Goal: Information Seeking & Learning: Find specific fact

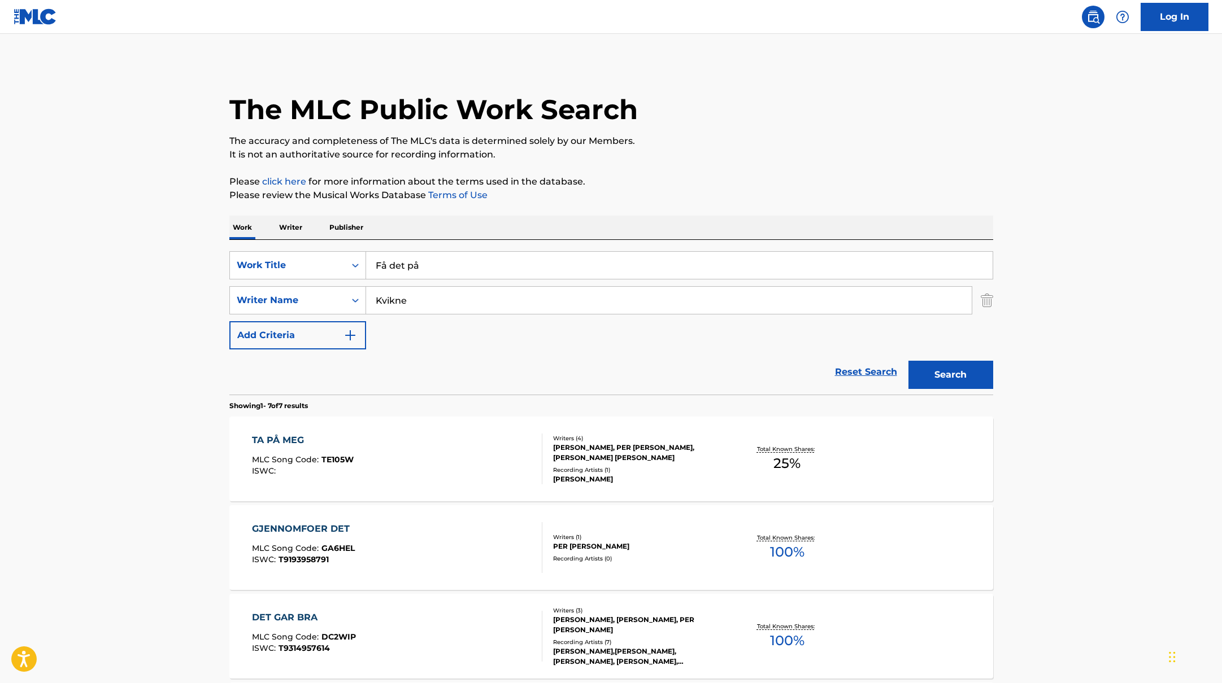
click at [981, 386] on button "Search" at bounding box center [950, 375] width 85 height 28
drag, startPoint x: 425, startPoint y: 273, endPoint x: 346, endPoint y: 255, distance: 81.0
click at [346, 255] on div "SearchWithCriteriab335d5b7-5ba0-43a8-9c5d-b3fbe2b10fcf Work Title Få det på" at bounding box center [611, 265] width 764 height 28
paste input "Djevelens Salong"
type input "Djevelens Salong"
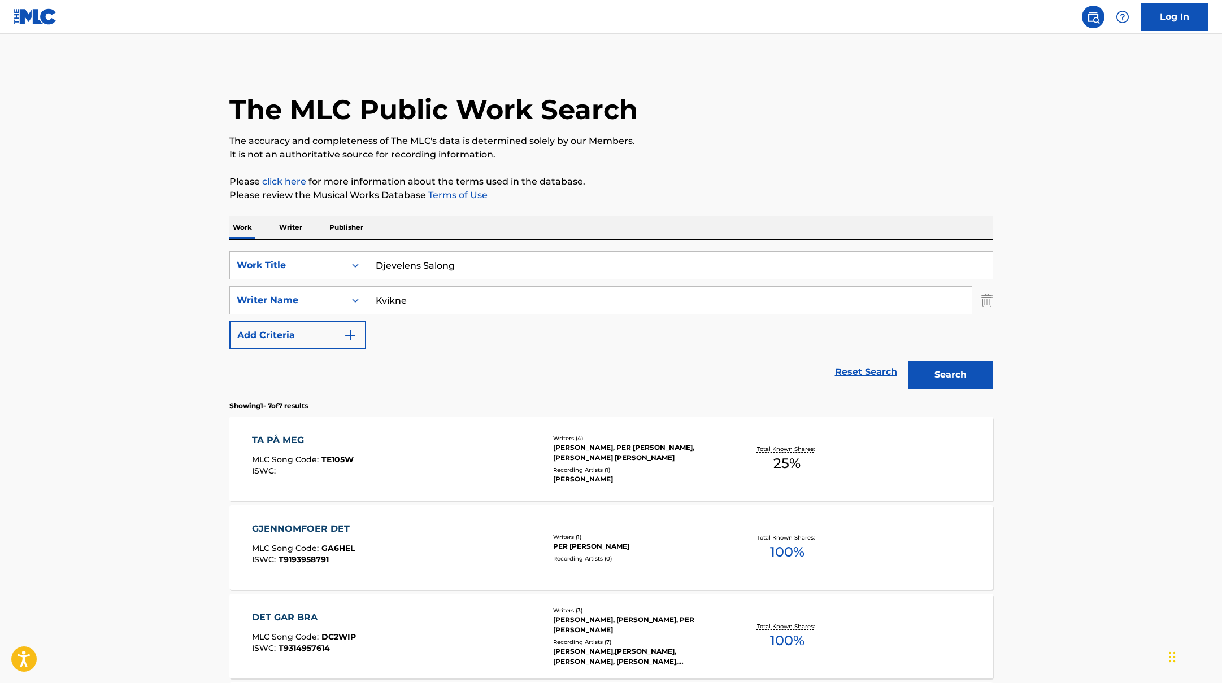
click at [699, 192] on p "Please review the Musical Works Database Terms of Use" at bounding box center [611, 196] width 764 height 14
drag, startPoint x: 422, startPoint y: 300, endPoint x: 336, endPoint y: 297, distance: 85.9
click at [336, 297] on div "SearchWithCriteriabc7363e5-3b2b-47d7-9e26-821f073300c3 Writer Name Kvikne" at bounding box center [611, 300] width 764 height 28
click at [908, 361] on button "Search" at bounding box center [950, 375] width 85 height 28
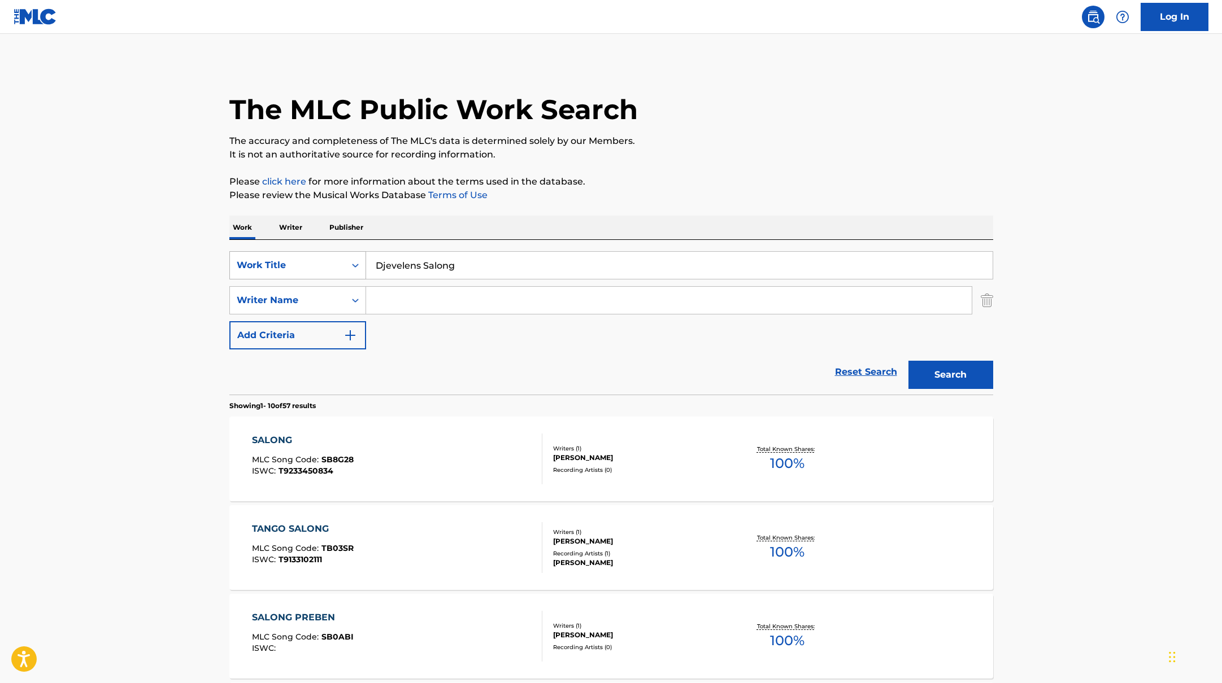
drag, startPoint x: 467, startPoint y: 265, endPoint x: 313, endPoint y: 252, distance: 154.7
click at [313, 252] on div "SearchWithCriteriab335d5b7-5ba0-43a8-9c5d-b3fbe2b10fcf Work Title Djevelens Sal…" at bounding box center [611, 265] width 764 height 28
paste input "Går det bra?"
type input "Går det bra?"
click at [684, 154] on p "It is not an authoritative source for recording information." at bounding box center [611, 155] width 764 height 14
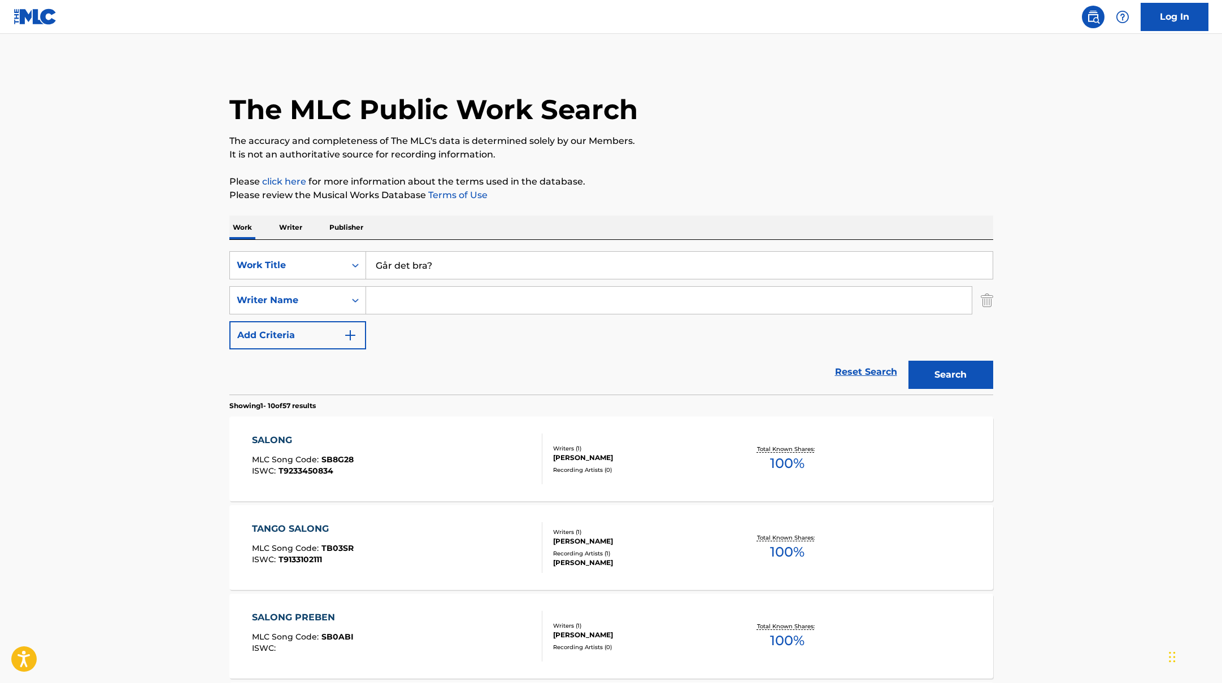
click at [425, 295] on input "Search Form" at bounding box center [668, 300] width 605 height 27
paste input "[PERSON_NAME],"
type input "[PERSON_NAME],"
click at [960, 379] on button "Search" at bounding box center [950, 375] width 85 height 28
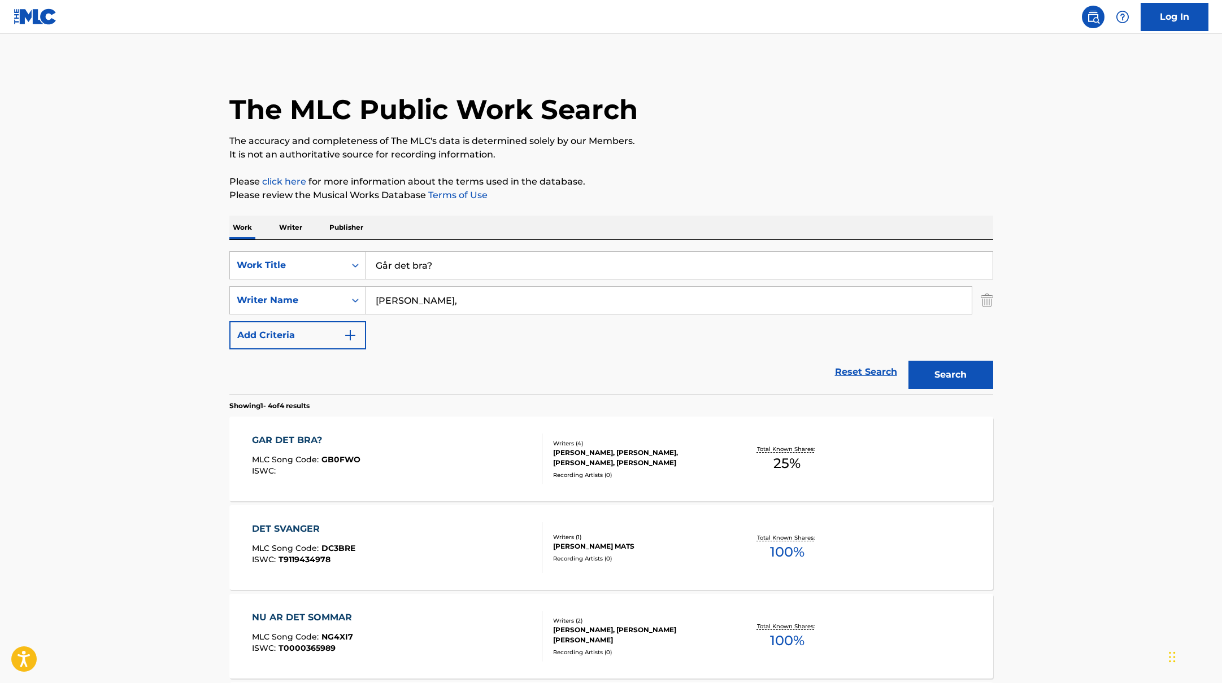
click at [496, 443] on div "GAR DET BRA? MLC Song Code : GB0FWO ISWC :" at bounding box center [397, 459] width 290 height 51
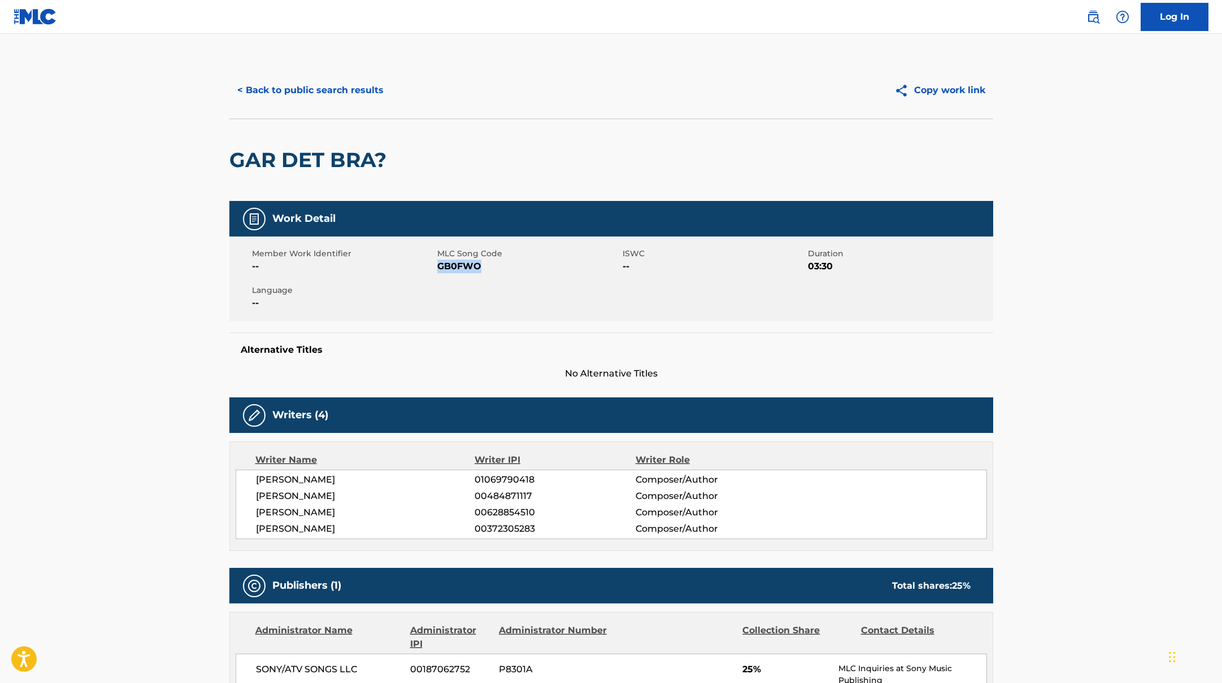
drag, startPoint x: 438, startPoint y: 268, endPoint x: 520, endPoint y: 269, distance: 81.3
click at [520, 269] on span "GB0FWO" at bounding box center [528, 267] width 182 height 14
copy span "GB0FWO"
click at [320, 91] on button "< Back to public search results" at bounding box center [310, 90] width 162 height 28
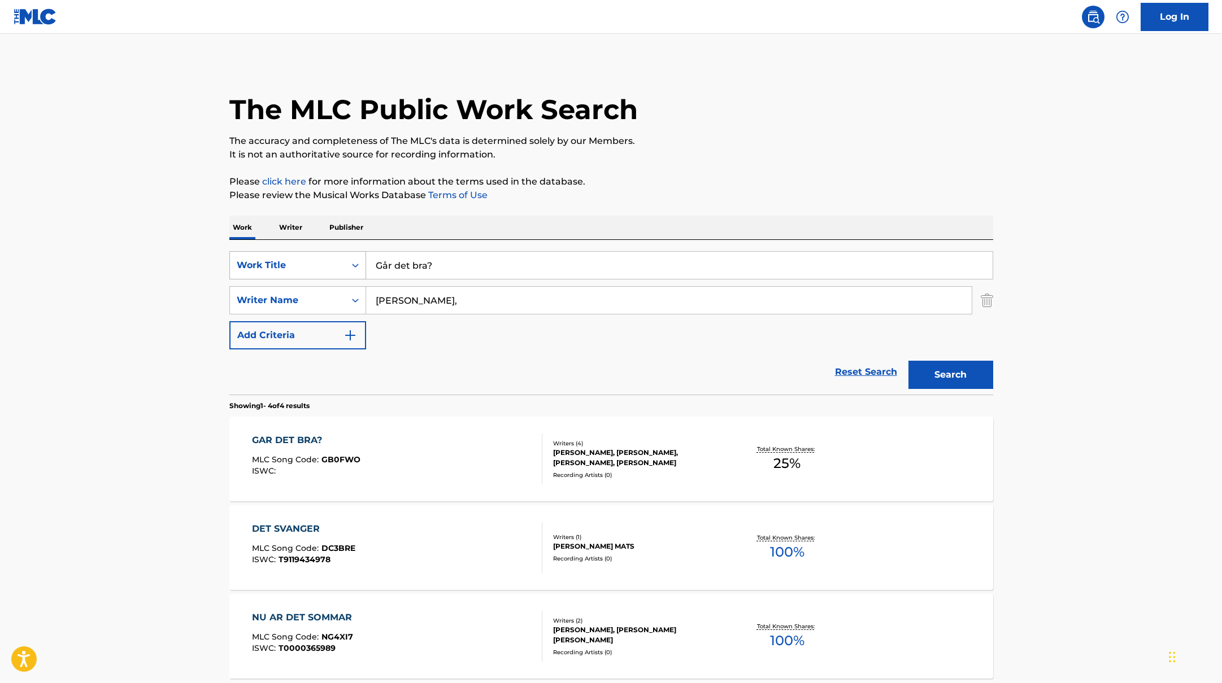
drag, startPoint x: 436, startPoint y: 268, endPoint x: 351, endPoint y: 258, distance: 85.3
click at [351, 258] on div "SearchWithCriteriab335d5b7-5ba0-43a8-9c5d-b3fbe2b10fcf Work Title Går det bra?" at bounding box center [611, 265] width 764 height 28
paste input "Katastrofe"
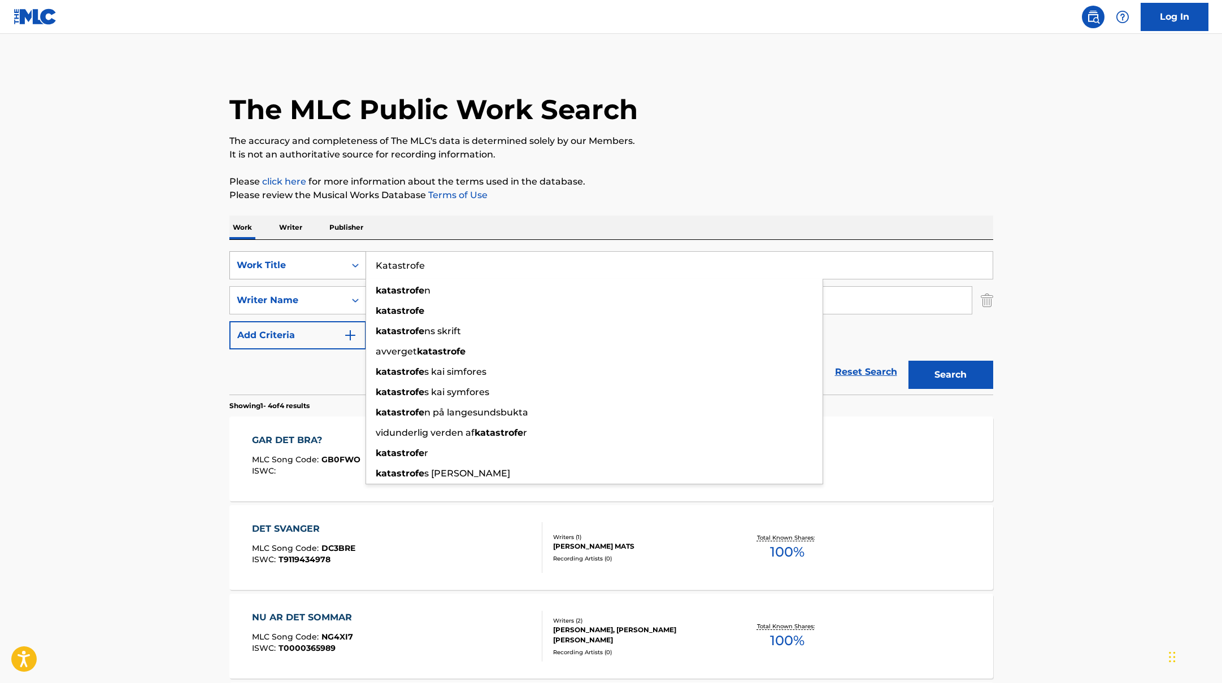
drag, startPoint x: 449, startPoint y: 268, endPoint x: 364, endPoint y: 256, distance: 86.1
click at [363, 256] on div "SearchWithCriteriab335d5b7-5ba0-43a8-9c5d-b3fbe2b10fcf Work Title Katastrofe ka…" at bounding box center [611, 265] width 764 height 28
paste input "Jeg har vært en idiot"
type input "Jeg har vært en idiot"
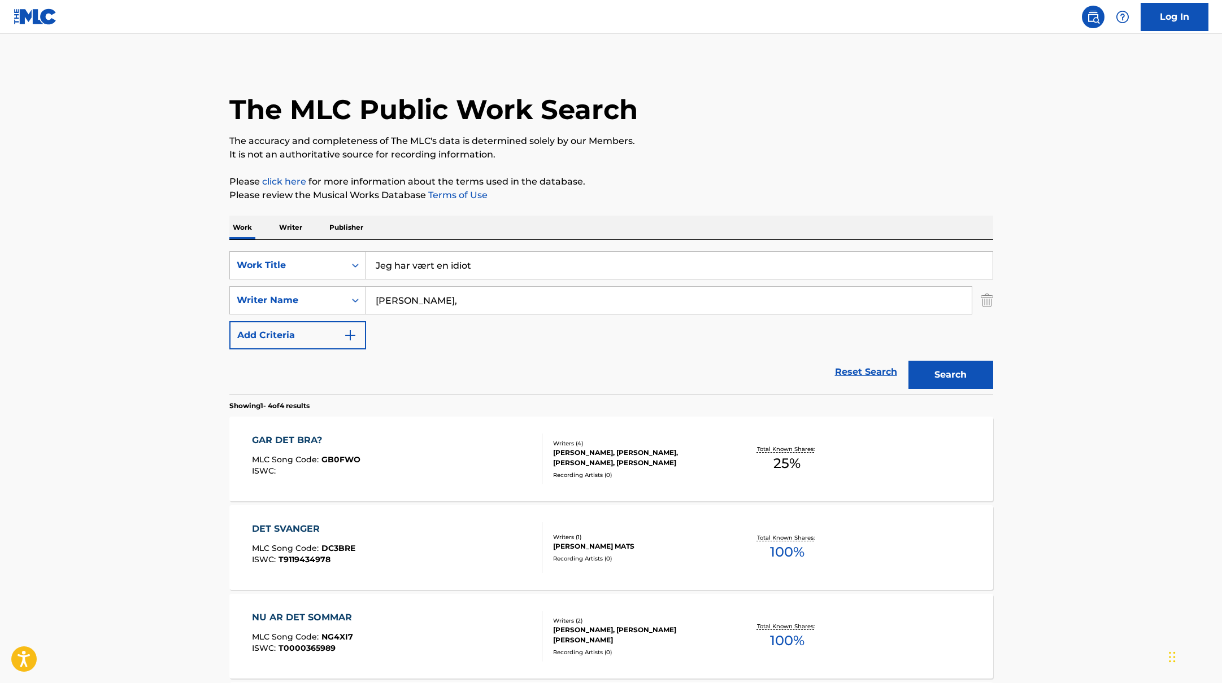
click at [692, 198] on p "Please review the Musical Works Database Terms of Use" at bounding box center [611, 196] width 764 height 14
click at [950, 382] on button "Search" at bounding box center [950, 375] width 85 height 28
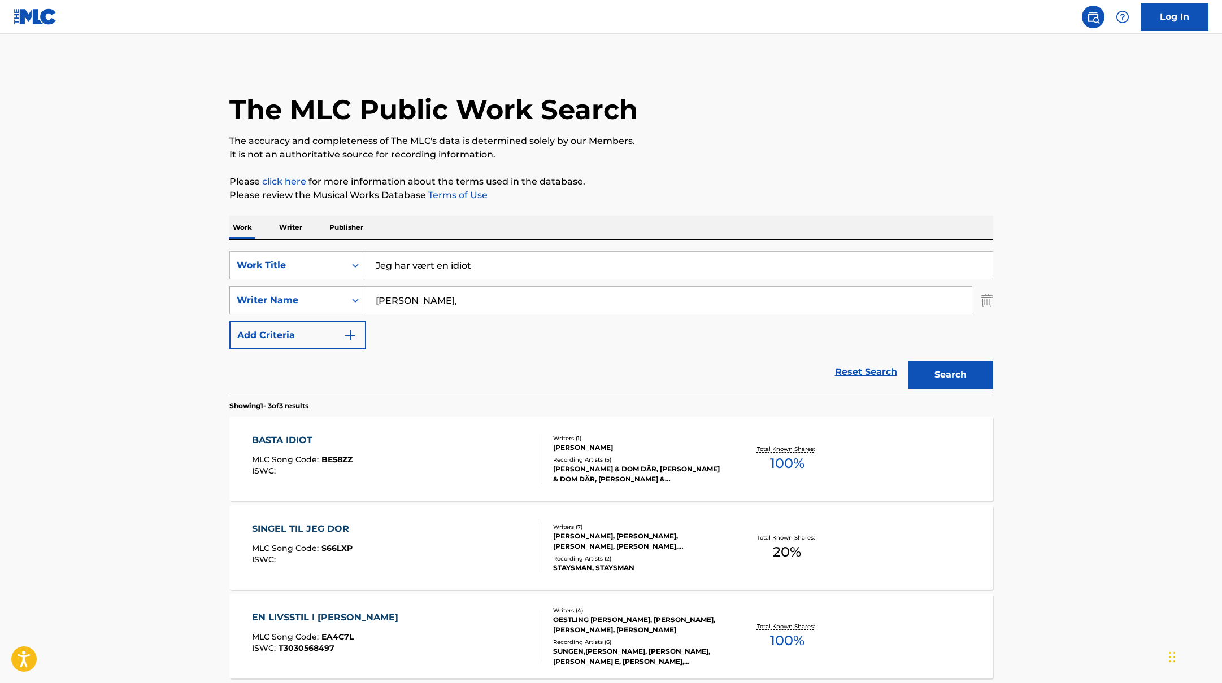
drag, startPoint x: 447, startPoint y: 300, endPoint x: 386, endPoint y: 252, distance: 77.2
click at [327, 286] on div "SearchWithCriteriabc7363e5-3b2b-47d7-9e26-821f073300c3 Writer Name [PERSON_NAME…" at bounding box center [611, 300] width 764 height 28
paste input "[PERSON_NAME]"
type input "[PERSON_NAME]"
click at [744, 186] on p "Please click here for more information about the terms used in the database." at bounding box center [611, 182] width 764 height 14
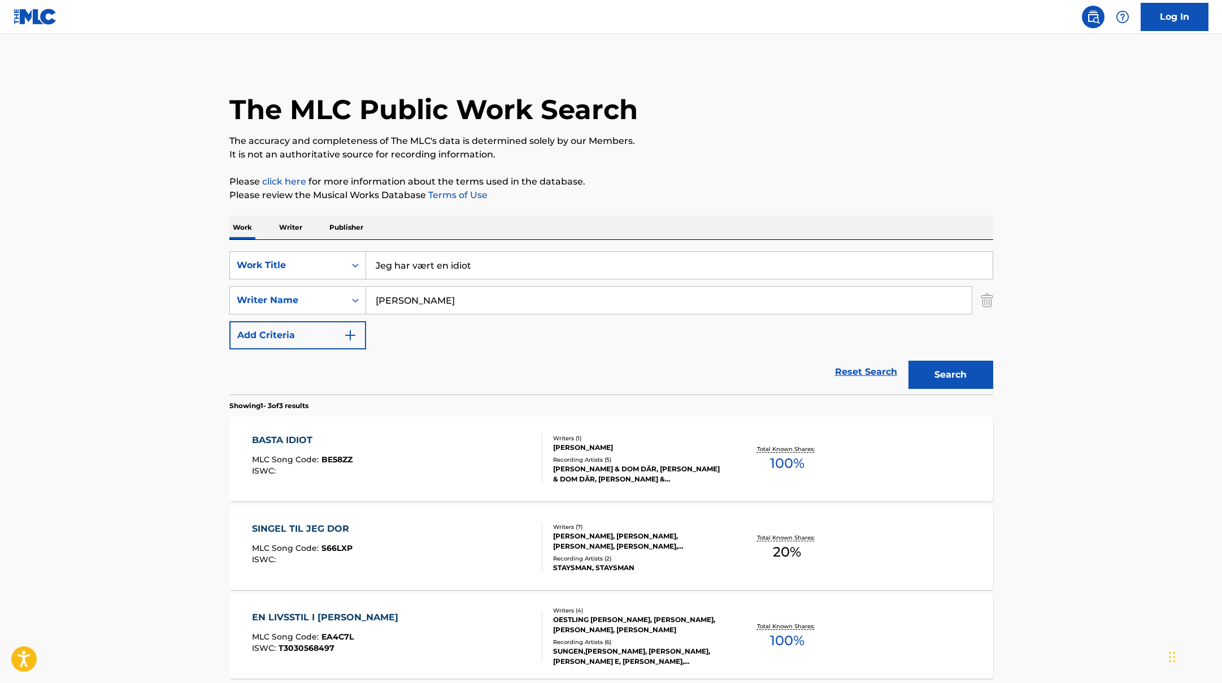
click at [966, 378] on button "Search" at bounding box center [950, 375] width 85 height 28
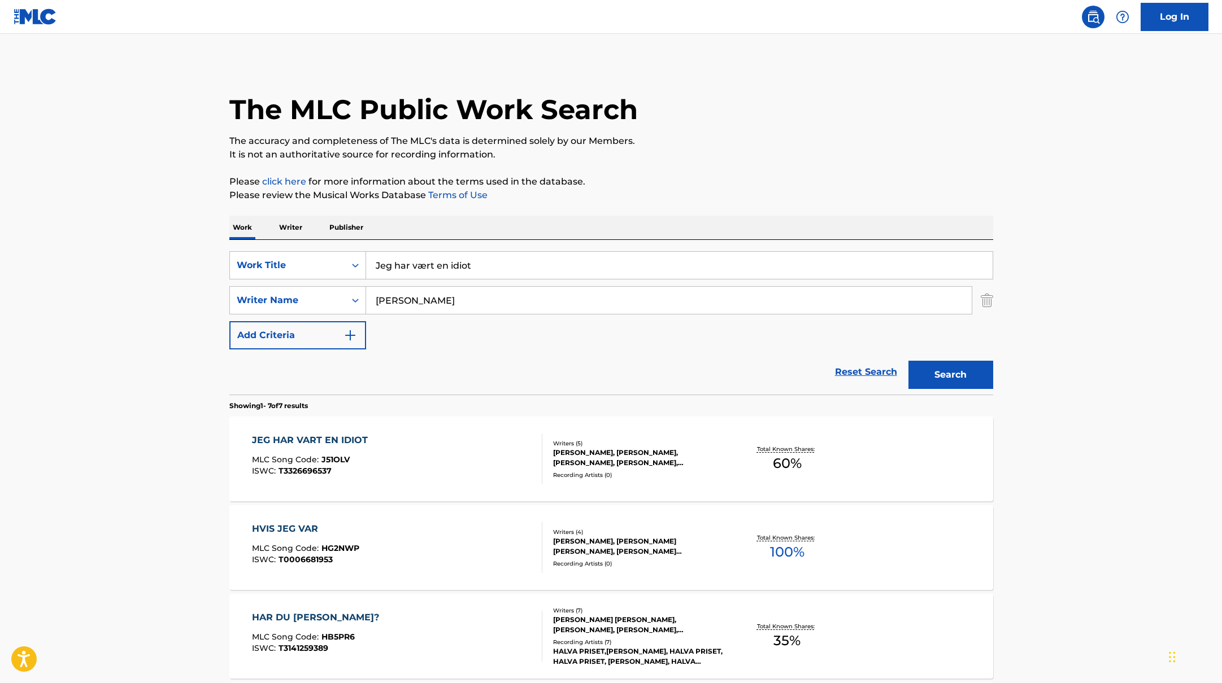
click at [478, 461] on div "JEG HAR VART EN IDIOT MLC Song Code : J51OLV ISWC : T3326696537" at bounding box center [397, 459] width 290 height 51
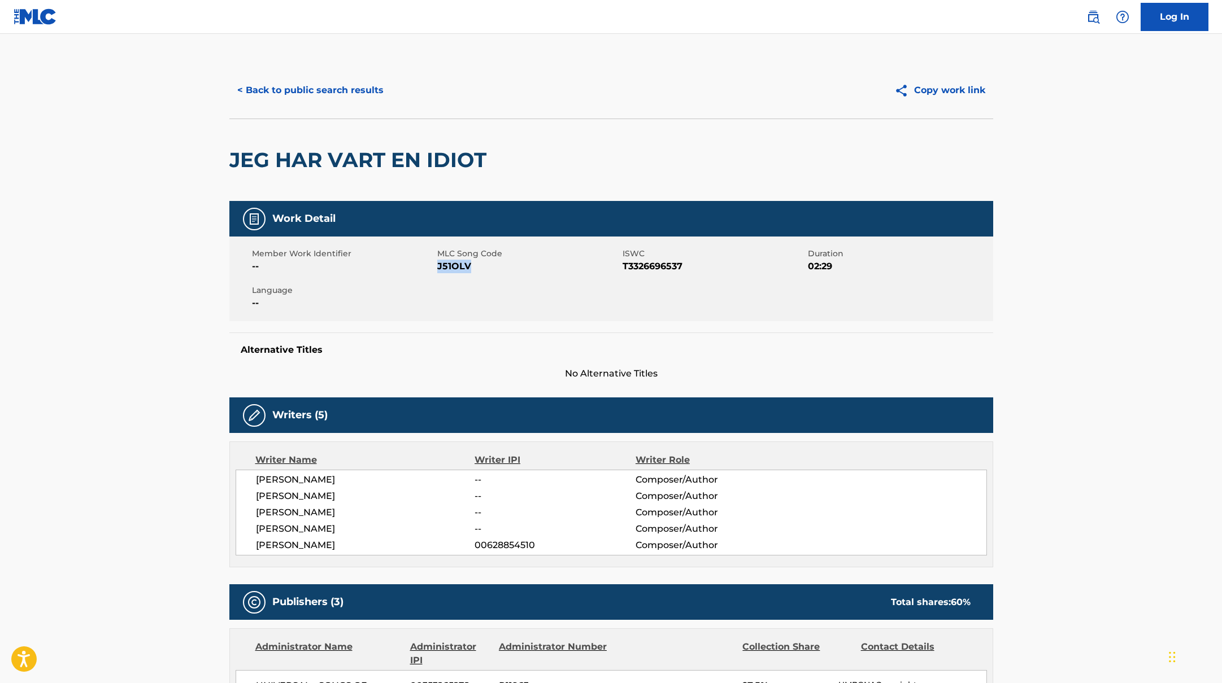
drag, startPoint x: 439, startPoint y: 268, endPoint x: 516, endPoint y: 268, distance: 77.4
click at [516, 268] on span "J51OLV" at bounding box center [528, 267] width 182 height 14
copy span "J51OLV"
click at [325, 84] on button "< Back to public search results" at bounding box center [310, 90] width 162 height 28
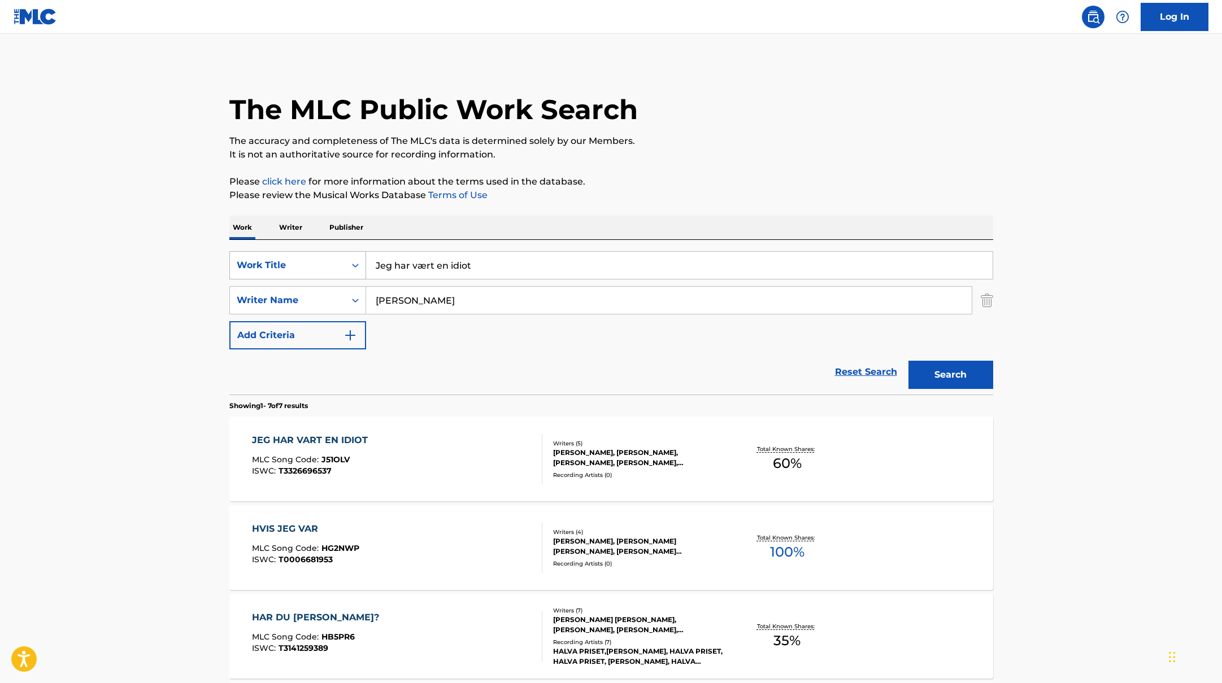
drag, startPoint x: 487, startPoint y: 267, endPoint x: 352, endPoint y: 254, distance: 136.2
click at [352, 255] on div "SearchWithCriteriab335d5b7-5ba0-43a8-9c5d-b3fbe2b10fcf Work Title Jeg har vært …" at bounding box center [611, 265] width 764 height 28
paste input "[DEMOGRAPHIC_DATA]"
type input "[DEMOGRAPHIC_DATA]"
click at [668, 167] on div "The MLC Public Work Search The accuracy and completeness of The MLC's data is d…" at bounding box center [611, 574] width 791 height 1025
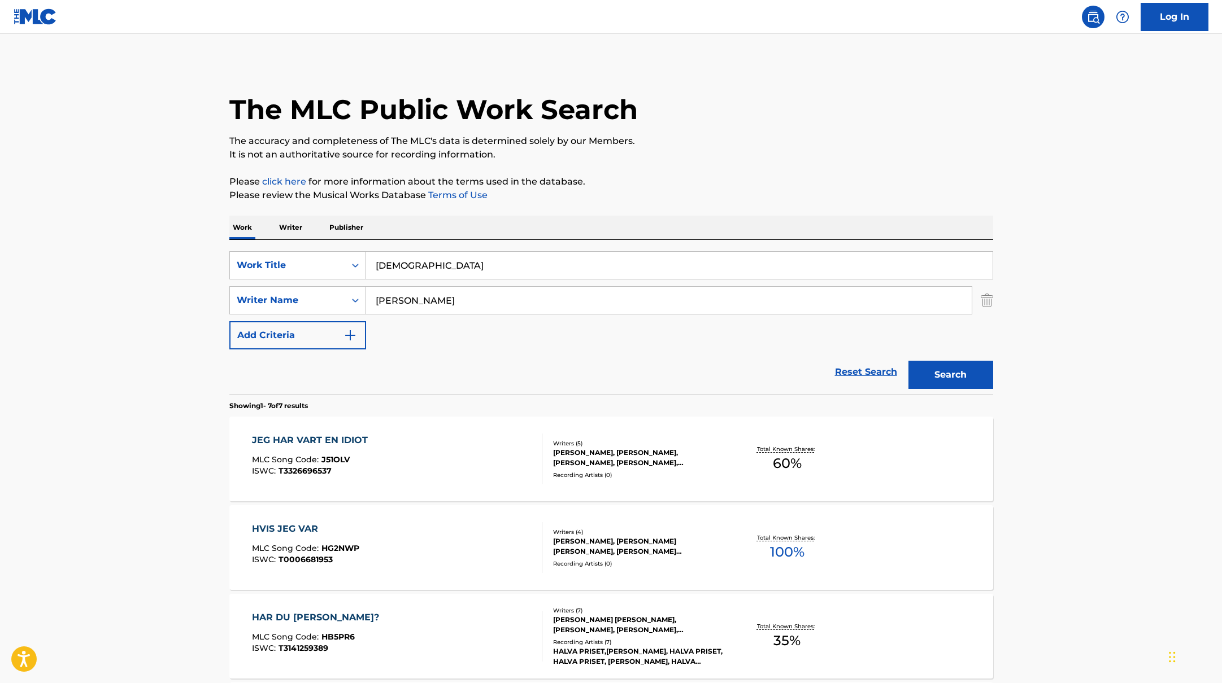
paste input "[PERSON_NAME]"
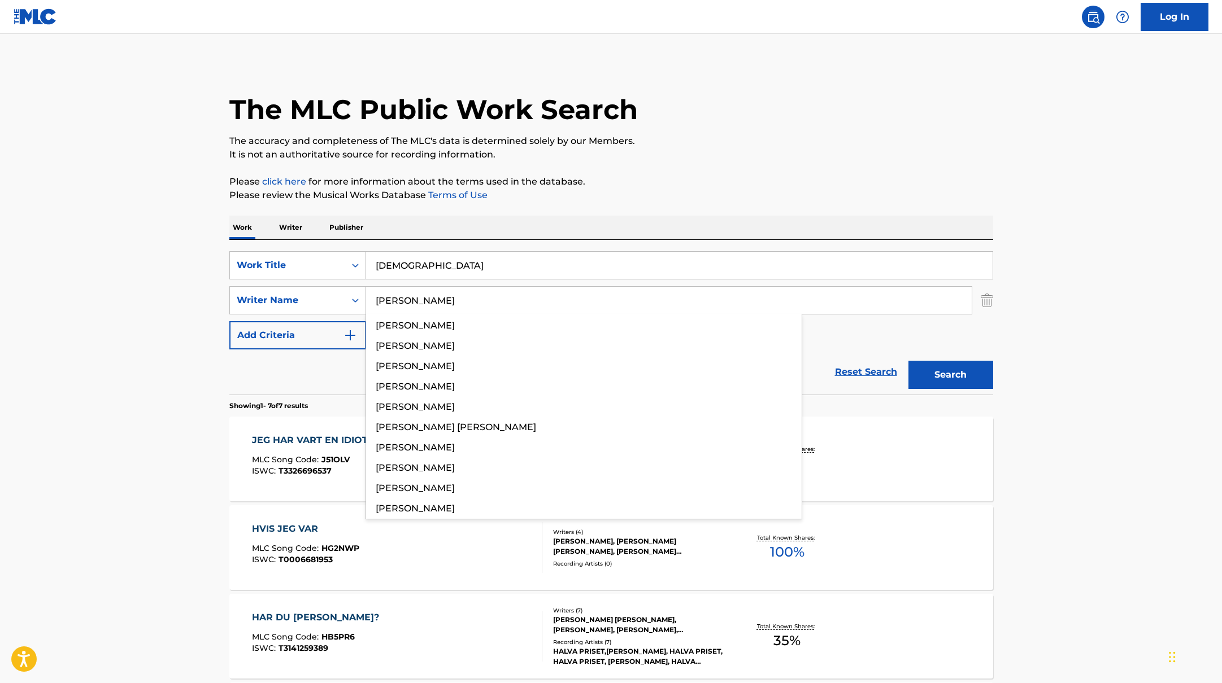
drag, startPoint x: 423, startPoint y: 301, endPoint x: 711, endPoint y: 175, distance: 314.4
click at [709, 176] on div "The MLC Public Work Search The accuracy and completeness of The MLC's data is d…" at bounding box center [611, 574] width 791 height 1025
type input "[PERSON_NAME]"
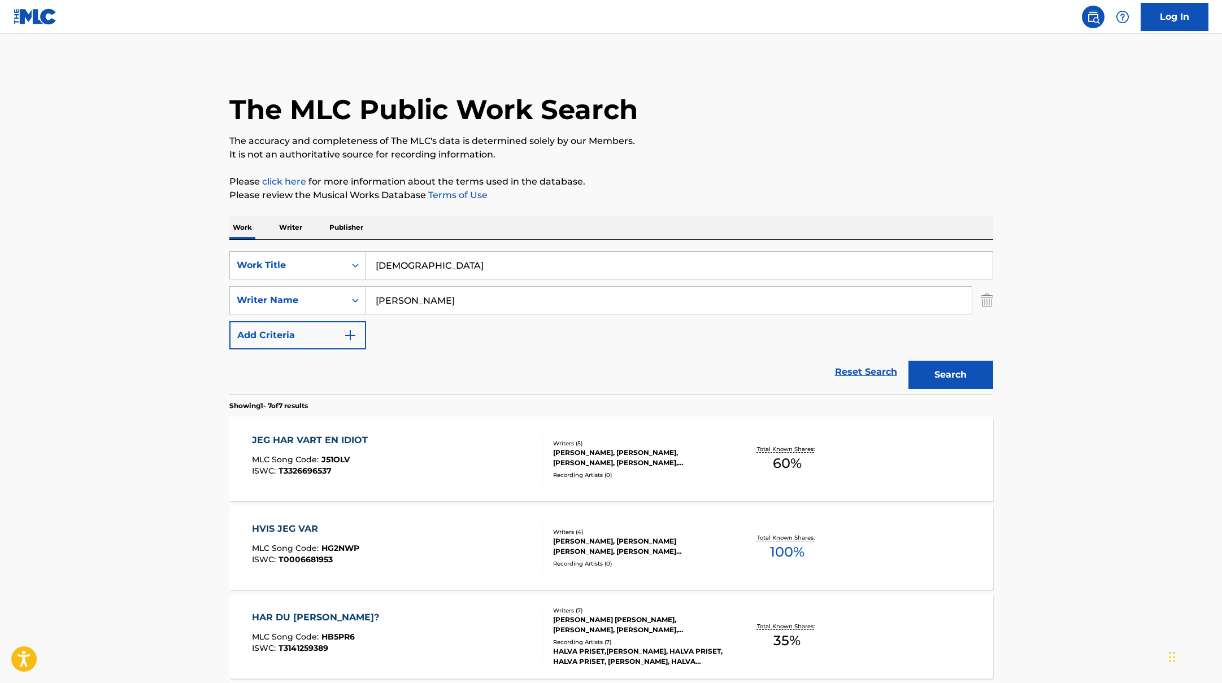
click at [711, 175] on p "Please click here for more information about the terms used in the database." at bounding box center [611, 182] width 764 height 14
click at [941, 364] on button "Search" at bounding box center [950, 375] width 85 height 28
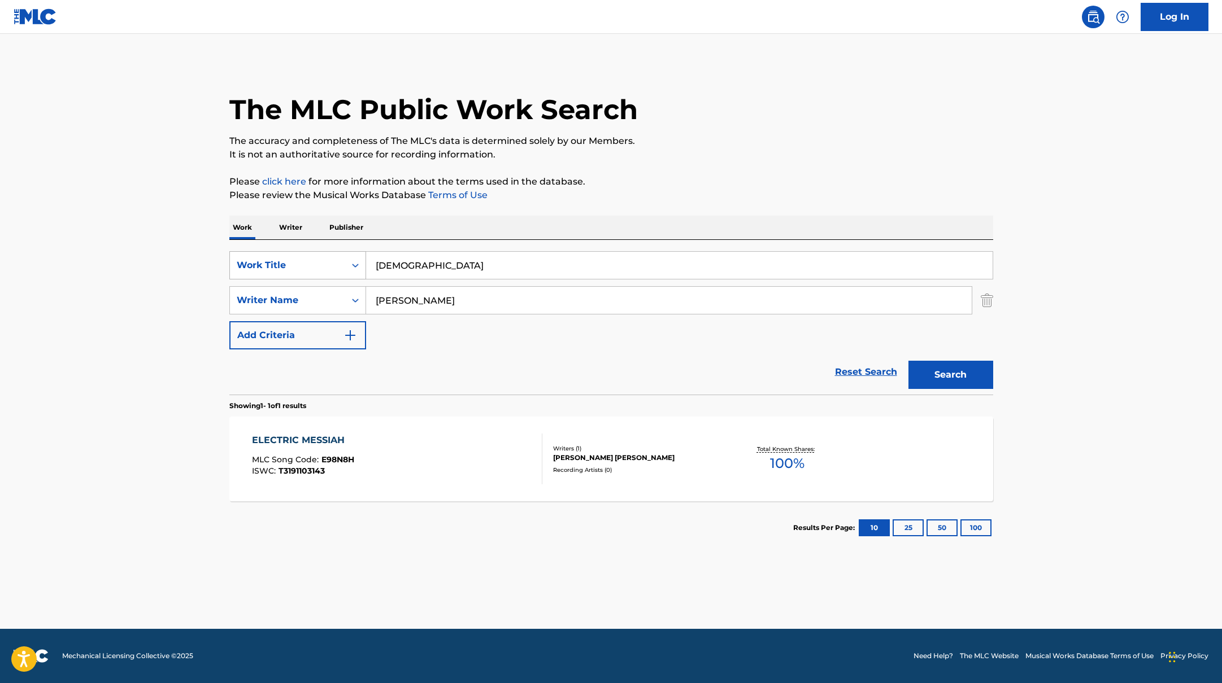
paste input "2 Blå"
drag, startPoint x: 419, startPoint y: 267, endPoint x: 330, endPoint y: 261, distance: 88.3
click at [330, 261] on div "SearchWithCriteriab335d5b7-5ba0-43a8-9c5d-b3fbe2b10fcf Work Title Messiah" at bounding box center [611, 265] width 764 height 28
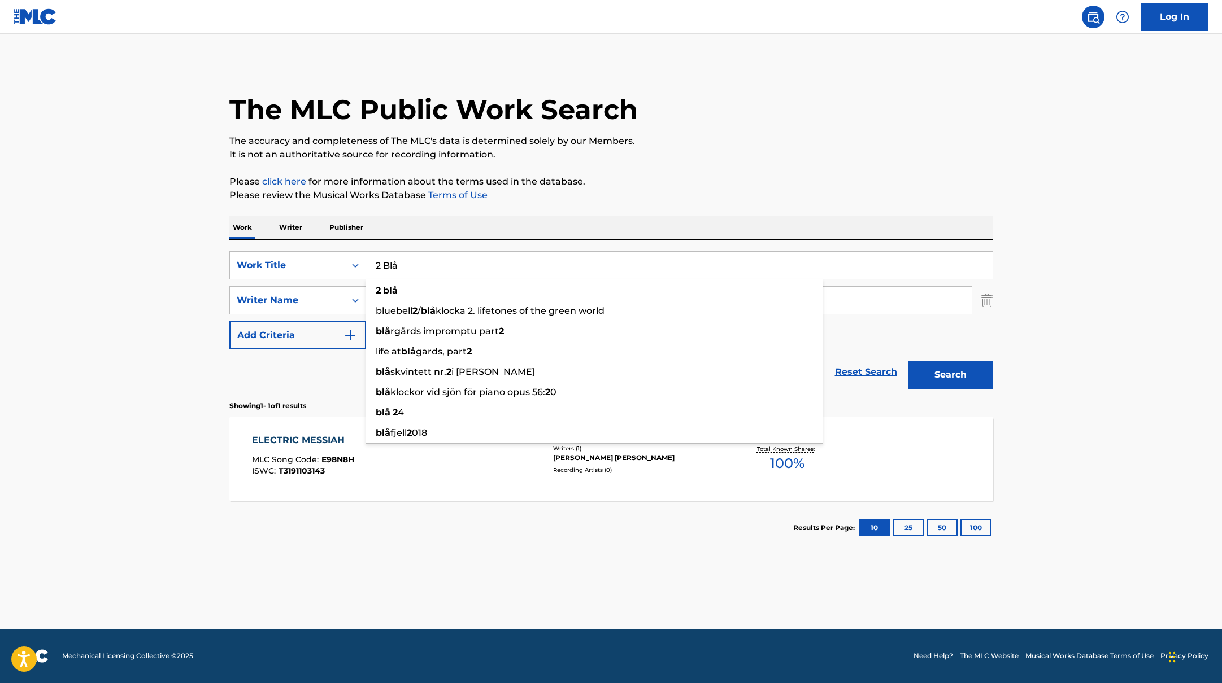
type input "2 Blå"
click at [651, 165] on div "The MLC Public Work Search The accuracy and completeness of The MLC's data is d…" at bounding box center [611, 308] width 791 height 493
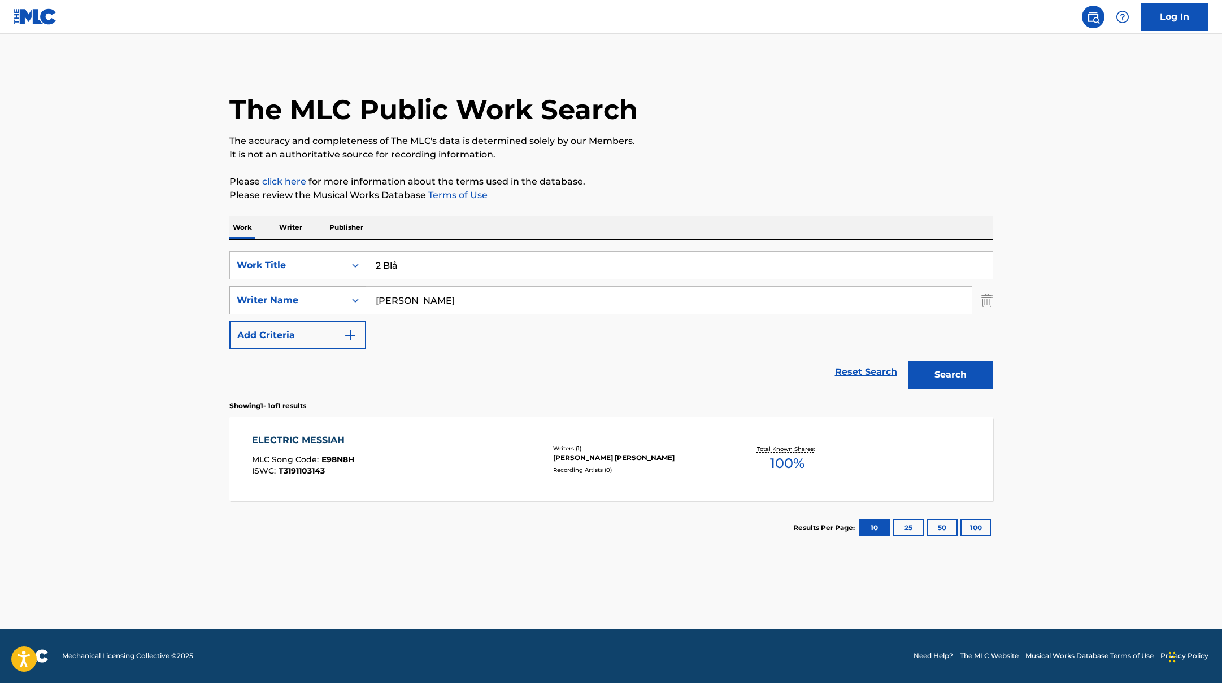
drag, startPoint x: 412, startPoint y: 303, endPoint x: 347, endPoint y: 297, distance: 65.2
click at [347, 297] on div "SearchWithCriteriabc7363e5-3b2b-47d7-9e26-821f073300c3 Writer Name [PERSON_NAME]" at bounding box center [611, 300] width 764 height 28
paste input "Mannila"
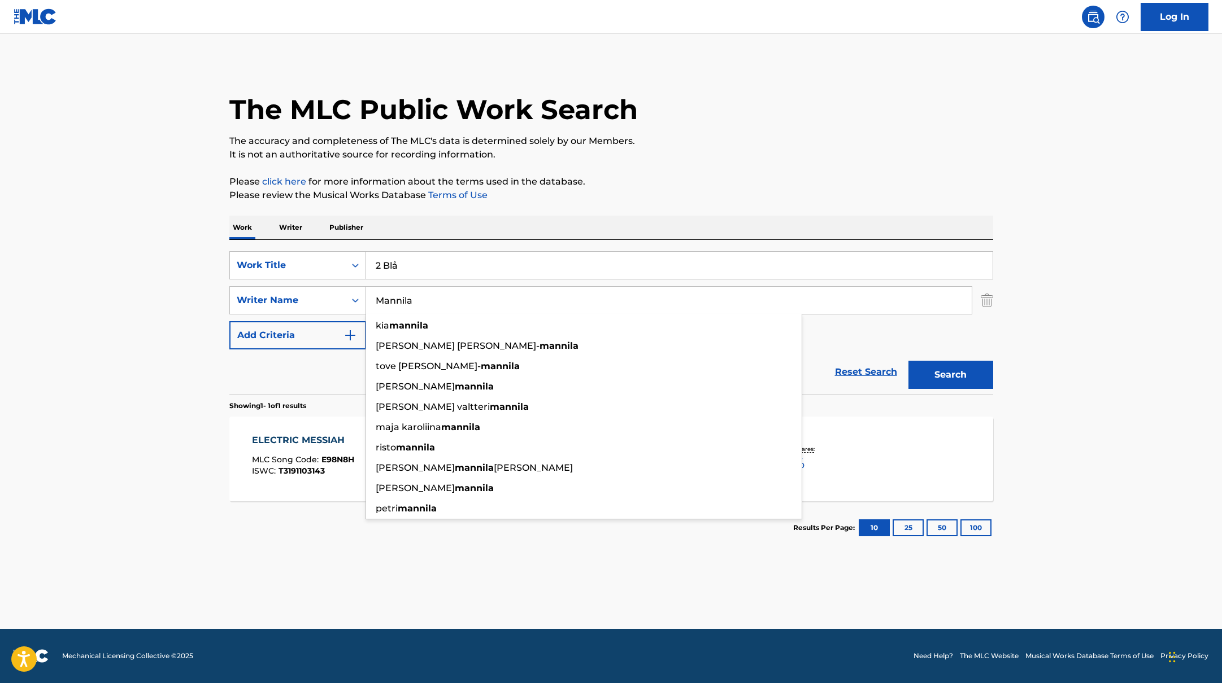
type input "Mannila"
click at [737, 144] on p "The accuracy and completeness of The MLC's data is determined solely by our Mem…" at bounding box center [611, 141] width 764 height 14
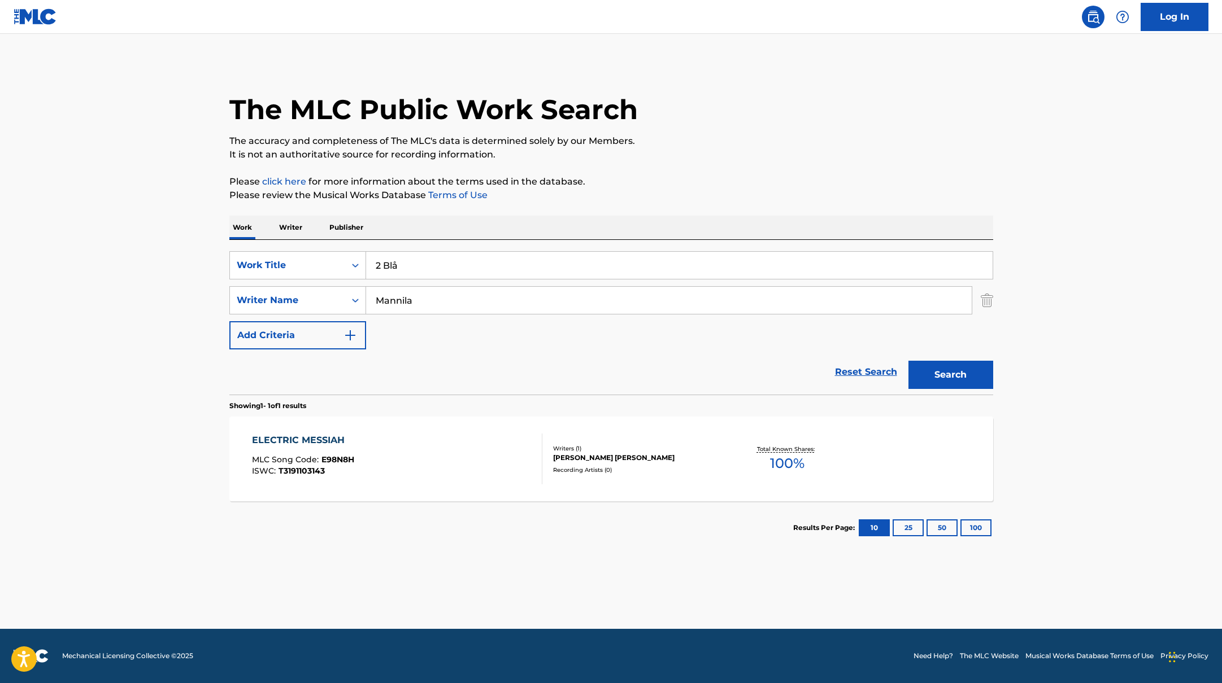
click at [955, 366] on button "Search" at bounding box center [950, 375] width 85 height 28
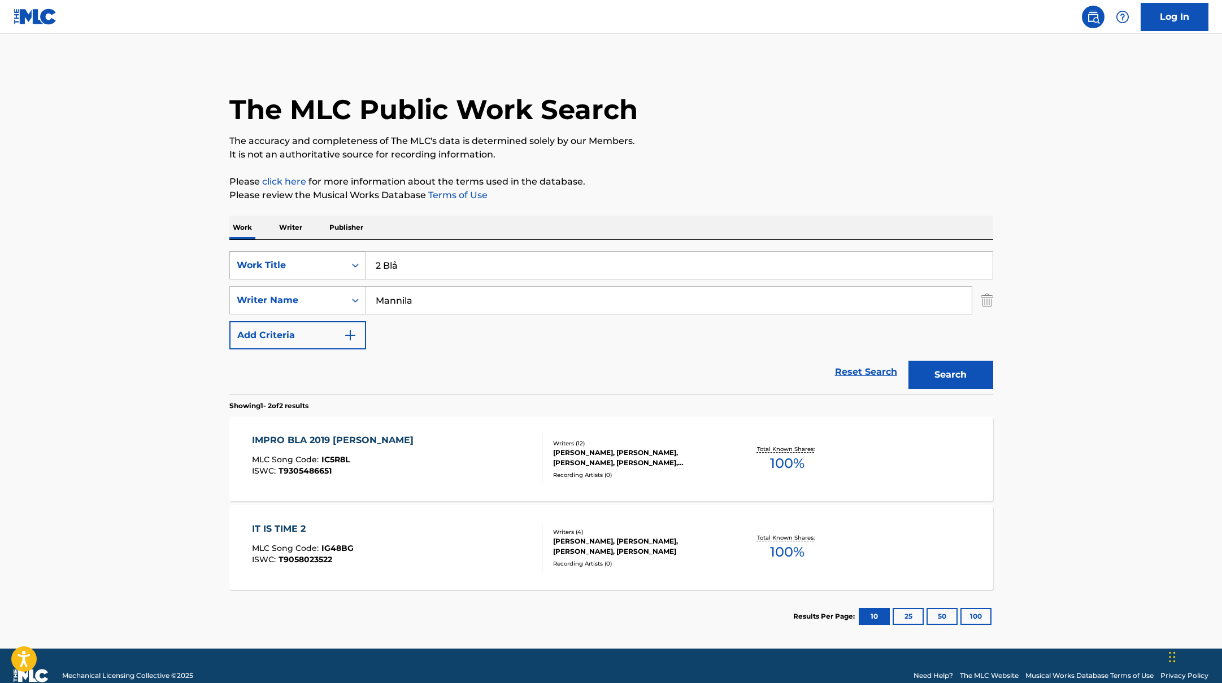
paste input "i wish i knew how to quit you"
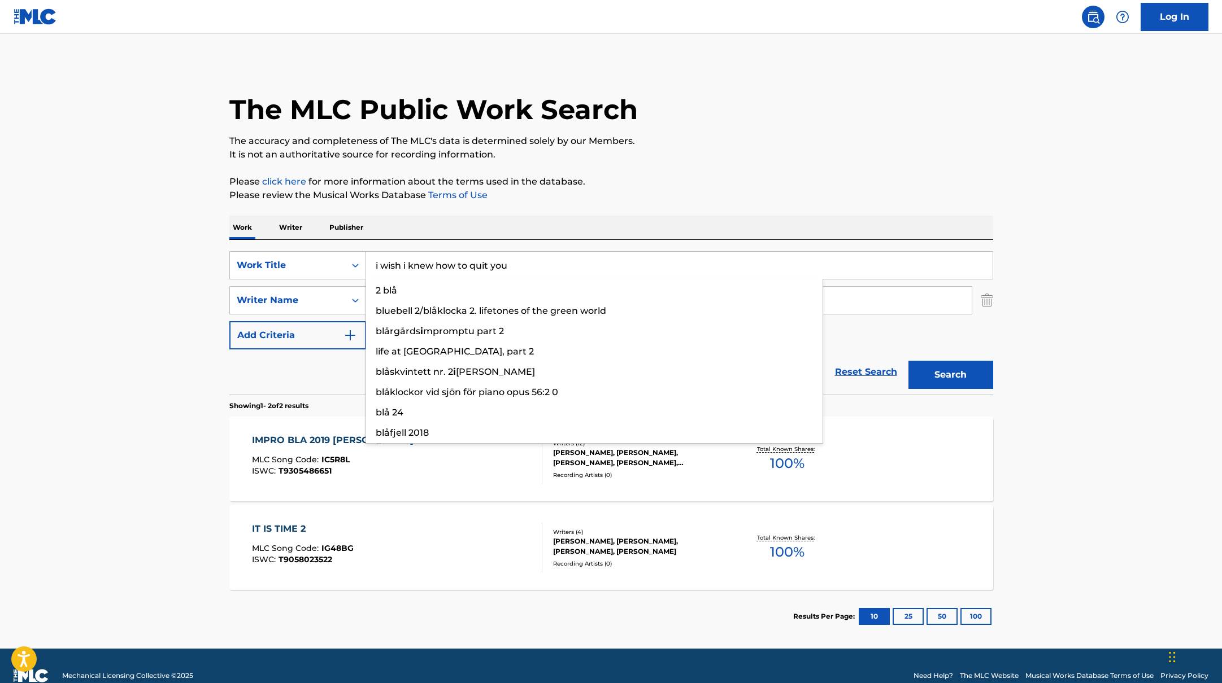
drag, startPoint x: 411, startPoint y: 269, endPoint x: 412, endPoint y: 227, distance: 41.8
click at [411, 227] on div "Work Writer Publisher SearchWithCriteriab335d5b7-5ba0-43a8-9c5d-b3fbe2b10fcf Wo…" at bounding box center [611, 430] width 764 height 428
type input "i wish i knew how to quit you"
click at [416, 225] on div "Work Writer Publisher" at bounding box center [611, 228] width 764 height 24
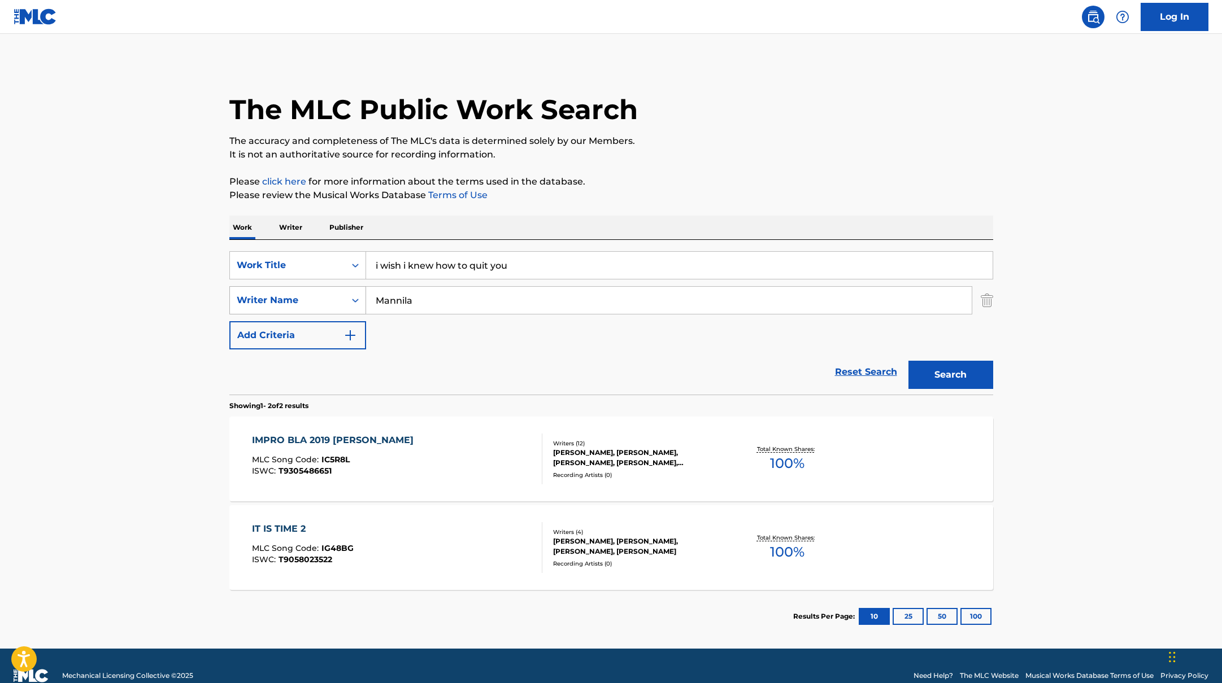
drag, startPoint x: 416, startPoint y: 302, endPoint x: 341, endPoint y: 291, distance: 75.3
click at [341, 291] on div "SearchWithCriteriabc7363e5-3b2b-47d7-9e26-821f073300c3 Writer Name [PERSON_NAME]" at bounding box center [611, 300] width 764 height 28
click at [908, 361] on button "Search" at bounding box center [950, 375] width 85 height 28
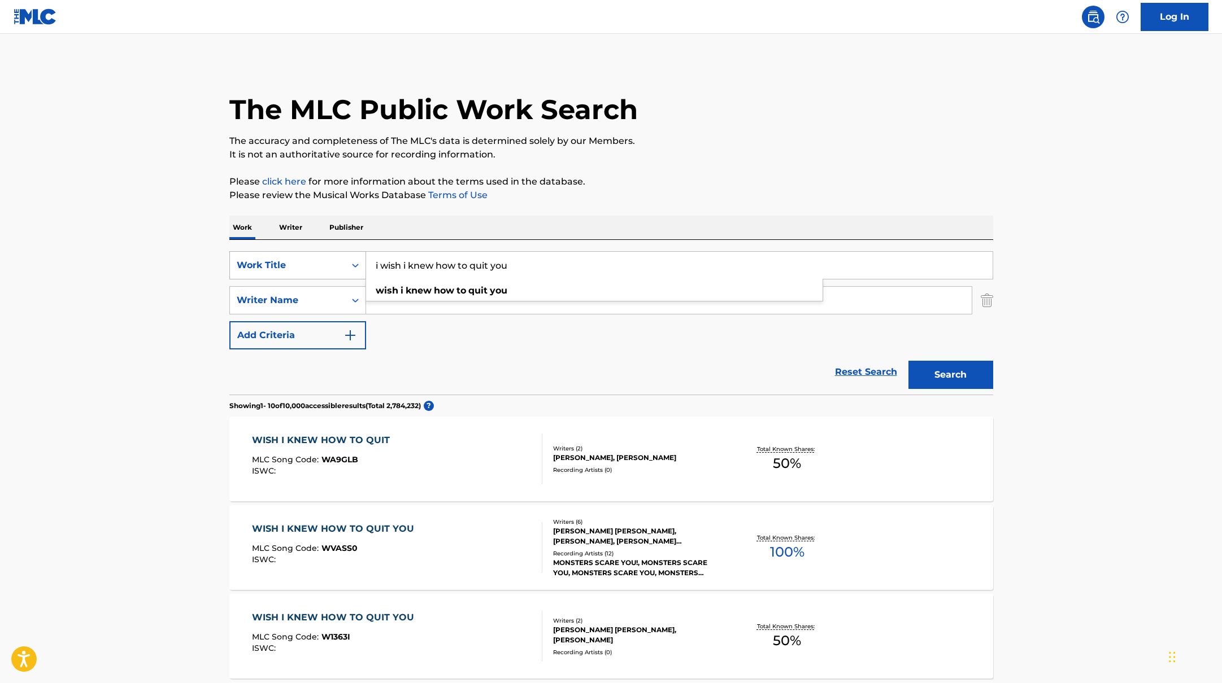
drag, startPoint x: 519, startPoint y: 268, endPoint x: 329, endPoint y: 255, distance: 190.8
click at [329, 255] on div "SearchWithCriteriab335d5b7-5ba0-43a8-9c5d-b3fbe2b10fcf Work Title i wish i knew…" at bounding box center [611, 265] width 764 height 28
paste input "St. Tropez"
type input "St. Tropez"
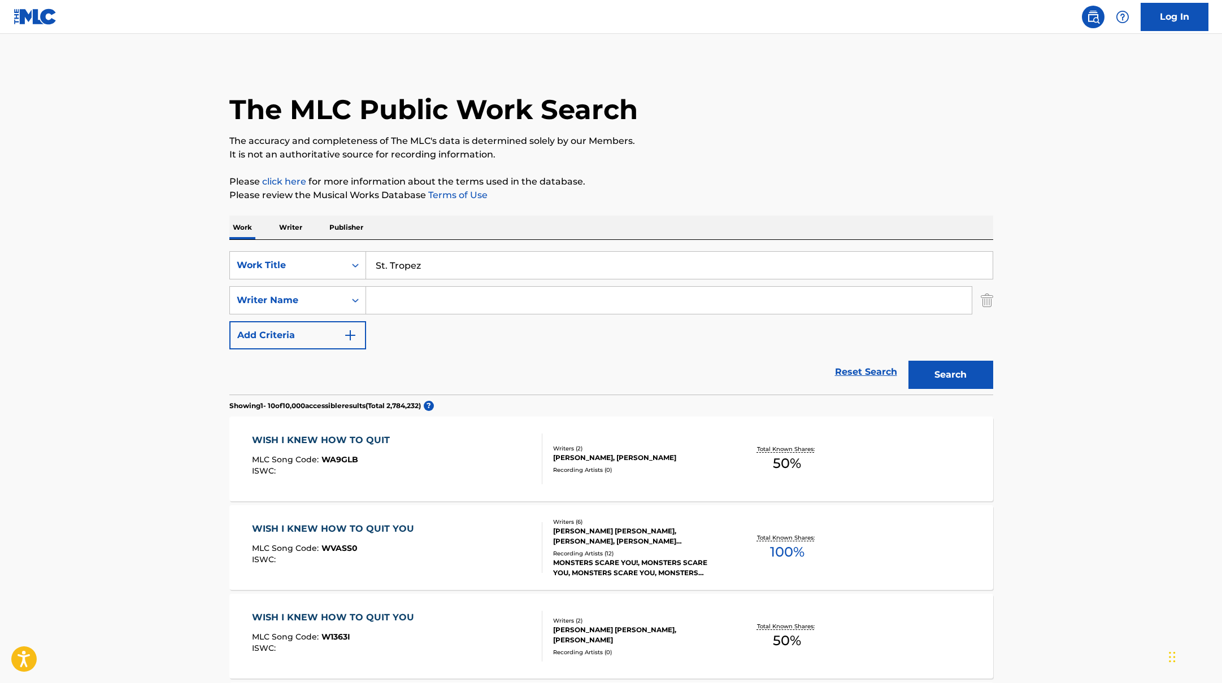
click at [442, 303] on input "Search Form" at bounding box center [668, 300] width 605 height 27
paste input "[PERSON_NAME]"
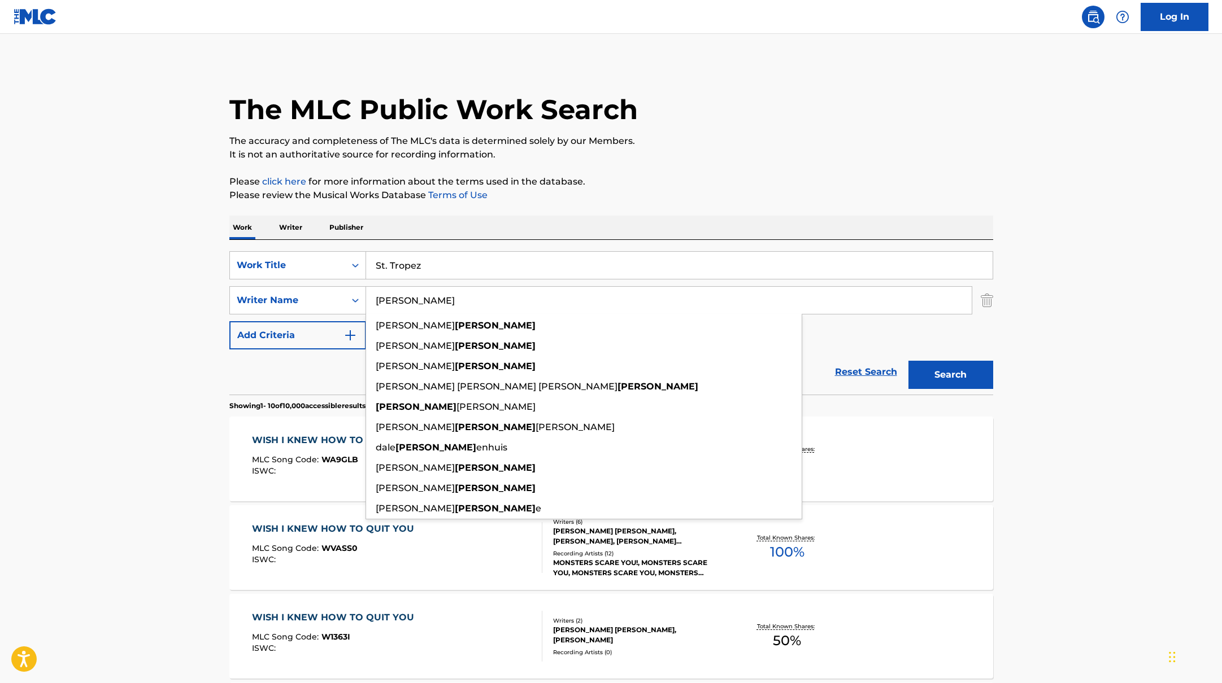
type input "[PERSON_NAME]"
click at [966, 381] on button "Search" at bounding box center [950, 375] width 85 height 28
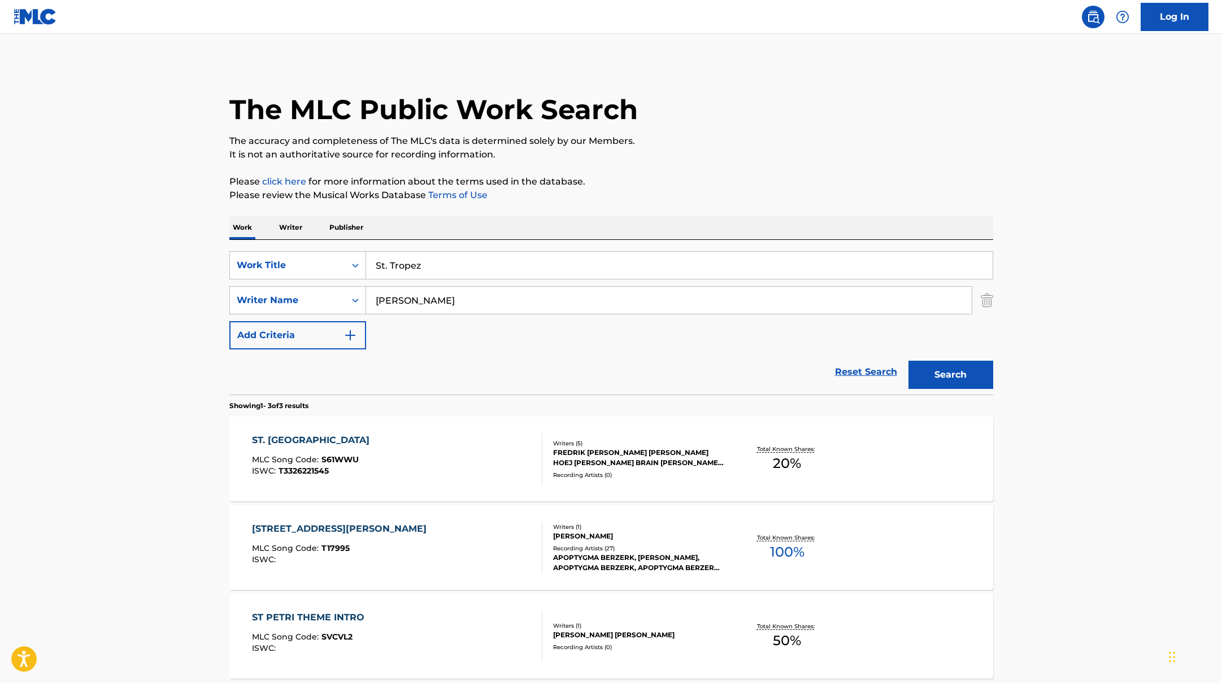
click at [504, 467] on div "ST. TROPEZ MLC Song Code : S61WWU ISWC : T3326221545" at bounding box center [397, 459] width 290 height 51
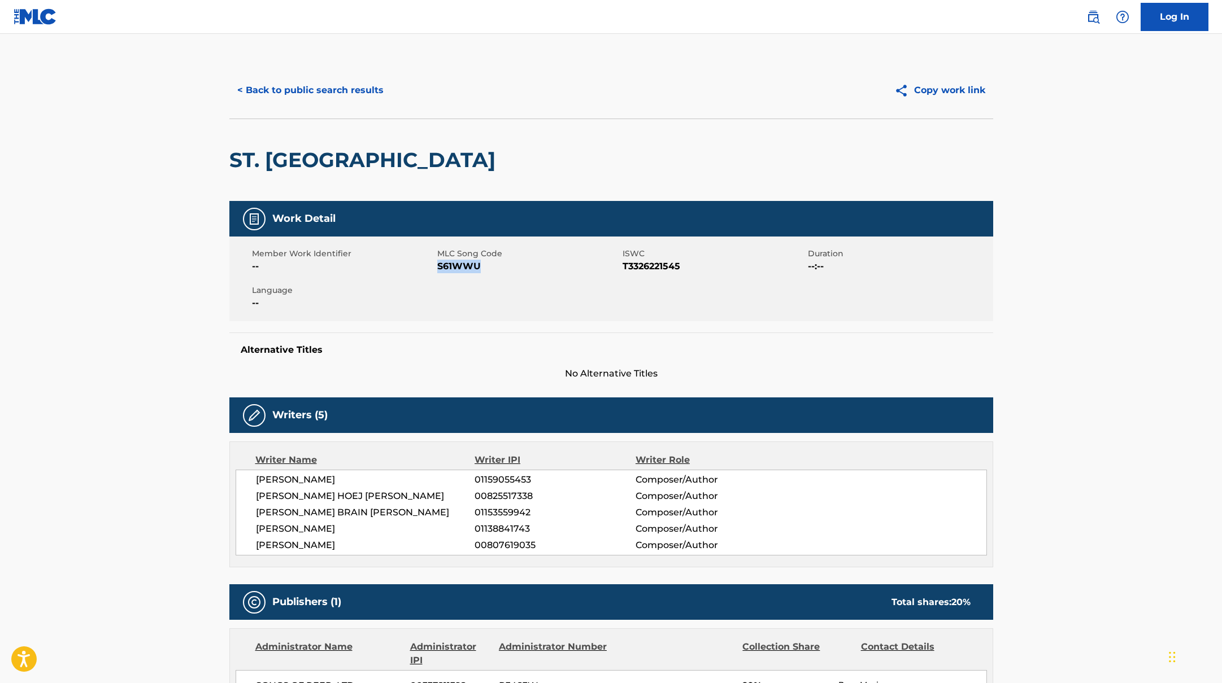
drag, startPoint x: 447, startPoint y: 266, endPoint x: 529, endPoint y: 266, distance: 81.9
click at [529, 266] on span "S61WWU" at bounding box center [528, 267] width 182 height 14
copy span "S61WWU"
click at [306, 96] on button "< Back to public search results" at bounding box center [310, 90] width 162 height 28
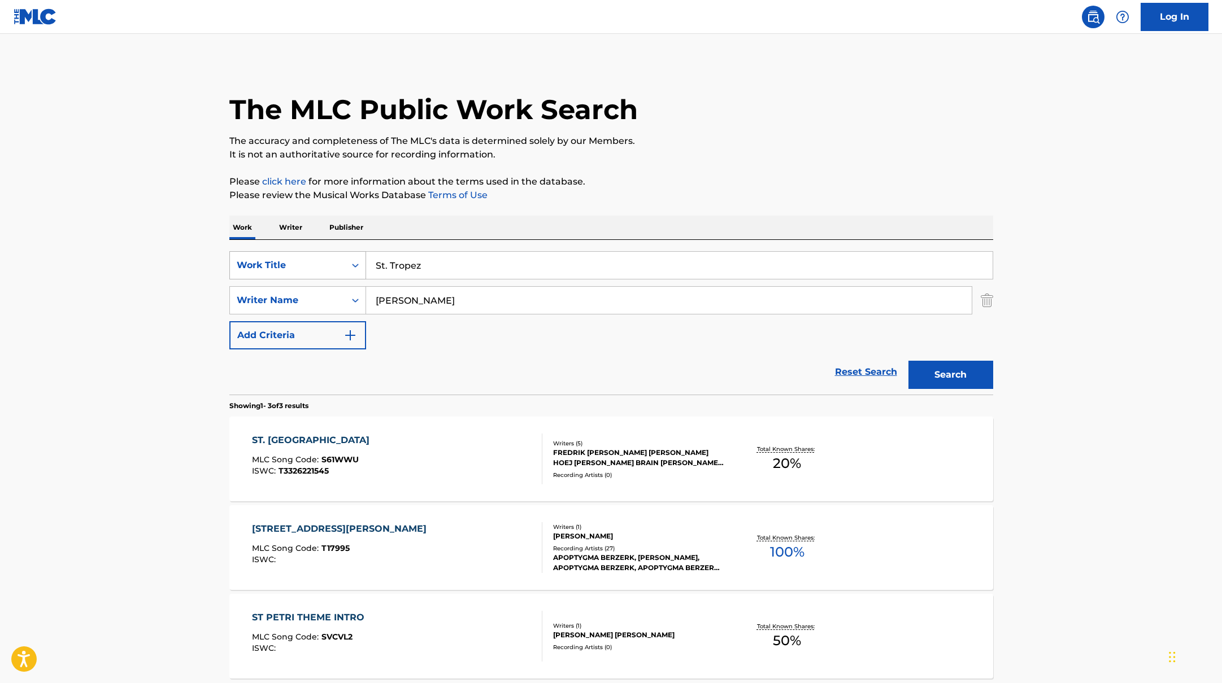
drag, startPoint x: 430, startPoint y: 265, endPoint x: 354, endPoint y: 256, distance: 76.9
click at [354, 256] on div "SearchWithCriteriab335d5b7-5ba0-43a8-9c5d-b3fbe2b10fcf Work Title St. Tropez" at bounding box center [611, 265] width 764 height 28
paste input "Bausa"
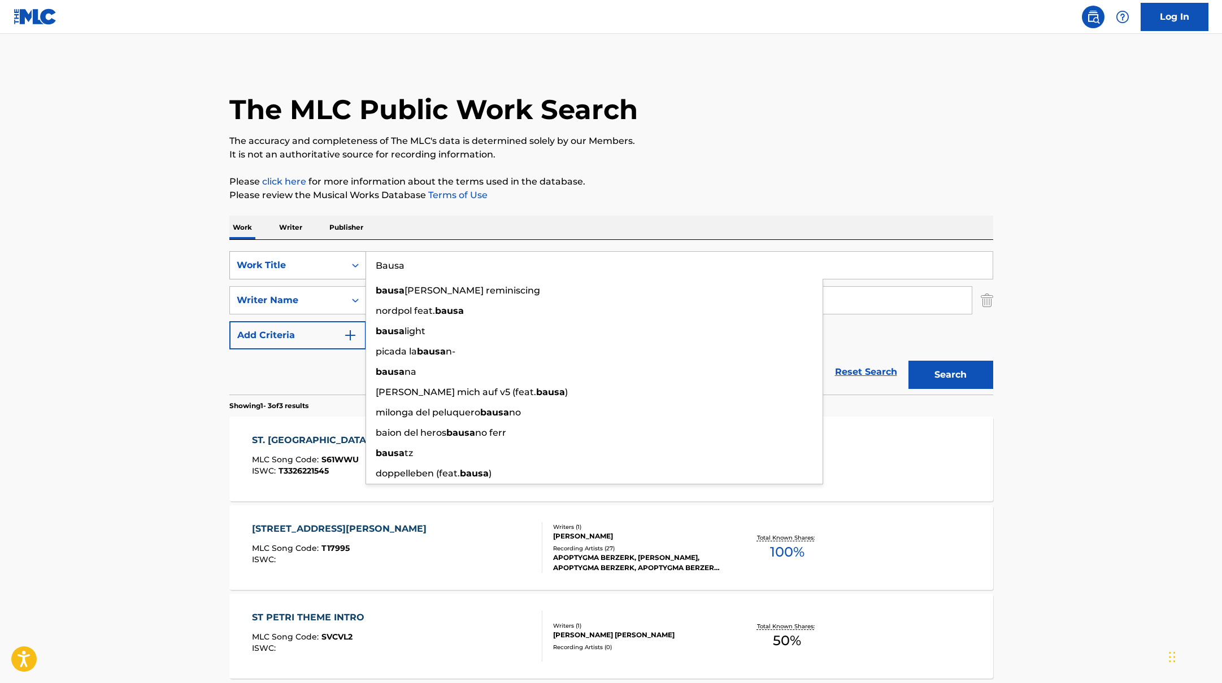
drag, startPoint x: 433, startPoint y: 263, endPoint x: 343, endPoint y: 254, distance: 90.9
click at [342, 255] on div "SearchWithCriteriab335d5b7-5ba0-43a8-9c5d-b3fbe2b10fcf Work Title Bausa bausa t…" at bounding box center [611, 265] width 764 height 28
paste input "Sjonglerer"
type input "Sjonglerer"
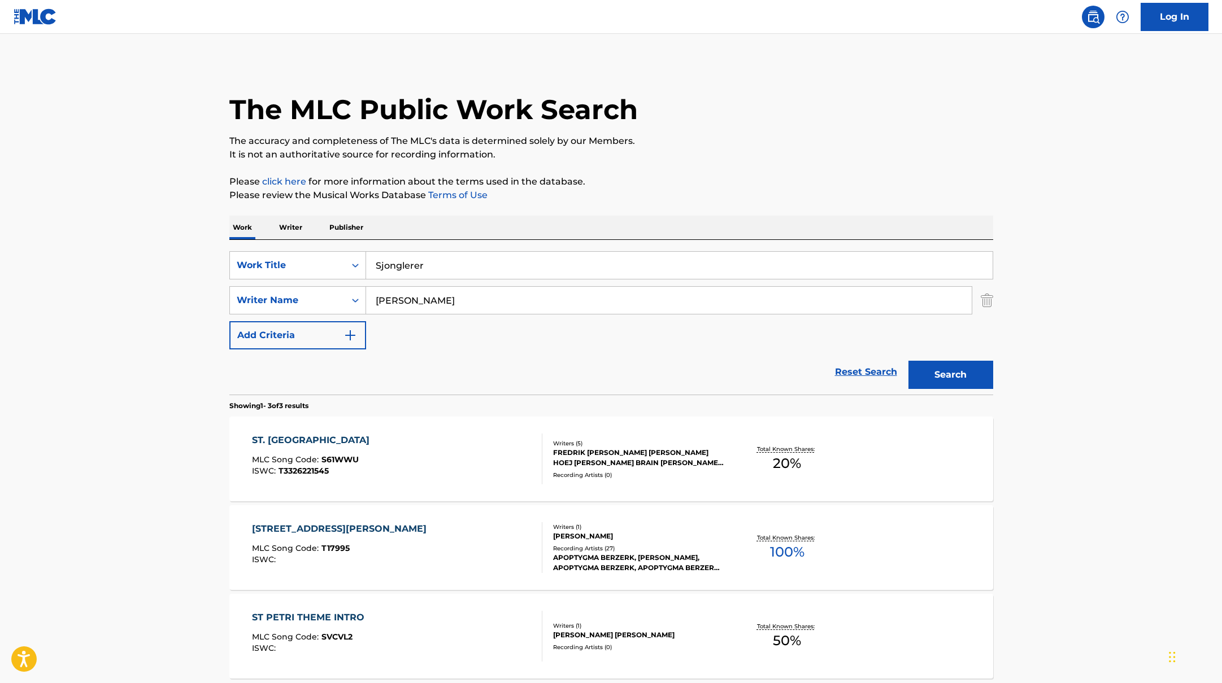
click at [676, 169] on div "The MLC Public Work Search The accuracy and completeness of The MLC's data is d…" at bounding box center [611, 397] width 791 height 670
drag, startPoint x: 446, startPoint y: 299, endPoint x: 336, endPoint y: 293, distance: 109.7
click at [336, 293] on div "SearchWithCriteriabc7363e5-3b2b-47d7-9e26-821f073300c3 Writer Name [PERSON_NAME]" at bounding box center [611, 300] width 764 height 28
paste input "Amara"
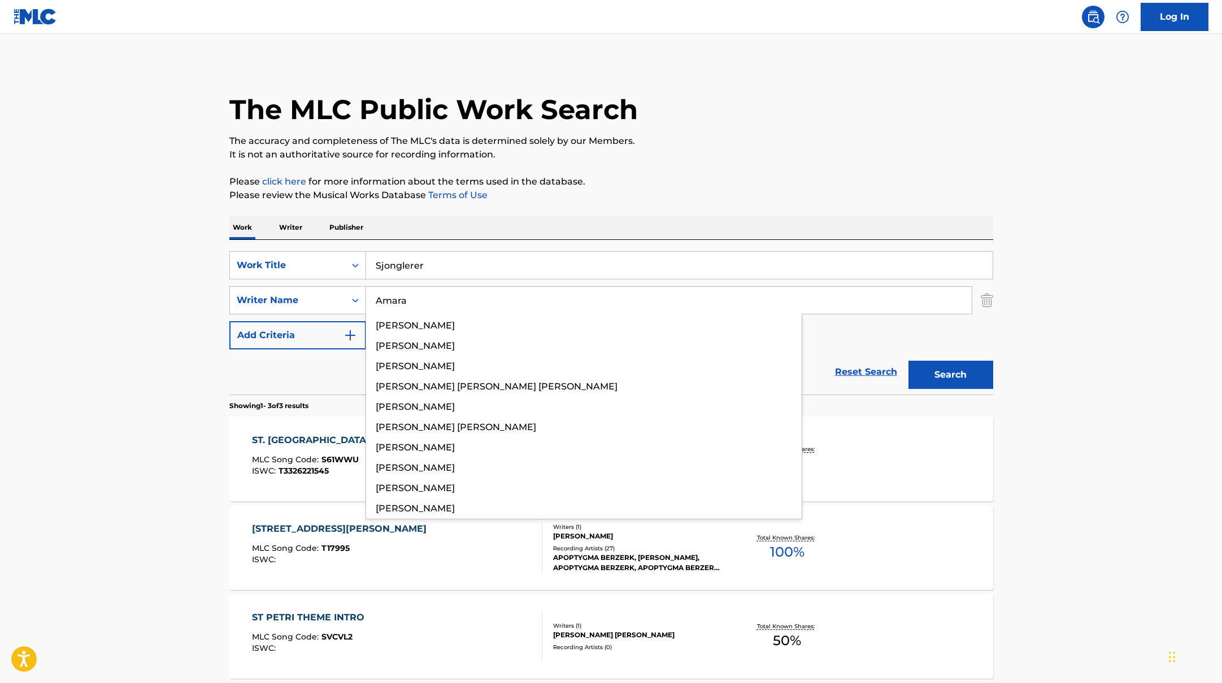
type input "Amara"
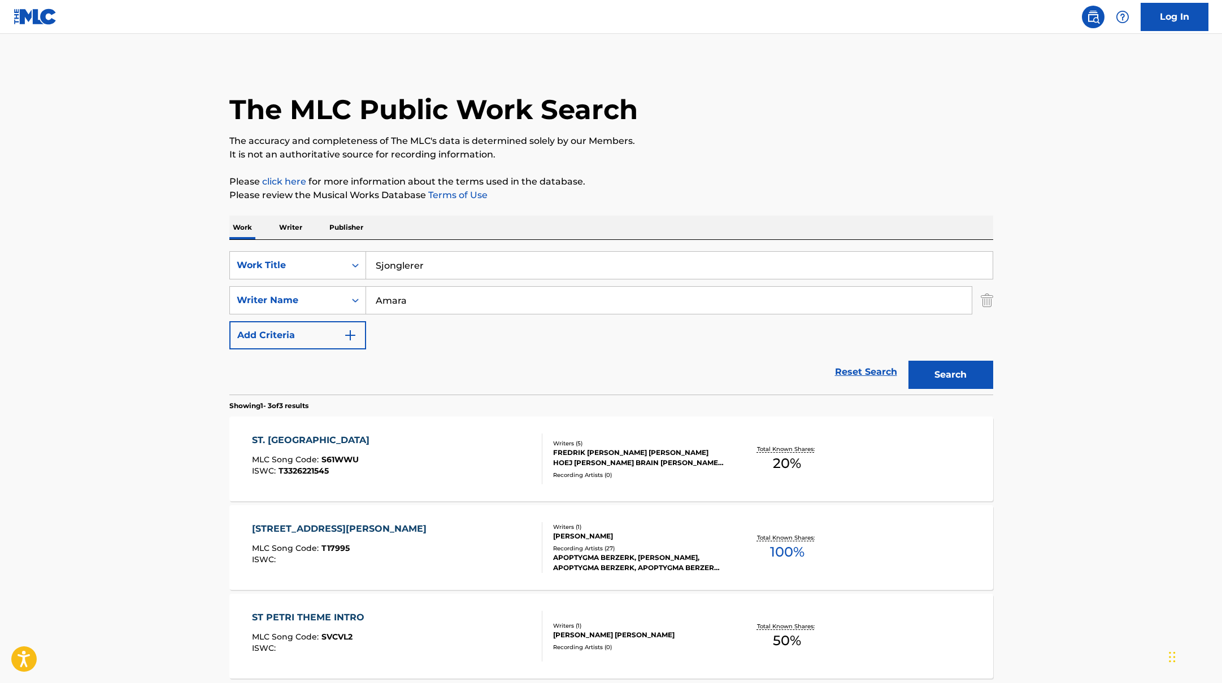
click at [748, 173] on div "The MLC Public Work Search The accuracy and completeness of The MLC's data is d…" at bounding box center [611, 397] width 791 height 670
click at [948, 384] on button "Search" at bounding box center [950, 375] width 85 height 28
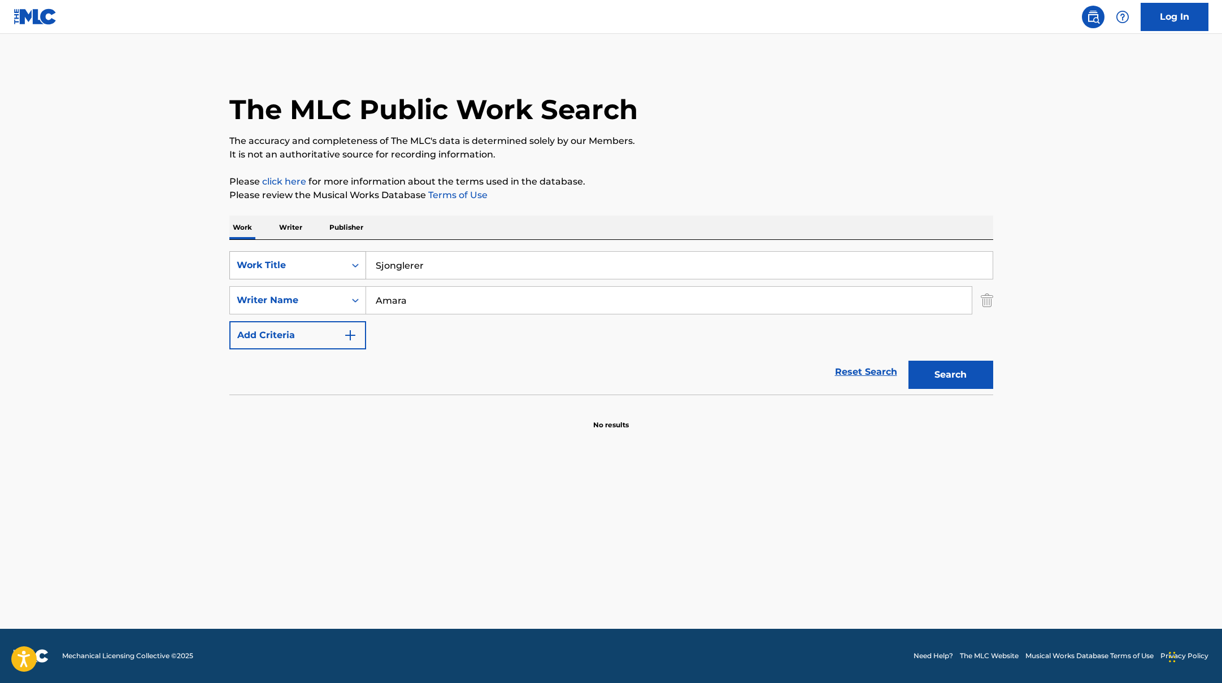
paste input "Jealous Type"
drag, startPoint x: 432, startPoint y: 262, endPoint x: 622, endPoint y: 190, distance: 204.1
click at [615, 193] on div "The MLC Public Work Search The accuracy and completeness of The MLC's data is d…" at bounding box center [611, 246] width 791 height 368
type input "Jealous Type"
click at [622, 190] on p "Please review the Musical Works Database Terms of Use" at bounding box center [611, 196] width 764 height 14
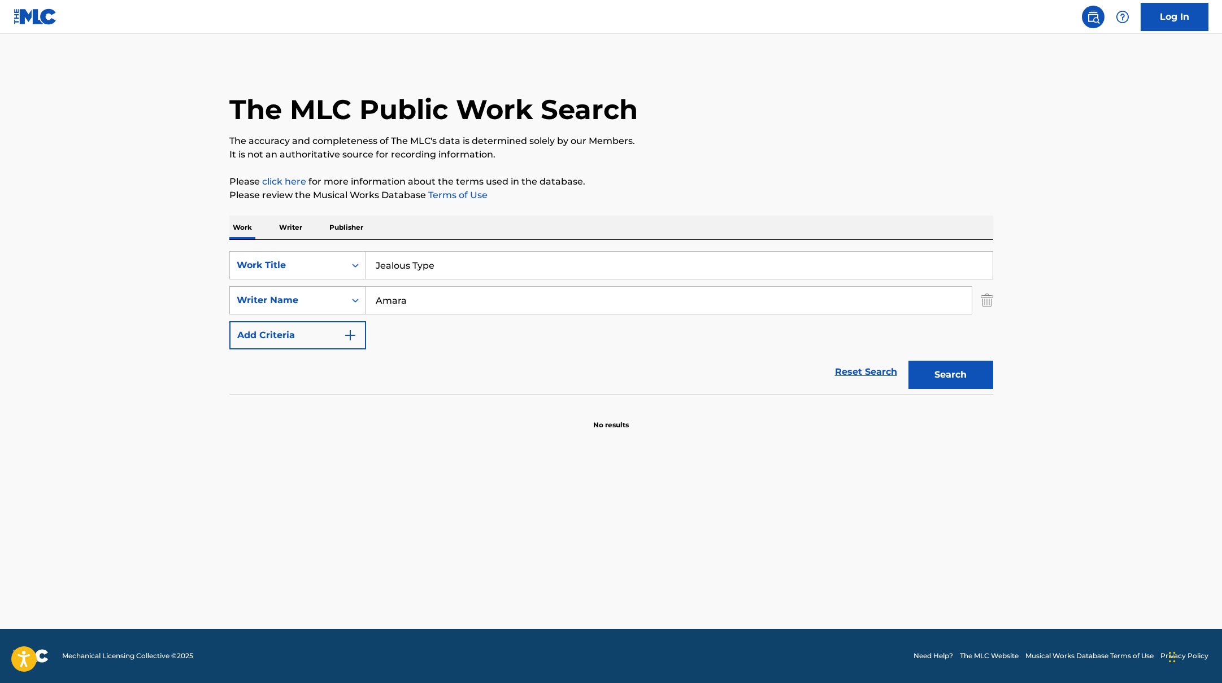
drag, startPoint x: 428, startPoint y: 306, endPoint x: 335, endPoint y: 297, distance: 93.1
click at [340, 295] on div "SearchWithCriteriabc7363e5-3b2b-47d7-9e26-821f073300c3 Writer Name Amara" at bounding box center [611, 300] width 764 height 28
paste input "ntonoff"
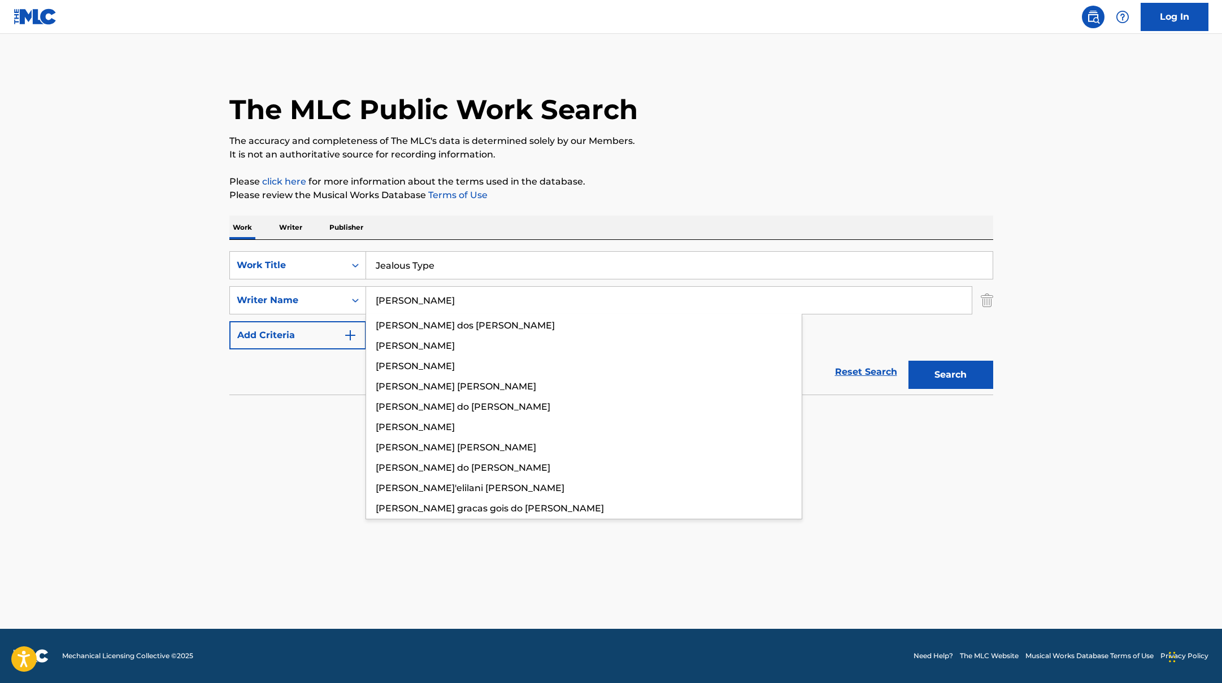
type input "[PERSON_NAME]"
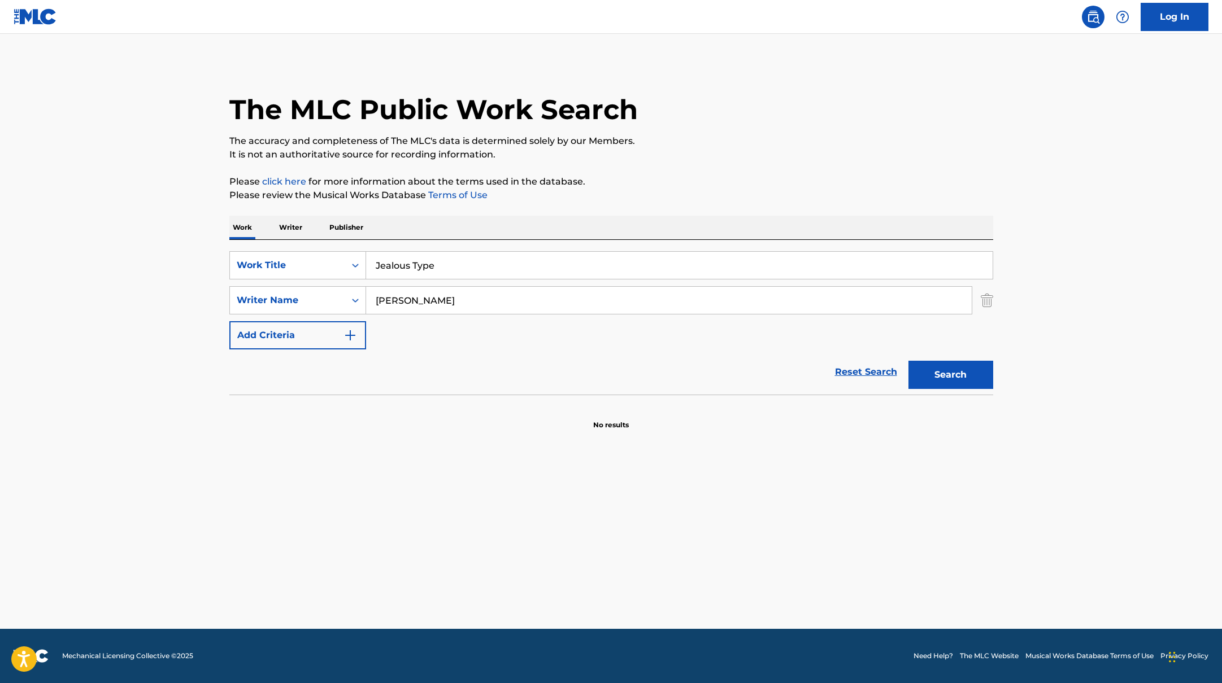
click at [620, 184] on p "Please click here for more information about the terms used in the database." at bounding box center [611, 182] width 764 height 14
click at [965, 377] on button "Search" at bounding box center [950, 375] width 85 height 28
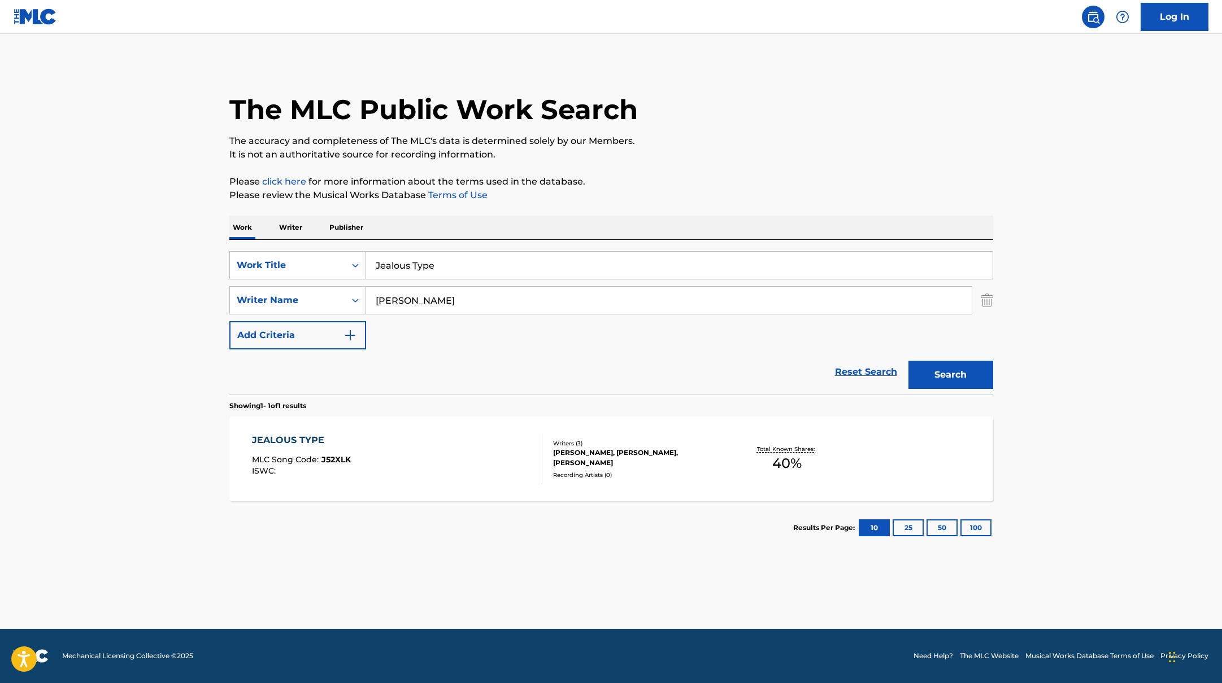
click at [463, 476] on div "JEALOUS TYPE MLC Song Code : J52XLK ISWC :" at bounding box center [397, 459] width 290 height 51
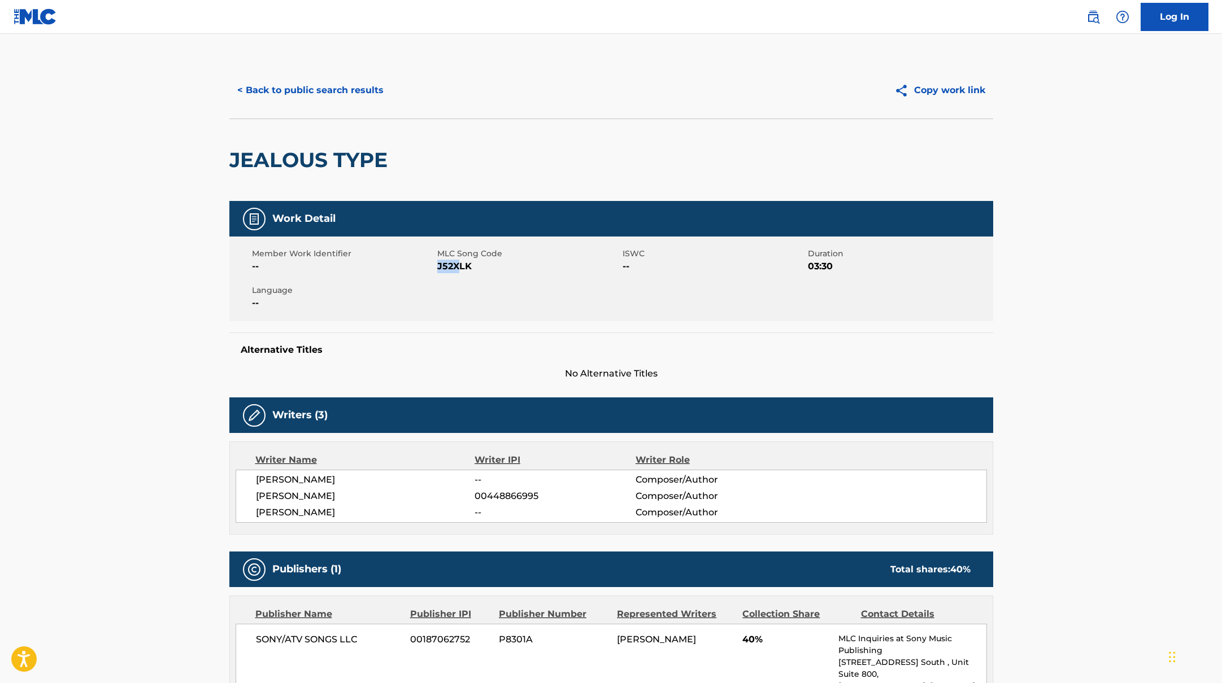
drag, startPoint x: 437, startPoint y: 267, endPoint x: 520, endPoint y: 267, distance: 82.5
click at [520, 267] on span "J52XLK" at bounding box center [528, 267] width 182 height 14
copy span "J52XLK"
click at [321, 93] on button "< Back to public search results" at bounding box center [310, 90] width 162 height 28
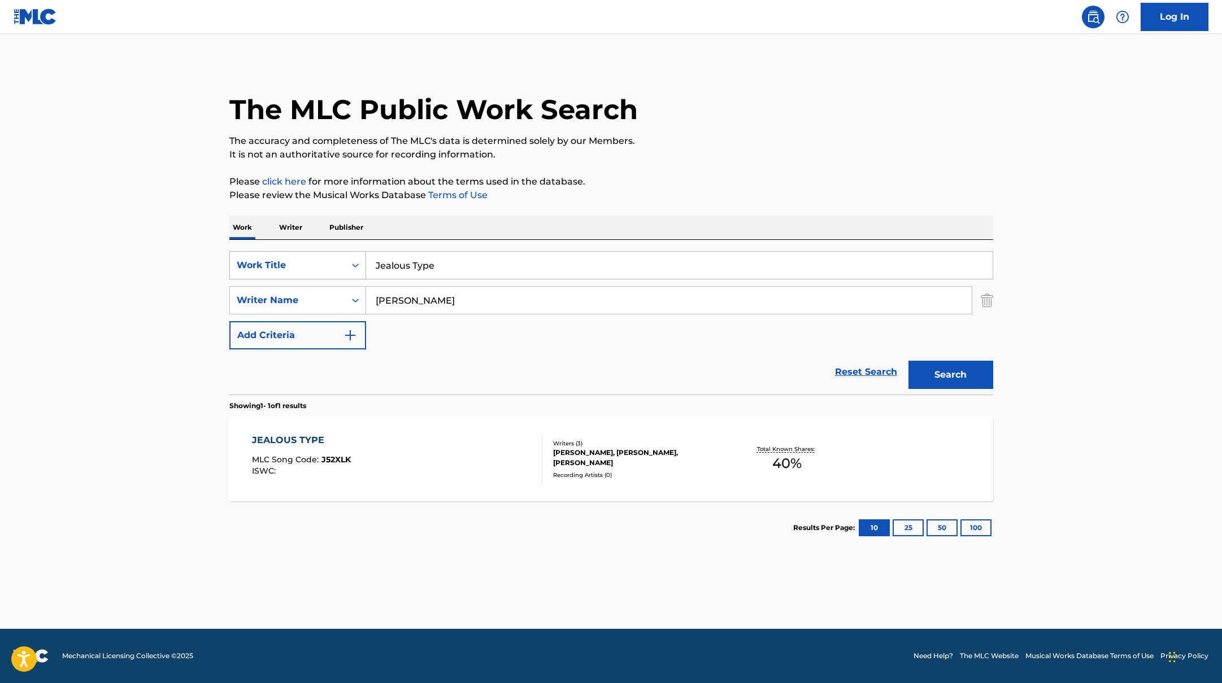
drag, startPoint x: 452, startPoint y: 269, endPoint x: 330, endPoint y: 254, distance: 123.5
click at [330, 254] on div "SearchWithCriteriab335d5b7-5ba0-43a8-9c5d-b3fbe2b10fcf Work Title Jealous Type" at bounding box center [611, 265] width 764 height 28
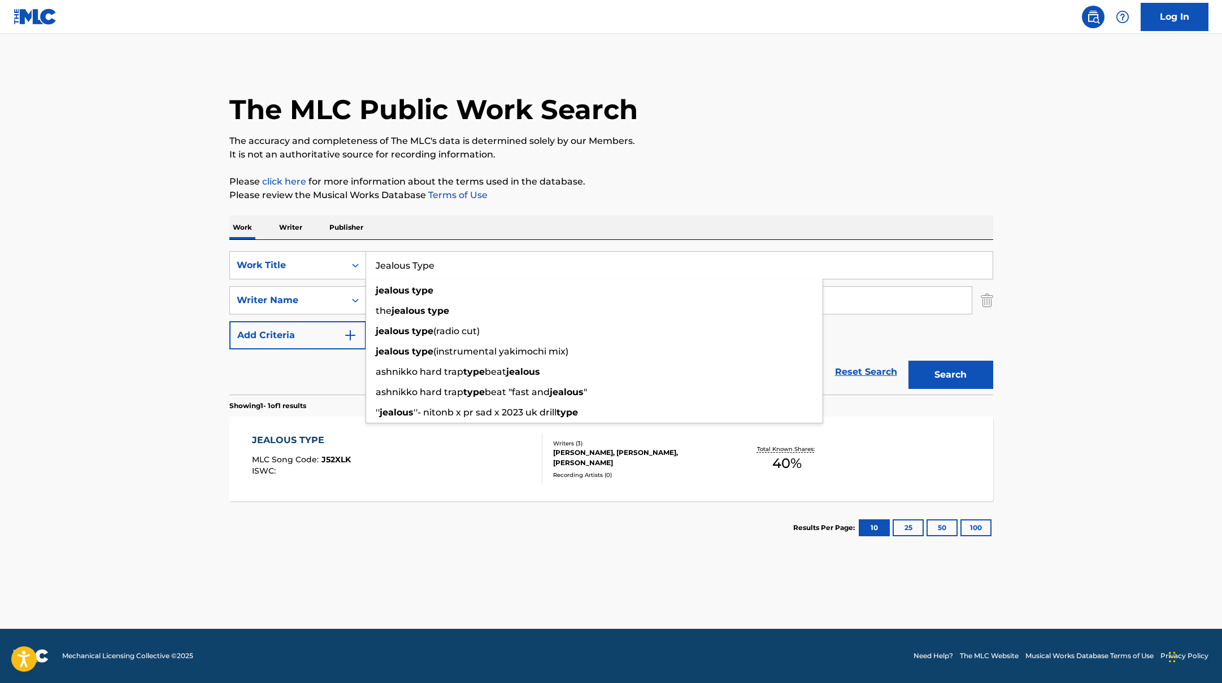
paste input "Doja Cat"
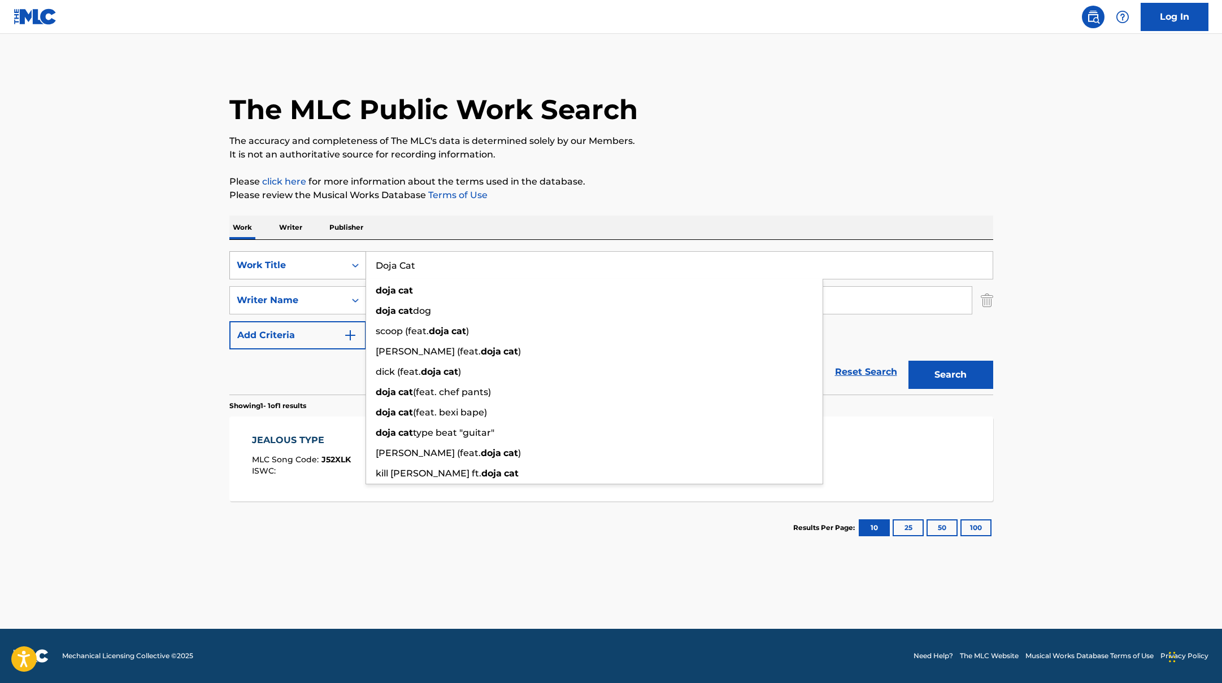
drag, startPoint x: 438, startPoint y: 267, endPoint x: 348, endPoint y: 255, distance: 90.0
click at [348, 255] on div "SearchWithCriteriab335d5b7-5ba0-43a8-9c5d-b3fbe2b10fcf Work Title Doja Cat doja…" at bounding box center [611, 265] width 764 height 28
paste input "ACKNOWLEDGE ME"
type input "ACKNOWLEDGE ME"
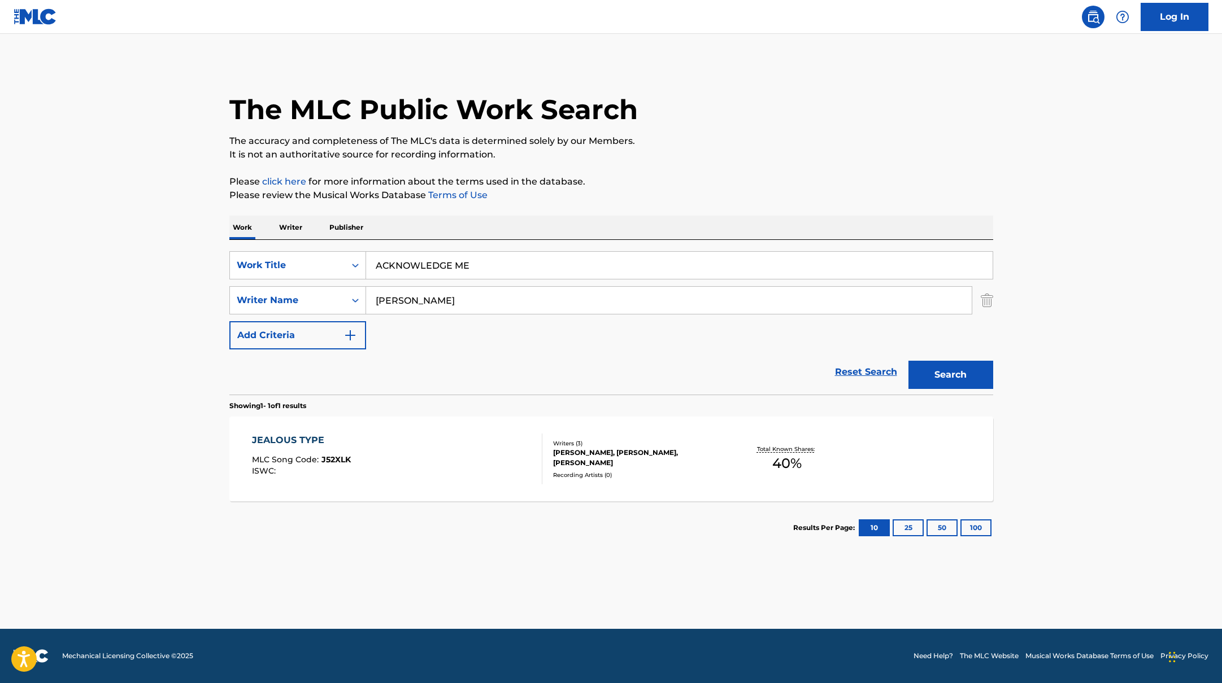
click at [652, 191] on p "Please review the Musical Works Database Terms of Use" at bounding box center [611, 196] width 764 height 14
drag, startPoint x: 439, startPoint y: 303, endPoint x: 339, endPoint y: 283, distance: 102.5
click at [339, 283] on div "SearchWithCriteriab335d5b7-5ba0-43a8-9c5d-b3fbe2b10fcf Work Title ACKNOWLEDGE M…" at bounding box center [611, 300] width 764 height 98
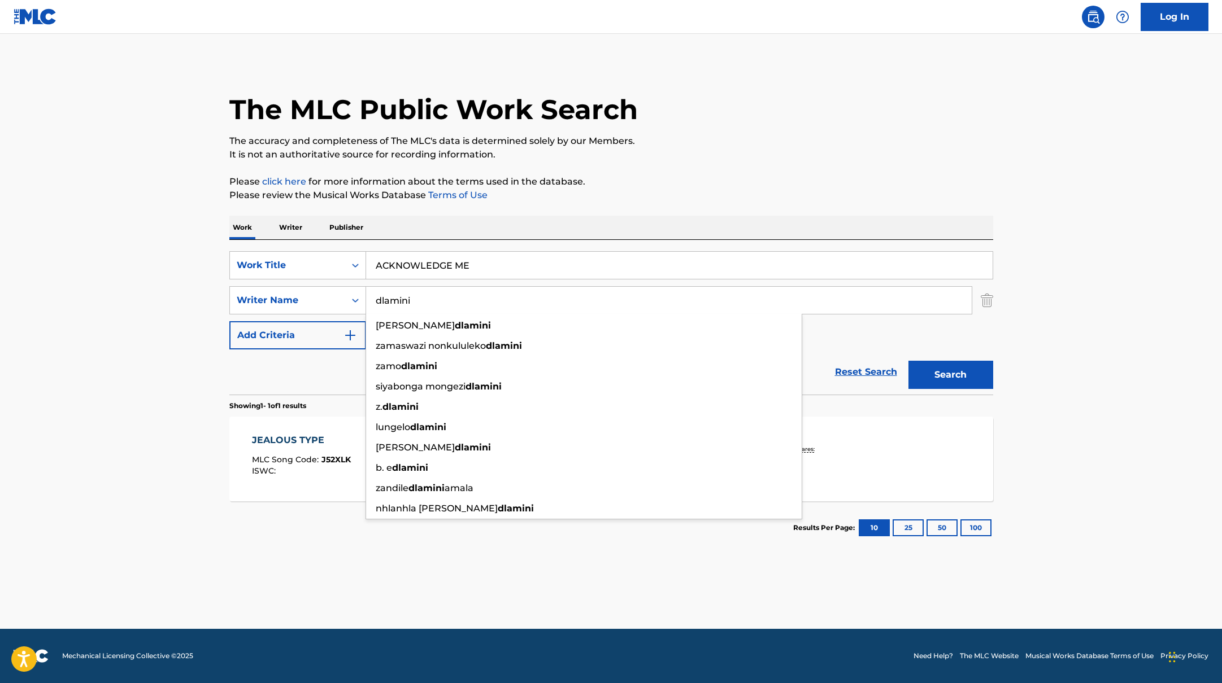
type input "dlamini"
click at [908, 361] on button "Search" at bounding box center [950, 375] width 85 height 28
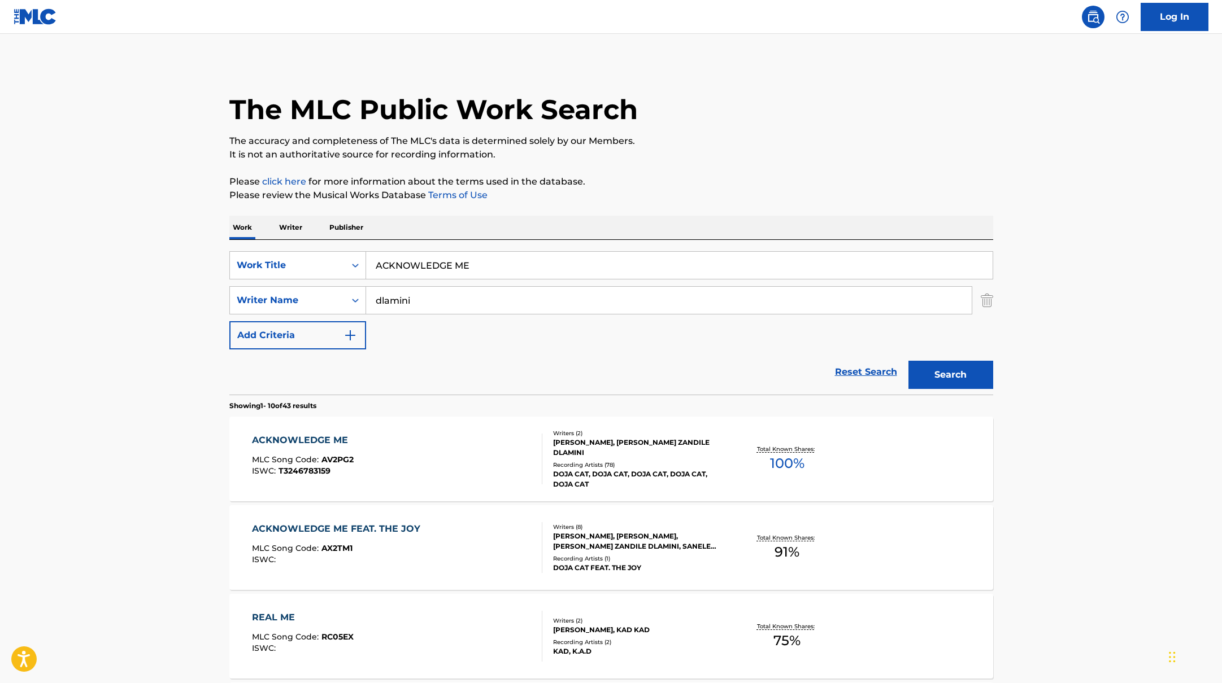
click at [470, 450] on div "ACKNOWLEDGE ME MLC Song Code : AV2PG2 ISWC : T3246783159" at bounding box center [397, 459] width 290 height 51
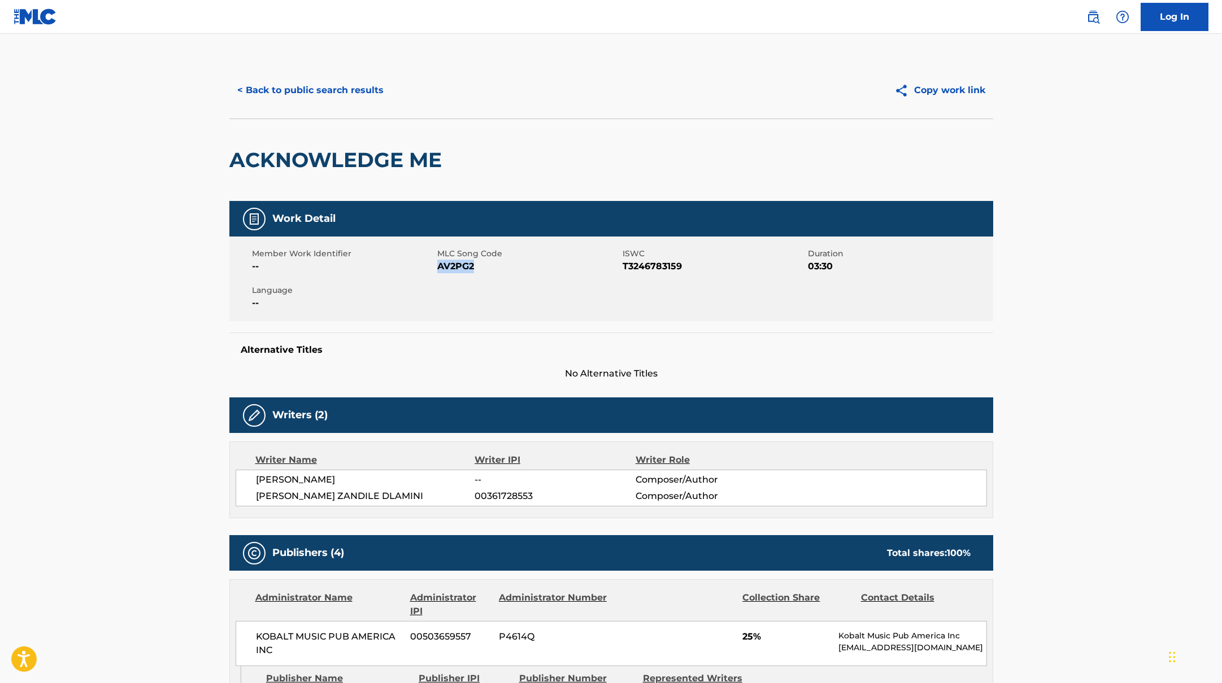
drag, startPoint x: 437, startPoint y: 267, endPoint x: 530, endPoint y: 265, distance: 92.6
click at [530, 265] on span "AV2PG2" at bounding box center [528, 267] width 182 height 14
copy span "AV2PG2"
click at [278, 90] on button "< Back to public search results" at bounding box center [310, 90] width 162 height 28
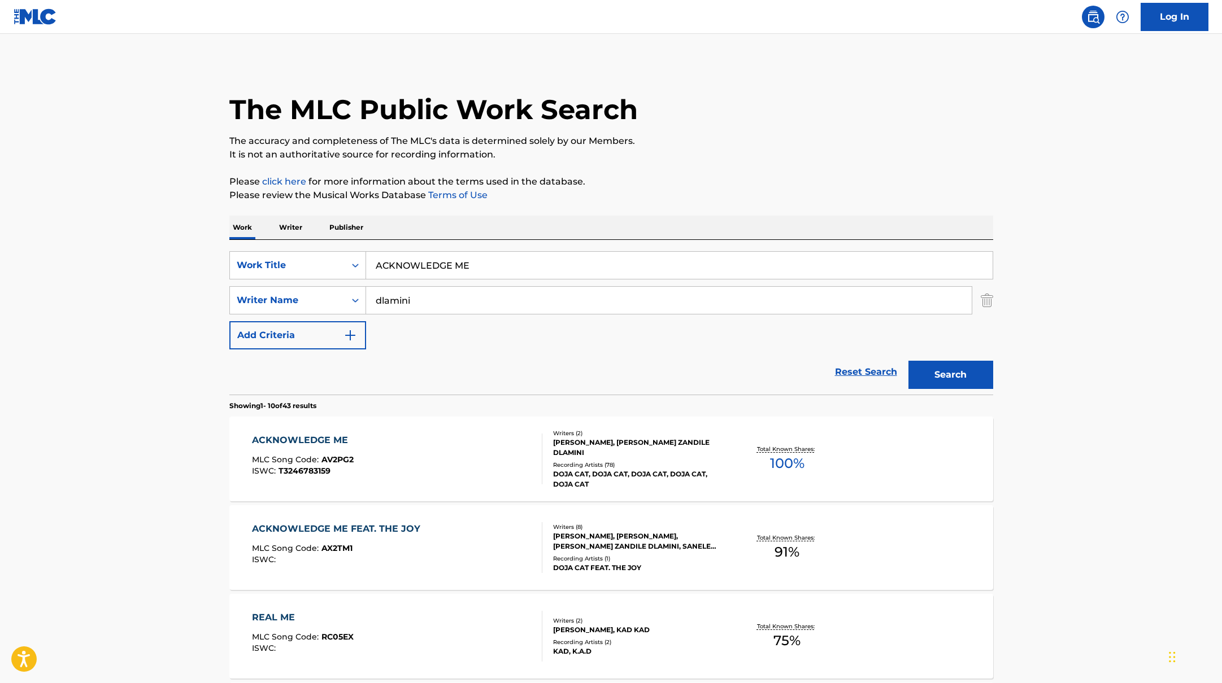
drag, startPoint x: 482, startPoint y: 263, endPoint x: 316, endPoint y: 249, distance: 167.2
click at [316, 250] on div "SearchWithCriteriab335d5b7-5ba0-43a8-9c5d-b3fbe2b10fcf Work Title ACKNOWLEDGE M…" at bounding box center [611, 317] width 764 height 155
paste input "DISRESPECTFUL"
click at [945, 369] on button "Search" at bounding box center [950, 375] width 85 height 28
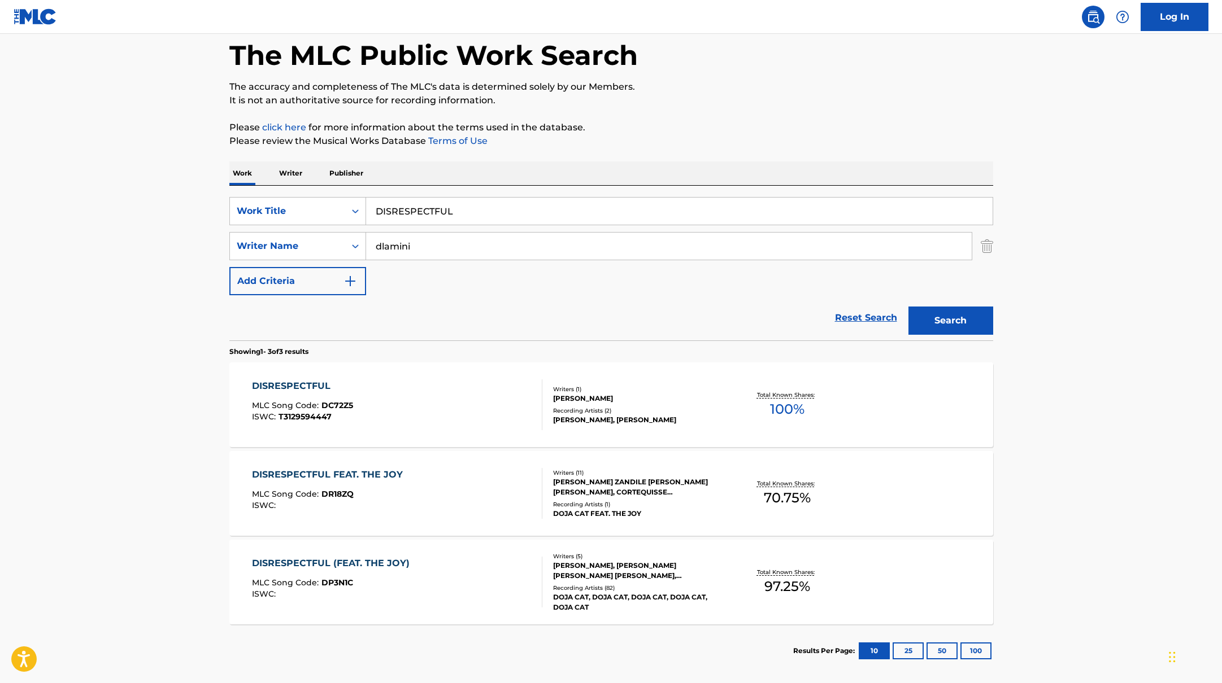
scroll to position [55, 0]
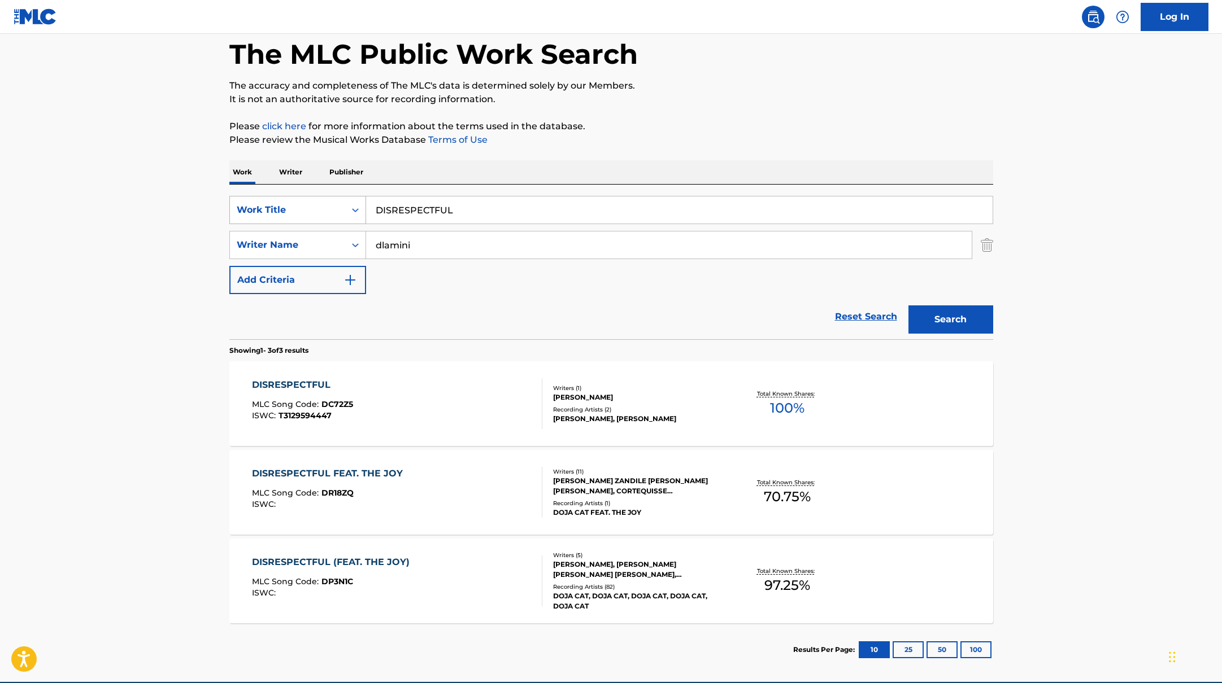
paste input "[URL][DOMAIN_NAME]"
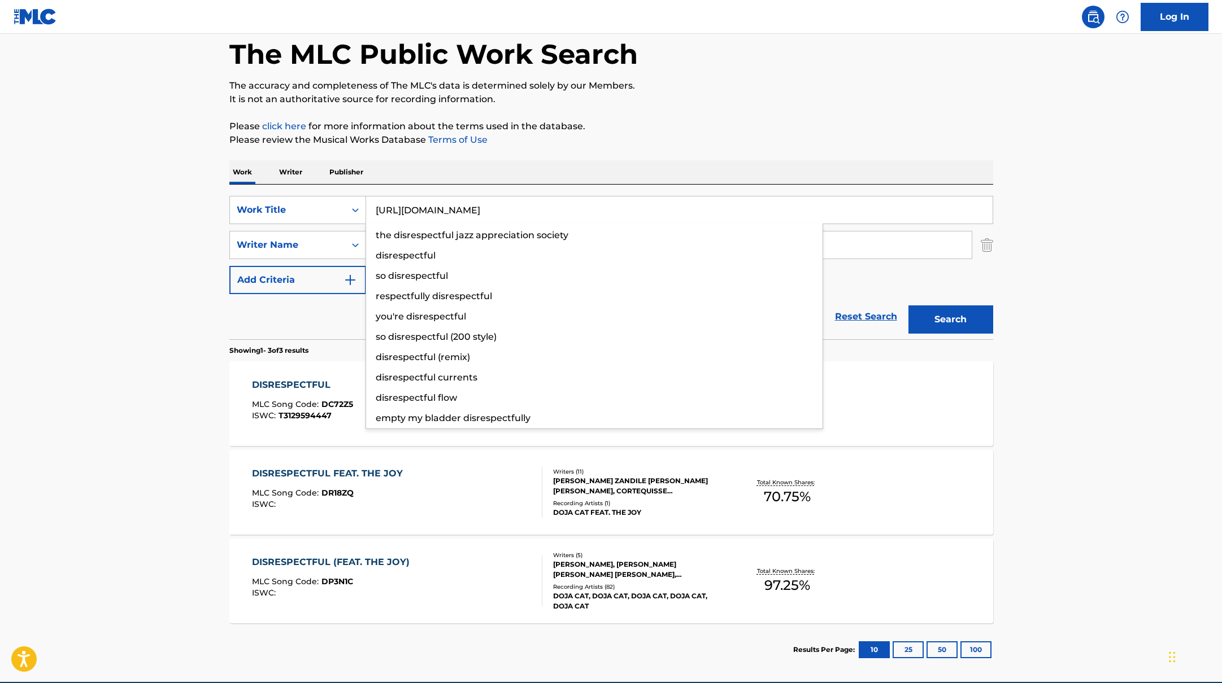
drag, startPoint x: 500, startPoint y: 208, endPoint x: 697, endPoint y: 132, distance: 211.4
click at [691, 133] on div "The MLC Public Work Search The accuracy and completeness of The MLC's data is d…" at bounding box center [611, 342] width 791 height 670
click at [697, 132] on p "Please click here for more information about the terms used in the database." at bounding box center [611, 127] width 764 height 14
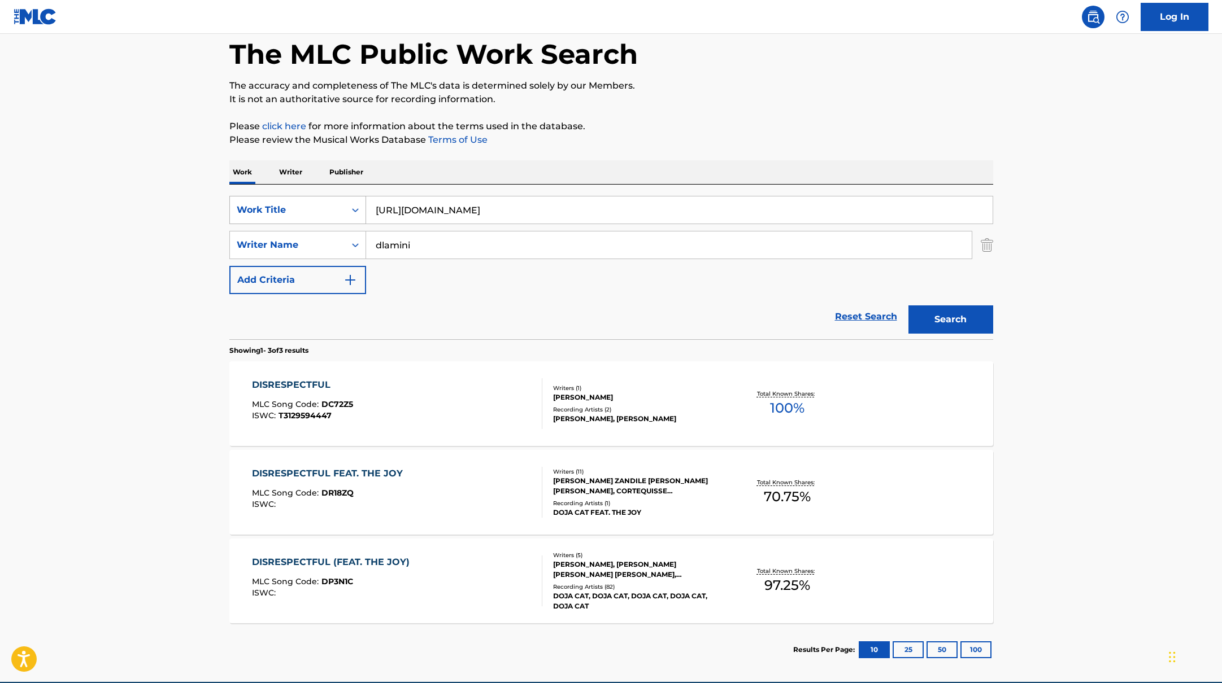
paste input "URRRGE!!!!!!!!!!"
drag, startPoint x: 666, startPoint y: 207, endPoint x: 322, endPoint y: 206, distance: 344.0
click at [322, 206] on div "SearchWithCriteriab335d5b7-5ba0-43a8-9c5d-b3fbe2b10fcf Work Title URRRGE!!!!!!!…" at bounding box center [611, 210] width 764 height 28
type input "URRRGE!!!!!!!!!!"
click at [727, 123] on p "Please click here for more information about the terms used in the database." at bounding box center [611, 127] width 764 height 14
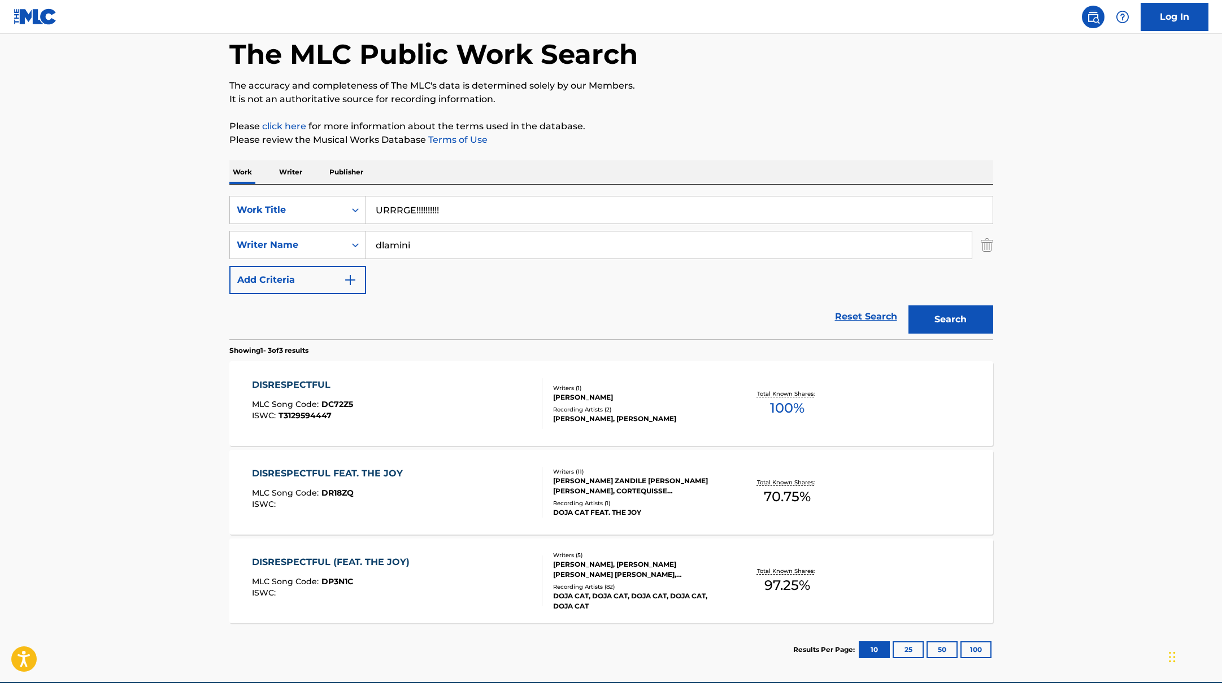
click at [971, 317] on button "Search" at bounding box center [950, 320] width 85 height 28
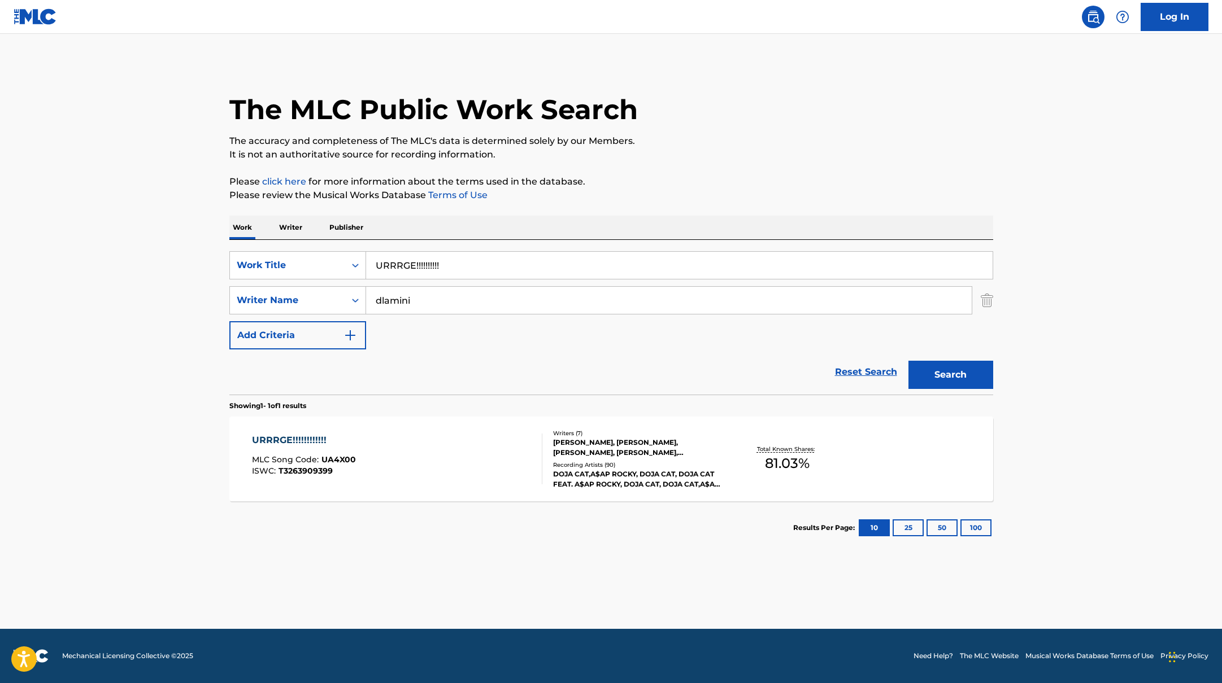
click at [490, 451] on div "URRRGE!!!!!!!!!!!! MLC Song Code : UA4X00 ISWC : T3263909399" at bounding box center [397, 459] width 290 height 51
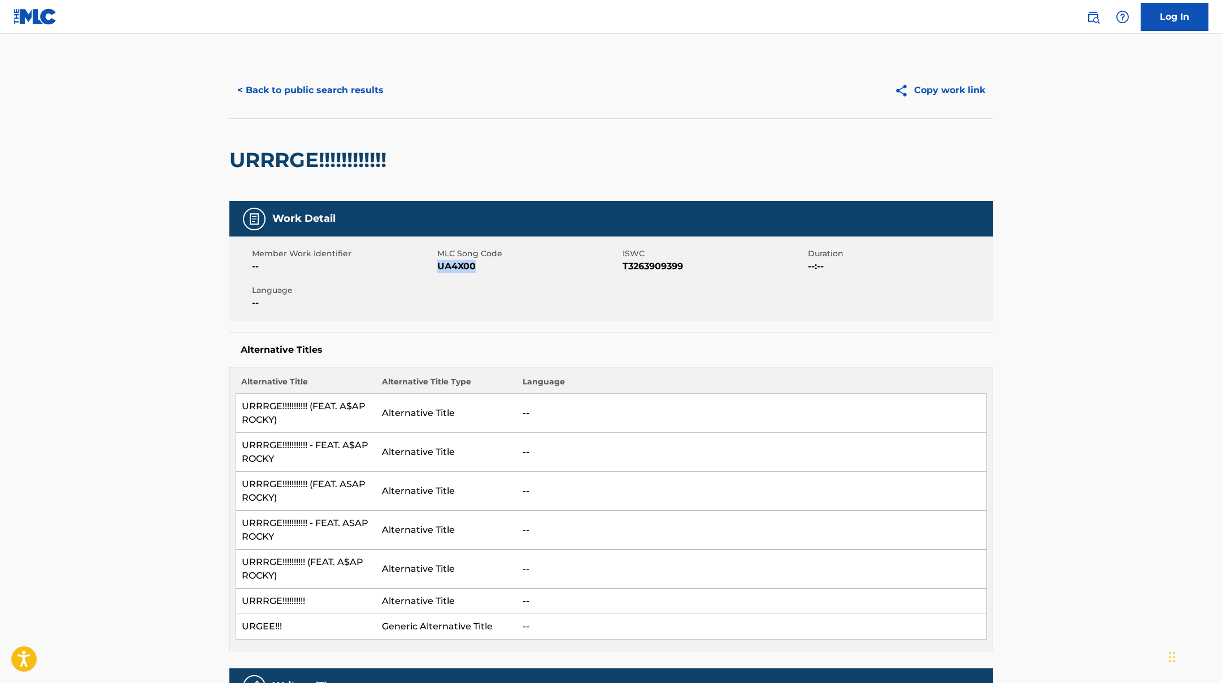
drag, startPoint x: 438, startPoint y: 268, endPoint x: 487, endPoint y: 269, distance: 49.2
click at [477, 268] on span "UA4X00" at bounding box center [528, 267] width 182 height 14
copy span "UA4X00"
click at [321, 93] on button "< Back to public search results" at bounding box center [310, 90] width 162 height 28
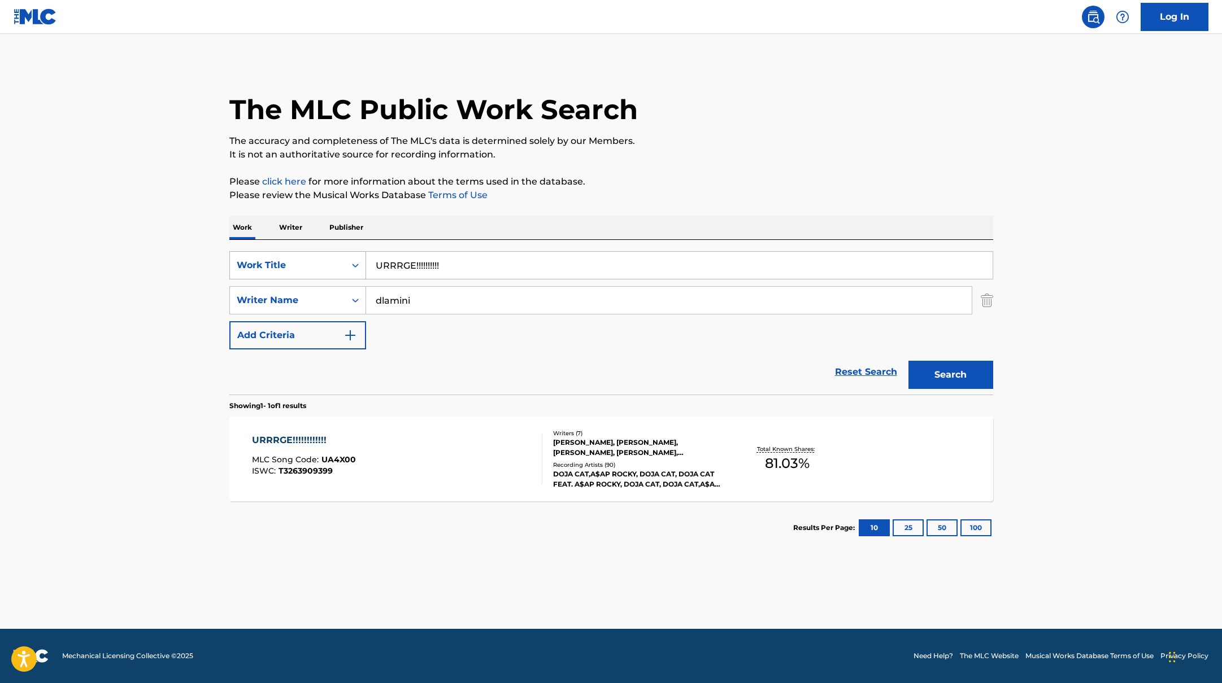
drag, startPoint x: 446, startPoint y: 268, endPoint x: 332, endPoint y: 264, distance: 114.2
click at [335, 264] on div "SearchWithCriteriab335d5b7-5ba0-43a8-9c5d-b3fbe2b10fcf Work Title URRRGE!!!!!!!…" at bounding box center [611, 265] width 764 height 28
paste input "OKLOSER"
type input "OKLOSER"
click at [626, 175] on p "Please click here for more information about the terms used in the database." at bounding box center [611, 182] width 764 height 14
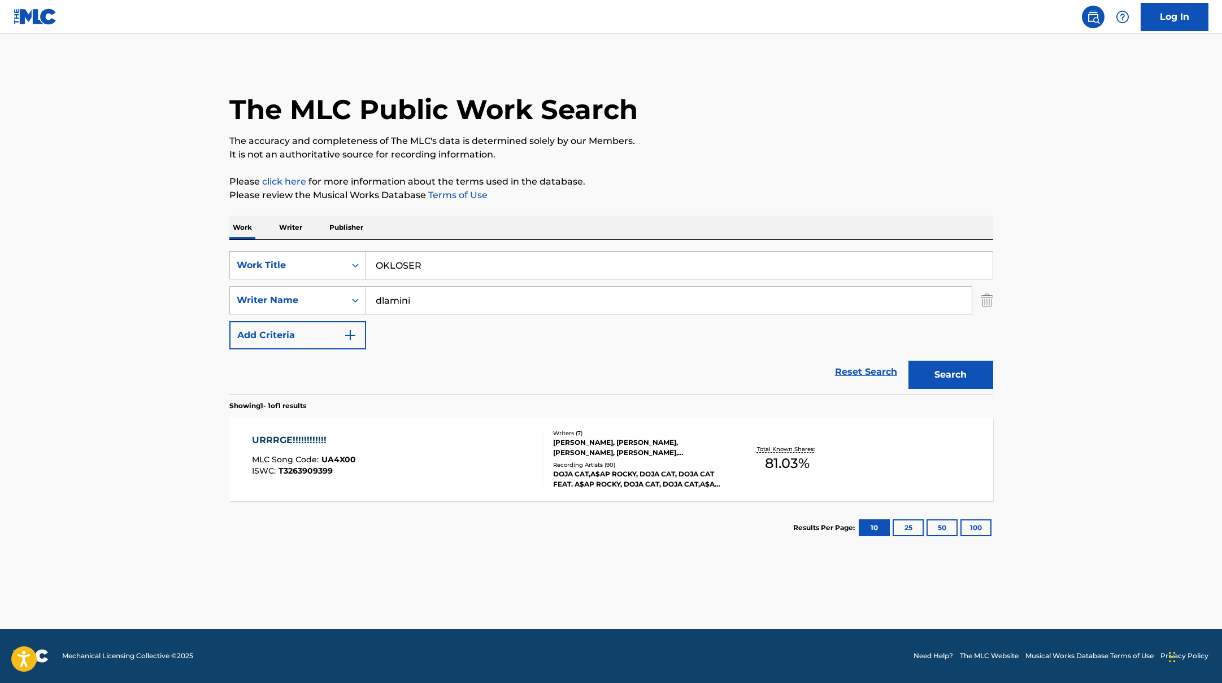
click at [942, 374] on button "Search" at bounding box center [950, 375] width 85 height 28
click at [451, 455] on div "OKLOSER MLC Song Code : OL83SN ISWC : T3247050160" at bounding box center [397, 459] width 290 height 51
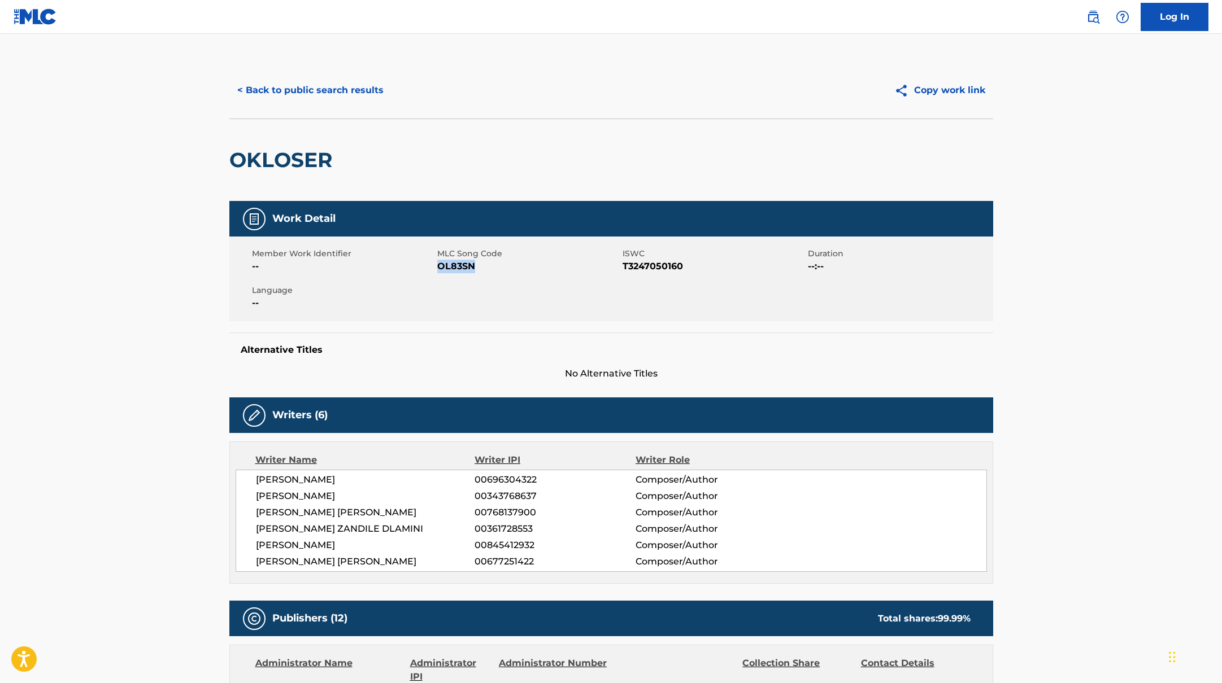
copy span "OL83SN"
drag, startPoint x: 437, startPoint y: 266, endPoint x: 497, endPoint y: 270, distance: 60.0
click at [497, 270] on span "OL83SN" at bounding box center [528, 267] width 182 height 14
click at [335, 93] on button "< Back to public search results" at bounding box center [310, 90] width 162 height 28
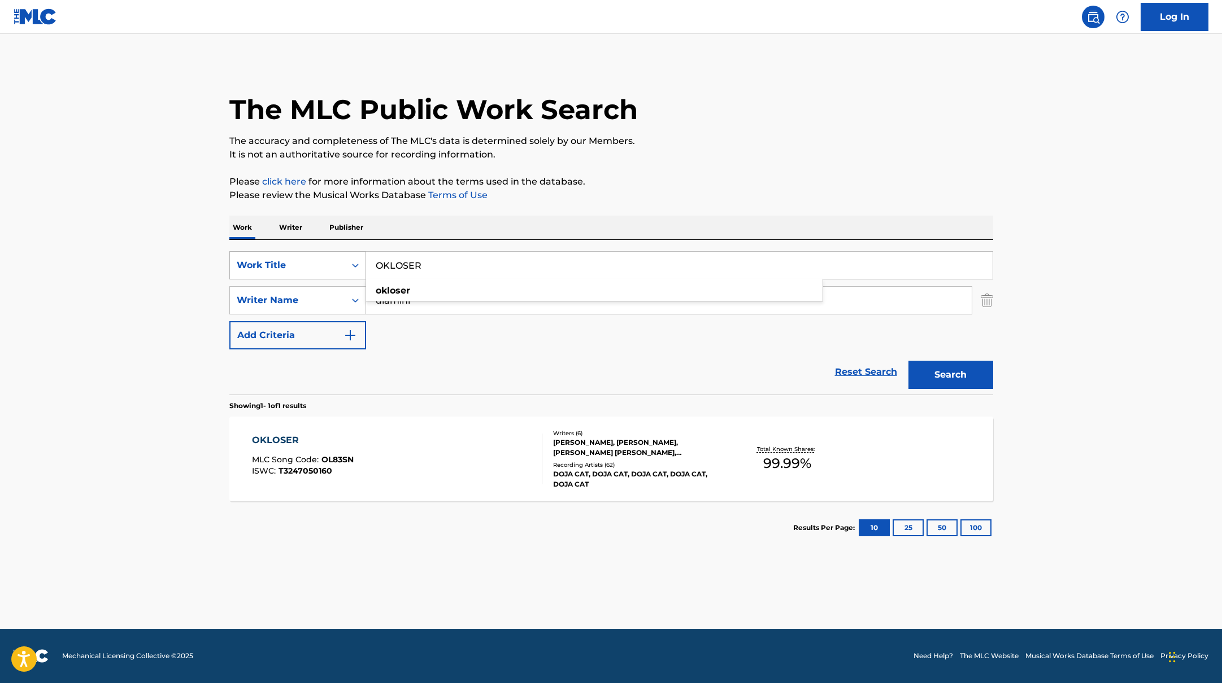
drag, startPoint x: 435, startPoint y: 264, endPoint x: 355, endPoint y: 262, distance: 80.8
click at [355, 262] on div "SearchWithCriteriab335d5b7-5ba0-43a8-9c5d-b3fbe2b10fcf Work Title OKLOSER oklos…" at bounding box center [611, 265] width 764 height 28
paste input "MASC"
type input "MASC"
click at [715, 196] on p "Please review the Musical Works Database Terms of Use" at bounding box center [611, 196] width 764 height 14
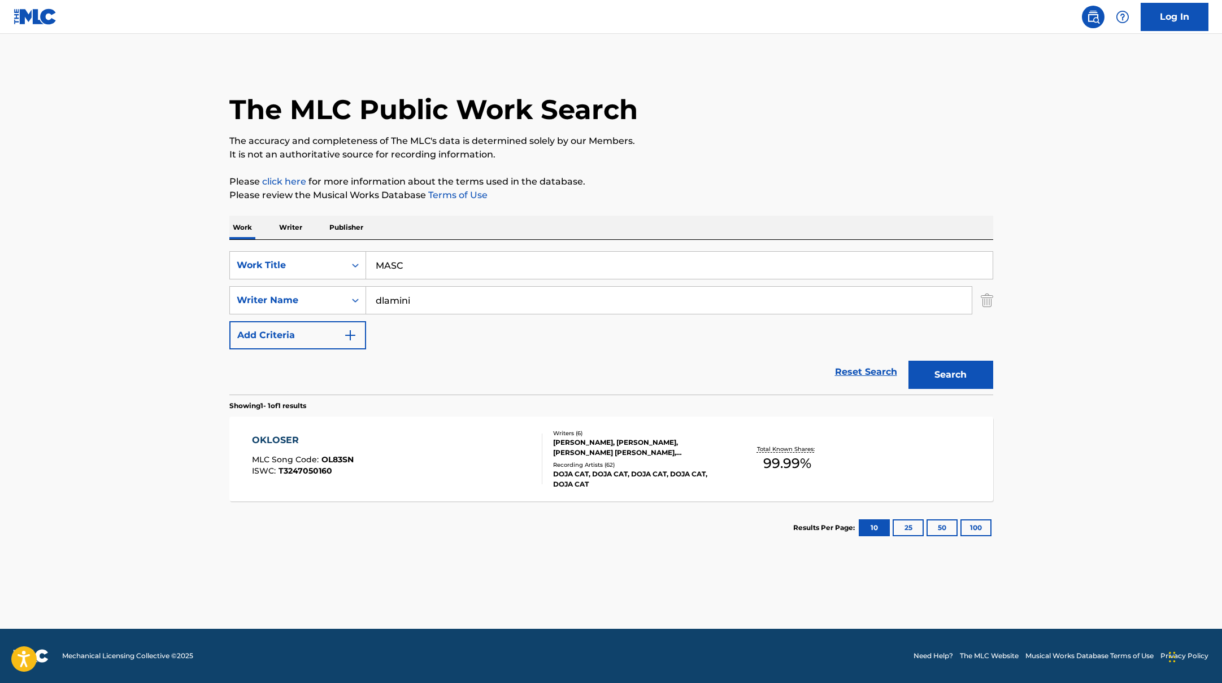
click at [948, 373] on button "Search" at bounding box center [950, 375] width 85 height 28
click at [445, 451] on div "MASC MLC Song Code : MR3KYE ISWC : T3247114638" at bounding box center [397, 459] width 290 height 51
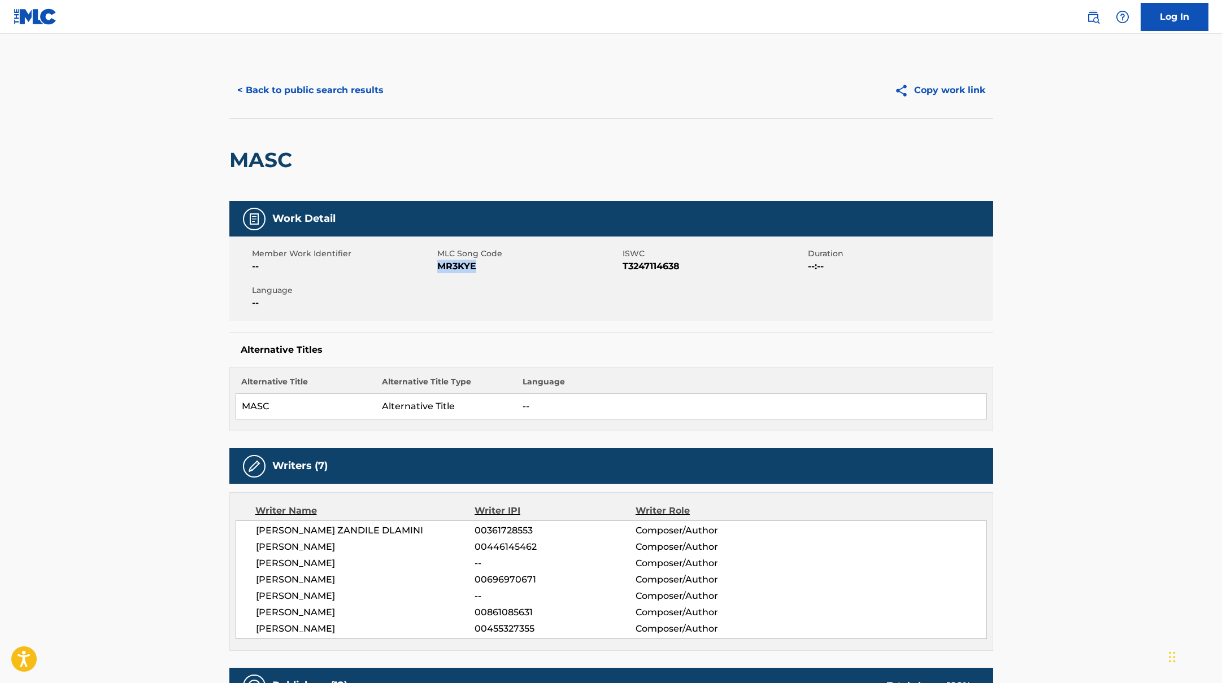
drag, startPoint x: 438, startPoint y: 266, endPoint x: 514, endPoint y: 268, distance: 76.3
click at [514, 268] on span "MR3KYE" at bounding box center [528, 267] width 182 height 14
copy span "MR3KYE"
click at [338, 86] on button "< Back to public search results" at bounding box center [310, 90] width 162 height 28
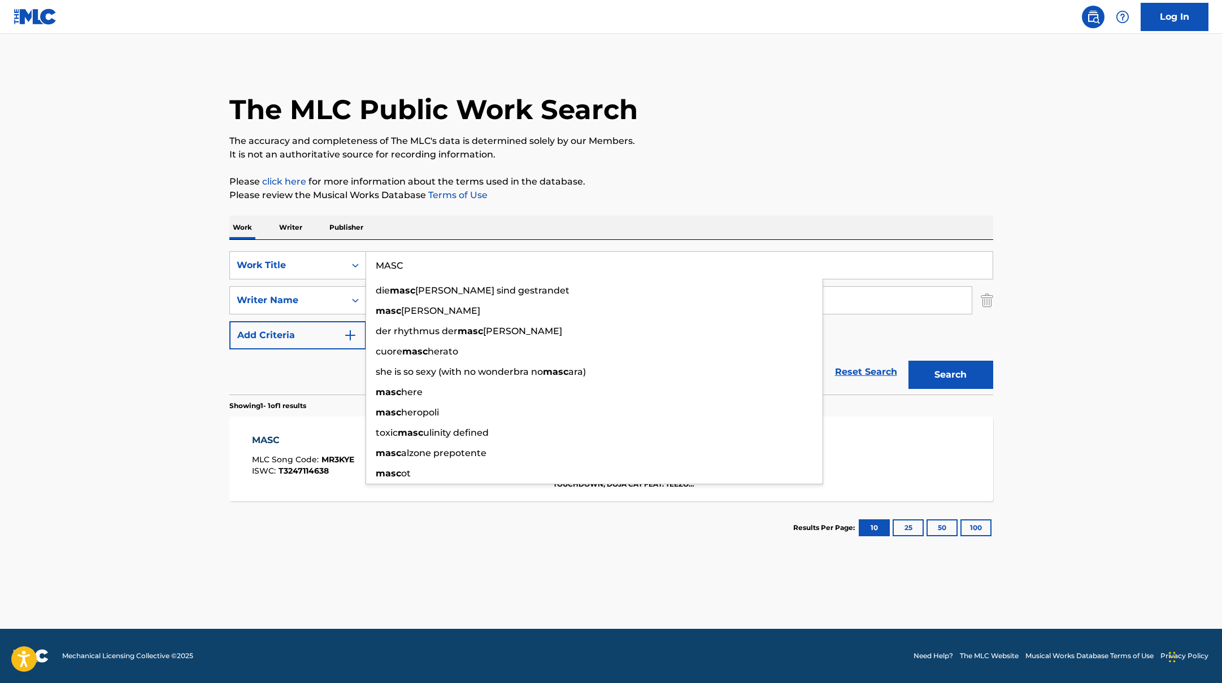
drag, startPoint x: 417, startPoint y: 265, endPoint x: 368, endPoint y: 259, distance: 49.6
click at [368, 259] on input "MASC" at bounding box center [679, 265] width 626 height 27
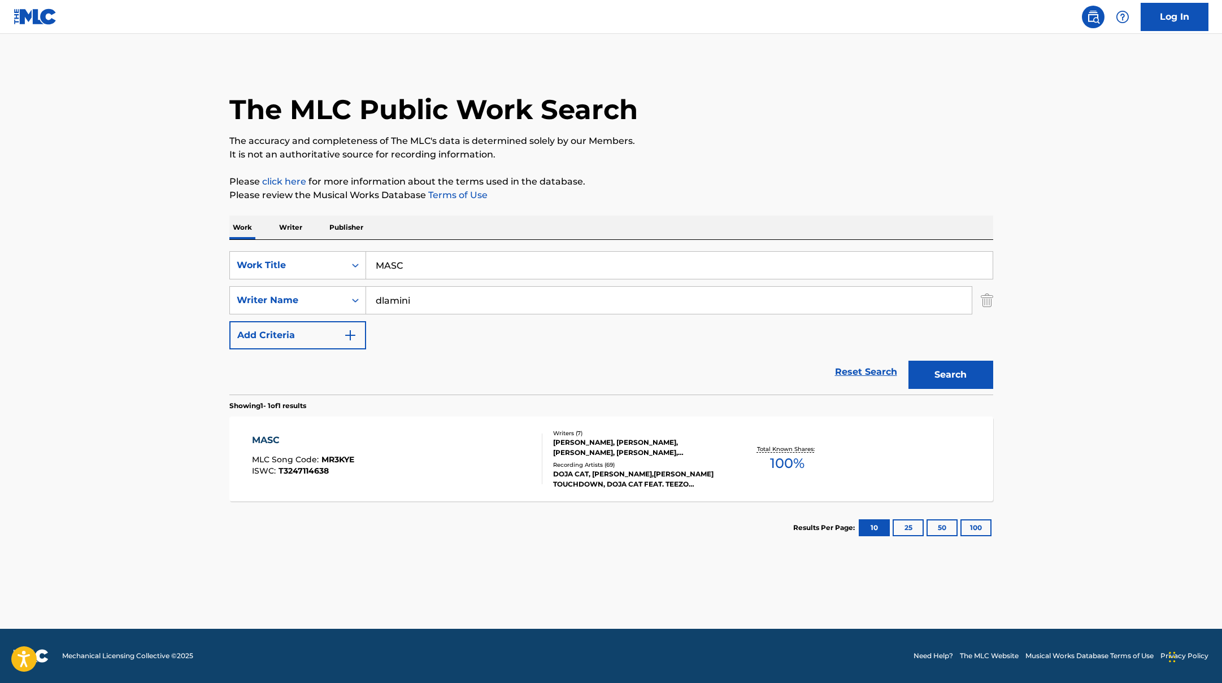
paste input "PISS"
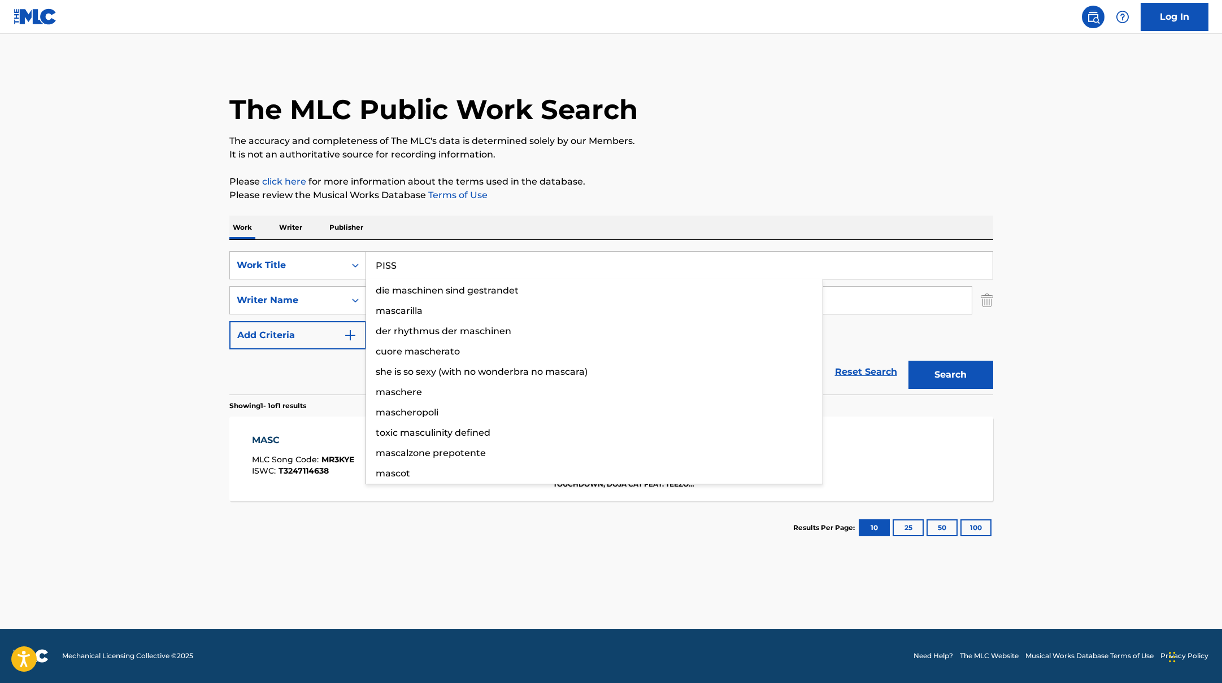
type input "PISS"
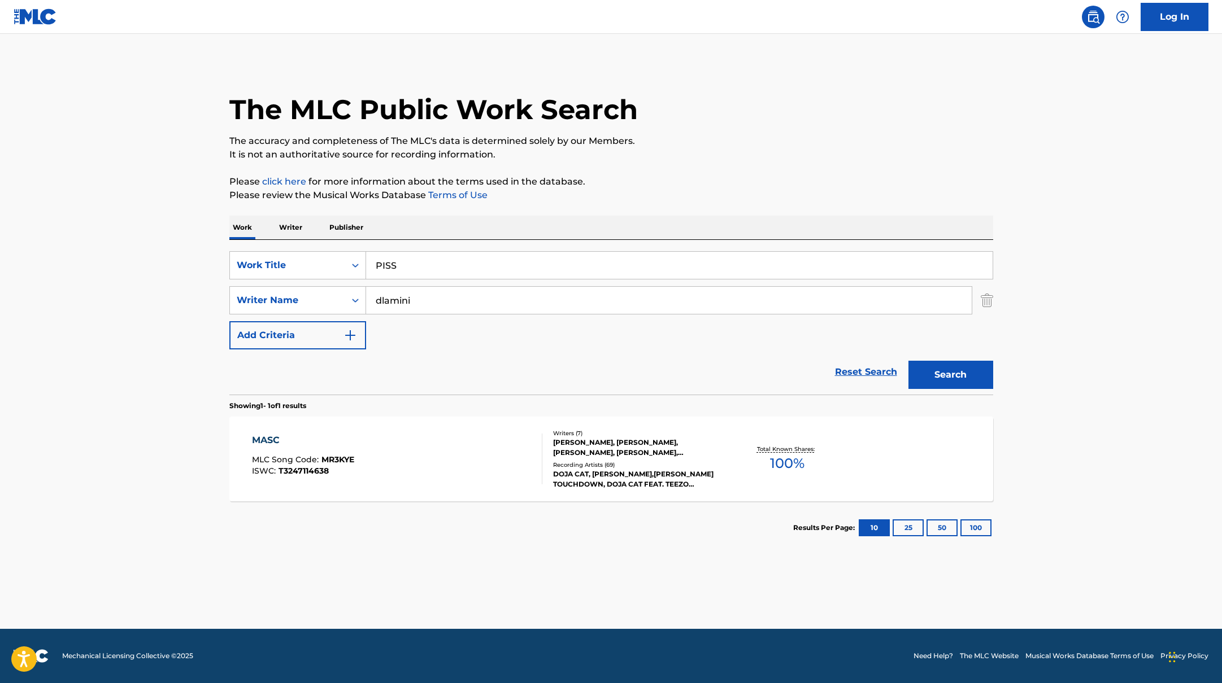
click at [656, 189] on p "Please review the Musical Works Database Terms of Use" at bounding box center [611, 196] width 764 height 14
click at [955, 371] on button "Search" at bounding box center [950, 375] width 85 height 28
click at [487, 472] on div "PISS MLC Song Code : PM4UWD ISWC :" at bounding box center [397, 459] width 290 height 51
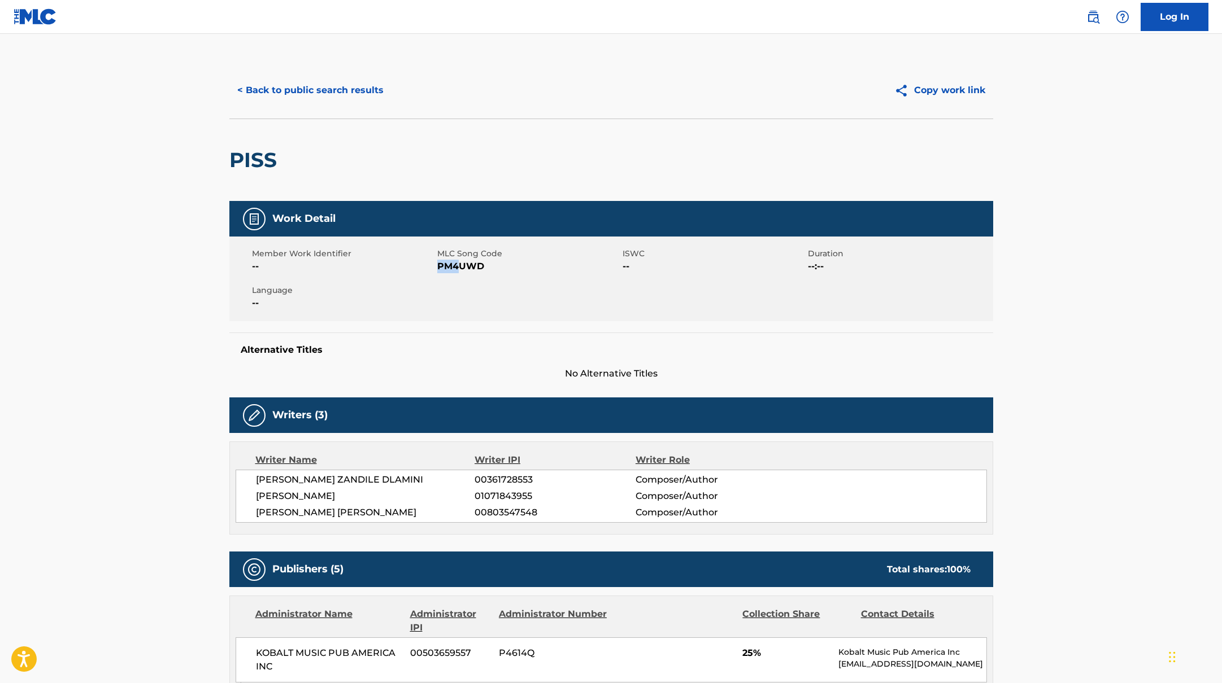
drag, startPoint x: 439, startPoint y: 267, endPoint x: 518, endPoint y: 267, distance: 79.1
click at [513, 267] on span "PM4UWD" at bounding box center [528, 267] width 182 height 14
copy span "PM4UWD"
click at [296, 84] on button "< Back to public search results" at bounding box center [310, 90] width 162 height 28
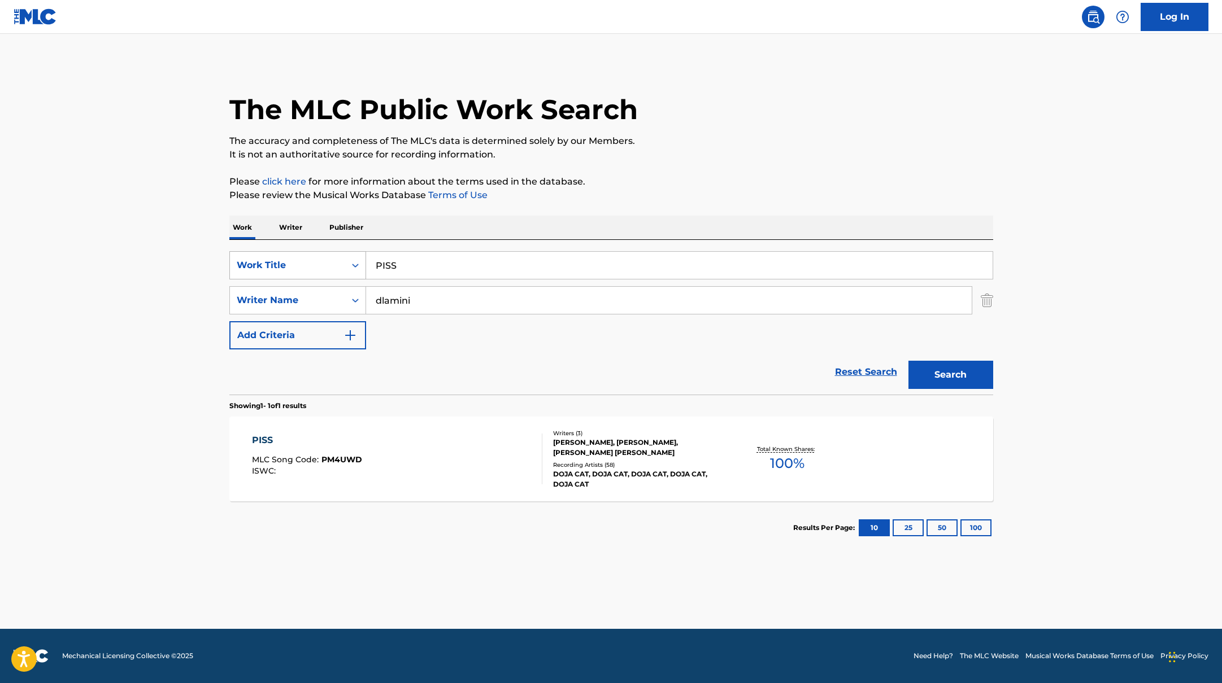
drag, startPoint x: 407, startPoint y: 259, endPoint x: 363, endPoint y: 257, distance: 44.7
click at [363, 257] on div "SearchWithCriteriab335d5b7-5ba0-43a8-9c5d-b3fbe2b10fcf Work Title PISS" at bounding box center [611, 265] width 764 height 28
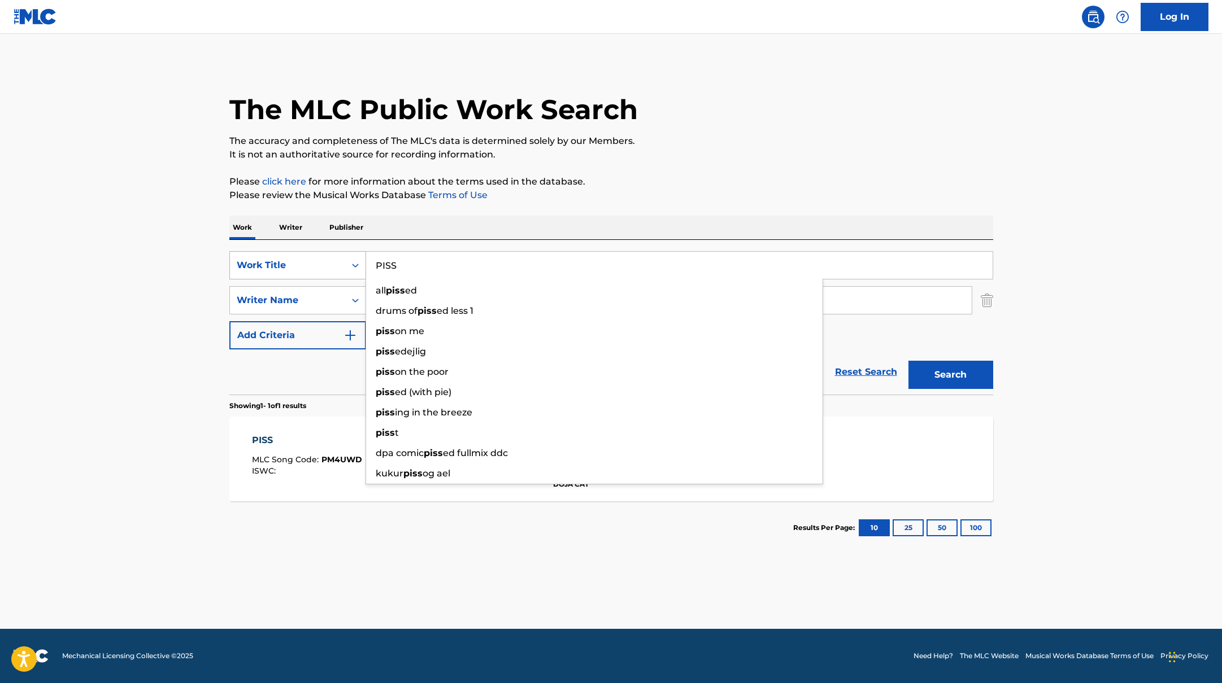
drag, startPoint x: 407, startPoint y: 268, endPoint x: 357, endPoint y: 255, distance: 51.5
click at [358, 255] on div "SearchWithCriteriab335d5b7-5ba0-43a8-9c5d-b3fbe2b10fcf Work Title PISS all piss…" at bounding box center [611, 265] width 764 height 28
paste input "HEADHIGH"
type input "HEADHIGH"
click at [729, 186] on p "Please click here for more information about the terms used in the database." at bounding box center [611, 182] width 764 height 14
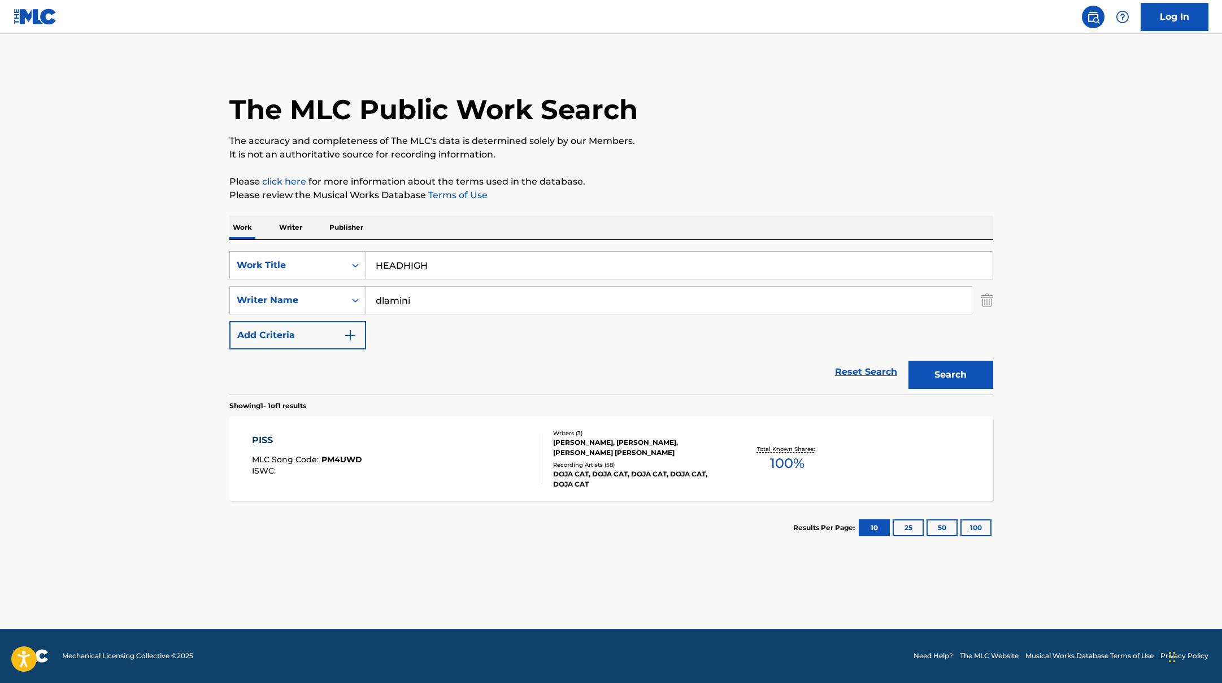
click at [938, 370] on button "Search" at bounding box center [950, 375] width 85 height 28
click at [434, 491] on div "HEADHIGH MLC Song Code : HP8338 ISWC : T3247050228 Writers ( 3 ) [PERSON_NAME],…" at bounding box center [611, 459] width 764 height 85
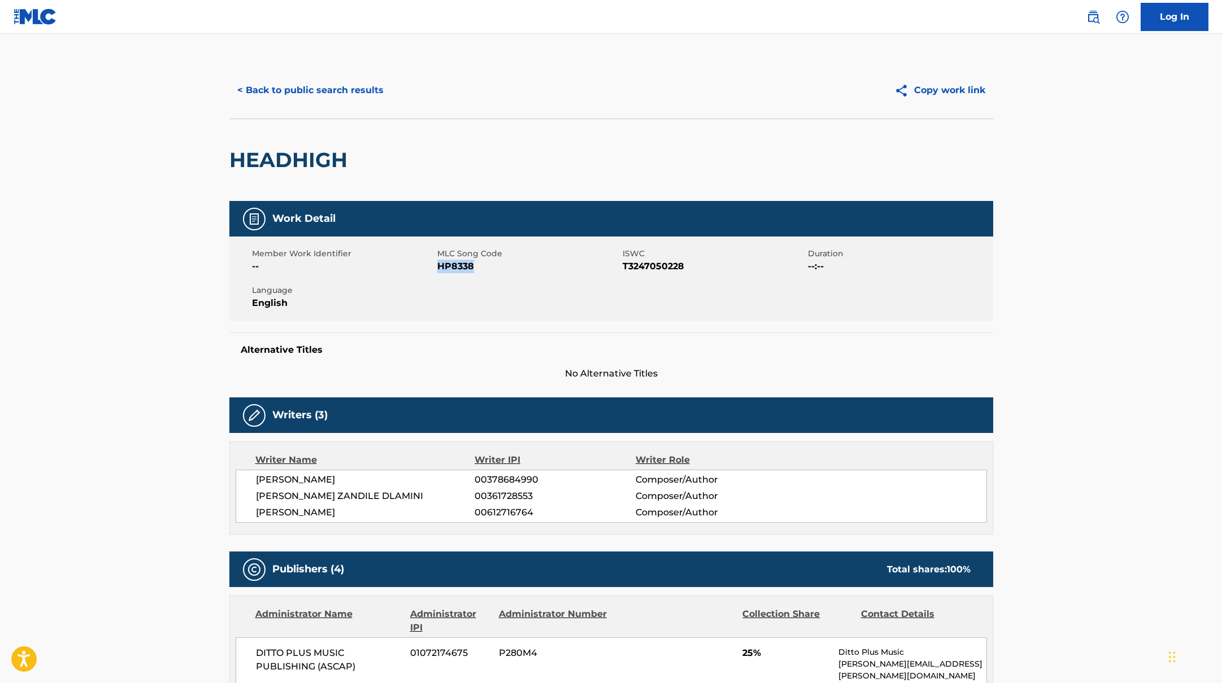
drag, startPoint x: 438, startPoint y: 267, endPoint x: 517, endPoint y: 267, distance: 79.6
click at [517, 267] on span "HP8338" at bounding box center [528, 267] width 182 height 14
copy span "HP8338"
drag, startPoint x: 313, startPoint y: 100, endPoint x: 320, endPoint y: 95, distance: 8.6
click at [320, 95] on button "< Back to public search results" at bounding box center [310, 90] width 162 height 28
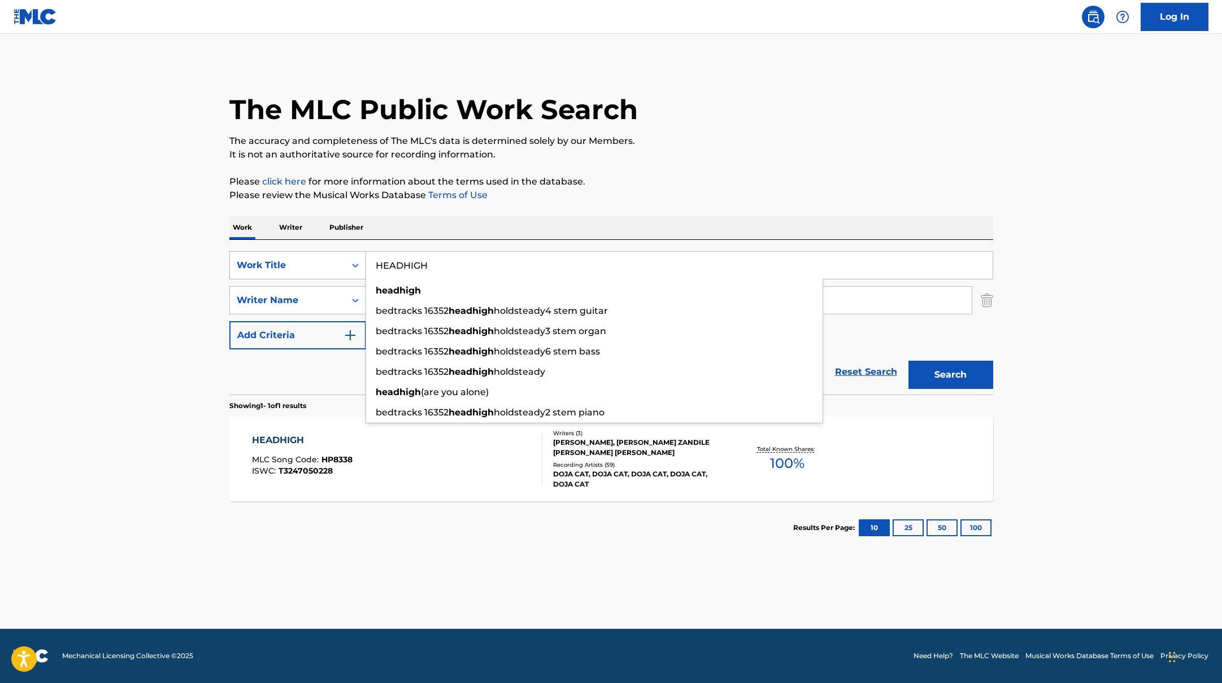
drag, startPoint x: 435, startPoint y: 266, endPoint x: 355, endPoint y: 260, distance: 81.0
click at [355, 260] on div "SearchWithCriteriab335d5b7-5ba0-43a8-9c5d-b3fbe2b10fcf Work Title HEADHIGH head…" at bounding box center [611, 265] width 764 height 28
paste input "Paint The Town Red"
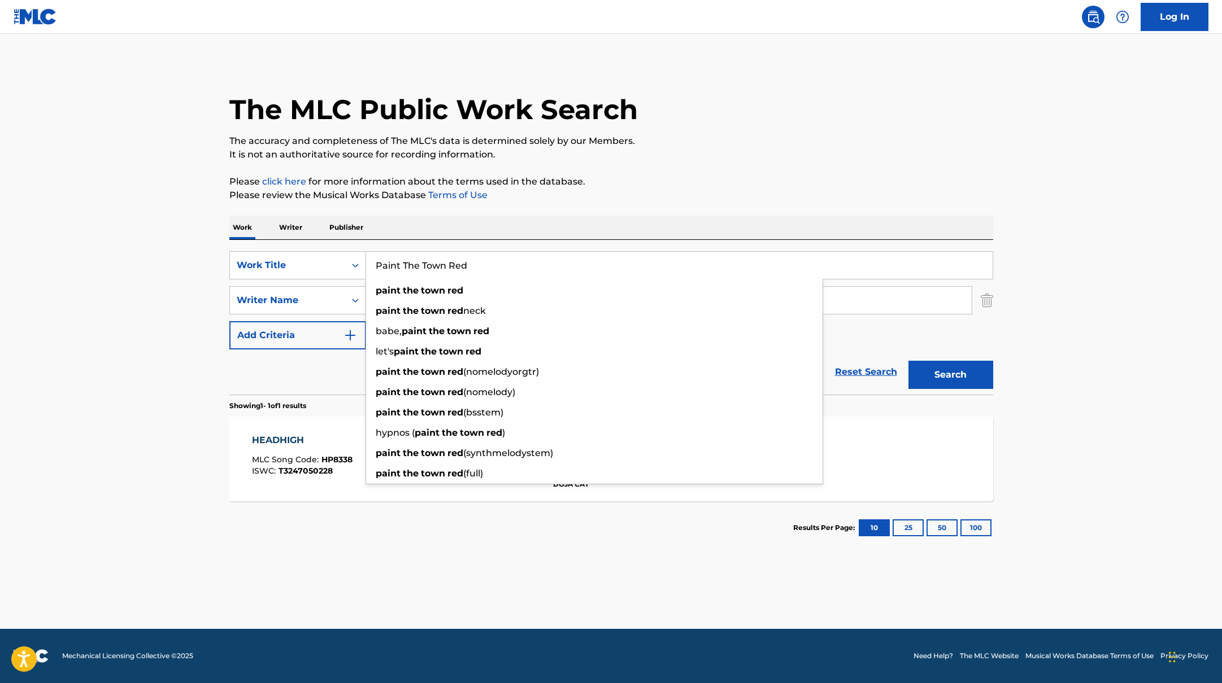
drag, startPoint x: 486, startPoint y: 269, endPoint x: 336, endPoint y: 246, distance: 151.5
click at [313, 251] on div "SearchWithCriteriab335d5b7-5ba0-43a8-9c5d-b3fbe2b10fcf Work Title Paint The Tow…" at bounding box center [611, 265] width 764 height 28
paste input "DISRESPECTFUL"
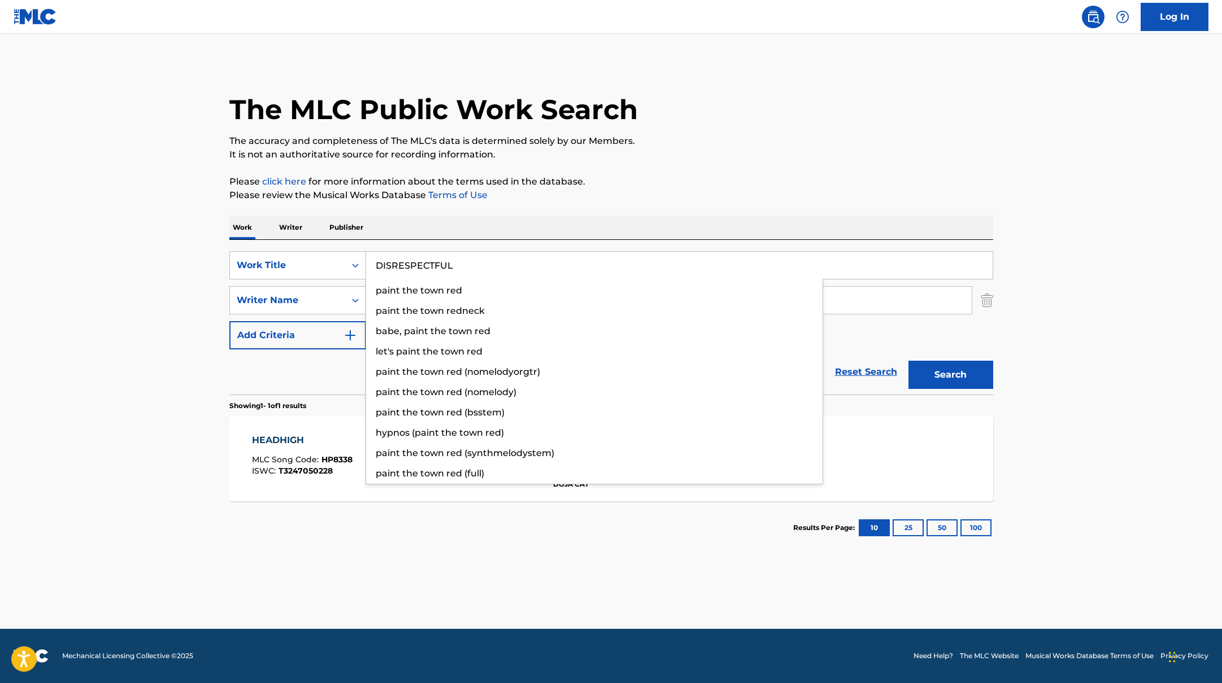
type input "DISRESPECTFUL"
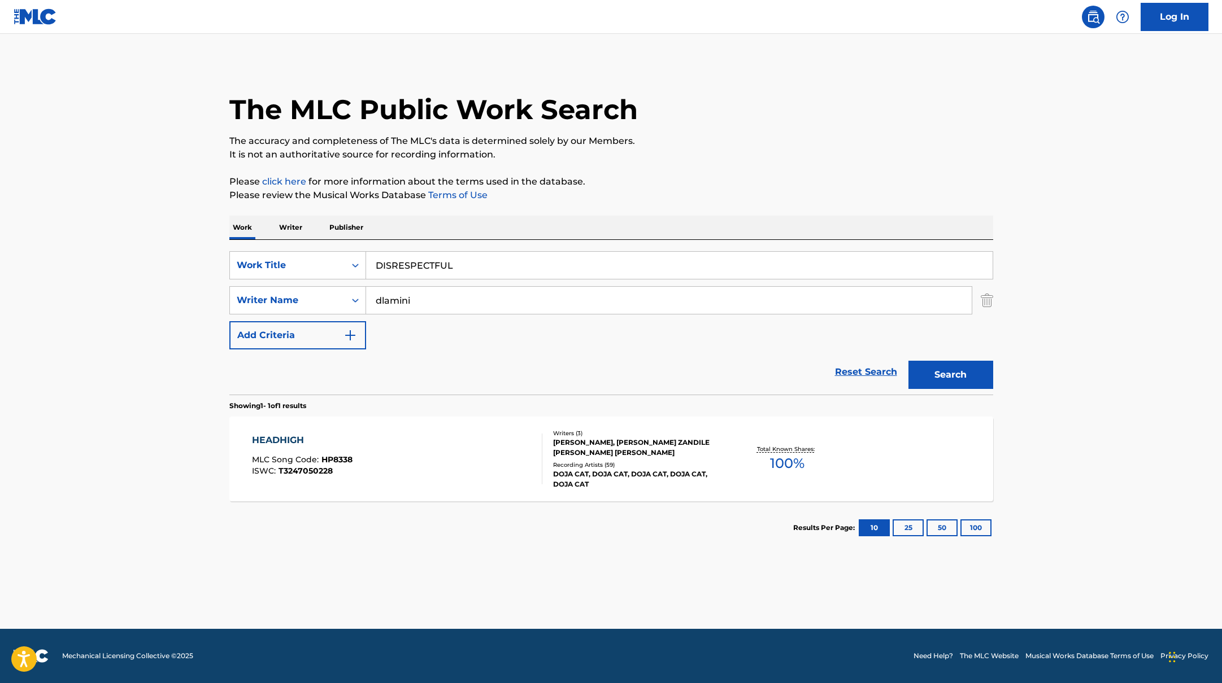
click at [730, 164] on div "The MLC Public Work Search The accuracy and completeness of The MLC's data is d…" at bounding box center [611, 308] width 791 height 493
click at [986, 373] on button "Search" at bounding box center [950, 375] width 85 height 28
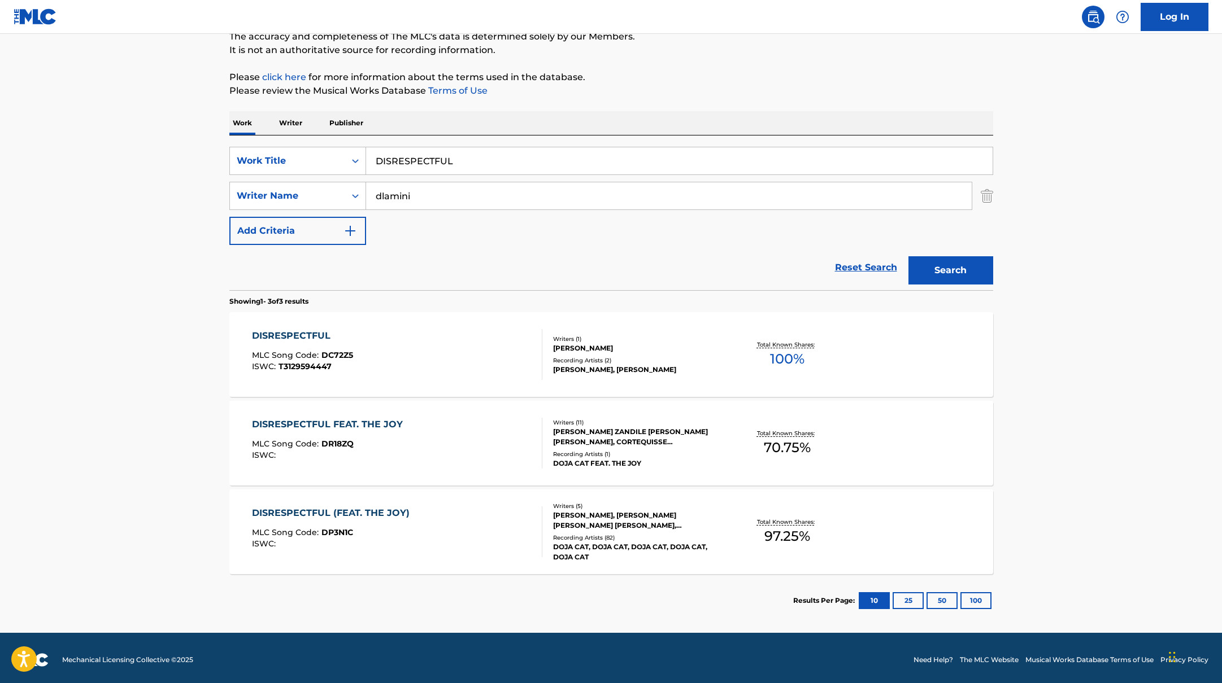
scroll to position [108, 0]
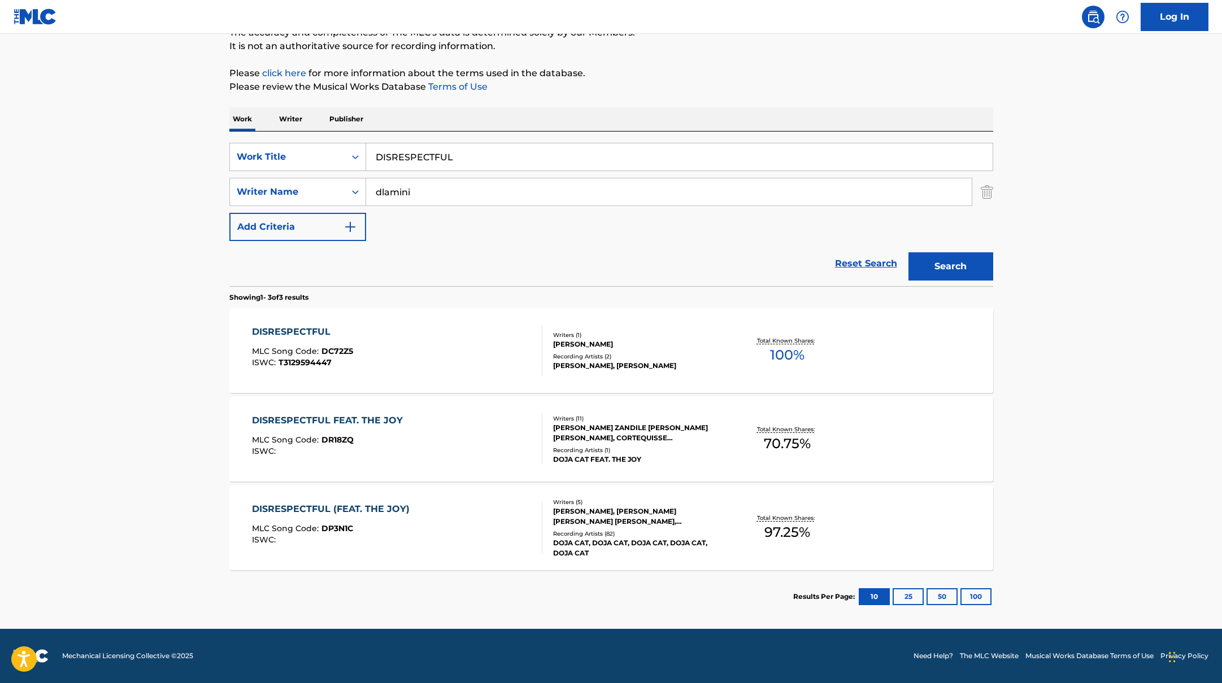
click at [491, 521] on div "DISRESPECTFUL (FEAT. THE JOY) MLC Song Code : DP3N1C ISWC :" at bounding box center [397, 528] width 290 height 51
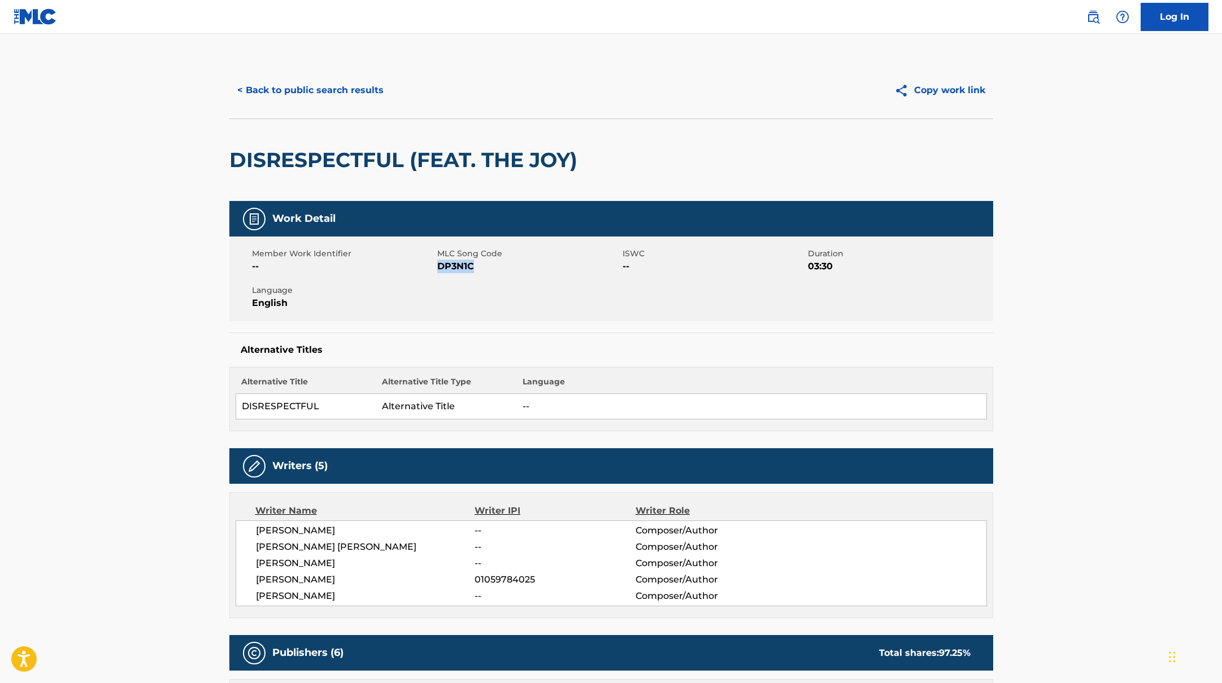
drag, startPoint x: 438, startPoint y: 265, endPoint x: 513, endPoint y: 265, distance: 75.1
click at [513, 265] on span "DP3N1C" at bounding box center [528, 267] width 182 height 14
click at [338, 89] on button "< Back to public search results" at bounding box center [310, 90] width 162 height 28
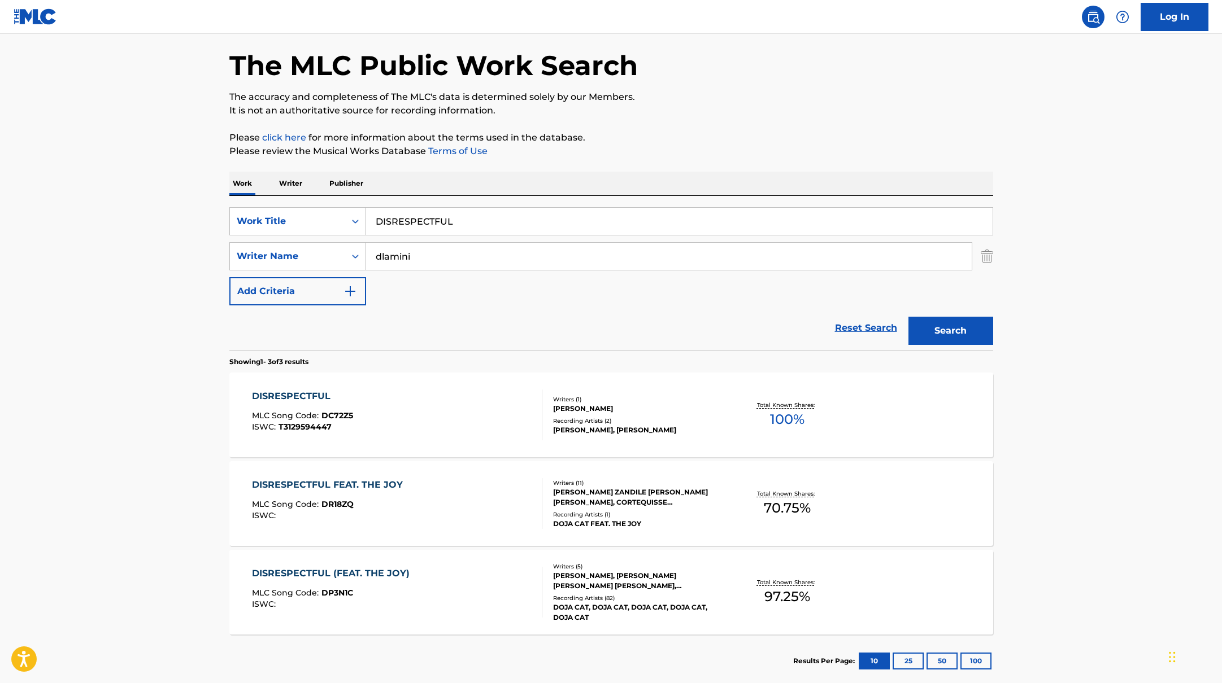
click at [412, 503] on div "DISRESPECTFUL FEAT. THE JOY MLC Song Code : DR18ZQ ISWC :" at bounding box center [397, 503] width 290 height 51
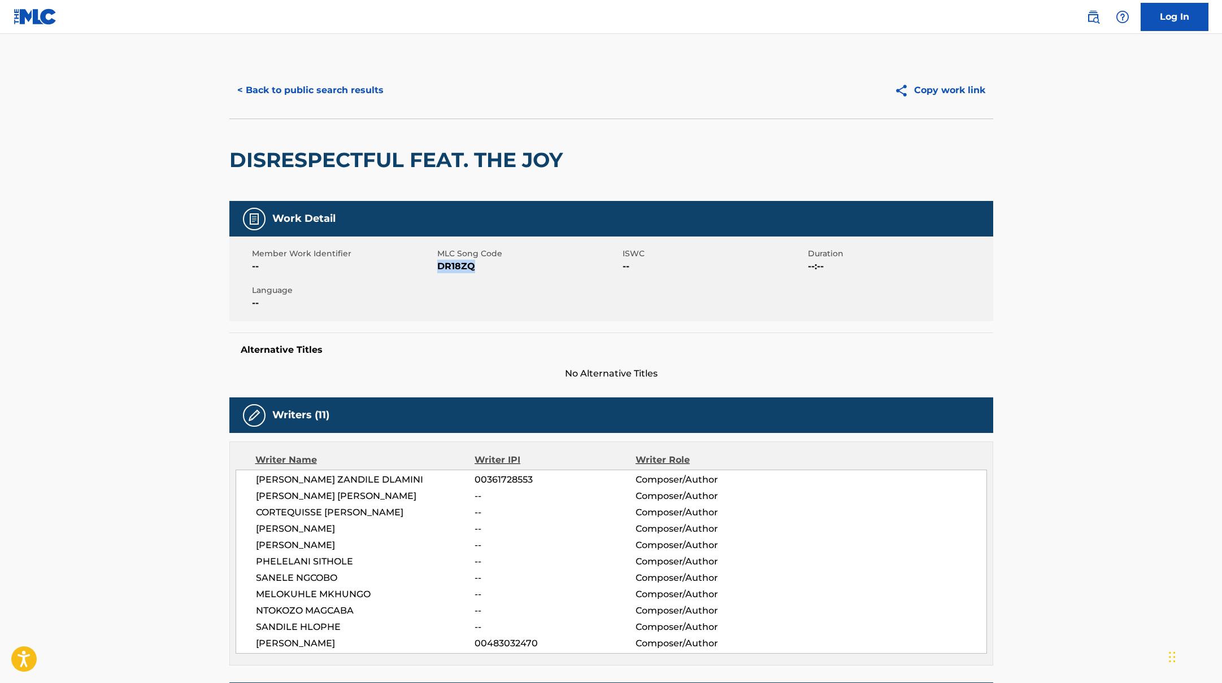
drag, startPoint x: 438, startPoint y: 265, endPoint x: 518, endPoint y: 264, distance: 80.8
click at [518, 264] on span "DR18ZQ" at bounding box center [528, 267] width 182 height 14
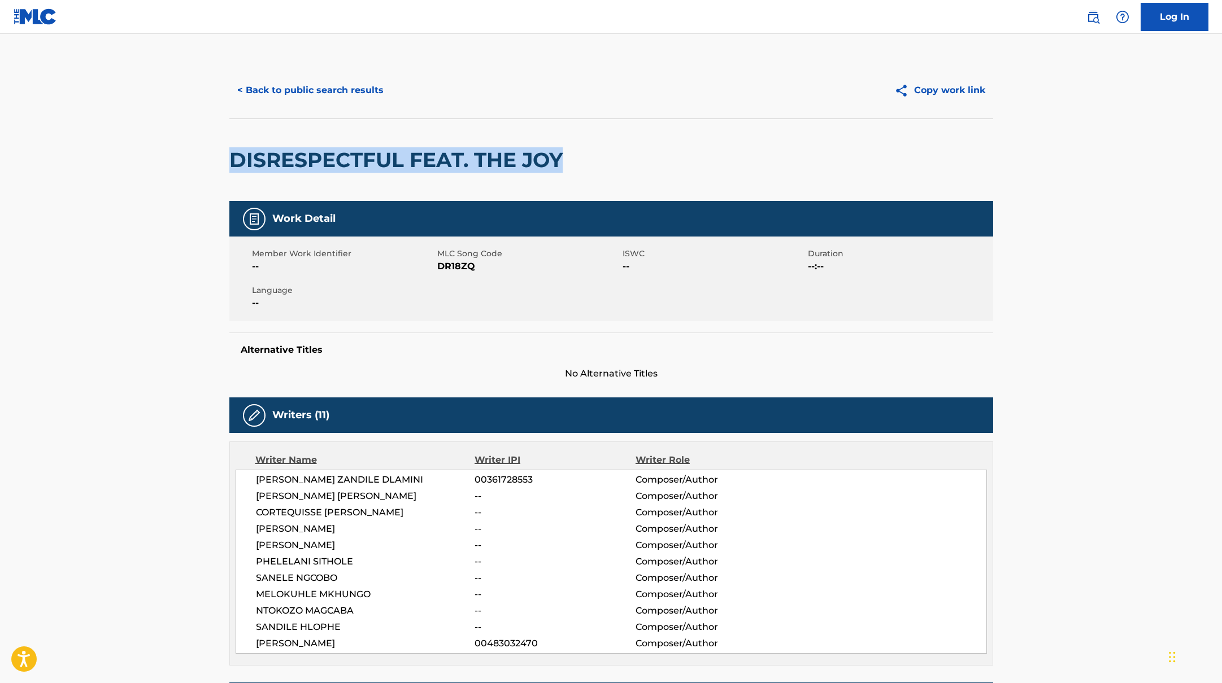
drag, startPoint x: 234, startPoint y: 159, endPoint x: 562, endPoint y: 178, distance: 328.7
click at [562, 178] on div "DISRESPECTFUL FEAT. THE JOY" at bounding box center [398, 160] width 339 height 82
click at [354, 94] on button "< Back to public search results" at bounding box center [310, 90] width 162 height 28
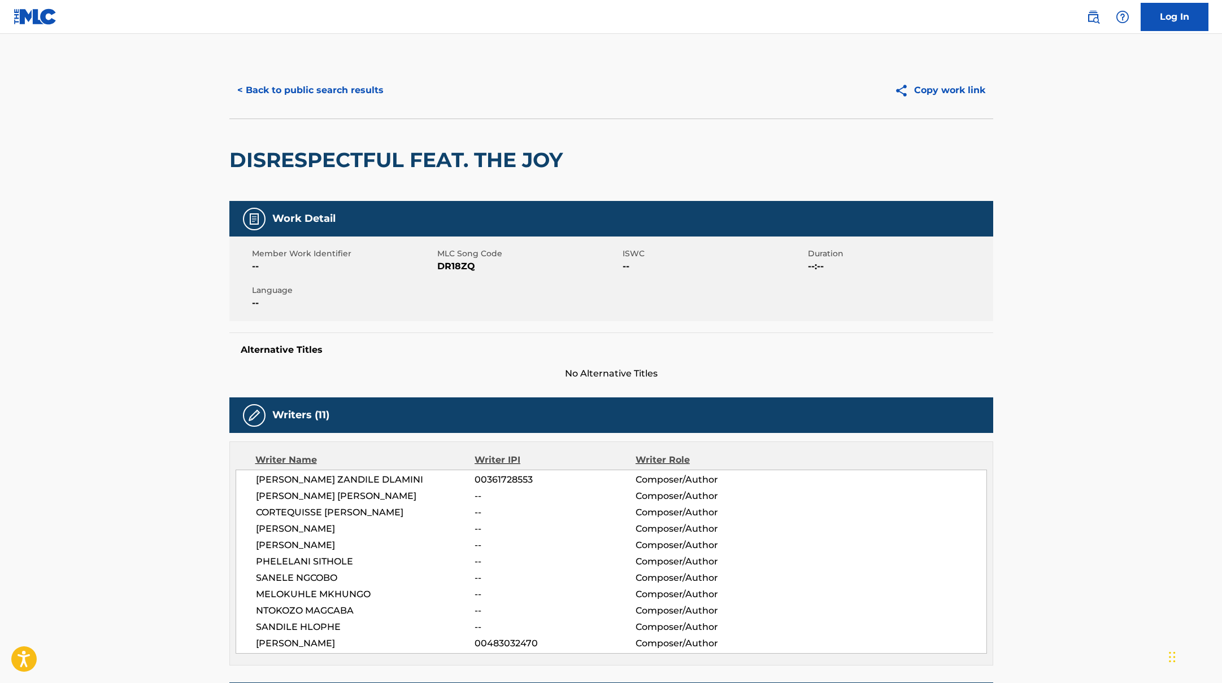
scroll to position [44, 0]
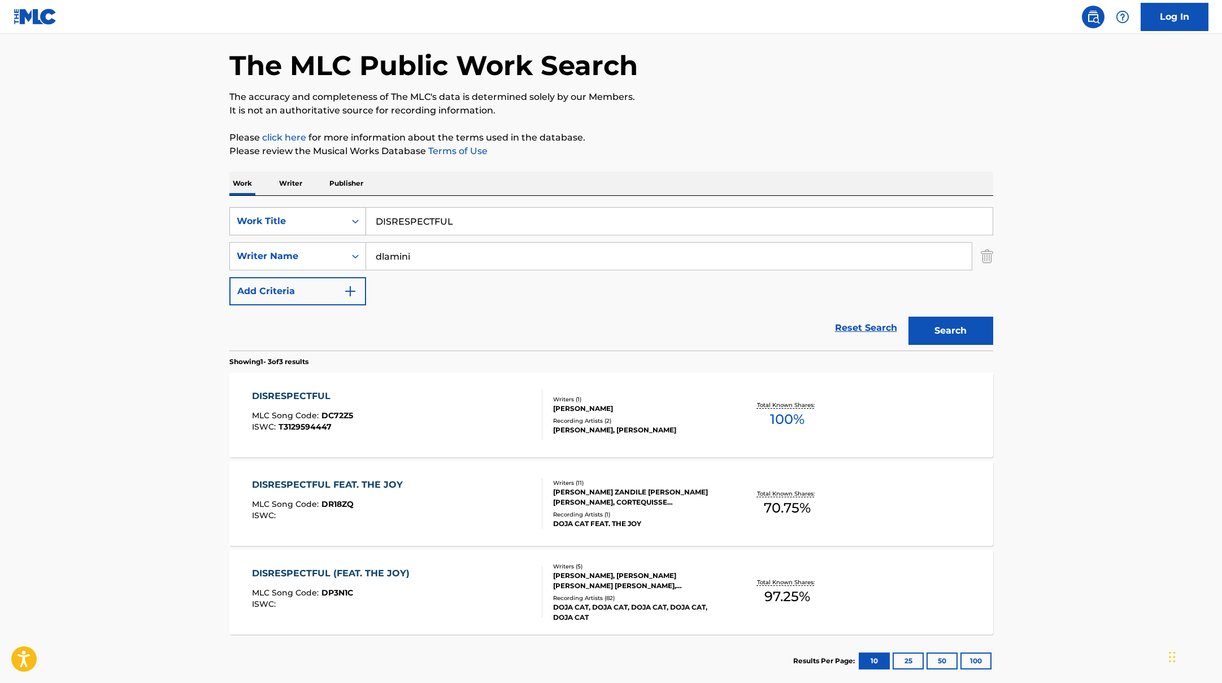
paste input "10 Hoes"
drag, startPoint x: 466, startPoint y: 229, endPoint x: 319, endPoint y: 218, distance: 147.2
click at [319, 218] on div "SearchWithCriteriab335d5b7-5ba0-43a8-9c5d-b3fbe2b10fcf Work Title 10 Hoes" at bounding box center [611, 221] width 764 height 28
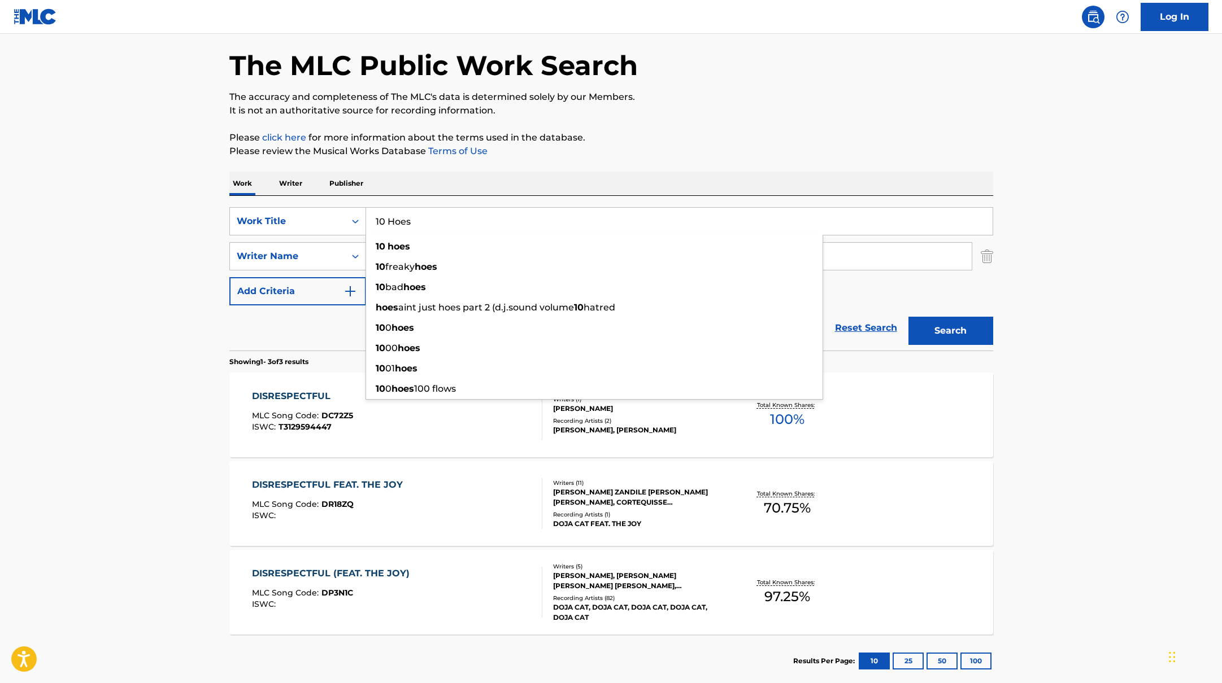
type input "10 Hoes"
click at [713, 114] on p "It is not an authoritative source for recording information." at bounding box center [611, 111] width 764 height 14
drag, startPoint x: 428, startPoint y: 252, endPoint x: 317, endPoint y: 251, distance: 111.3
click at [317, 251] on div "SearchWithCriteriabc7363e5-3b2b-47d7-9e26-821f073300c3 Writer Name [PERSON_NAME]" at bounding box center [611, 256] width 764 height 28
paste input "Amara"
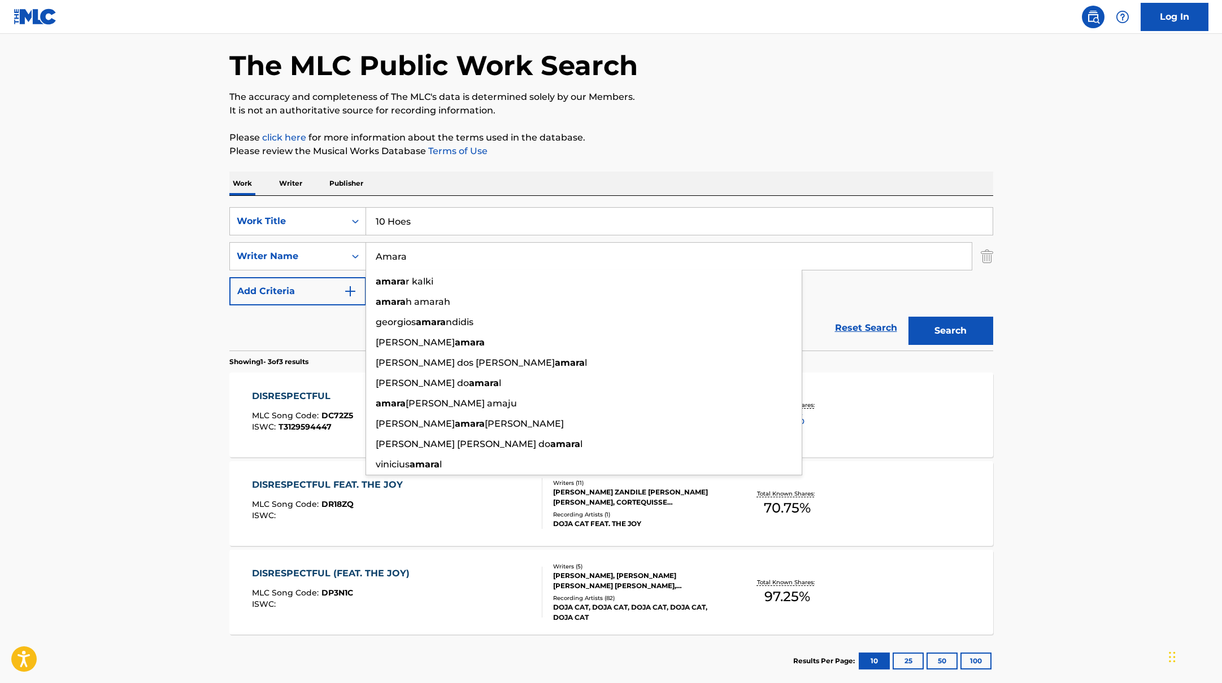
type input "Amara"
click at [695, 146] on p "Please review the Musical Works Database Terms of Use" at bounding box center [611, 152] width 764 height 14
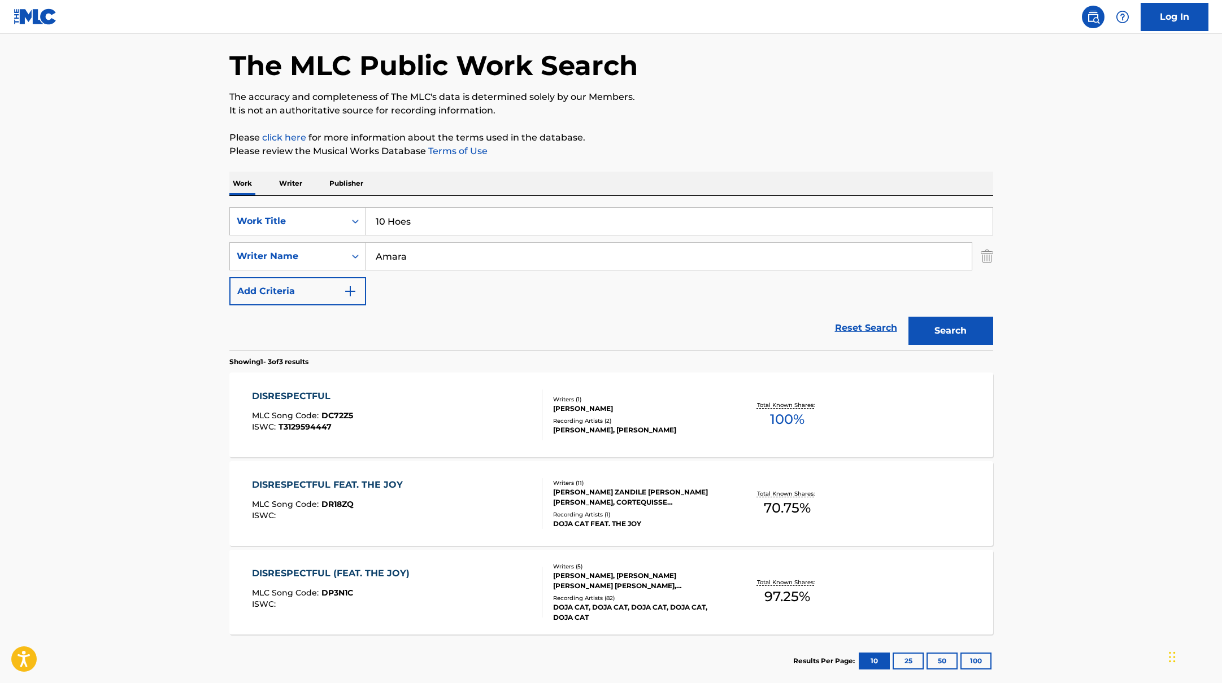
click at [983, 332] on button "Search" at bounding box center [950, 331] width 85 height 28
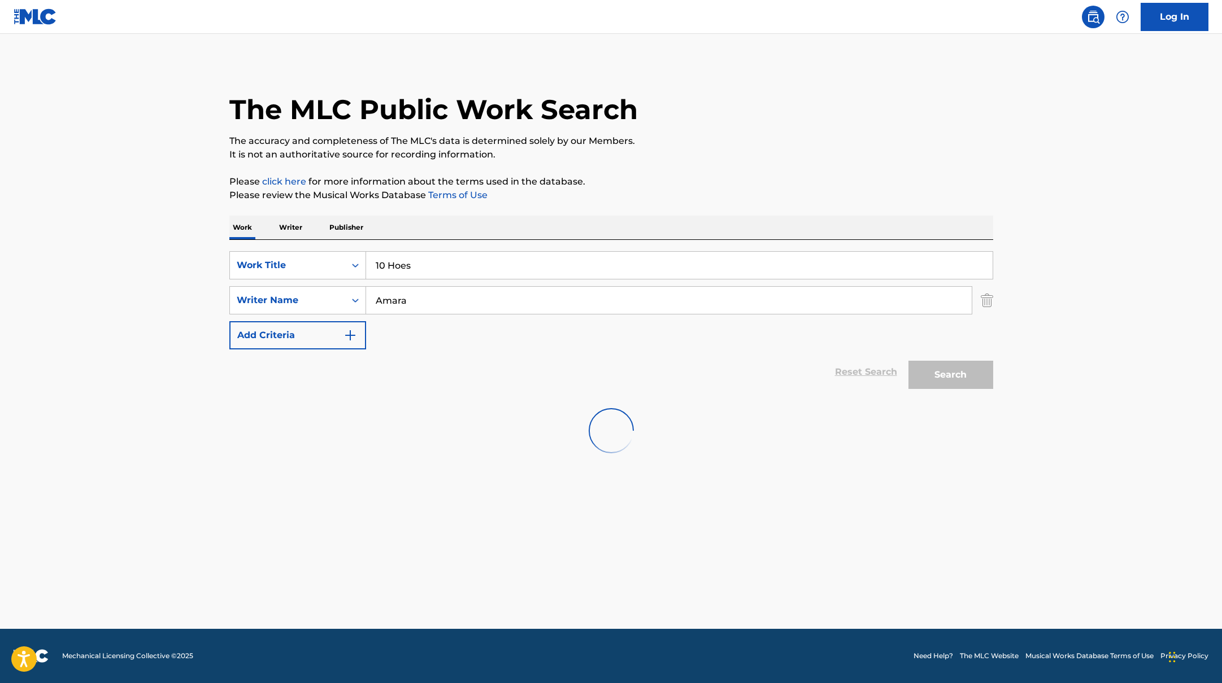
scroll to position [0, 0]
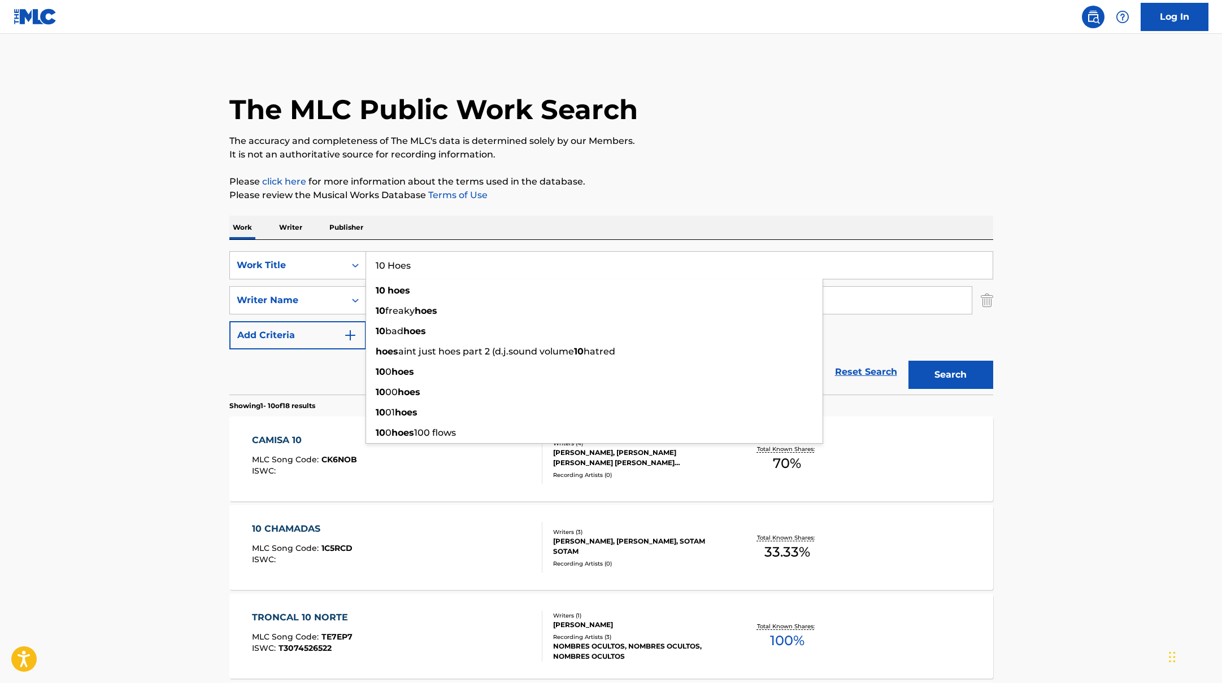
drag, startPoint x: 430, startPoint y: 260, endPoint x: 445, endPoint y: 264, distance: 15.9
click at [445, 264] on input "10 Hoes" at bounding box center [679, 265] width 626 height 27
paste input "Birra"
type input "Birra"
click at [690, 148] on p "It is not an authoritative source for recording information." at bounding box center [611, 155] width 764 height 14
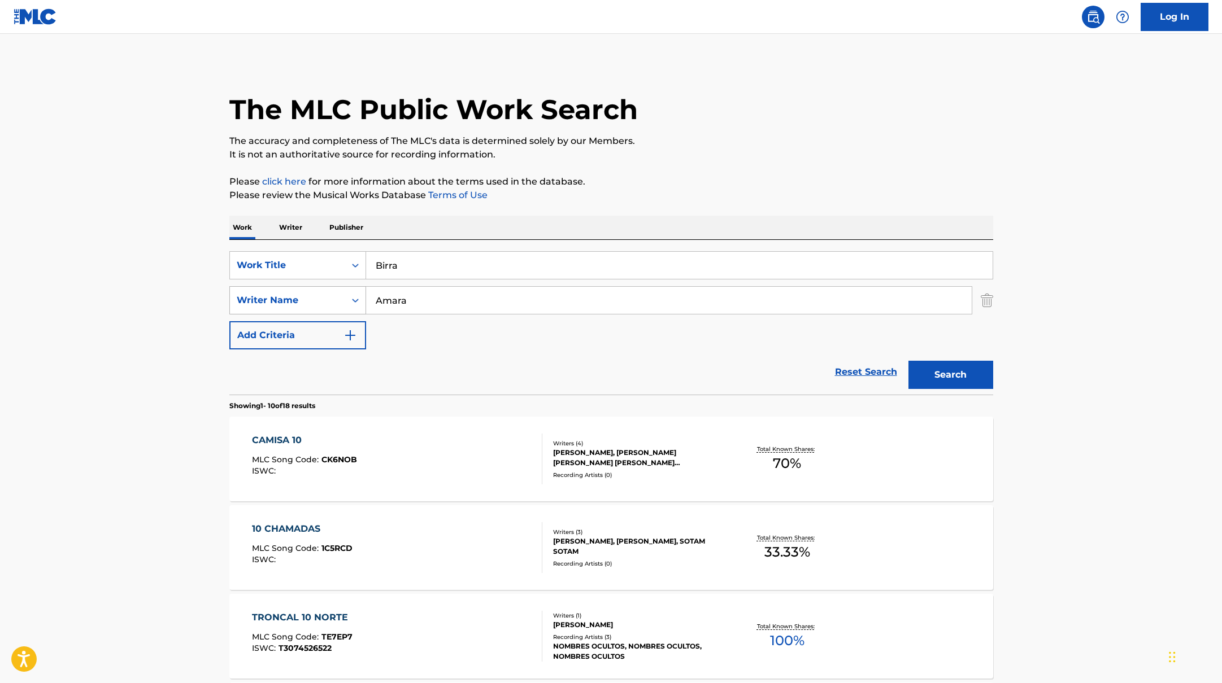
paste input "[PERSON_NAME],"
drag, startPoint x: 422, startPoint y: 303, endPoint x: 321, endPoint y: 295, distance: 101.9
click at [321, 295] on div "SearchWithCriteriabc7363e5-3b2b-47d7-9e26-821f073300c3 Writer Name [PERSON_NAME…" at bounding box center [611, 300] width 764 height 28
type input "[PERSON_NAME],"
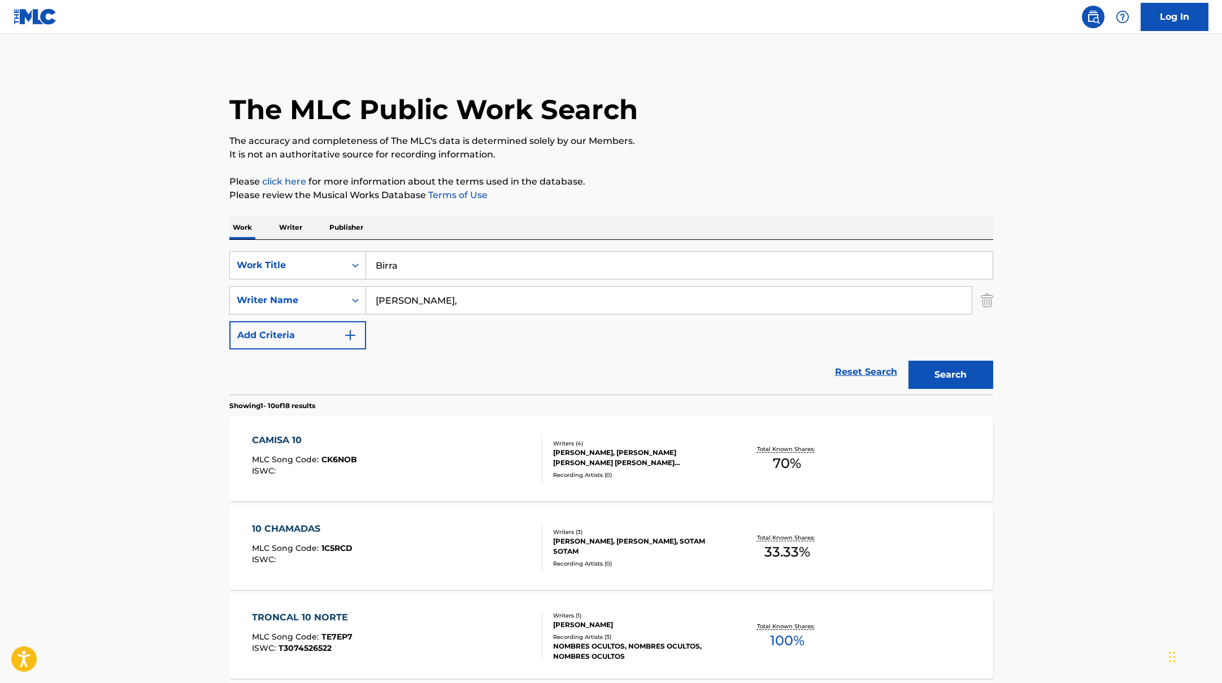
click at [926, 373] on button "Search" at bounding box center [950, 375] width 85 height 28
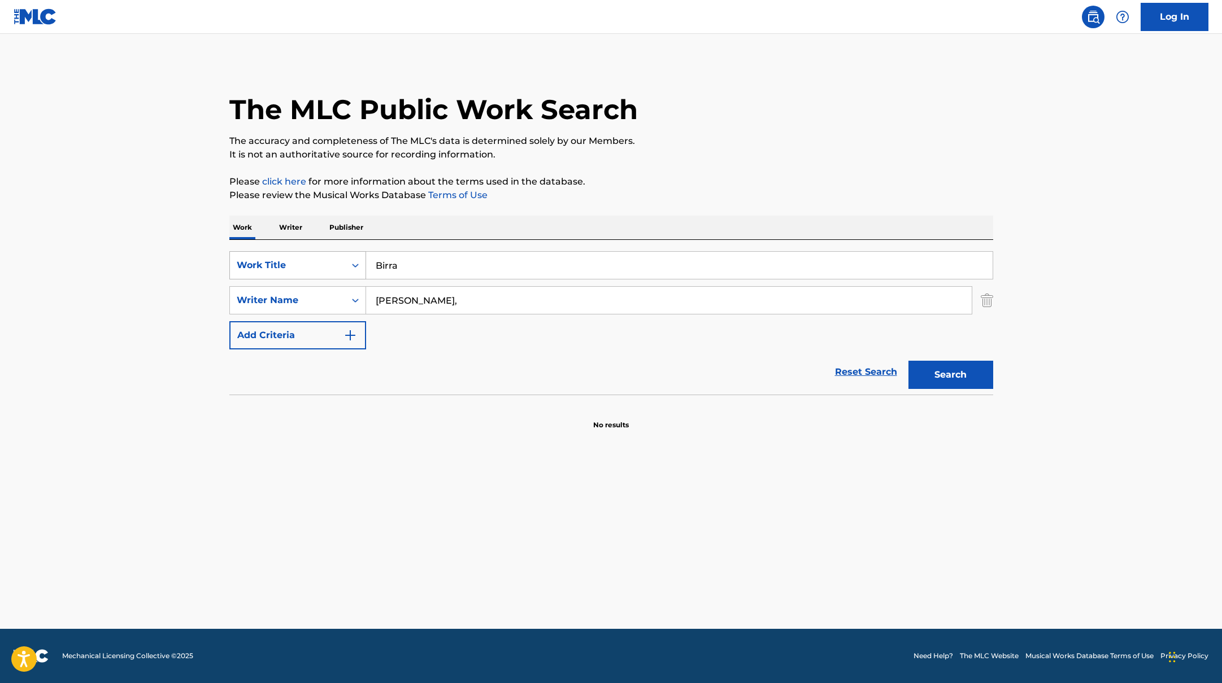
paste input "Hjemme"
drag, startPoint x: 433, startPoint y: 268, endPoint x: 456, endPoint y: 220, distance: 53.3
click at [315, 255] on div "SearchWithCriteriab335d5b7-5ba0-43a8-9c5d-b3fbe2b10fcf Work Title Hjemme" at bounding box center [611, 265] width 764 height 28
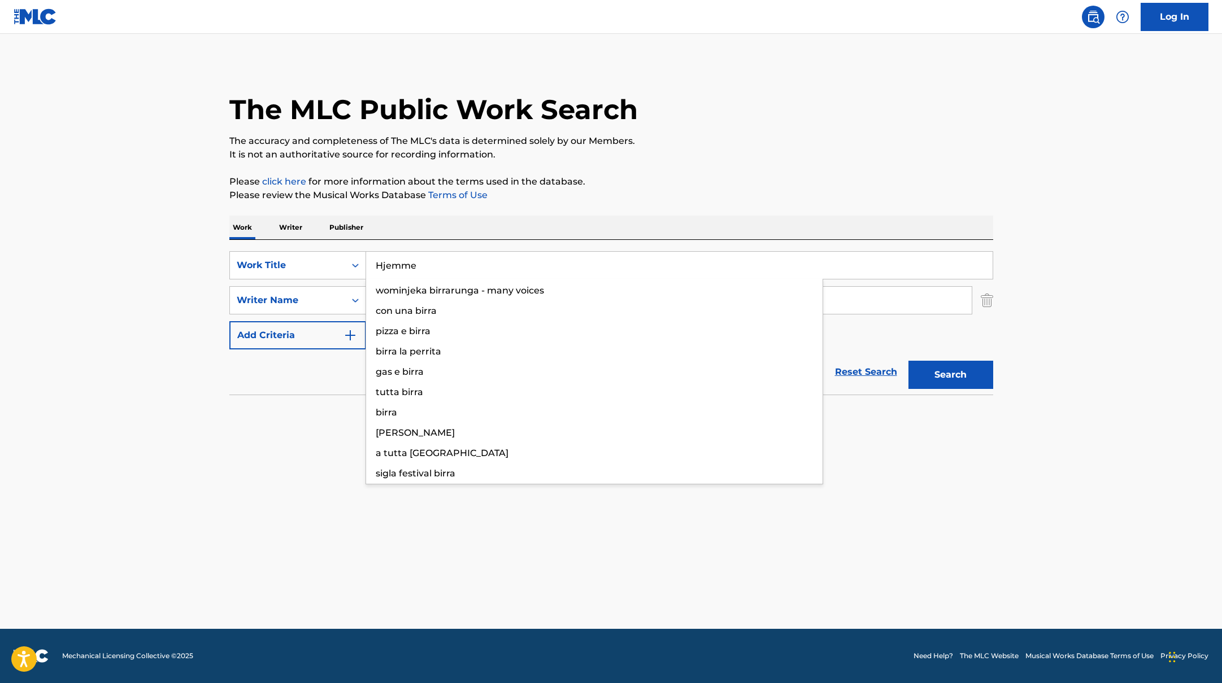
type input "Hjemme"
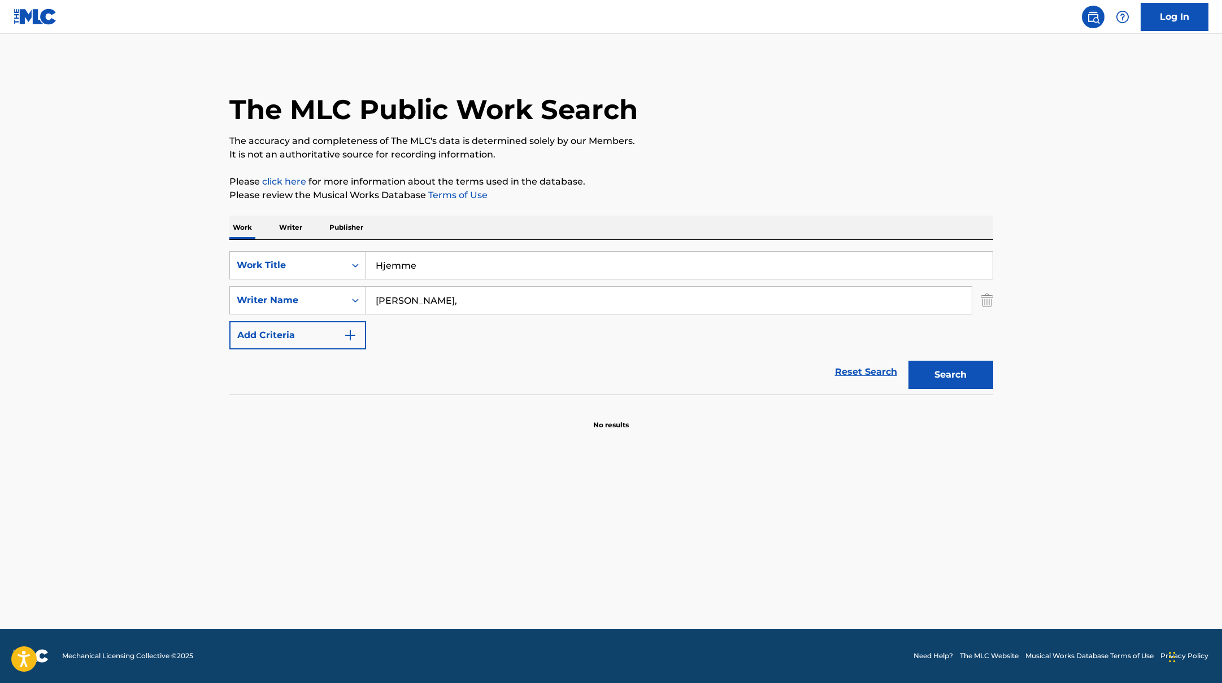
click at [671, 153] on p "It is not an authoritative source for recording information." at bounding box center [611, 155] width 764 height 14
paste input "[PERSON_NAME]"
drag, startPoint x: 414, startPoint y: 308, endPoint x: 467, endPoint y: 354, distance: 69.7
click at [467, 354] on form "SearchWithCriteriab335d5b7-5ba0-43a8-9c5d-b3fbe2b10fcf Work Title Hjemme Search…" at bounding box center [611, 322] width 764 height 143
click at [448, 303] on input "[PERSON_NAME], [PERSON_NAME]" at bounding box center [668, 300] width 605 height 27
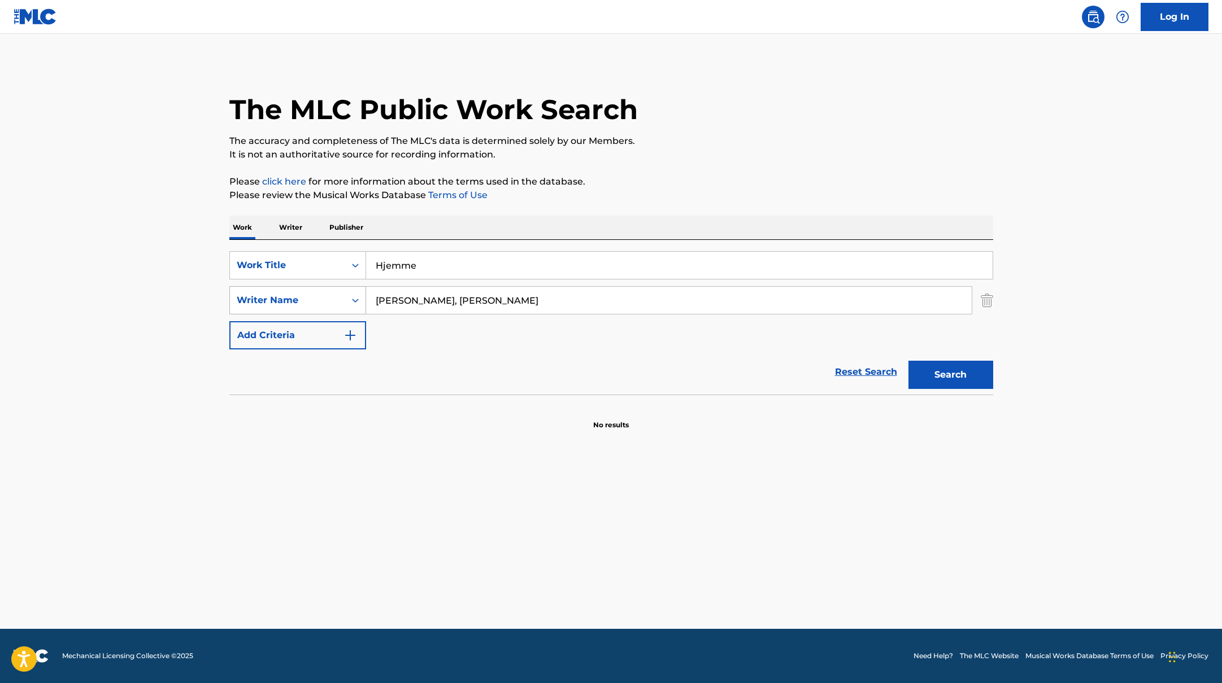
drag, startPoint x: 455, startPoint y: 299, endPoint x: 350, endPoint y: 289, distance: 105.6
click at [330, 293] on div "SearchWithCriteriabc7363e5-3b2b-47d7-9e26-821f073300c3 Writer Name [PERSON_NAME…" at bounding box center [611, 300] width 764 height 28
paste input "Search Form"
type input "[PERSON_NAME]"
click at [627, 171] on div "The MLC Public Work Search The accuracy and completeness of The MLC's data is d…" at bounding box center [611, 246] width 791 height 368
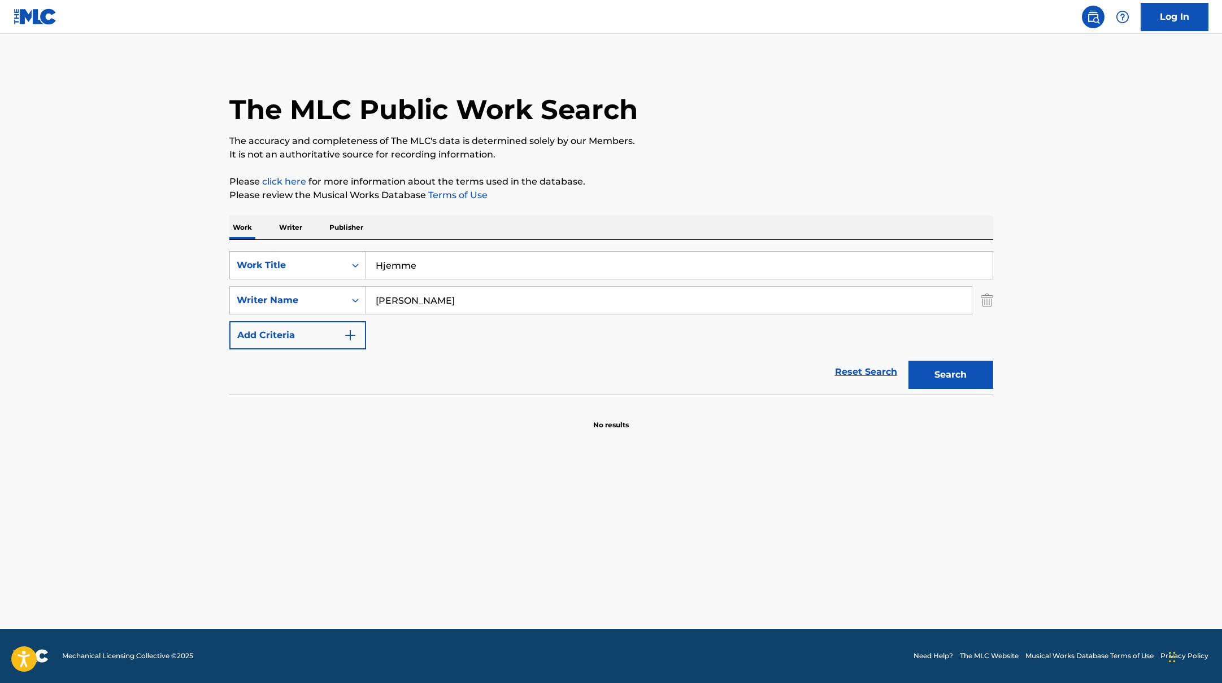
click at [930, 369] on button "Search" at bounding box center [950, 375] width 85 height 28
drag, startPoint x: 437, startPoint y: 266, endPoint x: 341, endPoint y: 256, distance: 96.5
click at [341, 256] on div "SearchWithCriteriab335d5b7-5ba0-43a8-9c5d-b3fbe2b10fcf Work Title Hjemme" at bounding box center [611, 265] width 764 height 28
paste input "Positiv"
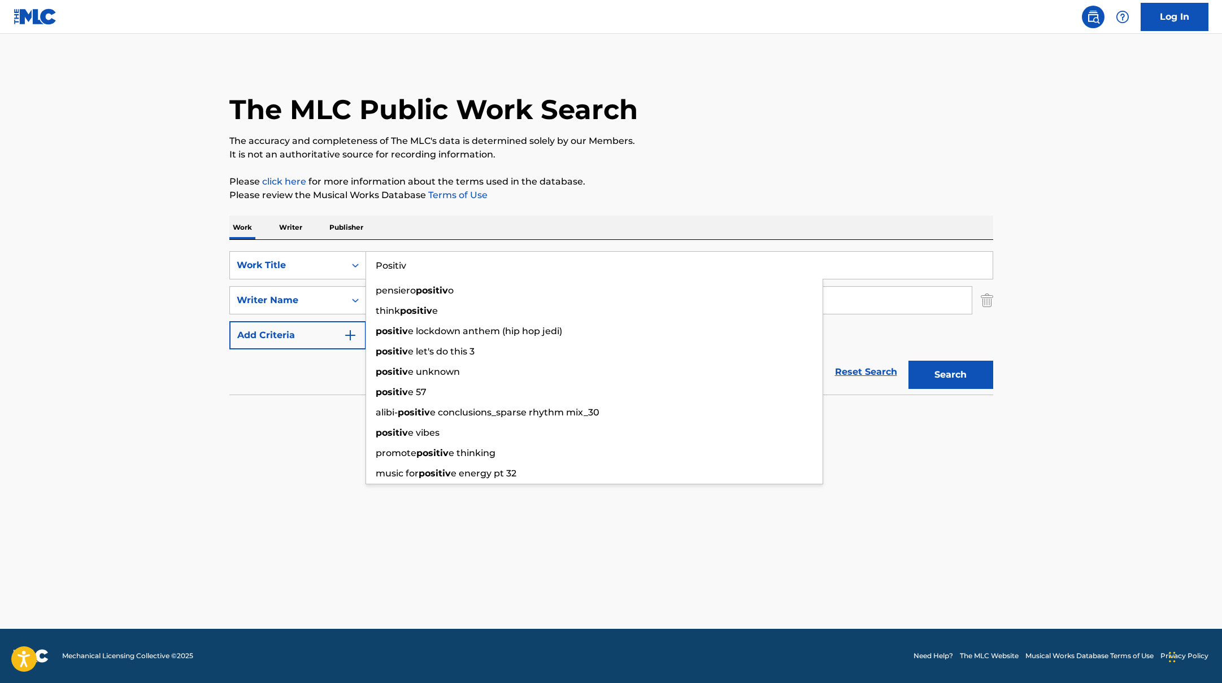
type input "Positiv"
click at [576, 169] on div "The MLC Public Work Search The accuracy and completeness of The MLC's data is d…" at bounding box center [611, 246] width 791 height 368
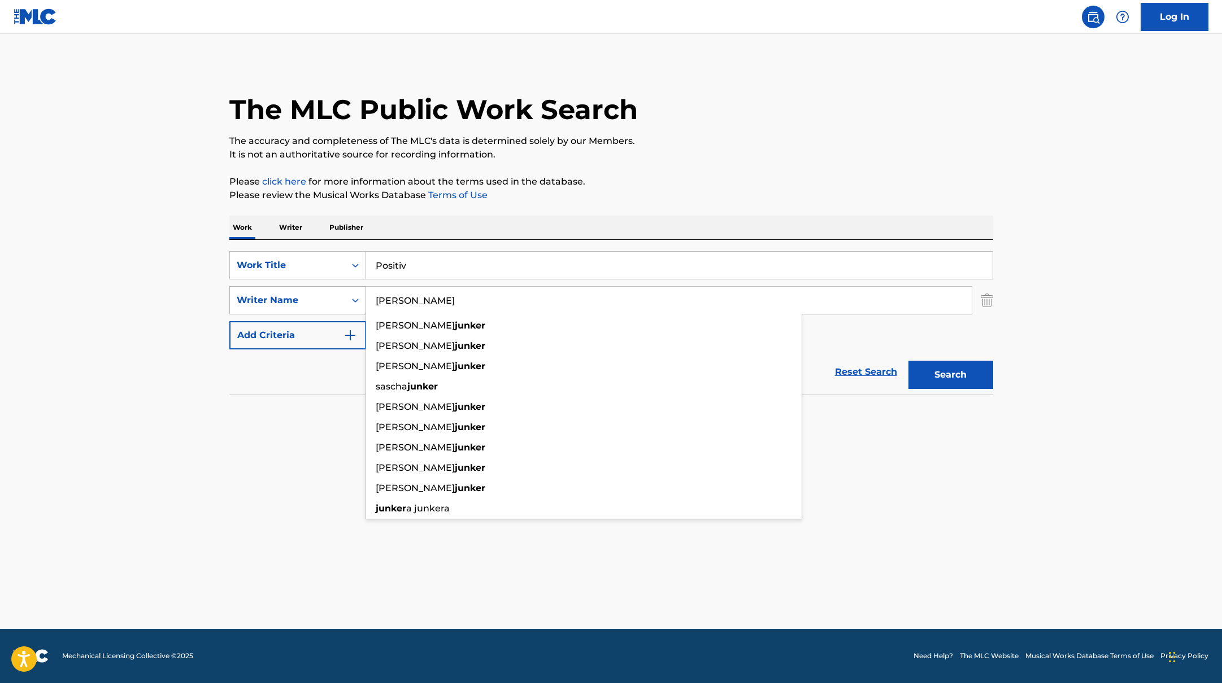
paste input "Villard"
drag, startPoint x: 409, startPoint y: 310, endPoint x: 334, endPoint y: 298, distance: 76.1
click at [334, 298] on div "SearchWithCriteriabc7363e5-3b2b-47d7-9e26-821f073300c3 Writer Name [PERSON_NAME…" at bounding box center [611, 300] width 764 height 28
type input "Villard"
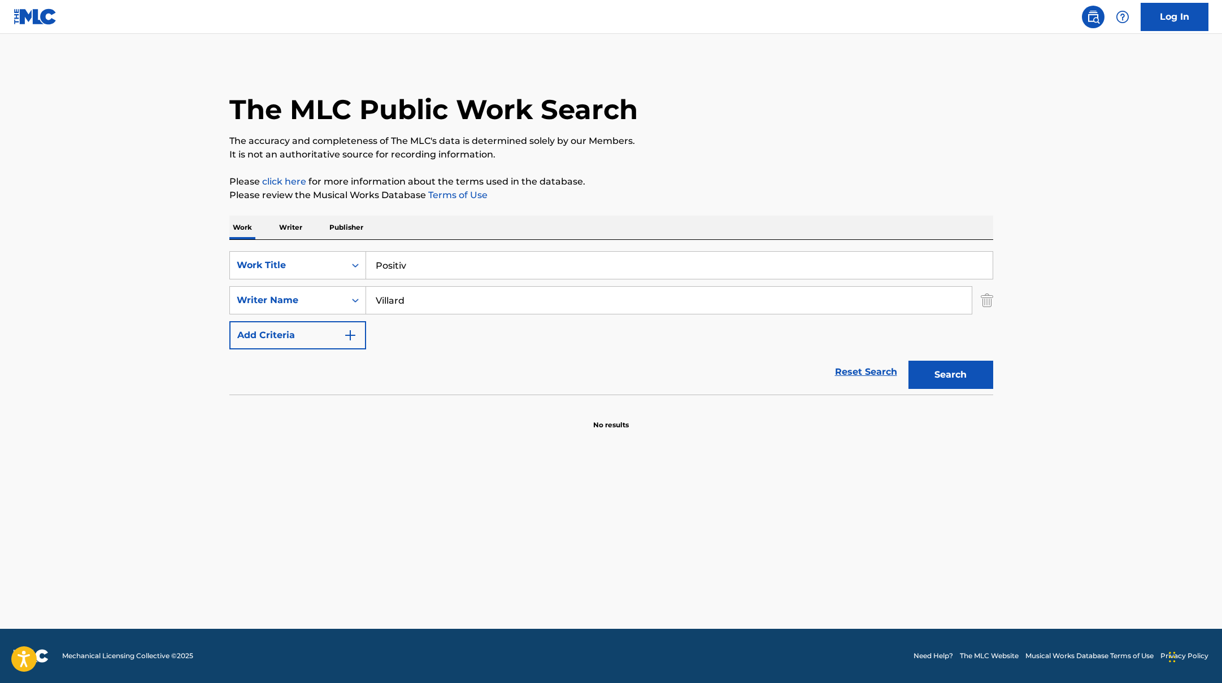
click at [705, 169] on div "The MLC Public Work Search The accuracy and completeness of The MLC's data is d…" at bounding box center [611, 246] width 791 height 368
click at [936, 377] on button "Search" at bounding box center [950, 375] width 85 height 28
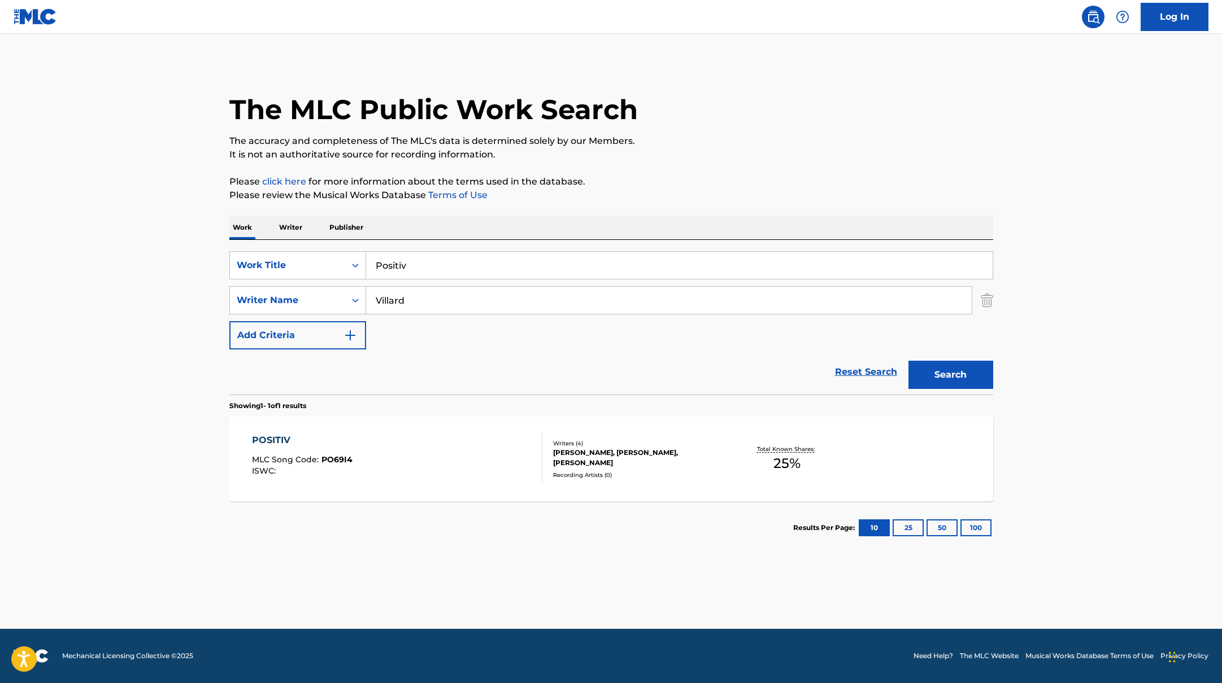
click at [470, 451] on div "POSITIV MLC Song Code : PO69I4 ISWC :" at bounding box center [397, 459] width 290 height 51
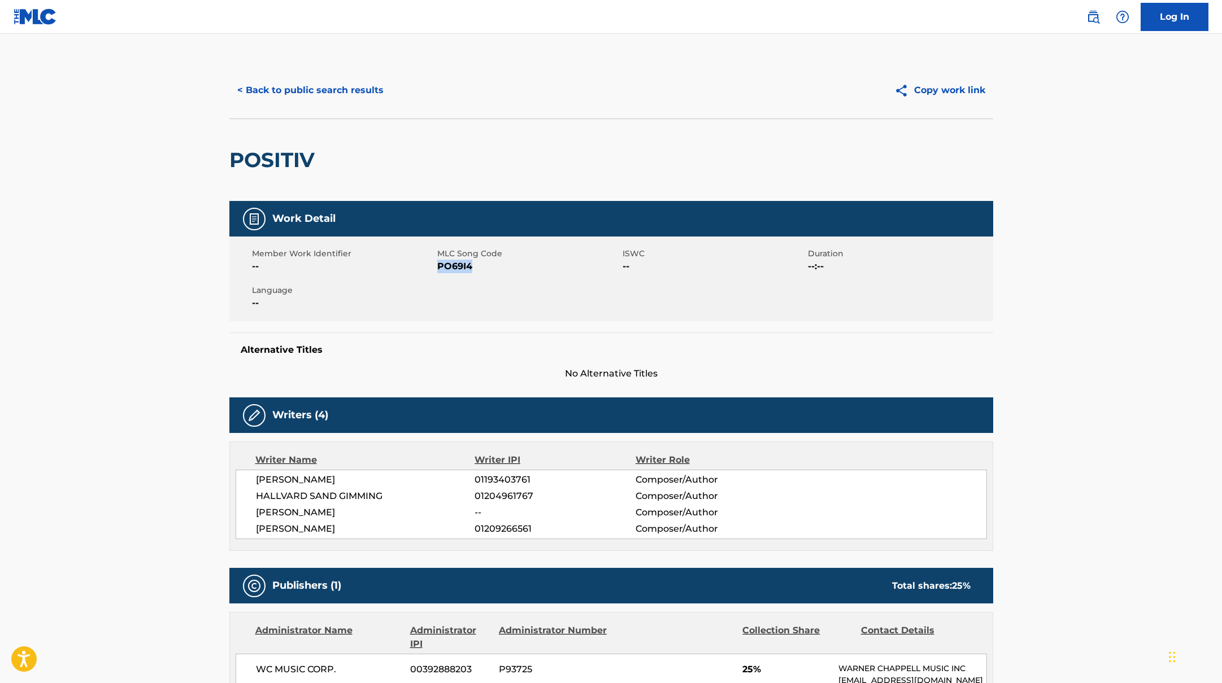
drag, startPoint x: 438, startPoint y: 267, endPoint x: 495, endPoint y: 267, distance: 56.5
click at [495, 267] on span "PO69I4" at bounding box center [528, 267] width 182 height 14
click at [364, 94] on button "< Back to public search results" at bounding box center [310, 90] width 162 height 28
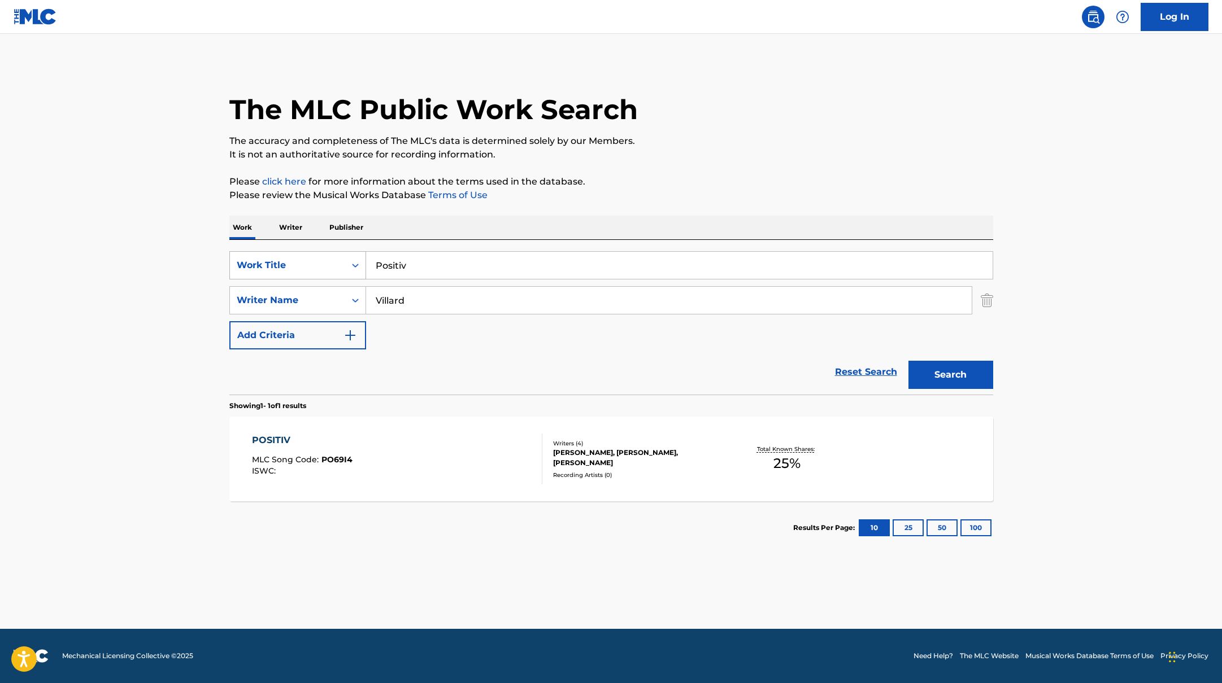
drag, startPoint x: 412, startPoint y: 266, endPoint x: 359, endPoint y: 263, distance: 53.2
click at [362, 263] on div "SearchWithCriteriab335d5b7-5ba0-43a8-9c5d-b3fbe2b10fcf Work Title Positiv" at bounding box center [611, 265] width 764 height 28
paste input "Golfklubb"
drag, startPoint x: 439, startPoint y: 267, endPoint x: 339, endPoint y: 264, distance: 100.0
click at [339, 264] on div "SearchWithCriteriab335d5b7-5ba0-43a8-9c5d-b3fbe2b10fcf Work Title Golfklubb tyl…" at bounding box center [611, 265] width 764 height 28
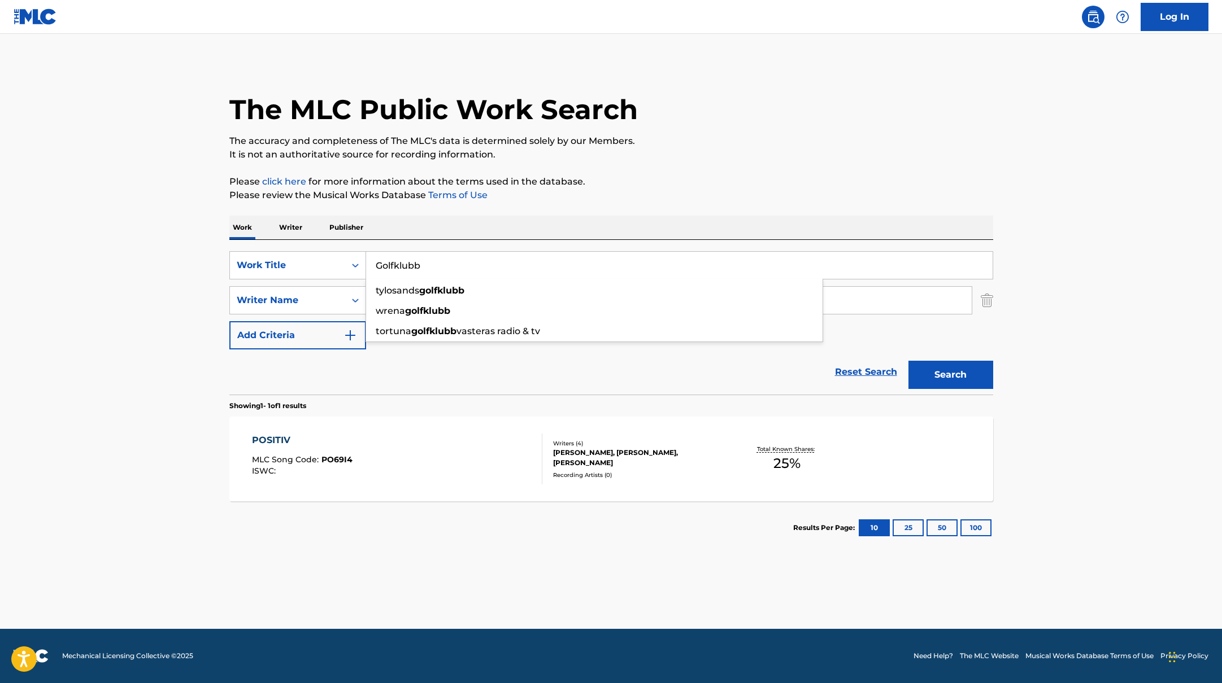
paste input "So cool"
type input "So cool"
click at [625, 149] on p "It is not an authoritative source for recording information." at bounding box center [611, 155] width 764 height 14
paste input "[PERSON_NAME]"
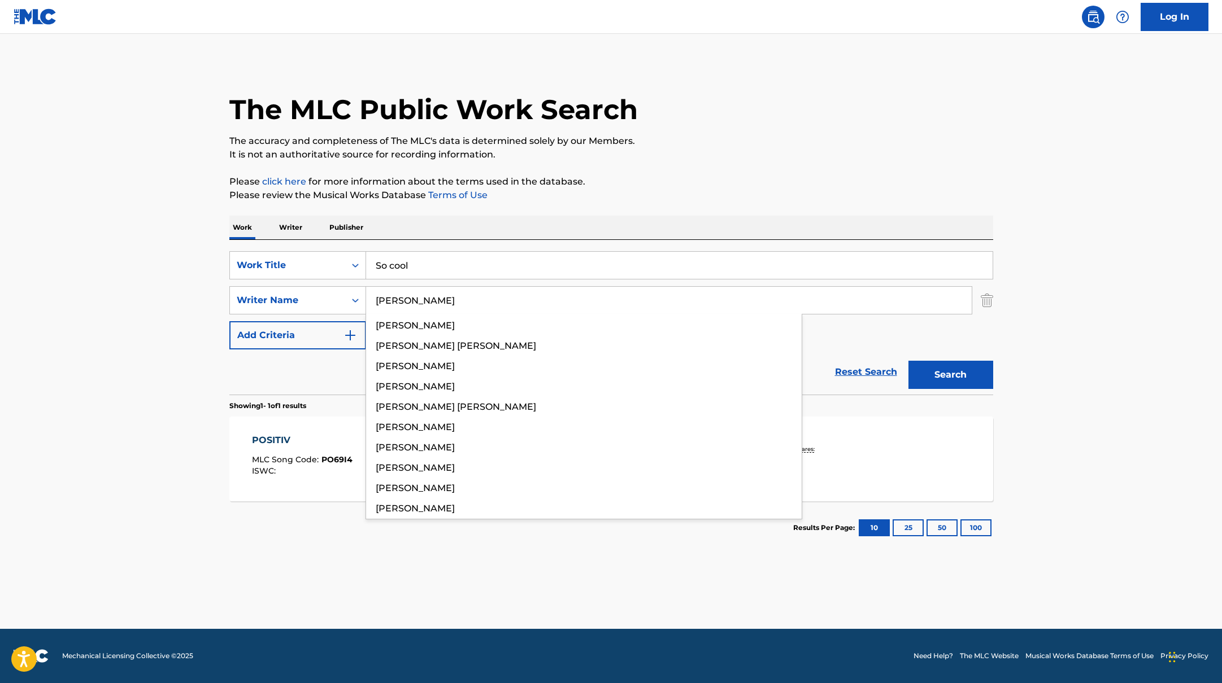
drag, startPoint x: 410, startPoint y: 306, endPoint x: 672, endPoint y: 170, distance: 295.1
click at [670, 171] on div "The MLC Public Work Search The accuracy and completeness of The MLC's data is d…" at bounding box center [611, 308] width 791 height 493
type input "[PERSON_NAME]"
click at [672, 170] on div "The MLC Public Work Search The accuracy and completeness of The MLC's data is d…" at bounding box center [611, 308] width 791 height 493
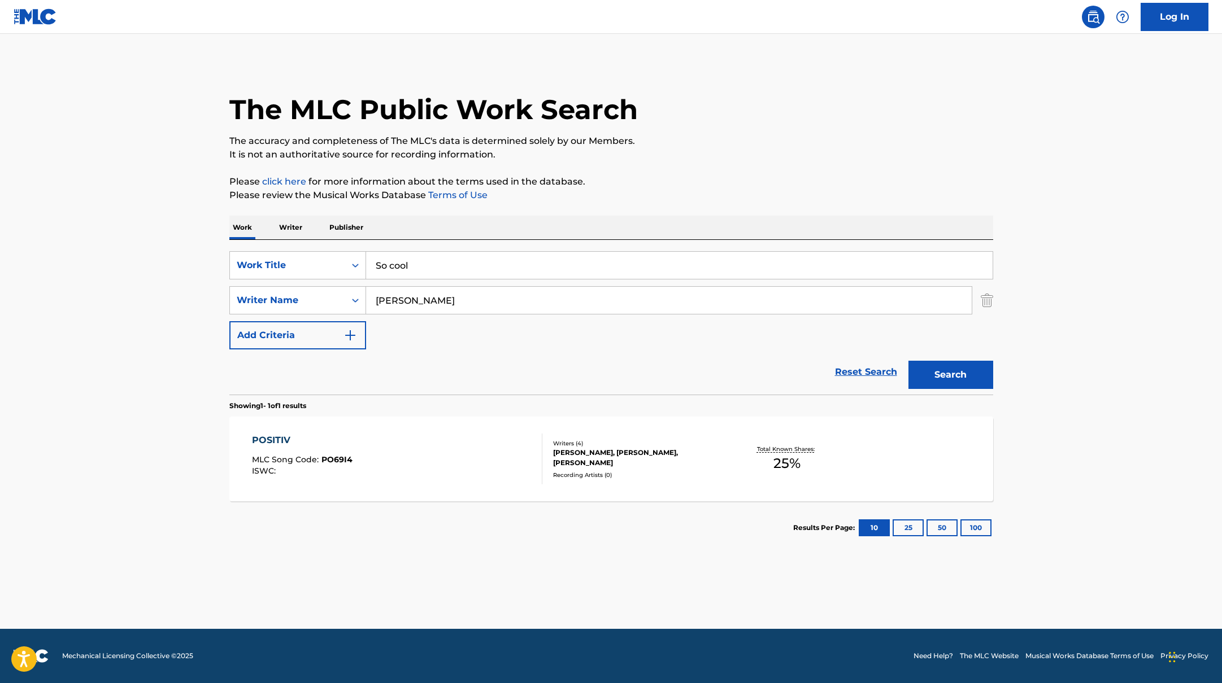
click at [958, 371] on button "Search" at bounding box center [950, 375] width 85 height 28
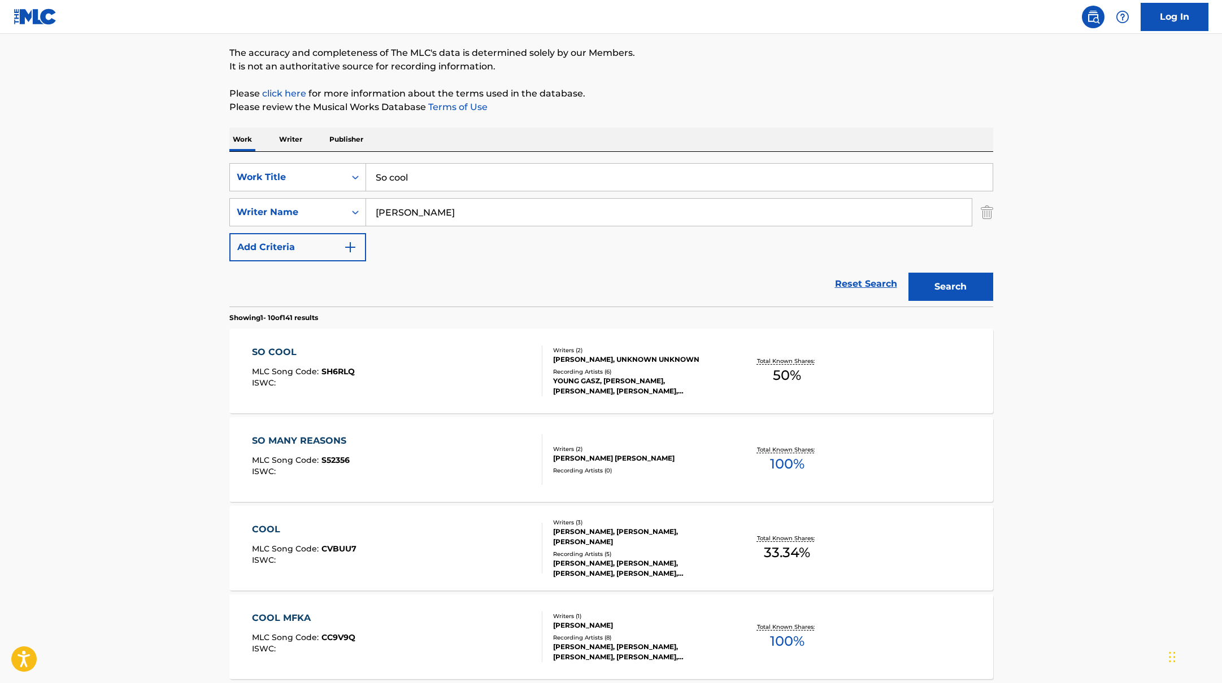
scroll to position [90, 0]
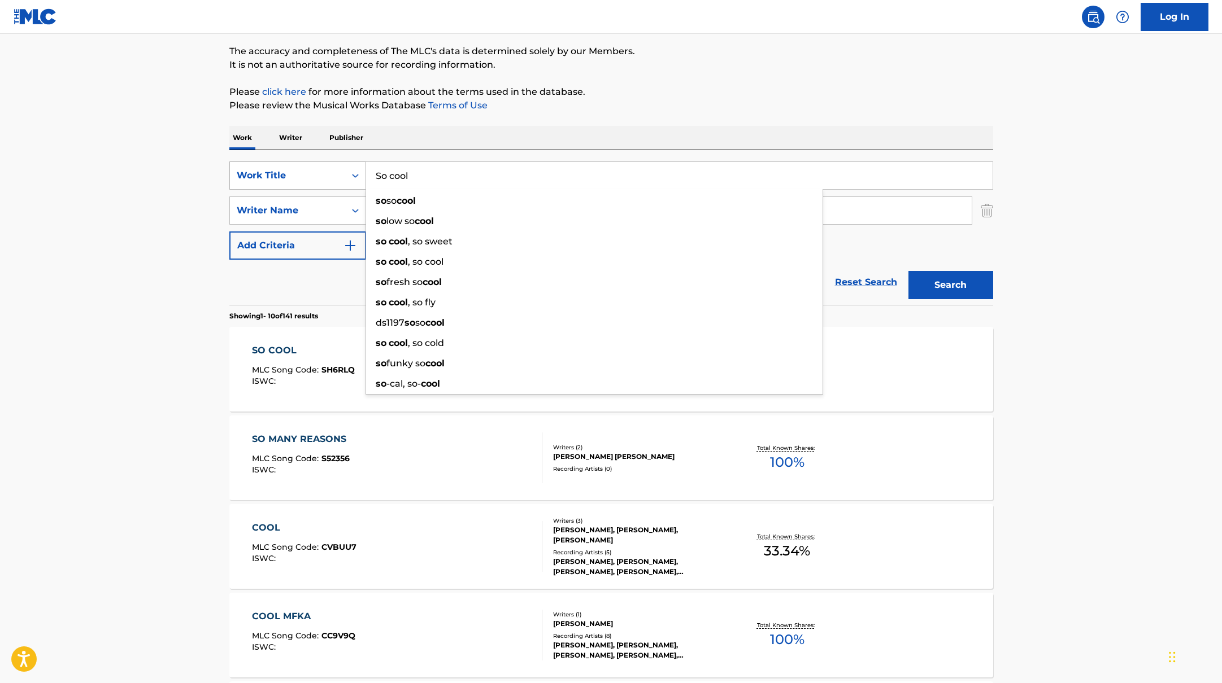
drag, startPoint x: 429, startPoint y: 173, endPoint x: 313, endPoint y: 162, distance: 115.7
click at [327, 169] on div "SearchWithCriteriab335d5b7-5ba0-43a8-9c5d-b3fbe2b10fcf Work Title So cool so so…" at bounding box center [611, 176] width 764 height 28
paste input "On One"
type input "On One"
click at [698, 92] on p "Please click here for more information about the terms used in the database." at bounding box center [611, 92] width 764 height 14
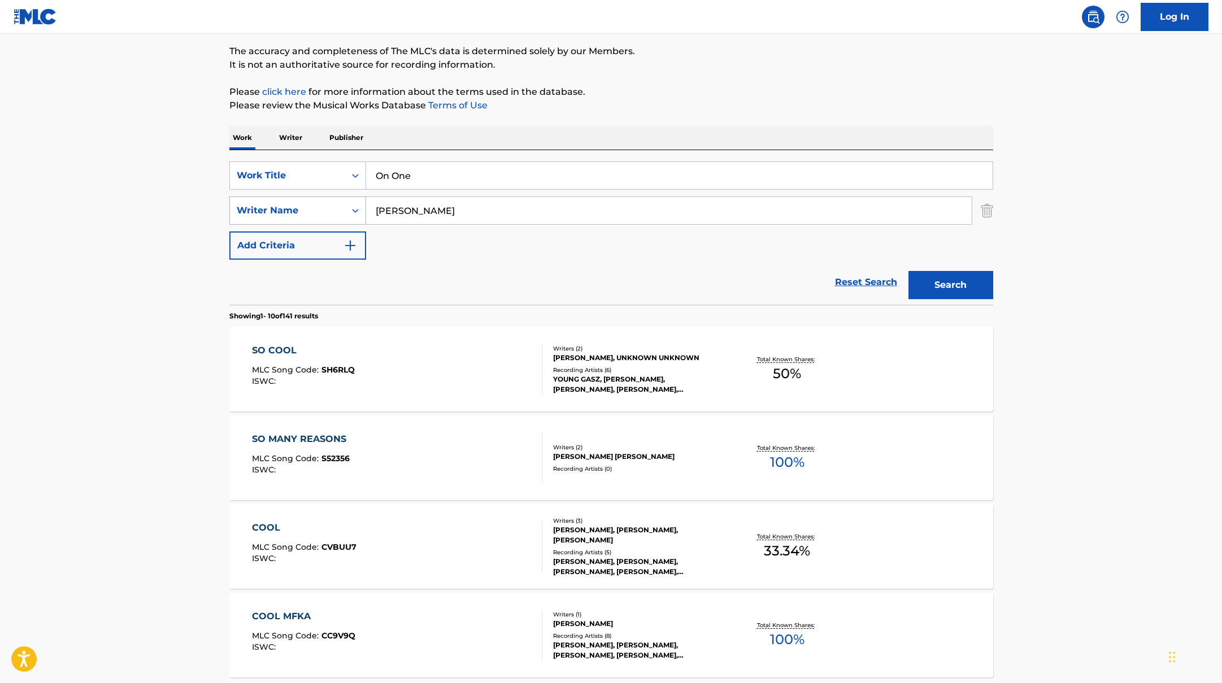
drag, startPoint x: 435, startPoint y: 217, endPoint x: 317, endPoint y: 212, distance: 118.7
click at [331, 215] on div "SearchWithCriteriabc7363e5-3b2b-47d7-9e26-821f073300c3 Writer Name [PERSON_NAME]" at bounding box center [611, 211] width 764 height 28
paste input "Paakkari"
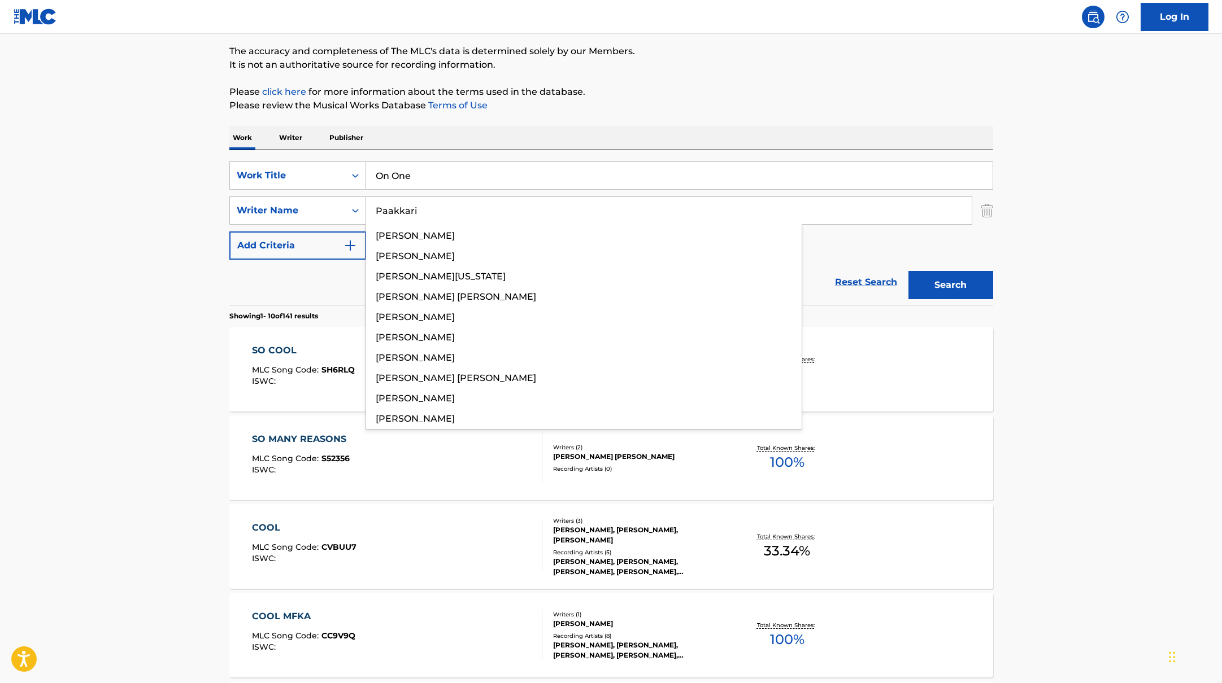
type input "Paakkari"
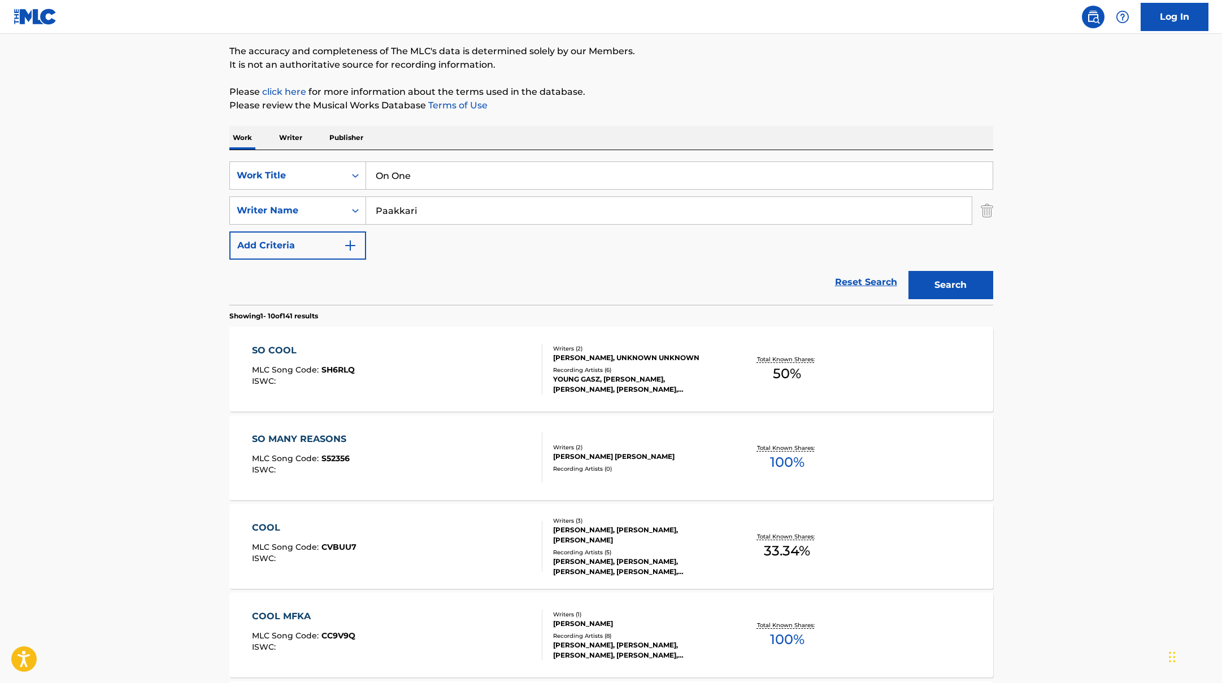
click at [730, 106] on p "Please review the Musical Works Database Terms of Use" at bounding box center [611, 106] width 764 height 14
click at [951, 274] on button "Search" at bounding box center [950, 285] width 85 height 28
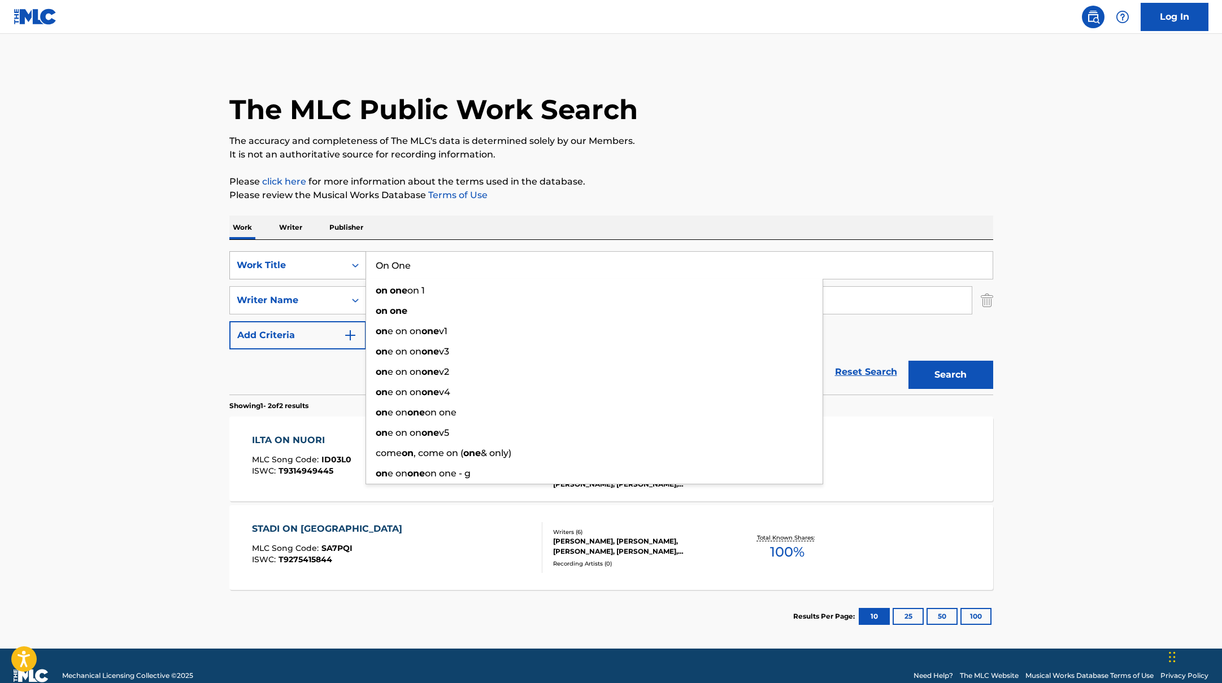
drag, startPoint x: 425, startPoint y: 272, endPoint x: 317, endPoint y: 258, distance: 108.2
click at [321, 259] on div "SearchWithCriteriab335d5b7-5ba0-43a8-9c5d-b3fbe2b10fcf Work Title On One on one…" at bounding box center [611, 265] width 764 height 28
paste input "SKJORTE & SLIPS"
type input "SKJORTE & SLIPS"
click at [670, 125] on div "The MLC Public Work Search" at bounding box center [611, 103] width 764 height 82
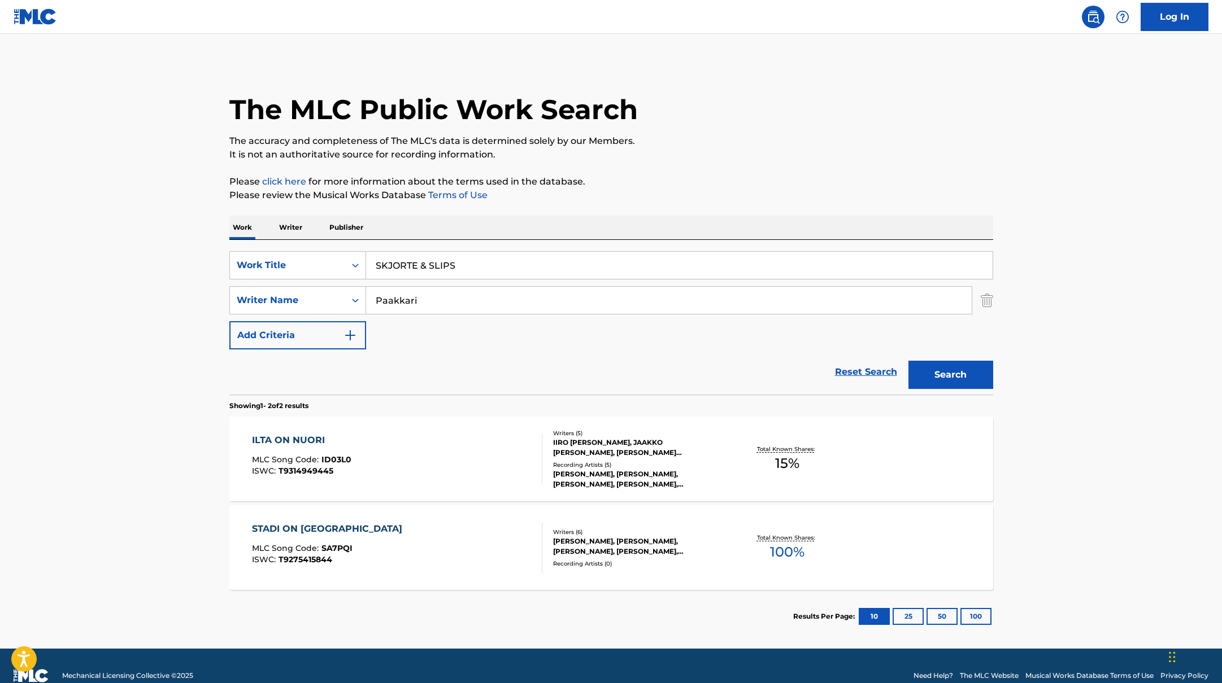
paste input "[PERSON_NAME]"
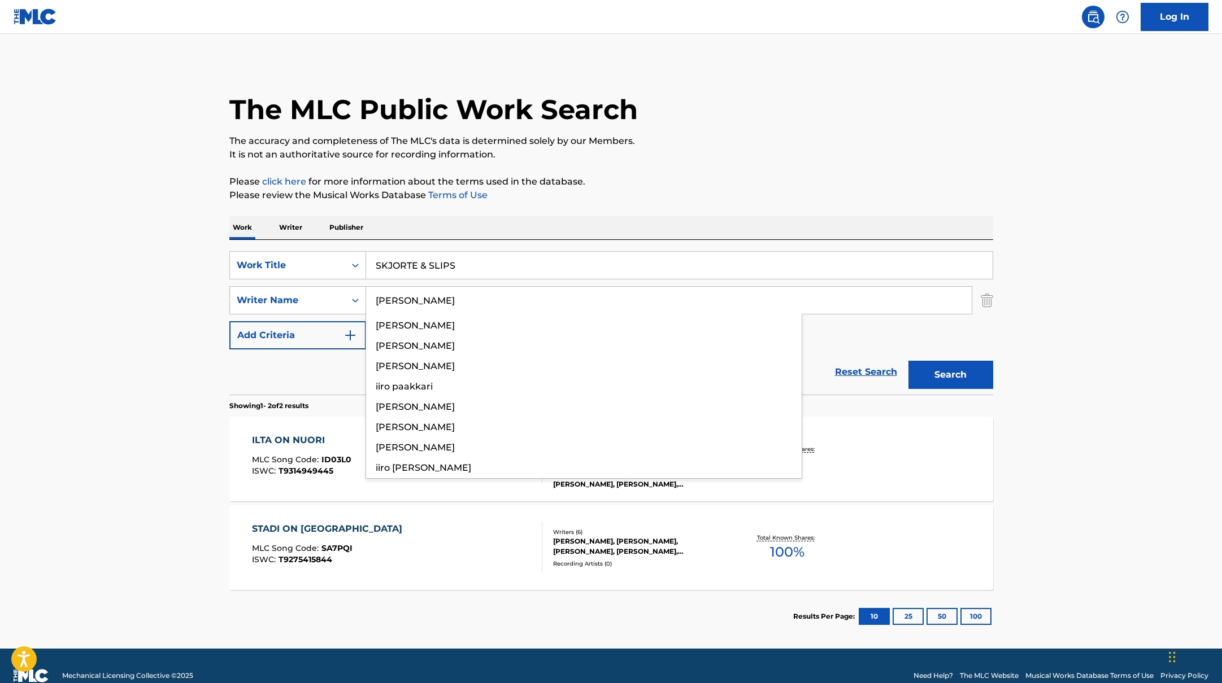
drag, startPoint x: 441, startPoint y: 299, endPoint x: 643, endPoint y: 185, distance: 231.7
click at [641, 185] on div "The MLC Public Work Search The accuracy and completeness of The MLC's data is d…" at bounding box center [611, 352] width 791 height 581
type input "[PERSON_NAME]"
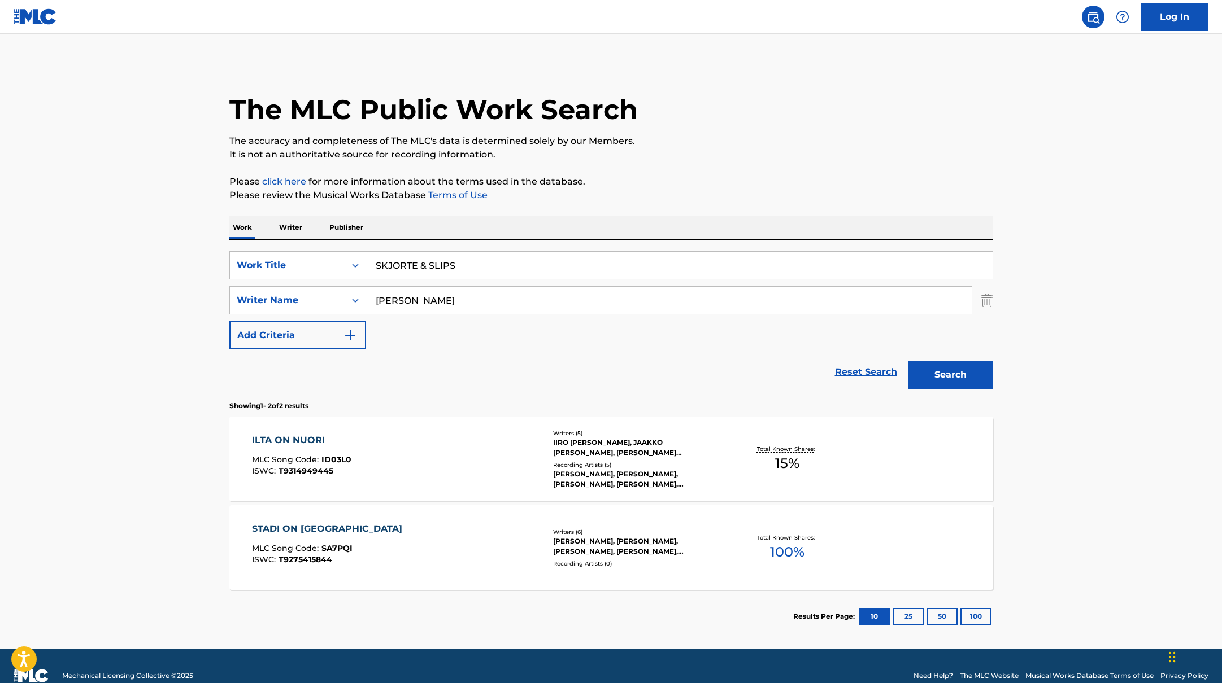
click at [643, 185] on p "Please click here for more information about the terms used in the database." at bounding box center [611, 182] width 764 height 14
click at [942, 375] on button "Search" at bounding box center [950, 375] width 85 height 28
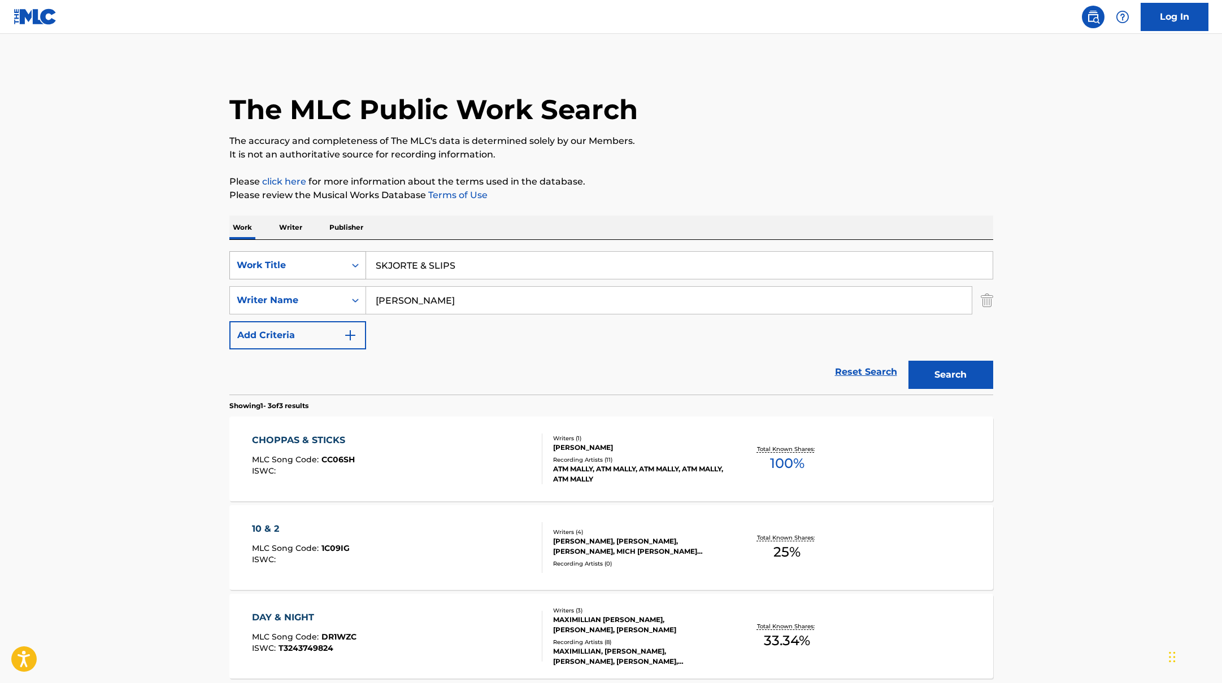
paste input "Call me when you need me"
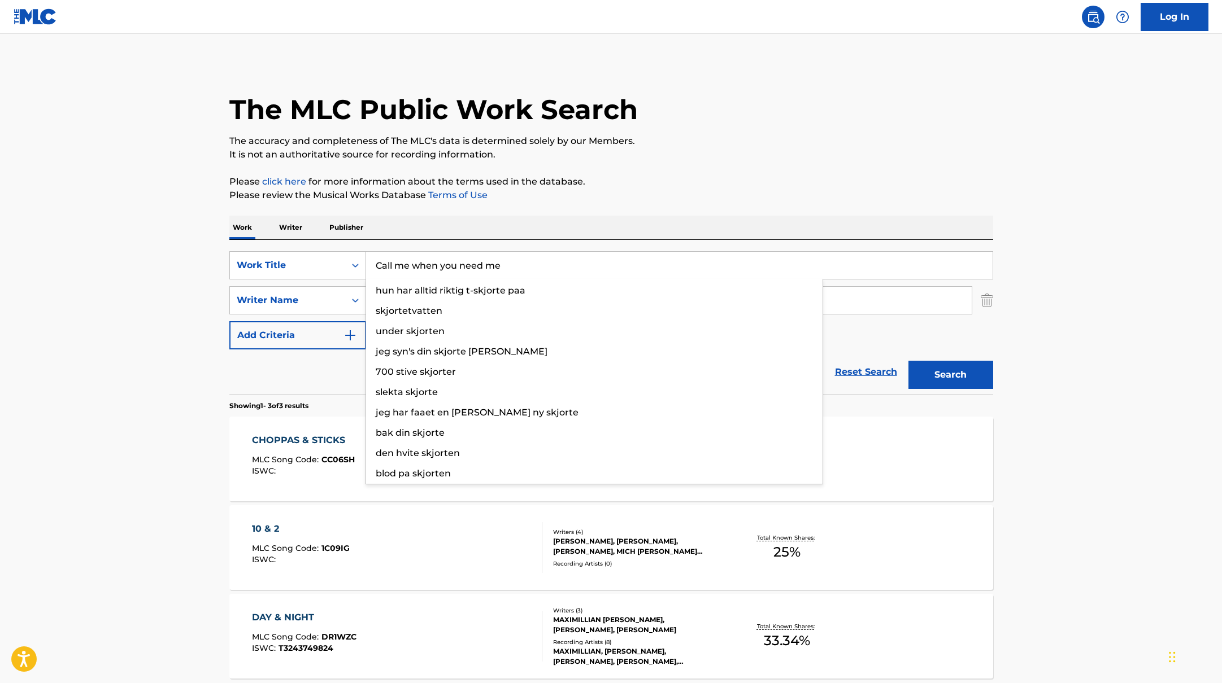
drag, startPoint x: 459, startPoint y: 266, endPoint x: 603, endPoint y: 168, distance: 174.8
click at [602, 168] on div "The MLC Public Work Search The accuracy and completeness of The MLC's data is d…" at bounding box center [611, 397] width 791 height 670
type input "Call me when you need me"
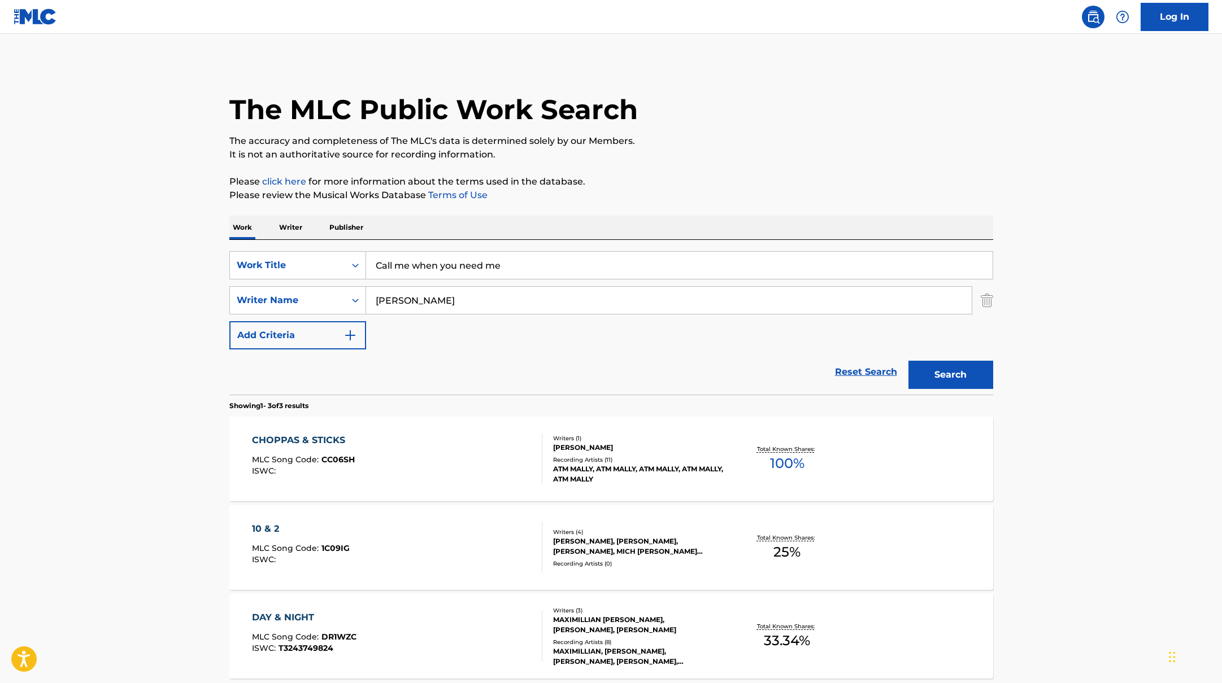
click at [603, 168] on div "The MLC Public Work Search The accuracy and completeness of The MLC's data is d…" at bounding box center [611, 397] width 791 height 670
paste input "Håvik"
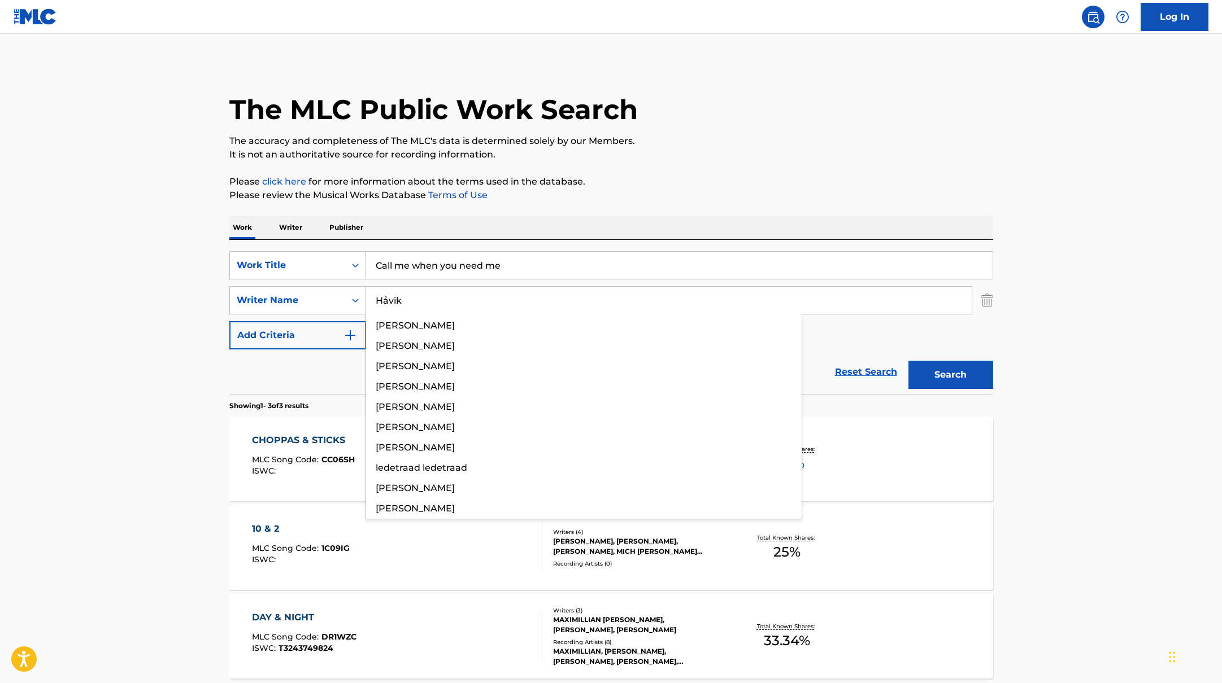
drag, startPoint x: 416, startPoint y: 306, endPoint x: 729, endPoint y: 155, distance: 347.9
click at [729, 155] on div "The MLC Public Work Search The accuracy and completeness of The MLC's data is d…" at bounding box center [611, 397] width 791 height 670
type input "Håvik"
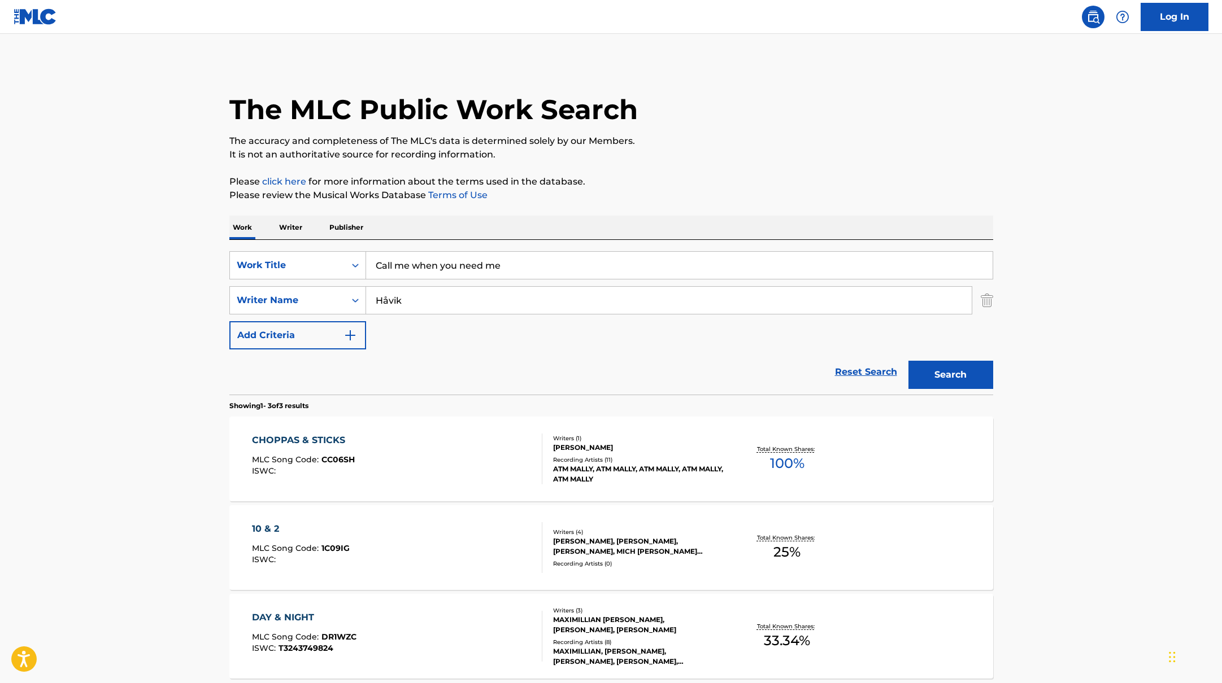
click at [729, 155] on p "It is not an authoritative source for recording information." at bounding box center [611, 155] width 764 height 14
click at [948, 373] on button "Search" at bounding box center [950, 375] width 85 height 28
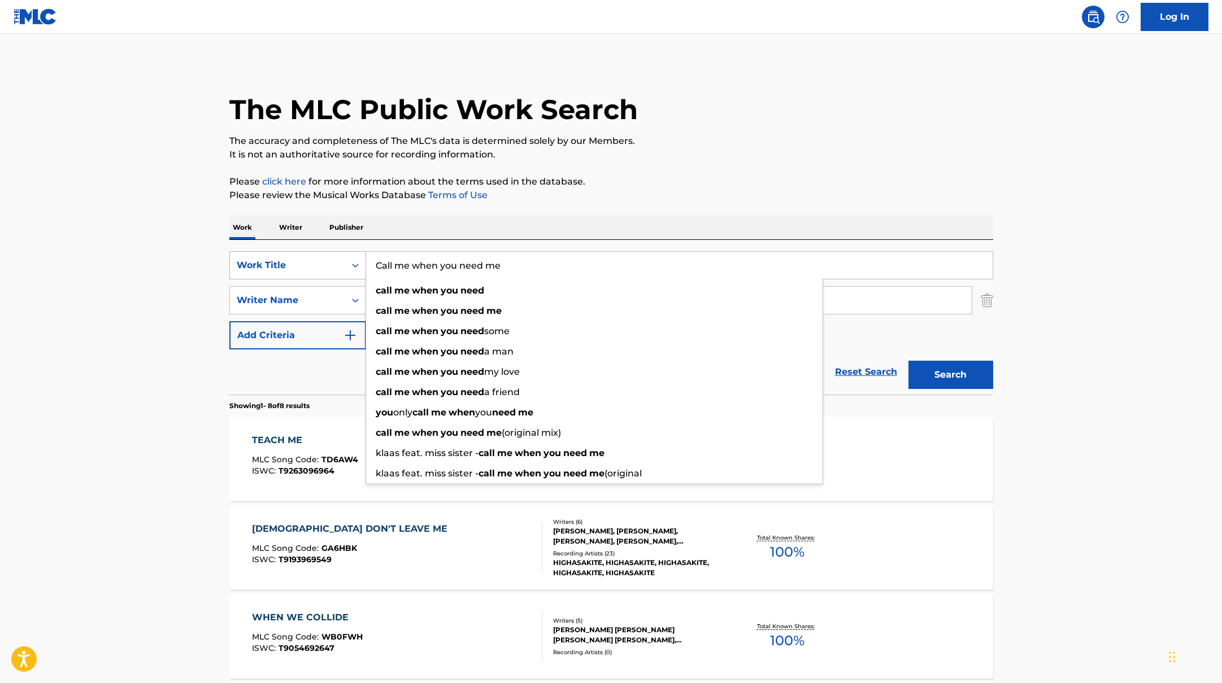
paste input "Fifty Shades Of Treddis"
drag, startPoint x: 524, startPoint y: 264, endPoint x: 422, endPoint y: 220, distance: 110.1
click at [311, 248] on div "SearchWithCriteriab335d5b7-5ba0-43a8-9c5d-b3fbe2b10fcf Work Title Fifty Shades …" at bounding box center [611, 317] width 764 height 155
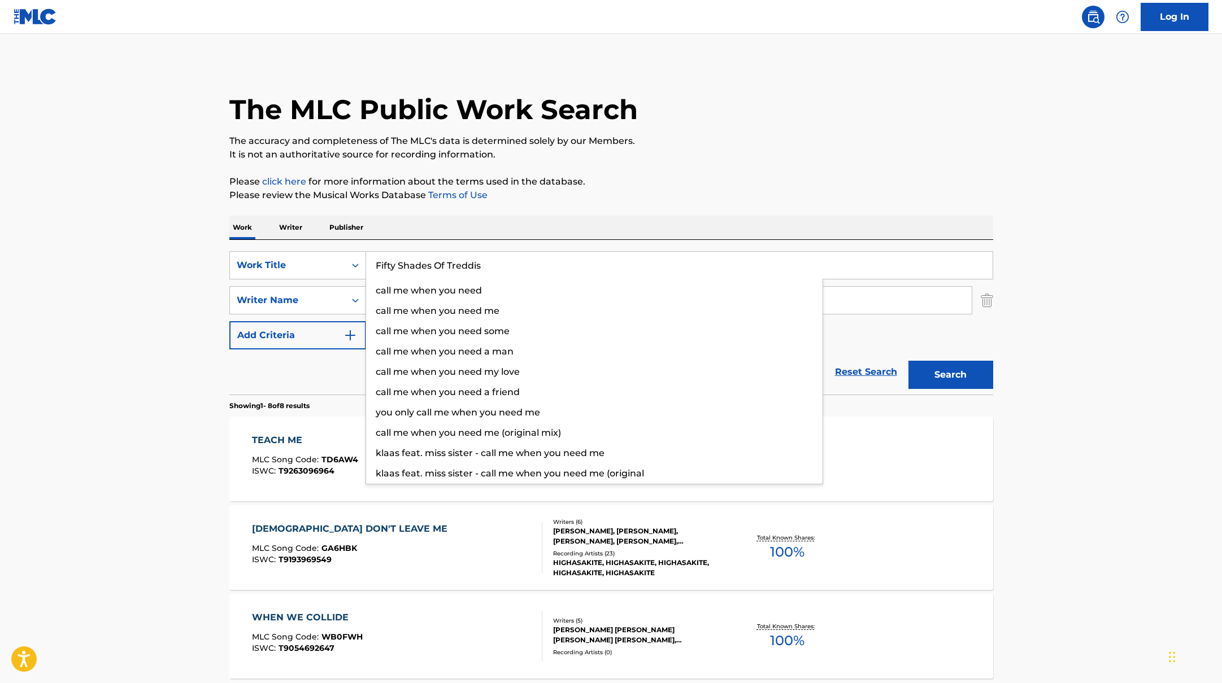
type input "Fifty Shades Of Treddis"
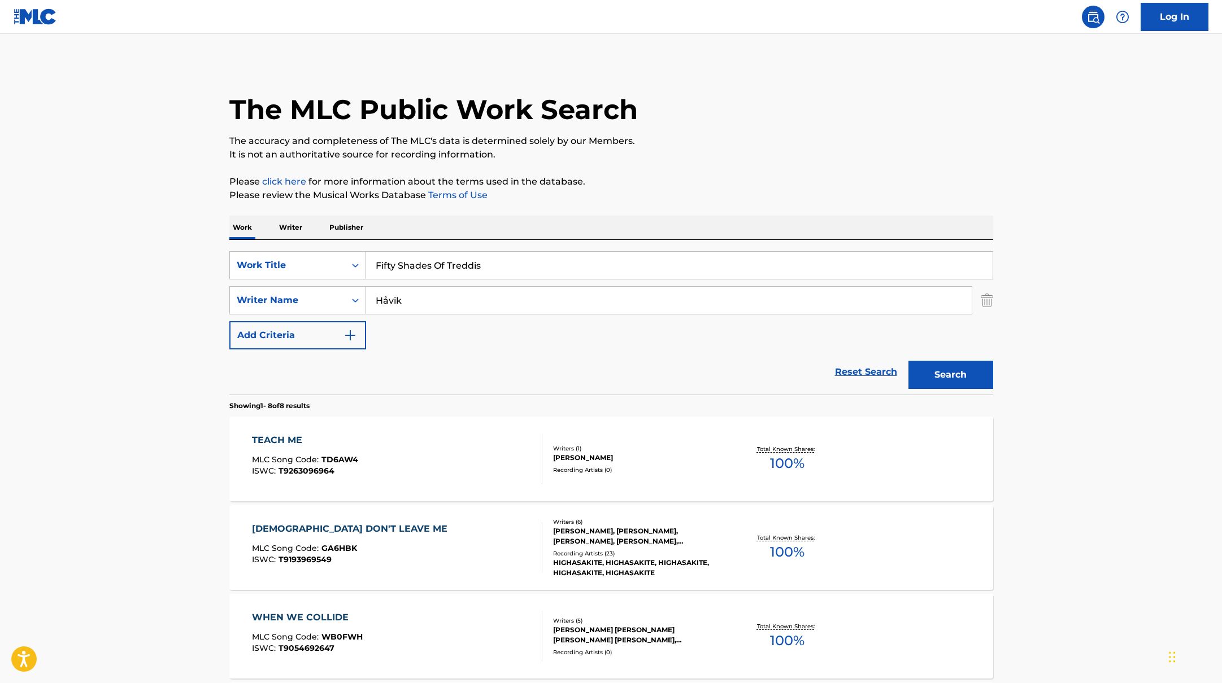
click at [580, 205] on div "The MLC Public Work Search The accuracy and completeness of The MLC's data is d…" at bounding box center [611, 618] width 791 height 1113
drag, startPoint x: 417, startPoint y: 301, endPoint x: 351, endPoint y: 295, distance: 65.8
click at [351, 295] on div "SearchWithCriteriabc7363e5-3b2b-47d7-9e26-821f073300c3 Writer Name [PERSON_NAME]" at bounding box center [611, 300] width 764 height 28
paste input "[PERSON_NAME]"
type input "[PERSON_NAME]"
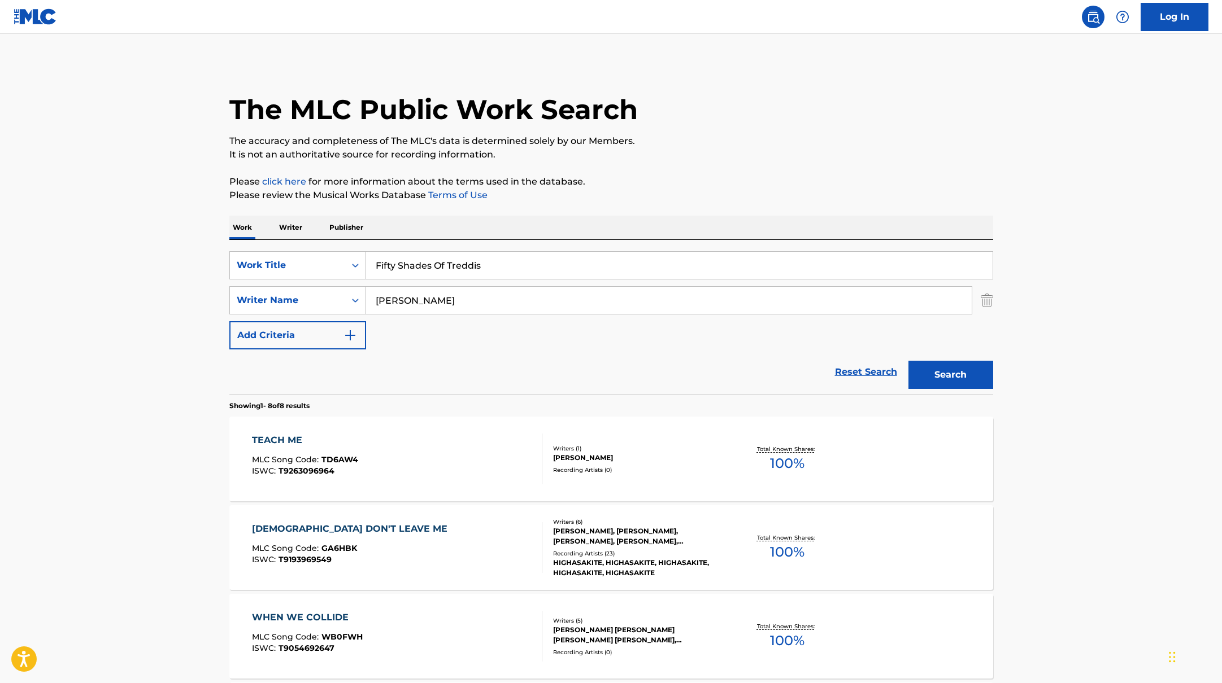
click at [721, 173] on div "The MLC Public Work Search The accuracy and completeness of The MLC's data is d…" at bounding box center [611, 618] width 791 height 1113
click at [955, 371] on button "Search" at bounding box center [950, 375] width 85 height 28
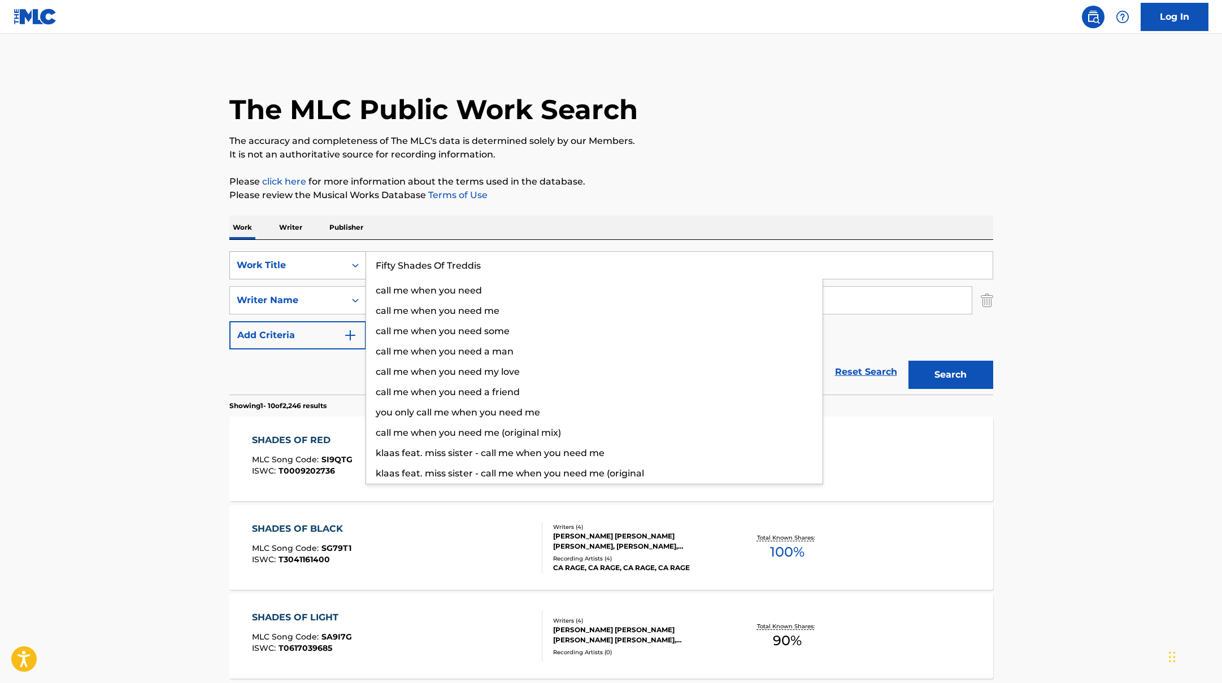
paste input "Pilestredet"
drag, startPoint x: 495, startPoint y: 274, endPoint x: 343, endPoint y: 249, distance: 154.0
click at [325, 257] on div "SearchWithCriteriab335d5b7-5ba0-43a8-9c5d-b3fbe2b10fcf Work Title Pilestredet c…" at bounding box center [611, 265] width 764 height 28
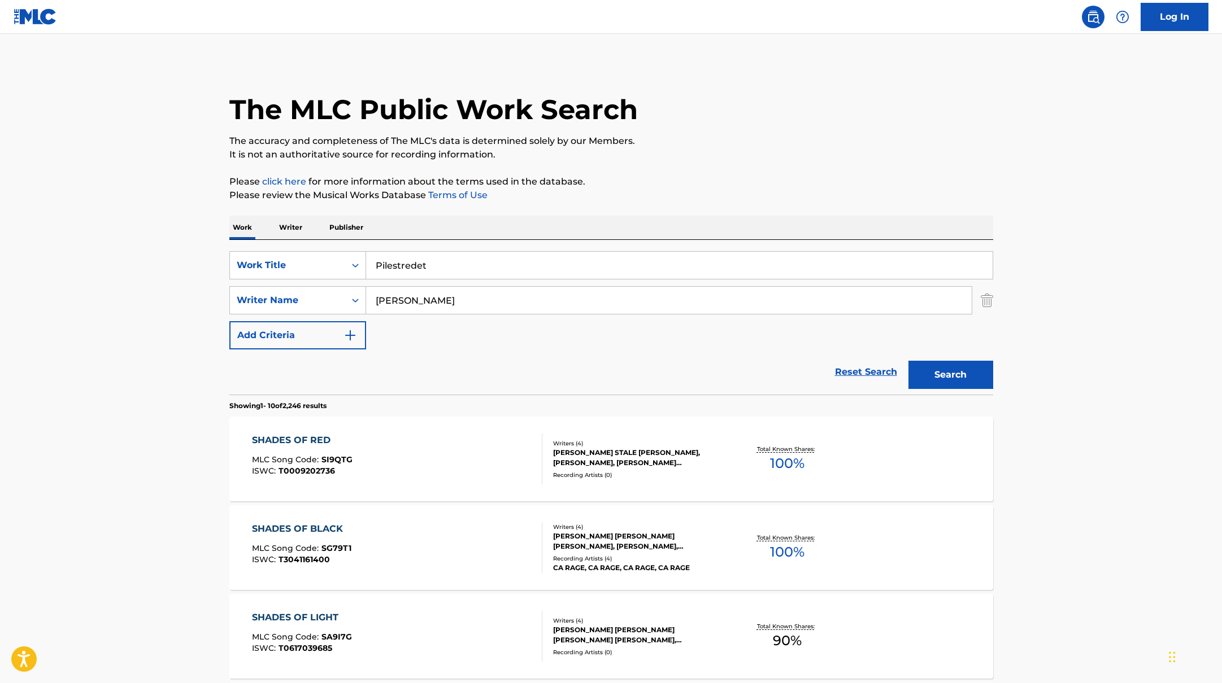
type input "Pilestredet"
drag, startPoint x: 414, startPoint y: 303, endPoint x: 335, endPoint y: 295, distance: 79.5
click at [338, 295] on div "SearchWithCriteriabc7363e5-3b2b-47d7-9e26-821f073300c3 Writer Name [PERSON_NAME]" at bounding box center [611, 300] width 764 height 28
paste input "[PERSON_NAME]"
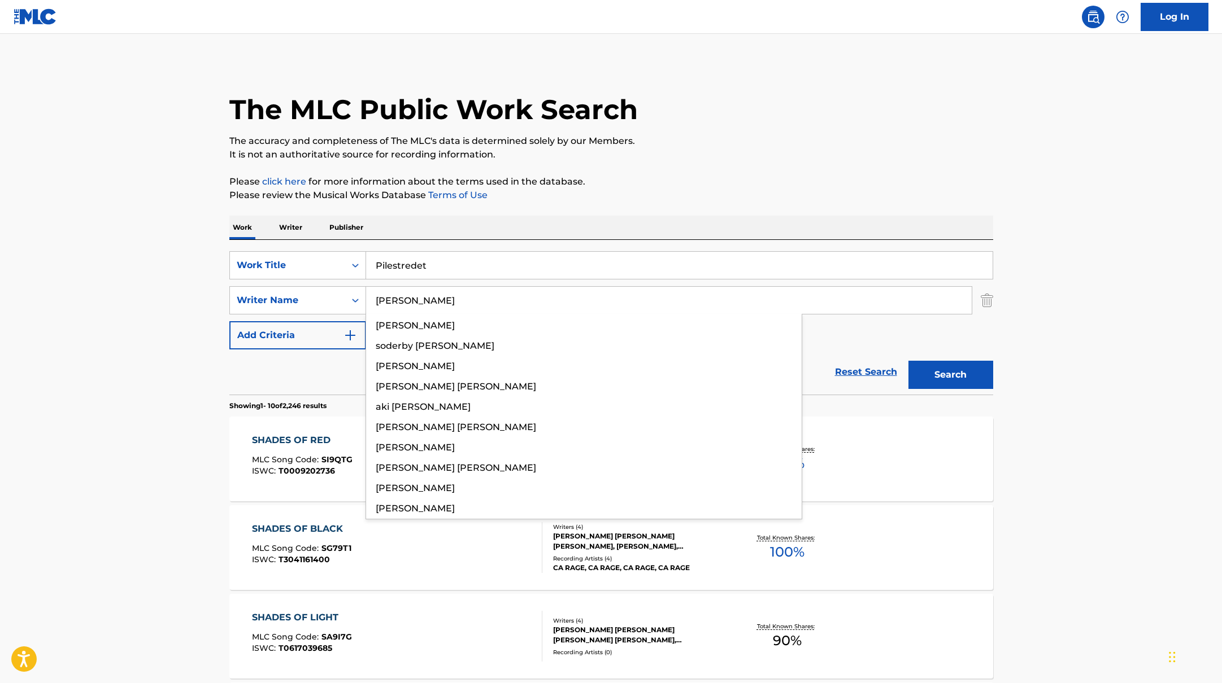
type input "[PERSON_NAME]"
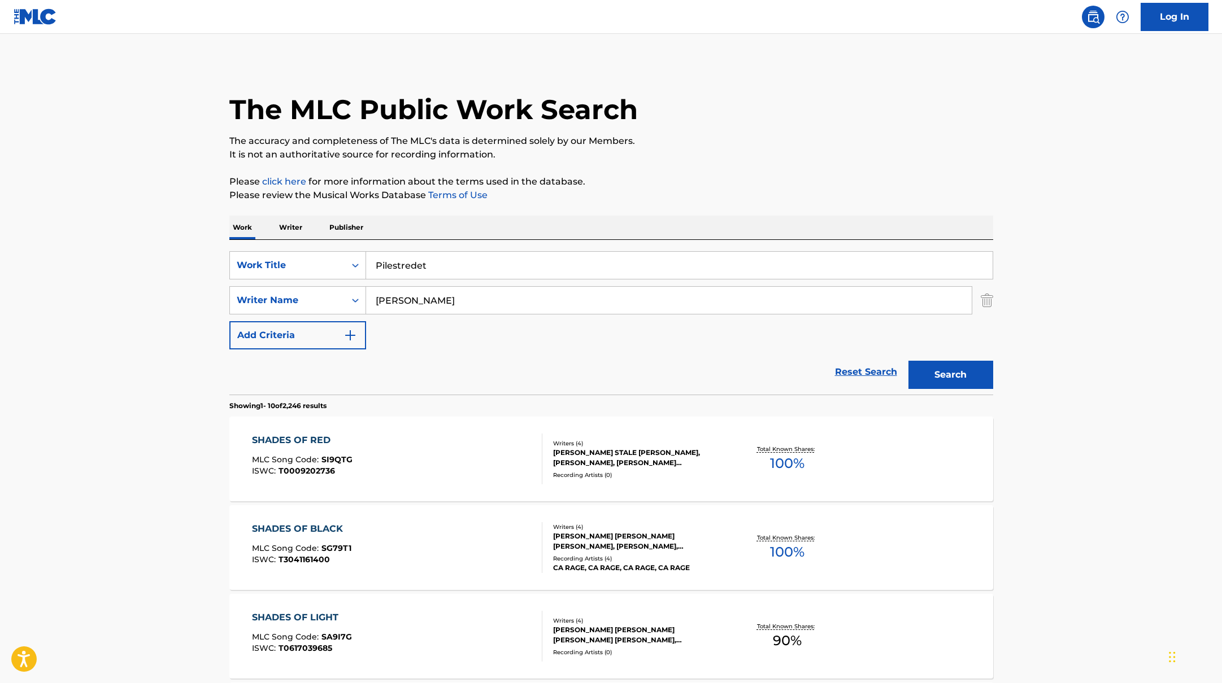
click at [981, 365] on button "Search" at bounding box center [950, 375] width 85 height 28
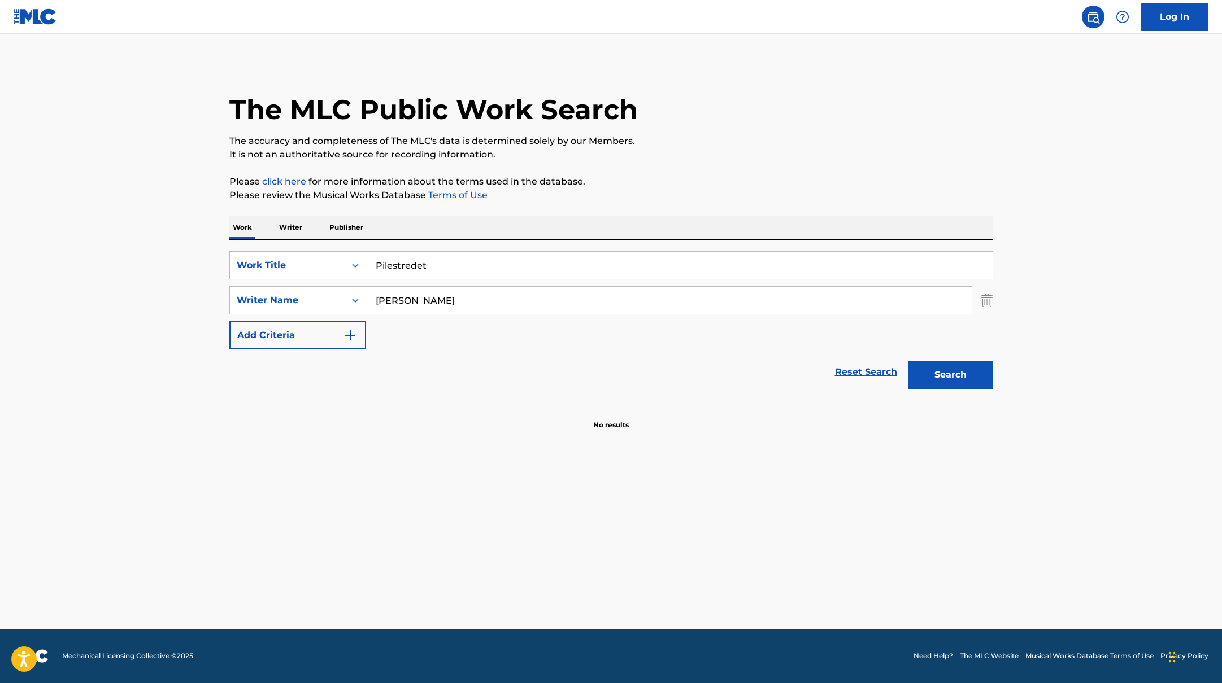
drag, startPoint x: 433, startPoint y: 266, endPoint x: 310, endPoint y: 250, distance: 124.7
click at [315, 251] on div "SearchWithCriteriab335d5b7-5ba0-43a8-9c5d-b3fbe2b10fcf Work Title Pilestredet" at bounding box center [611, 265] width 764 height 28
paste input "[GEOGRAPHIC_DATA][PERSON_NAME]"
type input "[GEOGRAPHIC_DATA][PERSON_NAME]"
click at [676, 154] on p "It is not an authoritative source for recording information." at bounding box center [611, 155] width 764 height 14
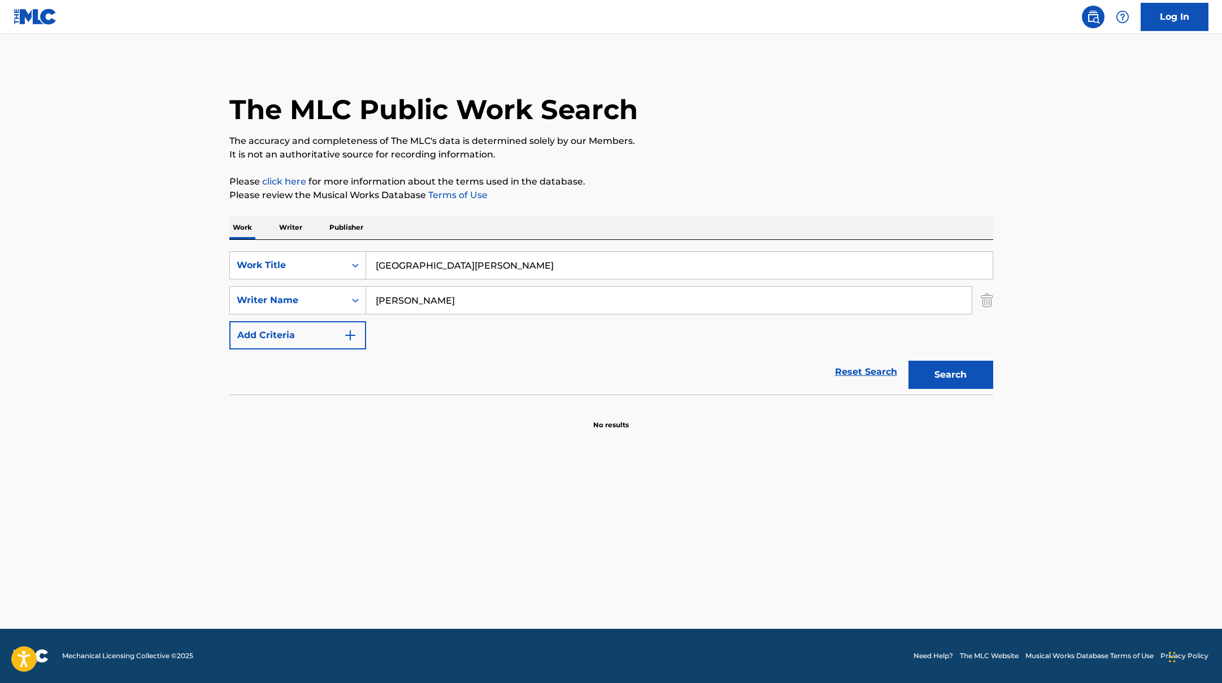
paste input "[PERSON_NAME]"
drag, startPoint x: 425, startPoint y: 298, endPoint x: 676, endPoint y: 158, distance: 287.5
click at [672, 158] on div "The MLC Public Work Search The accuracy and completeness of The MLC's data is d…" at bounding box center [611, 246] width 791 height 368
type input "[PERSON_NAME]"
click at [676, 158] on p "It is not an authoritative source for recording information." at bounding box center [611, 155] width 764 height 14
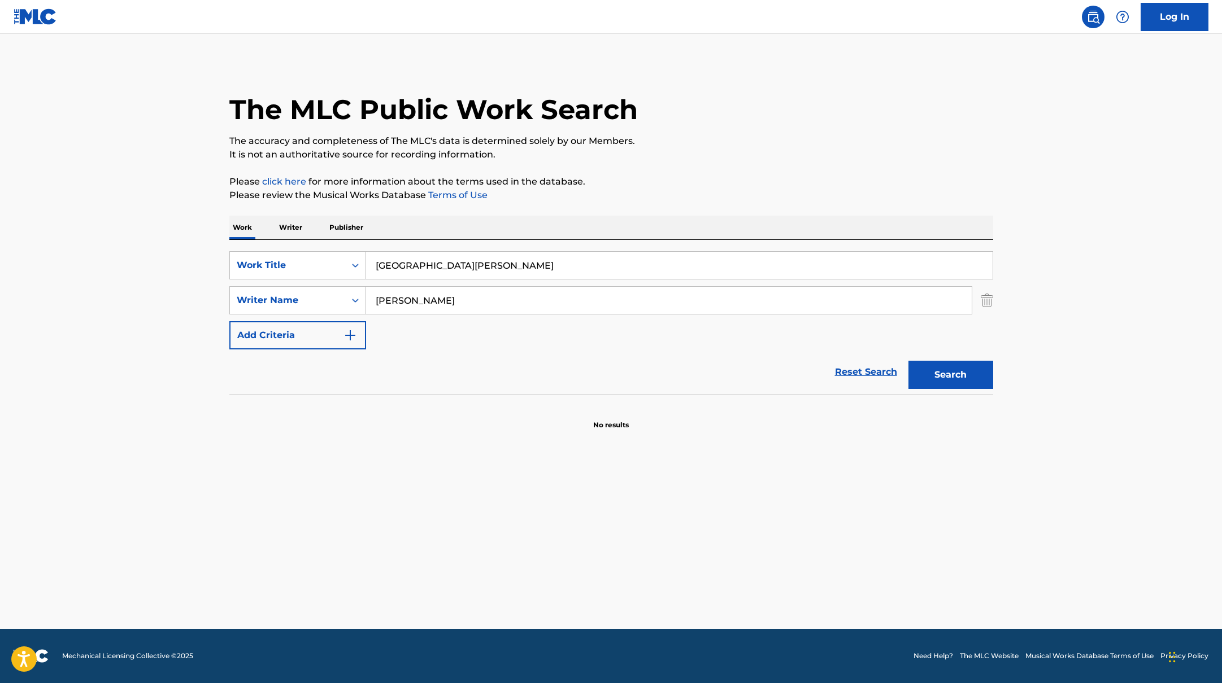
click at [946, 375] on button "Search" at bounding box center [950, 375] width 85 height 28
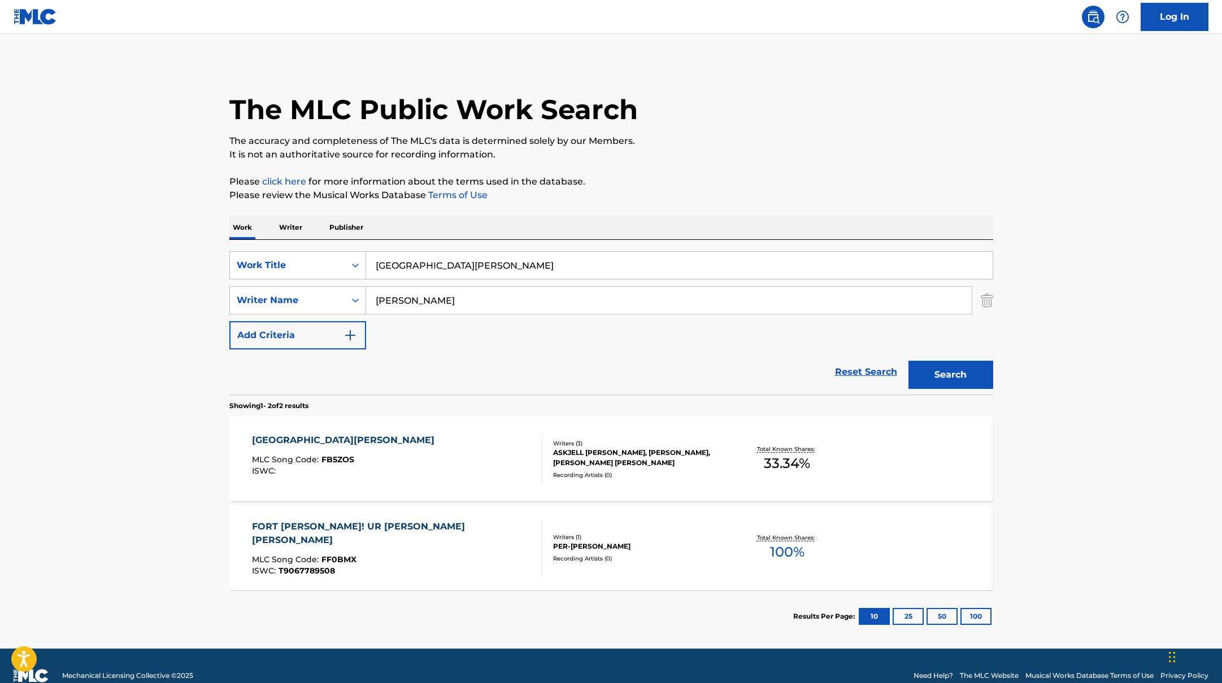
click at [477, 460] on div "FORT [PERSON_NAME] MLC Song Code : FB5ZOS ISWC :" at bounding box center [397, 459] width 290 height 51
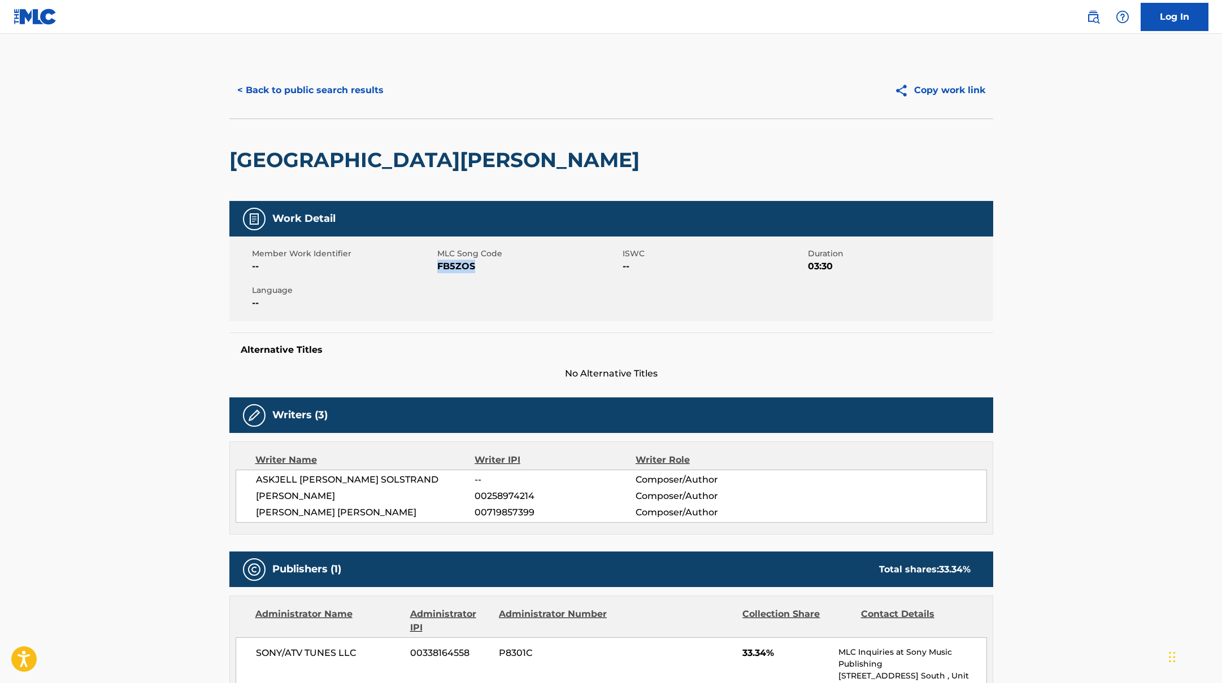
drag, startPoint x: 437, startPoint y: 268, endPoint x: 494, endPoint y: 269, distance: 57.1
click at [494, 269] on span "FB5ZOS" at bounding box center [528, 267] width 182 height 14
click at [295, 102] on button "< Back to public search results" at bounding box center [310, 90] width 162 height 28
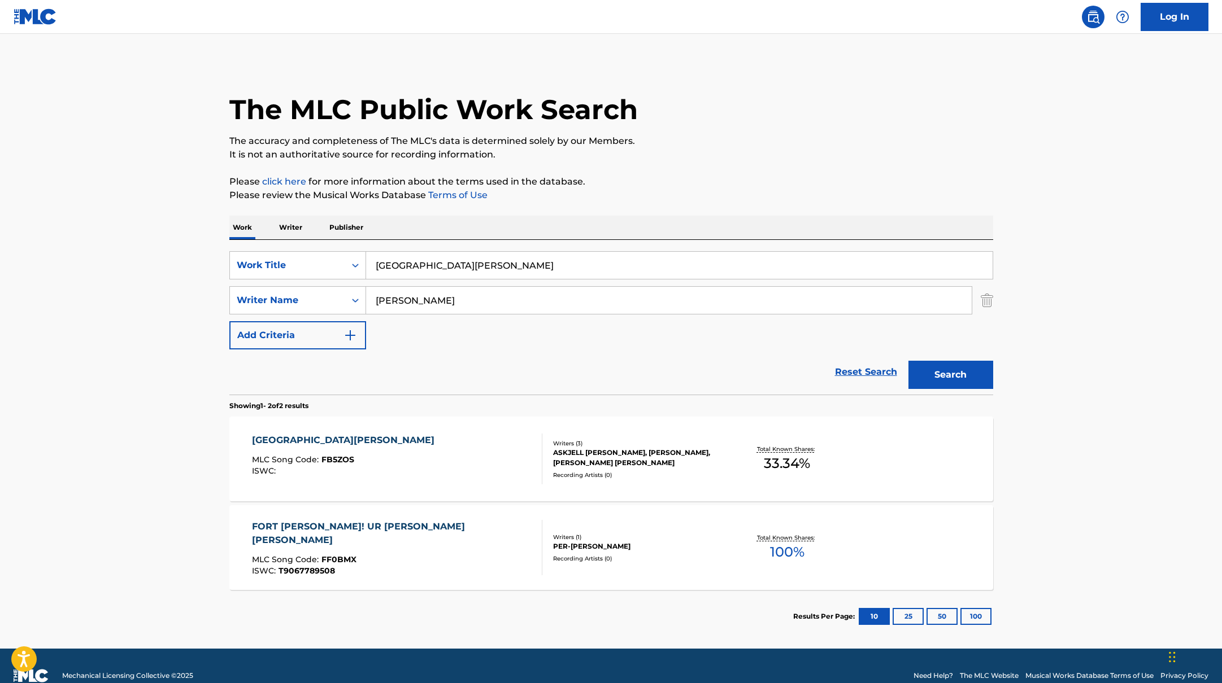
drag, startPoint x: 447, startPoint y: 264, endPoint x: 347, endPoint y: 250, distance: 100.9
click at [358, 252] on div "SearchWithCriteriab335d5b7-5ba0-43a8-9c5d-b3fbe2b10fcf Work Title [GEOGRAPHIC_D…" at bounding box center [611, 265] width 764 height 28
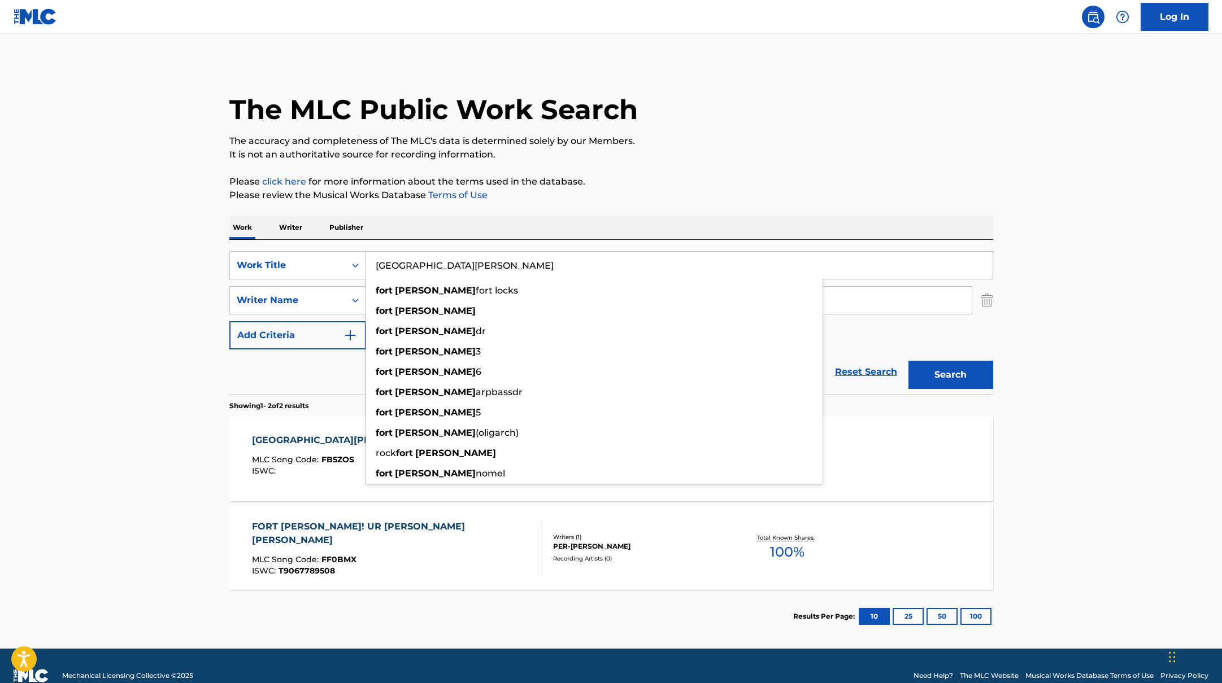
paste input "[PERSON_NAME]"
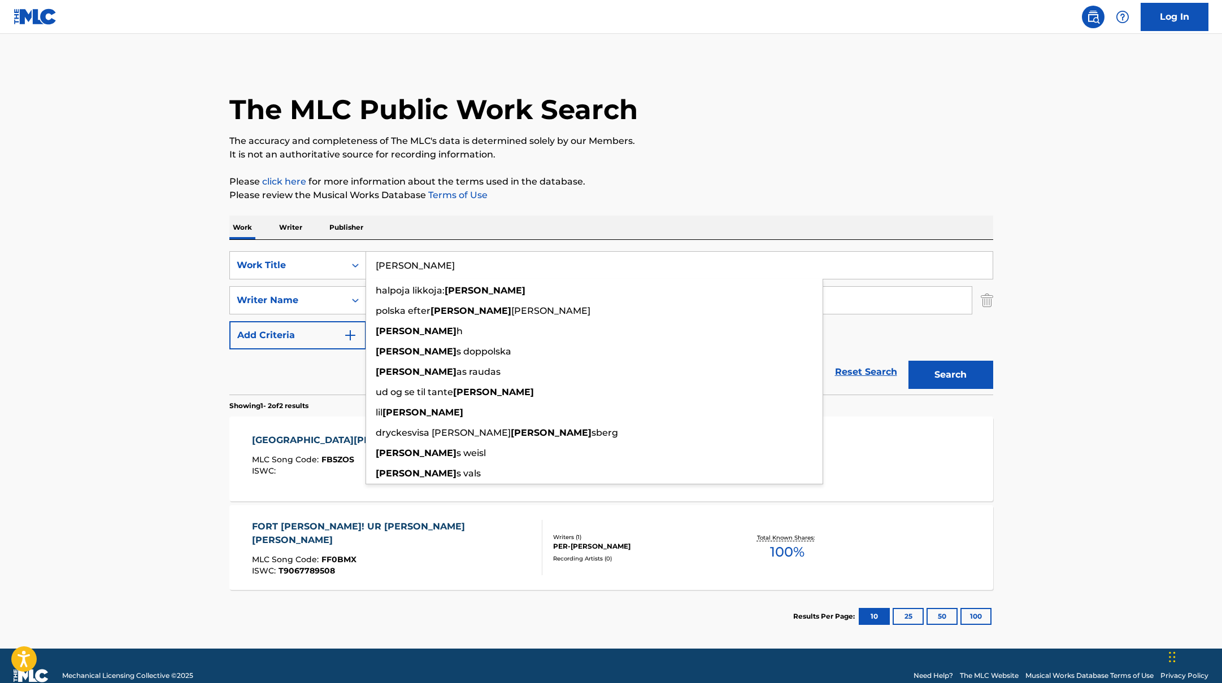
drag, startPoint x: 421, startPoint y: 264, endPoint x: 346, endPoint y: 244, distance: 77.8
click at [351, 247] on div "SearchWithCriteriab335d5b7-5ba0-43a8-9c5d-b3fbe2b10fcf Work Title [PERSON_NAME]…" at bounding box center [611, 317] width 764 height 155
paste input "Jellyfish"
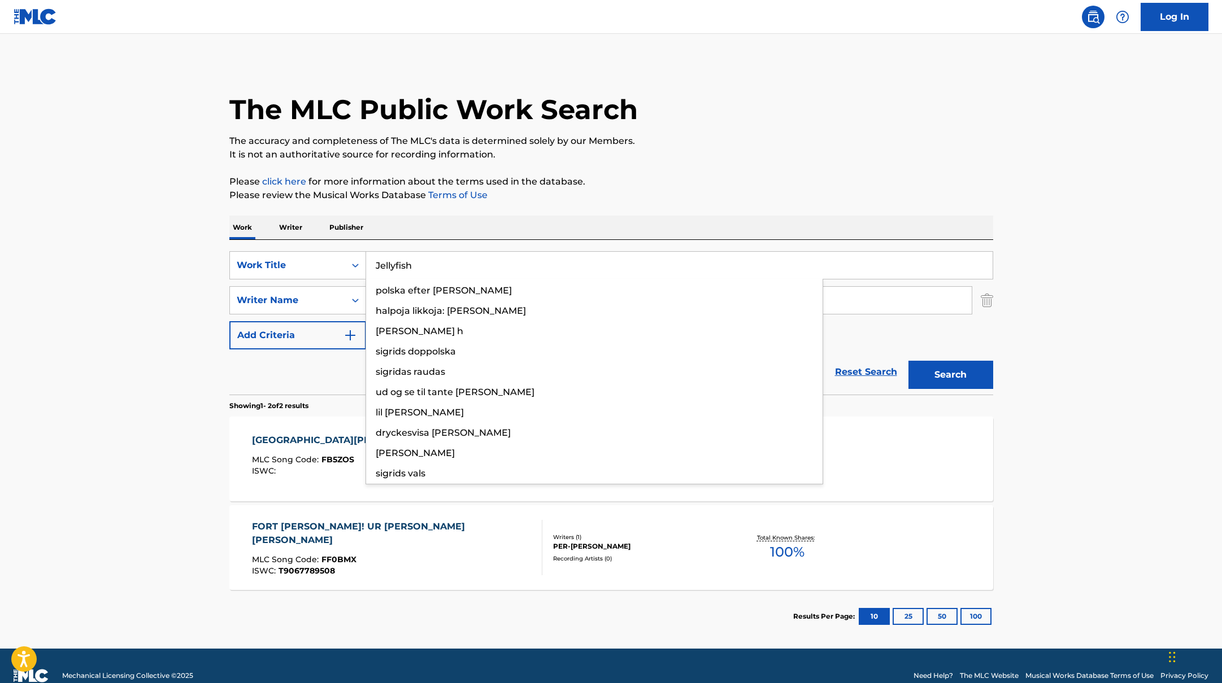
type input "Jellyfish"
click at [757, 140] on p "The accuracy and completeness of The MLC's data is determined solely by our Mem…" at bounding box center [611, 141] width 764 height 14
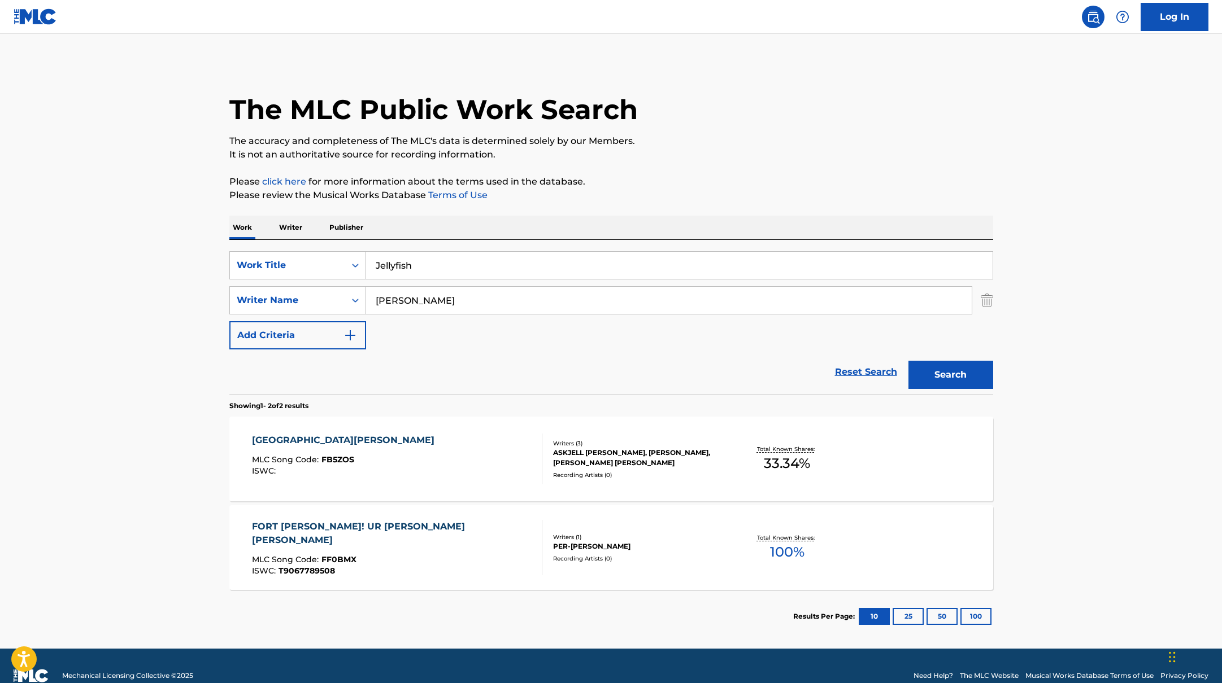
click at [957, 373] on button "Search" at bounding box center [950, 375] width 85 height 28
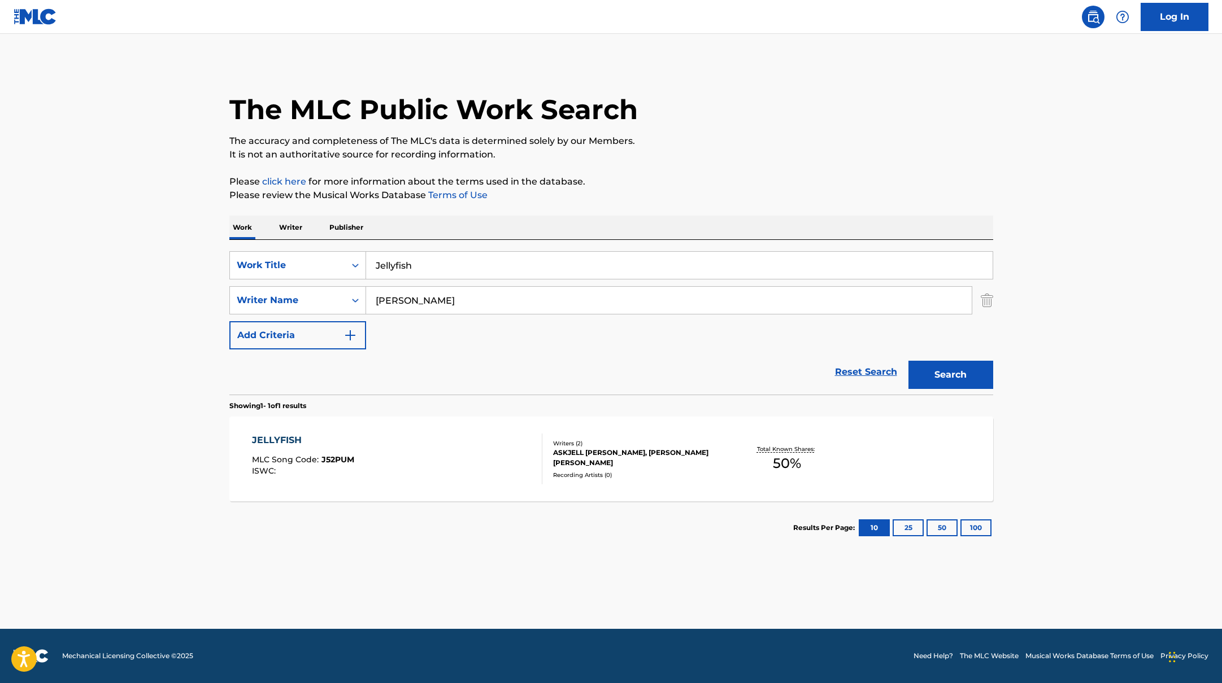
click at [470, 459] on div "JELLYFISH MLC Song Code : J52PUM ISWC :" at bounding box center [397, 459] width 290 height 51
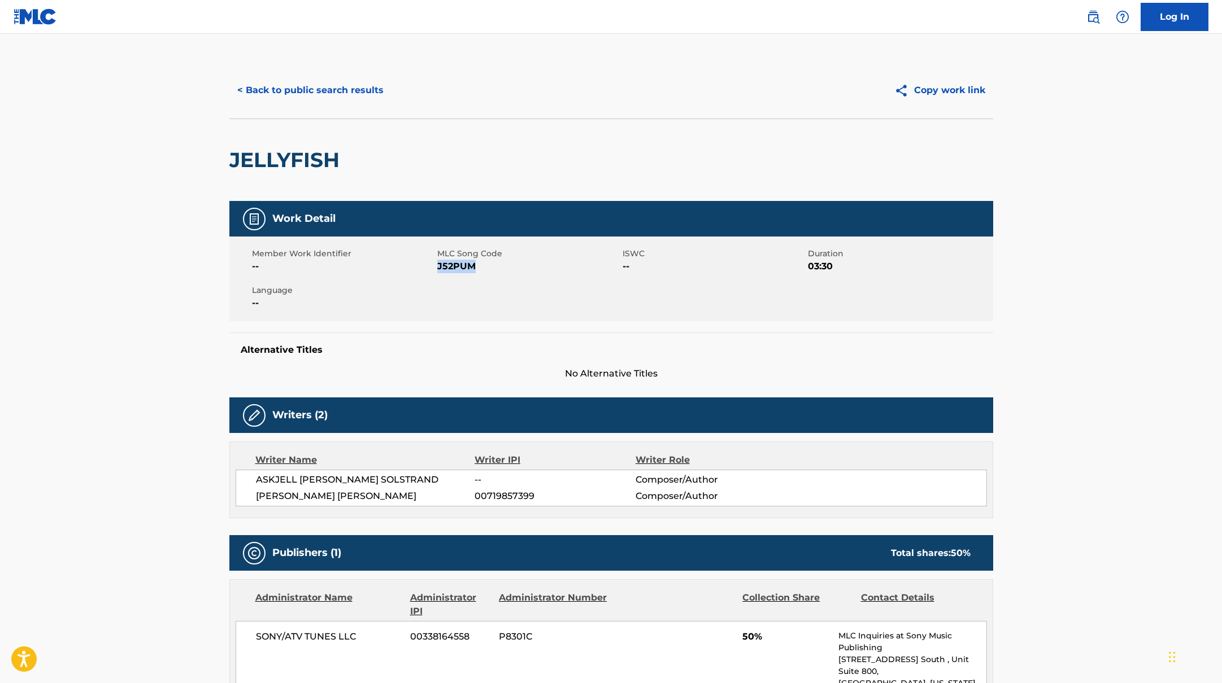
drag, startPoint x: 440, startPoint y: 267, endPoint x: 511, endPoint y: 268, distance: 71.2
click at [511, 268] on span "J52PUM" at bounding box center [528, 267] width 182 height 14
click at [336, 84] on button "< Back to public search results" at bounding box center [310, 90] width 162 height 28
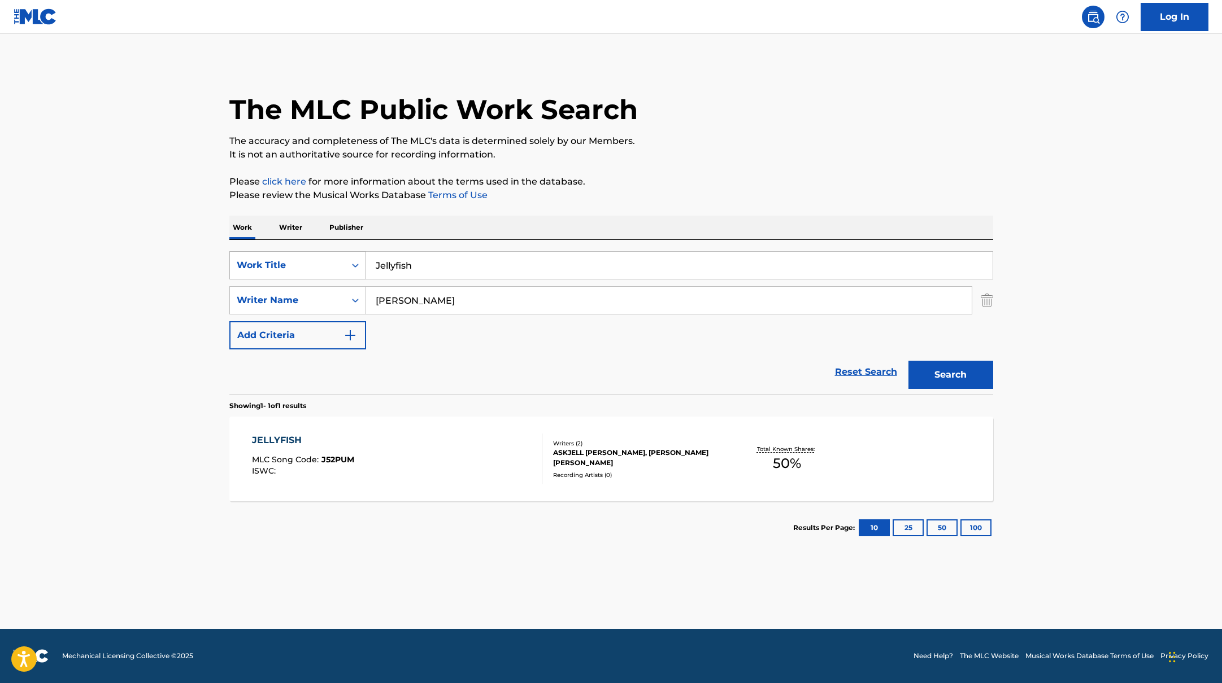
drag, startPoint x: 426, startPoint y: 265, endPoint x: 355, endPoint y: 258, distance: 71.5
click at [363, 260] on div "SearchWithCriteriab335d5b7-5ba0-43a8-9c5d-b3fbe2b10fcf Work Title Jellyfish" at bounding box center [611, 265] width 764 height 28
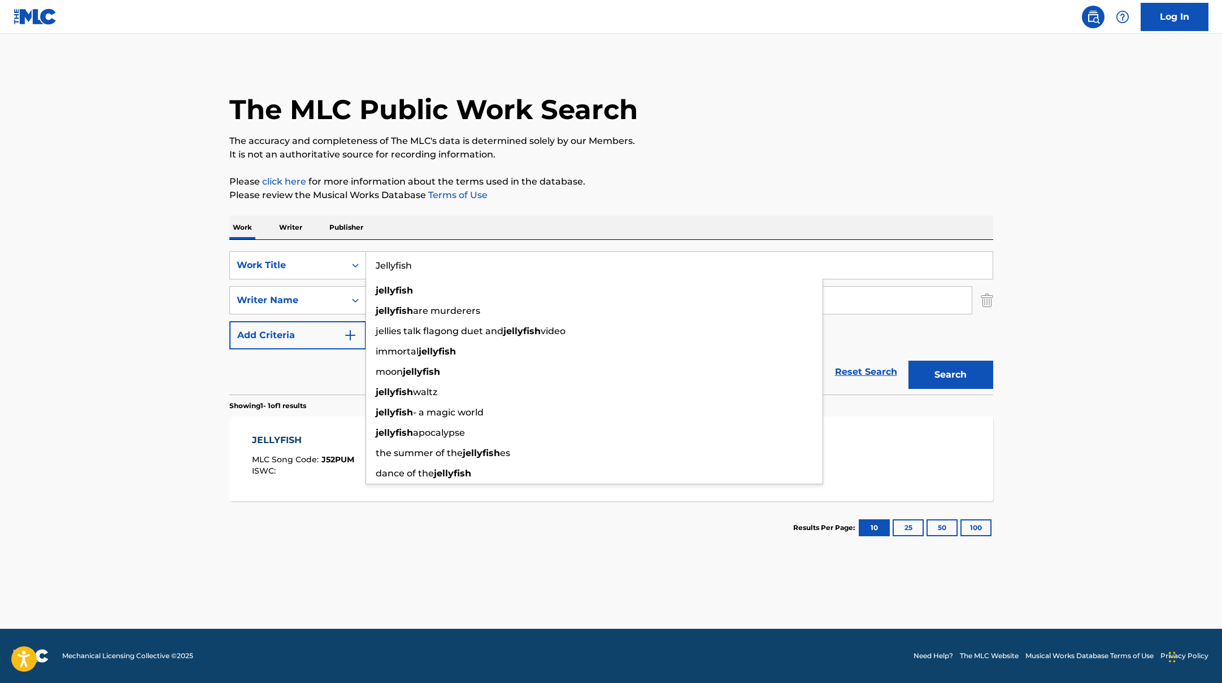
paste input "It Gets Dark"
type input "It Gets Dark"
click at [765, 190] on p "Please review the Musical Works Database Terms of Use" at bounding box center [611, 196] width 764 height 14
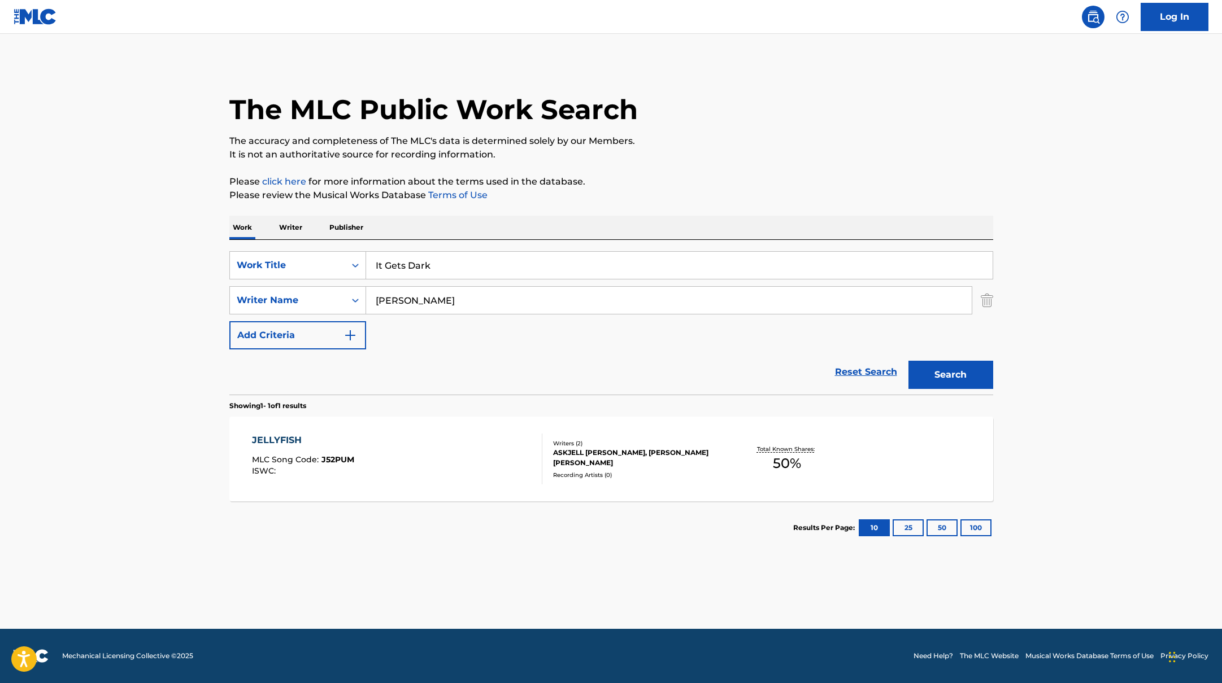
click at [960, 376] on button "Search" at bounding box center [950, 375] width 85 height 28
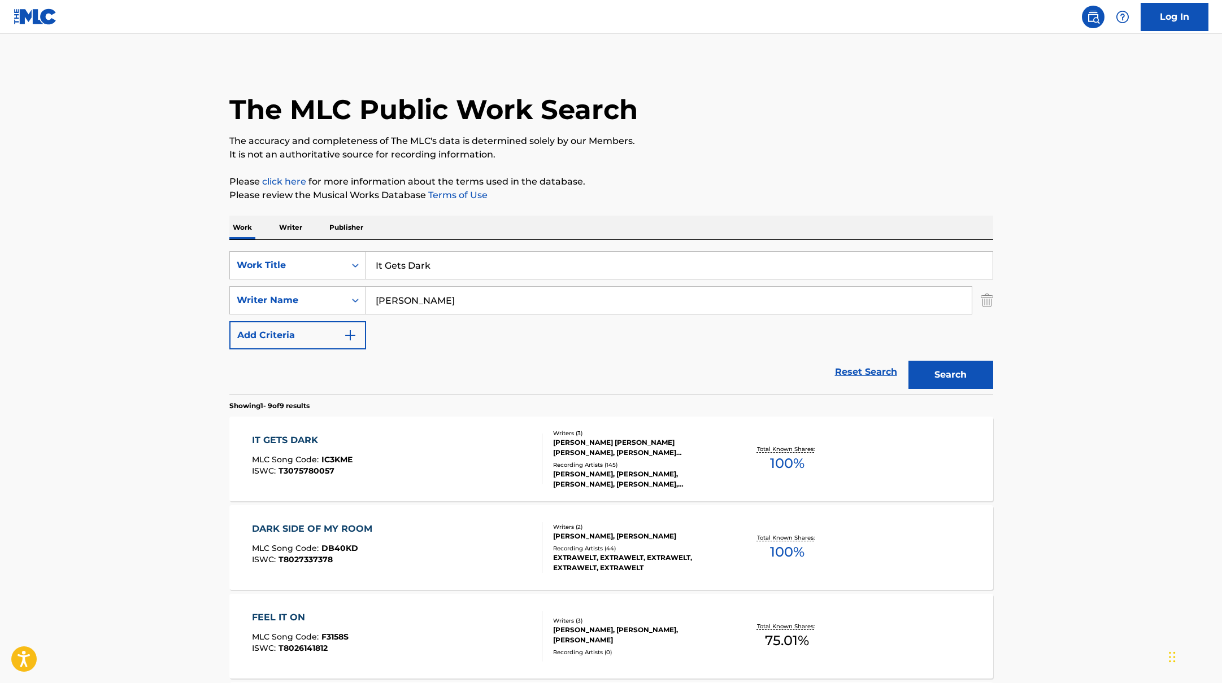
click at [430, 478] on div "IT GETS DARK MLC Song Code : IC3KME ISWC : T3075780057" at bounding box center [397, 459] width 290 height 51
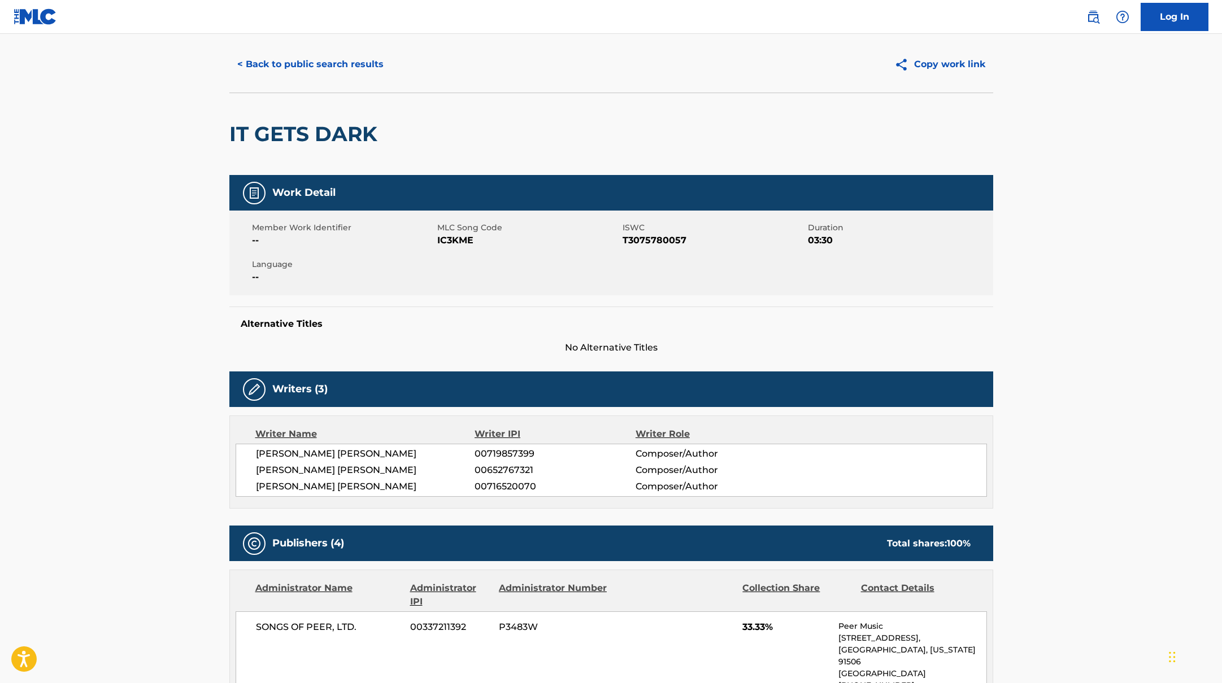
scroll to position [2, 0]
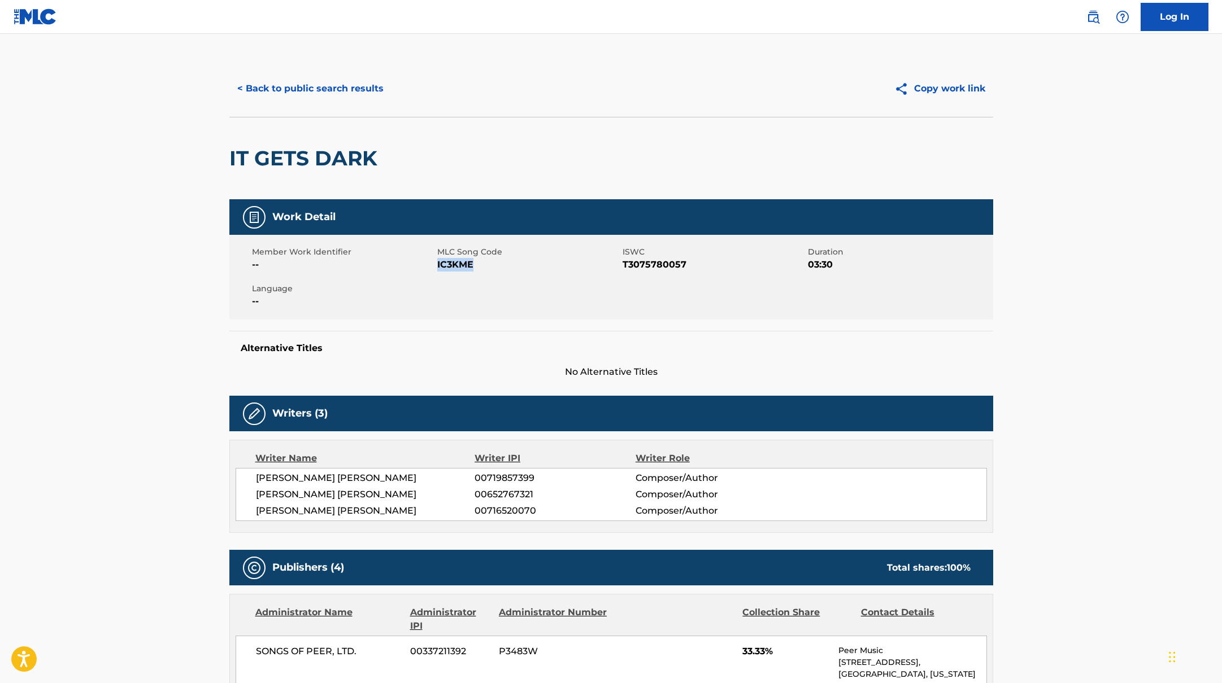
drag, startPoint x: 437, startPoint y: 264, endPoint x: 504, endPoint y: 264, distance: 67.8
click at [504, 264] on span "IC3KME" at bounding box center [528, 265] width 182 height 14
click at [355, 91] on button "< Back to public search results" at bounding box center [310, 89] width 162 height 28
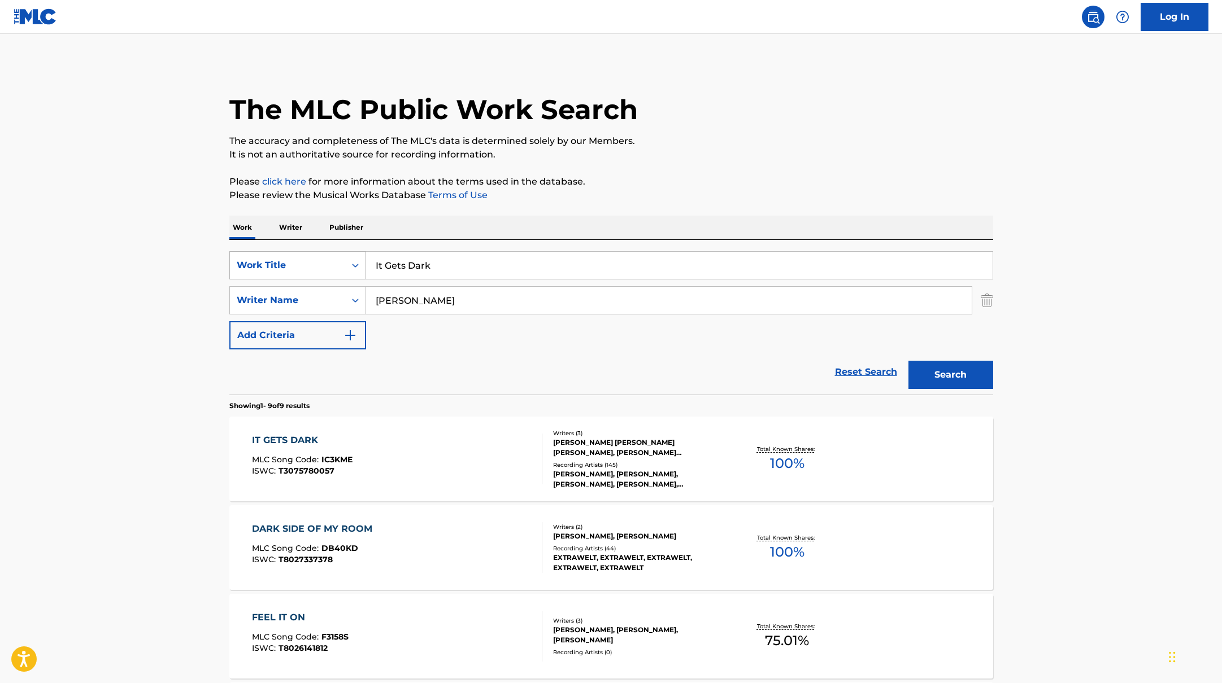
drag, startPoint x: 451, startPoint y: 269, endPoint x: 335, endPoint y: 262, distance: 116.6
click at [339, 263] on div "SearchWithCriteriab335d5b7-5ba0-43a8-9c5d-b3fbe2b10fcf Work Title It Gets Dark" at bounding box center [611, 265] width 764 height 28
paste input "Burning Bridges"
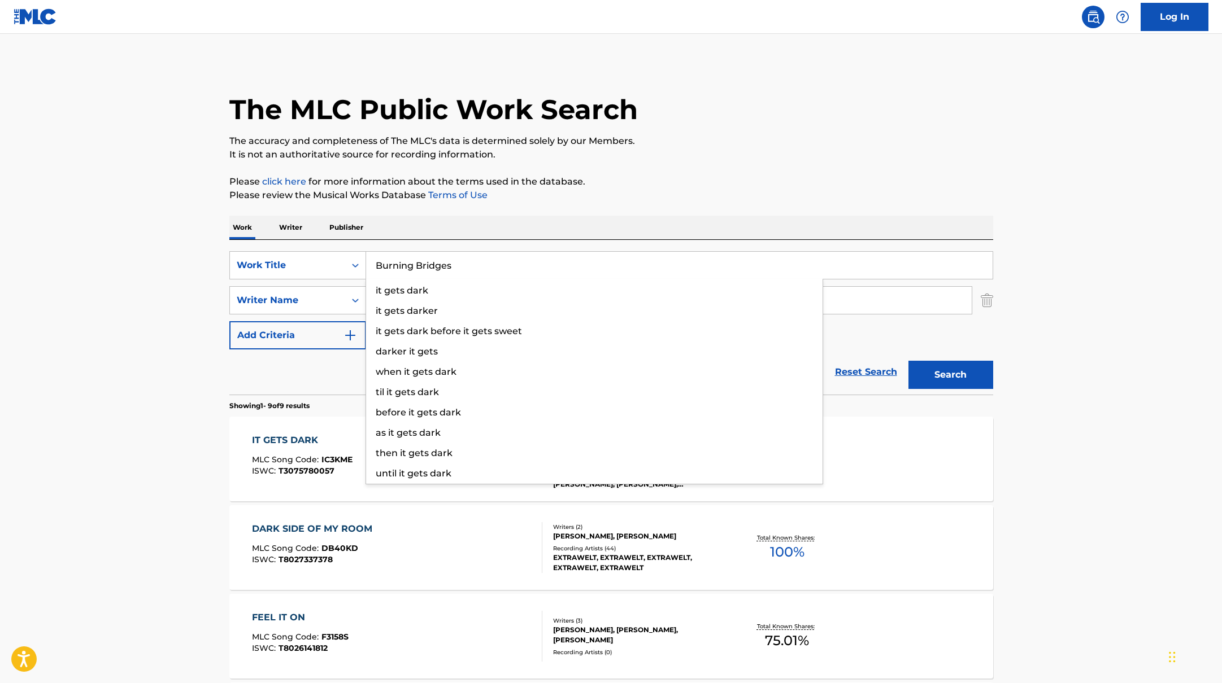
type input "Burning Bridges"
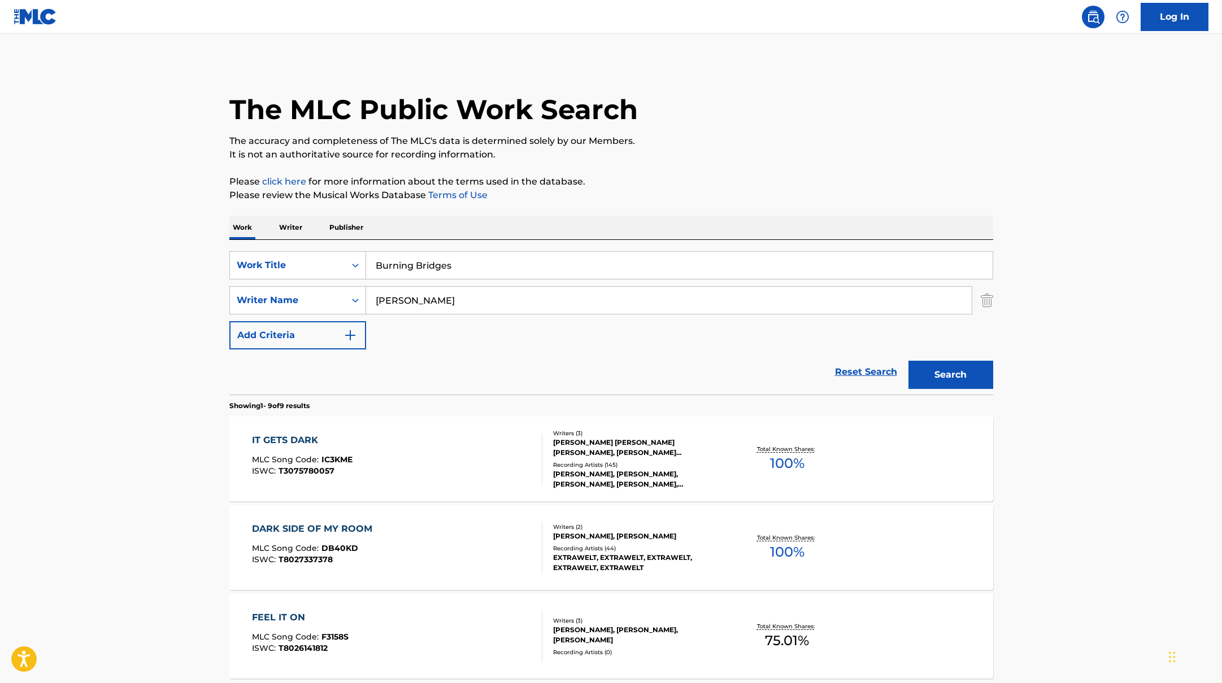
click at [726, 171] on div "The MLC Public Work Search The accuracy and completeness of The MLC's data is d…" at bounding box center [611, 663] width 791 height 1202
click at [931, 383] on button "Search" at bounding box center [950, 375] width 85 height 28
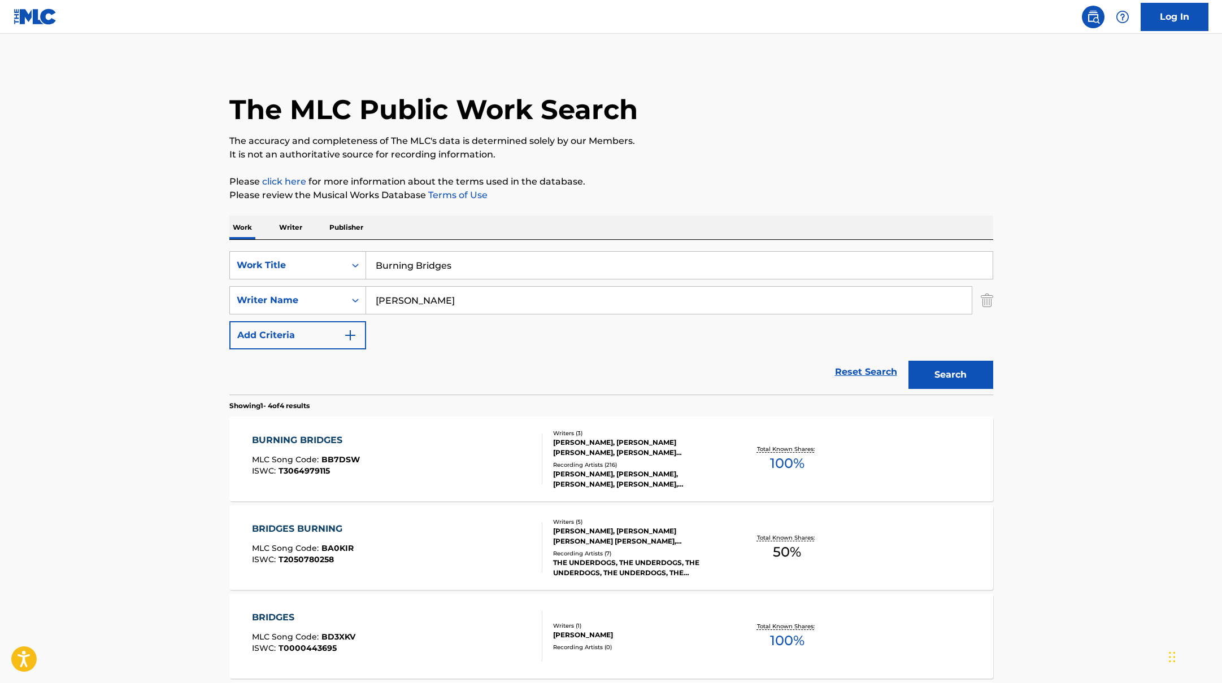
click at [485, 455] on div "BURNING BRIDGES MLC Song Code : BB7DSW ISWC : T3064979115" at bounding box center [397, 459] width 290 height 51
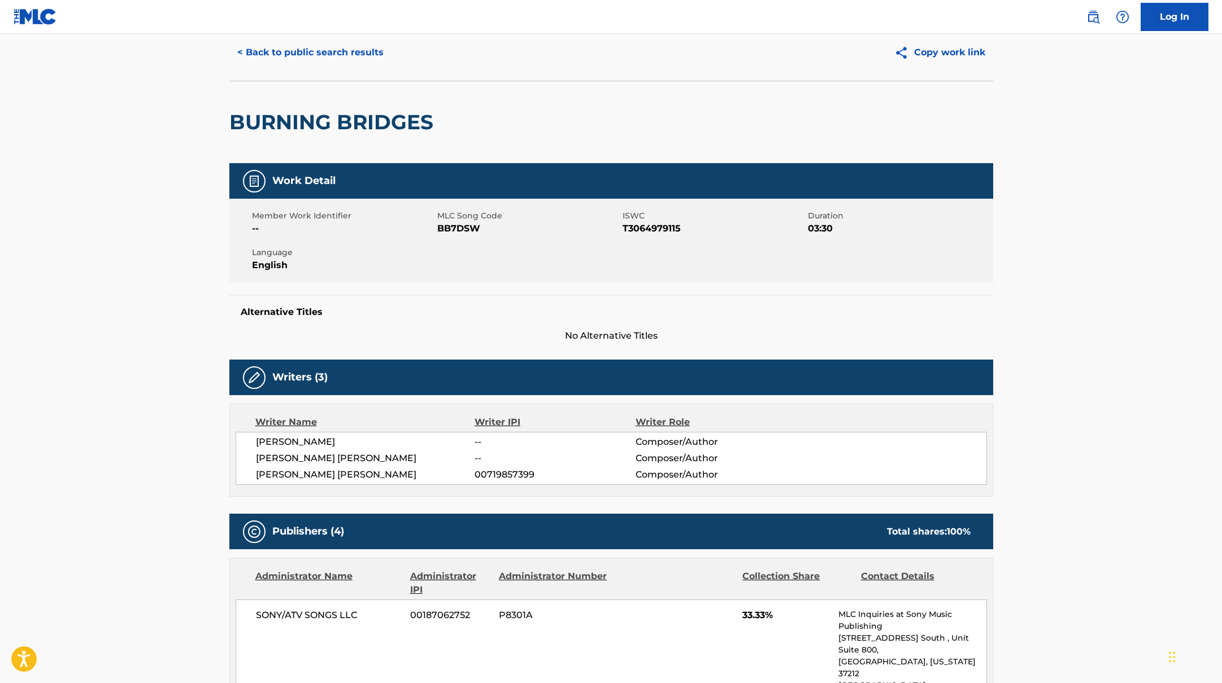
scroll to position [55, 0]
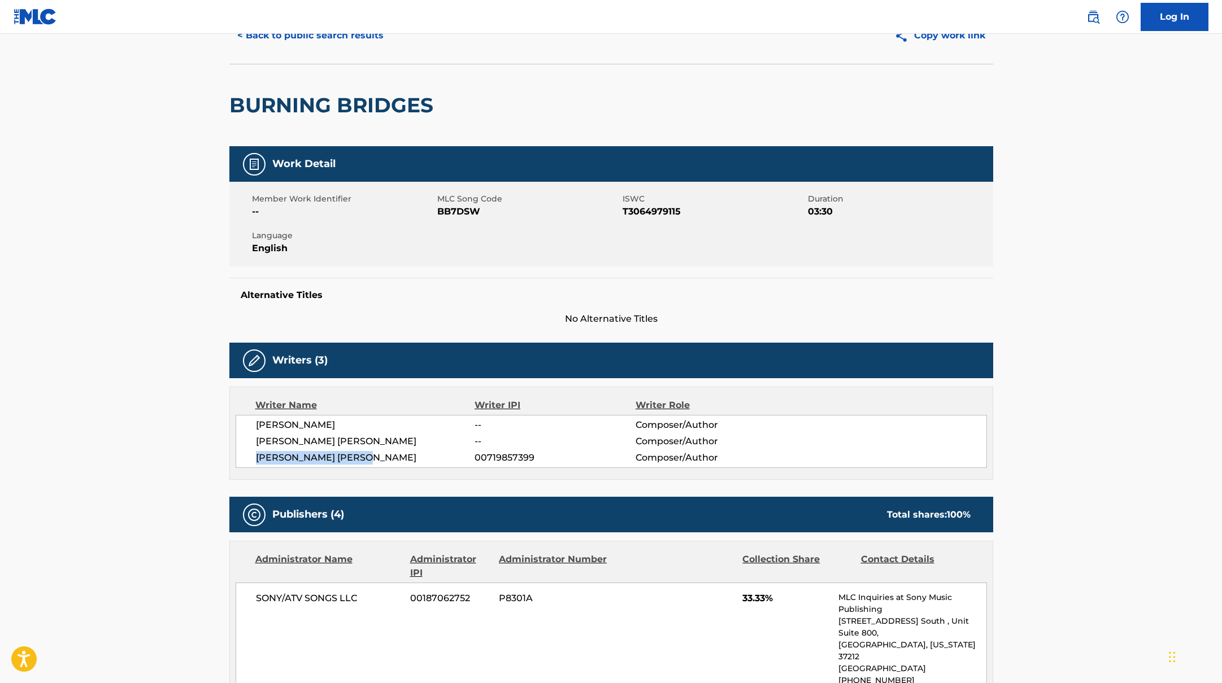
drag, startPoint x: 376, startPoint y: 457, endPoint x: 254, endPoint y: 456, distance: 122.0
click at [254, 456] on div "[PERSON_NAME] -- Composer/Author [PERSON_NAME] [PERSON_NAME] -- Composer/Author…" at bounding box center [611, 441] width 751 height 53
drag, startPoint x: 439, startPoint y: 211, endPoint x: 513, endPoint y: 213, distance: 74.6
click at [513, 213] on span "BB7DSW" at bounding box center [528, 212] width 182 height 14
click at [367, 37] on button "< Back to public search results" at bounding box center [310, 35] width 162 height 28
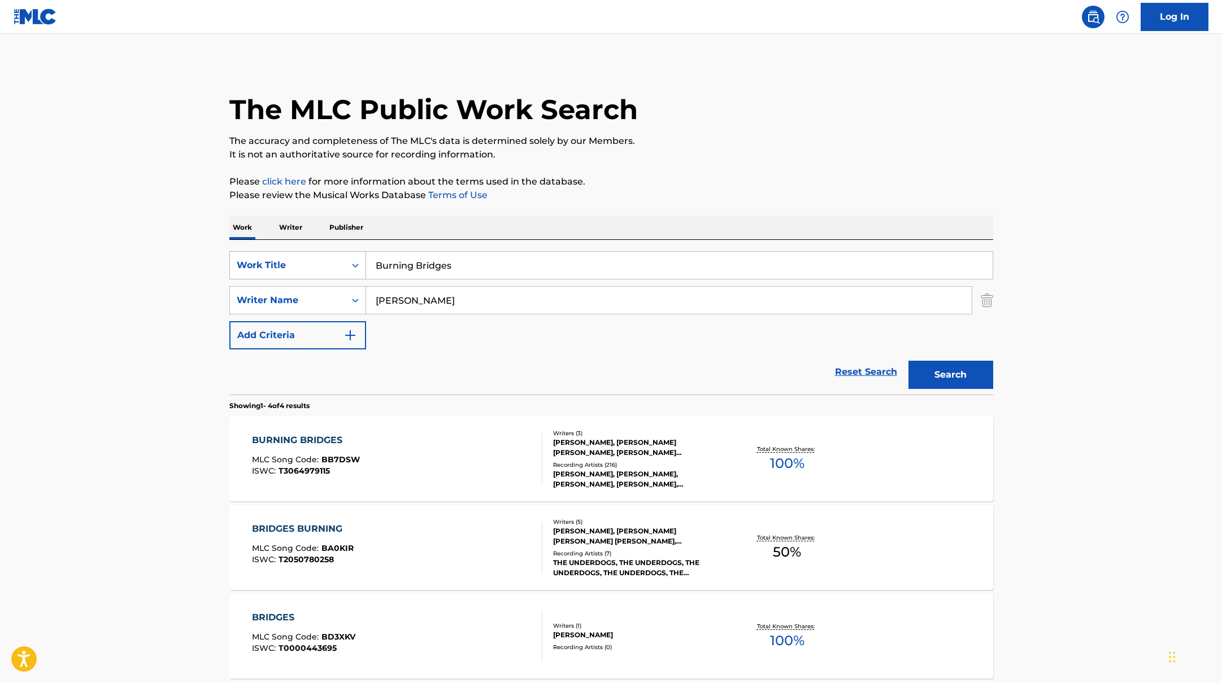
drag, startPoint x: 465, startPoint y: 264, endPoint x: 343, endPoint y: 260, distance: 122.1
click at [343, 260] on div "SearchWithCriteriab335d5b7-5ba0-43a8-9c5d-b3fbe2b10fcf Work Title Burning Bridg…" at bounding box center [611, 265] width 764 height 28
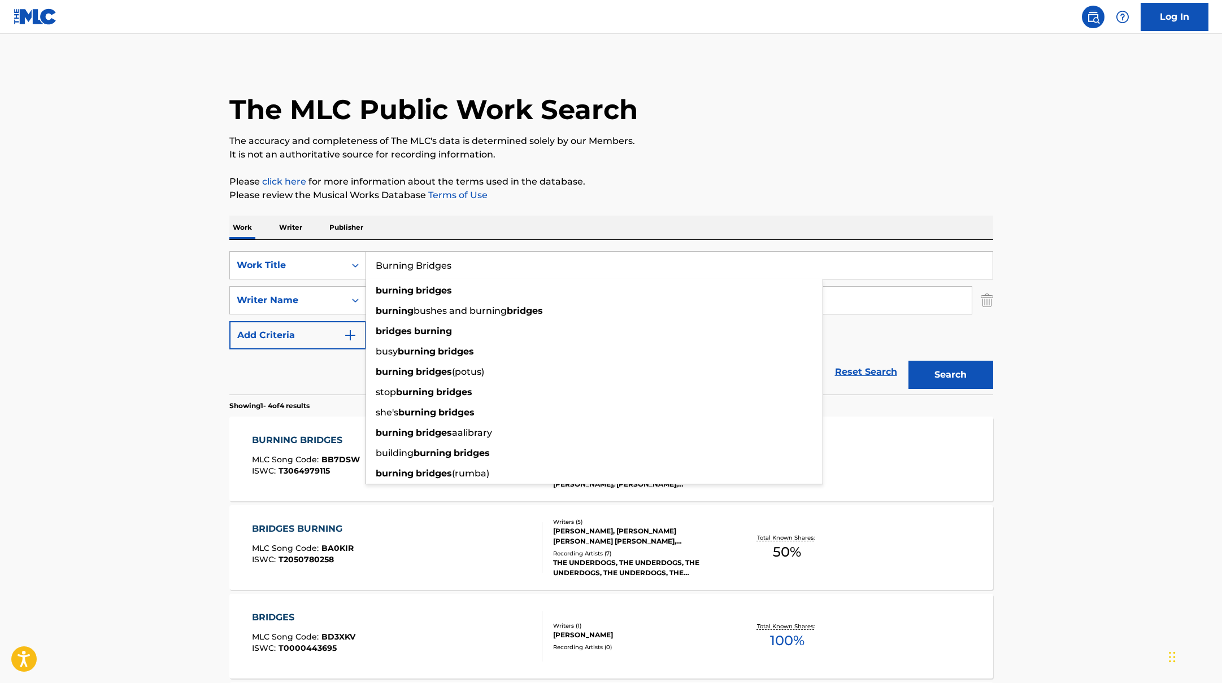
paste input "[PERSON_NAME]"
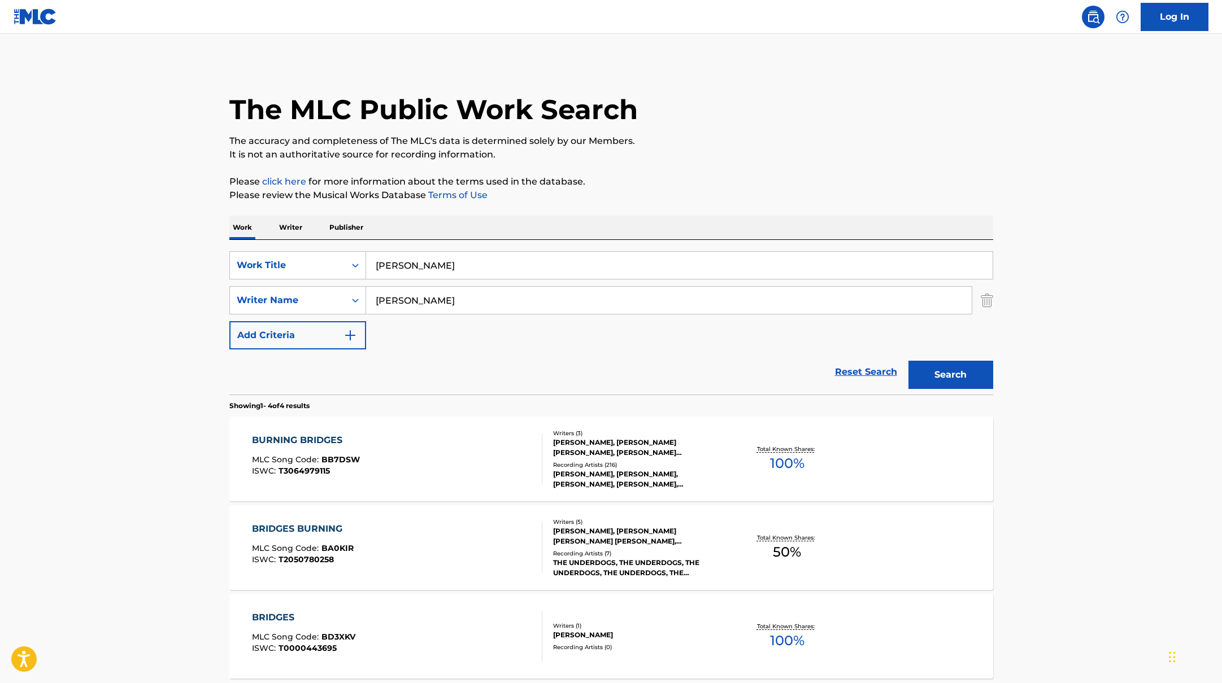
click at [442, 265] on input "[PERSON_NAME]" at bounding box center [679, 265] width 626 height 27
click at [472, 265] on input "[PERSON_NAME], [PERSON_NAME]" at bounding box center [679, 265] width 626 height 27
drag, startPoint x: 550, startPoint y: 267, endPoint x: 366, endPoint y: 263, distance: 183.6
click at [366, 263] on input "[PERSON_NAME], [PERSON_NAME]" at bounding box center [679, 265] width 626 height 27
paste input "Risk Of Getting Hurt"
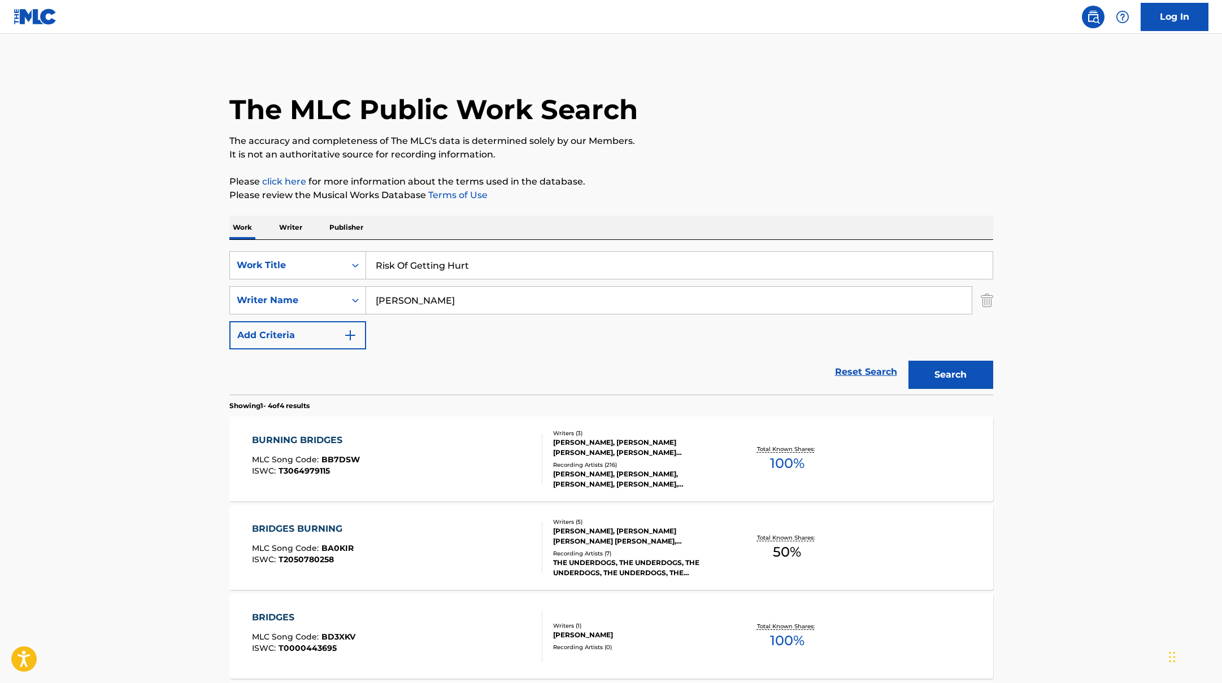
type input "Risk Of Getting Hurt"
click at [663, 216] on div "Work Writer Publisher" at bounding box center [611, 228] width 764 height 24
click at [940, 369] on button "Search" at bounding box center [950, 375] width 85 height 28
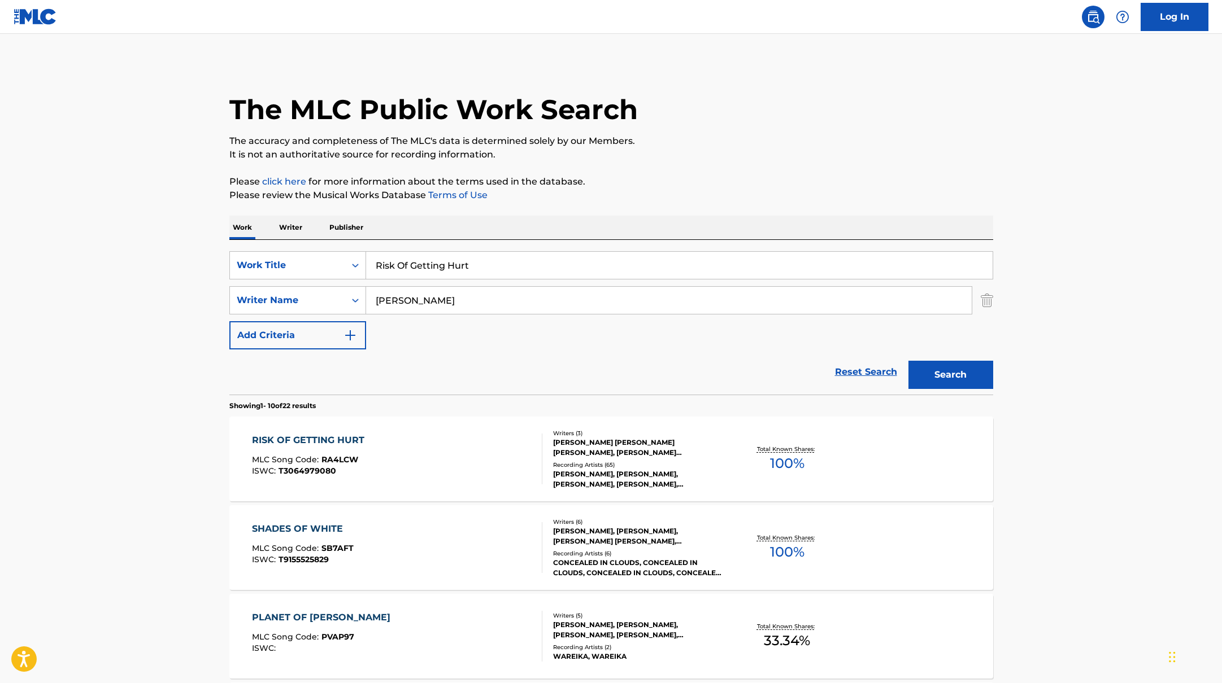
click at [482, 457] on div "RISK OF GETTING HURT MLC Song Code : RA4LCW ISWC : T3064979080" at bounding box center [397, 459] width 290 height 51
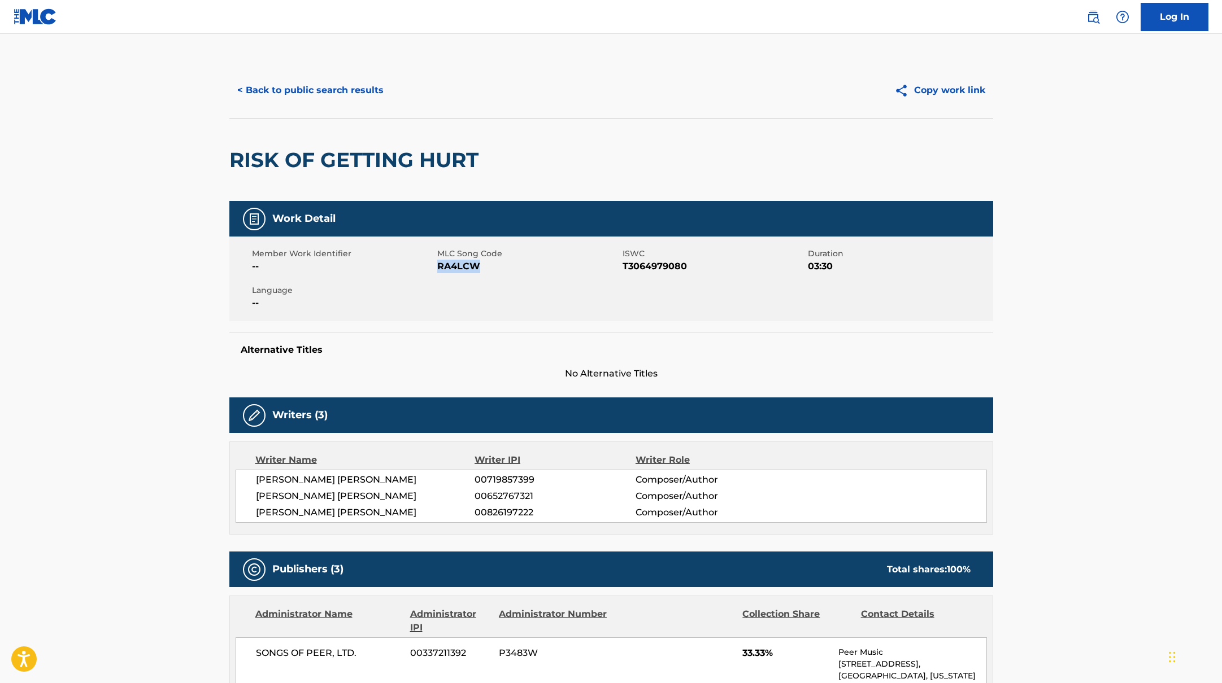
drag, startPoint x: 438, startPoint y: 265, endPoint x: 537, endPoint y: 268, distance: 98.3
click at [537, 268] on span "RA4LCW" at bounding box center [528, 267] width 182 height 14
click at [350, 91] on button "< Back to public search results" at bounding box center [310, 90] width 162 height 28
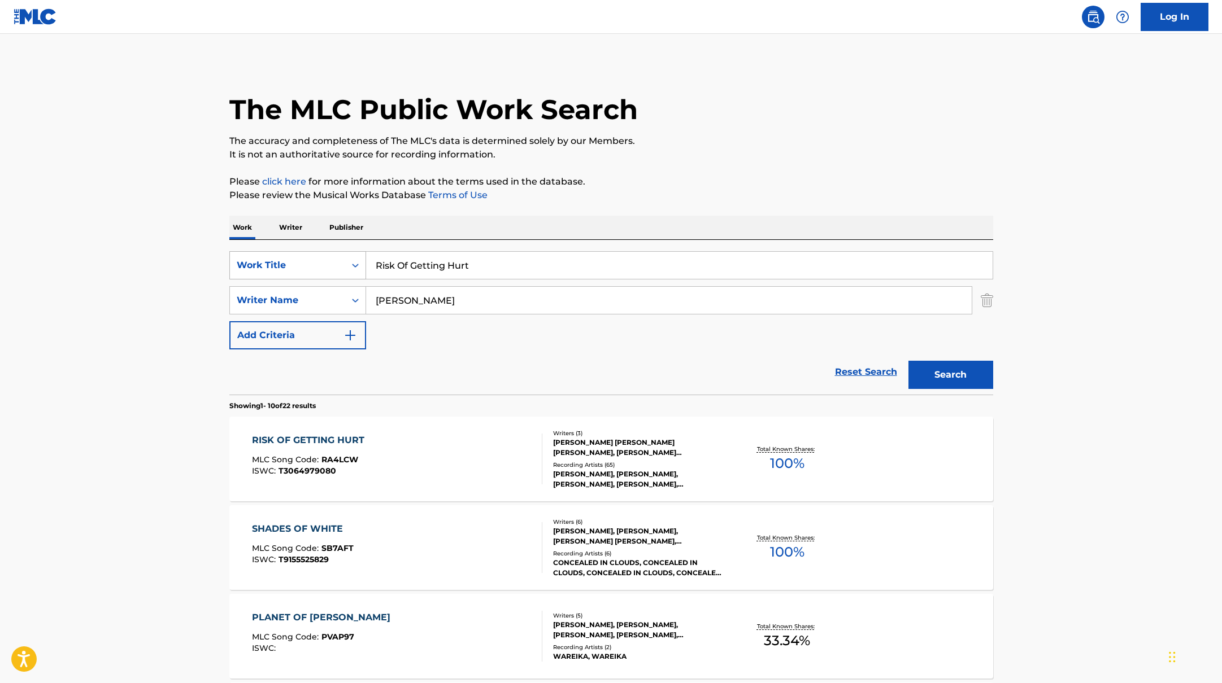
drag, startPoint x: 474, startPoint y: 269, endPoint x: 339, endPoint y: 251, distance: 136.8
click at [339, 251] on div "SearchWithCriteriab335d5b7-5ba0-43a8-9c5d-b3fbe2b10fcf Work Title Risk Of Getti…" at bounding box center [611, 265] width 764 height 28
paste input "Thank Me Later"
type input "Thank Me Later"
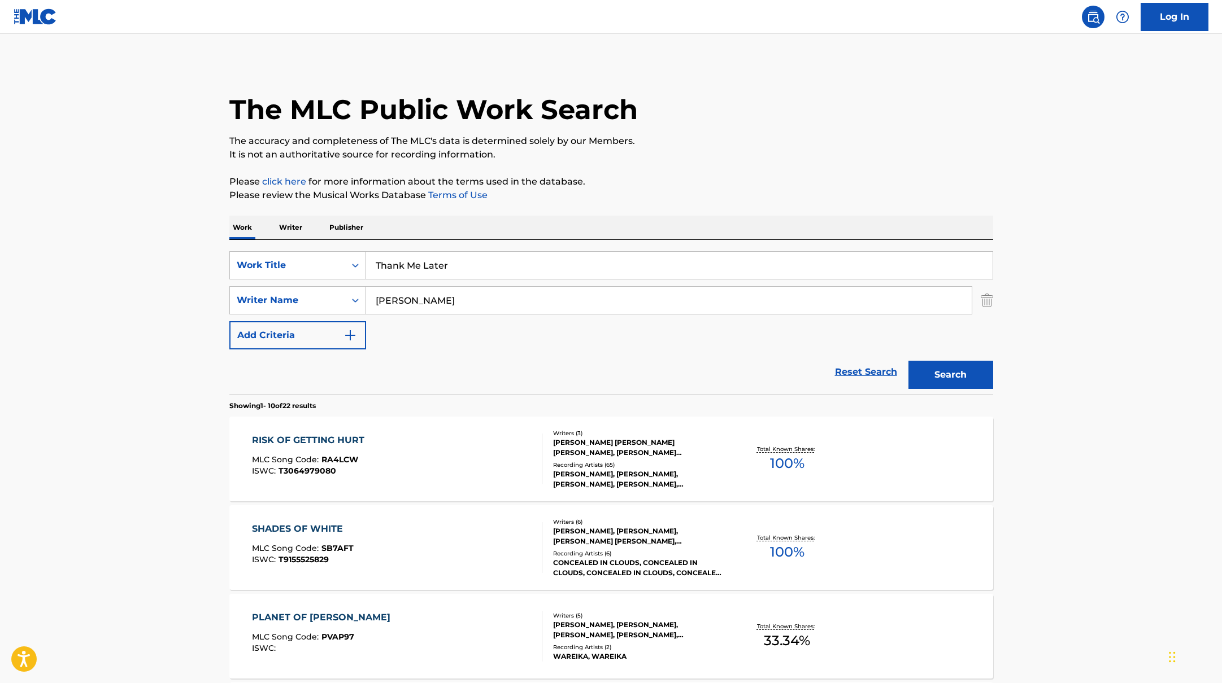
click at [944, 371] on button "Search" at bounding box center [950, 375] width 85 height 28
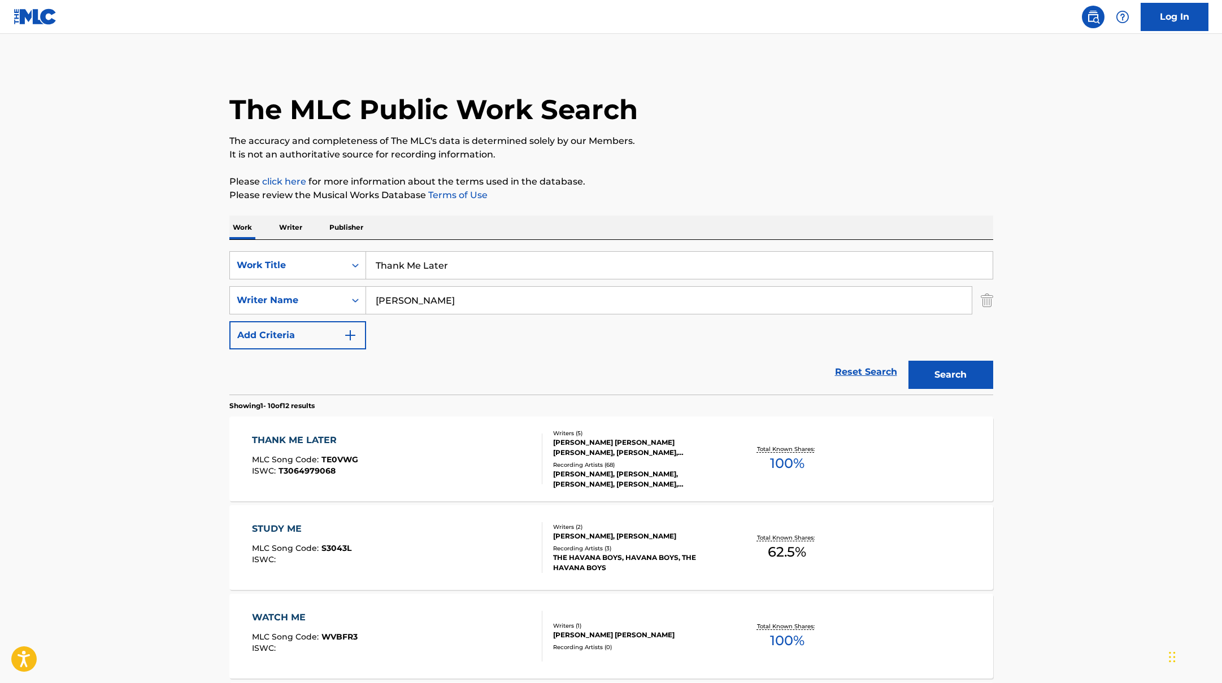
click at [473, 453] on div "THANK ME LATER MLC Song Code : TE0VWG ISWC : T3064979068" at bounding box center [397, 459] width 290 height 51
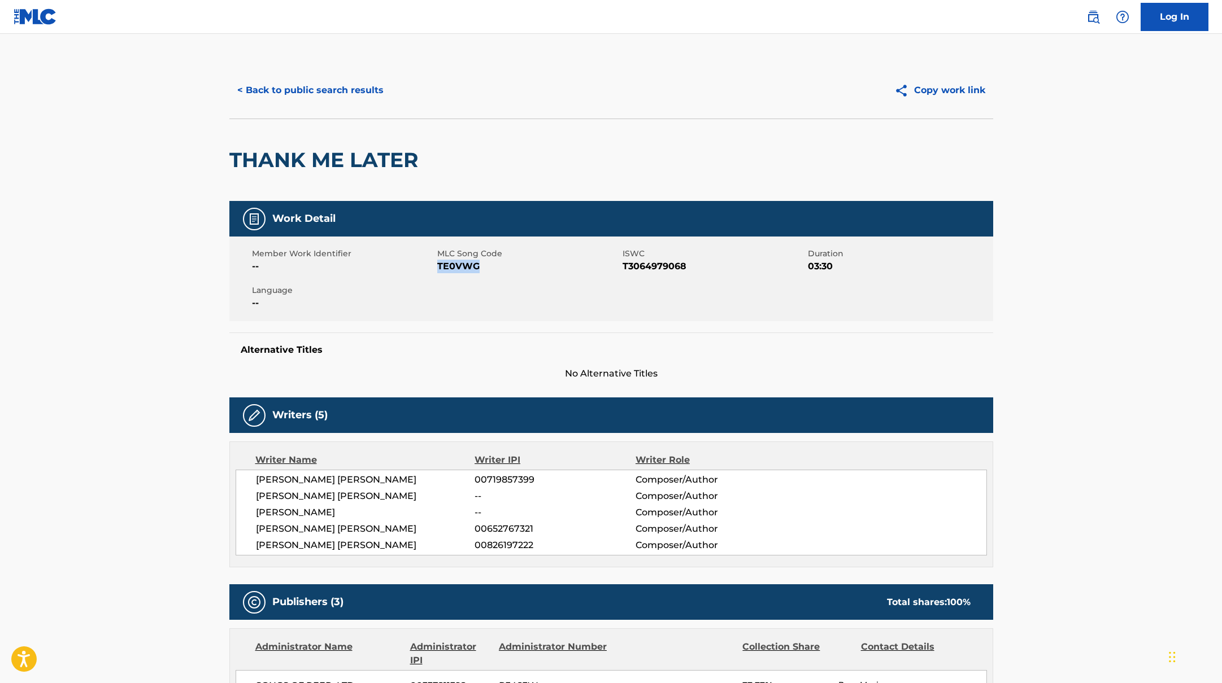
drag, startPoint x: 438, startPoint y: 266, endPoint x: 544, endPoint y: 272, distance: 105.8
click at [544, 272] on span "TE0VWG" at bounding box center [528, 267] width 182 height 14
click at [363, 99] on button "< Back to public search results" at bounding box center [310, 90] width 162 height 28
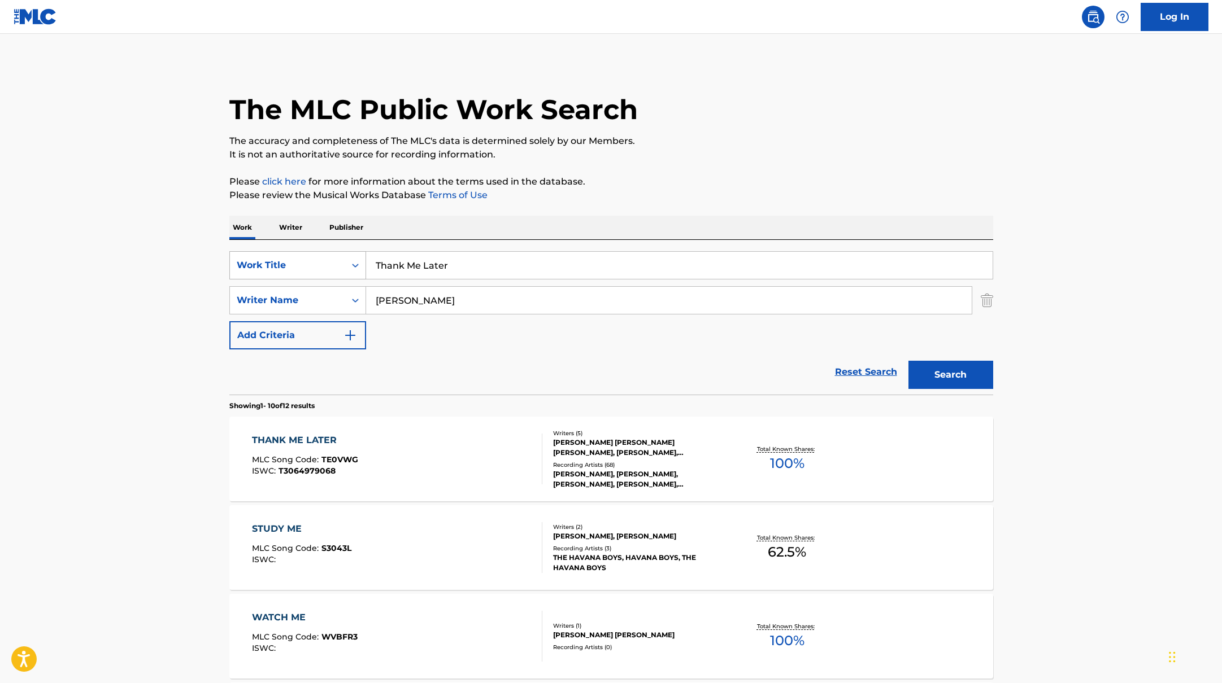
drag, startPoint x: 470, startPoint y: 269, endPoint x: 355, endPoint y: 261, distance: 114.9
click at [355, 261] on div "SearchWithCriteriab335d5b7-5ba0-43a8-9c5d-b3fbe2b10fcf Work Title Thank Me Later" at bounding box center [611, 265] width 764 height 28
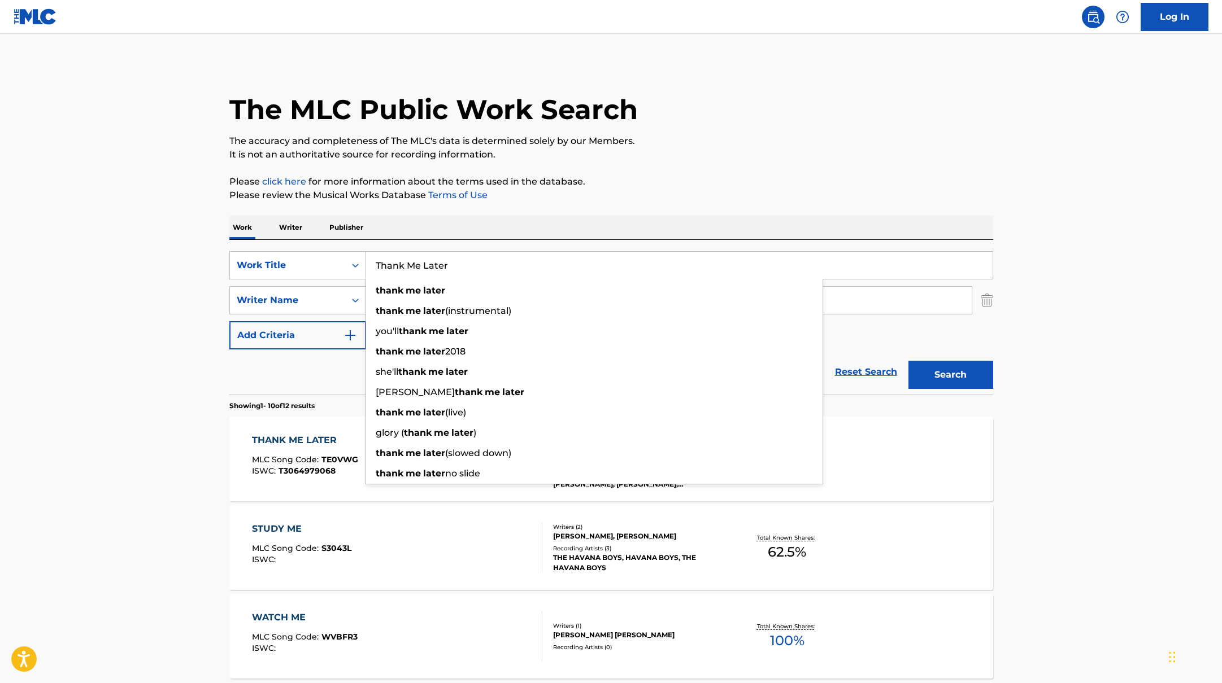
paste input "Mirro"
type input "Mirror"
click at [694, 178] on p "Please click here for more information about the terms used in the database." at bounding box center [611, 182] width 764 height 14
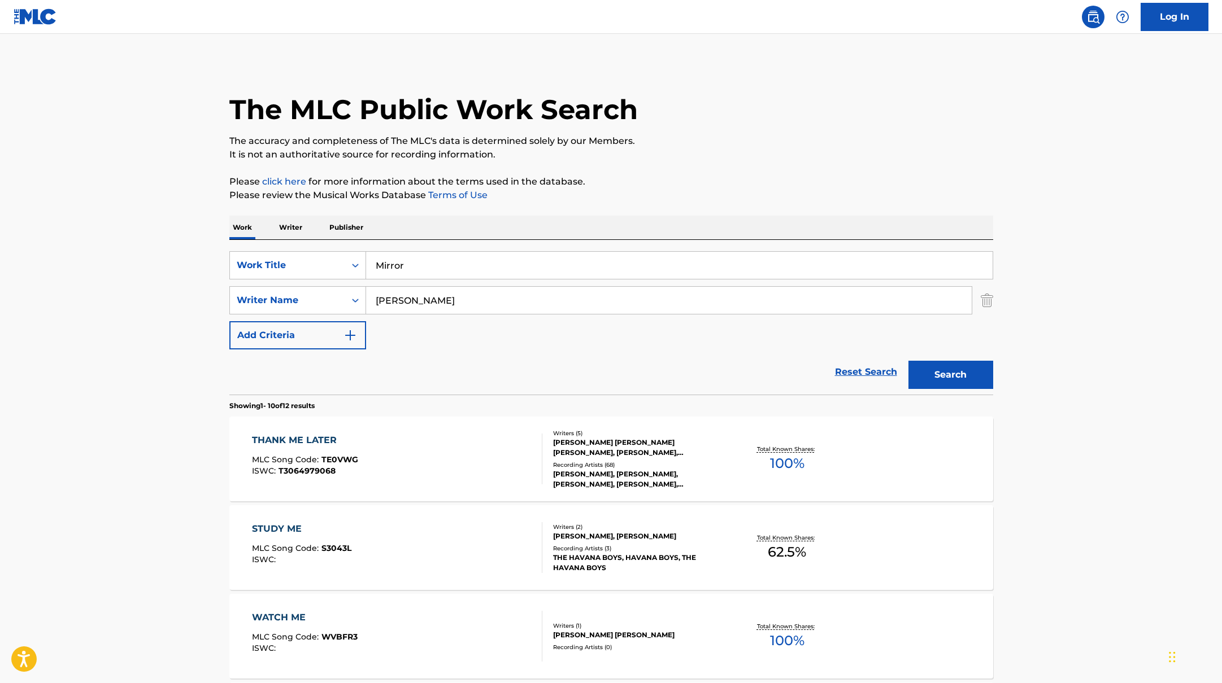
click at [947, 381] on button "Search" at bounding box center [950, 375] width 85 height 28
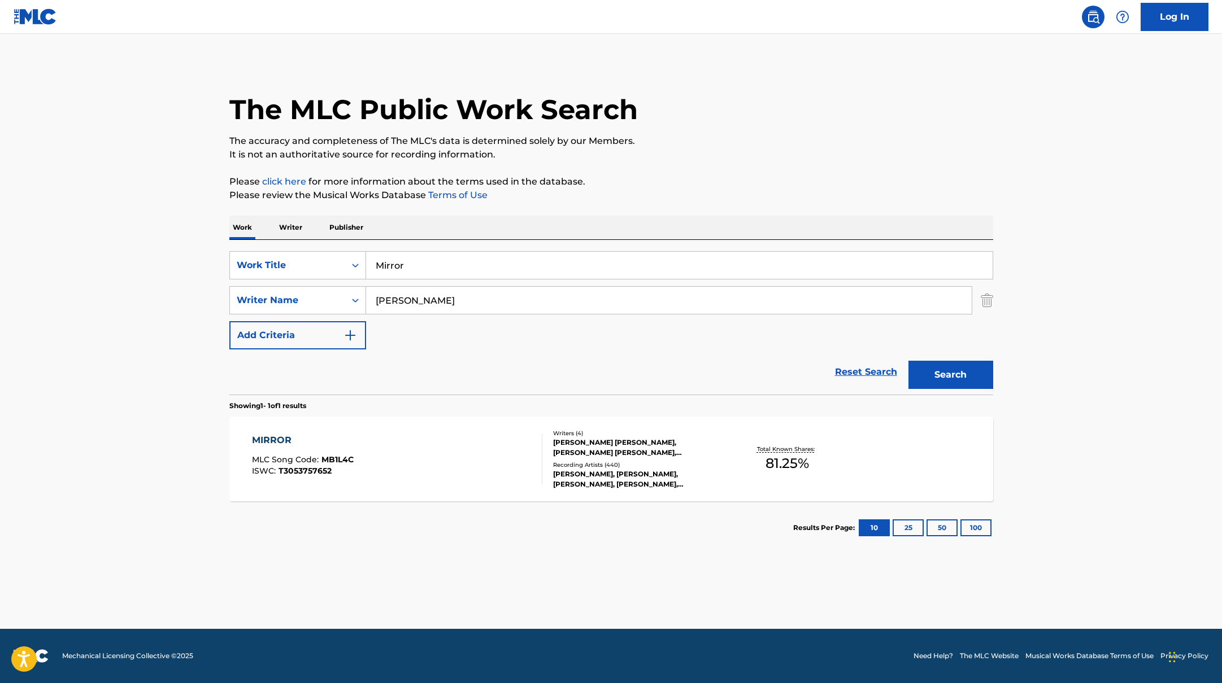
click at [497, 456] on div "MIRROR MLC Song Code : MB1L4C ISWC : T3053757652" at bounding box center [397, 459] width 290 height 51
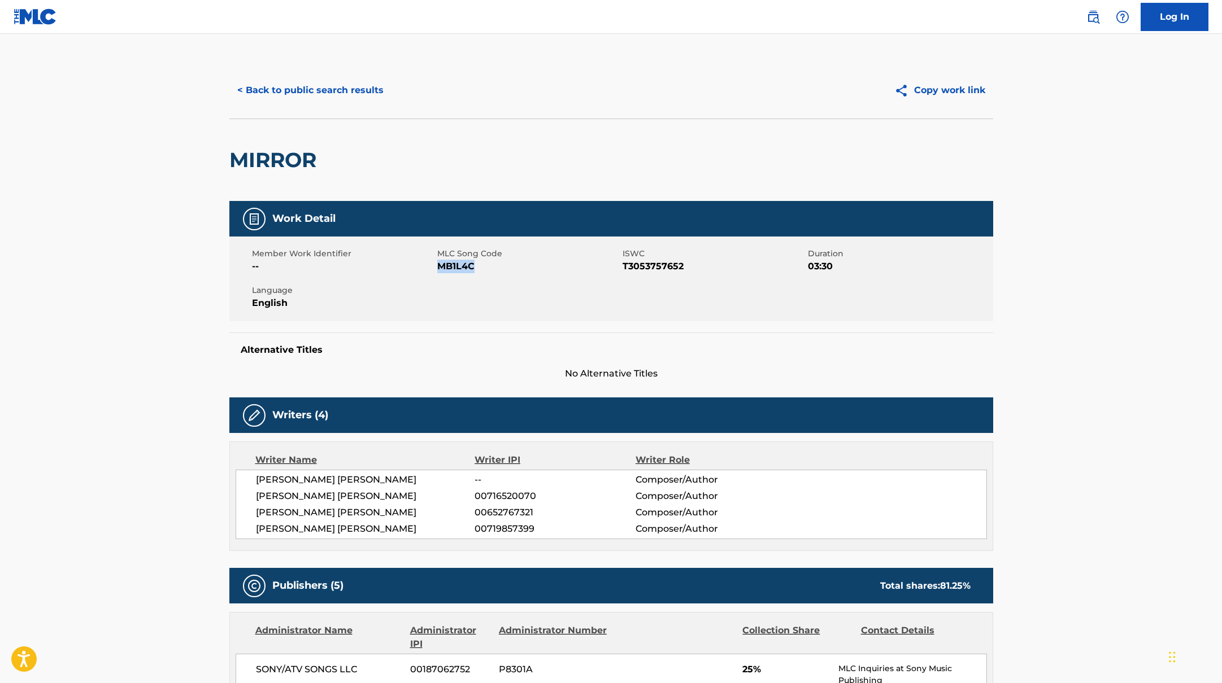
drag, startPoint x: 438, startPoint y: 268, endPoint x: 489, endPoint y: 268, distance: 51.4
click at [489, 268] on span "MB1L4C" at bounding box center [528, 267] width 182 height 14
click at [337, 88] on button "< Back to public search results" at bounding box center [310, 90] width 162 height 28
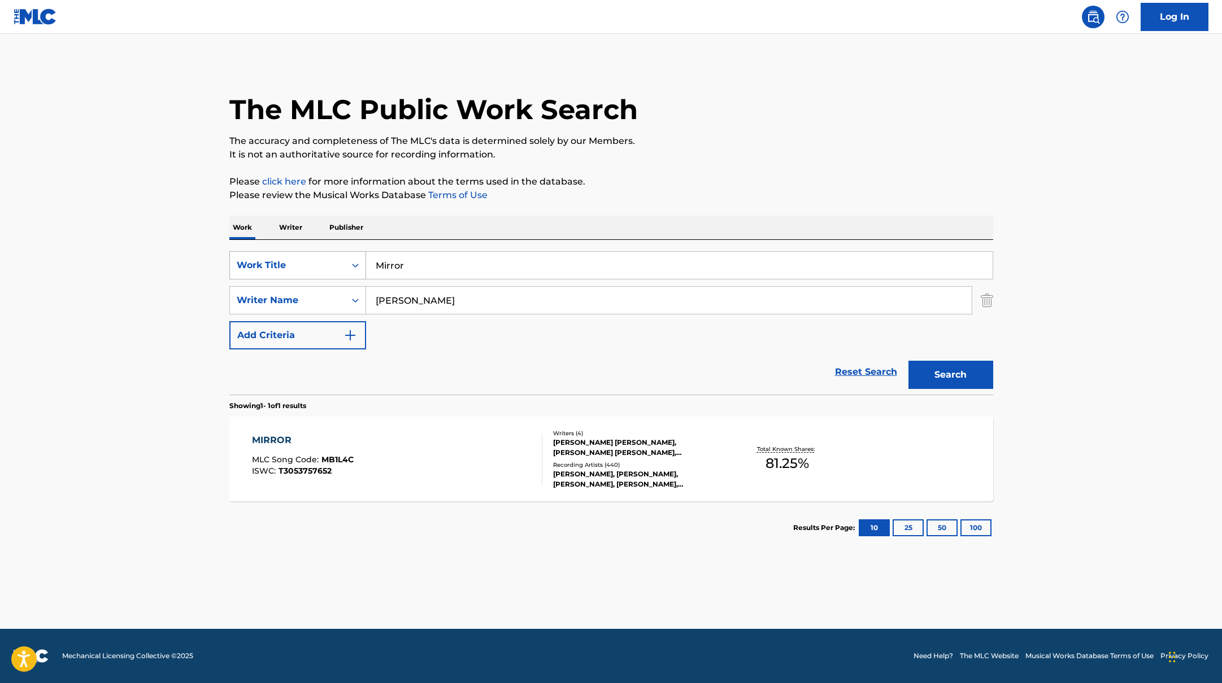
drag, startPoint x: 420, startPoint y: 268, endPoint x: 364, endPoint y: 255, distance: 56.7
click at [371, 259] on input "Mirror" at bounding box center [679, 265] width 626 height 27
paste input "Last To Know"
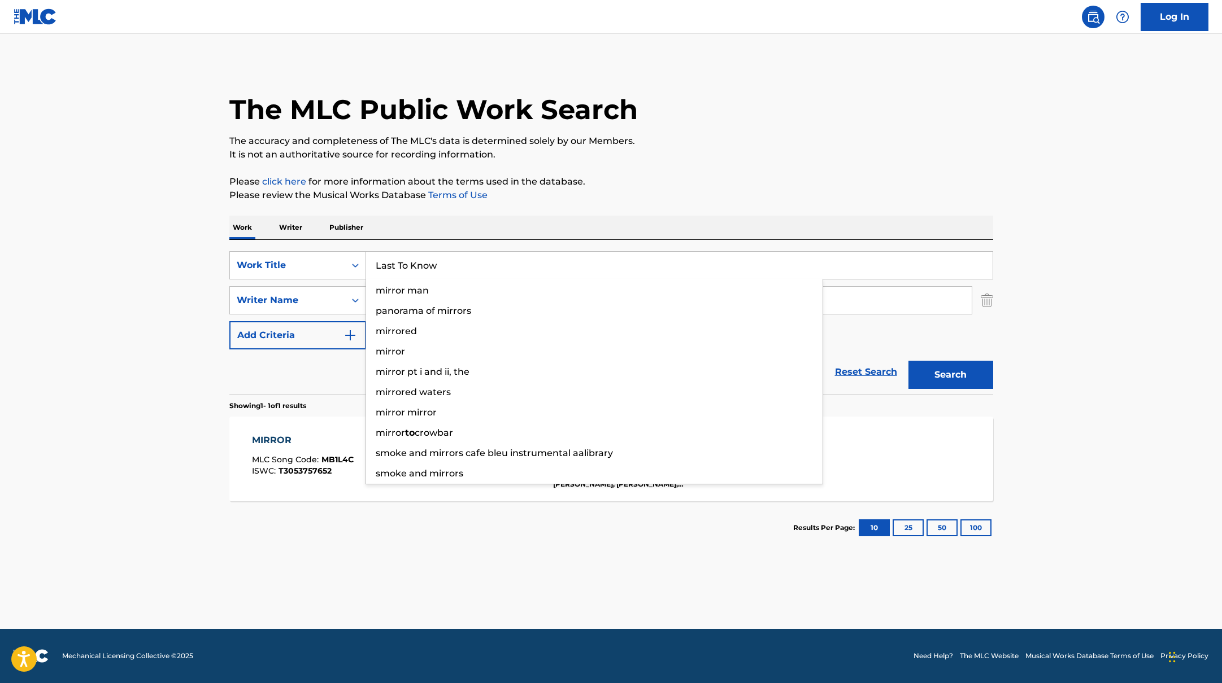
type input "Last To Know"
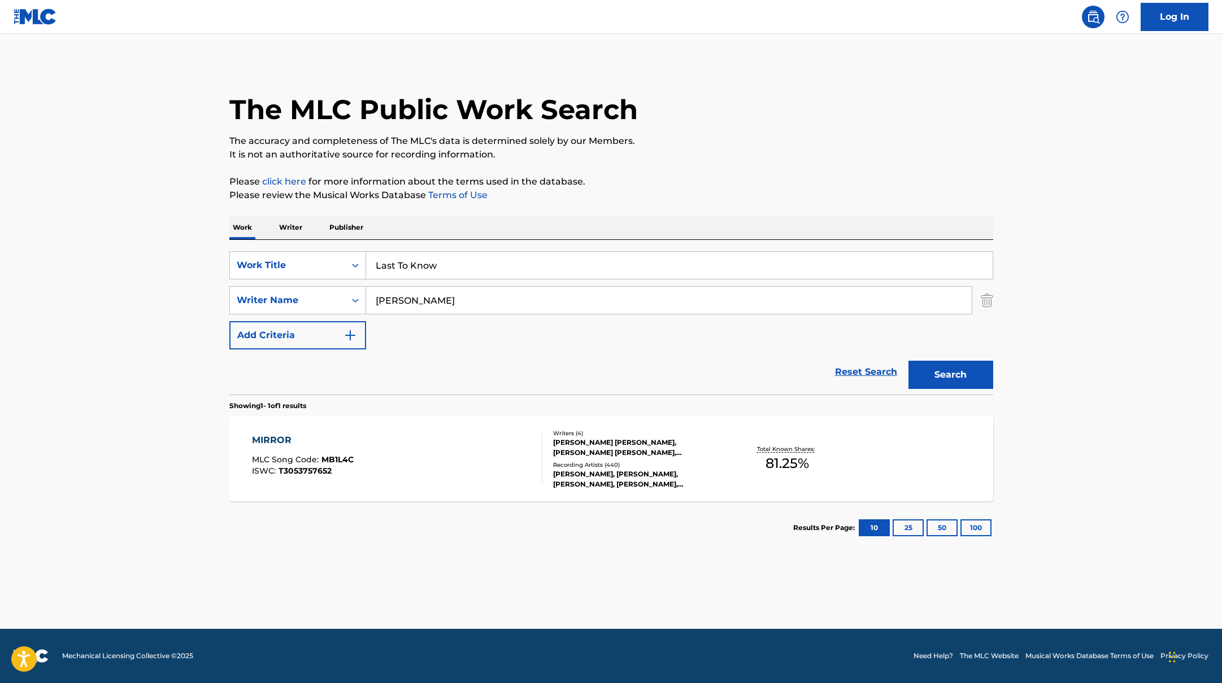
click at [705, 164] on div "The MLC Public Work Search The accuracy and completeness of The MLC's data is d…" at bounding box center [611, 308] width 791 height 493
click at [938, 372] on button "Search" at bounding box center [950, 375] width 85 height 28
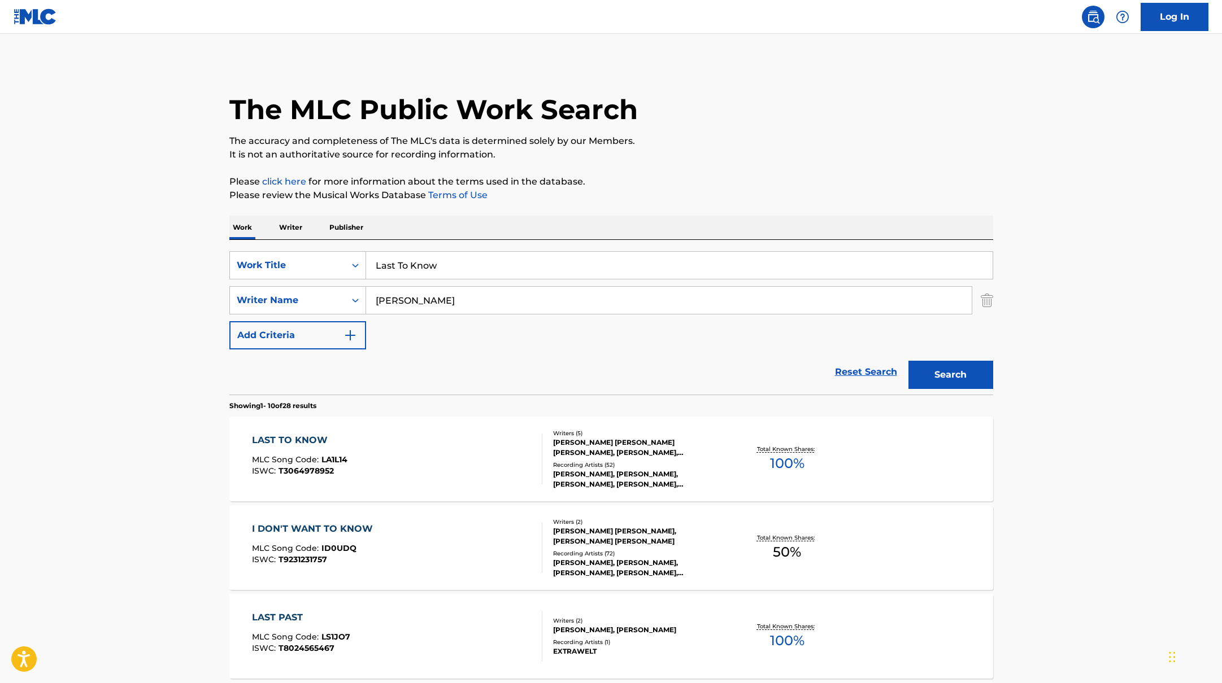
click at [464, 460] on div "LAST TO KNOW MLC Song Code : LA1L14 ISWC : T3064978952" at bounding box center [397, 459] width 290 height 51
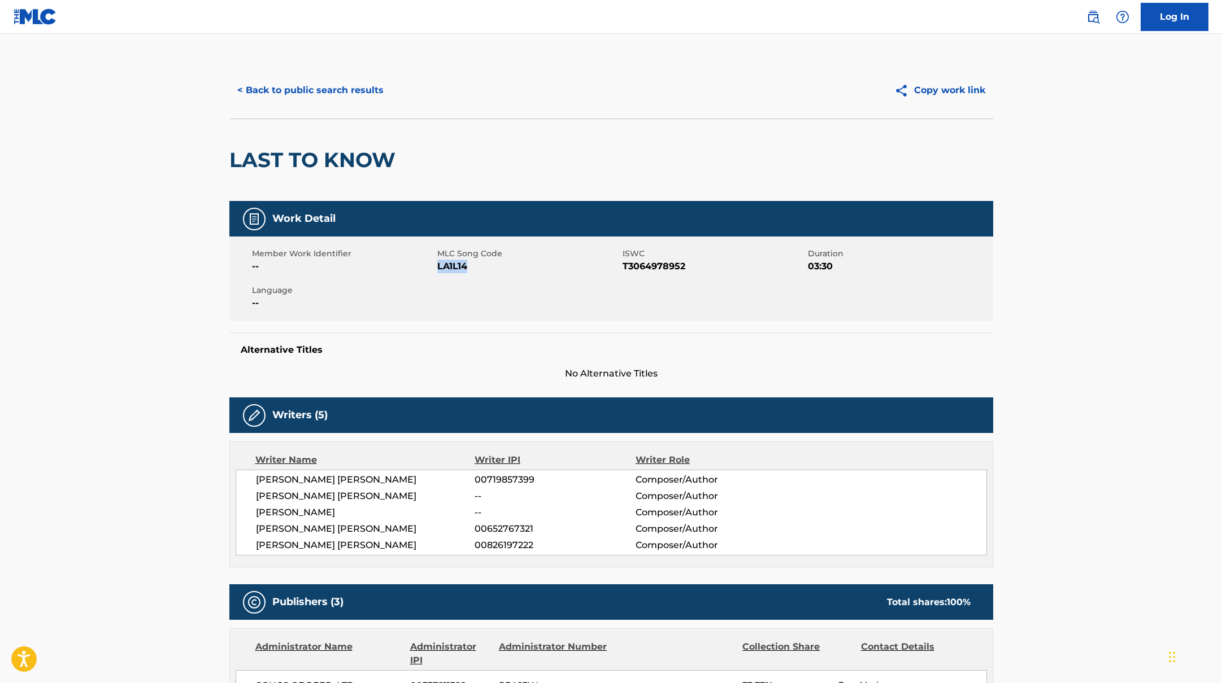
drag, startPoint x: 437, startPoint y: 266, endPoint x: 499, endPoint y: 266, distance: 61.6
click at [499, 266] on span "LA1L14" at bounding box center [528, 267] width 182 height 14
click at [372, 99] on button "< Back to public search results" at bounding box center [310, 90] width 162 height 28
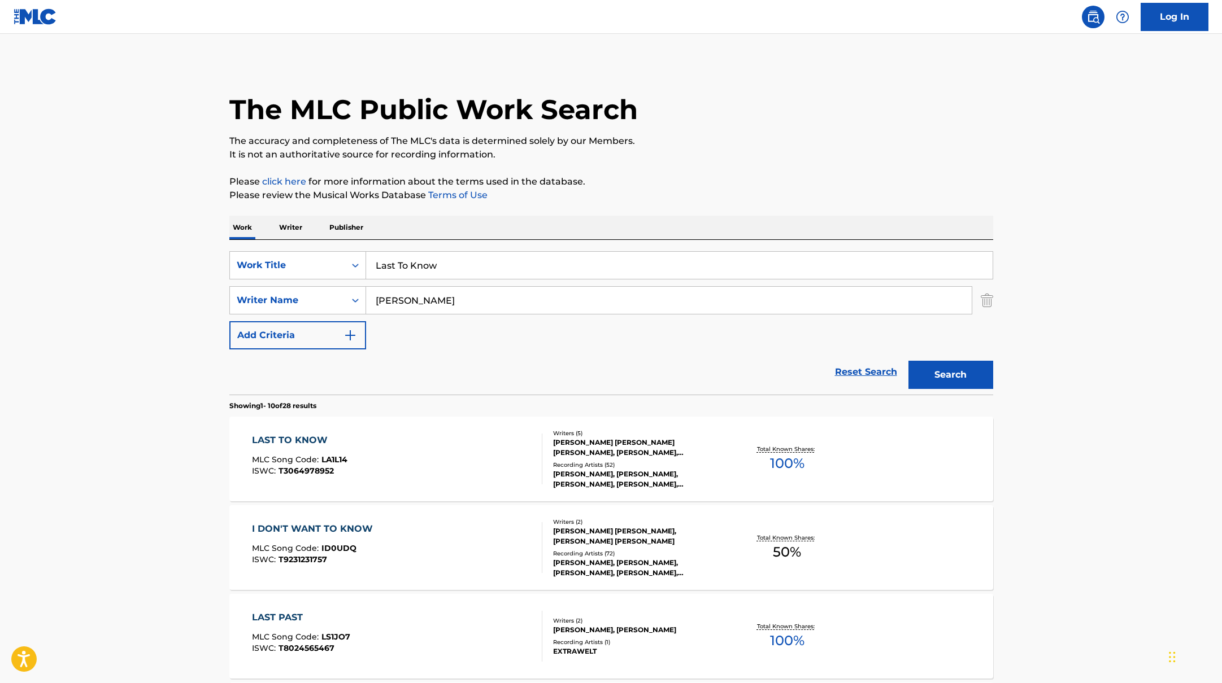
drag, startPoint x: 447, startPoint y: 261, endPoint x: 361, endPoint y: 245, distance: 86.7
click at [370, 249] on div "SearchWithCriteriab335d5b7-5ba0-43a8-9c5d-b3fbe2b10fcf Work Title Last To Know …" at bounding box center [611, 317] width 764 height 155
paste input "Dancer"
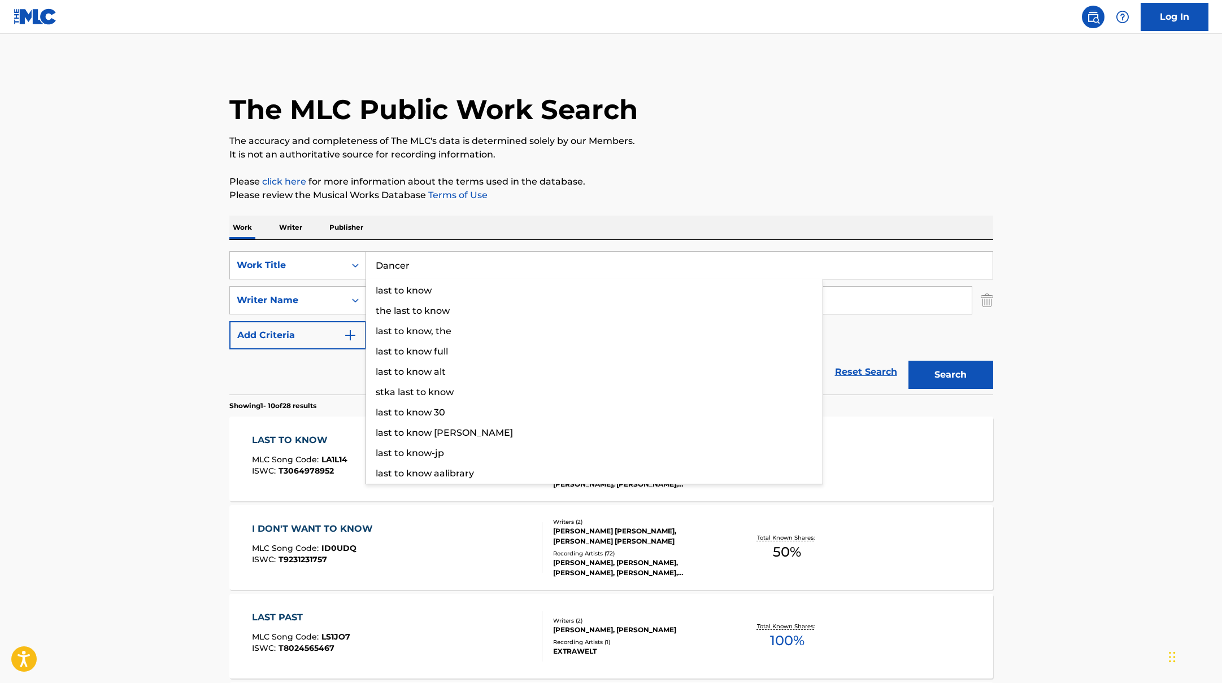
type input "Dancer"
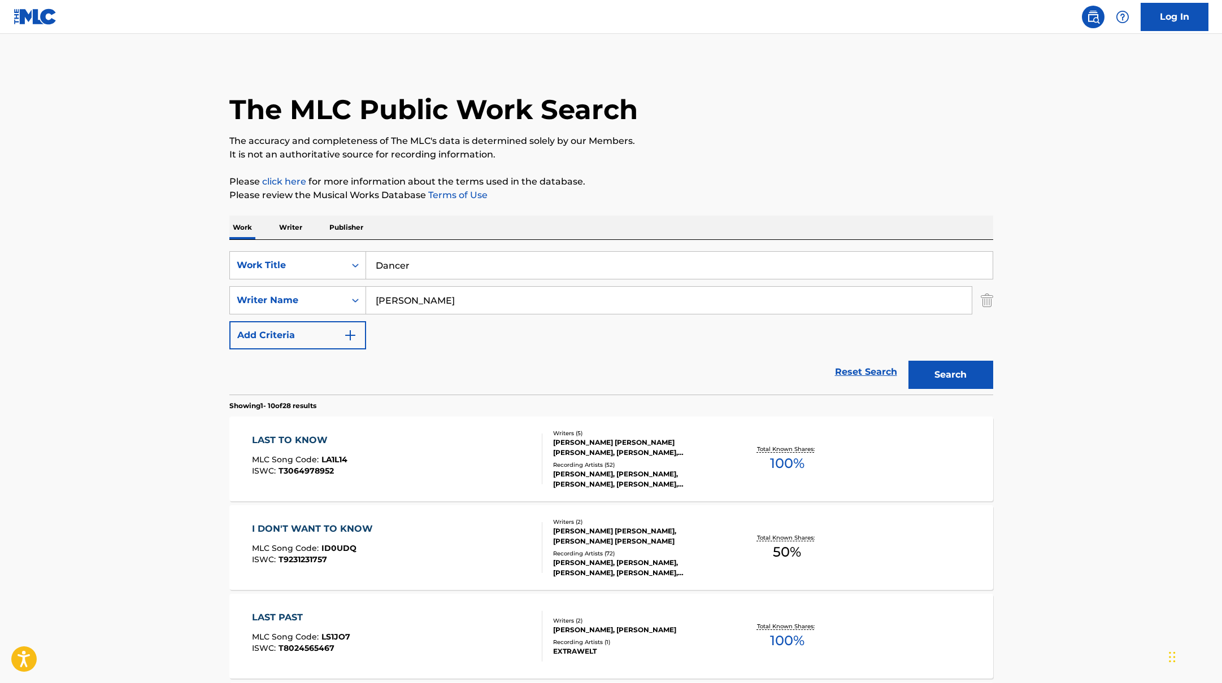
click at [681, 183] on p "Please click here for more information about the terms used in the database." at bounding box center [611, 182] width 764 height 14
click at [919, 374] on button "Search" at bounding box center [950, 375] width 85 height 28
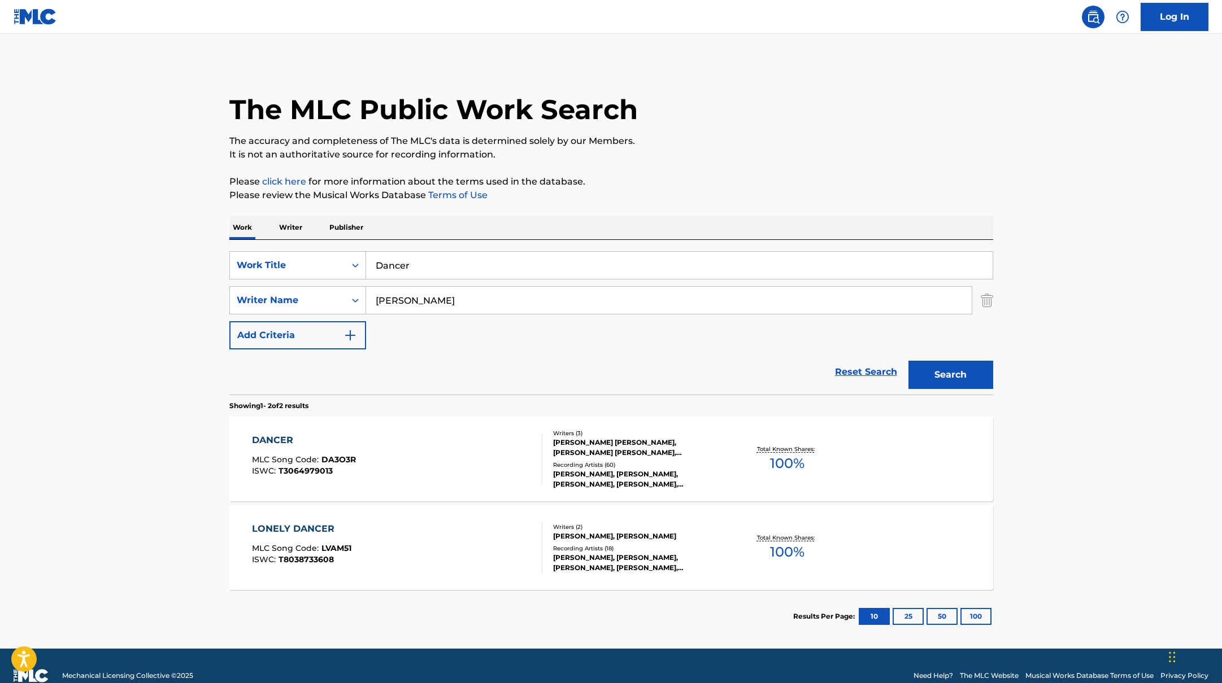
click at [473, 438] on div "DANCER MLC Song Code : DA3O3R ISWC : T3064979013" at bounding box center [397, 459] width 290 height 51
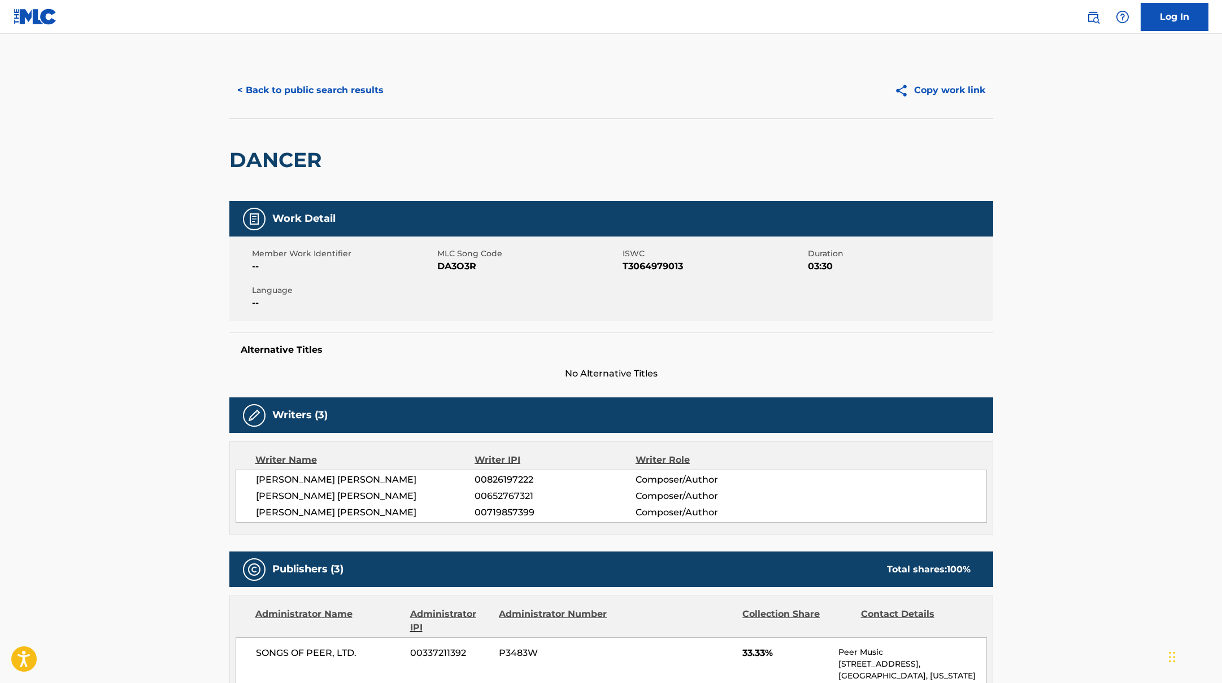
drag, startPoint x: 436, startPoint y: 267, endPoint x: 494, endPoint y: 267, distance: 57.6
click at [494, 267] on span "DA3O3R" at bounding box center [528, 267] width 182 height 14
drag, startPoint x: 485, startPoint y: 267, endPoint x: 439, endPoint y: 267, distance: 46.3
click at [439, 267] on span "DA3O3R" at bounding box center [528, 267] width 182 height 14
click at [361, 87] on button "< Back to public search results" at bounding box center [310, 90] width 162 height 28
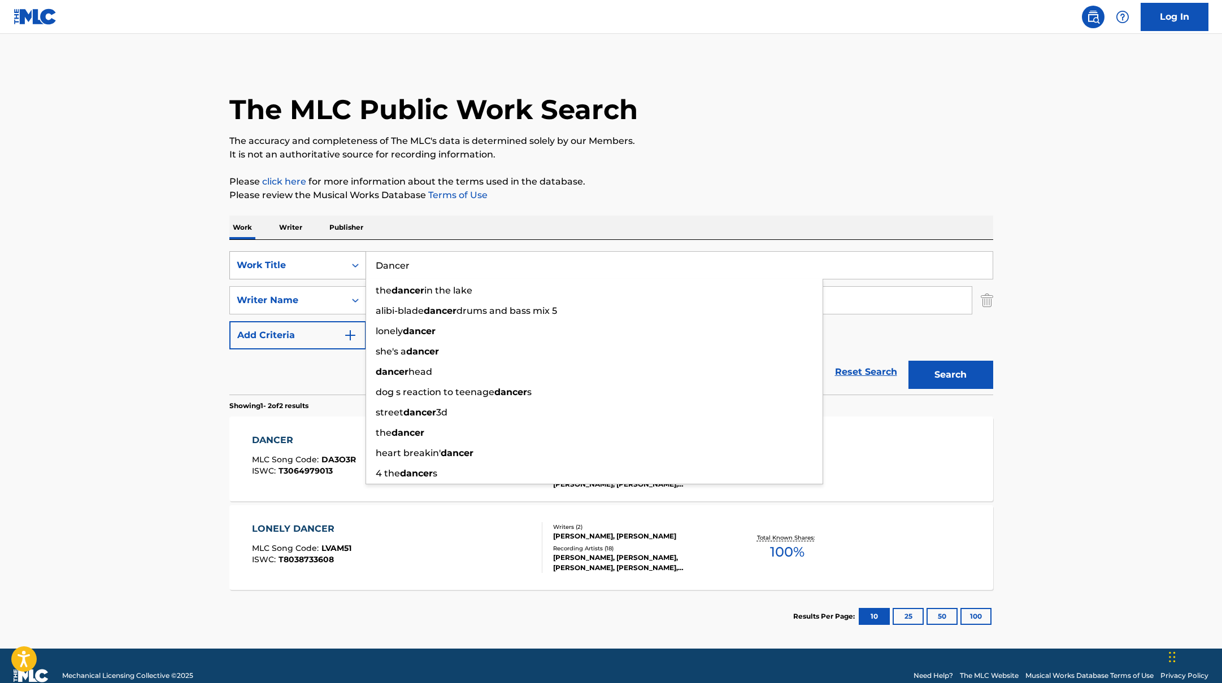
drag, startPoint x: 430, startPoint y: 268, endPoint x: 361, endPoint y: 266, distance: 68.9
click at [361, 266] on div "SearchWithCriteriab335d5b7-5ba0-43a8-9c5d-b3fbe2b10fcf Work Title Dancer the da…" at bounding box center [611, 265] width 764 height 28
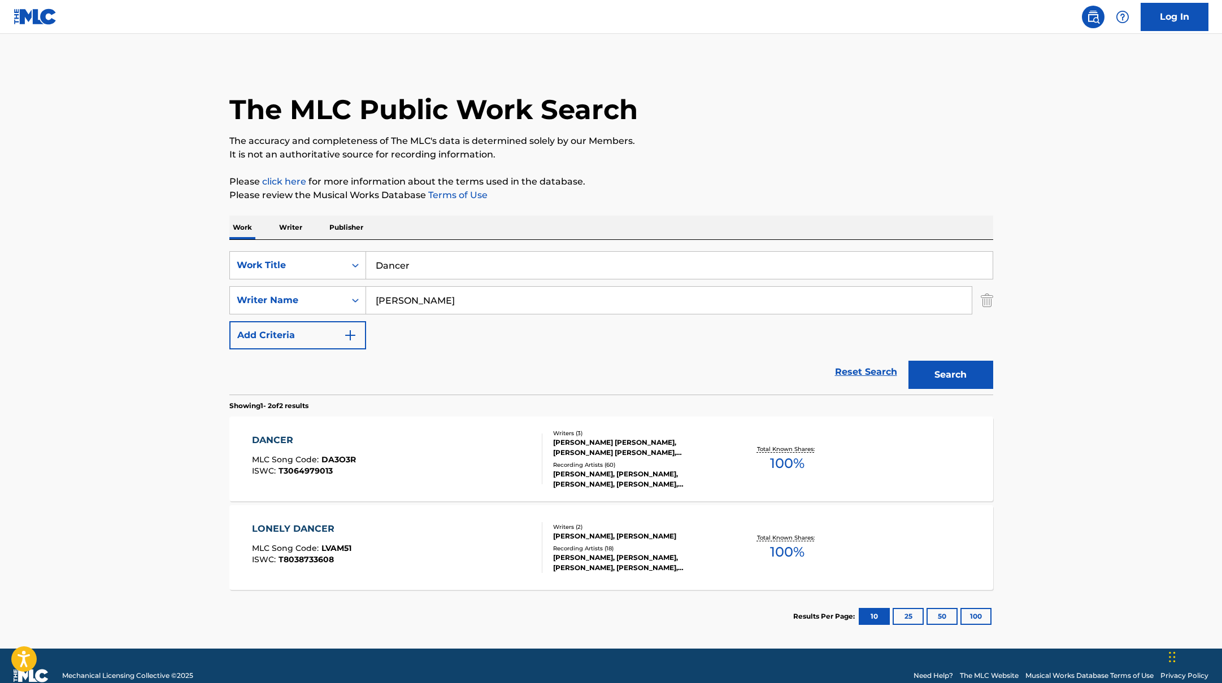
paste input "A Driver Saved My Night"
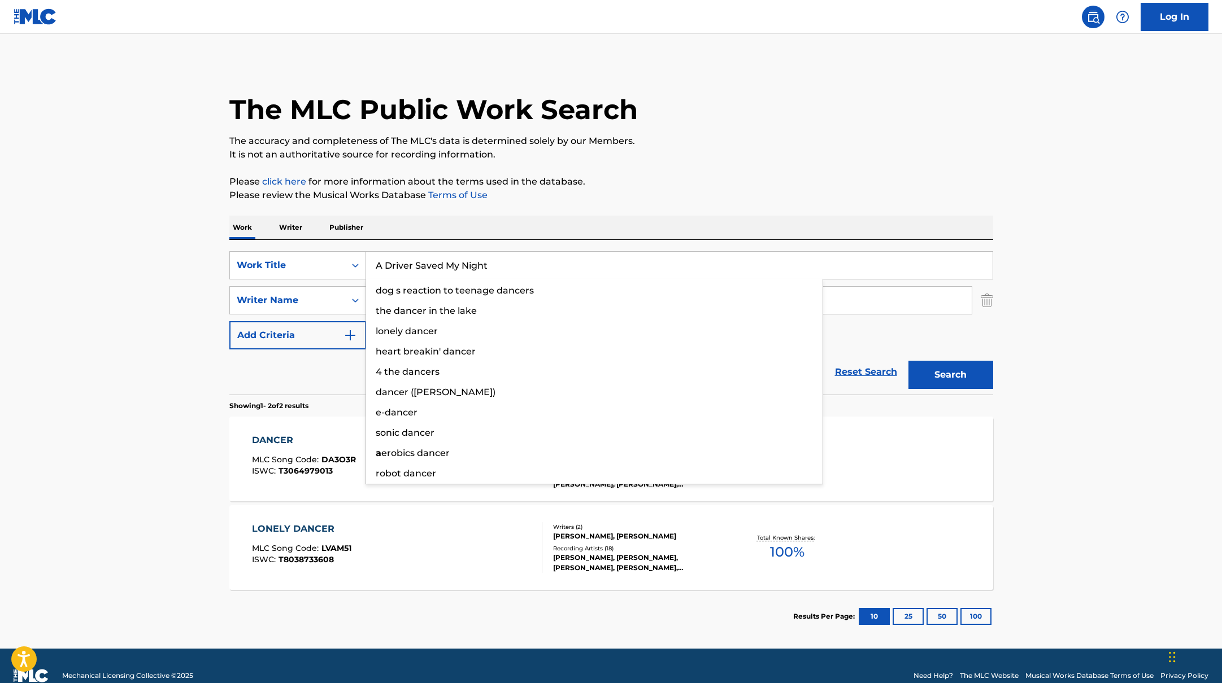
type input "A Driver Saved My Night"
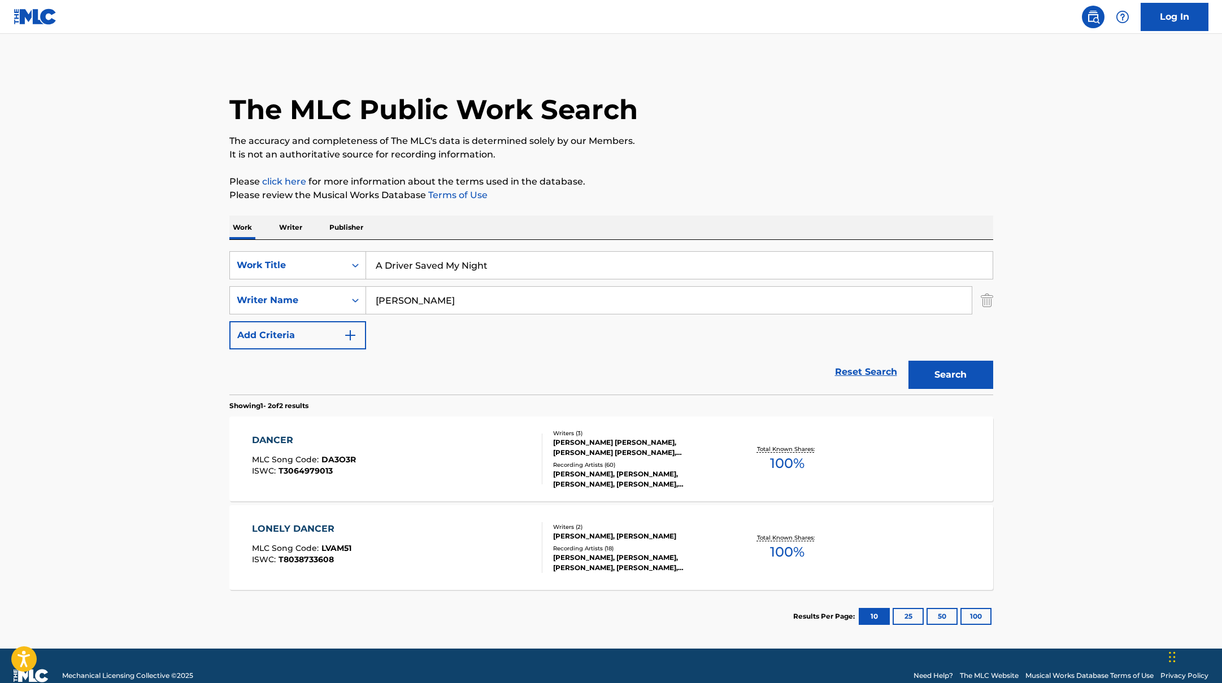
click at [691, 191] on p "Please review the Musical Works Database Terms of Use" at bounding box center [611, 196] width 764 height 14
click at [957, 385] on button "Search" at bounding box center [950, 375] width 85 height 28
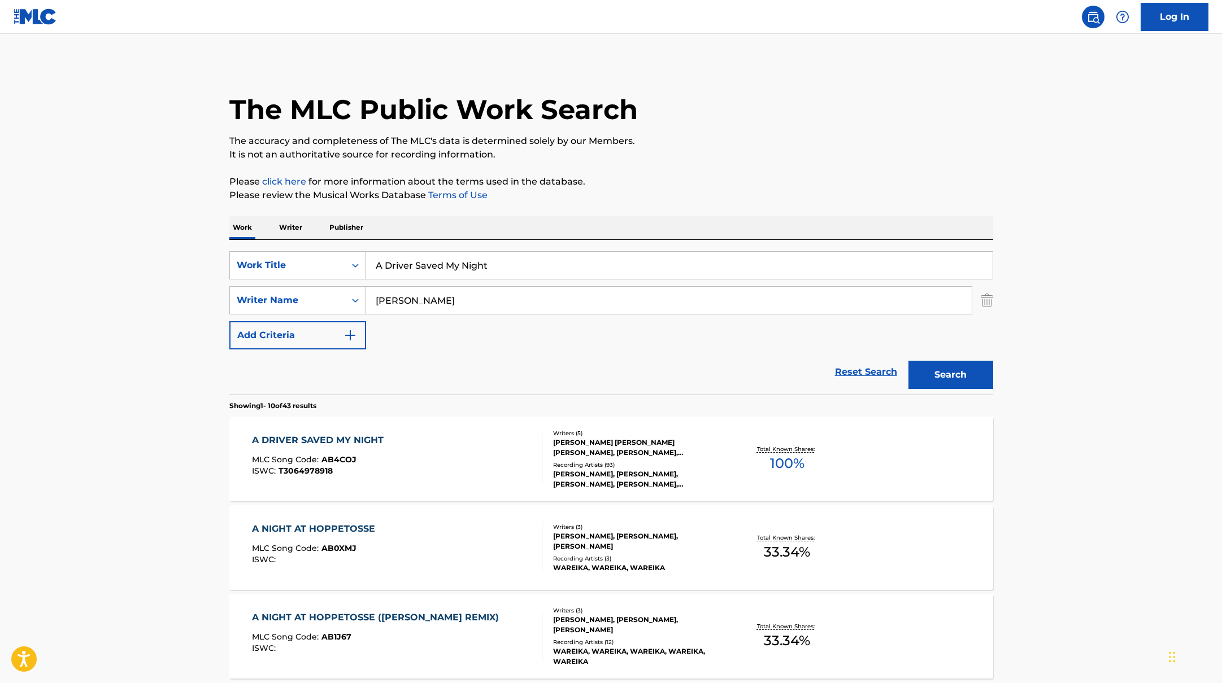
click at [491, 451] on div "A DRIVER SAVED MY NIGHT MLC Song Code : AB4COJ ISWC : T3064978918" at bounding box center [397, 459] width 290 height 51
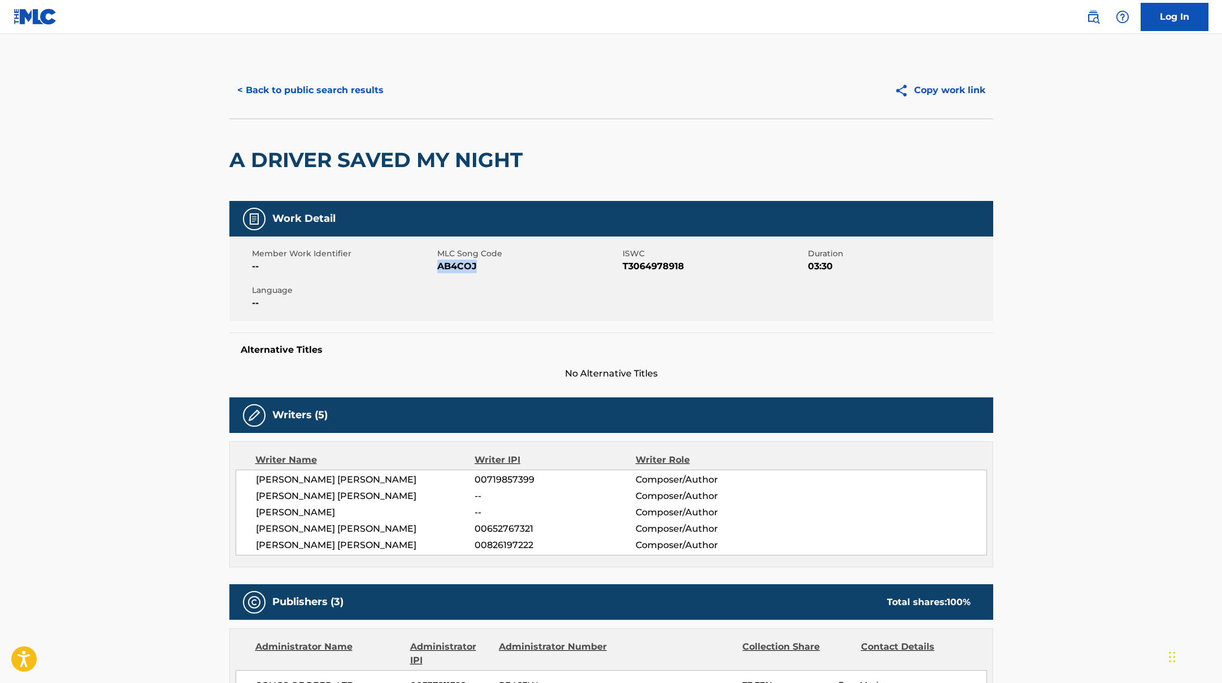
drag, startPoint x: 438, startPoint y: 265, endPoint x: 521, endPoint y: 266, distance: 82.5
click at [521, 266] on span "AB4COJ" at bounding box center [528, 267] width 182 height 14
click at [371, 92] on button "< Back to public search results" at bounding box center [310, 90] width 162 height 28
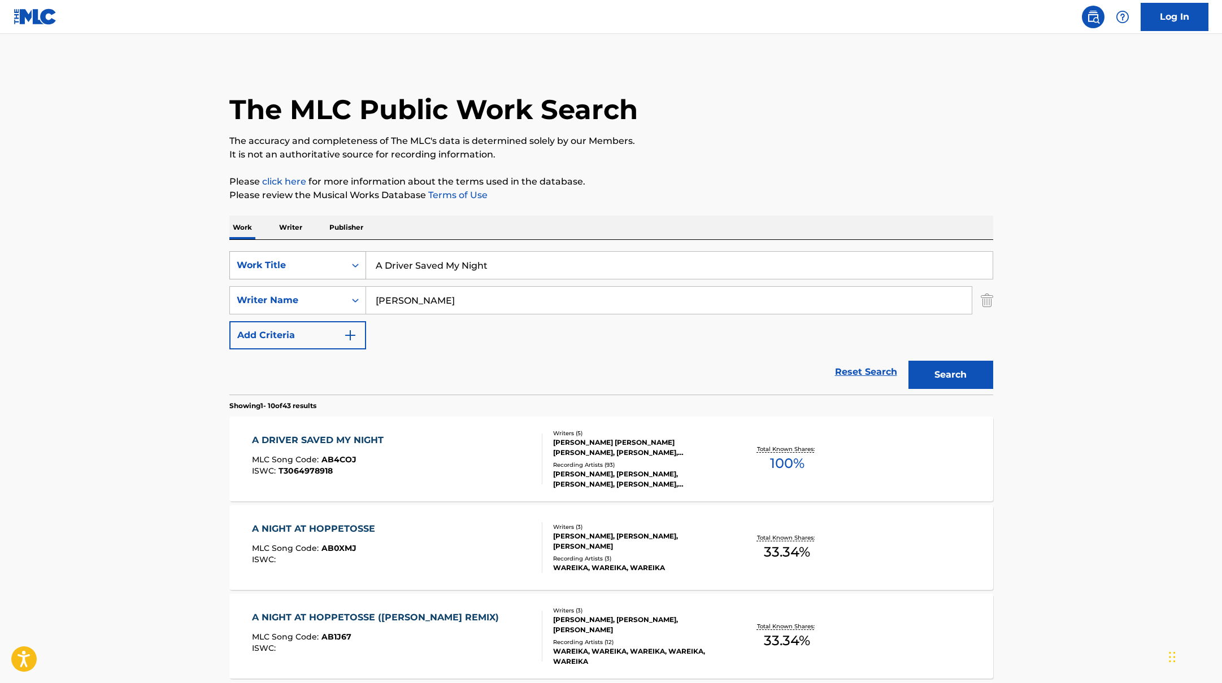
drag, startPoint x: 507, startPoint y: 268, endPoint x: 355, endPoint y: 255, distance: 152.5
click at [355, 255] on div "SearchWithCriteriab335d5b7-5ba0-43a8-9c5d-b3fbe2b10fcf Work Title A Driver Save…" at bounding box center [611, 265] width 764 height 28
paste input "Mistake Like You"
type input "Mistake Like You"
click at [655, 177] on p "Please click here for more information about the terms used in the database." at bounding box center [611, 182] width 764 height 14
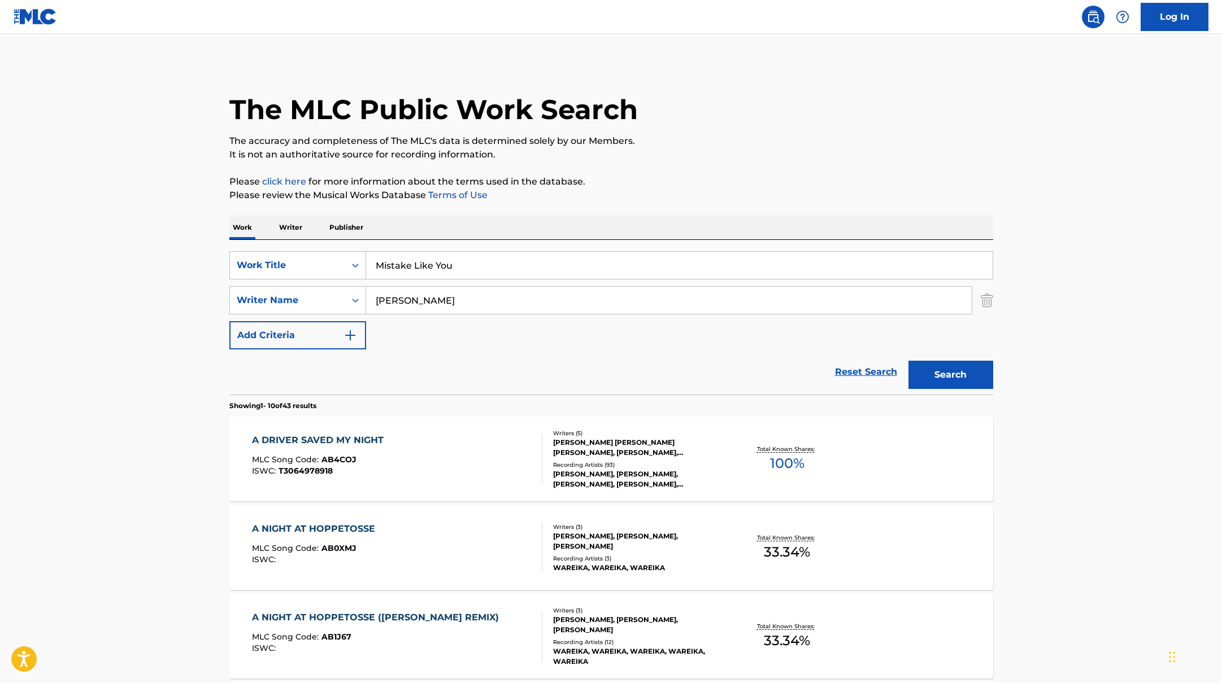
click at [948, 364] on button "Search" at bounding box center [950, 375] width 85 height 28
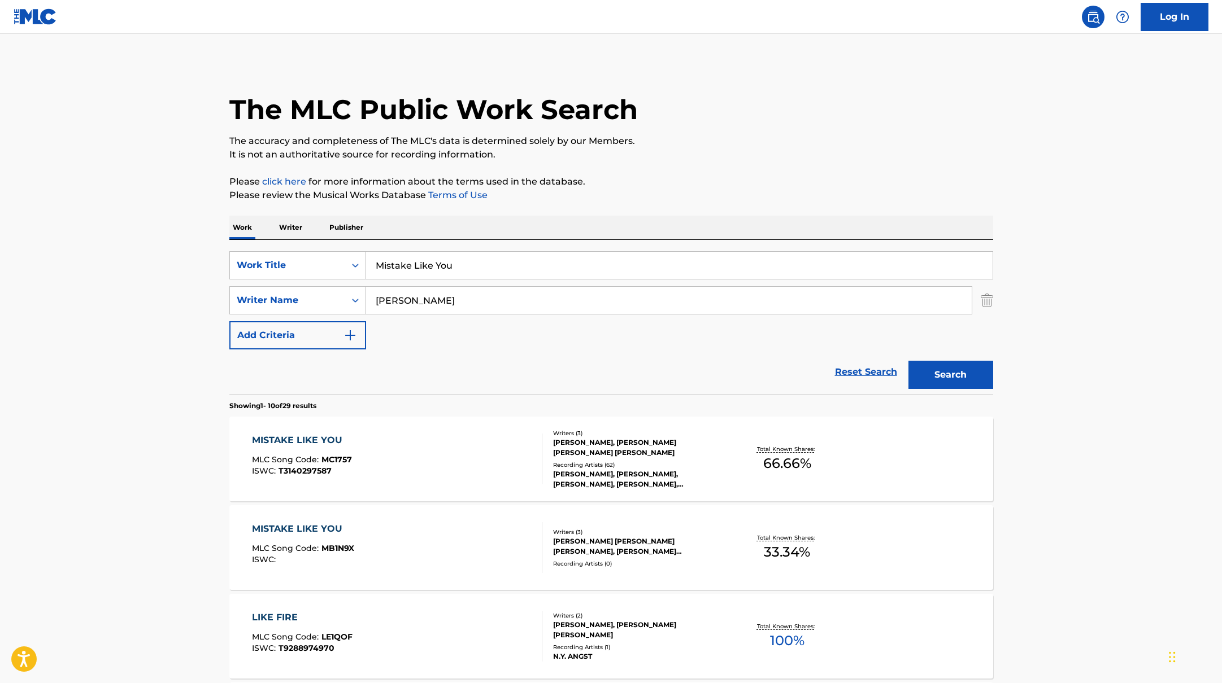
click at [451, 458] on div "MISTAKE LIKE YOU MLC Song Code : MC1757 ISWC : T3140297587" at bounding box center [397, 459] width 290 height 51
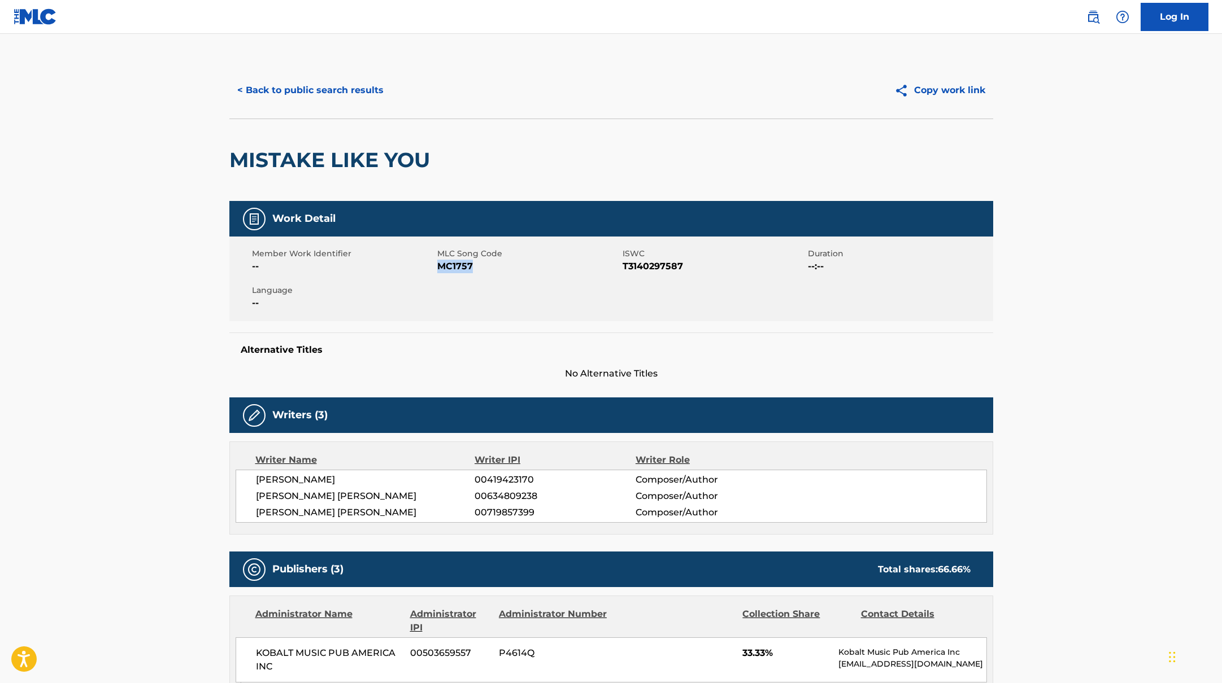
drag, startPoint x: 437, startPoint y: 269, endPoint x: 487, endPoint y: 270, distance: 49.7
click at [487, 270] on span "MC1757" at bounding box center [528, 267] width 182 height 14
click at [328, 88] on button "< Back to public search results" at bounding box center [310, 90] width 162 height 28
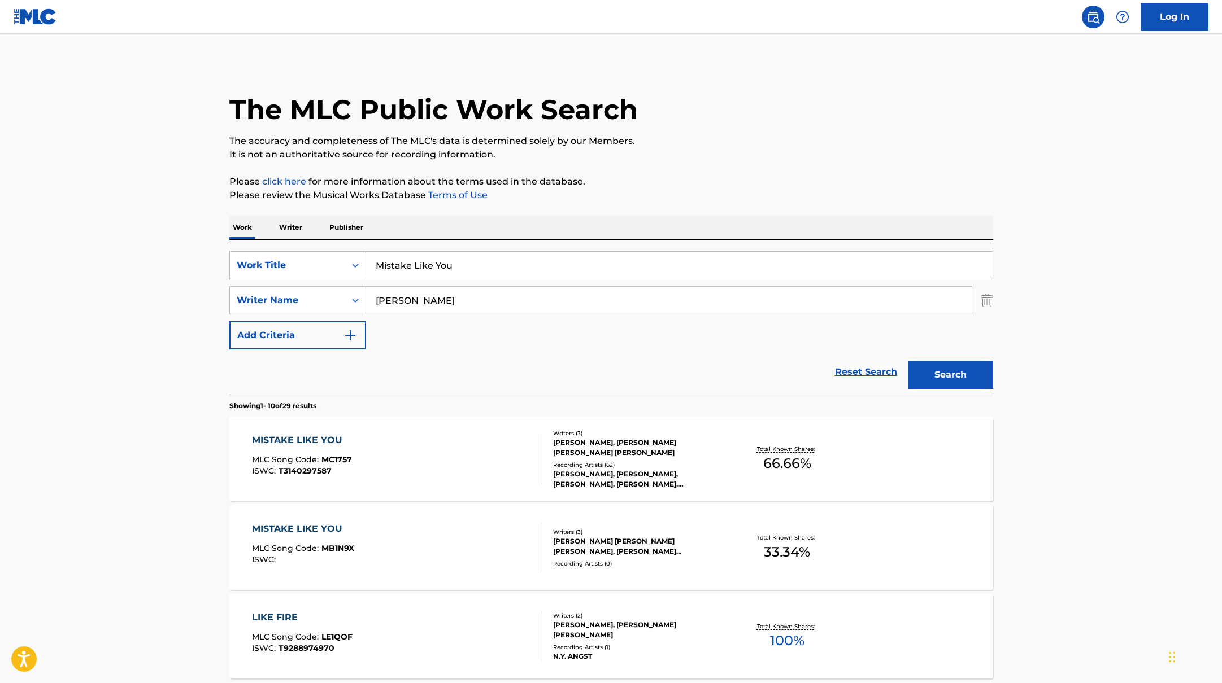
click at [445, 531] on div "MISTAKE LIKE YOU MLC Song Code : MB1N9X ISWC :" at bounding box center [397, 547] width 290 height 51
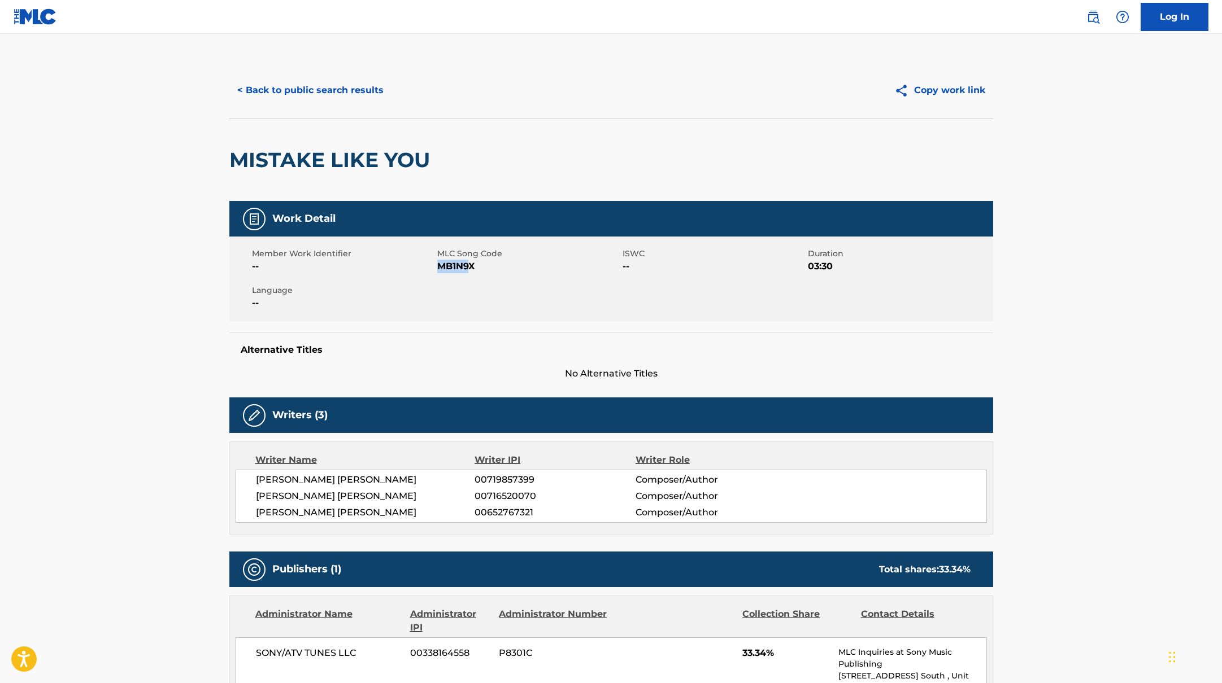
drag, startPoint x: 437, startPoint y: 268, endPoint x: 472, endPoint y: 267, distance: 34.5
click at [472, 267] on span "MB1N9X" at bounding box center [528, 267] width 182 height 14
click at [459, 270] on span "MB1N9X" at bounding box center [528, 267] width 182 height 14
drag, startPoint x: 439, startPoint y: 267, endPoint x: 511, endPoint y: 267, distance: 71.7
click at [511, 267] on span "MB1N9X" at bounding box center [528, 267] width 182 height 14
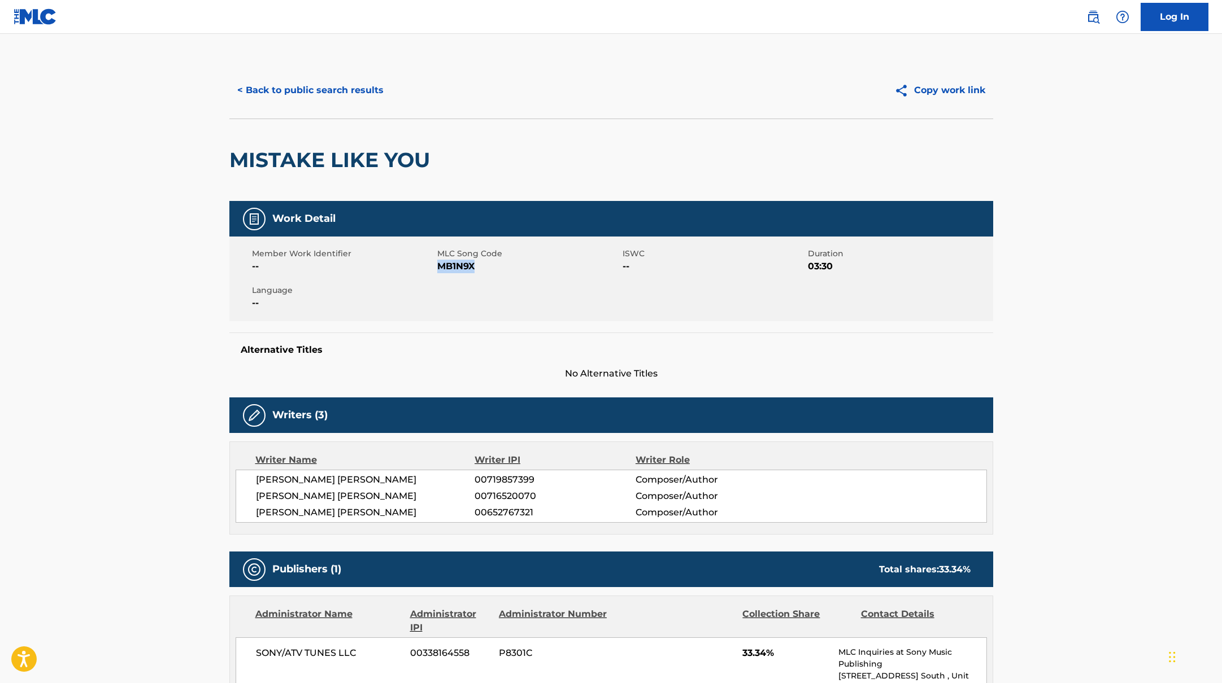
click at [331, 88] on button "< Back to public search results" at bounding box center [310, 90] width 162 height 28
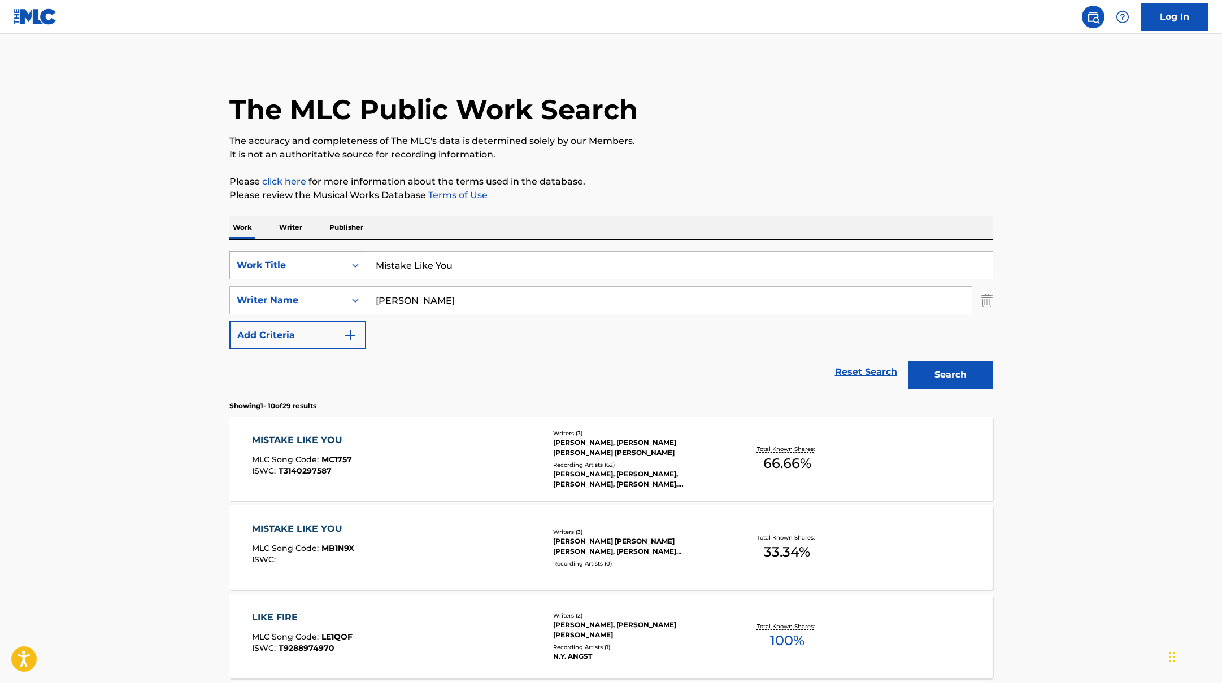
drag, startPoint x: 472, startPoint y: 268, endPoint x: 337, endPoint y: 255, distance: 136.2
click at [337, 255] on div "SearchWithCriteriab335d5b7-5ba0-43a8-9c5d-b3fbe2b10fcf Work Title Mistake Like …" at bounding box center [611, 265] width 764 height 28
paste input "Bad Life"
type input "Bad Life"
click at [645, 175] on p "Please click here for more information about the terms used in the database." at bounding box center [611, 182] width 764 height 14
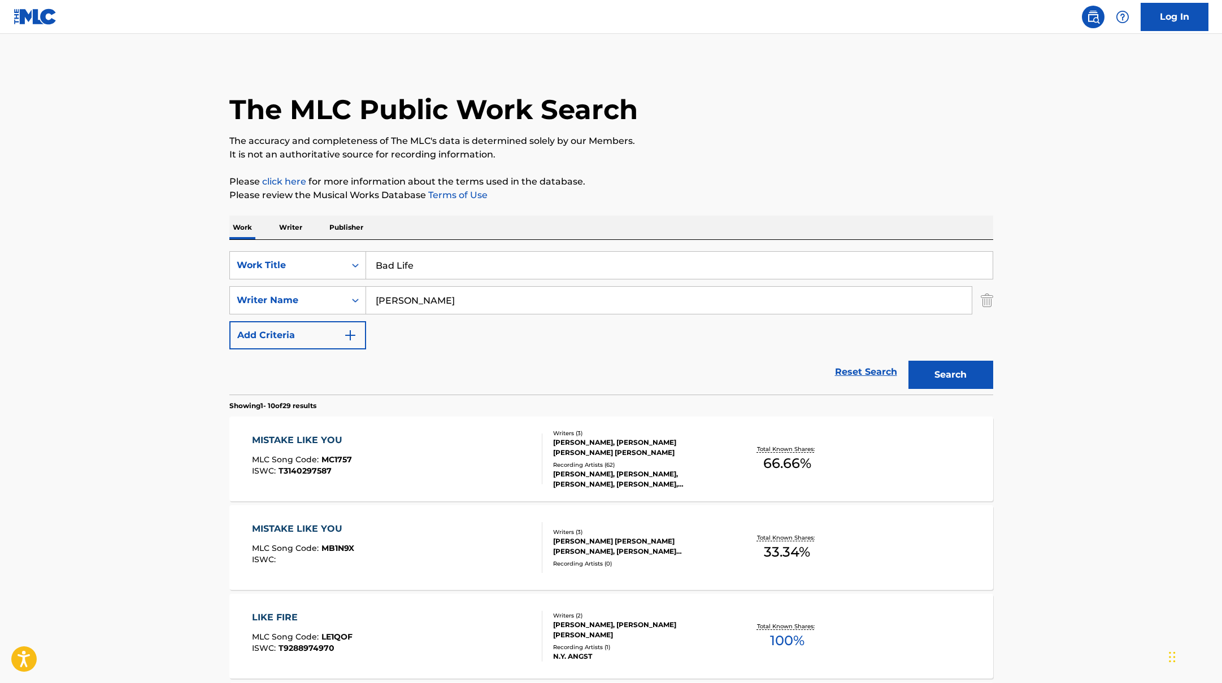
click at [947, 375] on button "Search" at bounding box center [950, 375] width 85 height 28
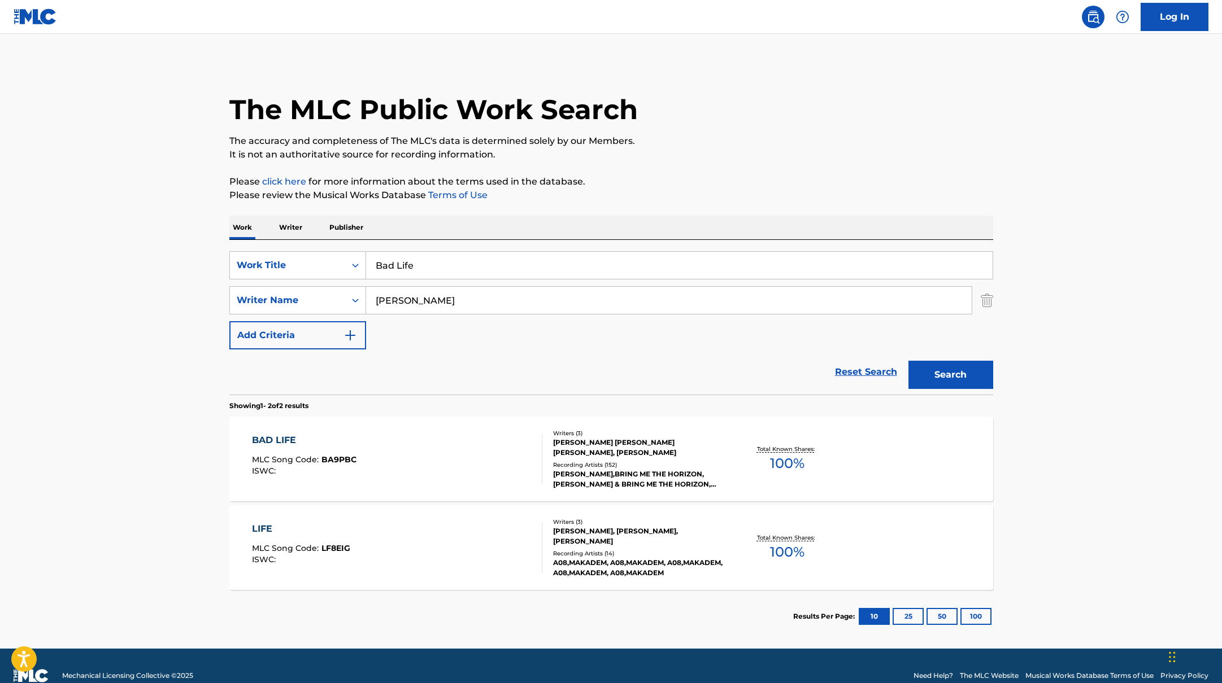
click at [502, 470] on div "BAD LIFE MLC Song Code : BA9PBC ISWC :" at bounding box center [397, 459] width 290 height 51
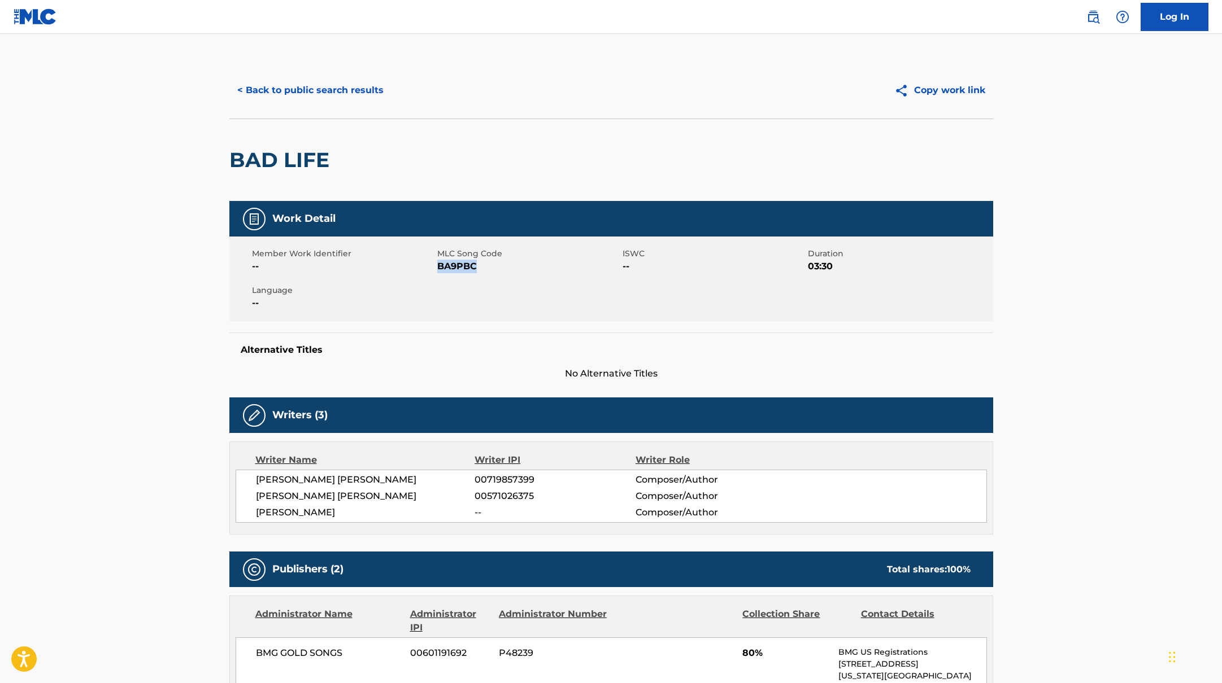
drag, startPoint x: 437, startPoint y: 269, endPoint x: 501, endPoint y: 268, distance: 63.8
click at [501, 268] on span "BA9PBC" at bounding box center [528, 267] width 182 height 14
click at [342, 88] on button "< Back to public search results" at bounding box center [310, 90] width 162 height 28
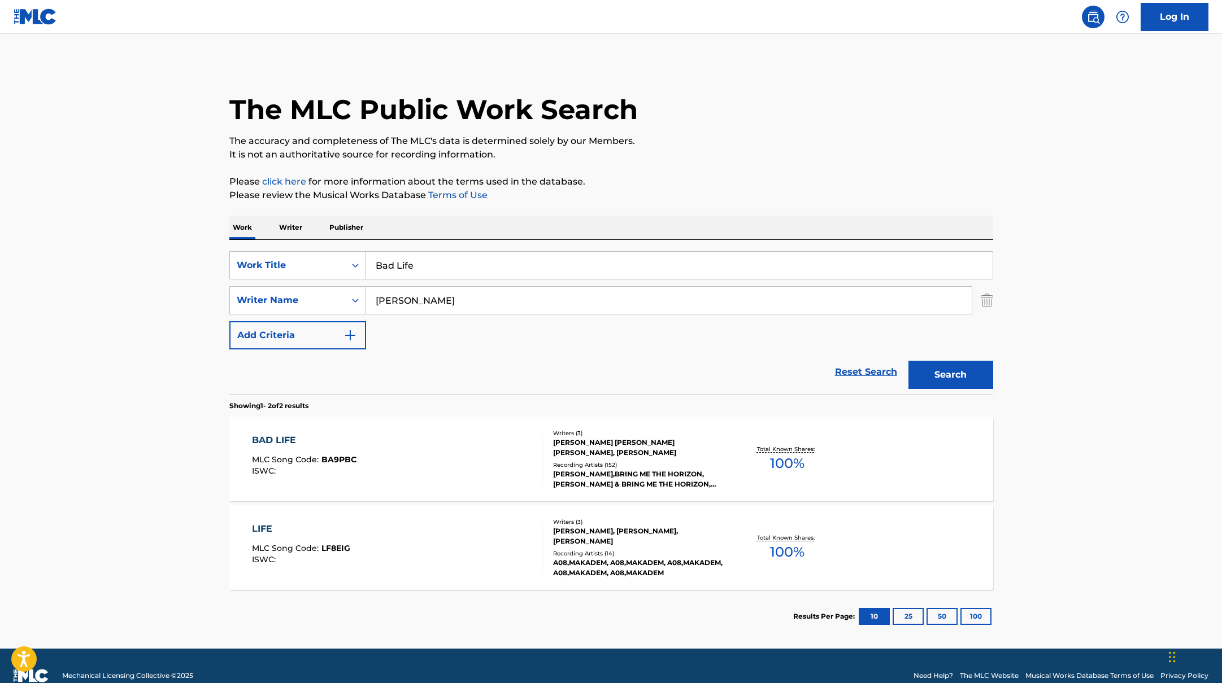
drag, startPoint x: 424, startPoint y: 264, endPoint x: 348, endPoint y: 247, distance: 77.0
click at [348, 248] on div "SearchWithCriteriab335d5b7-5ba0-43a8-9c5d-b3fbe2b10fcf Work Title Bad Life Sear…" at bounding box center [611, 317] width 764 height 155
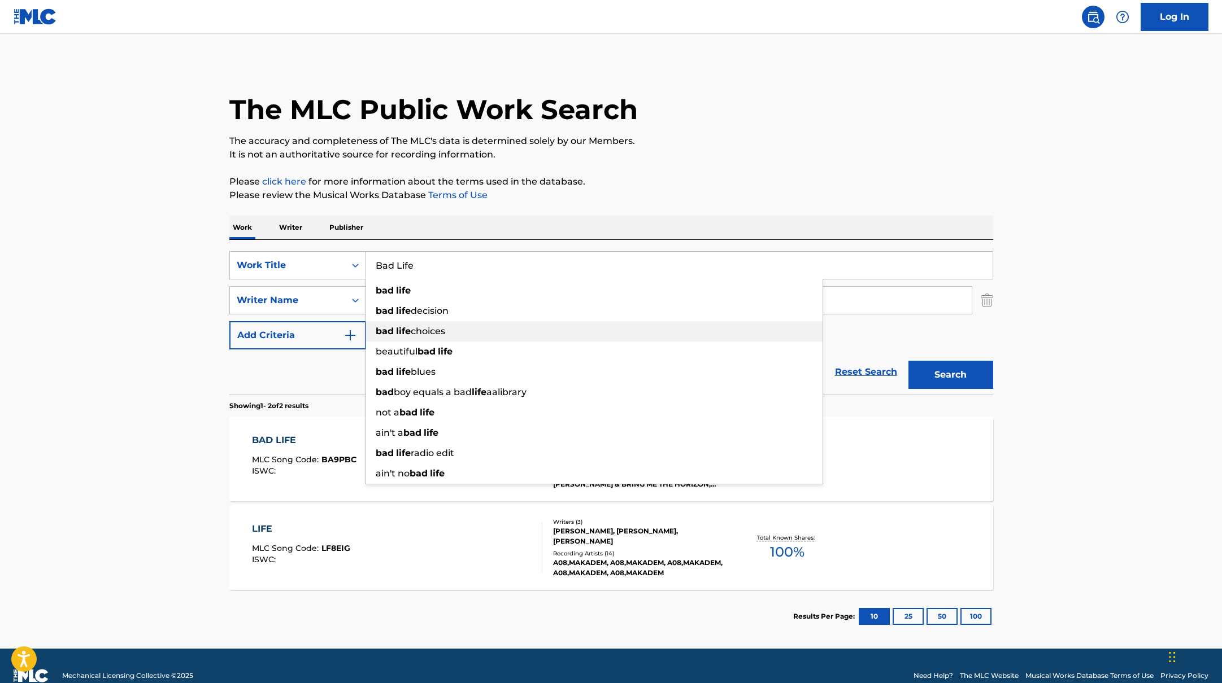
paste input "ring Me The HorizonSigrid"
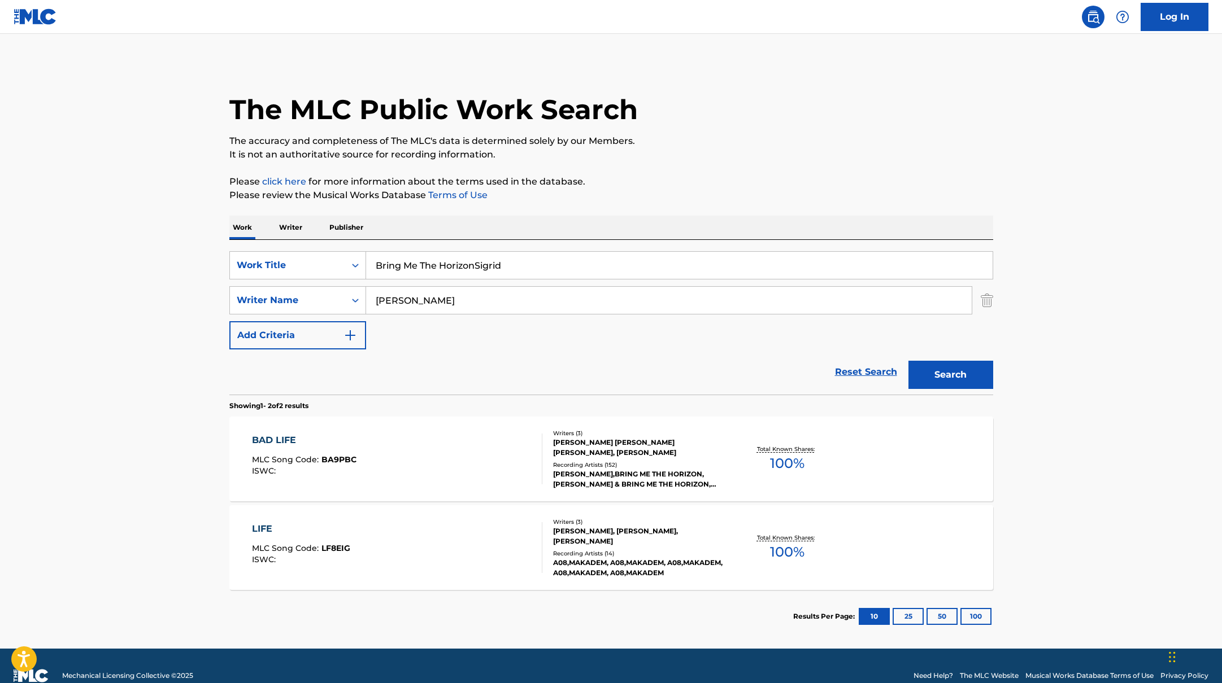
click at [474, 266] on input "Bring Me The HorizonSigrid" at bounding box center [679, 265] width 626 height 27
drag, startPoint x: 521, startPoint y: 266, endPoint x: 350, endPoint y: 259, distance: 171.3
click at [350, 259] on div "SearchWithCriteriab335d5b7-5ba0-43a8-9c5d-b3fbe2b10fcf Work Title Bring Me The …" at bounding box center [611, 265] width 764 height 28
paste input "Grow"
type input "Grow"
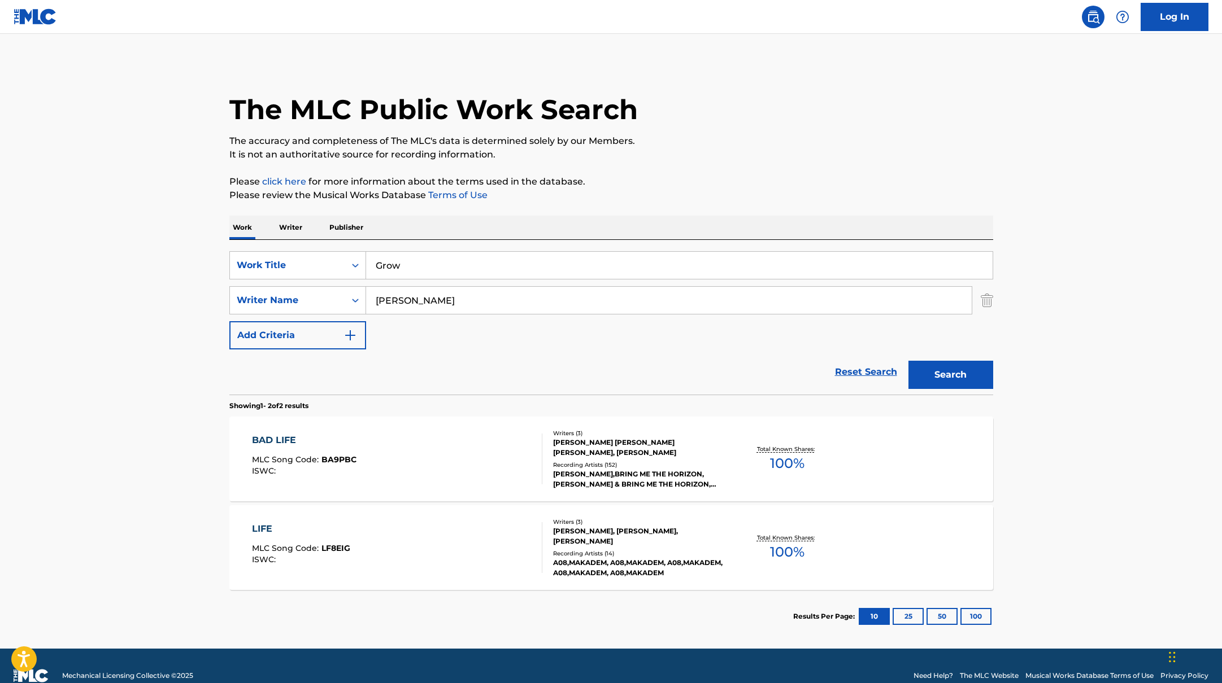
click at [655, 188] on p "Please click here for more information about the terms used in the database." at bounding box center [611, 182] width 764 height 14
click at [928, 375] on button "Search" at bounding box center [950, 375] width 85 height 28
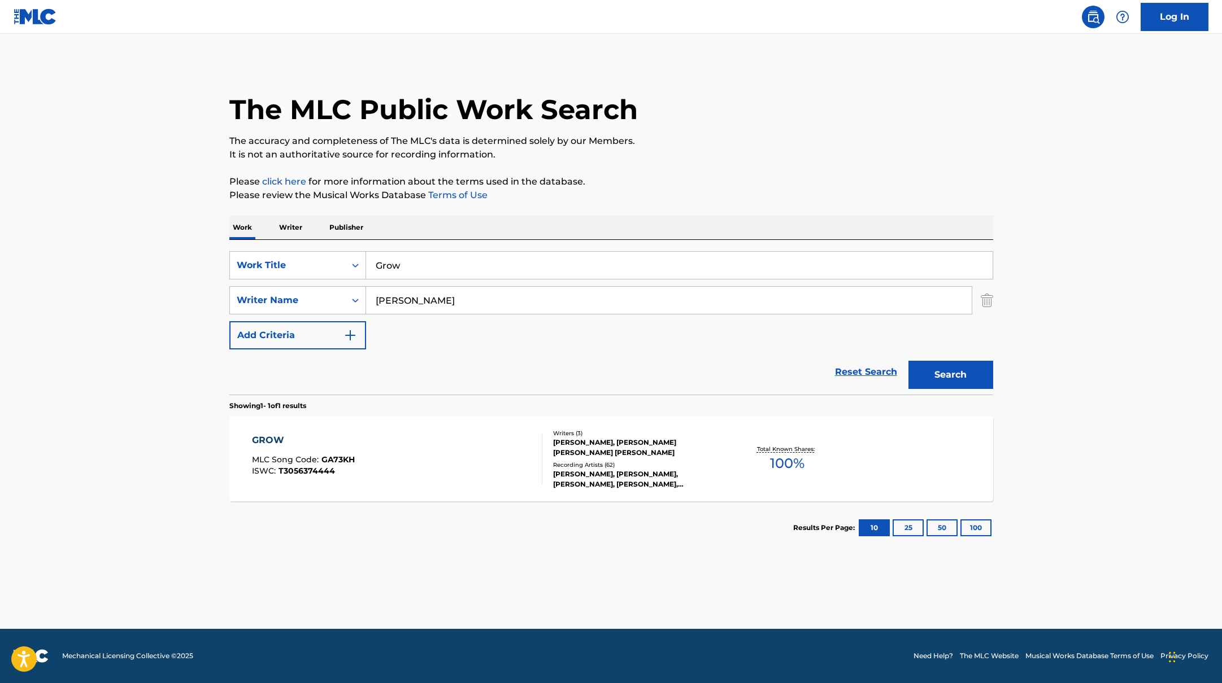
click at [489, 452] on div "GROW MLC Song Code : GA73KH ISWC : T3056374444" at bounding box center [397, 459] width 290 height 51
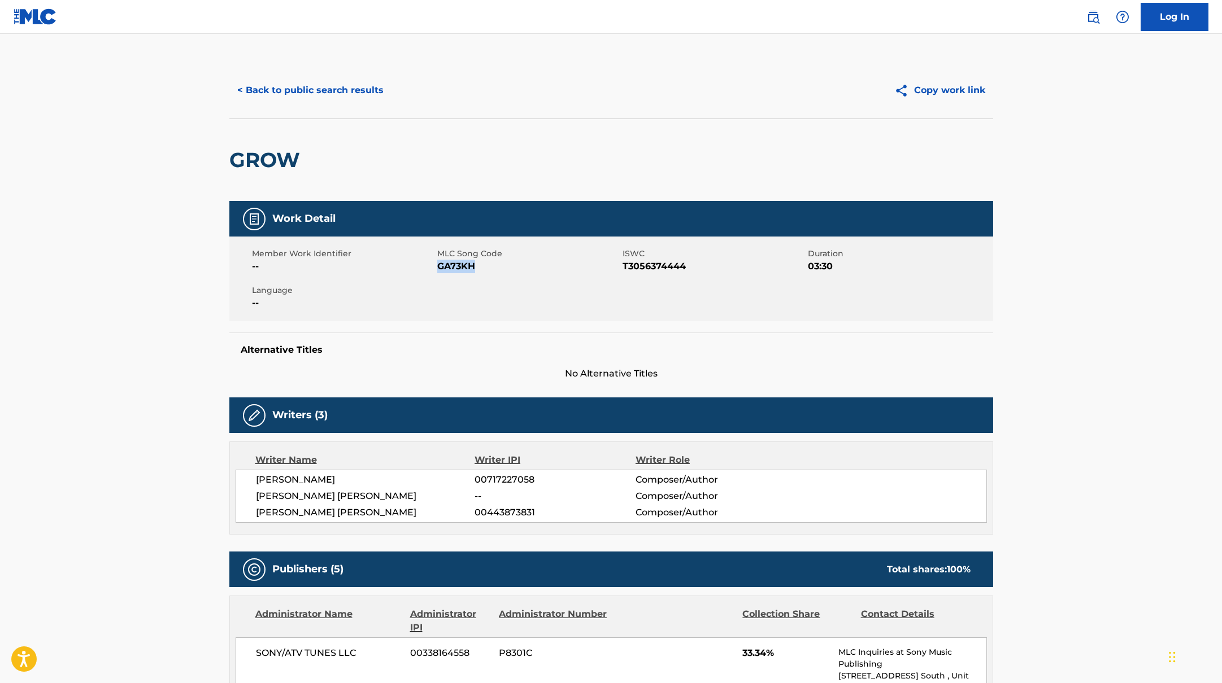
drag, startPoint x: 438, startPoint y: 266, endPoint x: 499, endPoint y: 266, distance: 61.0
click at [499, 266] on span "GA73KH" at bounding box center [528, 267] width 182 height 14
click at [339, 91] on button "< Back to public search results" at bounding box center [310, 90] width 162 height 28
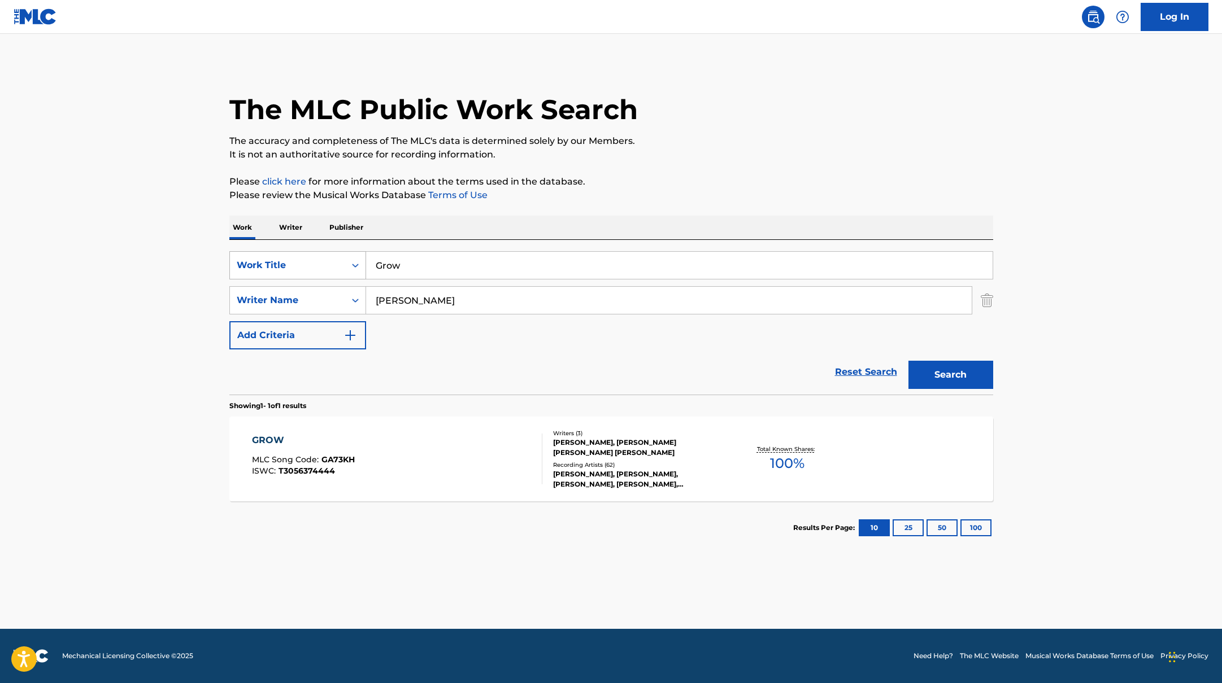
drag, startPoint x: 418, startPoint y: 268, endPoint x: 354, endPoint y: 254, distance: 65.5
click at [354, 254] on div "SearchWithCriteriab335d5b7-5ba0-43a8-9c5d-b3fbe2b10fcf Work Title Grow" at bounding box center [611, 265] width 764 height 28
paste input "High Note"
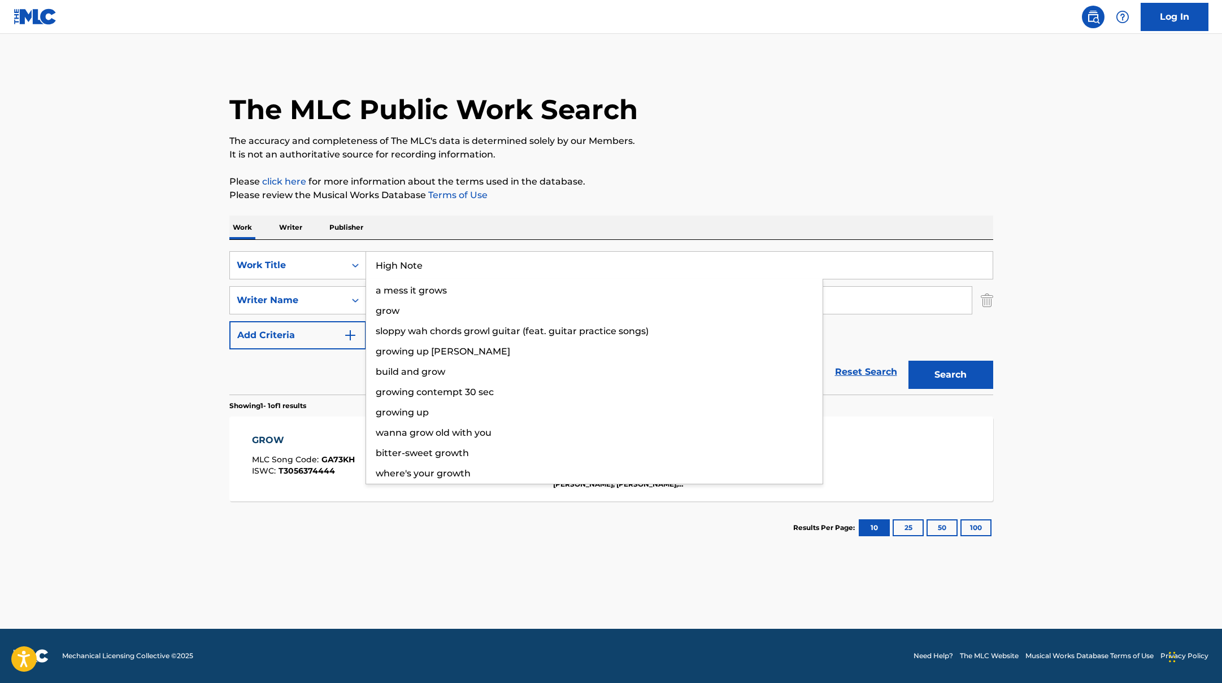
type input "High Note"
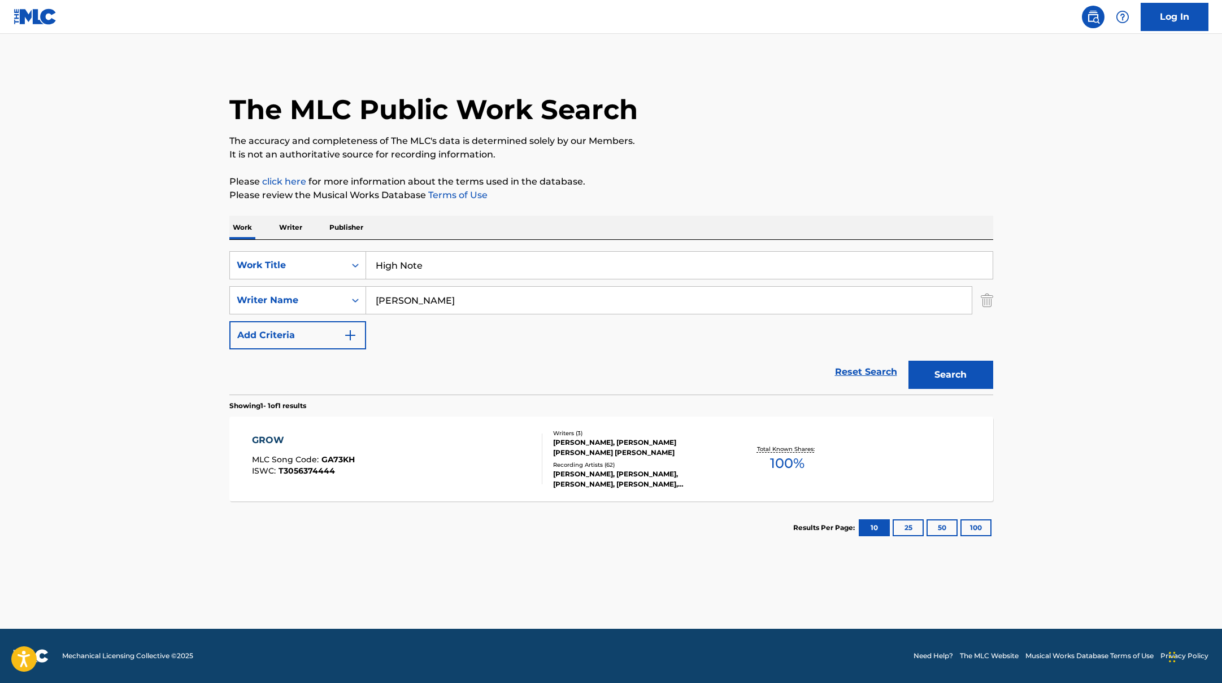
click at [673, 180] on p "Please click here for more information about the terms used in the database." at bounding box center [611, 182] width 764 height 14
click at [933, 379] on button "Search" at bounding box center [950, 375] width 85 height 28
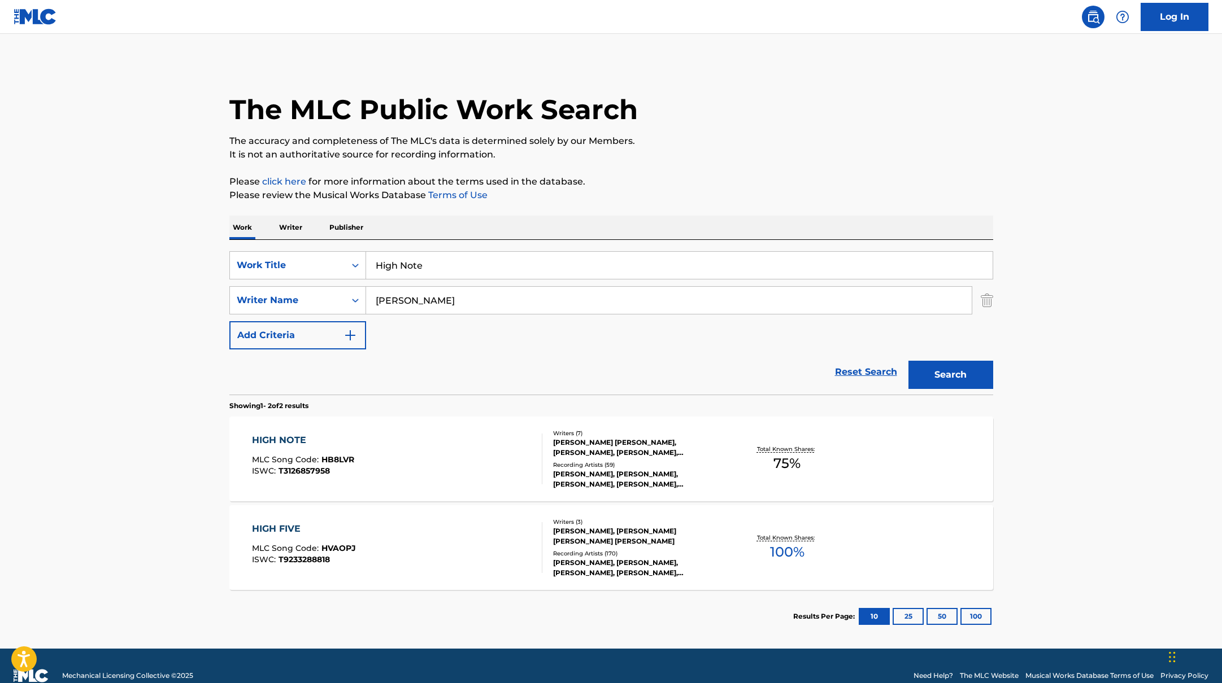
click at [500, 451] on div "HIGH NOTE MLC Song Code : HB8LVR ISWC : T3126857958" at bounding box center [397, 459] width 290 height 51
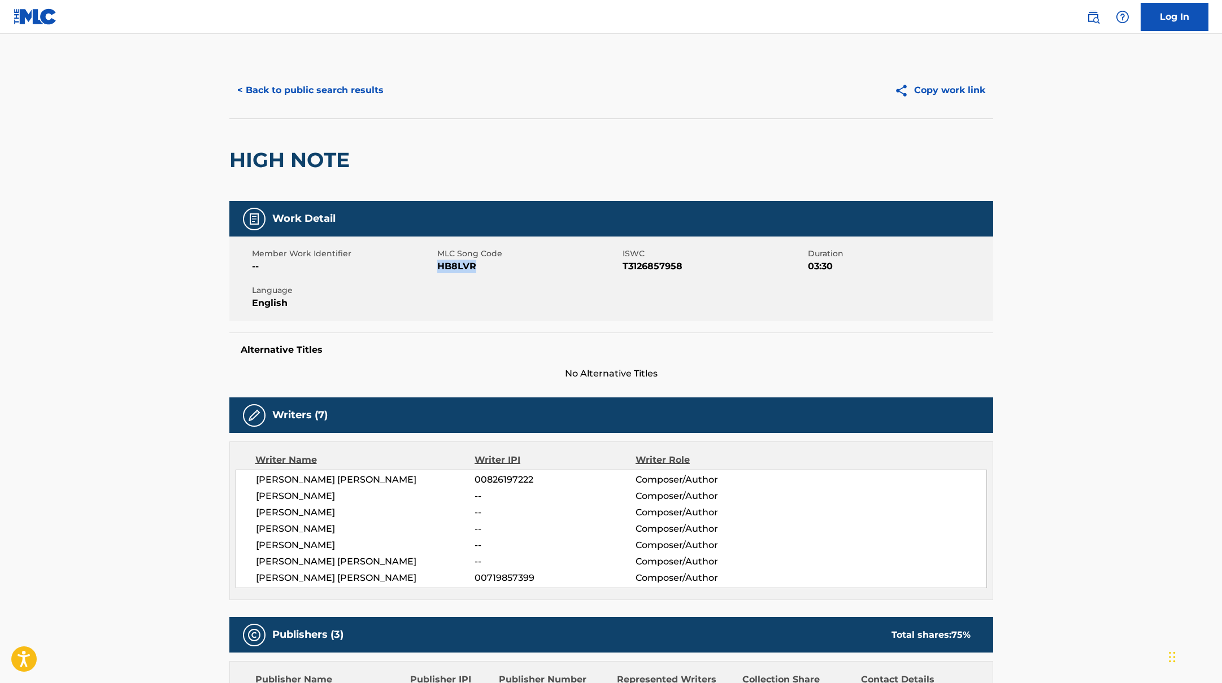
drag, startPoint x: 439, startPoint y: 265, endPoint x: 493, endPoint y: 266, distance: 53.1
click at [493, 266] on span "HB8LVR" at bounding box center [528, 267] width 182 height 14
click at [337, 86] on button "< Back to public search results" at bounding box center [310, 90] width 162 height 28
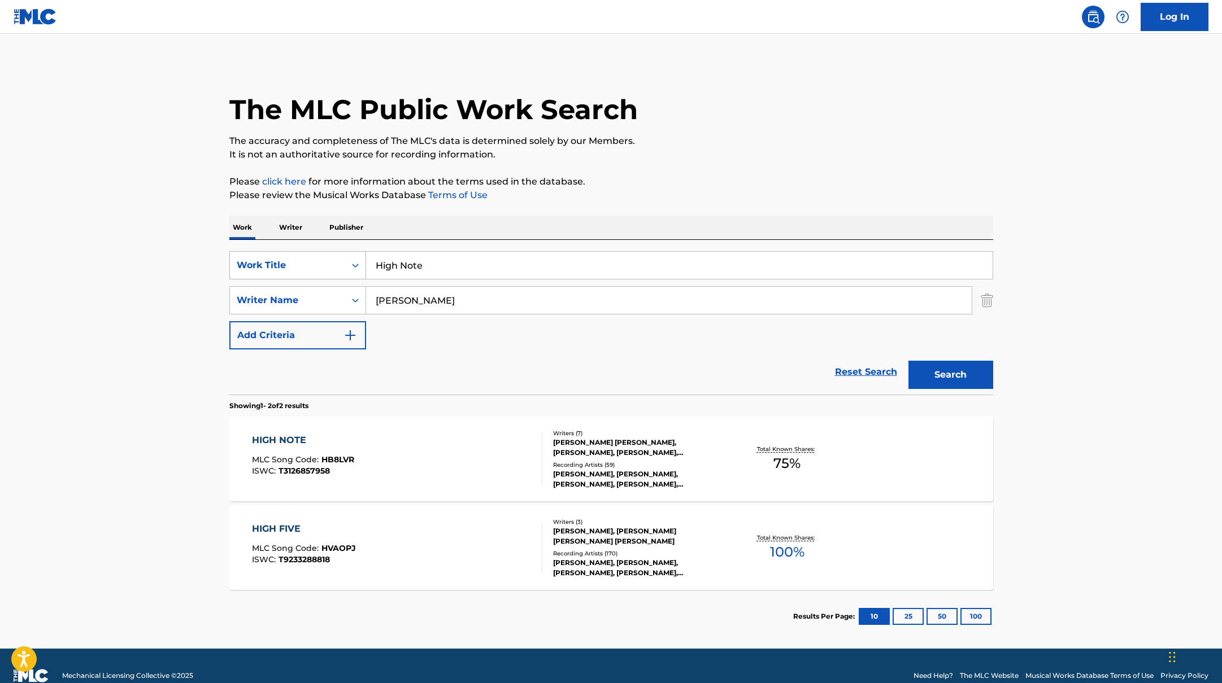
drag, startPoint x: 439, startPoint y: 264, endPoint x: 347, endPoint y: 255, distance: 92.5
click at [347, 255] on div "SearchWithCriteriab335d5b7-5ba0-43a8-9c5d-b3fbe2b10fcf Work Title High Note" at bounding box center [611, 265] width 764 height 28
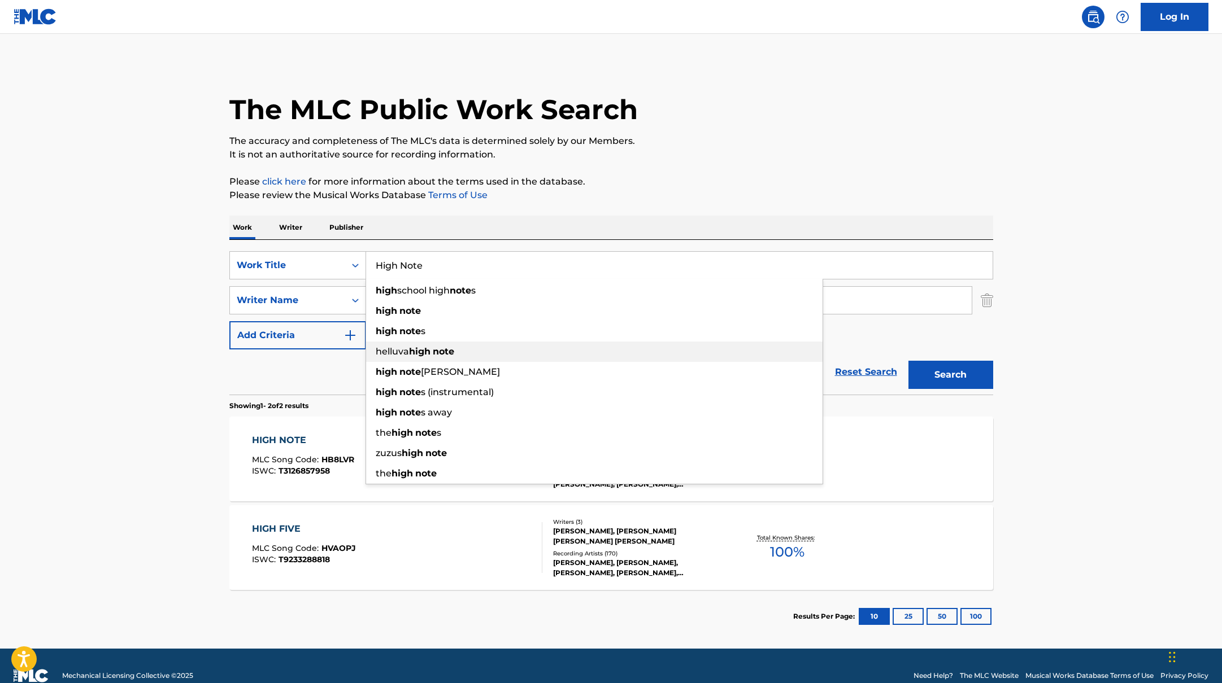
paste input "All Night"
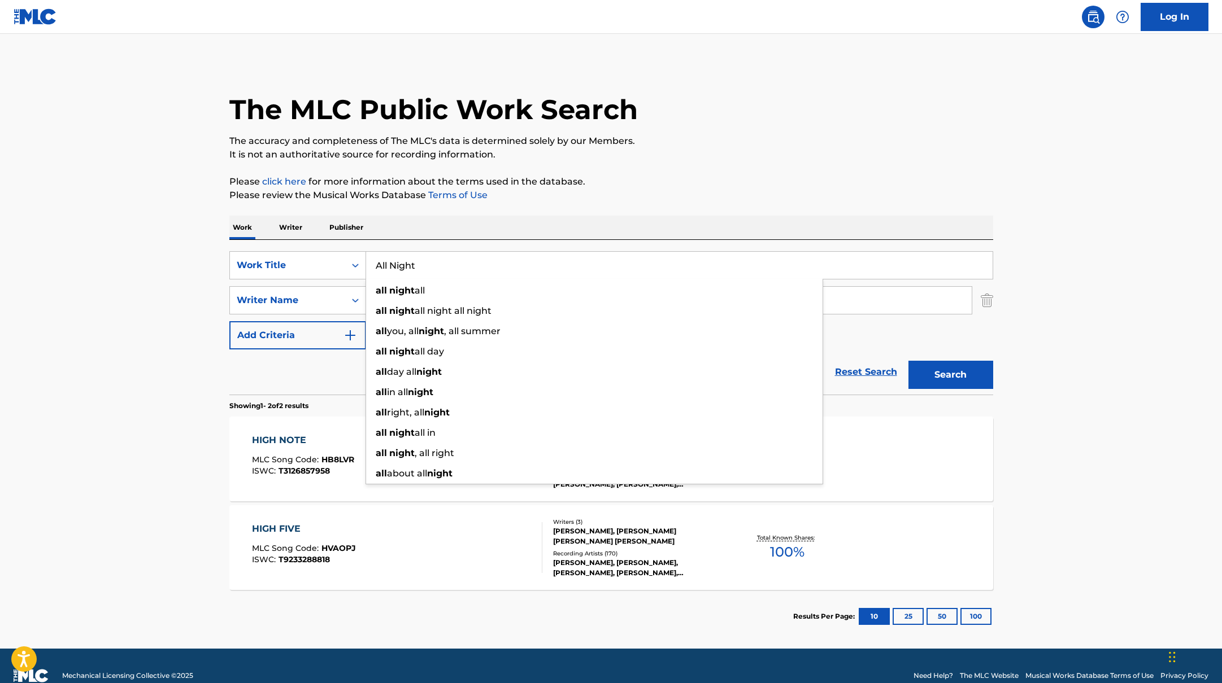
type input "All Night"
click at [605, 211] on div "The MLC Public Work Search The accuracy and completeness of The MLC's data is d…" at bounding box center [611, 352] width 791 height 581
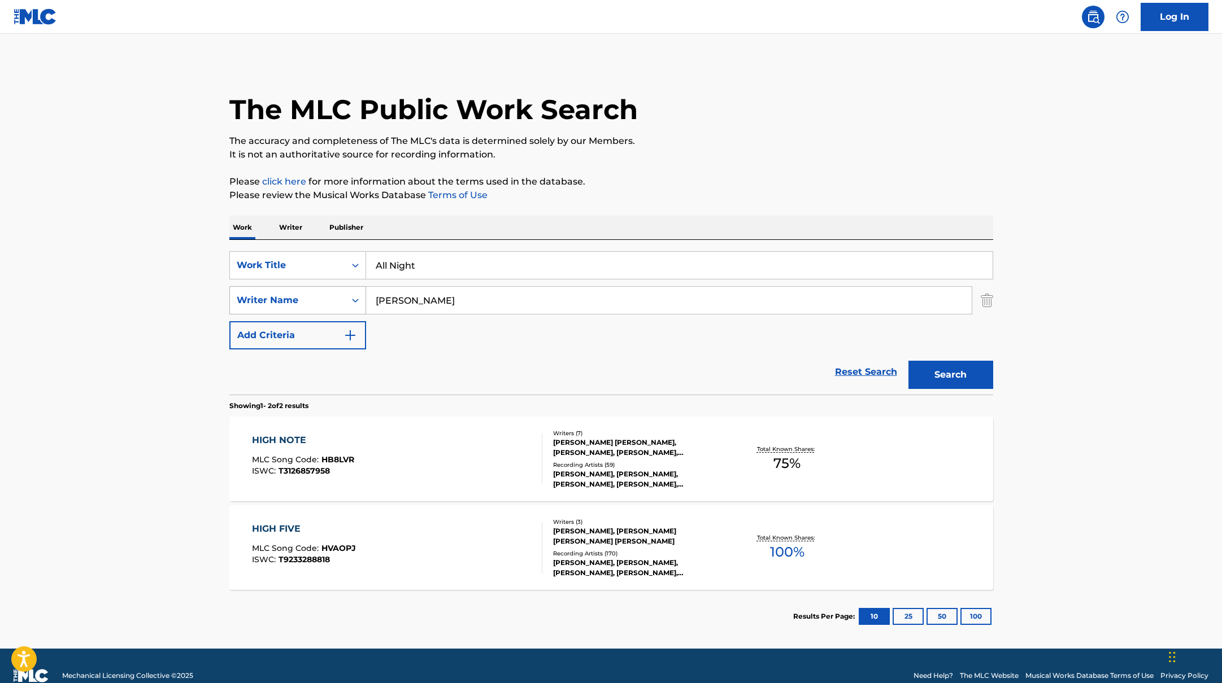
drag, startPoint x: 415, startPoint y: 304, endPoint x: 350, endPoint y: 301, distance: 65.0
click at [364, 301] on div "SearchWithCriteriabc7363e5-3b2b-47d7-9e26-821f073300c3 Writer Name [PERSON_NAME]" at bounding box center [611, 300] width 764 height 28
paste input "[PERSON_NAME],"
type input "[PERSON_NAME],"
click at [949, 387] on button "Search" at bounding box center [950, 375] width 85 height 28
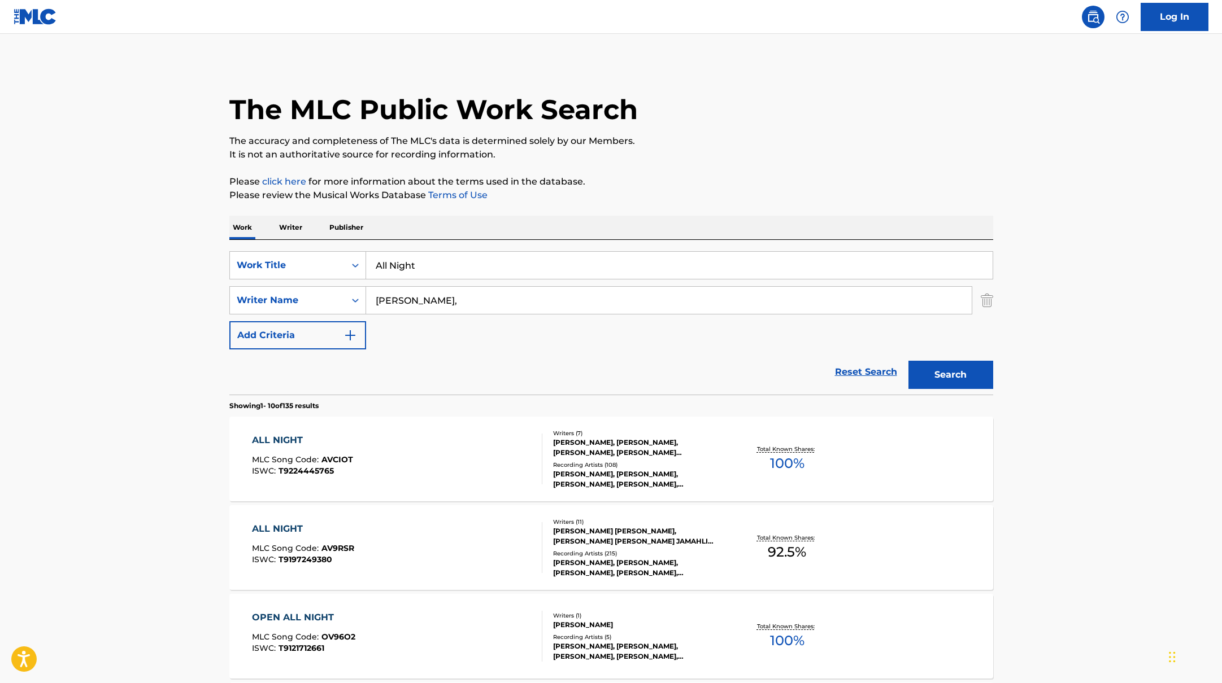
click at [519, 535] on div "ALL NIGHT MLC Song Code : AV9RSR ISWC : T9197249380" at bounding box center [397, 547] width 290 height 51
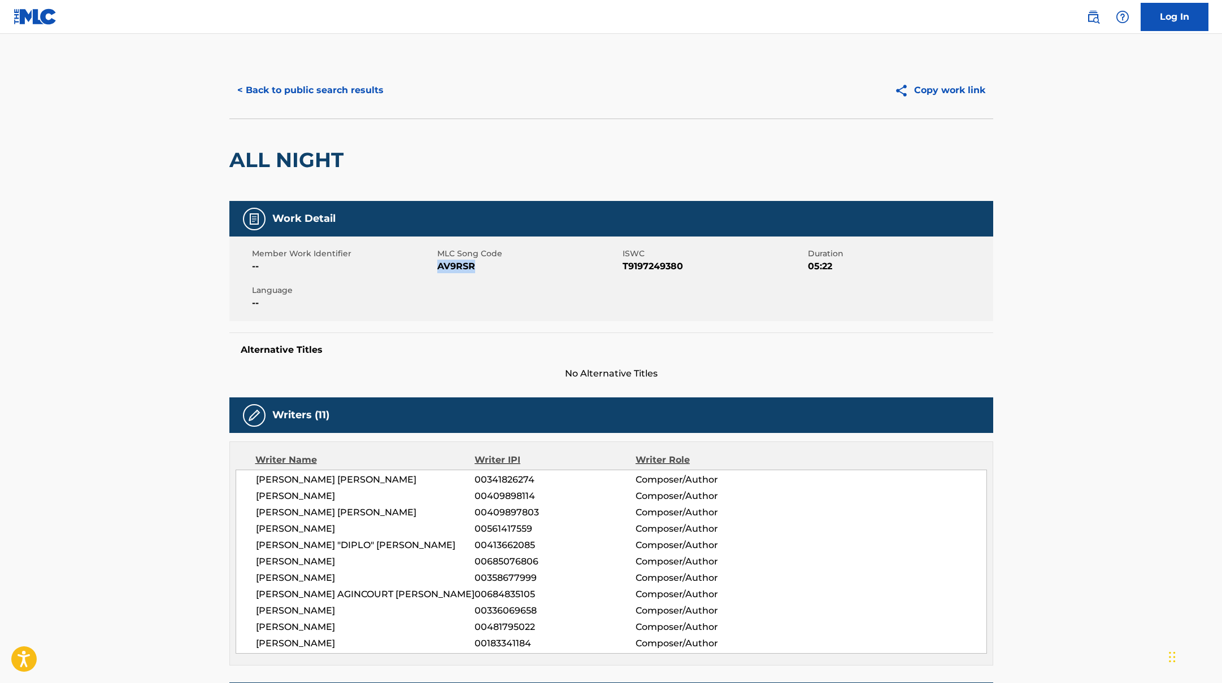
drag, startPoint x: 438, startPoint y: 266, endPoint x: 529, endPoint y: 266, distance: 90.4
click at [529, 266] on span "AV9RSR" at bounding box center [528, 267] width 182 height 14
click at [329, 92] on button "< Back to public search results" at bounding box center [310, 90] width 162 height 28
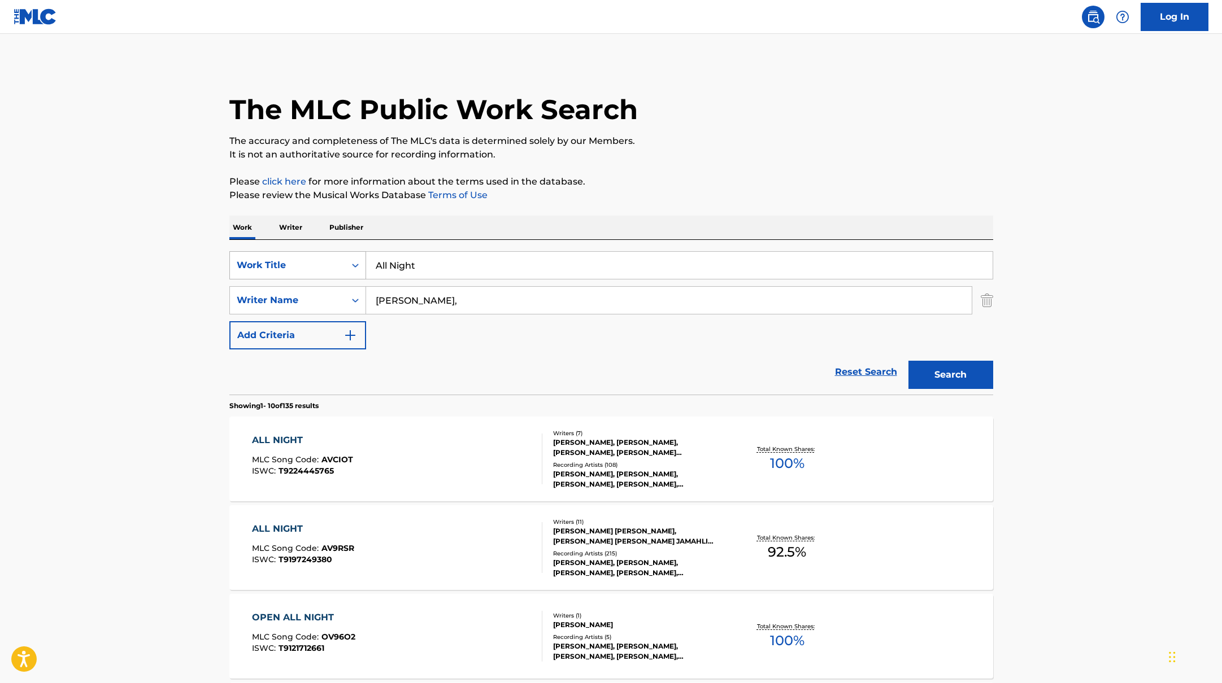
drag, startPoint x: 427, startPoint y: 265, endPoint x: 337, endPoint y: 256, distance: 90.8
click at [338, 258] on div "SearchWithCriteriab335d5b7-5ba0-43a8-9c5d-b3fbe2b10fcf Work Title All Night" at bounding box center [611, 265] width 764 height 28
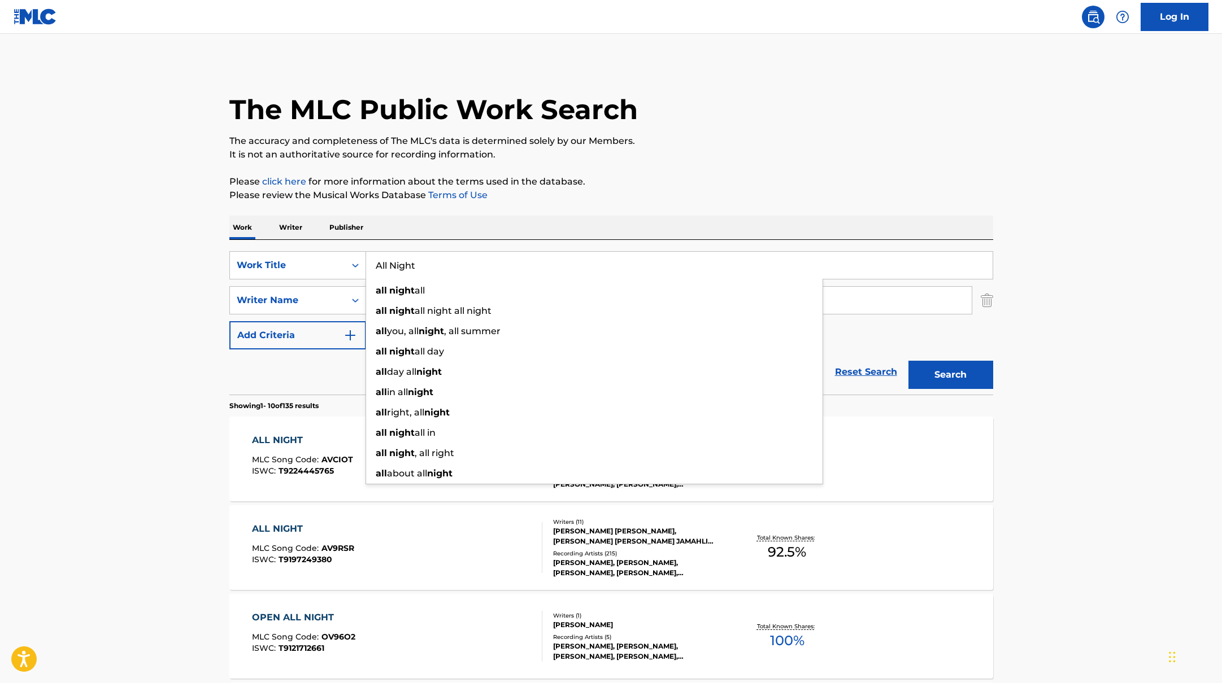
paste input "I Just Don't Know You Ye"
type input "I Just Don't Know You Yet"
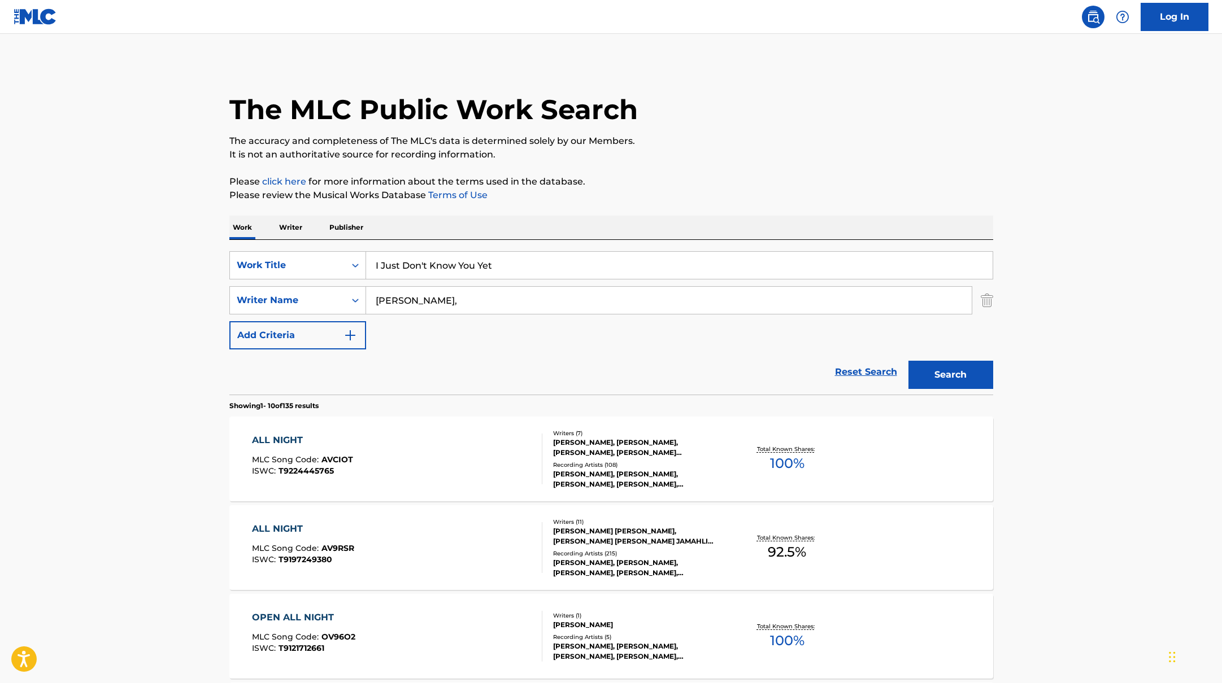
click at [518, 221] on div "Work Writer Publisher" at bounding box center [611, 228] width 764 height 24
drag, startPoint x: 431, startPoint y: 301, endPoint x: 363, endPoint y: 274, distance: 73.5
click at [343, 293] on div "SearchWithCriteriabc7363e5-3b2b-47d7-9e26-821f073300c3 Writer Name [PERSON_NAME…" at bounding box center [611, 300] width 764 height 28
paste input "Hamelin"
type input "Hamelin"
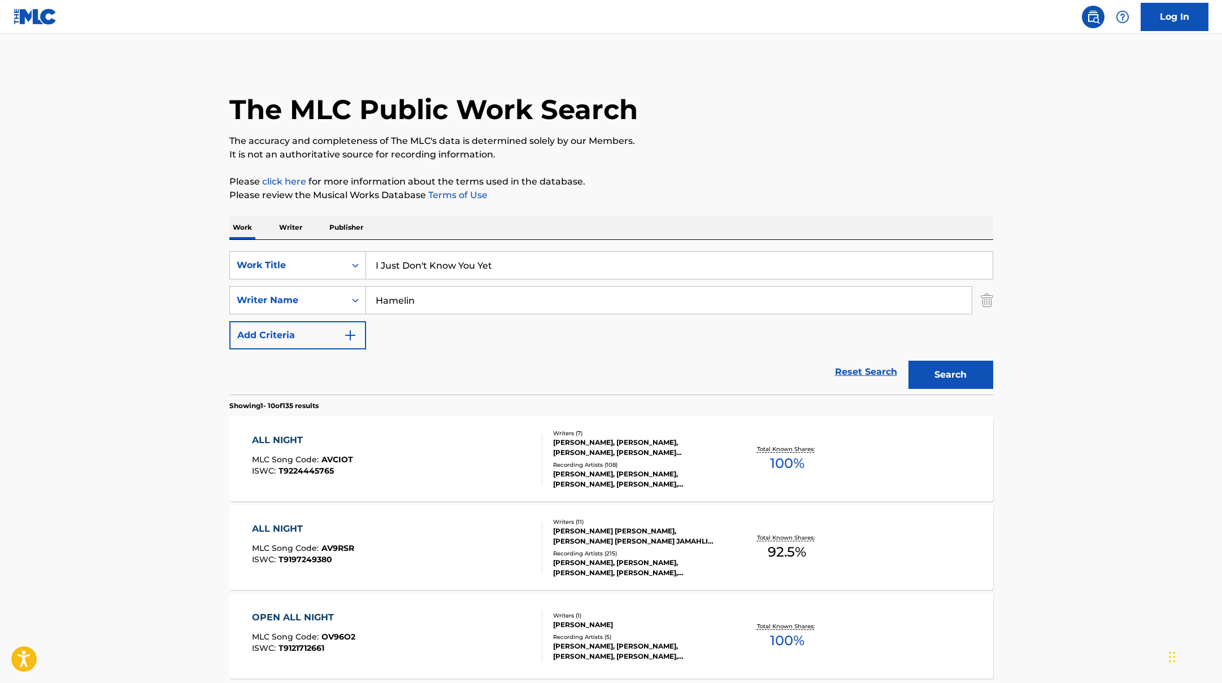
click at [718, 192] on p "Please review the Musical Works Database Terms of Use" at bounding box center [611, 196] width 764 height 14
click at [948, 365] on button "Search" at bounding box center [950, 375] width 85 height 28
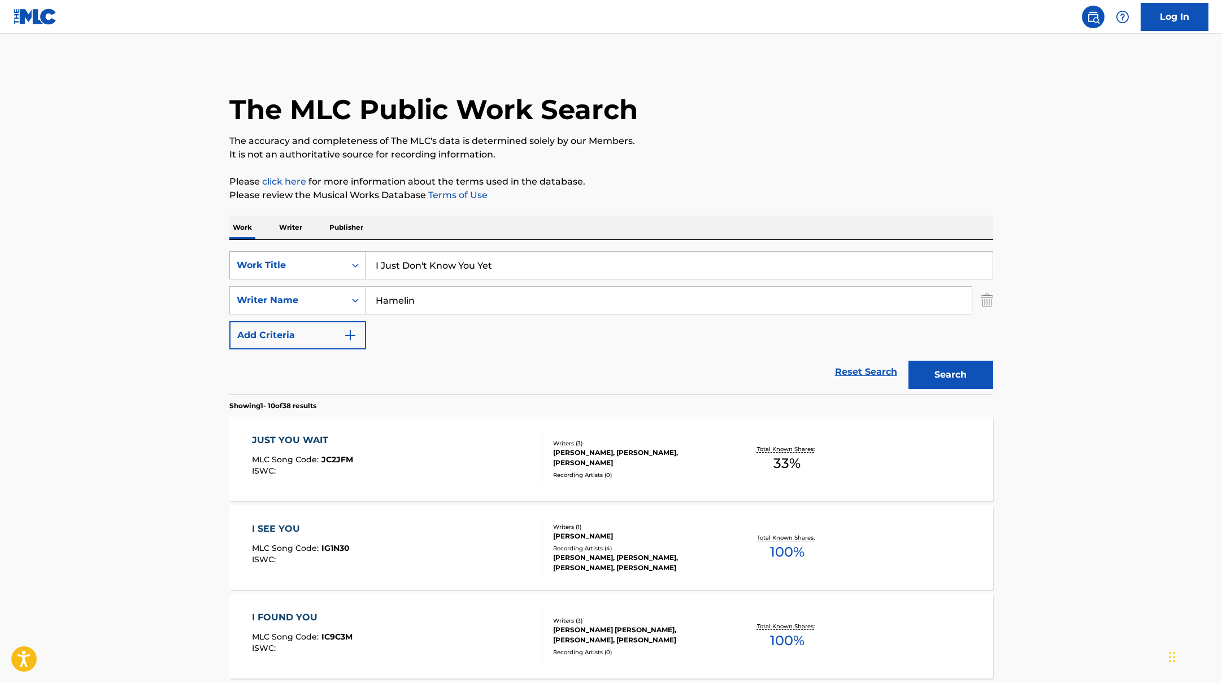
drag, startPoint x: 502, startPoint y: 268, endPoint x: 304, endPoint y: 256, distance: 198.0
click at [294, 256] on div "SearchWithCriteriab335d5b7-5ba0-43a8-9c5d-b3fbe2b10fcf Work Title I Just Don't …" at bounding box center [611, 265] width 764 height 28
paste input "They're called 110s"
type input "They're called 110s"
click at [440, 234] on div "Work Writer Publisher" at bounding box center [611, 228] width 764 height 24
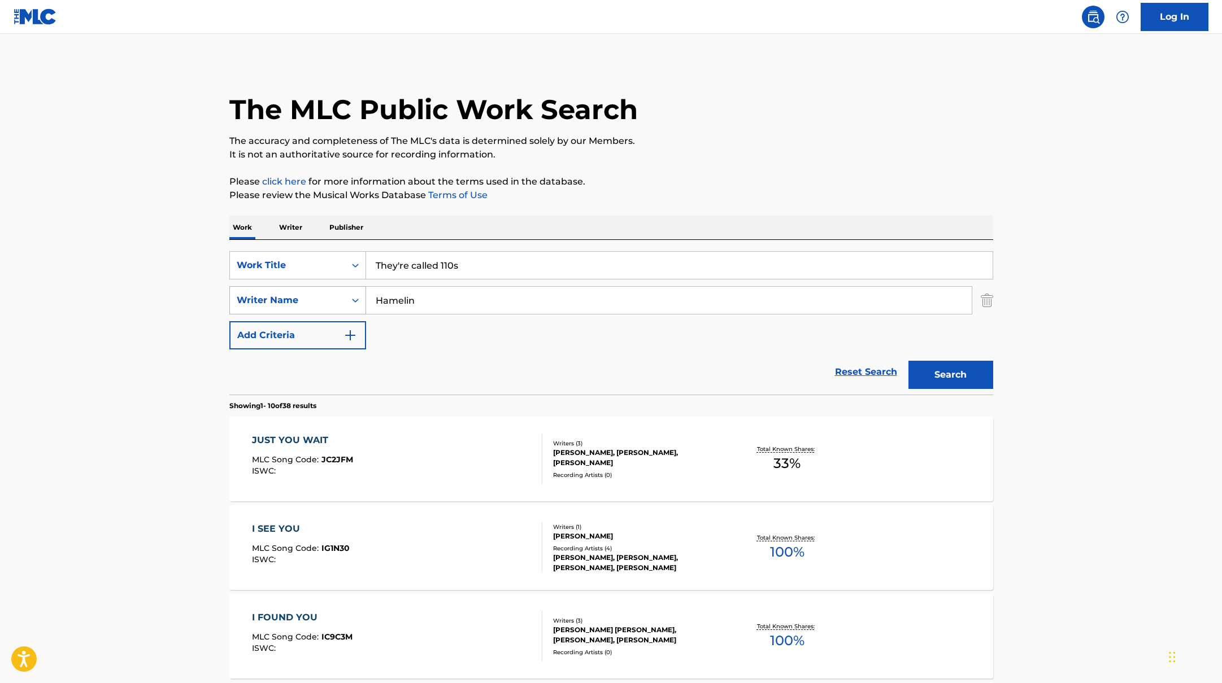
drag, startPoint x: 429, startPoint y: 300, endPoint x: 333, endPoint y: 286, distance: 97.6
click at [337, 287] on div "SearchWithCriteriabc7363e5-3b2b-47d7-9e26-821f073300c3 Writer Name [PERSON_NAME]" at bounding box center [611, 300] width 764 height 28
click at [908, 361] on button "Search" at bounding box center [950, 375] width 85 height 28
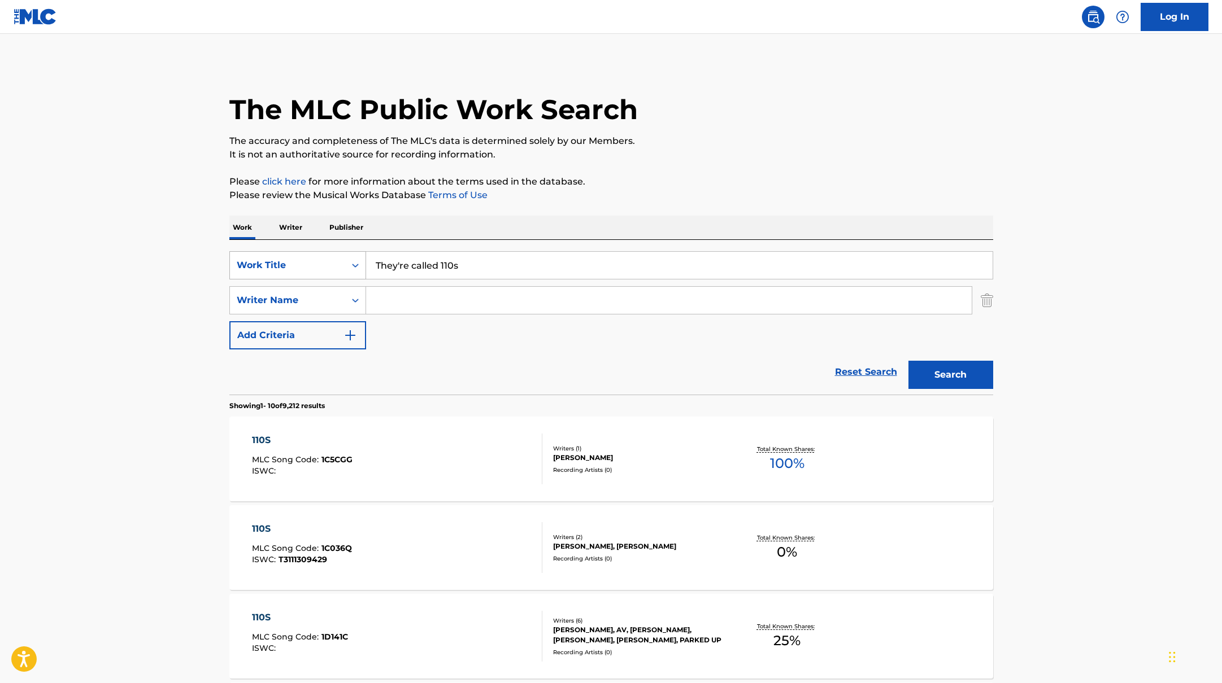
drag, startPoint x: 470, startPoint y: 269, endPoint x: 316, endPoint y: 262, distance: 154.4
click at [316, 263] on div "SearchWithCriteriab335d5b7-5ba0-43a8-9c5d-b3fbe2b10fcf Work Title They're calle…" at bounding box center [611, 265] width 764 height 28
paste input "Get Stupid"
type input "Get Stupid"
click at [686, 156] on p "It is not an authoritative source for recording information." at bounding box center [611, 155] width 764 height 14
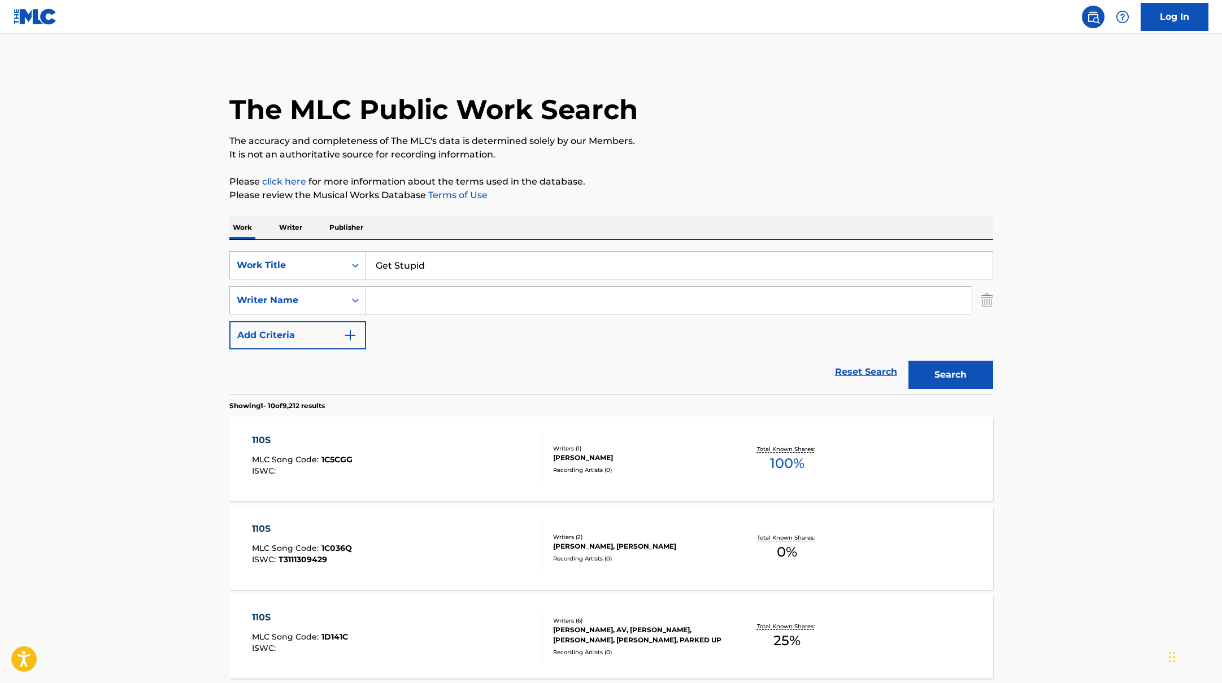
click at [435, 302] on input "Search Form" at bounding box center [668, 300] width 605 height 27
paste input "Fijma,"
type input "Fijma,"
click at [729, 138] on p "The accuracy and completeness of The MLC's data is determined solely by our Mem…" at bounding box center [611, 141] width 764 height 14
click at [921, 366] on button "Search" at bounding box center [950, 375] width 85 height 28
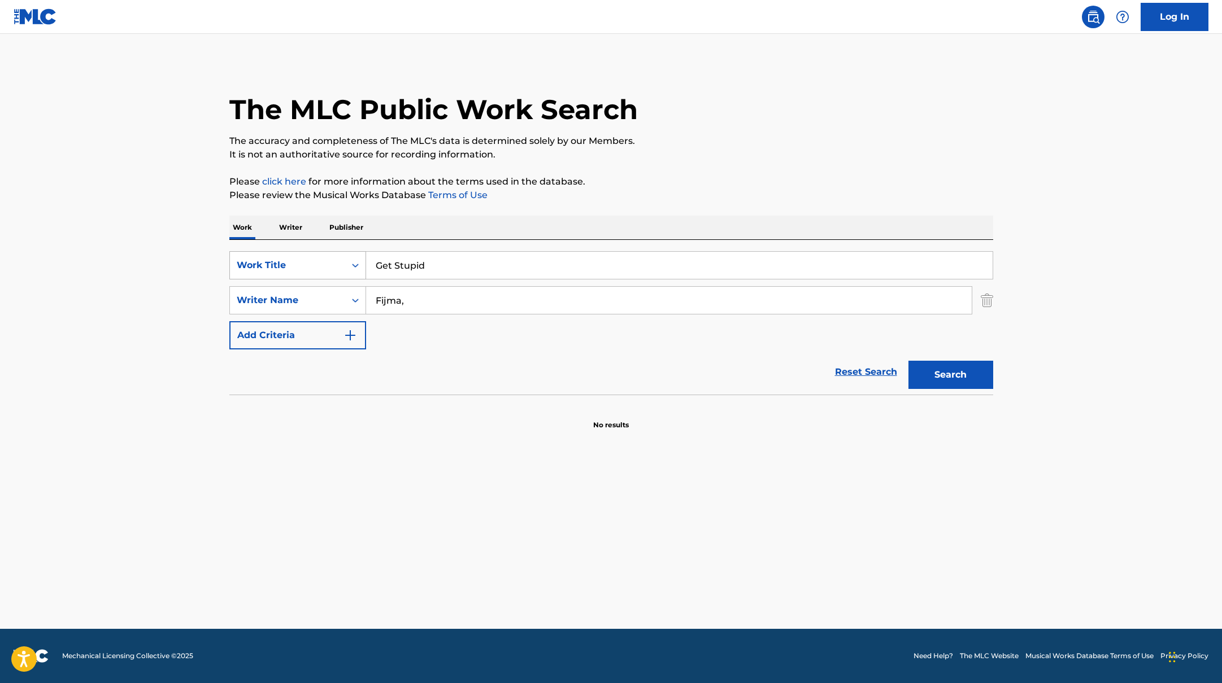
paste input "White Horses"
drag, startPoint x: 438, startPoint y: 269, endPoint x: 345, endPoint y: 251, distance: 95.4
click at [330, 254] on div "SearchWithCriteriab335d5b7-5ba0-43a8-9c5d-b3fbe2b10fcf Work Title Get Stupid" at bounding box center [611, 265] width 764 height 28
type input "White Horses"
click at [729, 164] on div "The MLC Public Work Search The accuracy and completeness of The MLC's data is d…" at bounding box center [611, 246] width 791 height 368
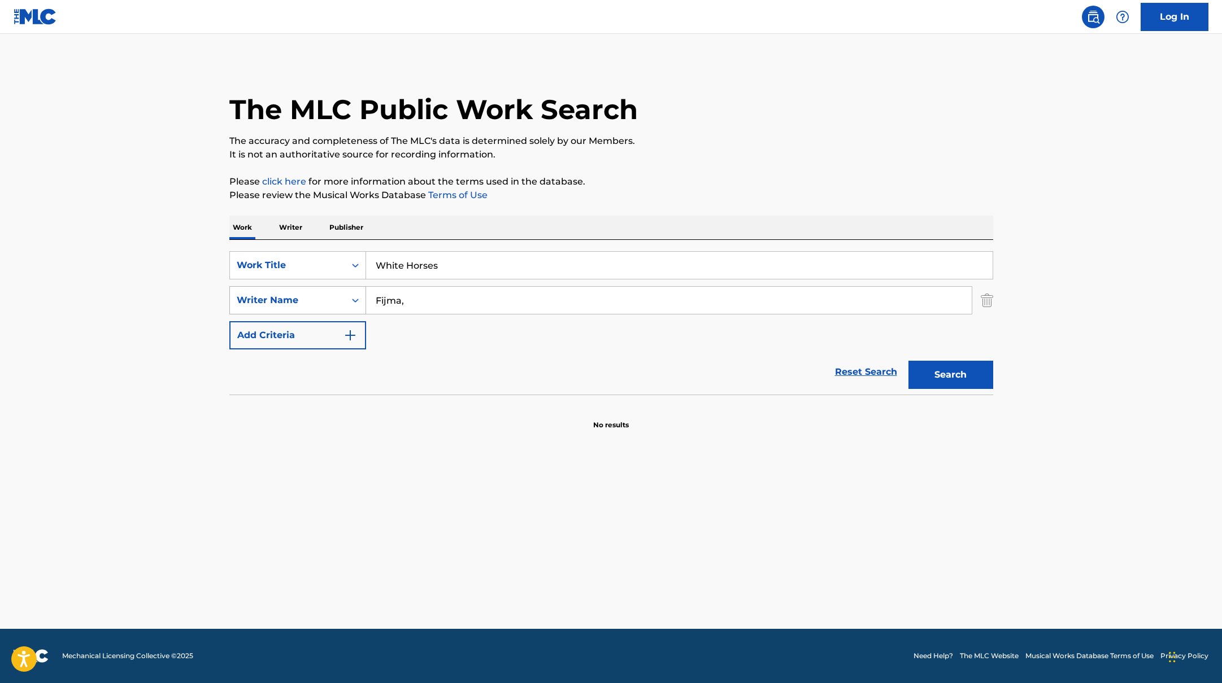
paste input "Rowsell"
drag, startPoint x: 391, startPoint y: 297, endPoint x: 589, endPoint y: 208, distance: 216.1
click at [584, 210] on div "The MLC Public Work Search The accuracy and completeness of The MLC's data is d…" at bounding box center [611, 246] width 791 height 368
type input "Rowsell,"
click at [589, 208] on div "The MLC Public Work Search The accuracy and completeness of The MLC's data is d…" at bounding box center [611, 246] width 791 height 368
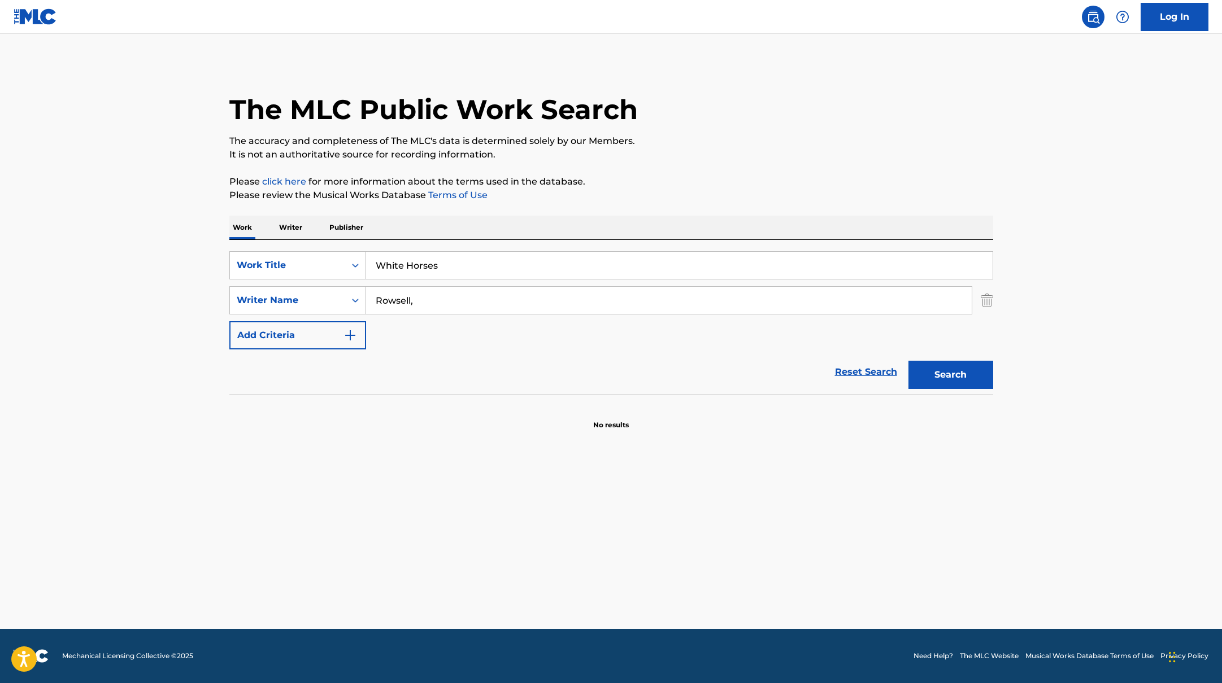
click at [932, 373] on button "Search" at bounding box center [950, 375] width 85 height 28
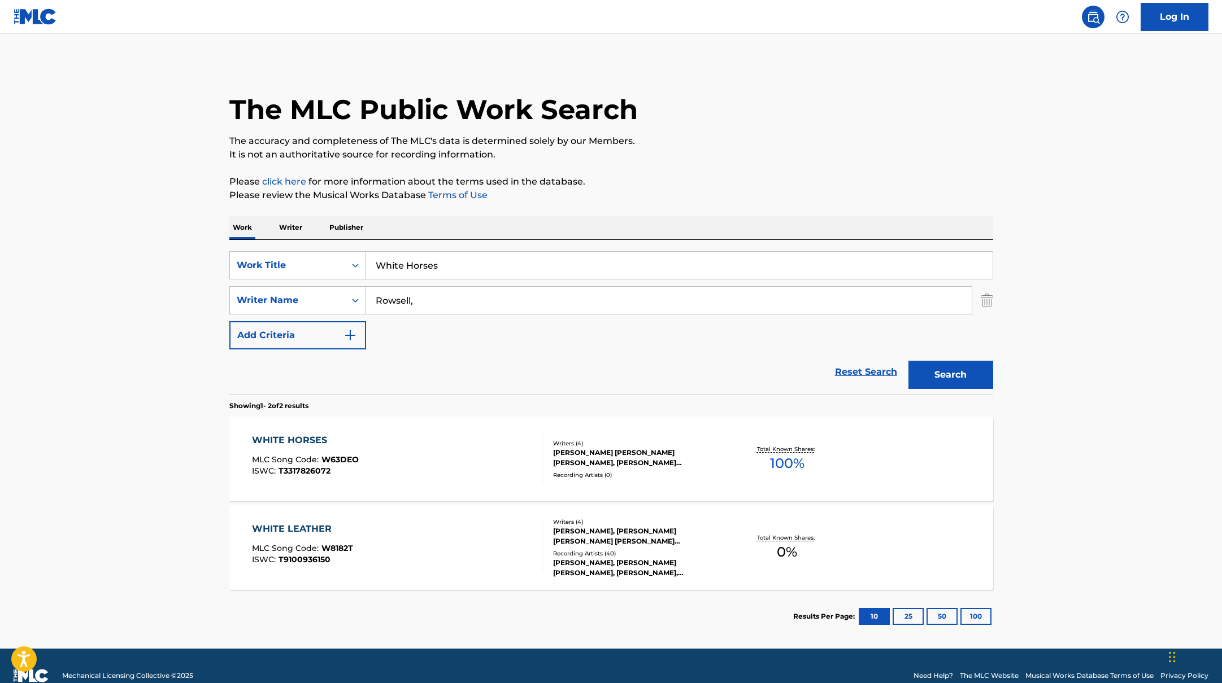
click at [481, 452] on div "WHITE HORSES MLC Song Code : W63DEO ISWC : T3317826072" at bounding box center [397, 459] width 290 height 51
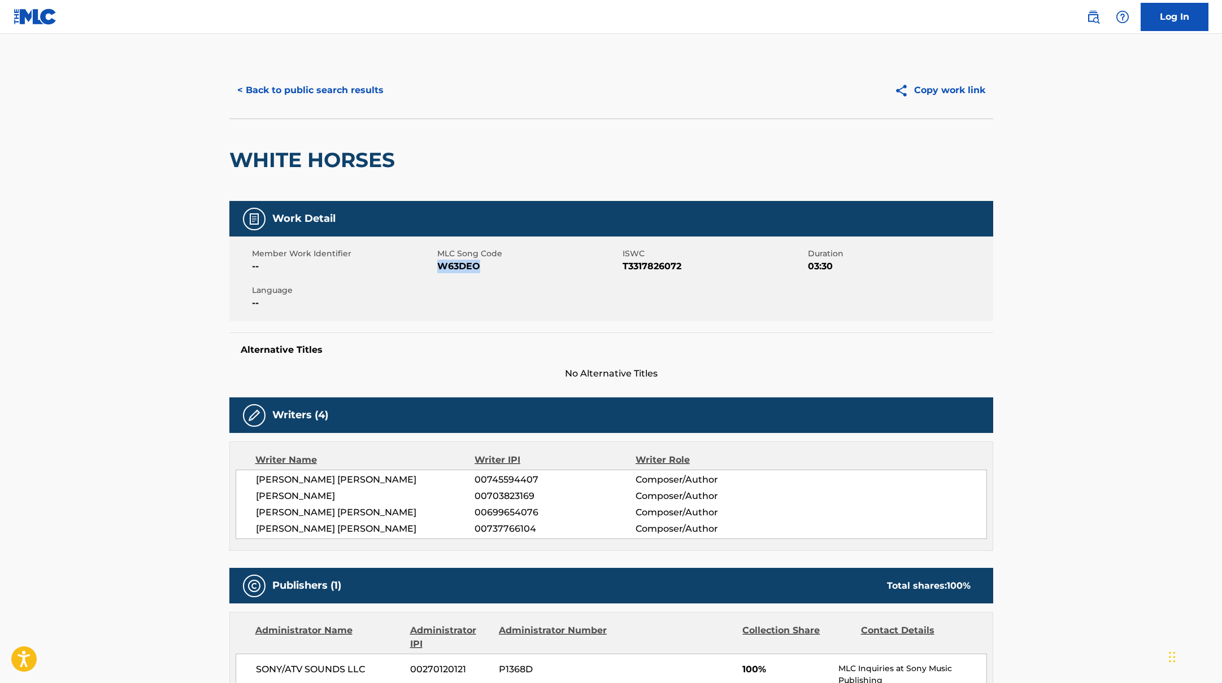
drag, startPoint x: 439, startPoint y: 264, endPoint x: 517, endPoint y: 266, distance: 77.4
click at [517, 266] on span "W63DEO" at bounding box center [528, 267] width 182 height 14
click at [314, 85] on button "< Back to public search results" at bounding box center [310, 90] width 162 height 28
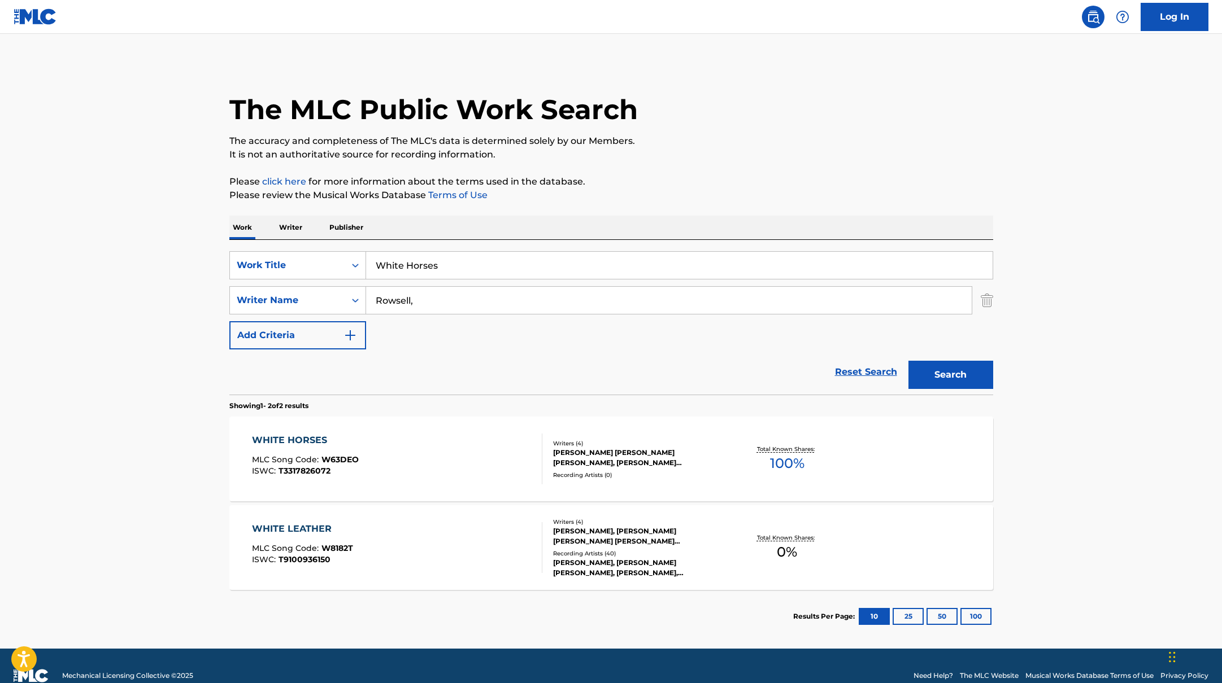
drag, startPoint x: 445, startPoint y: 264, endPoint x: 339, endPoint y: 246, distance: 107.2
click at [339, 249] on div "SearchWithCriteriab335d5b7-5ba0-43a8-9c5d-b3fbe2b10fcf Work Title White Horses …" at bounding box center [611, 317] width 764 height 155
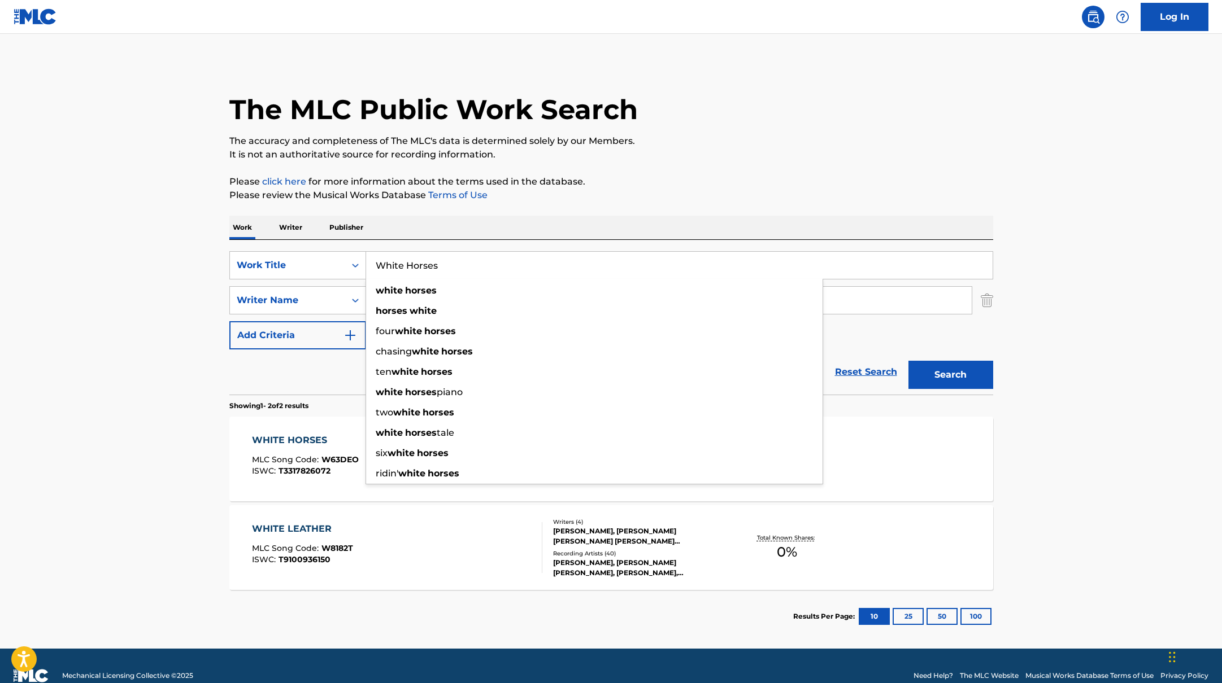
paste input "[PERSON_NAME]"
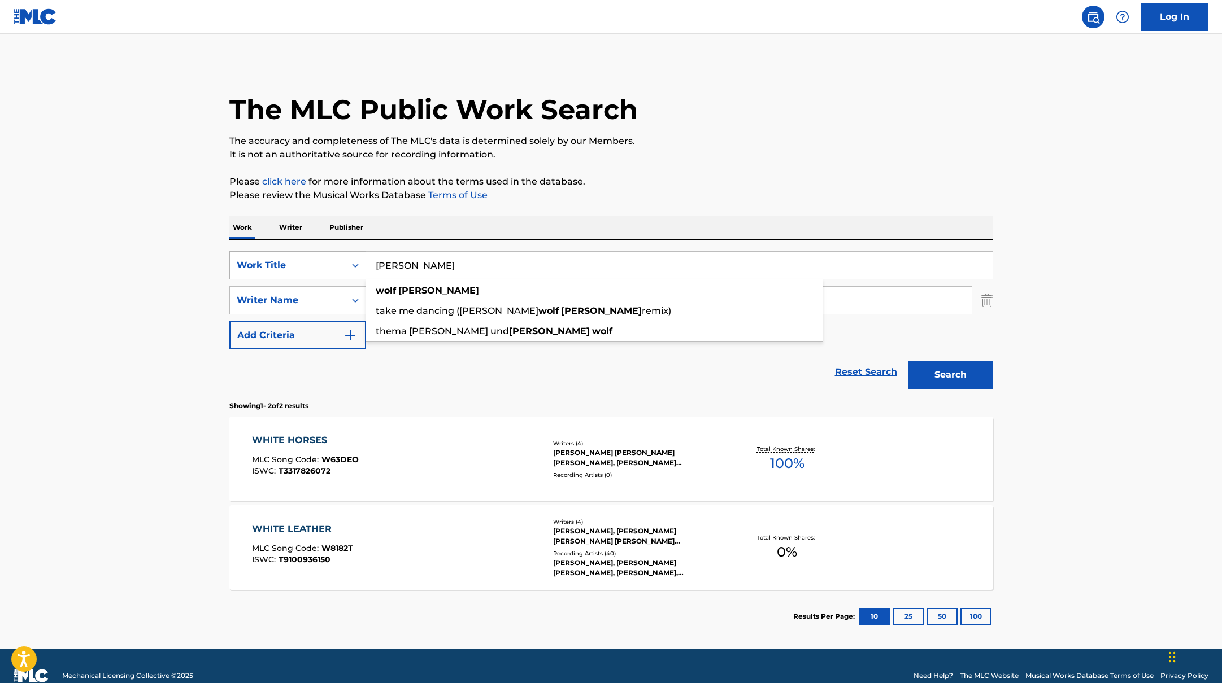
drag, startPoint x: 438, startPoint y: 267, endPoint x: 342, endPoint y: 259, distance: 96.9
click at [343, 259] on div "SearchWithCriteriab335d5b7-5ba0-43a8-9c5d-b3fbe2b10fcf Work Title [PERSON_NAME]…" at bounding box center [611, 265] width 764 height 28
paste input "Thorns"
type input "Thorns"
click at [706, 140] on p "The accuracy and completeness of The MLC's data is determined solely by our Mem…" at bounding box center [611, 141] width 764 height 14
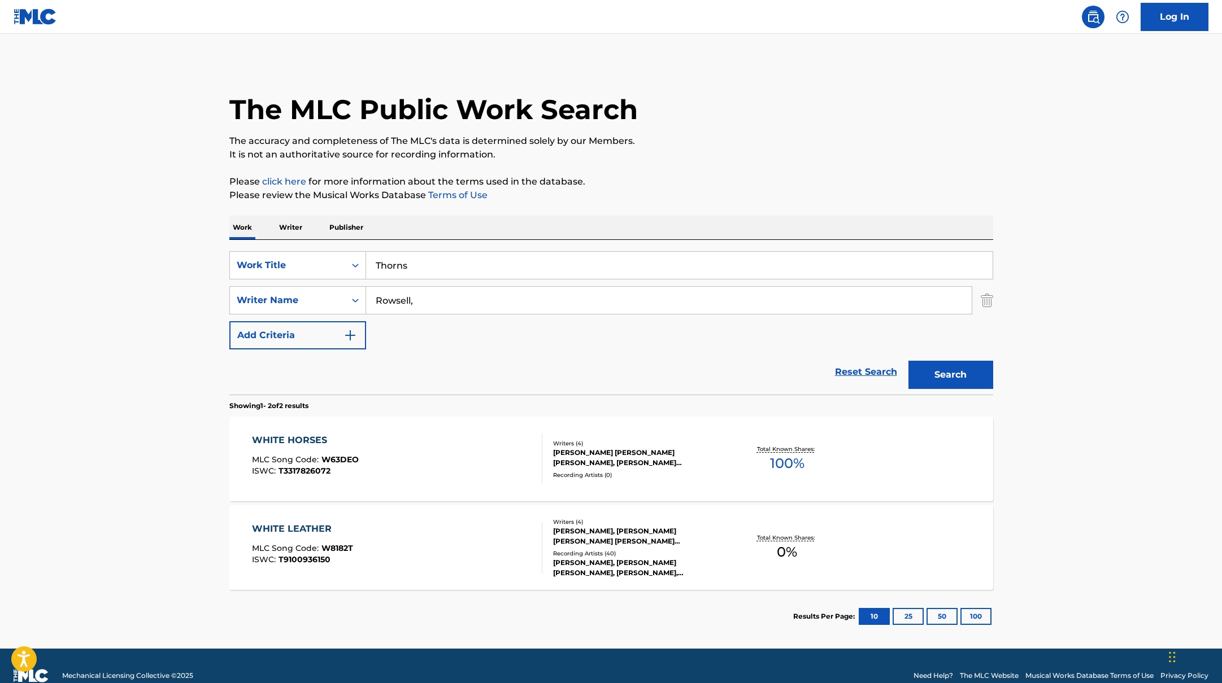
click at [938, 382] on button "Search" at bounding box center [950, 375] width 85 height 28
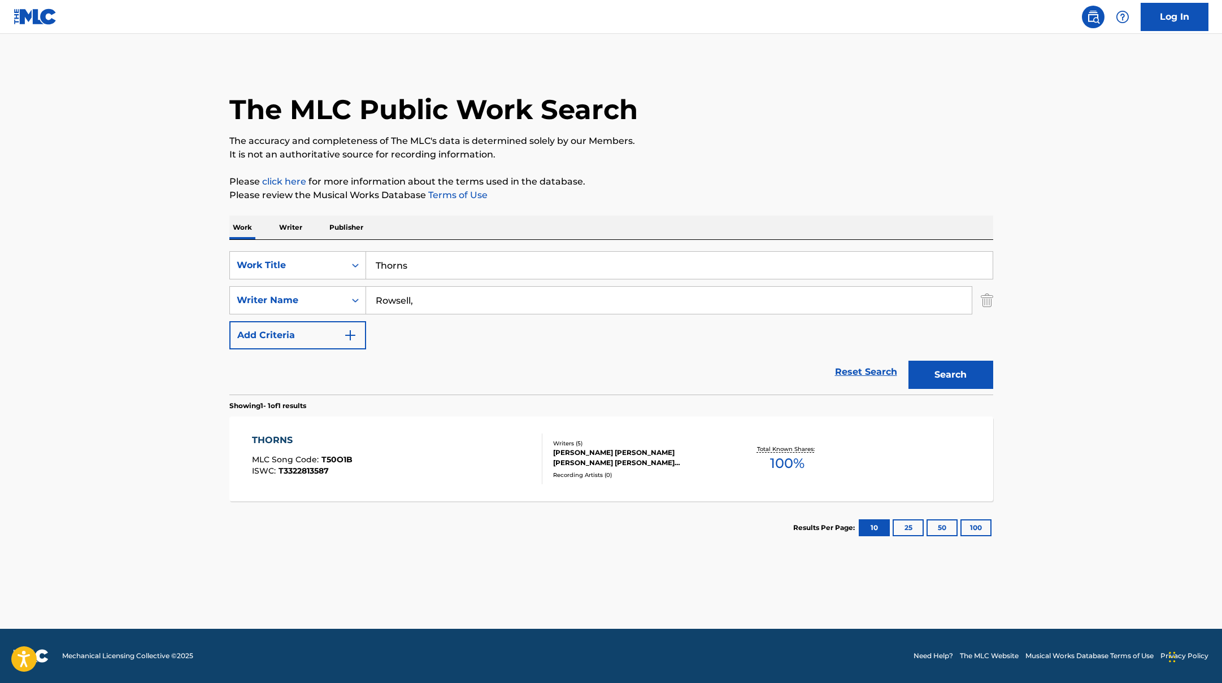
click at [513, 458] on div "THORNS MLC Song Code : T50O1B ISWC : T3322813587" at bounding box center [397, 459] width 290 height 51
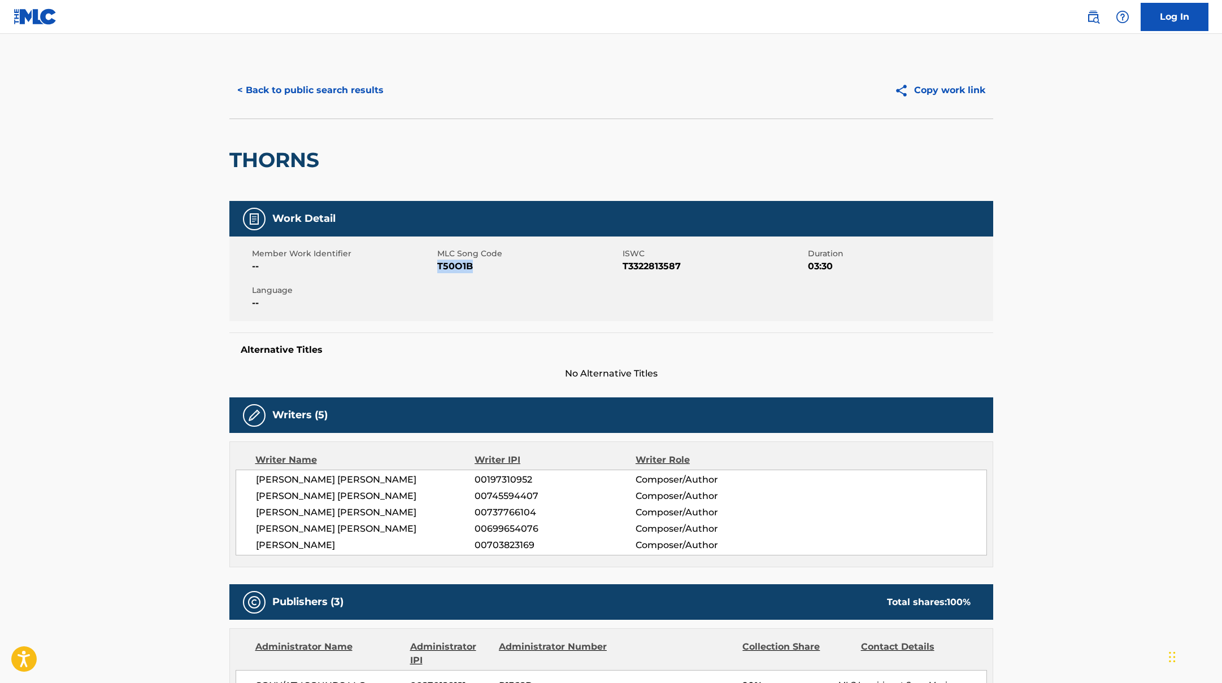
drag, startPoint x: 438, startPoint y: 265, endPoint x: 528, endPoint y: 268, distance: 90.4
click at [528, 268] on span "T50O1B" at bounding box center [528, 267] width 182 height 14
click at [366, 87] on button "< Back to public search results" at bounding box center [310, 90] width 162 height 28
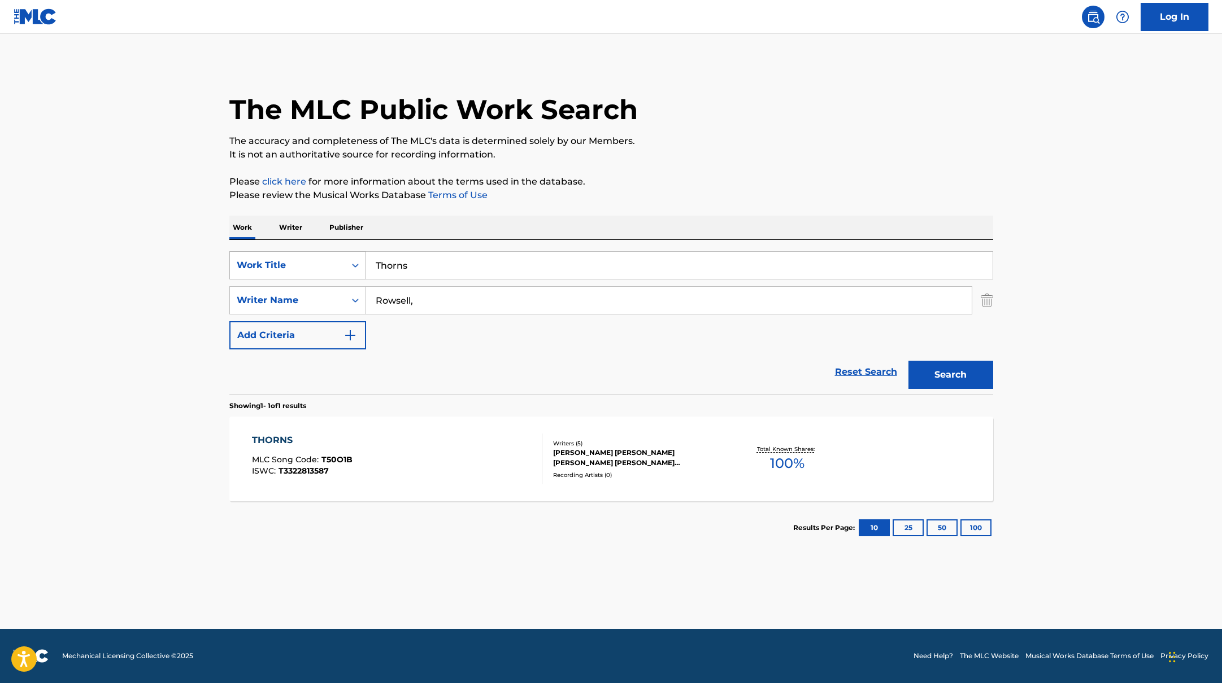
drag, startPoint x: 423, startPoint y: 271, endPoint x: 358, endPoint y: 259, distance: 66.6
click at [358, 259] on div "SearchWithCriteriab335d5b7-5ba0-43a8-9c5d-b3fbe2b10fcf Work Title Thorns" at bounding box center [611, 265] width 764 height 28
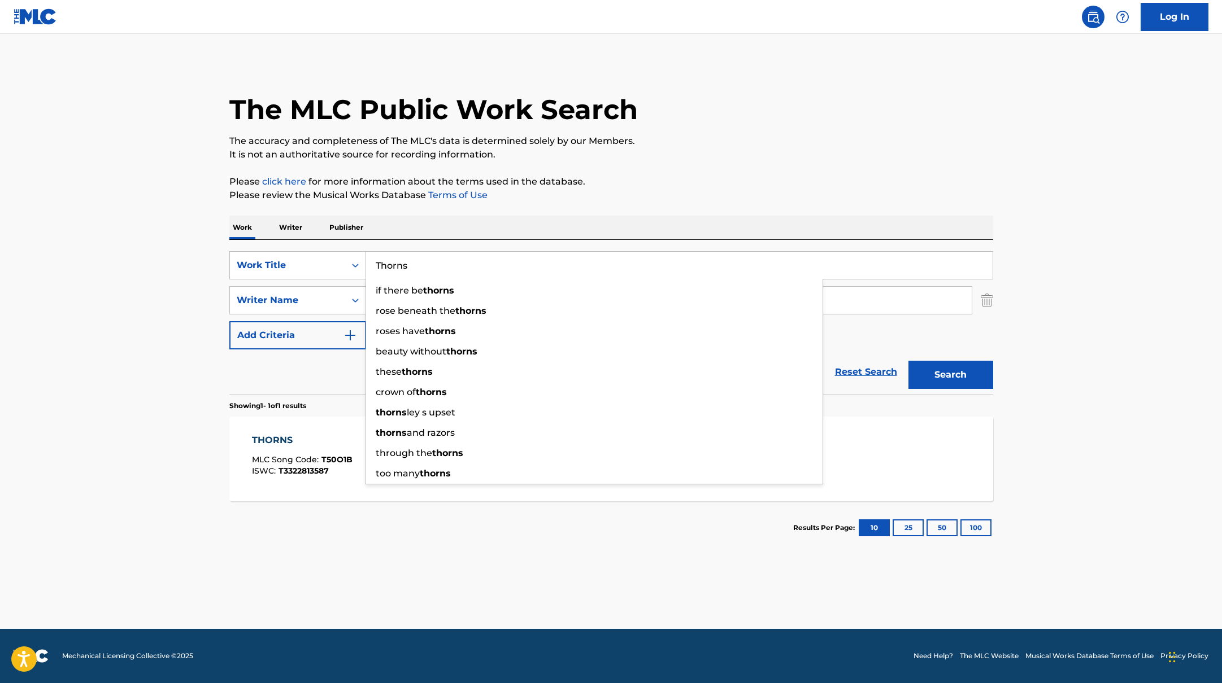
paste input "Bloom Baby Bloom"
type input "Bloom Baby Bloom"
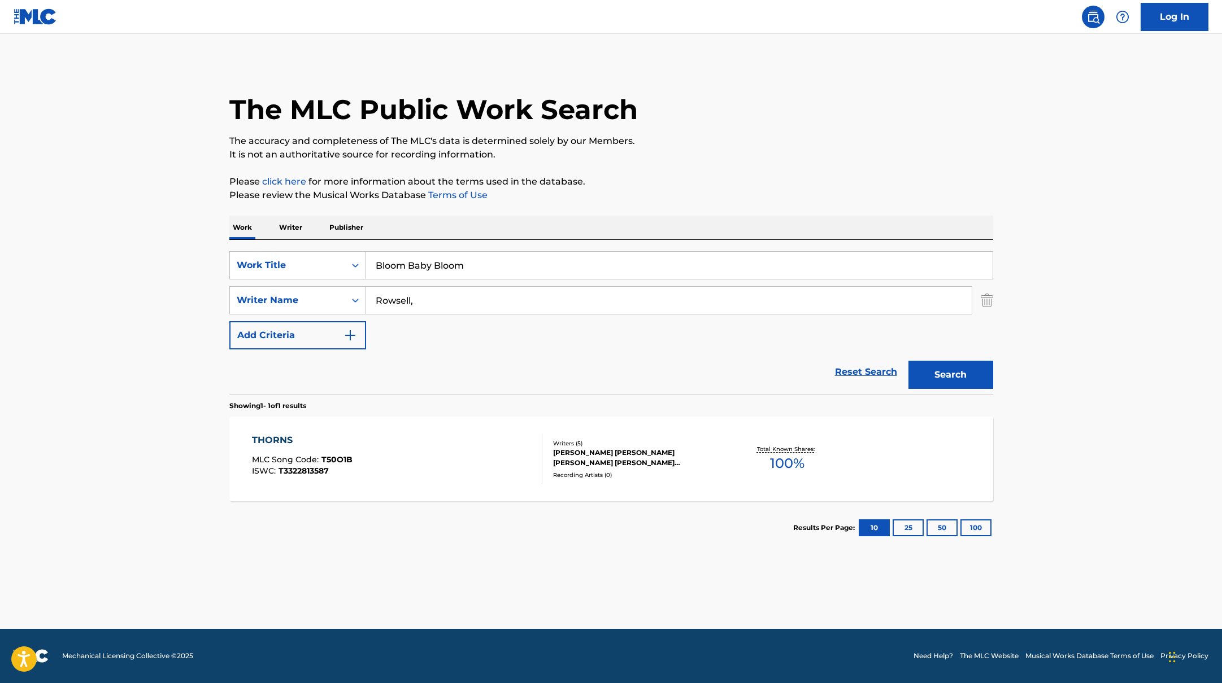
click at [725, 204] on div "The MLC Public Work Search The accuracy and completeness of The MLC's data is d…" at bounding box center [611, 308] width 791 height 493
click at [965, 380] on button "Search" at bounding box center [950, 375] width 85 height 28
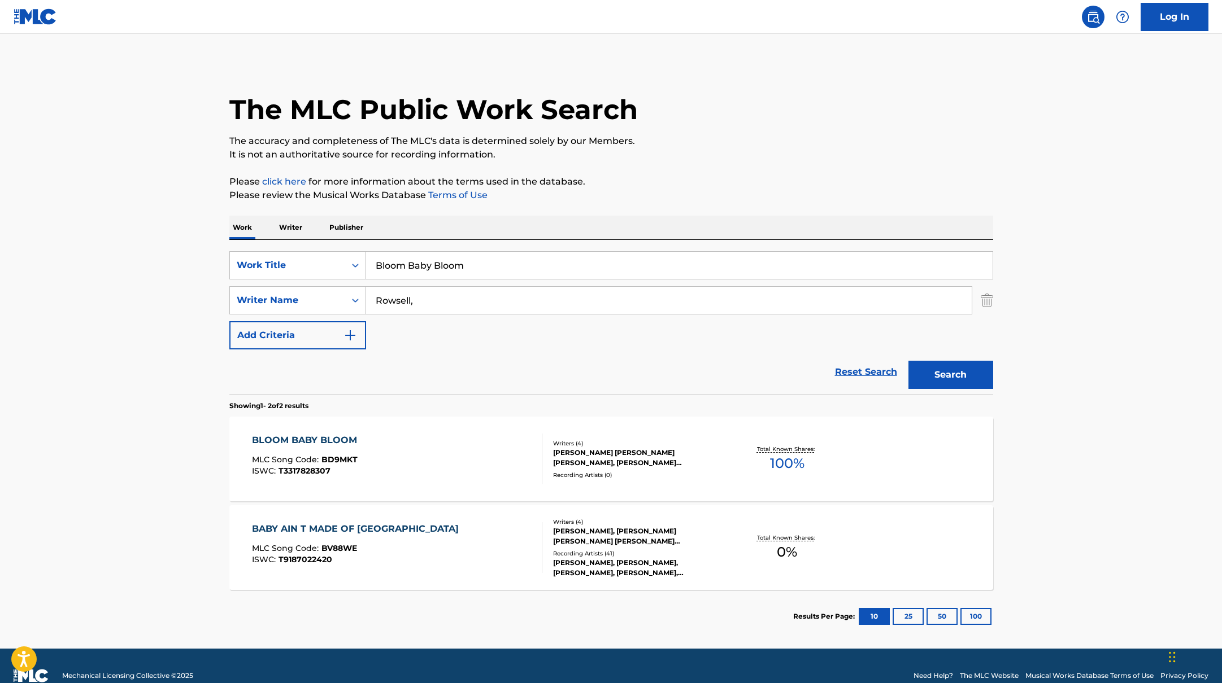
click at [420, 450] on div "BLOOM BABY BLOOM MLC Song Code : BD9MKT ISWC : T3317828307" at bounding box center [397, 459] width 290 height 51
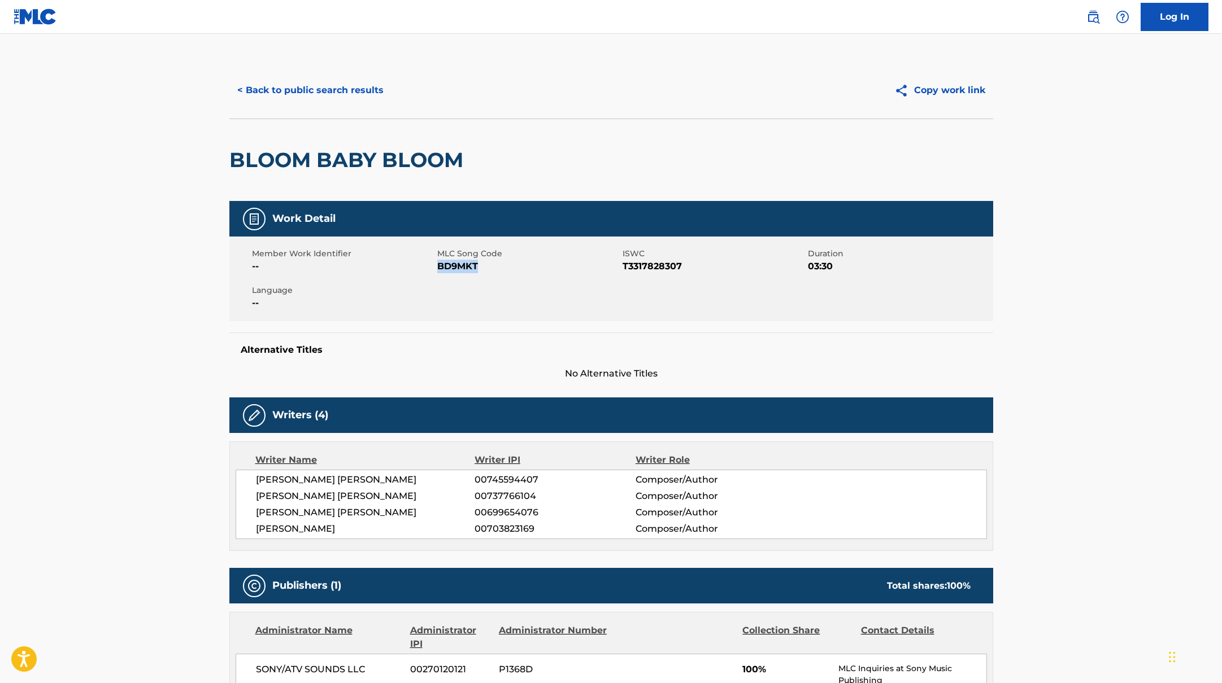
drag, startPoint x: 439, startPoint y: 267, endPoint x: 506, endPoint y: 267, distance: 66.6
click at [506, 267] on span "BD9MKT" at bounding box center [528, 267] width 182 height 14
click at [357, 82] on button "< Back to public search results" at bounding box center [310, 90] width 162 height 28
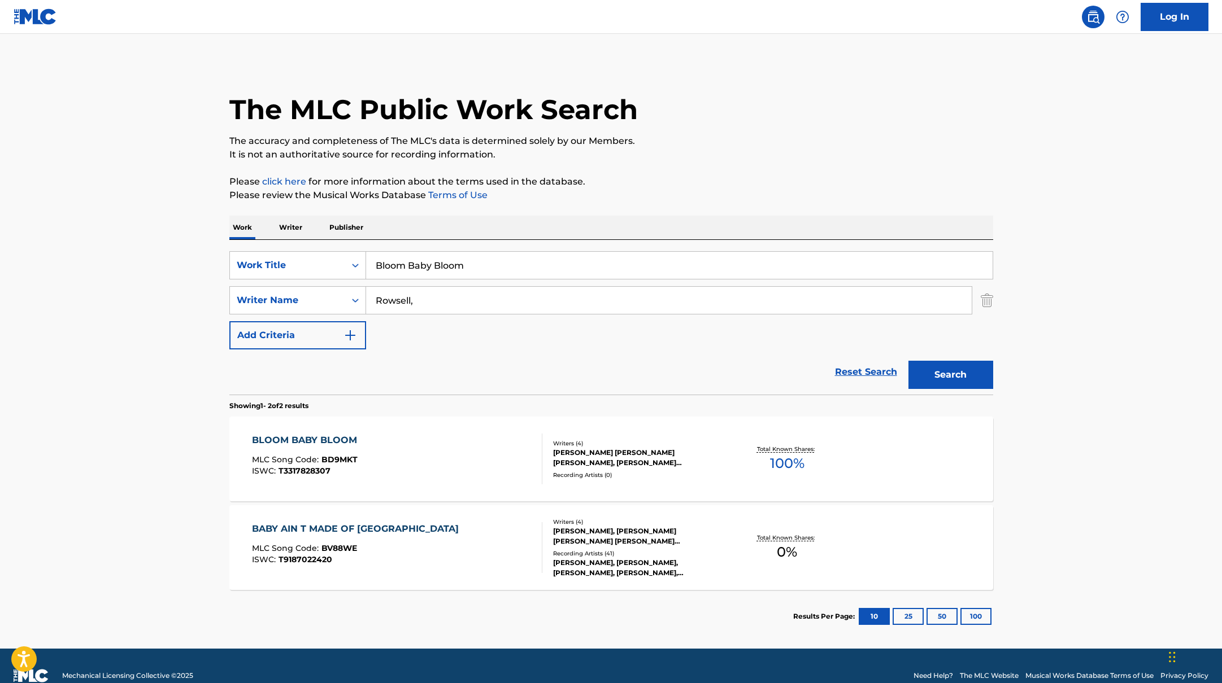
drag, startPoint x: 476, startPoint y: 269, endPoint x: 343, endPoint y: 246, distance: 134.7
click at [352, 249] on div "SearchWithCriteriab335d5b7-5ba0-43a8-9c5d-b3fbe2b10fcf Work Title Bloom Baby Bl…" at bounding box center [611, 317] width 764 height 155
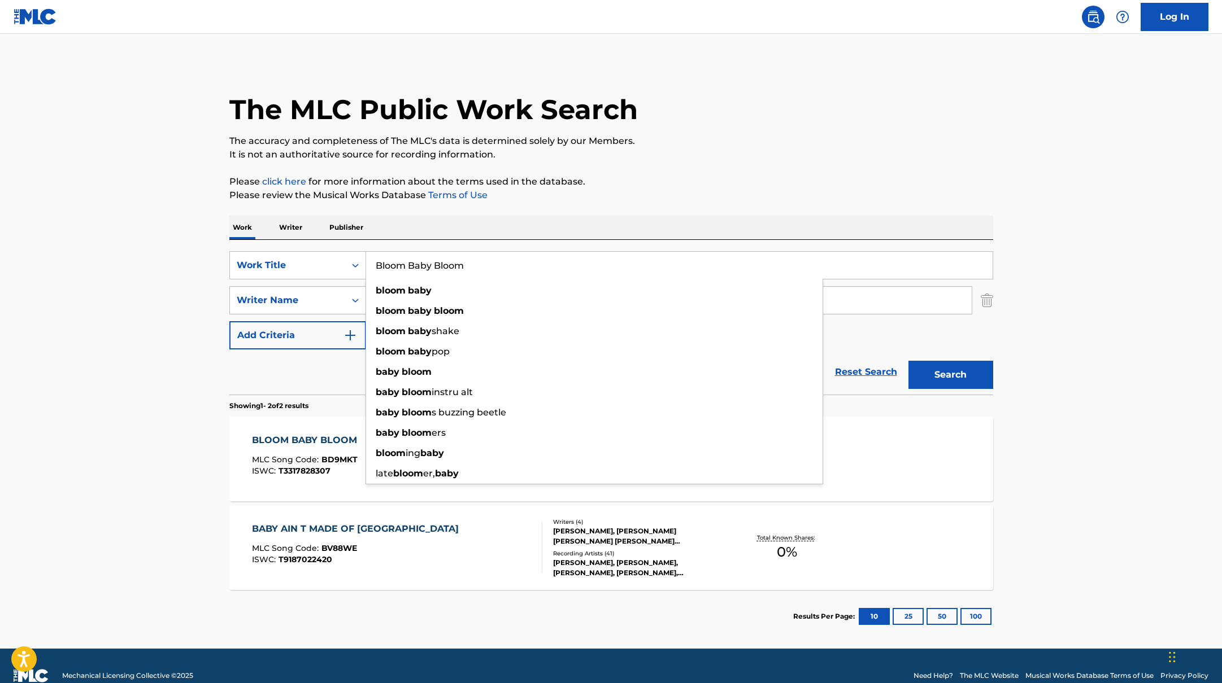
paste input "Just Two Girls"
type input "Just Two Girls"
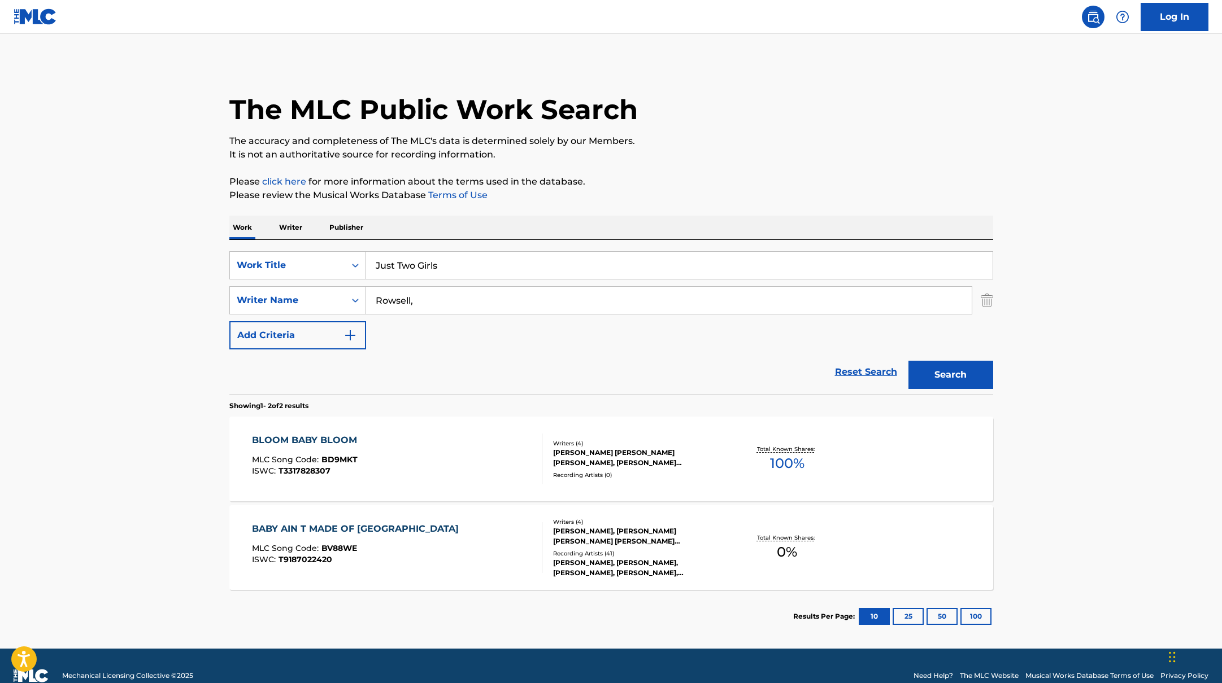
click at [702, 173] on div "The MLC Public Work Search The accuracy and completeness of The MLC's data is d…" at bounding box center [611, 352] width 791 height 581
click at [965, 370] on button "Search" at bounding box center [950, 375] width 85 height 28
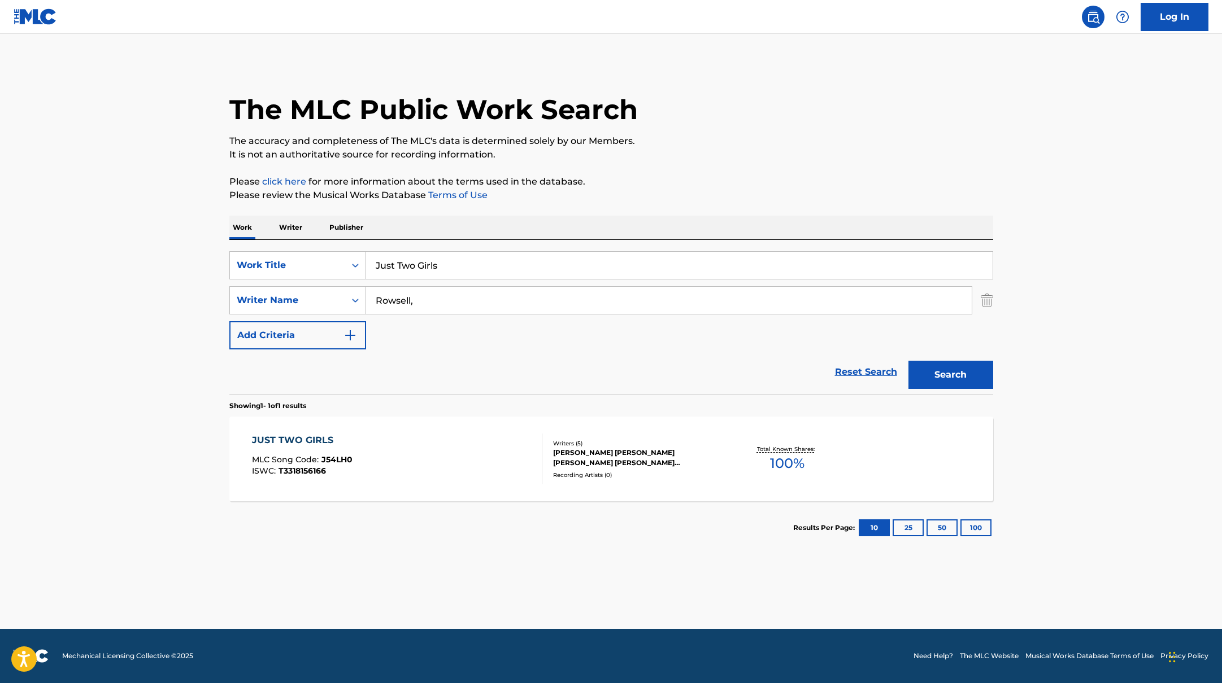
click at [455, 474] on div "JUST TWO GIRLS MLC Song Code : J54LH0 ISWC : T3318156166" at bounding box center [397, 459] width 290 height 51
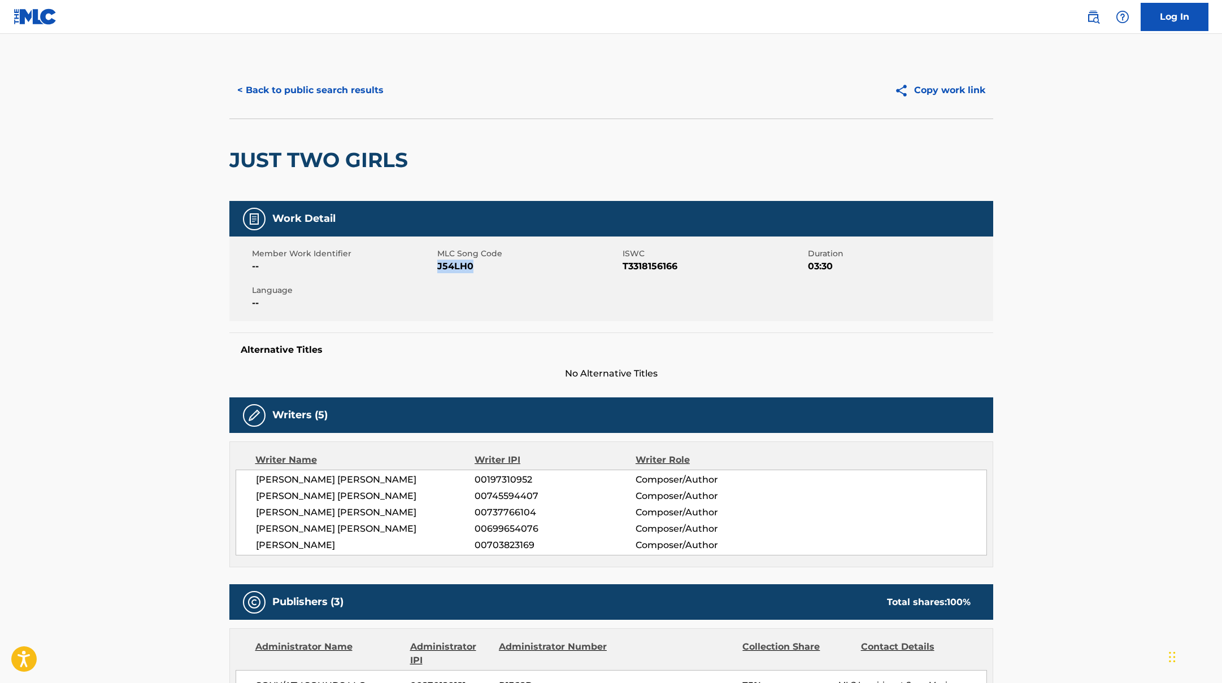
drag, startPoint x: 437, startPoint y: 266, endPoint x: 480, endPoint y: 267, distance: 42.9
click at [480, 267] on span "J54LH0" at bounding box center [528, 267] width 182 height 14
click at [351, 87] on button "< Back to public search results" at bounding box center [310, 90] width 162 height 28
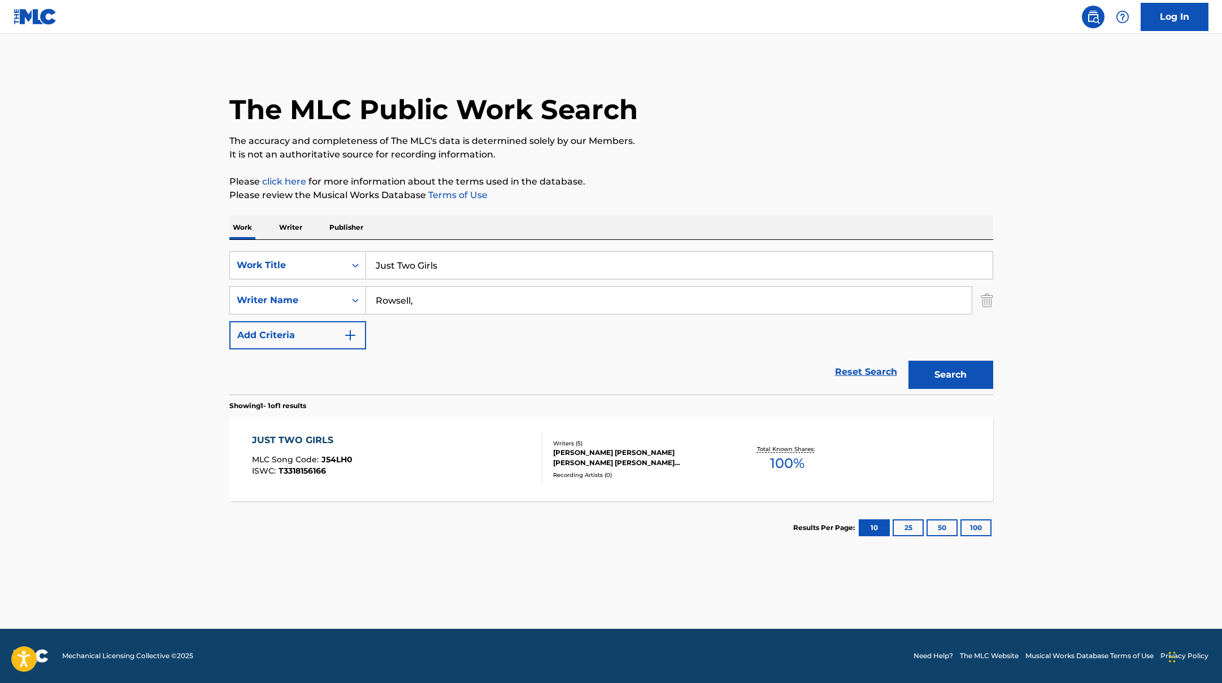
drag, startPoint x: 443, startPoint y: 264, endPoint x: 326, endPoint y: 247, distance: 118.8
click at [334, 251] on div "SearchWithCriteriab335d5b7-5ba0-43a8-9c5d-b3fbe2b10fcf Work Title Just Two Girls" at bounding box center [611, 265] width 764 height 28
paste input "Leaning Against The Wall"
type input "Leaning Against The Wall"
click at [701, 195] on p "Please review the Musical Works Database Terms of Use" at bounding box center [611, 196] width 764 height 14
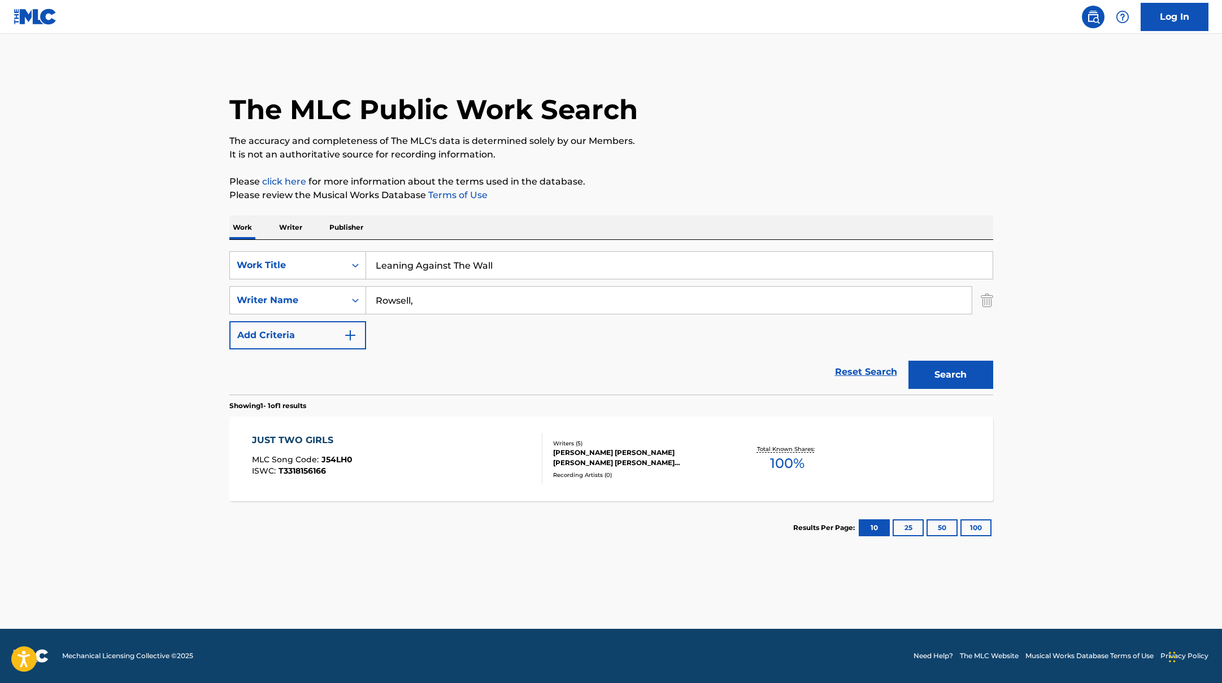
click at [925, 376] on button "Search" at bounding box center [950, 375] width 85 height 28
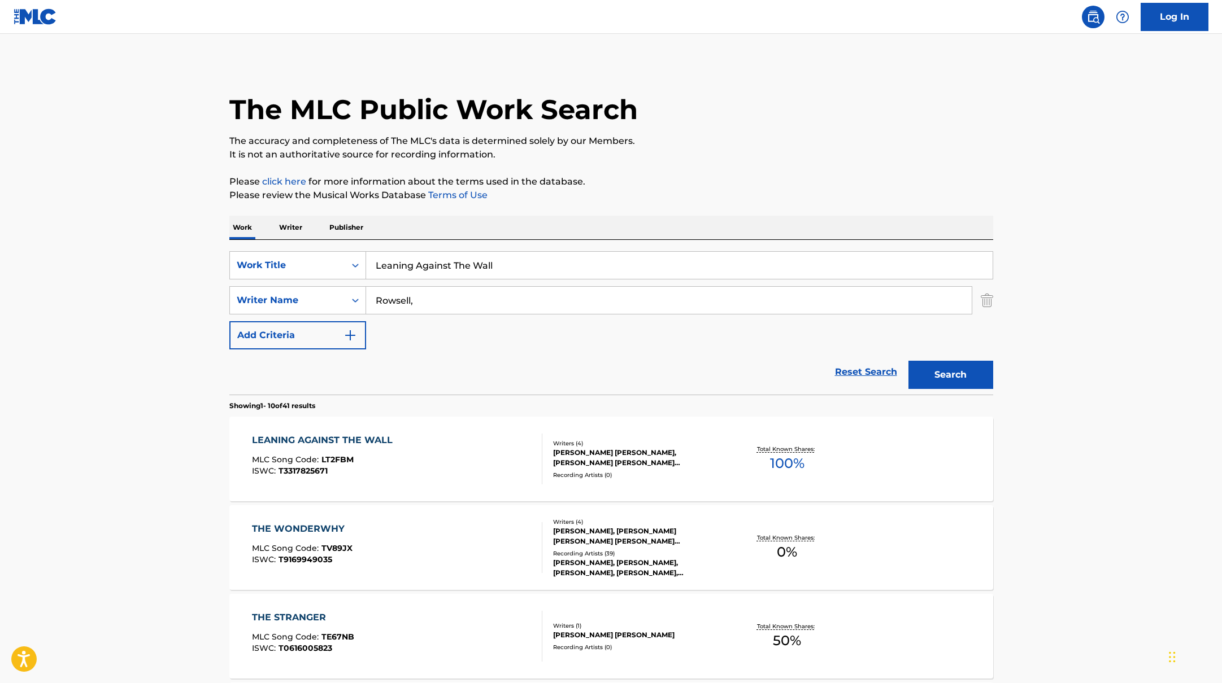
click at [439, 457] on div "LEANING AGAINST THE WALL MLC Song Code : LT2FBM ISWC : T3317825671" at bounding box center [397, 459] width 290 height 51
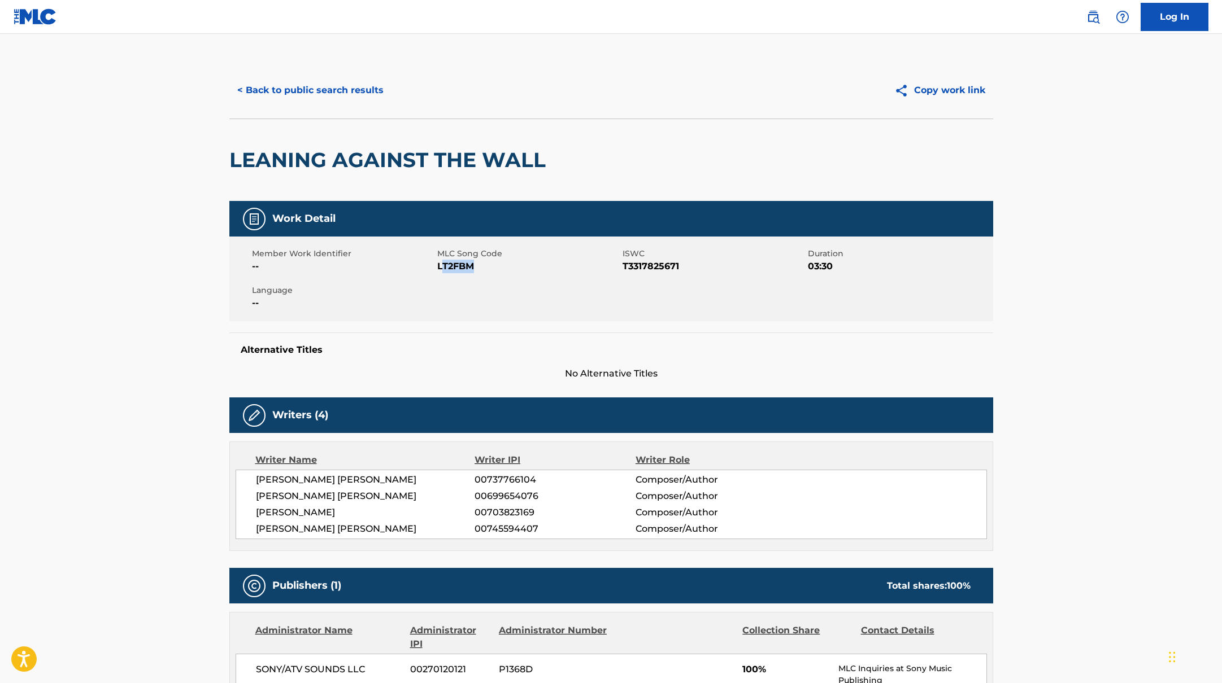
drag, startPoint x: 439, startPoint y: 268, endPoint x: 508, endPoint y: 269, distance: 68.9
click at [508, 269] on span "LT2FBM" at bounding box center [528, 267] width 182 height 14
drag, startPoint x: 438, startPoint y: 267, endPoint x: 513, endPoint y: 267, distance: 74.6
click at [513, 267] on span "LT2FBM" at bounding box center [528, 267] width 182 height 14
click at [352, 82] on button "< Back to public search results" at bounding box center [310, 90] width 162 height 28
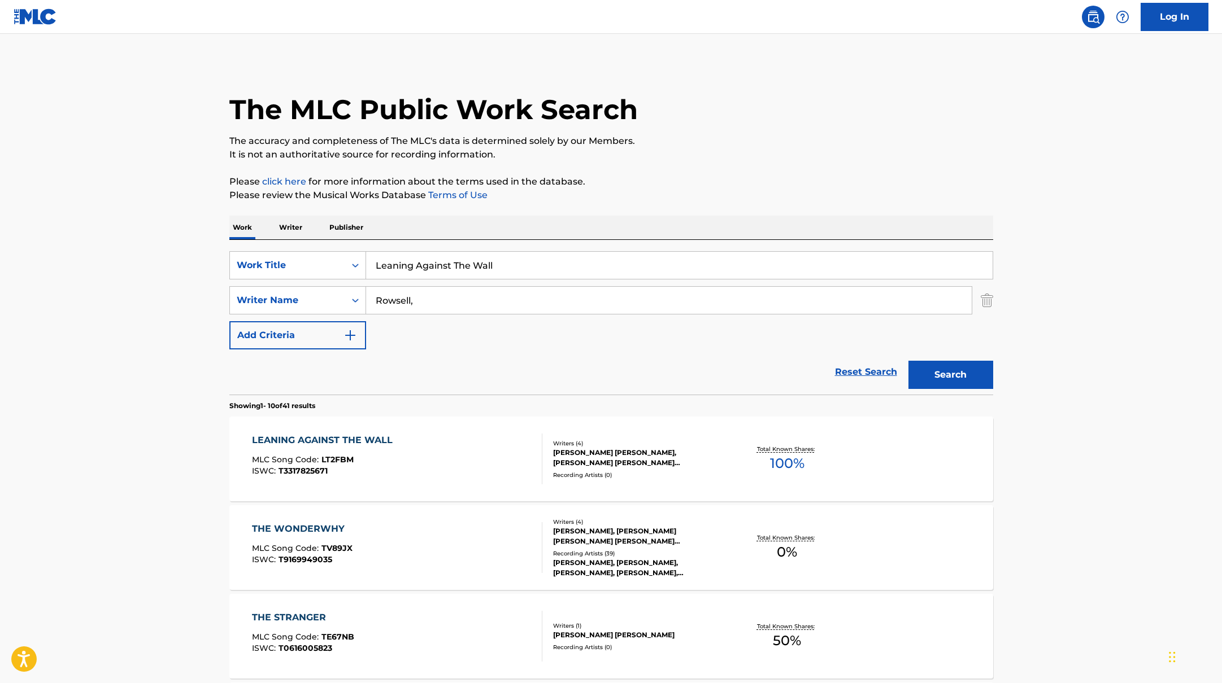
drag, startPoint x: 515, startPoint y: 266, endPoint x: 347, endPoint y: 243, distance: 168.7
click at [347, 243] on div "SearchWithCriteriab335d5b7-5ba0-43a8-9c5d-b3fbe2b10fcf Work Title Leaning Again…" at bounding box center [611, 317] width 764 height 155
paste input "Passenger Seat"
type input "Passenger Seat"
click at [727, 152] on p "It is not an authoritative source for recording information." at bounding box center [611, 155] width 764 height 14
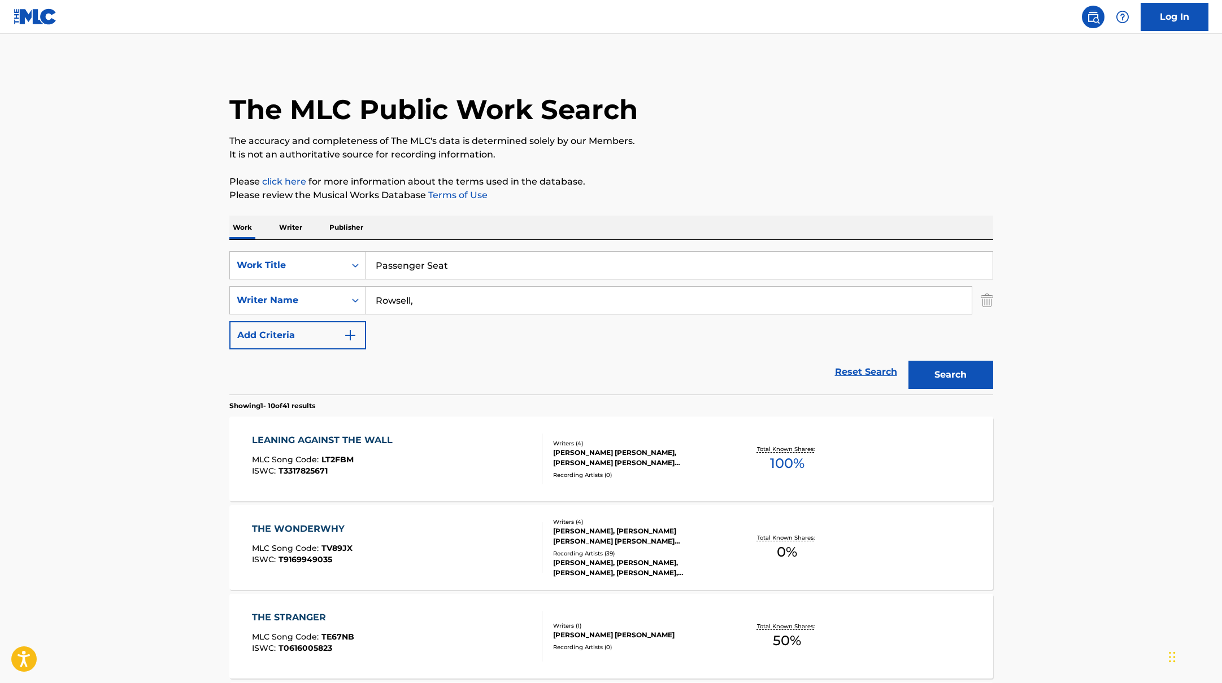
click at [932, 370] on button "Search" at bounding box center [950, 375] width 85 height 28
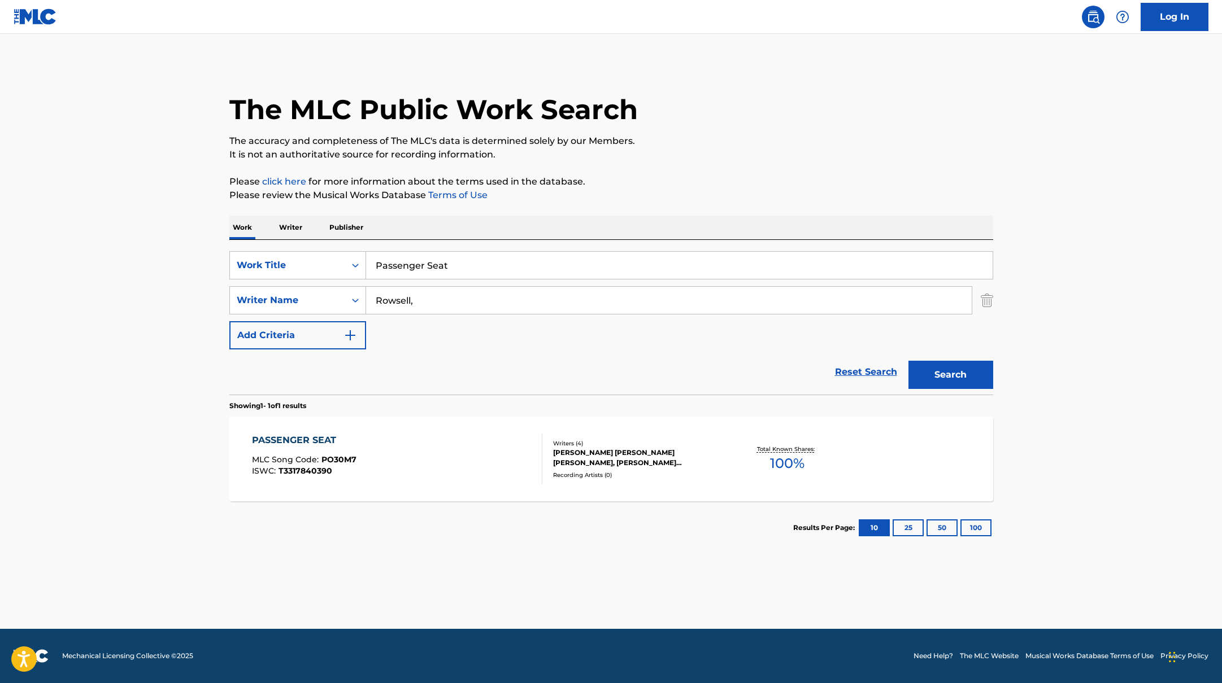
click at [445, 464] on div "PASSENGER SEAT MLC Song Code : PO30M7 ISWC : T3317840390" at bounding box center [397, 459] width 290 height 51
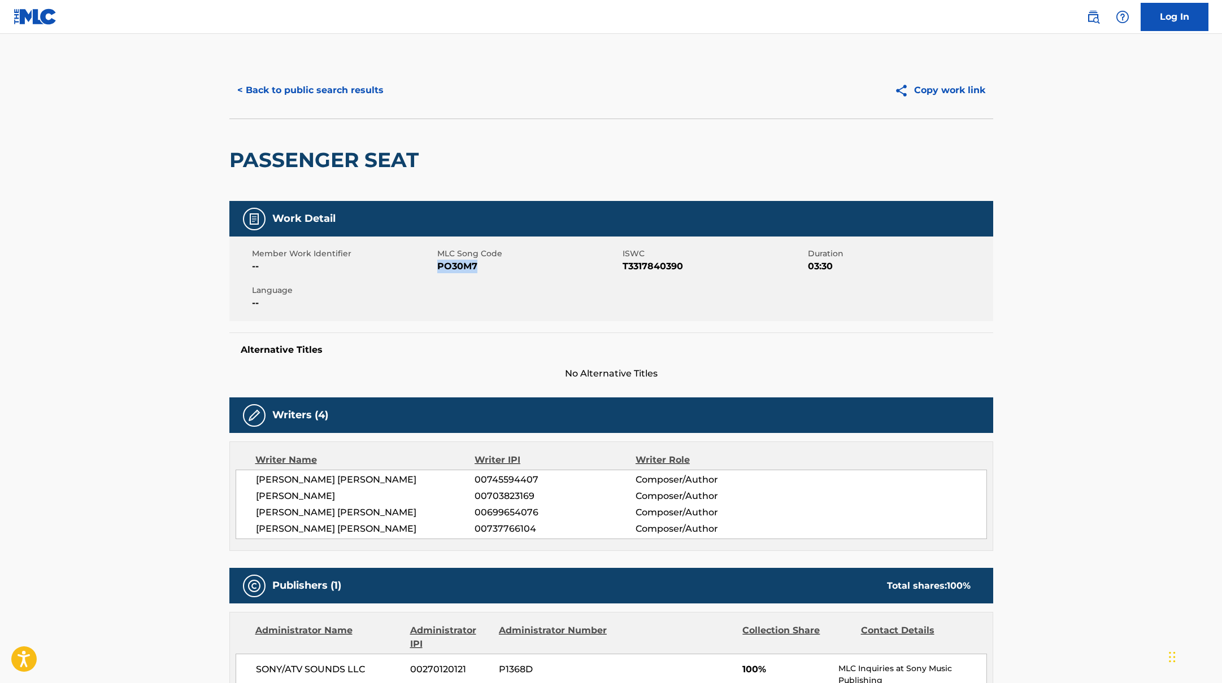
drag, startPoint x: 438, startPoint y: 268, endPoint x: 529, endPoint y: 269, distance: 90.9
click at [529, 269] on span "PO30M7" at bounding box center [528, 267] width 182 height 14
click at [364, 85] on button "< Back to public search results" at bounding box center [310, 90] width 162 height 28
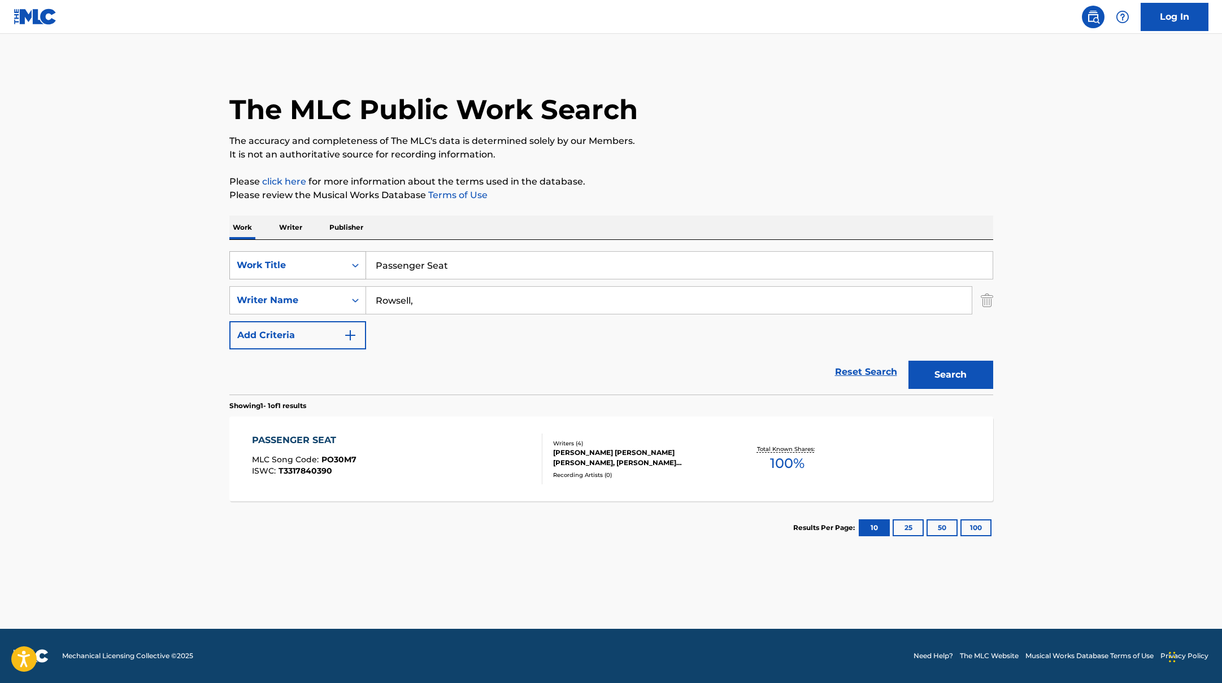
drag, startPoint x: 458, startPoint y: 268, endPoint x: 351, endPoint y: 256, distance: 107.4
click at [356, 257] on div "SearchWithCriteriab335d5b7-5ba0-43a8-9c5d-b3fbe2b10fcf Work Title Passenger Seat" at bounding box center [611, 265] width 764 height 28
paste input "[URL][DOMAIN_NAME]"
click at [695, 222] on div "Work Writer Publisher" at bounding box center [611, 228] width 764 height 24
paste input "Play It Out"
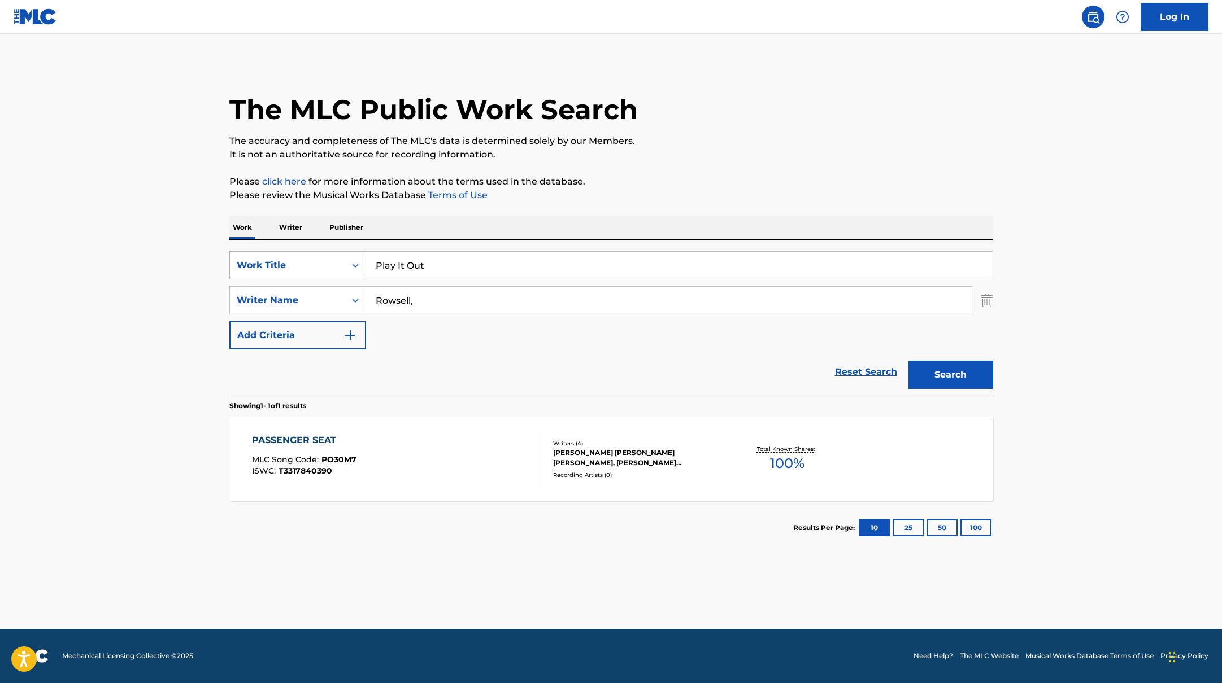
drag, startPoint x: 629, startPoint y: 266, endPoint x: 348, endPoint y: 265, distance: 280.1
click at [348, 265] on div "SearchWithCriteriab335d5b7-5ba0-43a8-9c5d-b3fbe2b10fcf Work Title Play It Out" at bounding box center [611, 265] width 764 height 28
click at [683, 192] on p "Please review the Musical Works Database Terms of Use" at bounding box center [611, 196] width 764 height 14
click at [959, 376] on button "Search" at bounding box center [950, 375] width 85 height 28
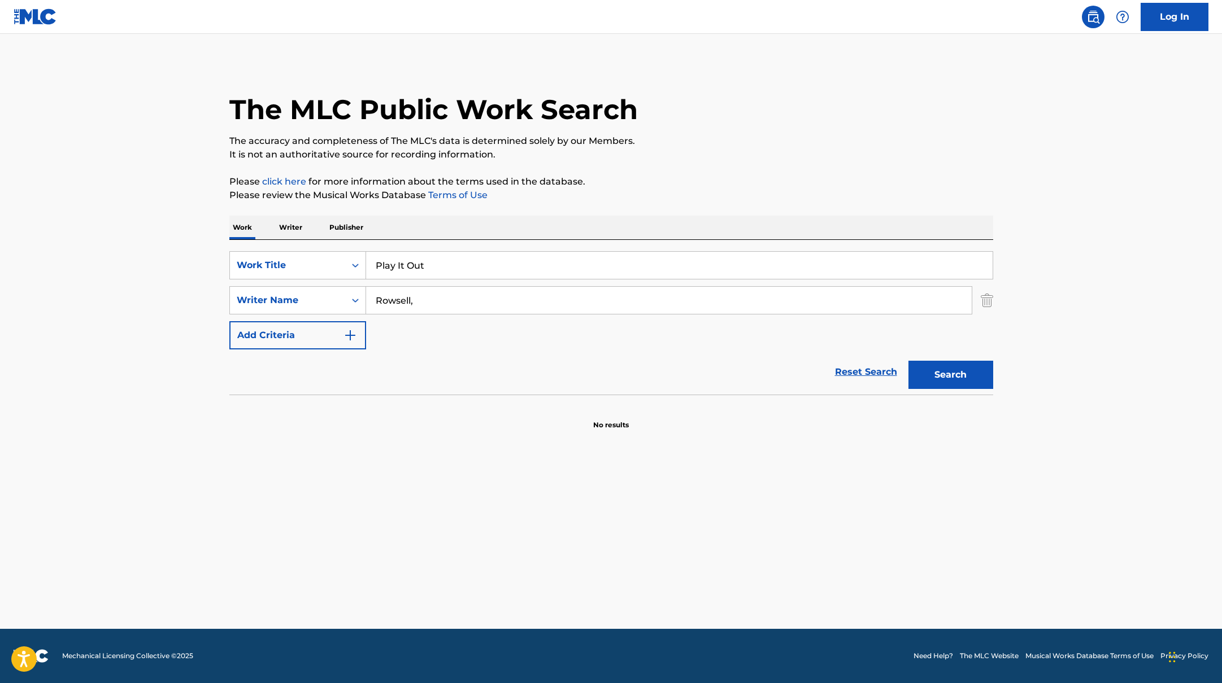
paste input "Bread Butter Tea Sugar"
drag, startPoint x: 457, startPoint y: 263, endPoint x: 861, endPoint y: 115, distance: 430.1
click at [855, 117] on div "The MLC Public Work Search The accuracy and completeness of The MLC's data is d…" at bounding box center [611, 246] width 791 height 368
type input "Bread Butter Tea Sugar"
click at [861, 115] on div "The MLC Public Work Search" at bounding box center [611, 103] width 764 height 82
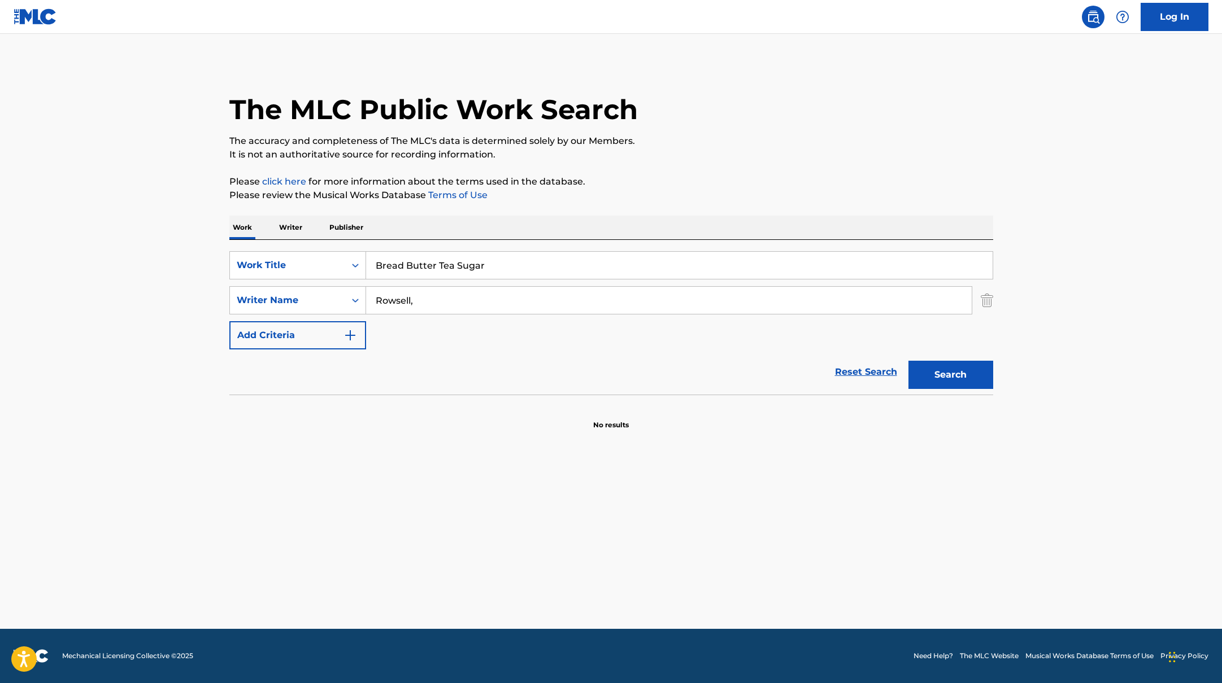
click at [962, 376] on button "Search" at bounding box center [950, 375] width 85 height 28
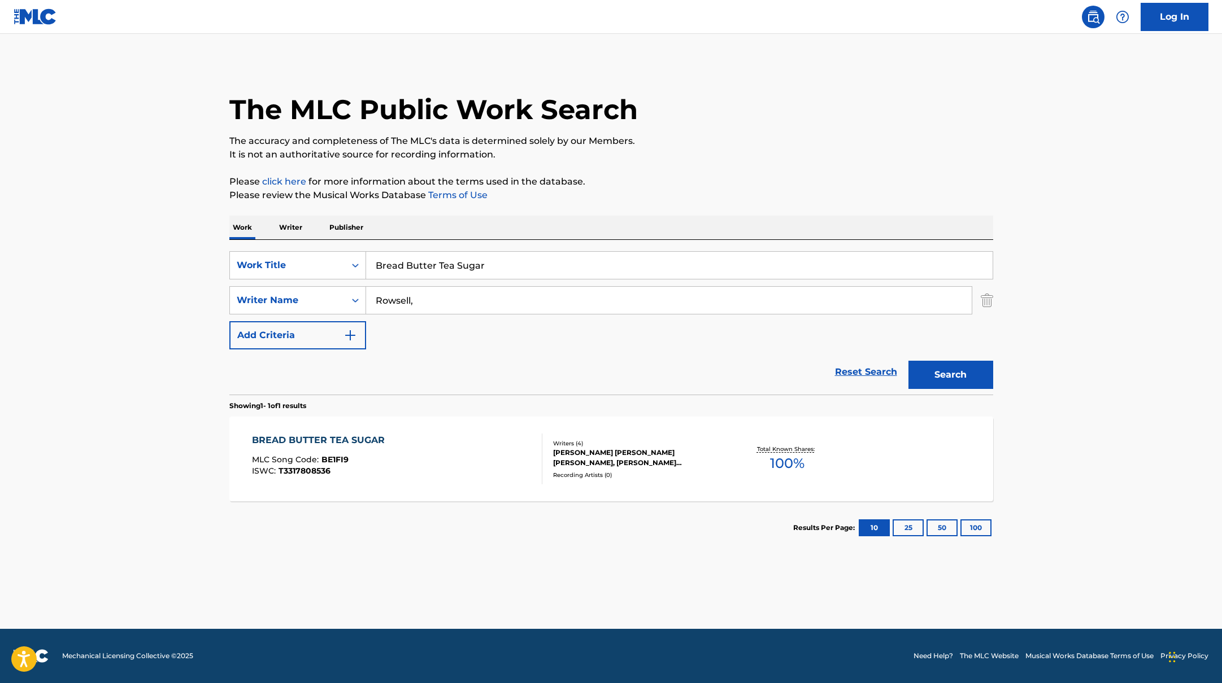
click at [452, 455] on div "BREAD BUTTER TEA SUGAR MLC Song Code : BE1FI9 ISWC : T3317808536" at bounding box center [397, 459] width 290 height 51
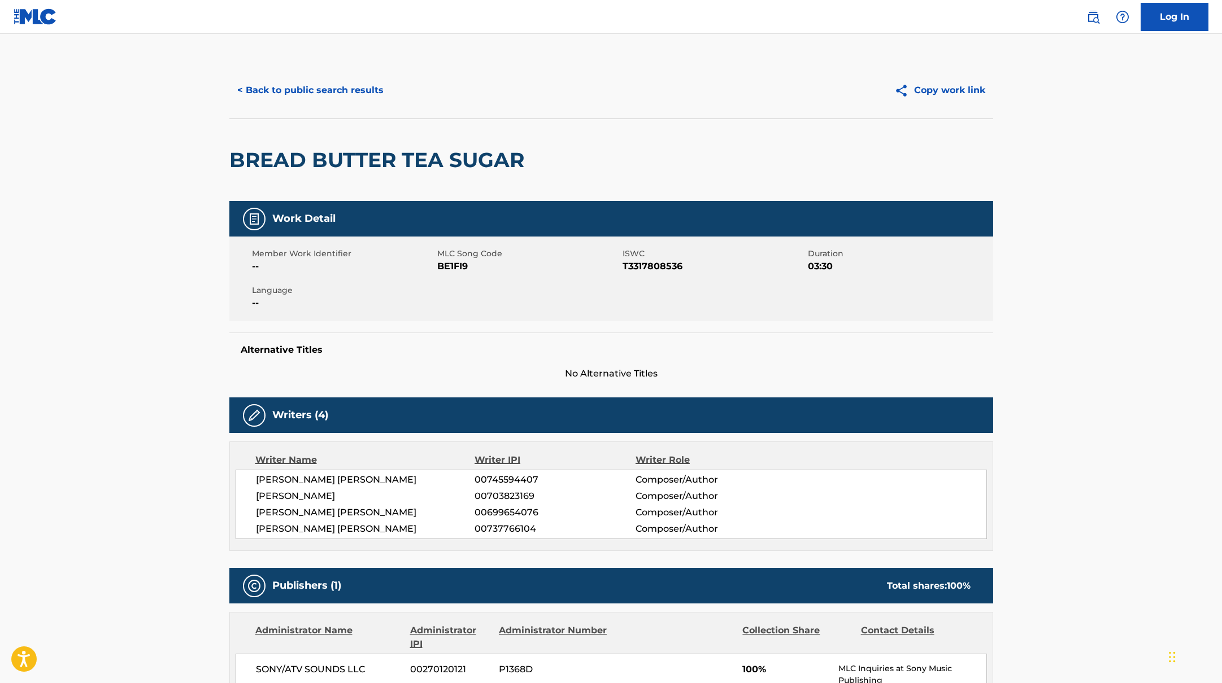
scroll to position [3, 0]
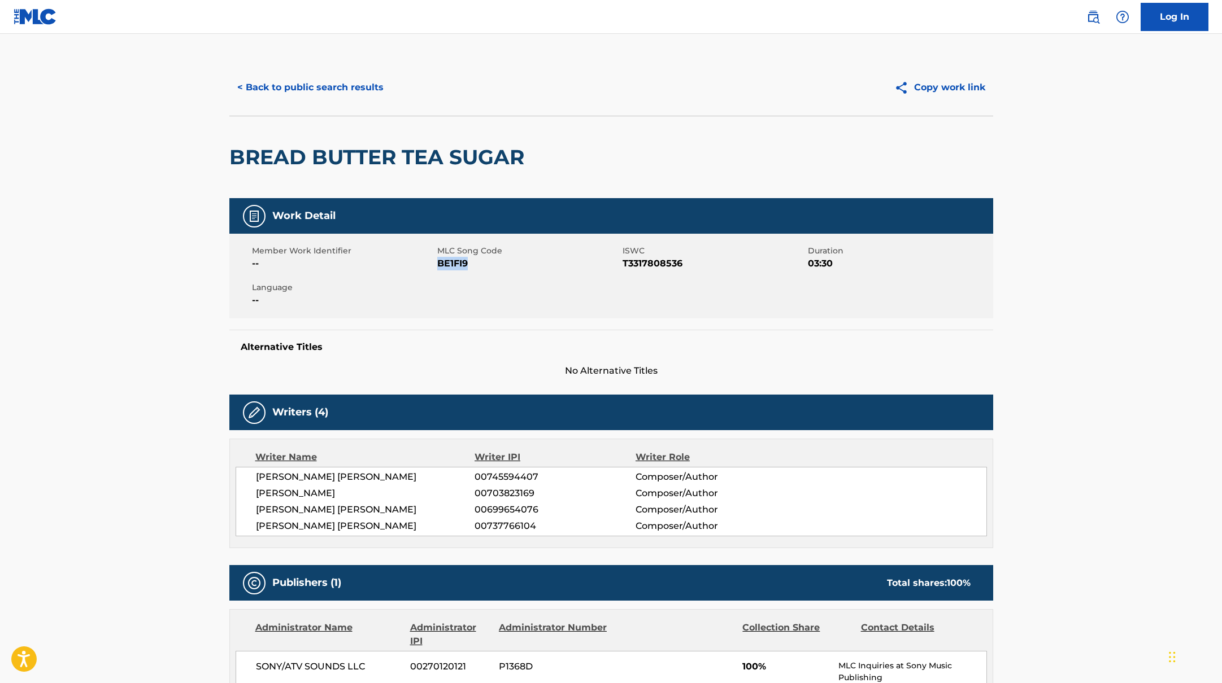
drag, startPoint x: 438, startPoint y: 264, endPoint x: 527, endPoint y: 262, distance: 88.7
click at [527, 262] on span "BE1FI9" at bounding box center [528, 264] width 182 height 14
click at [361, 89] on button "< Back to public search results" at bounding box center [310, 87] width 162 height 28
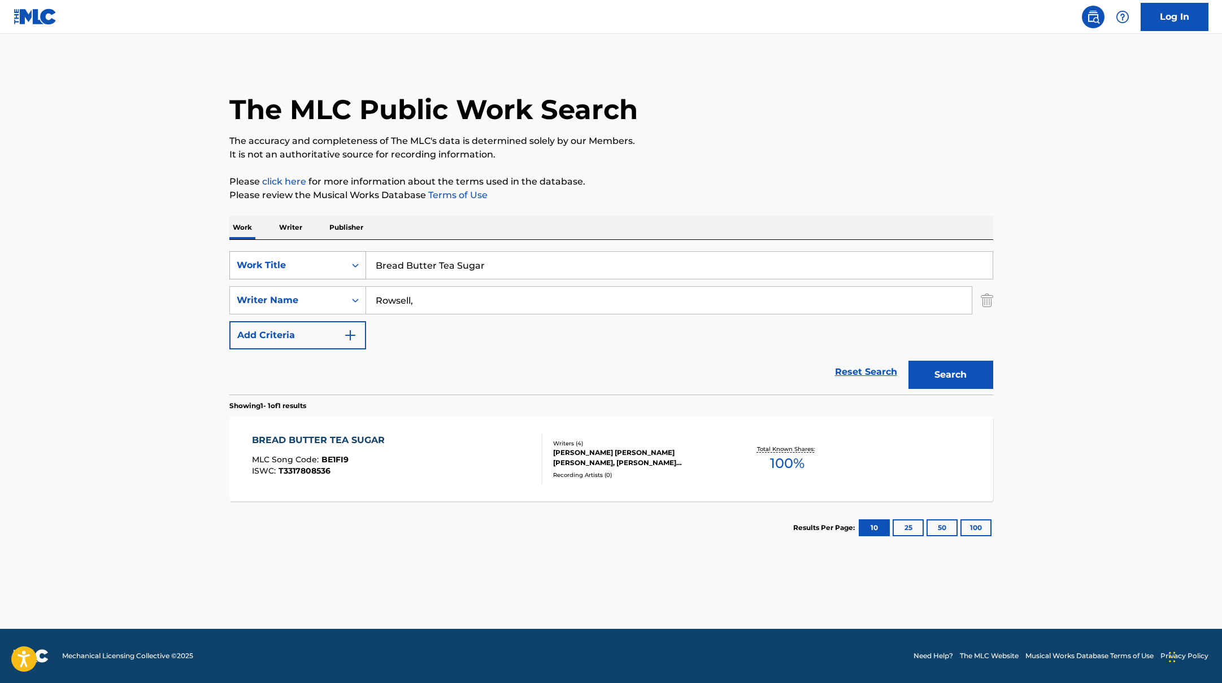
drag, startPoint x: 490, startPoint y: 265, endPoint x: 350, endPoint y: 254, distance: 140.0
click at [355, 256] on div "SearchWithCriteriab335d5b7-5ba0-43a8-9c5d-b3fbe2b10fcf Work Title Bread Butter …" at bounding box center [611, 265] width 764 height 28
paste input "Safe in the World"
type input "Safe in the World"
click at [689, 166] on div "The MLC Public Work Search The accuracy and completeness of The MLC's data is d…" at bounding box center [611, 308] width 791 height 493
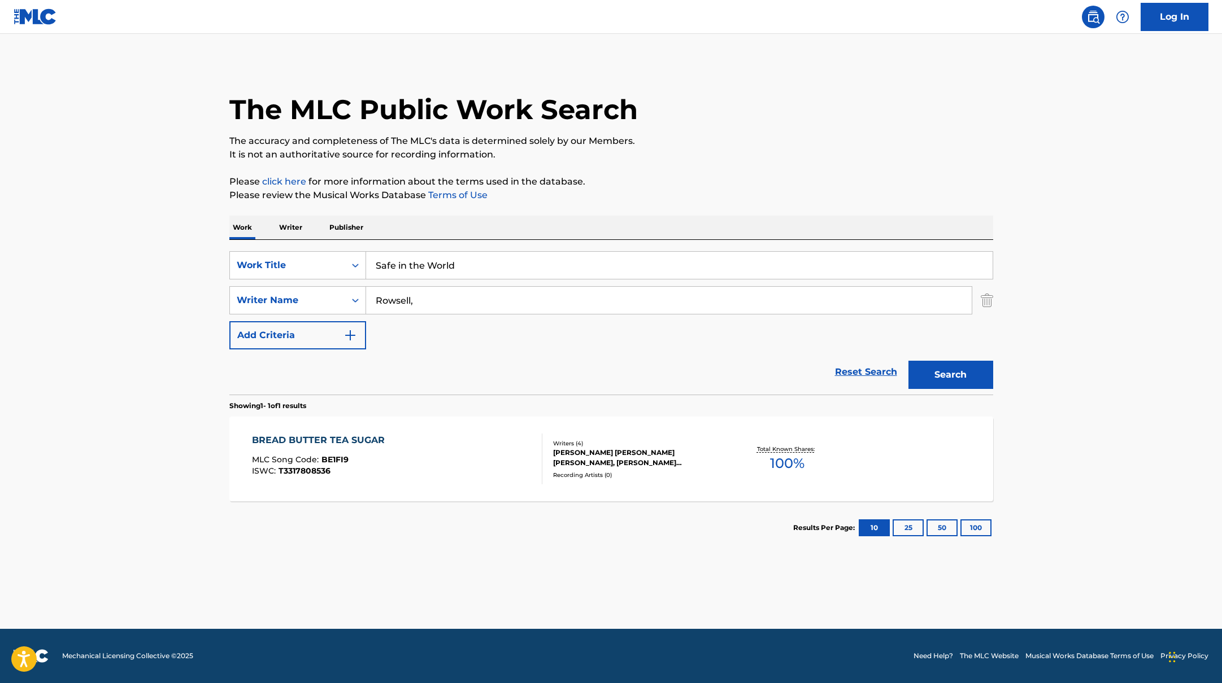
click at [931, 373] on button "Search" at bounding box center [950, 375] width 85 height 28
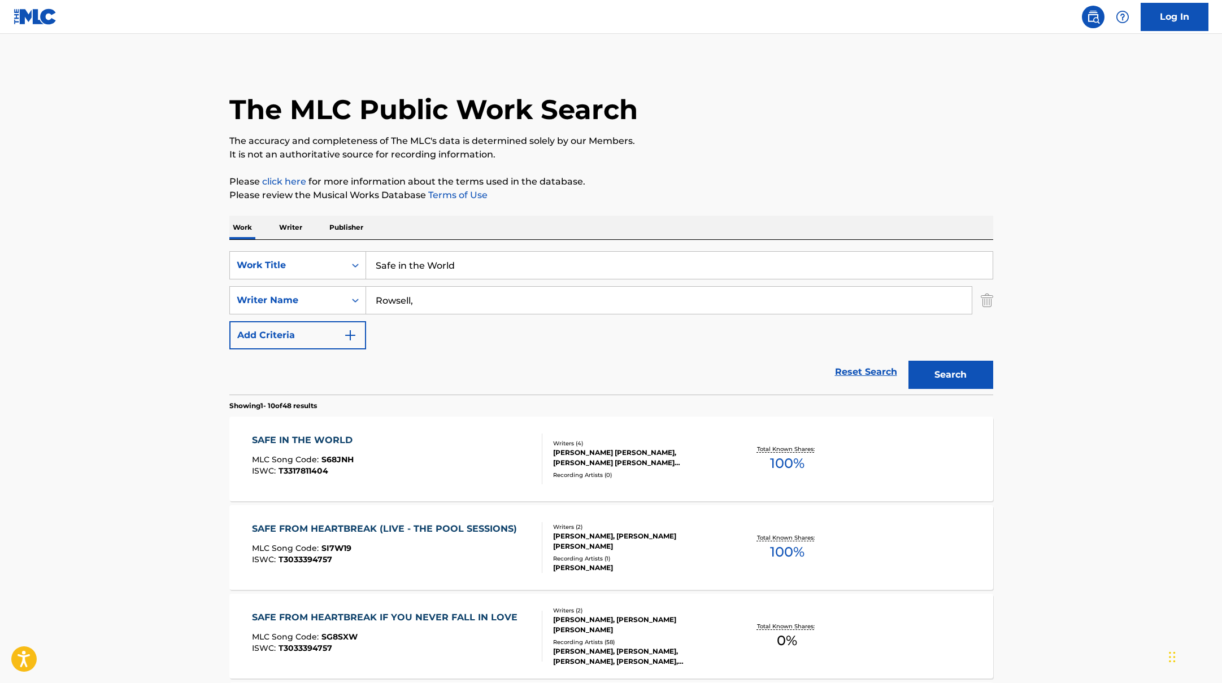
click at [507, 452] on div "SAFE IN THE WORLD MLC Song Code : S68JNH ISWC : T3317811404" at bounding box center [397, 459] width 290 height 51
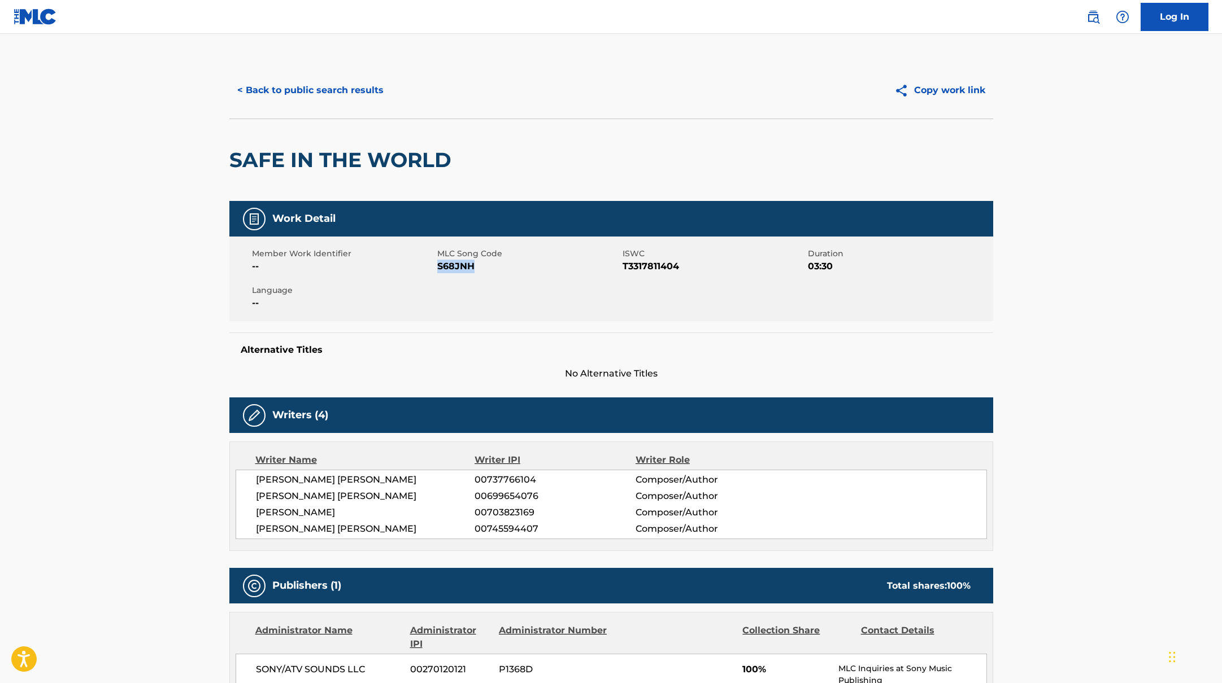
drag, startPoint x: 439, startPoint y: 267, endPoint x: 532, endPoint y: 264, distance: 93.2
click at [532, 264] on span "S68JNH" at bounding box center [528, 267] width 182 height 14
click at [358, 91] on button "< Back to public search results" at bounding box center [310, 90] width 162 height 28
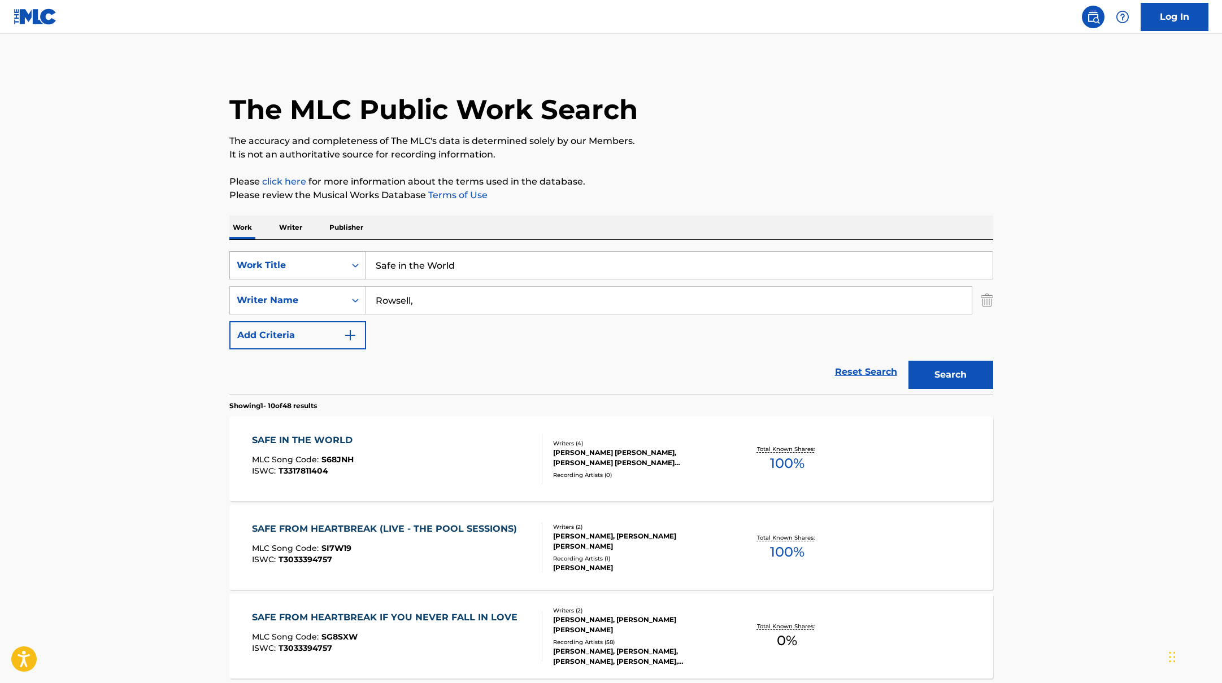
drag, startPoint x: 472, startPoint y: 264, endPoint x: 324, endPoint y: 257, distance: 147.6
click at [330, 258] on div "SearchWithCriteriab335d5b7-5ba0-43a8-9c5d-b3fbe2b10fcf Work Title Safe in the W…" at bounding box center [611, 265] width 764 height 28
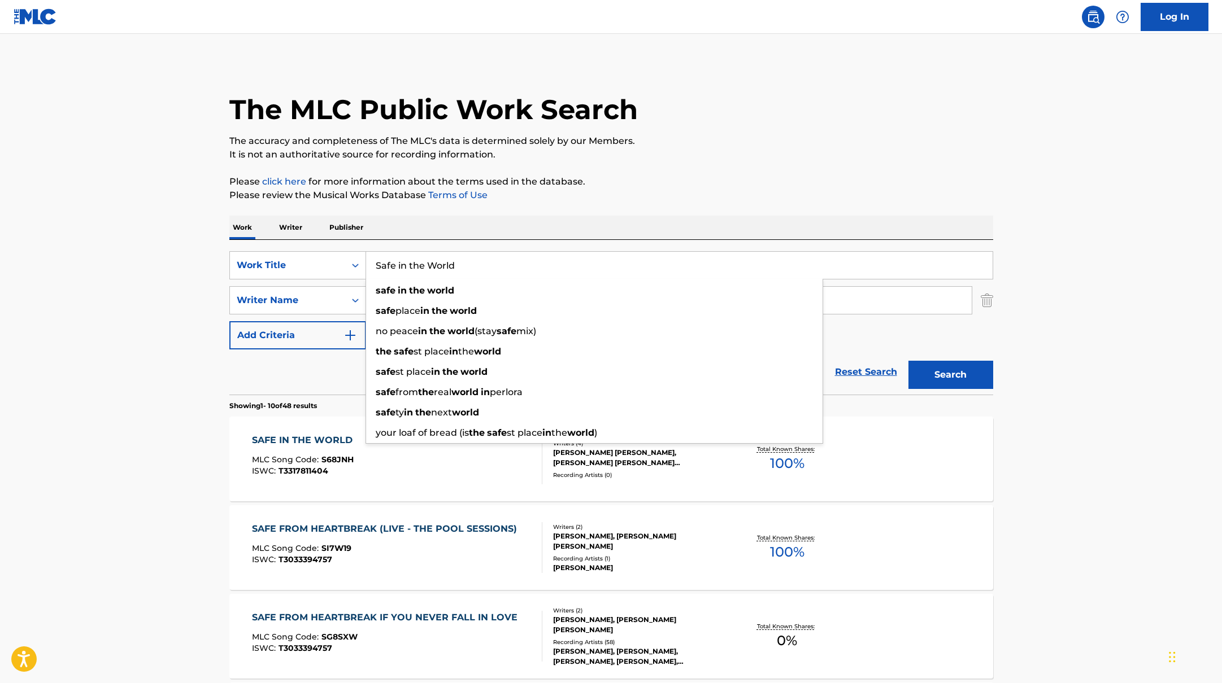
paste input "Midnight Song"
type input "Midnight Song"
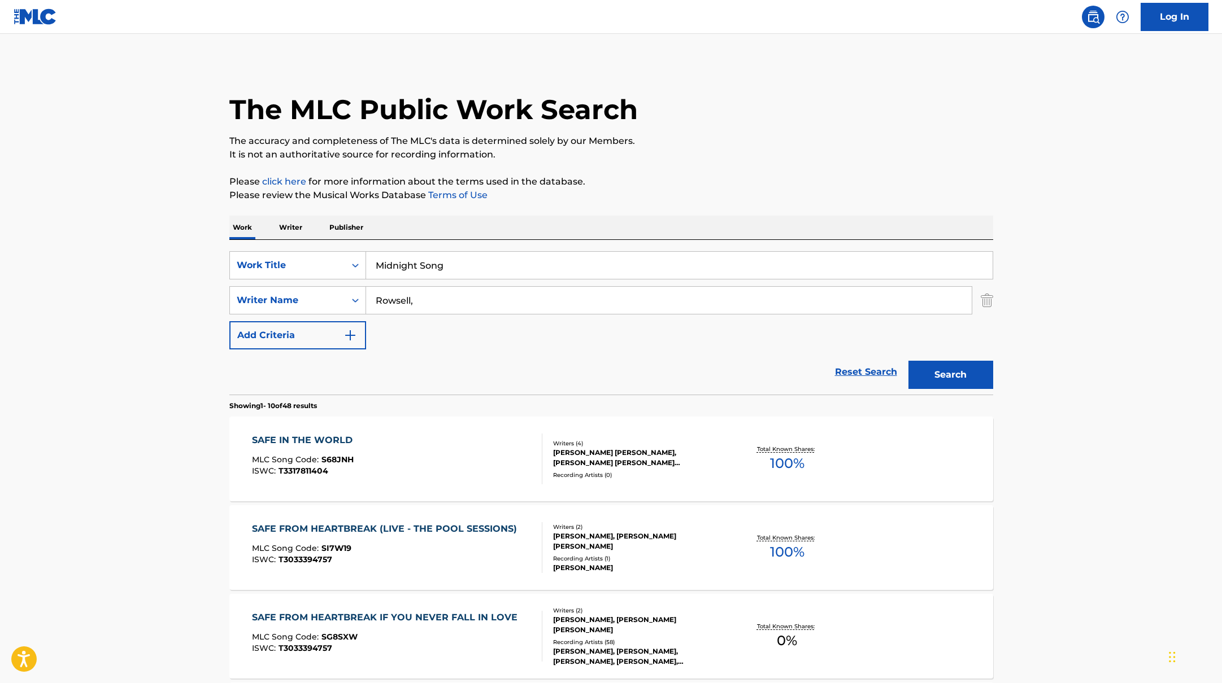
click at [947, 393] on div "Search" at bounding box center [948, 372] width 90 height 45
click at [944, 378] on button "Search" at bounding box center [950, 375] width 85 height 28
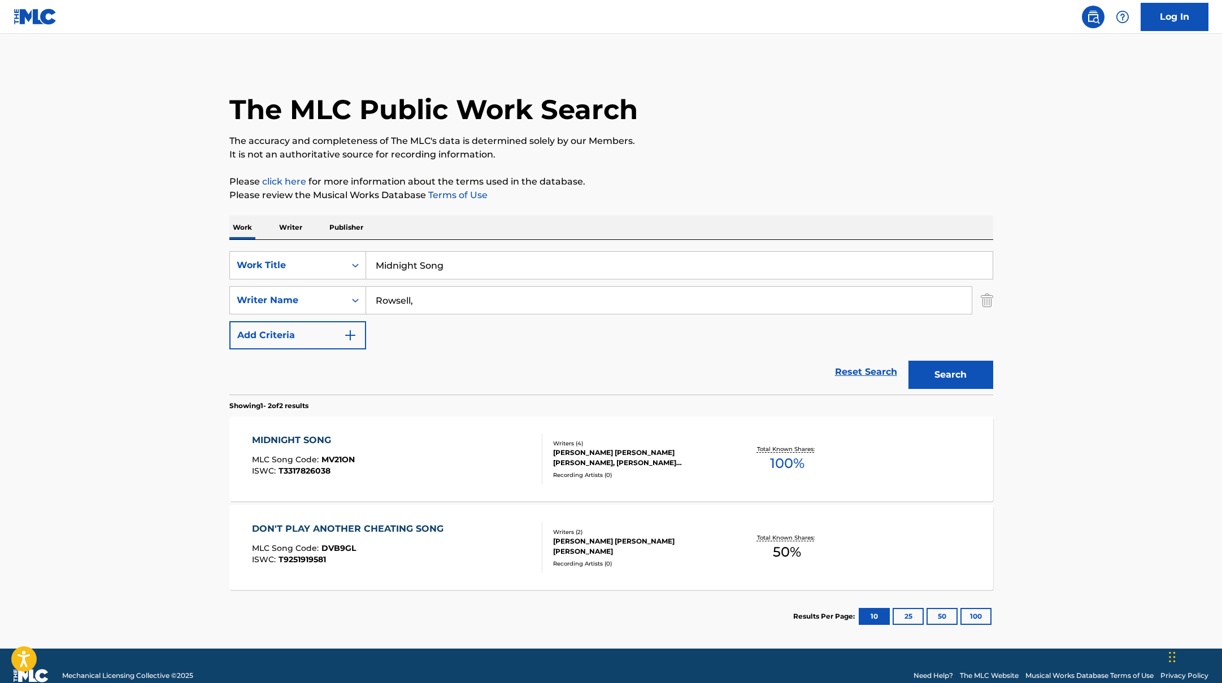
click at [468, 466] on div "MIDNIGHT SONG MLC Song Code : MV21ON ISWC : T3317826038" at bounding box center [397, 459] width 290 height 51
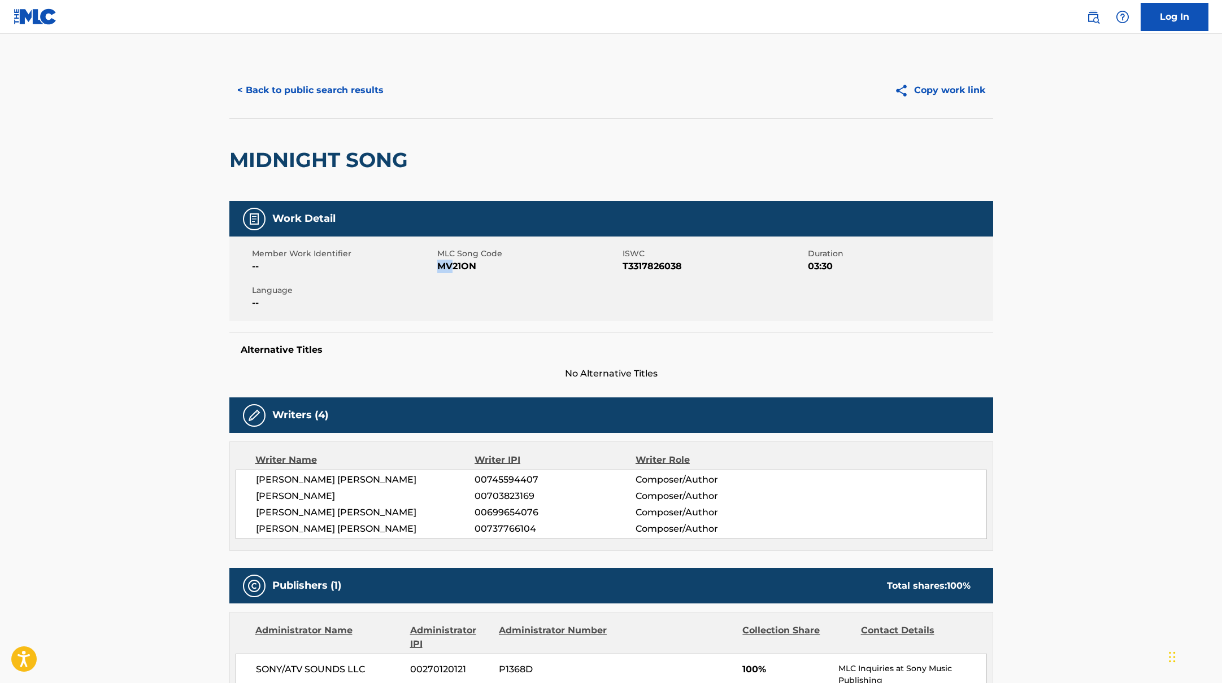
drag, startPoint x: 439, startPoint y: 267, endPoint x: 517, endPoint y: 267, distance: 78.5
click at [514, 267] on span "MV21ON" at bounding box center [528, 267] width 182 height 14
click at [358, 81] on button "< Back to public search results" at bounding box center [310, 90] width 162 height 28
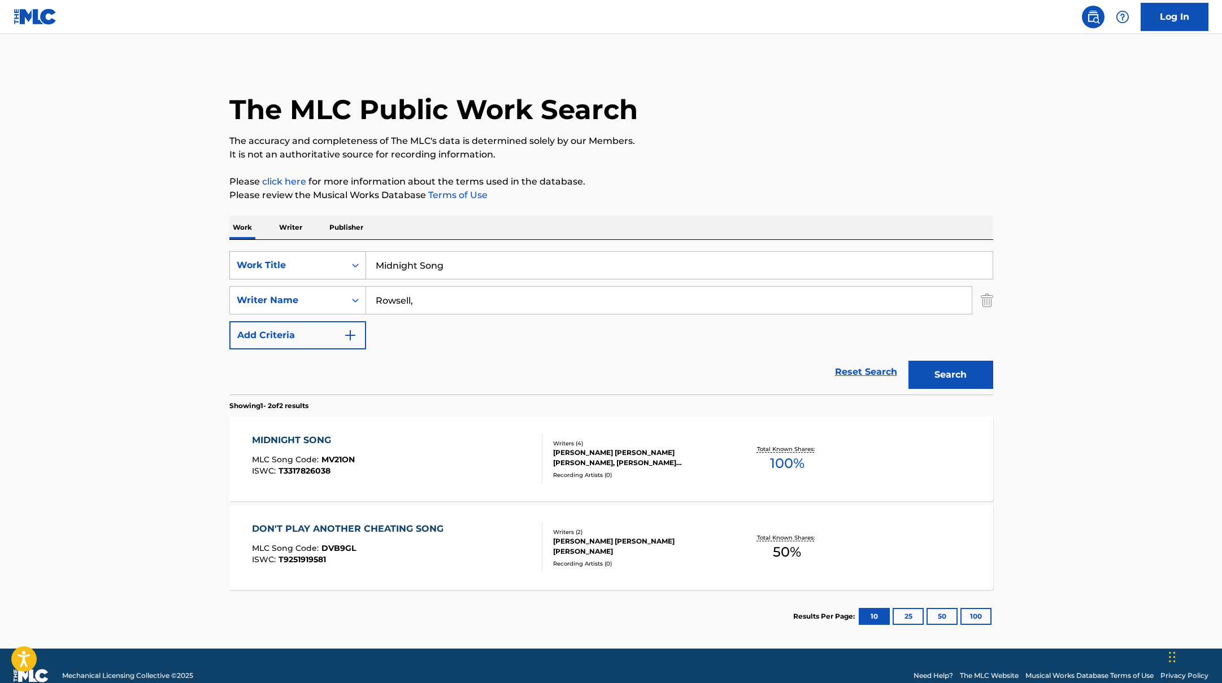
drag, startPoint x: 455, startPoint y: 267, endPoint x: 334, endPoint y: 254, distance: 121.1
click at [334, 254] on div "SearchWithCriteriab335d5b7-5ba0-43a8-9c5d-b3fbe2b10fcf Work Title Midnight Song" at bounding box center [611, 265] width 764 height 28
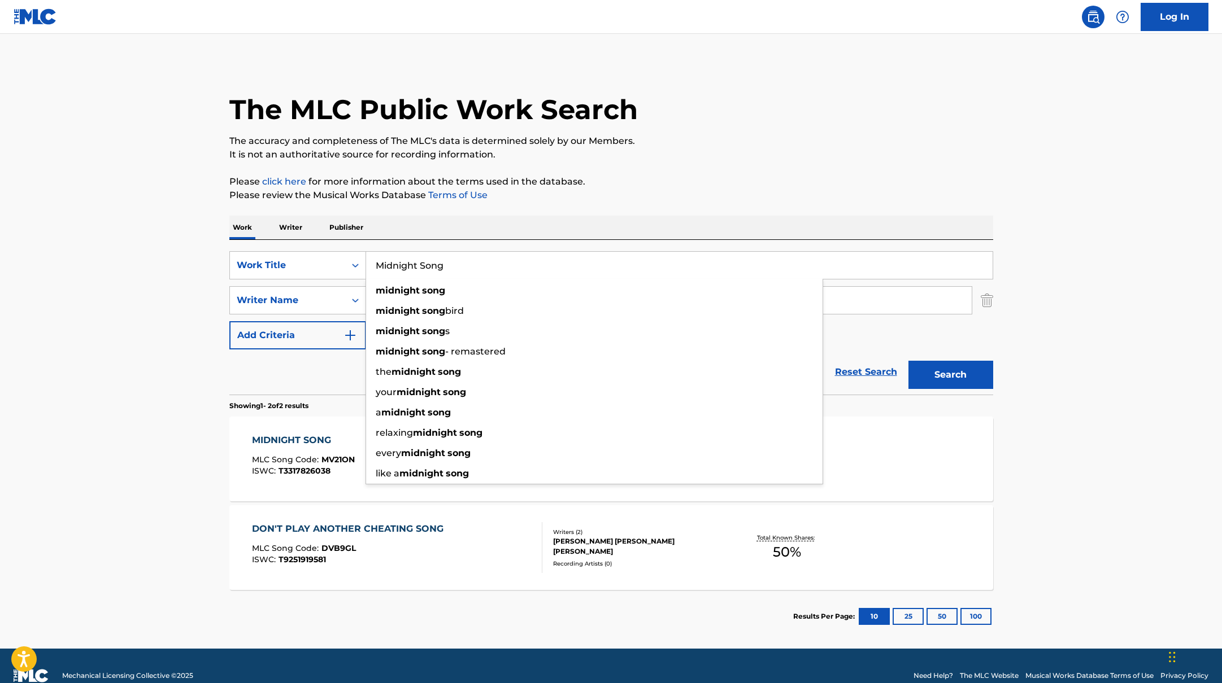
paste input "BUSY"
type input "BUSY"
click at [629, 184] on p "Please click here for more information about the terms used in the database." at bounding box center [611, 182] width 764 height 14
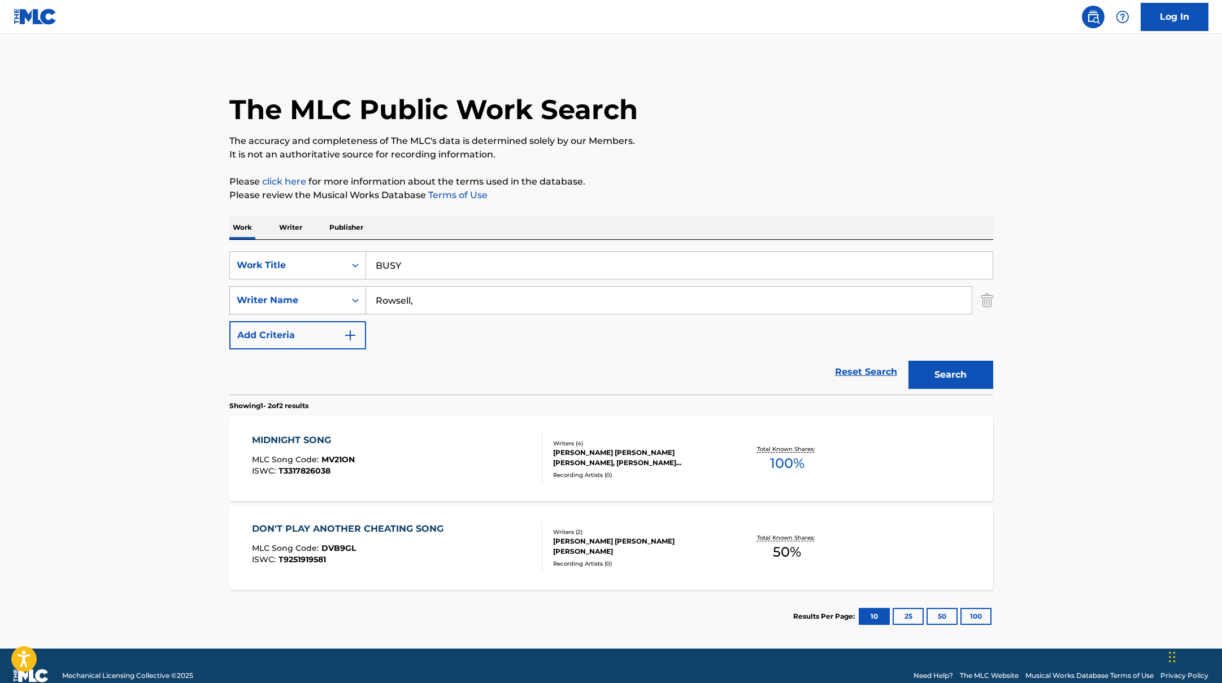
drag, startPoint x: 433, startPoint y: 306, endPoint x: 317, endPoint y: 294, distance: 116.9
click at [317, 294] on div "SearchWithCriteriabc7363e5-3b2b-47d7-9e26-821f073300c3 Writer Name [PERSON_NAME…" at bounding box center [611, 300] width 764 height 28
paste input "[PERSON_NAME] P"
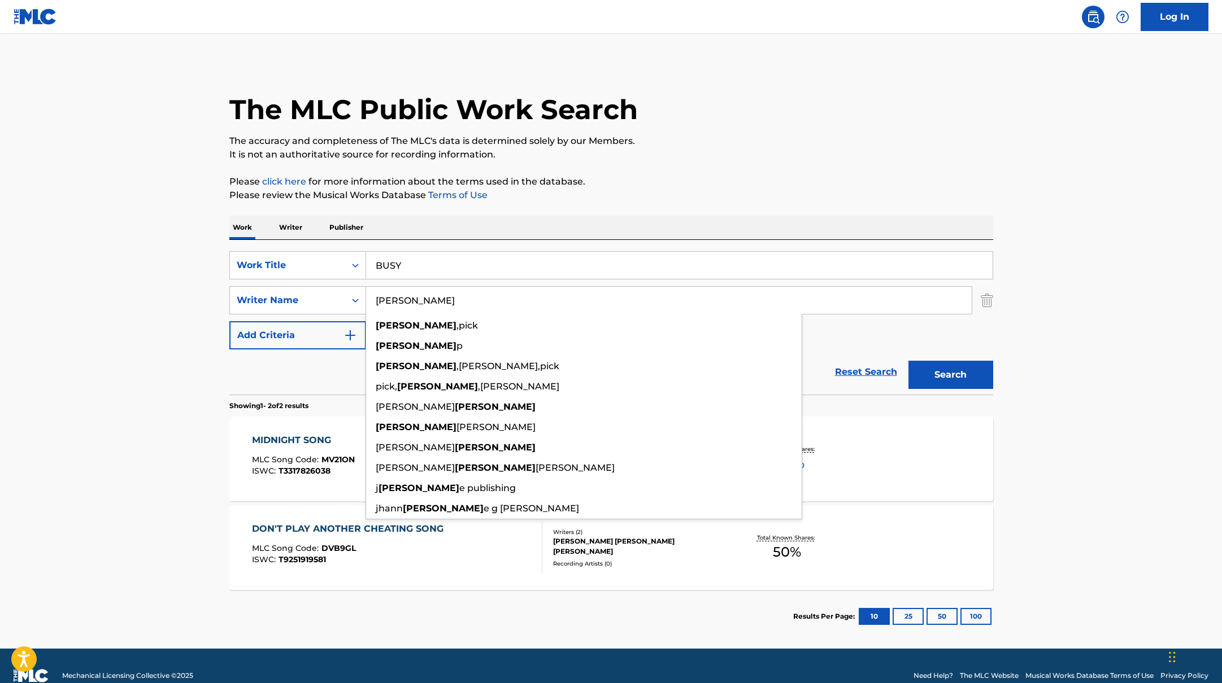
type input "[PERSON_NAME]"
click at [908, 361] on button "Search" at bounding box center [950, 375] width 85 height 28
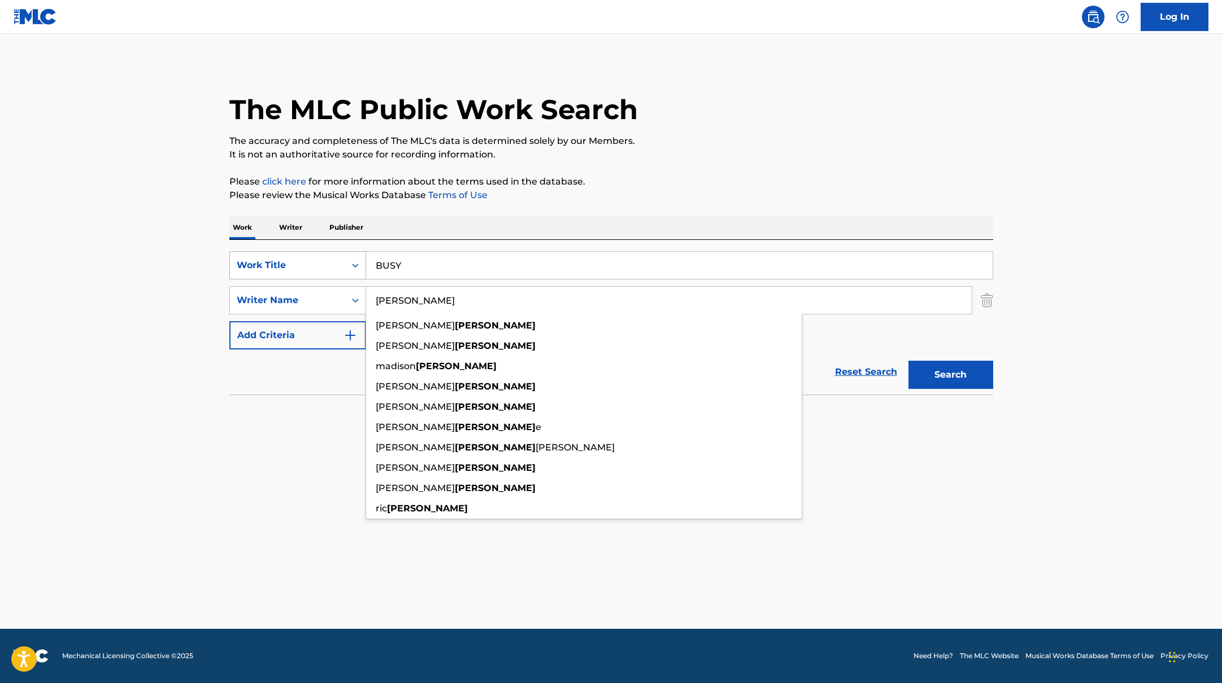
drag, startPoint x: 413, startPoint y: 268, endPoint x: 353, endPoint y: 260, distance: 60.4
click at [367, 260] on input "BUSY" at bounding box center [679, 265] width 626 height 27
paste input "Arís Is Arís"
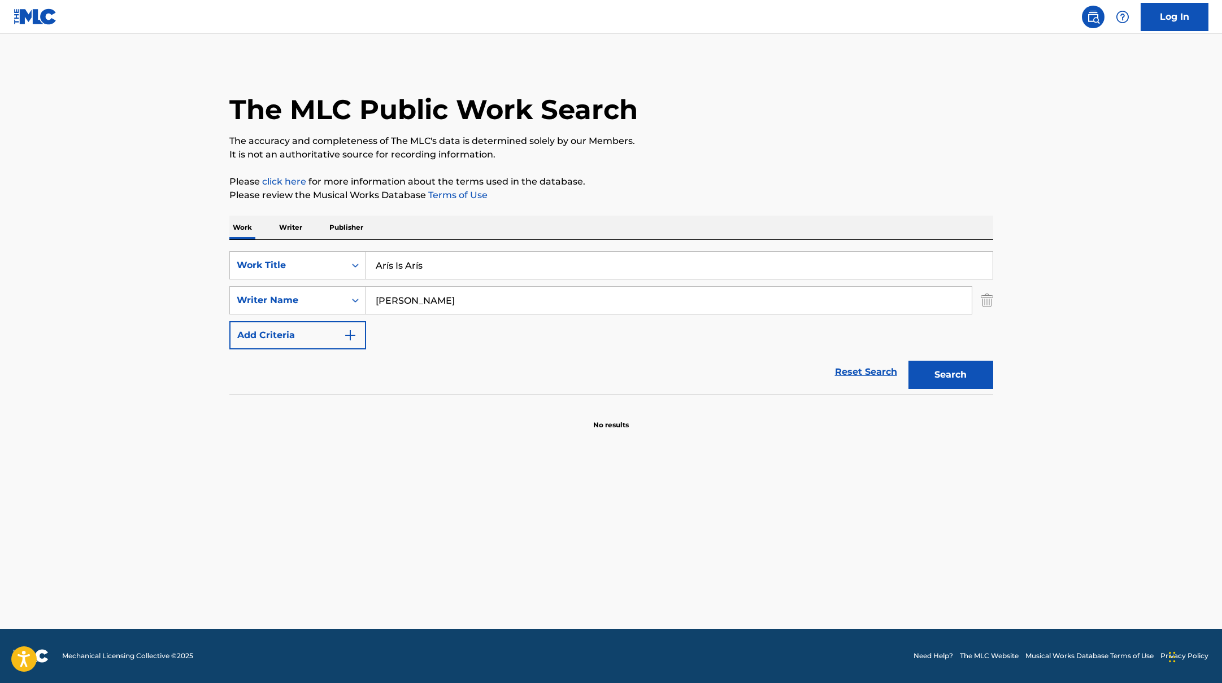
type input "Arís Is Arís"
click at [640, 181] on p "Please click here for more information about the terms used in the database." at bounding box center [611, 182] width 764 height 14
drag, startPoint x: 385, startPoint y: 300, endPoint x: 319, endPoint y: 291, distance: 66.7
click at [333, 294] on div "SearchWithCriteriabc7363e5-3b2b-47d7-9e26-821f073300c3 Writer Name [PERSON_NAME]" at bounding box center [611, 300] width 764 height 28
paste input "[PERSON_NAME]"
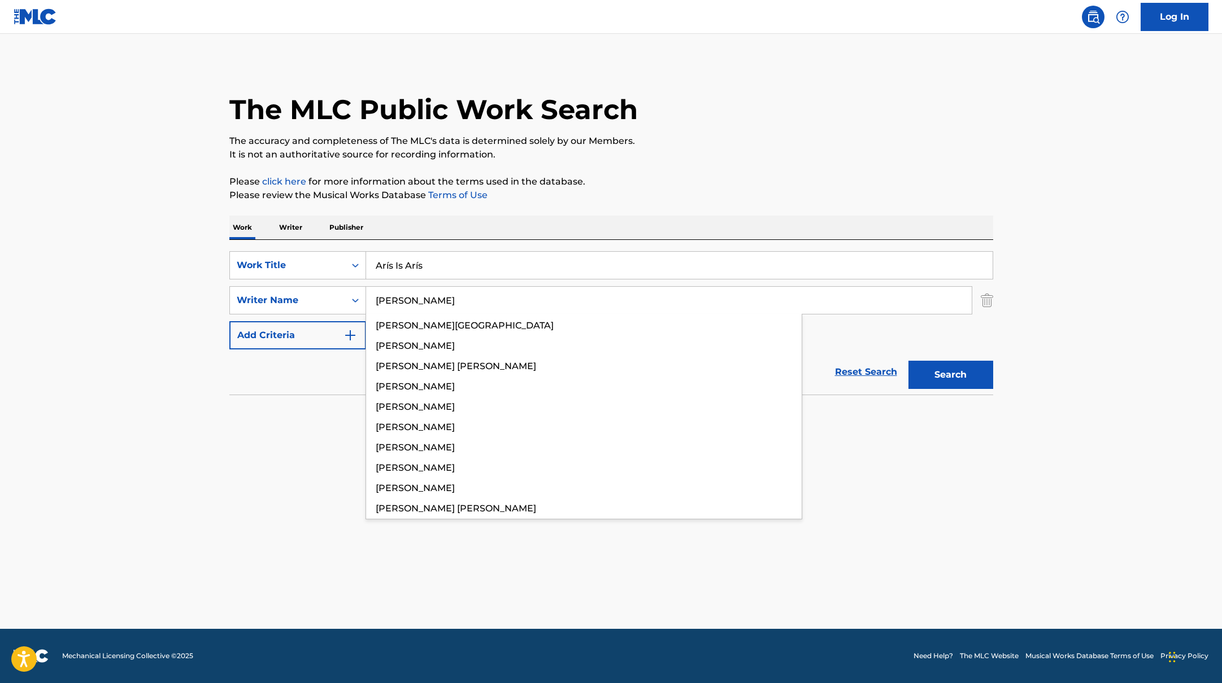
type input "[PERSON_NAME]"
click at [666, 187] on p "Please click here for more information about the terms used in the database." at bounding box center [611, 182] width 764 height 14
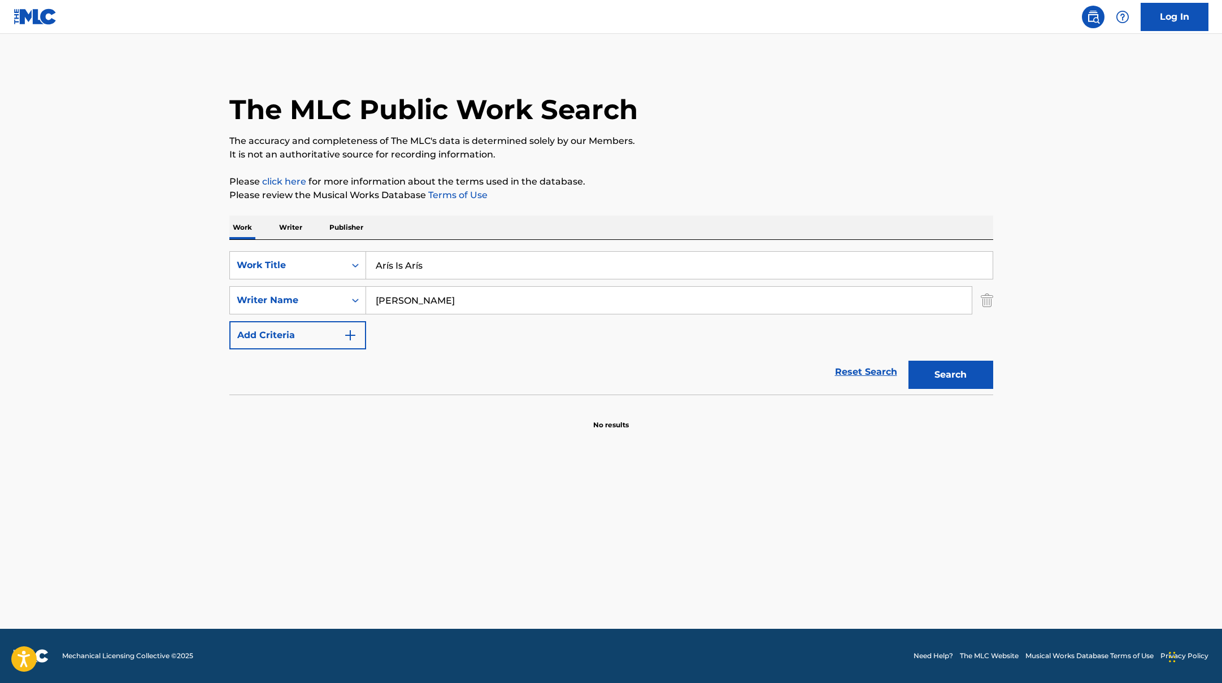
click at [936, 364] on button "Search" at bounding box center [950, 375] width 85 height 28
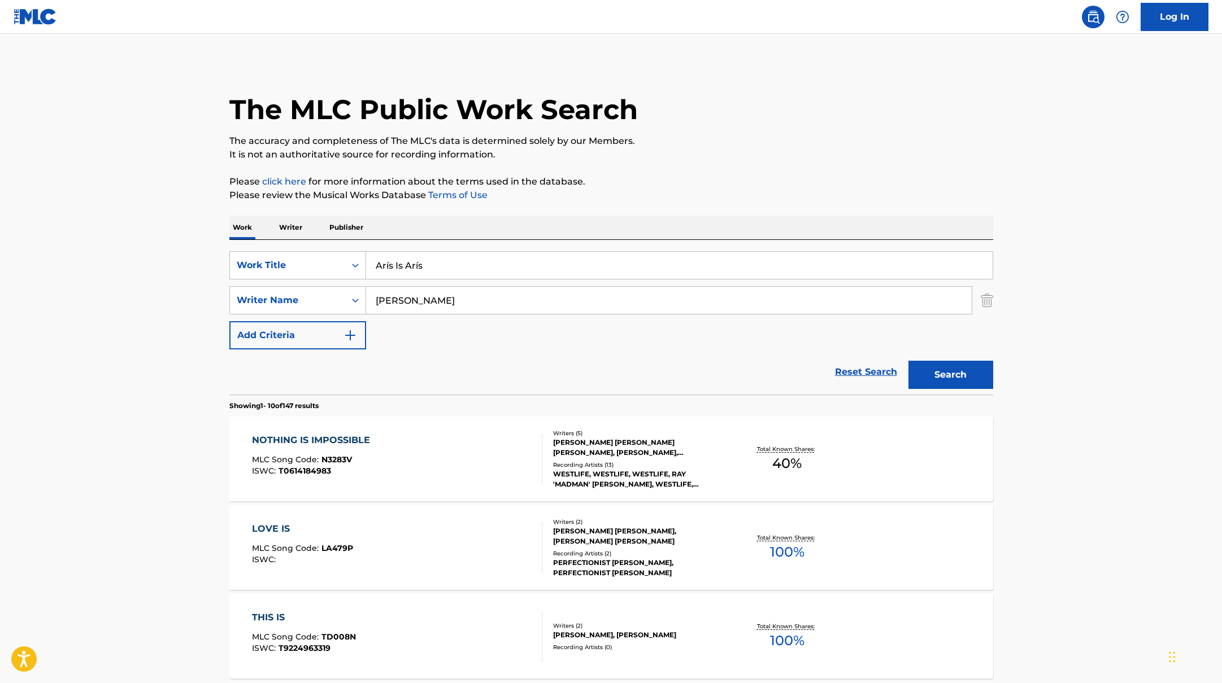
click at [970, 376] on button "Search" at bounding box center [950, 375] width 85 height 28
drag, startPoint x: 439, startPoint y: 271, endPoint x: 330, endPoint y: 258, distance: 109.8
click at [330, 258] on div "SearchWithCriteriab335d5b7-5ba0-43a8-9c5d-b3fbe2b10fcf Work Title Arís Is Arís" at bounding box center [611, 265] width 764 height 28
paste input "Sitting In The Sun (Walking In The Rain)"
type input "Sitting In The Sun (Walking In The Rain)"
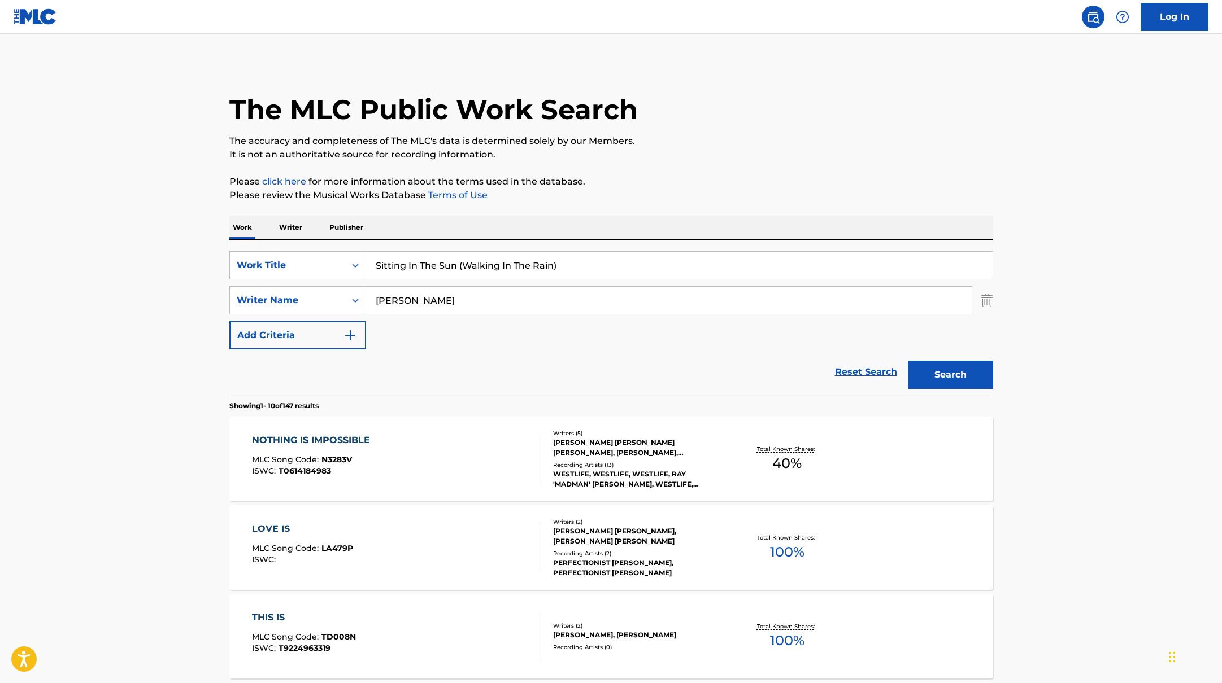
click at [426, 218] on div "Work Writer Publisher" at bounding box center [611, 228] width 764 height 24
drag, startPoint x: 412, startPoint y: 300, endPoint x: 337, endPoint y: 287, distance: 76.2
click at [337, 287] on div "SearchWithCriteriabc7363e5-3b2b-47d7-9e26-821f073300c3 Writer Name [PERSON_NAME]" at bounding box center [611, 300] width 764 height 28
click at [908, 361] on button "Search" at bounding box center [950, 375] width 85 height 28
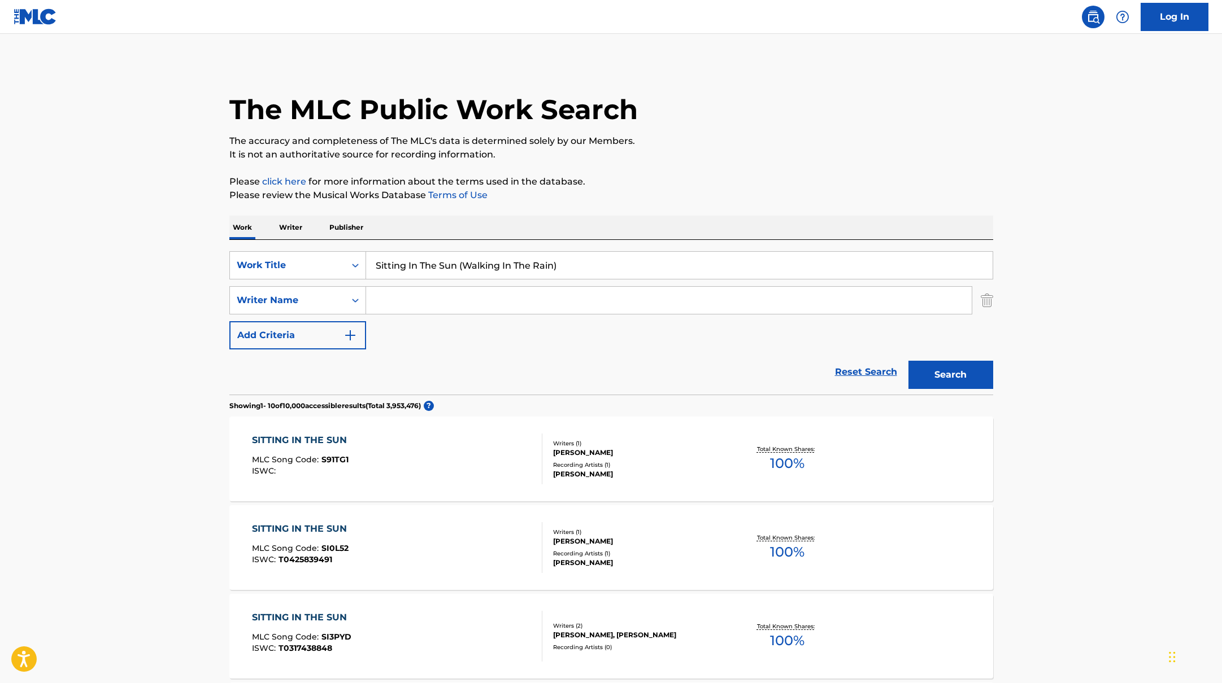
paste input "Liquor Store (feat. [PERSON_NAME]"
drag, startPoint x: 482, startPoint y: 255, endPoint x: 672, endPoint y: 172, distance: 206.6
type input "Liquor Store (feat. [PERSON_NAME])"
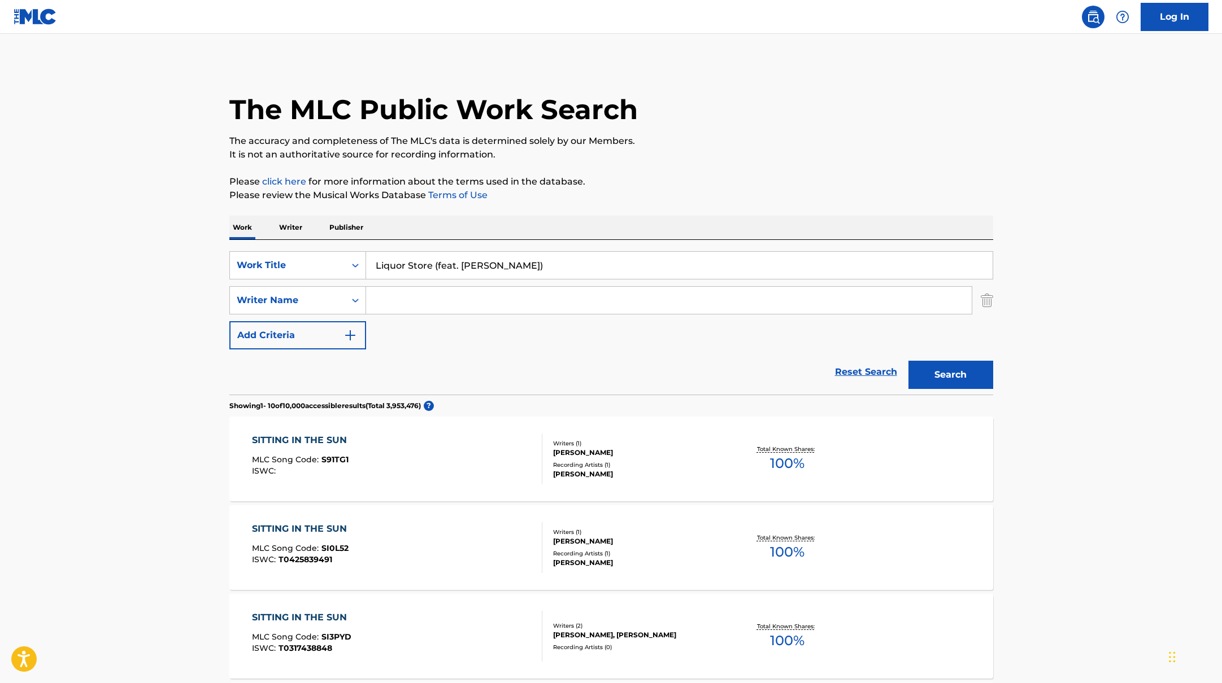
click at [457, 306] on input "Search Form" at bounding box center [668, 300] width 605 height 27
paste input "[PERSON_NAME]"
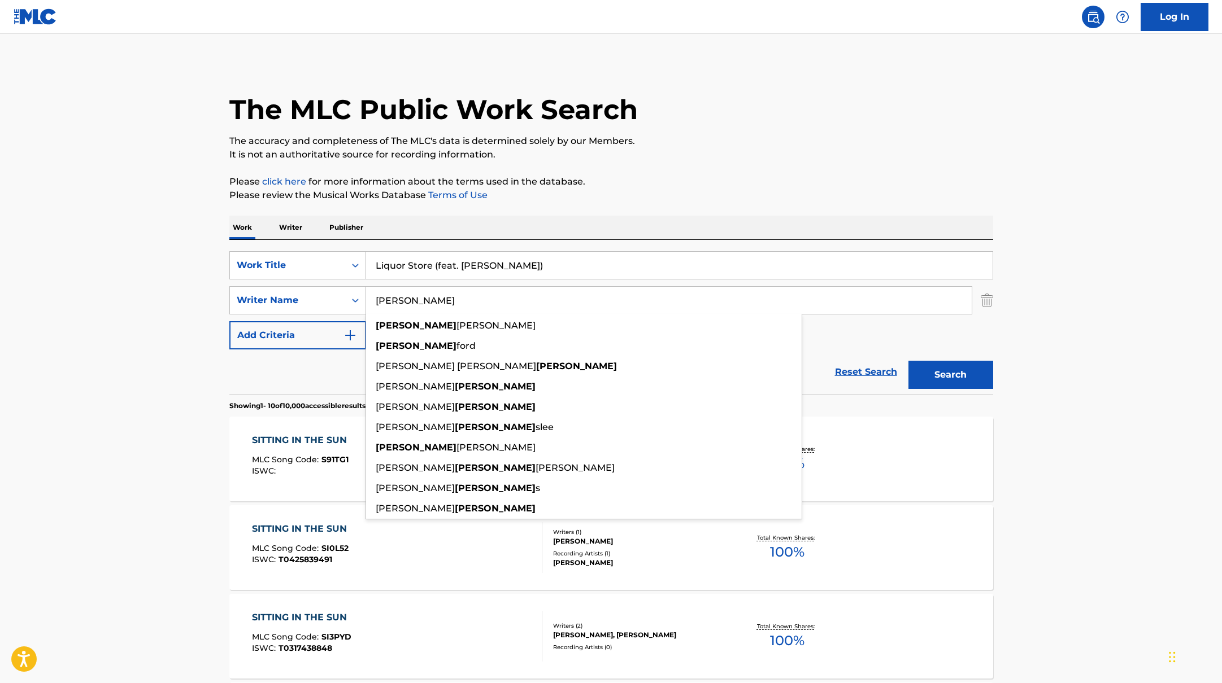
type input "[PERSON_NAME]"
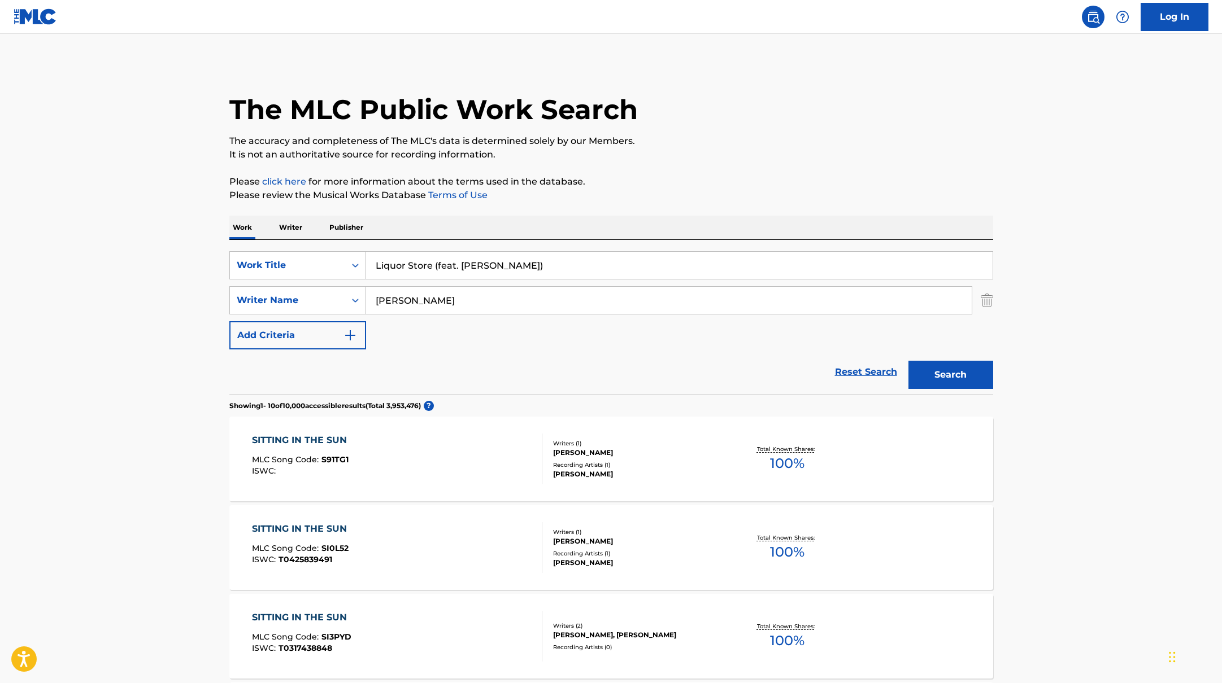
drag, startPoint x: 507, startPoint y: 266, endPoint x: 433, endPoint y: 268, distance: 74.6
click at [433, 268] on input "Liquor Store (feat. [PERSON_NAME])" at bounding box center [679, 265] width 626 height 27
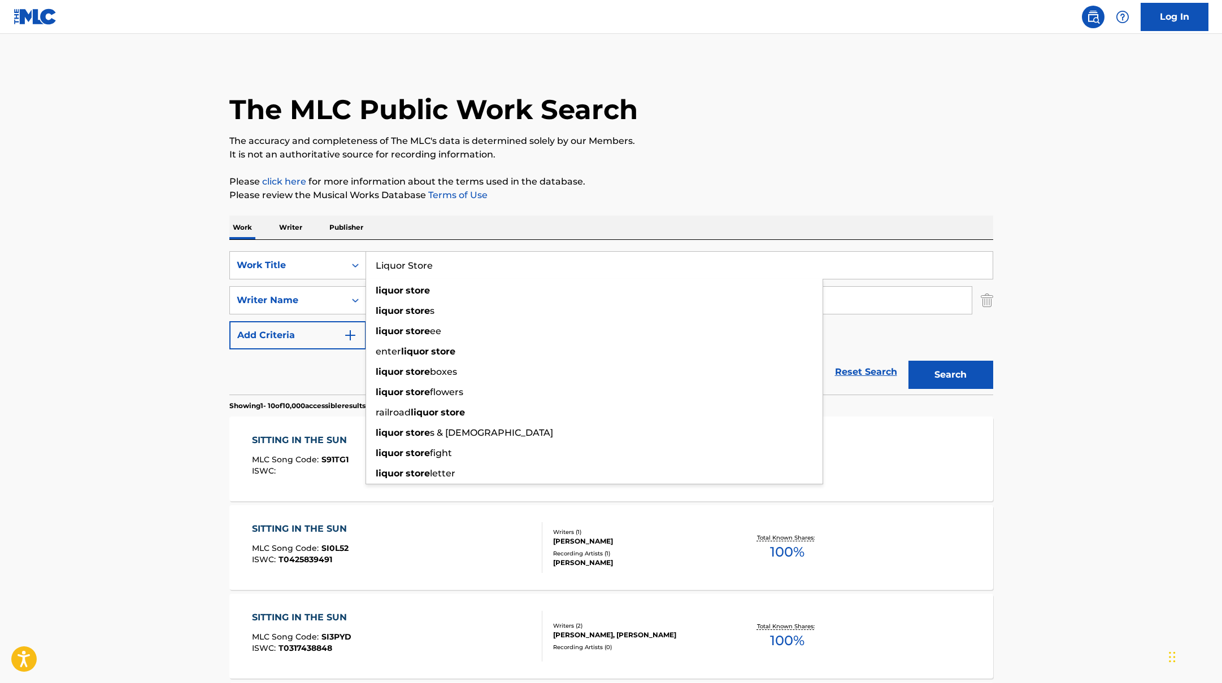
click at [653, 194] on p "Please review the Musical Works Database Terms of Use" at bounding box center [611, 196] width 764 height 14
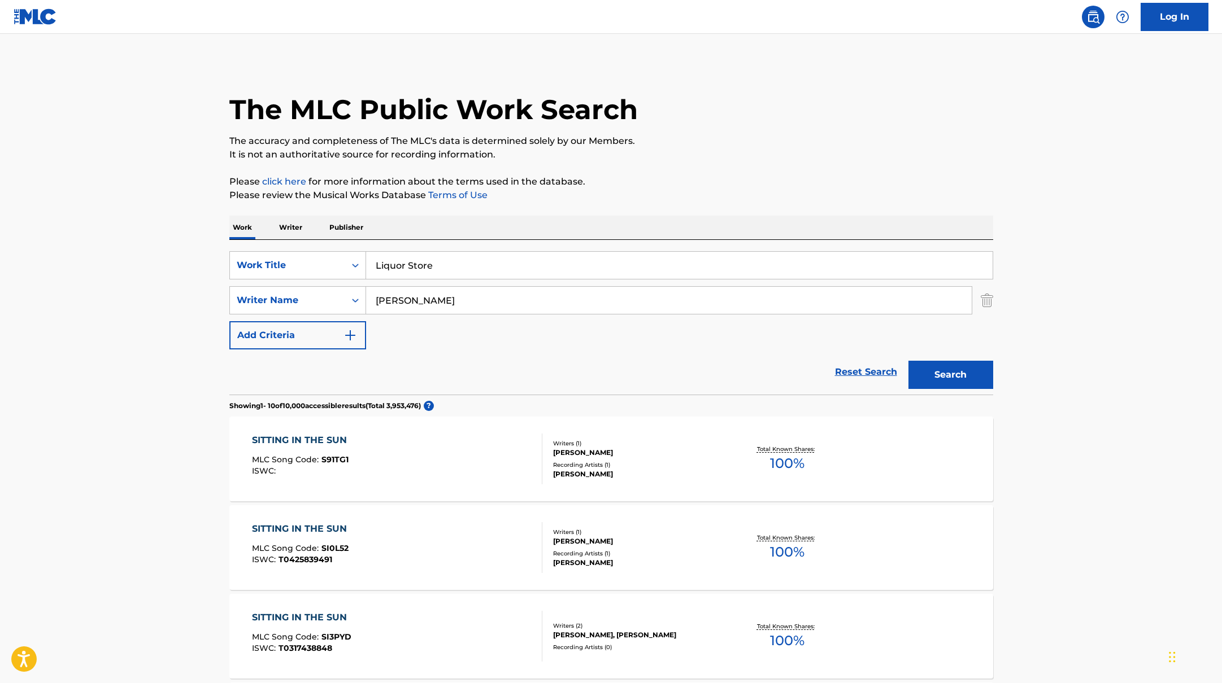
click at [945, 370] on button "Search" at bounding box center [950, 375] width 85 height 28
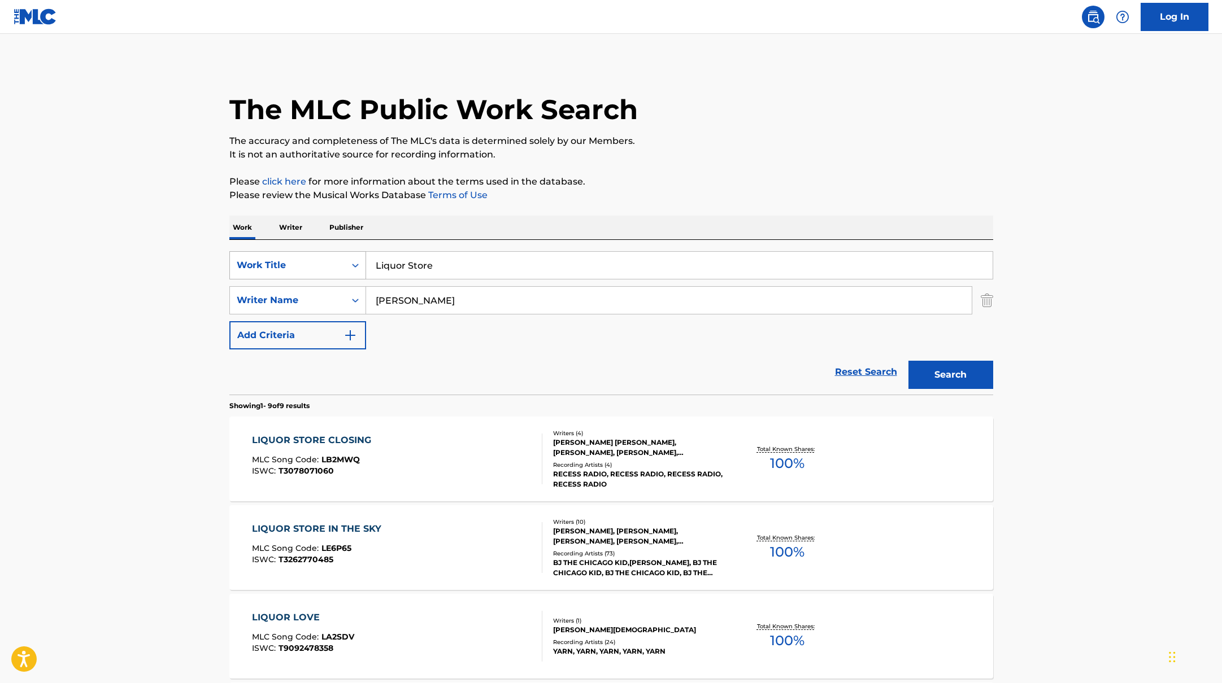
paste input "Stay With Me"
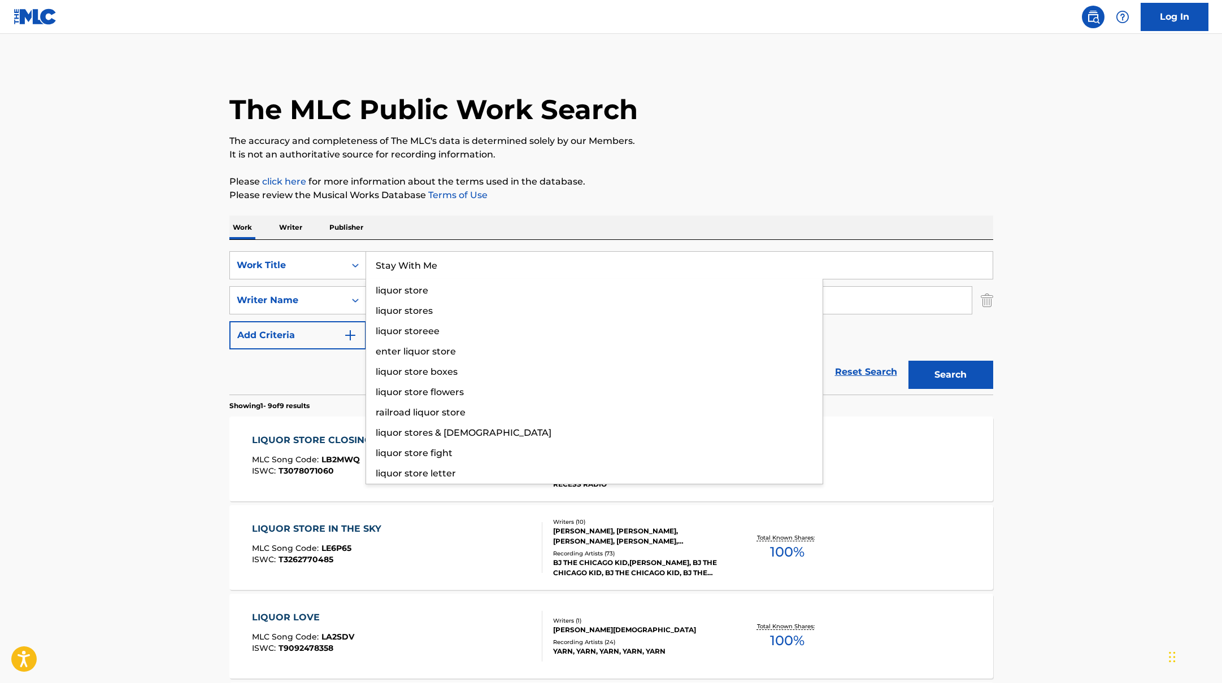
drag, startPoint x: 444, startPoint y: 270, endPoint x: 685, endPoint y: 137, distance: 275.1
click at [682, 138] on div "The MLC Public Work Search The accuracy and completeness of The MLC's data is d…" at bounding box center [611, 663] width 791 height 1202
type input "Stay With Me"
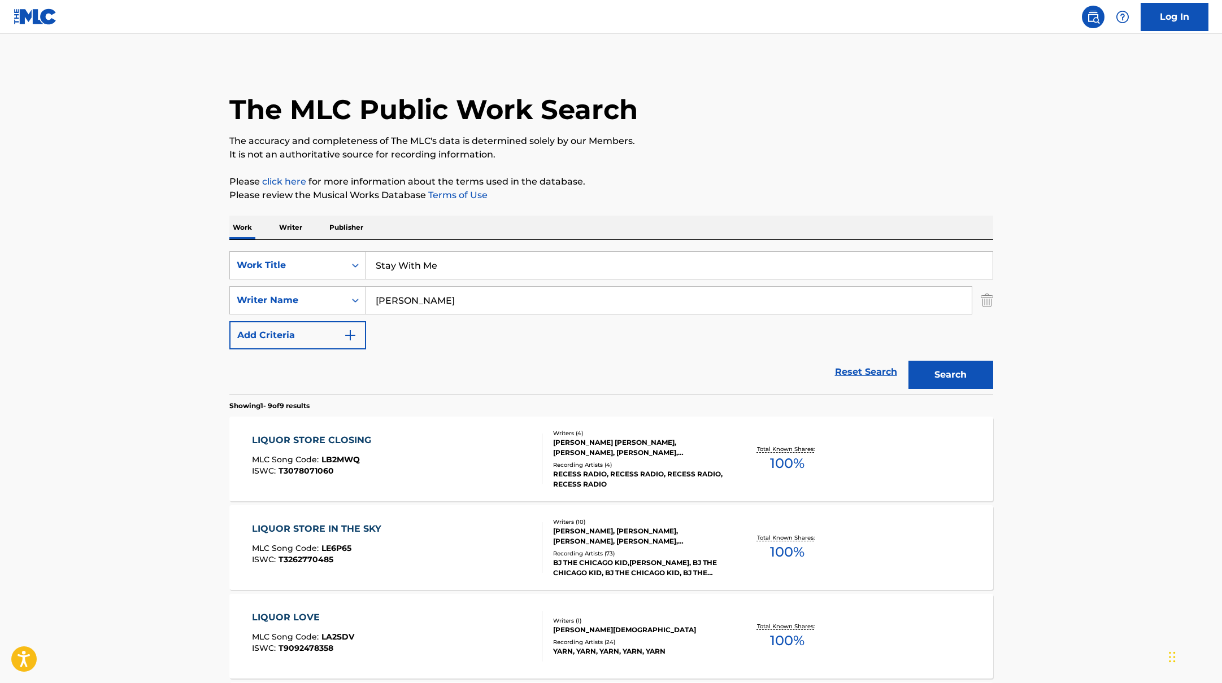
click at [685, 137] on p "The accuracy and completeness of The MLC's data is determined solely by our Mem…" at bounding box center [611, 141] width 764 height 14
drag, startPoint x: 404, startPoint y: 303, endPoint x: 342, endPoint y: 291, distance: 63.1
click at [346, 293] on div "SearchWithCriteriabc7363e5-3b2b-47d7-9e26-821f073300c3 Writer Name [PERSON_NAME]" at bounding box center [611, 300] width 764 height 28
paste input "[PERSON_NAME]"
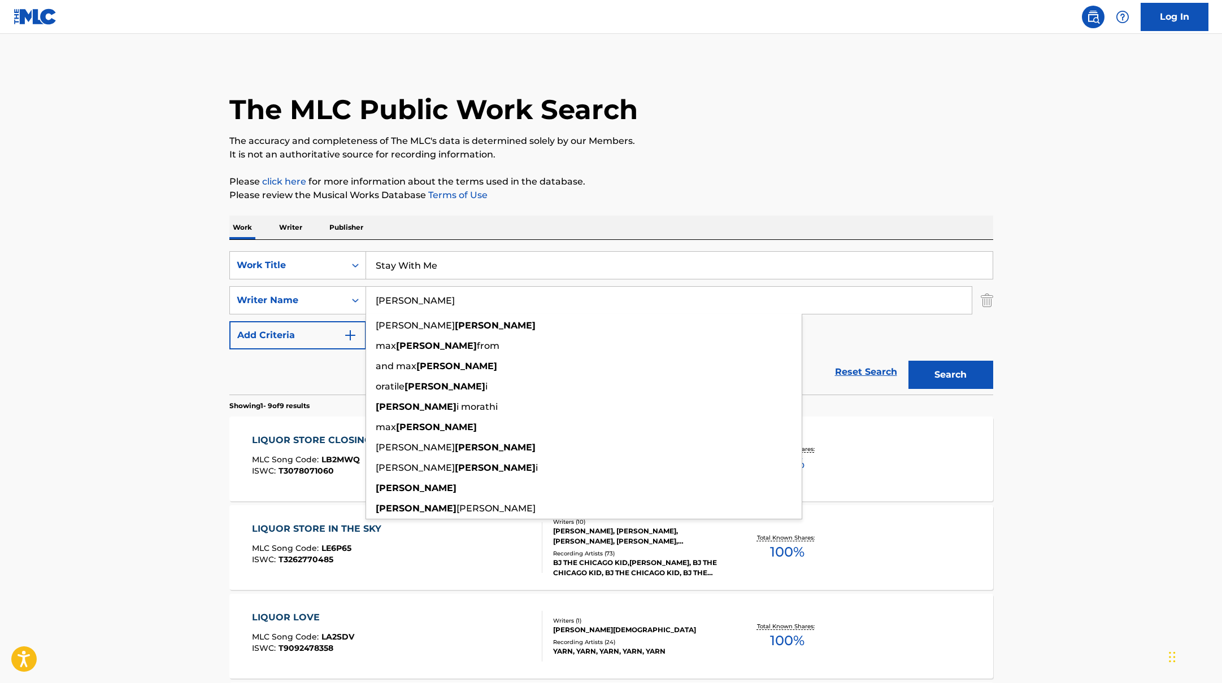
type input "[PERSON_NAME]"
click at [677, 173] on div "The MLC Public Work Search The accuracy and completeness of The MLC's data is d…" at bounding box center [611, 663] width 791 height 1202
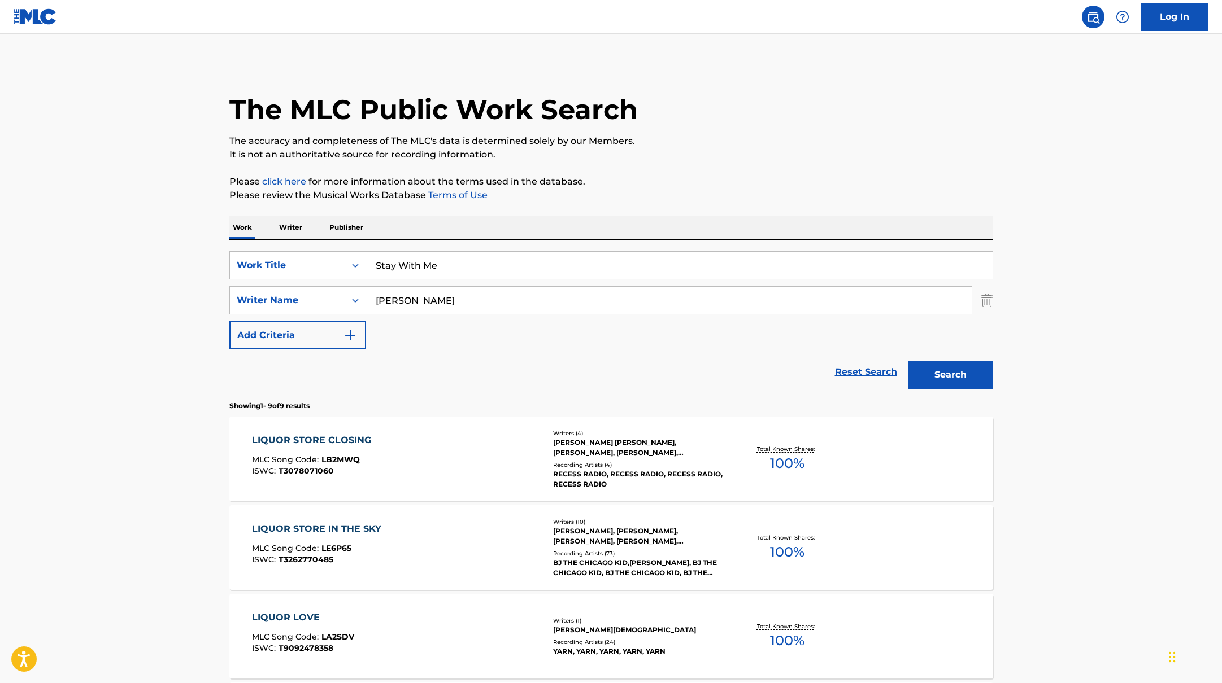
click at [952, 376] on button "Search" at bounding box center [950, 375] width 85 height 28
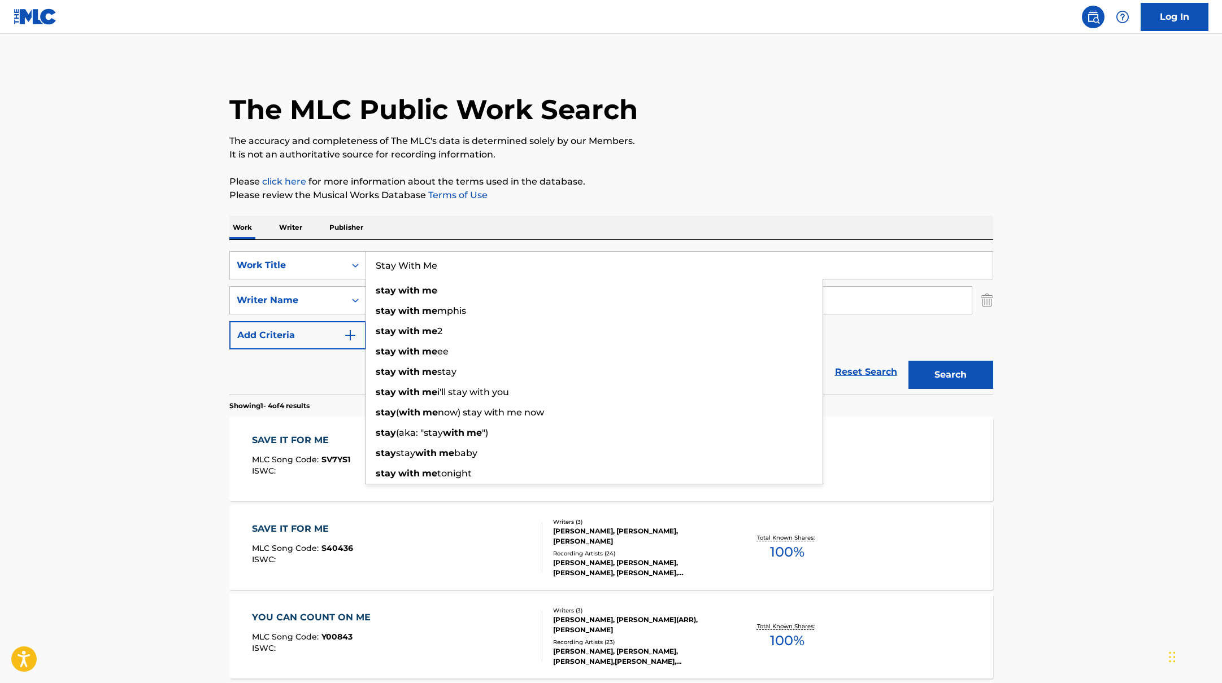
paste input "Forever (if u need it)"
drag, startPoint x: 448, startPoint y: 266, endPoint x: 653, endPoint y: 156, distance: 232.2
click at [652, 156] on div "The MLC Public Work Search The accuracy and completeness of The MLC's data is d…" at bounding box center [611, 441] width 791 height 759
type input "Forever (if u need it)"
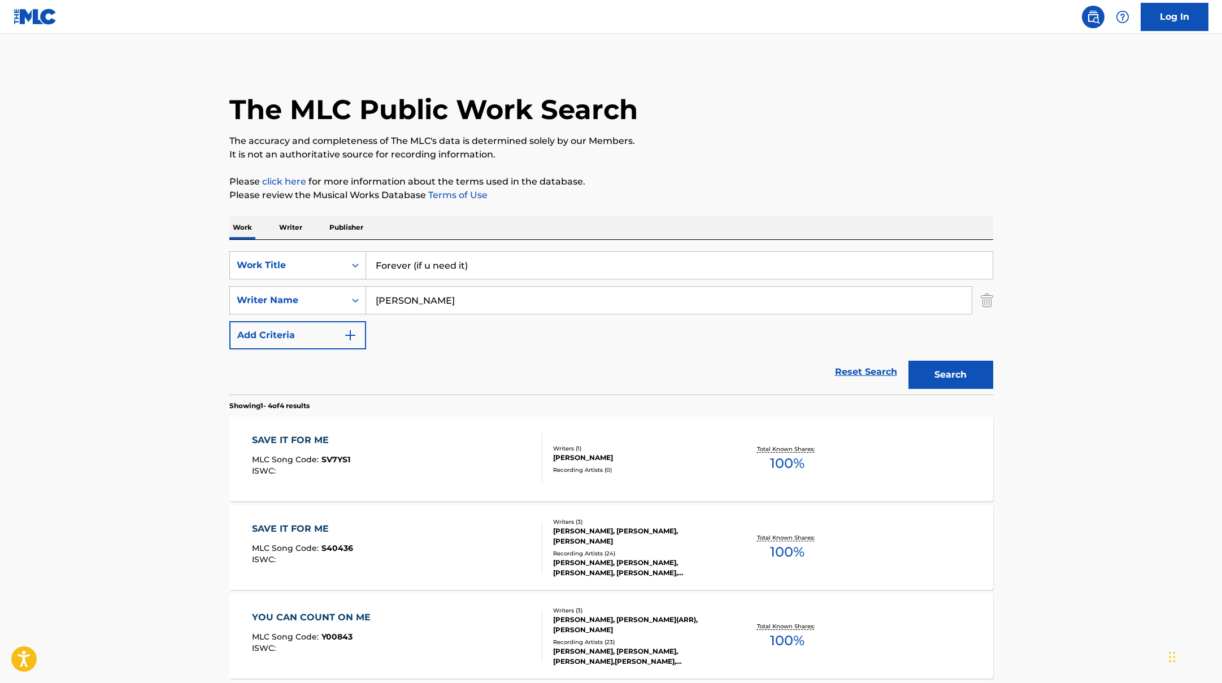
click at [653, 156] on p "It is not an authoritative source for recording information." at bounding box center [611, 155] width 764 height 14
paste input "[PERSON_NAME],"
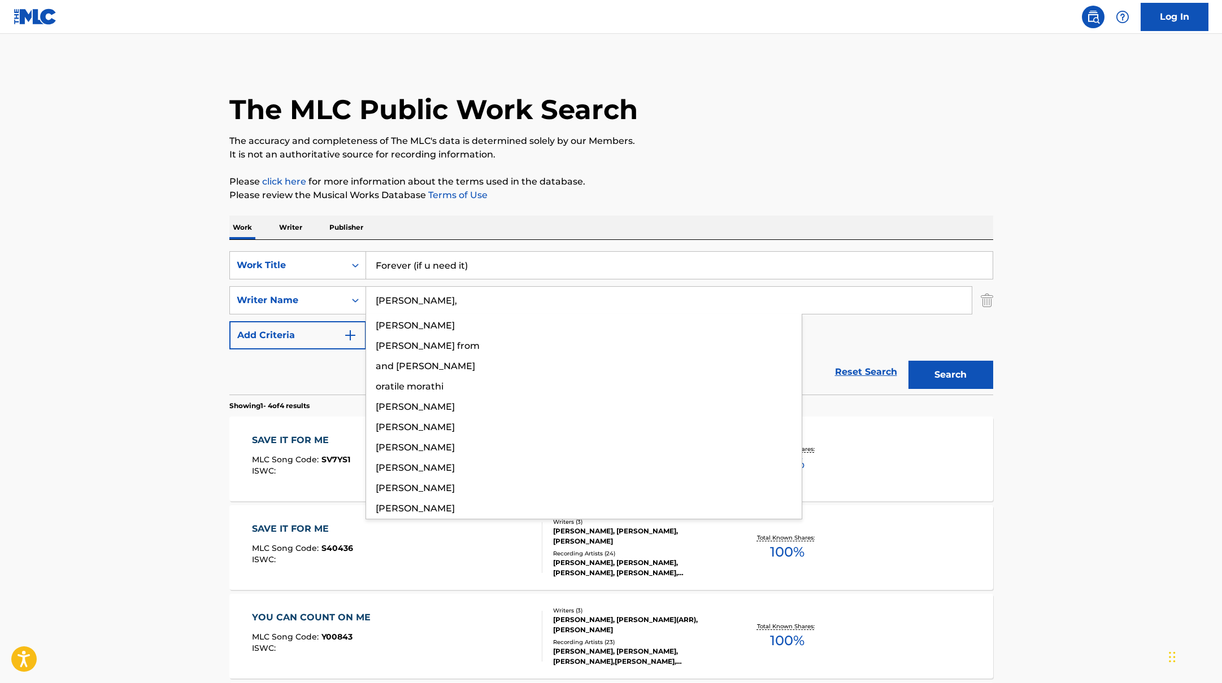
drag, startPoint x: 425, startPoint y: 300, endPoint x: 700, endPoint y: 164, distance: 306.6
click at [699, 164] on div "The MLC Public Work Search The accuracy and completeness of The MLC's data is d…" at bounding box center [611, 441] width 791 height 759
type input "[PERSON_NAME],"
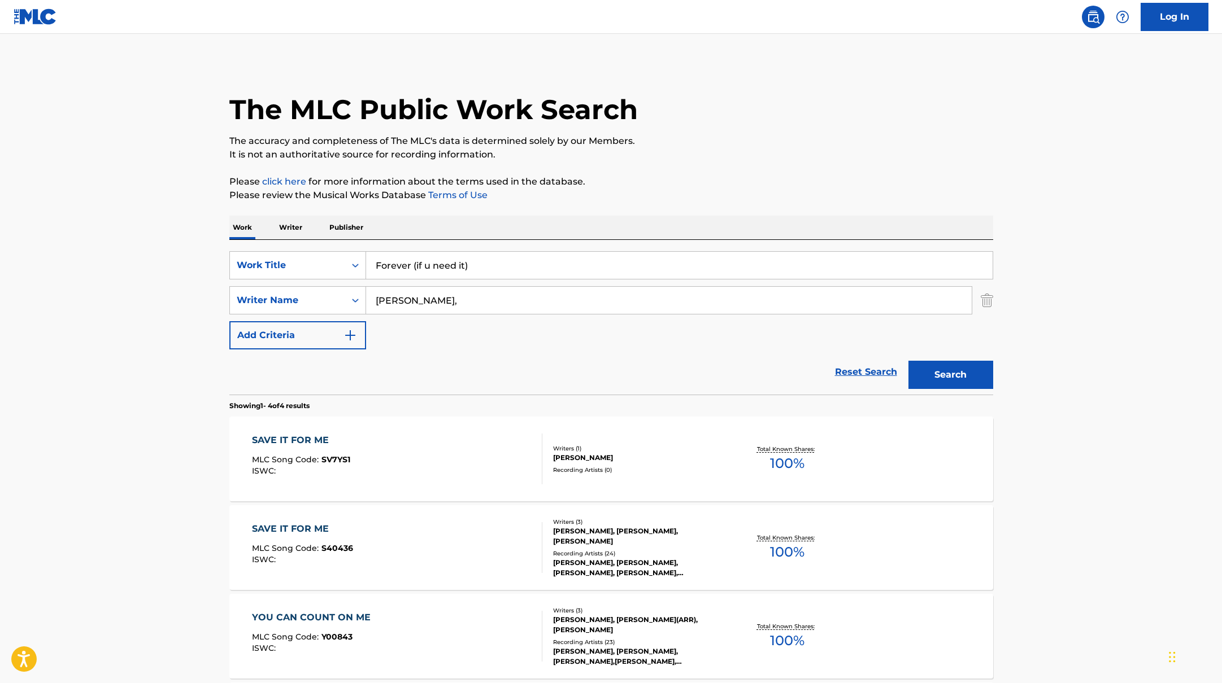
click at [700, 164] on div "The MLC Public Work Search The accuracy and completeness of The MLC's data is d…" at bounding box center [611, 441] width 791 height 759
click at [954, 380] on button "Search" at bounding box center [950, 375] width 85 height 28
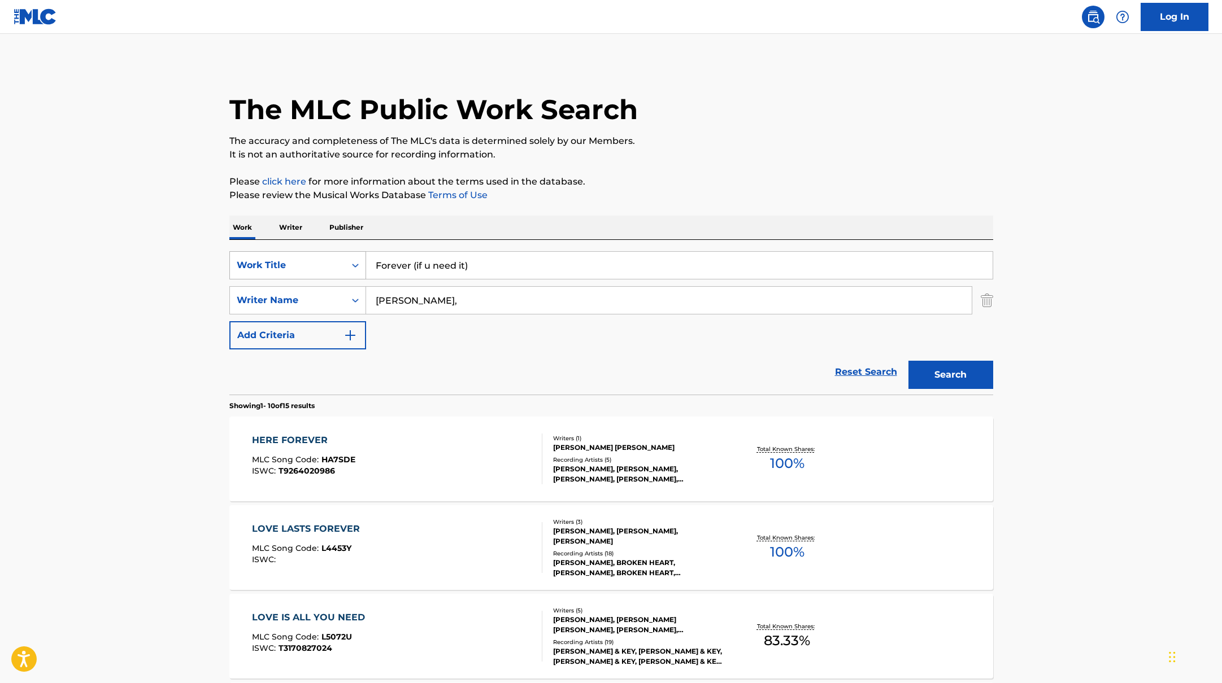
paste
drag, startPoint x: 504, startPoint y: 260, endPoint x: 362, endPoint y: 262, distance: 141.8
click at [362, 262] on div "SearchWithCriteriab335d5b7-5ba0-43a8-9c5d-b3fbe2b10fcf Work Title 4 Raws" at bounding box center [611, 265] width 764 height 28
type input "4 Raws"
click at [708, 148] on p "It is not an authoritative source for recording information." at bounding box center [611, 155] width 764 height 14
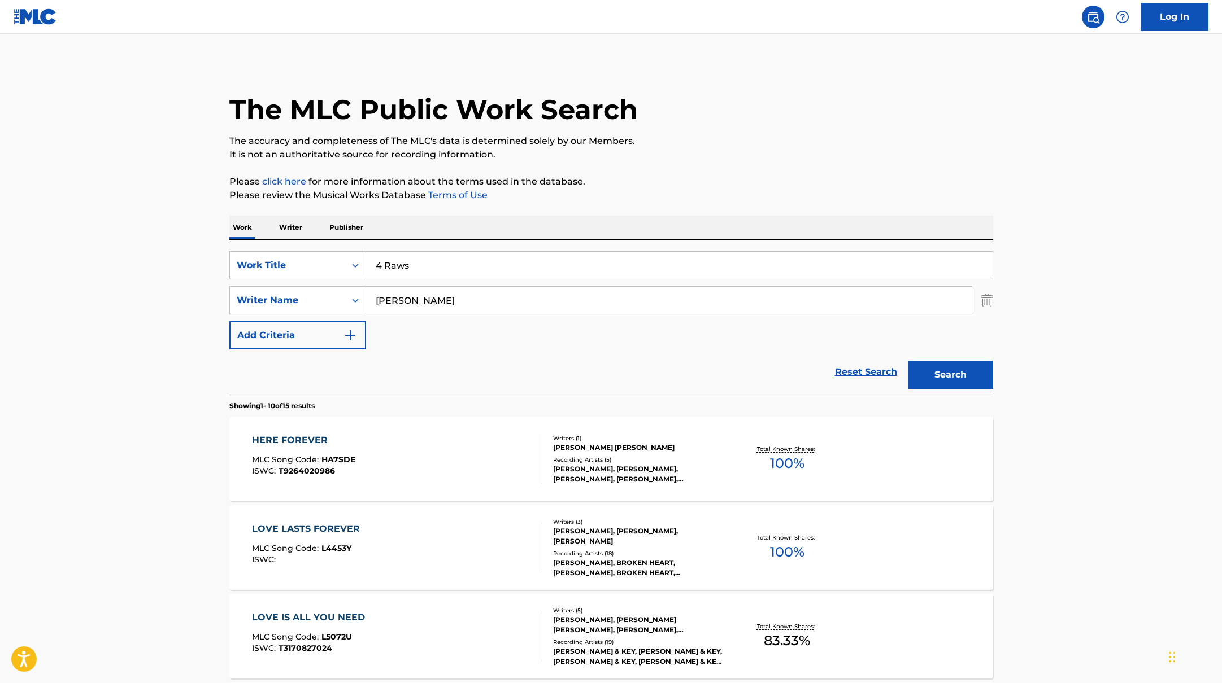
drag, startPoint x: 428, startPoint y: 300, endPoint x: 737, endPoint y: 152, distance: 342.8
type input "[PERSON_NAME]"
click at [737, 152] on p "It is not an authoritative source for recording information." at bounding box center [611, 155] width 764 height 14
click at [969, 371] on button "Search" at bounding box center [950, 375] width 85 height 28
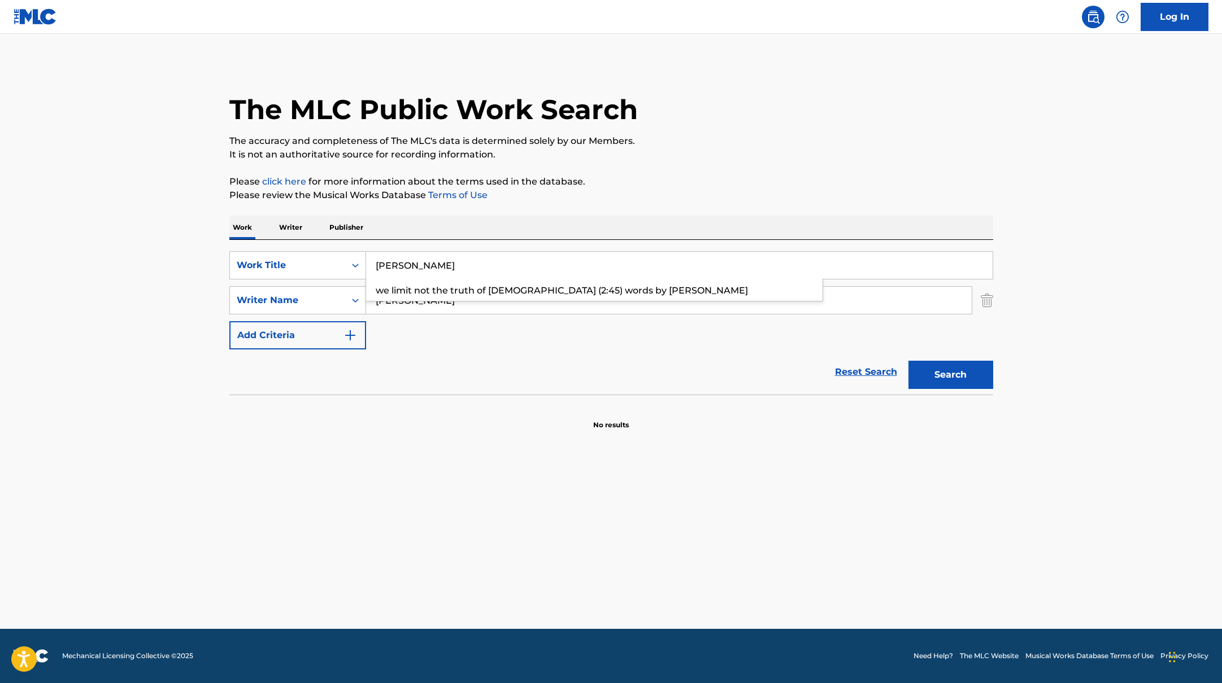
drag, startPoint x: 433, startPoint y: 262, endPoint x: 687, endPoint y: 138, distance: 281.9
click at [685, 139] on div "The MLC Public Work Search The accuracy and completeness of The MLC's data is d…" at bounding box center [611, 246] width 791 height 368
type input "[PERSON_NAME]"
click at [687, 138] on p "The accuracy and completeness of The MLC's data is determined solely by our Mem…" at bounding box center [611, 141] width 764 height 14
drag, startPoint x: 430, startPoint y: 306, endPoint x: 711, endPoint y: 157, distance: 318.4
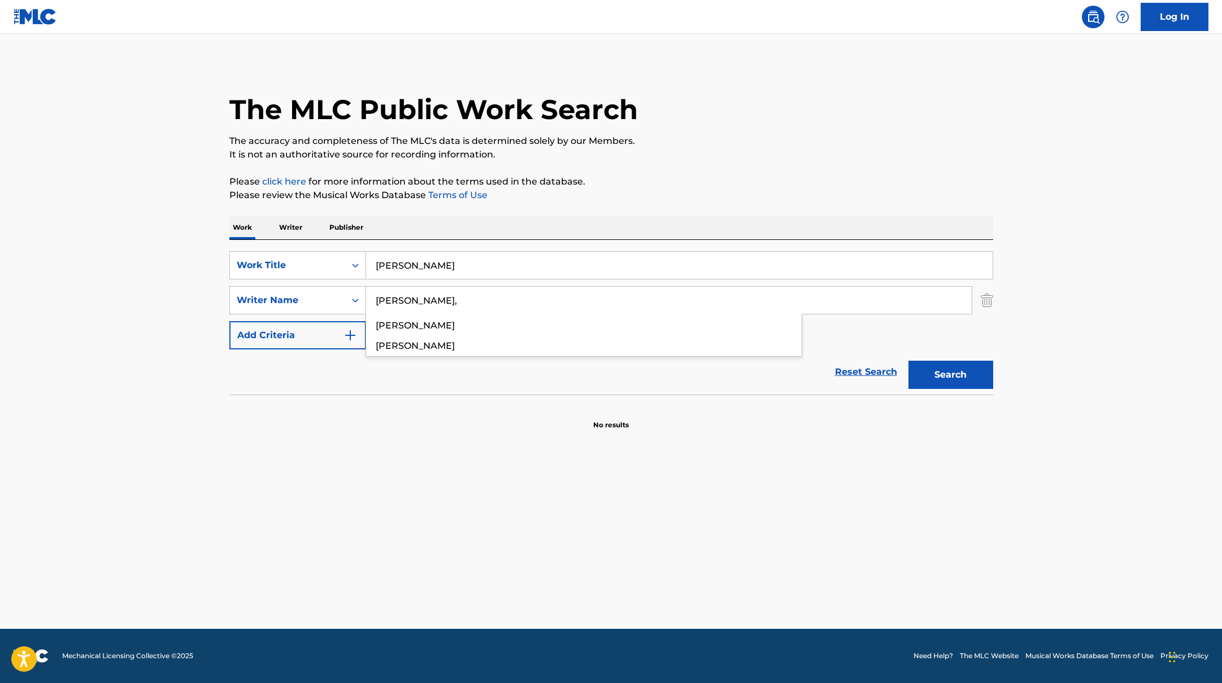
click at [706, 158] on div "The MLC Public Work Search The accuracy and completeness of The MLC's data is d…" at bounding box center [611, 246] width 791 height 368
type input "[PERSON_NAME],"
click at [711, 157] on p "It is not an authoritative source for recording information." at bounding box center [611, 155] width 764 height 14
click at [932, 373] on button "Search" at bounding box center [950, 375] width 85 height 28
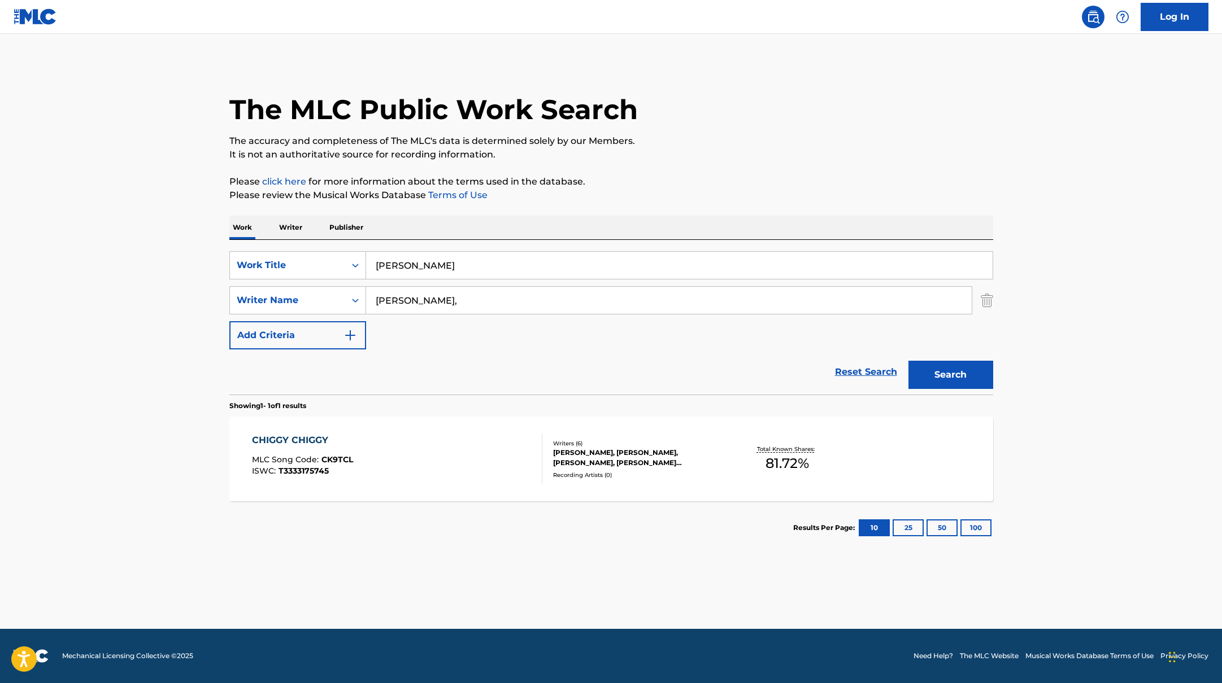
click at [476, 476] on div "CHIGGY CHIGGY MLC Song Code : CK9TCL ISWC : T3333175745" at bounding box center [397, 459] width 290 height 51
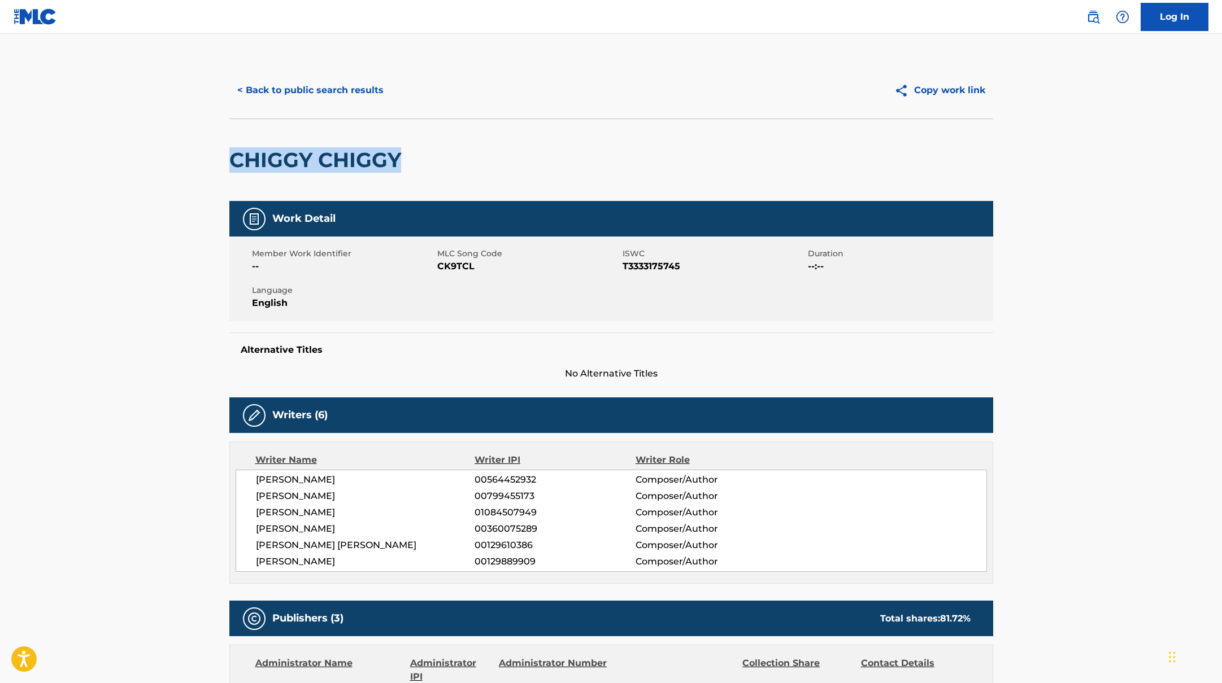
drag, startPoint x: 473, startPoint y: 150, endPoint x: 236, endPoint y: 165, distance: 237.7
click at [236, 165] on div "CHIGGY CHIGGY" at bounding box center [611, 160] width 764 height 82
drag, startPoint x: 438, startPoint y: 267, endPoint x: 523, endPoint y: 267, distance: 85.3
click at [518, 267] on span "CK9TCL" at bounding box center [528, 267] width 182 height 14
click at [329, 86] on button "< Back to public search results" at bounding box center [310, 90] width 162 height 28
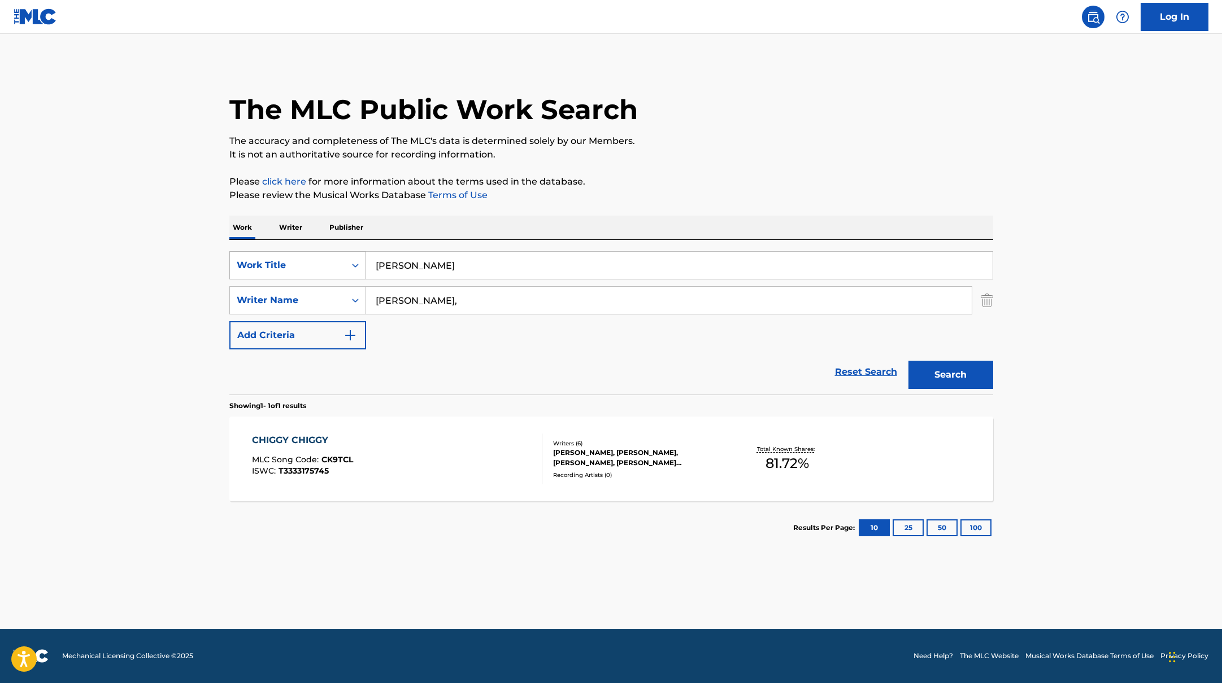
drag, startPoint x: 464, startPoint y: 269, endPoint x: 301, endPoint y: 257, distance: 163.7
click at [314, 259] on div "SearchWithCriteriab335d5b7-5ba0-43a8-9c5d-b3fbe2b10fcf Work Title [PERSON_NAME]" at bounding box center [611, 265] width 764 height 28
click at [490, 467] on div "CHIGGY CHIGGY MLC Song Code : CK9TCL ISWC : T3333175745" at bounding box center [397, 459] width 290 height 51
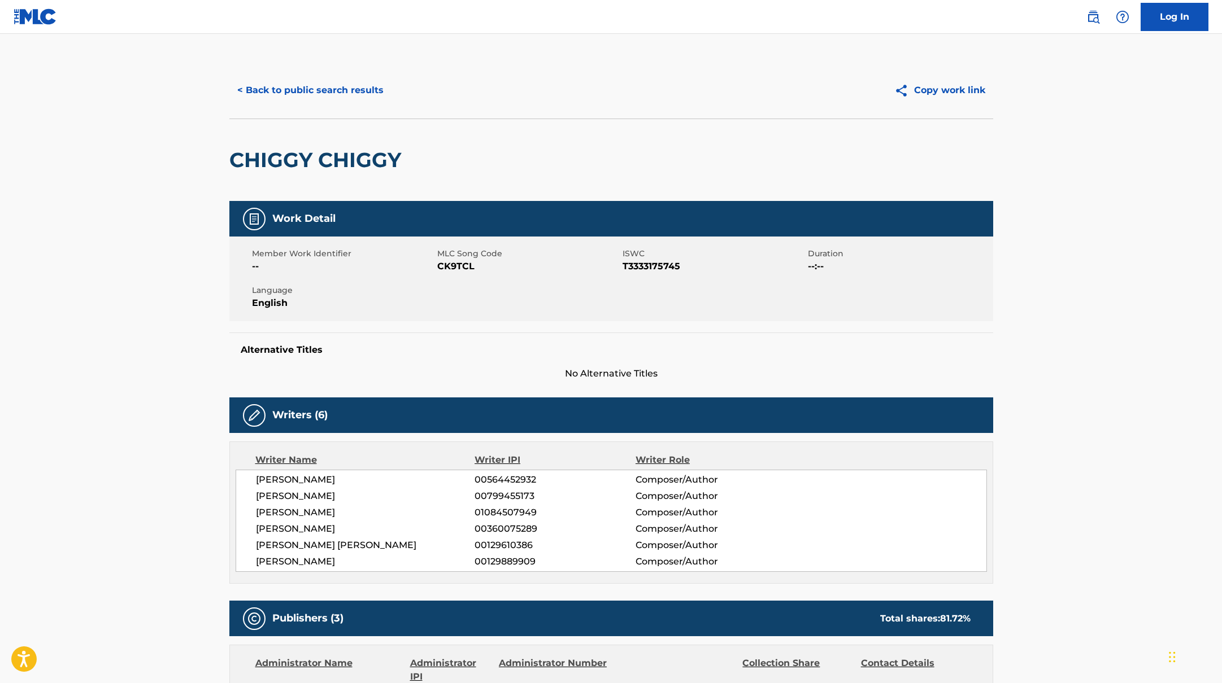
click at [355, 90] on button "< Back to public search results" at bounding box center [310, 90] width 162 height 28
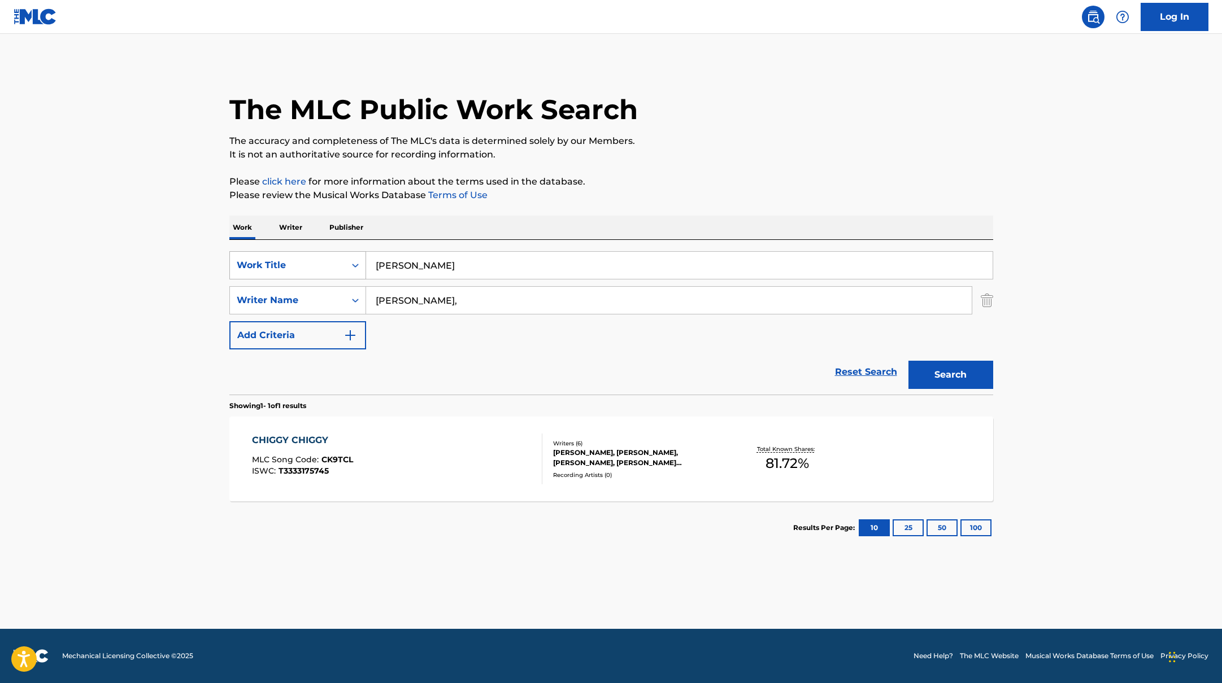
drag, startPoint x: 461, startPoint y: 265, endPoint x: 308, endPoint y: 259, distance: 153.2
click at [310, 259] on div "SearchWithCriteriab335d5b7-5ba0-43a8-9c5d-b3fbe2b10fcf Work Title [PERSON_NAME]" at bounding box center [611, 265] width 764 height 28
click at [395, 266] on input "InézMALUGI" at bounding box center [679, 265] width 626 height 27
drag, startPoint x: 469, startPoint y: 267, endPoint x: 324, endPoint y: 261, distance: 145.3
click at [324, 261] on div "SearchWithCriteriab335d5b7-5ba0-43a8-9c5d-b3fbe2b10fcf Work Title [PERSON_NAME]…" at bounding box center [611, 265] width 764 height 28
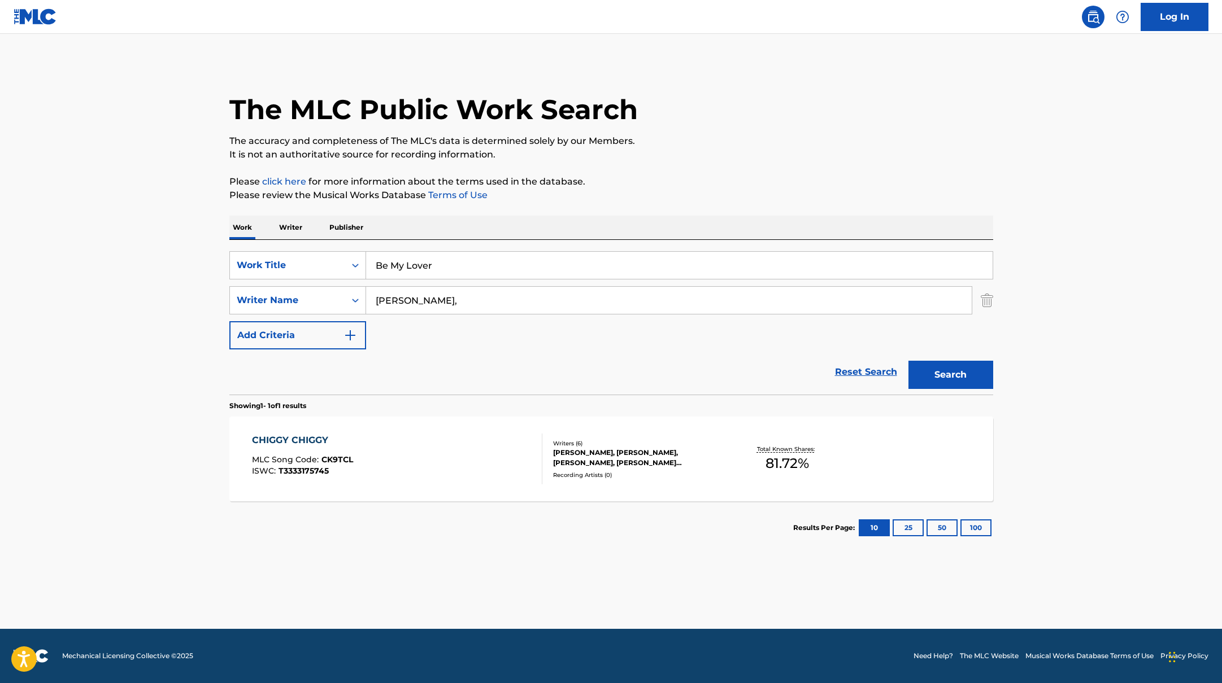
type input "Be My Lover"
click at [694, 156] on p "It is not an authoritative source for recording information." at bounding box center [611, 155] width 764 height 14
click at [936, 368] on button "Search" at bounding box center [950, 375] width 85 height 28
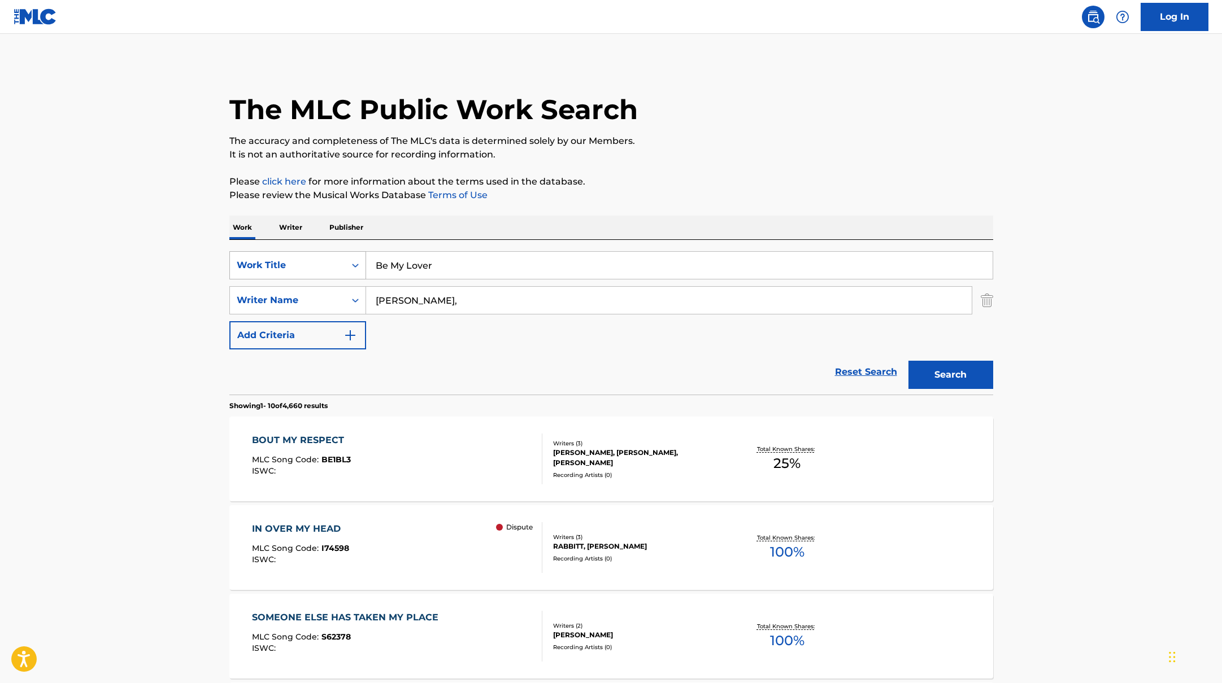
drag, startPoint x: 469, startPoint y: 310, endPoint x: 355, endPoint y: 271, distance: 121.3
click at [329, 282] on div "SearchWithCriteriab335d5b7-5ba0-43a8-9c5d-b3fbe2b10fcf Work Title Be My Lover S…" at bounding box center [611, 300] width 764 height 98
type input "[PERSON_NAME]"
click at [939, 370] on button "Search" at bounding box center [950, 375] width 85 height 28
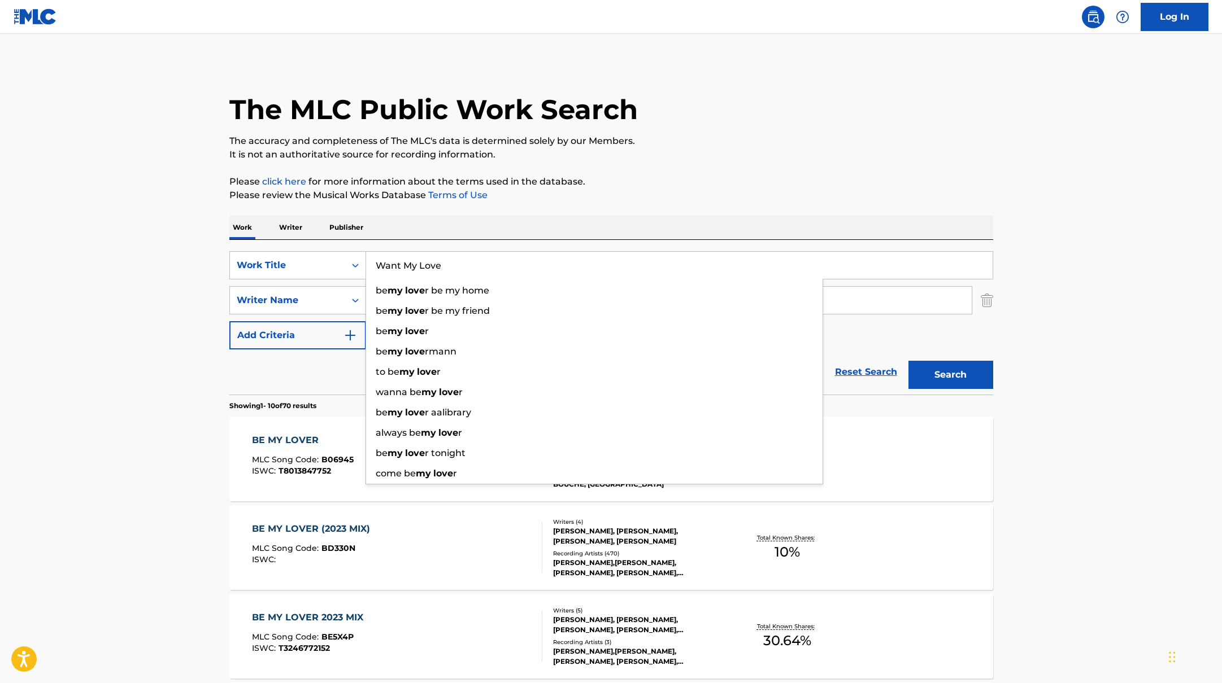
drag, startPoint x: 456, startPoint y: 269, endPoint x: 765, endPoint y: 147, distance: 332.0
type input "Want My Love"
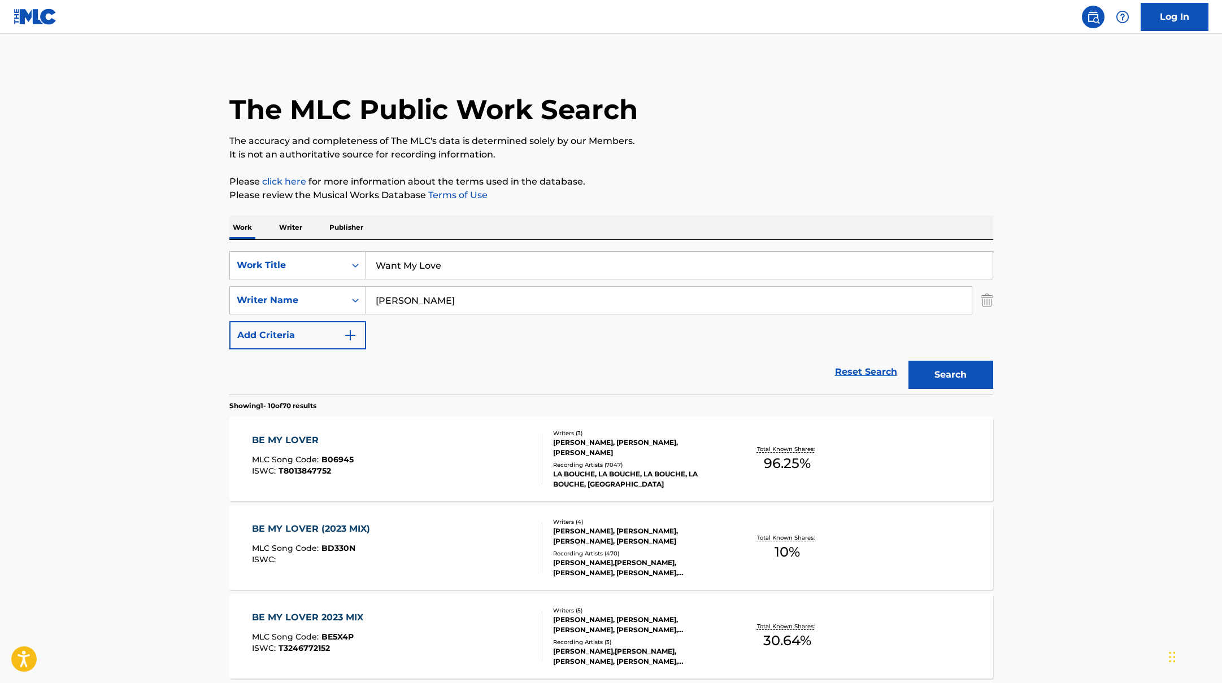
click at [765, 148] on p "It is not an authoritative source for recording information." at bounding box center [611, 155] width 764 height 14
drag, startPoint x: 421, startPoint y: 304, endPoint x: 329, endPoint y: 291, distance: 93.5
click at [331, 293] on div "SearchWithCriteriabc7363e5-3b2b-47d7-9e26-821f073300c3 Writer Name [PERSON_NAME]" at bounding box center [611, 300] width 764 height 28
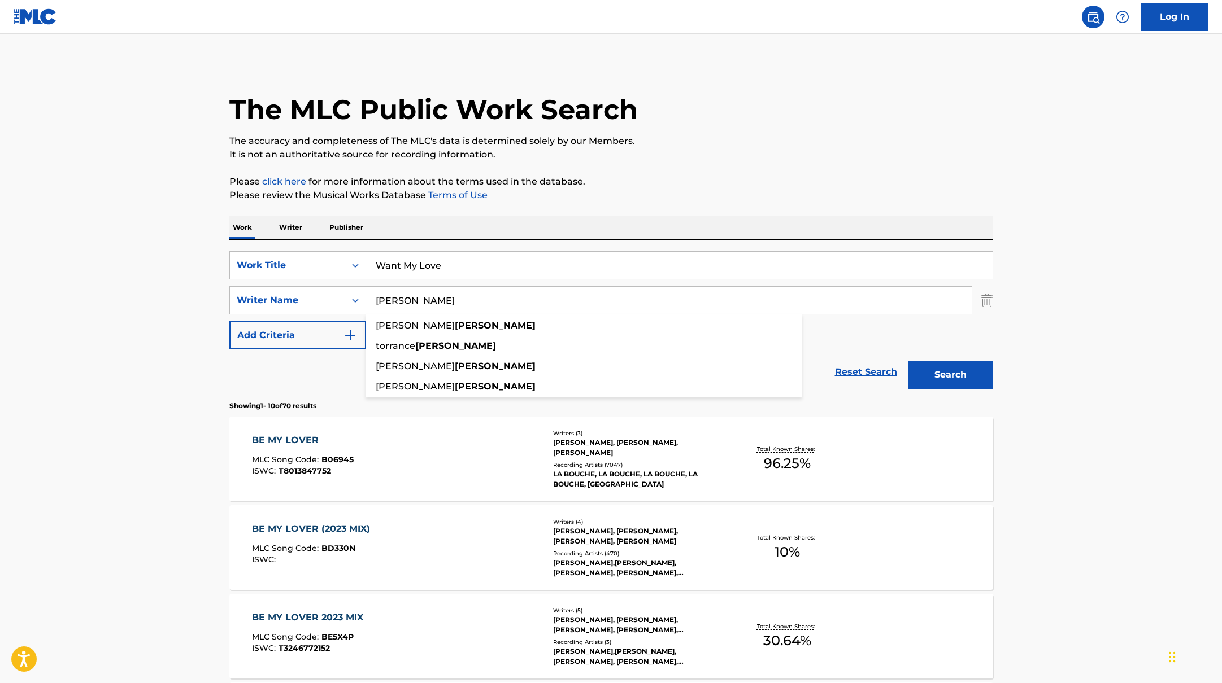
type input "[PERSON_NAME]"
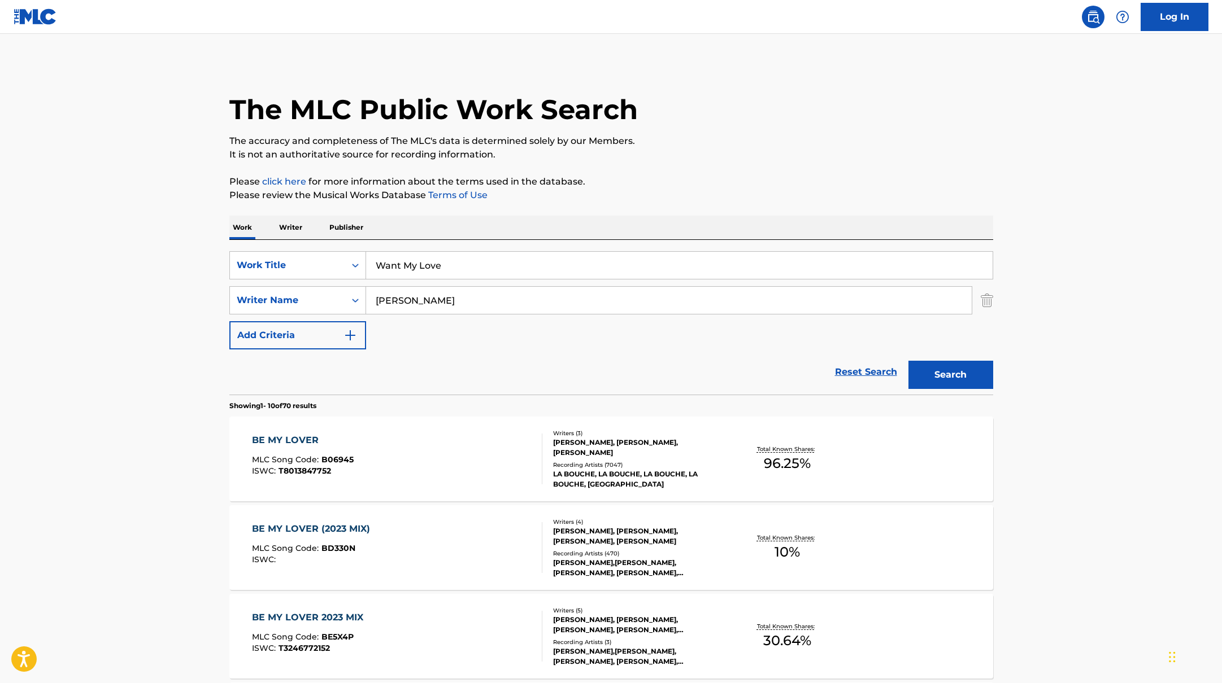
click at [972, 378] on button "Search" at bounding box center [950, 375] width 85 height 28
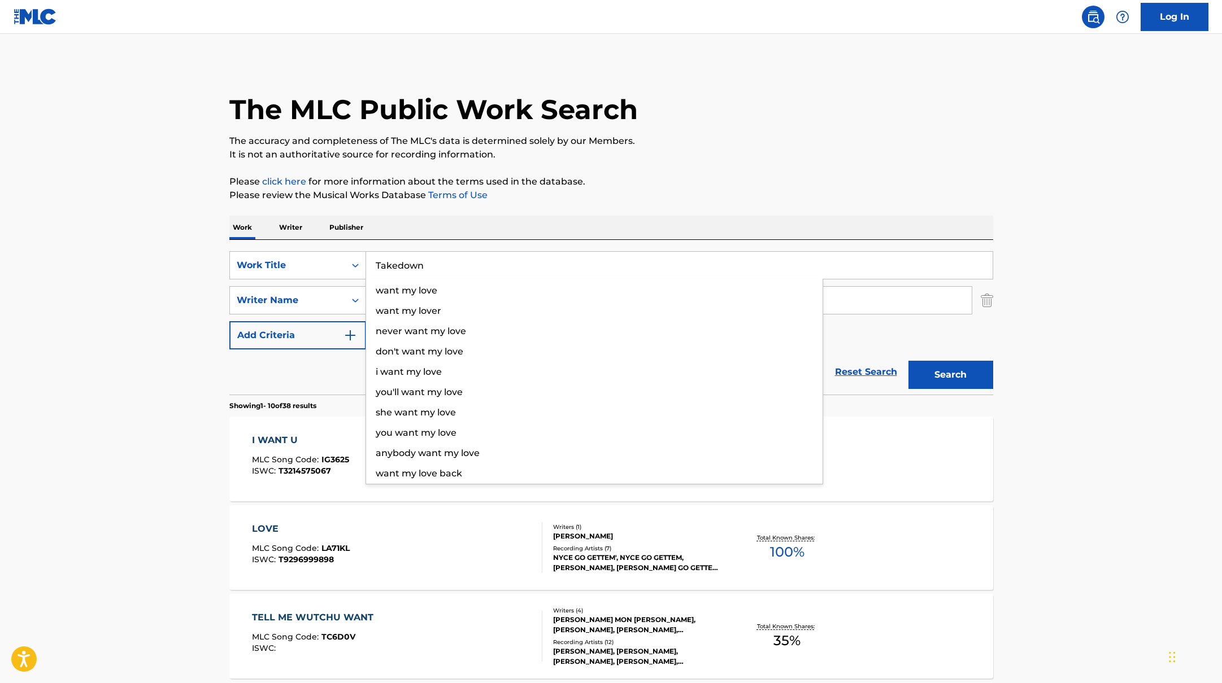
drag, startPoint x: 455, startPoint y: 266, endPoint x: 530, endPoint y: 196, distance: 102.3
type input "Takedown"
click at [544, 196] on p "Please review the Musical Works Database Terms of Use" at bounding box center [611, 196] width 764 height 14
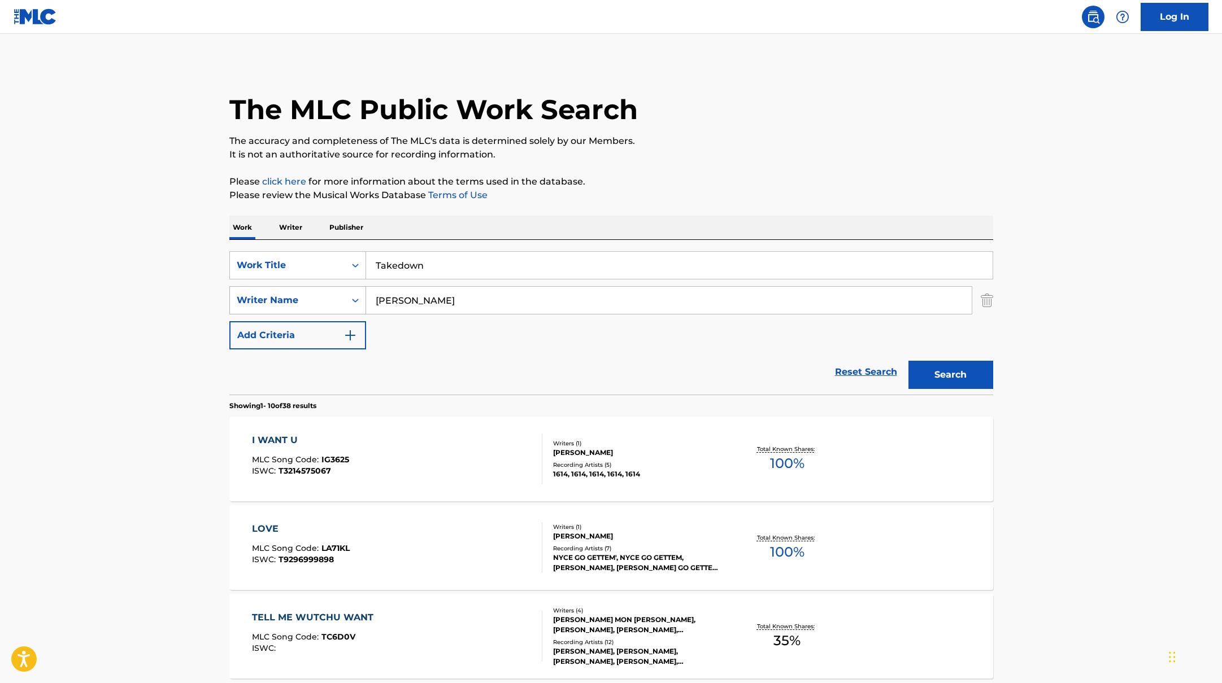
drag, startPoint x: 442, startPoint y: 298, endPoint x: 325, endPoint y: 298, distance: 117.5
click at [325, 298] on div "SearchWithCriteriabc7363e5-3b2b-47d7-9e26-821f073300c3 Writer Name [PERSON_NAME]" at bounding box center [611, 300] width 764 height 28
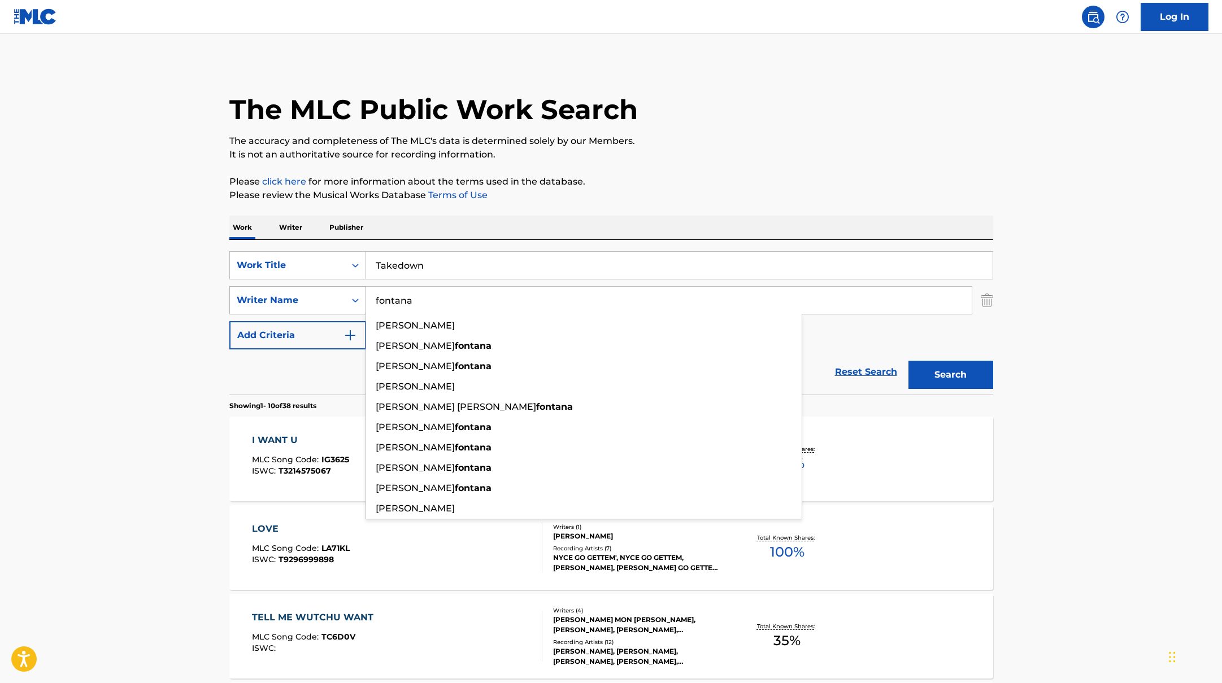
type input "fontana"
click at [908, 361] on button "Search" at bounding box center [950, 375] width 85 height 28
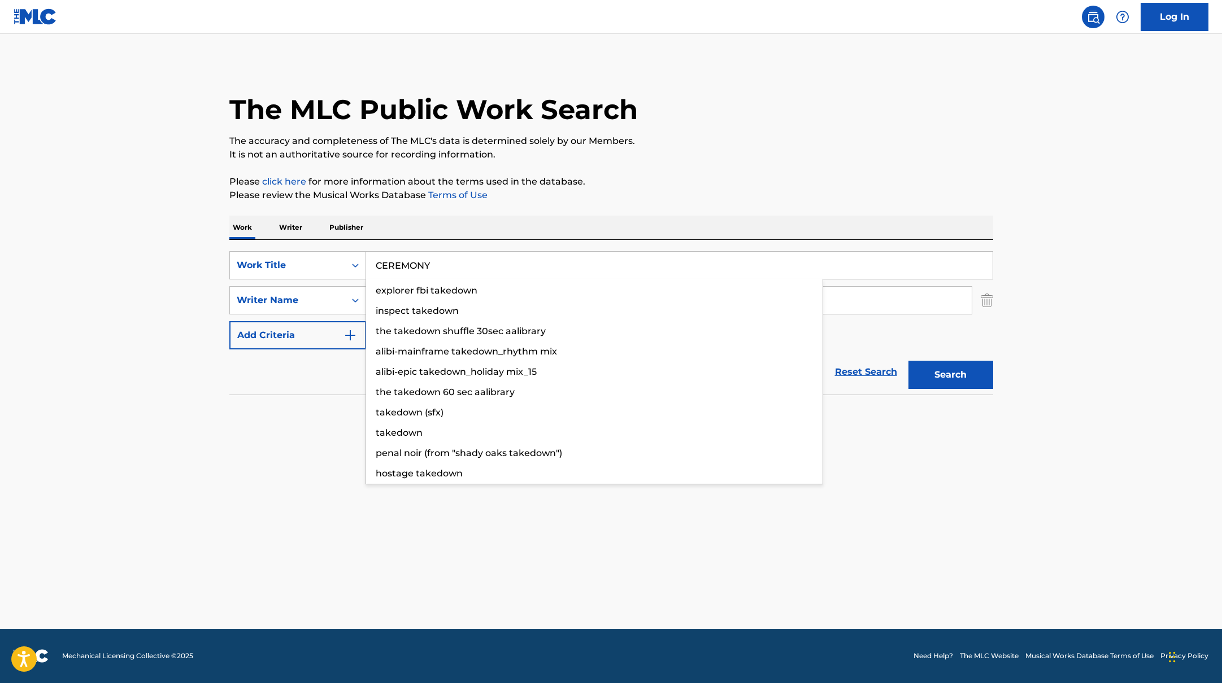
drag, startPoint x: 435, startPoint y: 271, endPoint x: 643, endPoint y: 180, distance: 226.6
click at [642, 182] on div "The MLC Public Work Search The accuracy and completeness of The MLC's data is d…" at bounding box center [611, 246] width 791 height 368
type input "CEREMONY"
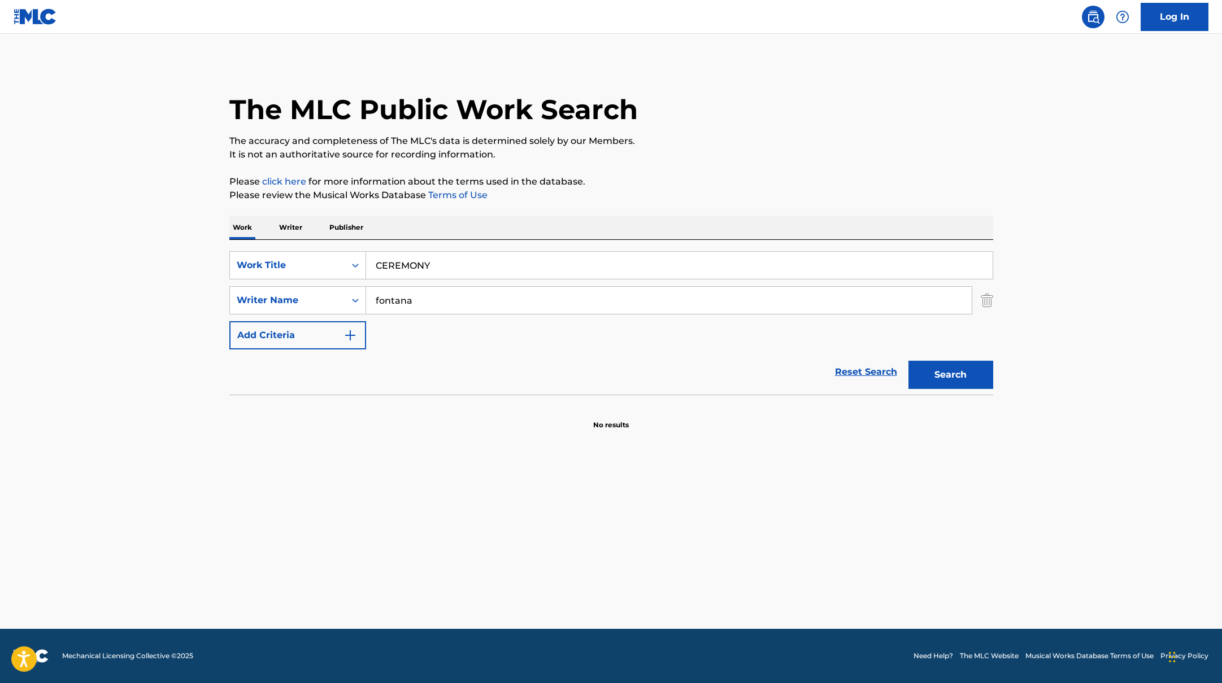
click at [643, 180] on p "Please click here for more information about the terms used in the database." at bounding box center [611, 182] width 764 height 14
drag, startPoint x: 421, startPoint y: 299, endPoint x: 681, endPoint y: 194, distance: 280.8
click at [680, 195] on div "The MLC Public Work Search The accuracy and completeness of The MLC's data is d…" at bounding box center [611, 246] width 791 height 368
type input "BANGCHAN"
click at [681, 194] on p "Please review the Musical Works Database Terms of Use" at bounding box center [611, 196] width 764 height 14
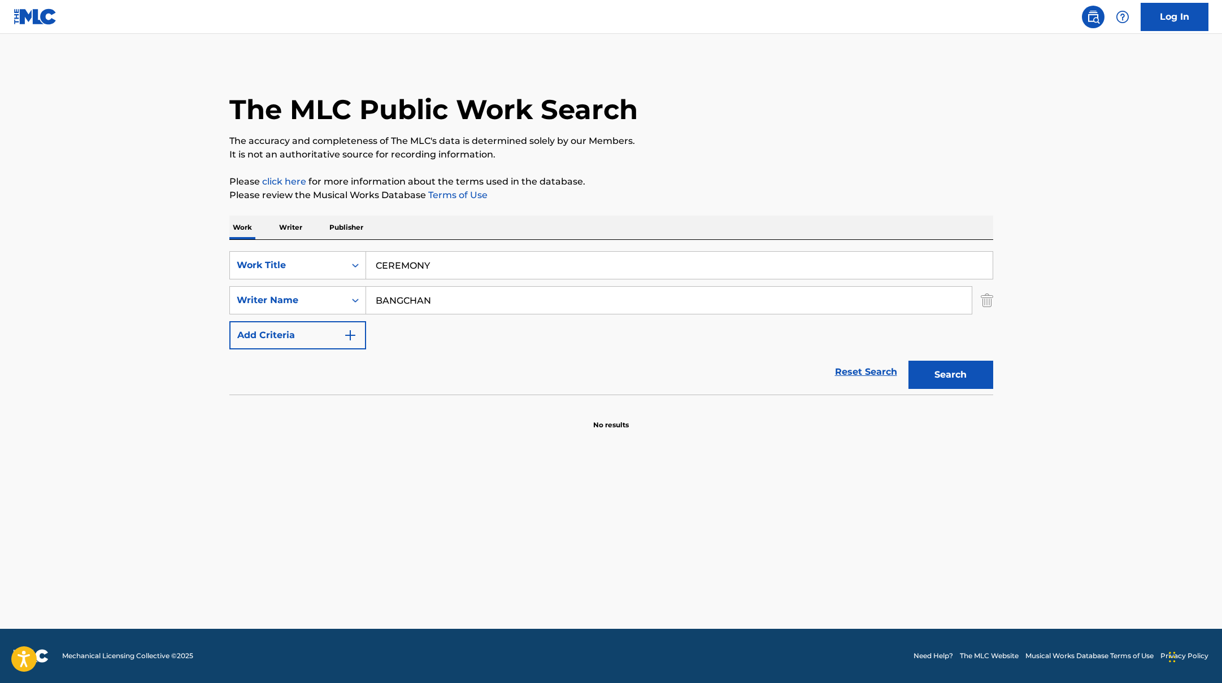
click at [939, 373] on button "Search" at bounding box center [950, 375] width 85 height 28
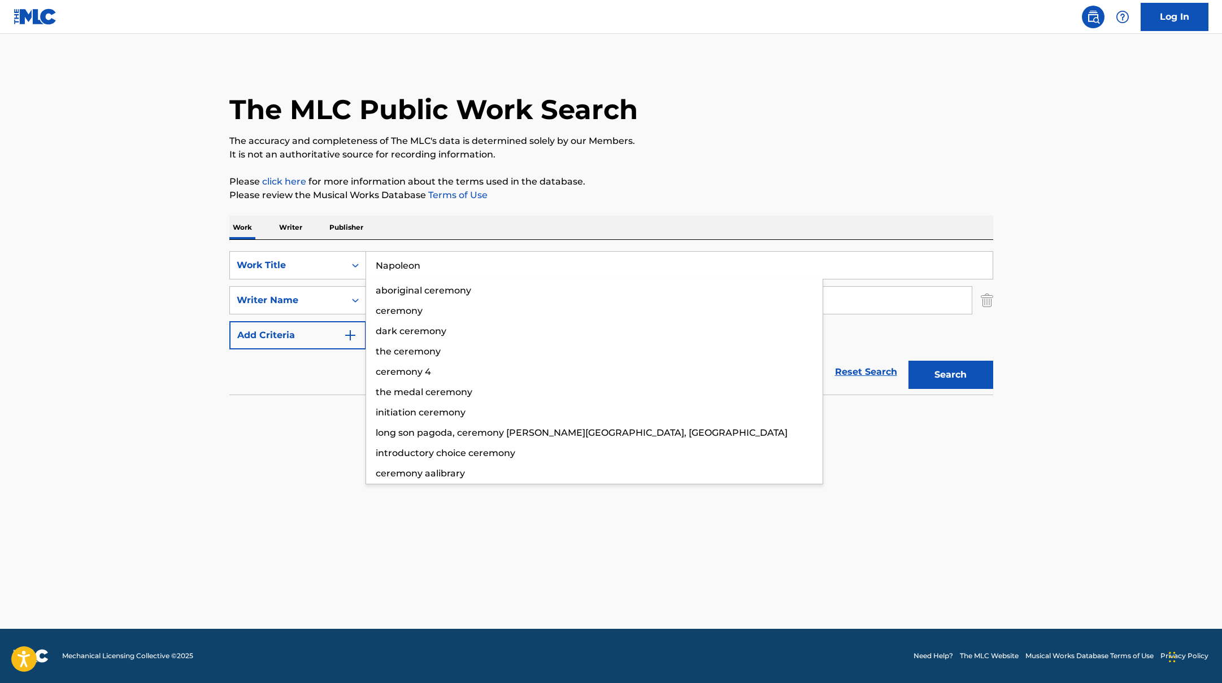
drag, startPoint x: 450, startPoint y: 266, endPoint x: 666, endPoint y: 163, distance: 239.7
click at [664, 163] on div "The MLC Public Work Search The accuracy and completeness of The MLC's data is d…" at bounding box center [611, 246] width 791 height 368
type input "Napoleon"
click at [666, 163] on div "The MLC Public Work Search The accuracy and completeness of The MLC's data is d…" at bounding box center [611, 246] width 791 height 368
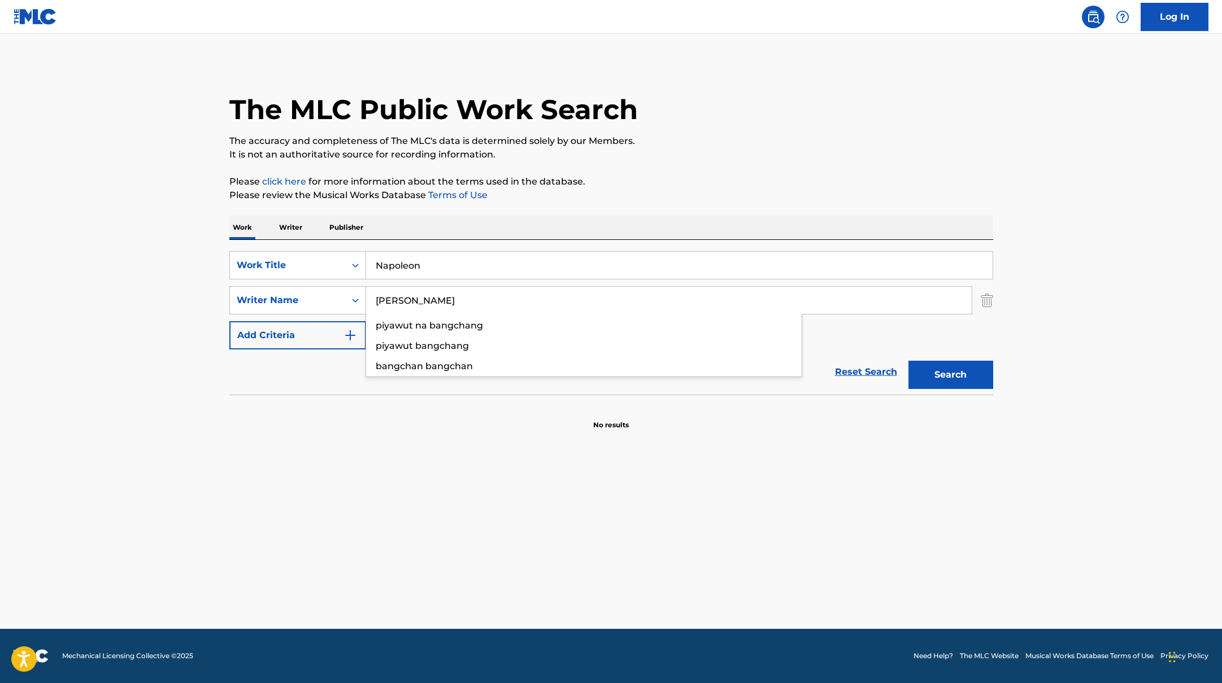
drag, startPoint x: 447, startPoint y: 299, endPoint x: 800, endPoint y: 177, distance: 374.2
click at [800, 178] on div "The MLC Public Work Search The accuracy and completeness of The MLC's data is d…" at bounding box center [611, 246] width 791 height 368
click at [800, 177] on p "Please click here for more information about the terms used in the database." at bounding box center [611, 182] width 764 height 14
click at [966, 380] on button "Search" at bounding box center [950, 375] width 85 height 28
drag, startPoint x: 442, startPoint y: 295, endPoint x: 340, endPoint y: 295, distance: 101.7
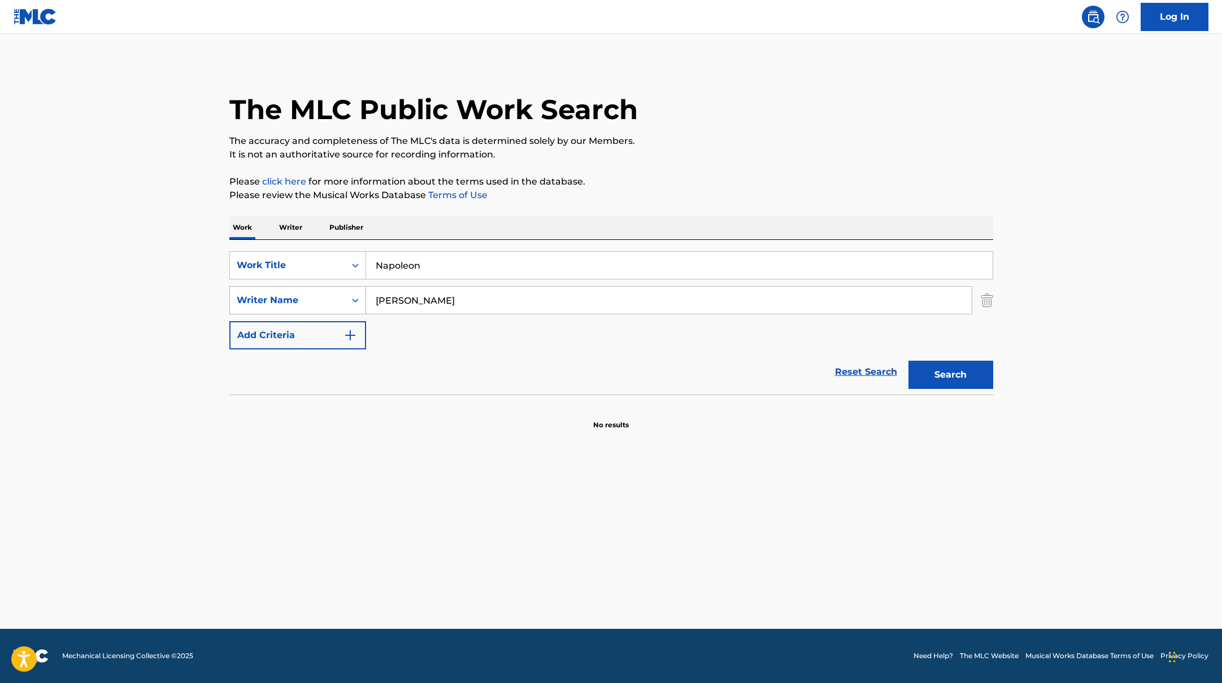
click at [340, 295] on div "SearchWithCriteriabc7363e5-3b2b-47d7-9e26-821f073300c3 Writer Name [PERSON_NAME]" at bounding box center [611, 300] width 764 height 28
drag, startPoint x: 498, startPoint y: 303, endPoint x: 565, endPoint y: 162, distance: 155.6
click at [559, 162] on div "The MLC Public Work Search The accuracy and completeness of The MLC's data is d…" at bounding box center [611, 246] width 791 height 368
type input "Waterhouse"
click at [565, 162] on div "The MLC Public Work Search The accuracy and completeness of The MLC's data is d…" at bounding box center [611, 246] width 791 height 368
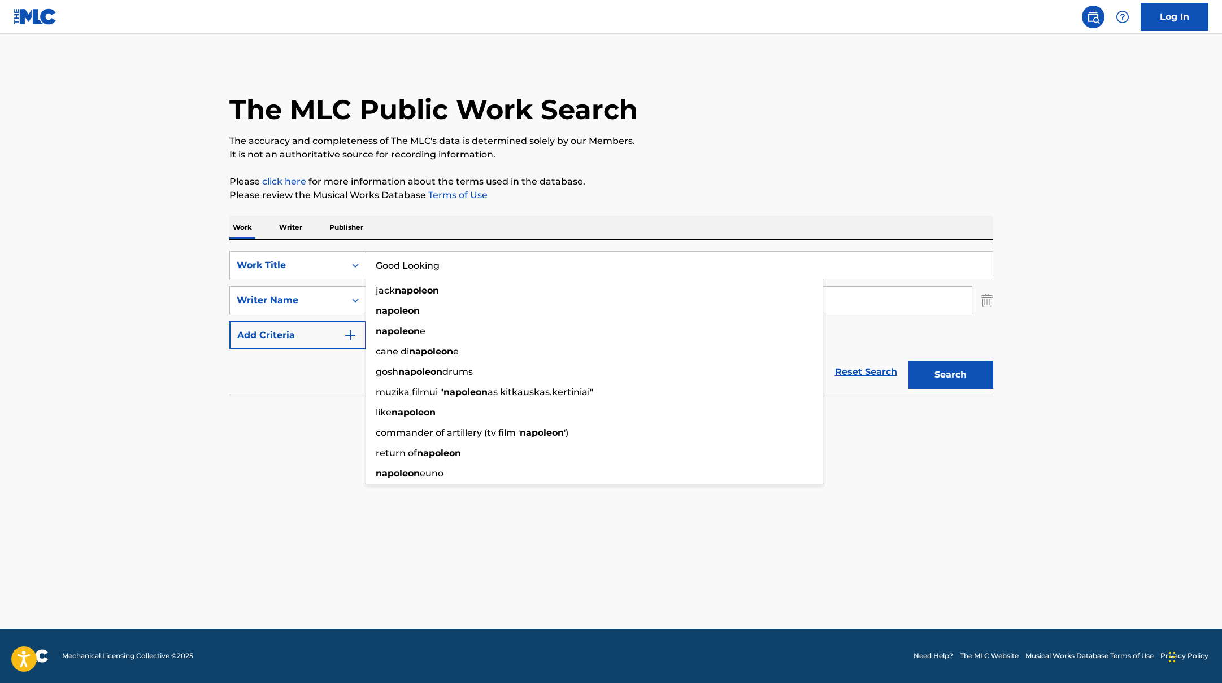
type input "Good Looking"
click at [655, 193] on p "Please review the Musical Works Database Terms of Use" at bounding box center [611, 196] width 764 height 14
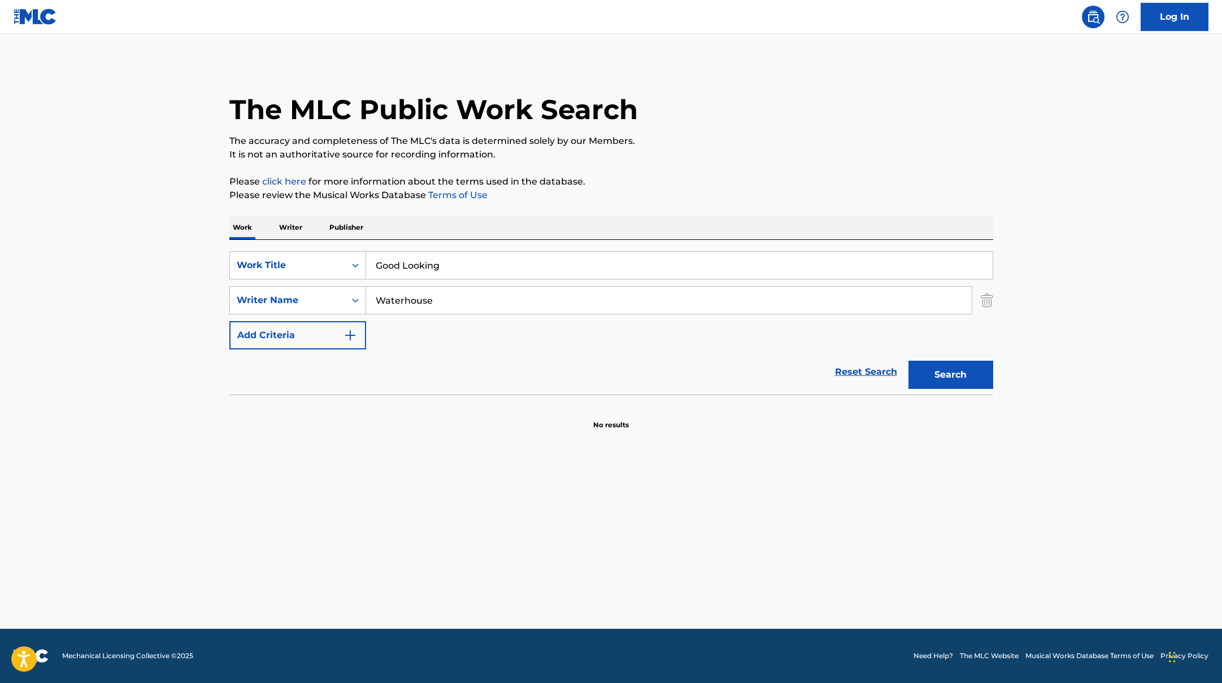
click at [953, 381] on button "Search" at bounding box center [950, 375] width 85 height 28
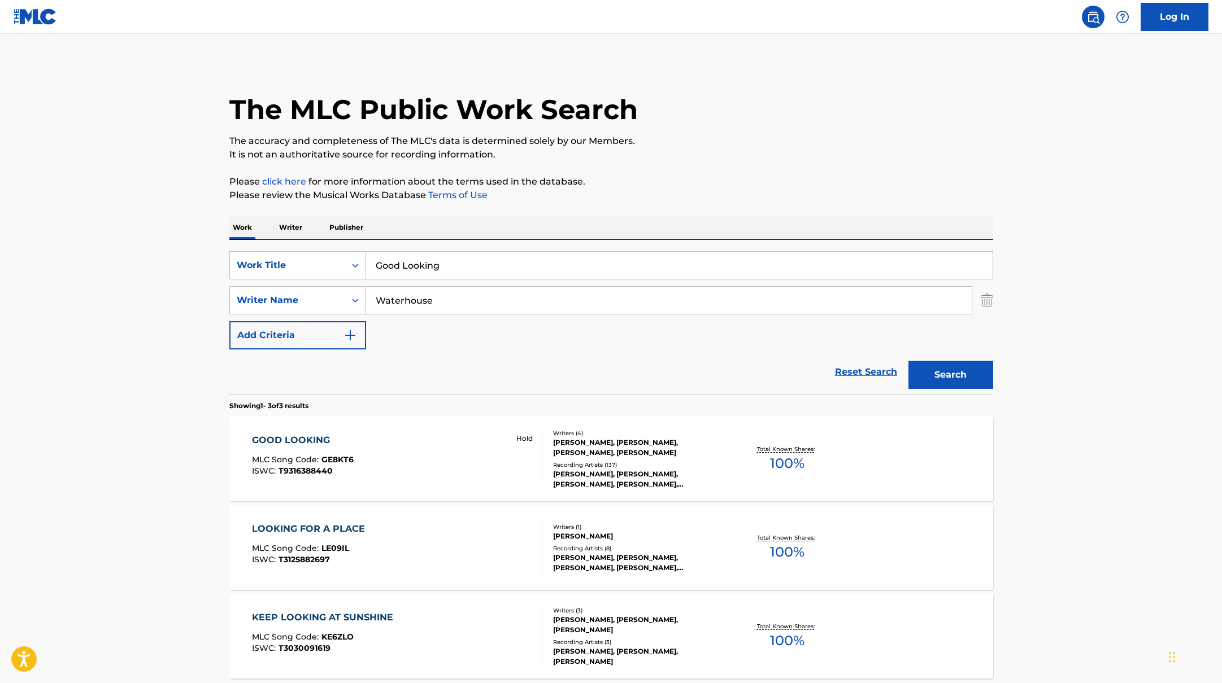
click at [494, 454] on div "GOOD LOOKING MLC Song Code : GE8KT6 ISWC : T9316388440 Hold" at bounding box center [397, 459] width 290 height 51
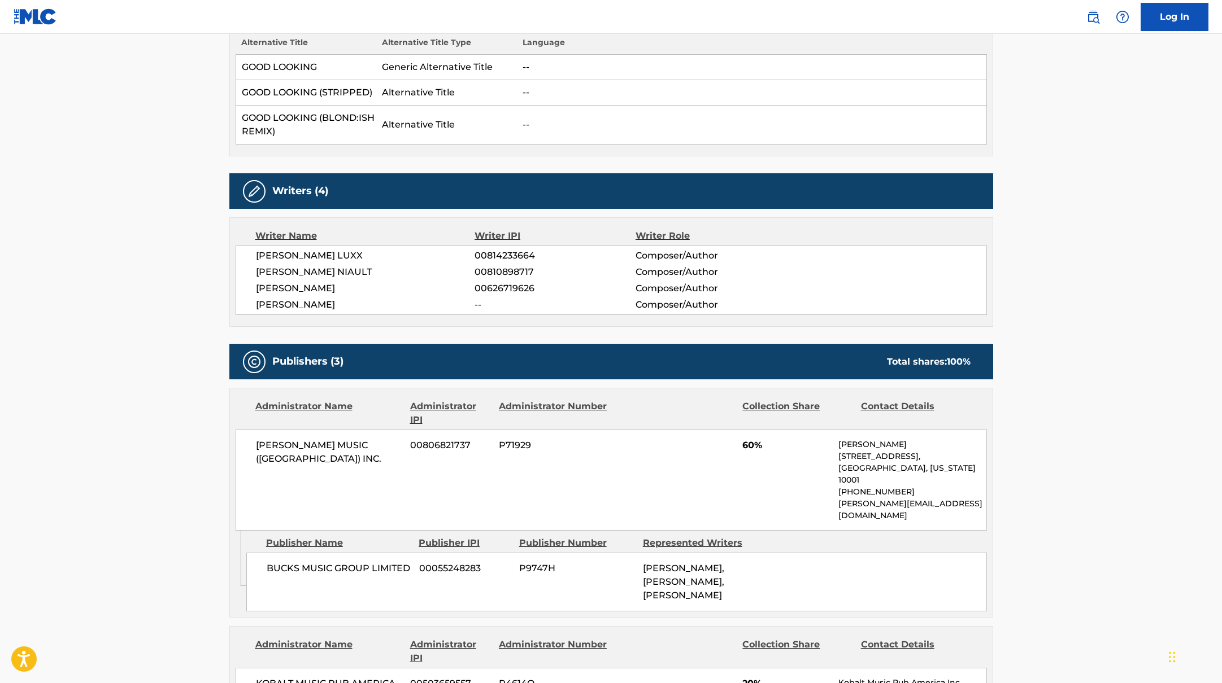
scroll to position [354, 0]
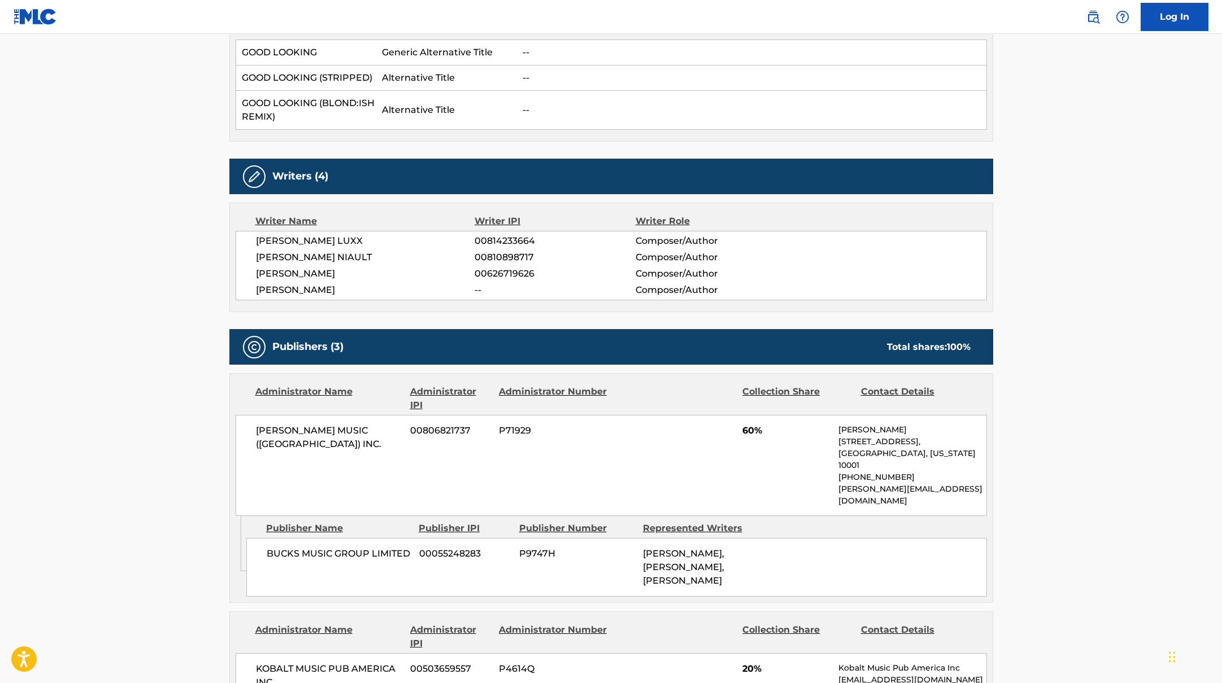
drag, startPoint x: 349, startPoint y: 289, endPoint x: 252, endPoint y: 292, distance: 96.6
click at [252, 292] on div "[PERSON_NAME] LUXX 00814233664 Composer/Author [PERSON_NAME] NIAULT 00810898717…" at bounding box center [611, 265] width 751 height 69
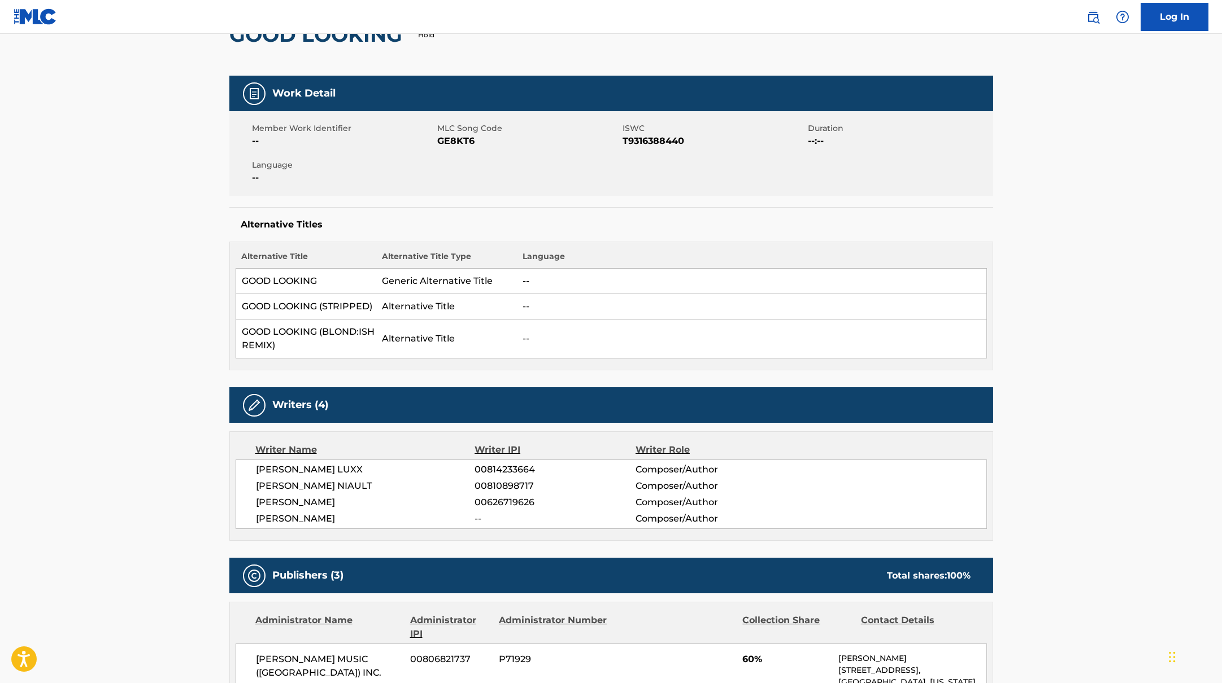
scroll to position [0, 0]
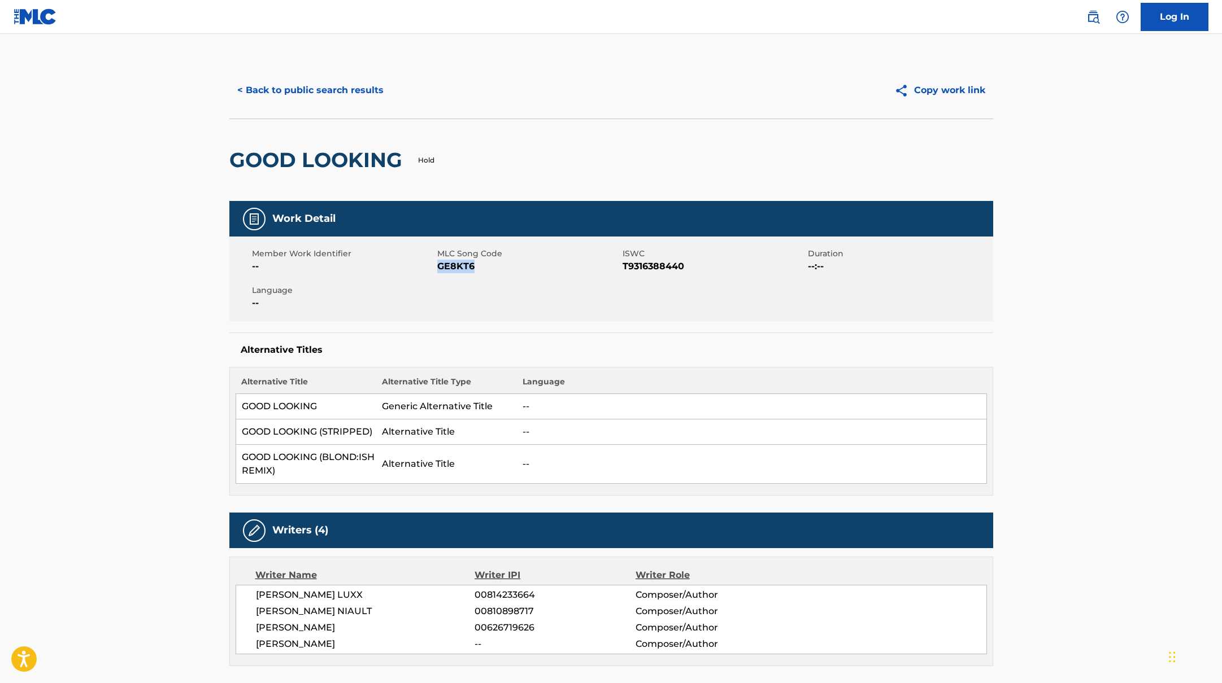
drag, startPoint x: 438, startPoint y: 268, endPoint x: 518, endPoint y: 265, distance: 80.2
click at [505, 266] on span "GE8KT6" at bounding box center [528, 267] width 182 height 14
click at [285, 79] on button "< Back to public search results" at bounding box center [310, 90] width 162 height 28
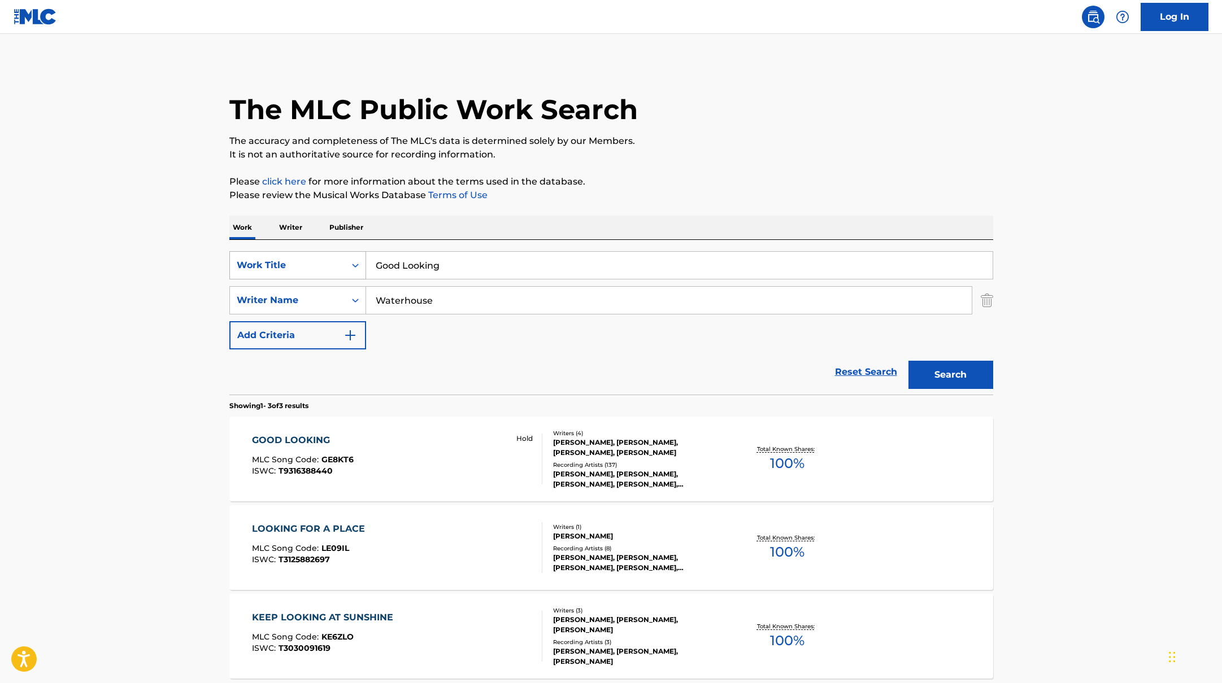
drag, startPoint x: 457, startPoint y: 263, endPoint x: 346, endPoint y: 256, distance: 112.0
click at [346, 257] on div "SearchWithCriteriab335d5b7-5ba0-43a8-9c5d-b3fbe2b10fcf Work Title Good Looking" at bounding box center [611, 265] width 764 height 28
drag, startPoint x: 507, startPoint y: 264, endPoint x: 333, endPoint y: 247, distance: 175.4
click at [333, 247] on div "SearchWithCriteriab335d5b7-5ba0-43a8-9c5d-b3fbe2b10fcf Work Title [PERSON_NAME]…" at bounding box center [611, 317] width 764 height 155
type input "Model, Actress, Whatever"
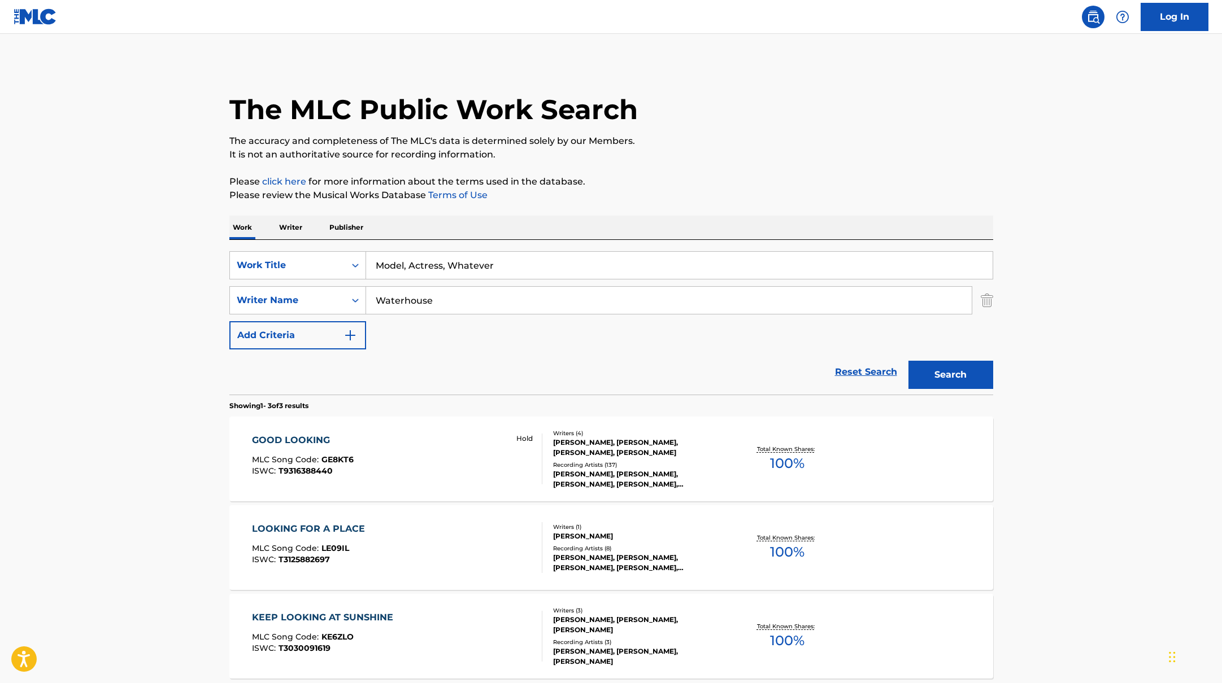
click at [616, 202] on p "Please review the Musical Works Database Terms of Use" at bounding box center [611, 196] width 764 height 14
click at [956, 372] on button "Search" at bounding box center [950, 375] width 85 height 28
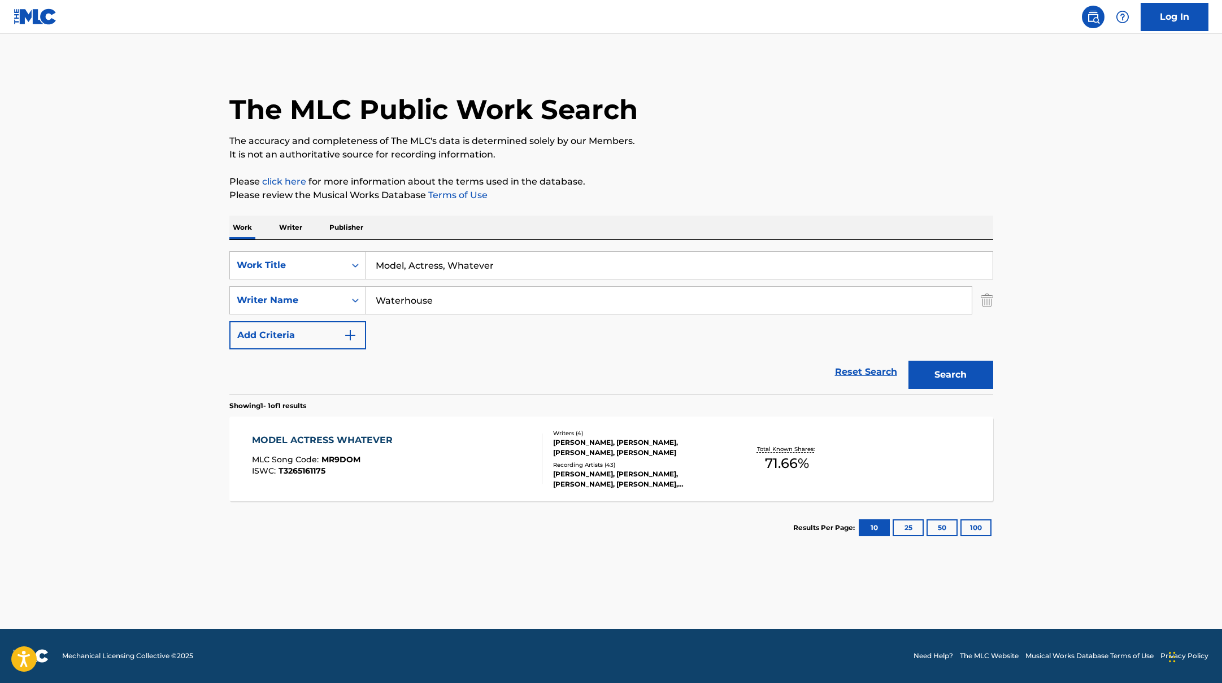
click at [467, 467] on div "MODEL ACTRESS WHATEVER MLC Song Code : MR9DOM ISWC : T3265161175" at bounding box center [397, 459] width 290 height 51
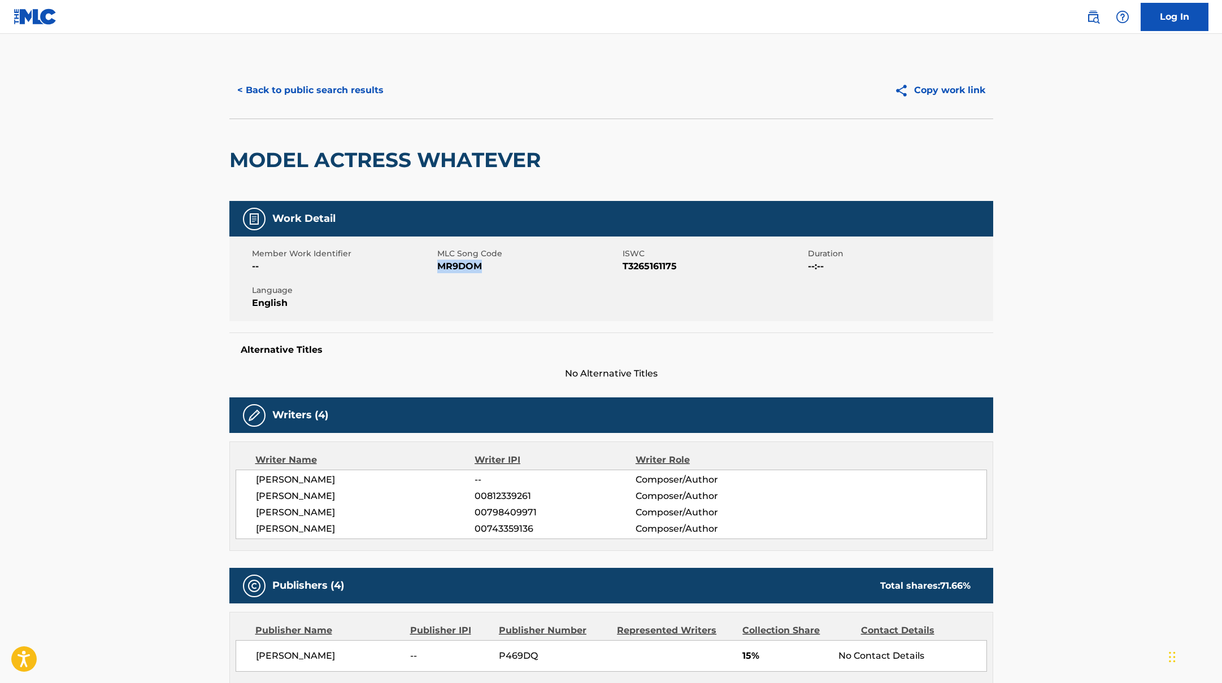
drag, startPoint x: 438, startPoint y: 267, endPoint x: 534, endPoint y: 267, distance: 96.0
click at [534, 267] on span "MR9DOM" at bounding box center [528, 267] width 182 height 14
click at [375, 94] on button "< Back to public search results" at bounding box center [310, 90] width 162 height 28
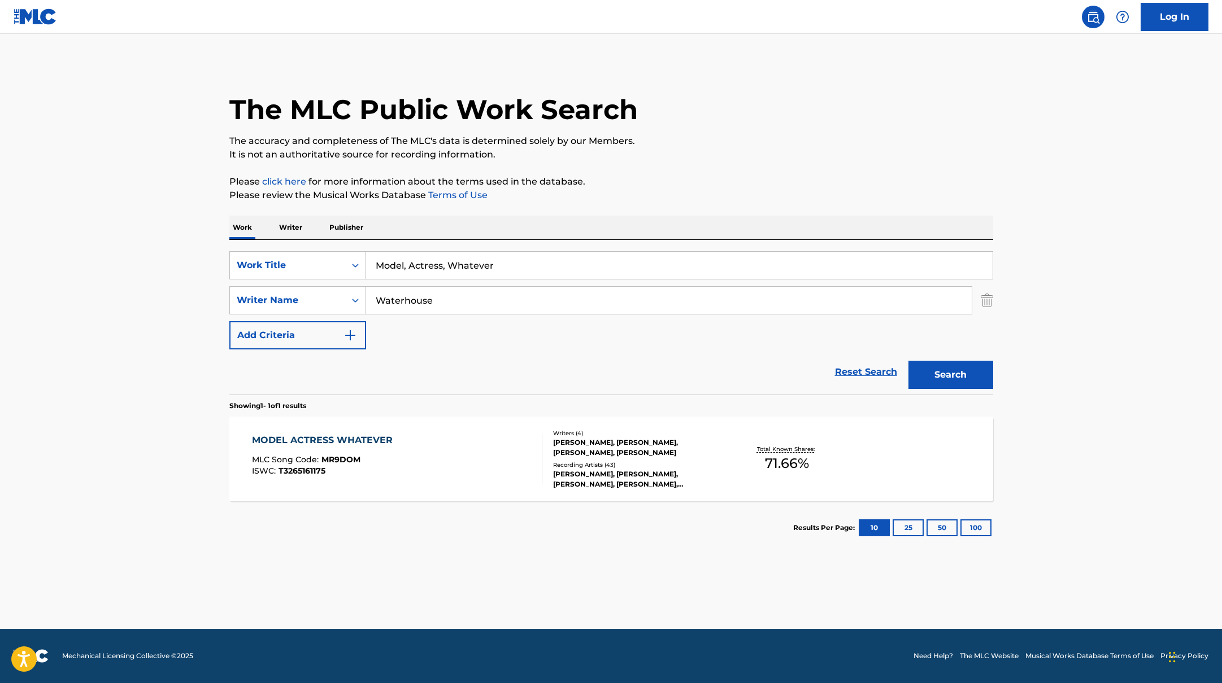
drag, startPoint x: 504, startPoint y: 265, endPoint x: 321, endPoint y: 244, distance: 184.3
click at [321, 244] on div "SearchWithCriteriab335d5b7-5ba0-43a8-9c5d-b3fbe2b10fcf Work Title Model, Actres…" at bounding box center [611, 317] width 764 height 155
type input "Gateway Drug"
click at [751, 133] on div "The MLC Public Work Search" at bounding box center [611, 103] width 764 height 82
click at [936, 373] on button "Search" at bounding box center [950, 375] width 85 height 28
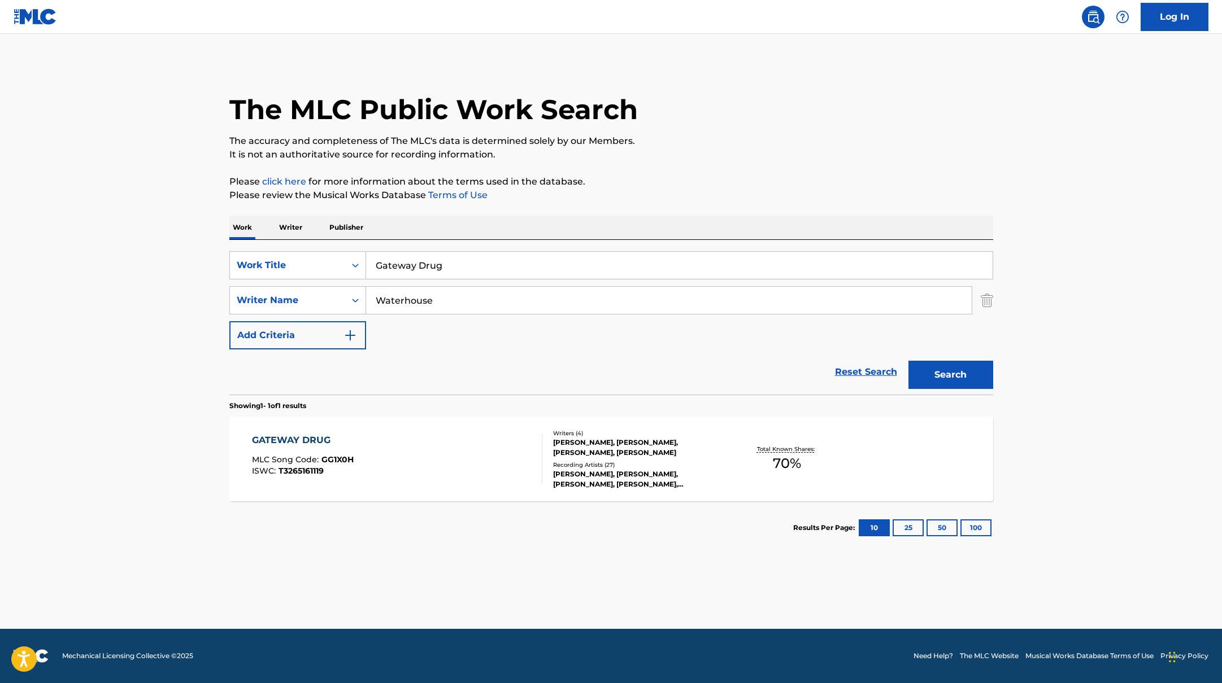
click at [503, 459] on div "GATEWAY DRUG MLC Song Code : GG1X0H ISWC : T3265161119" at bounding box center [397, 459] width 290 height 51
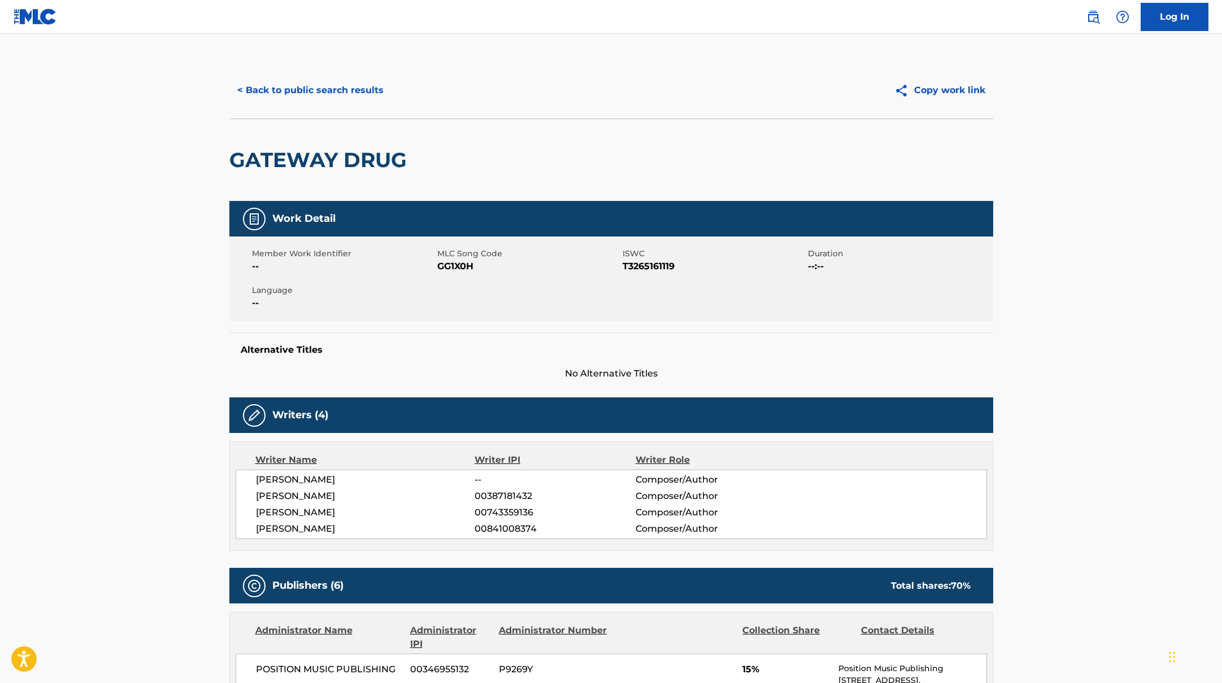
click at [437, 268] on div "Member Work Identifier -- MLC Song Code GG1X0H ISWC T3265161119 Duration --:-- …" at bounding box center [611, 279] width 764 height 85
click at [463, 266] on span "GG1X0H" at bounding box center [528, 267] width 182 height 14
drag, startPoint x: 438, startPoint y: 267, endPoint x: 487, endPoint y: 267, distance: 48.6
click at [487, 267] on span "GG1X0H" at bounding box center [528, 267] width 182 height 14
click at [324, 82] on button "< Back to public search results" at bounding box center [310, 90] width 162 height 28
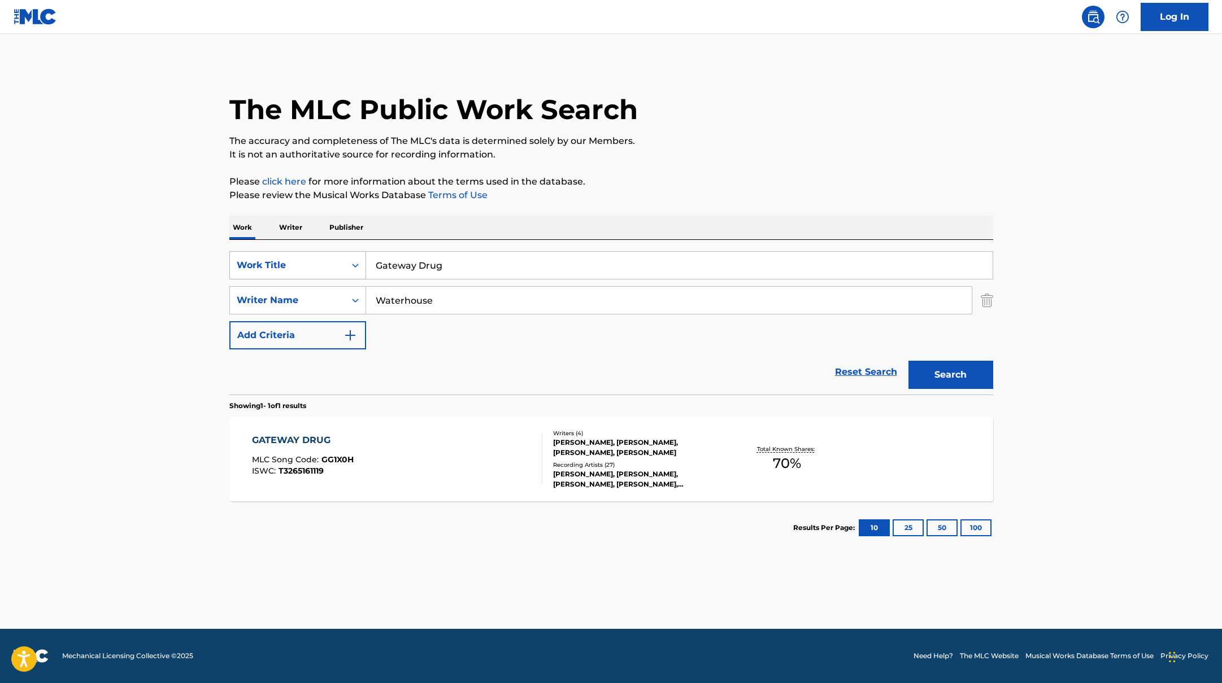
drag, startPoint x: 433, startPoint y: 266, endPoint x: 360, endPoint y: 254, distance: 74.4
click at [360, 254] on div "SearchWithCriteriab335d5b7-5ba0-43a8-9c5d-b3fbe2b10fcf Work Title Gateway Drug" at bounding box center [611, 265] width 764 height 28
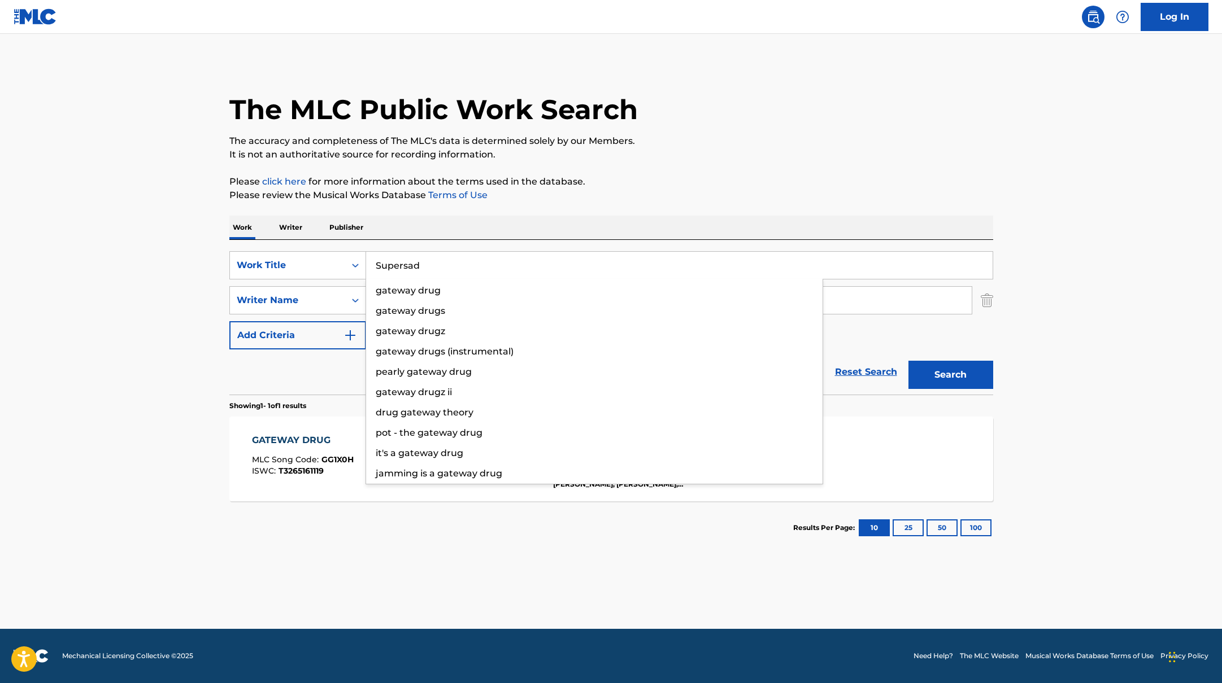
type input "Supersad"
click at [704, 183] on p "Please click here for more information about the terms used in the database." at bounding box center [611, 182] width 764 height 14
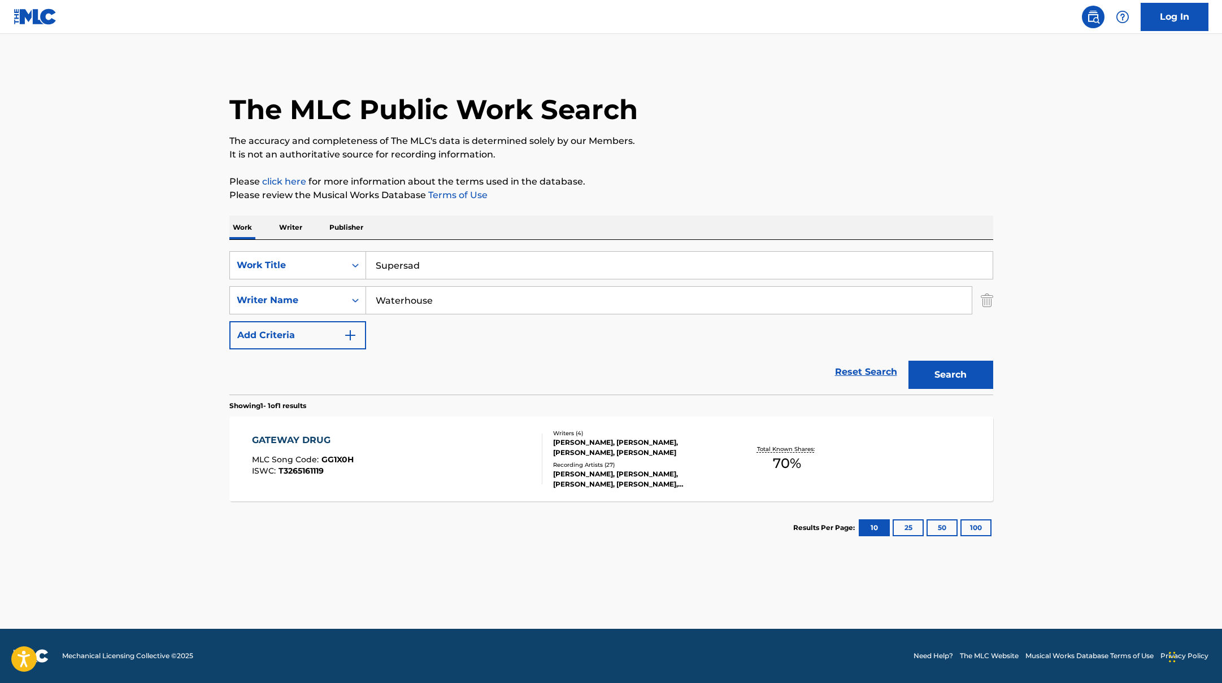
click at [931, 365] on button "Search" at bounding box center [950, 375] width 85 height 28
click at [476, 455] on div "SUPERSAD MLC Song Code : SC6NJ7 ISWC : T3152007922" at bounding box center [397, 459] width 290 height 51
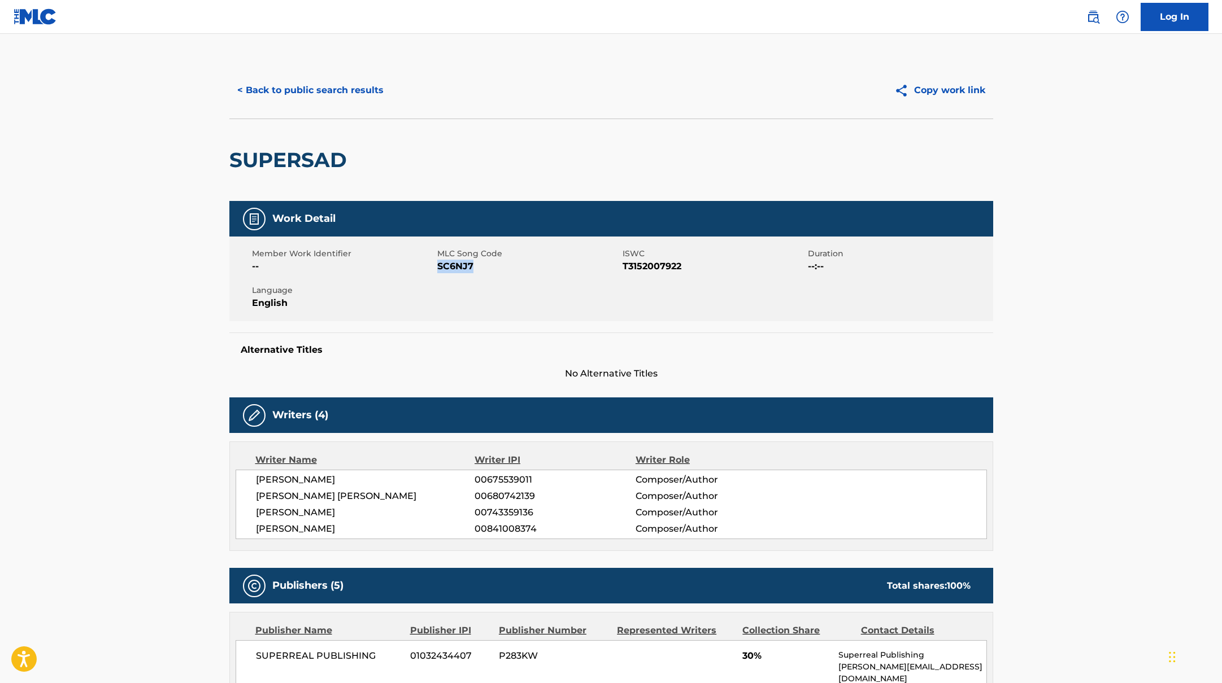
drag, startPoint x: 437, startPoint y: 266, endPoint x: 493, endPoint y: 266, distance: 55.9
click at [493, 266] on span "SC6NJ7" at bounding box center [528, 267] width 182 height 14
click at [323, 85] on button "< Back to public search results" at bounding box center [310, 90] width 162 height 28
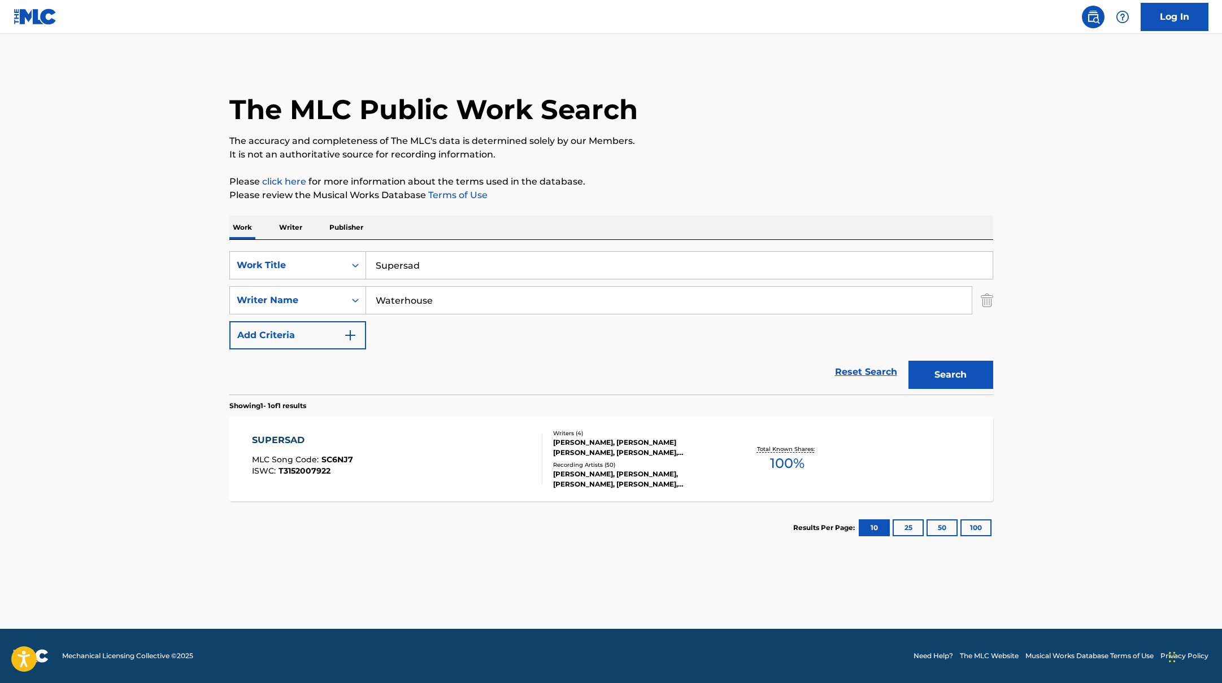
drag, startPoint x: 420, startPoint y: 264, endPoint x: 375, endPoint y: 263, distance: 45.2
click at [375, 263] on input "Supersad" at bounding box center [679, 265] width 626 height 27
type input "Blackout Drunk"
click at [700, 186] on p "Please click here for more information about the terms used in the database." at bounding box center [611, 182] width 764 height 14
click at [964, 378] on button "Search" at bounding box center [950, 375] width 85 height 28
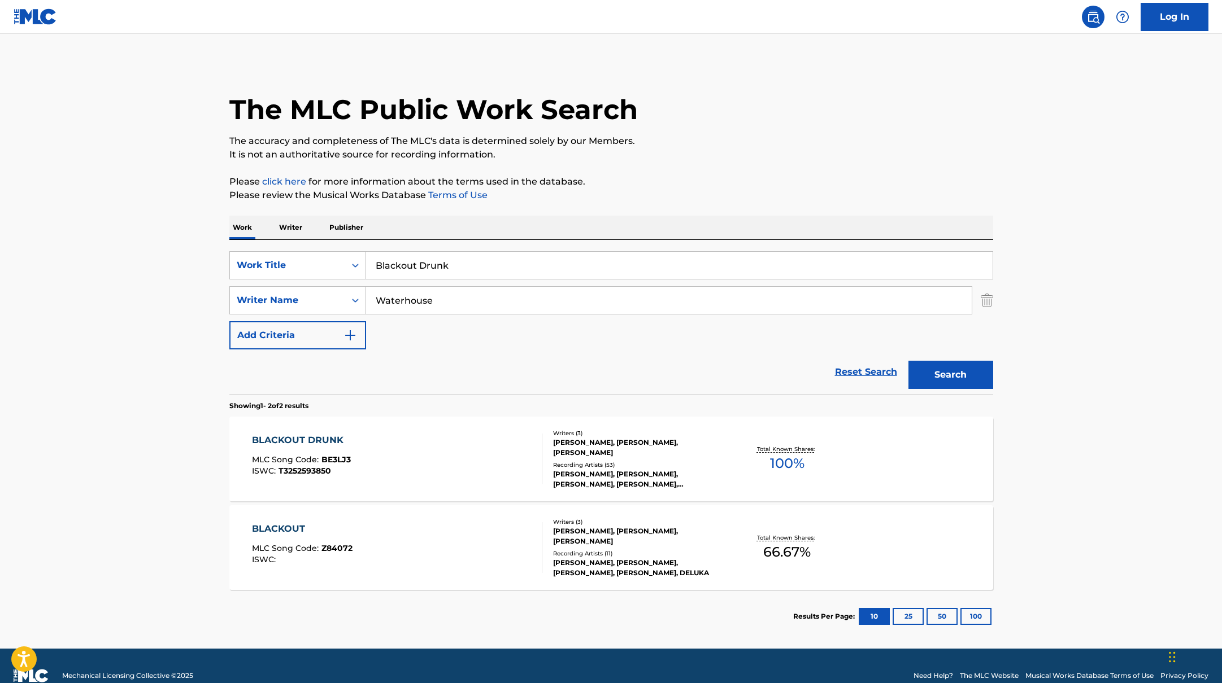
click at [466, 450] on div "BLACKOUT DRUNK MLC Song Code : BE3LJ3 ISWC : T3252593850" at bounding box center [397, 459] width 290 height 51
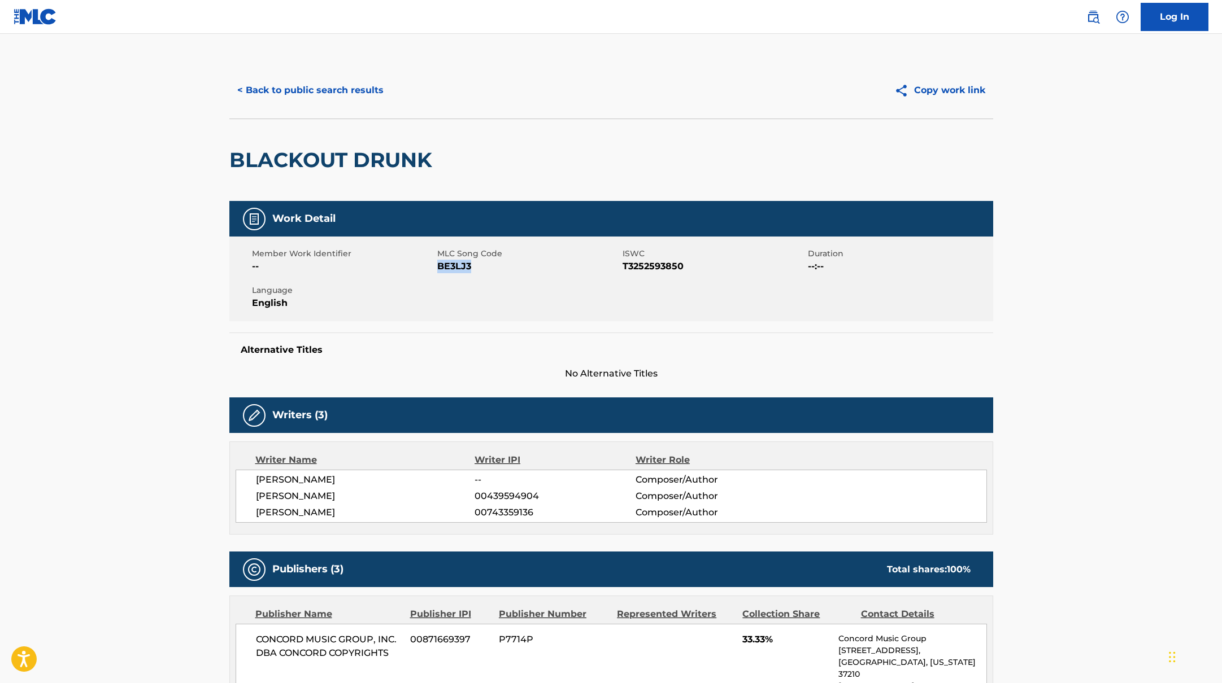
drag, startPoint x: 438, startPoint y: 267, endPoint x: 490, endPoint y: 267, distance: 52.0
click at [490, 267] on span "BE3LJ3" at bounding box center [528, 267] width 182 height 14
click at [354, 93] on button "< Back to public search results" at bounding box center [310, 90] width 162 height 28
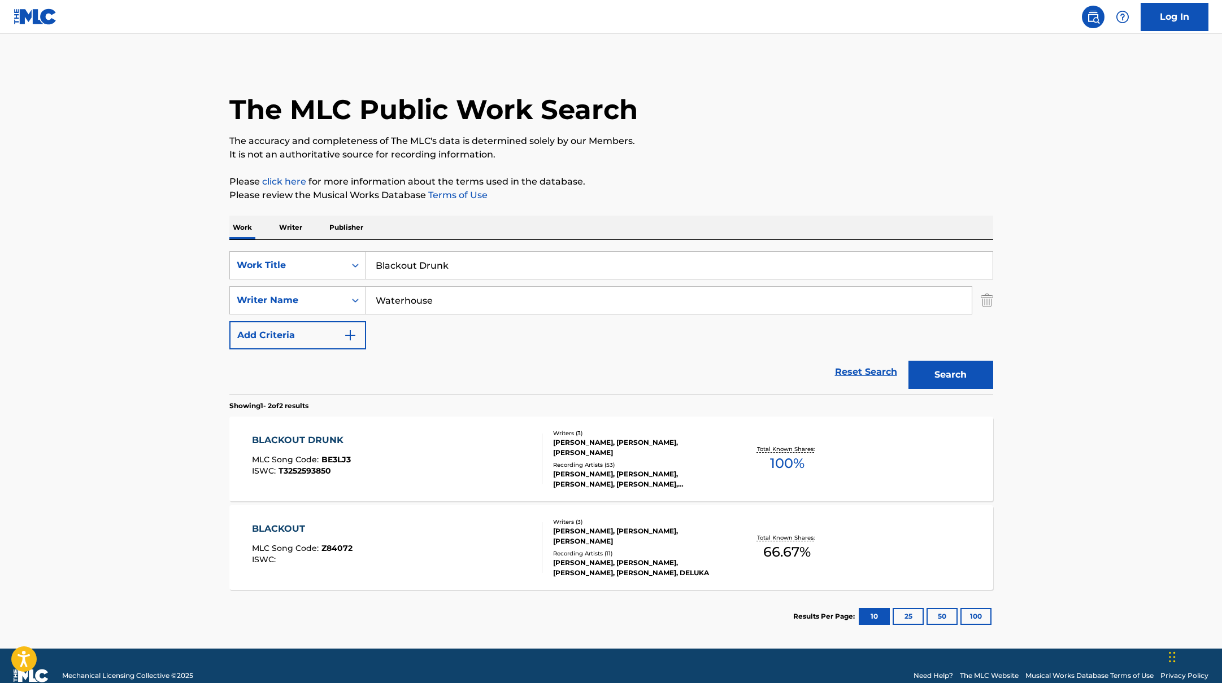
drag, startPoint x: 464, startPoint y: 265, endPoint x: 347, endPoint y: 246, distance: 119.0
click at [352, 251] on div "SearchWithCriteriab335d5b7-5ba0-43a8-9c5d-b3fbe2b10fcf Work Title Blackout Drunk" at bounding box center [611, 265] width 764 height 28
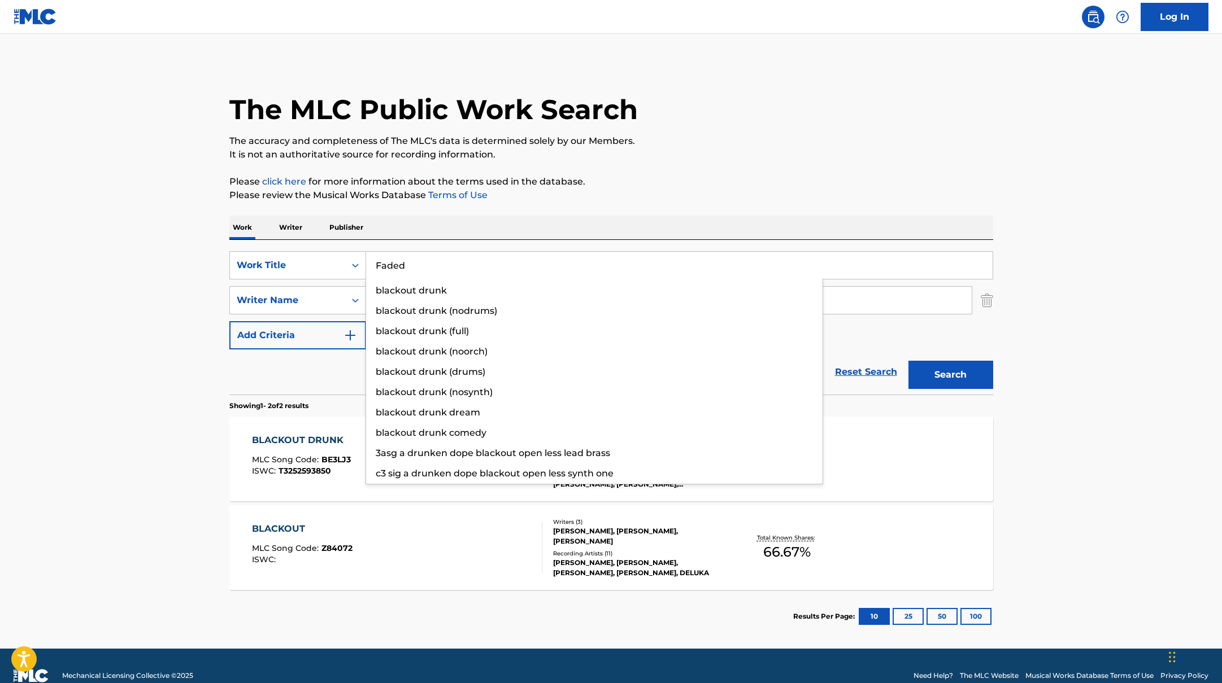
type input "Faded"
click at [839, 120] on div "The MLC Public Work Search" at bounding box center [611, 103] width 764 height 82
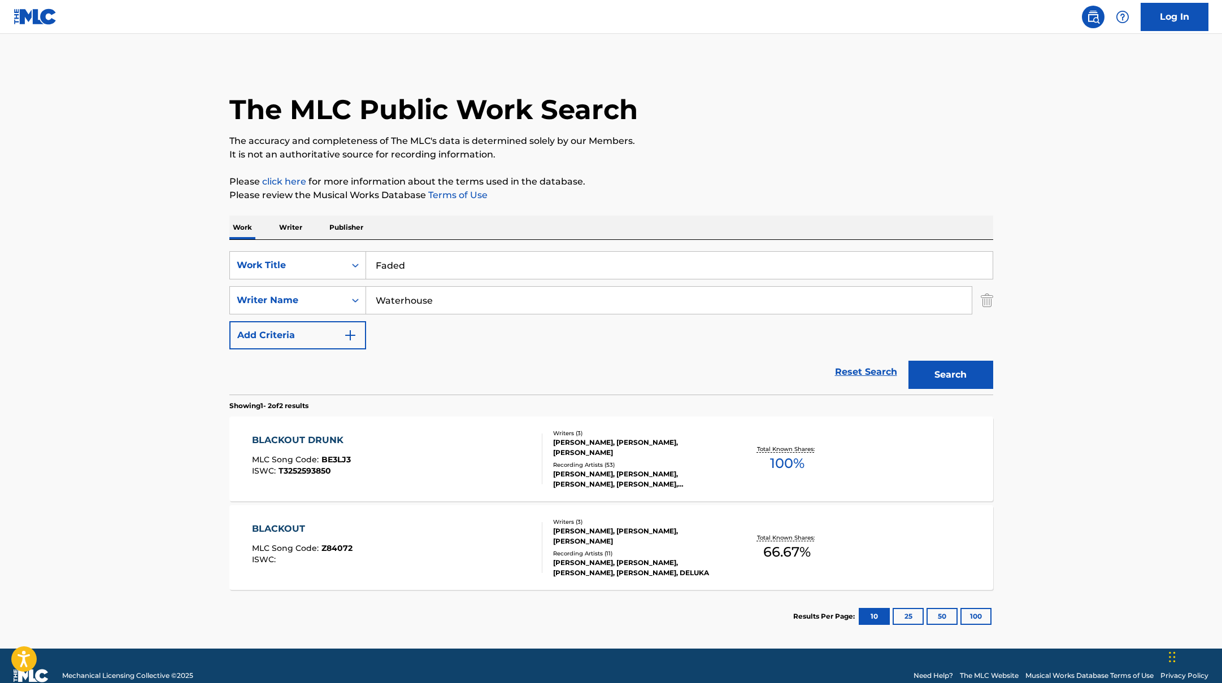
click at [973, 386] on button "Search" at bounding box center [950, 375] width 85 height 28
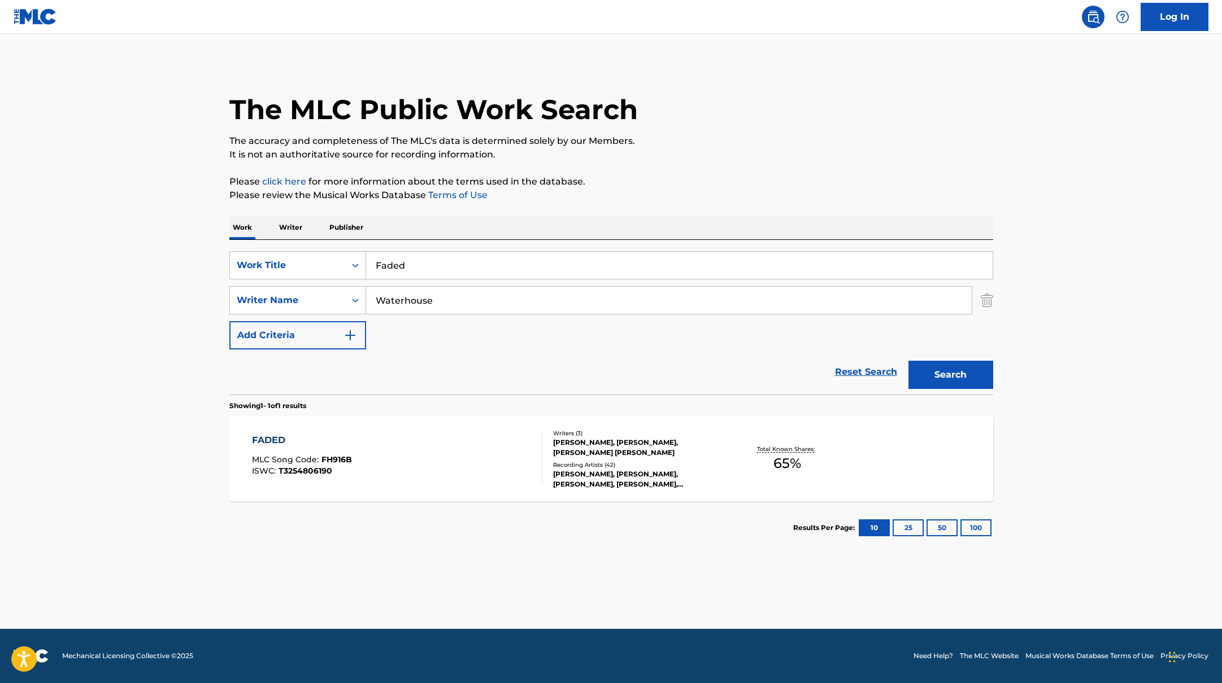
click at [432, 465] on div "FADED MLC Song Code : FH916B ISWC : T3254806190" at bounding box center [397, 459] width 290 height 51
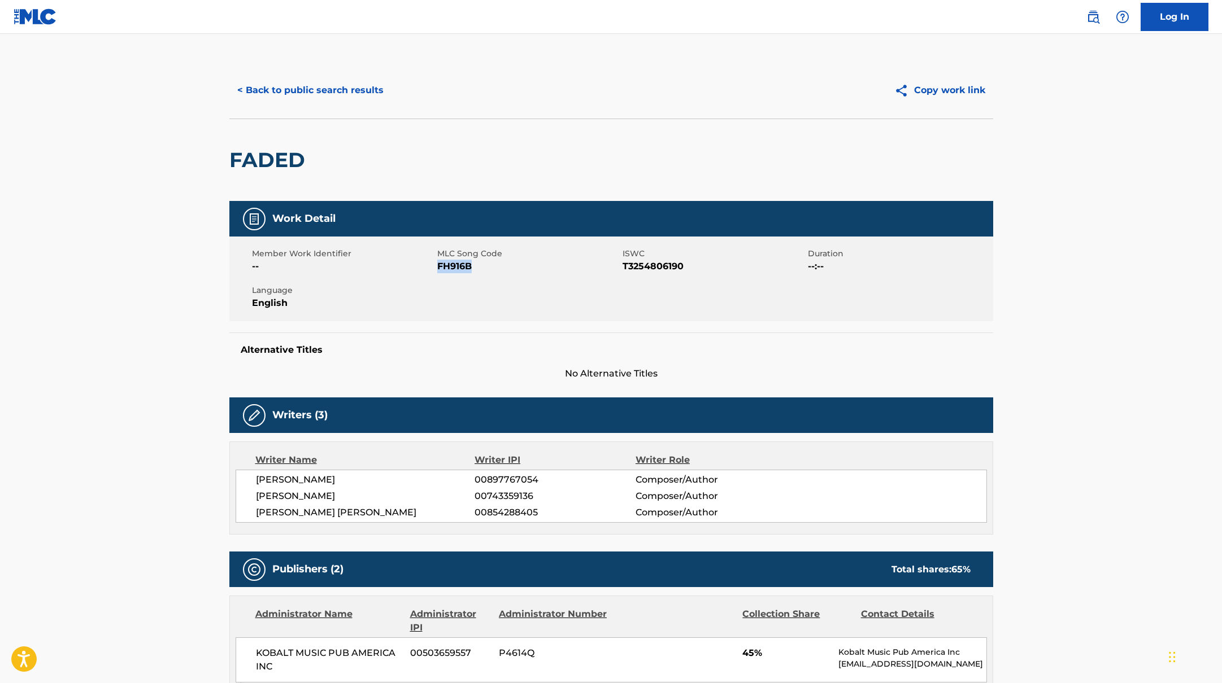
drag, startPoint x: 438, startPoint y: 269, endPoint x: 494, endPoint y: 269, distance: 55.9
click at [494, 269] on span "FH916B" at bounding box center [528, 267] width 182 height 14
click at [363, 86] on button "< Back to public search results" at bounding box center [310, 90] width 162 height 28
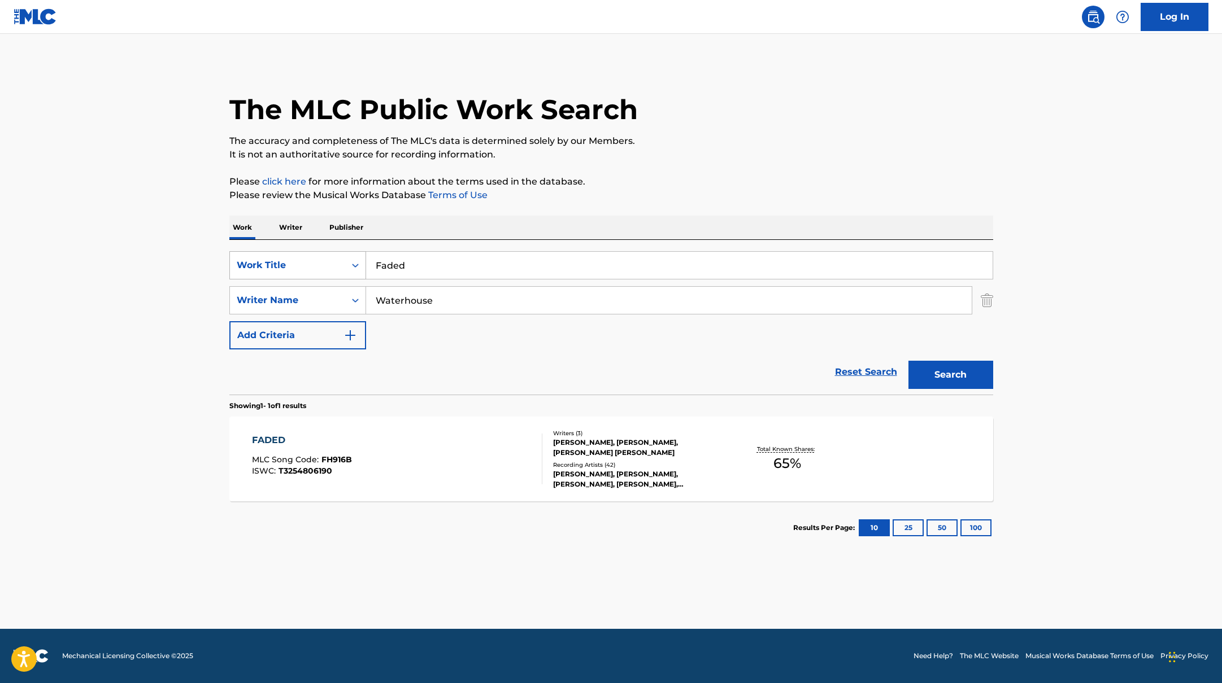
drag, startPoint x: 422, startPoint y: 265, endPoint x: 364, endPoint y: 262, distance: 58.8
click at [367, 262] on input "Faded" at bounding box center [679, 265] width 626 height 27
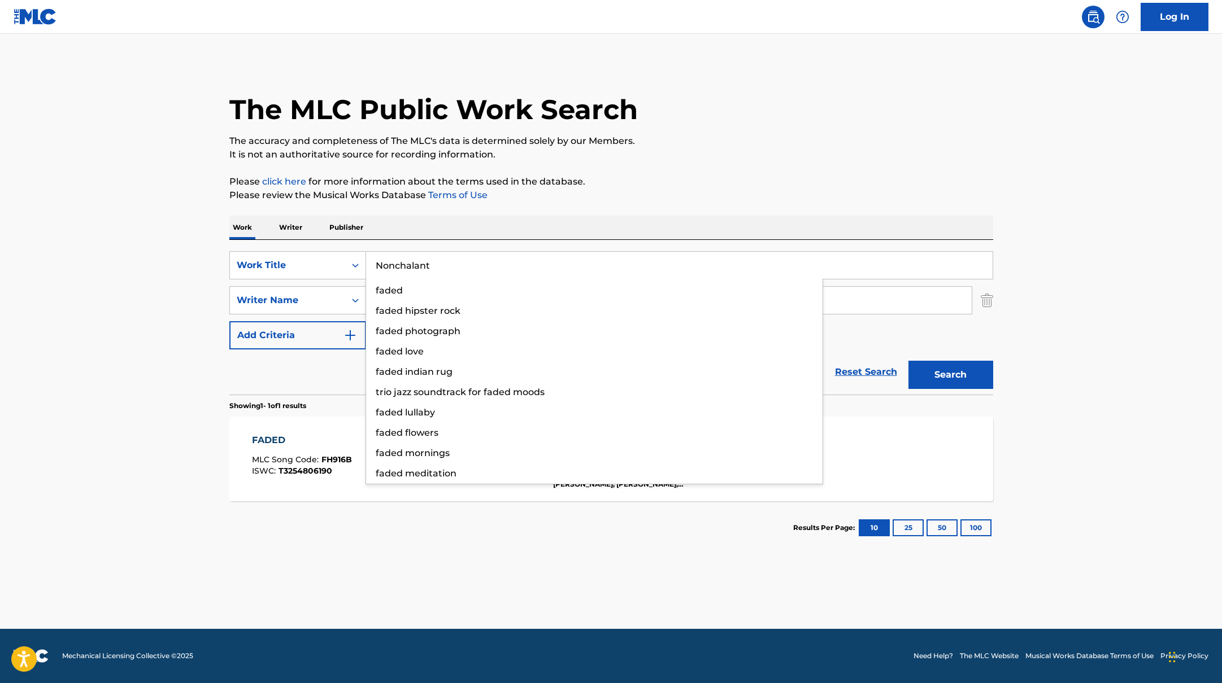
type input "Nonchalant"
click at [687, 185] on p "Please click here for more information about the terms used in the database." at bounding box center [611, 182] width 764 height 14
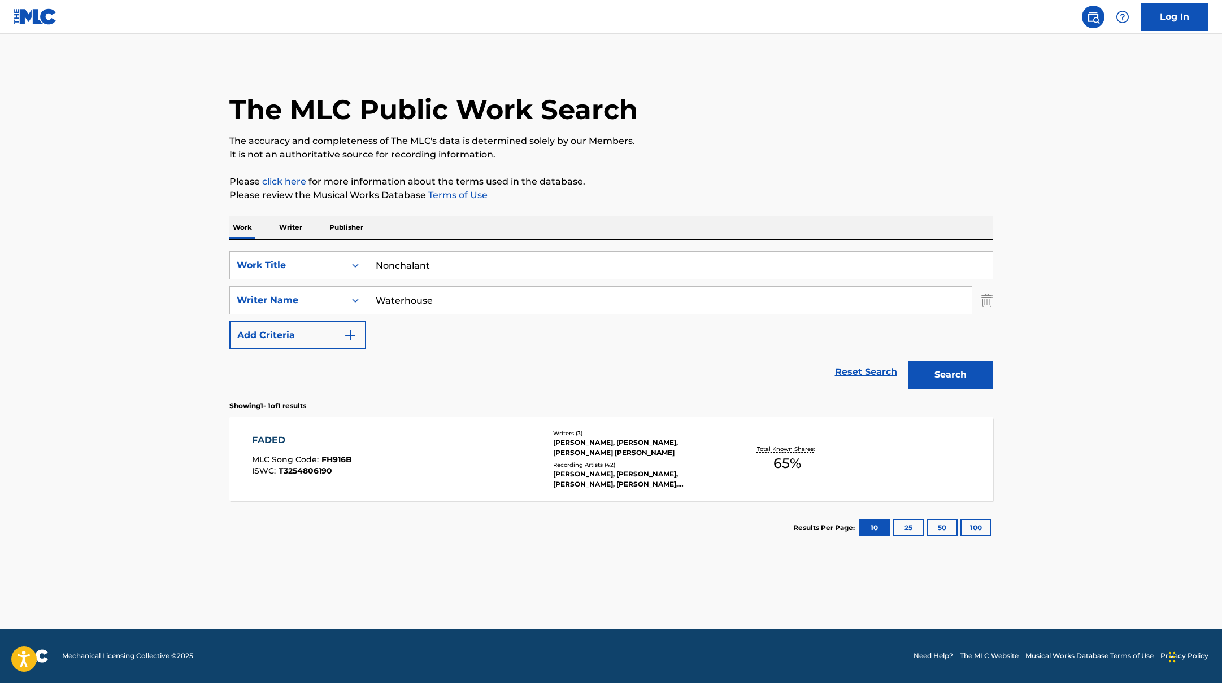
click at [939, 362] on button "Search" at bounding box center [950, 375] width 85 height 28
click at [419, 456] on div "NONCHALANT MLC Song Code : N80XHB ISWC : T3265159799" at bounding box center [397, 459] width 290 height 51
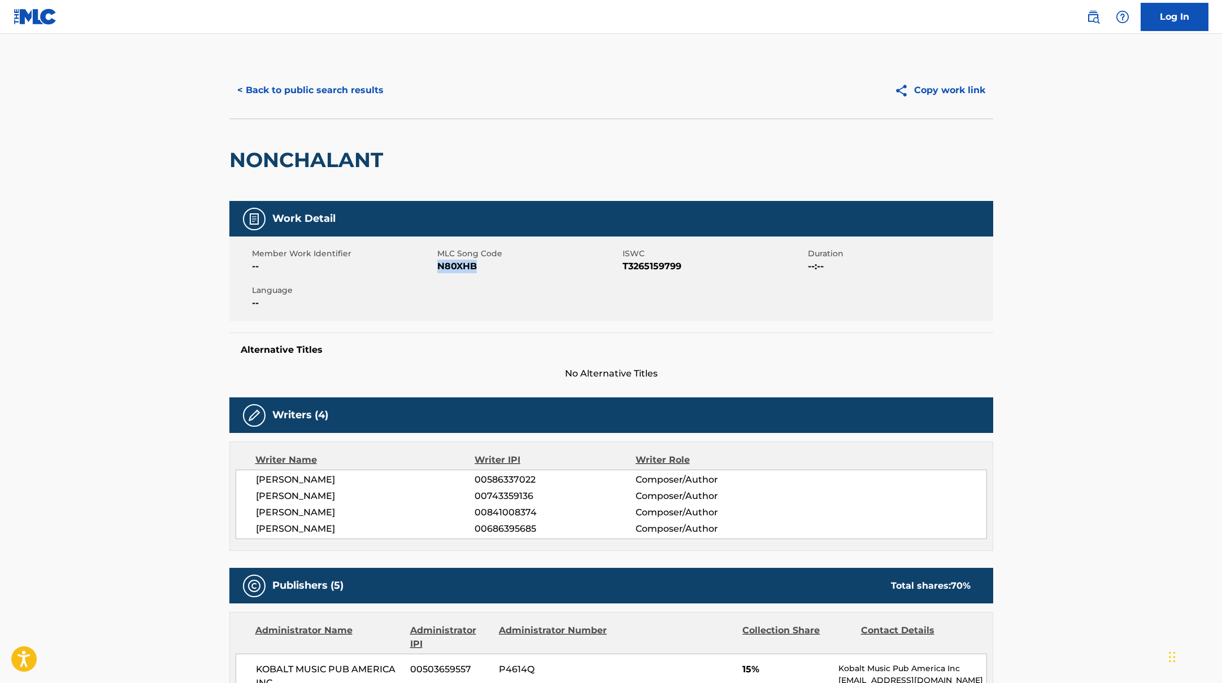
drag, startPoint x: 438, startPoint y: 263, endPoint x: 512, endPoint y: 264, distance: 74.0
click at [512, 264] on span "N80XHB" at bounding box center [528, 267] width 182 height 14
click at [377, 96] on button "< Back to public search results" at bounding box center [310, 90] width 162 height 28
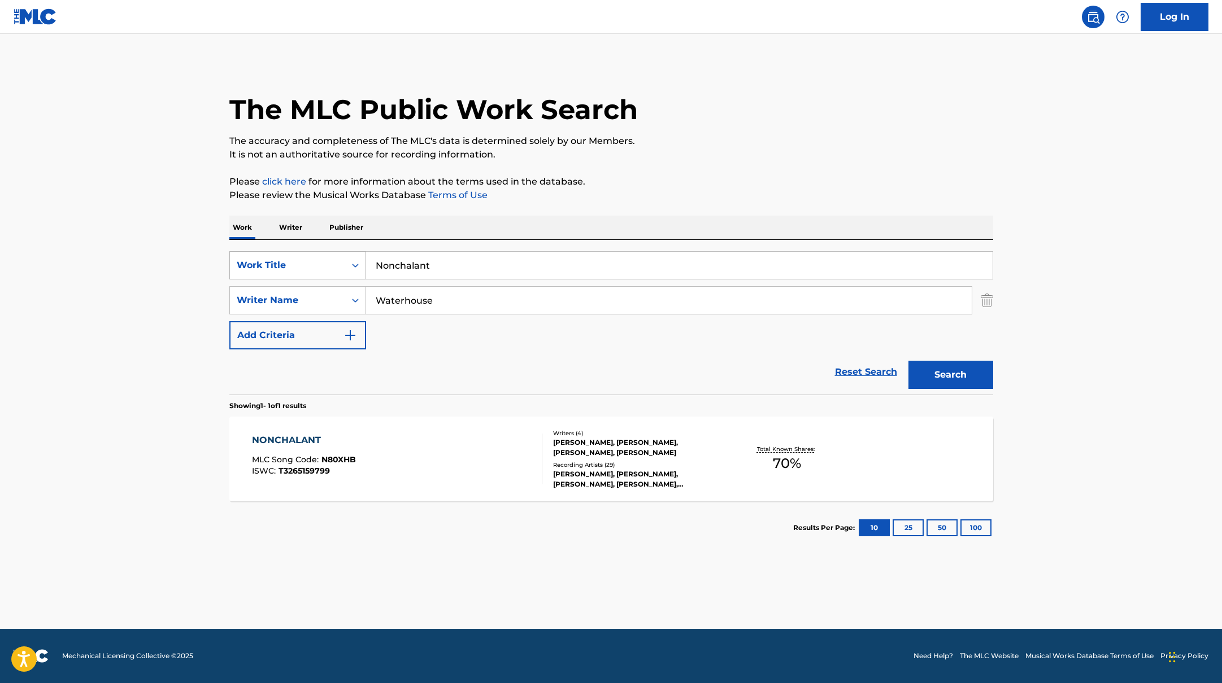
drag, startPoint x: 443, startPoint y: 270, endPoint x: 336, endPoint y: 262, distance: 107.1
click at [336, 262] on div "SearchWithCriteriab335d5b7-5ba0-43a8-9c5d-b3fbe2b10fcf Work Title Nonchalant" at bounding box center [611, 265] width 764 height 28
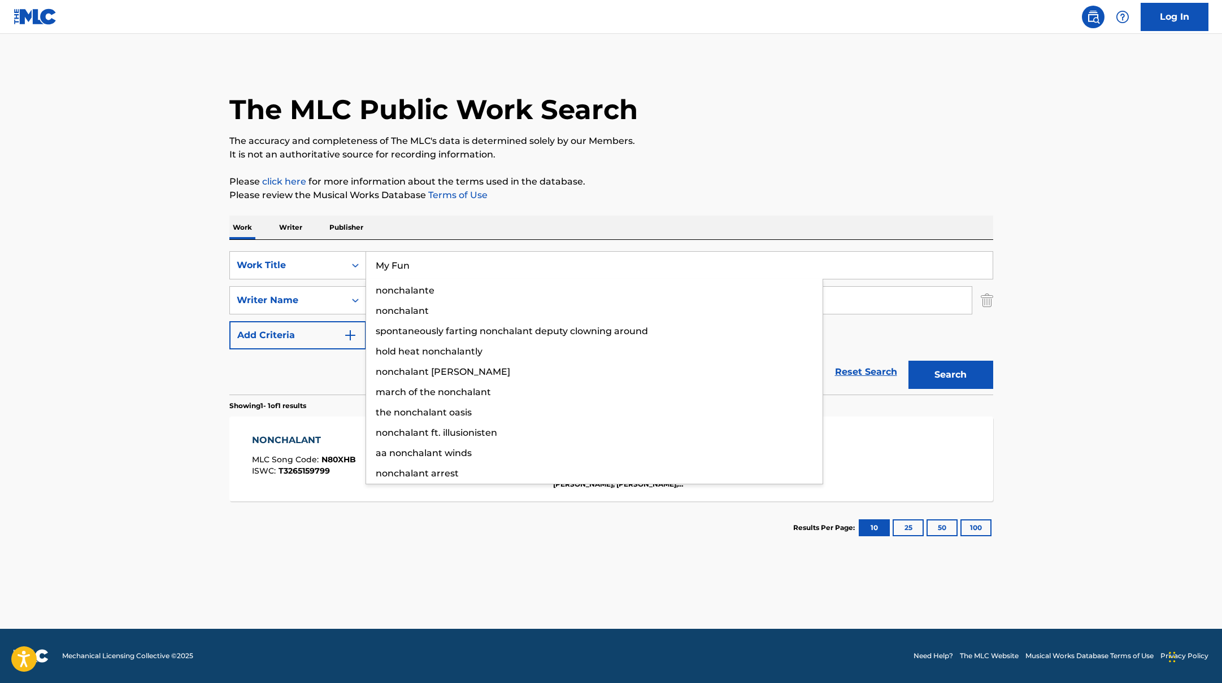
type input "My Fun"
click at [628, 189] on p "Please review the Musical Works Database Terms of Use" at bounding box center [611, 196] width 764 height 14
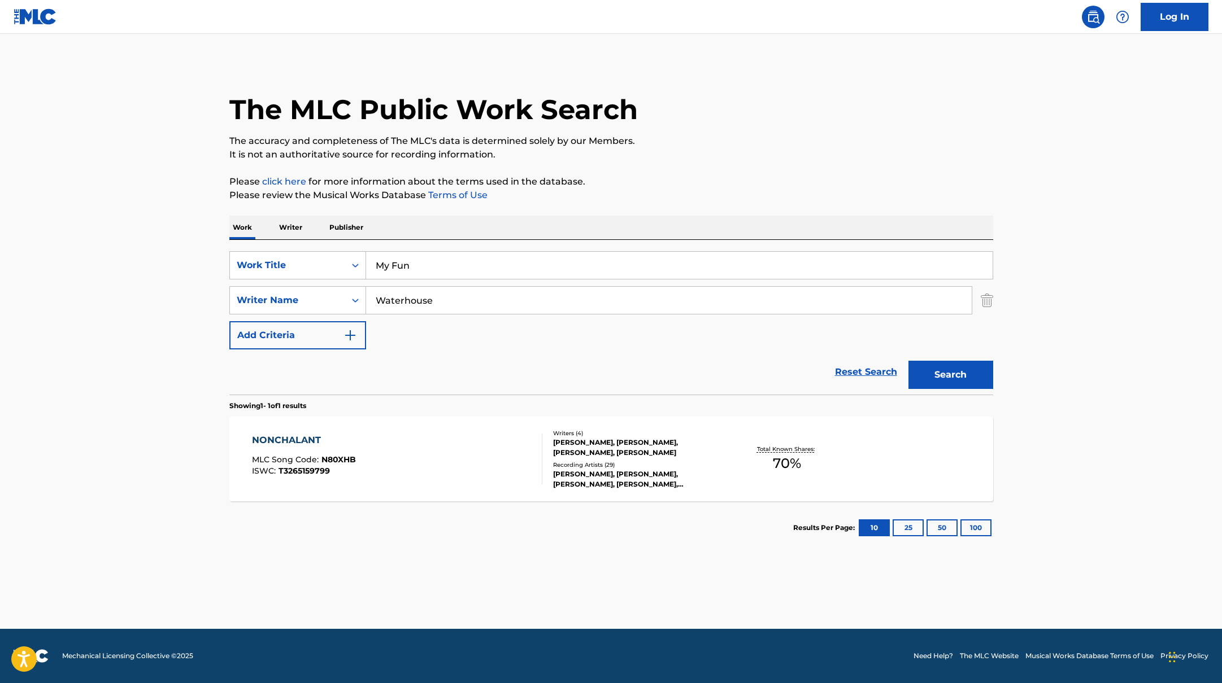
click at [931, 384] on button "Search" at bounding box center [950, 375] width 85 height 28
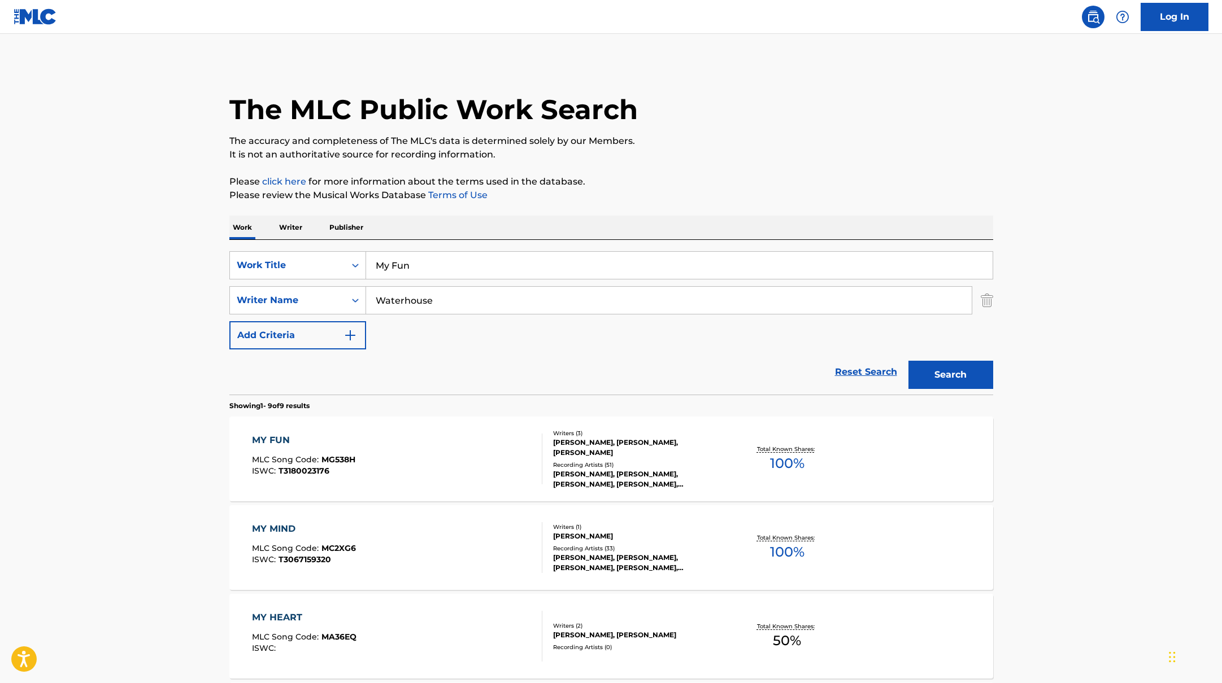
click at [478, 454] on div "MY FUN MLC Song Code : MG538H ISWC : T3180023176" at bounding box center [397, 459] width 290 height 51
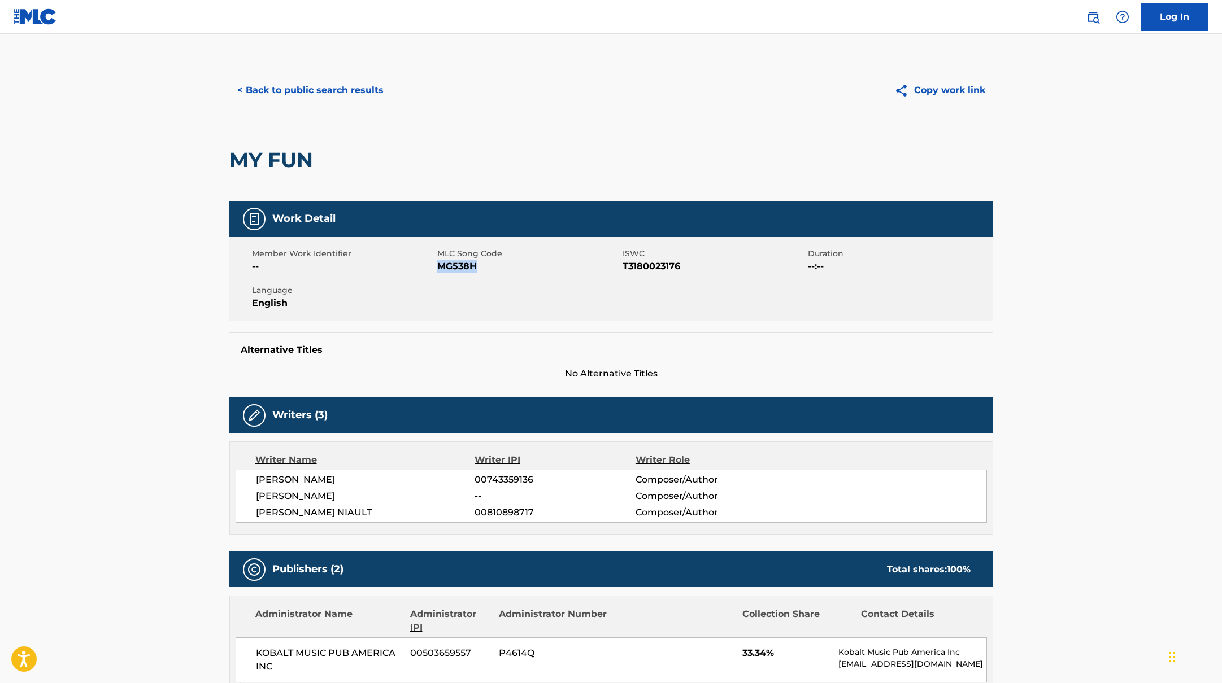
drag, startPoint x: 438, startPoint y: 267, endPoint x: 523, endPoint y: 267, distance: 84.7
click at [518, 267] on span "MG538H" at bounding box center [528, 267] width 182 height 14
click at [359, 97] on button "< Back to public search results" at bounding box center [310, 90] width 162 height 28
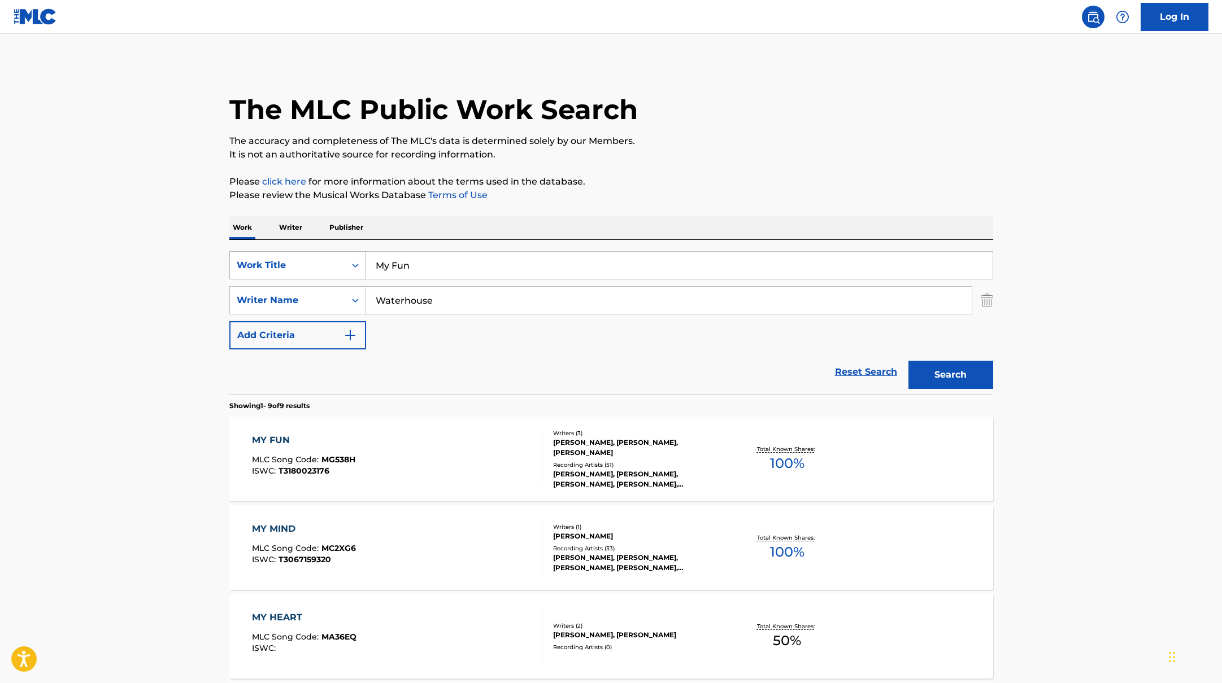
drag, startPoint x: 428, startPoint y: 268, endPoint x: 362, endPoint y: 260, distance: 65.9
click at [362, 260] on div "SearchWithCriteriab335d5b7-5ba0-43a8-9c5d-b3fbe2b10fcf Work Title My Fun" at bounding box center [611, 265] width 764 height 28
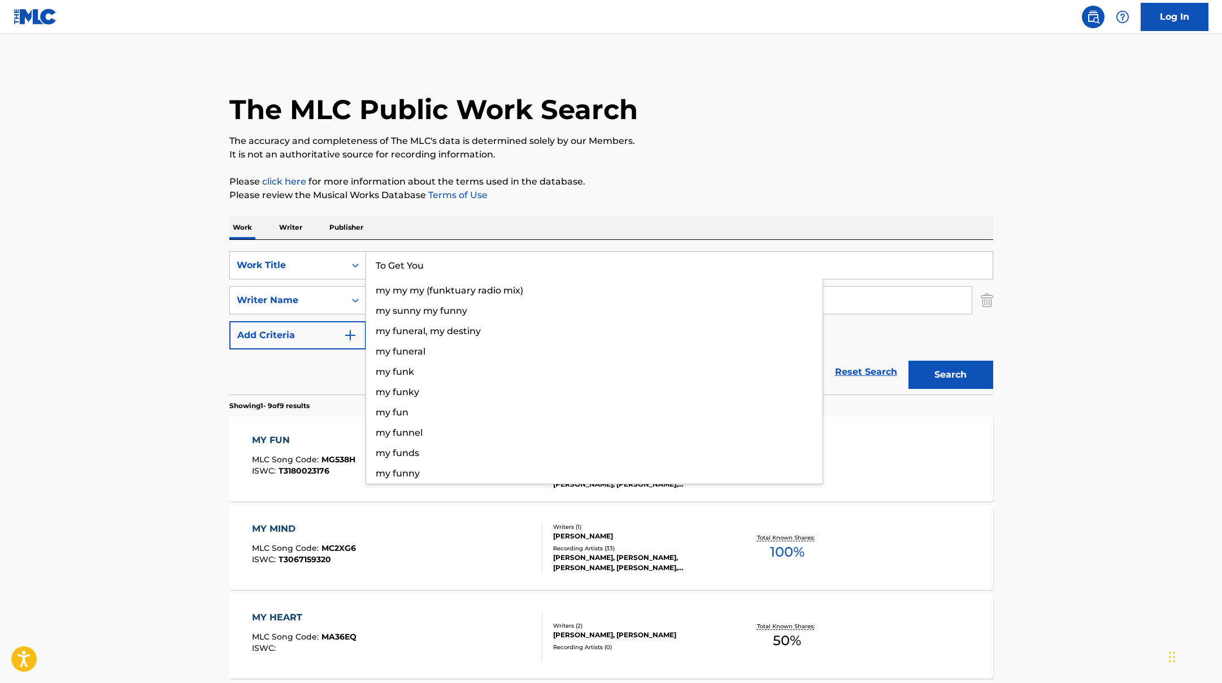
type input "To Get You"
click at [634, 190] on p "Please review the Musical Works Database Terms of Use" at bounding box center [611, 196] width 764 height 14
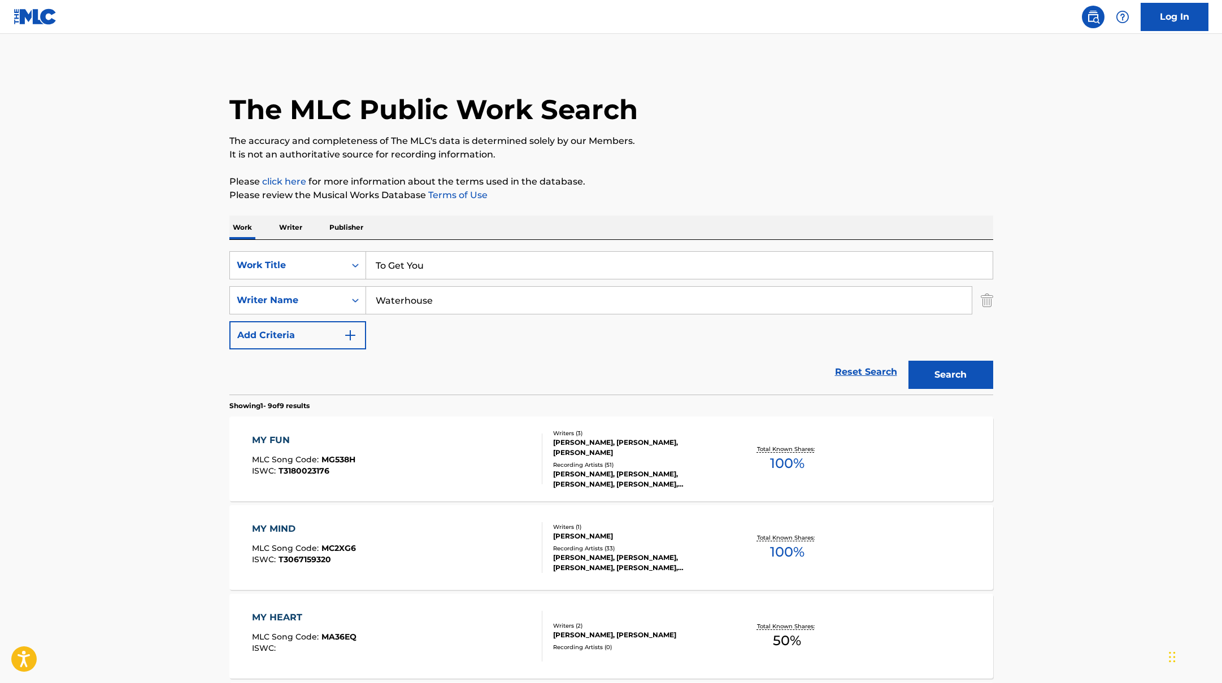
click at [953, 368] on button "Search" at bounding box center [950, 375] width 85 height 28
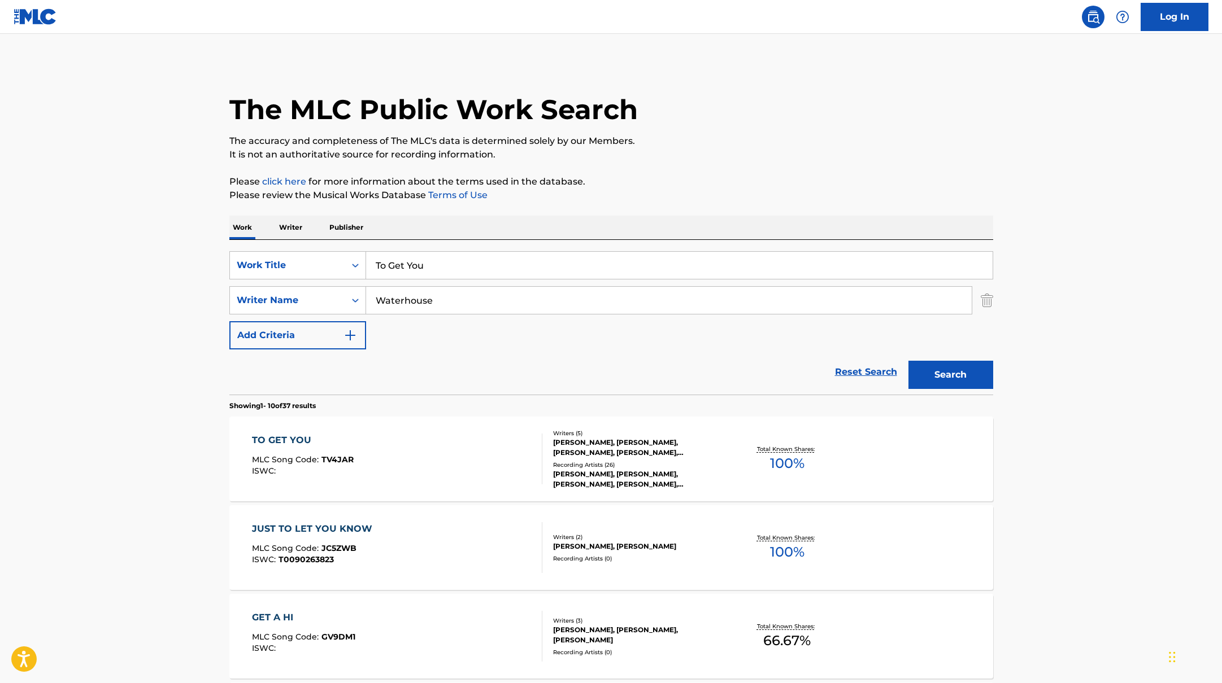
click at [452, 460] on div "TO GET YOU MLC Song Code : TV4JAR ISWC :" at bounding box center [397, 459] width 290 height 51
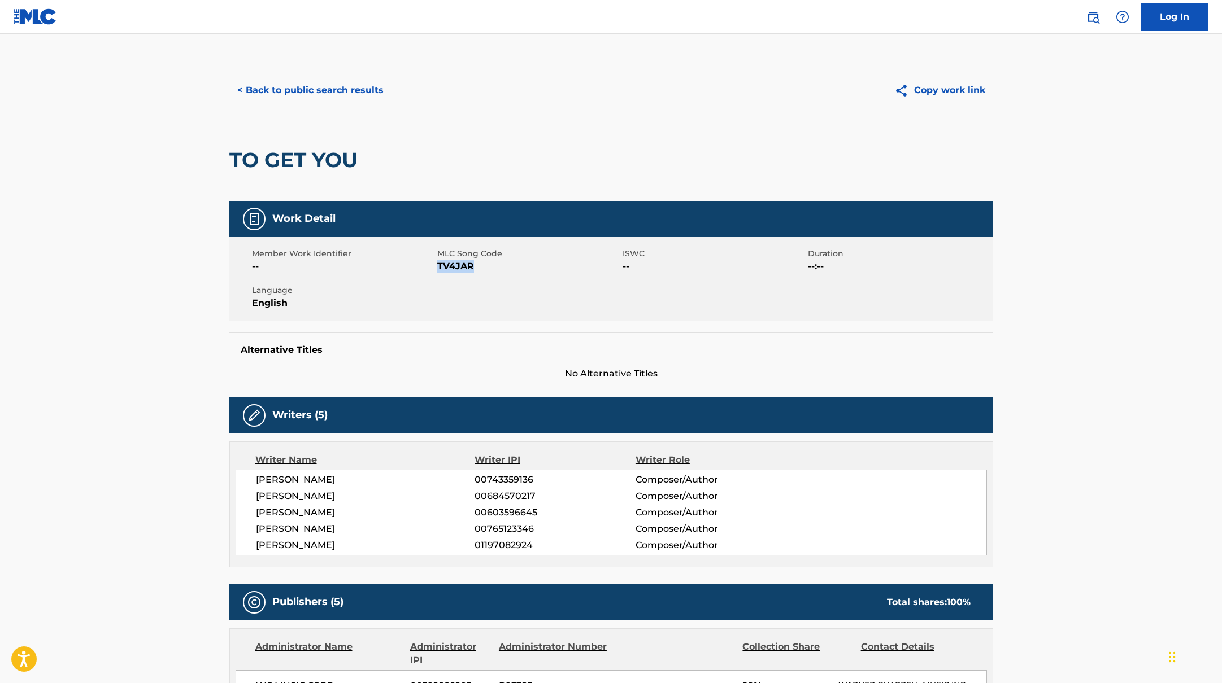
drag, startPoint x: 437, startPoint y: 266, endPoint x: 527, endPoint y: 266, distance: 89.8
click at [527, 266] on span "TV4JAR" at bounding box center [528, 267] width 182 height 14
click at [359, 97] on button "< Back to public search results" at bounding box center [310, 90] width 162 height 28
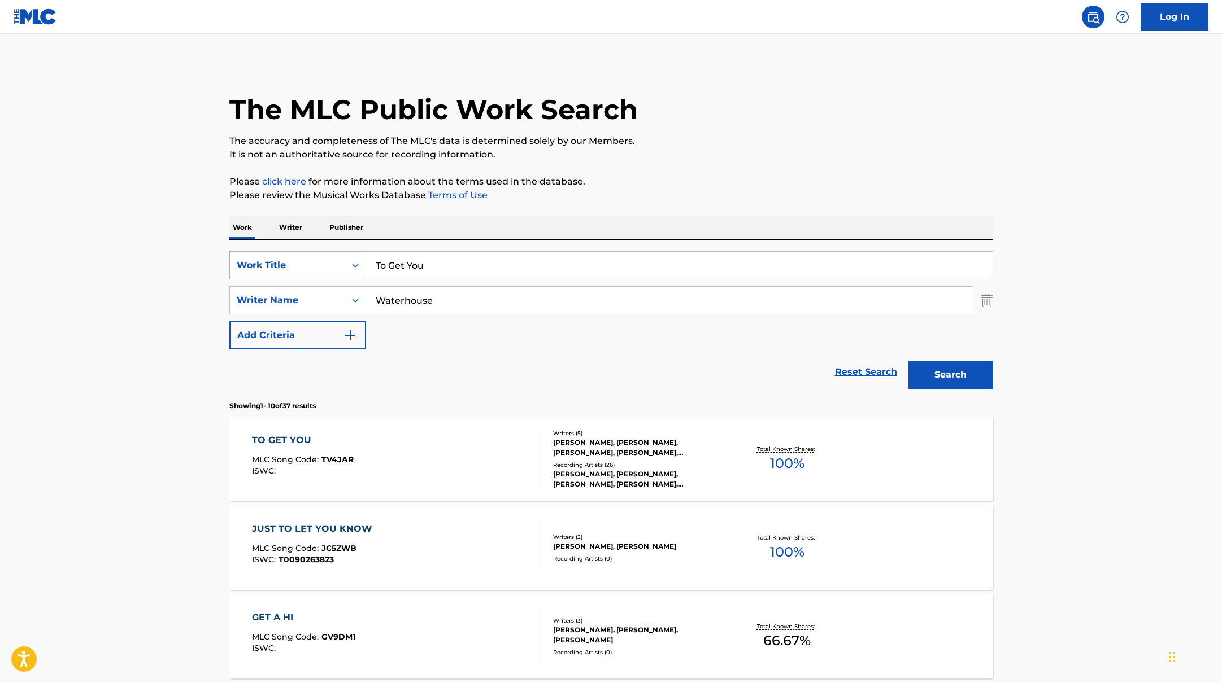
drag, startPoint x: 443, startPoint y: 276, endPoint x: 361, endPoint y: 270, distance: 82.1
click at [361, 270] on div "SearchWithCriteriab335d5b7-5ba0-43a8-9c5d-b3fbe2b10fcf Work Title To Get You" at bounding box center [611, 265] width 764 height 28
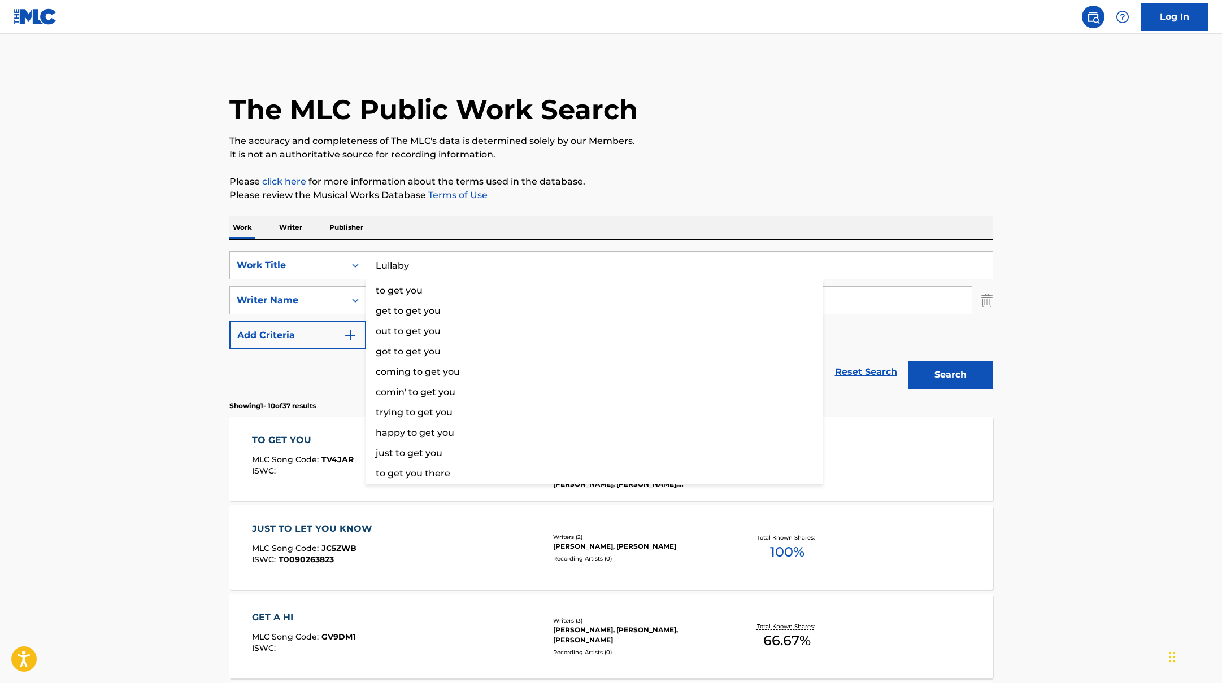
type input "Lullaby"
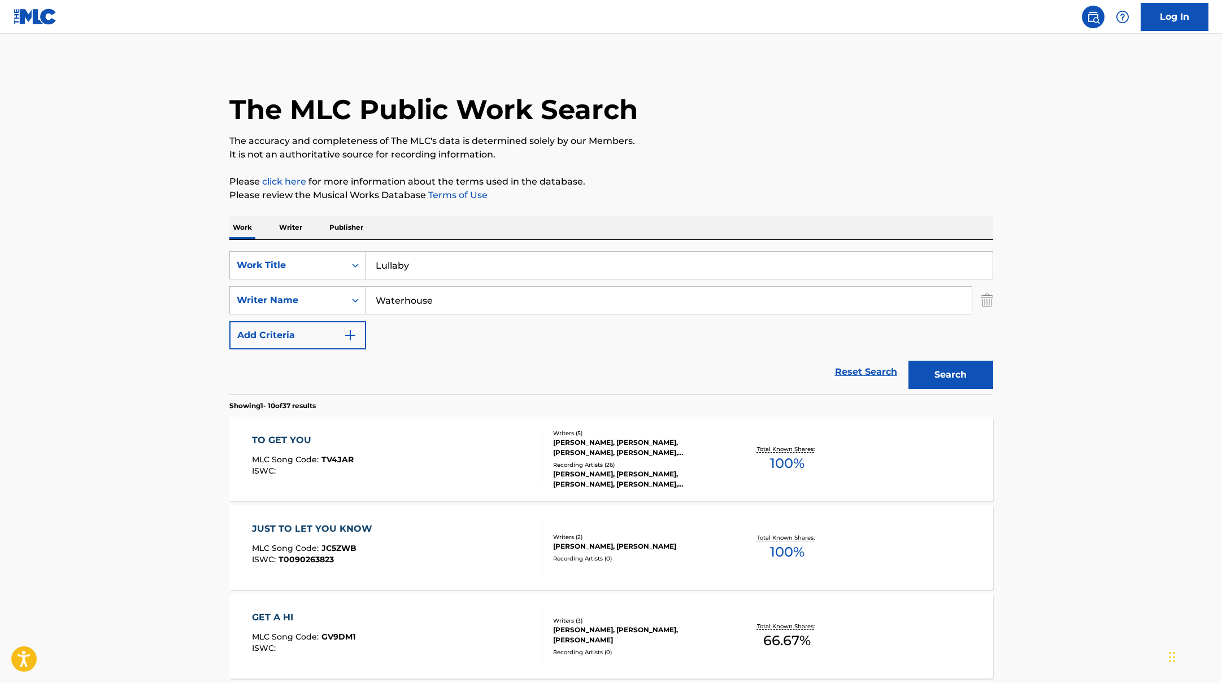
click at [927, 369] on button "Search" at bounding box center [950, 375] width 85 height 28
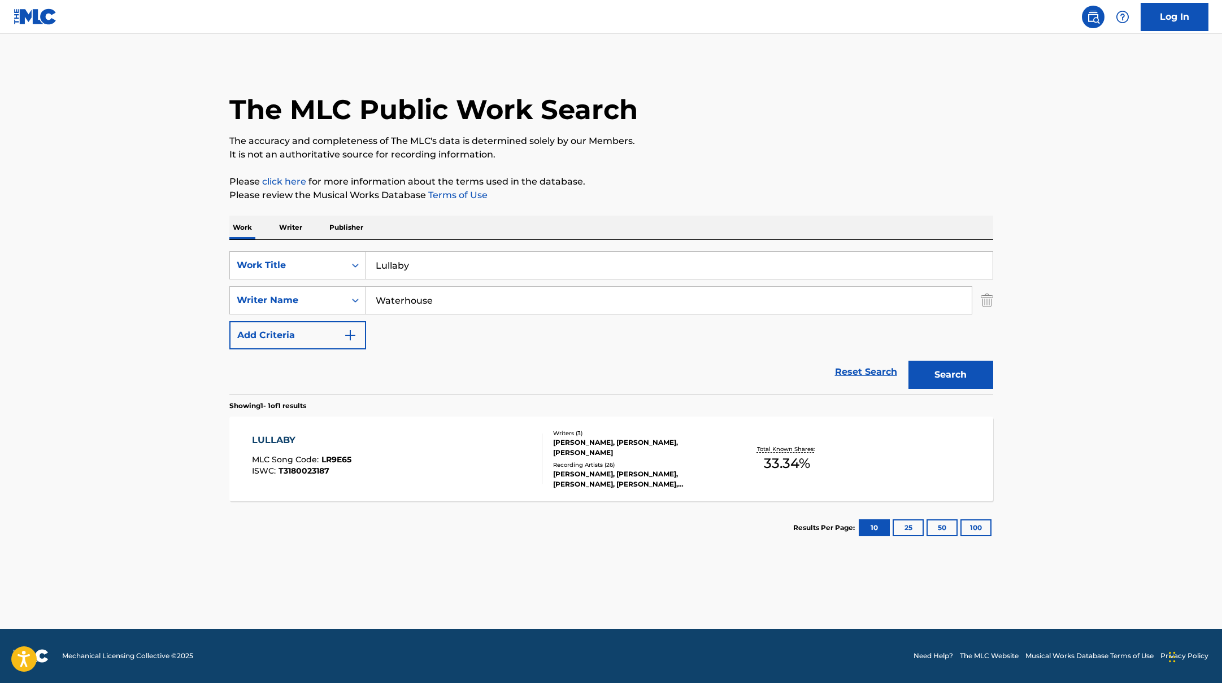
click at [439, 483] on div "LULLABY MLC Song Code : LR9E65 ISWC : T3180023187" at bounding box center [397, 459] width 290 height 51
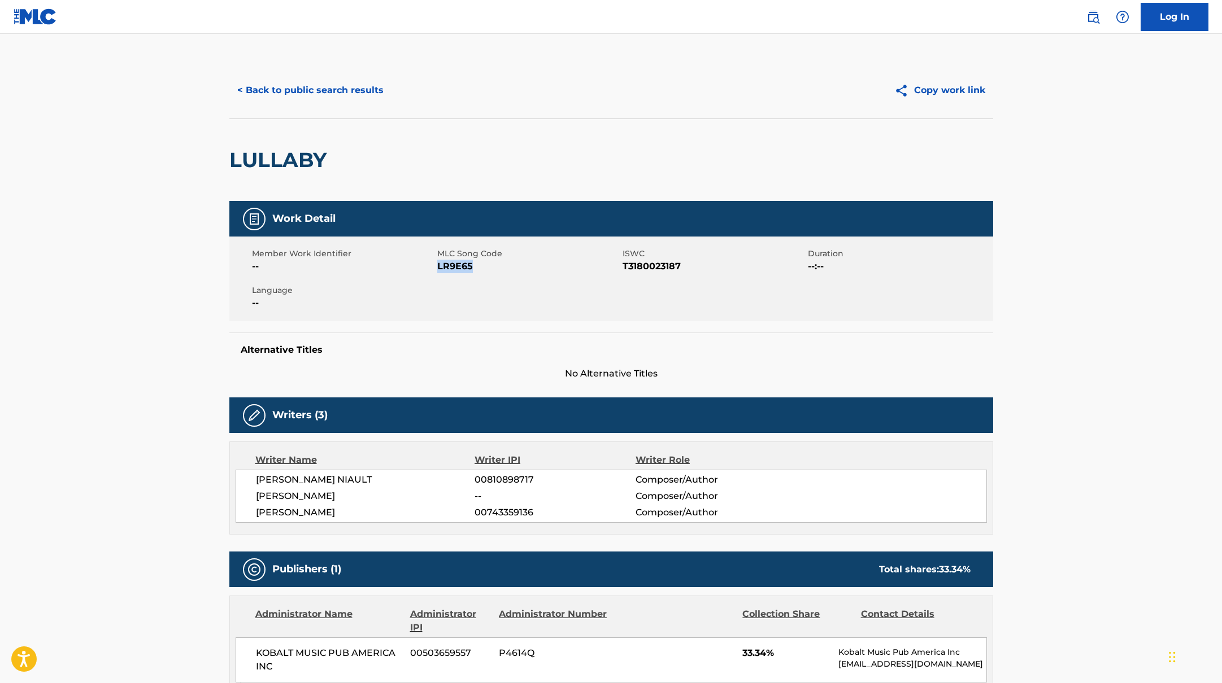
drag, startPoint x: 438, startPoint y: 267, endPoint x: 513, endPoint y: 267, distance: 75.1
click at [513, 267] on span "LR9E65" at bounding box center [528, 267] width 182 height 14
click at [376, 95] on button "< Back to public search results" at bounding box center [310, 90] width 162 height 28
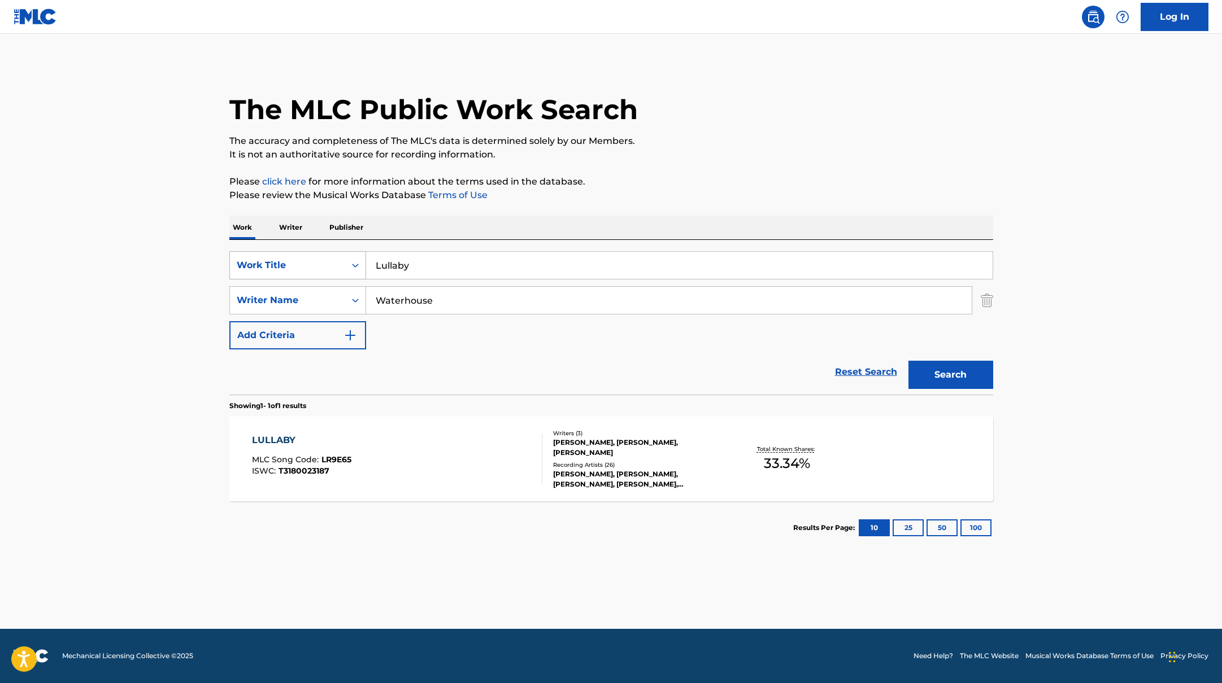
drag, startPoint x: 423, startPoint y: 265, endPoint x: 328, endPoint y: 255, distance: 95.4
click at [328, 255] on div "SearchWithCriteriab335d5b7-5ba0-43a8-9c5d-b3fbe2b10fcf Work Title Lullaby" at bounding box center [611, 265] width 764 height 28
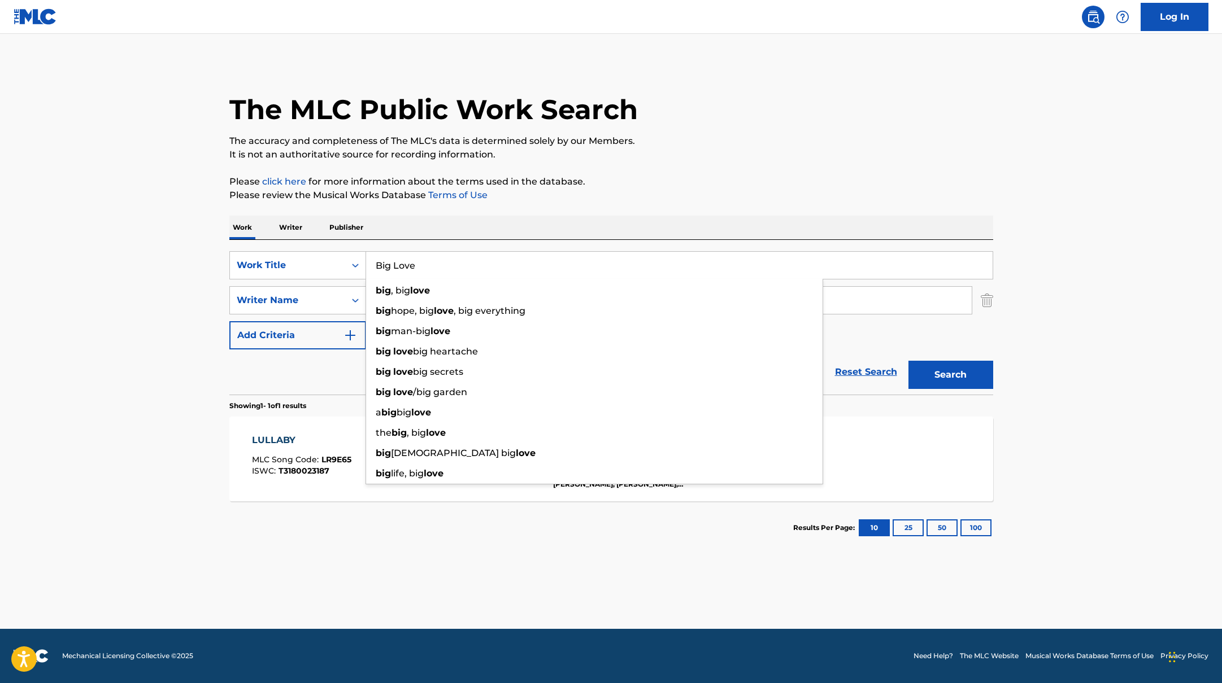
type input "Big Love"
click at [646, 160] on p "It is not an authoritative source for recording information." at bounding box center [611, 155] width 764 height 14
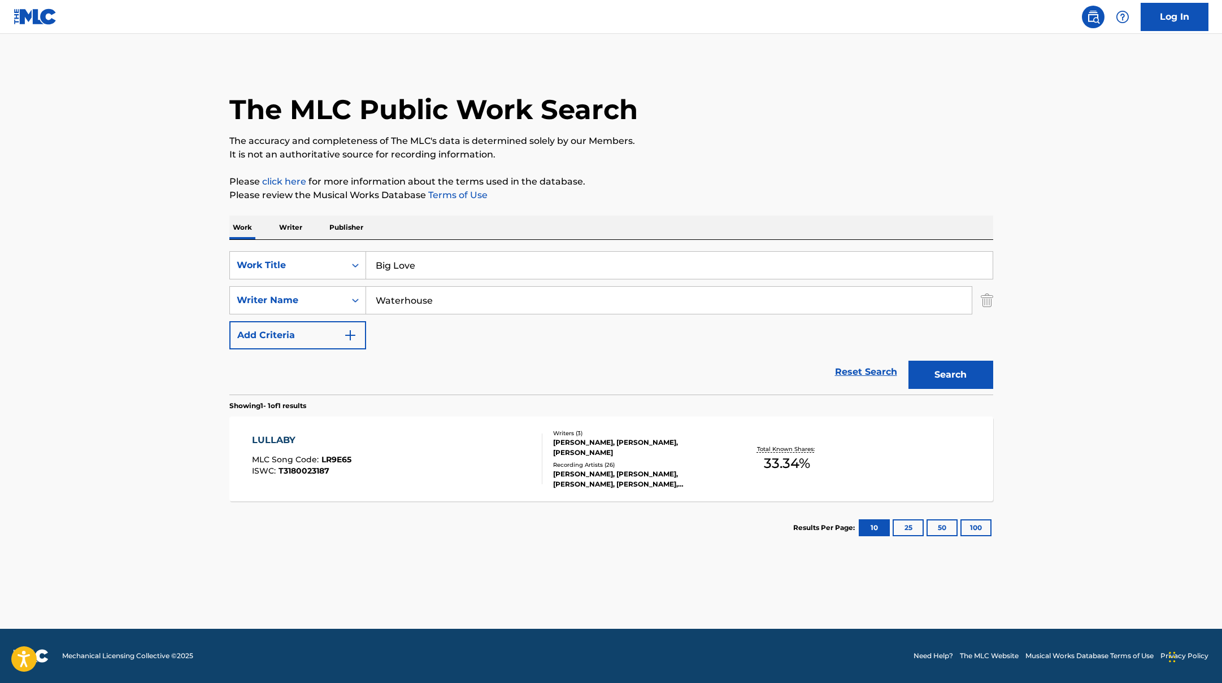
click at [971, 363] on button "Search" at bounding box center [950, 375] width 85 height 28
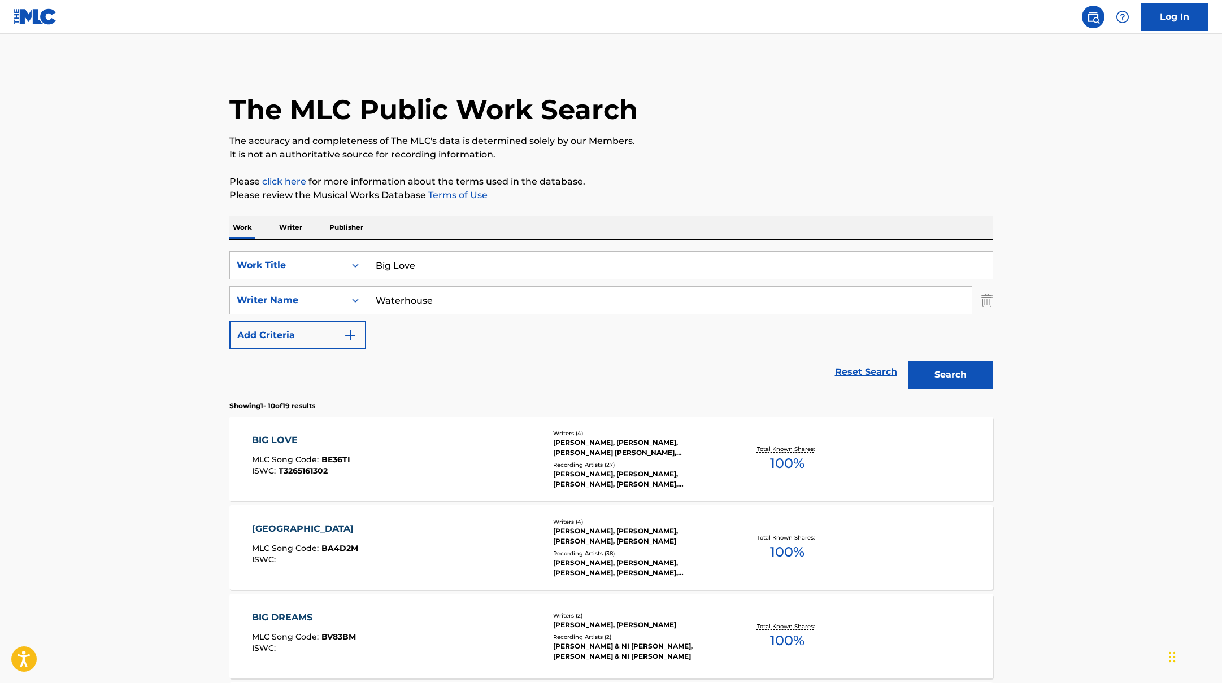
click at [476, 453] on div "BIG LOVE MLC Song Code : BE36TI ISWC : T3265161302" at bounding box center [397, 459] width 290 height 51
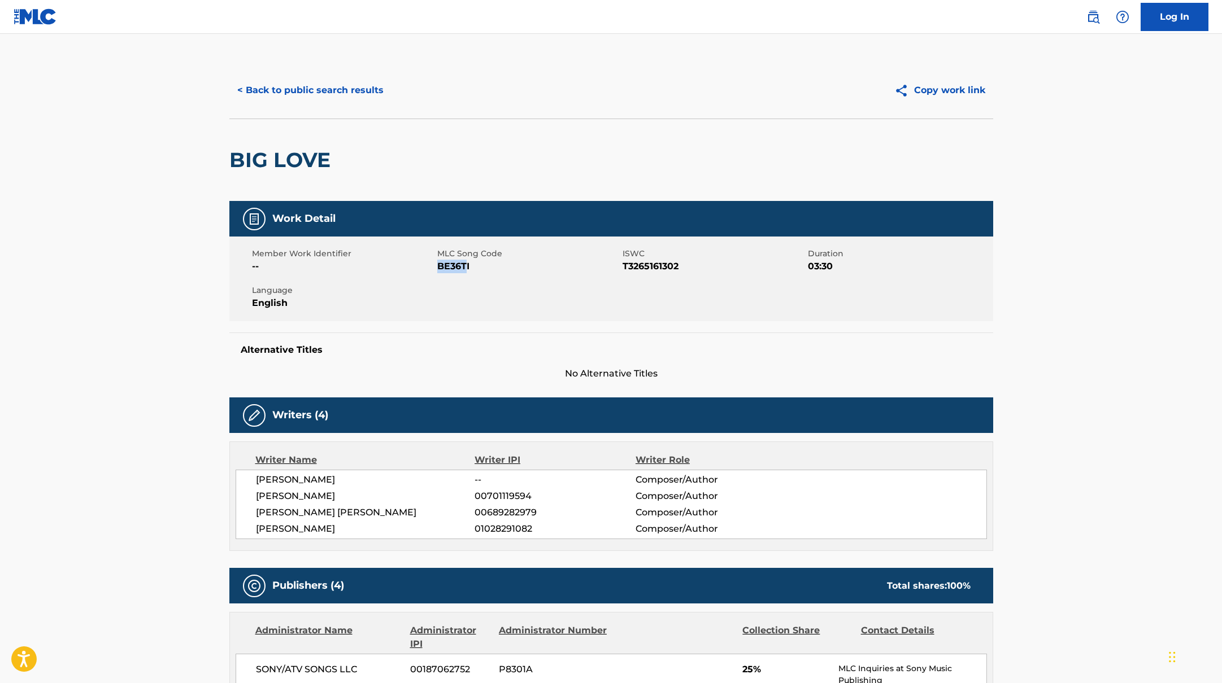
drag, startPoint x: 438, startPoint y: 266, endPoint x: 524, endPoint y: 265, distance: 85.9
click at [508, 265] on span "BE36TI" at bounding box center [528, 267] width 182 height 14
click at [363, 89] on button "< Back to public search results" at bounding box center [310, 90] width 162 height 28
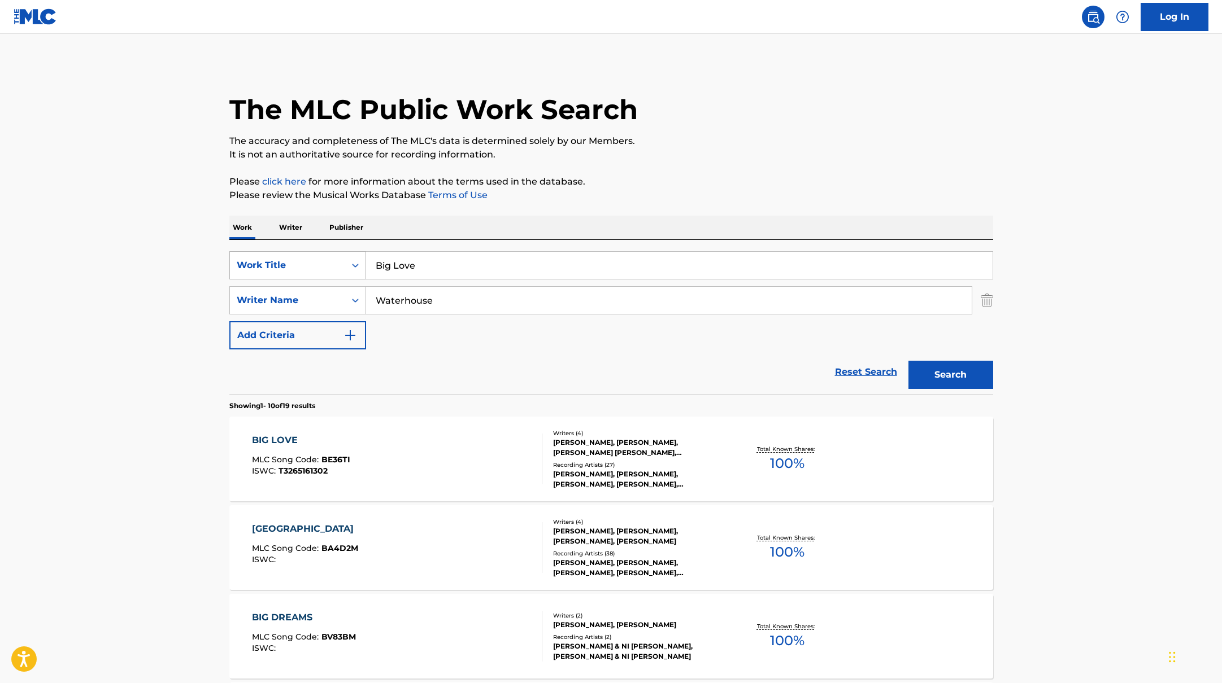
drag, startPoint x: 427, startPoint y: 261, endPoint x: 345, endPoint y: 259, distance: 82.5
click at [345, 259] on div "SearchWithCriteriab335d5b7-5ba0-43a8-9c5d-b3fbe2b10fcf Work Title Big Love" at bounding box center [611, 265] width 764 height 28
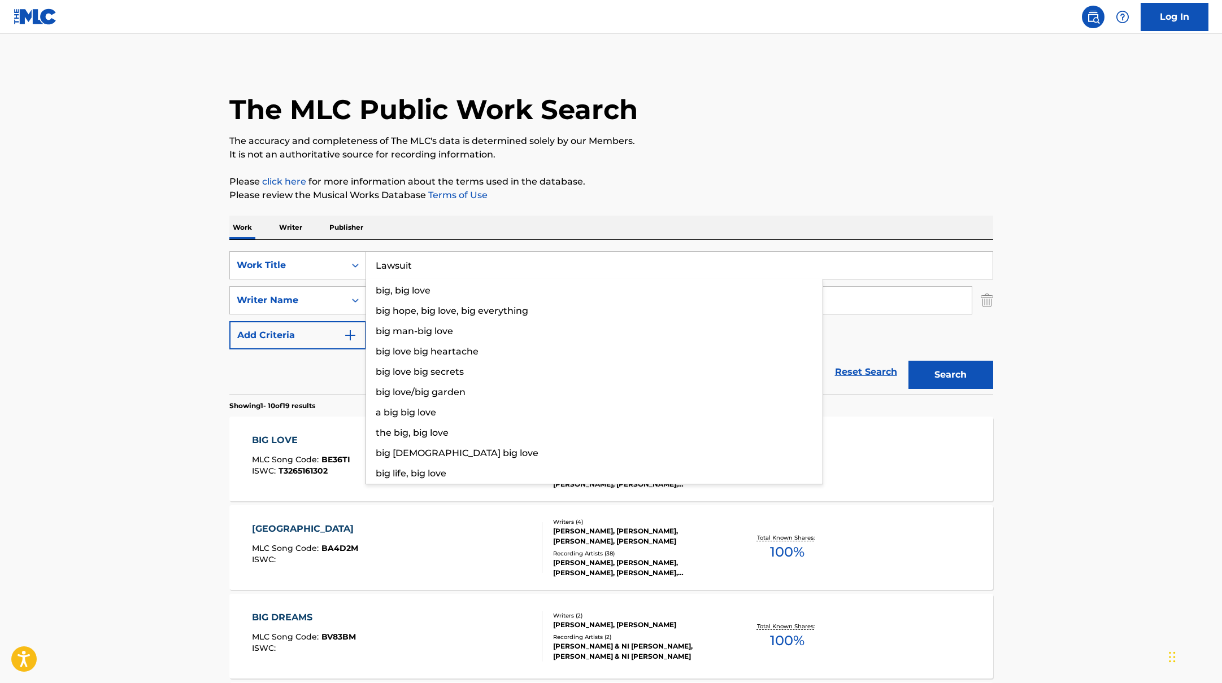
type input "Lawsuit"
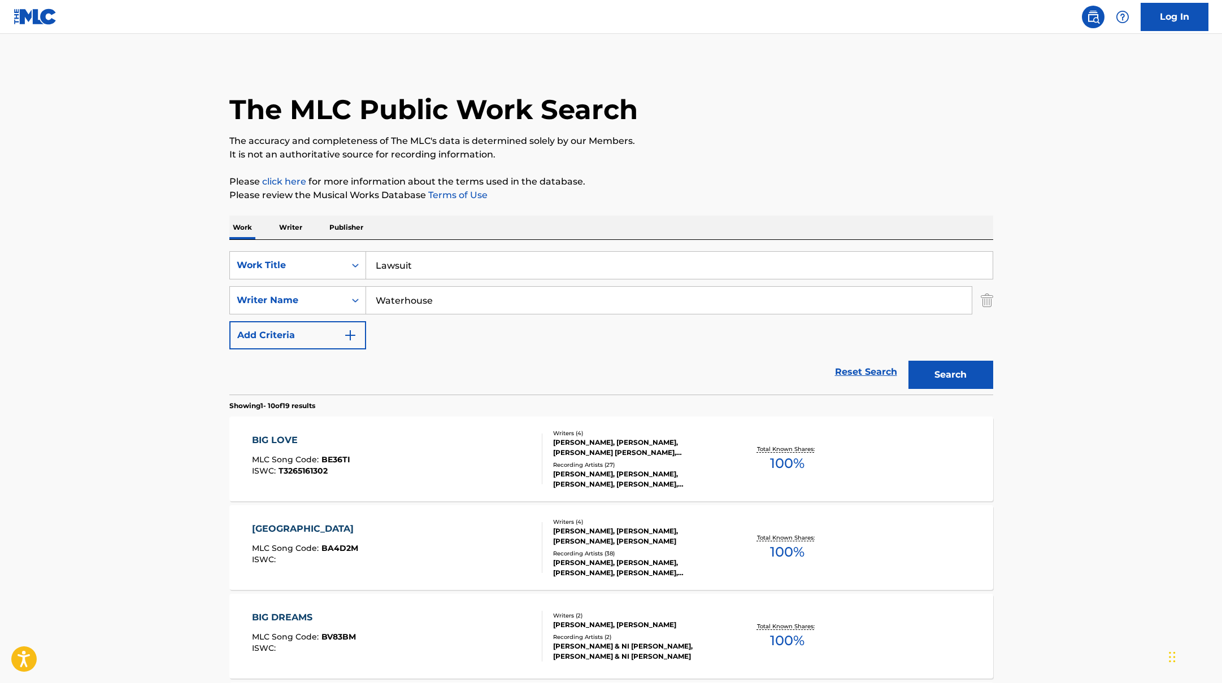
click at [938, 375] on button "Search" at bounding box center [950, 375] width 85 height 28
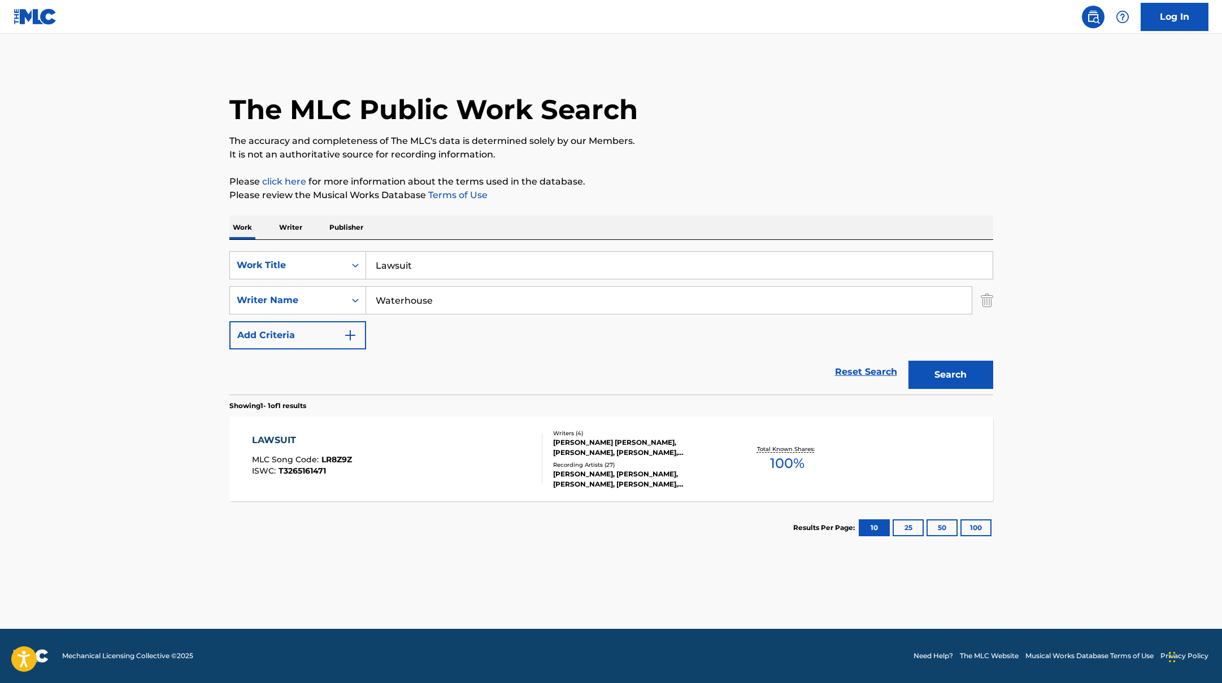
click at [419, 467] on div "LAWSUIT MLC Song Code : LR8Z9Z ISWC : T3265161471" at bounding box center [397, 459] width 290 height 51
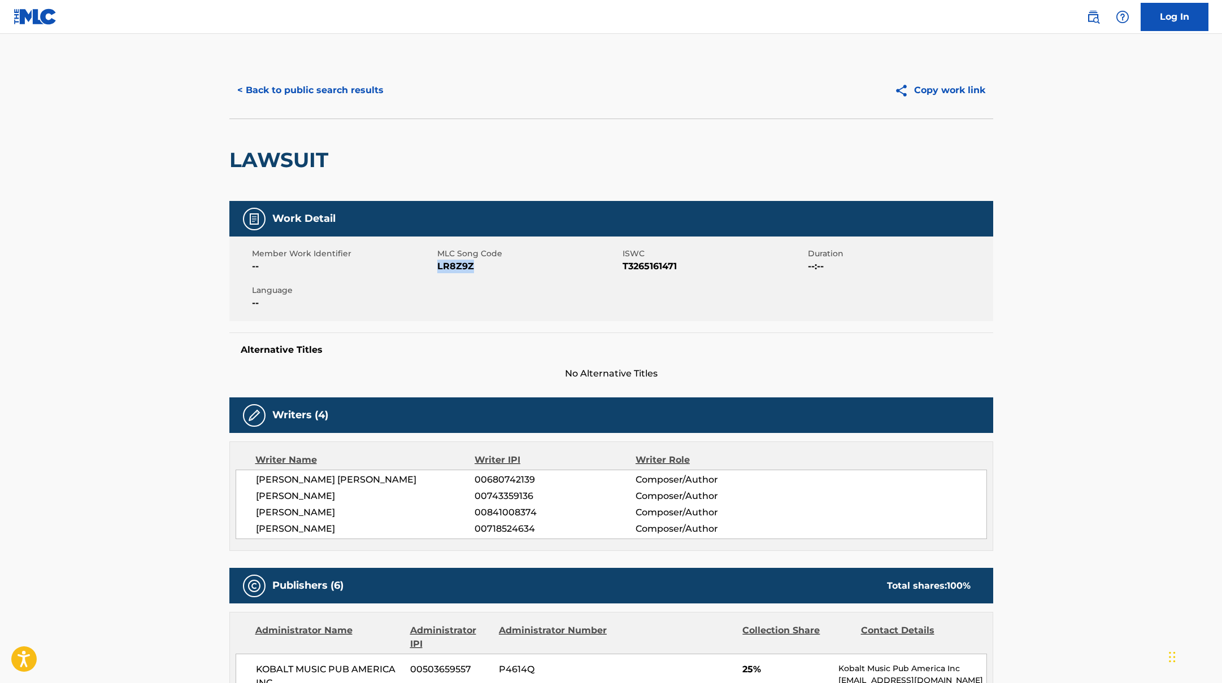
drag, startPoint x: 438, startPoint y: 266, endPoint x: 507, endPoint y: 265, distance: 68.3
click at [507, 265] on span "LR8Z9Z" at bounding box center [528, 267] width 182 height 14
click at [274, 90] on button "< Back to public search results" at bounding box center [310, 90] width 162 height 28
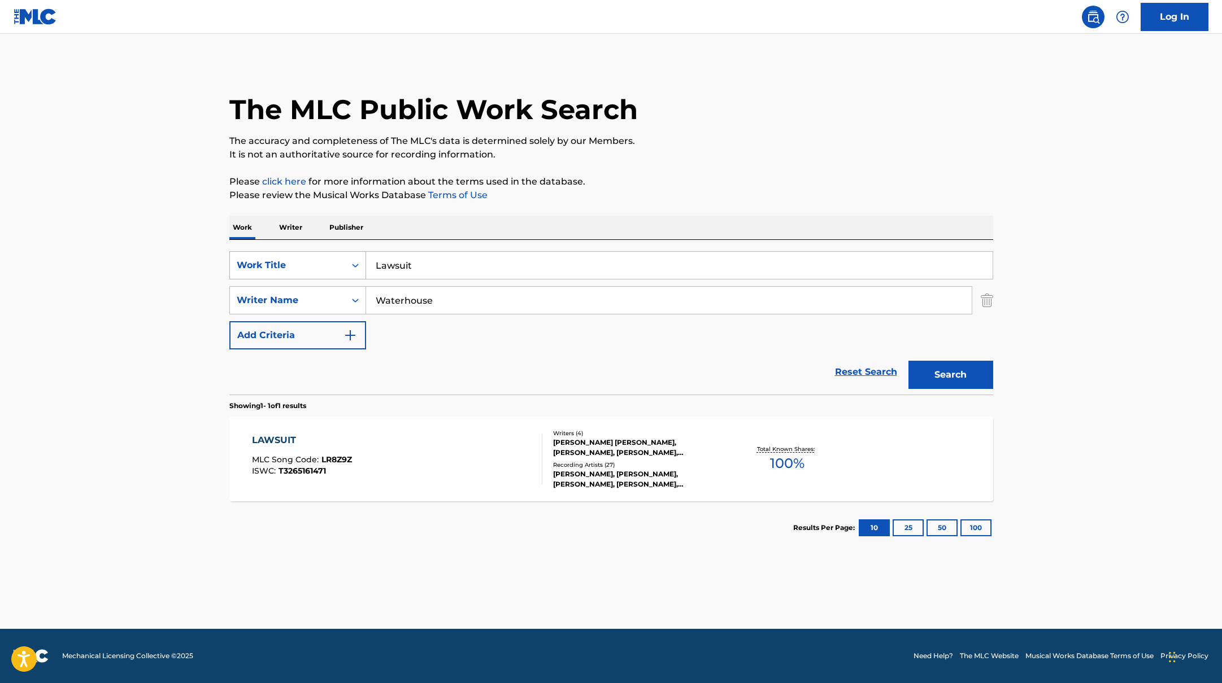
drag, startPoint x: 419, startPoint y: 270, endPoint x: 332, endPoint y: 261, distance: 87.4
click at [332, 261] on div "SearchWithCriteriab335d5b7-5ba0-43a8-9c5d-b3fbe2b10fcf Work Title Lawsuit" at bounding box center [611, 265] width 764 height 28
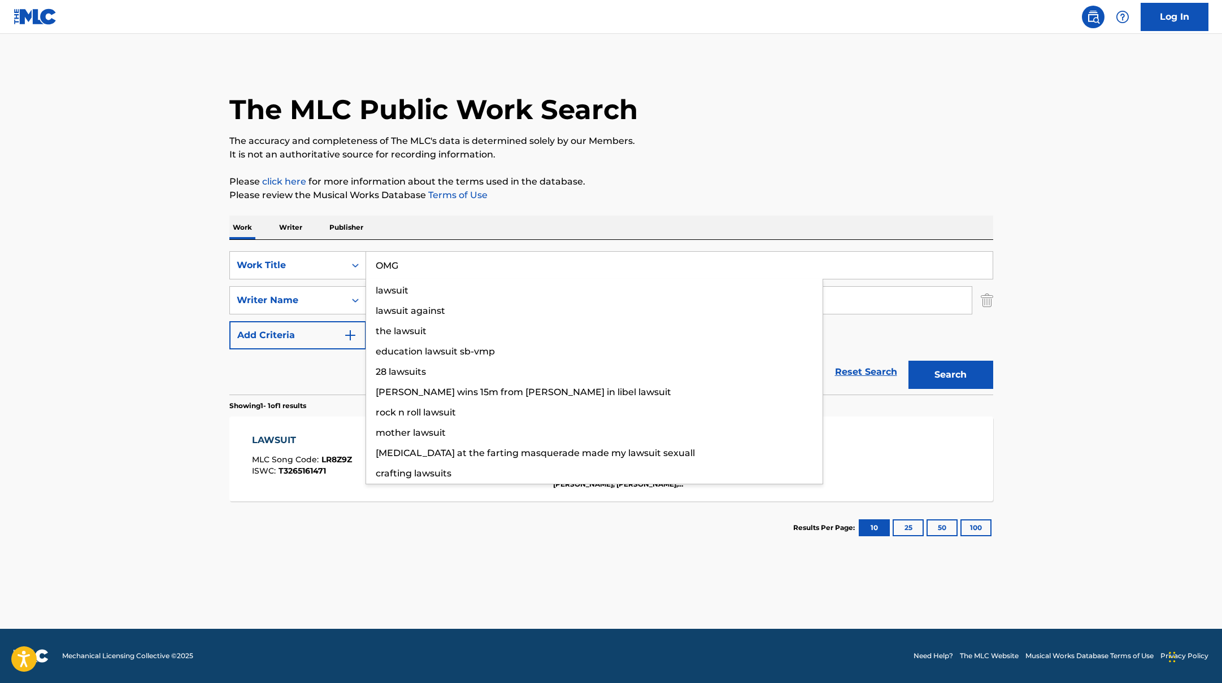
type input "OMG"
click at [653, 196] on p "Please review the Musical Works Database Terms of Use" at bounding box center [611, 196] width 764 height 14
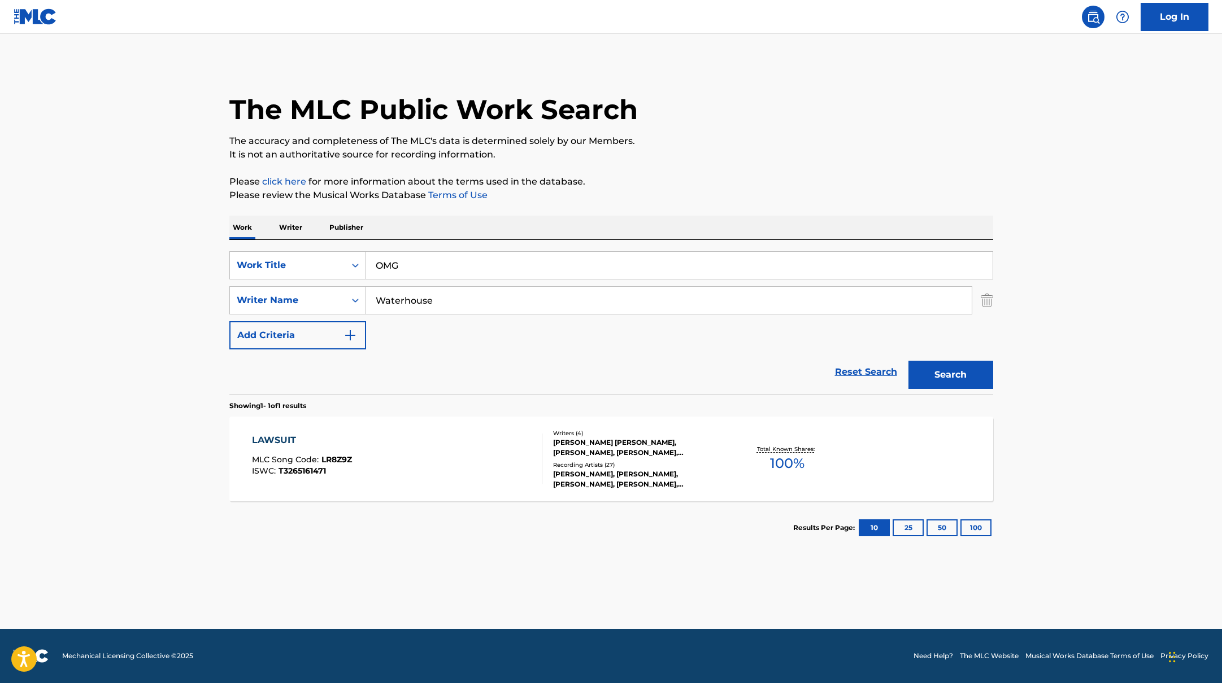
click at [928, 374] on button "Search" at bounding box center [950, 375] width 85 height 28
click at [397, 457] on div "OMG MLC Song Code : OD4PSE ISWC : T3219983258" at bounding box center [397, 459] width 290 height 51
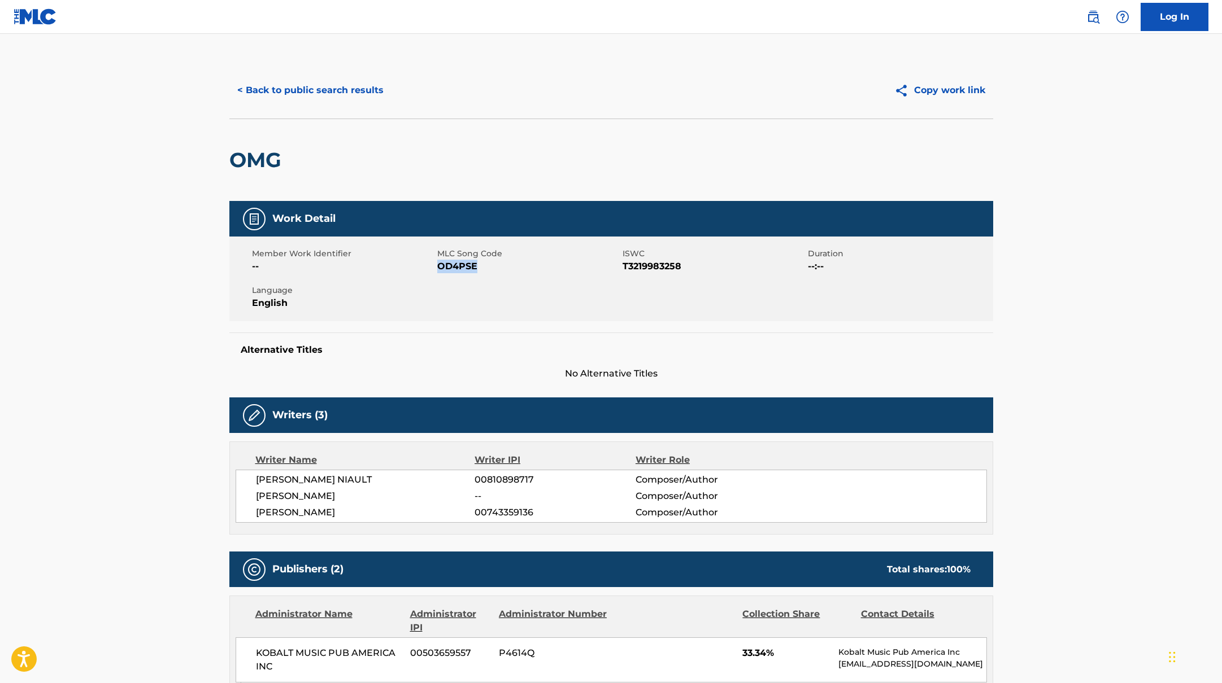
drag, startPoint x: 437, startPoint y: 268, endPoint x: 528, endPoint y: 268, distance: 90.9
click at [528, 268] on span "OD4PSE" at bounding box center [528, 267] width 182 height 14
click at [370, 96] on button "< Back to public search results" at bounding box center [310, 90] width 162 height 28
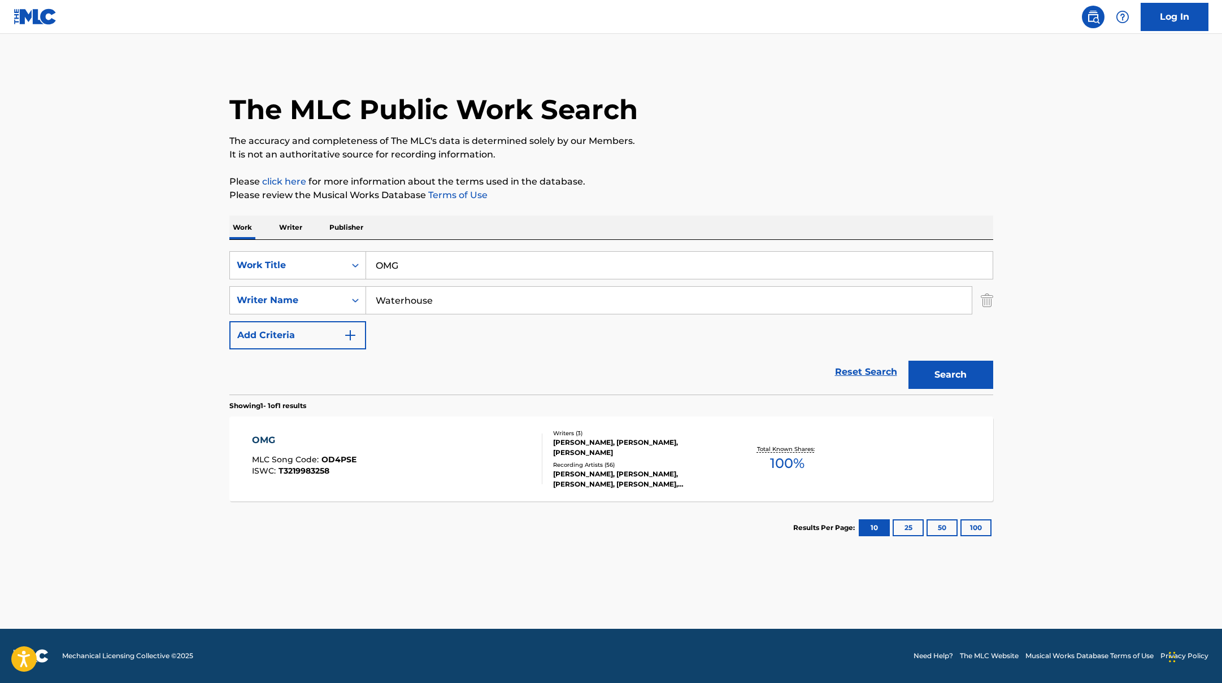
drag, startPoint x: 415, startPoint y: 268, endPoint x: 335, endPoint y: 250, distance: 82.2
click at [335, 250] on div "SearchWithCriteriab335d5b7-5ba0-43a8-9c5d-b3fbe2b10fcf Work Title OMG SearchWit…" at bounding box center [611, 317] width 764 height 155
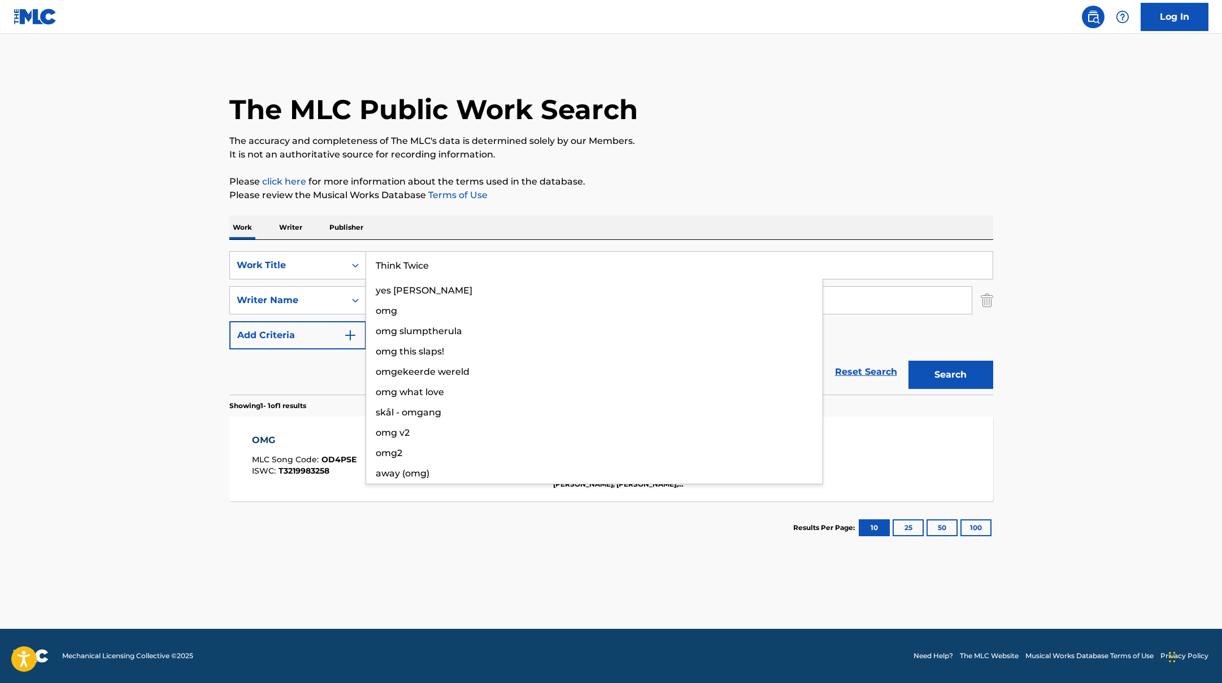
type input "Think Twice"
click at [691, 120] on div "The MLC Public Work Search" at bounding box center [611, 103] width 764 height 82
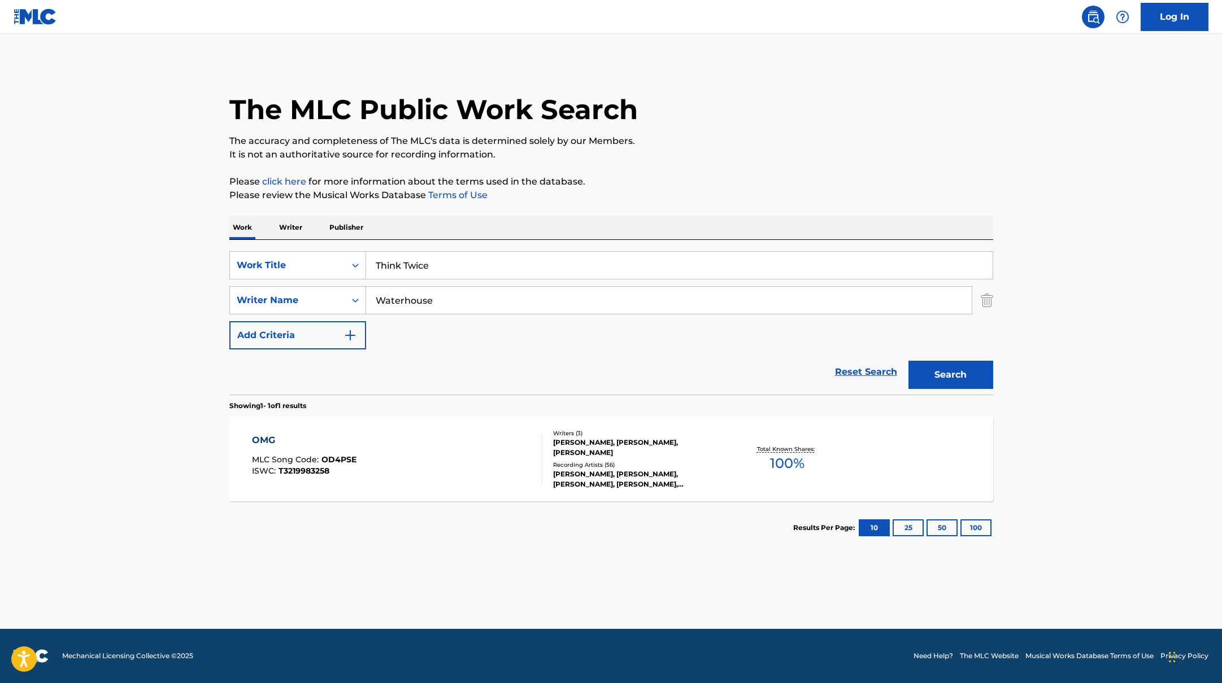
click at [960, 365] on button "Search" at bounding box center [950, 375] width 85 height 28
click at [442, 430] on div "THINK TWICE MLC Song Code : TX0VWZ ISWC : T3265159880 Writers ( 4 ) [PERSON_NAM…" at bounding box center [611, 459] width 764 height 85
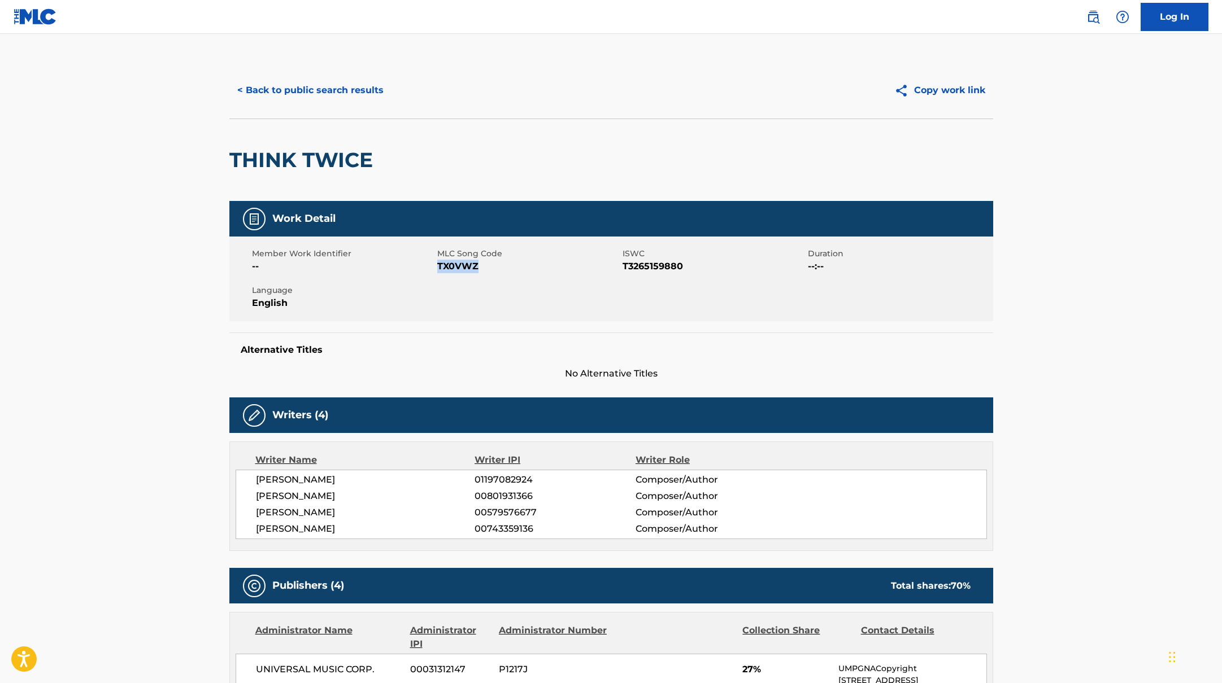
drag, startPoint x: 437, startPoint y: 267, endPoint x: 516, endPoint y: 267, distance: 79.1
click at [516, 267] on span "TX0VWZ" at bounding box center [528, 267] width 182 height 14
click at [325, 97] on button "< Back to public search results" at bounding box center [310, 90] width 162 height 28
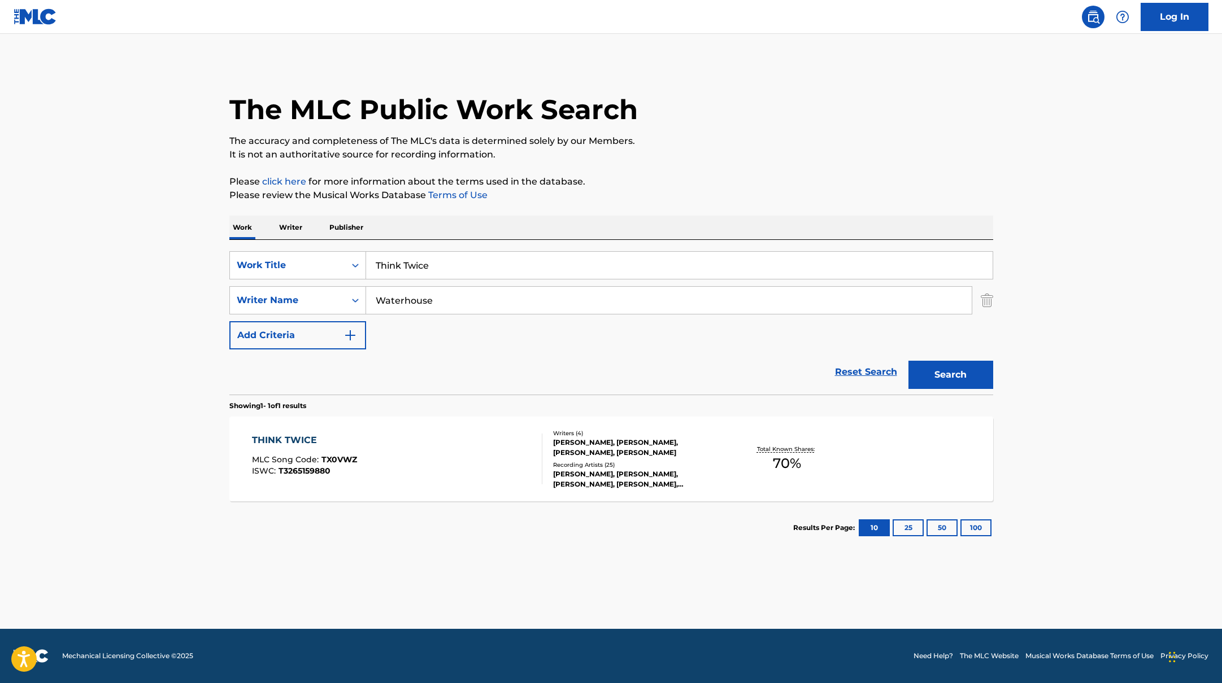
drag, startPoint x: 446, startPoint y: 276, endPoint x: 328, endPoint y: 246, distance: 121.6
click at [328, 246] on div "SearchWithCriteriab335d5b7-5ba0-43a8-9c5d-b3fbe2b10fcf Work Title Think Twice S…" at bounding box center [611, 317] width 764 height 155
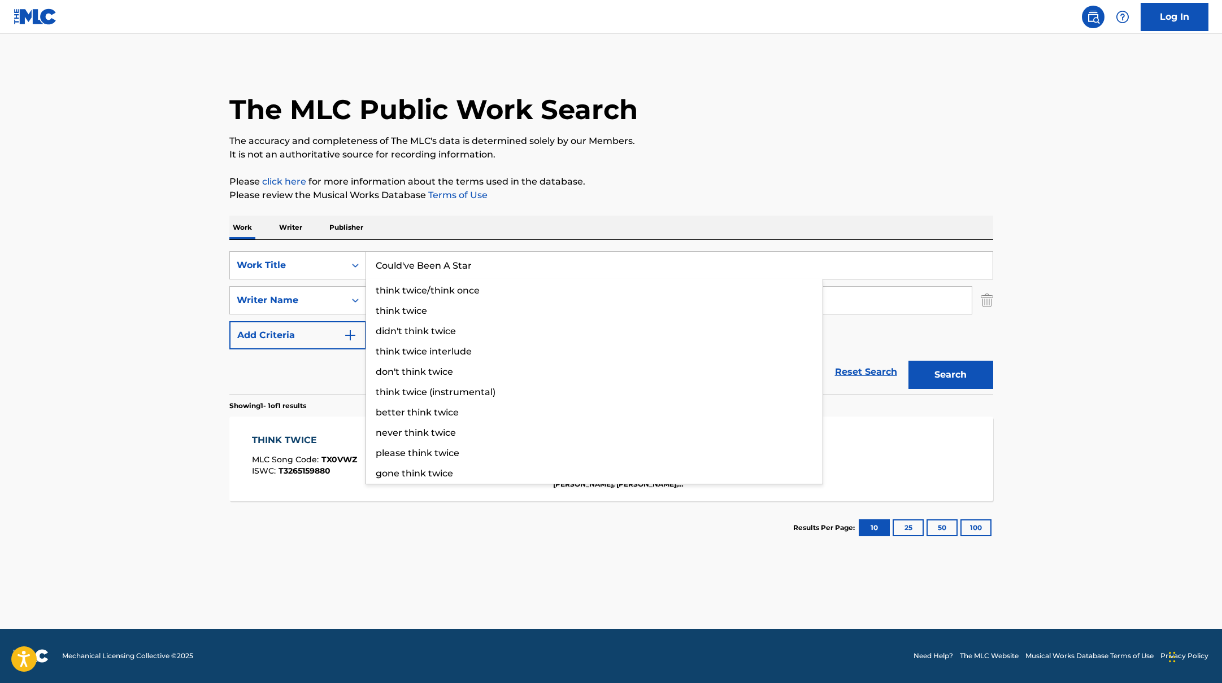
type input "Could've Been A Star"
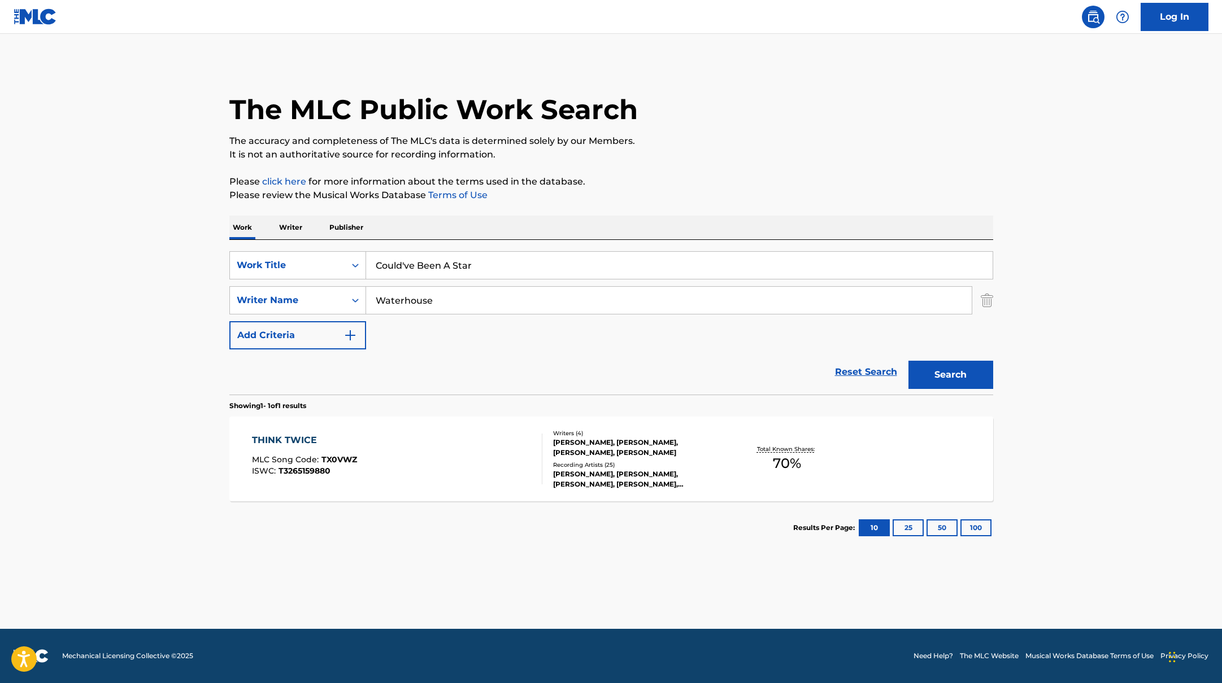
click at [729, 175] on p "Please click here for more information about the terms used in the database." at bounding box center [611, 182] width 764 height 14
click at [918, 371] on button "Search" at bounding box center [950, 375] width 85 height 28
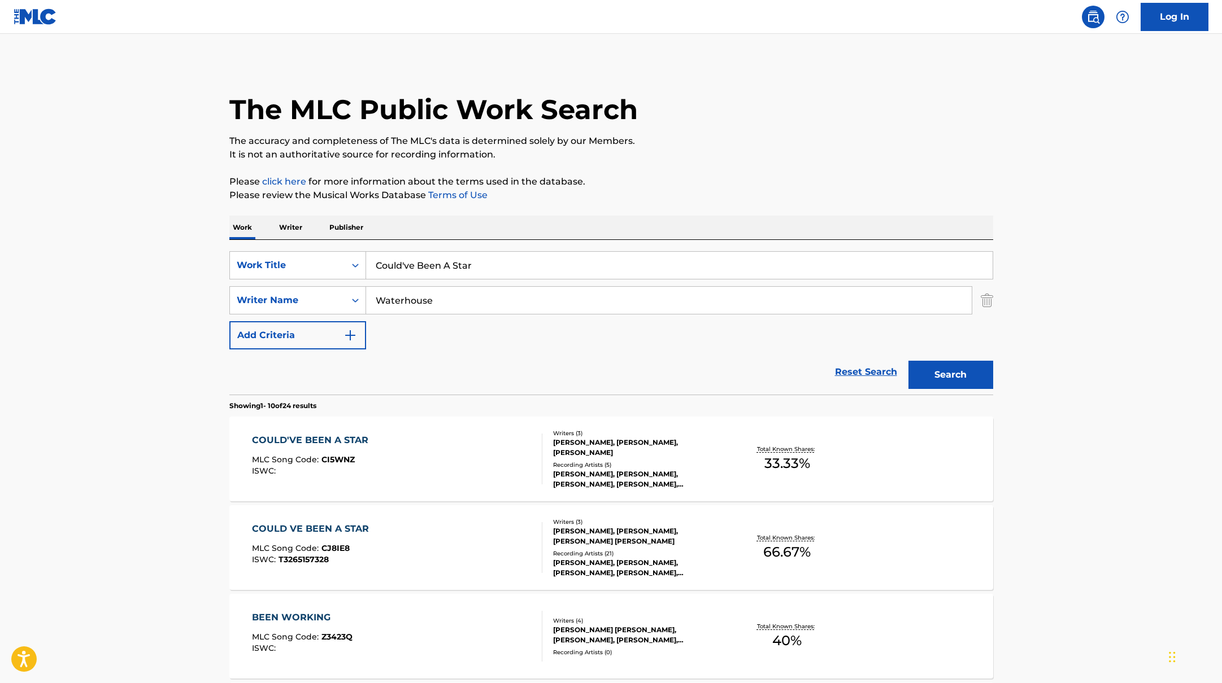
click at [480, 459] on div "COULD'VE BEEN A STAR MLC Song Code : CI5WNZ ISWC :" at bounding box center [397, 459] width 290 height 51
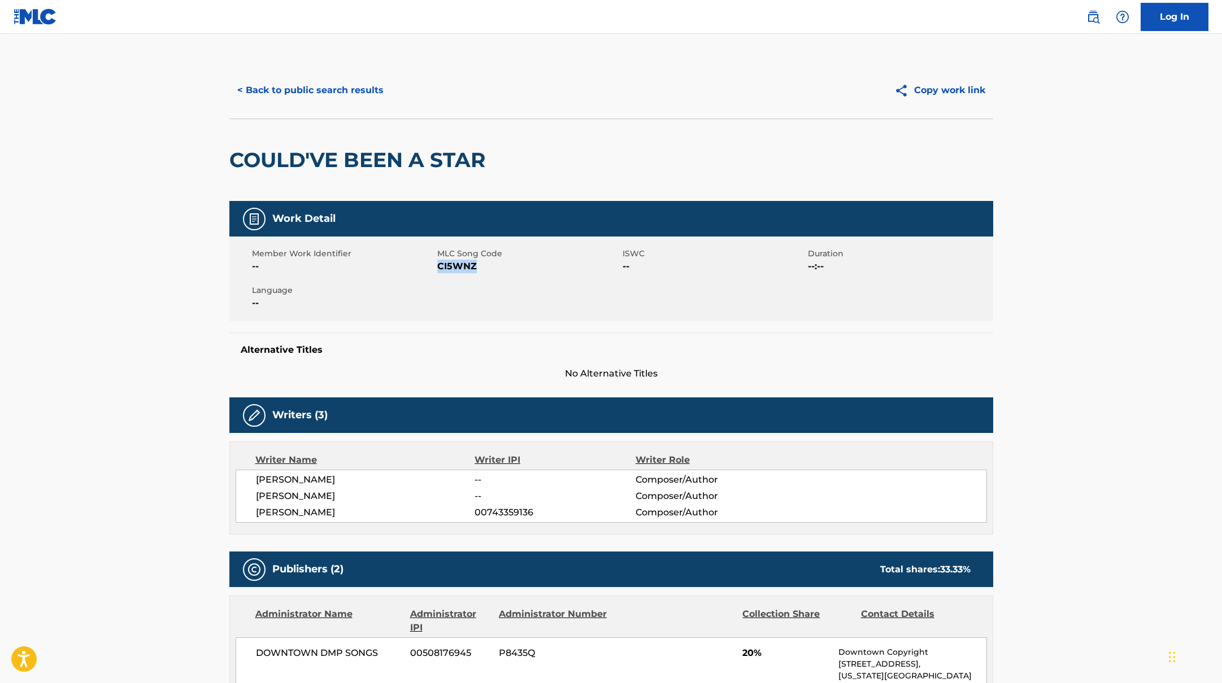
drag, startPoint x: 437, startPoint y: 267, endPoint x: 530, endPoint y: 266, distance: 92.6
click at [530, 266] on span "CI5WNZ" at bounding box center [528, 267] width 182 height 14
click at [329, 87] on button "< Back to public search results" at bounding box center [310, 90] width 162 height 28
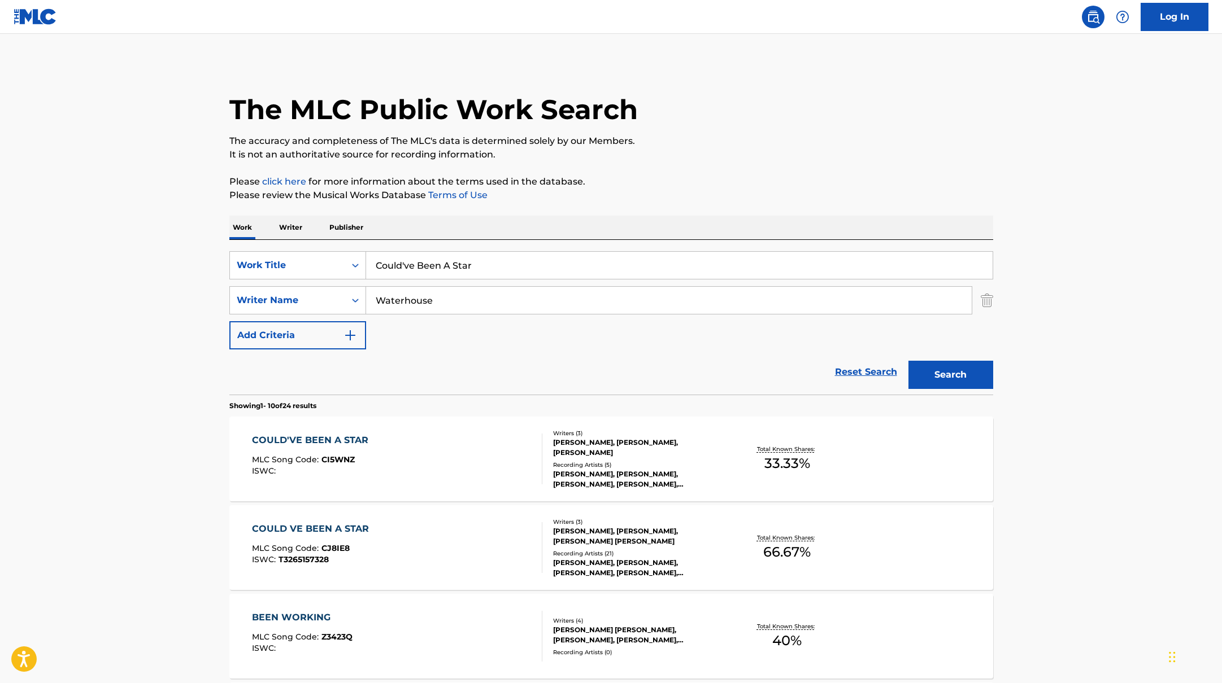
click at [395, 527] on div "COULD VE BEEN A STAR MLC Song Code : CJ8IE8 ISWC : T3265157328" at bounding box center [397, 547] width 290 height 51
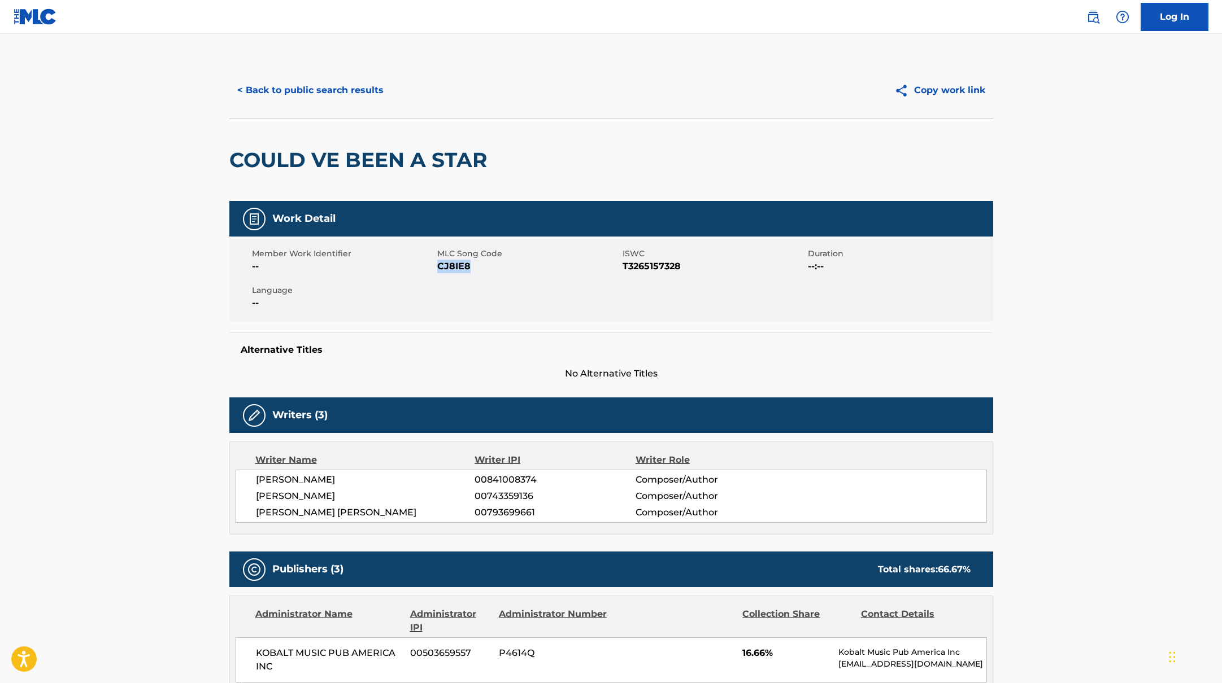
drag, startPoint x: 439, startPoint y: 266, endPoint x: 506, endPoint y: 265, distance: 66.6
click at [506, 265] on span "CJ8IE8" at bounding box center [528, 267] width 182 height 14
click at [286, 95] on button "< Back to public search results" at bounding box center [310, 90] width 162 height 28
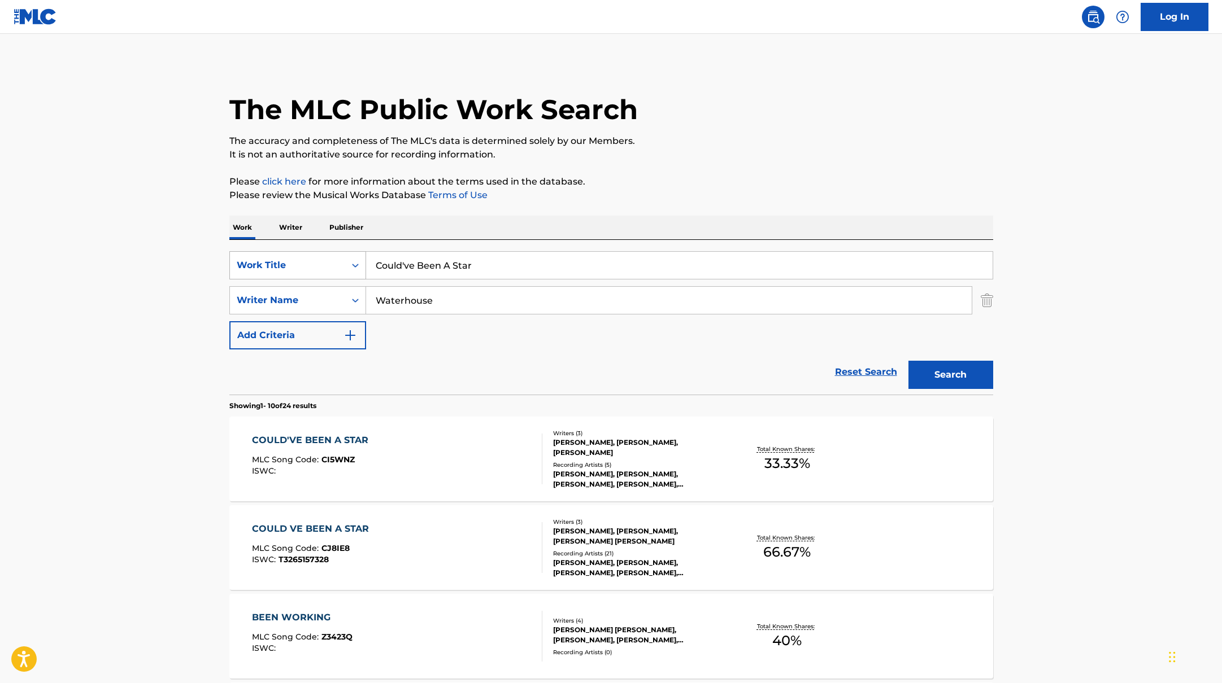
drag, startPoint x: 401, startPoint y: 263, endPoint x: 287, endPoint y: 254, distance: 114.4
click at [307, 256] on div "SearchWithCriteriab335d5b7-5ba0-43a8-9c5d-b3fbe2b10fcf Work Title Could've Been…" at bounding box center [611, 265] width 764 height 28
type input "Legendary"
click at [730, 219] on div "Work Writer Publisher" at bounding box center [611, 228] width 764 height 24
click at [925, 376] on button "Search" at bounding box center [950, 375] width 85 height 28
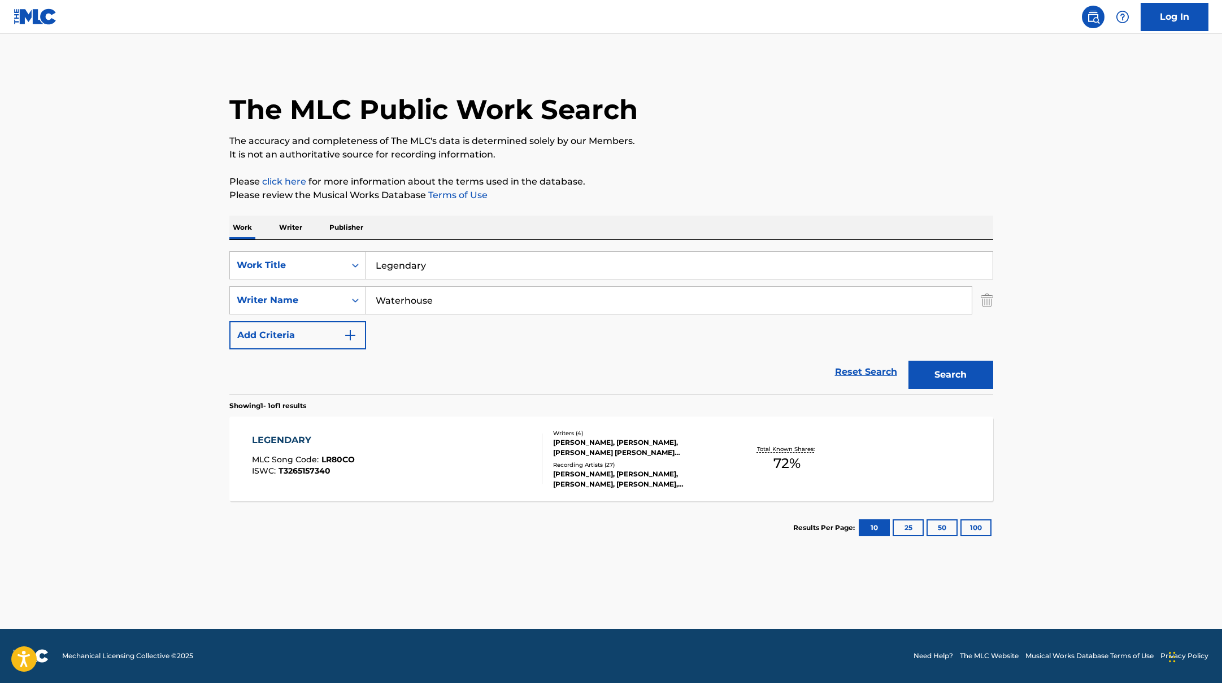
click at [457, 461] on div "LEGENDARY MLC Song Code : LR80CO ISWC : T3265157340" at bounding box center [397, 459] width 290 height 51
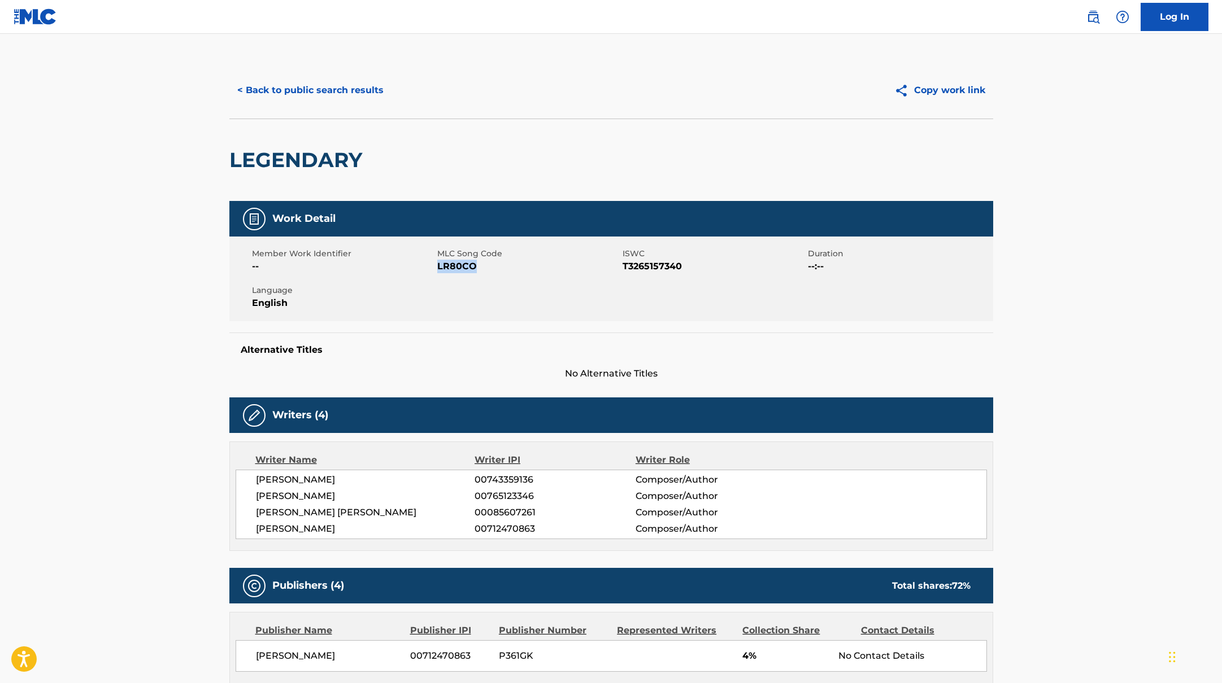
drag, startPoint x: 439, startPoint y: 265, endPoint x: 532, endPoint y: 265, distance: 93.2
click at [532, 265] on span "LR80CO" at bounding box center [528, 267] width 182 height 14
click at [281, 103] on div "< Back to public search results Copy work link" at bounding box center [611, 90] width 764 height 56
click at [303, 94] on button "< Back to public search results" at bounding box center [310, 90] width 162 height 28
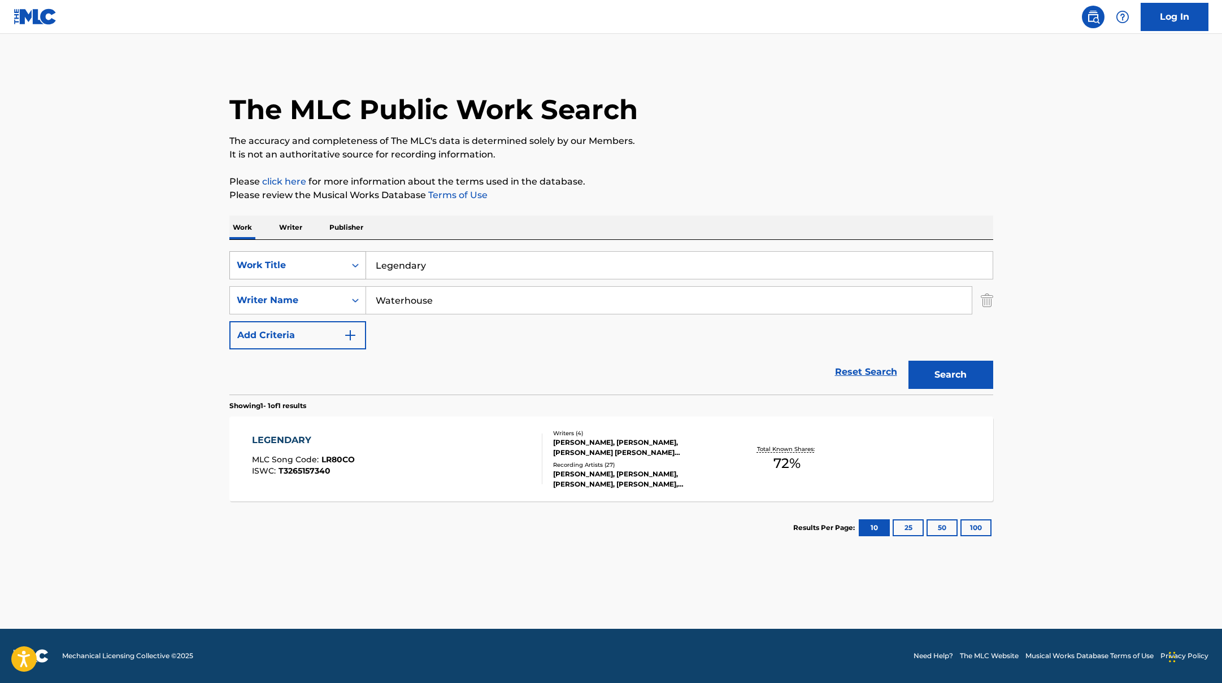
drag, startPoint x: 443, startPoint y: 268, endPoint x: 314, endPoint y: 252, distance: 130.3
click at [314, 252] on div "SearchWithCriteriab335d5b7-5ba0-43a8-9c5d-b3fbe2b10fcf Work Title Legendary" at bounding box center [611, 265] width 764 height 28
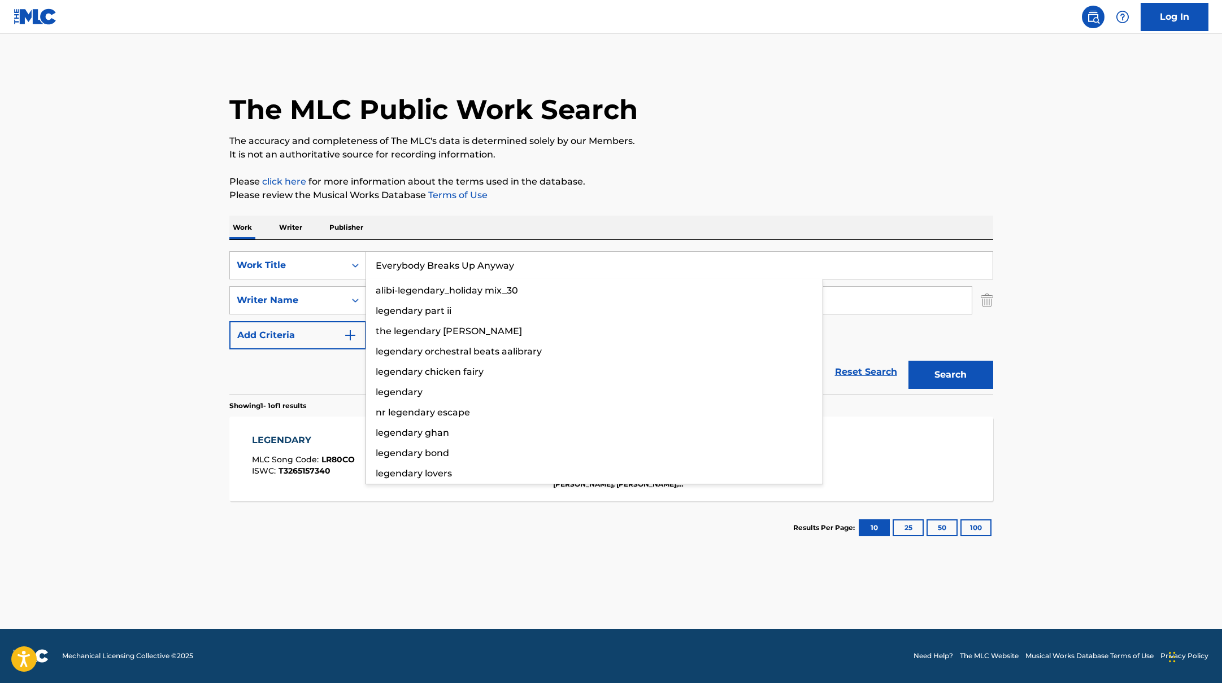
type input "Everybody Breaks Up Anyway"
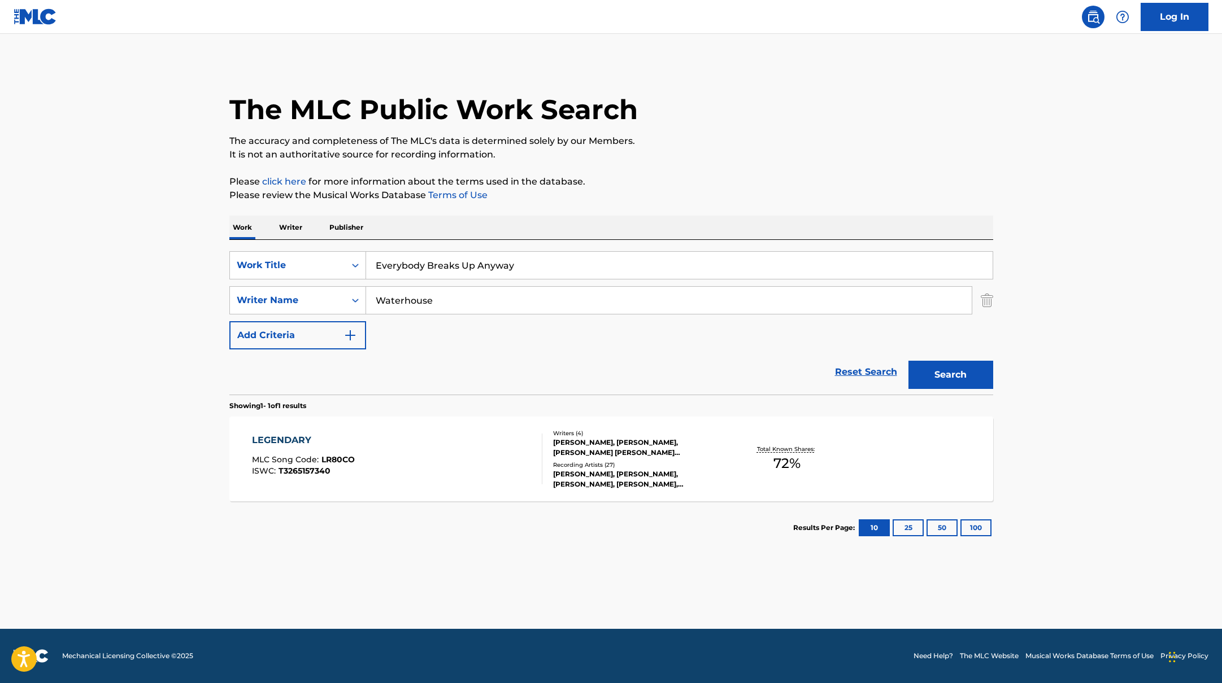
click at [768, 189] on p "Please review the Musical Works Database Terms of Use" at bounding box center [611, 196] width 764 height 14
click at [949, 374] on button "Search" at bounding box center [950, 375] width 85 height 28
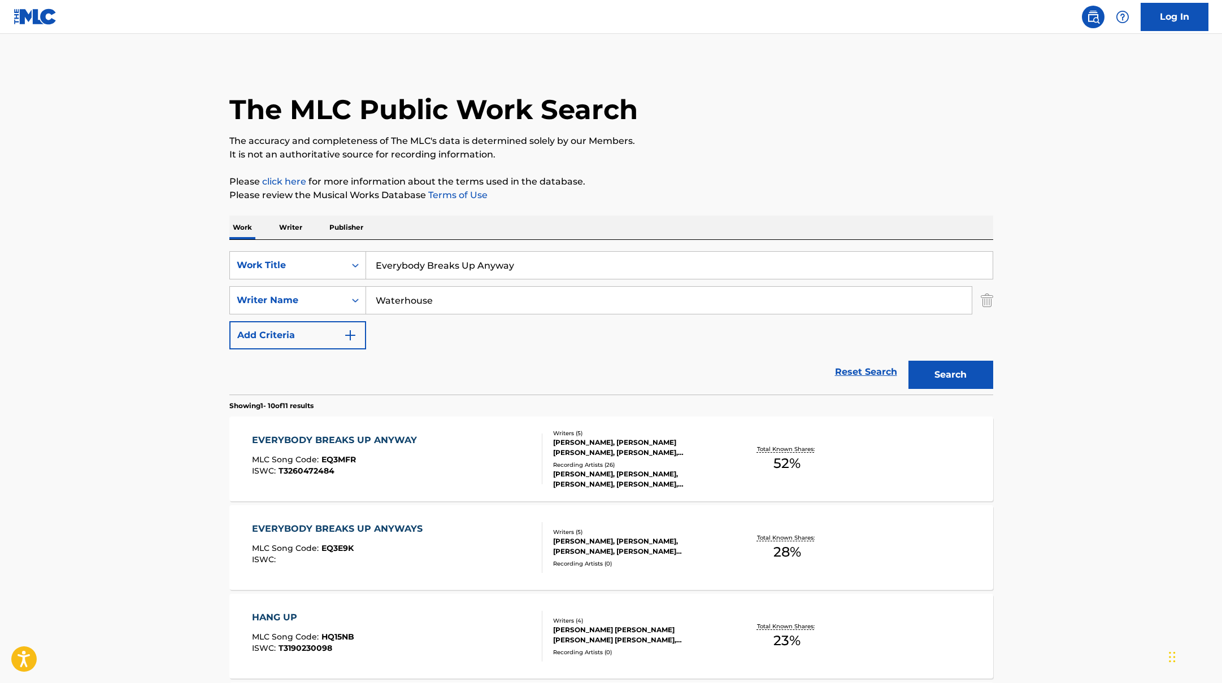
click at [466, 444] on div "EVERYBODY BREAKS UP ANYWAY MLC Song Code : EQ3MFR ISWC : T3260472484" at bounding box center [397, 459] width 290 height 51
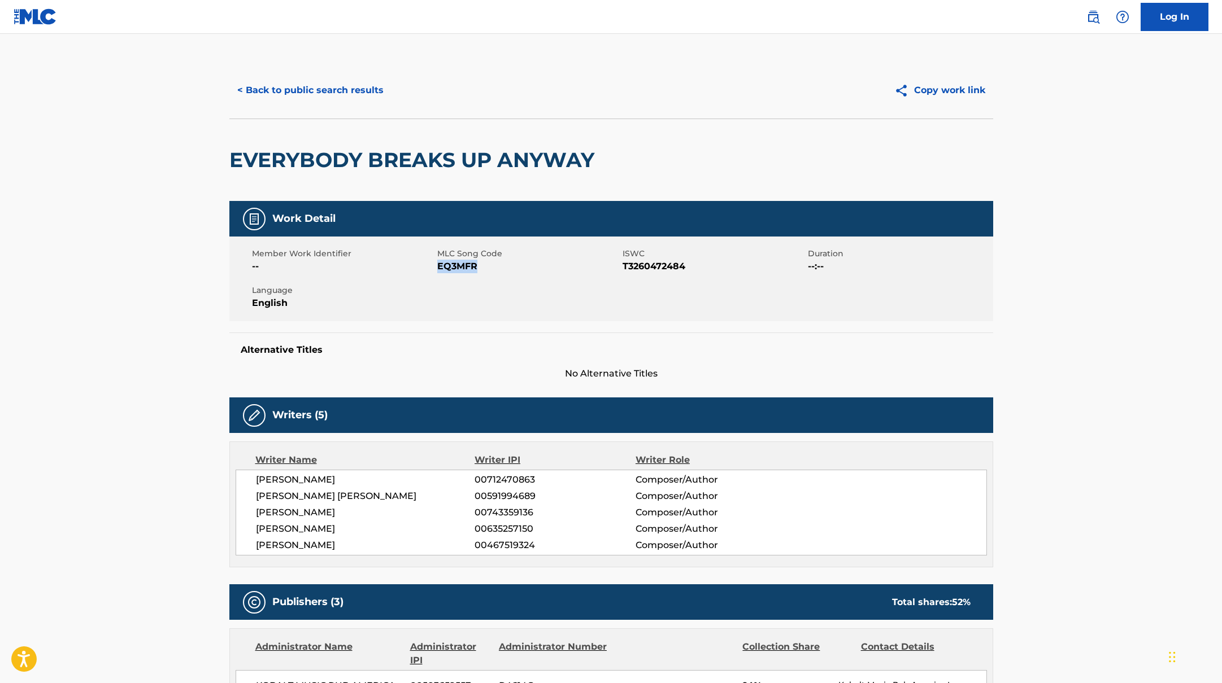
drag, startPoint x: 439, startPoint y: 268, endPoint x: 522, endPoint y: 268, distance: 83.0
click at [522, 268] on span "EQ3MFR" at bounding box center [528, 267] width 182 height 14
click at [376, 87] on button "< Back to public search results" at bounding box center [310, 90] width 162 height 28
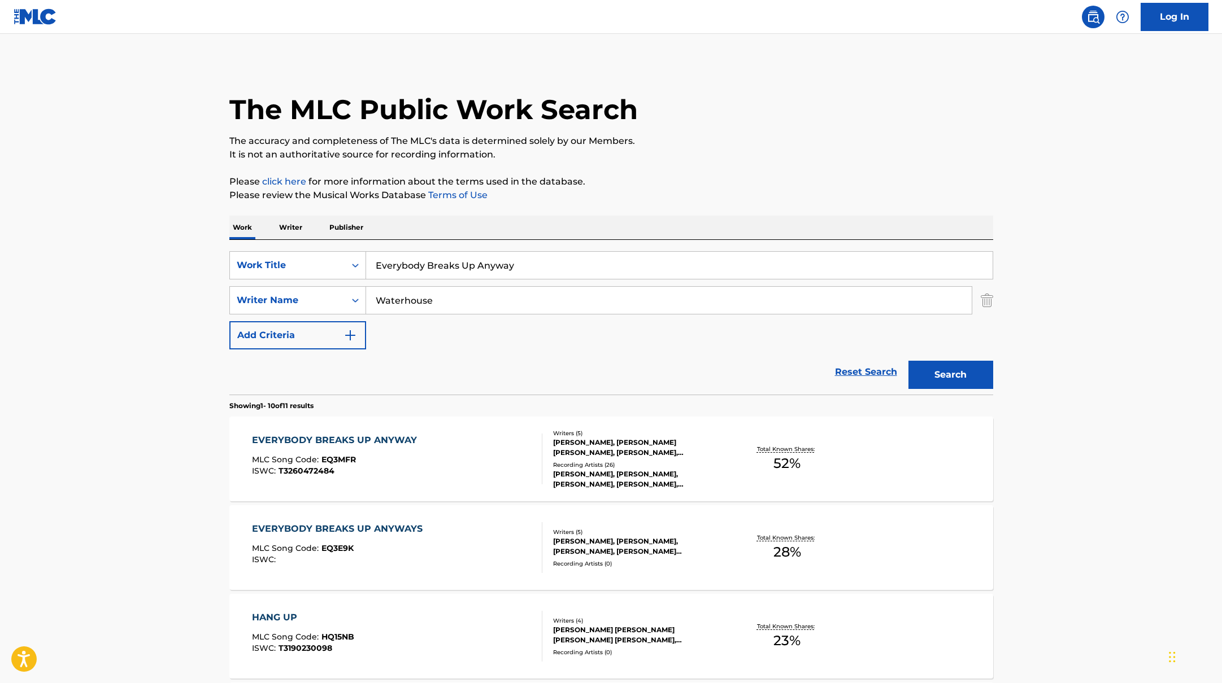
click at [448, 539] on div "EVERYBODY BREAKS UP ANYWAYS MLC Song Code : EQ3E9K ISWC :" at bounding box center [397, 547] width 290 height 51
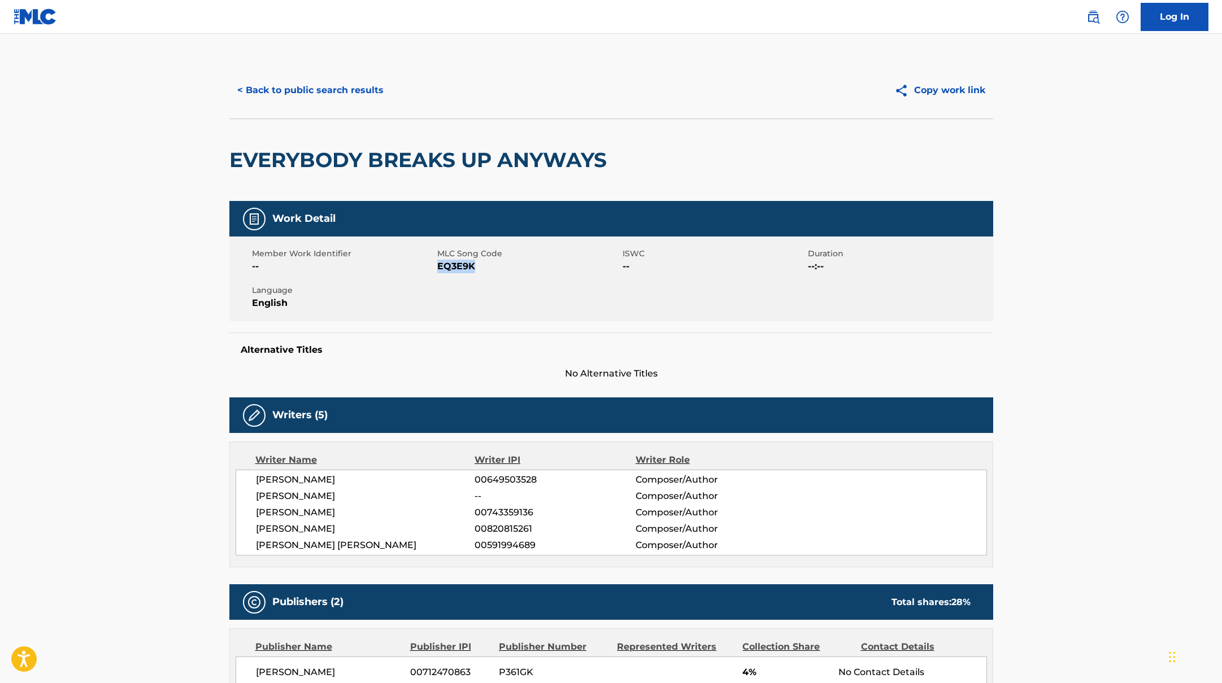
drag, startPoint x: 437, startPoint y: 267, endPoint x: 508, endPoint y: 267, distance: 71.2
click at [508, 267] on span "EQ3E9K" at bounding box center [528, 267] width 182 height 14
click at [315, 86] on button "< Back to public search results" at bounding box center [310, 90] width 162 height 28
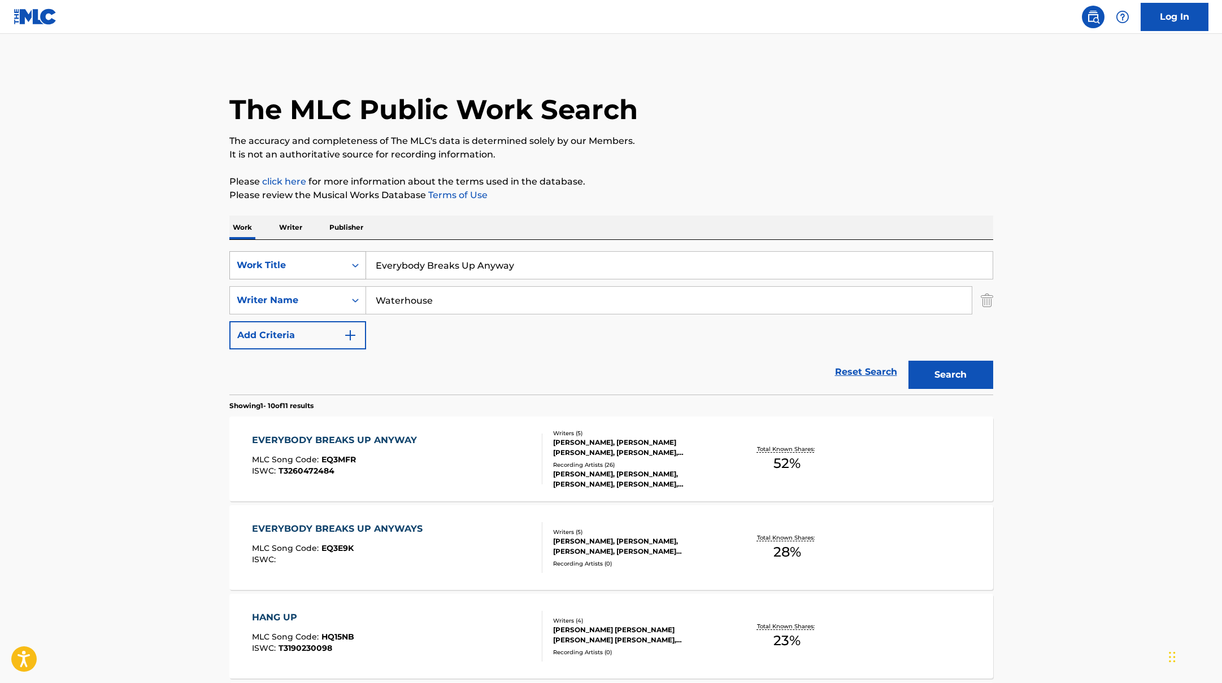
drag, startPoint x: 529, startPoint y: 266, endPoint x: 344, endPoint y: 260, distance: 185.4
click at [344, 260] on div "SearchWithCriteriab335d5b7-5ba0-43a8-9c5d-b3fbe2b10fcf Work Title Everybody Bre…" at bounding box center [611, 265] width 764 height 28
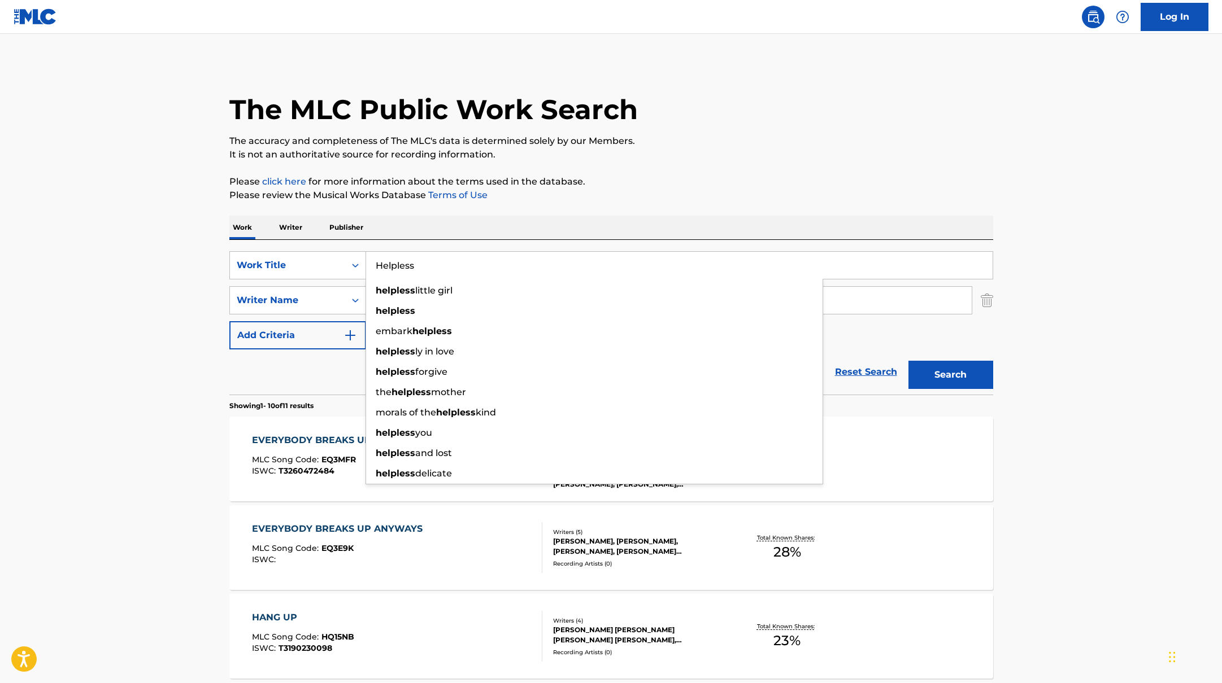
type input "Helpless"
click at [724, 178] on p "Please click here for more information about the terms used in the database." at bounding box center [611, 182] width 764 height 14
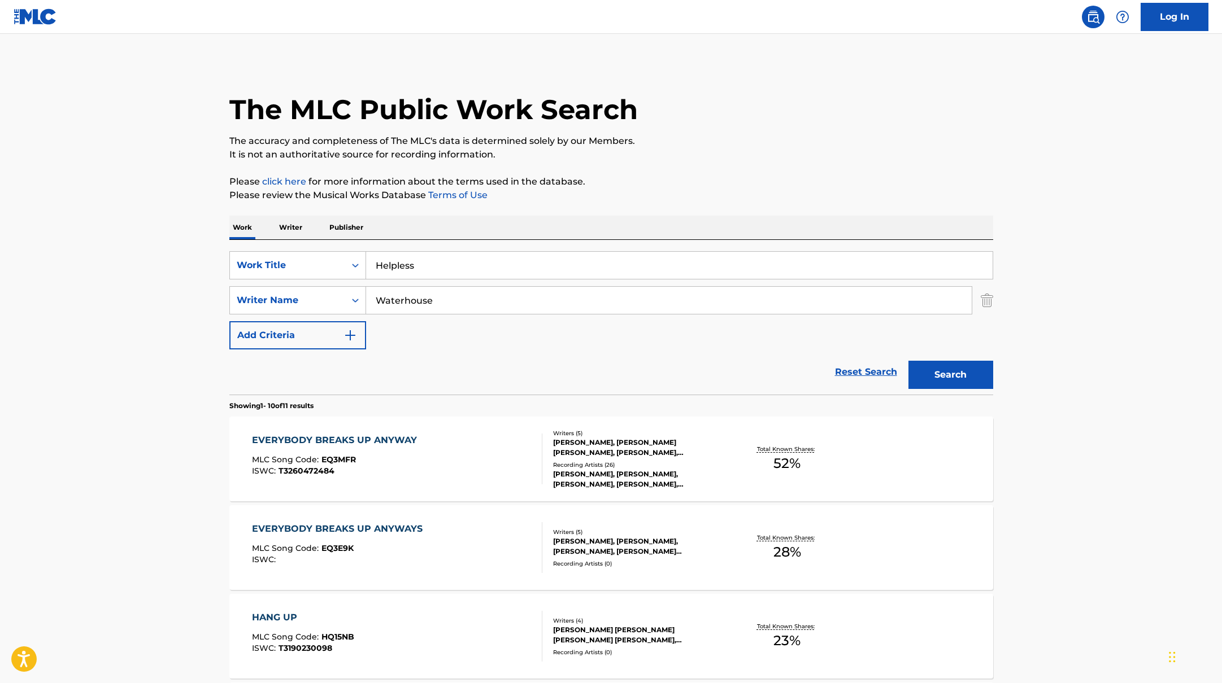
click at [930, 370] on button "Search" at bounding box center [950, 375] width 85 height 28
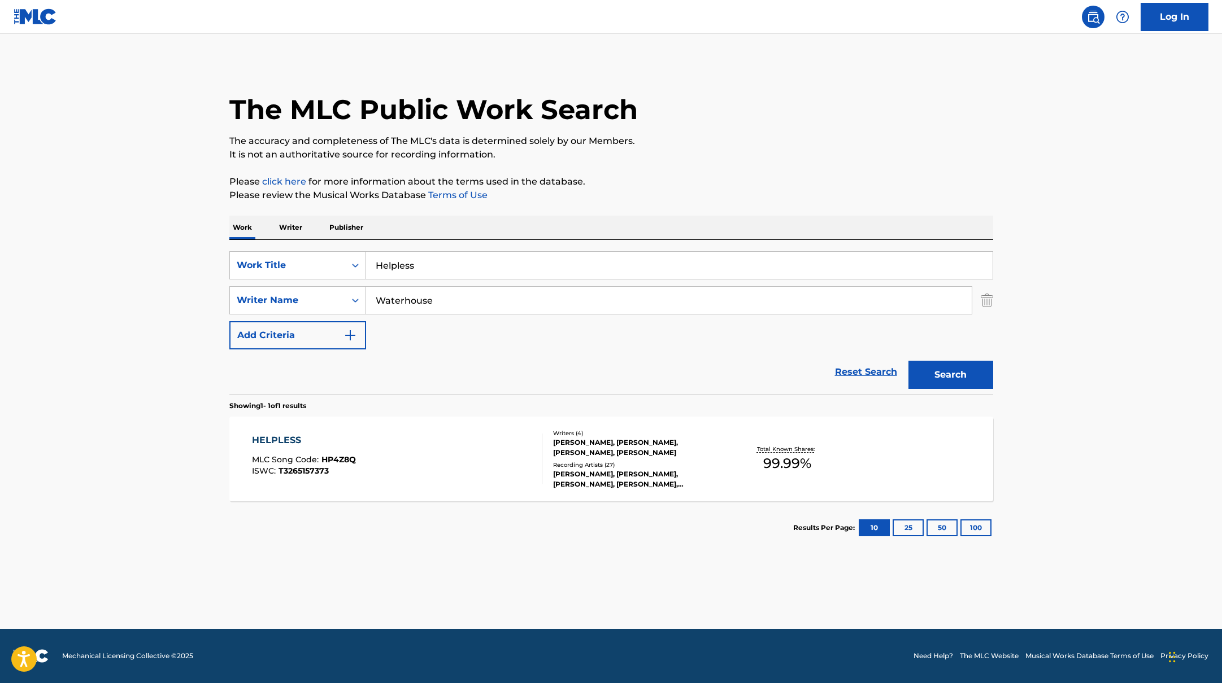
click at [445, 476] on div "HELPLESS MLC Song Code : HP4Z8Q ISWC : T3265157373" at bounding box center [397, 459] width 290 height 51
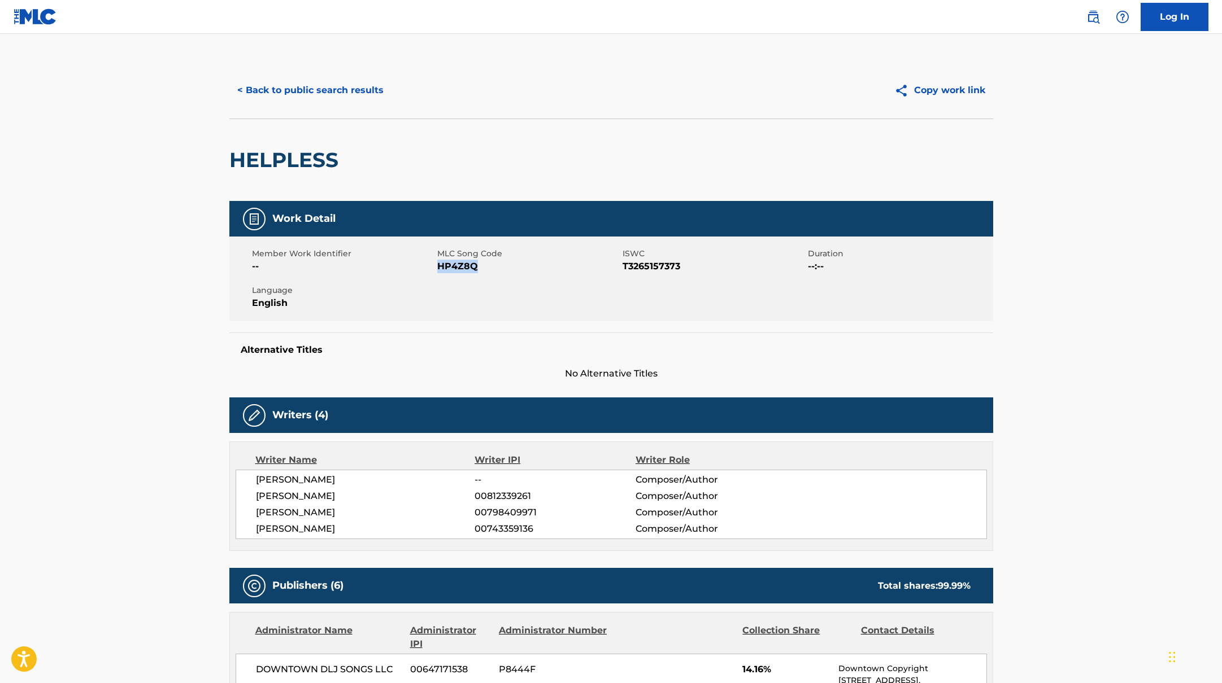
drag, startPoint x: 439, startPoint y: 268, endPoint x: 515, endPoint y: 267, distance: 75.1
click at [515, 267] on span "HP4Z8Q" at bounding box center [528, 267] width 182 height 14
click at [291, 90] on button "< Back to public search results" at bounding box center [310, 90] width 162 height 28
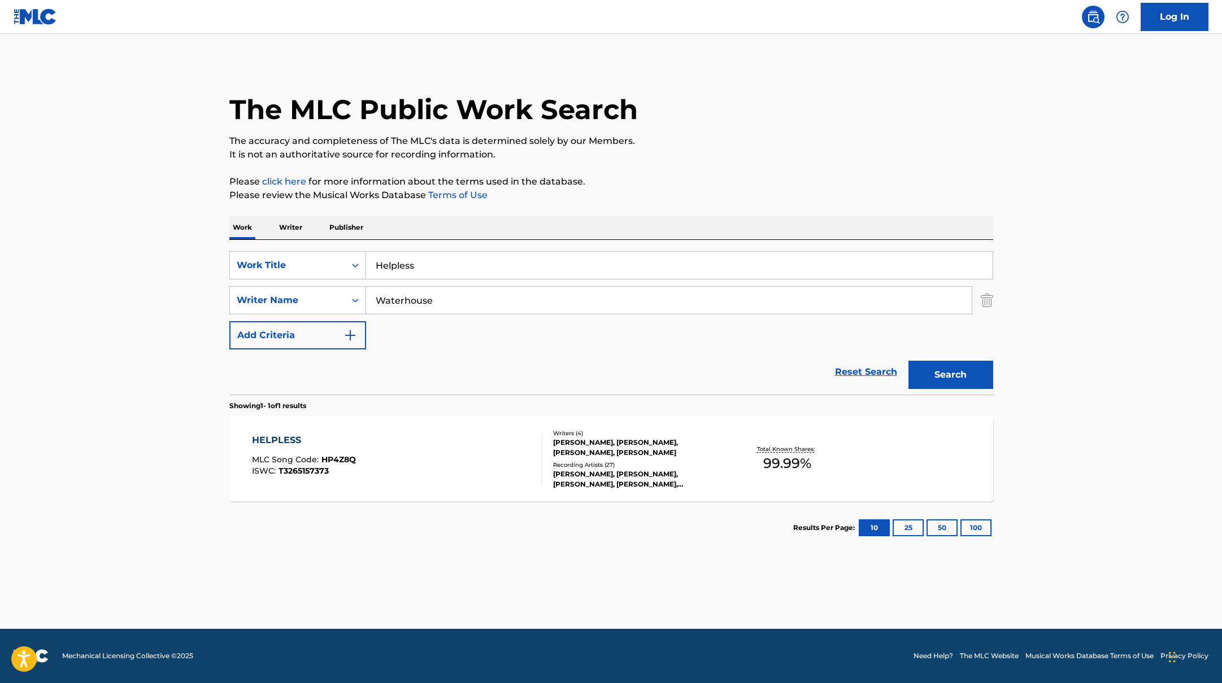
drag, startPoint x: 435, startPoint y: 267, endPoint x: 343, endPoint y: 244, distance: 94.8
click at [343, 244] on div "SearchWithCriteriab335d5b7-5ba0-43a8-9c5d-b3fbe2b10fcf Work Title Helpless Sear…" at bounding box center [611, 317] width 764 height 155
type input "To Love"
click at [696, 186] on p "Please click here for more information about the terms used in the database." at bounding box center [611, 182] width 764 height 14
click at [946, 380] on button "Search" at bounding box center [950, 375] width 85 height 28
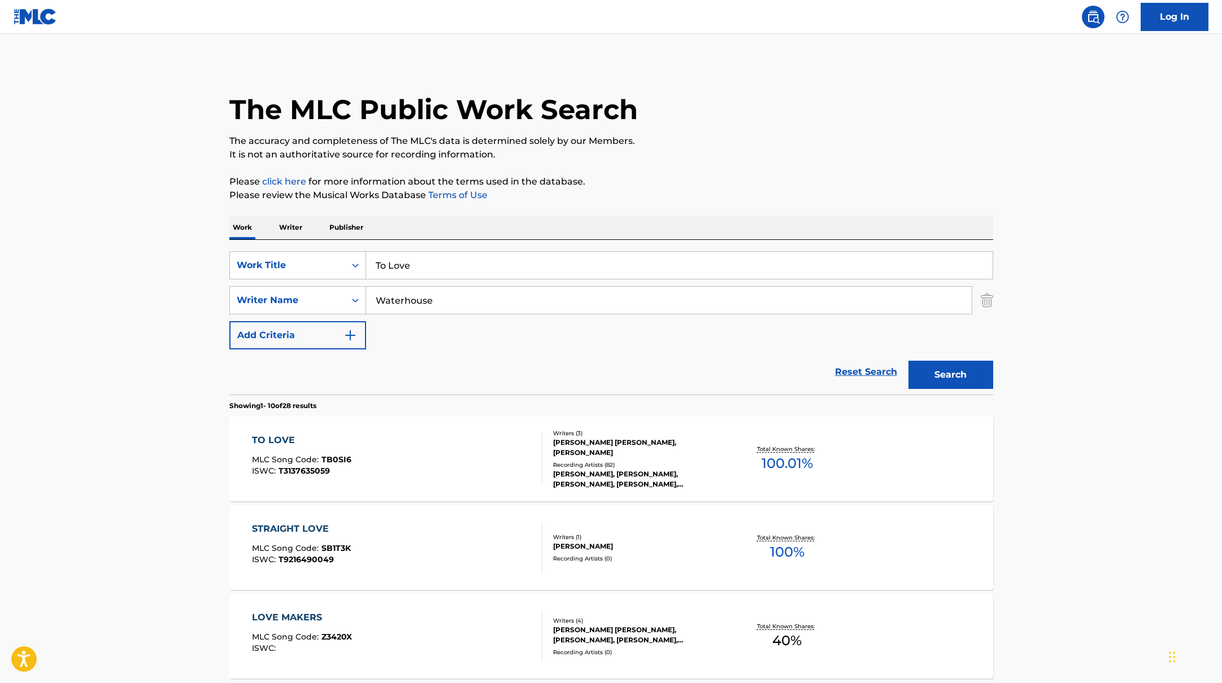
click at [474, 452] on div "TO LOVE MLC Song Code : TB0SI6 ISWC : T3137635059" at bounding box center [397, 459] width 290 height 51
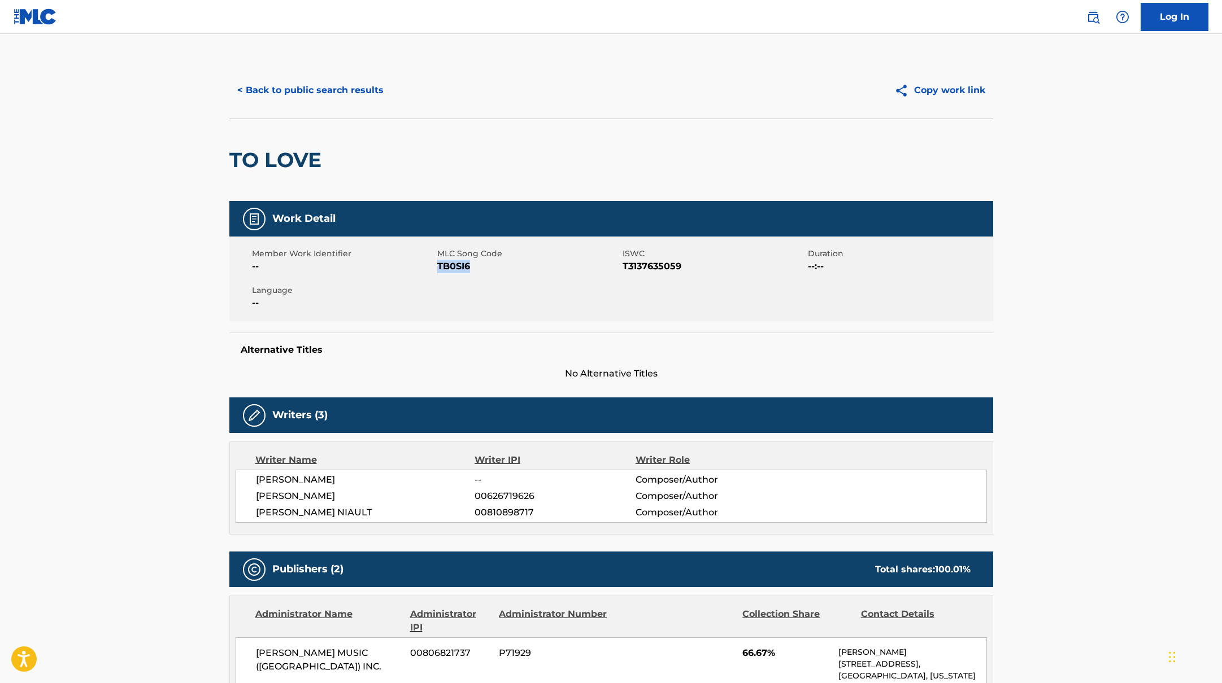
drag, startPoint x: 437, startPoint y: 265, endPoint x: 503, endPoint y: 268, distance: 66.7
click at [503, 268] on span "TB0SI6" at bounding box center [528, 267] width 182 height 14
click at [356, 98] on button "< Back to public search results" at bounding box center [310, 90] width 162 height 28
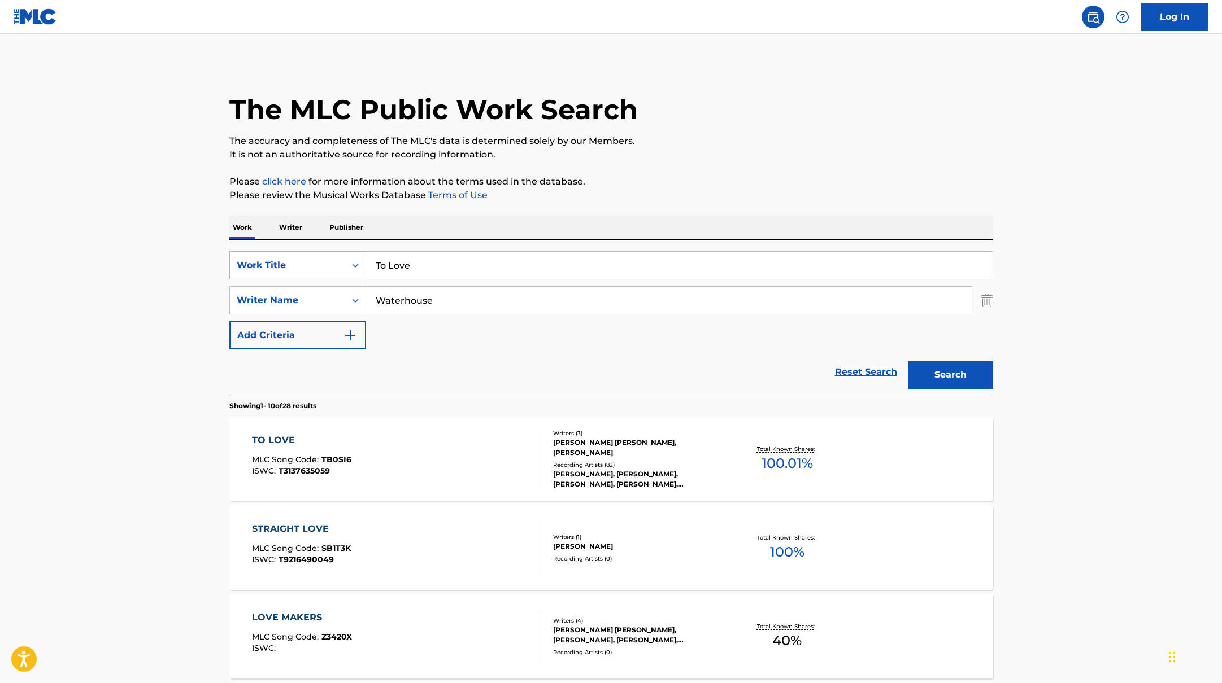
drag, startPoint x: 424, startPoint y: 274, endPoint x: 359, endPoint y: 262, distance: 66.0
click at [360, 263] on div "SearchWithCriteriab335d5b7-5ba0-43a8-9c5d-b3fbe2b10fcf Work Title To Love" at bounding box center [611, 265] width 764 height 28
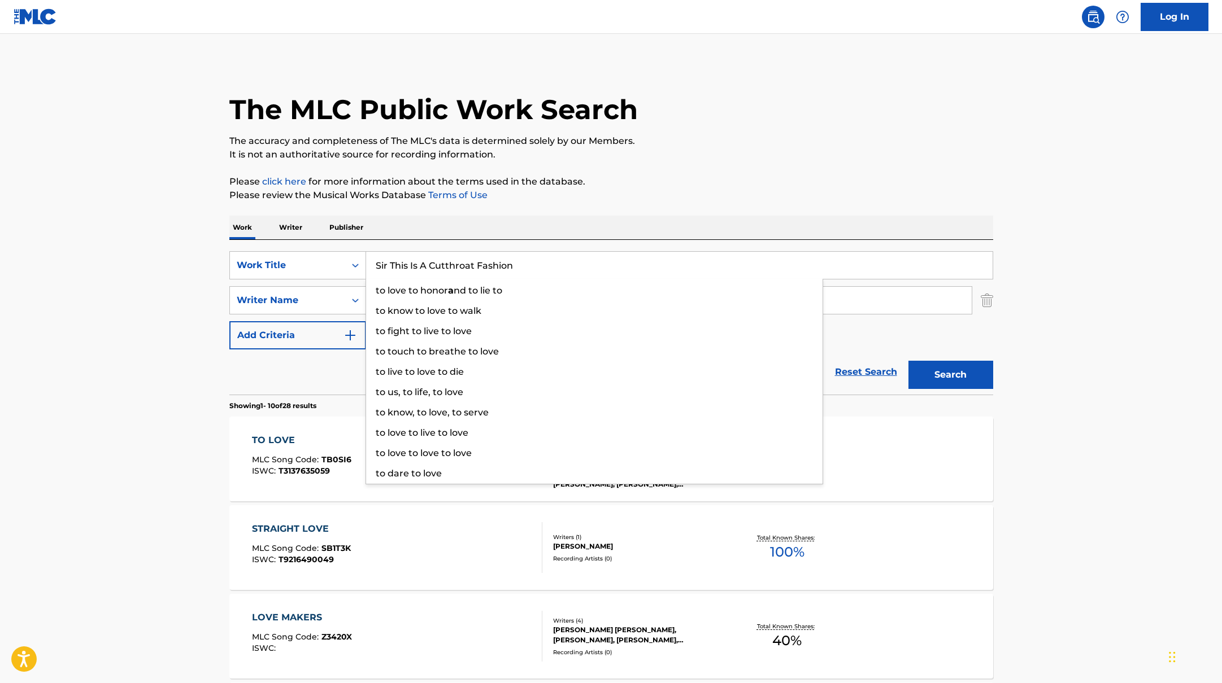
type input "Sir This Is A Cutthroat Fashion"
click at [615, 191] on p "Please review the Musical Works Database Terms of Use" at bounding box center [611, 196] width 764 height 14
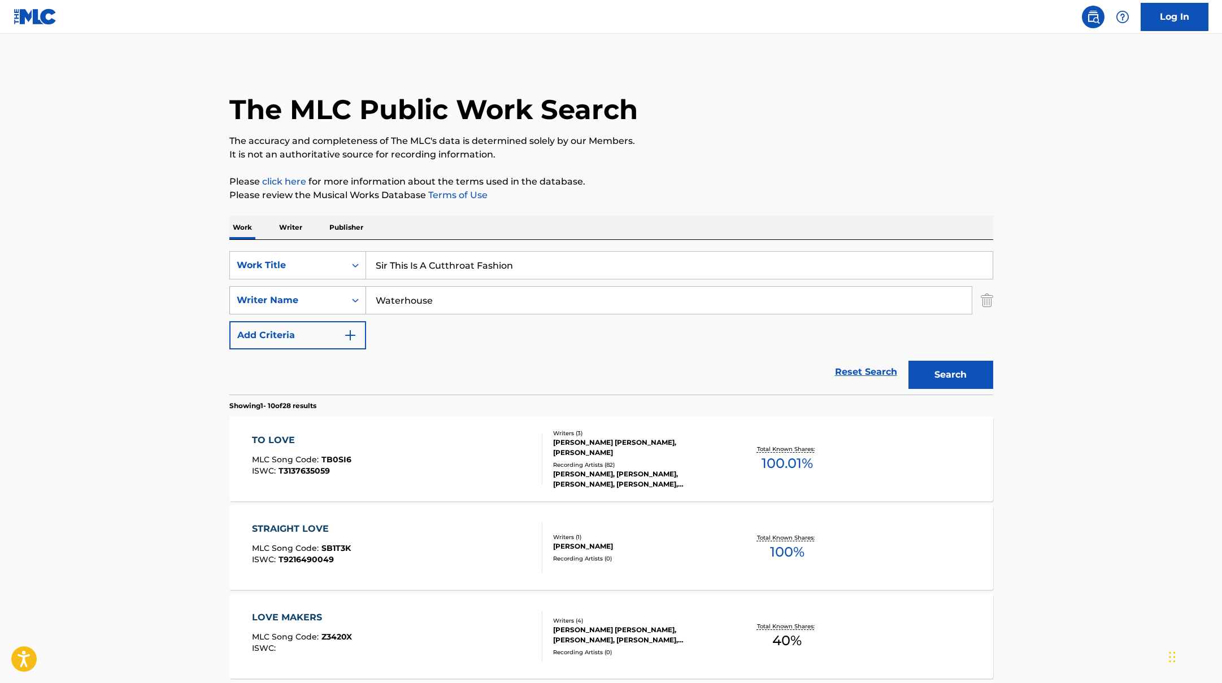
drag, startPoint x: 393, startPoint y: 299, endPoint x: 309, endPoint y: 292, distance: 84.4
click at [316, 297] on div "SearchWithCriteriabc7363e5-3b2b-47d7-9e26-821f073300c3 Writer Name Waterhouse" at bounding box center [611, 300] width 764 height 28
click at [908, 361] on button "Search" at bounding box center [950, 375] width 85 height 28
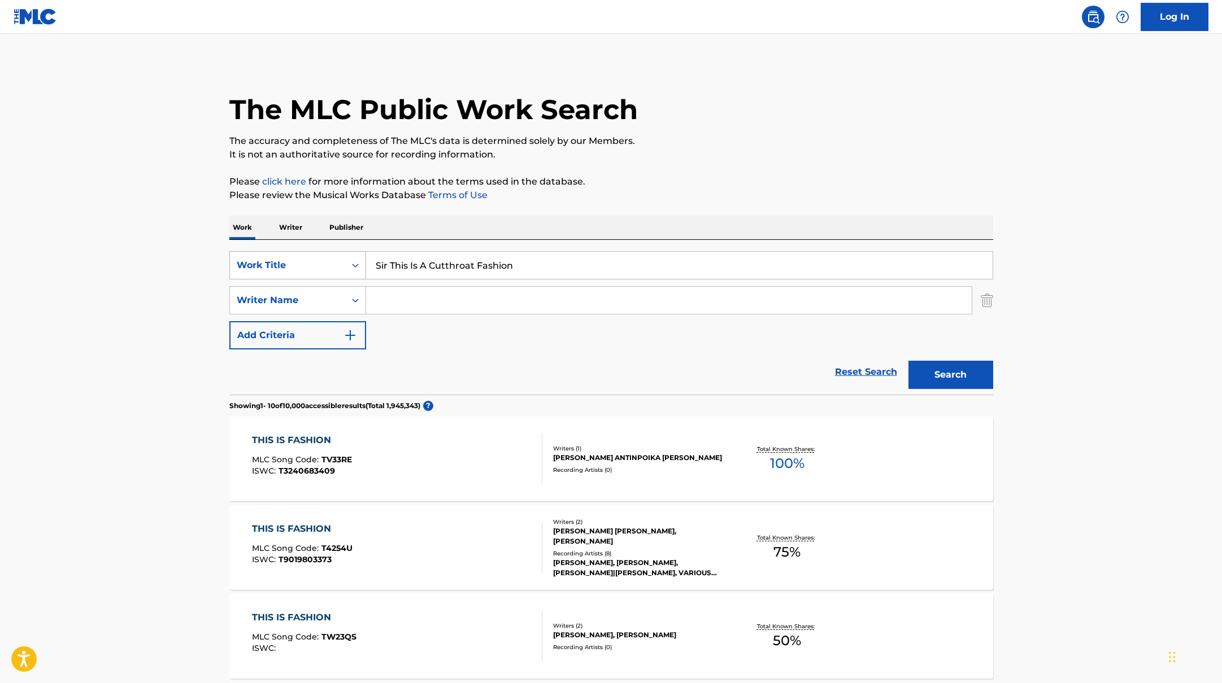
drag, startPoint x: 536, startPoint y: 268, endPoint x: 333, endPoint y: 258, distance: 203.6
click at [335, 263] on div "SearchWithCriteriab335d5b7-5ba0-43a8-9c5d-b3fbe2b10fcf Work Title Sir This Is A…" at bounding box center [611, 265] width 764 height 28
click at [931, 383] on button "Search" at bounding box center [950, 375] width 85 height 28
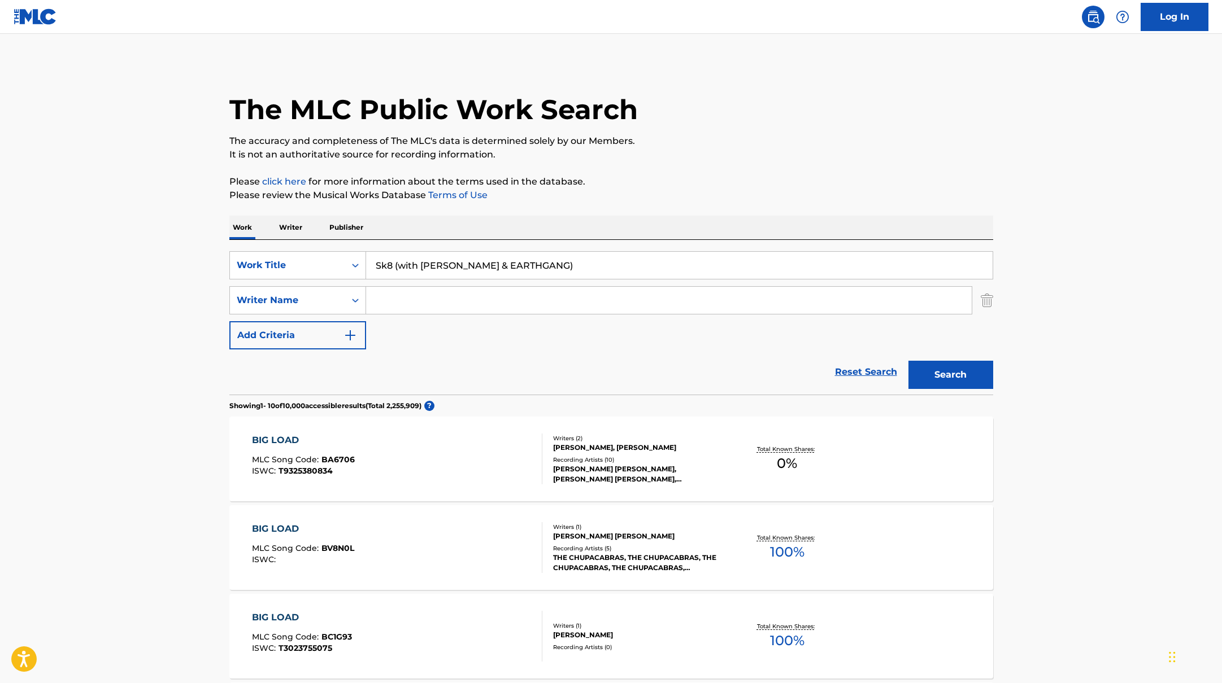
drag, startPoint x: 467, startPoint y: 268, endPoint x: 642, endPoint y: 177, distance: 197.3
type input "Sk8 (with [PERSON_NAME] & EARTHGANG)"
click at [646, 177] on p "Please click here for more information about the terms used in the database." at bounding box center [611, 182] width 764 height 14
click at [412, 303] on input "Search Form" at bounding box center [668, 300] width 605 height 27
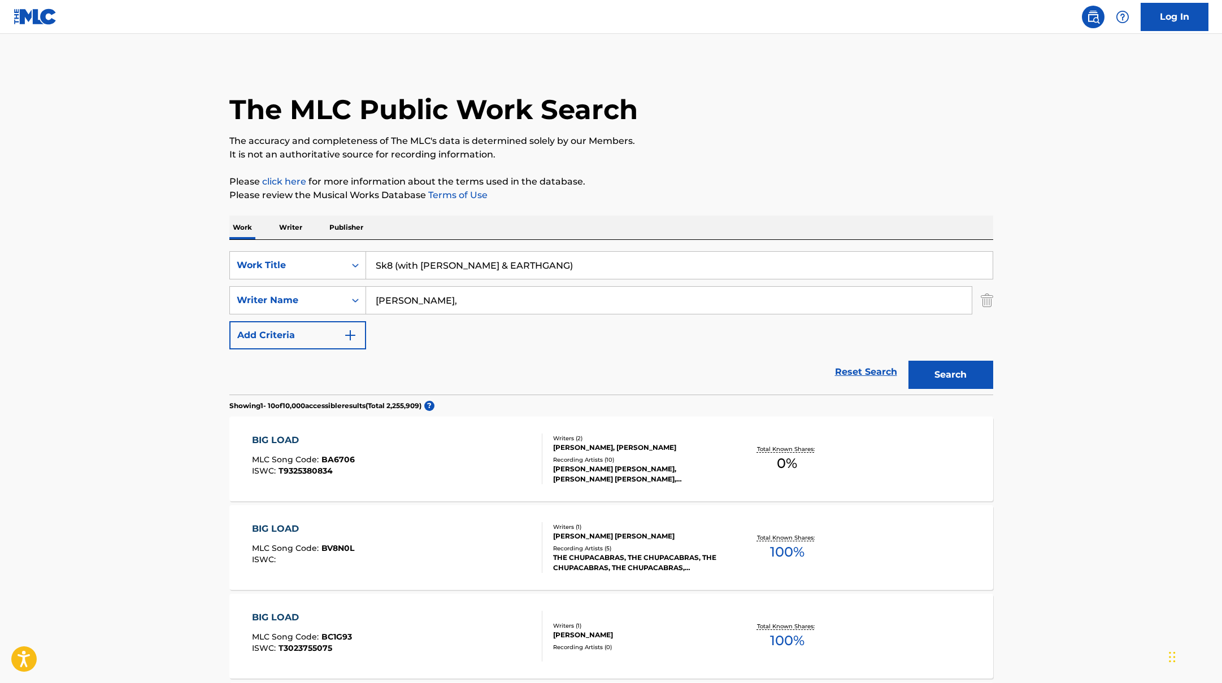
type input "[PERSON_NAME],"
drag, startPoint x: 563, startPoint y: 262, endPoint x: 394, endPoint y: 269, distance: 169.6
click at [394, 269] on input "Sk8 (with [PERSON_NAME] & EARTHGANG)" at bounding box center [679, 265] width 626 height 27
type input "Sk8"
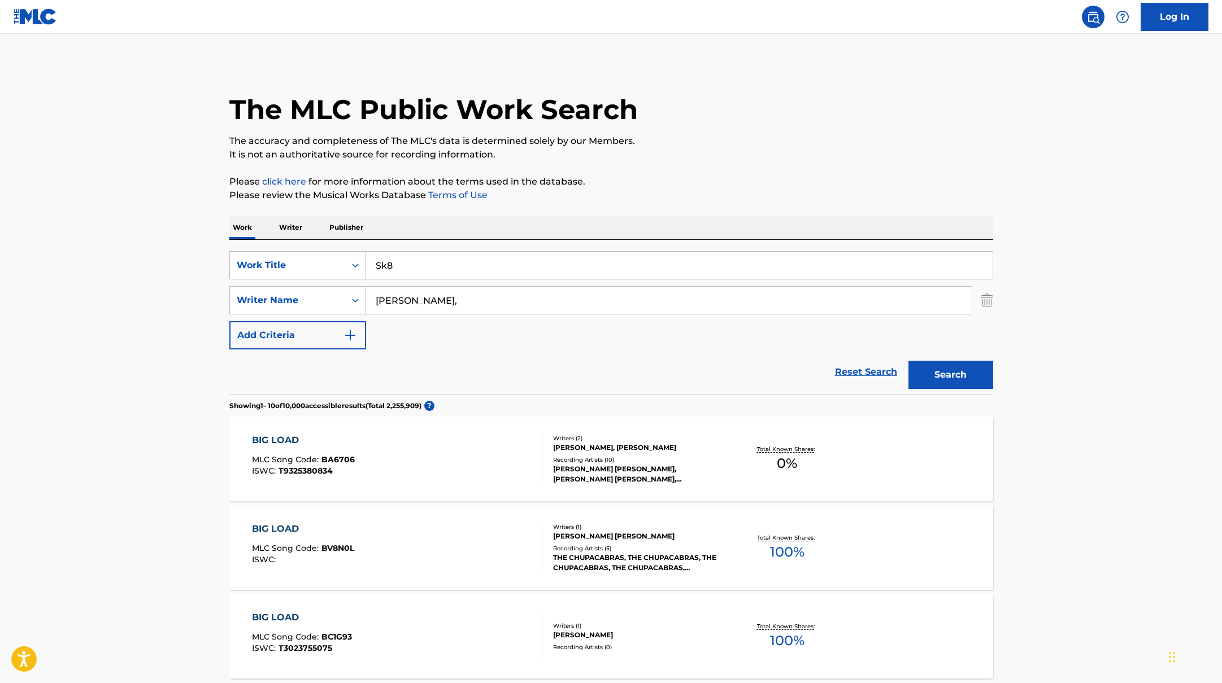
click at [957, 373] on button "Search" at bounding box center [950, 375] width 85 height 28
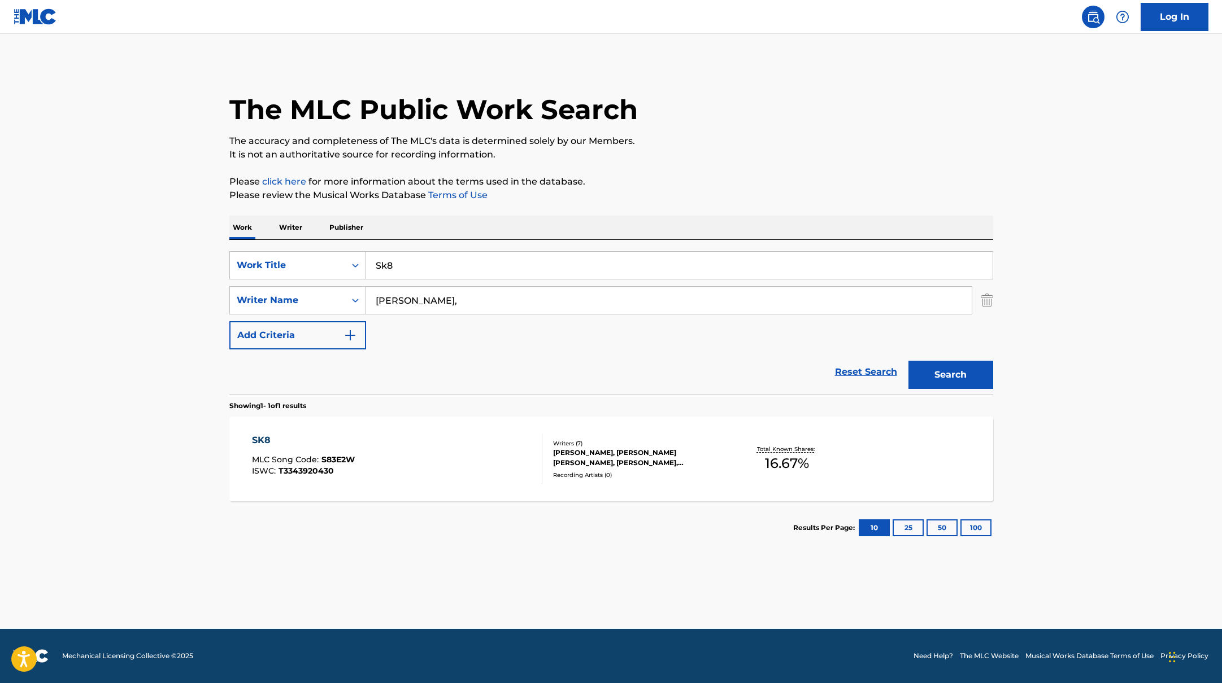
click at [486, 468] on div "SK8 MLC Song Code : S83E2W ISWC : T3343920430" at bounding box center [397, 459] width 290 height 51
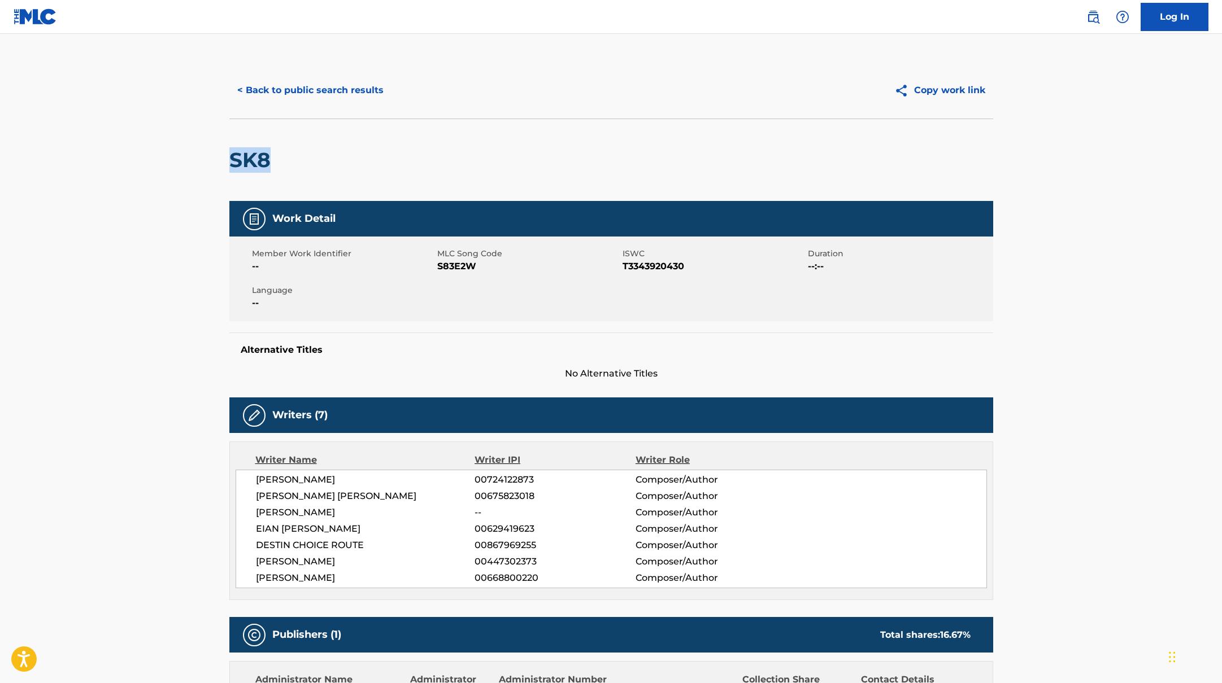
drag, startPoint x: 315, startPoint y: 158, endPoint x: 232, endPoint y: 160, distance: 83.1
click at [232, 160] on div "SK8" at bounding box center [611, 160] width 764 height 82
drag, startPoint x: 438, startPoint y: 267, endPoint x: 529, endPoint y: 267, distance: 90.9
click at [529, 267] on span "S83E2W" at bounding box center [528, 267] width 182 height 14
click at [361, 88] on button "< Back to public search results" at bounding box center [310, 90] width 162 height 28
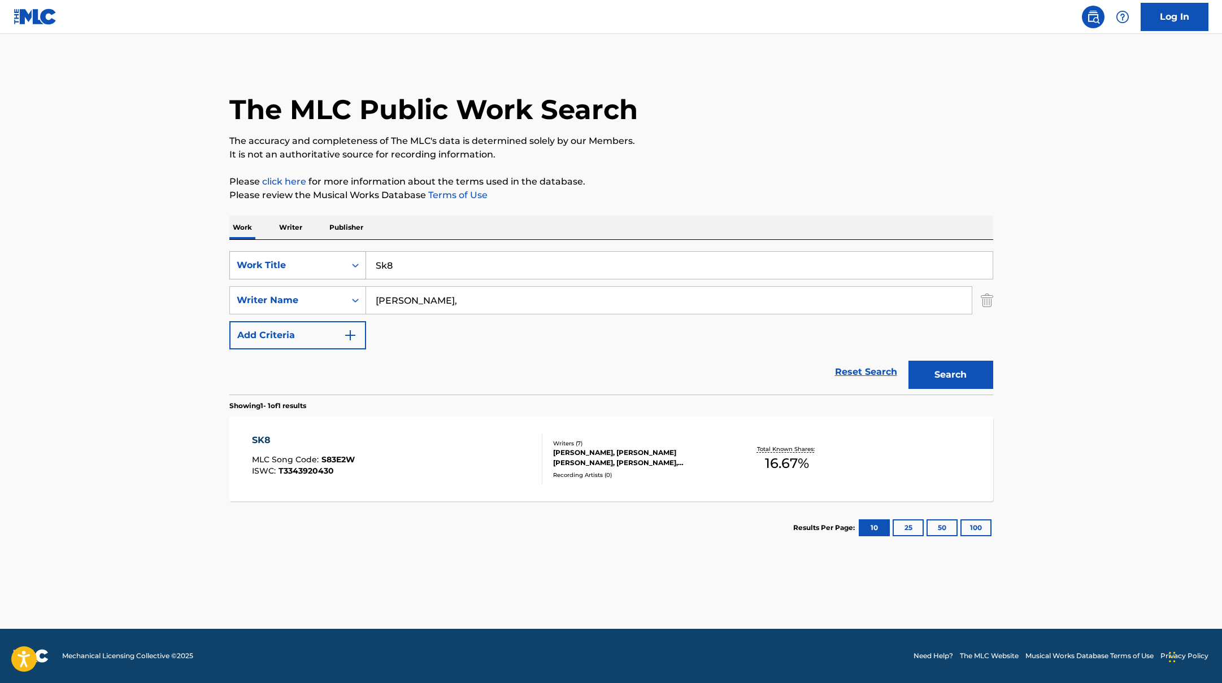
drag, startPoint x: 398, startPoint y: 263, endPoint x: 360, endPoint y: 259, distance: 38.0
click at [364, 259] on div "SearchWithCriteriab335d5b7-5ba0-43a8-9c5d-b3fbe2b10fcf Work Title Sk8" at bounding box center [611, 265] width 764 height 28
click at [398, 265] on input "CiaraEARTHGANGJID" at bounding box center [679, 265] width 626 height 27
click at [462, 265] on input "[PERSON_NAME], EARTHGANGJID" at bounding box center [679, 265] width 626 height 27
drag, startPoint x: 498, startPoint y: 267, endPoint x: 337, endPoint y: 258, distance: 161.8
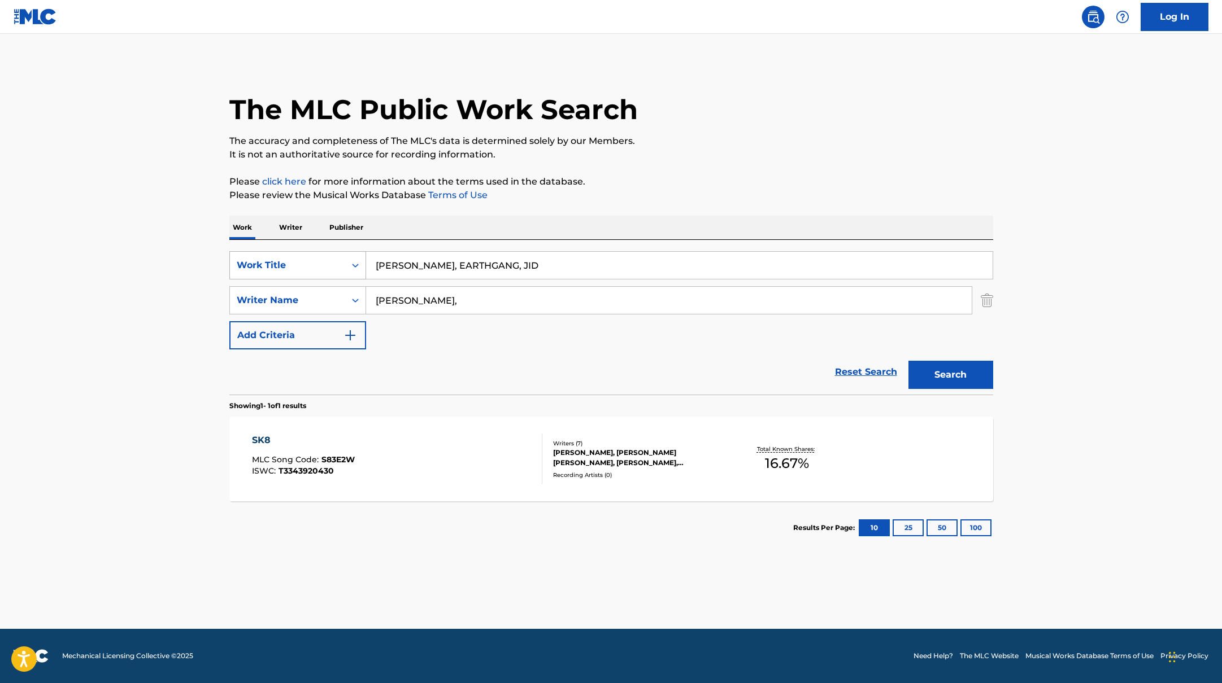
click at [337, 258] on div "SearchWithCriteriab335d5b7-5ba0-43a8-9c5d-b3fbe2b10fcf Work Title [PERSON_NAME]…" at bounding box center [611, 265] width 764 height 28
type input "YouUgly"
click at [705, 167] on div "The MLC Public Work Search The accuracy and completeness of The MLC's data is d…" at bounding box center [611, 308] width 791 height 493
click at [931, 377] on button "Search" at bounding box center [950, 375] width 85 height 28
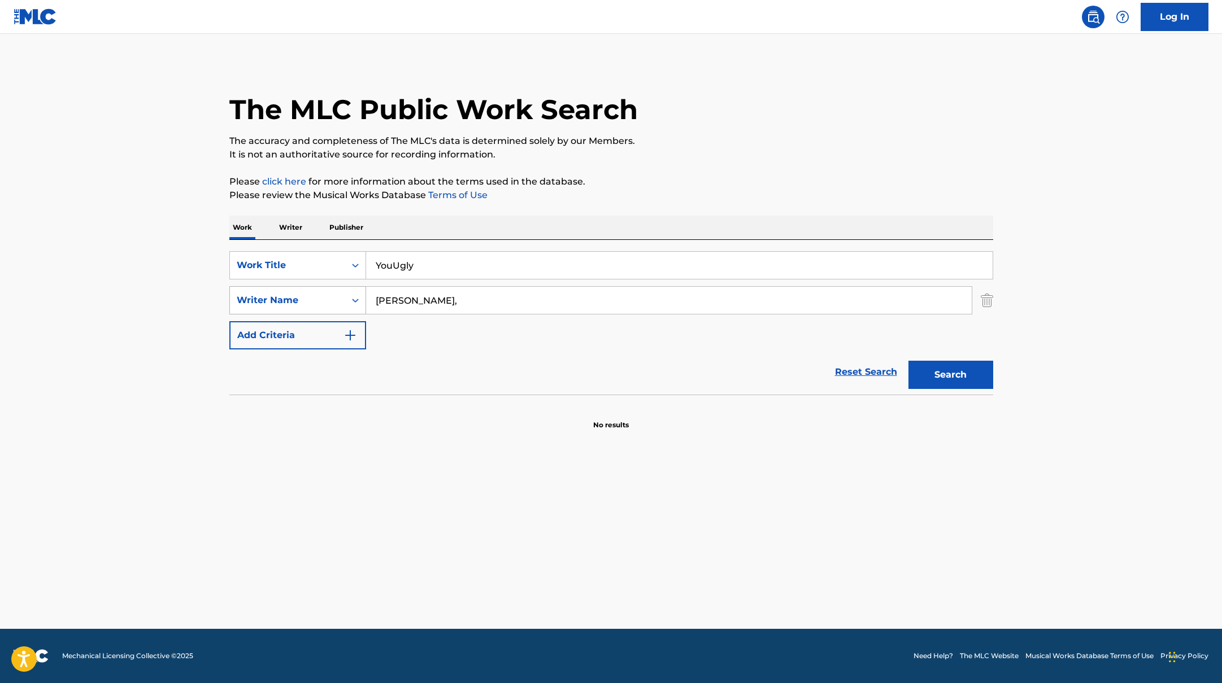
drag, startPoint x: 420, startPoint y: 303, endPoint x: 335, endPoint y: 292, distance: 84.8
click at [335, 292] on div "SearchWithCriteriabc7363e5-3b2b-47d7-9e26-821f073300c3 Writer Name [PERSON_NAME…" at bounding box center [611, 300] width 764 height 28
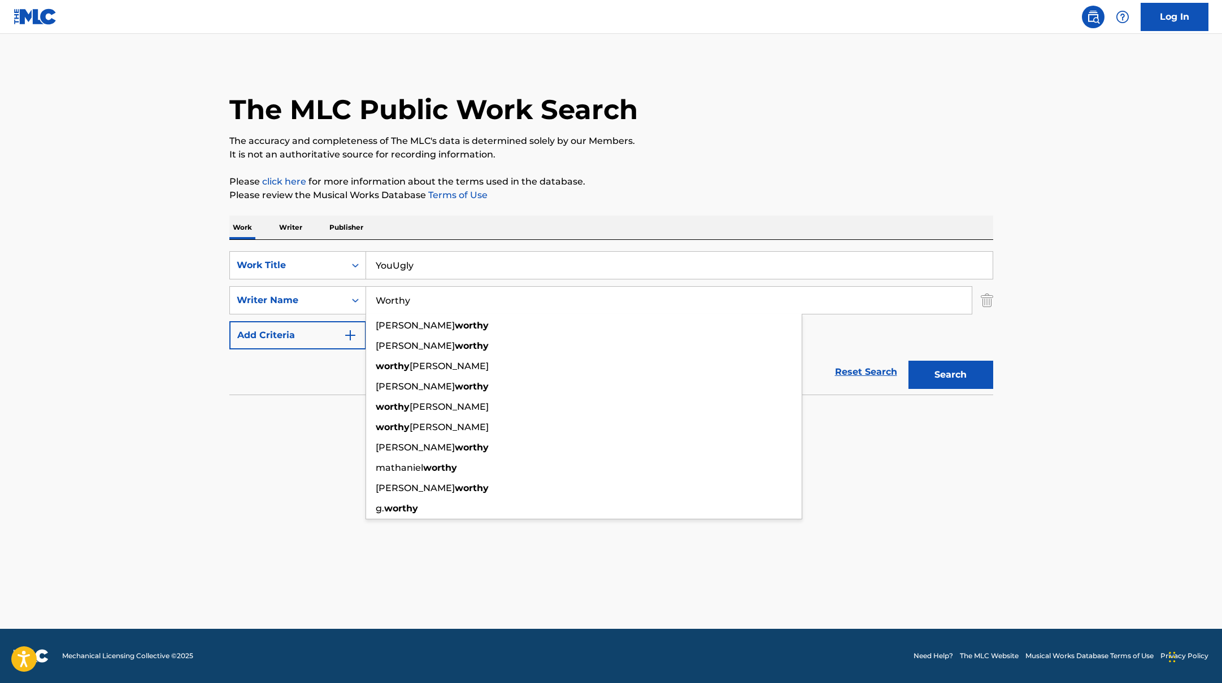
click at [727, 183] on p "Please click here for more information about the terms used in the database." at bounding box center [611, 182] width 764 height 14
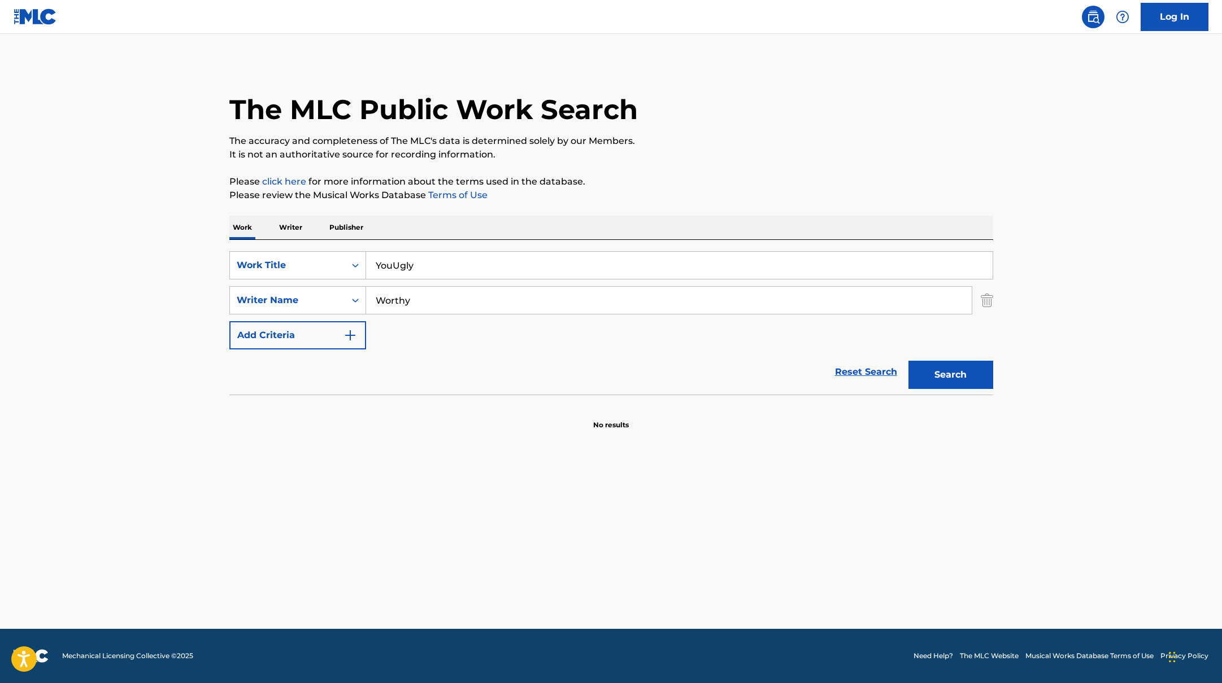
click at [979, 376] on button "Search" at bounding box center [950, 375] width 85 height 28
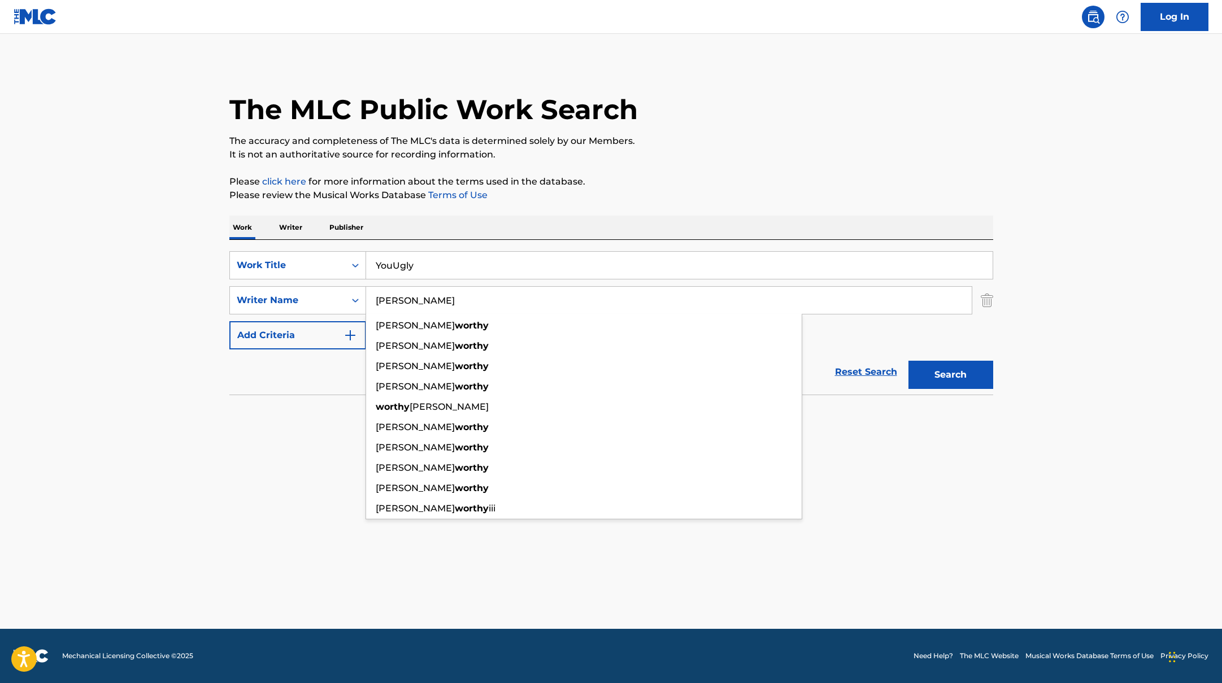
drag, startPoint x: 416, startPoint y: 304, endPoint x: 508, endPoint y: 228, distance: 118.7
click at [304, 302] on div "SearchWithCriteriabc7363e5-3b2b-47d7-9e26-821f073300c3 Writer Name [PERSON_NAME…" at bounding box center [611, 300] width 764 height 28
type input "[PERSON_NAME]"
click at [738, 175] on p "Please click here for more information about the terms used in the database." at bounding box center [611, 182] width 764 height 14
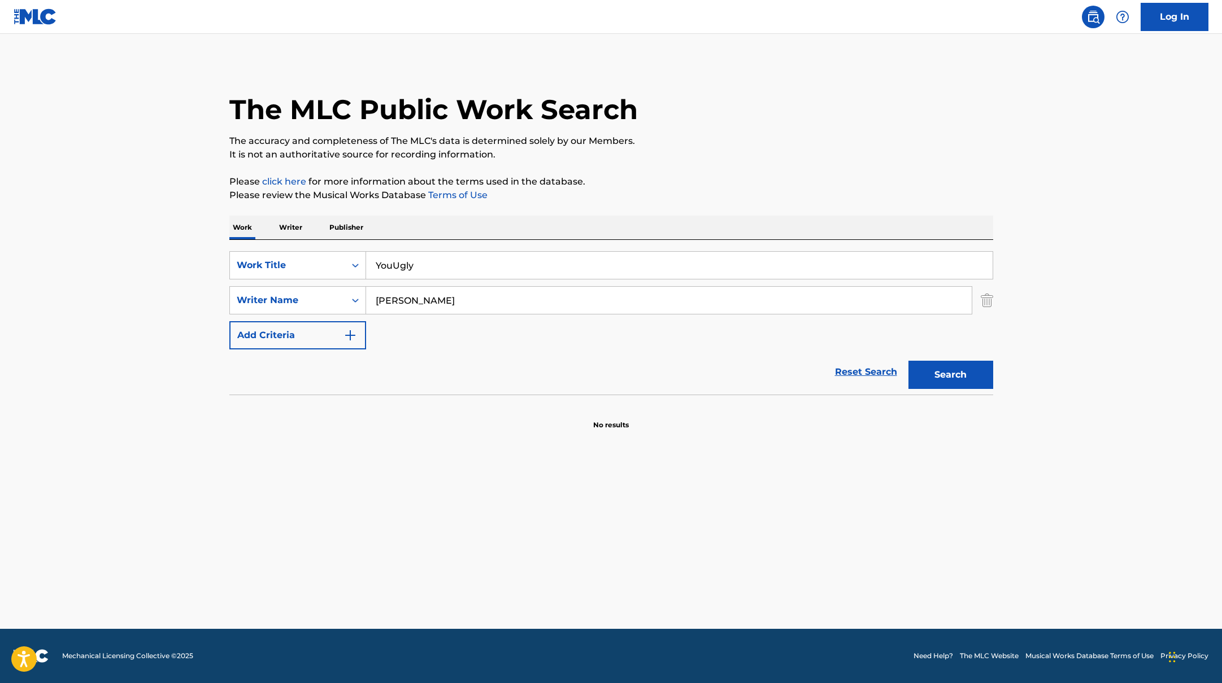
click at [961, 378] on button "Search" at bounding box center [950, 375] width 85 height 28
drag, startPoint x: 439, startPoint y: 257, endPoint x: 441, endPoint y: 263, distance: 6.4
click at [441, 263] on input "YouUgly" at bounding box center [679, 265] width 626 height 27
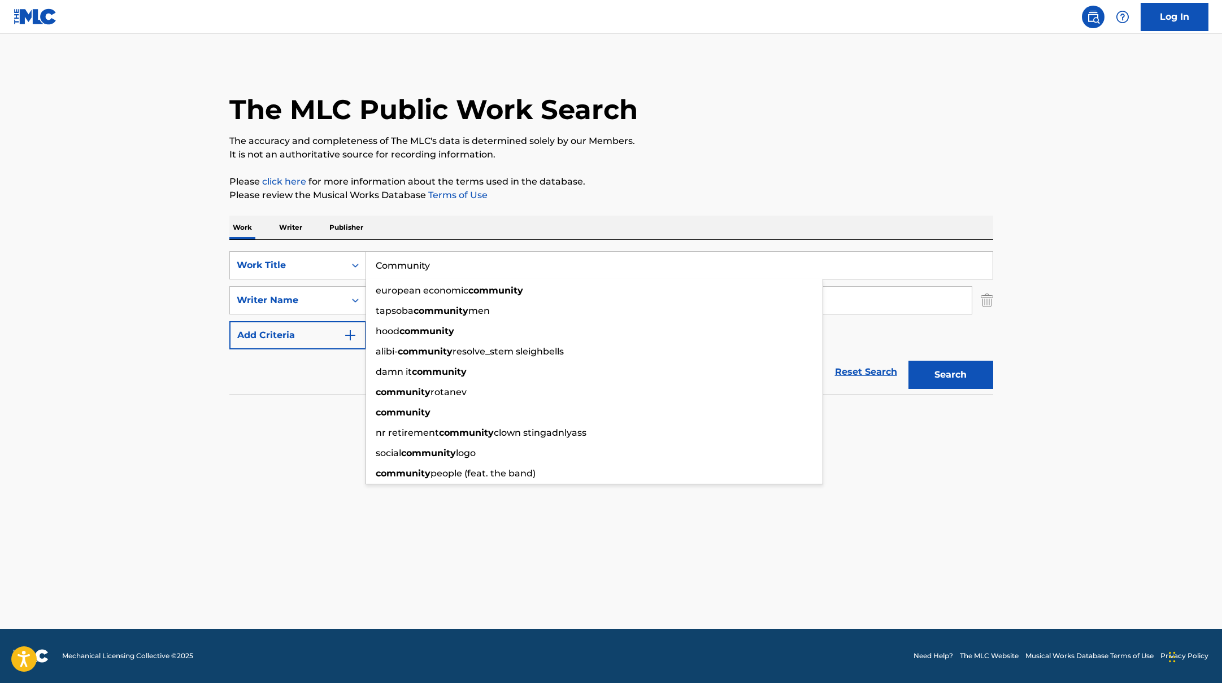
type input "Community"
click at [727, 156] on p "It is not an authoritative source for recording information." at bounding box center [611, 155] width 764 height 14
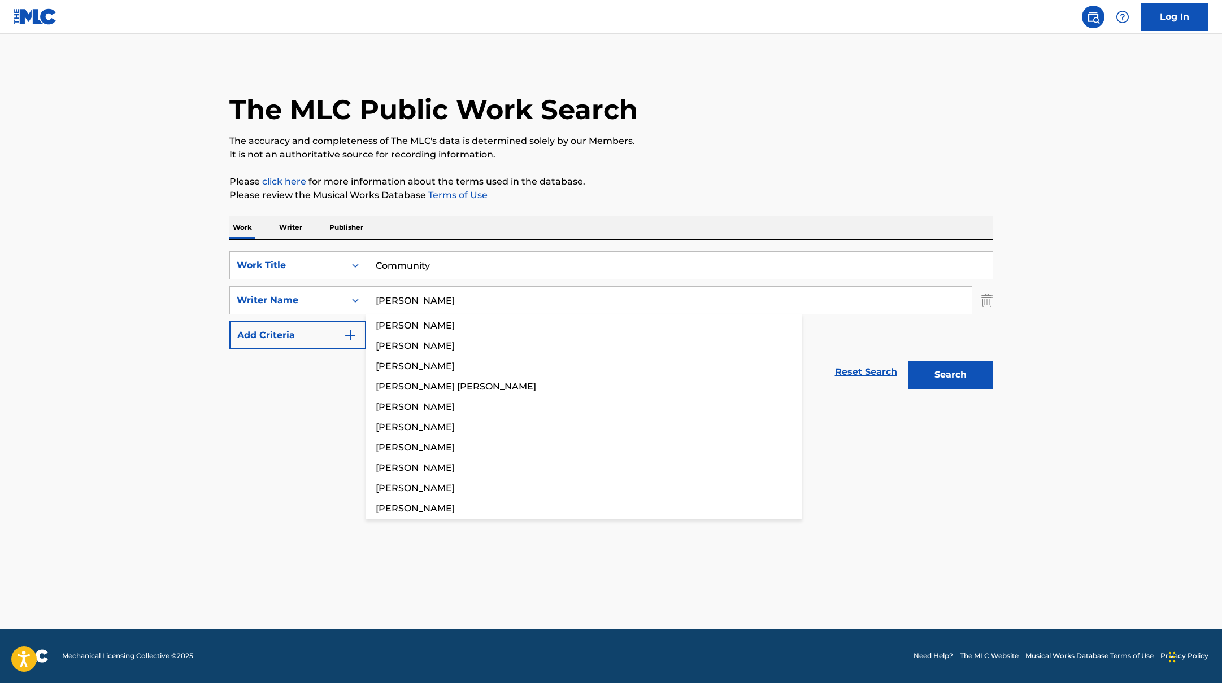
drag, startPoint x: 420, startPoint y: 306, endPoint x: 812, endPoint y: 177, distance: 412.6
click at [812, 177] on div "The MLC Public Work Search The accuracy and completeness of The MLC's data is d…" at bounding box center [611, 246] width 791 height 368
type input "[PERSON_NAME]"
click at [812, 177] on p "Please click here for more information about the terms used in the database." at bounding box center [611, 182] width 764 height 14
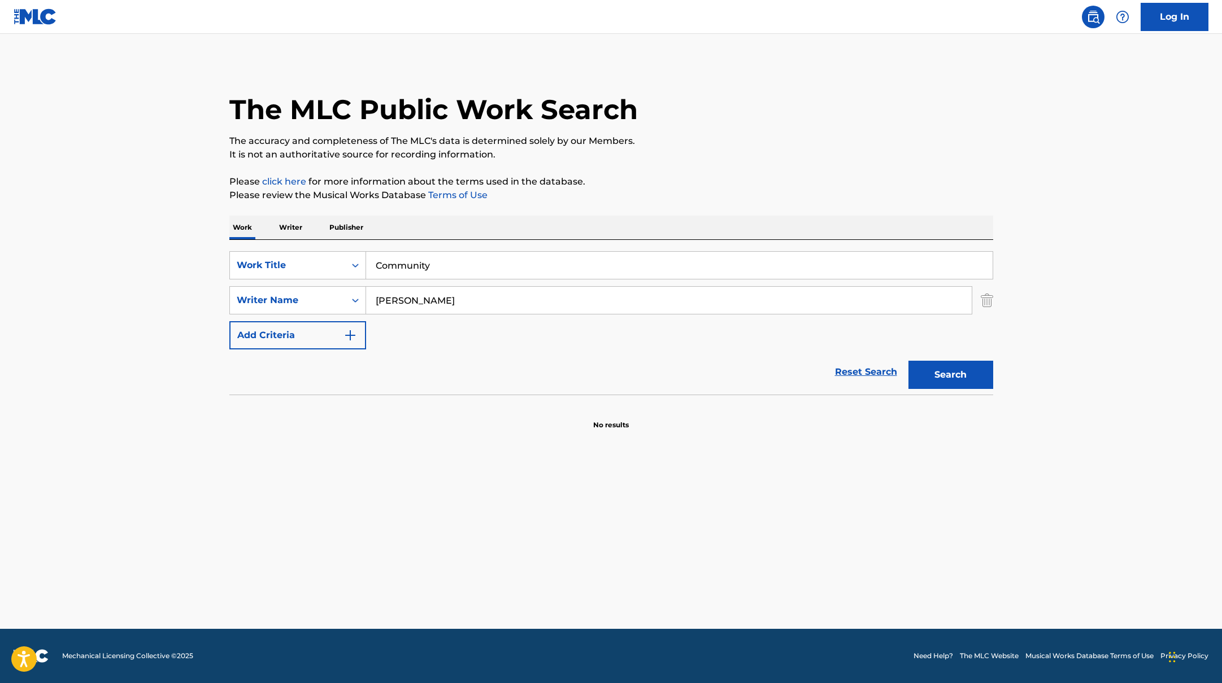
click at [971, 380] on button "Search" at bounding box center [950, 375] width 85 height 28
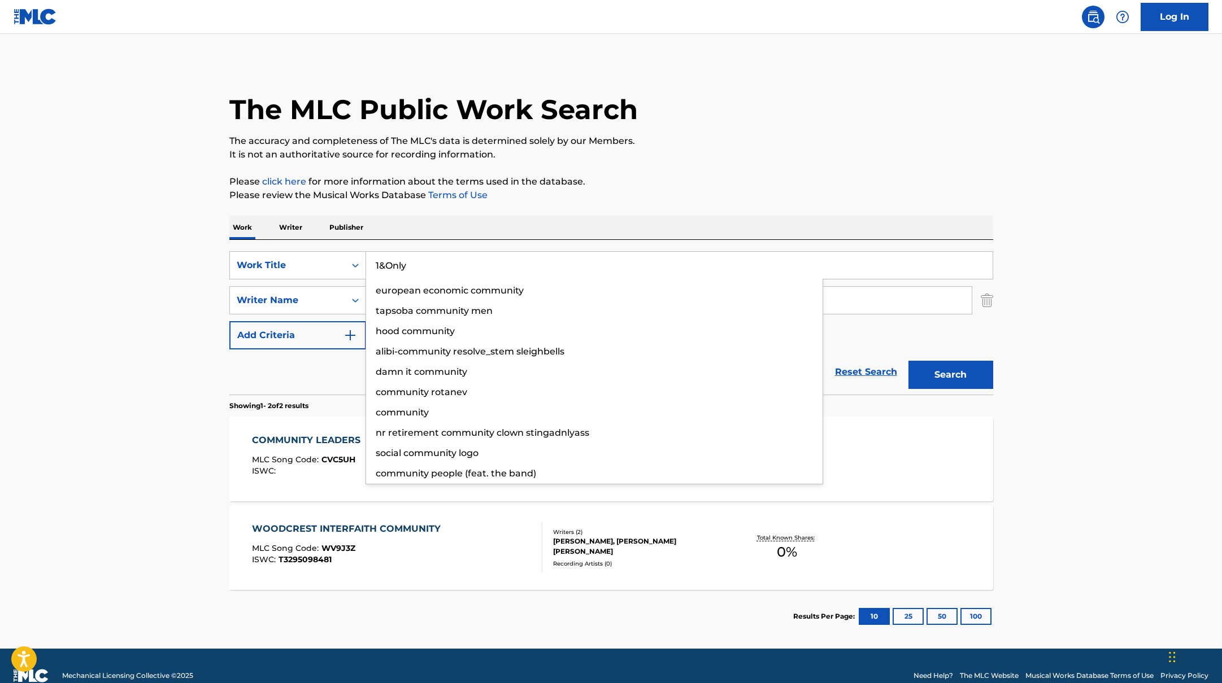
drag, startPoint x: 447, startPoint y: 270, endPoint x: 541, endPoint y: 204, distance: 114.2
click at [540, 204] on div "The MLC Public Work Search The accuracy and completeness of The MLC's data is d…" at bounding box center [611, 352] width 791 height 581
type input "1&Only"
click at [541, 204] on div "The MLC Public Work Search The accuracy and completeness of The MLC's data is d…" at bounding box center [611, 352] width 791 height 581
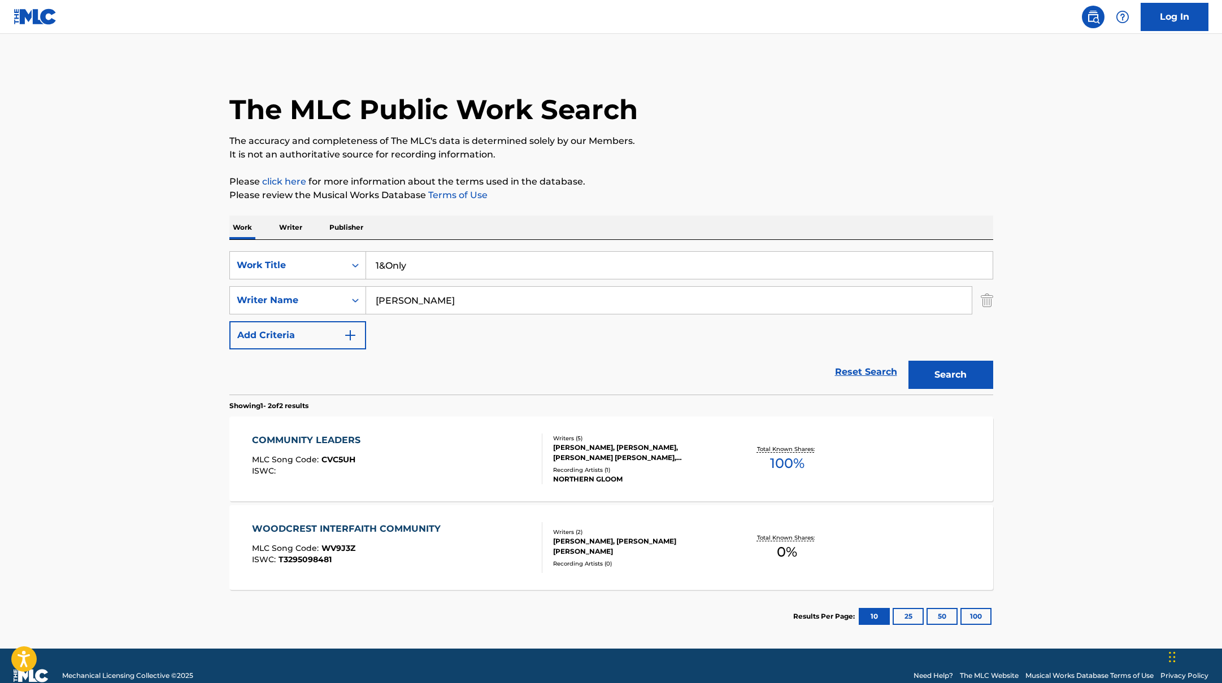
drag, startPoint x: 425, startPoint y: 303, endPoint x: 316, endPoint y: 285, distance: 110.0
click at [316, 285] on div "SearchWithCriteriab335d5b7-5ba0-43a8-9c5d-b3fbe2b10fcf Work Title 1&Only Search…" at bounding box center [611, 300] width 764 height 98
click at [908, 361] on button "Search" at bounding box center [950, 375] width 85 height 28
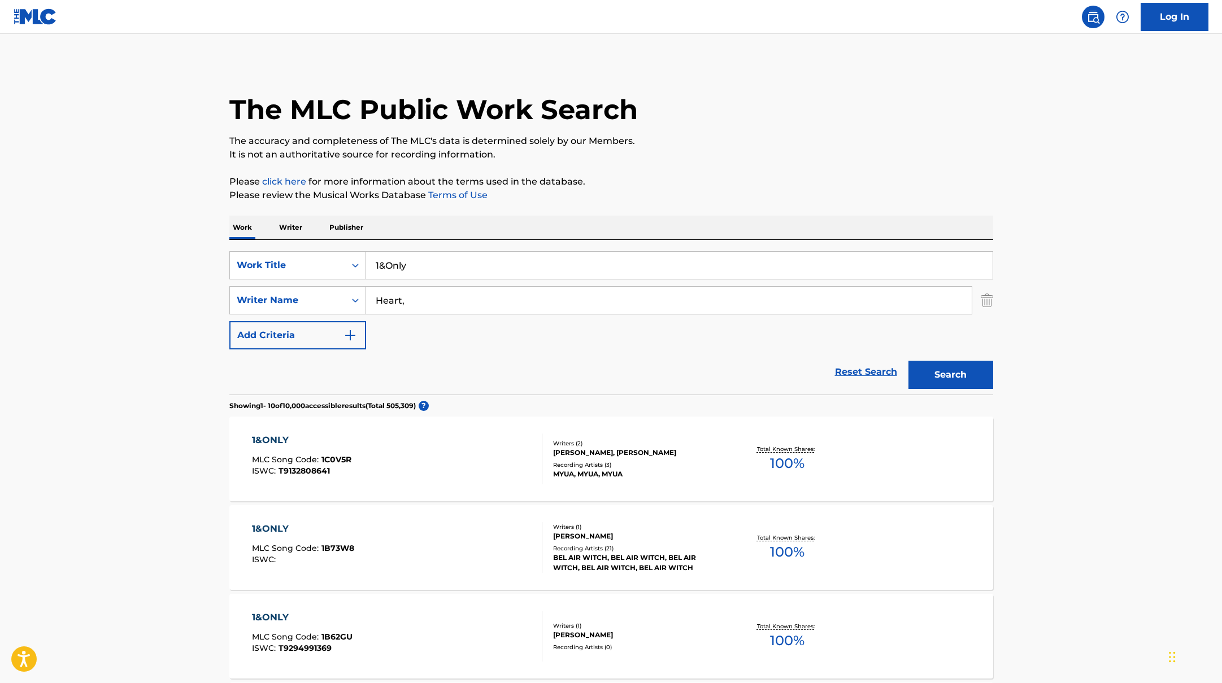
type input "Heart,"
click at [936, 384] on button "Search" at bounding box center [950, 375] width 85 height 28
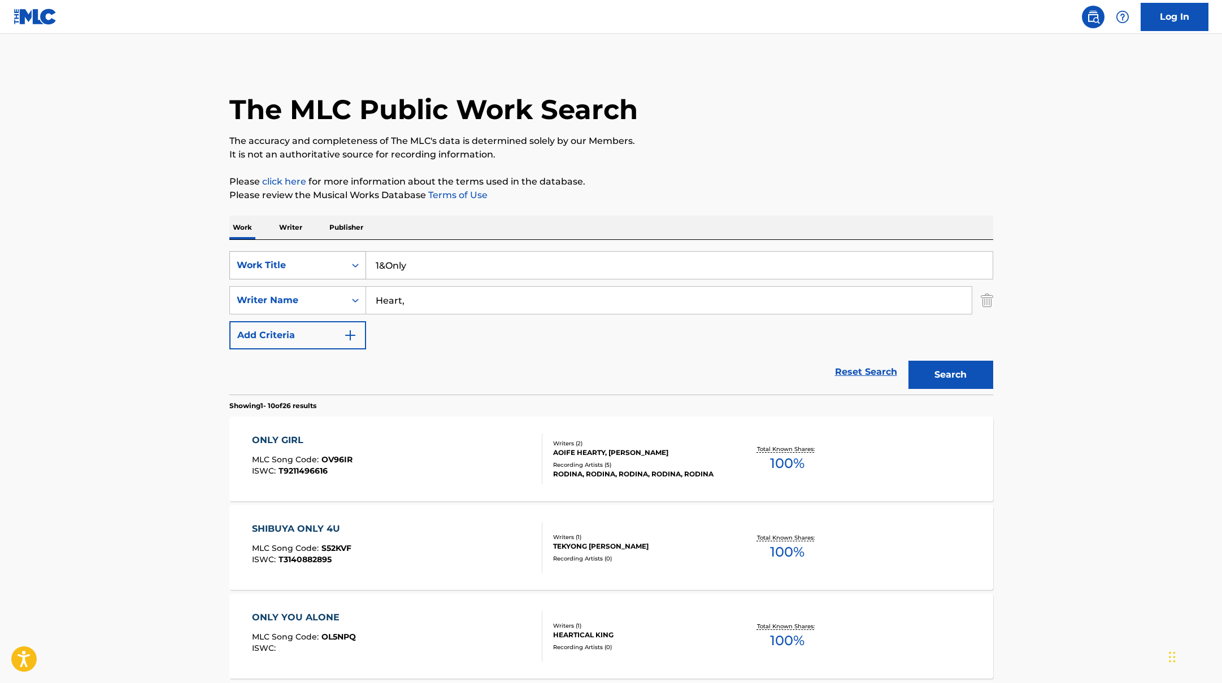
drag, startPoint x: 415, startPoint y: 267, endPoint x: 318, endPoint y: 262, distance: 96.7
click at [327, 262] on div "SearchWithCriteriab335d5b7-5ba0-43a8-9c5d-b3fbe2b10fcf Work Title 1&Only" at bounding box center [611, 265] width 764 height 28
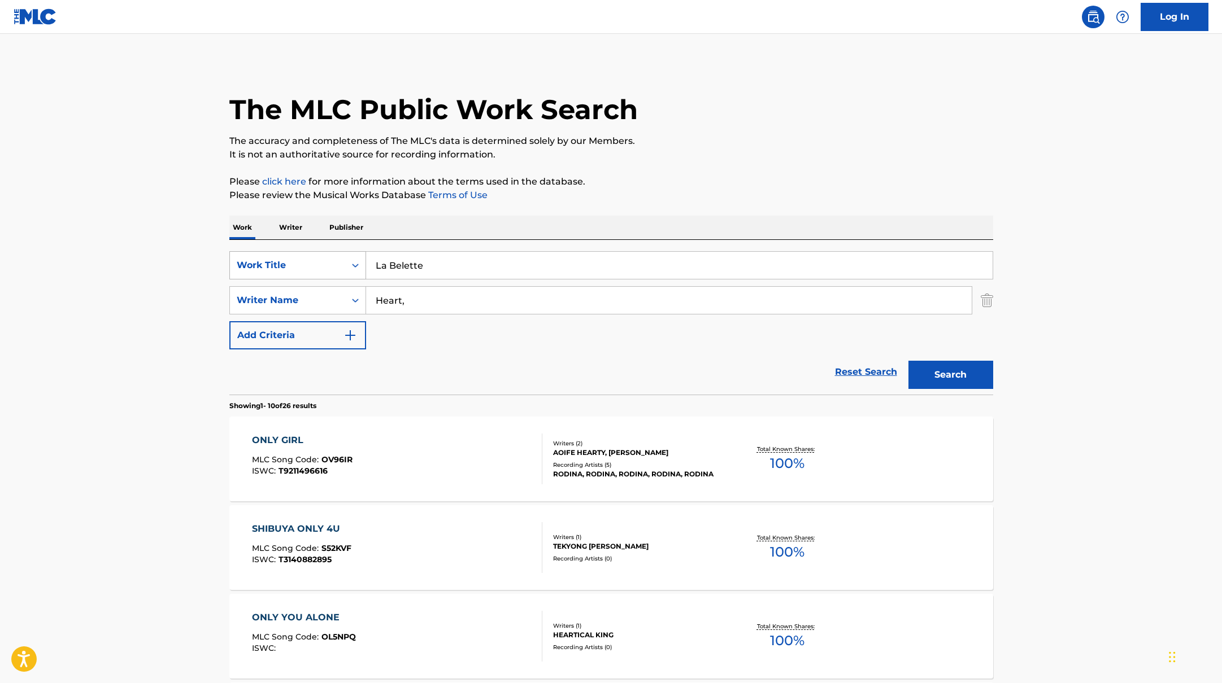
drag, startPoint x: 435, startPoint y: 266, endPoint x: 344, endPoint y: 262, distance: 91.6
click at [347, 262] on div "SearchWithCriteriab335d5b7-5ba0-43a8-9c5d-b3fbe2b10fcf Work Title La Belette" at bounding box center [611, 265] width 764 height 28
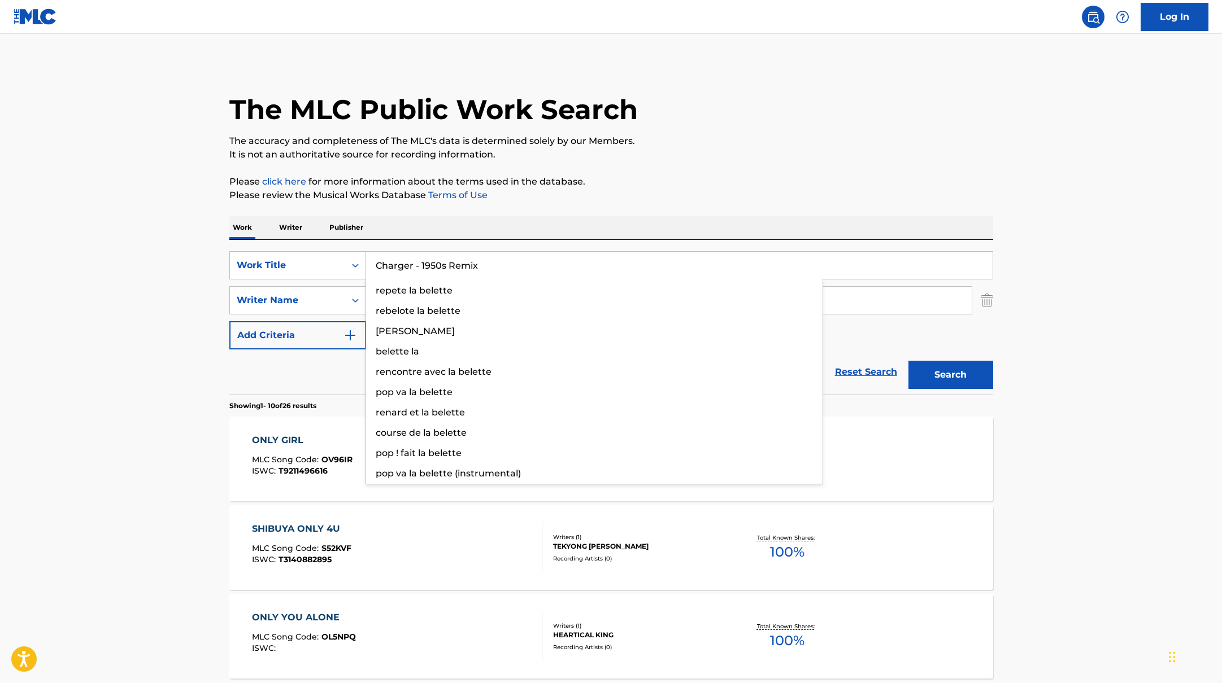
type input "Charger - 1950s Remix"
click at [430, 234] on div "Work Writer Publisher" at bounding box center [611, 228] width 764 height 24
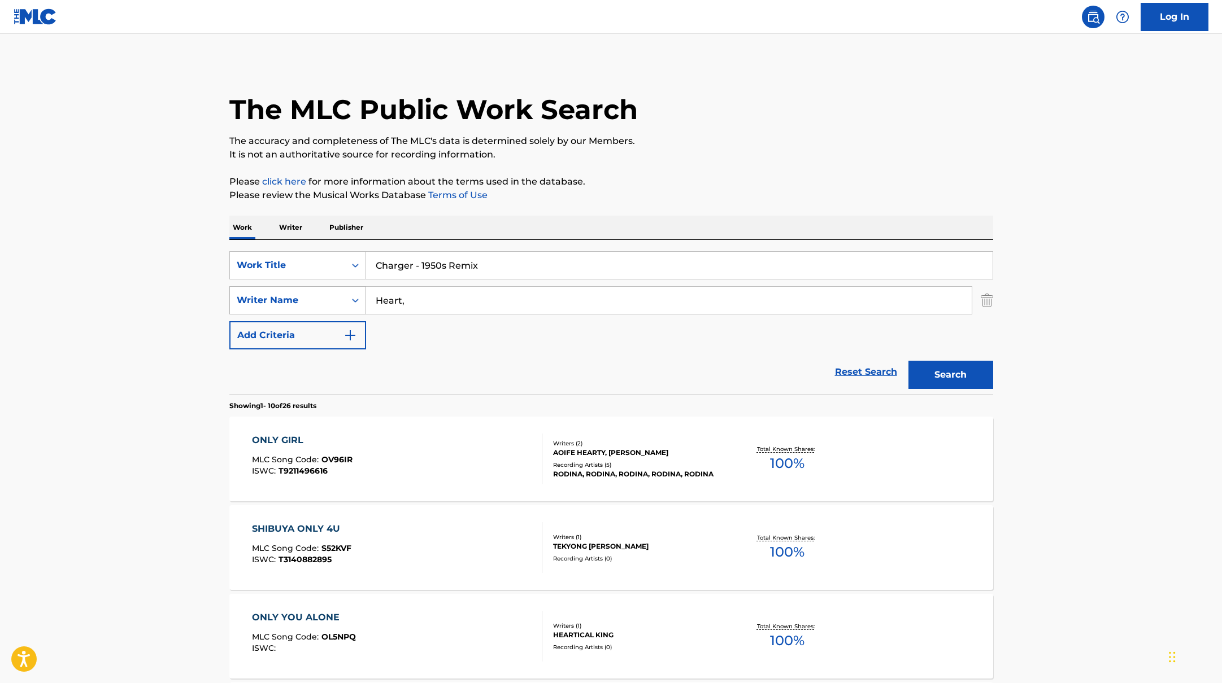
drag, startPoint x: 426, startPoint y: 306, endPoint x: 303, endPoint y: 294, distance: 123.8
click at [315, 295] on div "SearchWithCriteriabc7363e5-3b2b-47d7-9e26-821f073300c3 Writer Name Heart," at bounding box center [611, 300] width 764 height 28
click at [908, 361] on button "Search" at bounding box center [950, 375] width 85 height 28
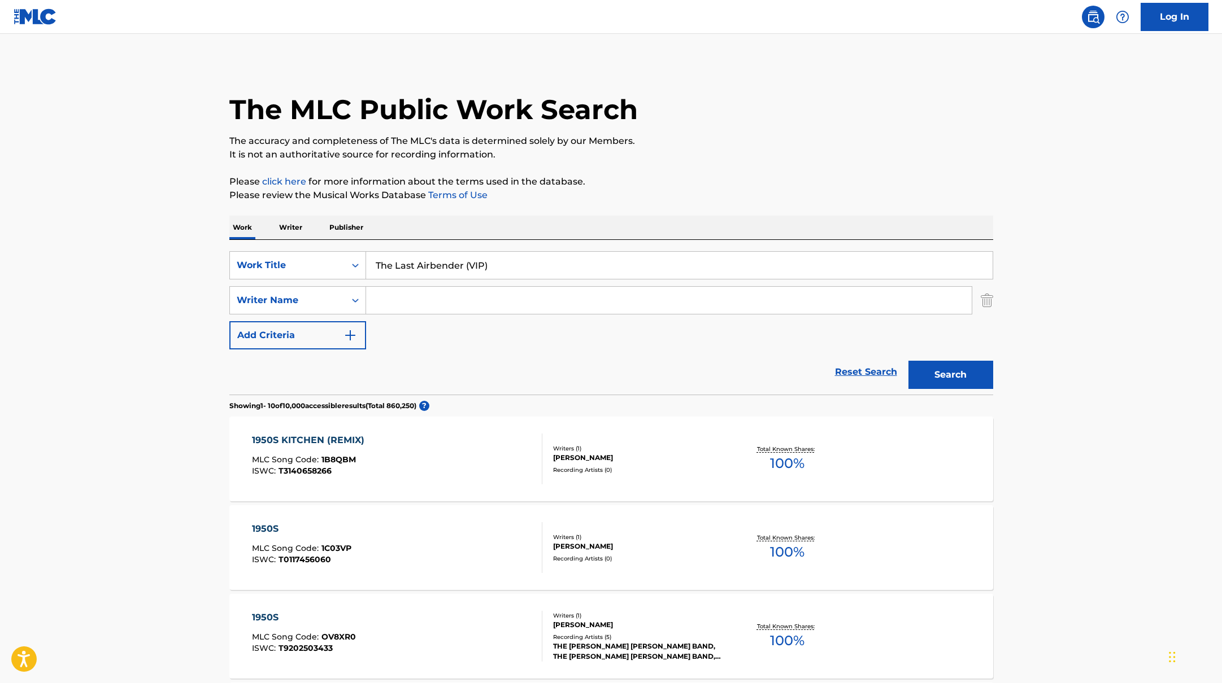
drag, startPoint x: 490, startPoint y: 271, endPoint x: 658, endPoint y: 186, distance: 187.9
type input "The Last Airbender (VIP)"
click at [658, 186] on p "Please click here for more information about the terms used in the database." at bounding box center [611, 182] width 764 height 14
click at [424, 306] on input "Search Form" at bounding box center [668, 300] width 605 height 27
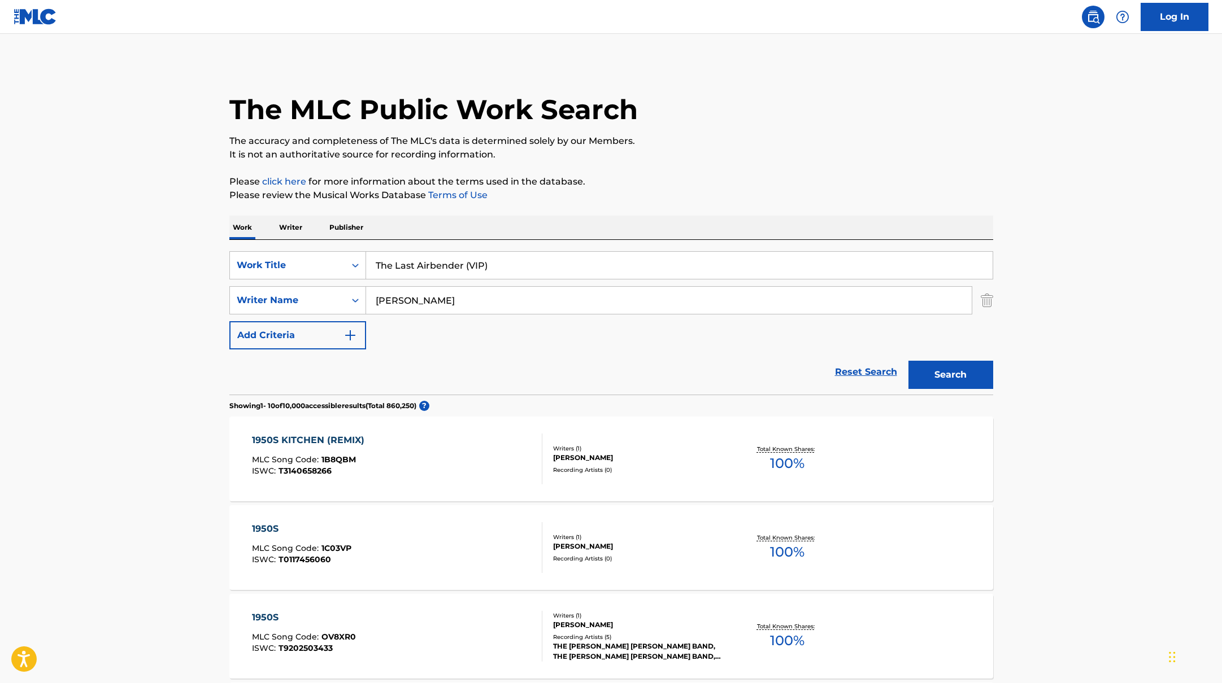
type input "[PERSON_NAME]"
click at [935, 365] on button "Search" at bounding box center [950, 375] width 85 height 28
drag, startPoint x: 500, startPoint y: 262, endPoint x: 328, endPoint y: 257, distance: 171.8
click at [328, 257] on div "SearchWithCriteriab335d5b7-5ba0-43a8-9c5d-b3fbe2b10fcf Work Title The Last Airb…" at bounding box center [611, 265] width 764 height 28
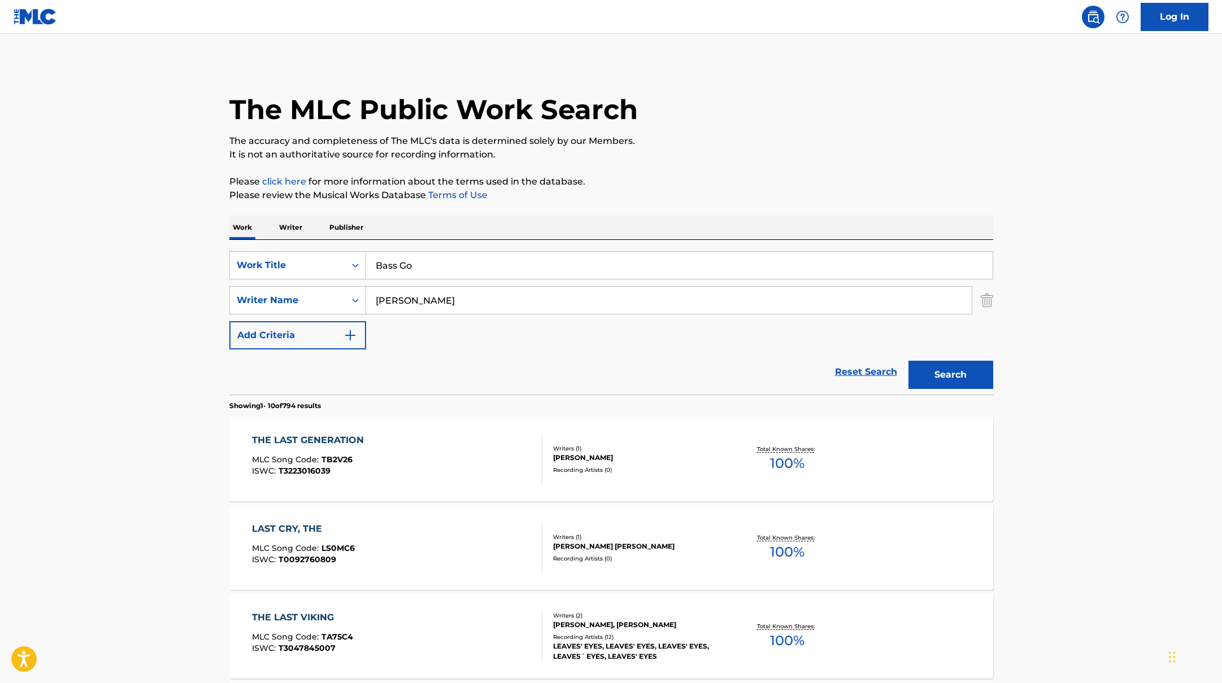
type input "Bass Go"
click at [695, 158] on p "It is not an authoritative source for recording information." at bounding box center [611, 155] width 764 height 14
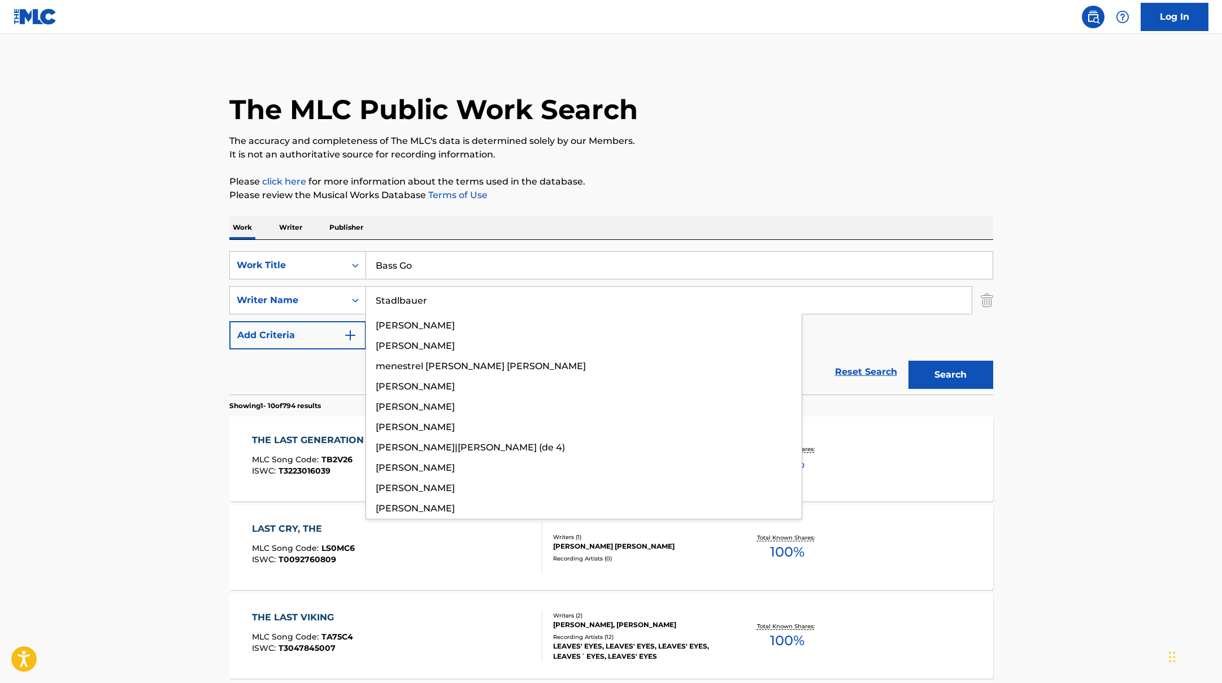
drag, startPoint x: 420, startPoint y: 299, endPoint x: 750, endPoint y: 156, distance: 360.2
type input "Stadlbauer"
click at [750, 156] on p "It is not an authoritative source for recording information." at bounding box center [611, 155] width 764 height 14
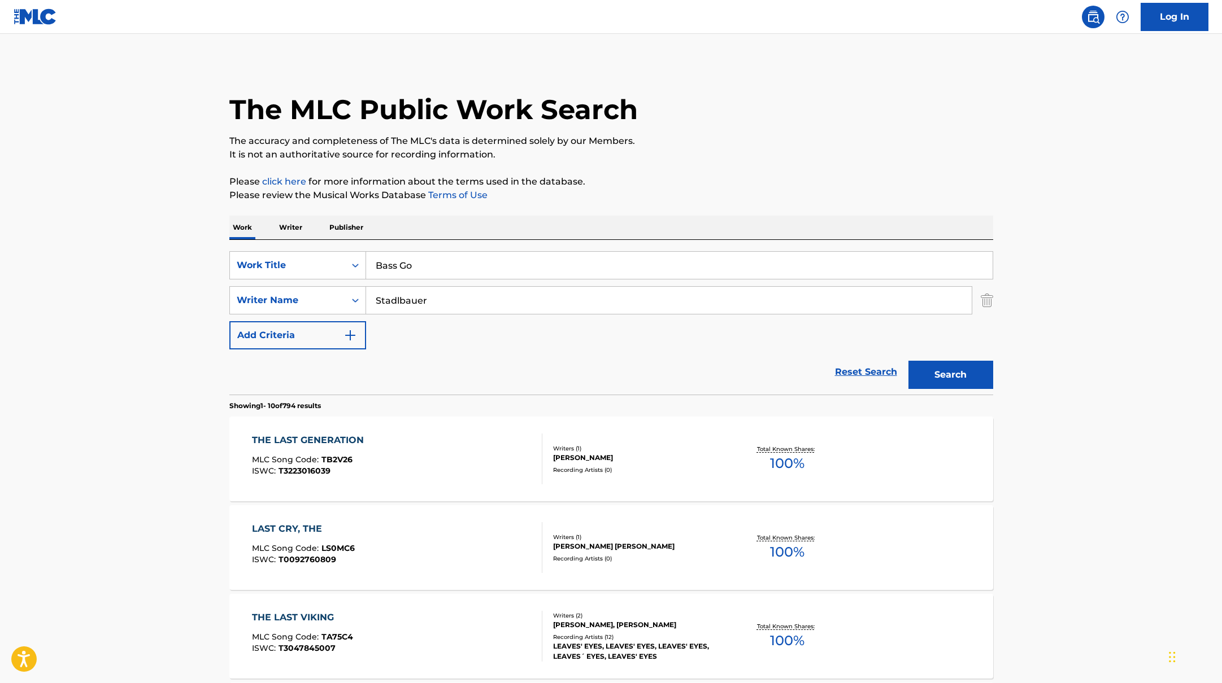
click at [934, 374] on button "Search" at bounding box center [950, 375] width 85 height 28
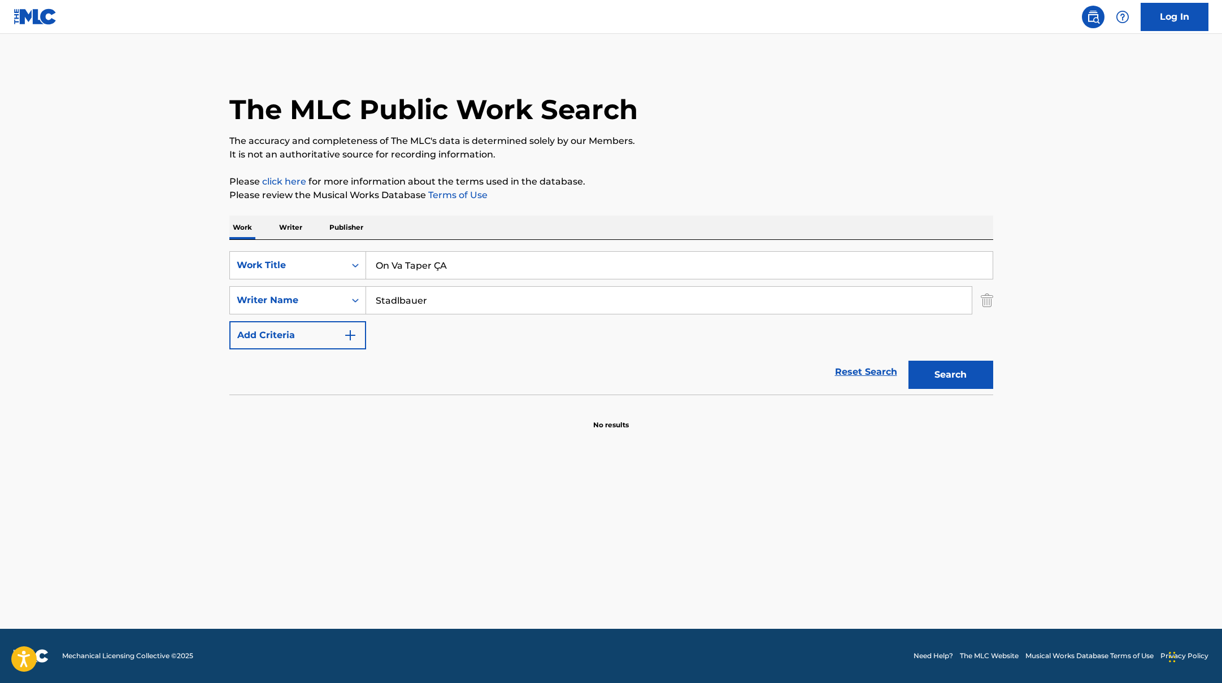
drag, startPoint x: 413, startPoint y: 269, endPoint x: 707, endPoint y: 165, distance: 312.1
click at [708, 165] on div "The MLC Public Work Search The accuracy and completeness of The MLC's data is d…" at bounding box center [611, 246] width 791 height 368
type input "On Va Taper ÇA"
click at [707, 165] on div "The MLC Public Work Search The accuracy and completeness of The MLC's data is d…" at bounding box center [611, 246] width 791 height 368
drag, startPoint x: 434, startPoint y: 302, endPoint x: 694, endPoint y: 193, distance: 281.5
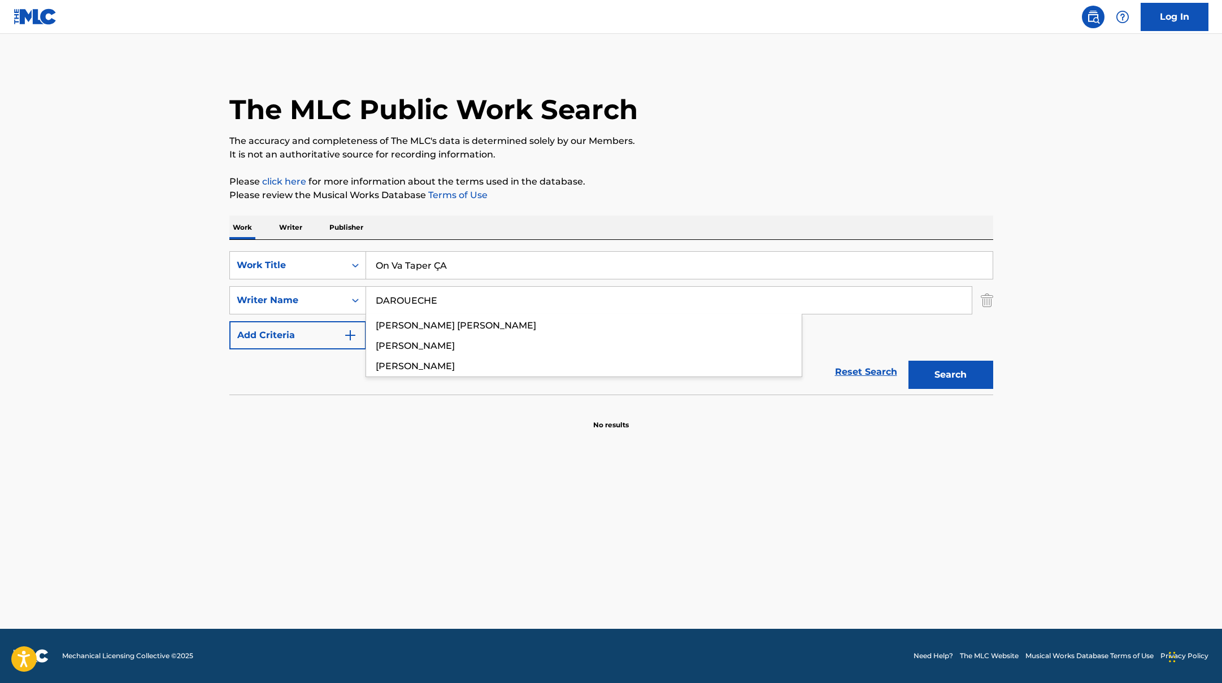
click at [694, 194] on div "The MLC Public Work Search The accuracy and completeness of The MLC's data is d…" at bounding box center [611, 246] width 791 height 368
type input "DAROUECHE"
click at [694, 193] on p "Please review the Musical Works Database Terms of Use" at bounding box center [611, 196] width 764 height 14
click at [958, 378] on button "Search" at bounding box center [950, 375] width 85 height 28
drag, startPoint x: 435, startPoint y: 264, endPoint x: 304, endPoint y: 250, distance: 132.4
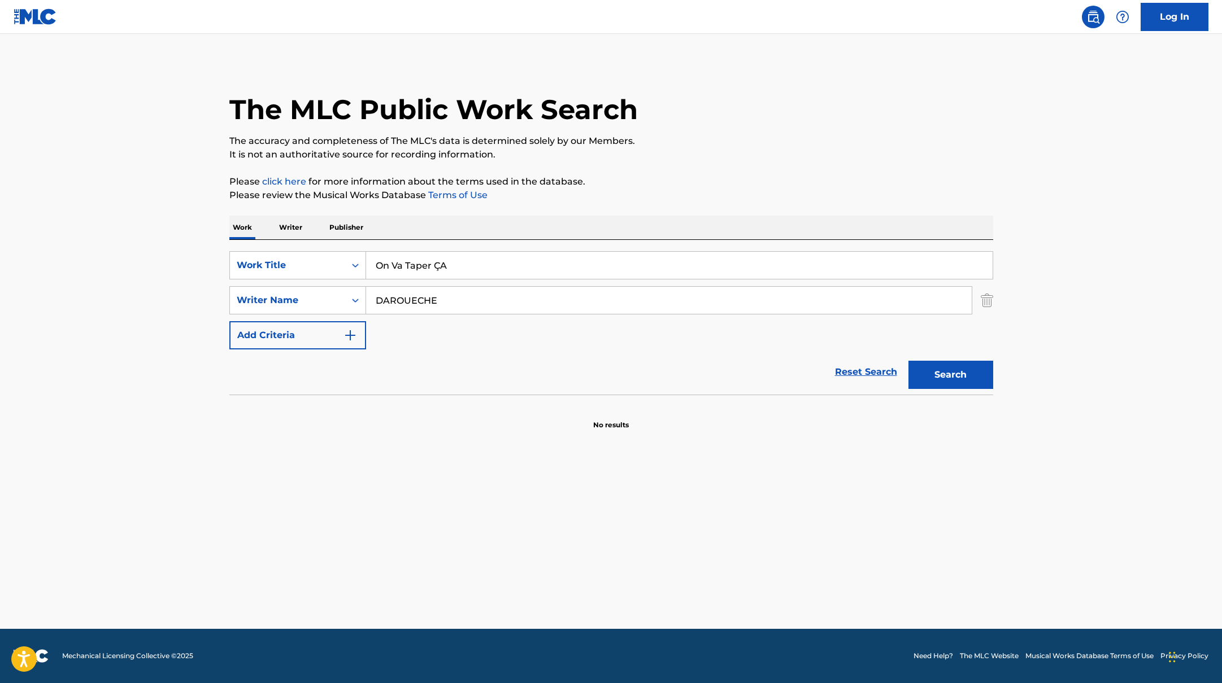
click at [321, 252] on div "SearchWithCriteriab335d5b7-5ba0-43a8-9c5d-b3fbe2b10fcf Work Title On Va Taper ÇA" at bounding box center [611, 265] width 764 height 28
type input "Magneetje"
click at [730, 183] on p "Please click here for more information about the terms used in the database." at bounding box center [611, 182] width 764 height 14
drag, startPoint x: 451, startPoint y: 307, endPoint x: 680, endPoint y: 169, distance: 267.3
click at [677, 169] on div "The MLC Public Work Search The accuracy and completeness of The MLC's data is d…" at bounding box center [611, 246] width 791 height 368
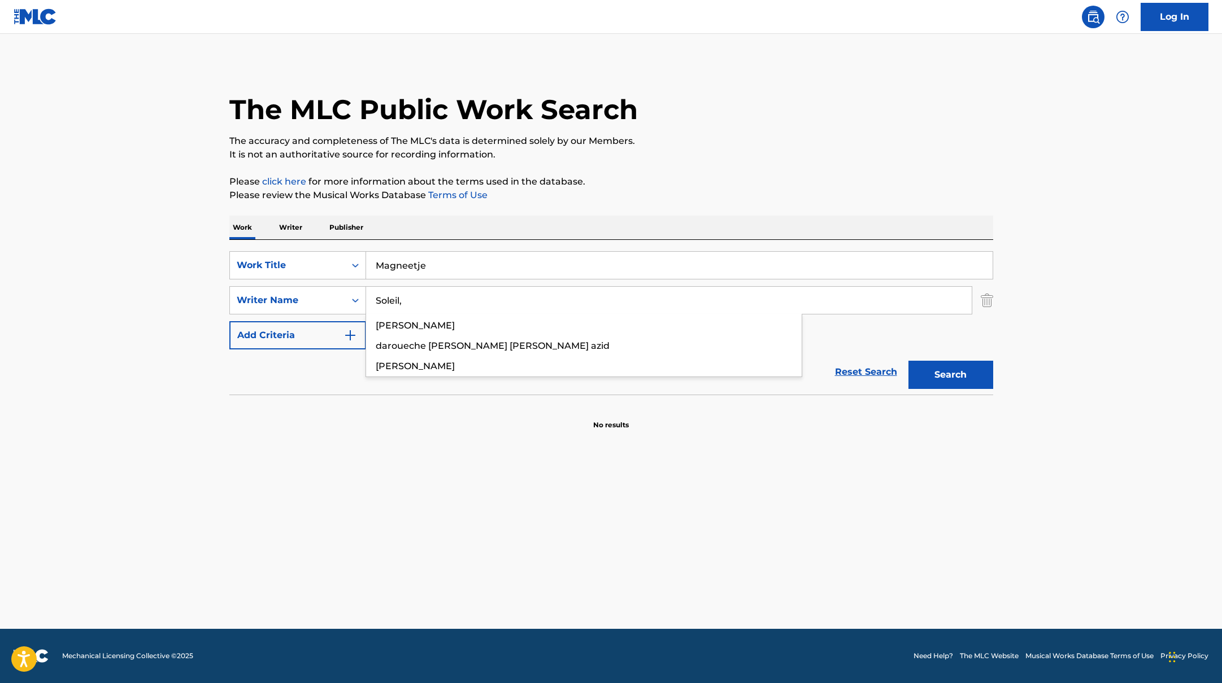
type input "Soleil,"
click at [680, 169] on div "The MLC Public Work Search The accuracy and completeness of The MLC's data is d…" at bounding box center [611, 246] width 791 height 368
click at [952, 379] on button "Search" at bounding box center [950, 375] width 85 height 28
drag, startPoint x: 434, startPoint y: 263, endPoint x: 339, endPoint y: 241, distance: 97.5
click at [339, 241] on div "SearchWithCriteriab335d5b7-5ba0-43a8-9c5d-b3fbe2b10fcf Work Title Viano SearchW…" at bounding box center [611, 317] width 764 height 155
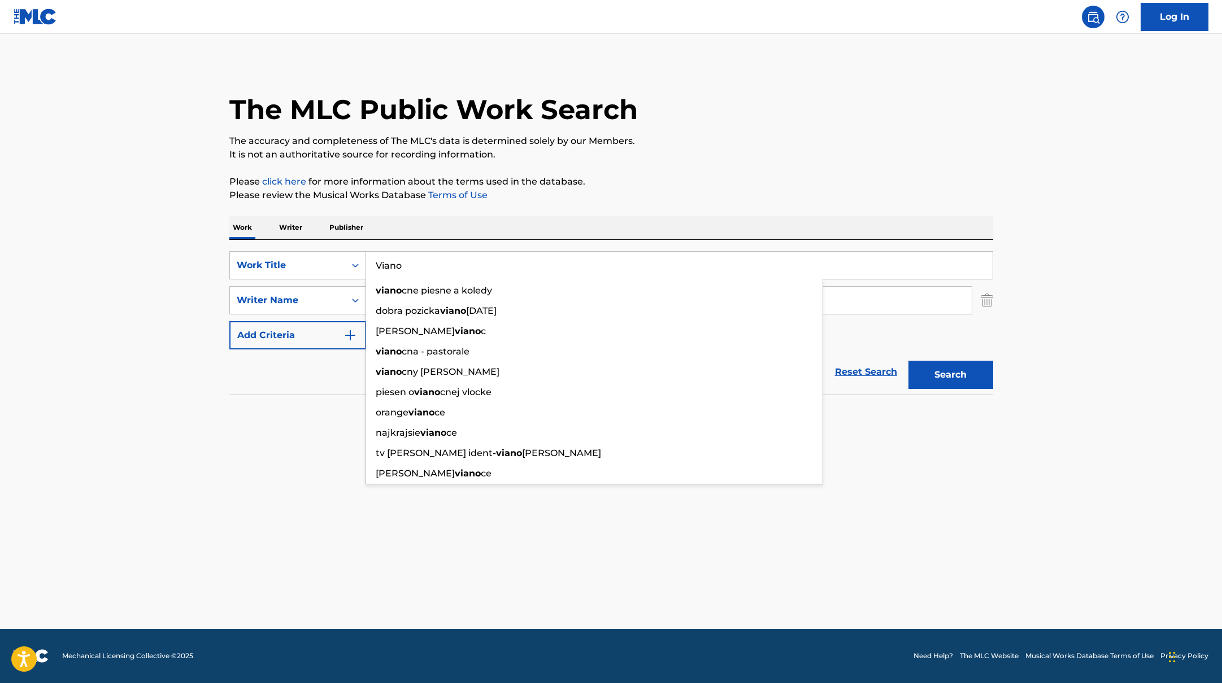
click at [469, 220] on div "Work Writer Publisher" at bounding box center [611, 228] width 764 height 24
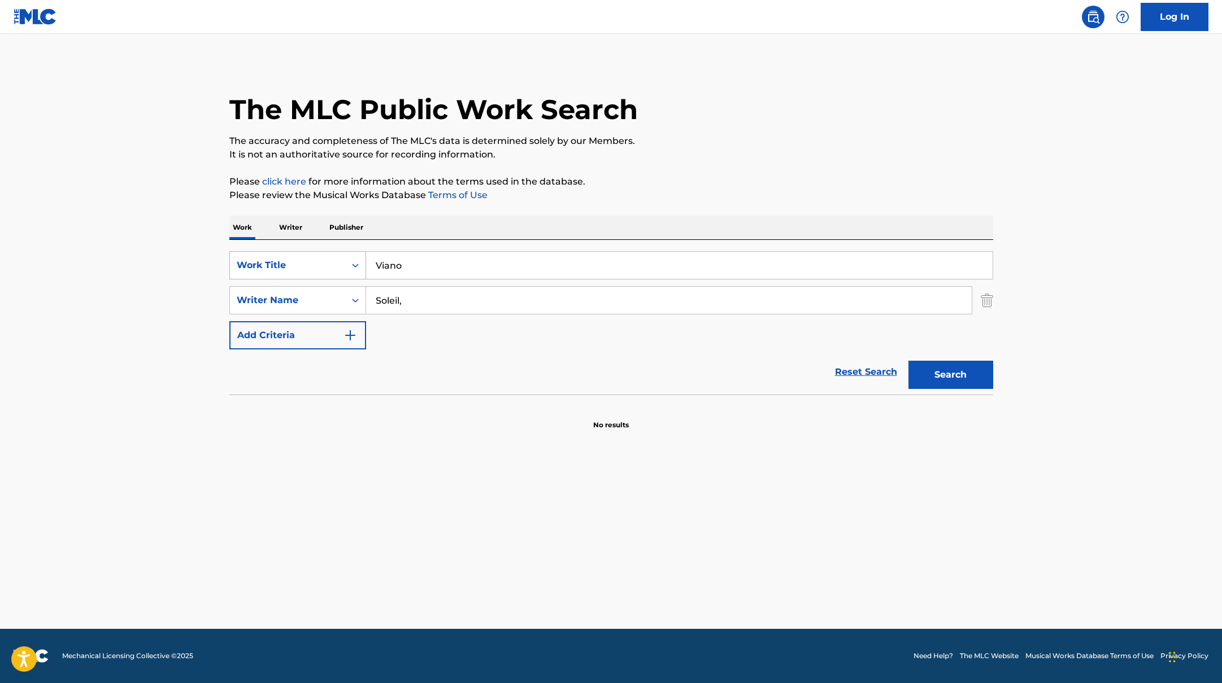
drag, startPoint x: 414, startPoint y: 269, endPoint x: 302, endPoint y: 256, distance: 113.1
click at [302, 256] on div "SearchWithCriteriab335d5b7-5ba0-43a8-9c5d-b3fbe2b10fcf Work Title Viano" at bounding box center [611, 265] width 764 height 28
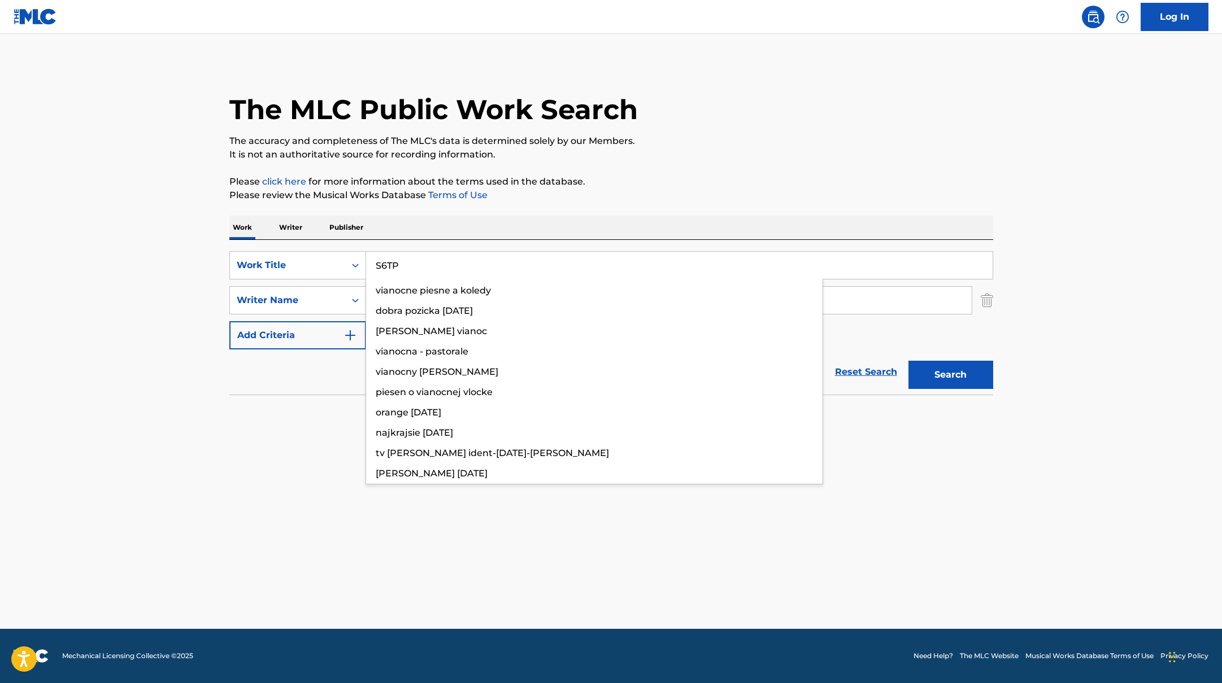
type input "S6TP"
click at [557, 197] on p "Please review the Musical Works Database Terms of Use" at bounding box center [611, 196] width 764 height 14
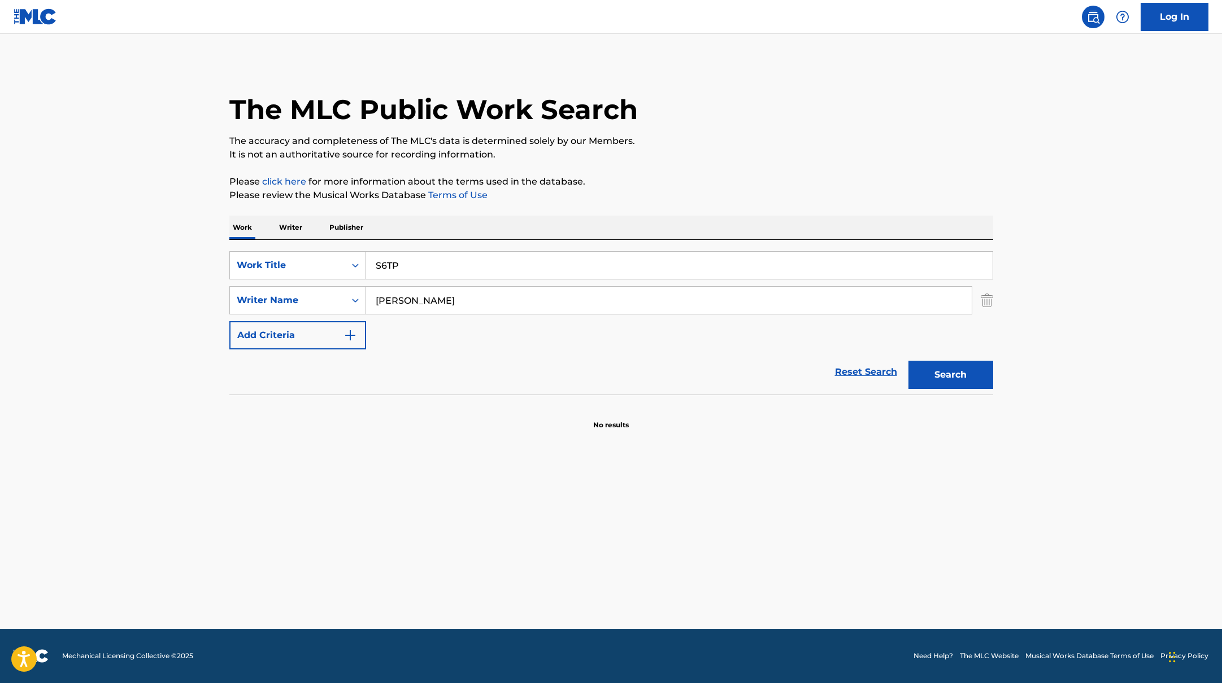
drag, startPoint x: 421, startPoint y: 299, endPoint x: 715, endPoint y: 167, distance: 322.1
click at [712, 168] on div "The MLC Public Work Search The accuracy and completeness of The MLC's data is d…" at bounding box center [611, 246] width 791 height 368
click at [715, 167] on div "The MLC Public Work Search The accuracy and completeness of The MLC's data is d…" at bounding box center [611, 246] width 791 height 368
click at [934, 380] on button "Search" at bounding box center [950, 375] width 85 height 28
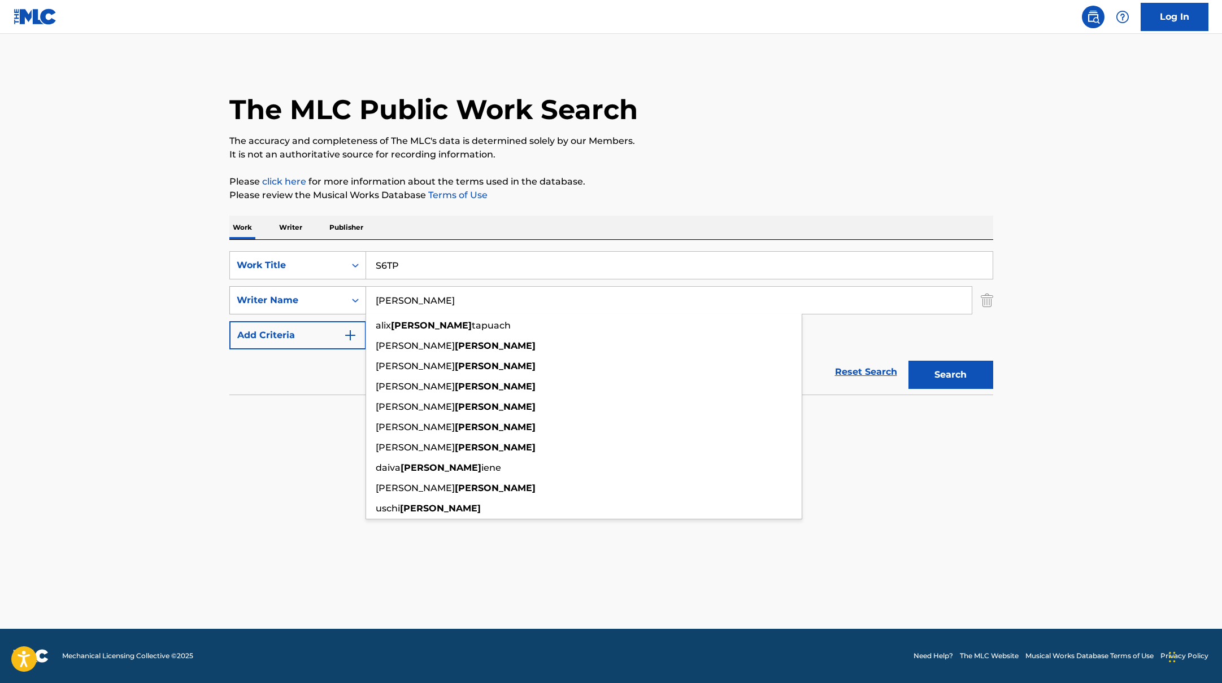
drag, startPoint x: 416, startPoint y: 304, endPoint x: 316, endPoint y: 291, distance: 101.3
click at [333, 294] on div "SearchWithCriteriabc7363e5-3b2b-47d7-9e26-821f073300c3 Writer Name [PERSON_NAME…" at bounding box center [611, 300] width 764 height 28
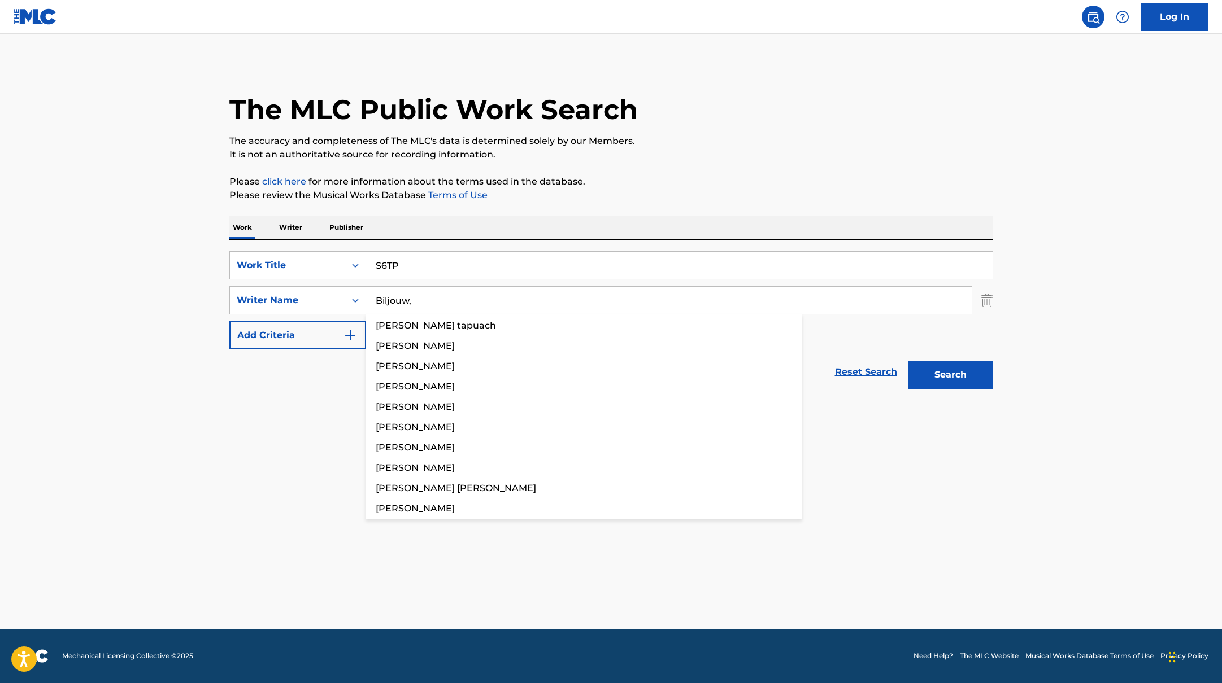
type input "Biljouw,"
click at [897, 169] on div "The MLC Public Work Search The accuracy and completeness of The MLC's data is d…" at bounding box center [611, 246] width 791 height 368
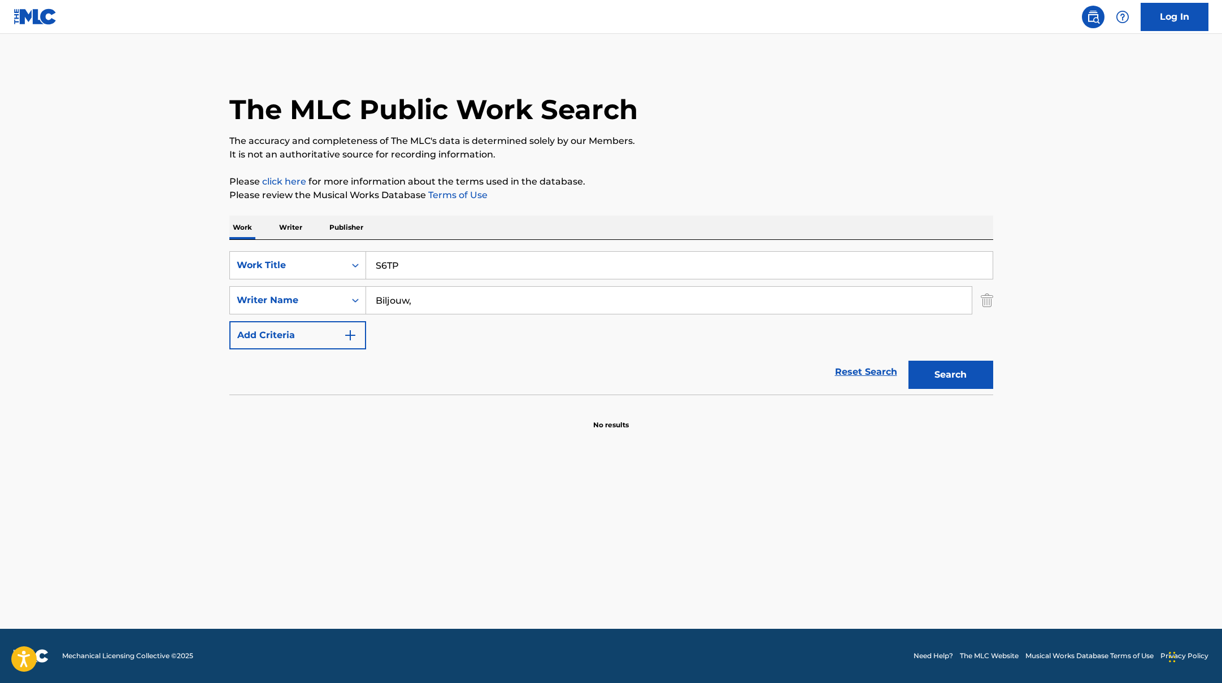
click at [955, 387] on div "Search" at bounding box center [948, 372] width 90 height 45
drag, startPoint x: 410, startPoint y: 271, endPoint x: 457, endPoint y: 225, distance: 65.9
click at [454, 226] on div "Work Writer Publisher SearchWithCriteriab335d5b7-5ba0-43a8-9c5d-b3fbe2b10fcf Wo…" at bounding box center [611, 323] width 764 height 215
type input "[PERSON_NAME]?"
click at [457, 225] on div "Work Writer Publisher" at bounding box center [611, 228] width 764 height 24
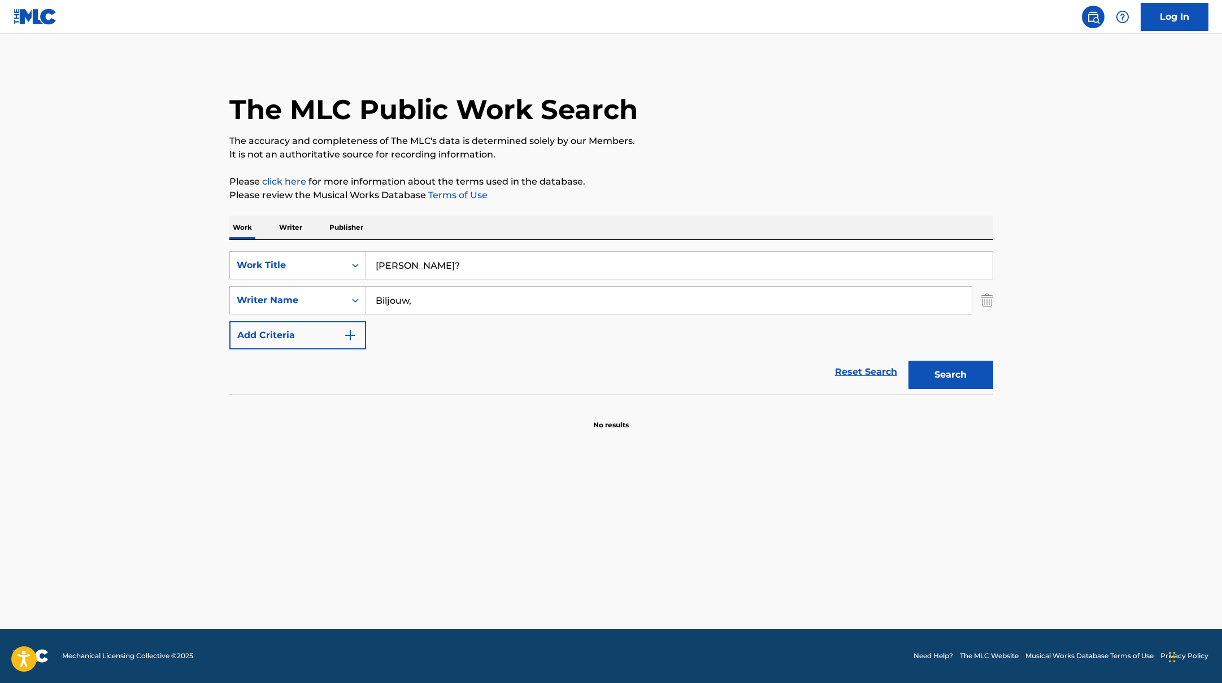
drag, startPoint x: 430, startPoint y: 302, endPoint x: 305, endPoint y: 282, distance: 126.8
click at [306, 284] on div "SearchWithCriteriab335d5b7-5ba0-43a8-9c5d-b3fbe2b10fcf Work Title YAPAR MISIN? …" at bounding box center [611, 300] width 764 height 98
click at [908, 361] on button "Search" at bounding box center [950, 375] width 85 height 28
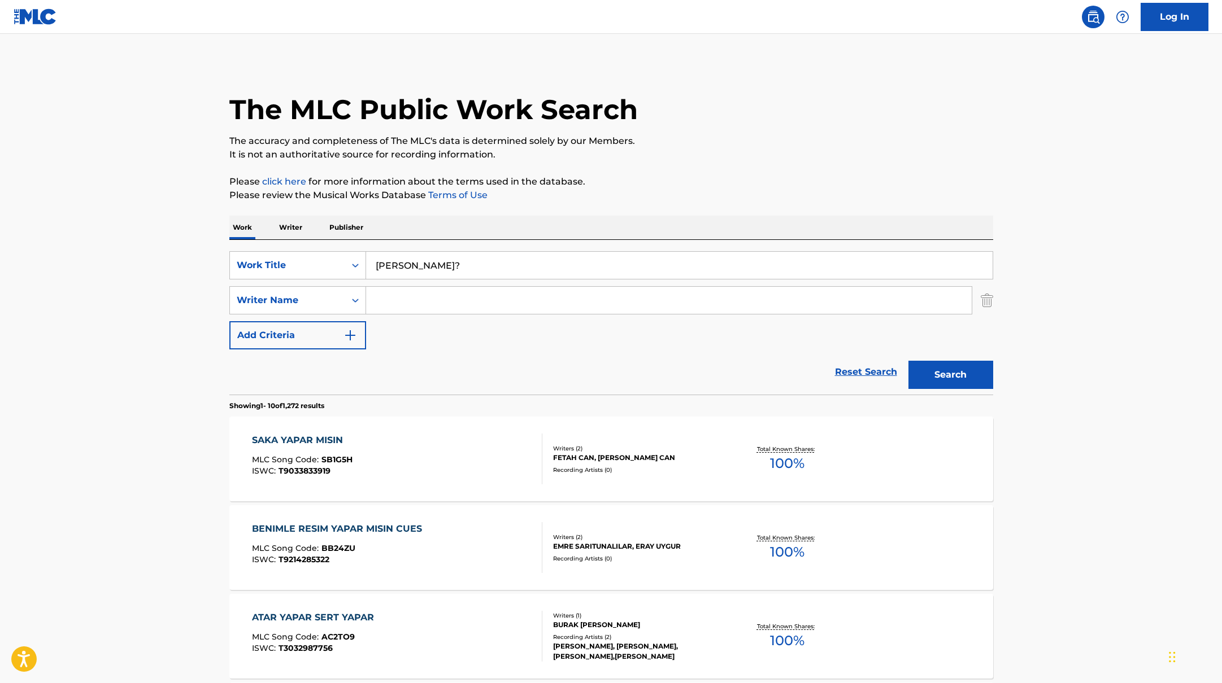
drag, startPoint x: 450, startPoint y: 269, endPoint x: 297, endPoint y: 243, distance: 155.2
click at [308, 245] on div "SearchWithCriteriab335d5b7-5ba0-43a8-9c5d-b3fbe2b10fcf Work Title YAPAR MISIN? …" at bounding box center [611, 317] width 764 height 155
type input "Tis nooit genoeg"
click at [637, 189] on p "Please review the Musical Works Database Terms of Use" at bounding box center [611, 196] width 764 height 14
click at [415, 300] on input "Search Form" at bounding box center [668, 300] width 605 height 27
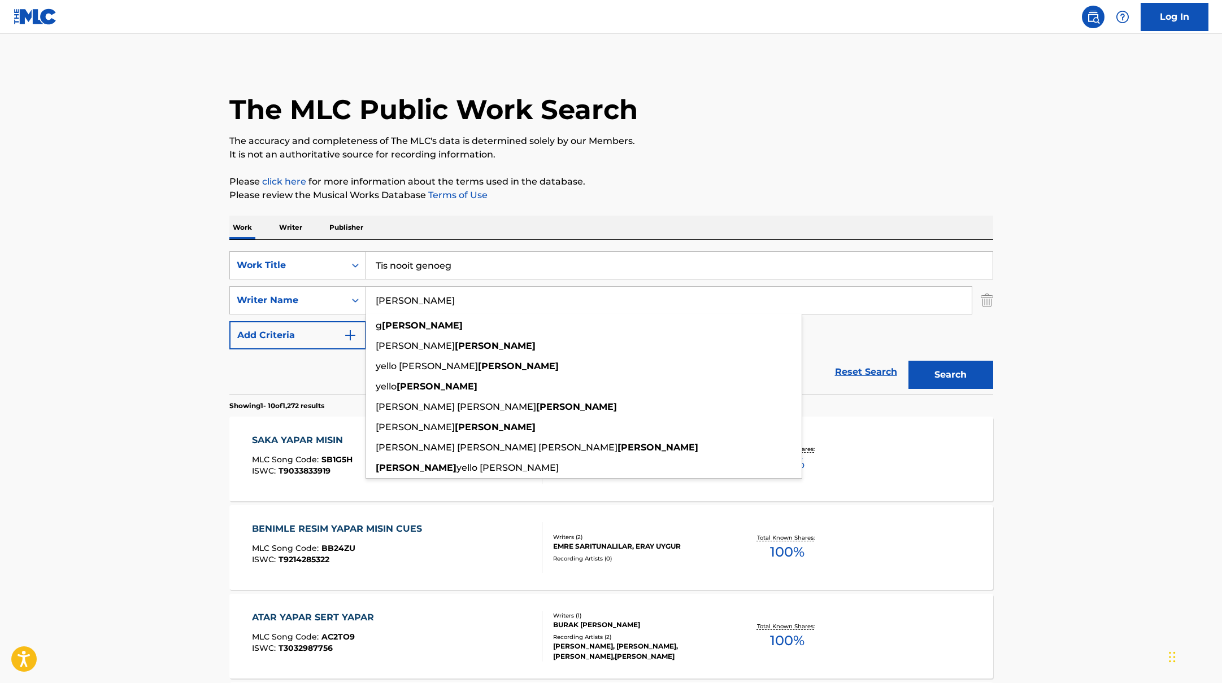
type input "[PERSON_NAME]"
click at [936, 373] on button "Search" at bounding box center [950, 375] width 85 height 28
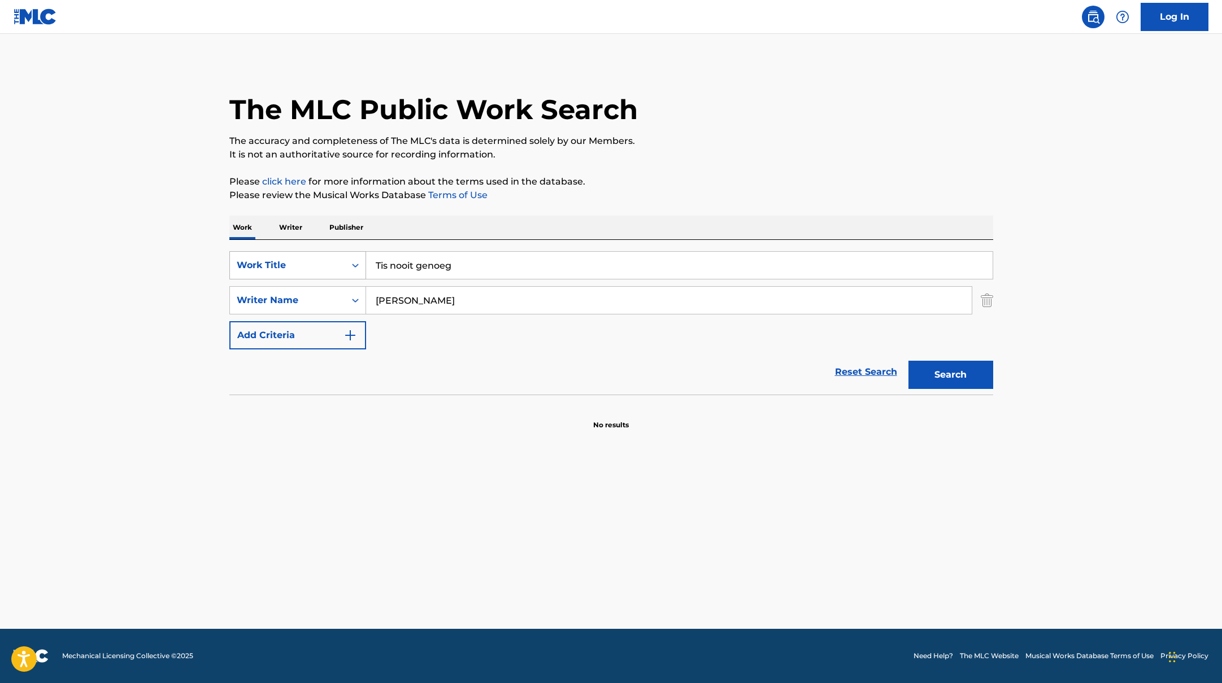
drag, startPoint x: 468, startPoint y: 270, endPoint x: 310, endPoint y: 258, distance: 159.2
click at [310, 258] on div "SearchWithCriteriab335d5b7-5ba0-43a8-9c5d-b3fbe2b10fcf Work Title Tis nooit gen…" at bounding box center [611, 265] width 764 height 28
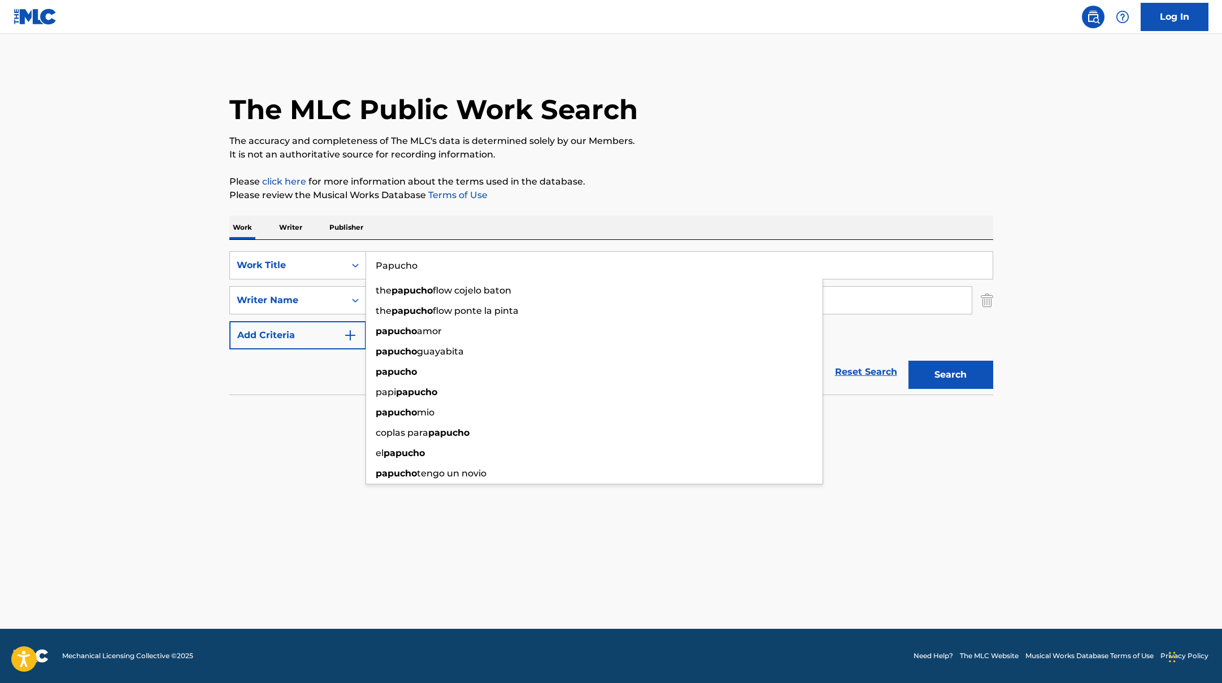
type input "Papucho"
click at [616, 152] on p "It is not an authoritative source for recording information." at bounding box center [611, 155] width 764 height 14
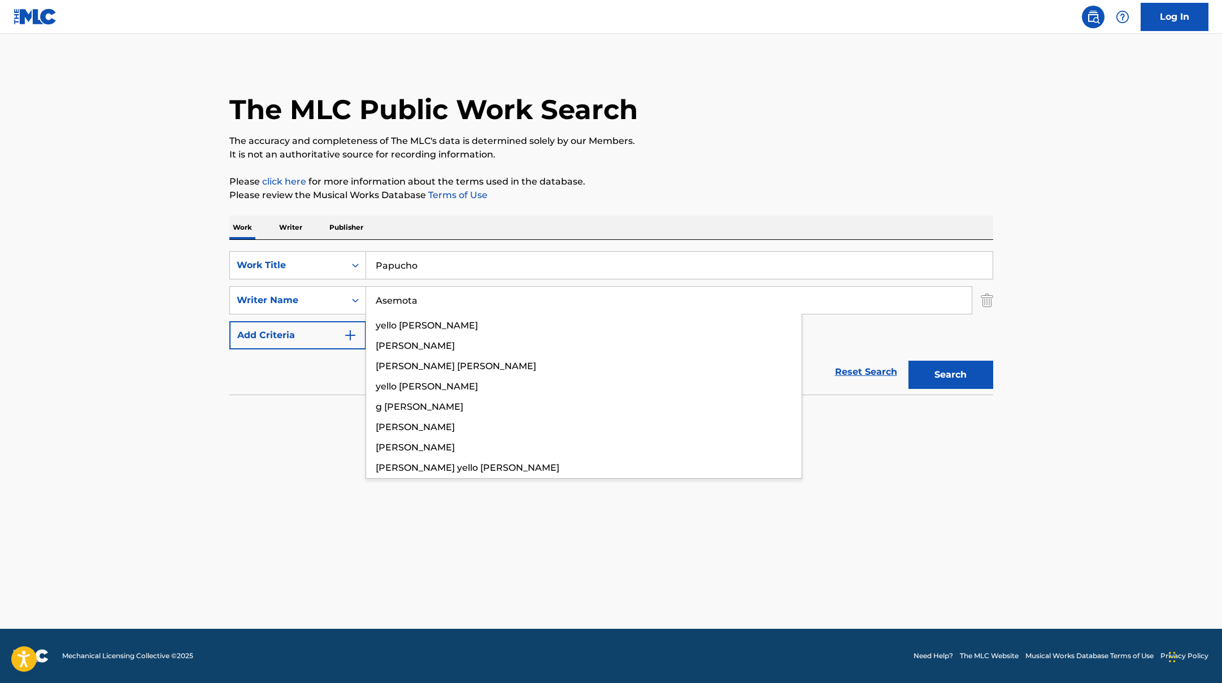
drag, startPoint x: 406, startPoint y: 303, endPoint x: 655, endPoint y: 185, distance: 275.6
click at [654, 186] on div "The MLC Public Work Search The accuracy and completeness of The MLC's data is d…" at bounding box center [611, 246] width 791 height 368
type input "Asemota"
click at [655, 185] on p "Please click here for more information about the terms used in the database." at bounding box center [611, 182] width 764 height 14
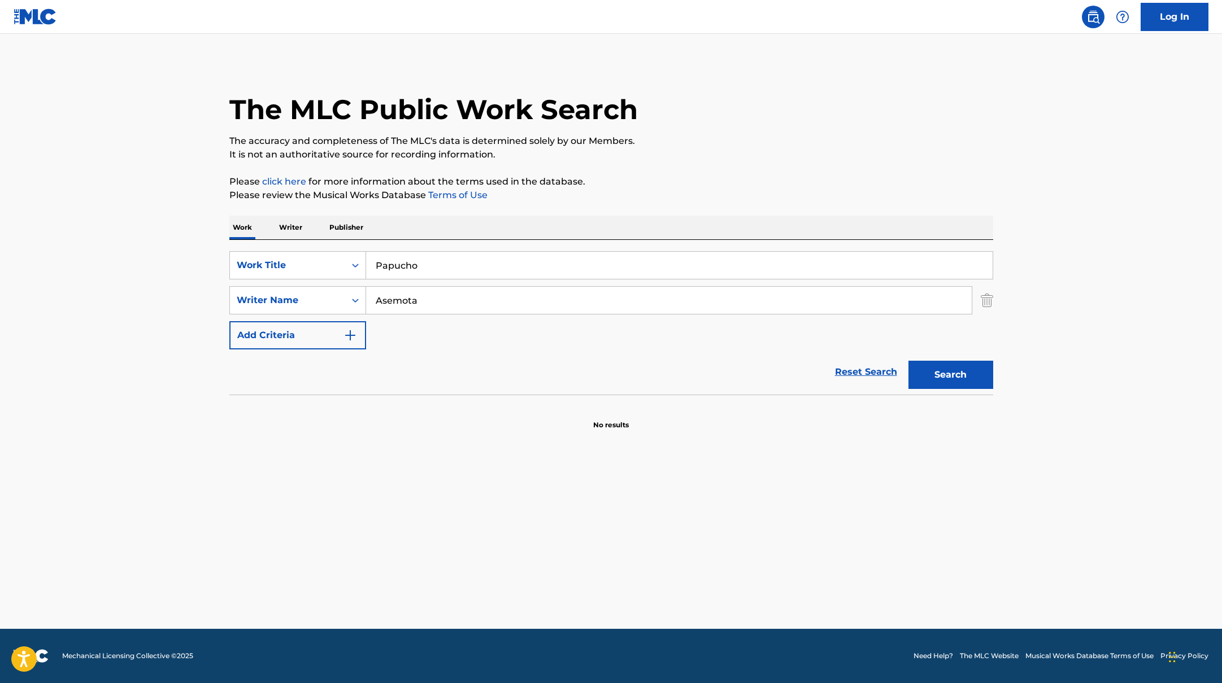
click at [944, 372] on button "Search" at bounding box center [950, 375] width 85 height 28
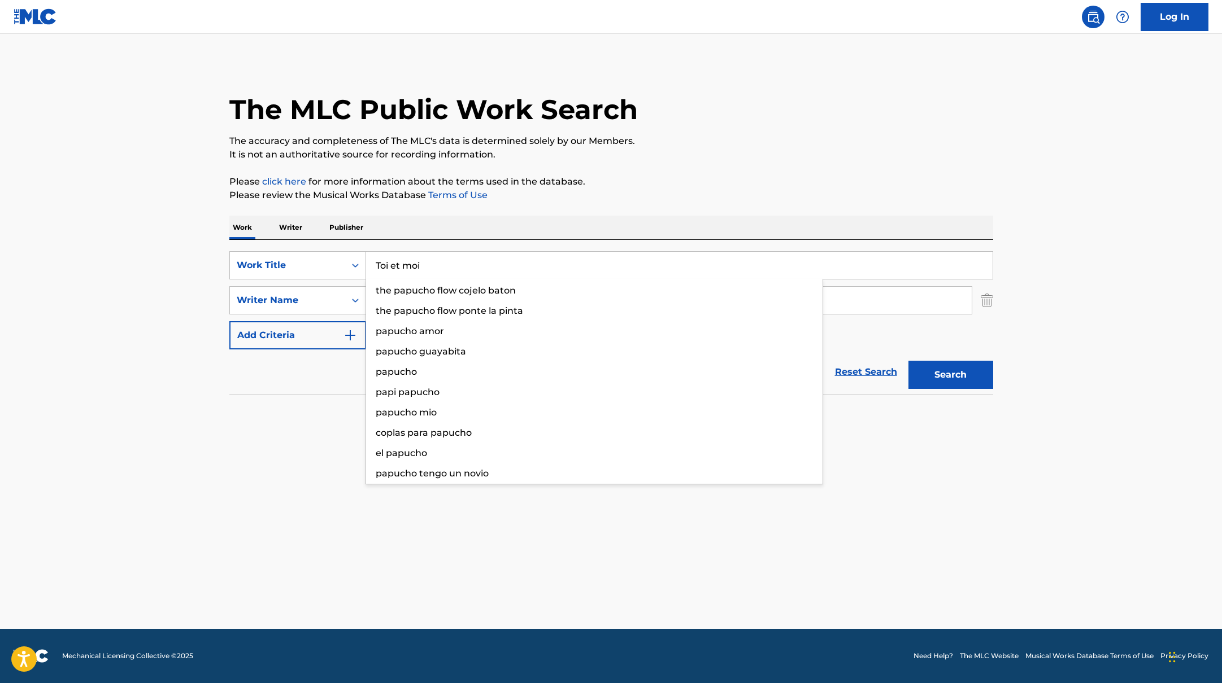
drag, startPoint x: 429, startPoint y: 264, endPoint x: 411, endPoint y: 226, distance: 41.7
click at [411, 228] on div "Work Writer Publisher SearchWithCriteriab335d5b7-5ba0-43a8-9c5d-b3fbe2b10fcf Wo…" at bounding box center [611, 323] width 764 height 215
type input "Toi et moi"
click at [416, 217] on div "Work Writer Publisher" at bounding box center [611, 228] width 764 height 24
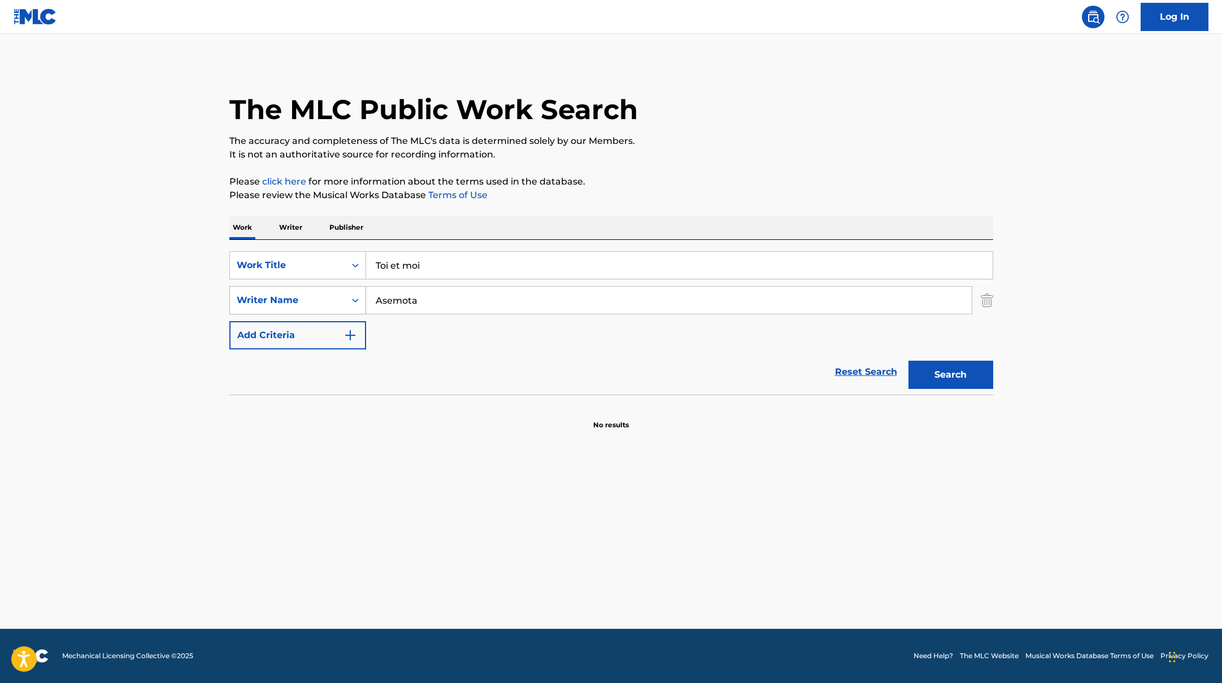
drag, startPoint x: 428, startPoint y: 301, endPoint x: 358, endPoint y: 287, distance: 71.9
click at [358, 287] on div "SearchWithCriteriabc7363e5-3b2b-47d7-9e26-821f073300c3 Writer Name Asemota" at bounding box center [611, 300] width 764 height 28
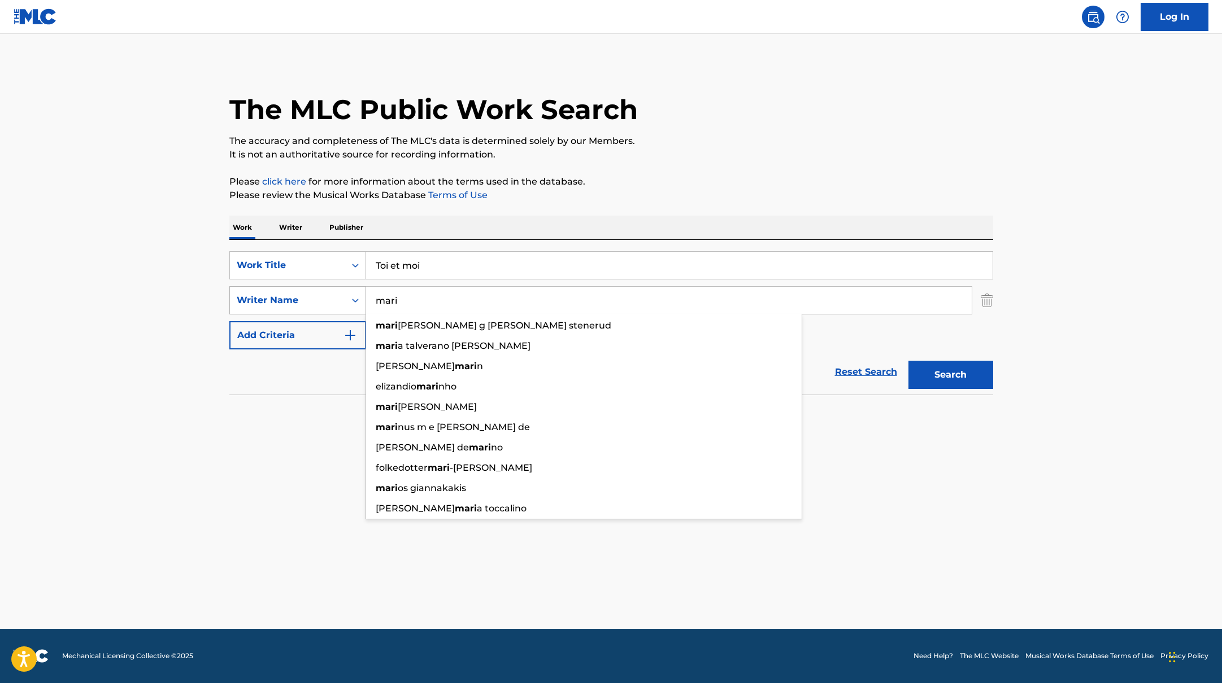
type input "mari"
click at [908, 361] on button "Search" at bounding box center [950, 375] width 85 height 28
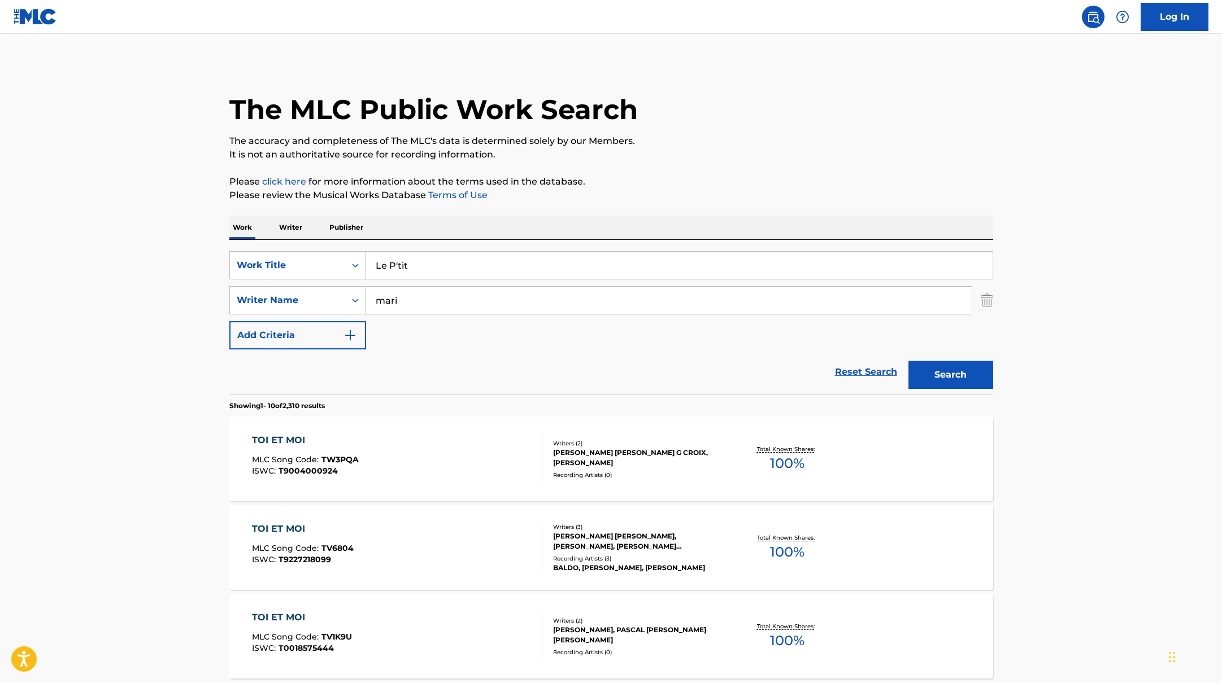
drag, startPoint x: 436, startPoint y: 264, endPoint x: 428, endPoint y: 212, distance: 53.1
click at [428, 217] on div "Work Writer Publisher" at bounding box center [611, 228] width 764 height 24
drag, startPoint x: 429, startPoint y: 269, endPoint x: 401, endPoint y: 228, distance: 50.4
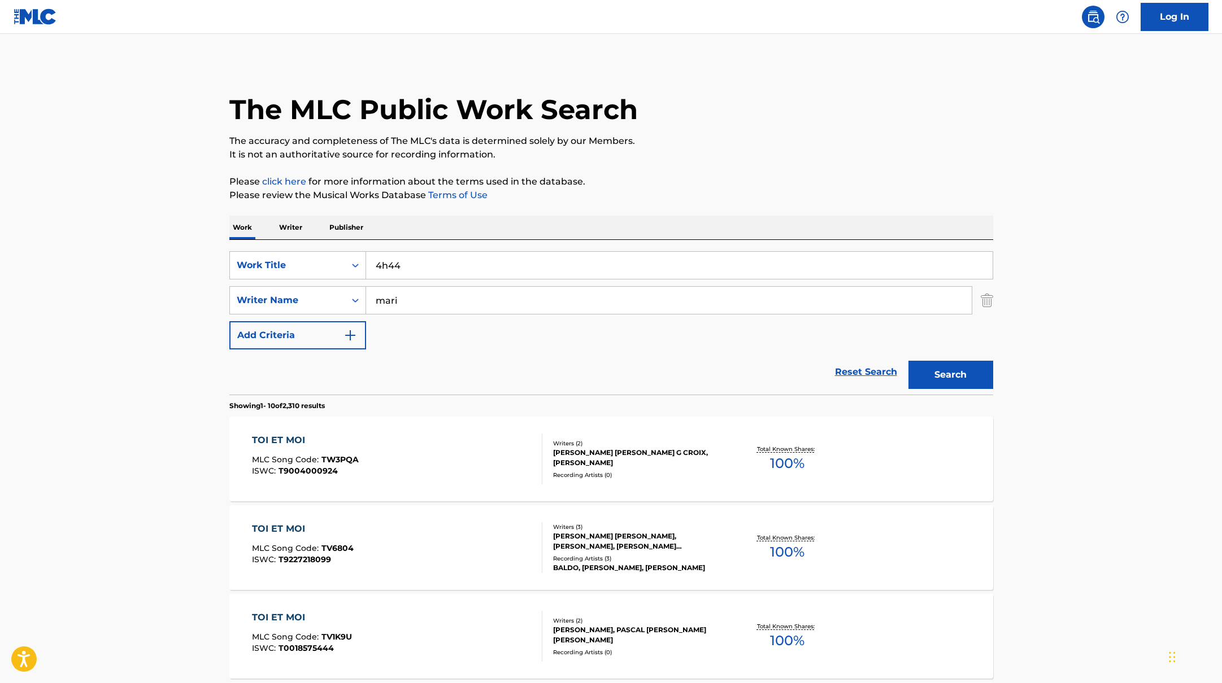
type input "4h44"
click at [406, 227] on div "Work Writer Publisher" at bounding box center [611, 228] width 764 height 24
drag, startPoint x: 406, startPoint y: 302, endPoint x: 342, endPoint y: 289, distance: 64.5
click at [342, 289] on div "SearchWithCriteriabc7363e5-3b2b-47d7-9e26-821f073300c3 Writer Name mari" at bounding box center [611, 300] width 764 height 28
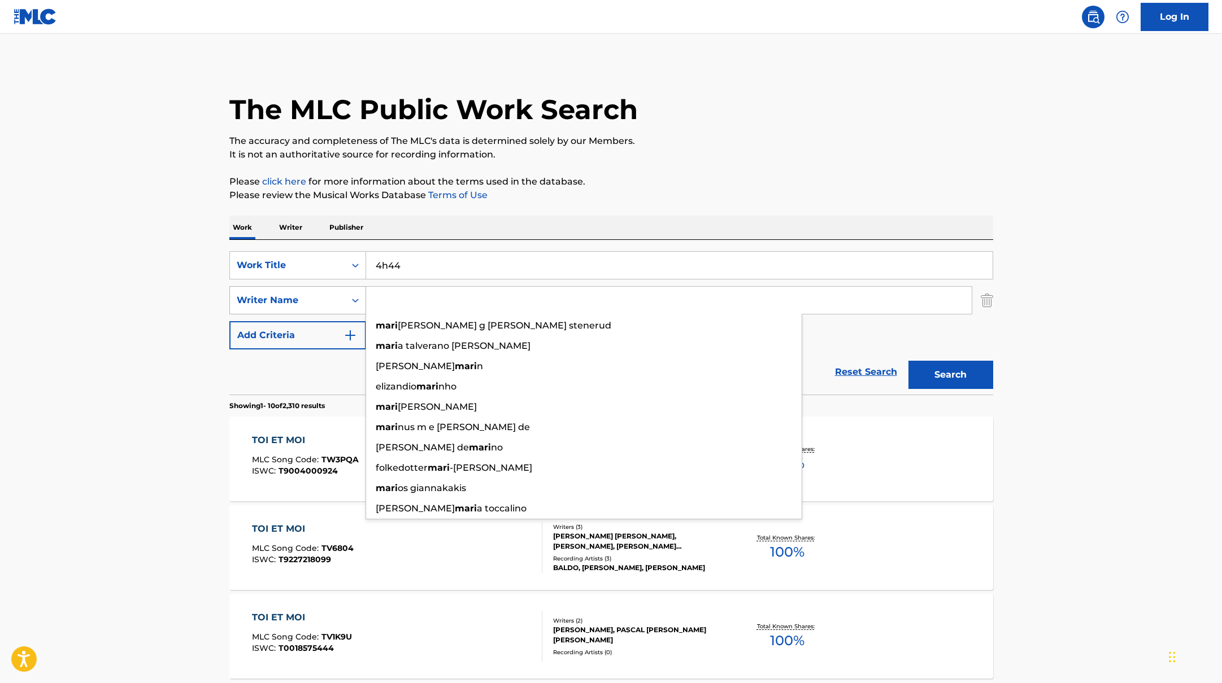
click at [908, 361] on button "Search" at bounding box center [950, 375] width 85 height 28
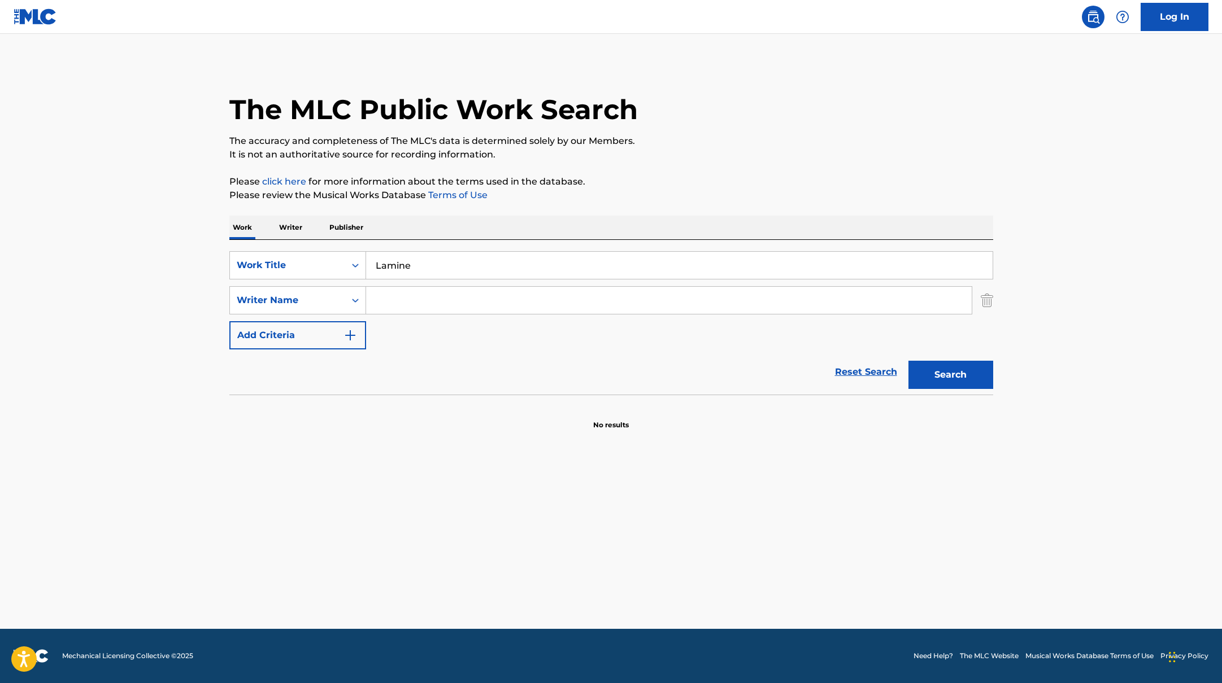
drag, startPoint x: 419, startPoint y: 267, endPoint x: 594, endPoint y: 192, distance: 190.5
click at [560, 195] on div "The MLC Public Work Search The accuracy and completeness of The MLC's data is d…" at bounding box center [611, 246] width 791 height 368
type input "Lamine"
click at [594, 192] on p "Please review the Musical Works Database Terms of Use" at bounding box center [611, 196] width 764 height 14
click at [406, 298] on input "Search Form" at bounding box center [668, 300] width 605 height 27
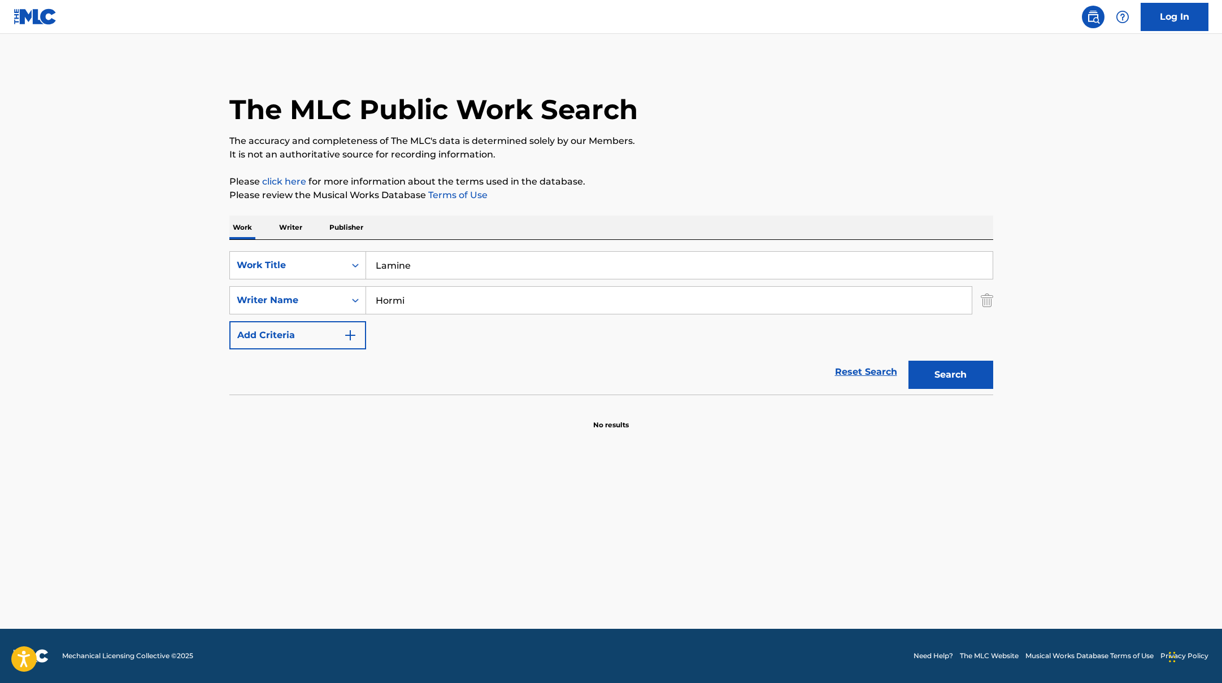
type input "Hormi"
click at [751, 146] on p "The accuracy and completeness of The MLC's data is determined solely by our Mem…" at bounding box center [611, 141] width 764 height 14
click at [939, 380] on button "Search" at bounding box center [950, 375] width 85 height 28
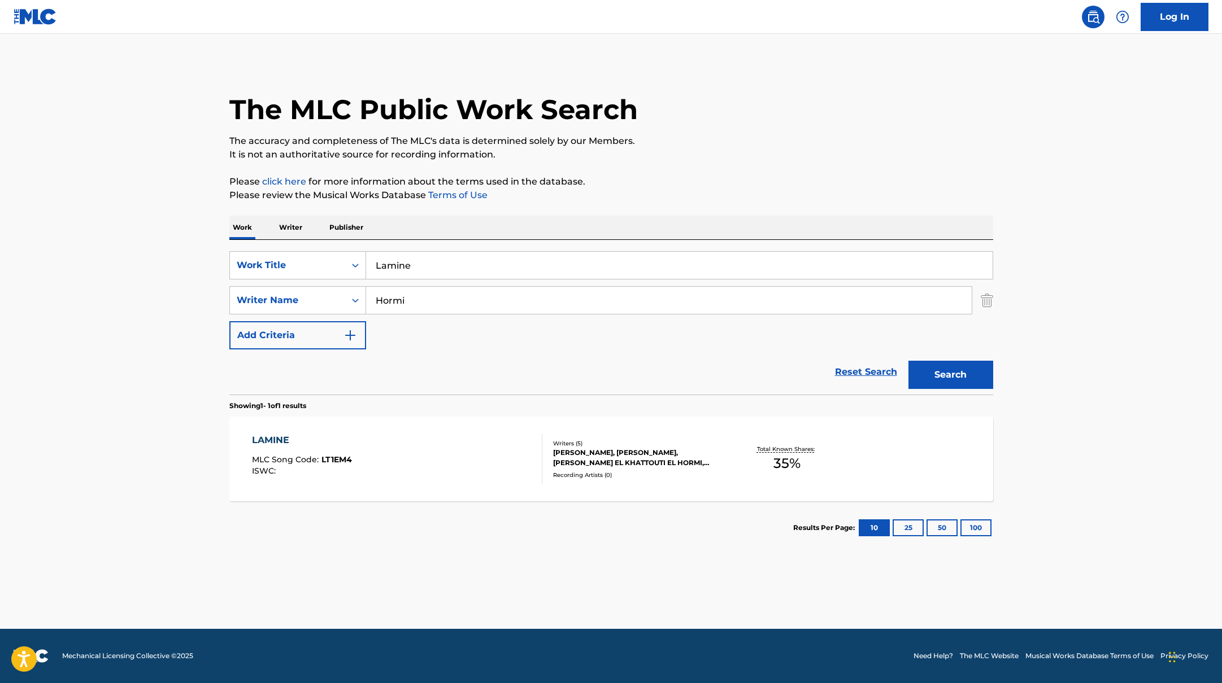
click at [474, 472] on div "LAMINE MLC Song Code : LT1EM4 ISWC :" at bounding box center [397, 459] width 290 height 51
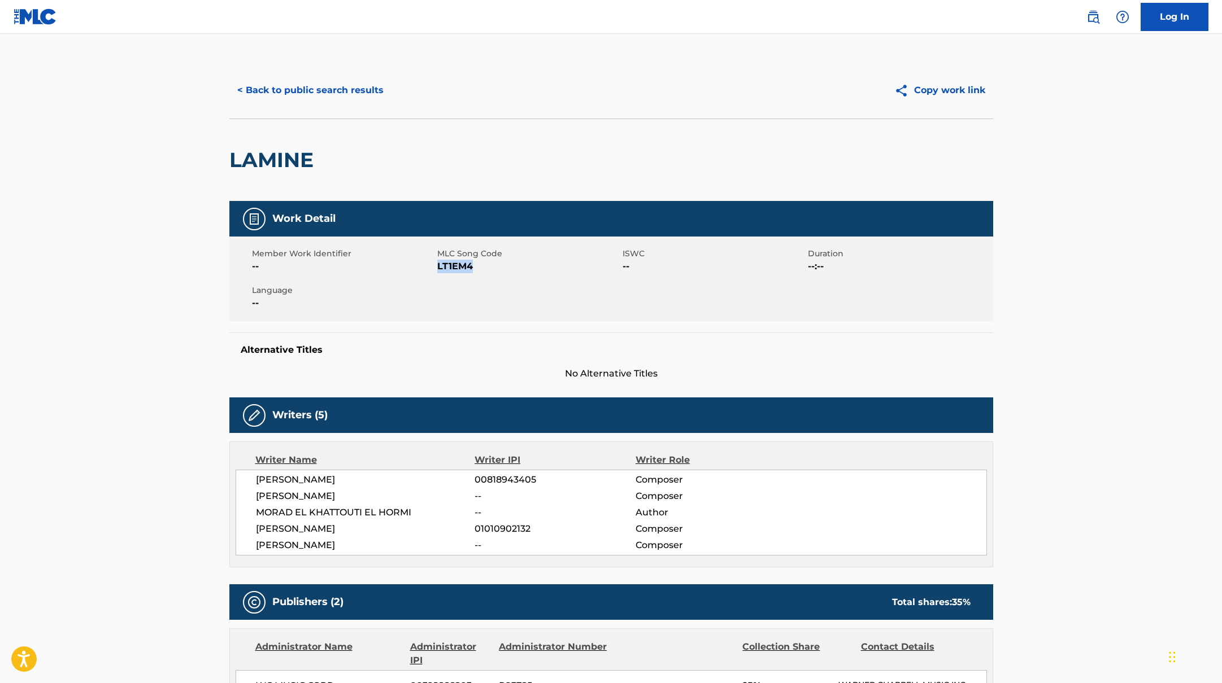
drag, startPoint x: 438, startPoint y: 267, endPoint x: 521, endPoint y: 267, distance: 83.0
click at [521, 267] on span "LT1EM4" at bounding box center [528, 267] width 182 height 14
click at [308, 95] on button "< Back to public search results" at bounding box center [310, 90] width 162 height 28
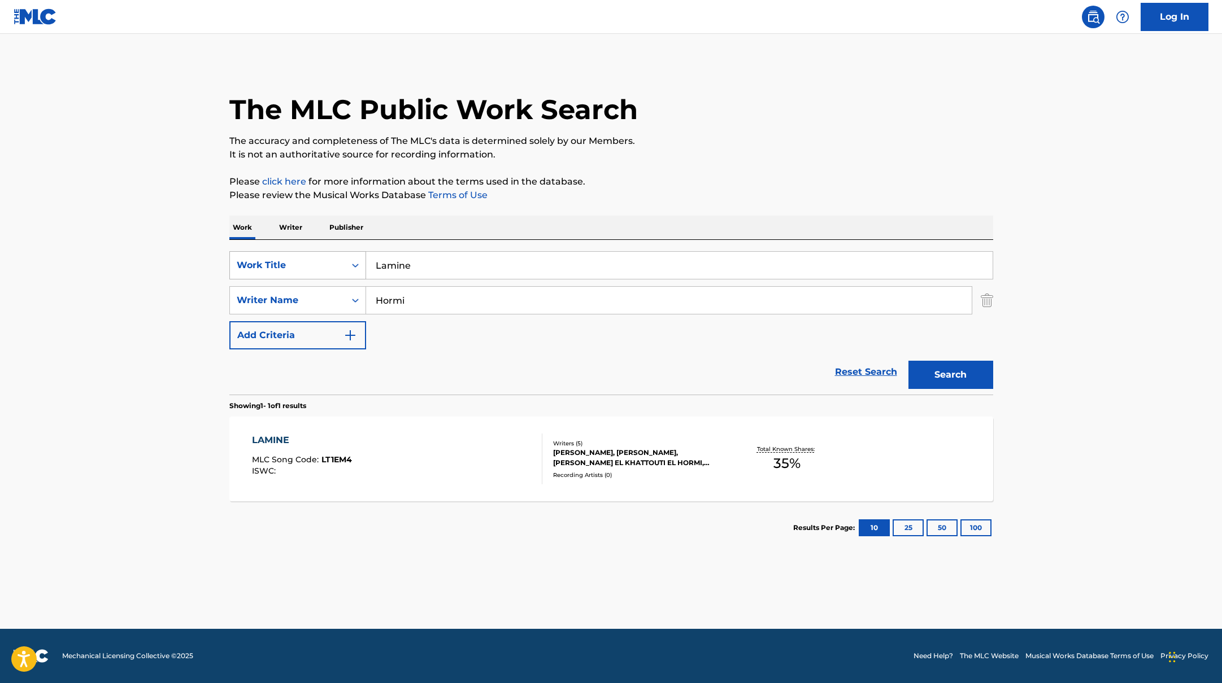
drag, startPoint x: 426, startPoint y: 267, endPoint x: 355, endPoint y: 256, distance: 71.9
click at [362, 259] on div "SearchWithCriteriab335d5b7-5ba0-43a8-9c5d-b3fbe2b10fcf Work Title Lamine" at bounding box center [611, 265] width 764 height 28
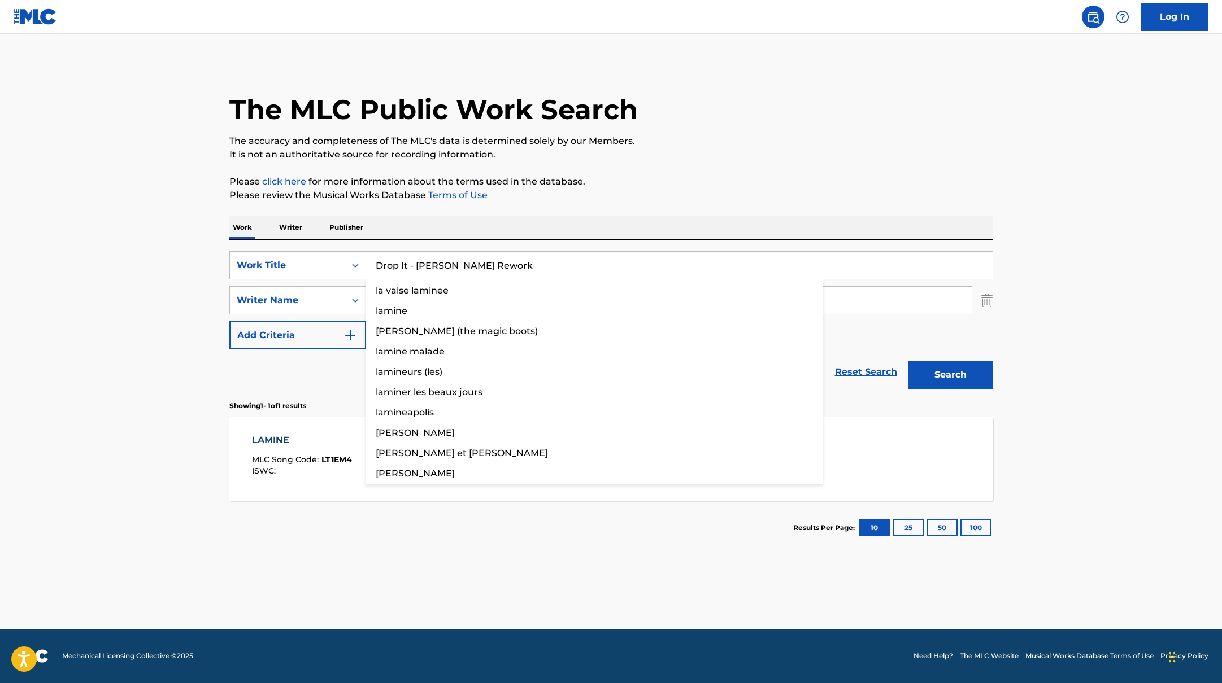
type input "Drop It - [PERSON_NAME] Rework"
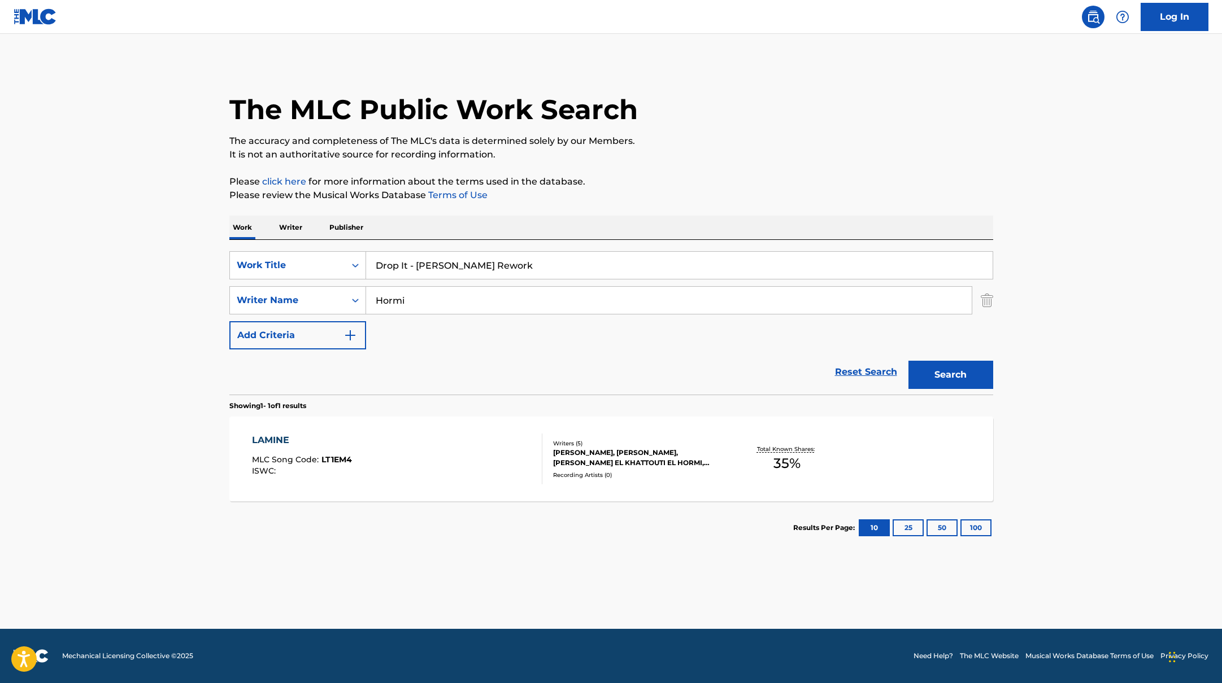
click at [567, 214] on div "The MLC Public Work Search The accuracy and completeness of The MLC's data is d…" at bounding box center [611, 308] width 791 height 493
drag, startPoint x: 422, startPoint y: 303, endPoint x: 347, endPoint y: 286, distance: 77.4
click at [351, 289] on div "SearchWithCriteriabc7363e5-3b2b-47d7-9e26-821f073300c3 Writer Name [PERSON_NAME]" at bounding box center [611, 300] width 764 height 28
click at [908, 361] on button "Search" at bounding box center [950, 375] width 85 height 28
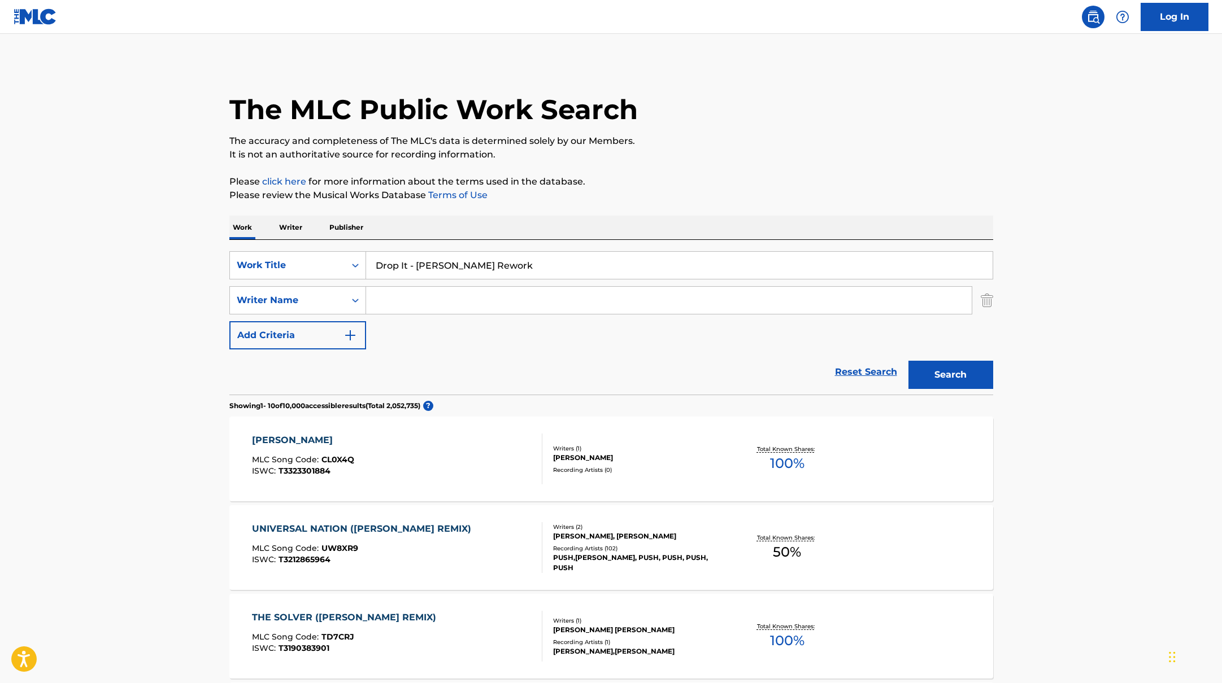
drag, startPoint x: 547, startPoint y: 269, endPoint x: 316, endPoint y: 247, distance: 232.0
click at [299, 254] on div "SearchWithCriteriab335d5b7-5ba0-43a8-9c5d-b3fbe2b10fcf Work Title Drop It - [PE…" at bounding box center [611, 265] width 764 height 28
type input "Luv U More"
click at [607, 195] on p "Please review the Musical Works Database Terms of Use" at bounding box center [611, 196] width 764 height 14
click at [399, 303] on input "Search Form" at bounding box center [668, 300] width 605 height 27
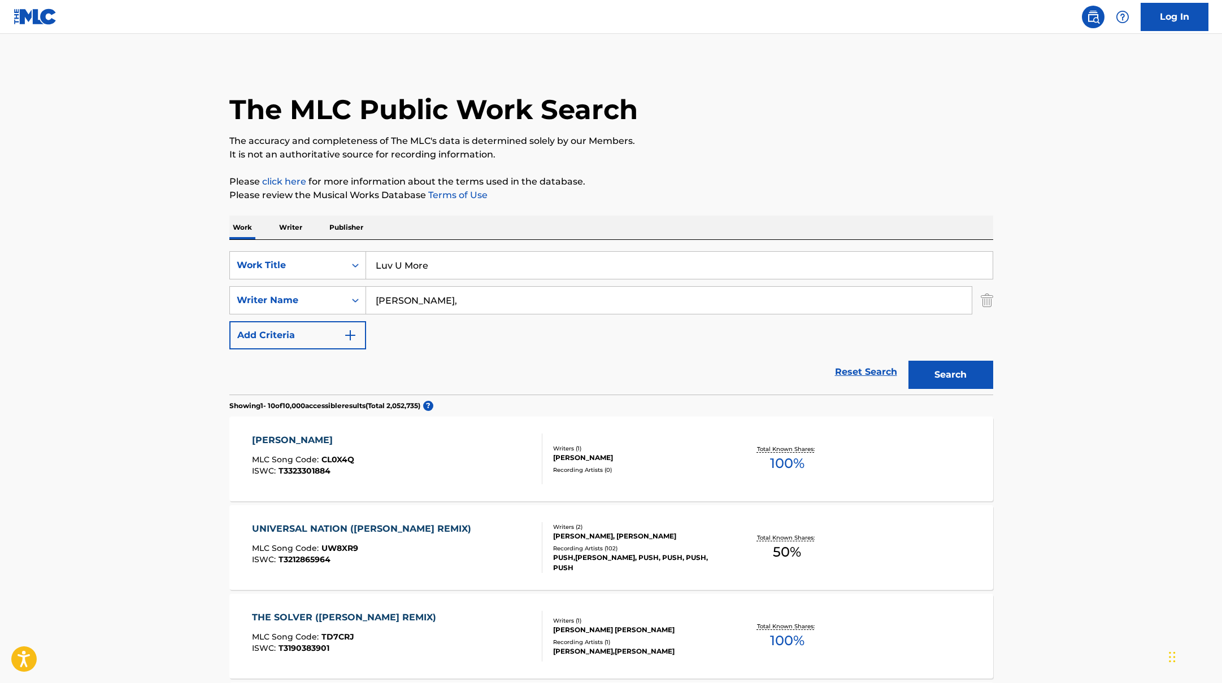
type input "[PERSON_NAME],"
click at [674, 181] on p "Please click here for more information about the terms used in the database." at bounding box center [611, 182] width 764 height 14
click at [929, 374] on button "Search" at bounding box center [950, 375] width 85 height 28
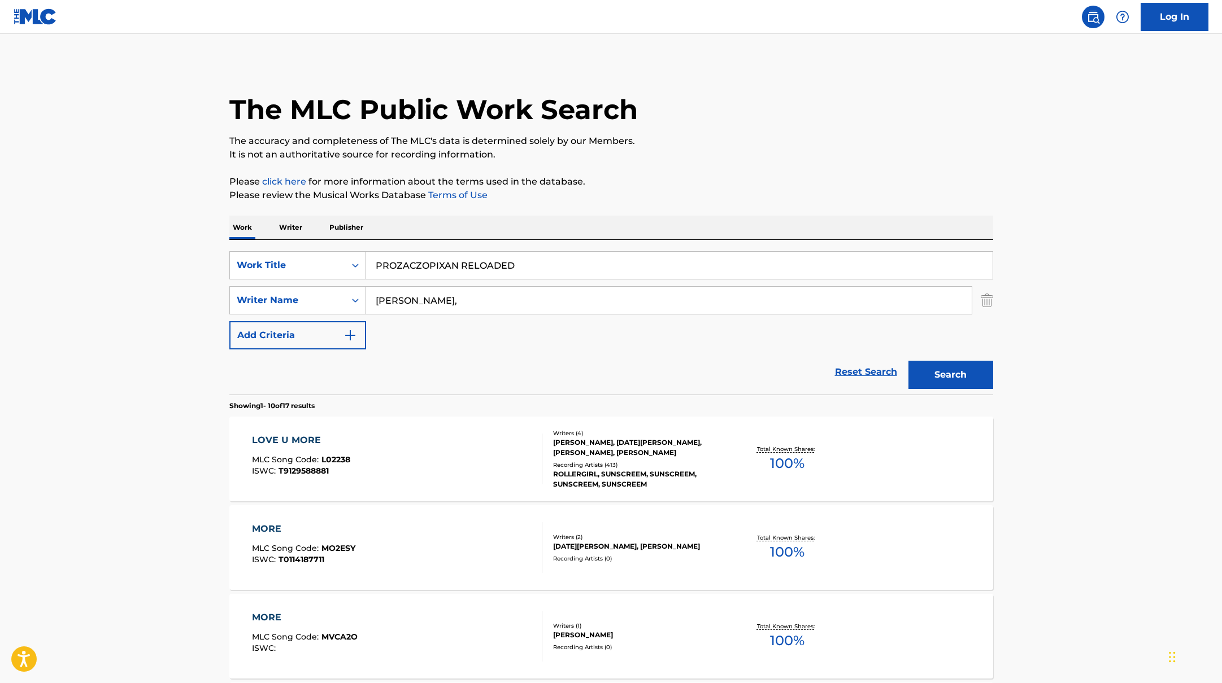
drag, startPoint x: 446, startPoint y: 263, endPoint x: 603, endPoint y: 212, distance: 165.0
type input "PROZACZOPIXAN RELOADED"
drag, startPoint x: 445, startPoint y: 307, endPoint x: 346, endPoint y: 299, distance: 99.7
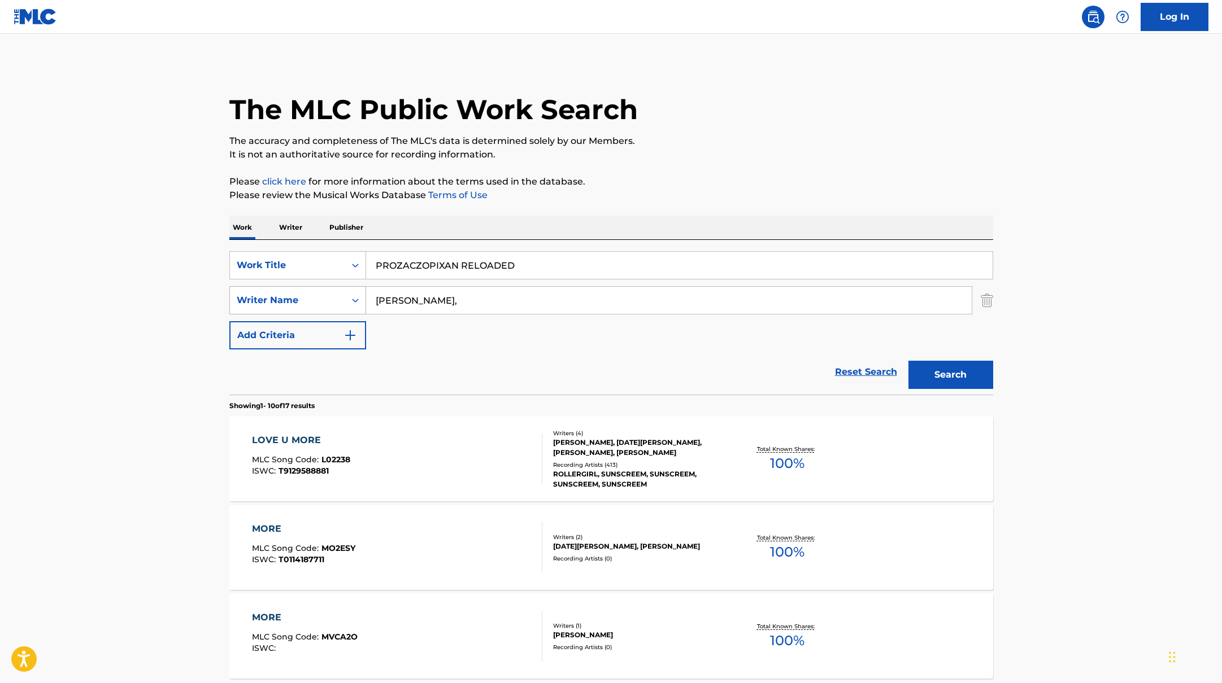
click at [350, 299] on div "SearchWithCriteriabc7363e5-3b2b-47d7-9e26-821f073300c3 Writer Name [PERSON_NAME…" at bounding box center [611, 300] width 764 height 28
click at [908, 361] on button "Search" at bounding box center [950, 375] width 85 height 28
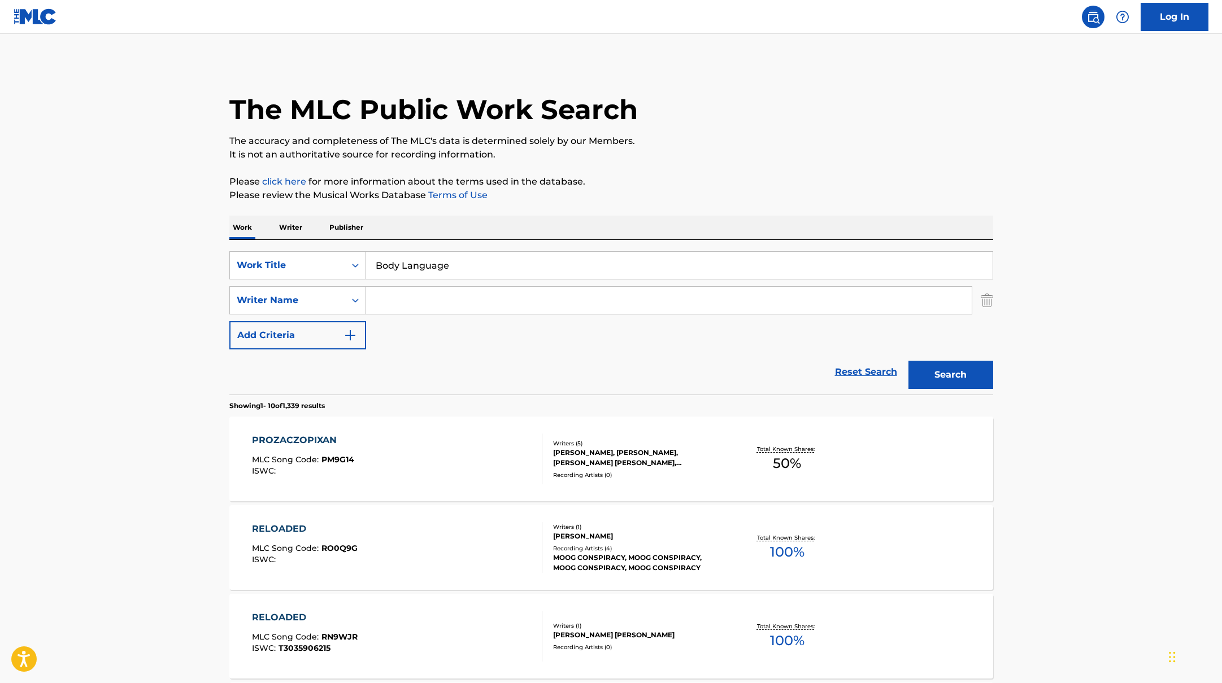
drag, startPoint x: 538, startPoint y: 267, endPoint x: 663, endPoint y: 202, distance: 140.2
type input "Body Language"
click at [668, 202] on p "Please review the Musical Works Database Terms of Use" at bounding box center [611, 196] width 764 height 14
click at [452, 307] on input "Search Form" at bounding box center [668, 300] width 605 height 27
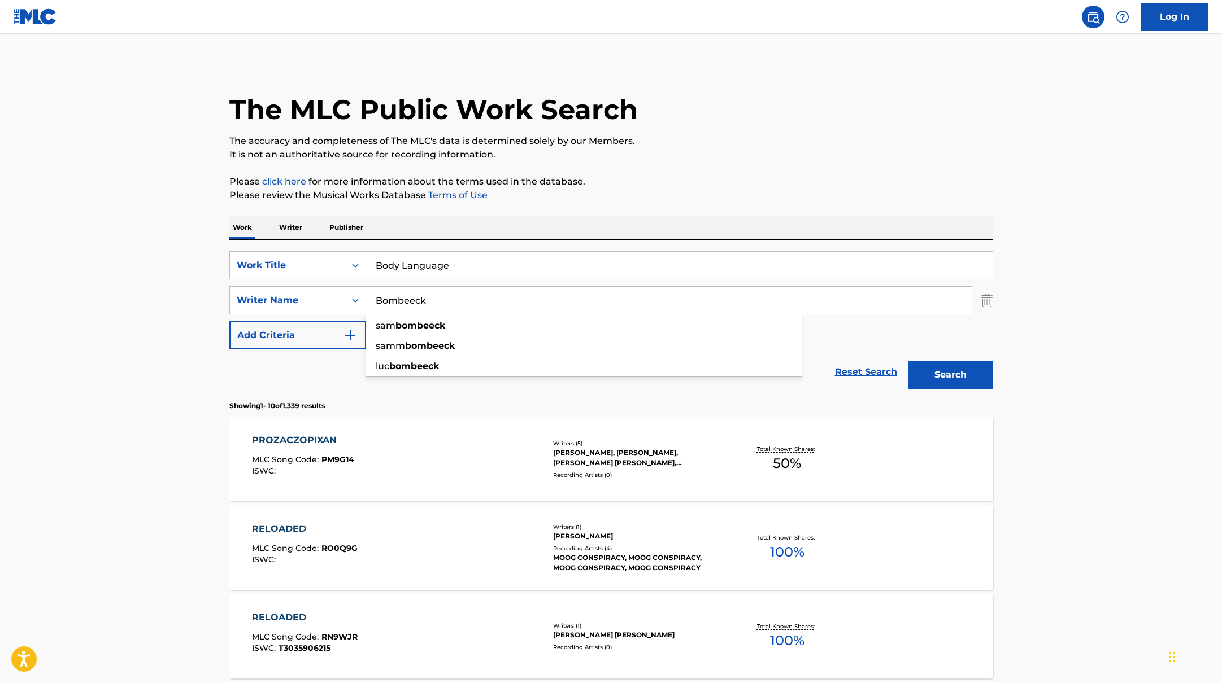
type input "Bombeeck"
click at [953, 369] on button "Search" at bounding box center [950, 375] width 85 height 28
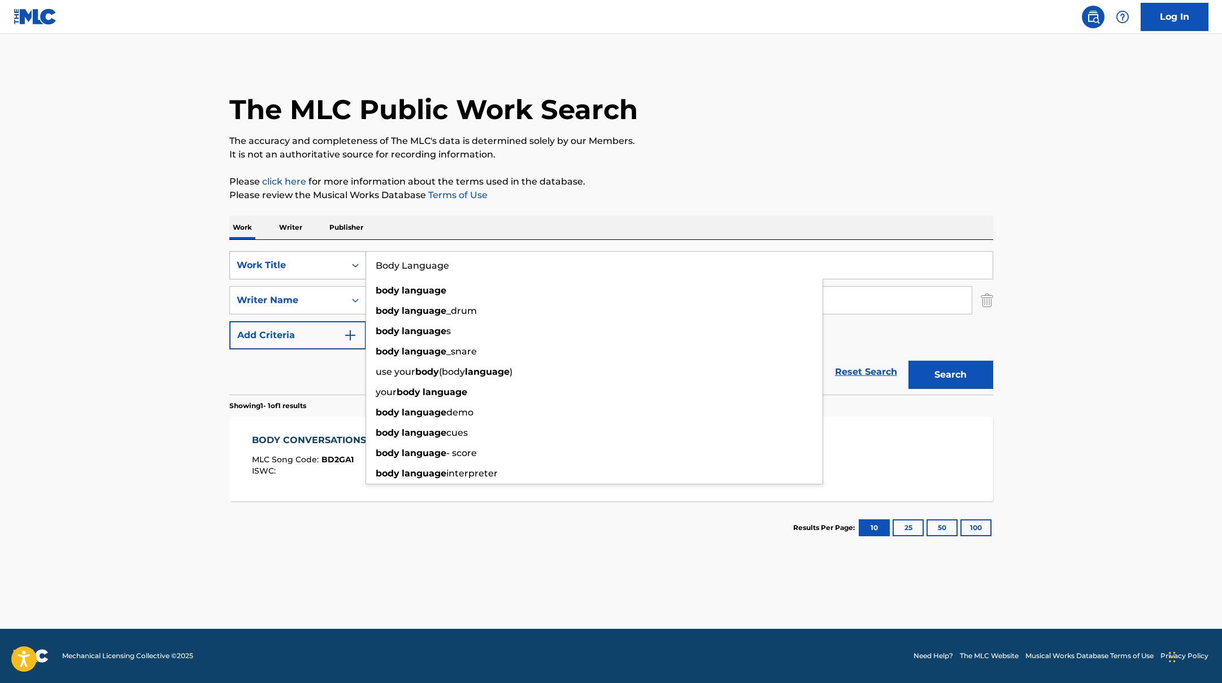
drag, startPoint x: 467, startPoint y: 262, endPoint x: 350, endPoint y: 251, distance: 118.0
click at [341, 257] on div "SearchWithCriteriab335d5b7-5ba0-43a8-9c5d-b3fbe2b10fcf Work Title Body Language…" at bounding box center [611, 265] width 764 height 28
type input "napıyosun mesela ?"
click at [565, 211] on div "The MLC Public Work Search The accuracy and completeness of The MLC's data is d…" at bounding box center [611, 308] width 791 height 493
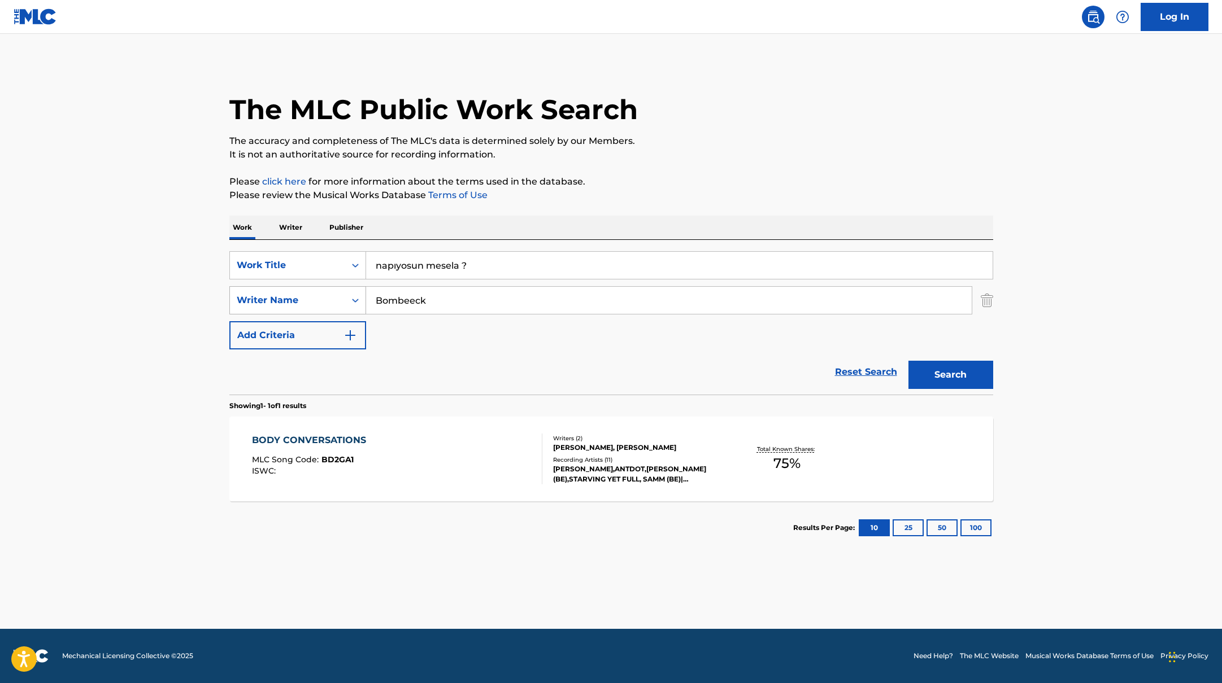
drag, startPoint x: 443, startPoint y: 302, endPoint x: 335, endPoint y: 299, distance: 108.5
click at [335, 299] on div "SearchWithCriteriabc7363e5-3b2b-47d7-9e26-821f073300c3 Writer Name Bombeeck" at bounding box center [611, 300] width 764 height 28
click at [908, 361] on button "Search" at bounding box center [950, 375] width 85 height 28
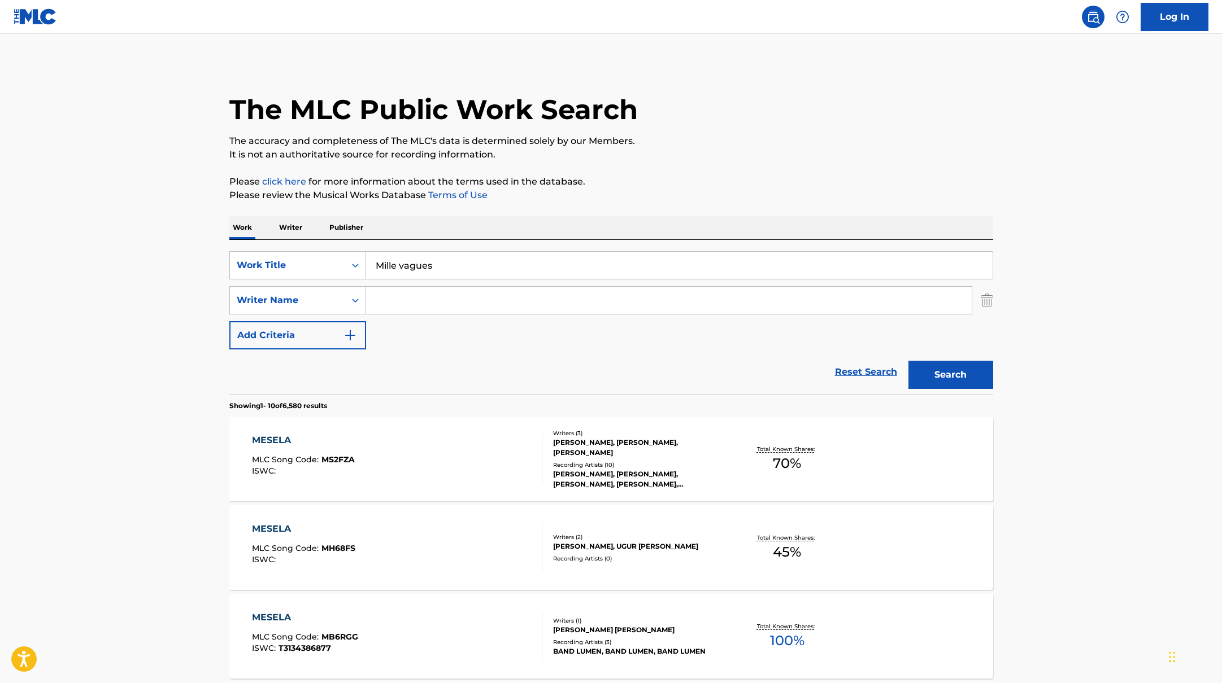
drag, startPoint x: 485, startPoint y: 267, endPoint x: 655, endPoint y: 174, distance: 193.9
type input "Mille vagues"
click at [423, 299] on input "Search Form" at bounding box center [668, 300] width 605 height 27
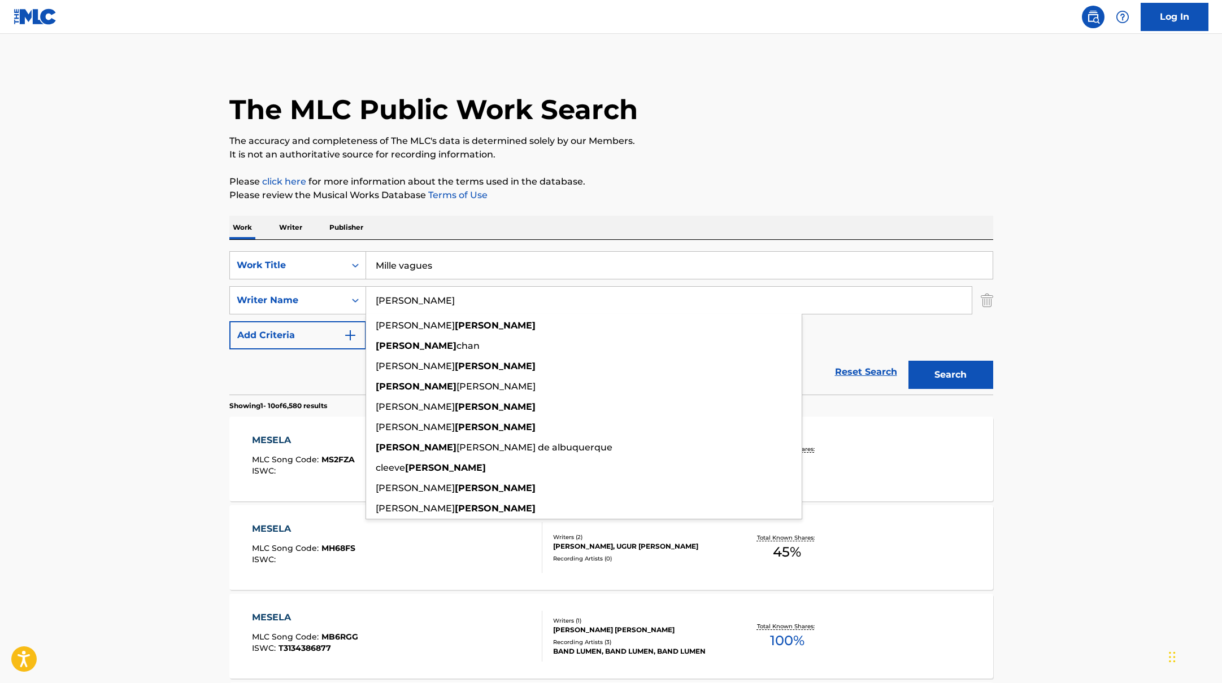
type input "[PERSON_NAME]"
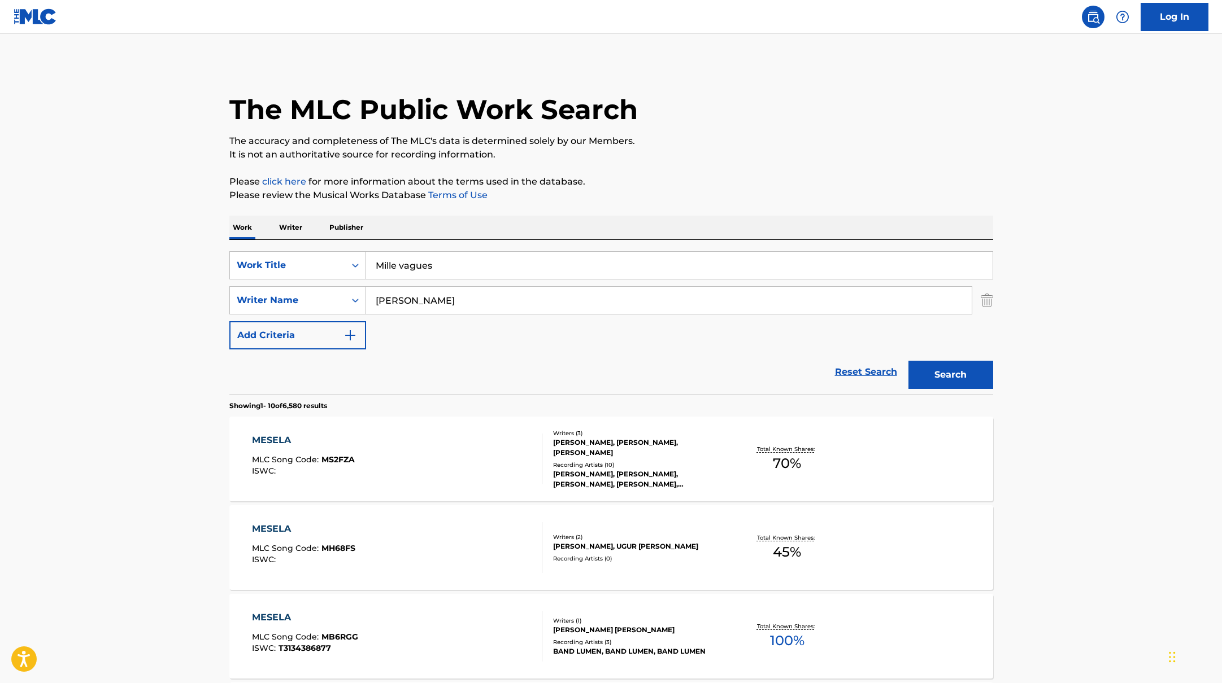
click at [956, 376] on button "Search" at bounding box center [950, 375] width 85 height 28
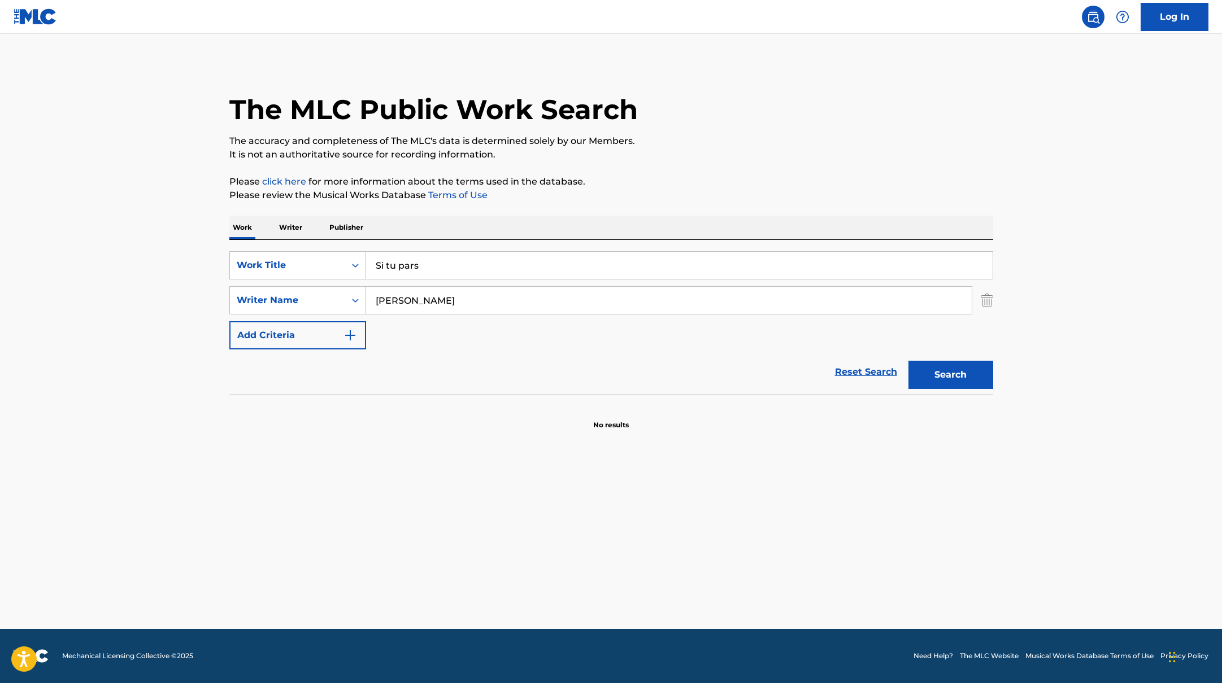
drag, startPoint x: 446, startPoint y: 272, endPoint x: 727, endPoint y: 151, distance: 306.4
click at [727, 152] on div "The MLC Public Work Search The accuracy and completeness of The MLC's data is d…" at bounding box center [611, 246] width 791 height 368
type input "Si tu pars"
click at [727, 151] on p "It is not an authoritative source for recording information." at bounding box center [611, 155] width 764 height 14
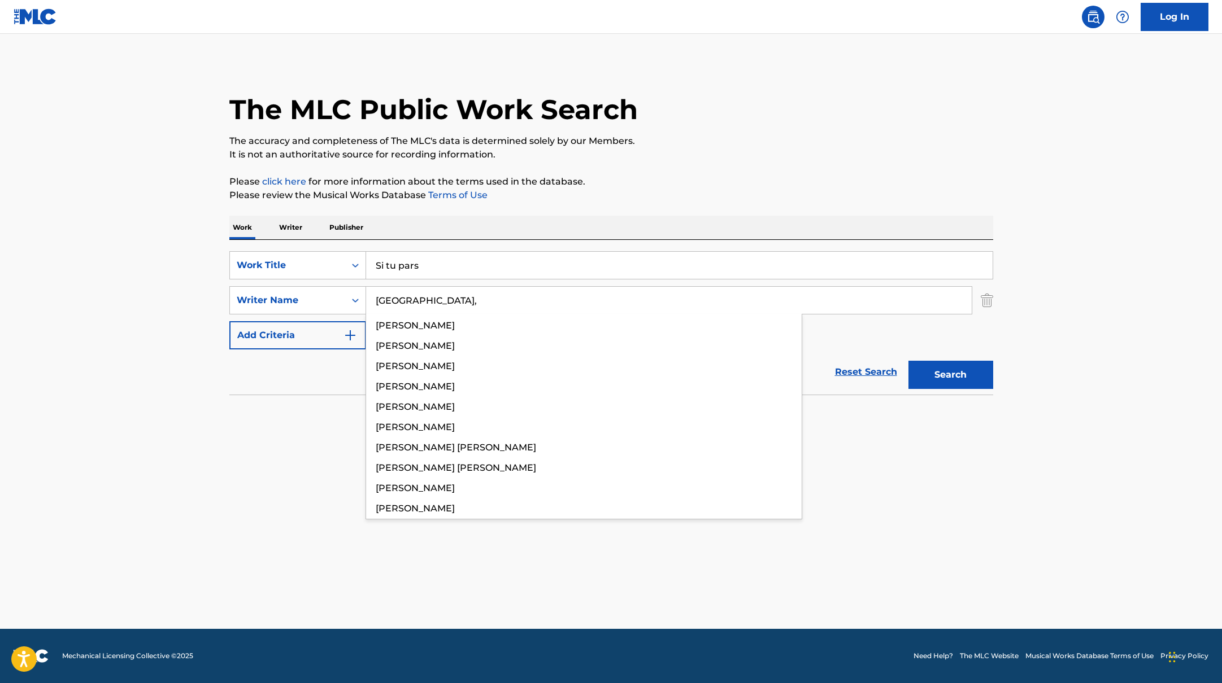
drag, startPoint x: 418, startPoint y: 301, endPoint x: 736, endPoint y: 169, distance: 344.1
click at [736, 169] on div "The MLC Public Work Search The accuracy and completeness of The MLC's data is d…" at bounding box center [611, 246] width 791 height 368
type input "[GEOGRAPHIC_DATA],"
click at [736, 169] on div "The MLC Public Work Search The accuracy and completeness of The MLC's data is d…" at bounding box center [611, 246] width 791 height 368
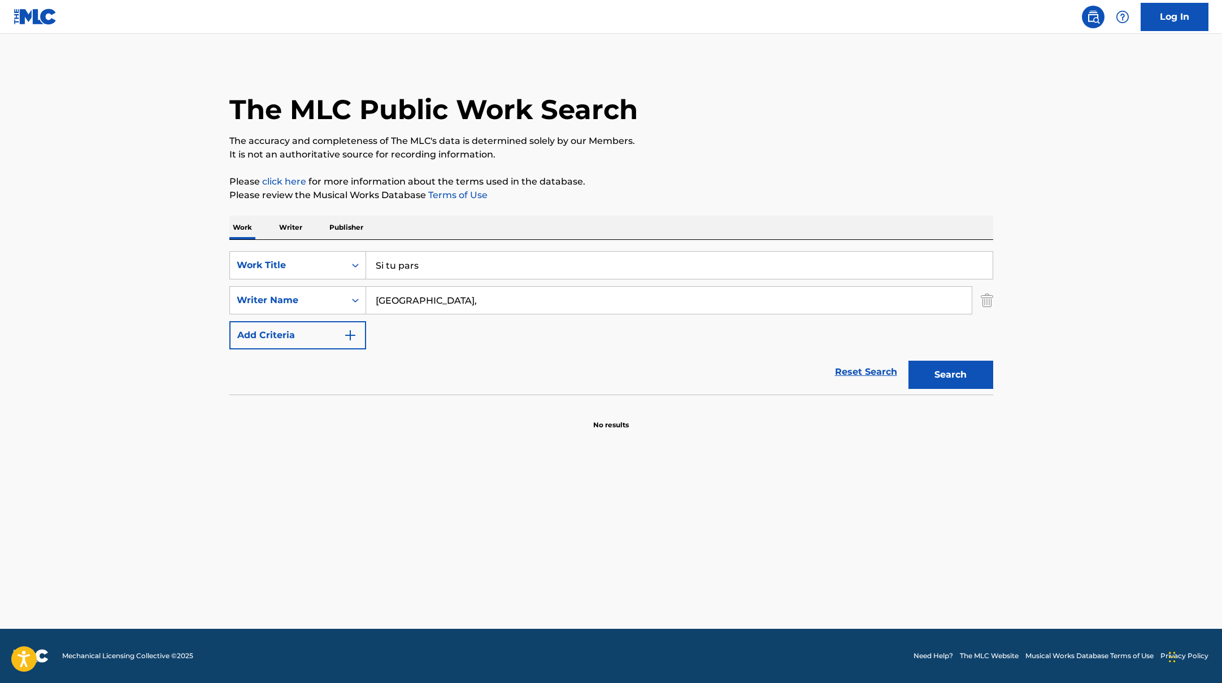
click at [941, 378] on button "Search" at bounding box center [950, 375] width 85 height 28
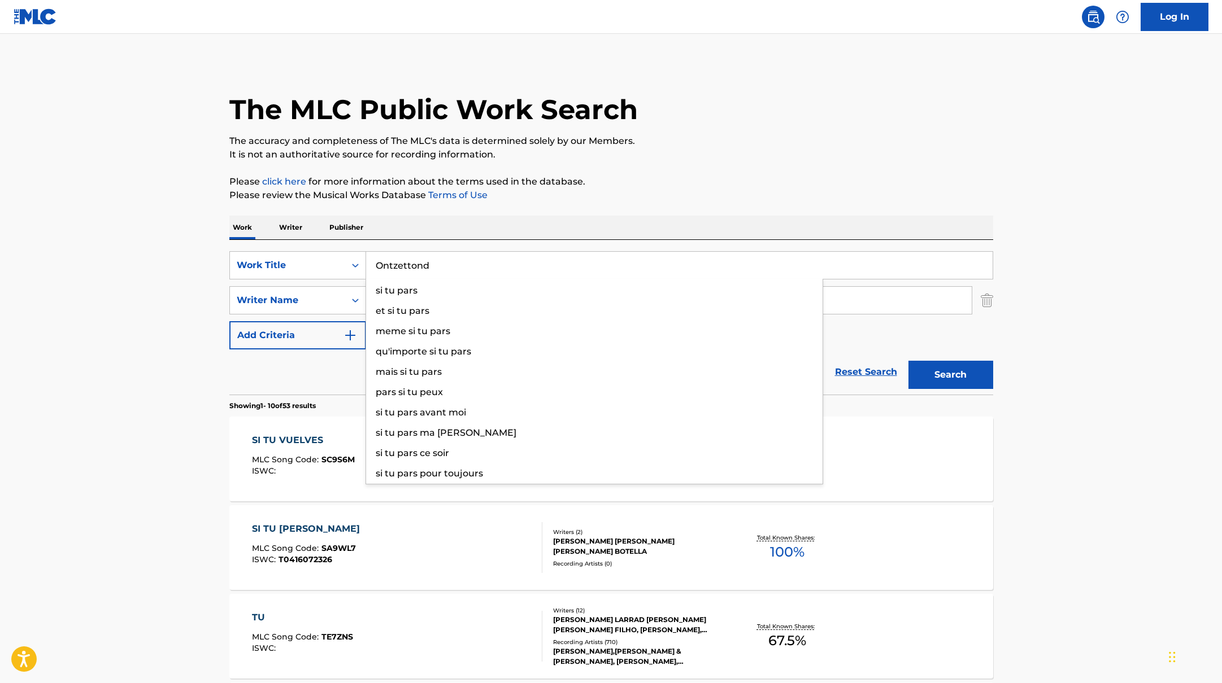
drag, startPoint x: 431, startPoint y: 267, endPoint x: 624, endPoint y: 162, distance: 220.2
type input "Ontzettond"
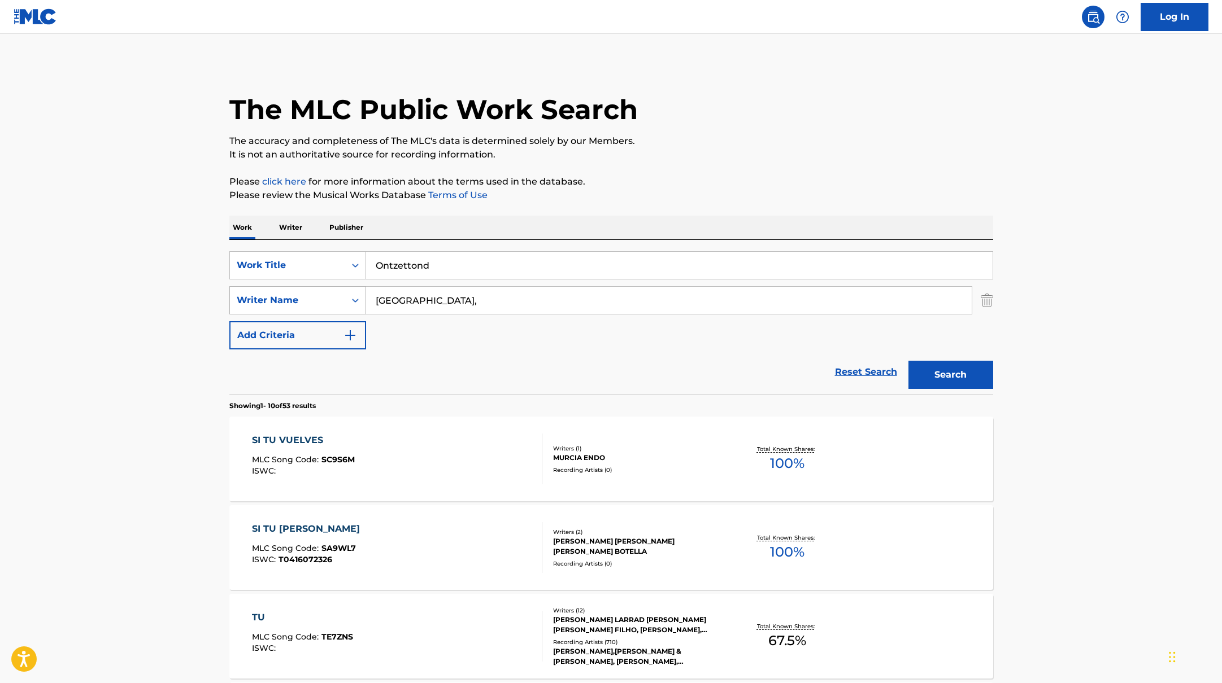
drag, startPoint x: 426, startPoint y: 308, endPoint x: 359, endPoint y: 294, distance: 68.7
click at [359, 294] on div "SearchWithCriteriabc7363e5-3b2b-47d7-9e26-821f073300c3 Writer Name [GEOGRAPHIC_…" at bounding box center [611, 300] width 764 height 28
type input "Perik,"
click at [694, 191] on p "Please review the Musical Works Database Terms of Use" at bounding box center [611, 196] width 764 height 14
click at [925, 378] on button "Search" at bounding box center [950, 375] width 85 height 28
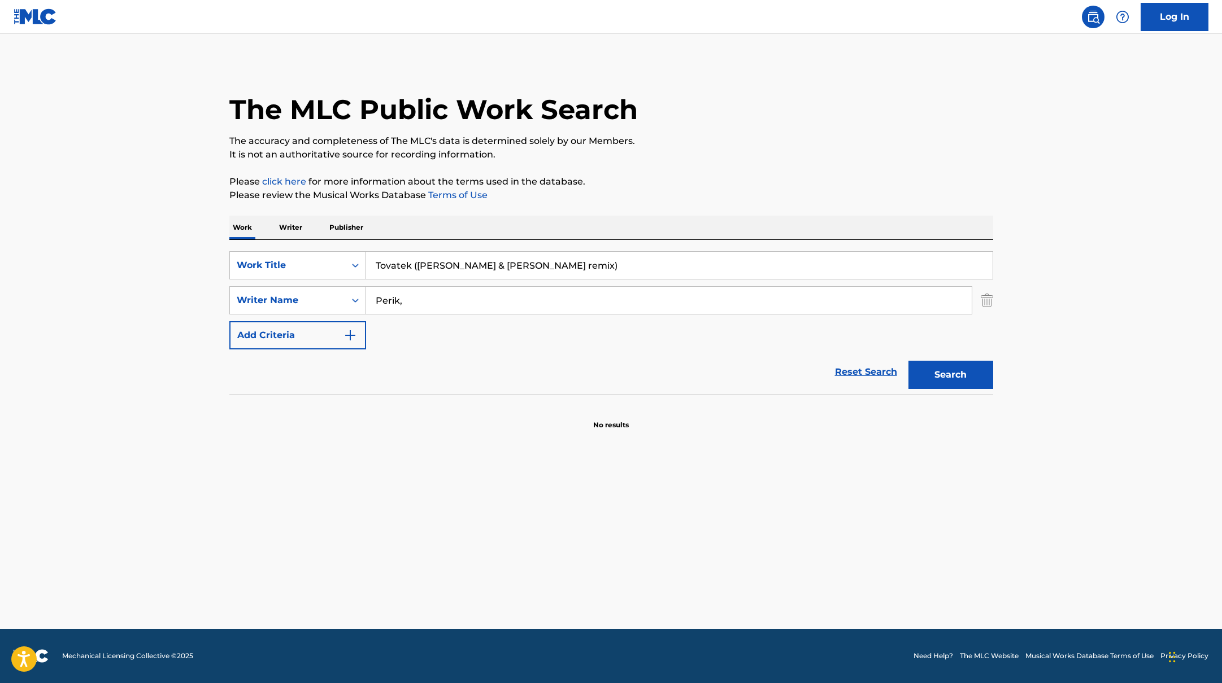
drag, startPoint x: 446, startPoint y: 265, endPoint x: 408, endPoint y: 230, distance: 52.0
click at [404, 230] on div "Work Writer Publisher SearchWithCriteriab335d5b7-5ba0-43a8-9c5d-b3fbe2b10fcf Wo…" at bounding box center [611, 323] width 764 height 215
type input "Tovatek ([PERSON_NAME] & [PERSON_NAME] remix)"
click at [408, 230] on div "Work Writer Publisher" at bounding box center [611, 228] width 764 height 24
drag, startPoint x: 413, startPoint y: 302, endPoint x: 342, endPoint y: 280, distance: 74.3
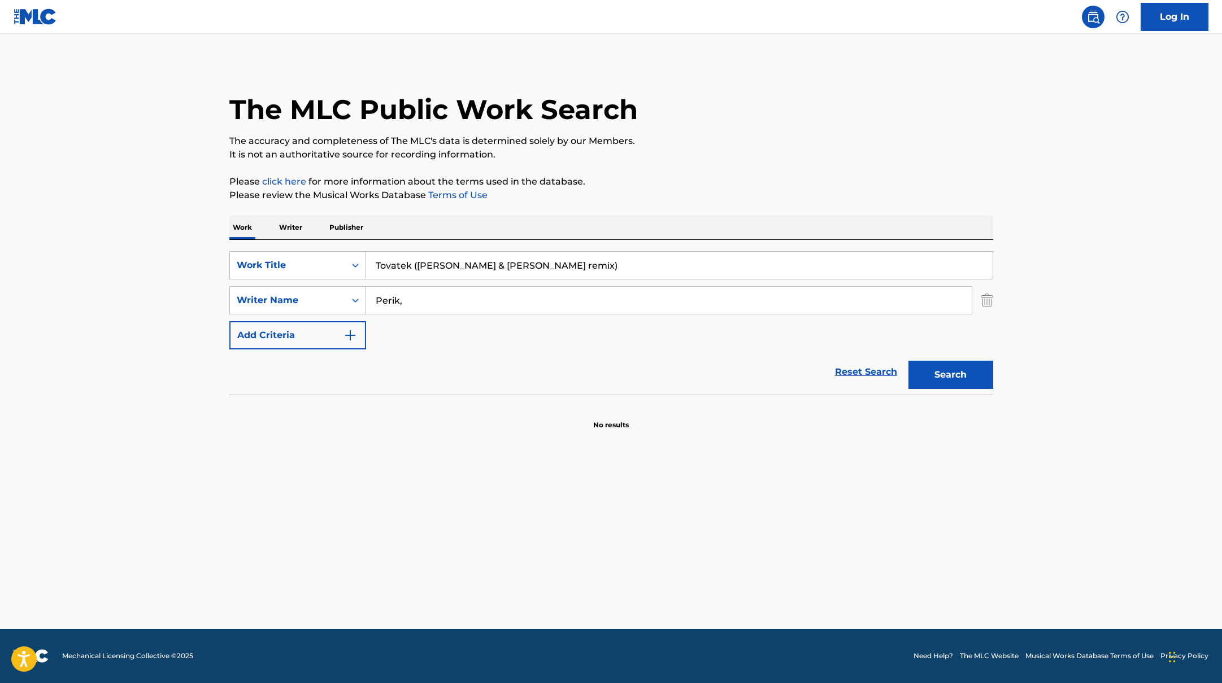
click at [348, 282] on div "SearchWithCriteriab335d5b7-5ba0-43a8-9c5d-b3fbe2b10fcf Work Title Tovatek (OMNI…" at bounding box center [611, 300] width 764 height 98
click at [908, 361] on button "Search" at bounding box center [950, 375] width 85 height 28
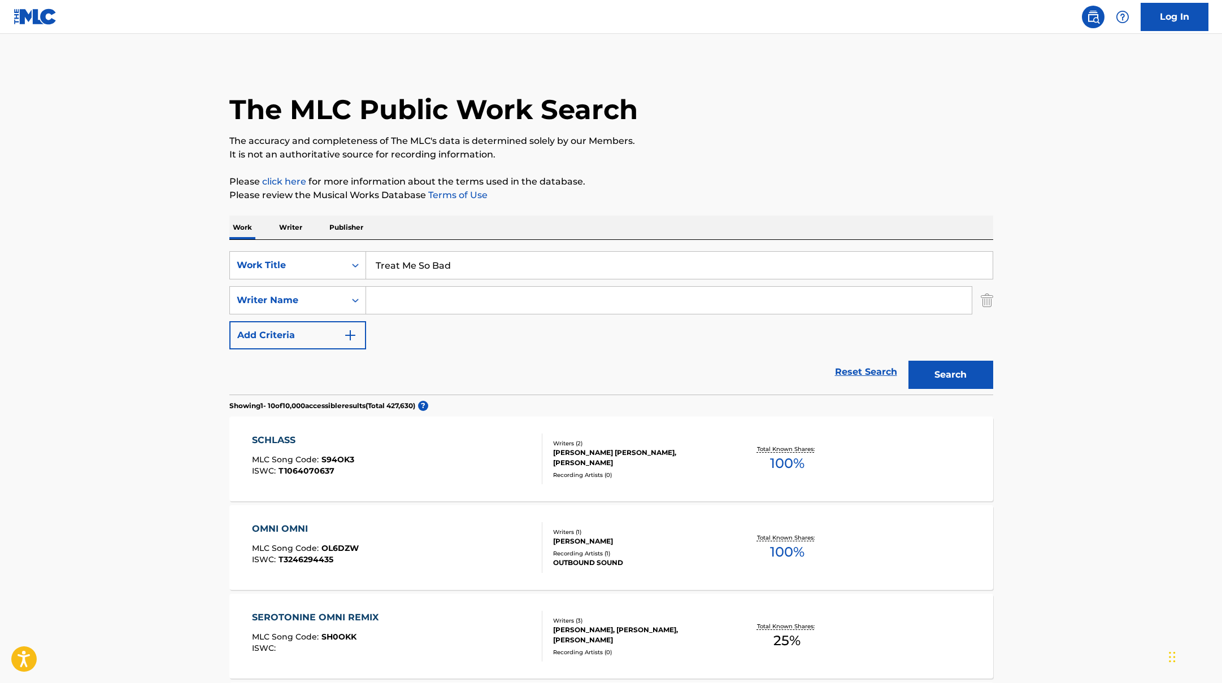
drag, startPoint x: 535, startPoint y: 264, endPoint x: 626, endPoint y: 207, distance: 106.6
type input "Treat Me So Bad"
click at [954, 380] on button "Search" at bounding box center [950, 375] width 85 height 28
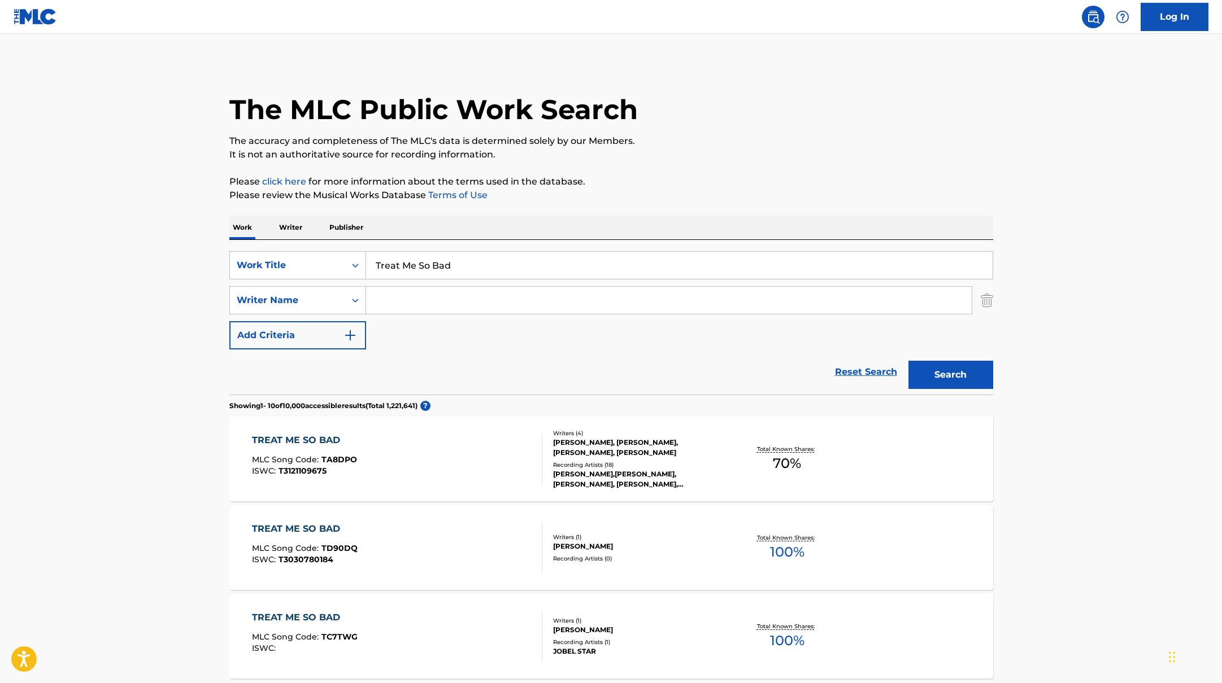
click at [487, 304] on input "Search Form" at bounding box center [668, 300] width 605 height 27
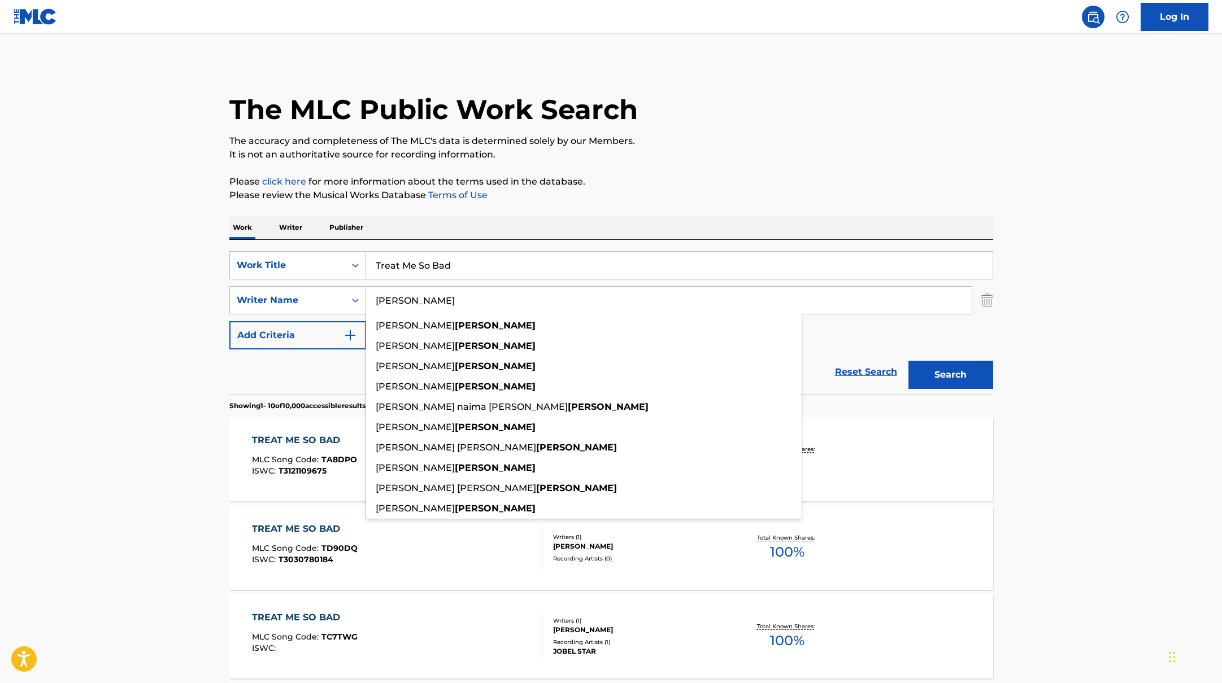
type input "[PERSON_NAME]"
click at [968, 368] on button "Search" at bounding box center [950, 375] width 85 height 28
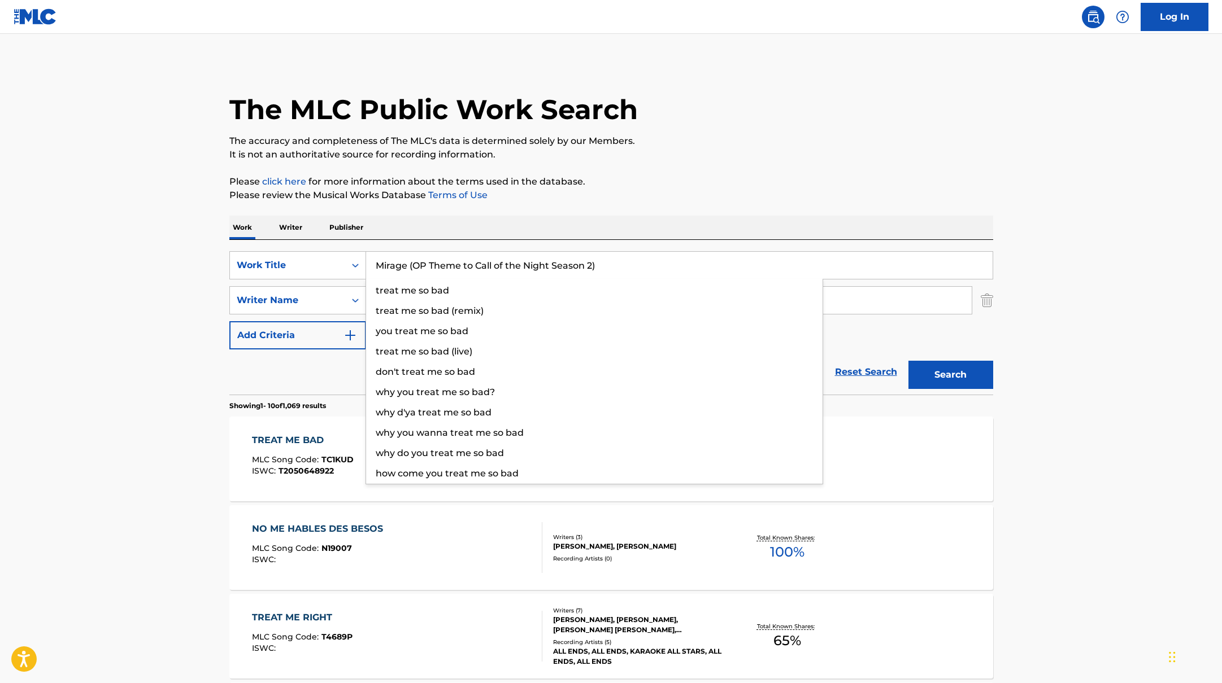
drag, startPoint x: 467, startPoint y: 269, endPoint x: 421, endPoint y: 226, distance: 62.3
type input "Mirage (OP Theme to Call of the Night Season 2)"
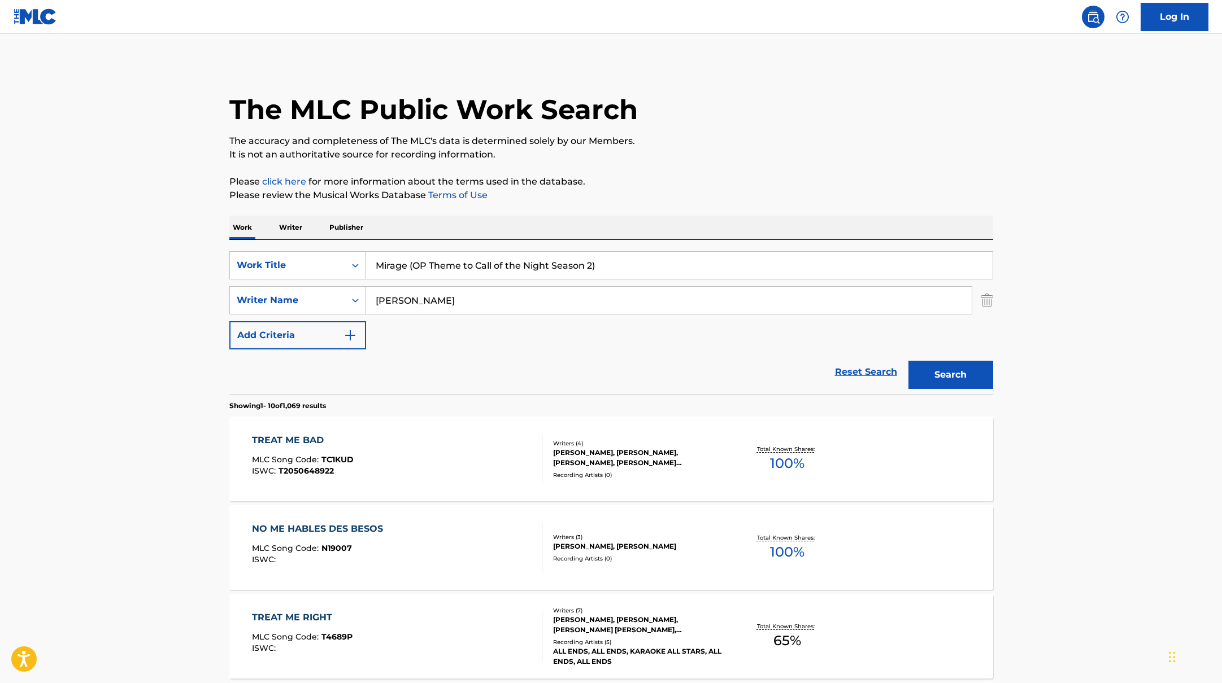
click at [422, 226] on div "Work Writer Publisher" at bounding box center [611, 228] width 764 height 24
drag, startPoint x: 441, startPoint y: 303, endPoint x: 333, endPoint y: 289, distance: 108.3
click at [333, 289] on div "SearchWithCriteriabc7363e5-3b2b-47d7-9e26-821f073300c3 Writer Name [PERSON_NAME]" at bounding box center [611, 300] width 764 height 28
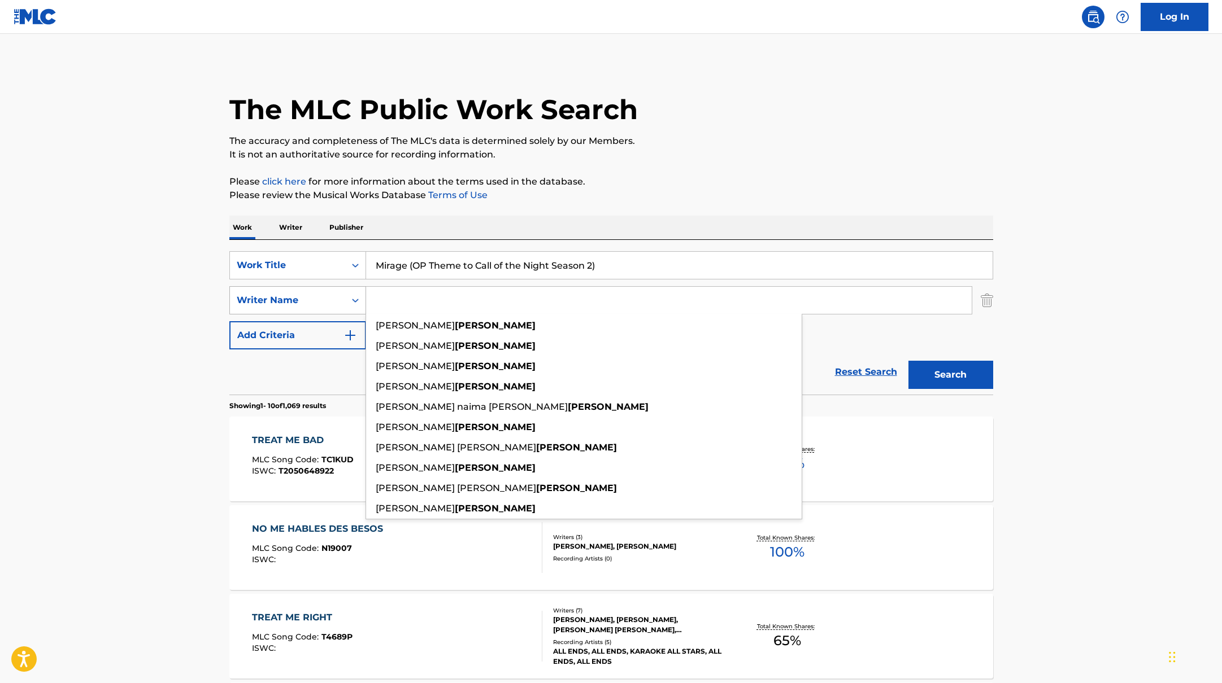
click at [908, 361] on button "Search" at bounding box center [950, 375] width 85 height 28
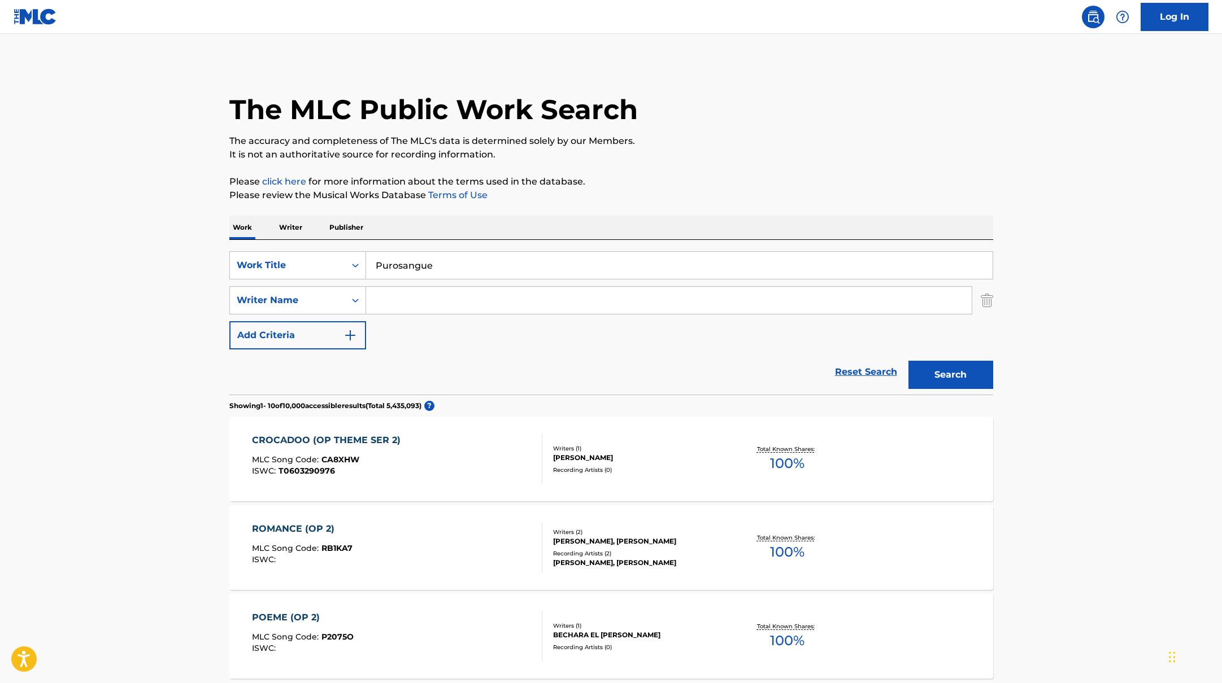
drag, startPoint x: 611, startPoint y: 267, endPoint x: 693, endPoint y: 177, distance: 122.0
click at [693, 177] on p "Please click here for more information about the terms used in the database." at bounding box center [611, 182] width 764 height 14
click at [965, 377] on button "Search" at bounding box center [950, 375] width 85 height 28
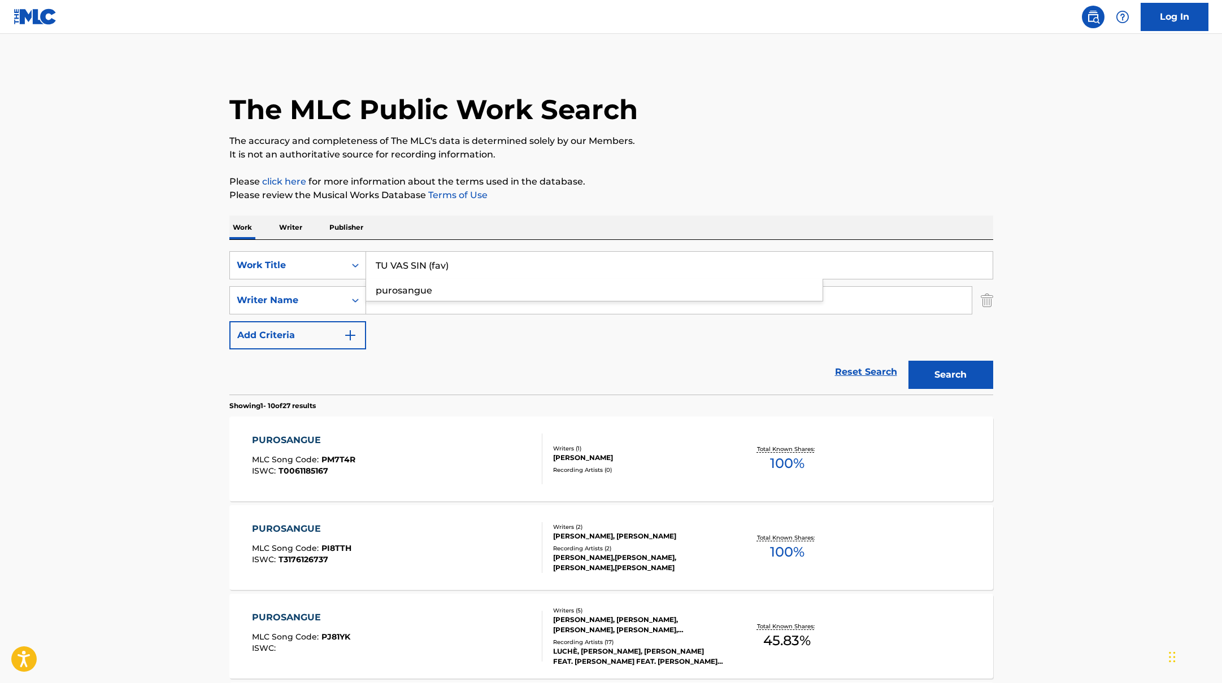
drag, startPoint x: 447, startPoint y: 270, endPoint x: 728, endPoint y: 171, distance: 298.1
click at [970, 368] on button "Search" at bounding box center [950, 375] width 85 height 28
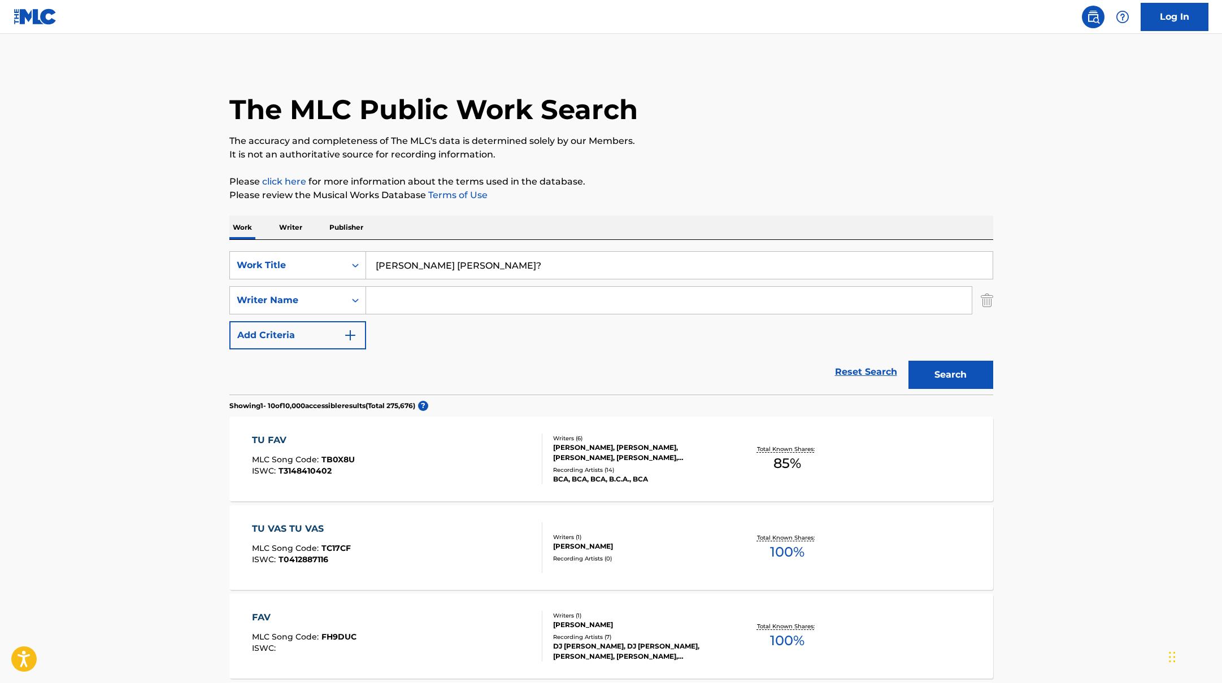
drag, startPoint x: 477, startPoint y: 266, endPoint x: 764, endPoint y: 164, distance: 304.4
type input "[PERSON_NAME] [PERSON_NAME]?"
click at [970, 386] on button "Search" at bounding box center [950, 375] width 85 height 28
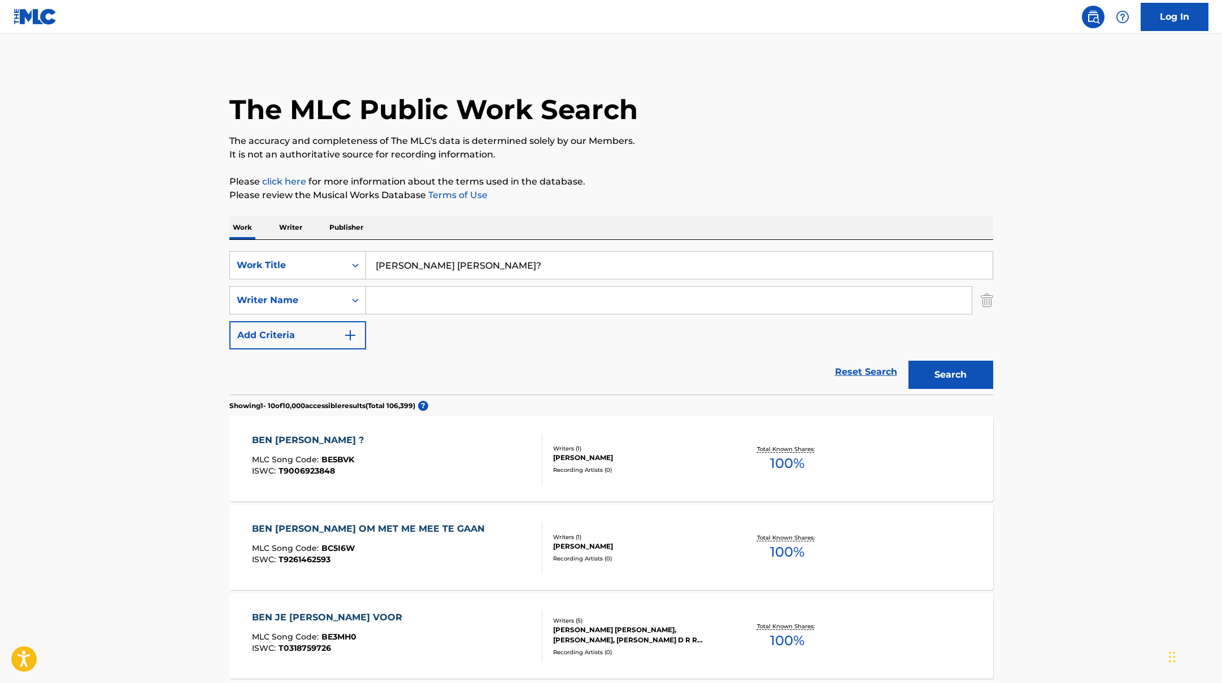
click at [410, 305] on input "Search Form" at bounding box center [668, 300] width 605 height 27
type input "[PERSON_NAME],"
click at [958, 374] on button "Search" at bounding box center [950, 375] width 85 height 28
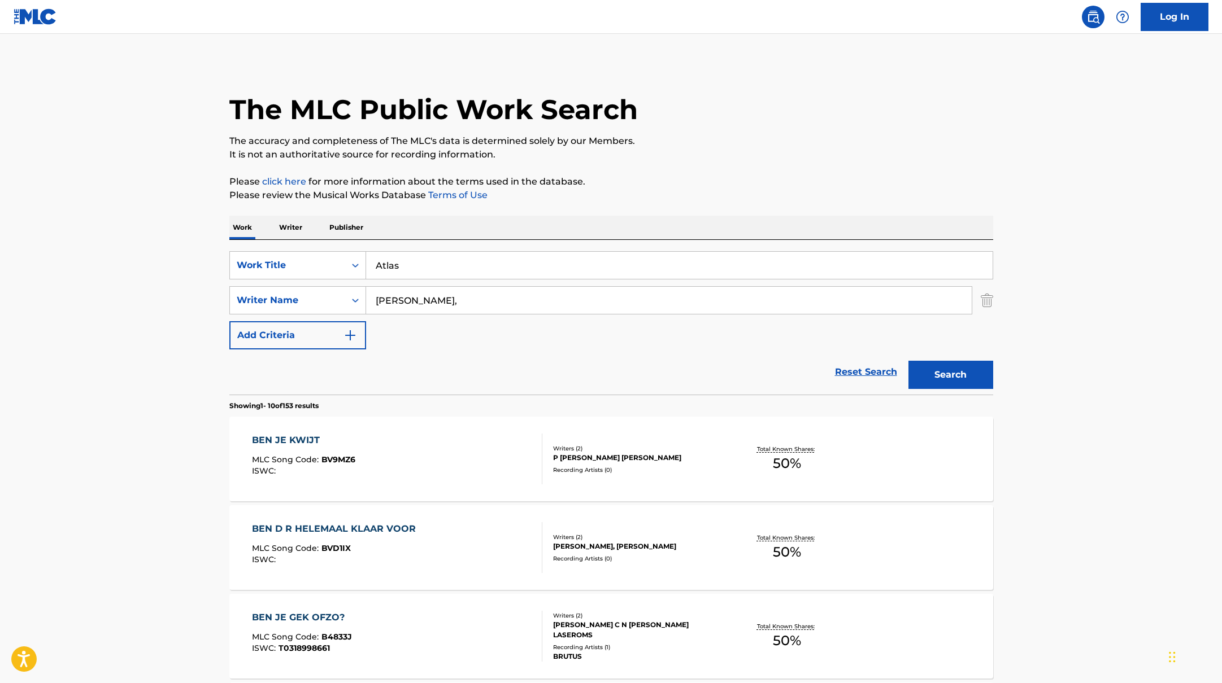
drag, startPoint x: 445, startPoint y: 268, endPoint x: 678, endPoint y: 198, distance: 243.0
type input "Atlas"
click at [678, 198] on p "Please review the Musical Works Database Terms of Use" at bounding box center [611, 196] width 764 height 14
click at [954, 378] on button "Search" at bounding box center [950, 375] width 85 height 28
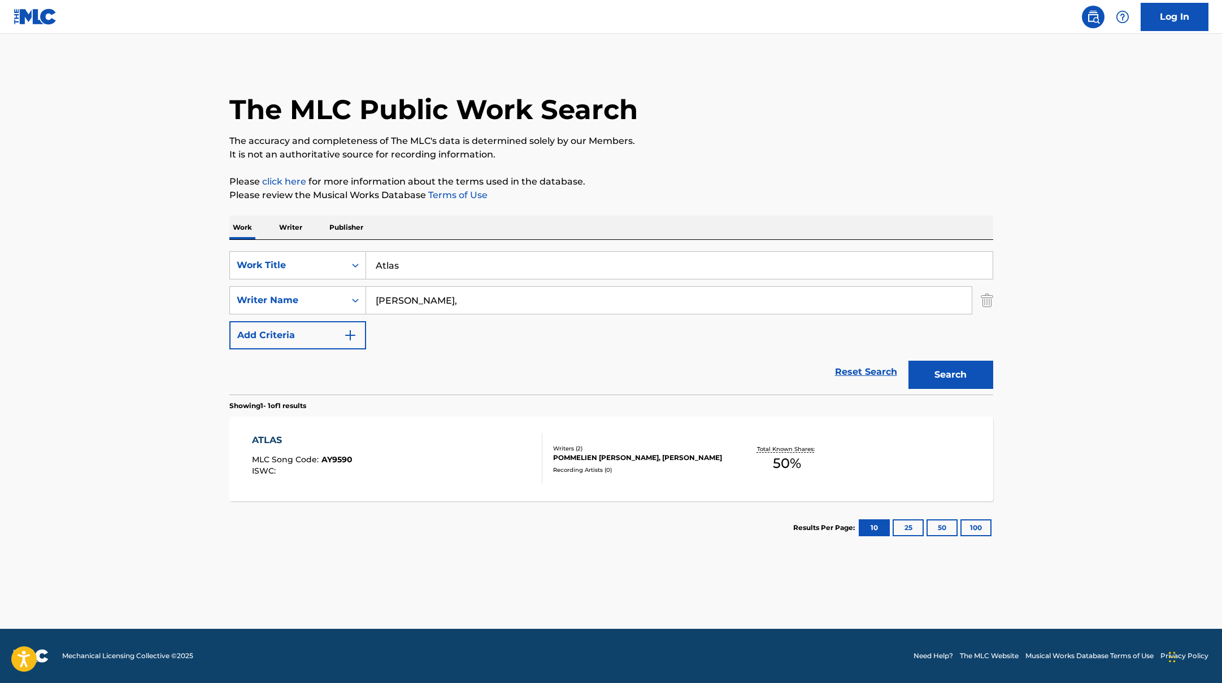
click at [494, 469] on div "ATLAS MLC Song Code : AY9590 ISWC :" at bounding box center [397, 459] width 290 height 51
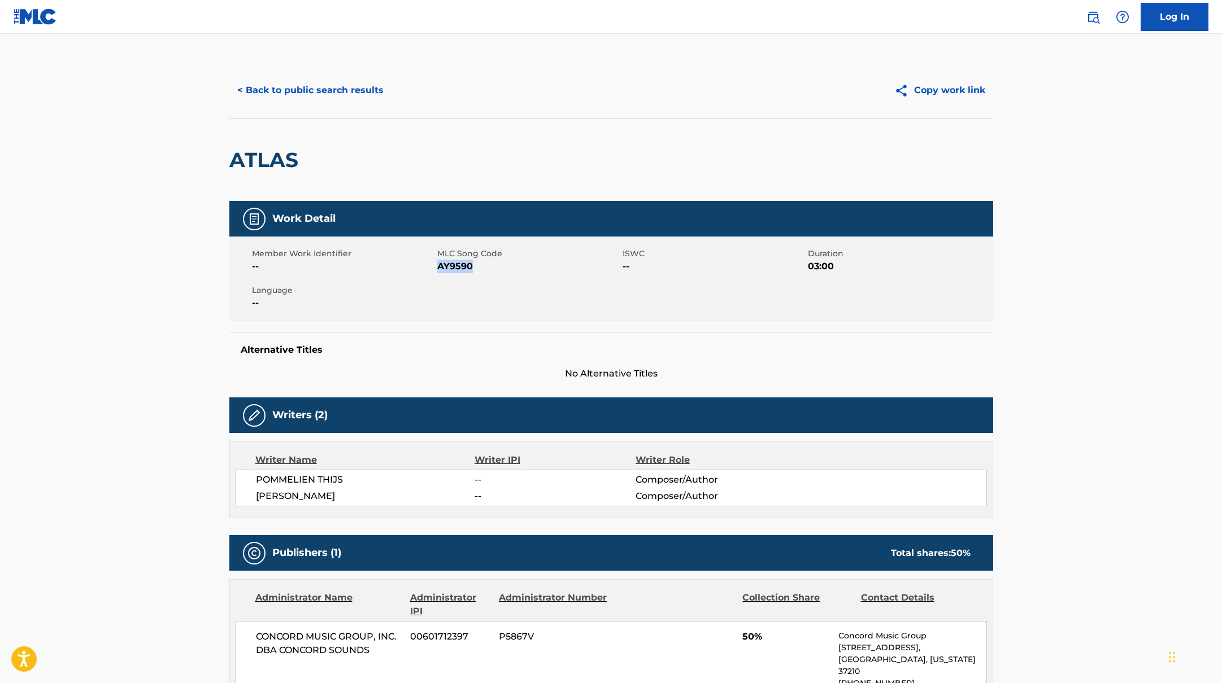
drag, startPoint x: 438, startPoint y: 266, endPoint x: 515, endPoint y: 266, distance: 76.2
click at [515, 266] on span "AY9590" at bounding box center [528, 267] width 182 height 14
click at [333, 92] on button "< Back to public search results" at bounding box center [310, 90] width 162 height 28
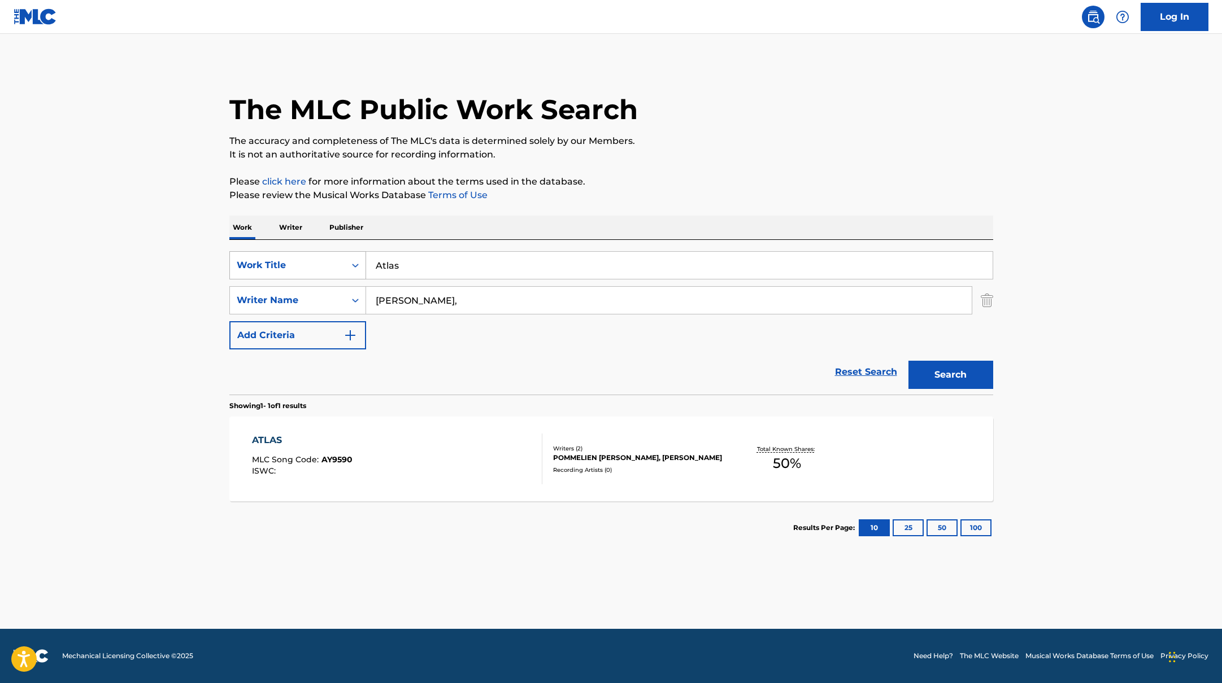
drag, startPoint x: 386, startPoint y: 266, endPoint x: 353, endPoint y: 262, distance: 33.6
click at [356, 263] on div "SearchWithCriteriab335d5b7-5ba0-43a8-9c5d-b3fbe2b10fcf Work Title Atlas" at bounding box center [611, 265] width 764 height 28
drag, startPoint x: 468, startPoint y: 259, endPoint x: 348, endPoint y: 249, distance: 120.2
click at [348, 249] on div "SearchWithCriteriab335d5b7-5ba0-43a8-9c5d-b3fbe2b10fcf Work Title Pommelien Thi…" at bounding box center [611, 317] width 764 height 155
drag, startPoint x: 478, startPoint y: 263, endPoint x: 342, endPoint y: 254, distance: 136.4
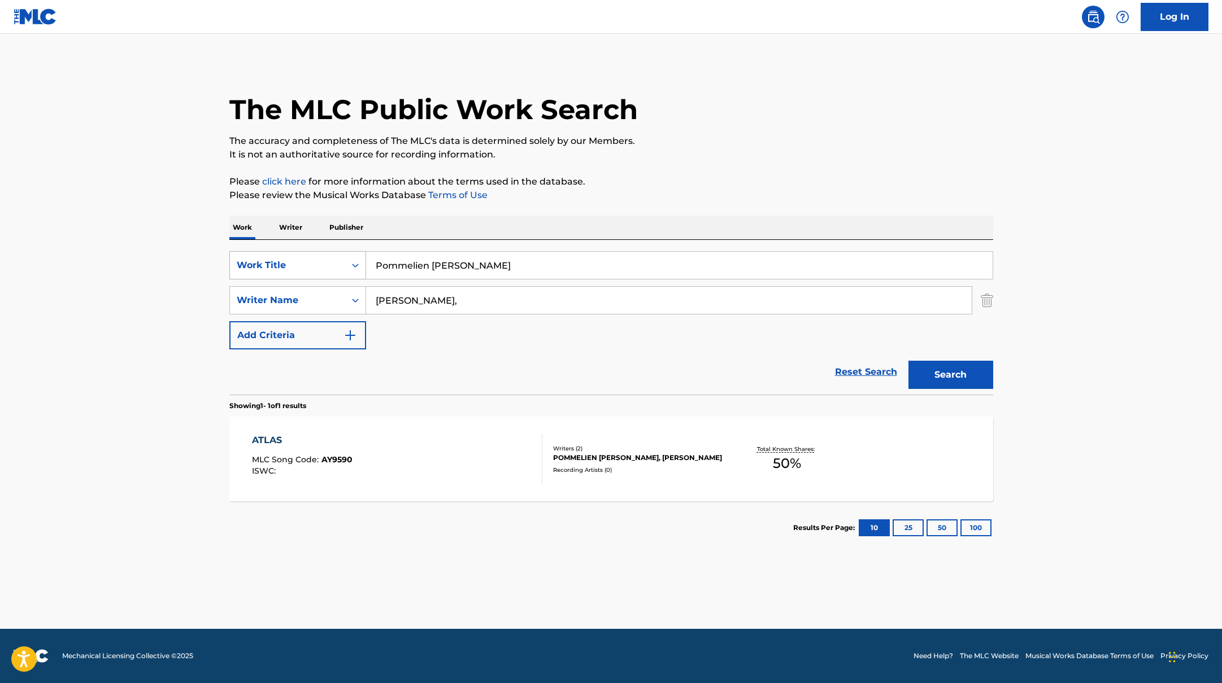
click at [343, 254] on div "SearchWithCriteriab335d5b7-5ba0-43a8-9c5d-b3fbe2b10fcf Work Title Pommelien Thi…" at bounding box center [611, 265] width 764 height 28
click at [743, 172] on div "The MLC Public Work Search The accuracy and completeness of The MLC's data is d…" at bounding box center [611, 308] width 791 height 493
click at [974, 369] on button "Search" at bounding box center [950, 375] width 85 height 28
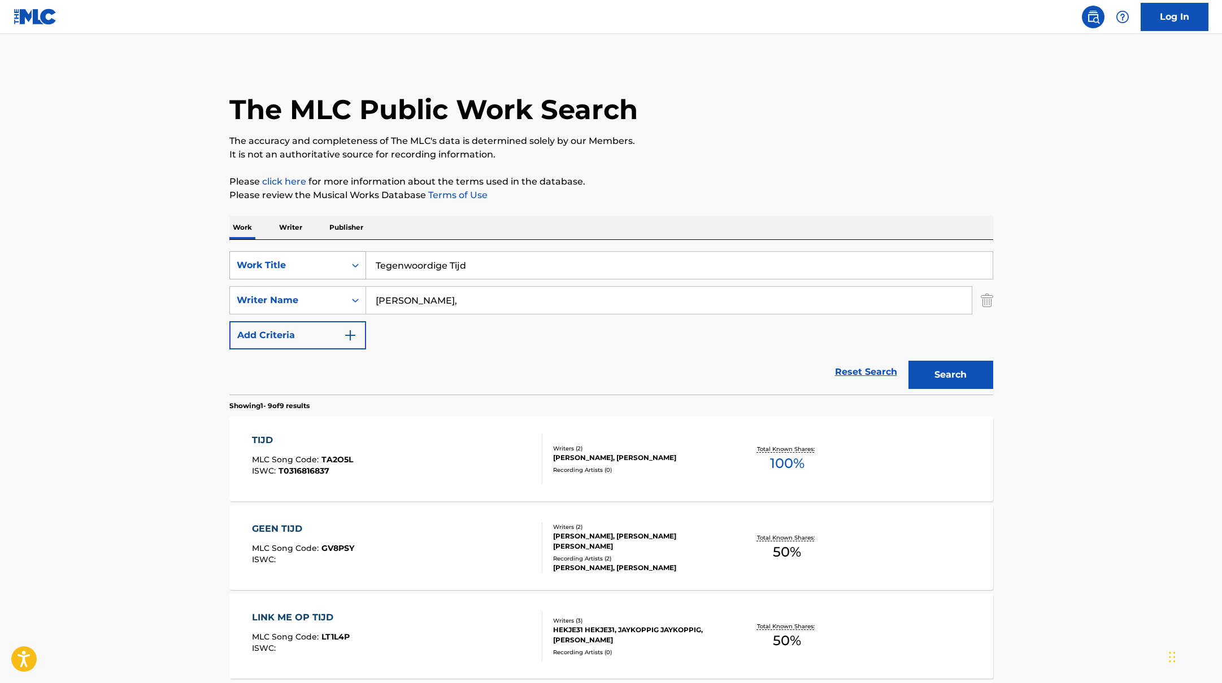
drag, startPoint x: 505, startPoint y: 270, endPoint x: 277, endPoint y: 252, distance: 228.3
click at [278, 252] on div "SearchWithCriteriab335d5b7-5ba0-43a8-9c5d-b3fbe2b10fcf Work Title Tegenwoordige…" at bounding box center [611, 265] width 764 height 28
type input "Ongewoon"
click at [666, 173] on div "The MLC Public Work Search The accuracy and completeness of The MLC's data is d…" at bounding box center [611, 663] width 791 height 1202
click at [965, 382] on button "Search" at bounding box center [950, 375] width 85 height 28
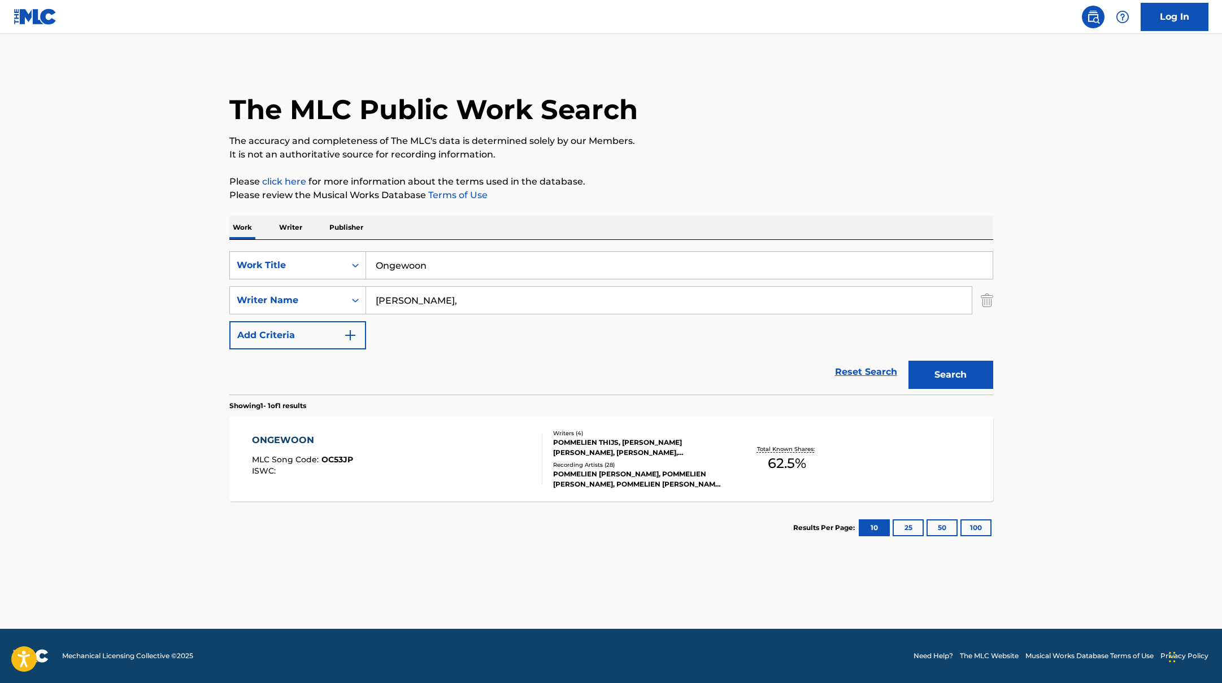
click at [437, 464] on div "ONGEWOON MLC Song Code : OC53JP ISWC :" at bounding box center [397, 459] width 290 height 51
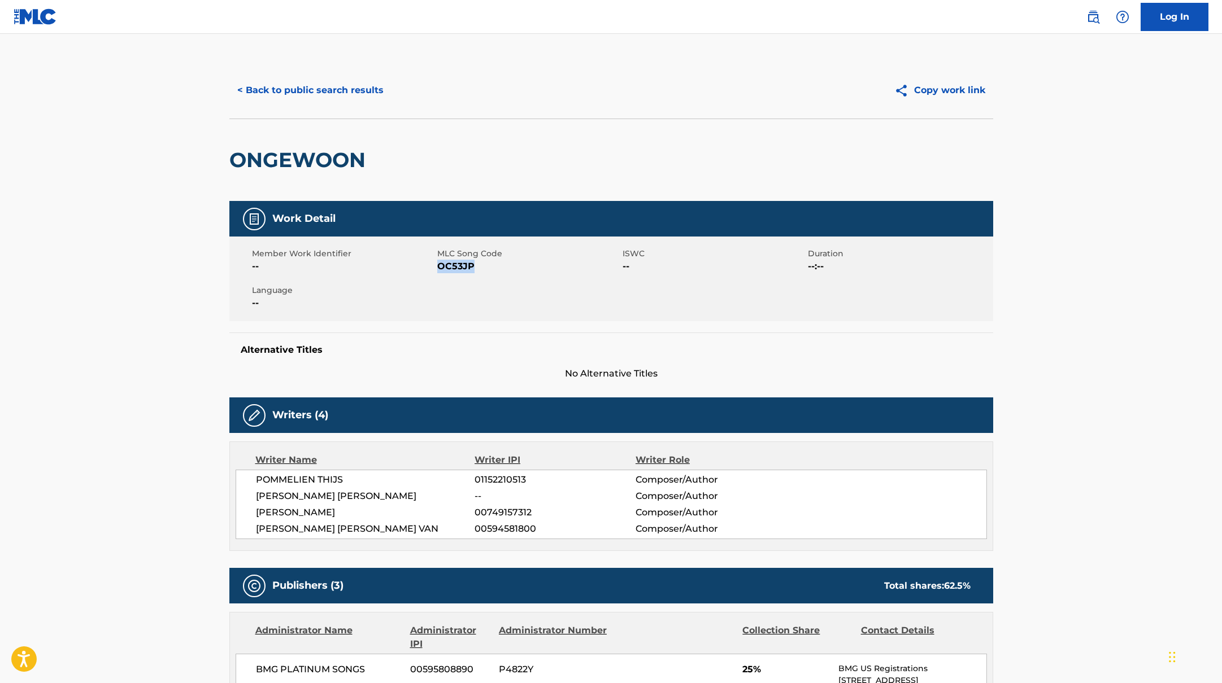
drag, startPoint x: 443, startPoint y: 265, endPoint x: 516, endPoint y: 265, distance: 72.9
click at [516, 265] on span "OC53JP" at bounding box center [528, 267] width 182 height 14
click at [313, 86] on button "< Back to public search results" at bounding box center [310, 90] width 162 height 28
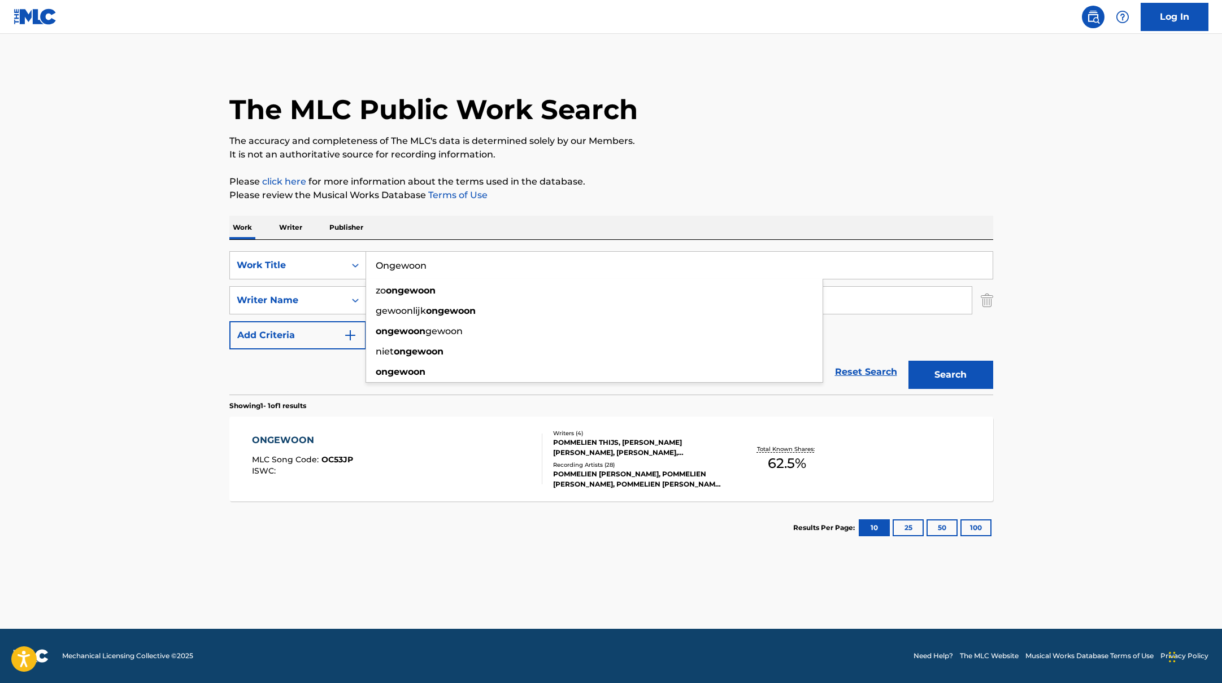
drag, startPoint x: 440, startPoint y: 257, endPoint x: 440, endPoint y: 265, distance: 7.9
click at [440, 265] on input "Ongewoon" at bounding box center [679, 265] width 626 height 27
type input "[PERSON_NAME] Lijn"
click at [676, 216] on div "Work Writer Publisher" at bounding box center [611, 228] width 764 height 24
click at [955, 371] on button "Search" at bounding box center [950, 375] width 85 height 28
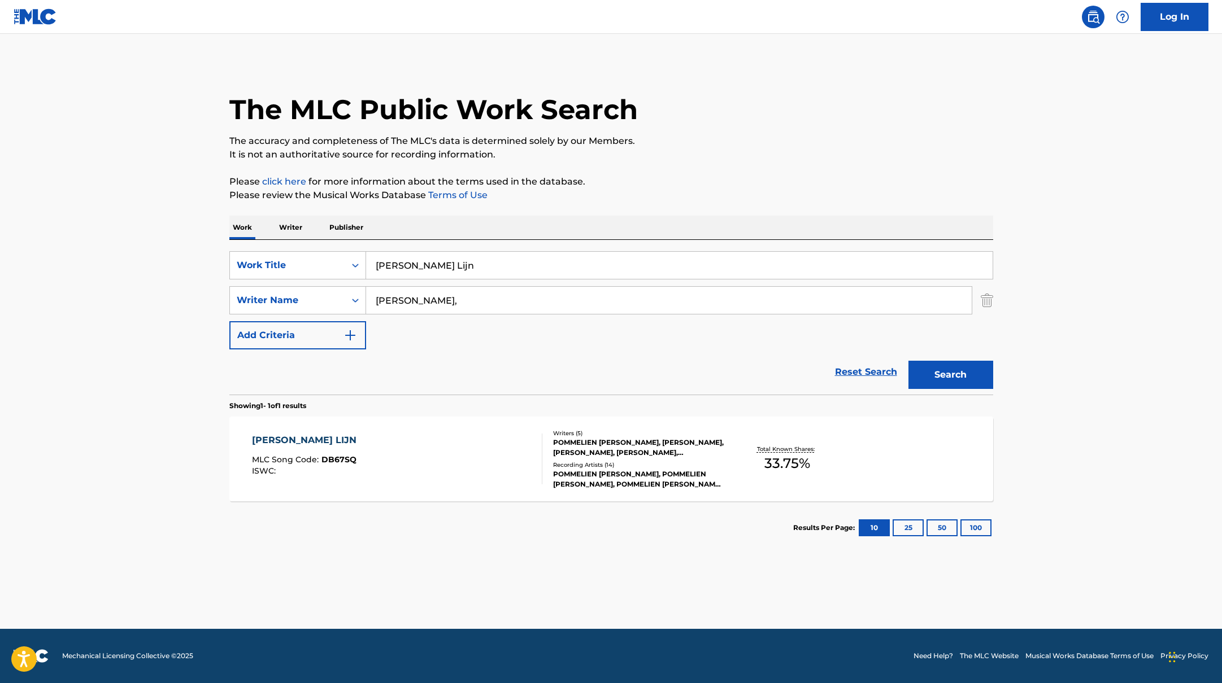
click at [458, 438] on div "[PERSON_NAME] LIJN MLC Song Code : DB67SQ ISWC :" at bounding box center [397, 459] width 290 height 51
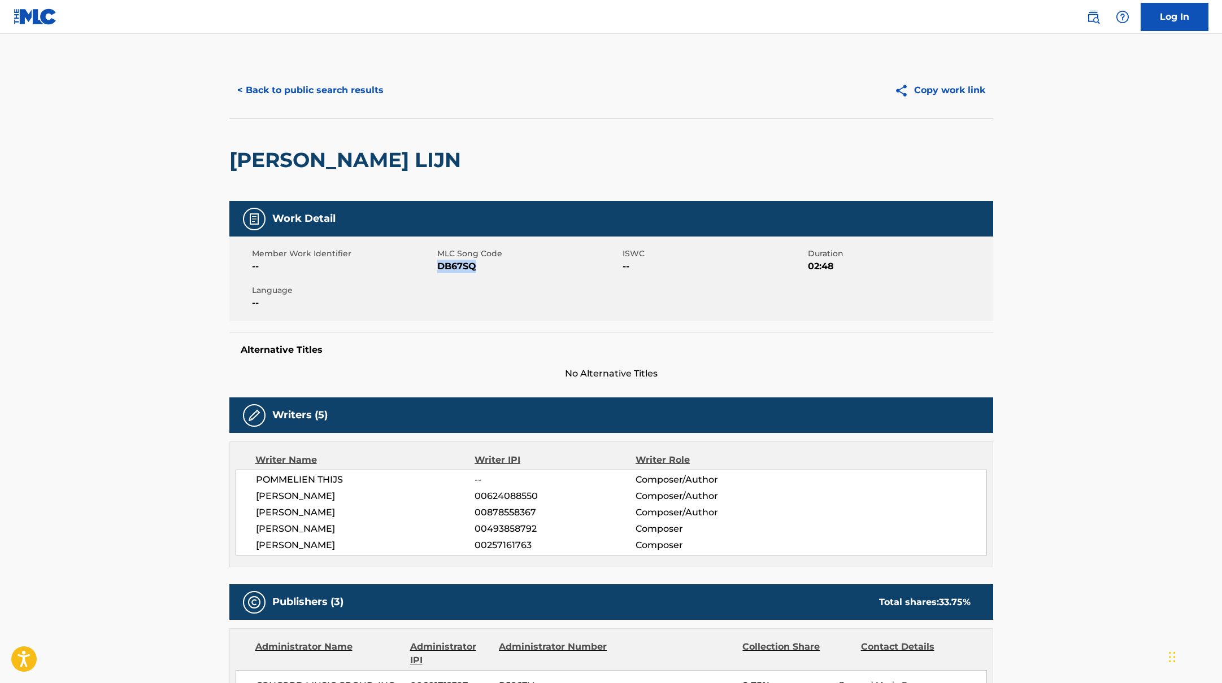
drag, startPoint x: 439, startPoint y: 267, endPoint x: 531, endPoint y: 267, distance: 92.1
click at [529, 267] on span "DB67SQ" at bounding box center [528, 267] width 182 height 14
click at [360, 80] on button "< Back to public search results" at bounding box center [310, 90] width 162 height 28
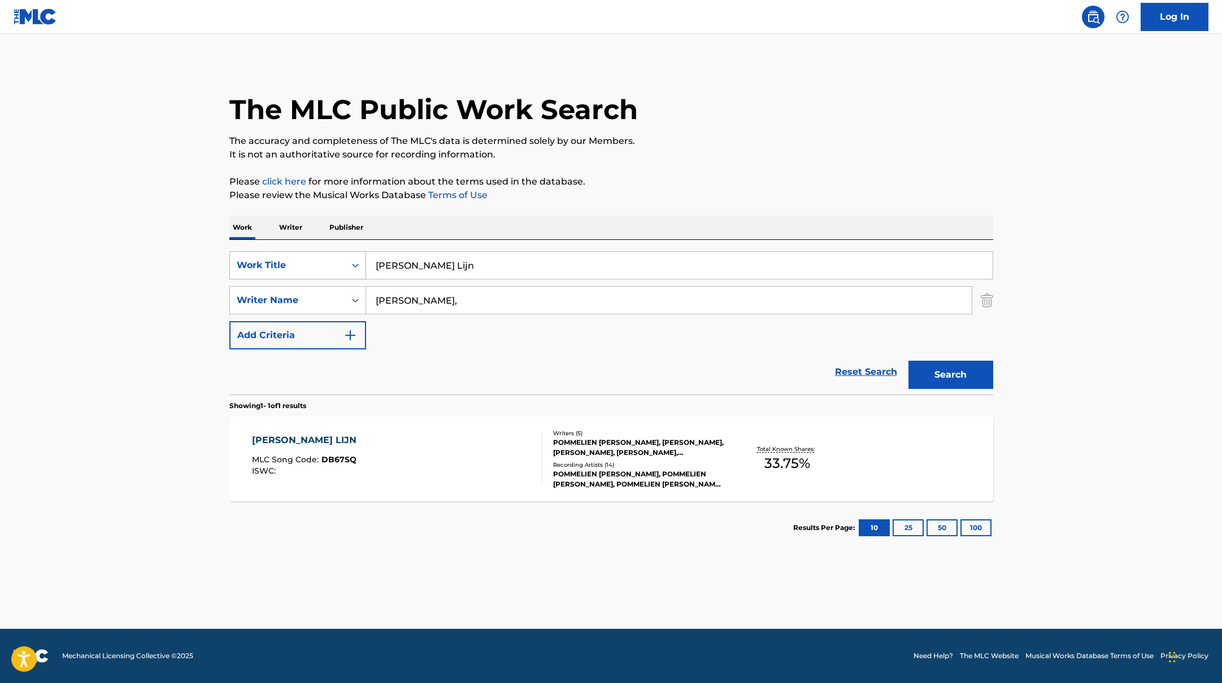
drag, startPoint x: 440, startPoint y: 262, endPoint x: 338, endPoint y: 259, distance: 102.3
click at [338, 259] on div "SearchWithCriteriab335d5b7-5ba0-43a8-9c5d-b3fbe2b10fcf Work Title [PERSON_NAME]…" at bounding box center [611, 265] width 764 height 28
click at [670, 136] on p "The accuracy and completeness of The MLC's data is determined solely by our Mem…" at bounding box center [611, 141] width 764 height 14
drag, startPoint x: 658, startPoint y: 268, endPoint x: 367, endPoint y: 255, distance: 291.2
click at [366, 255] on input "[URL][DOMAIN_NAME]" at bounding box center [679, 265] width 626 height 27
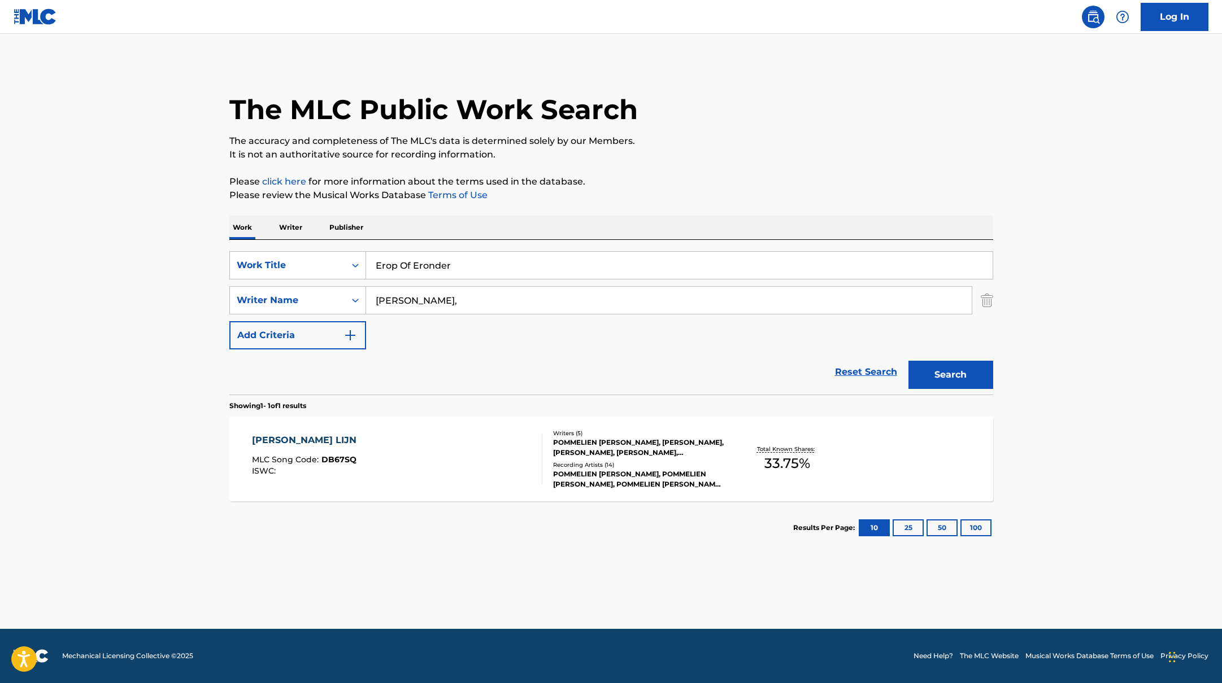
type input "Erop Of Eronder"
click at [735, 194] on p "Please review the Musical Works Database Terms of Use" at bounding box center [611, 196] width 764 height 14
click at [940, 376] on button "Search" at bounding box center [950, 375] width 85 height 28
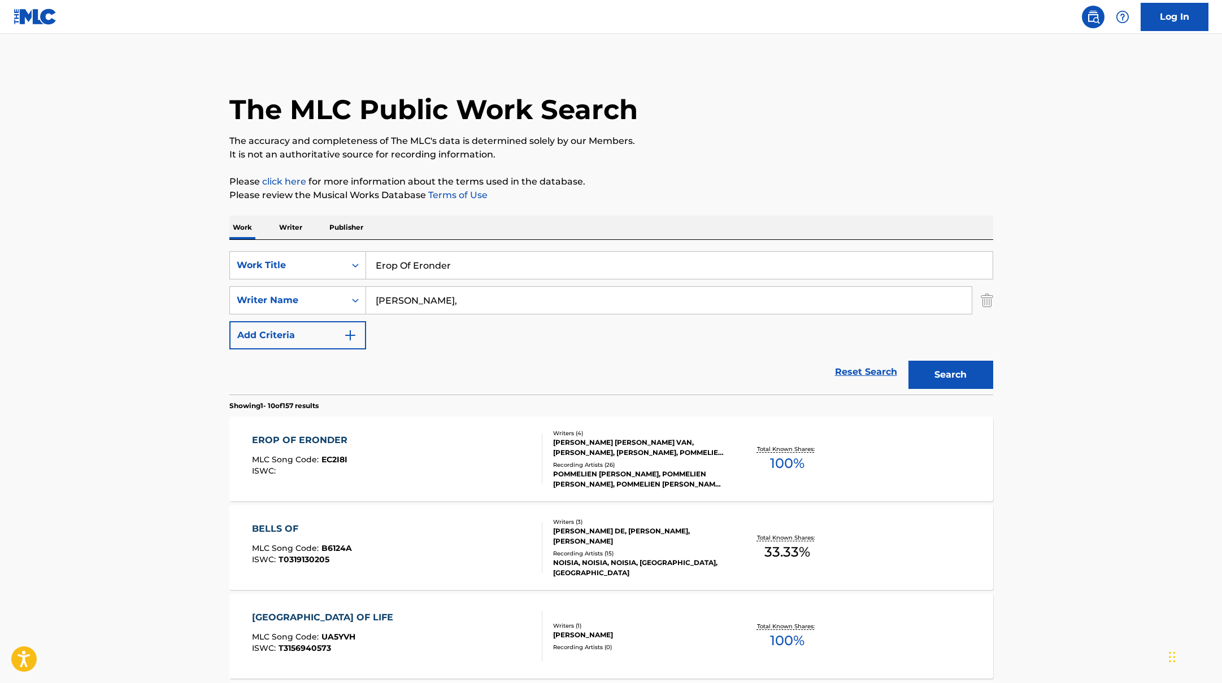
click at [473, 451] on div "EROP OF ERONDER MLC Song Code : EC2I8I ISWC :" at bounding box center [397, 459] width 290 height 51
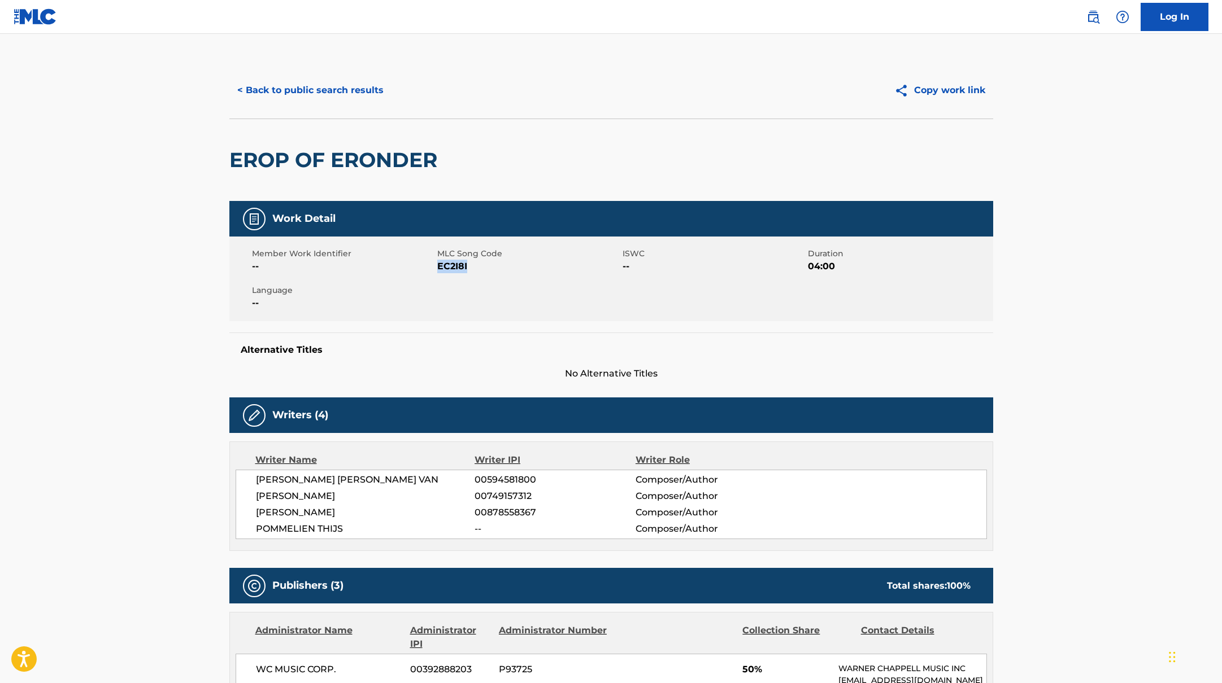
drag, startPoint x: 438, startPoint y: 267, endPoint x: 507, endPoint y: 267, distance: 68.9
click at [507, 267] on span "EC2I8I" at bounding box center [528, 267] width 182 height 14
click at [335, 82] on button "< Back to public search results" at bounding box center [310, 90] width 162 height 28
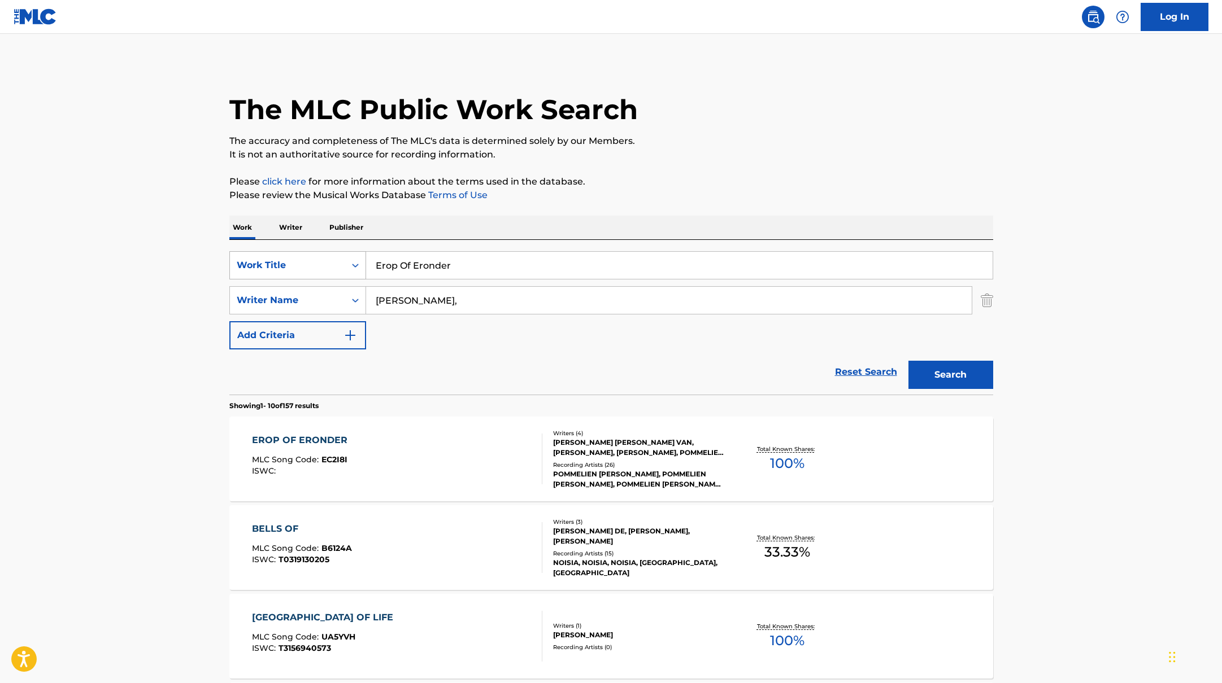
drag, startPoint x: 464, startPoint y: 270, endPoint x: 313, endPoint y: 258, distance: 151.8
click at [313, 258] on div "SearchWithCriteriab335d5b7-5ba0-43a8-9c5d-b3fbe2b10fcf Work Title Erop Of Erond…" at bounding box center [611, 265] width 764 height 28
type input "Meisjes [PERSON_NAME]"
click at [656, 192] on p "Please review the Musical Works Database Terms of Use" at bounding box center [611, 196] width 764 height 14
click at [920, 376] on button "Search" at bounding box center [950, 375] width 85 height 28
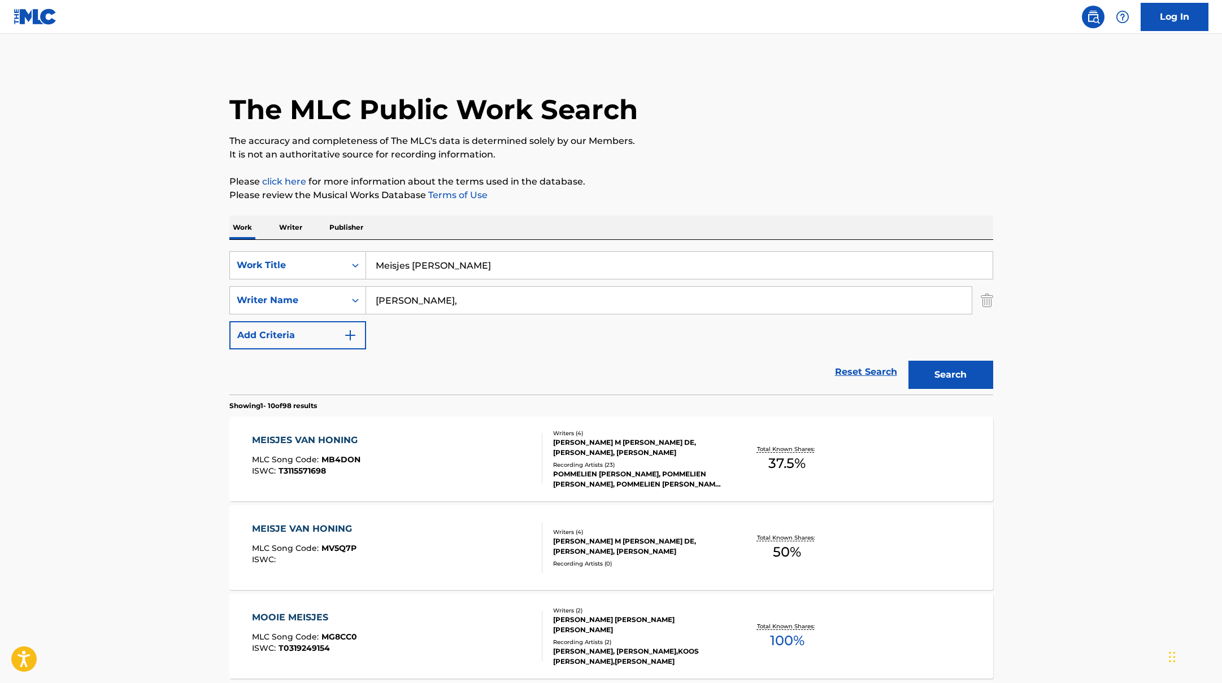
click at [457, 446] on div "MEISJES VAN HONING MLC Song Code : MB4DON ISWC : T3115571698" at bounding box center [397, 459] width 290 height 51
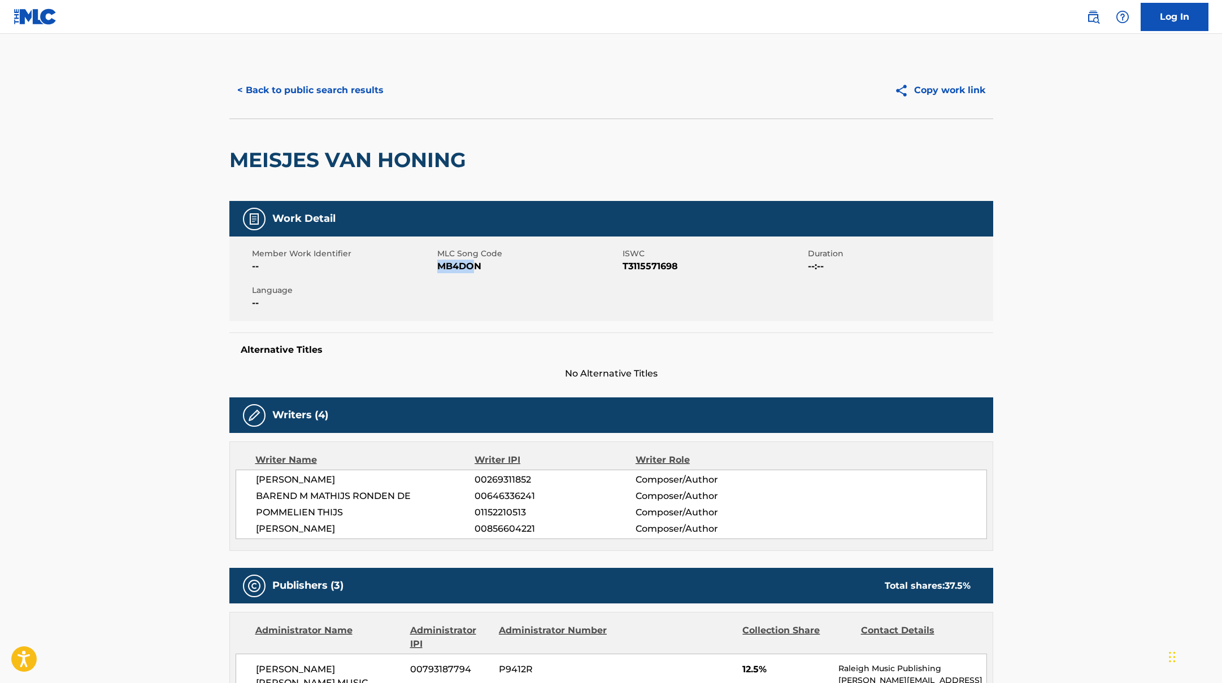
drag, startPoint x: 439, startPoint y: 267, endPoint x: 503, endPoint y: 267, distance: 63.3
click at [494, 267] on span "MB4DON" at bounding box center [528, 267] width 182 height 14
click at [355, 82] on button "< Back to public search results" at bounding box center [310, 90] width 162 height 28
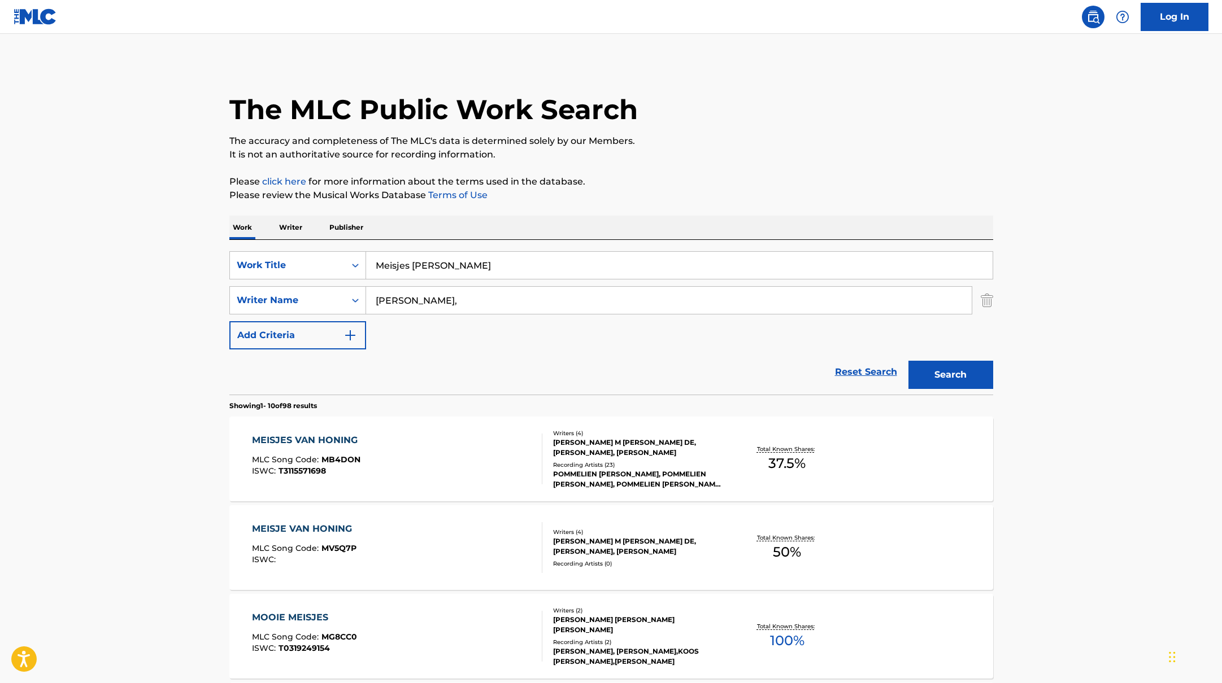
drag, startPoint x: 477, startPoint y: 267, endPoint x: 342, endPoint y: 247, distance: 135.8
click at [342, 247] on div "SearchWithCriteriab335d5b7-5ba0-43a8-9c5d-b3fbe2b10fcf Work Title Meisjes Van H…" at bounding box center [611, 317] width 764 height 155
type input "Eclips"
click at [670, 201] on p "Please review the Musical Works Database Terms of Use" at bounding box center [611, 196] width 764 height 14
click at [927, 378] on button "Search" at bounding box center [950, 375] width 85 height 28
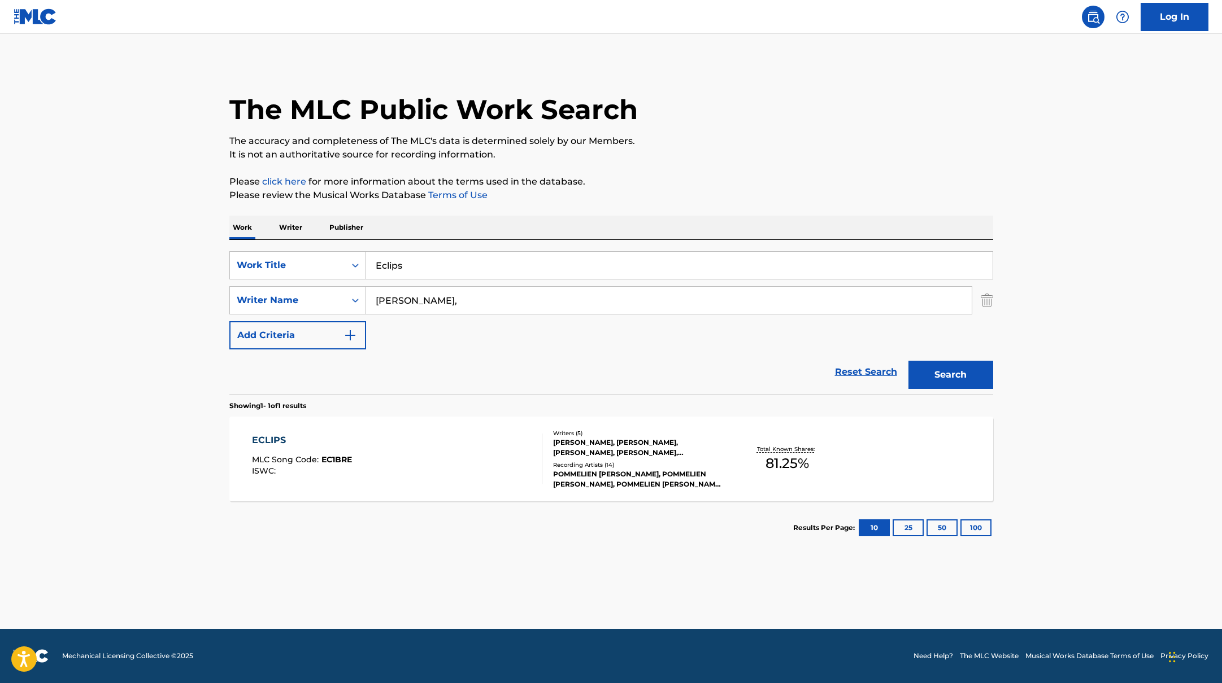
click at [425, 470] on div "ECLIPS MLC Song Code : EC1BRE ISWC :" at bounding box center [397, 459] width 290 height 51
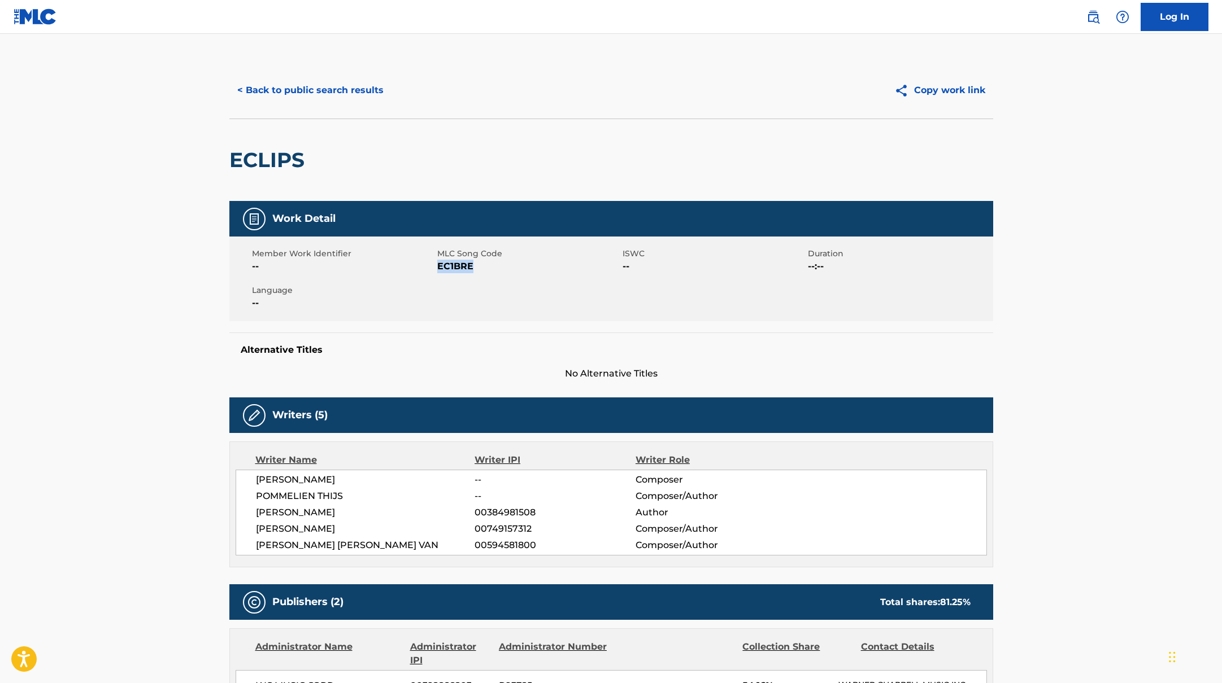
drag, startPoint x: 439, startPoint y: 264, endPoint x: 532, endPoint y: 264, distance: 93.2
click at [532, 264] on span "EC1BRE" at bounding box center [528, 267] width 182 height 14
click at [310, 107] on div "< Back to public search results Copy work link" at bounding box center [611, 90] width 764 height 56
click at [321, 98] on button "< Back to public search results" at bounding box center [310, 90] width 162 height 28
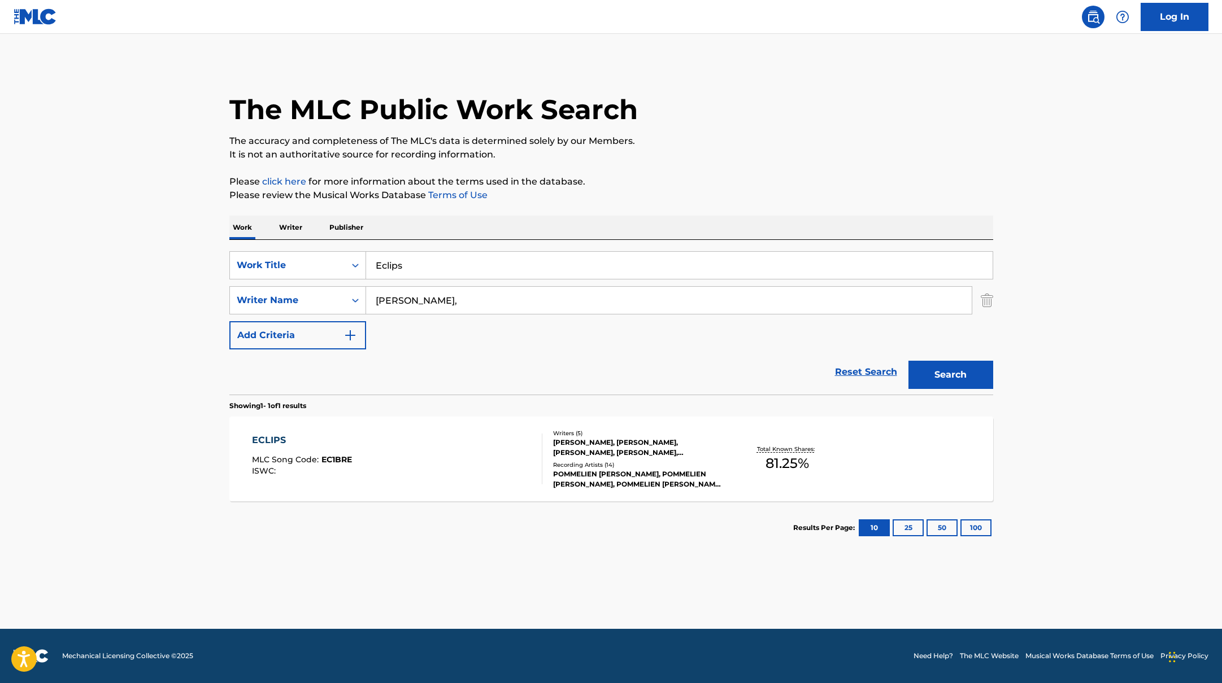
drag, startPoint x: 419, startPoint y: 267, endPoint x: 347, endPoint y: 247, distance: 74.3
click at [347, 247] on div "SearchWithCriteriab335d5b7-5ba0-43a8-9c5d-b3fbe2b10fcf Work Title Eclips Search…" at bounding box center [611, 317] width 764 height 155
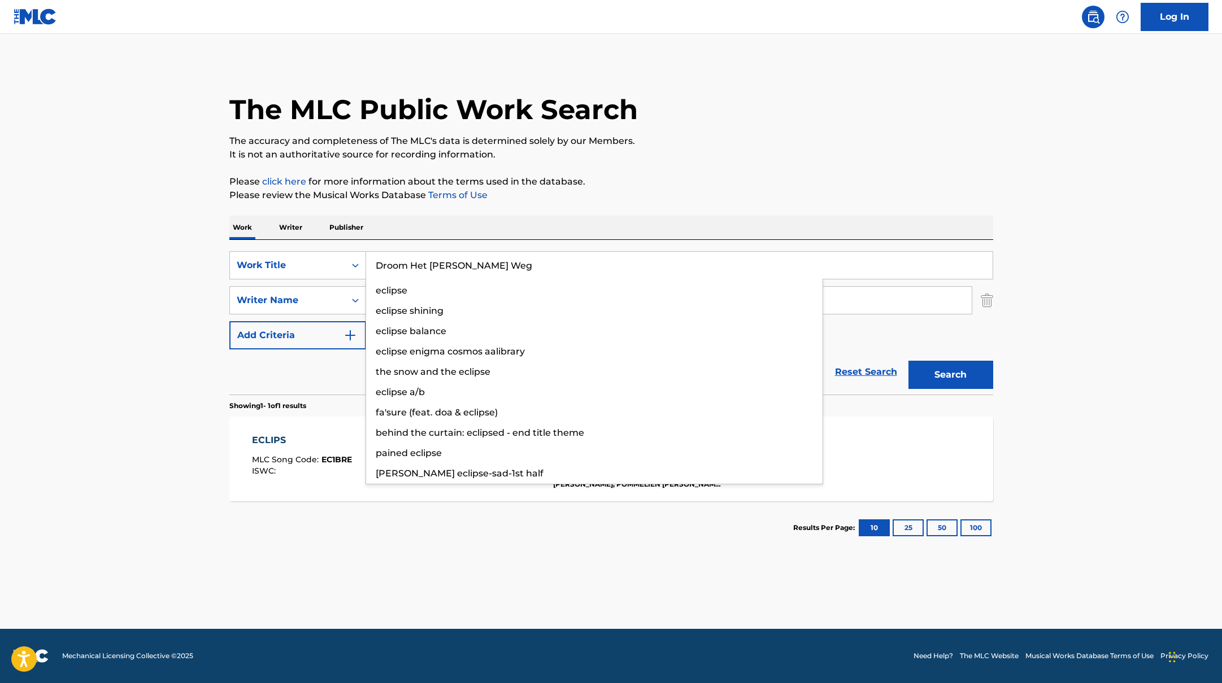
type input "Droom Het [PERSON_NAME] Weg"
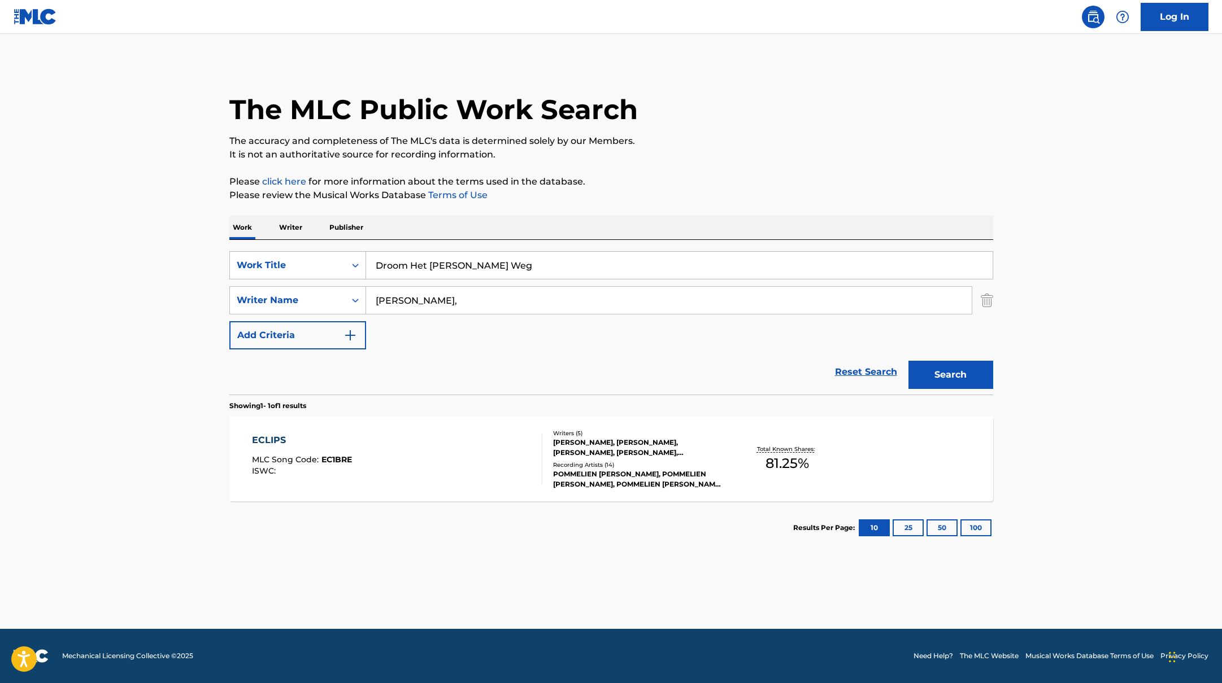
click at [709, 194] on p "Please review the Musical Works Database Terms of Use" at bounding box center [611, 196] width 764 height 14
click at [937, 371] on button "Search" at bounding box center [950, 375] width 85 height 28
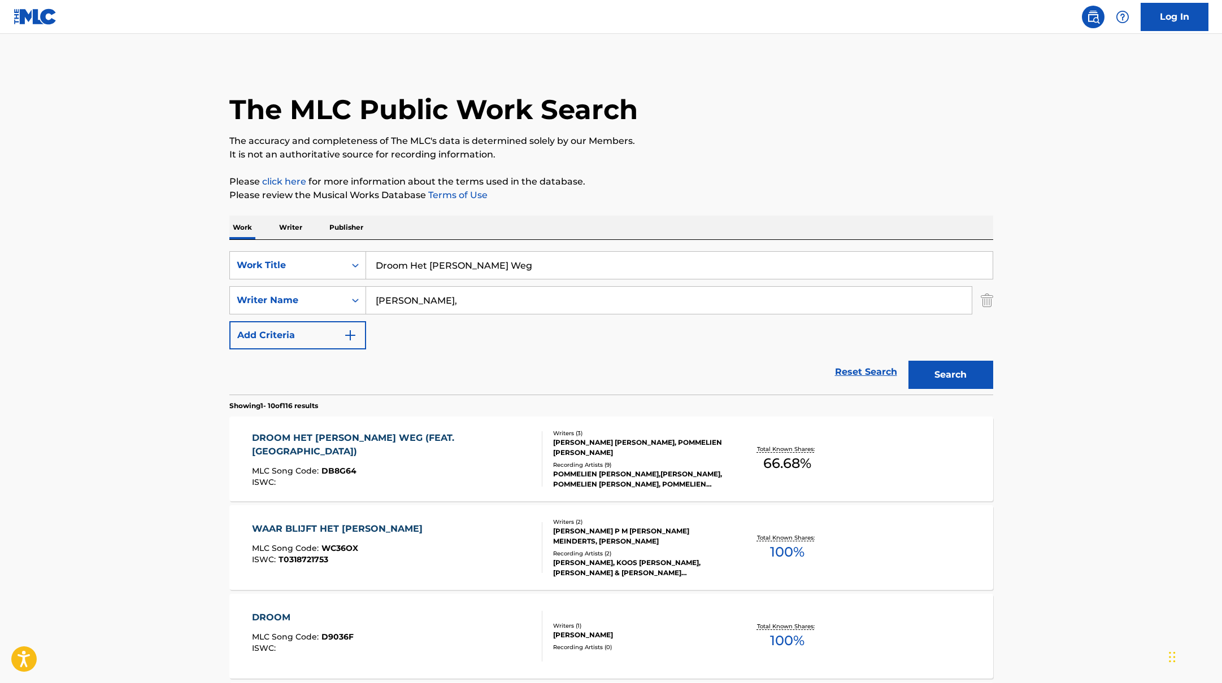
click at [470, 463] on div "DROOM HET [PERSON_NAME] WEG (FEAT. MEAU) MLC Song Code : DB8G64 ISWC :" at bounding box center [397, 459] width 290 height 55
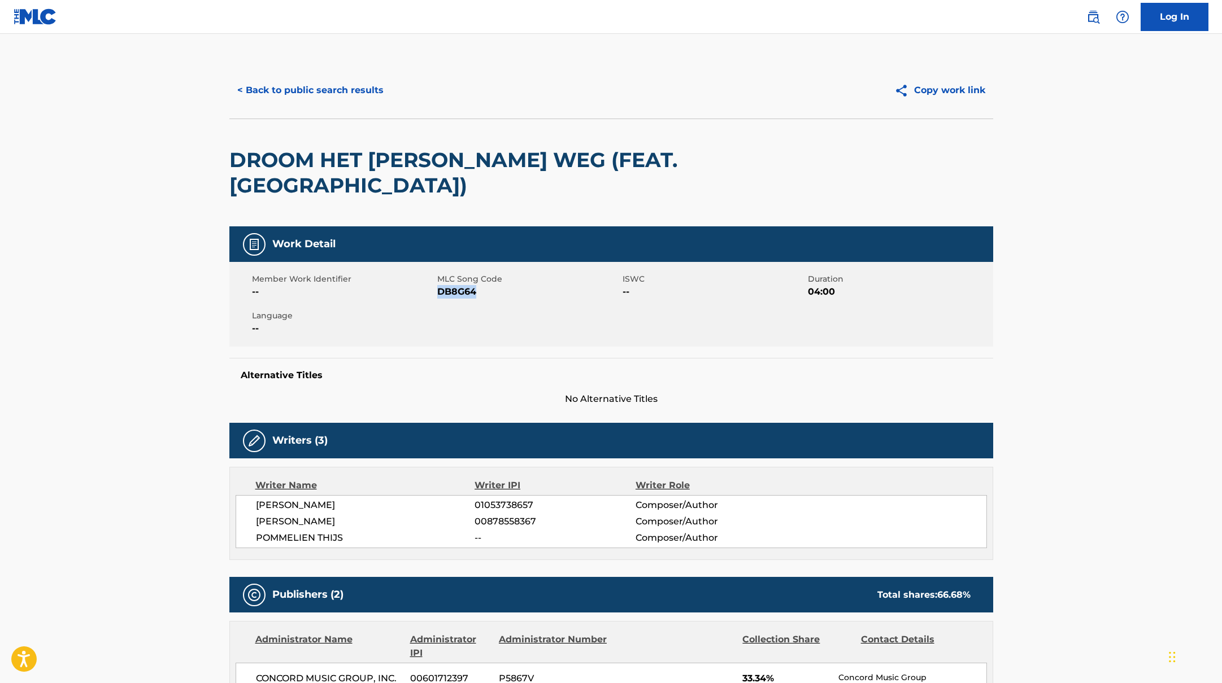
drag, startPoint x: 439, startPoint y: 268, endPoint x: 508, endPoint y: 268, distance: 69.5
click at [508, 285] on span "DB8G64" at bounding box center [528, 292] width 182 height 14
click at [359, 81] on button "< Back to public search results" at bounding box center [310, 90] width 162 height 28
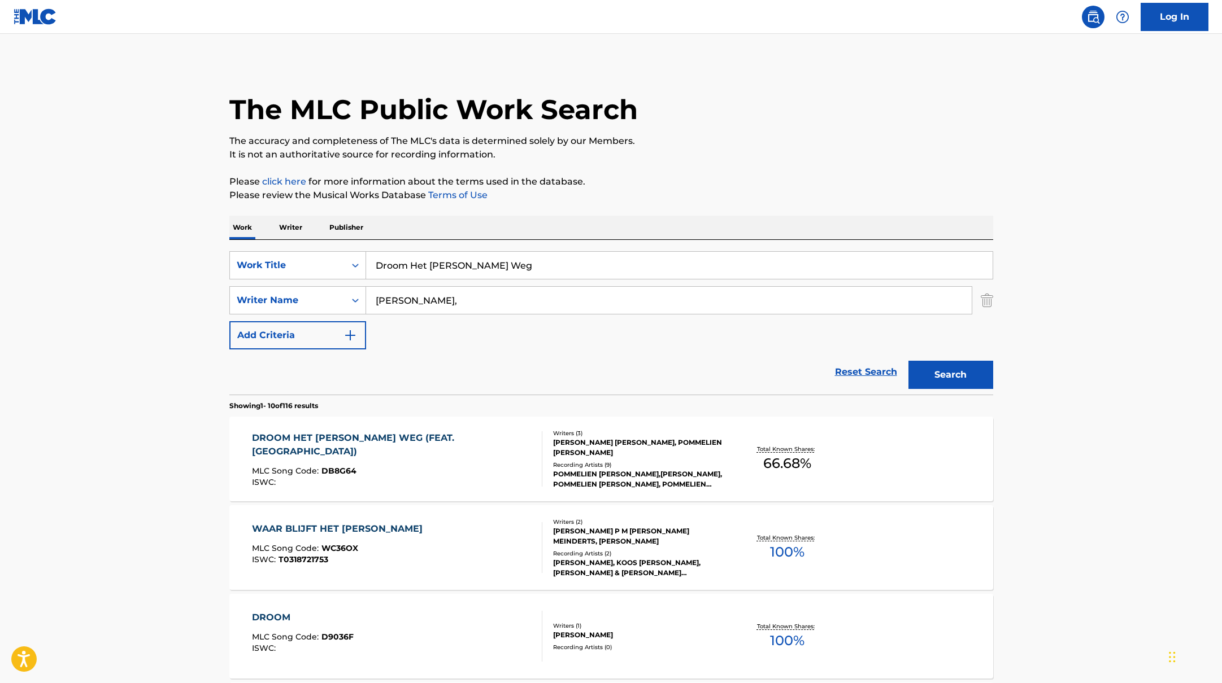
drag, startPoint x: 478, startPoint y: 268, endPoint x: 337, endPoint y: 247, distance: 142.7
click at [349, 249] on div "SearchWithCriteriab335d5b7-5ba0-43a8-9c5d-b3fbe2b10fcf Work Title Droom Het [PE…" at bounding box center [611, 317] width 764 height 155
type input "Oog Voor Een Oog"
click at [661, 180] on p "Please click here for more information about the terms used in the database." at bounding box center [611, 182] width 764 height 14
click at [948, 367] on button "Search" at bounding box center [950, 375] width 85 height 28
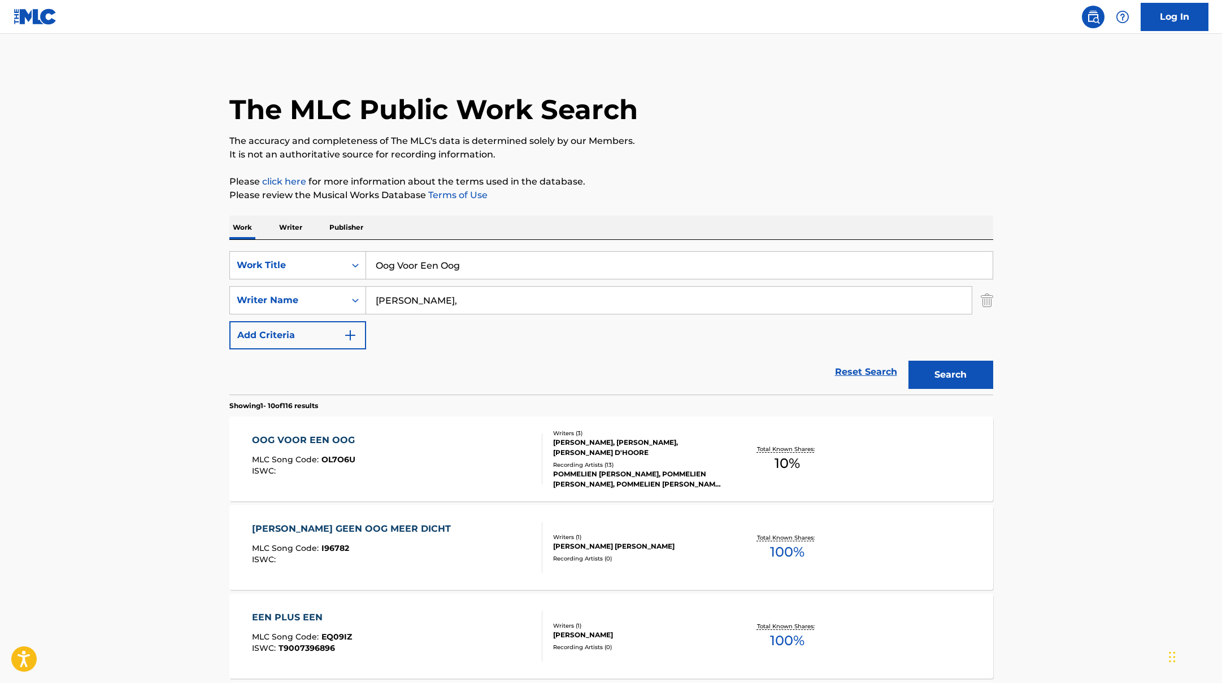
click at [446, 447] on div "OOG VOOR EEN OOG MLC Song Code : OL7O6U ISWC :" at bounding box center [397, 459] width 290 height 51
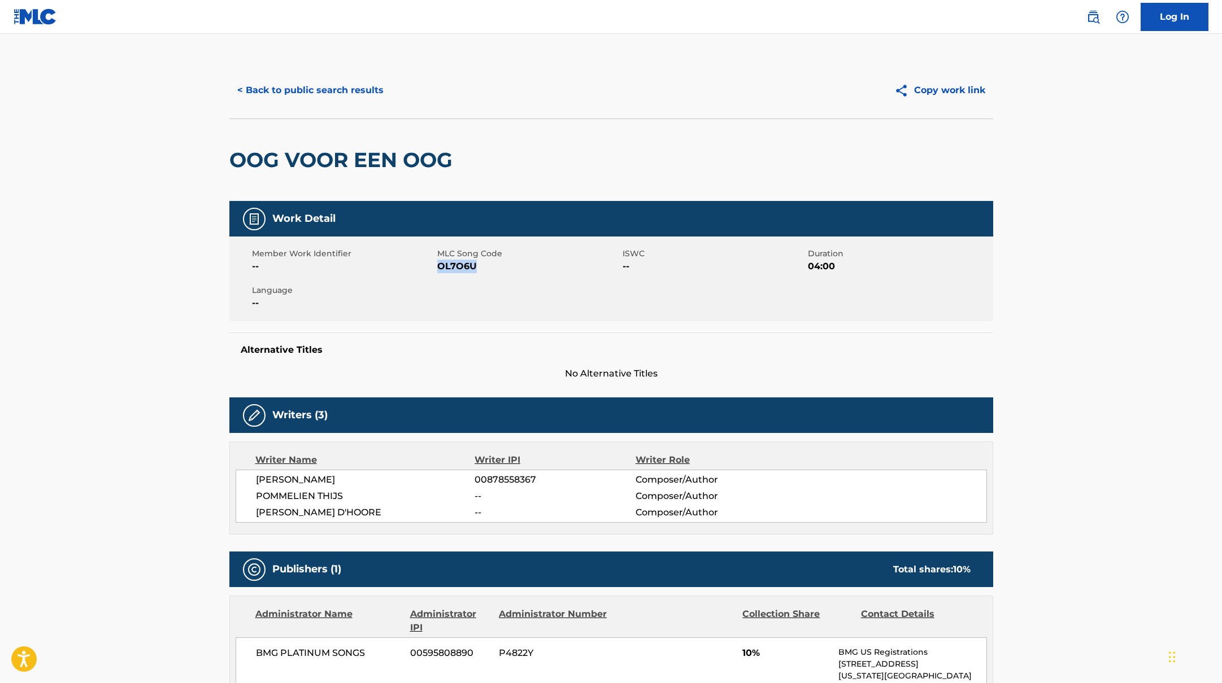
drag, startPoint x: 438, startPoint y: 267, endPoint x: 504, endPoint y: 267, distance: 65.5
click at [504, 267] on span "OL7O6U" at bounding box center [528, 267] width 182 height 14
click at [310, 95] on button "< Back to public search results" at bounding box center [310, 90] width 162 height 28
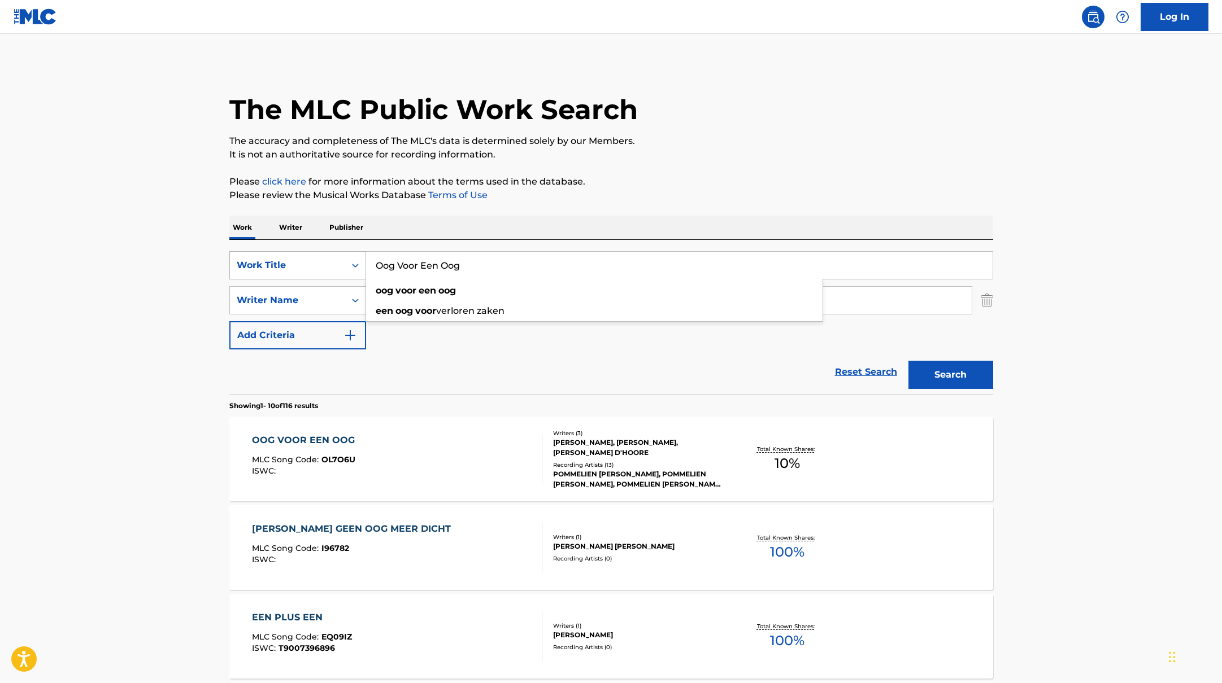
drag, startPoint x: 474, startPoint y: 264, endPoint x: 334, endPoint y: 254, distance: 139.9
click at [334, 254] on div "SearchWithCriteriab335d5b7-5ba0-43a8-9c5d-b3fbe2b10fcf Work Title Oog Voor Een …" at bounding box center [611, 265] width 764 height 28
type input "Wanneer"
click at [655, 193] on p "Please review the Musical Works Database Terms of Use" at bounding box center [611, 196] width 764 height 14
click at [934, 386] on button "Search" at bounding box center [950, 375] width 85 height 28
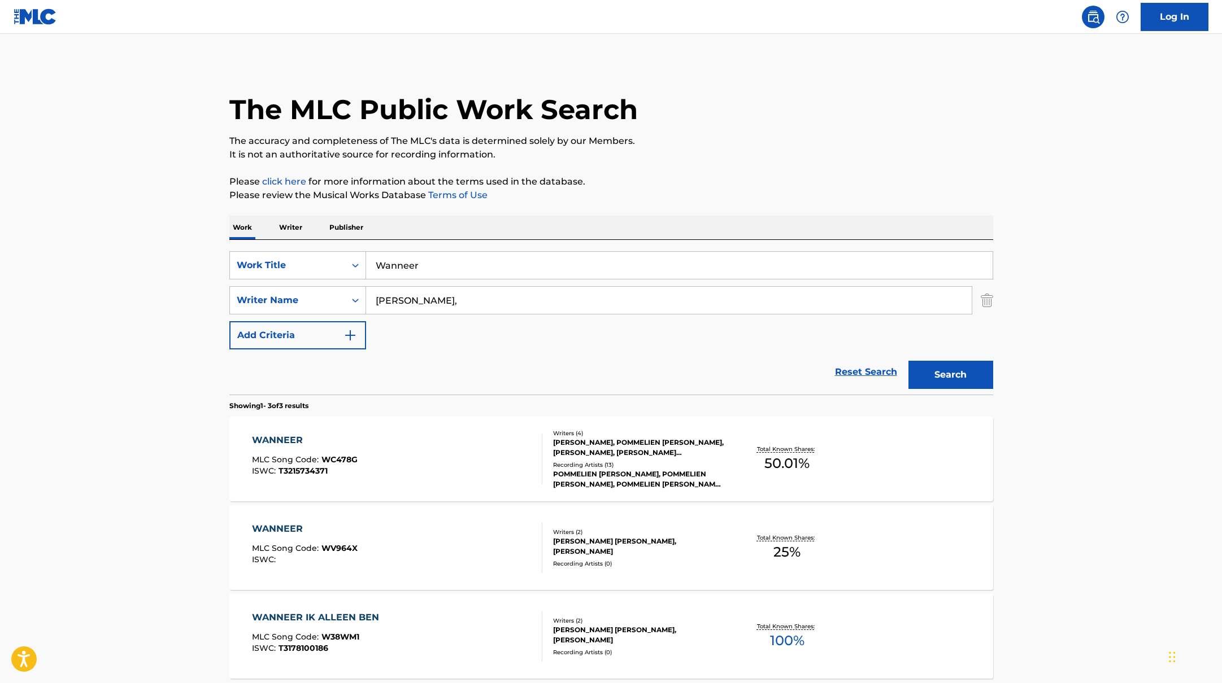
click at [462, 480] on div "WANNEER MLC Song Code : WC478G ISWC : T3215734371" at bounding box center [397, 459] width 290 height 51
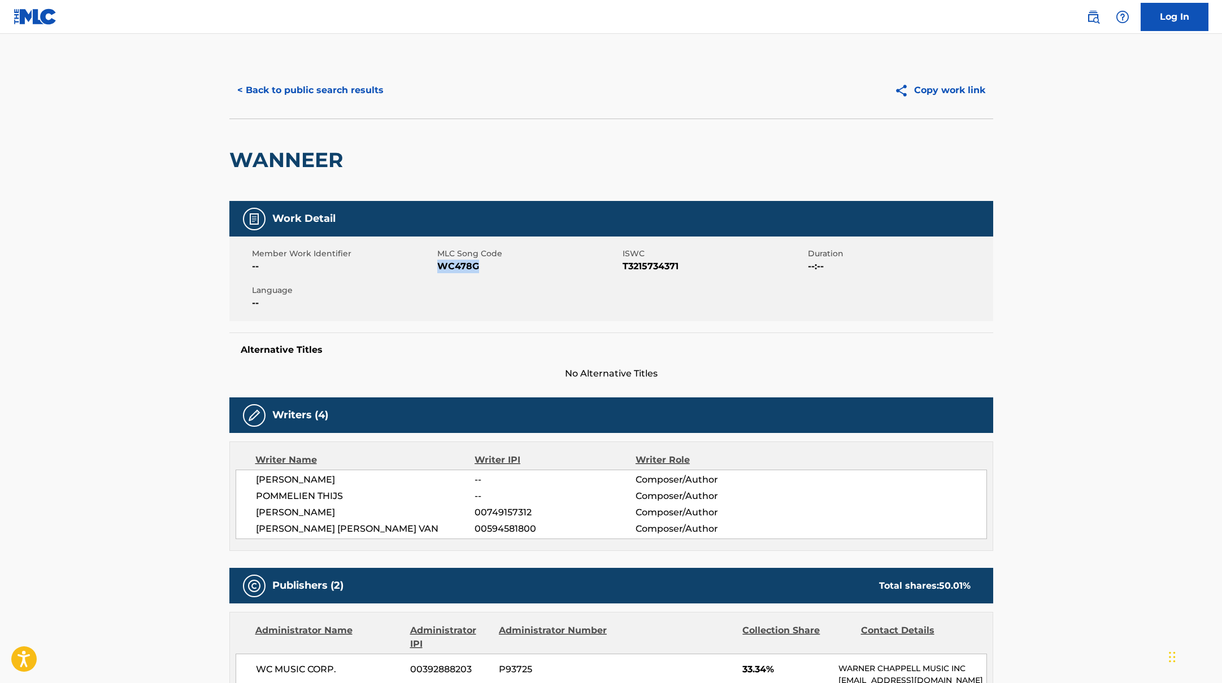
drag, startPoint x: 438, startPoint y: 267, endPoint x: 516, endPoint y: 266, distance: 77.9
click at [516, 266] on span "WC478G" at bounding box center [528, 267] width 182 height 14
click at [338, 97] on button "< Back to public search results" at bounding box center [310, 90] width 162 height 28
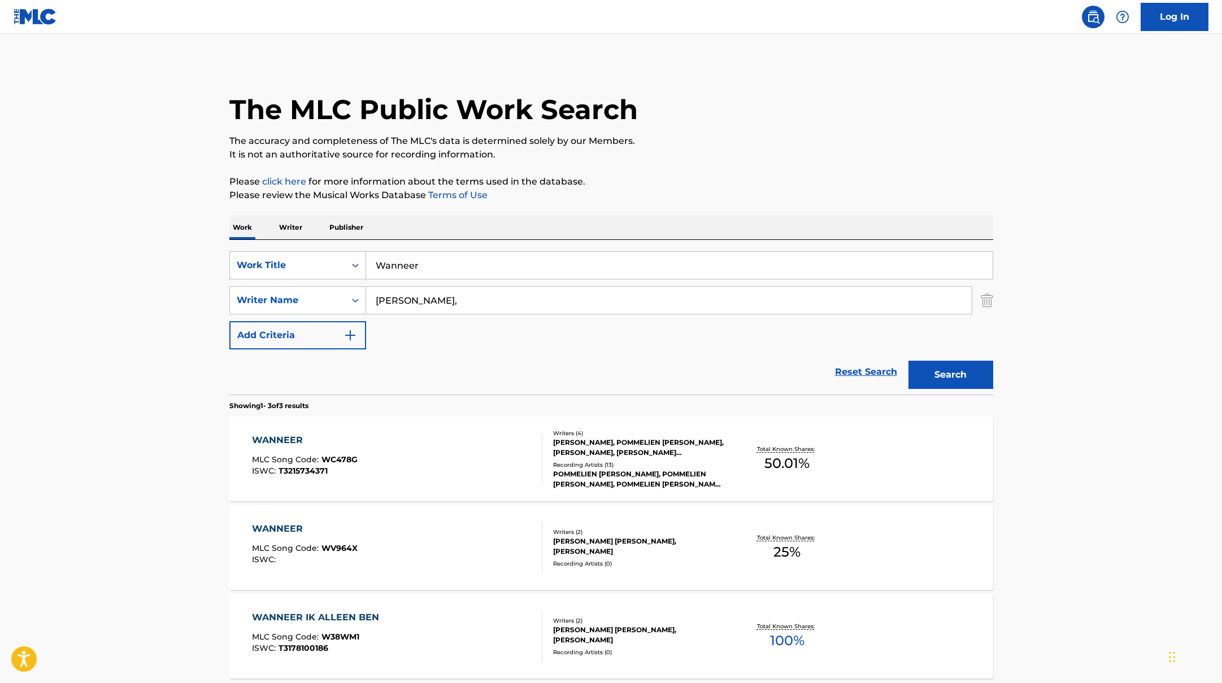
drag, startPoint x: 439, startPoint y: 262, endPoint x: 329, endPoint y: 248, distance: 111.6
click at [329, 249] on div "SearchWithCriteriab335d5b7-5ba0-43a8-9c5d-b3fbe2b10fcf Work Title Wanneer Searc…" at bounding box center [611, 317] width 764 height 155
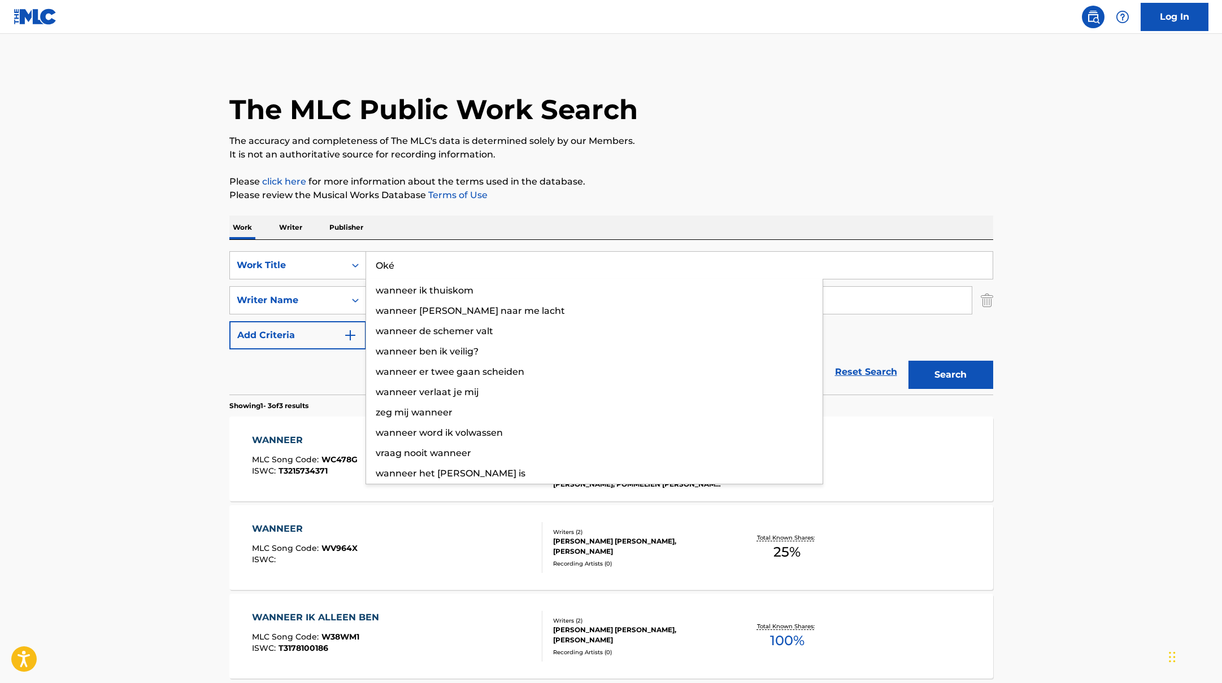
type input "Oké"
click at [691, 181] on p "Please click here for more information about the terms used in the database." at bounding box center [611, 182] width 764 height 14
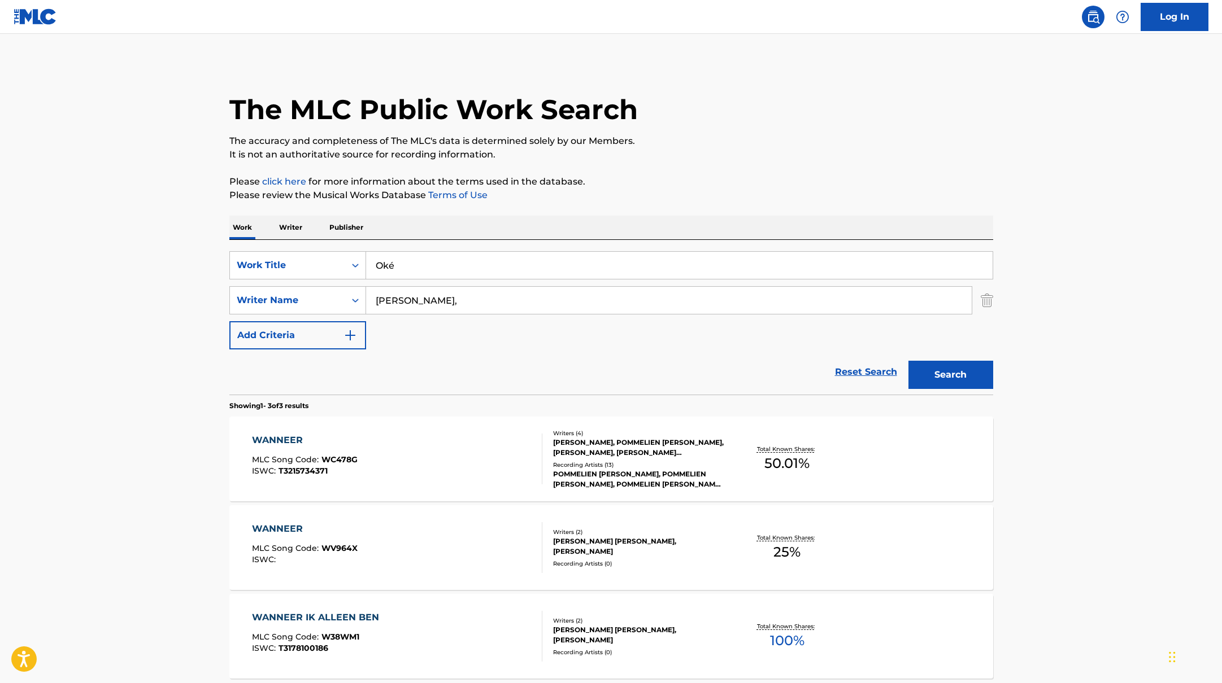
click at [945, 387] on button "Search" at bounding box center [950, 375] width 85 height 28
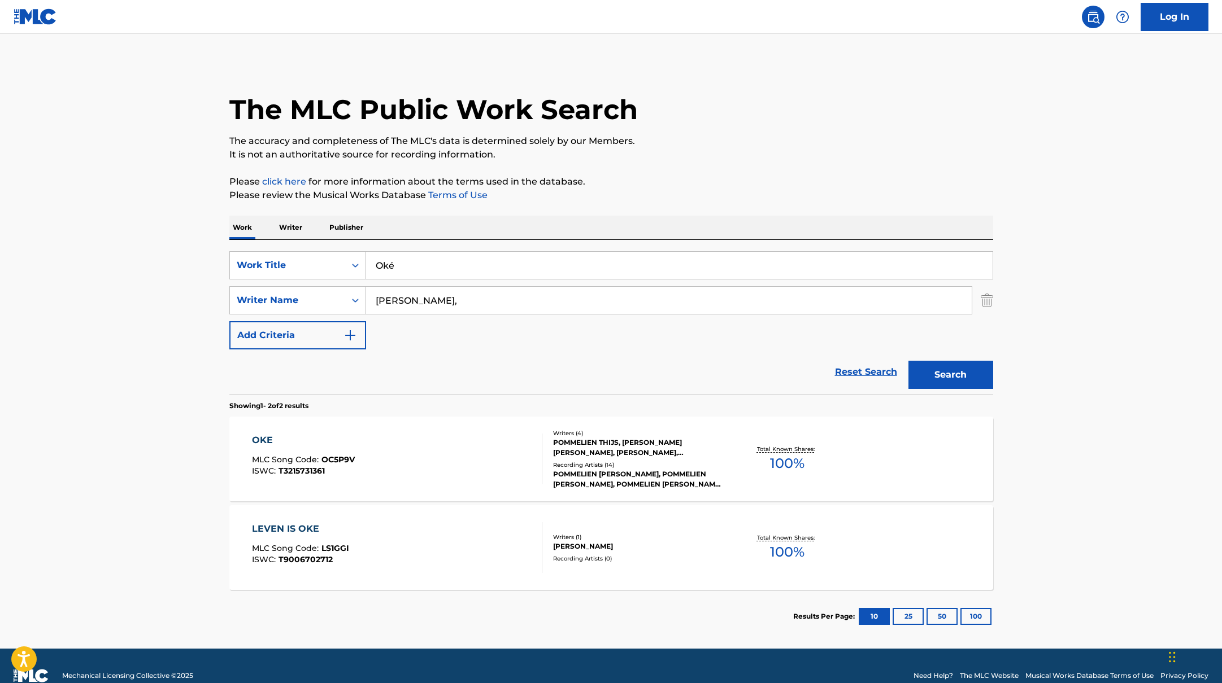
click at [461, 480] on div "OKE MLC Song Code : OC5P9V ISWC : T3215731361" at bounding box center [397, 459] width 290 height 51
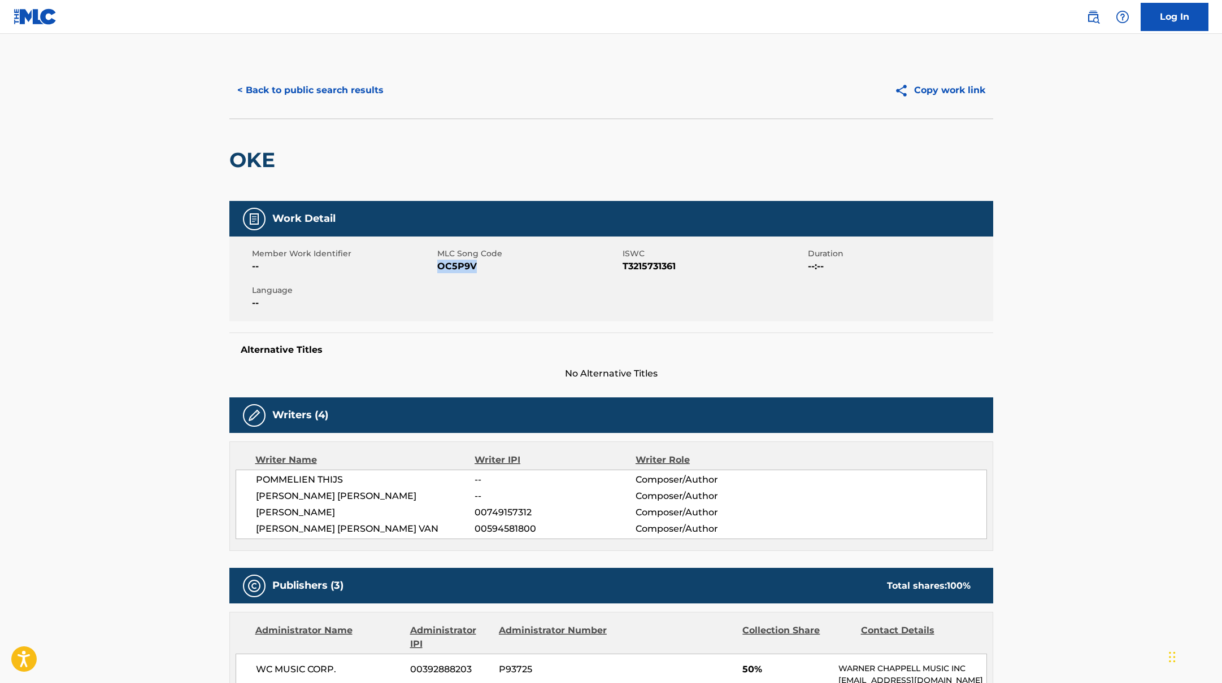
drag, startPoint x: 438, startPoint y: 266, endPoint x: 512, endPoint y: 267, distance: 74.0
click at [512, 267] on span "OC5P9V" at bounding box center [528, 267] width 182 height 14
click at [312, 98] on button "< Back to public search results" at bounding box center [310, 90] width 162 height 28
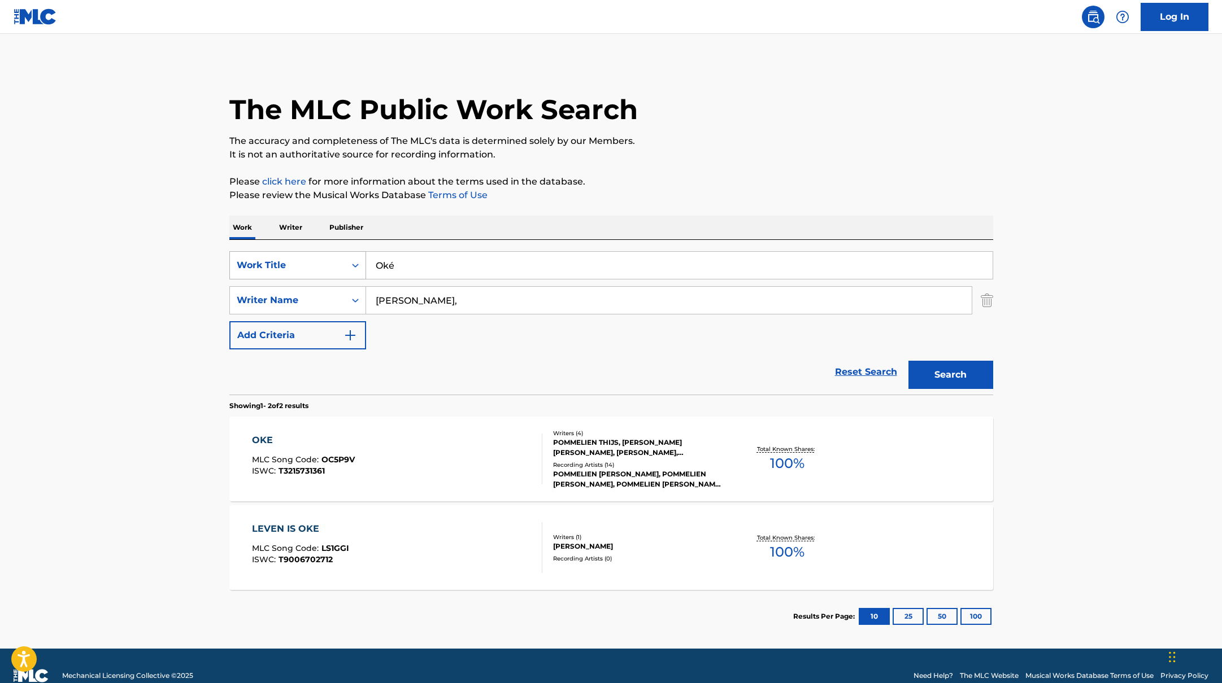
drag, startPoint x: 383, startPoint y: 266, endPoint x: 333, endPoint y: 259, distance: 50.2
click at [333, 259] on div "SearchWithCriteriab335d5b7-5ba0-43a8-9c5d-b3fbe2b10fcf Work Title Oké" at bounding box center [611, 265] width 764 height 28
click at [629, 268] on input "Wat Een Idee!?" at bounding box center [679, 265] width 626 height 27
type input "Wat Een Idee!?"
click at [921, 375] on button "Search" at bounding box center [950, 375] width 85 height 28
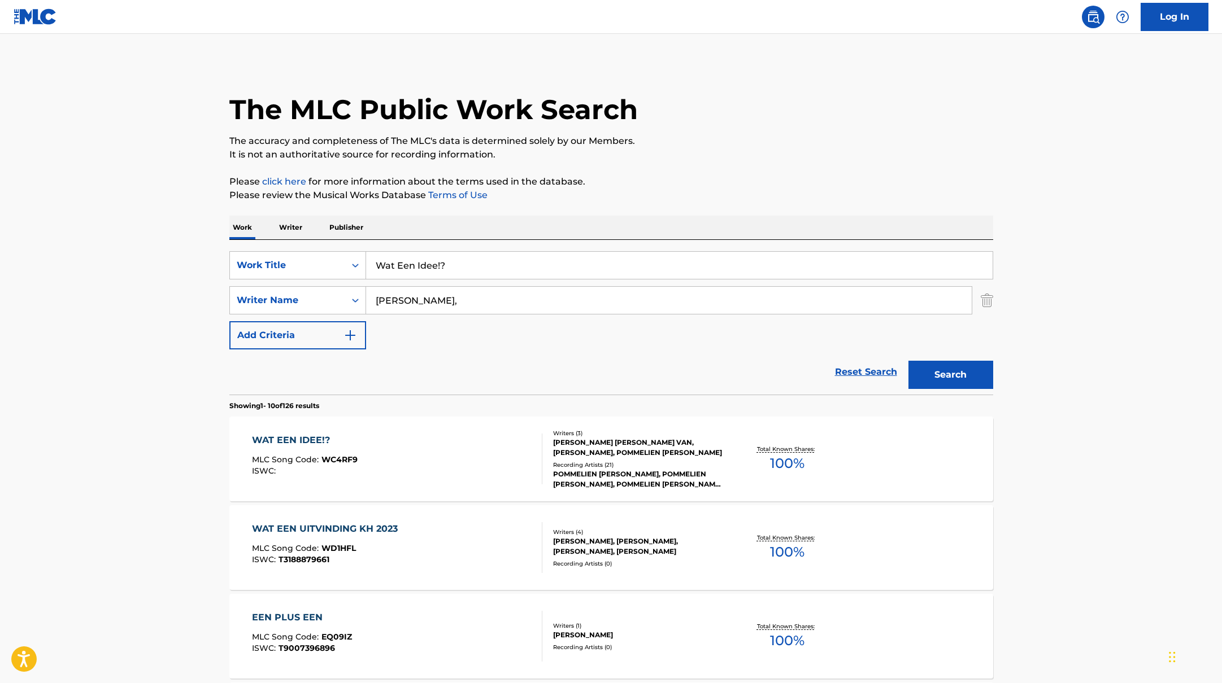
click at [475, 473] on div "WAT EEN IDEE!? MLC Song Code : WC4RF9 ISWC :" at bounding box center [397, 459] width 290 height 51
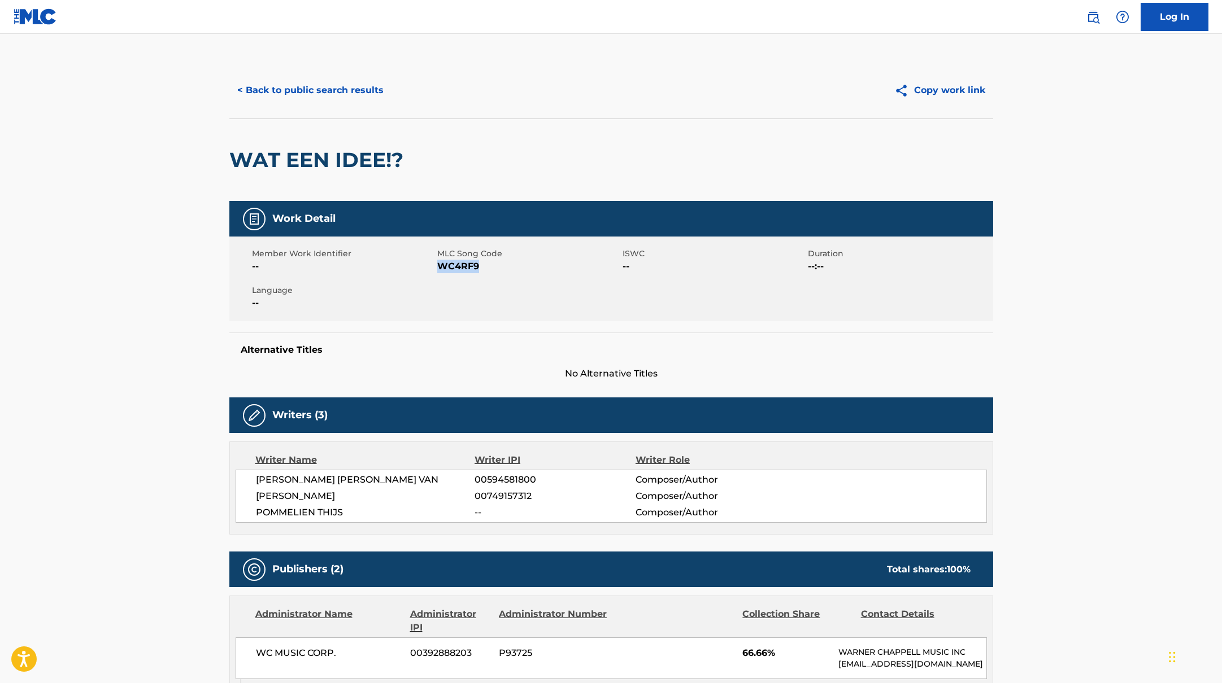
drag, startPoint x: 437, startPoint y: 266, endPoint x: 534, endPoint y: 265, distance: 97.2
click at [534, 265] on span "WC4RF9" at bounding box center [528, 267] width 182 height 14
click at [333, 102] on button "< Back to public search results" at bounding box center [310, 90] width 162 height 28
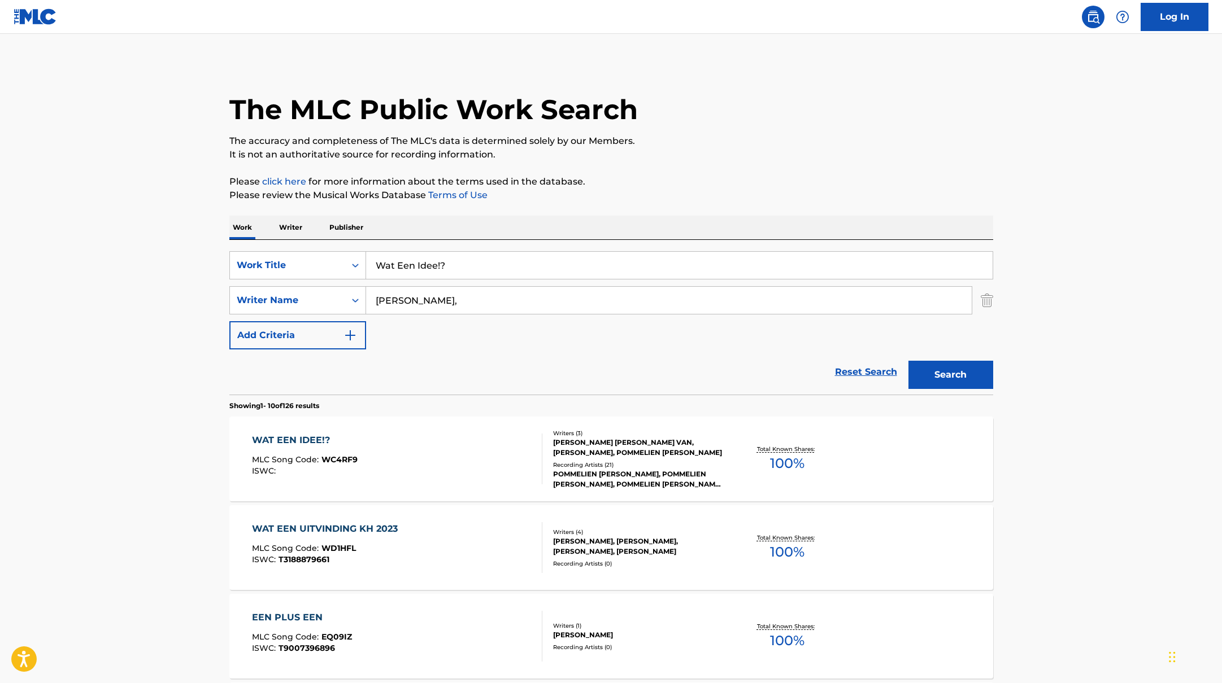
drag, startPoint x: 460, startPoint y: 269, endPoint x: 335, endPoint y: 248, distance: 126.1
click at [335, 248] on div "SearchWithCriteriab335d5b7-5ba0-43a8-9c5d-b3fbe2b10fcf Work Title Wat Een Idee!…" at bounding box center [611, 317] width 764 height 155
type input "Hypothetisch"
click at [933, 368] on button "Search" at bounding box center [950, 375] width 85 height 28
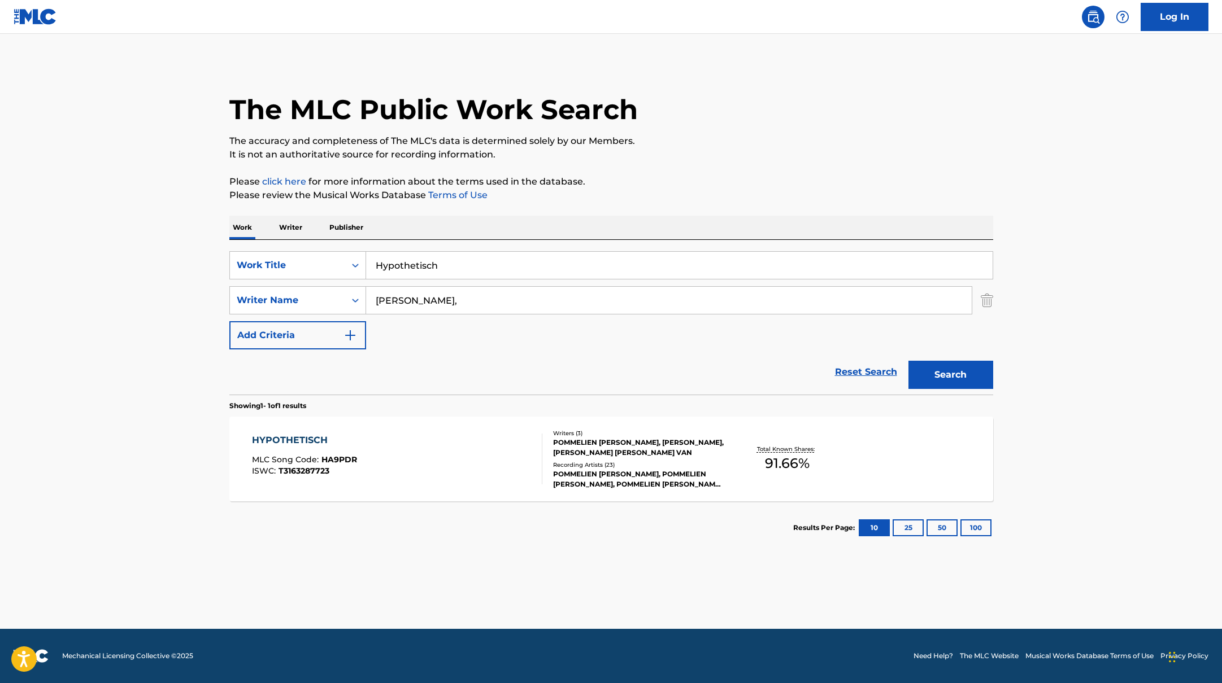
click at [475, 482] on div "HYPOTHETISCH MLC Song Code : HA9PDR ISWC : T3163287723" at bounding box center [397, 459] width 290 height 51
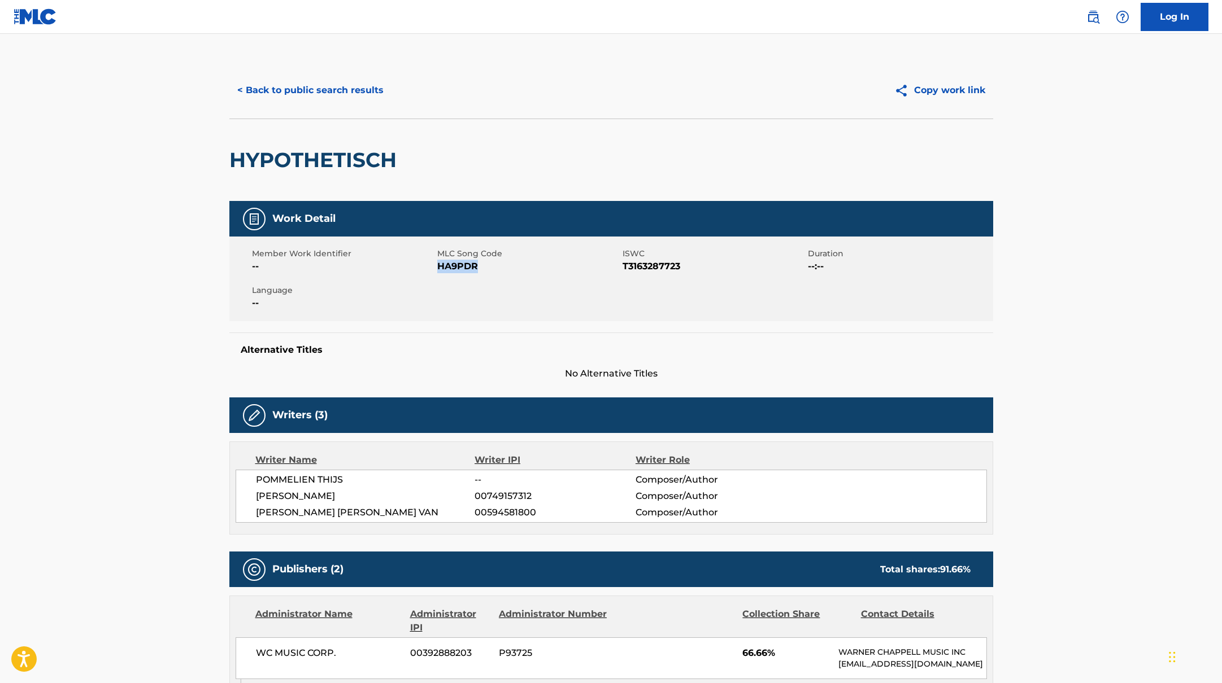
drag, startPoint x: 438, startPoint y: 267, endPoint x: 520, endPoint y: 267, distance: 81.9
click at [520, 267] on span "HA9PDR" at bounding box center [528, 267] width 182 height 14
click at [334, 99] on button "< Back to public search results" at bounding box center [310, 90] width 162 height 28
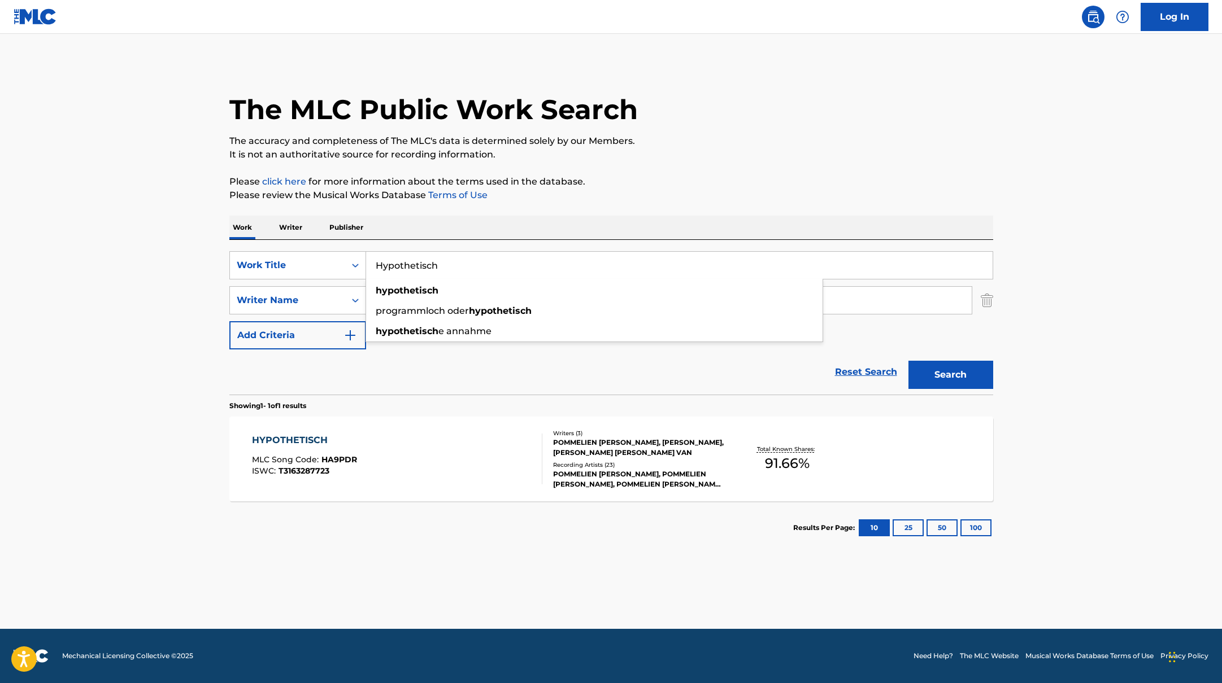
drag, startPoint x: 459, startPoint y: 262, endPoint x: 372, endPoint y: 256, distance: 87.2
click at [372, 256] on input "Hypothetisch" at bounding box center [679, 265] width 626 height 27
type input "Zilver"
click at [697, 209] on div "The MLC Public Work Search The accuracy and completeness of The MLC's data is d…" at bounding box center [611, 308] width 791 height 493
click at [960, 381] on button "Search" at bounding box center [950, 375] width 85 height 28
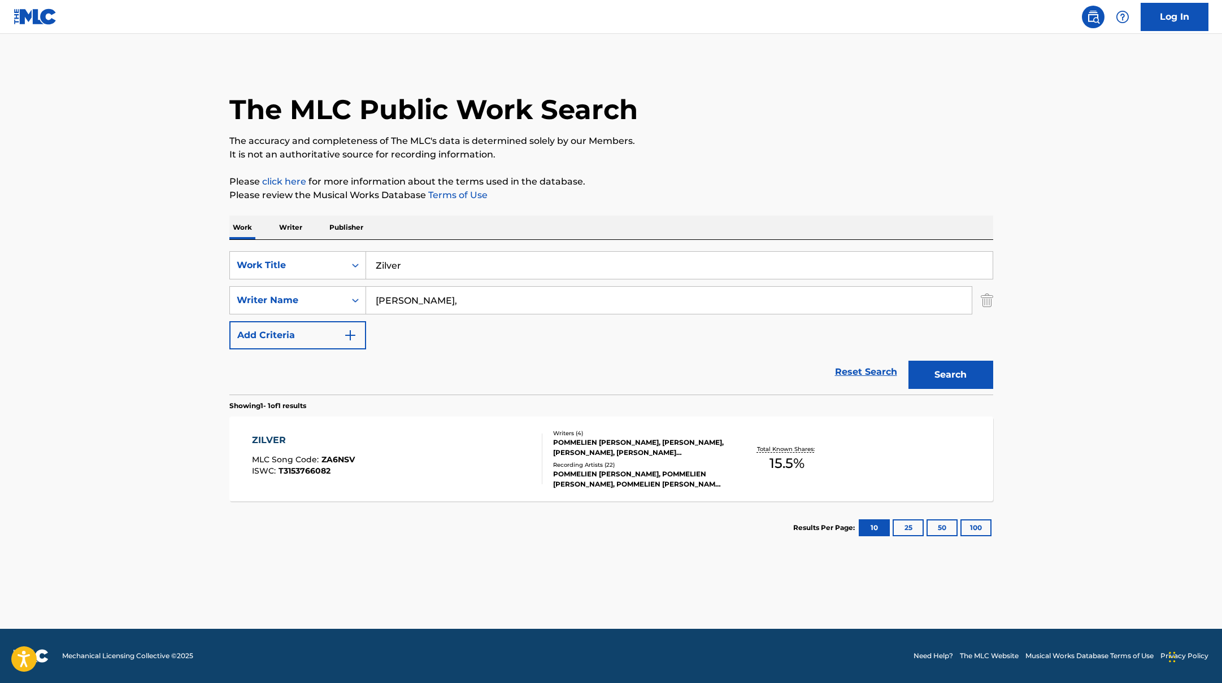
click at [467, 486] on div "ZILVER MLC Song Code : ZA6NSV ISWC : T3153766082 Writers ( 4 ) [PERSON_NAME], […" at bounding box center [611, 459] width 764 height 85
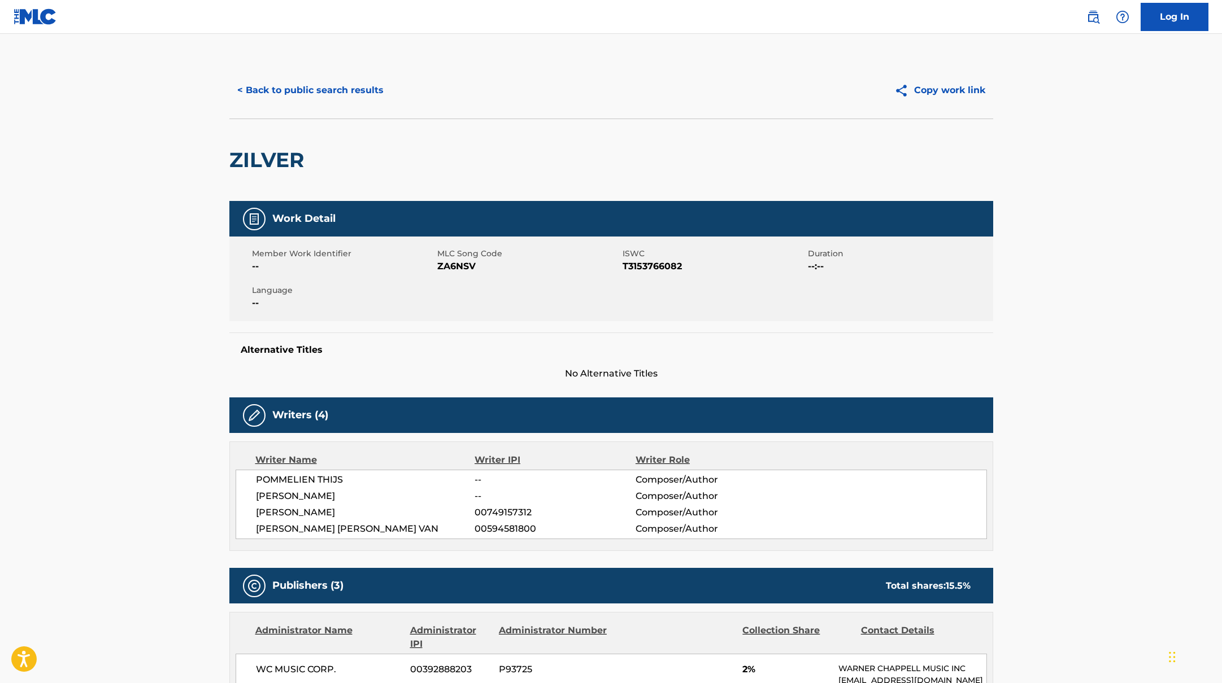
click at [437, 267] on span "ZA6NSV" at bounding box center [528, 267] width 182 height 14
drag, startPoint x: 438, startPoint y: 268, endPoint x: 537, endPoint y: 268, distance: 98.3
click at [537, 268] on span "ZA6NSV" at bounding box center [528, 267] width 182 height 14
click at [341, 91] on button "< Back to public search results" at bounding box center [310, 90] width 162 height 28
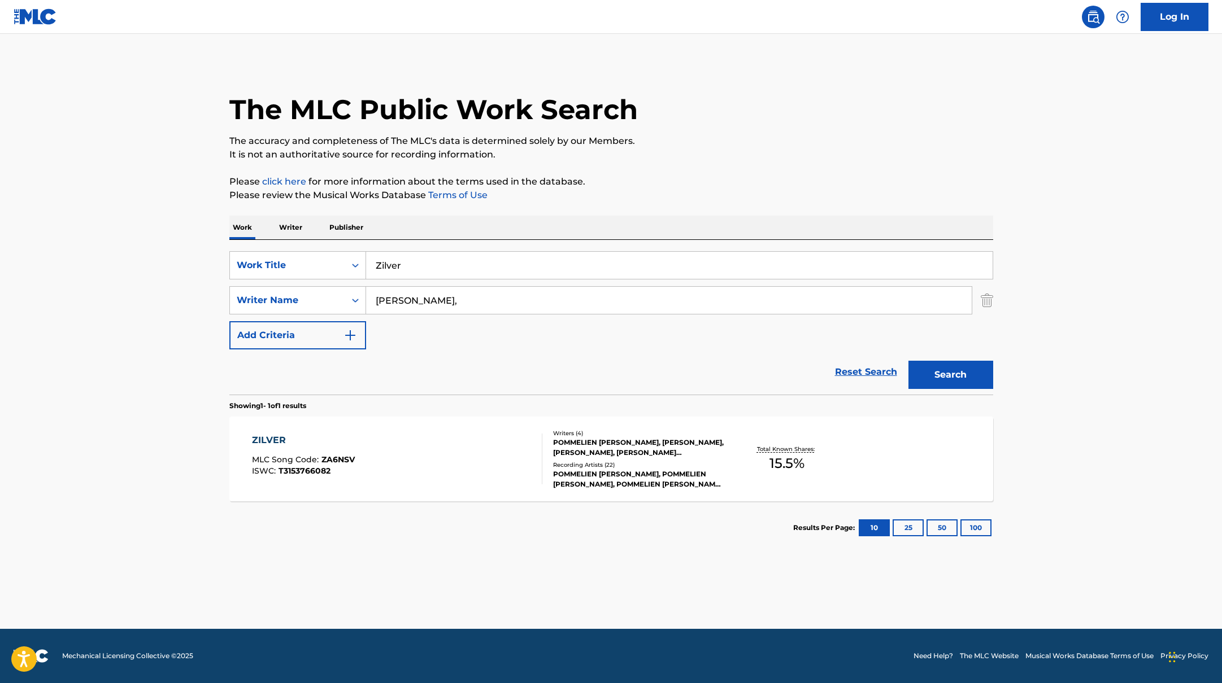
drag, startPoint x: 413, startPoint y: 269, endPoint x: 365, endPoint y: 251, distance: 51.5
click at [366, 251] on div "Zilver" at bounding box center [679, 265] width 627 height 28
type input "Kleine Tornado"
click at [757, 220] on div "Work Writer Publisher" at bounding box center [611, 228] width 764 height 24
click at [957, 374] on button "Search" at bounding box center [950, 375] width 85 height 28
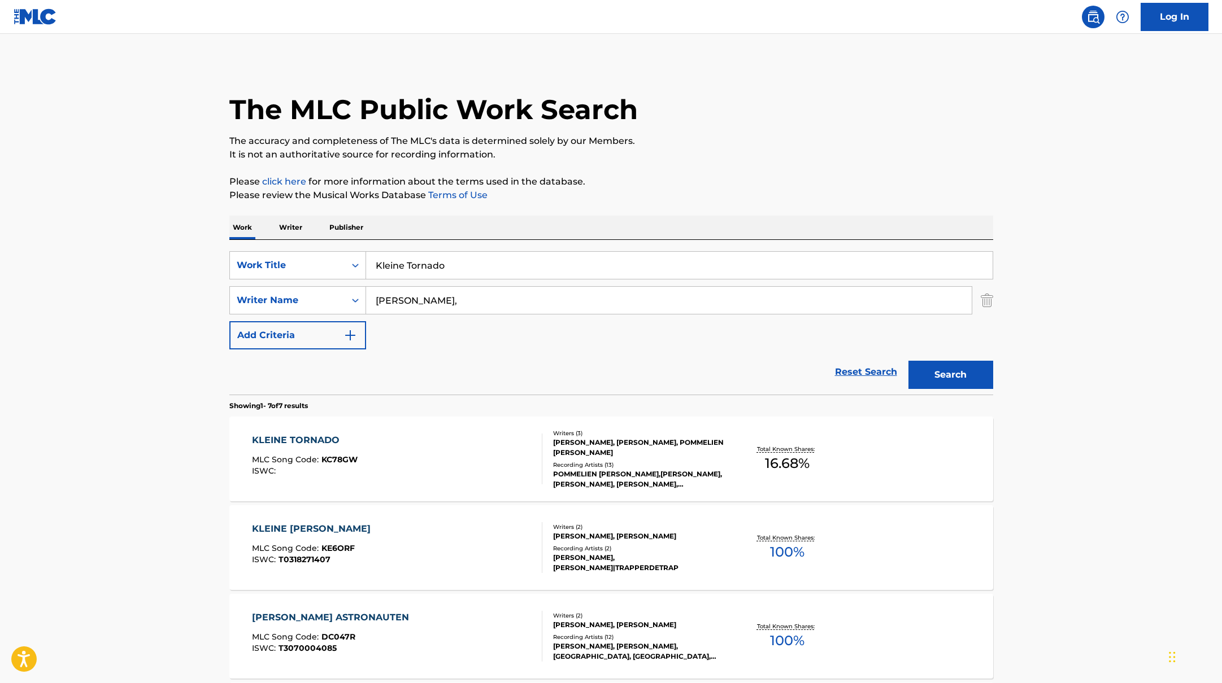
click at [447, 450] on div "KLEINE TORNADO MLC Song Code : KC78GW ISWC :" at bounding box center [397, 459] width 290 height 51
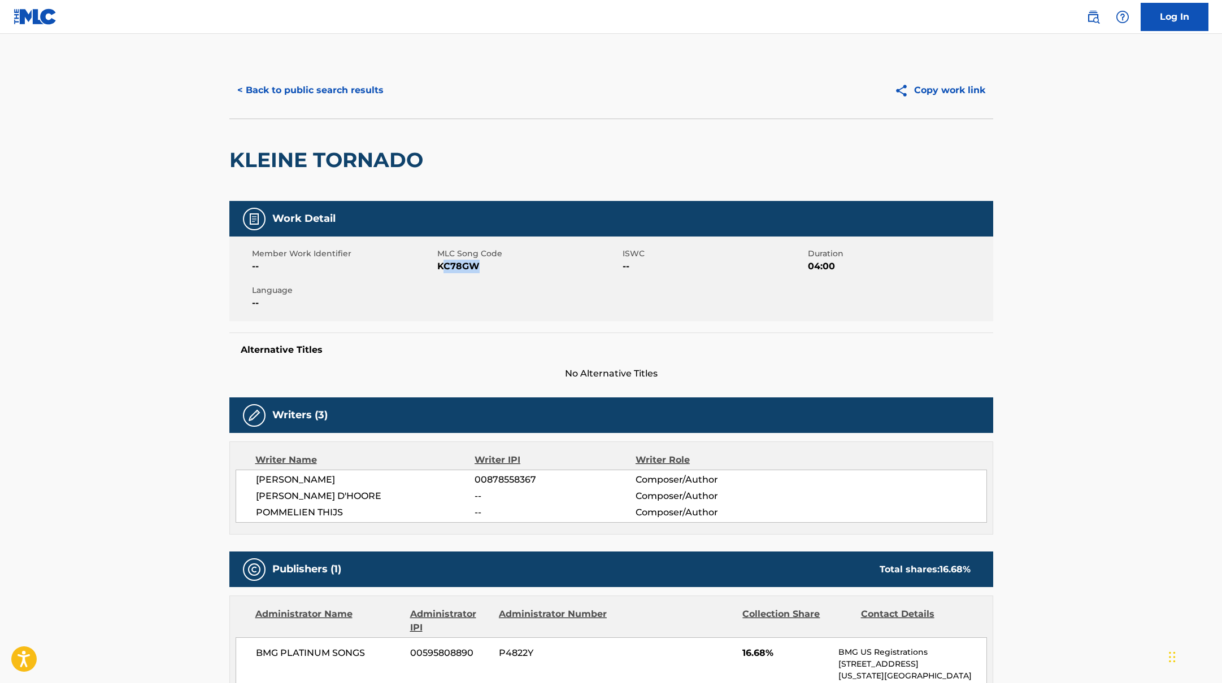
drag, startPoint x: 441, startPoint y: 267, endPoint x: 500, endPoint y: 267, distance: 59.3
click at [493, 267] on span "KC78GW" at bounding box center [528, 267] width 182 height 14
drag, startPoint x: 438, startPoint y: 269, endPoint x: 511, endPoint y: 268, distance: 72.9
click at [511, 268] on span "KC78GW" at bounding box center [528, 267] width 182 height 14
click at [366, 90] on button "< Back to public search results" at bounding box center [310, 90] width 162 height 28
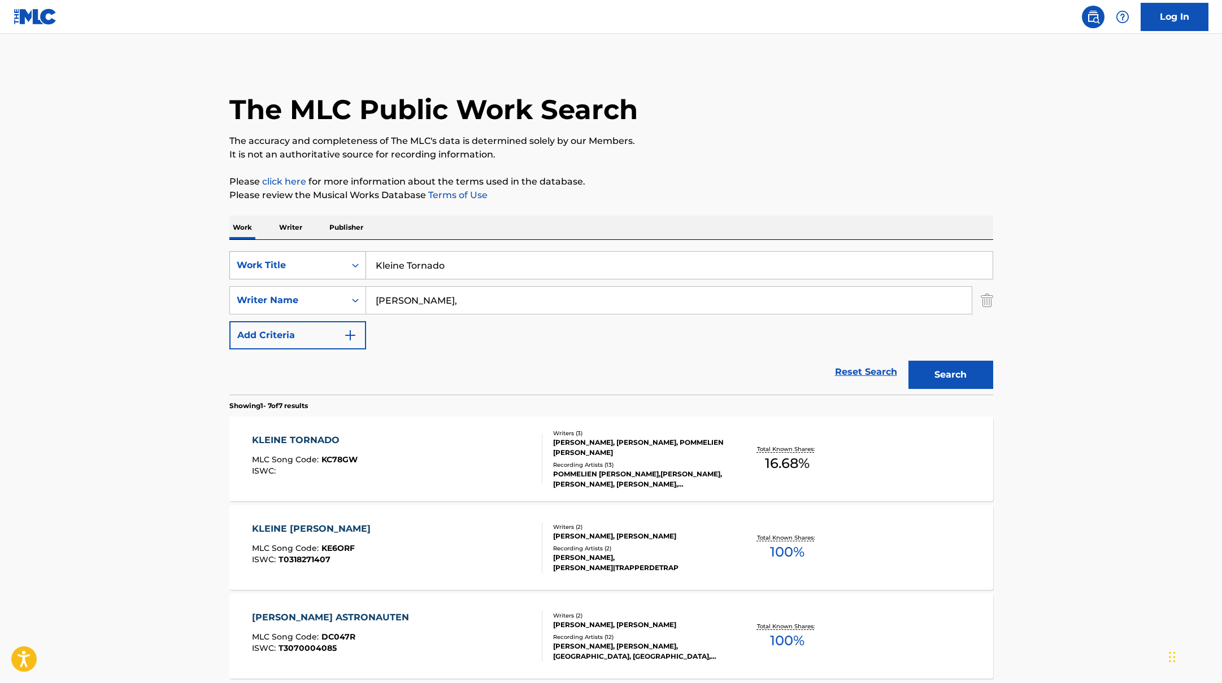
drag, startPoint x: 451, startPoint y: 264, endPoint x: 348, endPoint y: 258, distance: 102.5
click at [348, 258] on div "SearchWithCriteriab335d5b7-5ba0-43a8-9c5d-b3fbe2b10fcf Work Title Kleine Tornado" at bounding box center [611, 265] width 764 height 28
type input "KYKY2BONDY"
click at [559, 213] on div "The MLC Public Work Search The accuracy and completeness of The MLC's data is d…" at bounding box center [611, 574] width 791 height 1025
drag, startPoint x: 432, startPoint y: 304, endPoint x: 326, endPoint y: 289, distance: 106.7
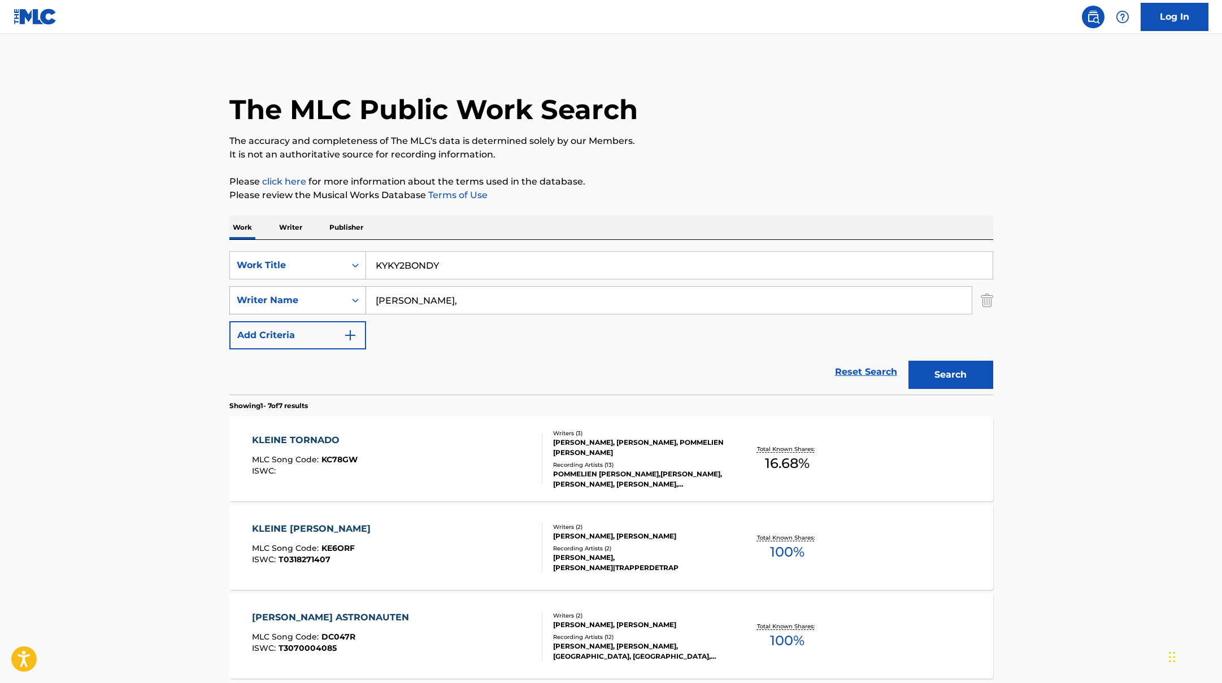
click at [331, 290] on div "SearchWithCriteriabc7363e5-3b2b-47d7-9e26-821f073300c3 Writer Name [PERSON_NAME…" at bounding box center [611, 300] width 764 height 28
click at [908, 361] on button "Search" at bounding box center [950, 375] width 85 height 28
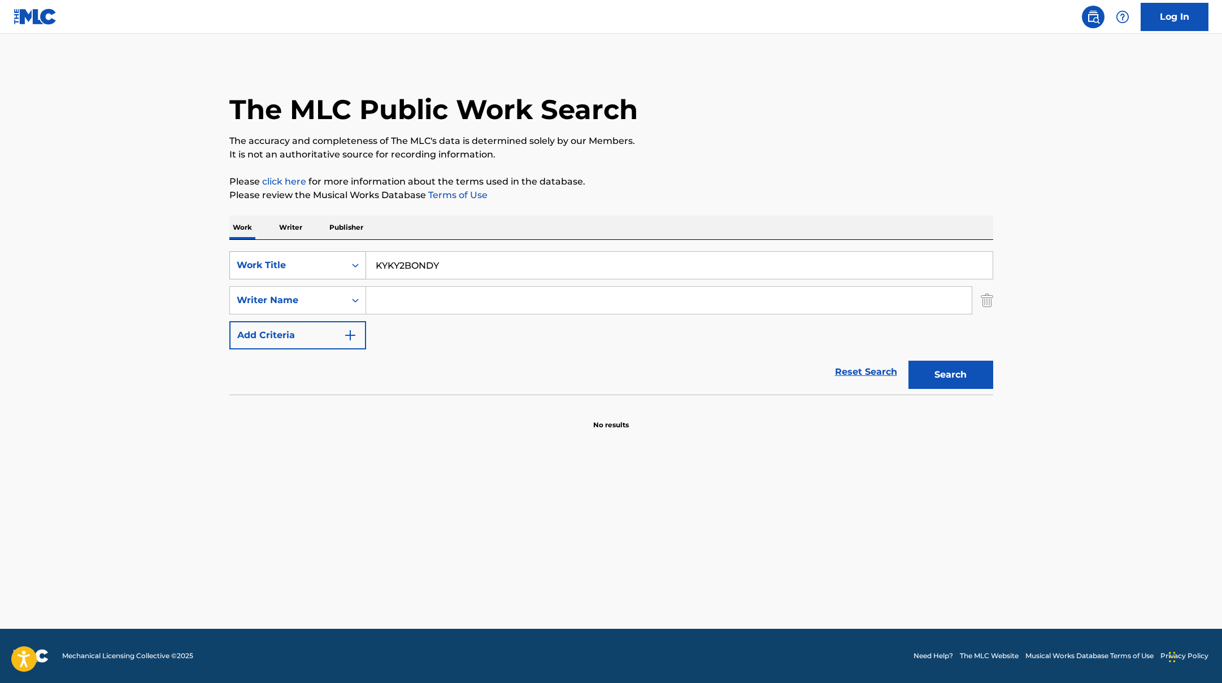
drag, startPoint x: 455, startPoint y: 275, endPoint x: 336, endPoint y: 254, distance: 121.0
click at [322, 256] on div "SearchWithCriteriab335d5b7-5ba0-43a8-9c5d-b3fbe2b10fcf Work Title KYKY2BONDY" at bounding box center [611, 265] width 764 height 28
type input "Impardonnable"
click at [710, 198] on p "Please review the Musical Works Database Terms of Use" at bounding box center [611, 196] width 764 height 14
click at [968, 380] on button "Search" at bounding box center [950, 375] width 85 height 28
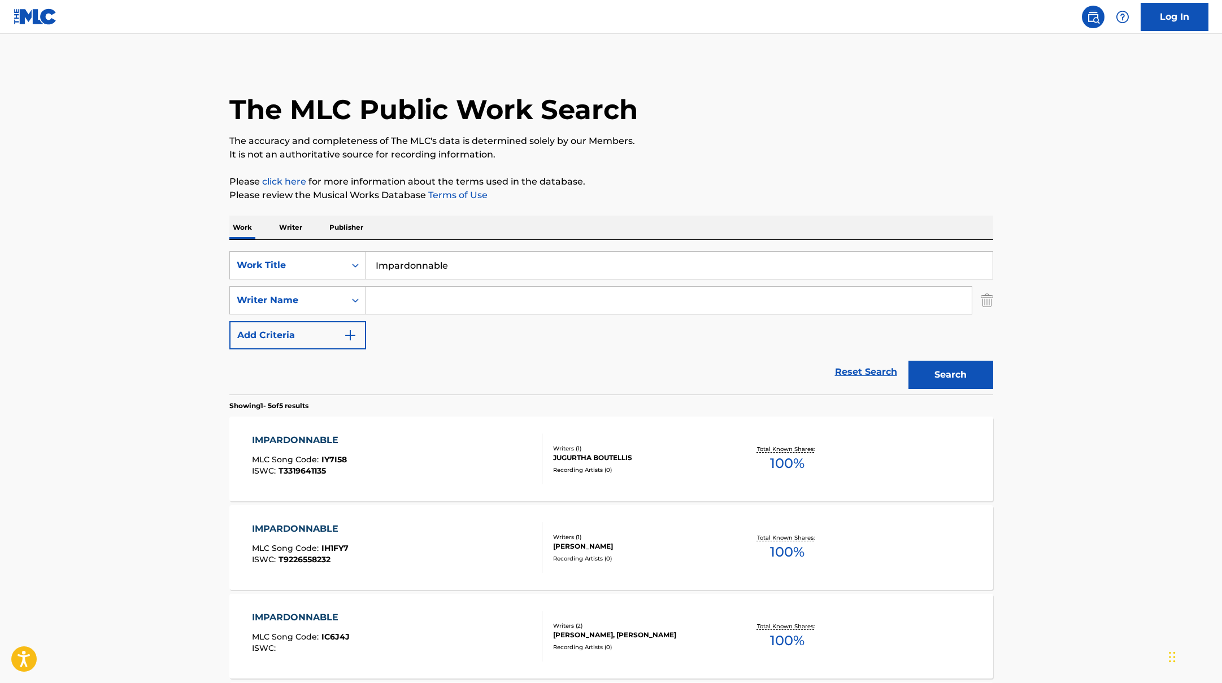
click at [481, 302] on input "Search Form" at bounding box center [668, 300] width 605 height 27
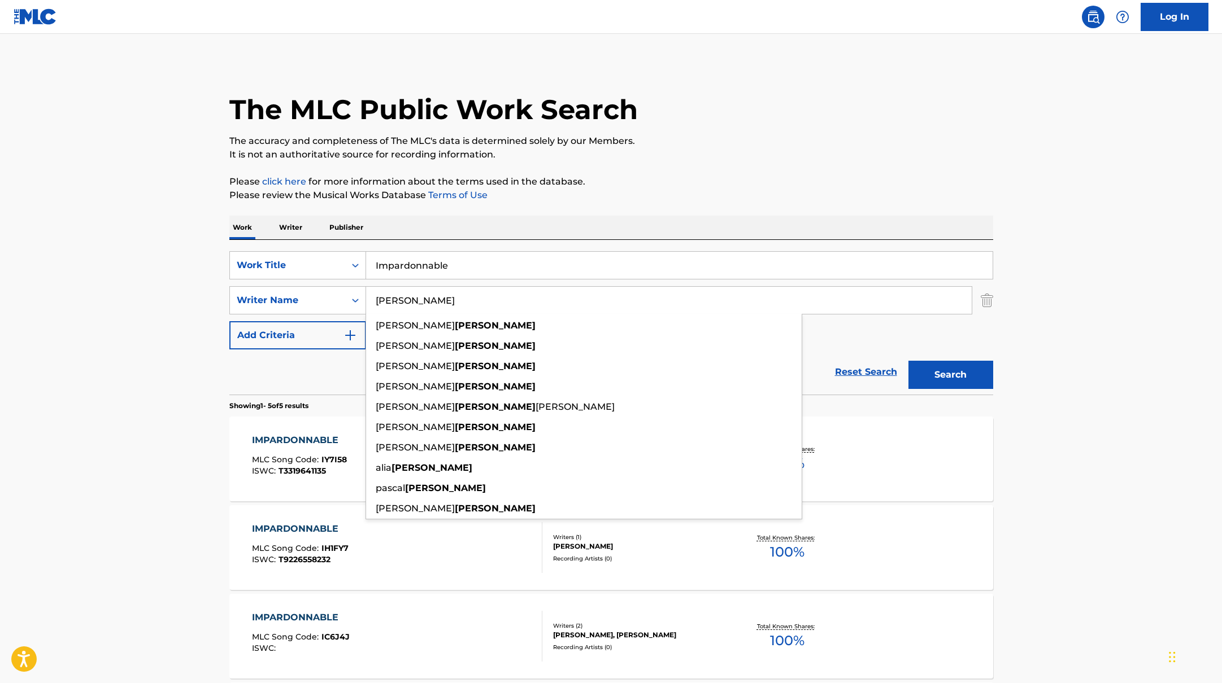
click at [945, 379] on button "Search" at bounding box center [950, 375] width 85 height 28
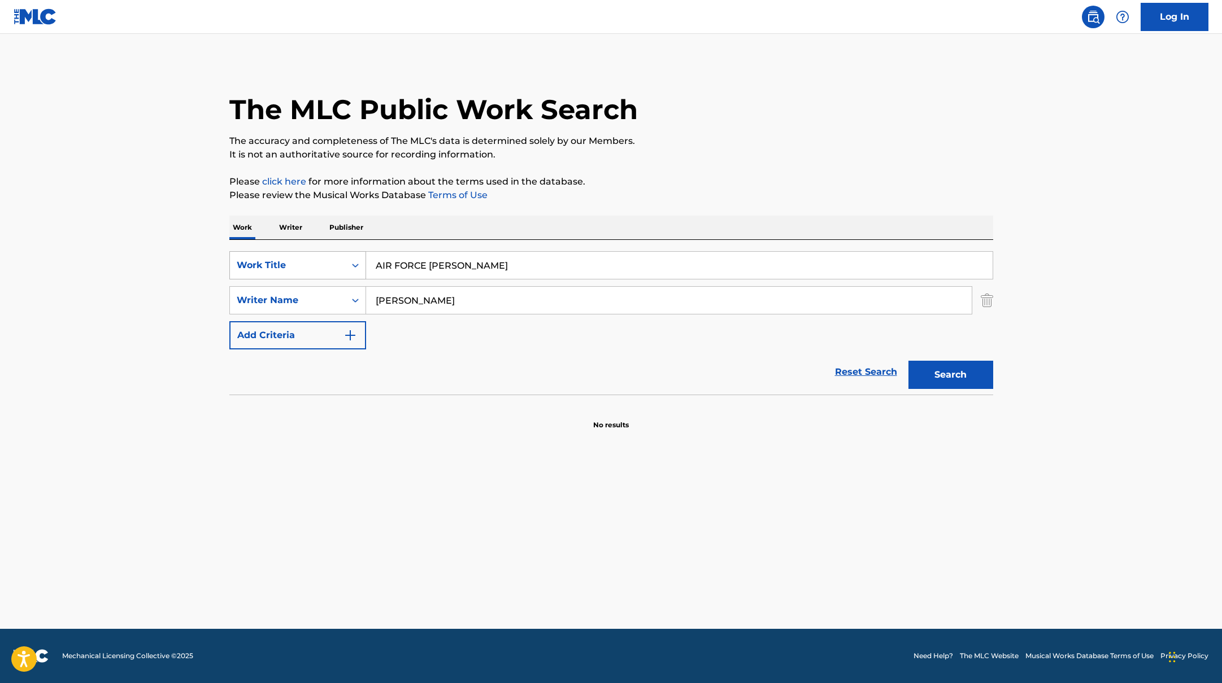
drag, startPoint x: 469, startPoint y: 270, endPoint x: 356, endPoint y: 256, distance: 113.8
click at [325, 264] on div "SearchWithCriteriab335d5b7-5ba0-43a8-9c5d-b3fbe2b10fcf Work Title AIR FORCE [PE…" at bounding box center [611, 265] width 764 height 28
click at [618, 172] on div "The MLC Public Work Search The accuracy and completeness of The MLC's data is d…" at bounding box center [611, 246] width 791 height 368
drag, startPoint x: 419, startPoint y: 303, endPoint x: 363, endPoint y: 298, distance: 56.1
click at [363, 298] on div "SearchWithCriteriabc7363e5-3b2b-47d7-9e26-821f073300c3 Writer Name [PERSON_NAME]" at bounding box center [611, 300] width 764 height 28
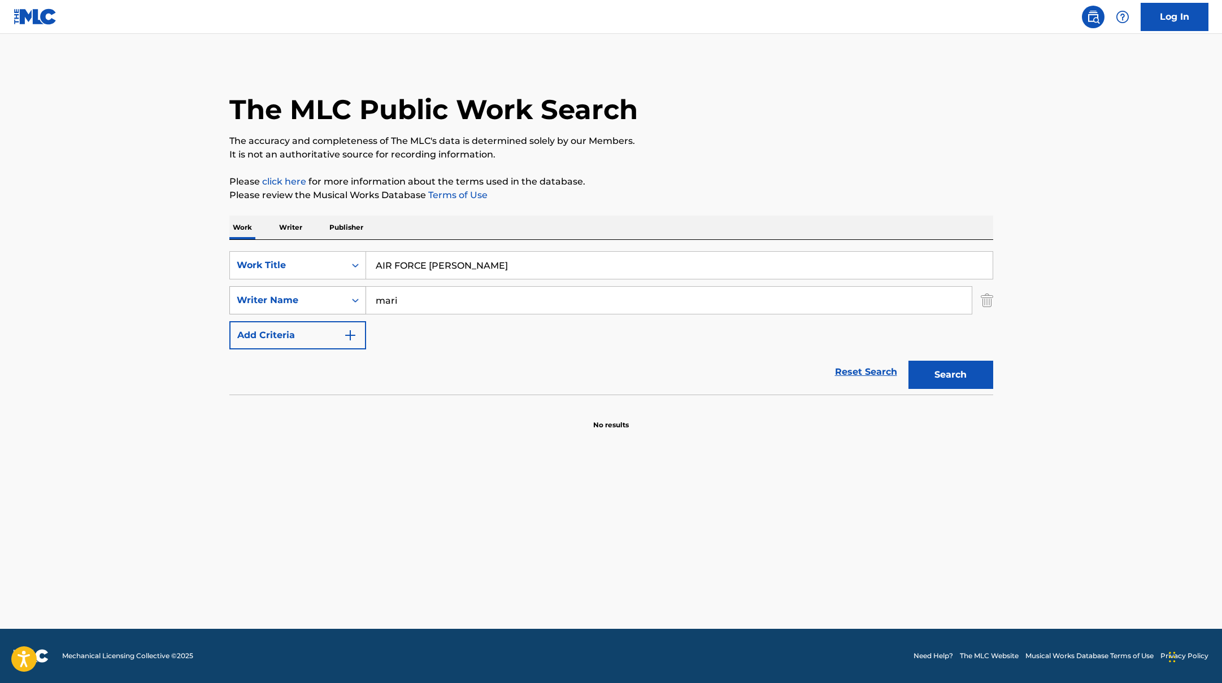
click at [908, 361] on button "Search" at bounding box center [950, 375] width 85 height 28
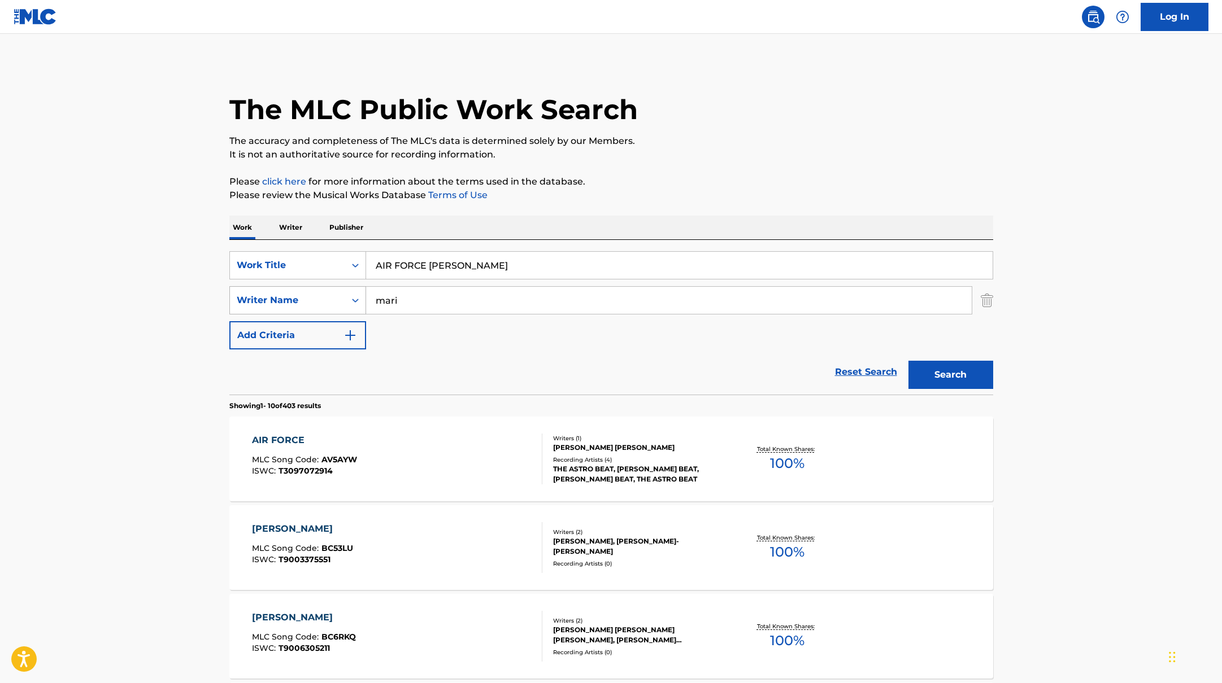
drag, startPoint x: 410, startPoint y: 306, endPoint x: 351, endPoint y: 294, distance: 59.9
click at [352, 294] on div "SearchWithCriteriabc7363e5-3b2b-47d7-9e26-821f073300c3 Writer Name mari" at bounding box center [611, 300] width 764 height 28
click at [908, 361] on button "Search" at bounding box center [950, 375] width 85 height 28
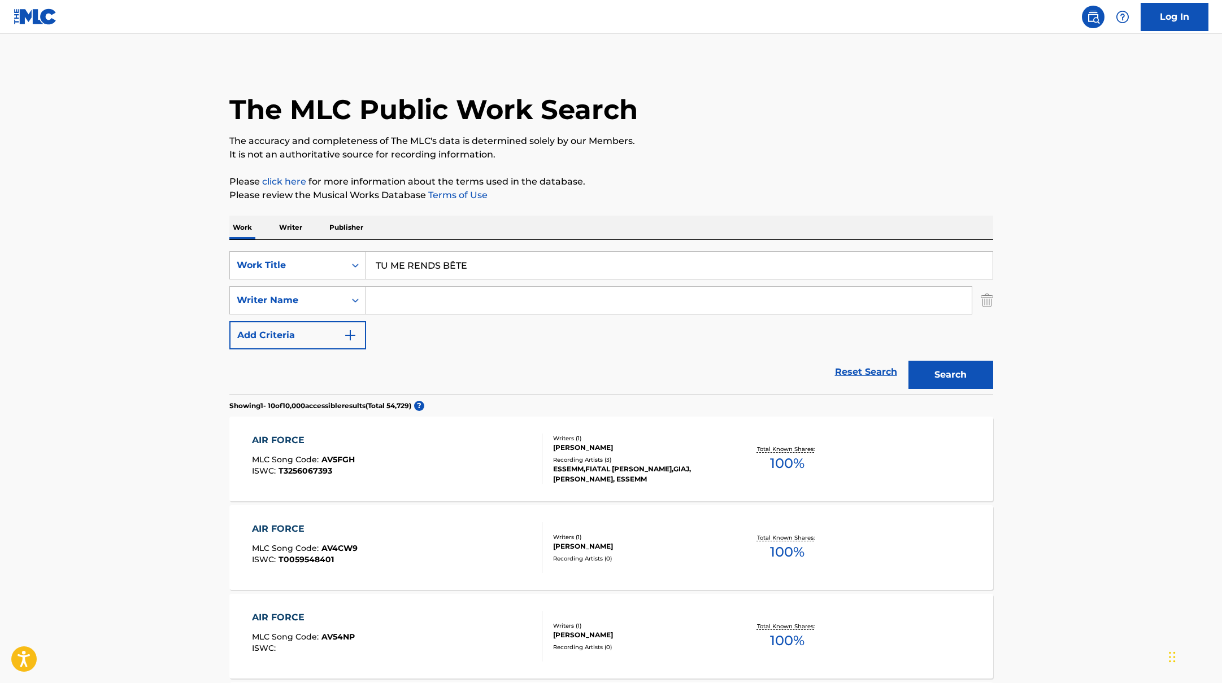
drag, startPoint x: 499, startPoint y: 262, endPoint x: 637, endPoint y: 191, distance: 154.6
click at [637, 191] on p "Please review the Musical Works Database Terms of Use" at bounding box center [611, 196] width 764 height 14
click at [929, 376] on button "Search" at bounding box center [950, 375] width 85 height 28
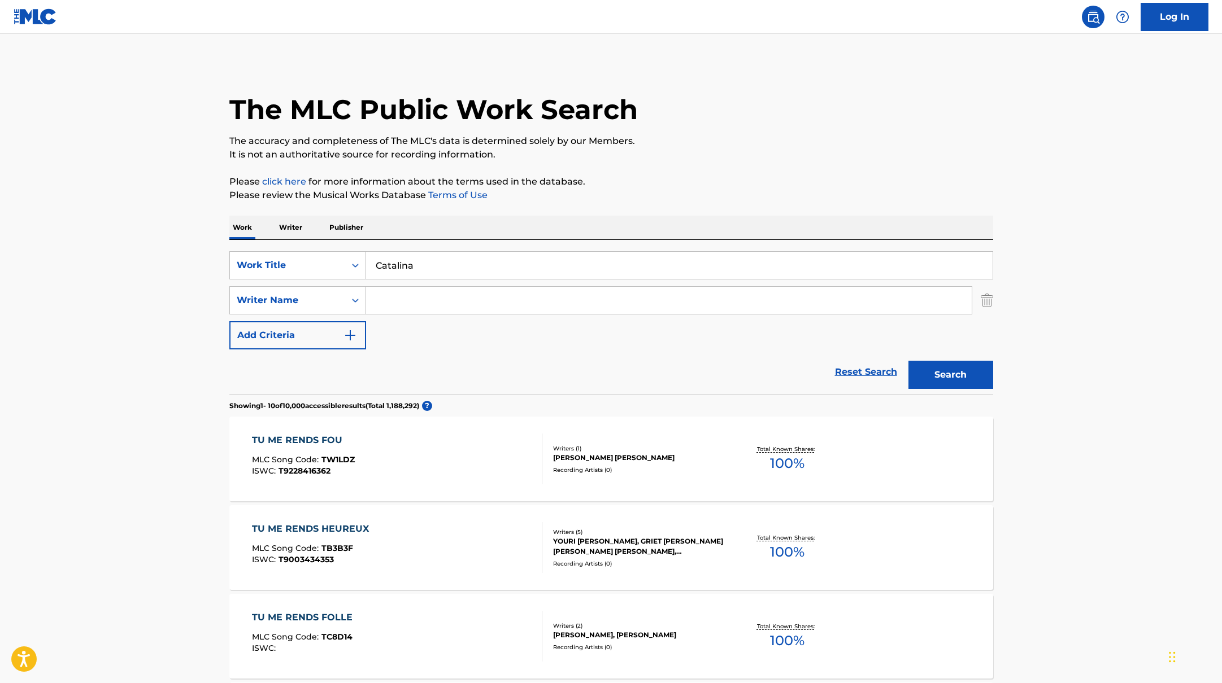
drag, startPoint x: 429, startPoint y: 260, endPoint x: 672, endPoint y: 167, distance: 260.1
click at [395, 294] on input "Search Form" at bounding box center [668, 300] width 605 height 27
click at [908, 361] on button "Search" at bounding box center [950, 375] width 85 height 28
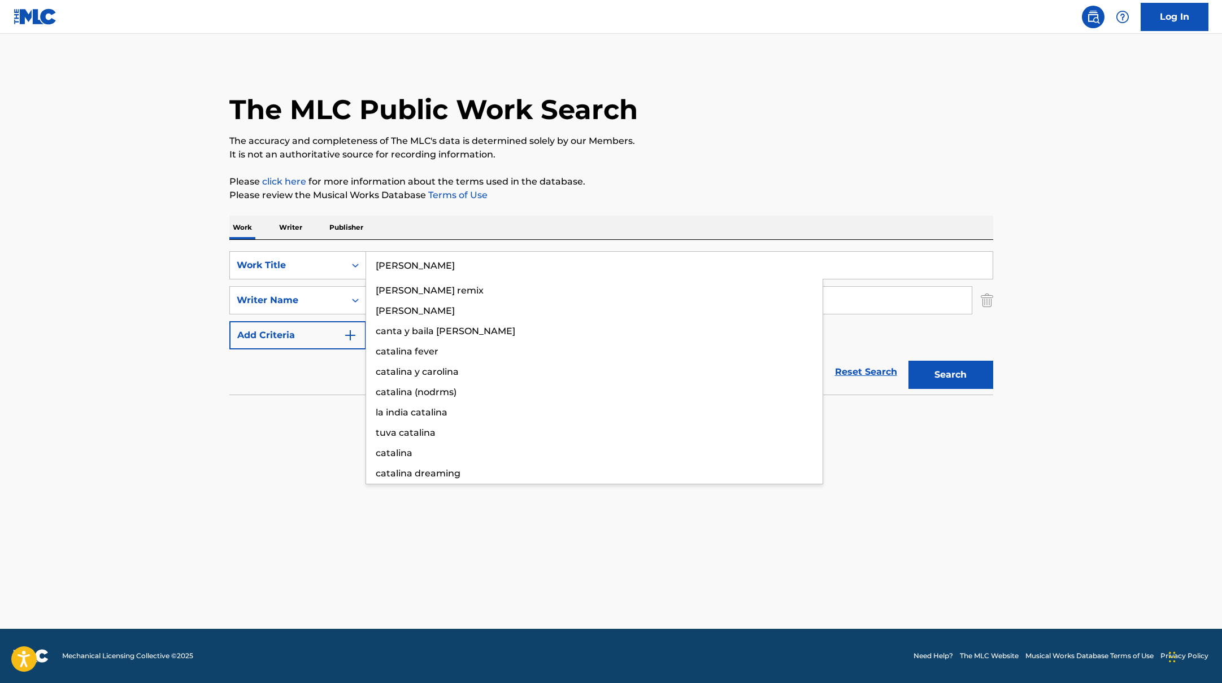
drag, startPoint x: 424, startPoint y: 267, endPoint x: 766, endPoint y: 180, distance: 353.2
click at [766, 180] on div "The MLC Public Work Search The accuracy and completeness of The MLC's data is d…" at bounding box center [611, 246] width 791 height 368
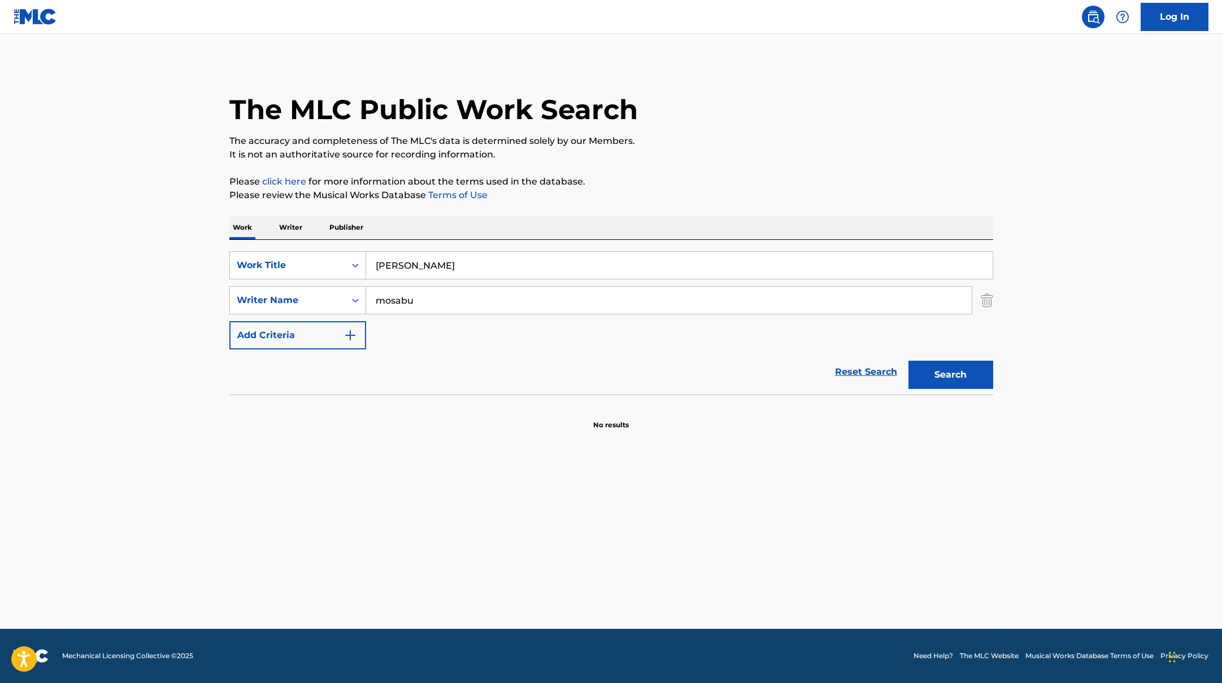
click at [766, 179] on p "Please click here for more information about the terms used in the database." at bounding box center [611, 182] width 764 height 14
drag, startPoint x: 429, startPoint y: 302, endPoint x: 738, endPoint y: 181, distance: 331.8
click at [733, 181] on div "The MLC Public Work Search The accuracy and completeness of The MLC's data is d…" at bounding box center [611, 246] width 791 height 368
click at [738, 181] on p "Please click here for more information about the terms used in the database." at bounding box center [611, 182] width 764 height 14
click at [965, 376] on button "Search" at bounding box center [950, 375] width 85 height 28
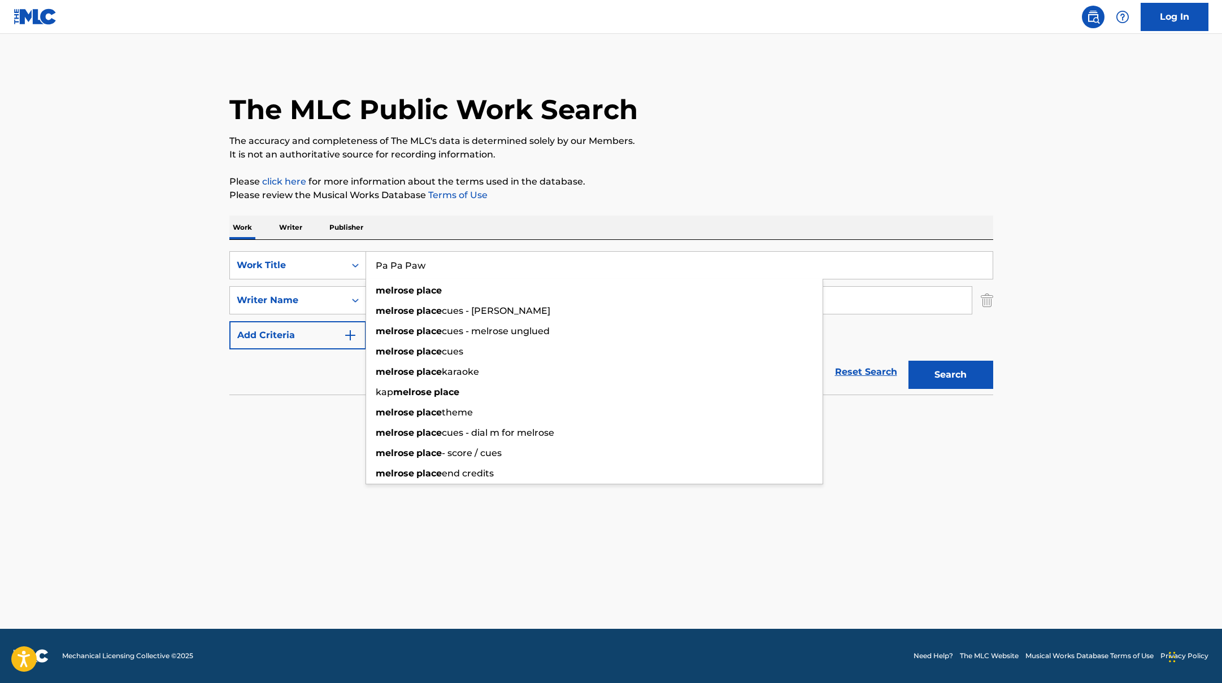
drag, startPoint x: 463, startPoint y: 263, endPoint x: 520, endPoint y: 207, distance: 79.9
click at [519, 207] on div "The MLC Public Work Search The accuracy and completeness of The MLC's data is d…" at bounding box center [611, 246] width 791 height 368
click at [521, 206] on div "The MLC Public Work Search The accuracy and completeness of The MLC's data is d…" at bounding box center [611, 246] width 791 height 368
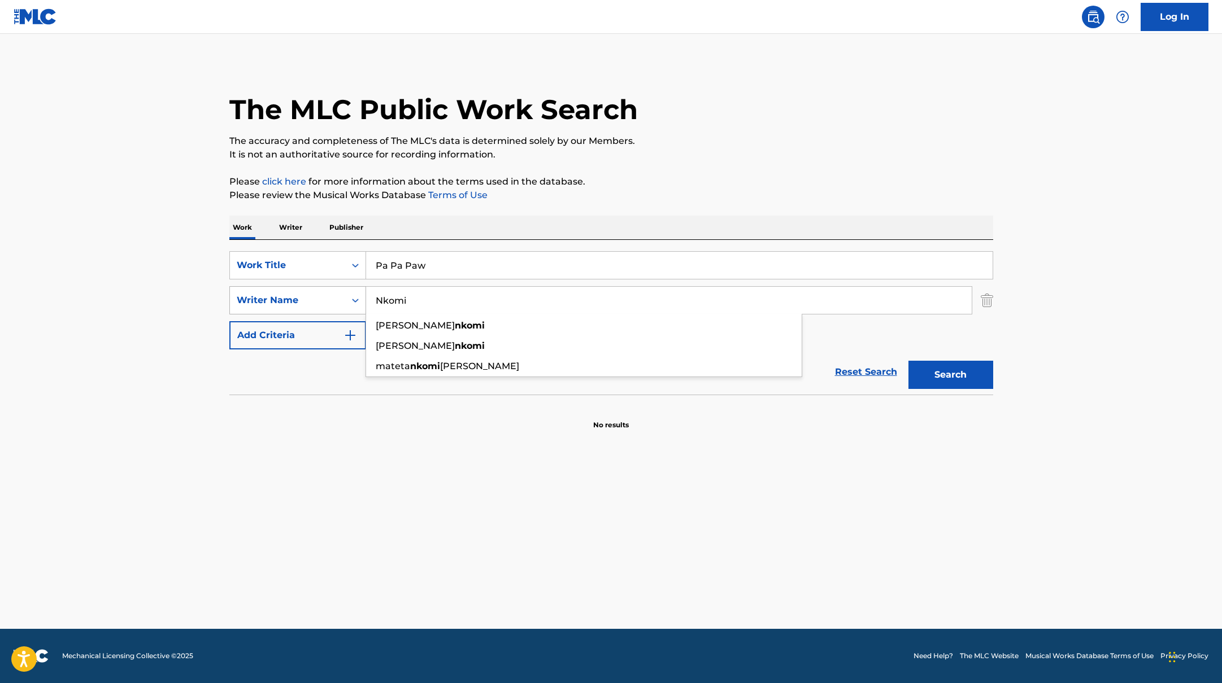
drag, startPoint x: 426, startPoint y: 302, endPoint x: 326, endPoint y: 291, distance: 100.5
click at [326, 291] on div "SearchWithCriteriabc7363e5-3b2b-47d7-9e26-821f073300c3 Writer Name Nkomi [PERSO…" at bounding box center [611, 300] width 764 height 28
click at [908, 361] on button "Search" at bounding box center [950, 375] width 85 height 28
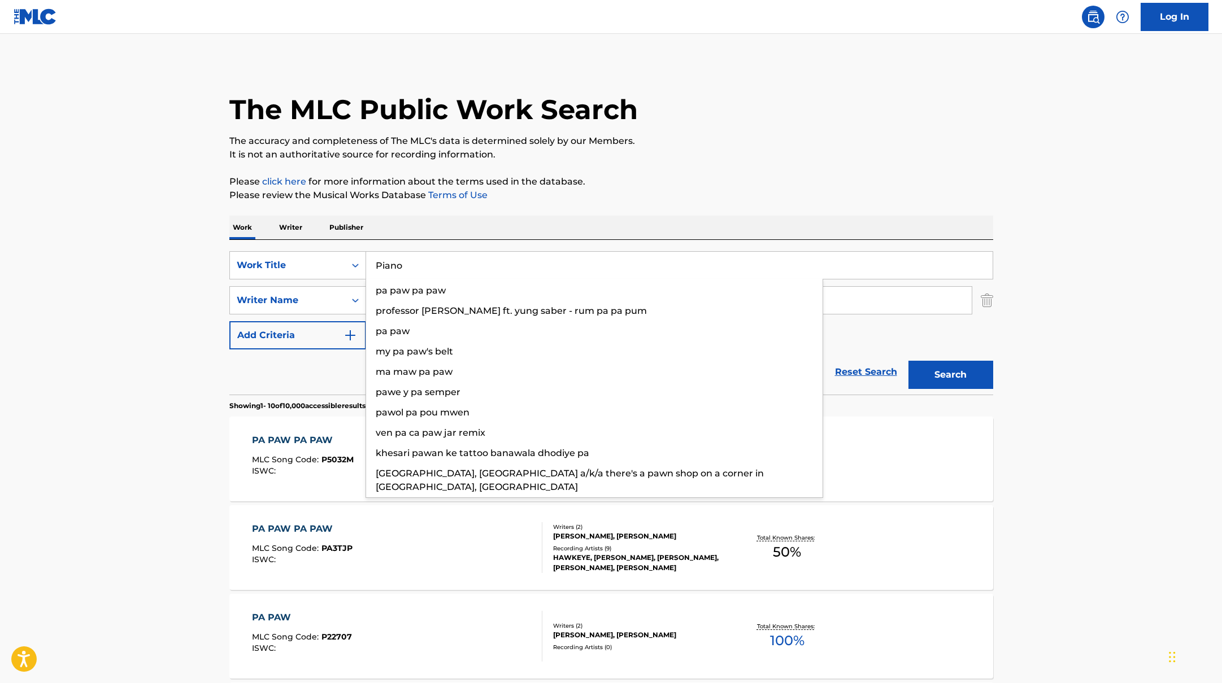
drag, startPoint x: 444, startPoint y: 268, endPoint x: 572, endPoint y: 201, distance: 144.8
click at [572, 201] on p "Please review the Musical Works Database Terms of Use" at bounding box center [611, 196] width 764 height 14
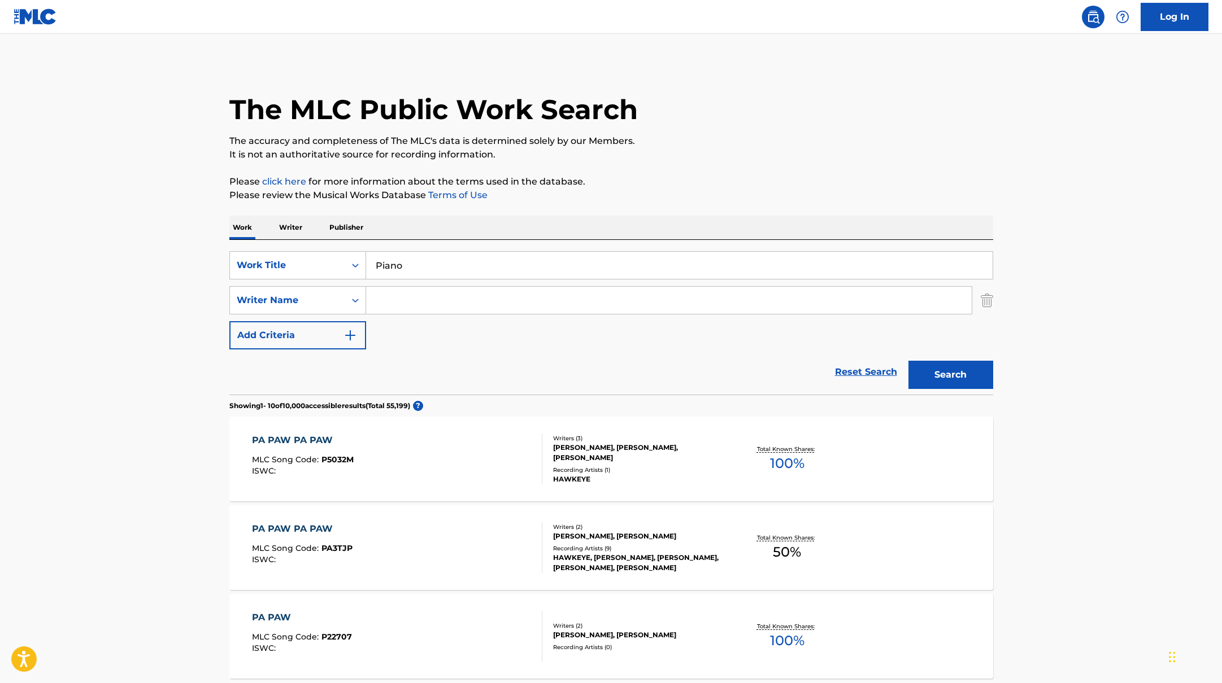
click at [438, 302] on input "Search Form" at bounding box center [668, 300] width 605 height 27
drag, startPoint x: 435, startPoint y: 299, endPoint x: 387, endPoint y: 294, distance: 47.7
click at [330, 296] on div "SearchWithCriteriabc7363e5-3b2b-47d7-9e26-821f073300c3 Writer Name [PERSON_NAME]" at bounding box center [611, 300] width 764 height 28
click at [979, 372] on button "Search" at bounding box center [950, 375] width 85 height 28
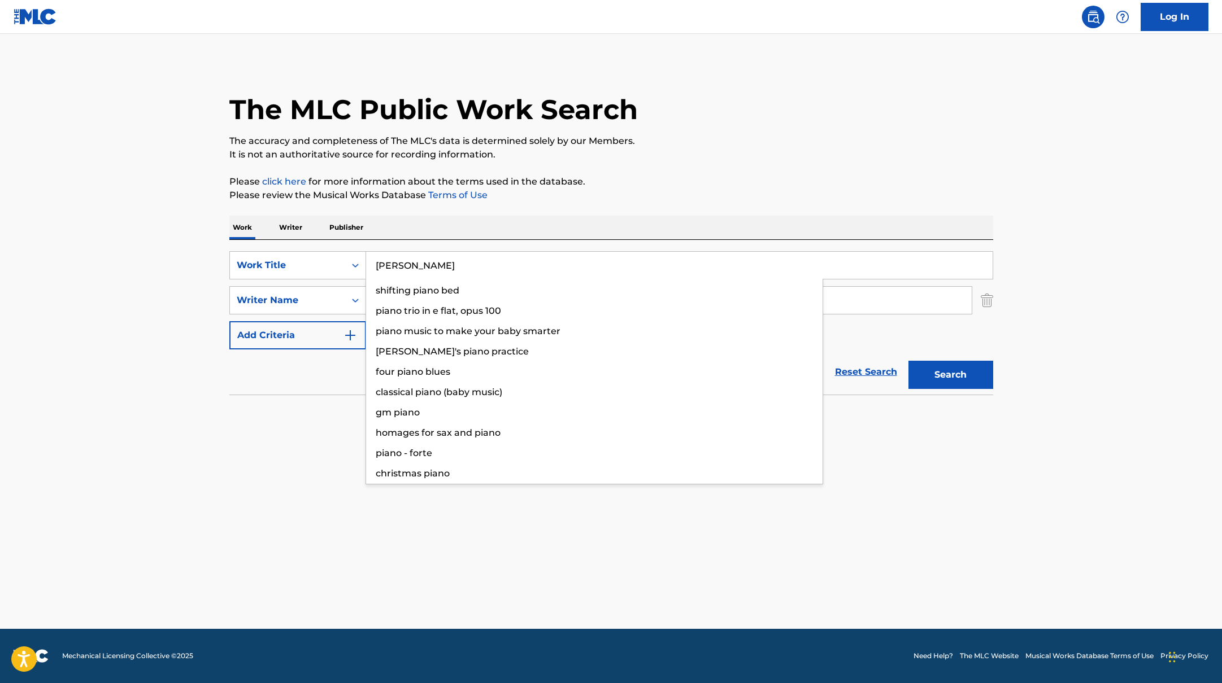
drag, startPoint x: 408, startPoint y: 268, endPoint x: 575, endPoint y: 203, distance: 179.4
click at [550, 206] on div "The MLC Public Work Search The accuracy and completeness of The MLC's data is d…" at bounding box center [611, 246] width 791 height 368
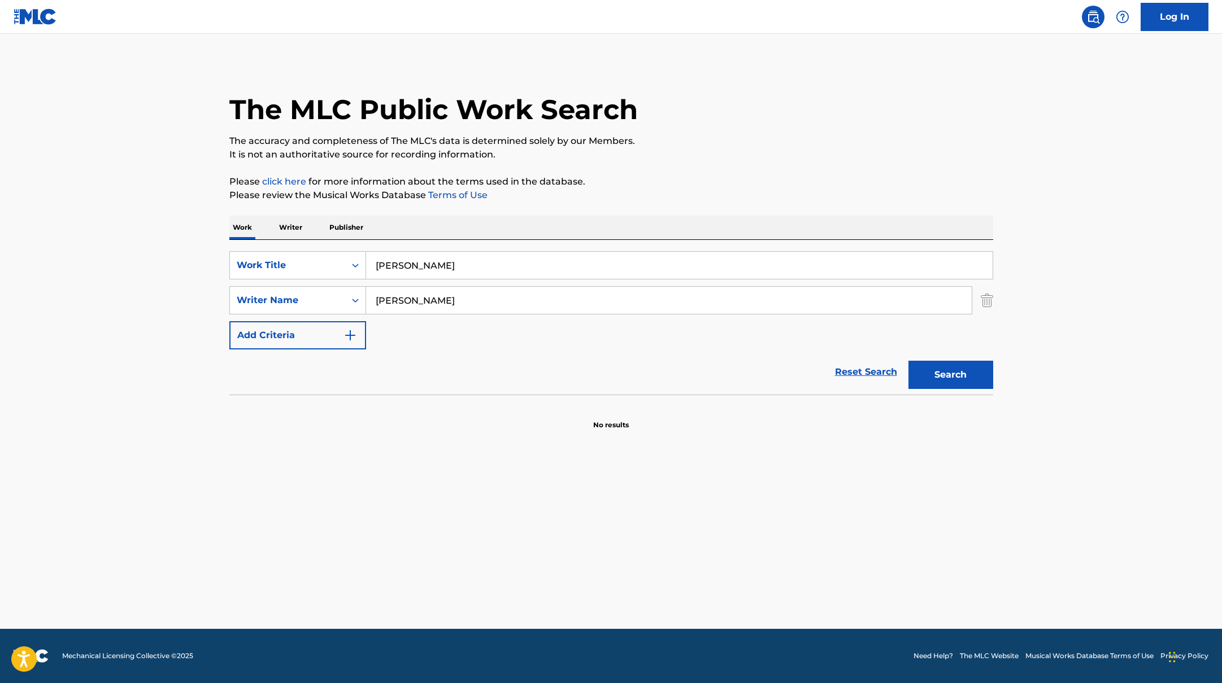
click at [575, 203] on div "The MLC Public Work Search The accuracy and completeness of The MLC's data is d…" at bounding box center [611, 246] width 791 height 368
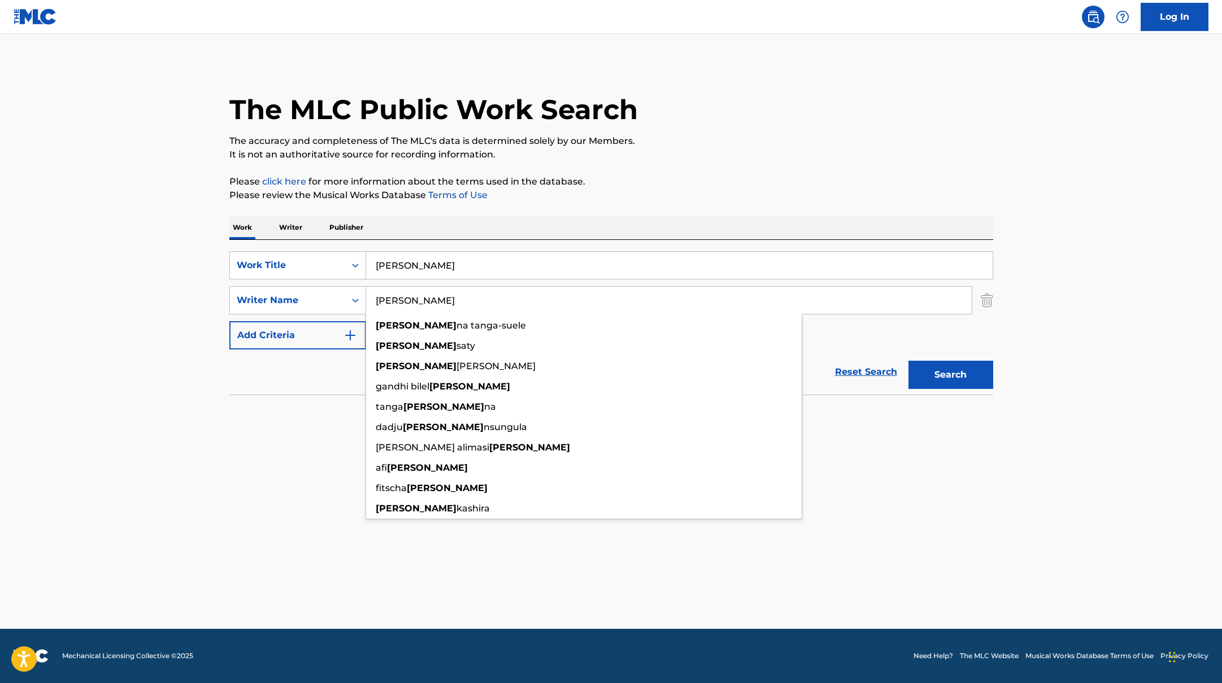
drag, startPoint x: 412, startPoint y: 302, endPoint x: 323, endPoint y: 282, distance: 91.3
click at [322, 282] on div "SearchWithCriteriab335d5b7-5ba0-43a8-9c5d-b3fbe2b10fcf Work Title [PERSON_NAME]…" at bounding box center [611, 300] width 764 height 98
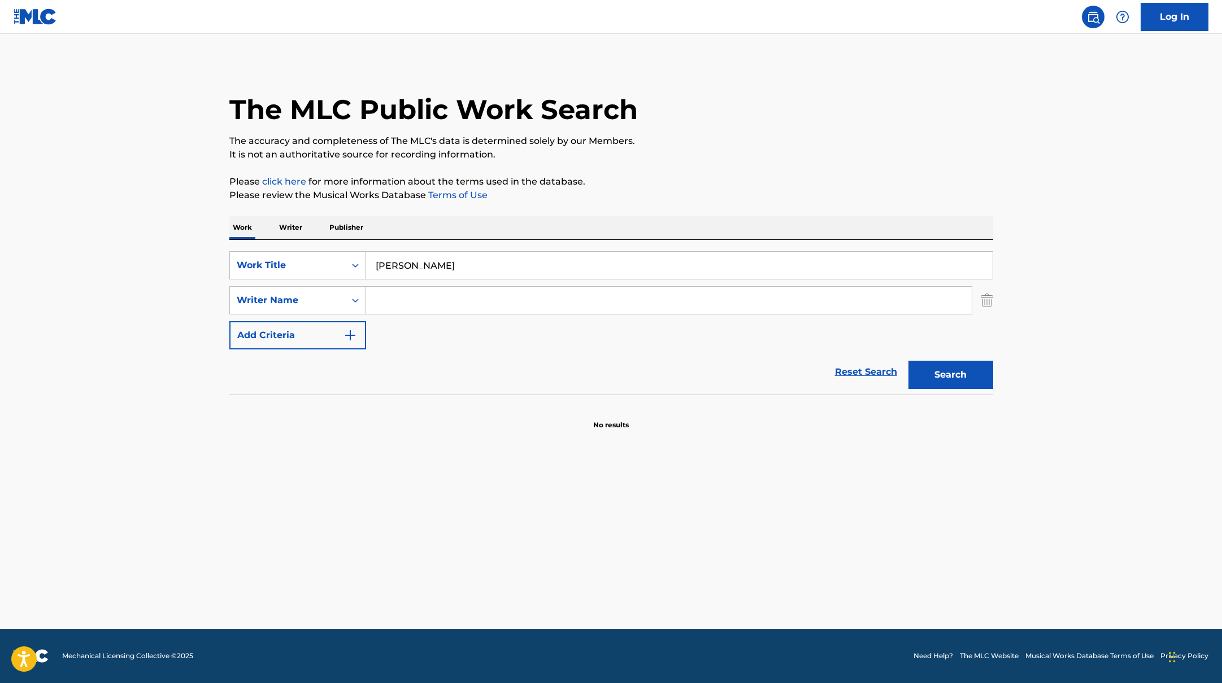
click at [908, 361] on button "Search" at bounding box center [950, 375] width 85 height 28
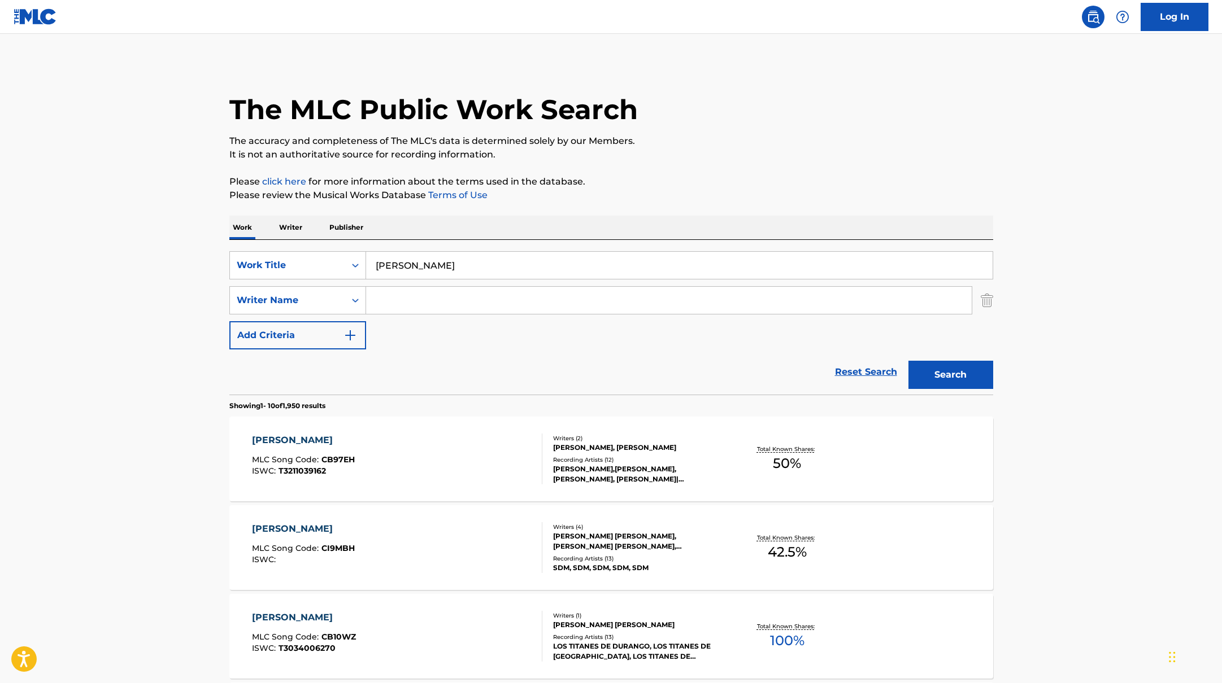
click at [465, 559] on div "[PERSON_NAME] MLC Song Code : CI9MBH ISWC :" at bounding box center [397, 547] width 290 height 51
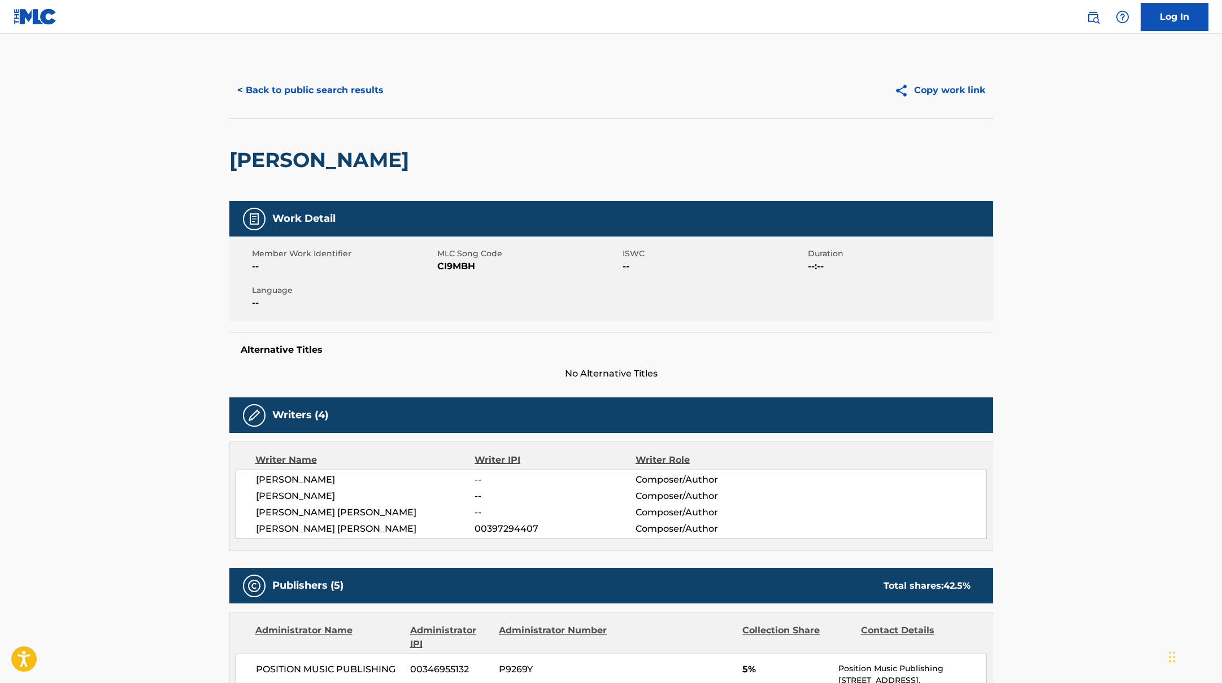
drag, startPoint x: 437, startPoint y: 160, endPoint x: 210, endPoint y: 155, distance: 227.1
drag, startPoint x: 439, startPoint y: 268, endPoint x: 512, endPoint y: 268, distance: 72.9
click at [512, 268] on span "CI9MBH" at bounding box center [528, 267] width 182 height 14
click at [285, 84] on button "< Back to public search results" at bounding box center [310, 90] width 162 height 28
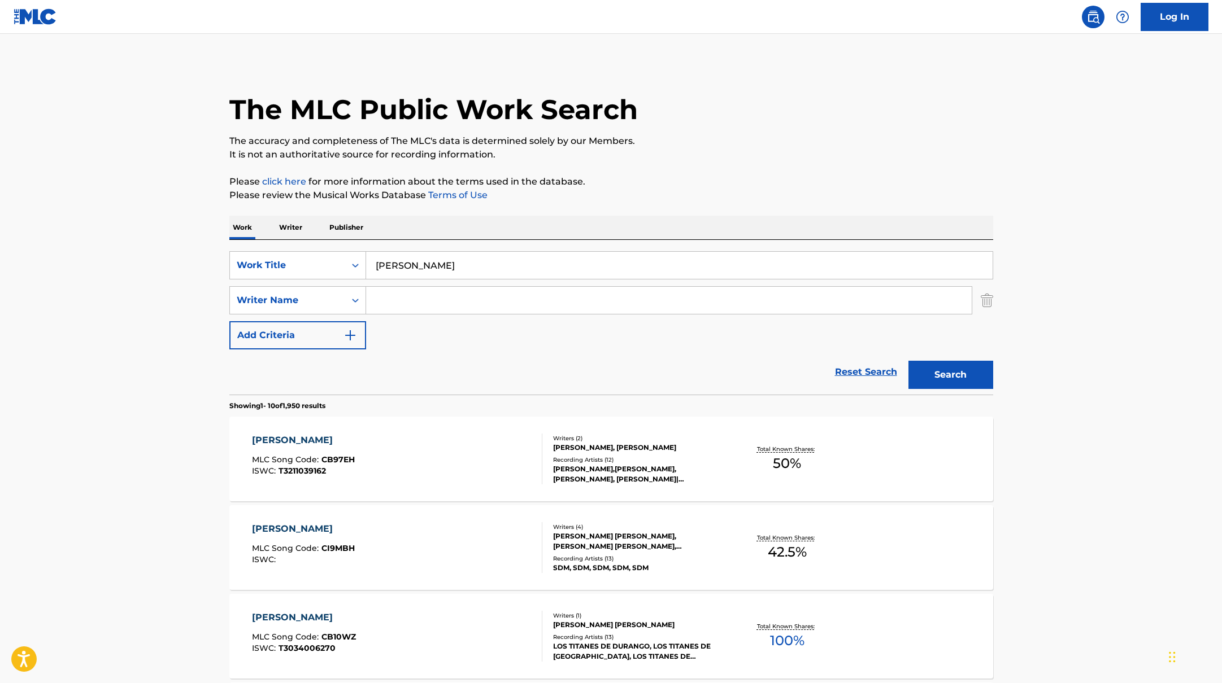
drag, startPoint x: 474, startPoint y: 264, endPoint x: 309, endPoint y: 245, distance: 166.7
click at [309, 245] on div "SearchWithCriteriab335d5b7-5ba0-43a8-9c5d-b3fbe2b10fcf Work Title [PERSON_NAME]…" at bounding box center [611, 317] width 764 height 155
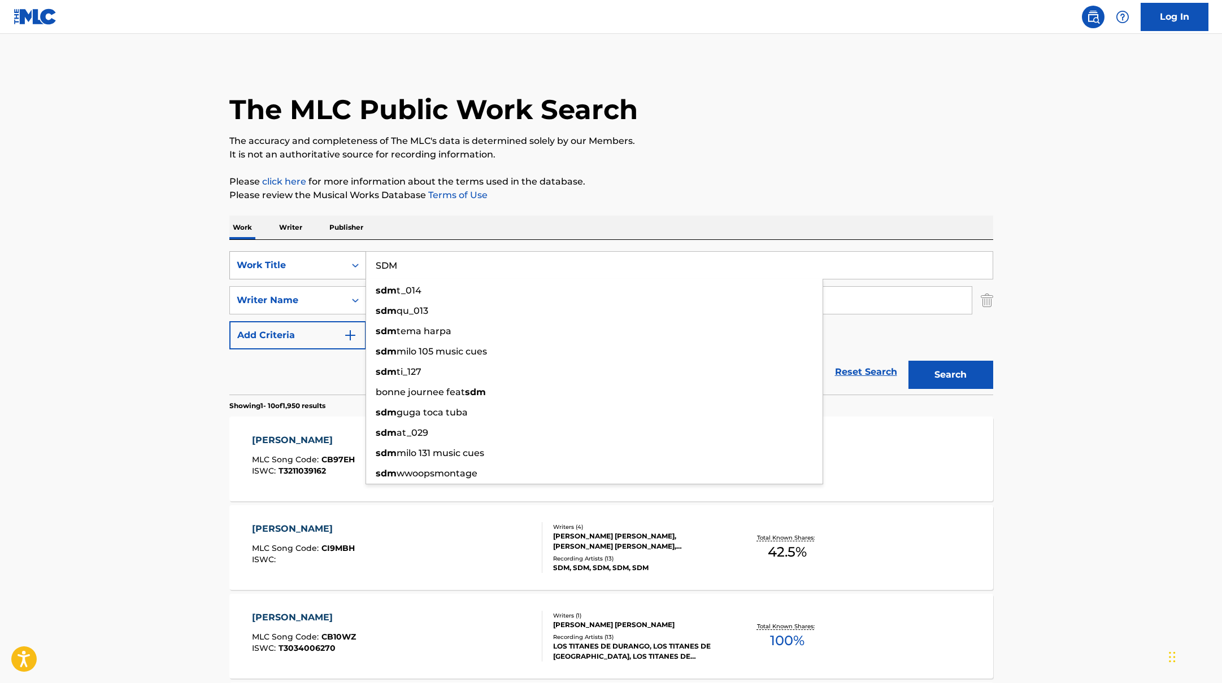
drag, startPoint x: 439, startPoint y: 268, endPoint x: 358, endPoint y: 257, distance: 82.0
click at [358, 257] on div "SearchWithCriteriab335d5b7-5ba0-43a8-9c5d-b3fbe2b10fcf Work Title SDM sdm t_014…" at bounding box center [611, 265] width 764 height 28
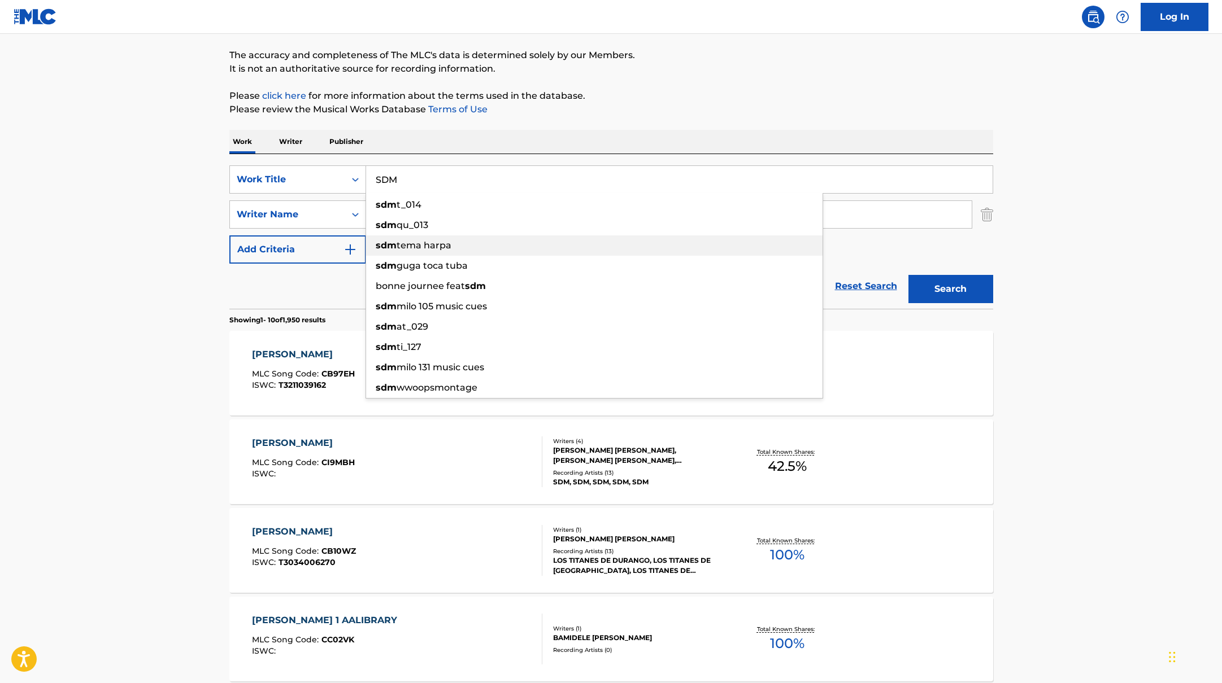
scroll to position [124, 0]
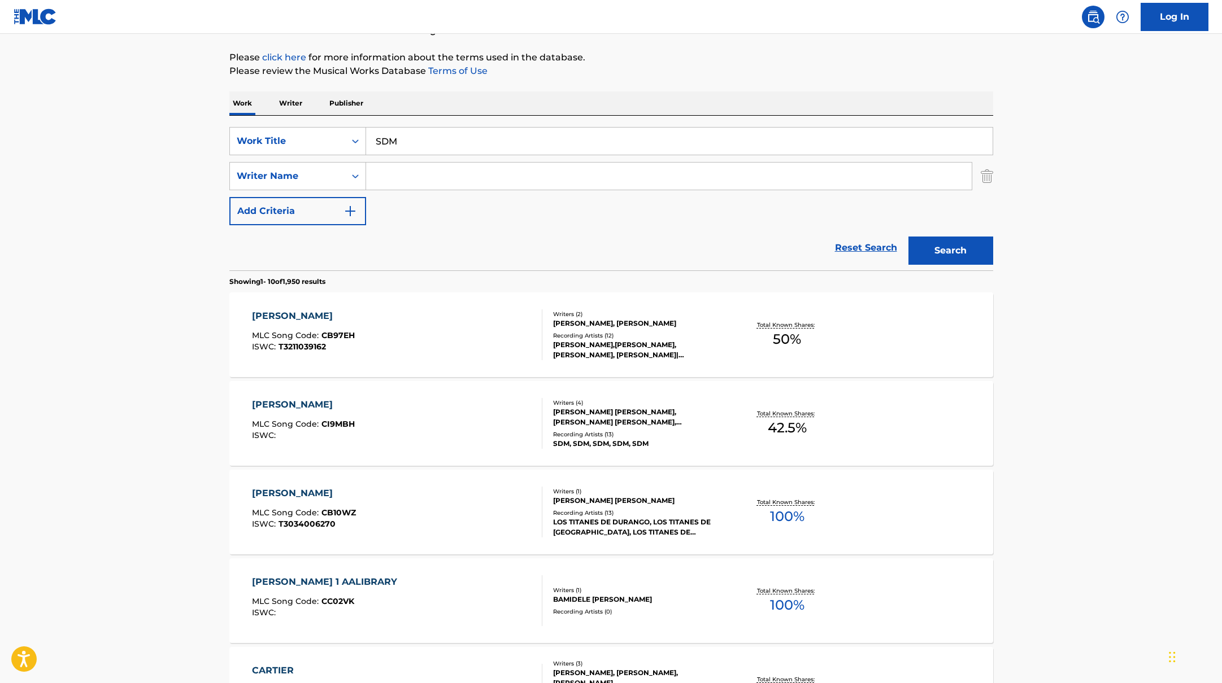
click at [490, 443] on div "[PERSON_NAME] MLC Song Code : CI9MBH ISWC :" at bounding box center [397, 423] width 290 height 51
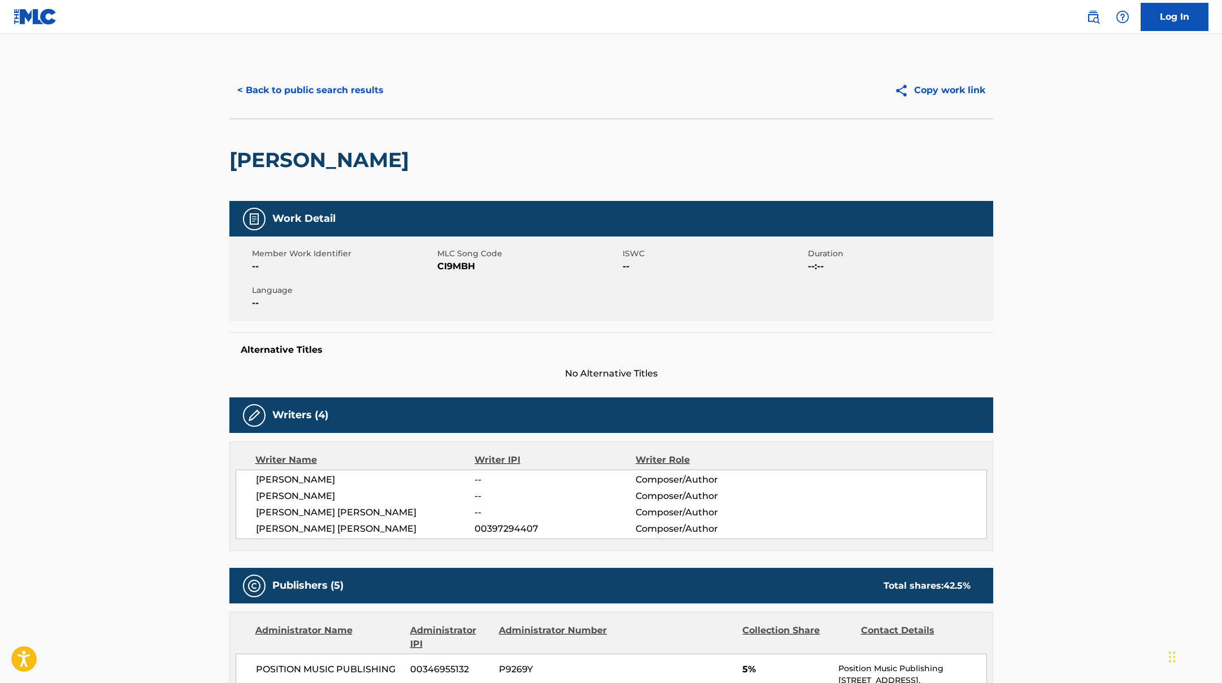
click at [364, 91] on button "< Back to public search results" at bounding box center [310, 90] width 162 height 28
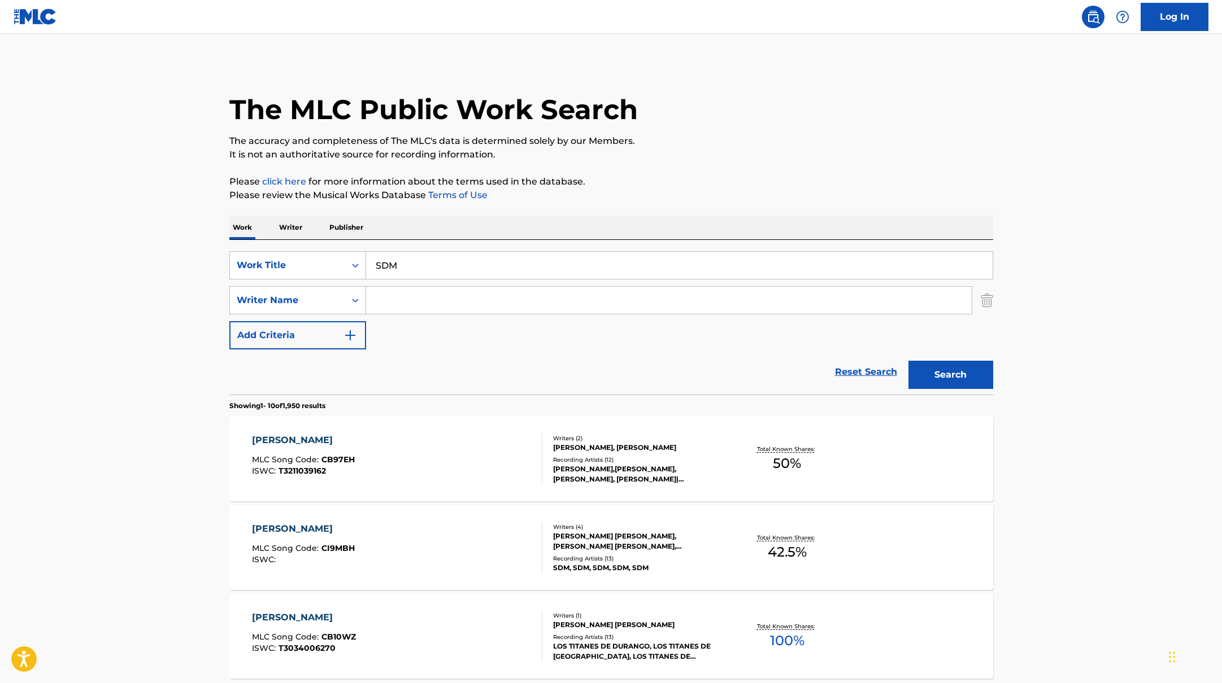
scroll to position [124, 0]
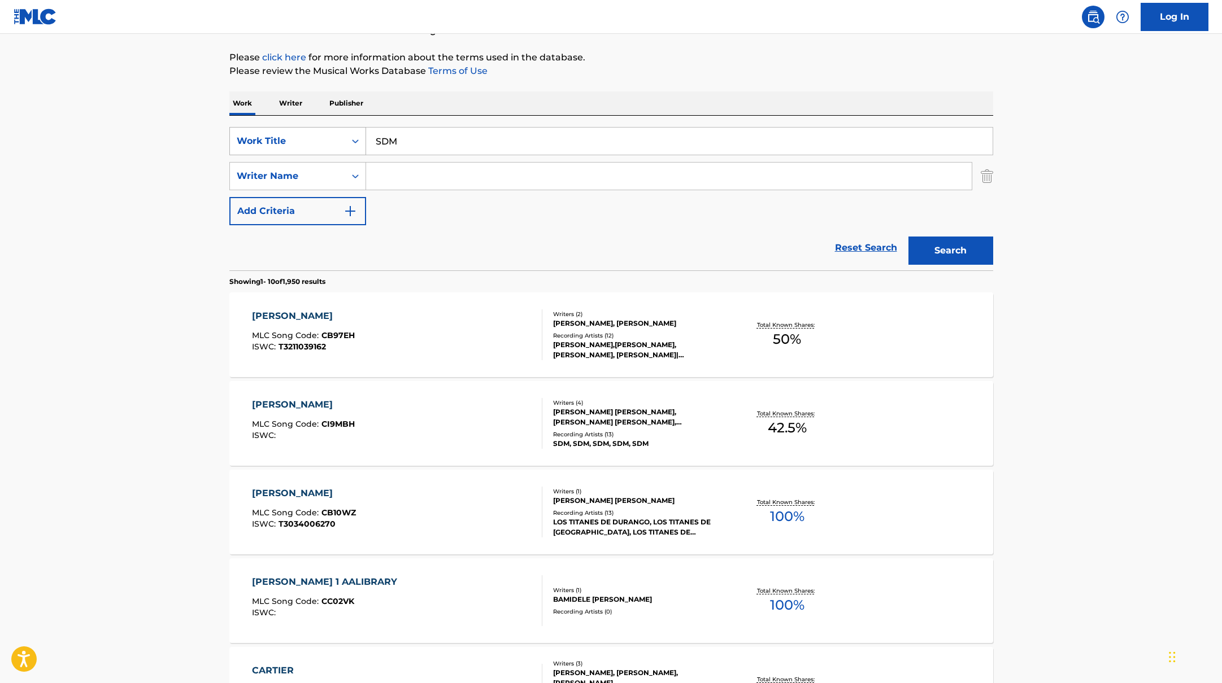
drag, startPoint x: 425, startPoint y: 147, endPoint x: 364, endPoint y: 142, distance: 61.2
click at [364, 142] on div "SearchWithCriteriab335d5b7-5ba0-43a8-9c5d-b3fbe2b10fcf Work Title SDM" at bounding box center [611, 141] width 764 height 28
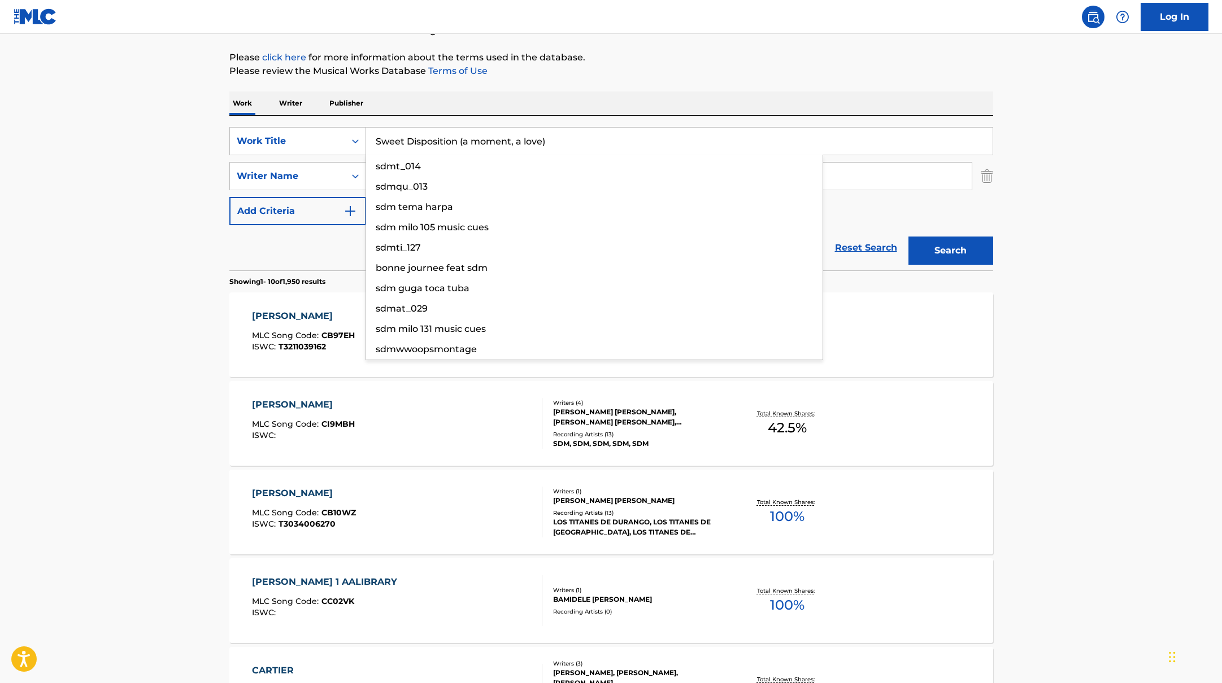
click at [685, 80] on div "The MLC Public Work Search The accuracy and completeness of The MLC's data is d…" at bounding box center [611, 586] width 791 height 1296
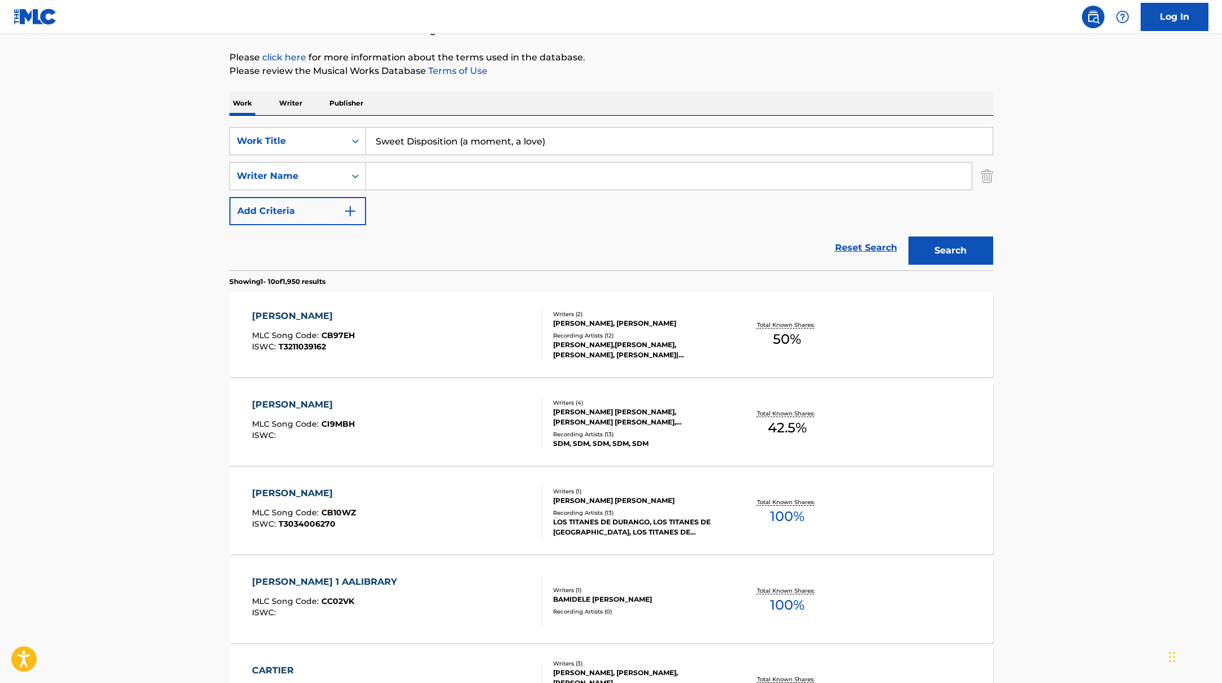
click at [947, 245] on button "Search" at bounding box center [950, 251] width 85 height 28
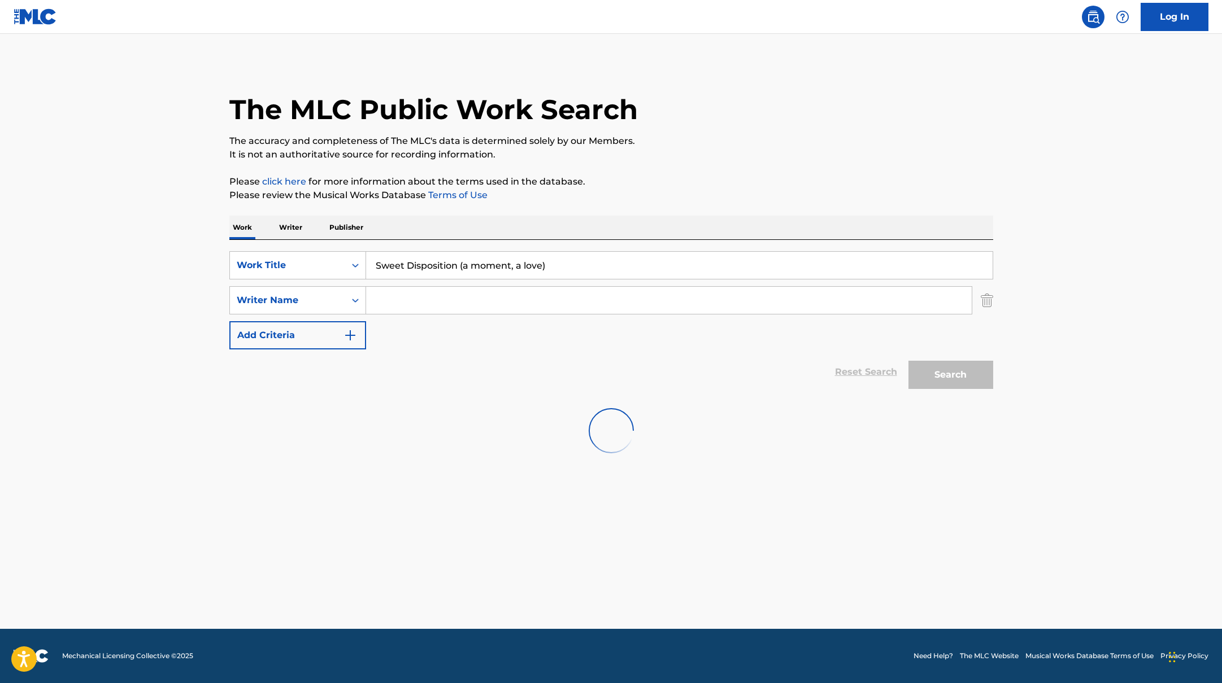
scroll to position [0, 0]
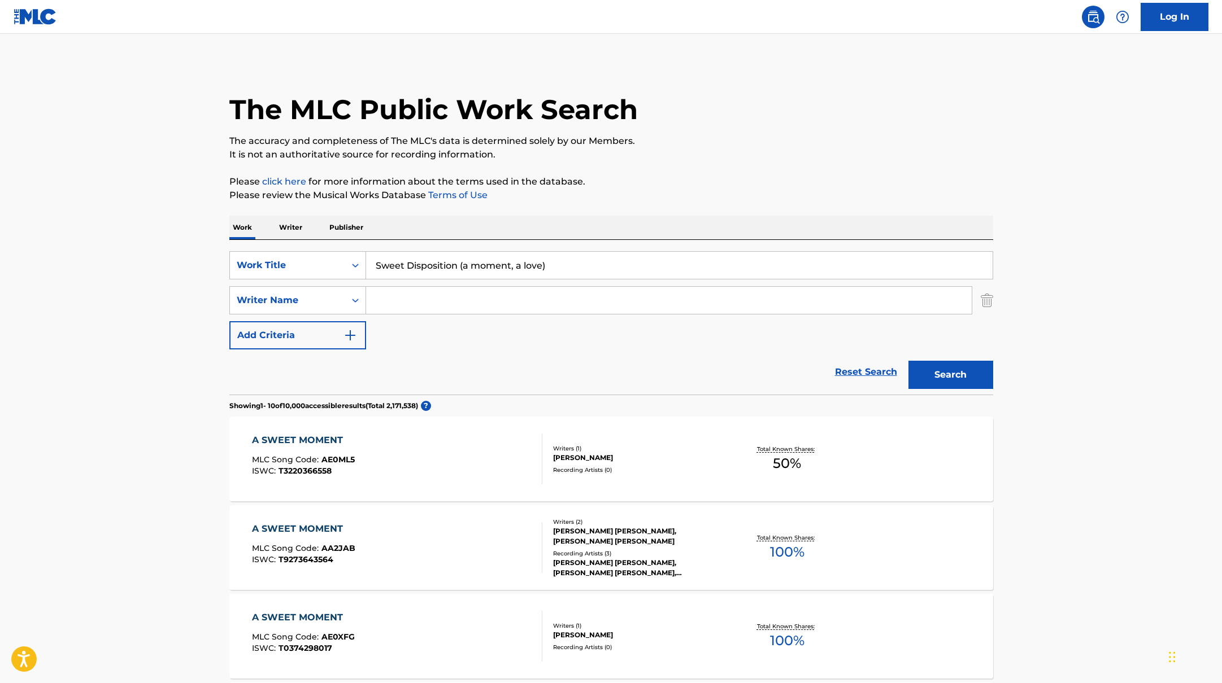
drag, startPoint x: 555, startPoint y: 270, endPoint x: 302, endPoint y: 250, distance: 254.4
click at [307, 250] on div "SearchWithCriteriab335d5b7-5ba0-43a8-9c5d-b3fbe2b10fcf Work Title Sweet Disposi…" at bounding box center [611, 317] width 764 height 155
click at [950, 376] on button "Search" at bounding box center [950, 375] width 85 height 28
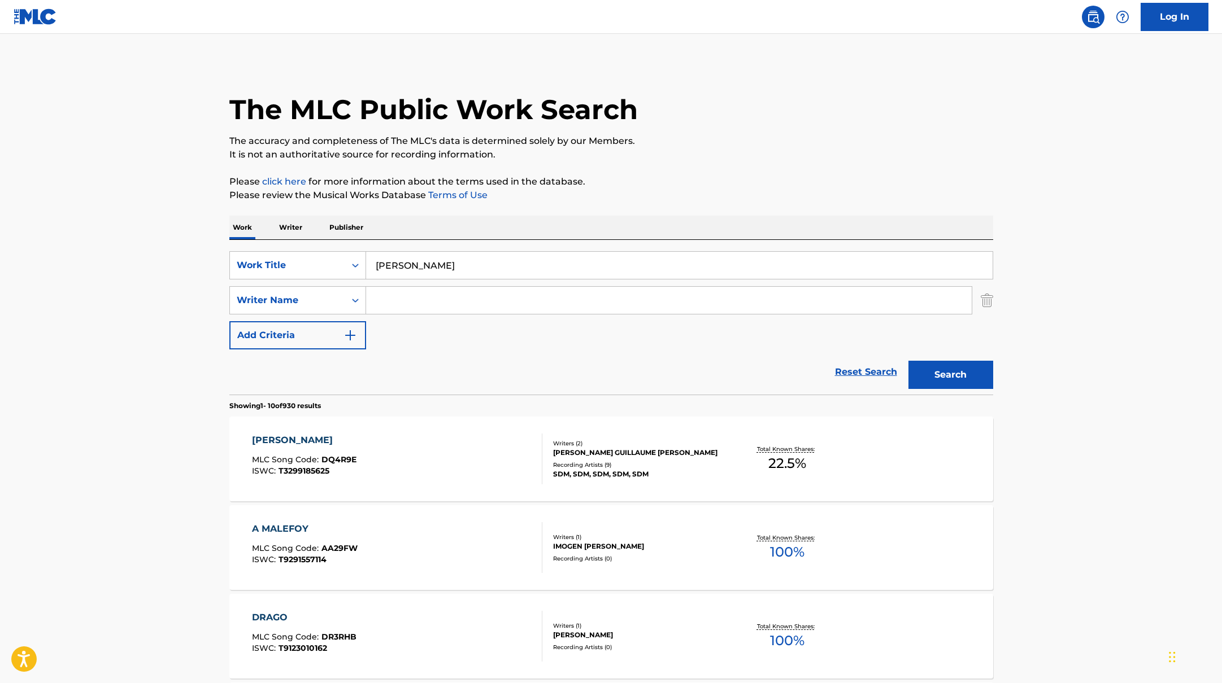
click at [473, 428] on div "[PERSON_NAME] MLC Song Code : DQ4R9E ISWC : T3299185625 Writers ( 2 ) [PERSON_N…" at bounding box center [611, 459] width 764 height 85
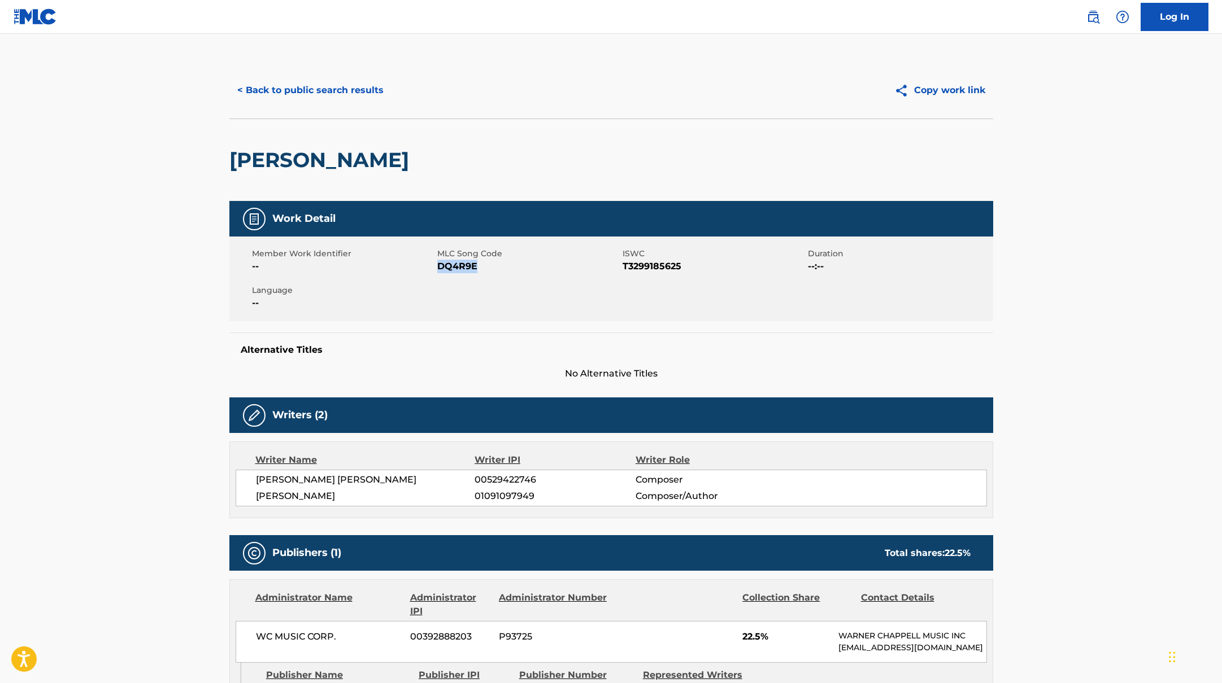
drag, startPoint x: 437, startPoint y: 265, endPoint x: 526, endPoint y: 264, distance: 88.7
click at [526, 264] on span "DQ4R9E" at bounding box center [528, 267] width 182 height 14
click at [271, 80] on button "< Back to public search results" at bounding box center [310, 90] width 162 height 28
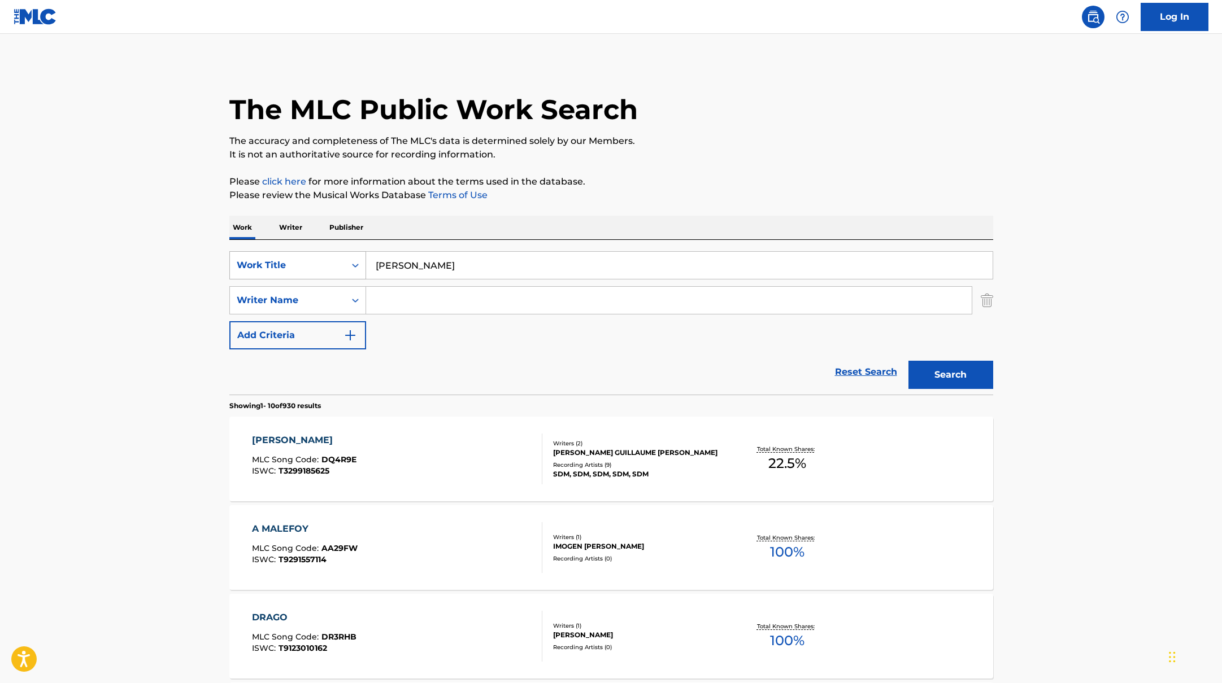
drag, startPoint x: 470, startPoint y: 269, endPoint x: 326, endPoint y: 258, distance: 145.1
click at [326, 258] on div "SearchWithCriteriab335d5b7-5ba0-43a8-9c5d-b3fbe2b10fcf Work Title DRAGO MALEFOY" at bounding box center [611, 265] width 764 height 28
click at [716, 142] on p "The accuracy and completeness of The MLC's data is determined solely by our Mem…" at bounding box center [611, 141] width 764 height 14
click at [956, 374] on button "Search" at bounding box center [950, 375] width 85 height 28
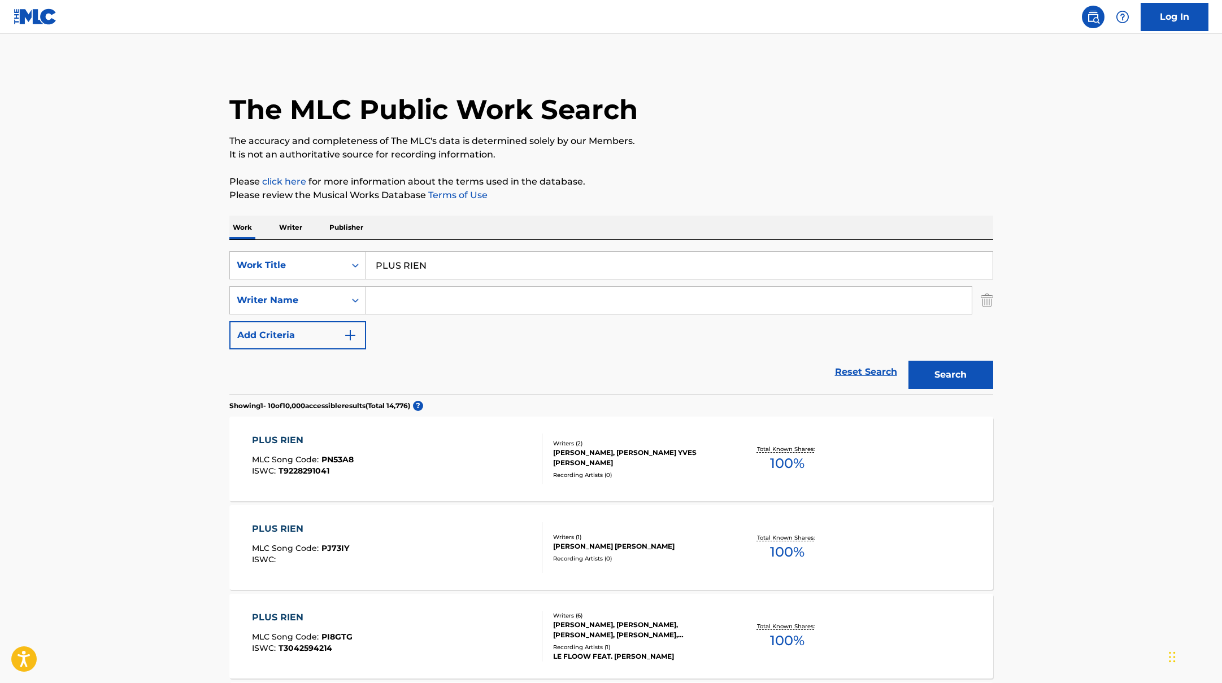
click at [406, 303] on input "Search Form" at bounding box center [668, 300] width 605 height 27
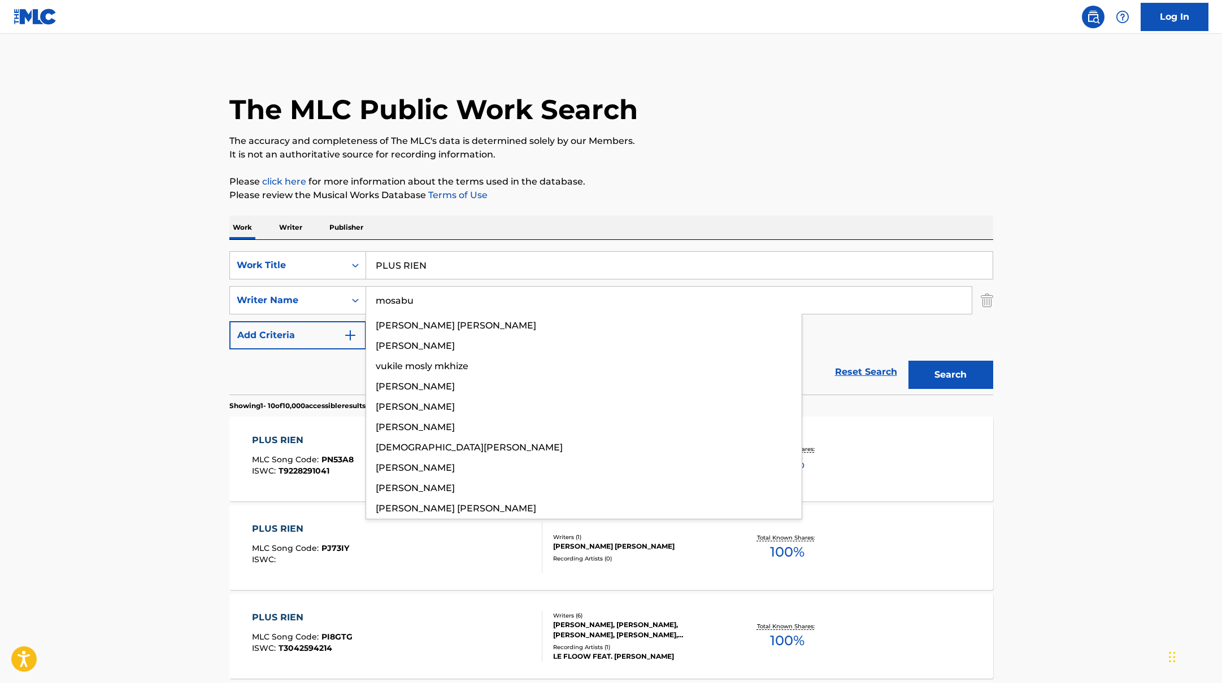
click at [908, 361] on button "Search" at bounding box center [950, 375] width 85 height 28
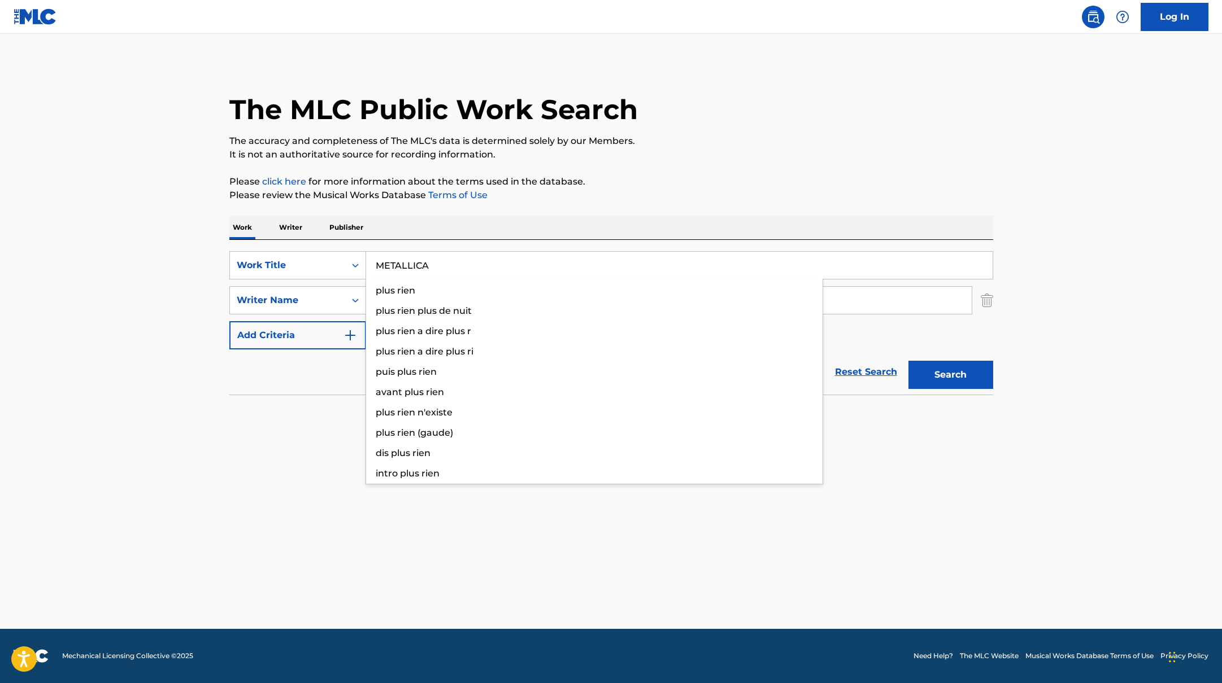
drag, startPoint x: 413, startPoint y: 267, endPoint x: 590, endPoint y: 212, distance: 185.8
click at [574, 212] on div "The MLC Public Work Search The accuracy and completeness of The MLC's data is d…" at bounding box center [611, 246] width 791 height 368
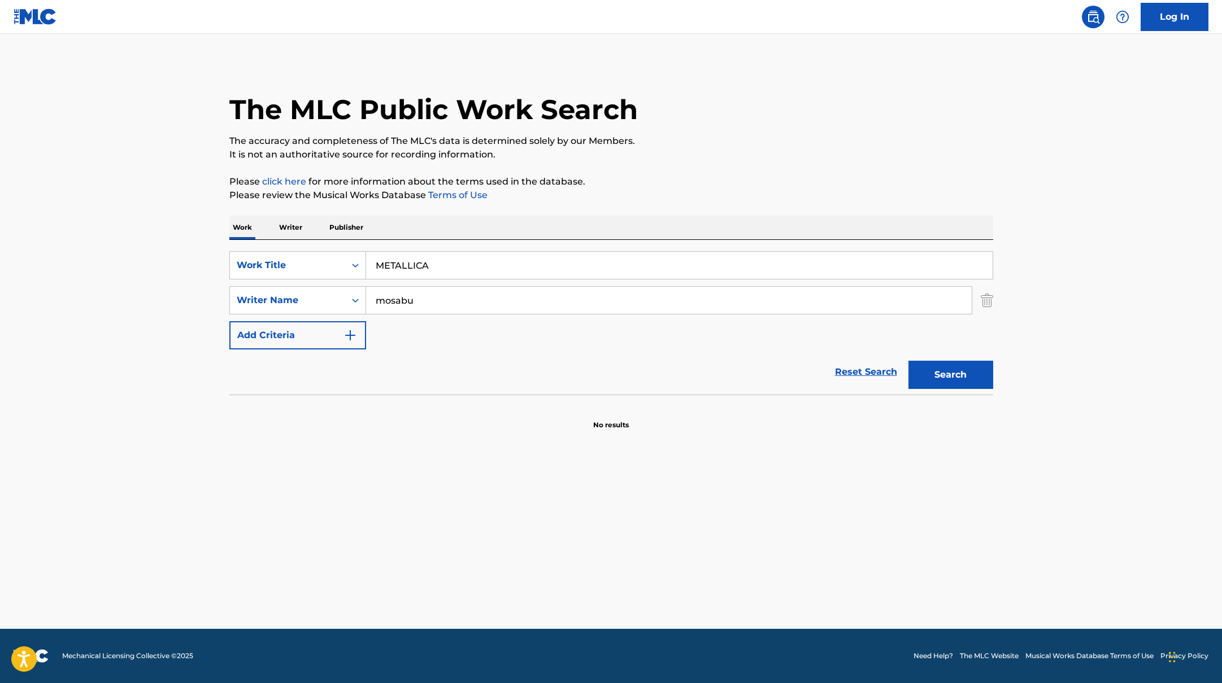
click at [590, 212] on div "The MLC Public Work Search The accuracy and completeness of The MLC's data is d…" at bounding box center [611, 246] width 791 height 368
click at [943, 382] on button "Search" at bounding box center [950, 375] width 85 height 28
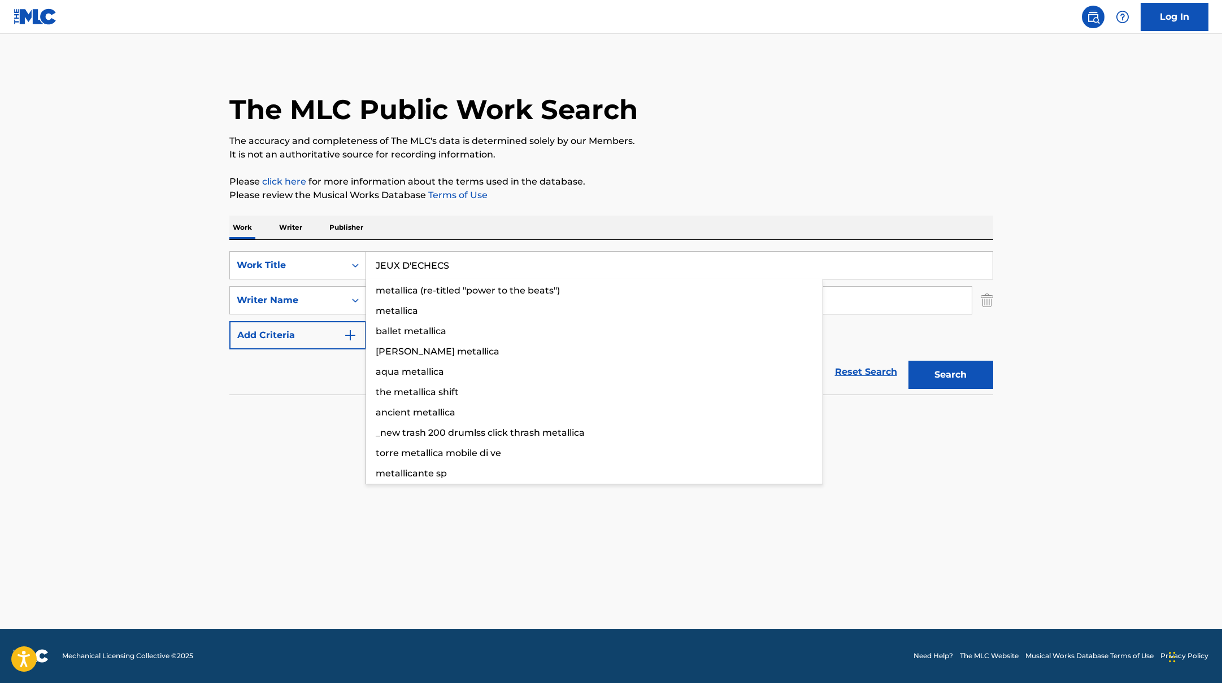
drag, startPoint x: 462, startPoint y: 267, endPoint x: 726, endPoint y: 179, distance: 278.5
click at [726, 179] on div "The MLC Public Work Search The accuracy and completeness of The MLC's data is d…" at bounding box center [611, 246] width 791 height 368
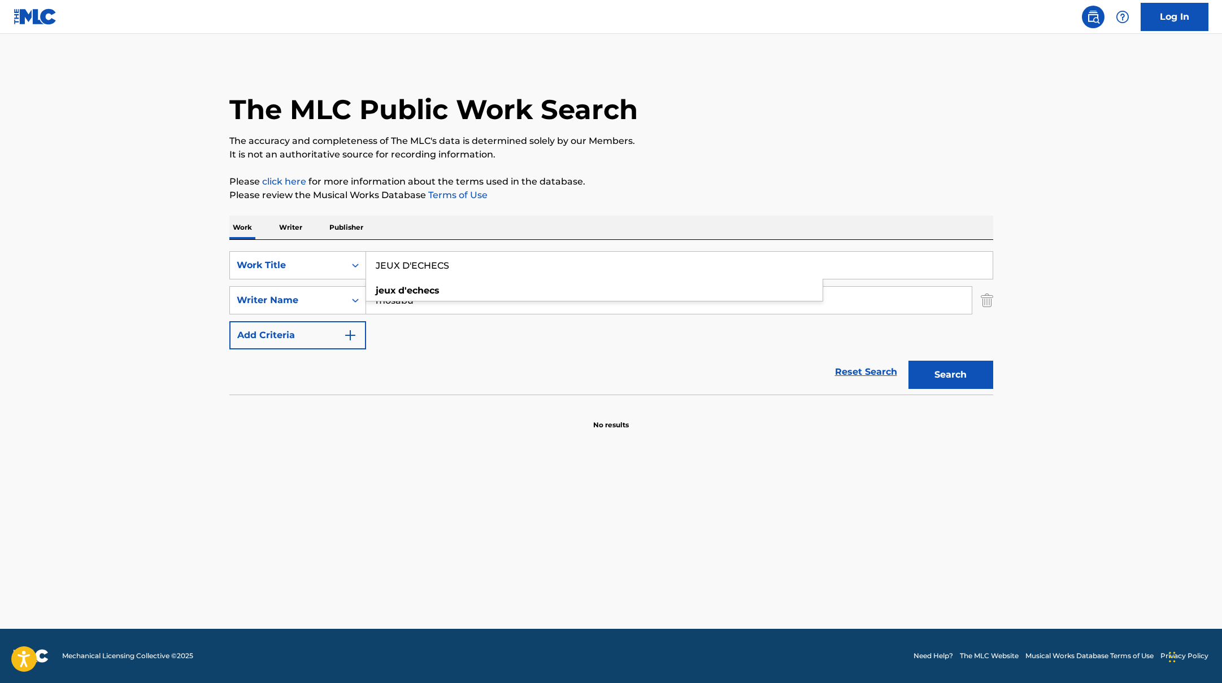
click at [929, 374] on button "Search" at bounding box center [950, 375] width 85 height 28
drag, startPoint x: 422, startPoint y: 301, endPoint x: 318, endPoint y: 293, distance: 104.8
click at [324, 294] on div "SearchWithCriteriabc7363e5-3b2b-47d7-9e26-821f073300c3 Writer Name [PERSON_NAME]" at bounding box center [611, 300] width 764 height 28
click at [908, 361] on button "Search" at bounding box center [950, 375] width 85 height 28
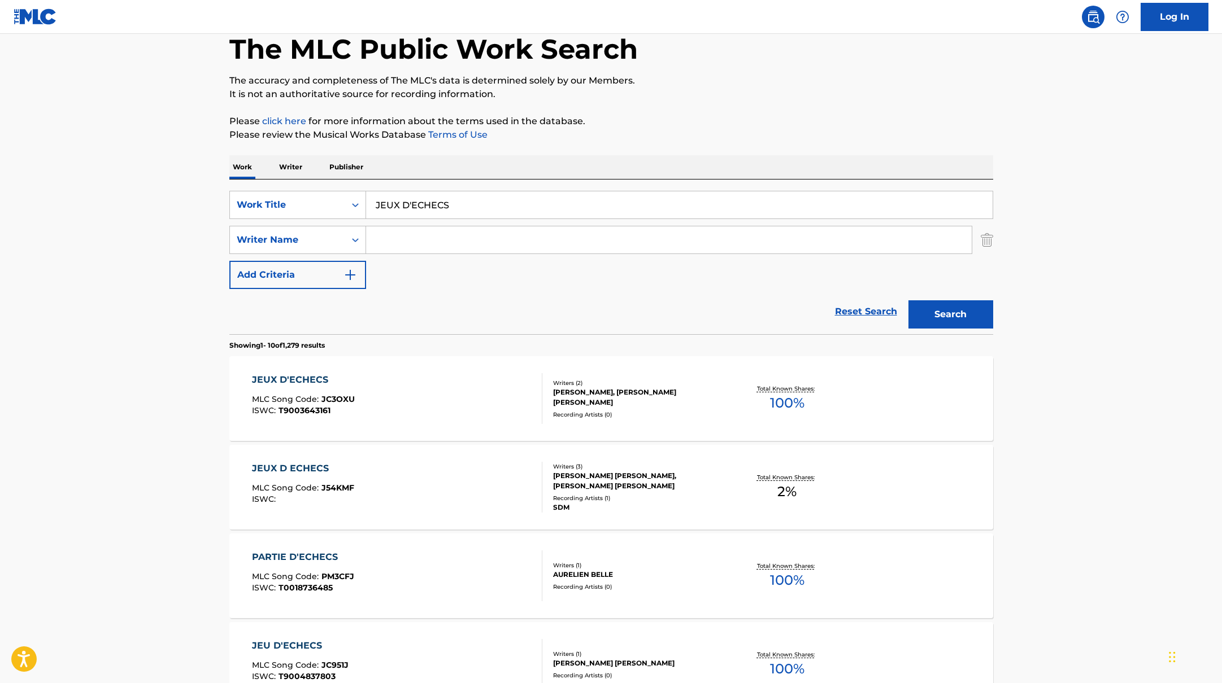
scroll to position [80, 0]
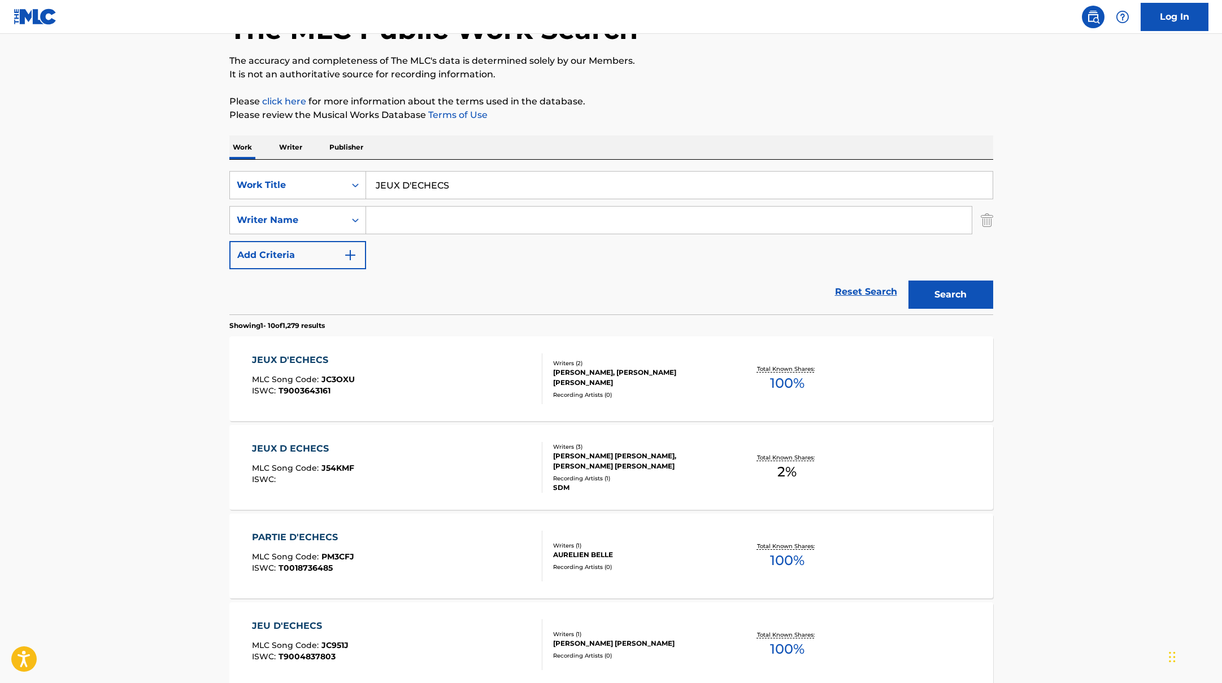
click at [493, 479] on div "JEUX D ECHECS MLC Song Code : J54KMF ISWC :" at bounding box center [397, 467] width 290 height 51
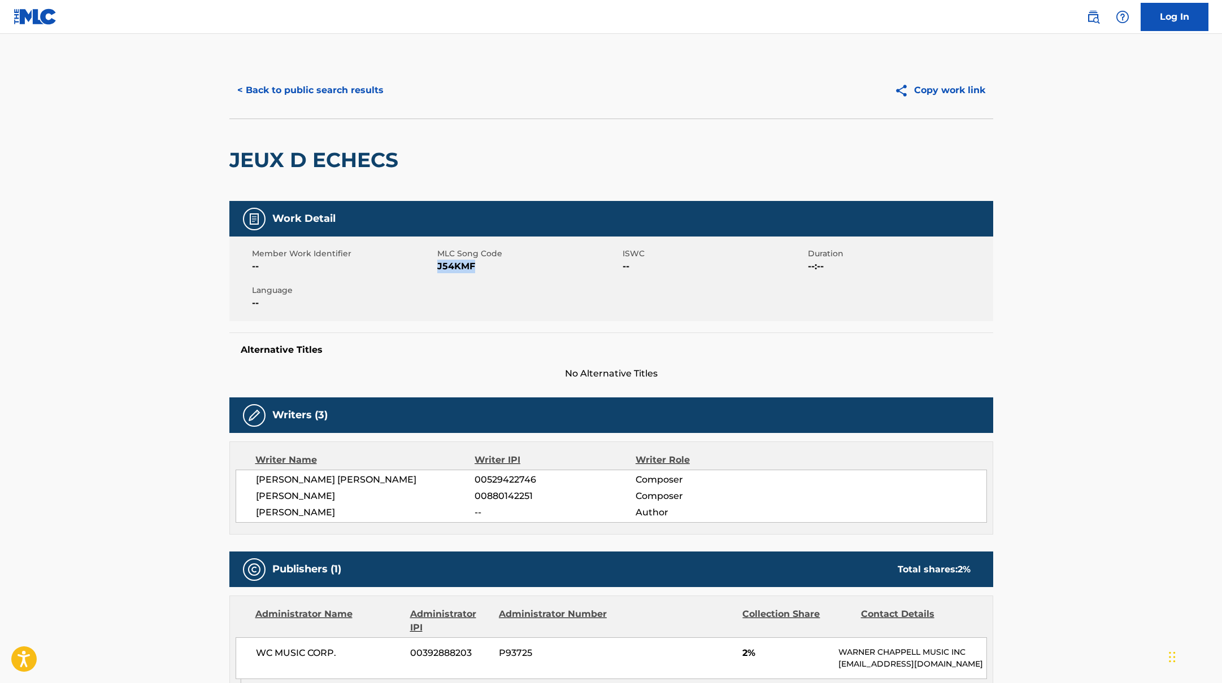
drag, startPoint x: 437, startPoint y: 267, endPoint x: 506, endPoint y: 267, distance: 68.9
click at [506, 267] on span "J54KMF" at bounding box center [528, 267] width 182 height 14
click at [306, 90] on button "< Back to public search results" at bounding box center [310, 90] width 162 height 28
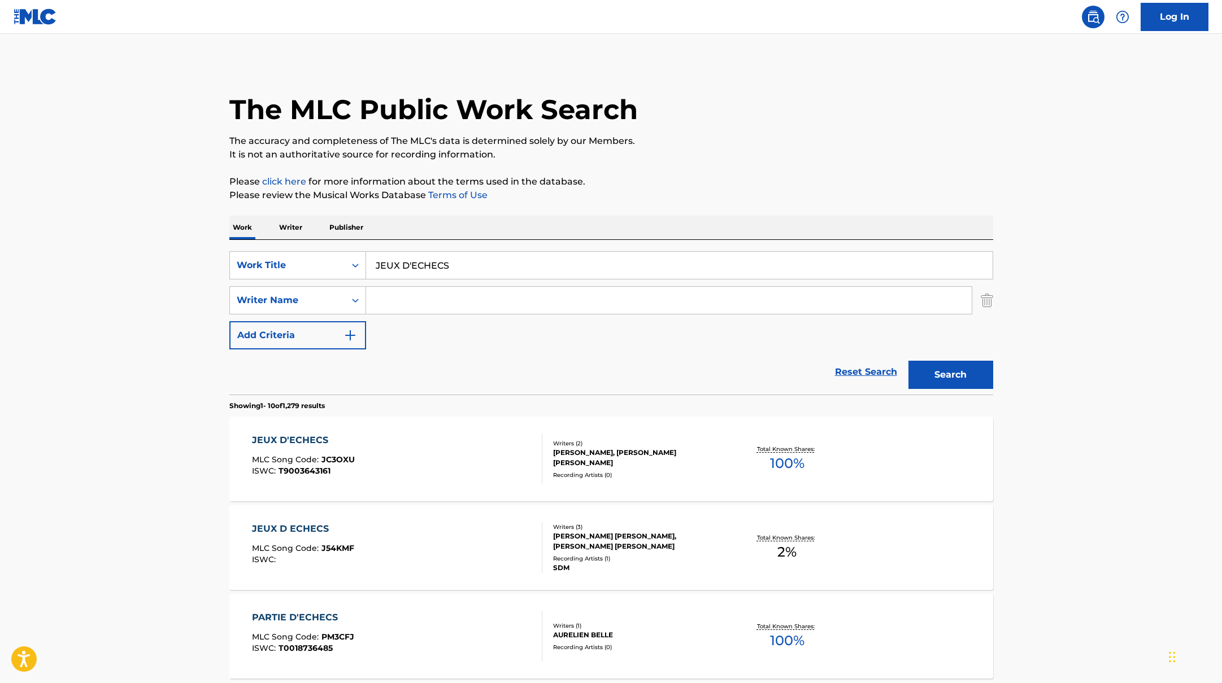
scroll to position [80, 0]
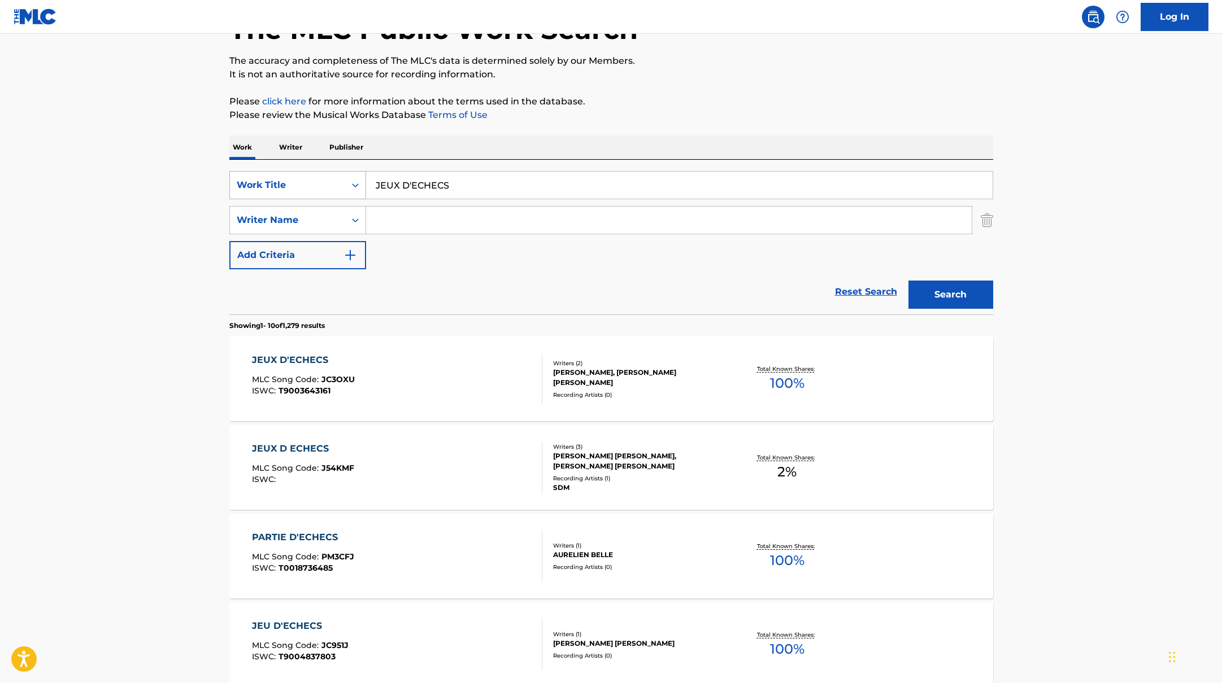
drag, startPoint x: 463, startPoint y: 189, endPoint x: 323, endPoint y: 171, distance: 141.8
click at [323, 171] on div "SearchWithCriteriab335d5b7-5ba0-43a8-9c5d-b3fbe2b10fcf Work Title JEUX D'ECHECS" at bounding box center [611, 185] width 764 height 28
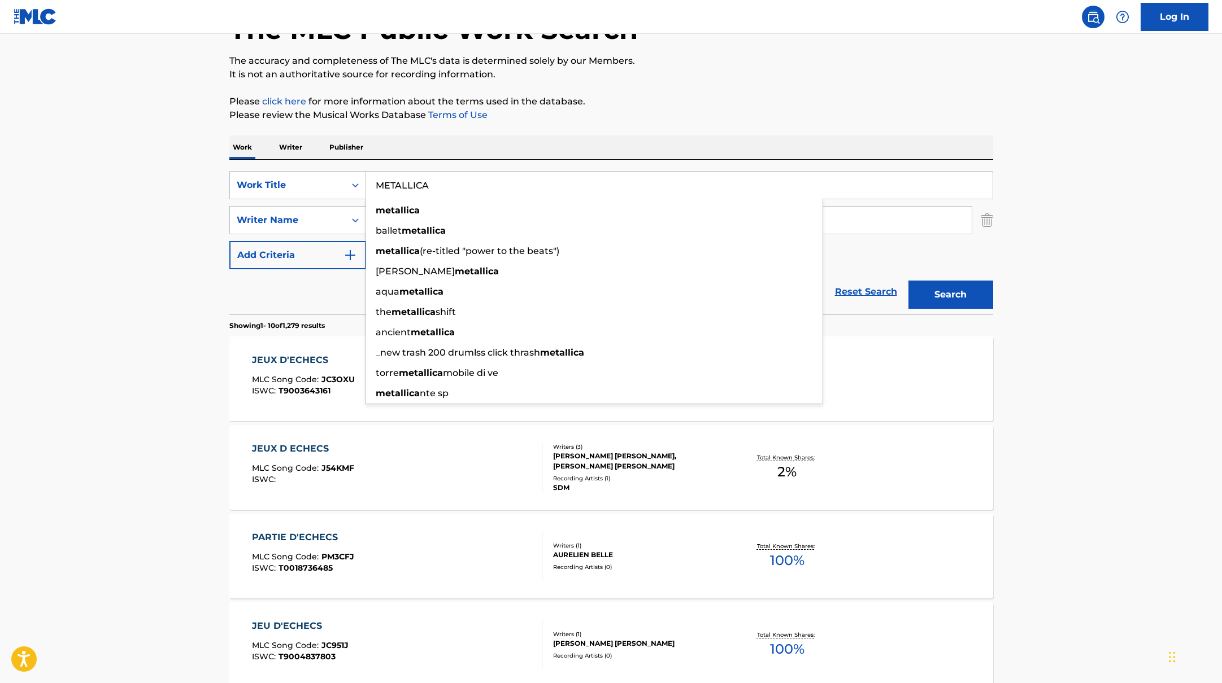
click at [490, 150] on div "Work Writer Publisher" at bounding box center [611, 148] width 764 height 24
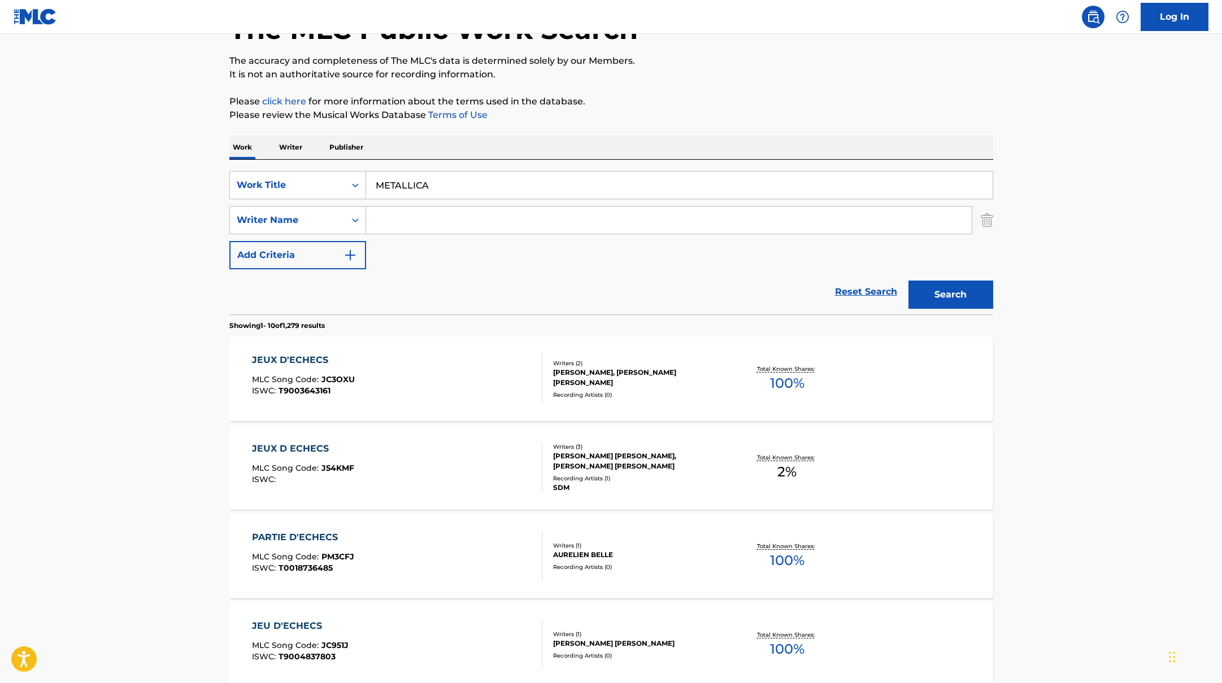
click at [430, 219] on input "Search Form" at bounding box center [668, 220] width 605 height 27
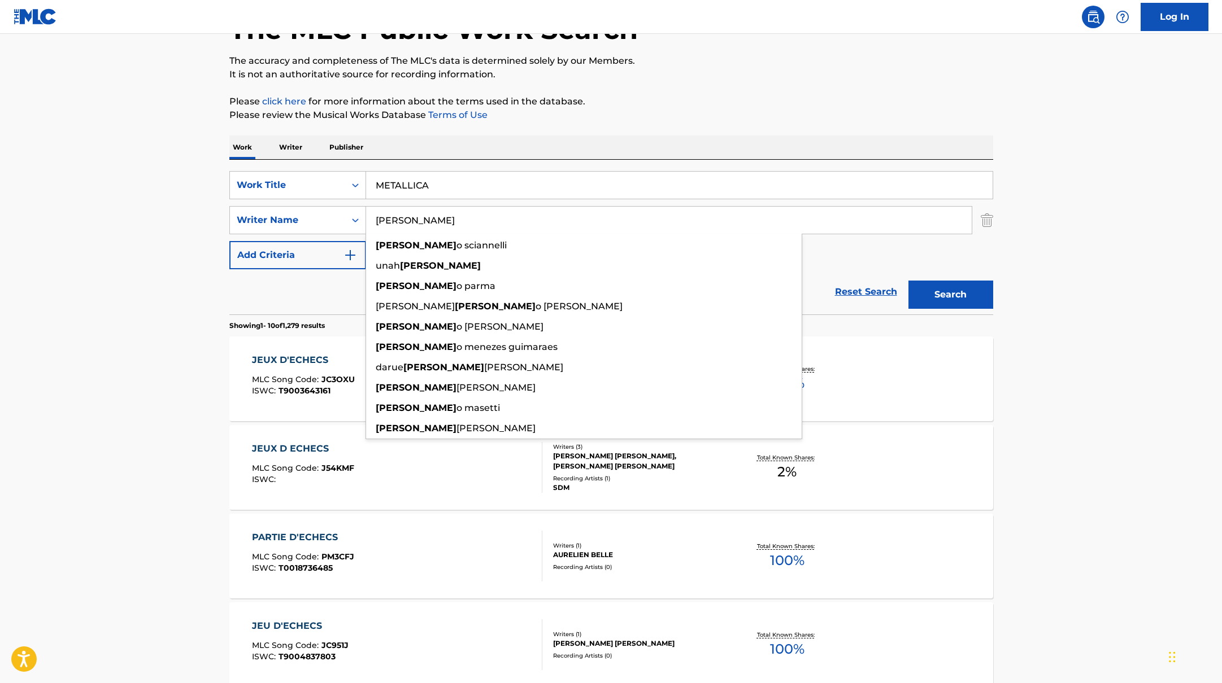
click at [908, 281] on button "Search" at bounding box center [950, 295] width 85 height 28
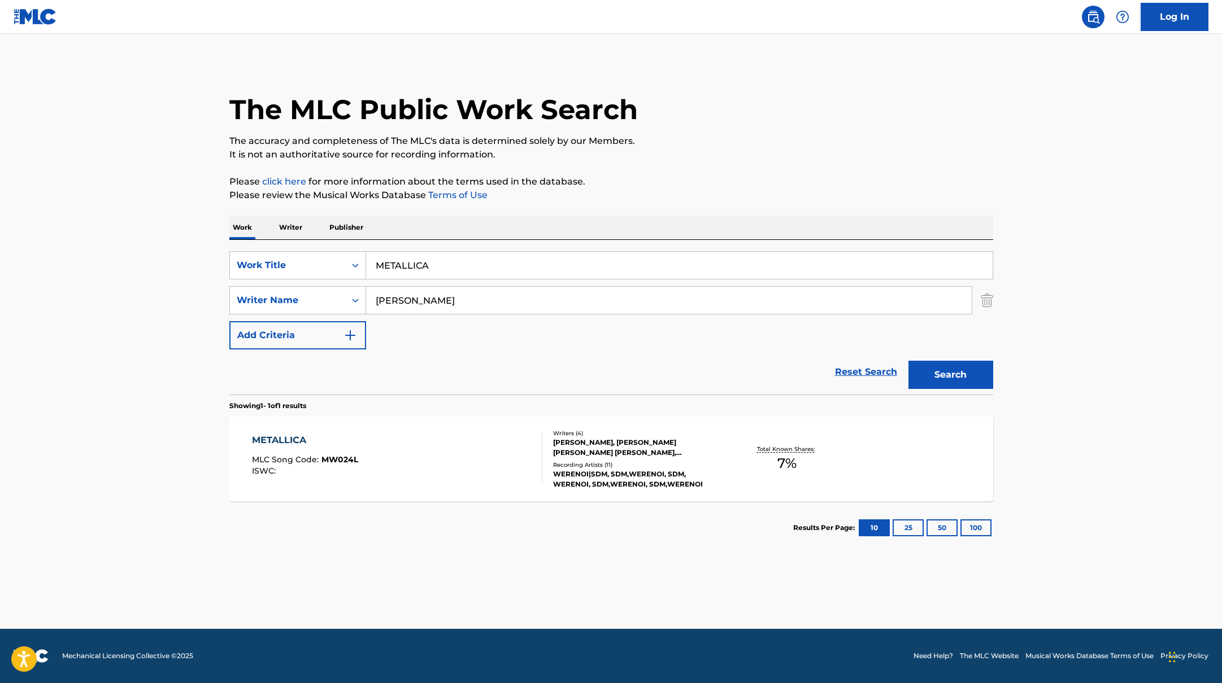
click at [482, 460] on div "METALLICA MLC Song Code : MW024L ISWC :" at bounding box center [397, 459] width 290 height 51
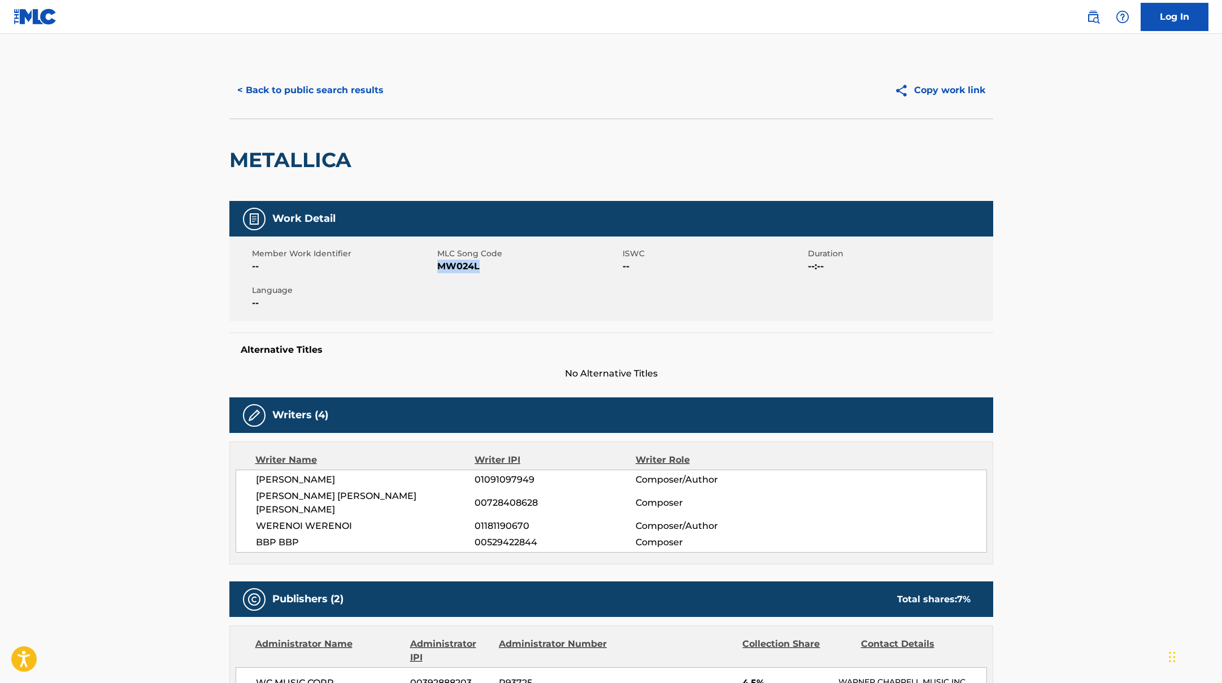
drag, startPoint x: 437, startPoint y: 269, endPoint x: 493, endPoint y: 271, distance: 56.0
click at [493, 271] on span "MW024L" at bounding box center [528, 267] width 182 height 14
click at [342, 83] on button "< Back to public search results" at bounding box center [310, 90] width 162 height 28
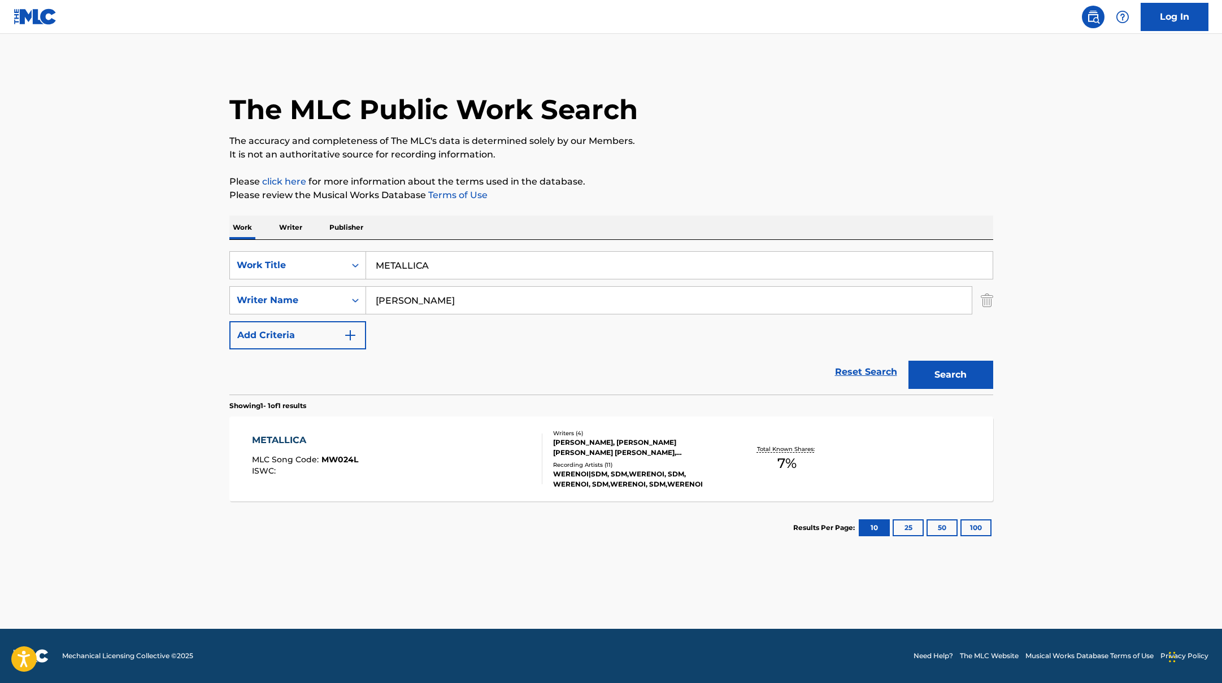
drag, startPoint x: 438, startPoint y: 272, endPoint x: 288, endPoint y: 249, distance: 152.0
click at [290, 249] on div "SearchWithCriteriab335d5b7-5ba0-43a8-9c5d-b3fbe2b10fcf Work Title METALLICA Sea…" at bounding box center [611, 317] width 764 height 155
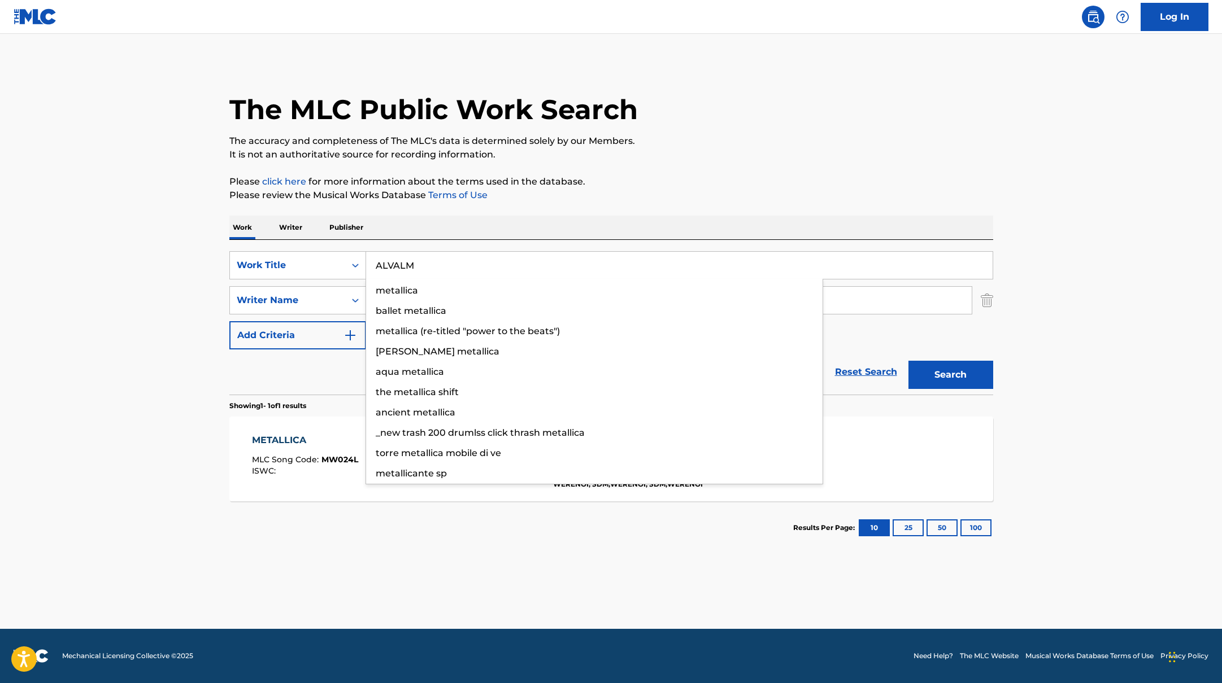
click at [704, 195] on p "Please review the Musical Works Database Terms of Use" at bounding box center [611, 196] width 764 height 14
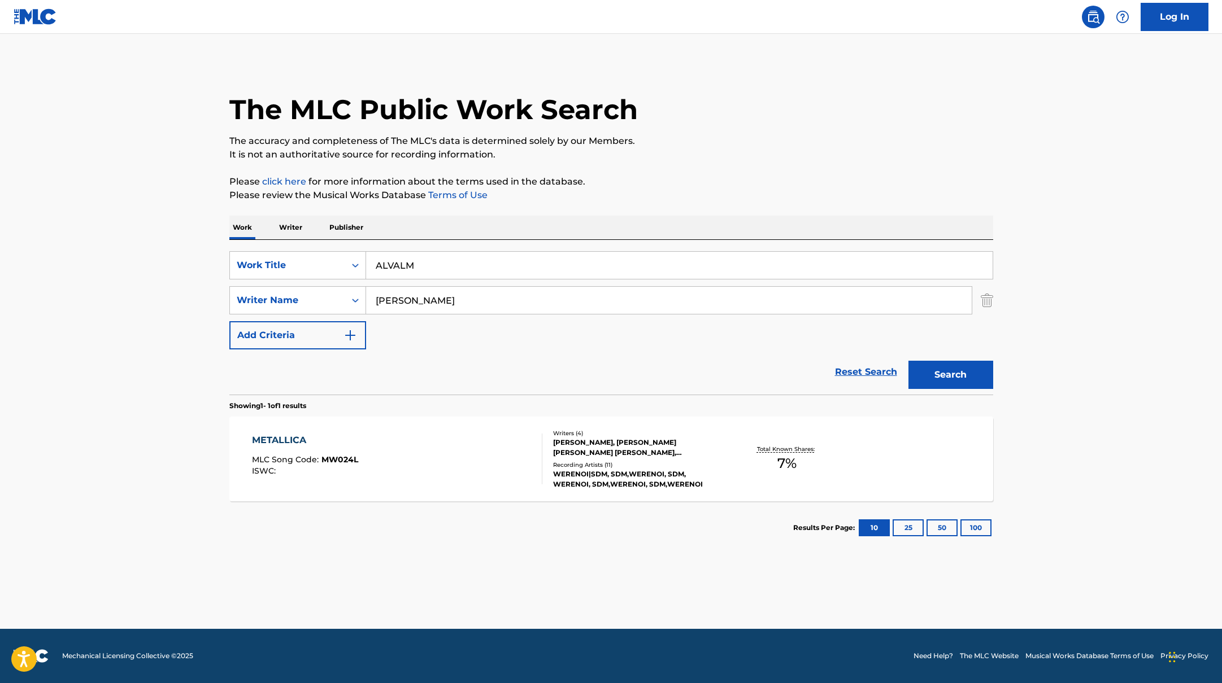
click at [958, 376] on button "Search" at bounding box center [950, 375] width 85 height 28
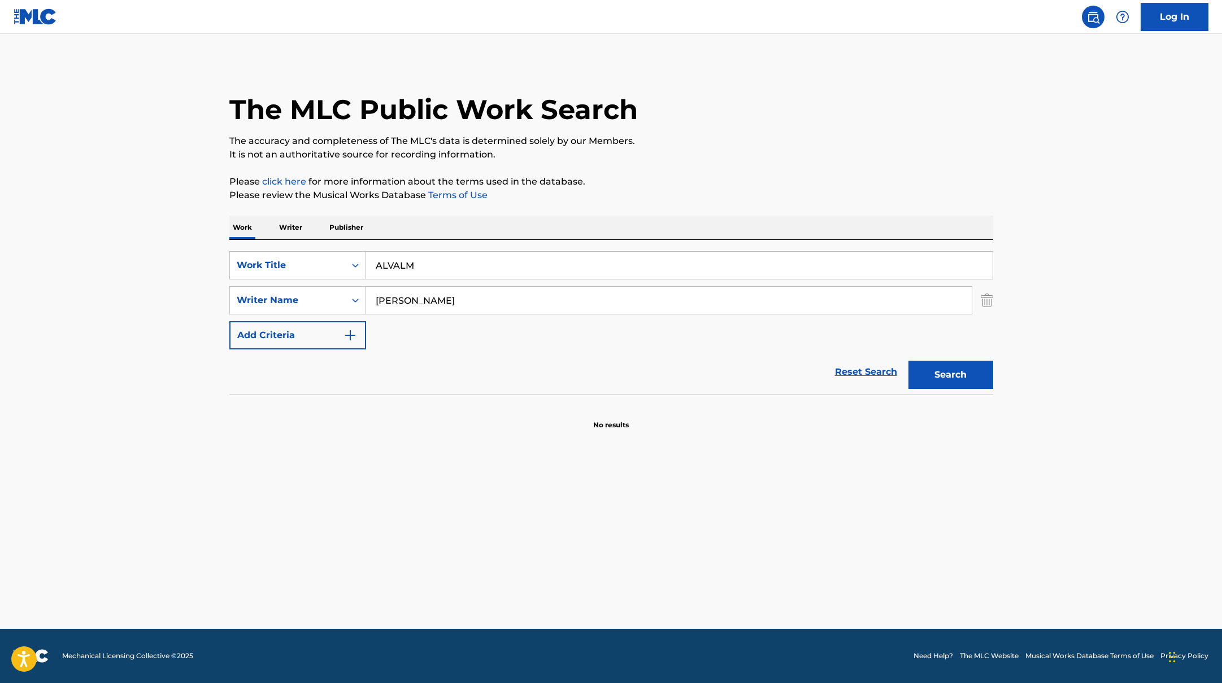
drag, startPoint x: 451, startPoint y: 268, endPoint x: 428, endPoint y: 267, distance: 23.2
click at [428, 267] on input "ALVALM" at bounding box center [679, 265] width 626 height 27
drag, startPoint x: 437, startPoint y: 264, endPoint x: 355, endPoint y: 262, distance: 81.4
click at [355, 262] on div "SearchWithCriteriab335d5b7-5ba0-43a8-9c5d-b3fbe2b10fcf Work Title ALVALMTOKA" at bounding box center [611, 265] width 764 height 28
drag, startPoint x: 458, startPoint y: 274, endPoint x: 320, endPoint y: 263, distance: 138.9
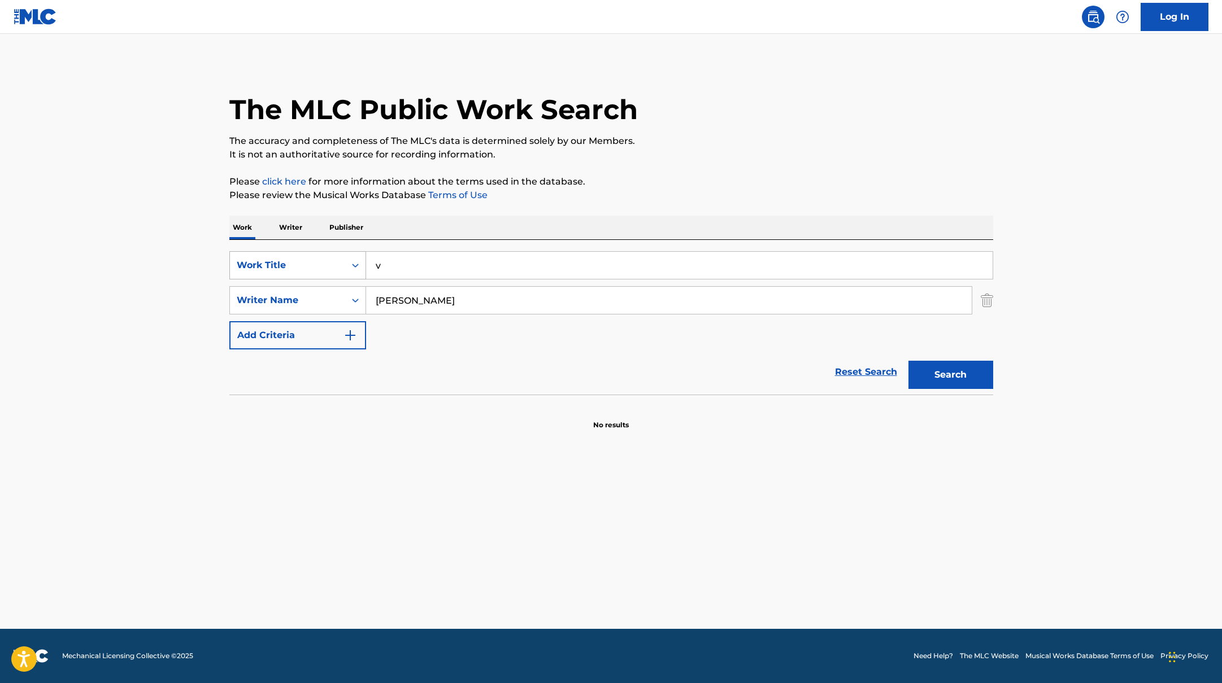
click at [320, 263] on div "SearchWithCriteriab335d5b7-5ba0-43a8-9c5d-b3fbe2b10fcf Work Title v" at bounding box center [611, 265] width 764 height 28
click at [786, 210] on div "The MLC Public Work Search The accuracy and completeness of The MLC's data is d…" at bounding box center [611, 246] width 791 height 368
click at [945, 373] on button "Search" at bounding box center [950, 375] width 85 height 28
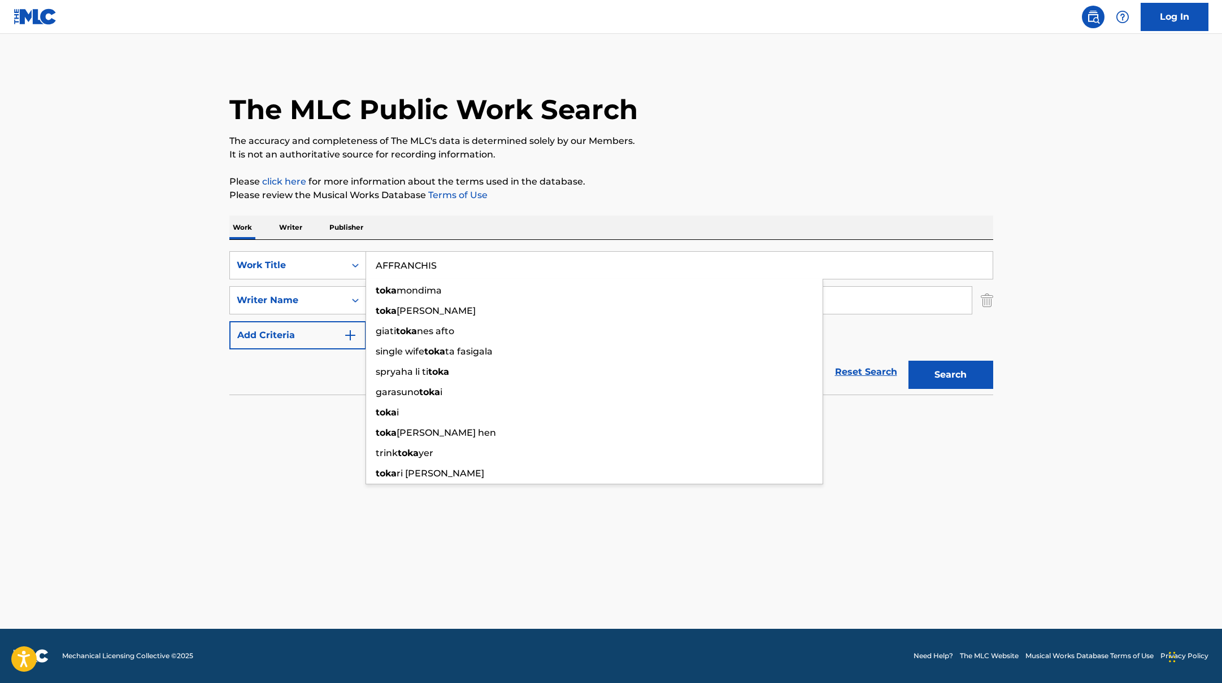
drag, startPoint x: 426, startPoint y: 268, endPoint x: 642, endPoint y: 197, distance: 227.7
click at [630, 197] on div "The MLC Public Work Search The accuracy and completeness of The MLC's data is d…" at bounding box center [611, 246] width 791 height 368
click at [668, 197] on p "Please review the Musical Works Database Terms of Use" at bounding box center [611, 196] width 764 height 14
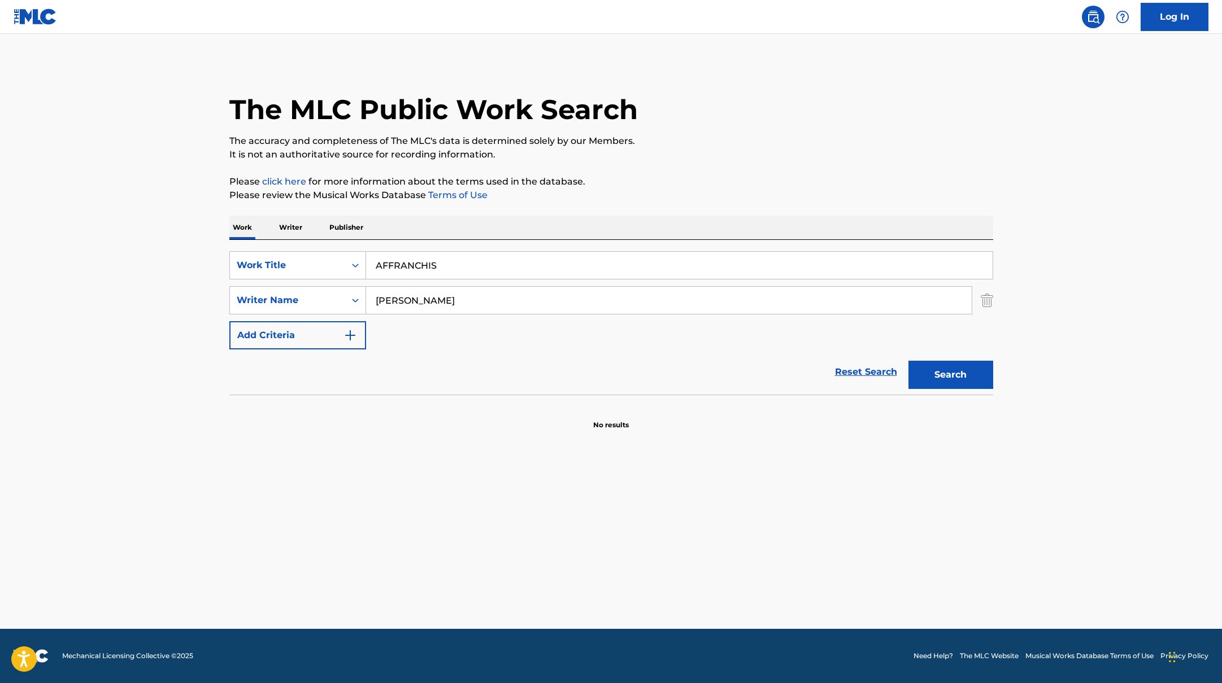
click at [952, 372] on button "Search" at bounding box center [950, 375] width 85 height 28
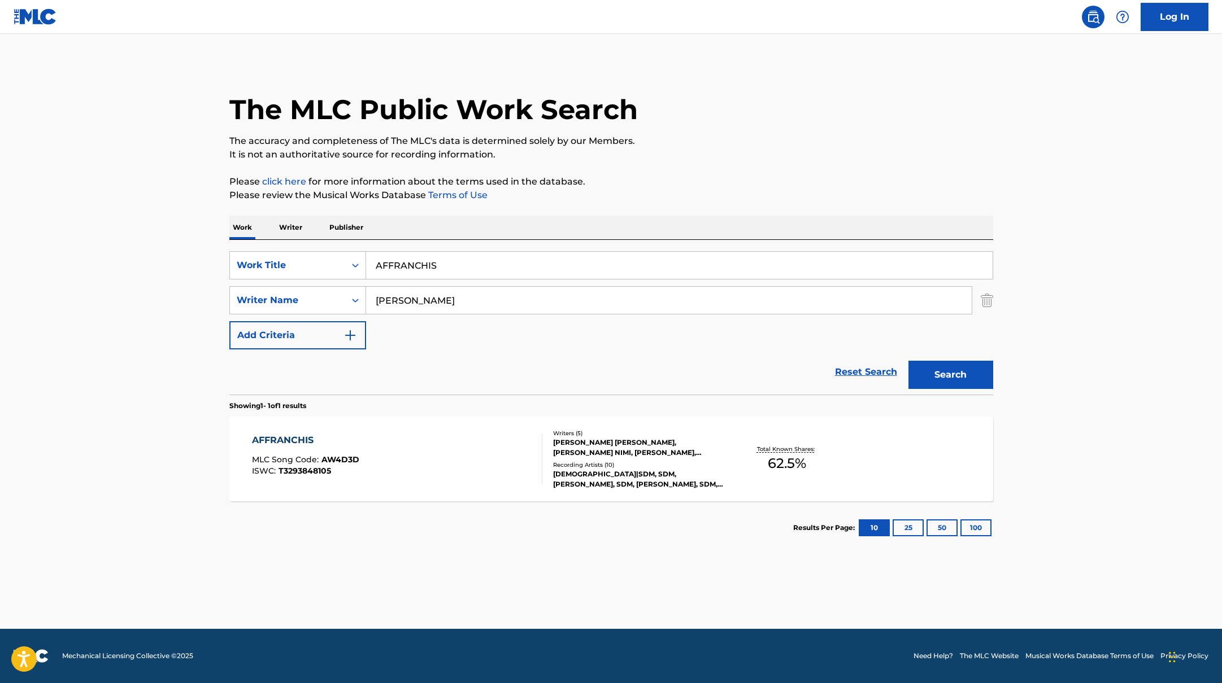
click at [525, 463] on div "AFFRANCHIS MLC Song Code : AW4D3D ISWC : T3293848105" at bounding box center [397, 459] width 290 height 51
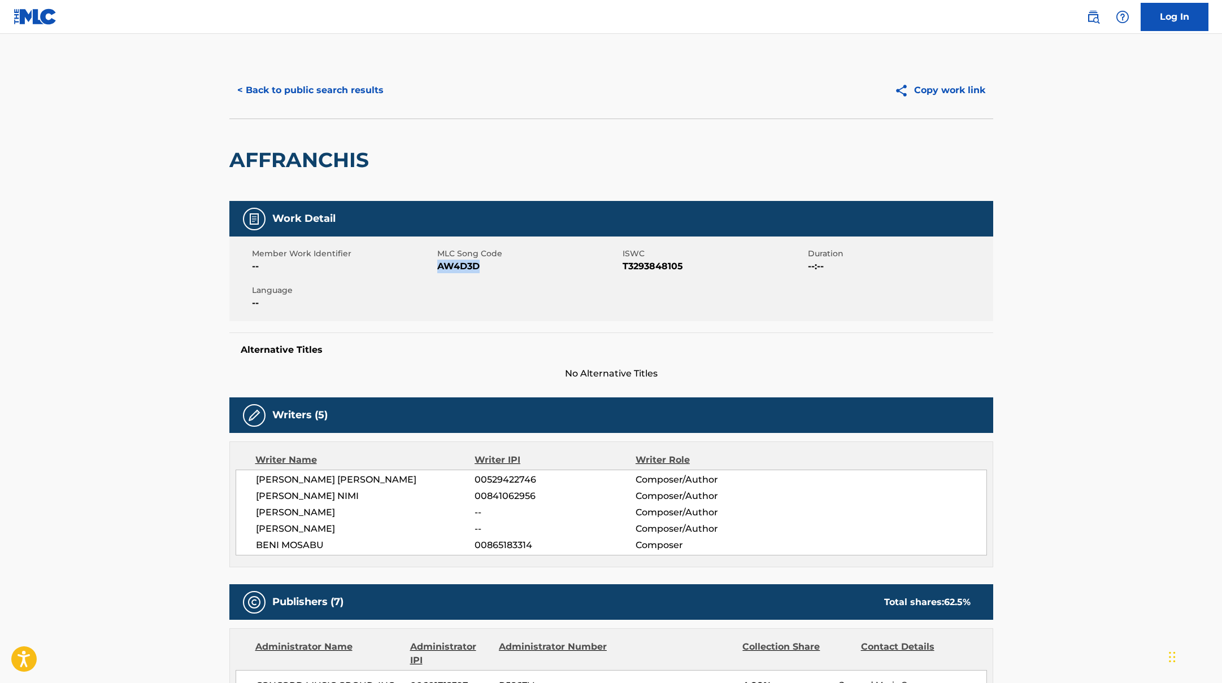
drag, startPoint x: 439, startPoint y: 267, endPoint x: 518, endPoint y: 269, distance: 79.7
click at [518, 269] on span "AW4D3D" at bounding box center [528, 267] width 182 height 14
click at [362, 81] on button "< Back to public search results" at bounding box center [310, 90] width 162 height 28
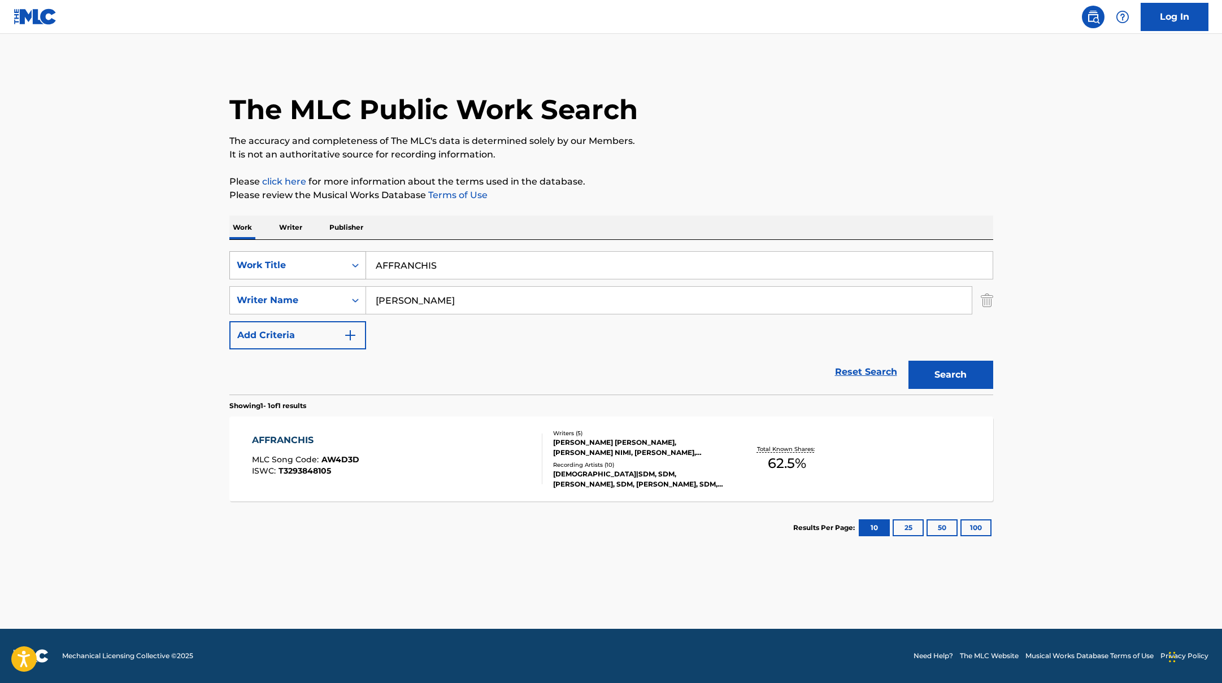
drag, startPoint x: 448, startPoint y: 267, endPoint x: 329, endPoint y: 255, distance: 119.7
click at [329, 255] on div "SearchWithCriteriab335d5b7-5ba0-43a8-9c5d-b3fbe2b10fcf Work Title AFFRANCHIS" at bounding box center [611, 265] width 764 height 28
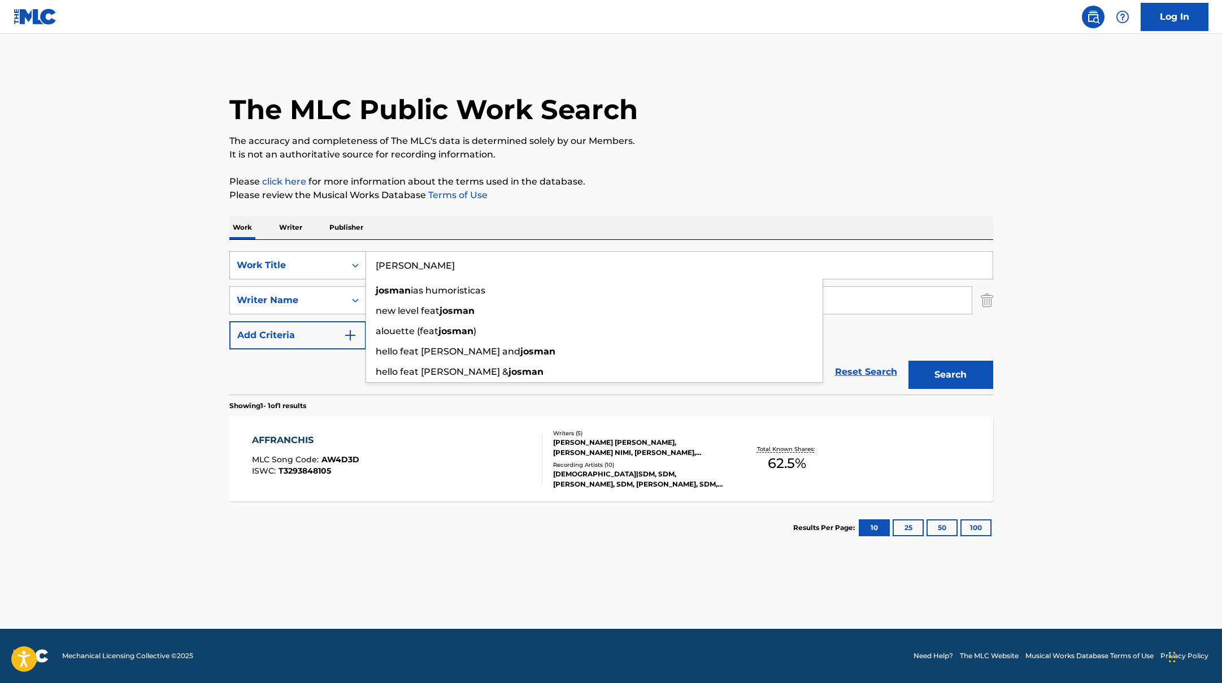
drag, startPoint x: 461, startPoint y: 268, endPoint x: 321, endPoint y: 256, distance: 141.2
click at [321, 256] on div "SearchWithCriteriab335d5b7-5ba0-43a8-9c5d-b3fbe2b10fcf Work Title [PERSON_NAME]…" at bounding box center [611, 265] width 764 height 28
click at [722, 175] on p "Please click here for more information about the terms used in the database." at bounding box center [611, 182] width 764 height 14
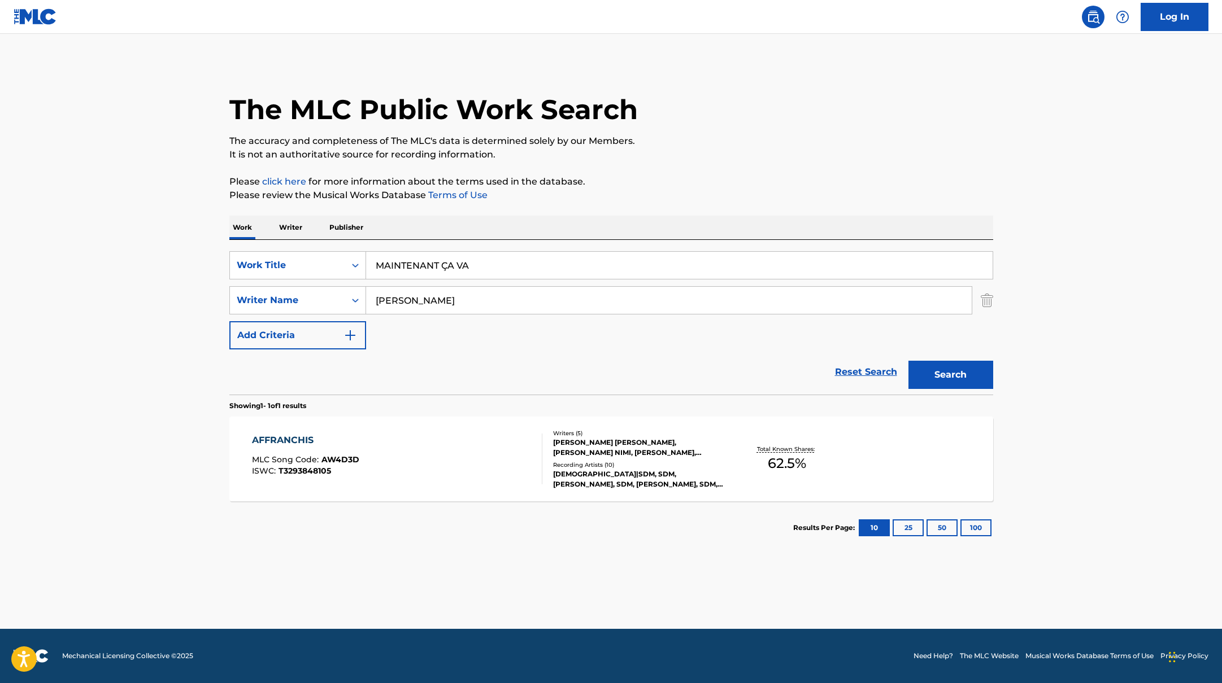
click at [970, 380] on button "Search" at bounding box center [950, 375] width 85 height 28
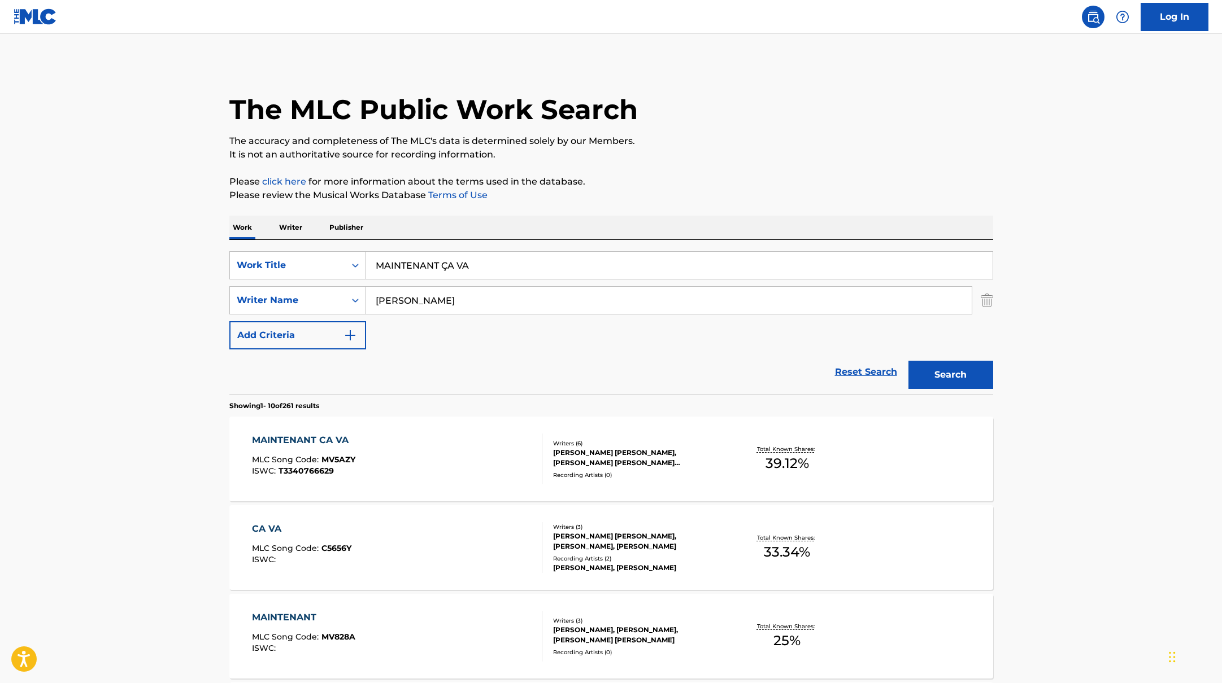
click at [513, 463] on div "MAINTENANT CA VA MLC Song Code : MV5AZY ISWC : T3340766629" at bounding box center [397, 459] width 290 height 51
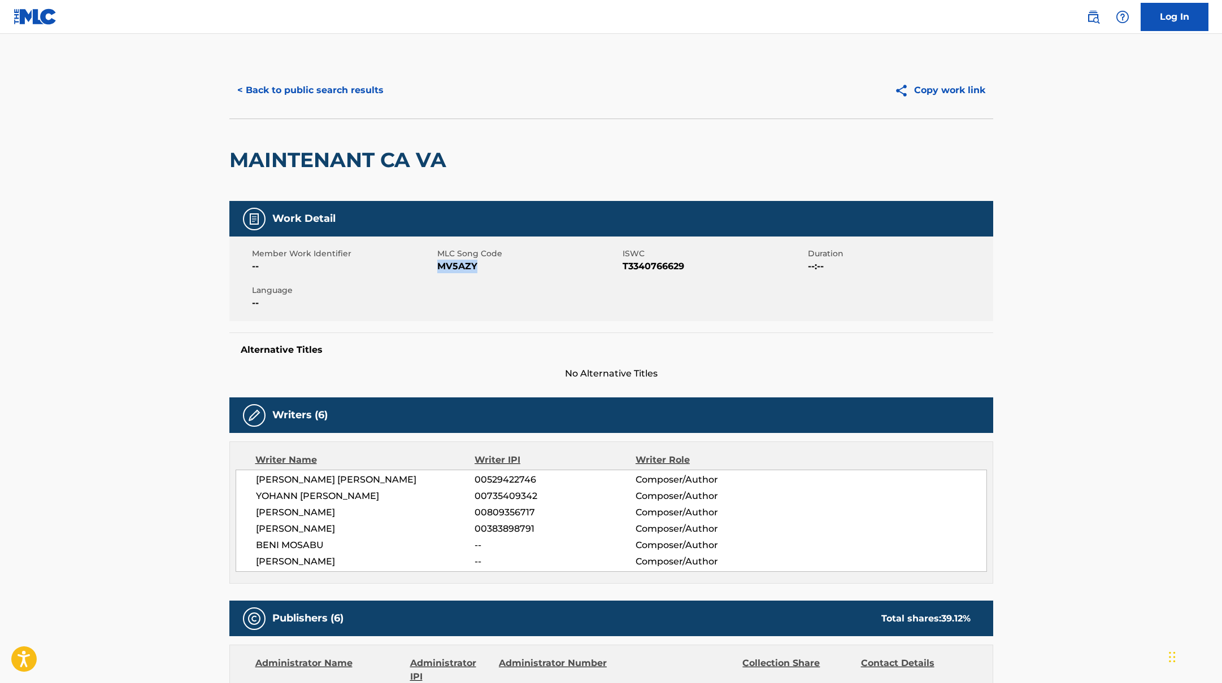
drag, startPoint x: 439, startPoint y: 267, endPoint x: 494, endPoint y: 268, distance: 54.8
click at [494, 268] on span "MV5AZY" at bounding box center [528, 267] width 182 height 14
click at [349, 77] on button "< Back to public search results" at bounding box center [310, 90] width 162 height 28
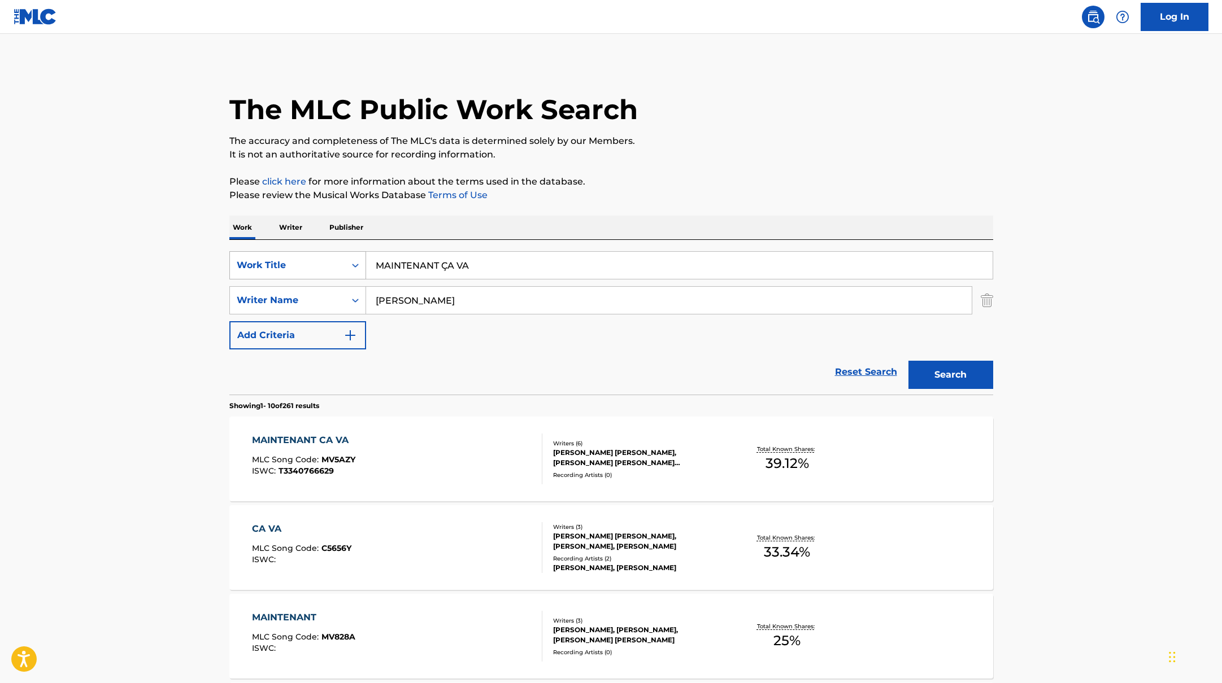
drag, startPoint x: 502, startPoint y: 262, endPoint x: 358, endPoint y: 251, distance: 145.0
click at [358, 251] on div "SearchWithCriteriab335d5b7-5ba0-43a8-9c5d-b3fbe2b10fcf Work Title MAINTENANT ÇA…" at bounding box center [611, 265] width 764 height 28
click at [702, 176] on p "Please click here for more information about the terms used in the database." at bounding box center [611, 182] width 764 height 14
click at [957, 368] on button "Search" at bounding box center [950, 375] width 85 height 28
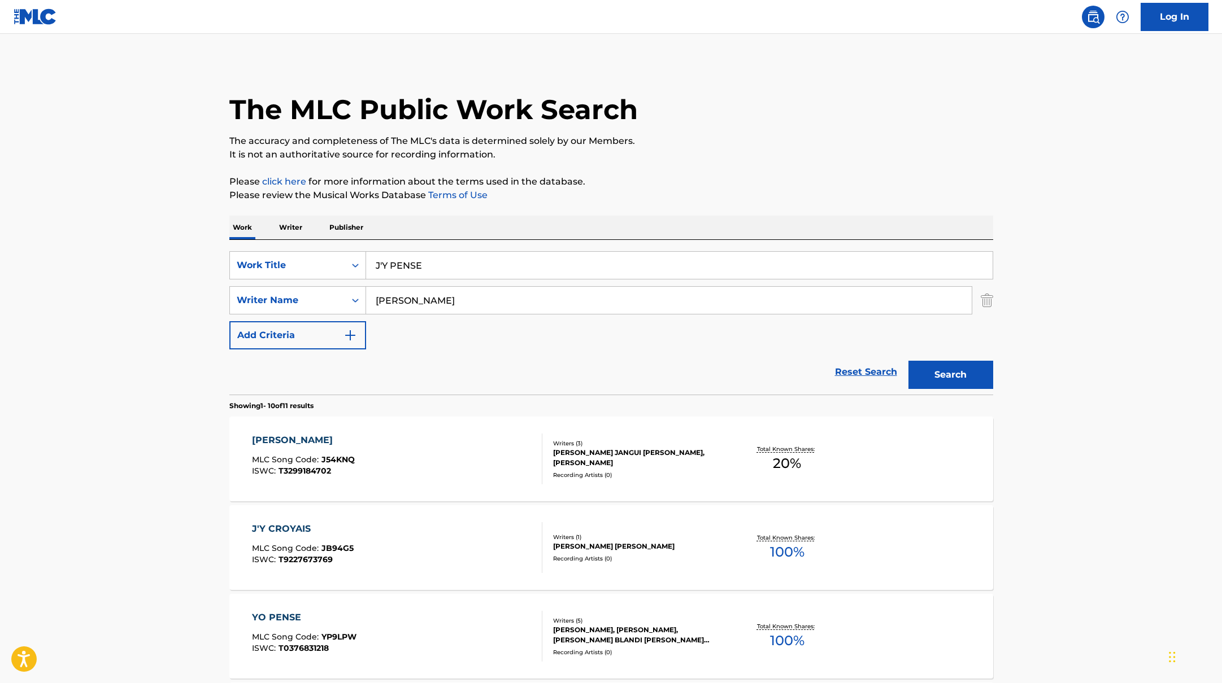
click at [494, 452] on div "[PERSON_NAME] MLC Song Code : J54KNQ ISWC : T3299184702" at bounding box center [397, 459] width 290 height 51
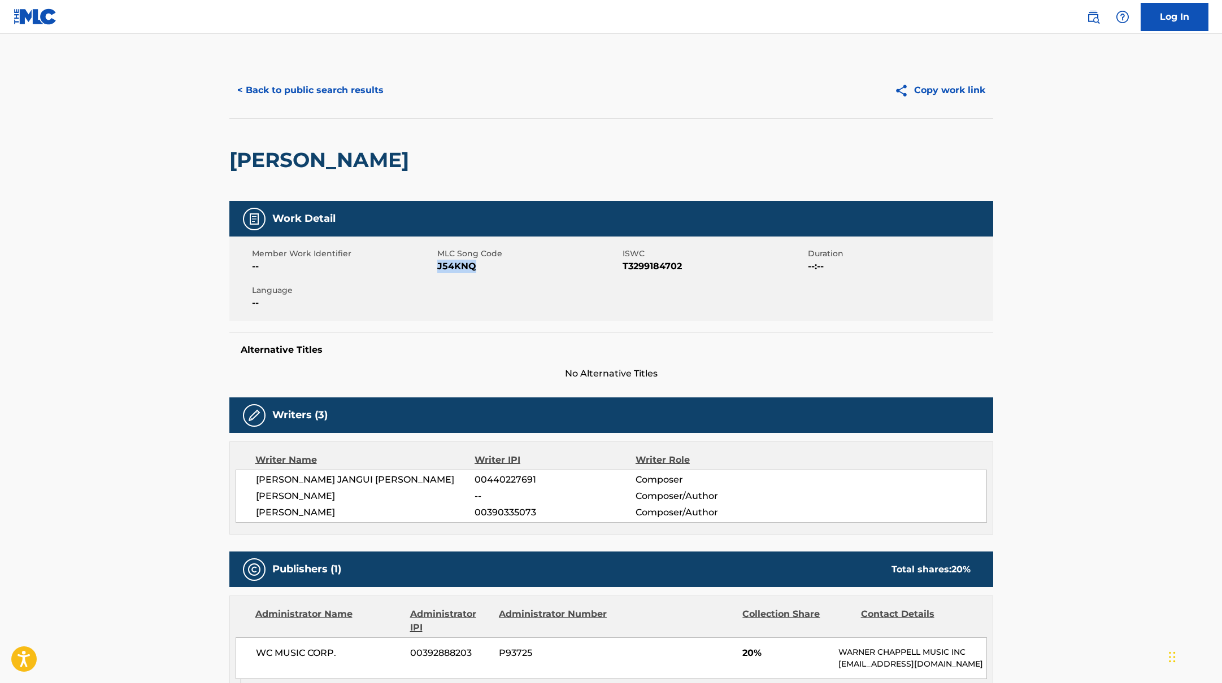
drag, startPoint x: 438, startPoint y: 266, endPoint x: 527, endPoint y: 263, distance: 89.3
click at [527, 263] on span "J54KNQ" at bounding box center [528, 267] width 182 height 14
click at [269, 84] on button "< Back to public search results" at bounding box center [310, 90] width 162 height 28
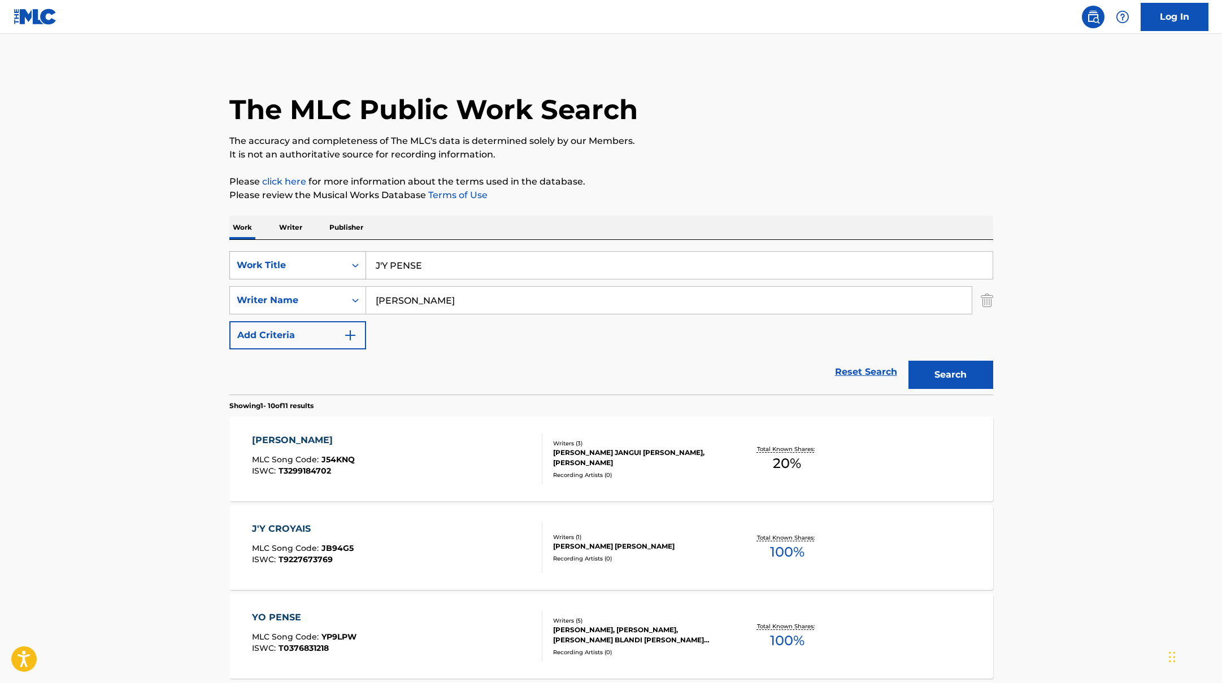
drag, startPoint x: 453, startPoint y: 274, endPoint x: 315, endPoint y: 259, distance: 139.2
click at [315, 259] on div "SearchWithCriteriab335d5b7-5ba0-43a8-9c5d-b3fbe2b10fcf Work Title J'Y PENSE" at bounding box center [611, 265] width 764 height 28
click at [974, 368] on button "Search" at bounding box center [950, 375] width 85 height 28
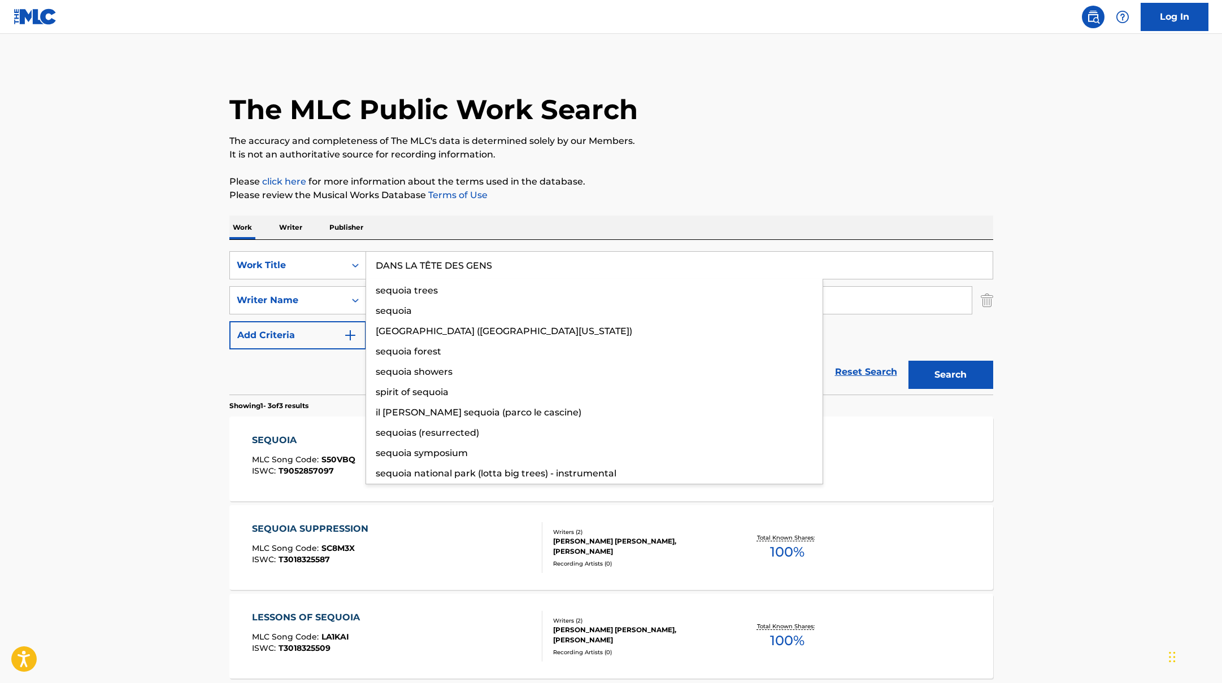
drag, startPoint x: 446, startPoint y: 262, endPoint x: 642, endPoint y: 185, distance: 211.2
click at [599, 185] on div "The MLC Public Work Search The accuracy and completeness of The MLC's data is d…" at bounding box center [611, 397] width 791 height 670
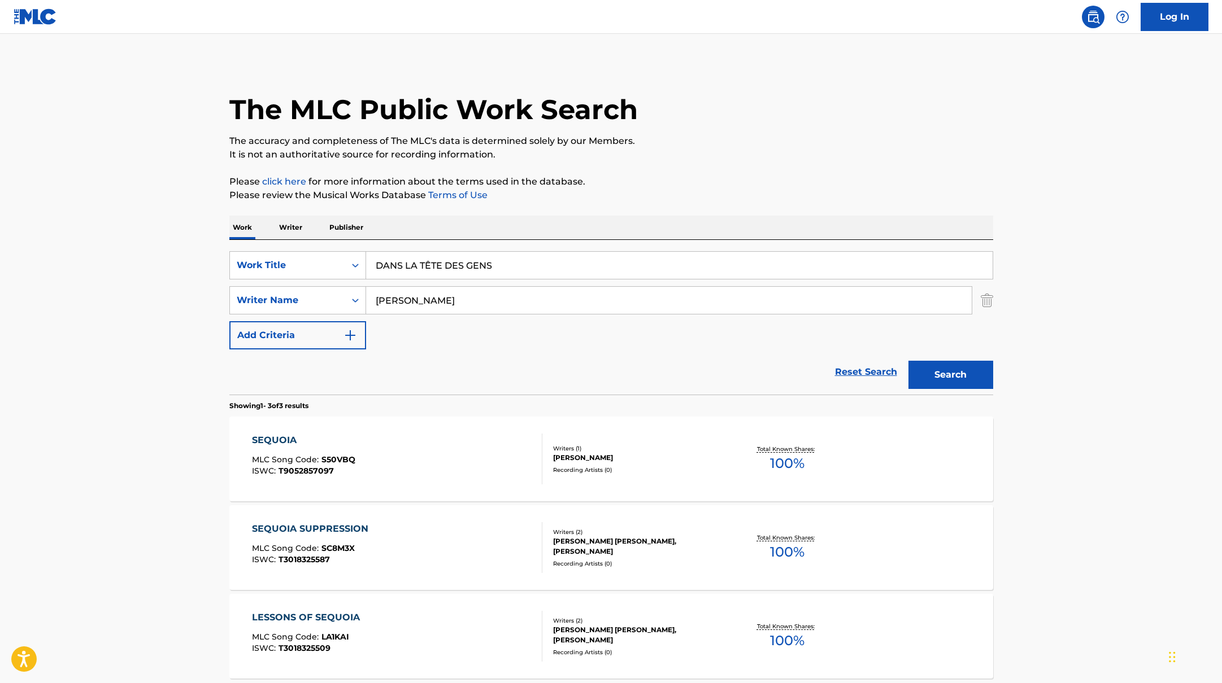
click at [642, 185] on p "Please click here for more information about the terms used in the database." at bounding box center [611, 182] width 764 height 14
click at [955, 375] on button "Search" at bounding box center [950, 375] width 85 height 28
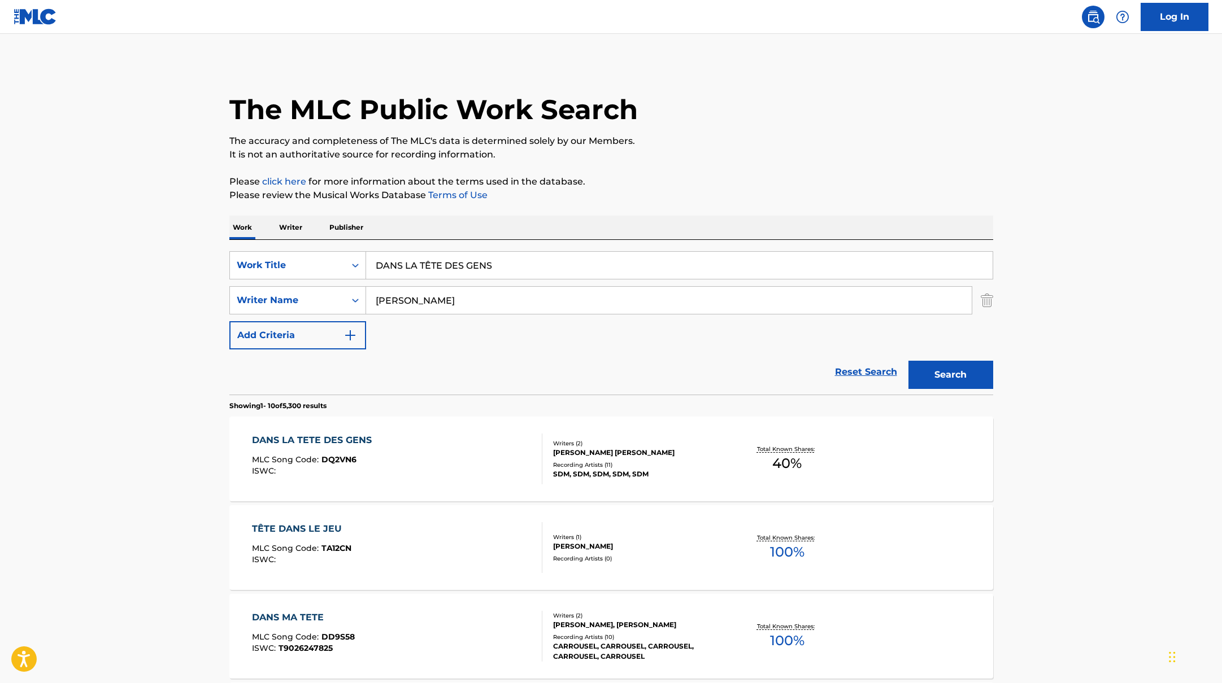
click at [498, 454] on div "DANS LA TETE DES GENS MLC Song Code : DQ2VN6 ISWC :" at bounding box center [397, 459] width 290 height 51
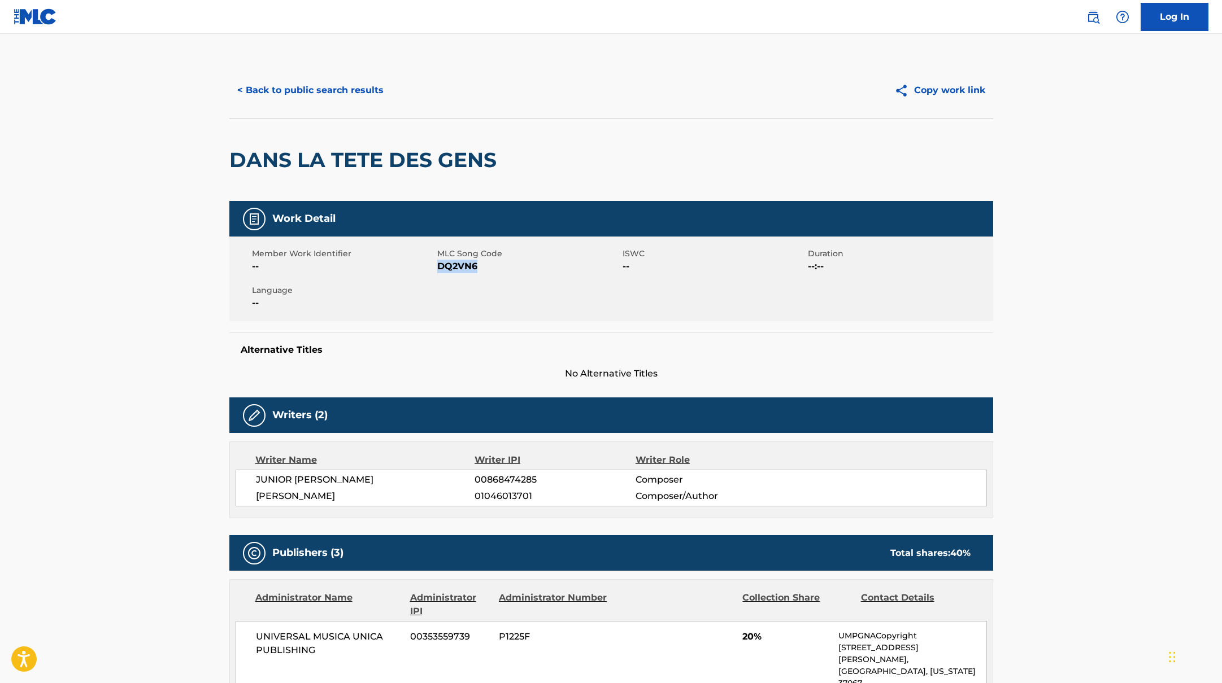
drag, startPoint x: 438, startPoint y: 266, endPoint x: 510, endPoint y: 266, distance: 71.7
click at [498, 266] on span "DQ2VN6" at bounding box center [528, 267] width 182 height 14
click at [356, 88] on button "< Back to public search results" at bounding box center [310, 90] width 162 height 28
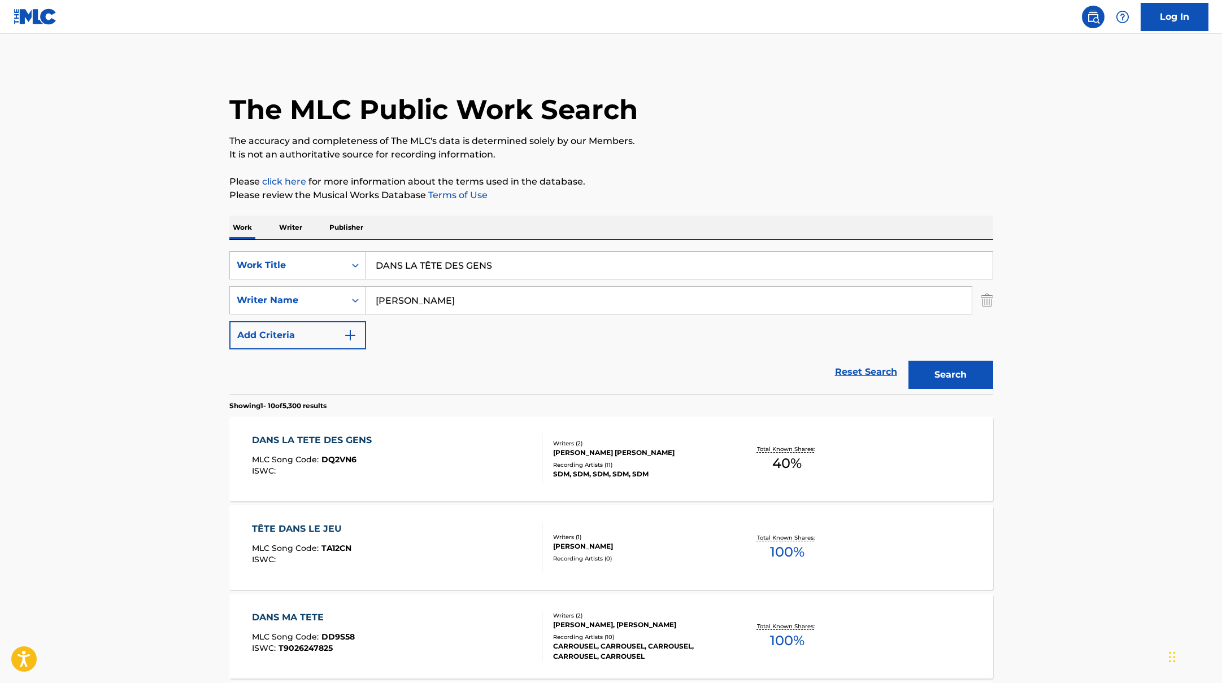
drag, startPoint x: 515, startPoint y: 267, endPoint x: 314, endPoint y: 245, distance: 202.2
click at [314, 245] on div "SearchWithCriteriab335d5b7-5ba0-43a8-9c5d-b3fbe2b10fcf Work Title DANS LA TÊTE …" at bounding box center [611, 317] width 764 height 155
drag, startPoint x: 422, startPoint y: 304, endPoint x: 659, endPoint y: 171, distance: 271.6
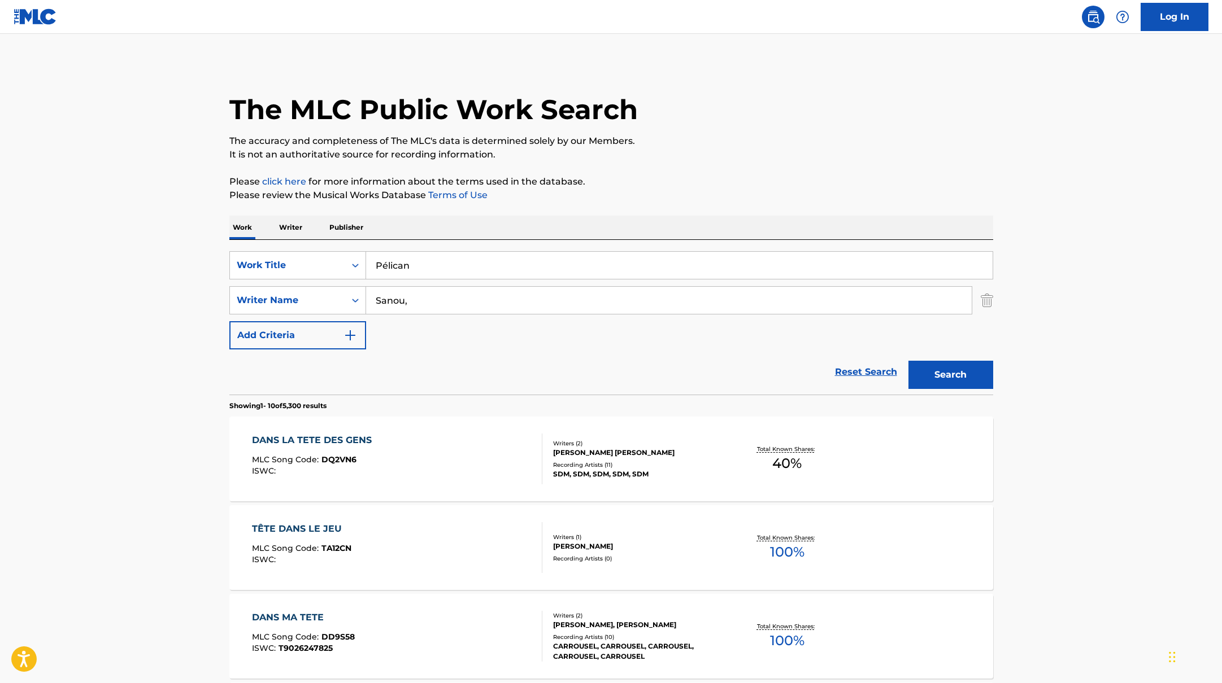
click at [958, 384] on button "Search" at bounding box center [950, 375] width 85 height 28
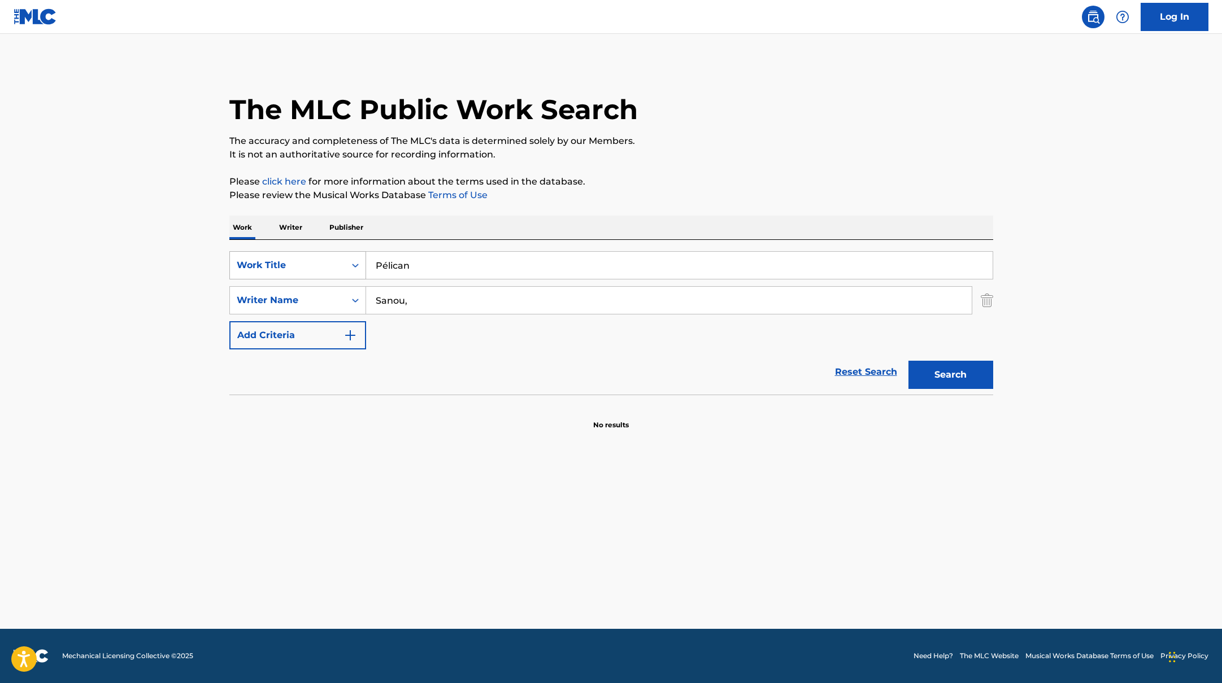
drag, startPoint x: 422, startPoint y: 267, endPoint x: 349, endPoint y: 260, distance: 73.2
click at [349, 260] on div "SearchWithCriteriab335d5b7-5ba0-43a8-9c5d-b3fbe2b10fcf Work Title Pélican" at bounding box center [611, 265] width 764 height 28
click at [601, 175] on p "Please click here for more information about the terms used in the database." at bounding box center [611, 182] width 764 height 14
drag, startPoint x: 424, startPoint y: 300, endPoint x: 307, endPoint y: 290, distance: 117.3
click at [307, 292] on div "SearchWithCriteriabc7363e5-3b2b-47d7-9e26-821f073300c3 Writer Name [PERSON_NAME…" at bounding box center [611, 300] width 764 height 28
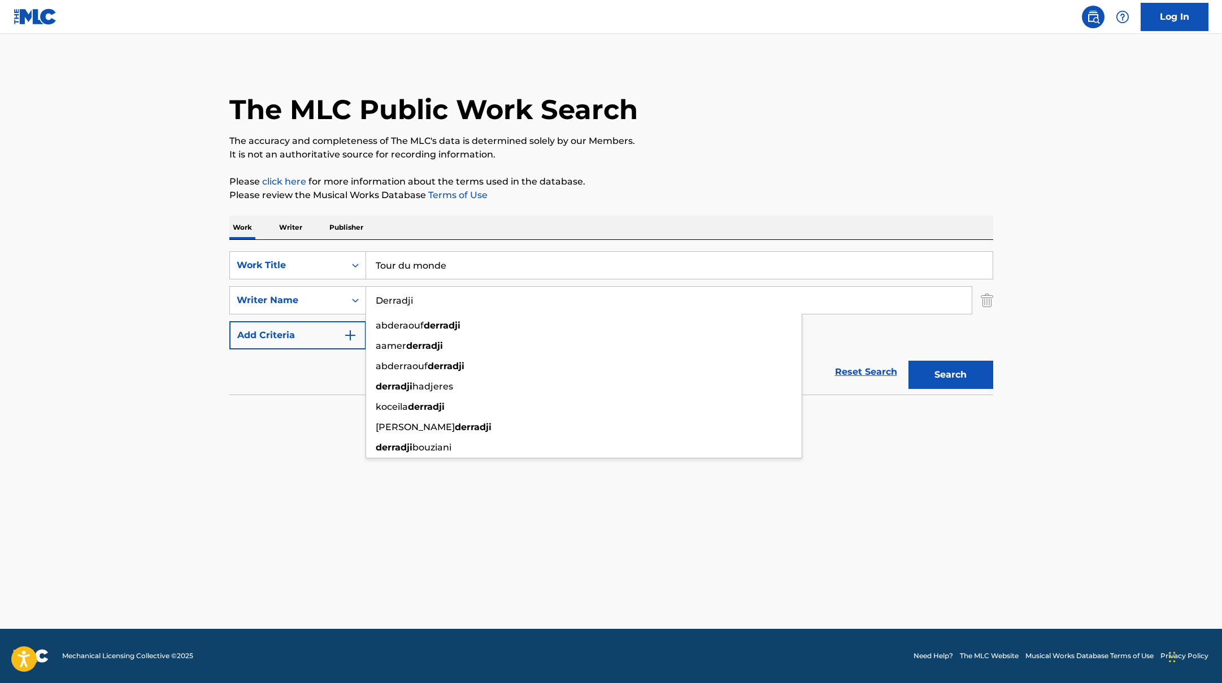
click at [672, 204] on div "The MLC Public Work Search The accuracy and completeness of The MLC's data is d…" at bounding box center [611, 246] width 791 height 368
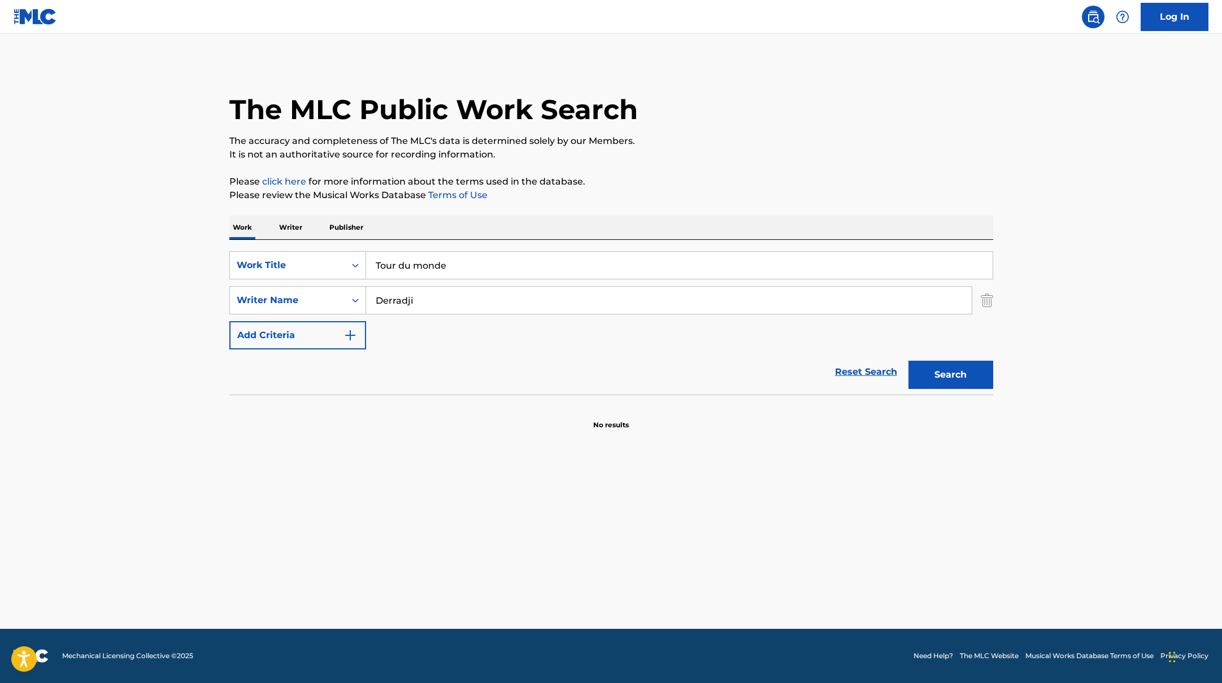
click at [996, 379] on div "The MLC Public Work Search The accuracy and completeness of The MLC's data is d…" at bounding box center [611, 246] width 791 height 368
click at [964, 372] on button "Search" at bounding box center [950, 375] width 85 height 28
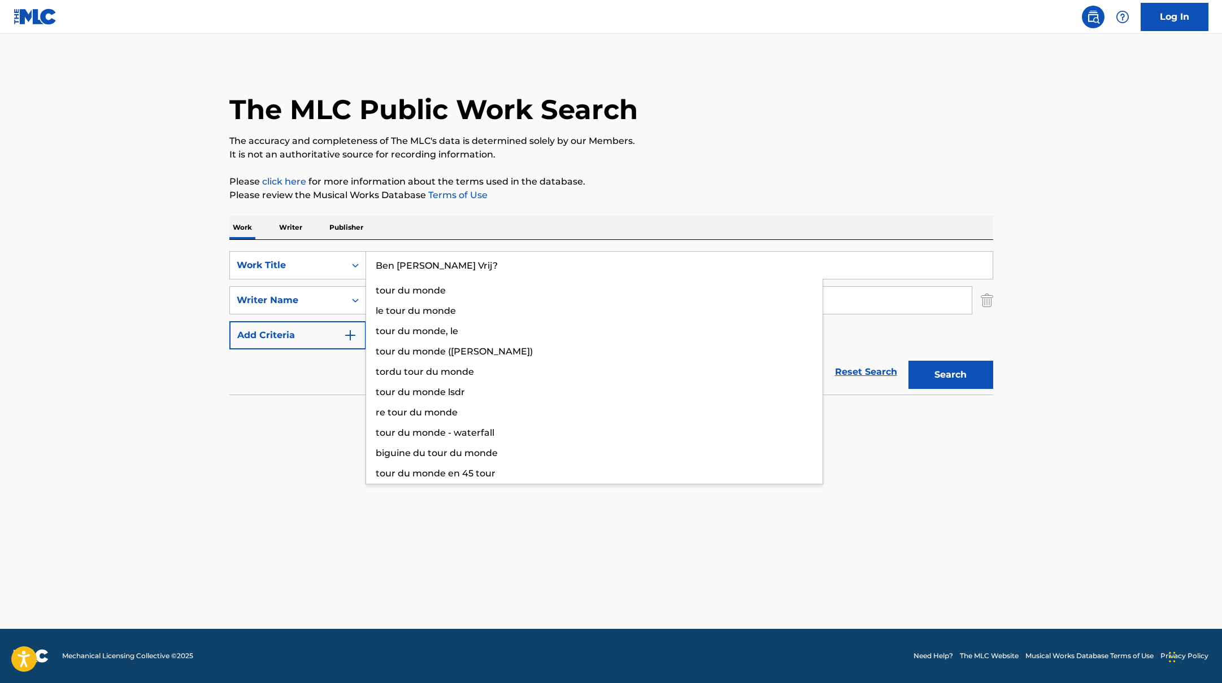
drag, startPoint x: 467, startPoint y: 269, endPoint x: 514, endPoint y: 210, distance: 76.4
click at [513, 210] on div "The MLC Public Work Search The accuracy and completeness of The MLC's data is d…" at bounding box center [611, 246] width 791 height 368
click at [514, 210] on div "The MLC Public Work Search The accuracy and completeness of The MLC's data is d…" at bounding box center [611, 246] width 791 height 368
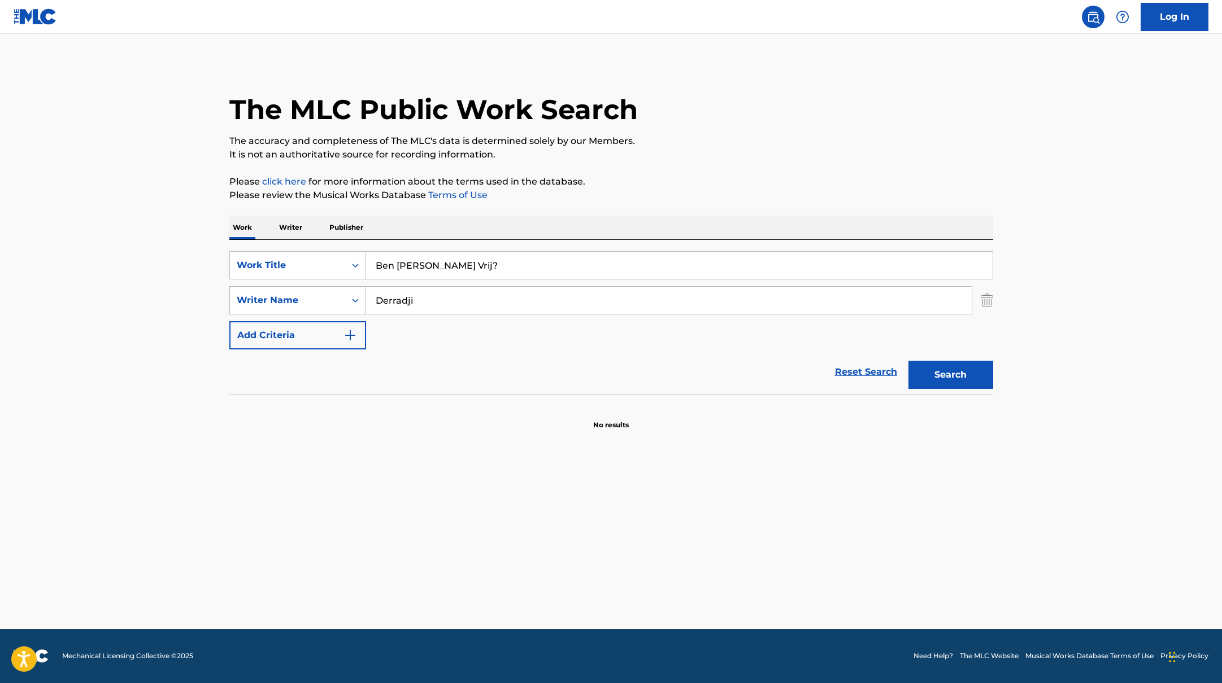
drag, startPoint x: 439, startPoint y: 300, endPoint x: 326, endPoint y: 287, distance: 114.3
click at [334, 290] on div "SearchWithCriteriabc7363e5-3b2b-47d7-9e26-821f073300c3 Writer Name Derradji" at bounding box center [611, 300] width 764 height 28
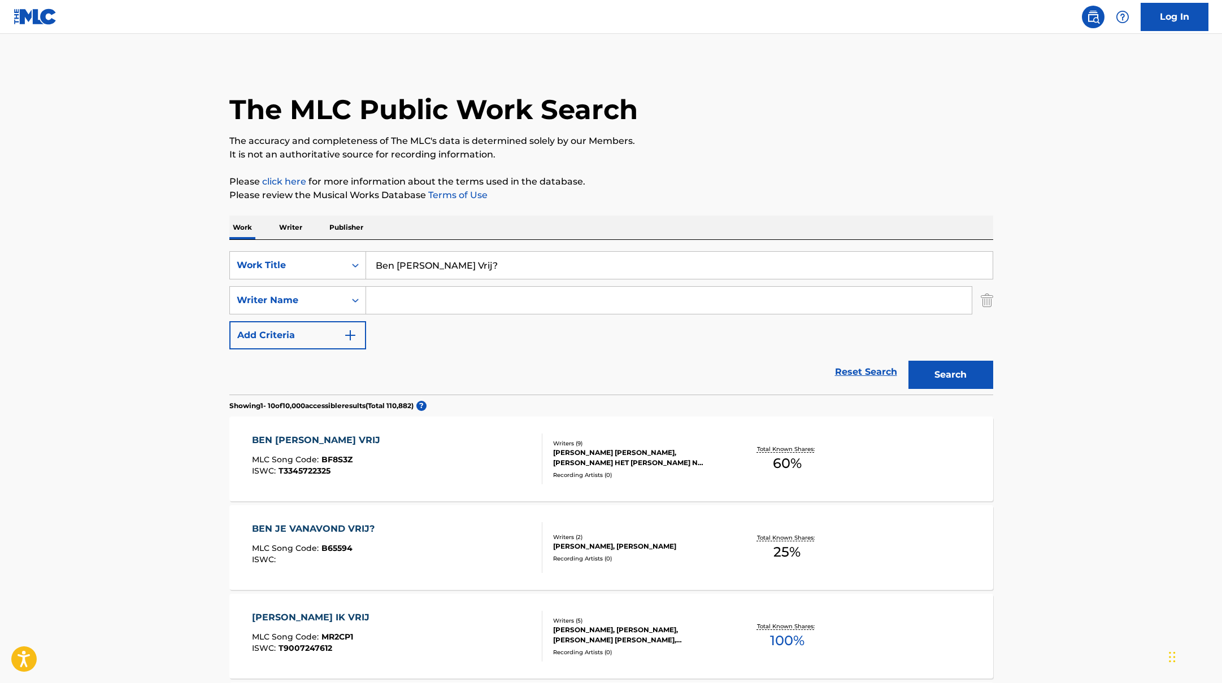
click at [468, 452] on div "BEN [PERSON_NAME] VRIJ MLC Song Code : BF8S3Z ISWC : T3345722325" at bounding box center [397, 459] width 290 height 51
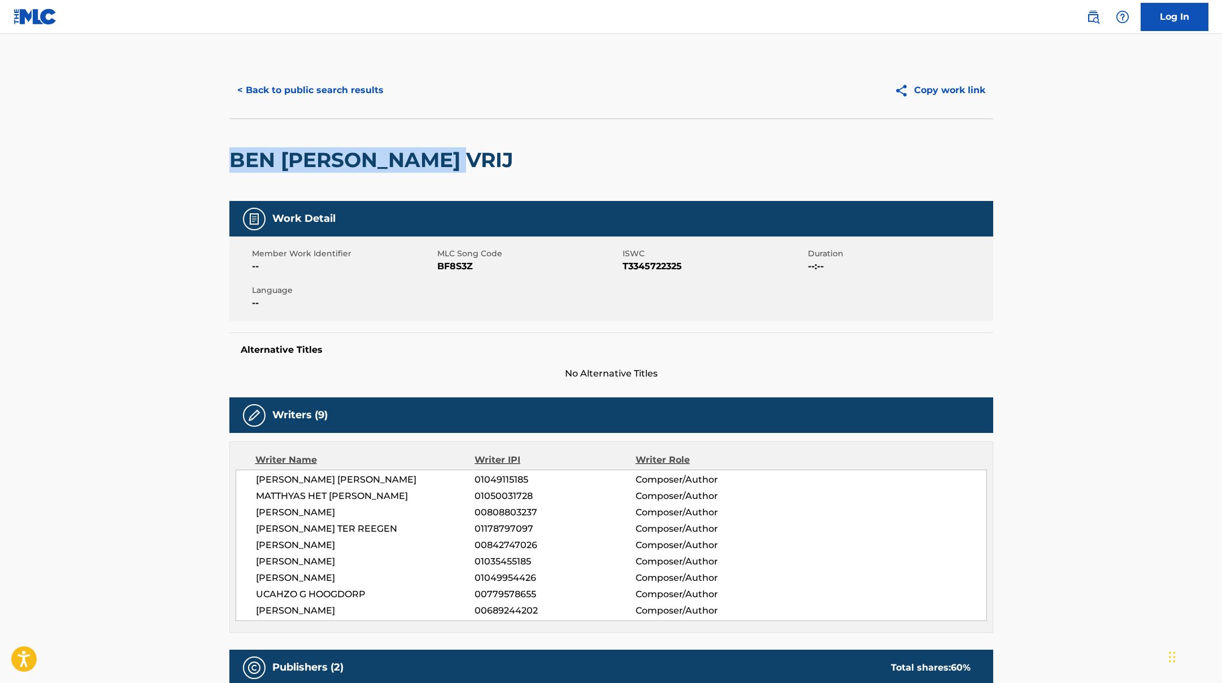
drag, startPoint x: 490, startPoint y: 160, endPoint x: 140, endPoint y: 164, distance: 350.2
click at [140, 164] on main "< Back to public search results Copy work link [PERSON_NAME] [PERSON_NAME] VRIJ…" at bounding box center [611, 598] width 1222 height 1129
copy h2 "BEN [PERSON_NAME] VRIJ"
drag, startPoint x: 440, startPoint y: 269, endPoint x: 490, endPoint y: 264, distance: 50.0
click at [490, 264] on span "BF8S3Z" at bounding box center [528, 267] width 182 height 14
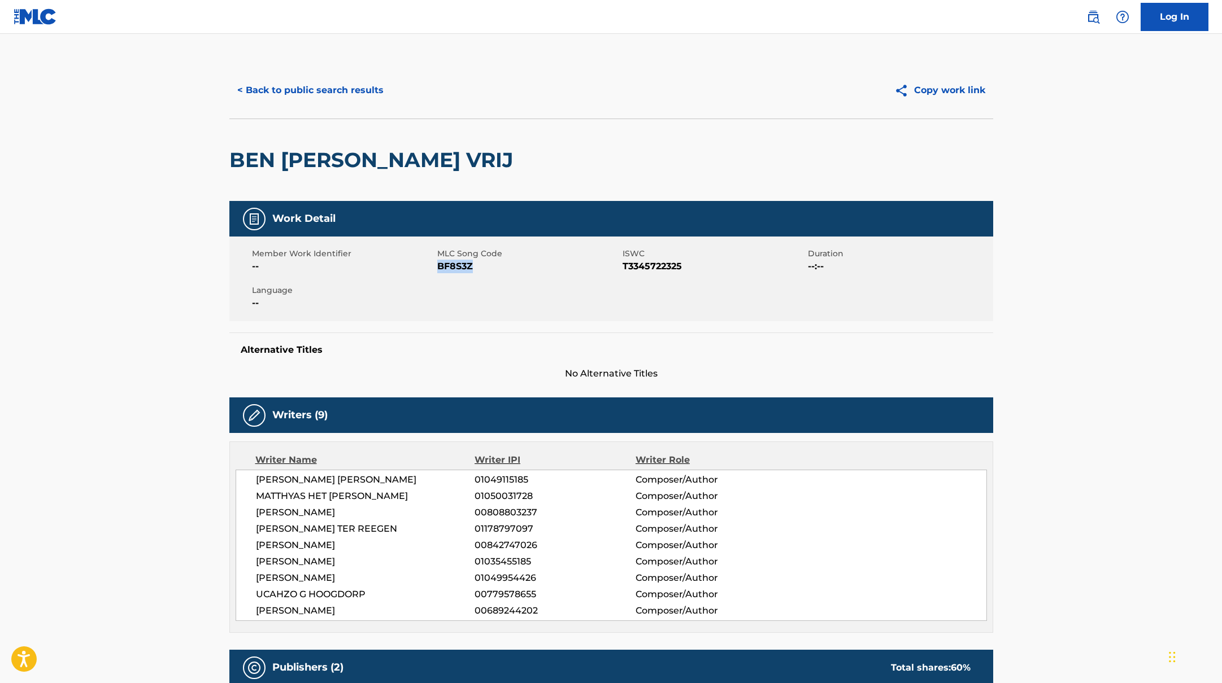
copy span "BF8S3Z"
click at [317, 96] on button "< Back to public search results" at bounding box center [310, 90] width 162 height 28
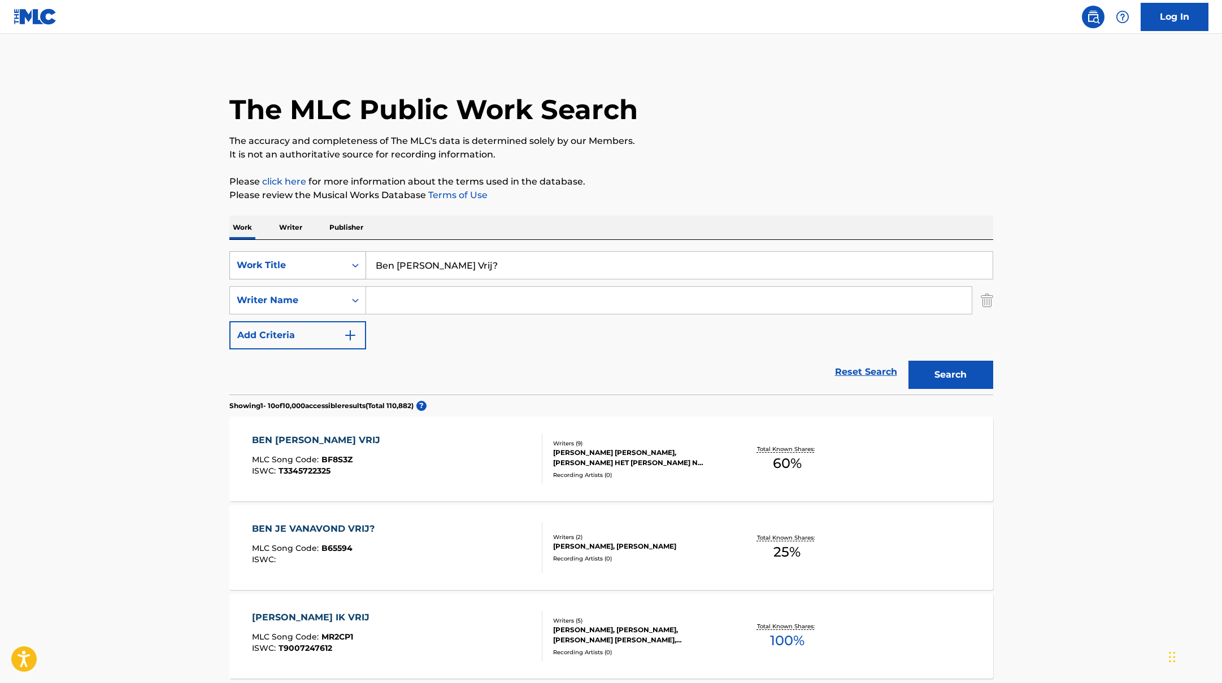
drag, startPoint x: 496, startPoint y: 274, endPoint x: 339, endPoint y: 254, distance: 158.3
click at [342, 254] on div "SearchWithCriteriab335d5b7-5ba0-43a8-9c5d-b3fbe2b10fcf Work Title Ben [PERSON_N…" at bounding box center [611, 265] width 764 height 28
paste input "ankzitters"
paste input "Ronnie Flex"
drag, startPoint x: 503, startPoint y: 265, endPoint x: 316, endPoint y: 259, distance: 187.1
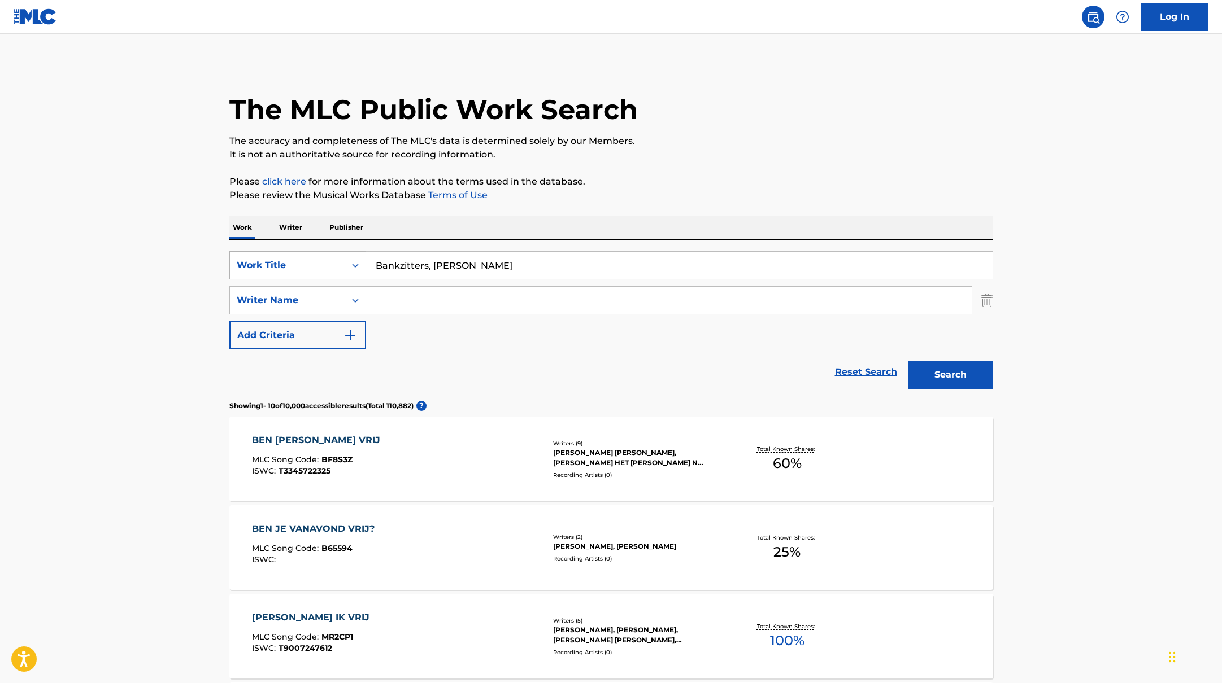
click at [316, 259] on div "SearchWithCriteriab335d5b7-5ba0-43a8-9c5d-b3fbe2b10fcf Work Title Bankzitters, …" at bounding box center [611, 265] width 764 height 28
paste input "KAT (feat. La Rvfleuze)"
type input "KAT (feat. La Rvfleuze)"
click at [599, 190] on p "Please review the Musical Works Database Terms of Use" at bounding box center [611, 196] width 764 height 14
click at [477, 297] on input "Search Form" at bounding box center [668, 300] width 605 height 27
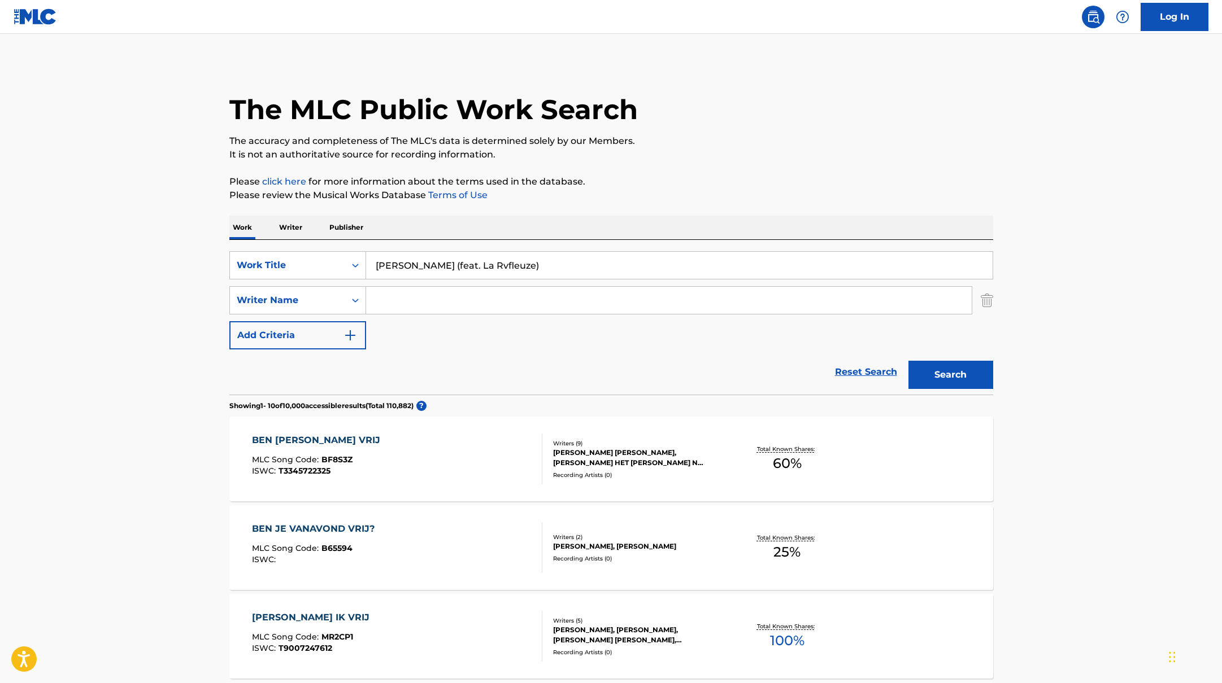
paste input "Diakité Image: Stephane Cardinale - Corbis, Corbis via Getty Images"
type input "Diakité Image: Stephane Cardinale - Corbis, Corbis via Getty Images"
drag, startPoint x: 499, startPoint y: 263, endPoint x: 464, endPoint y: 263, distance: 35.0
click at [464, 263] on input "KAT (feat. La Rvfleuze)" at bounding box center [679, 265] width 626 height 27
drag, startPoint x: 490, startPoint y: 256, endPoint x: 463, endPoint y: 264, distance: 28.9
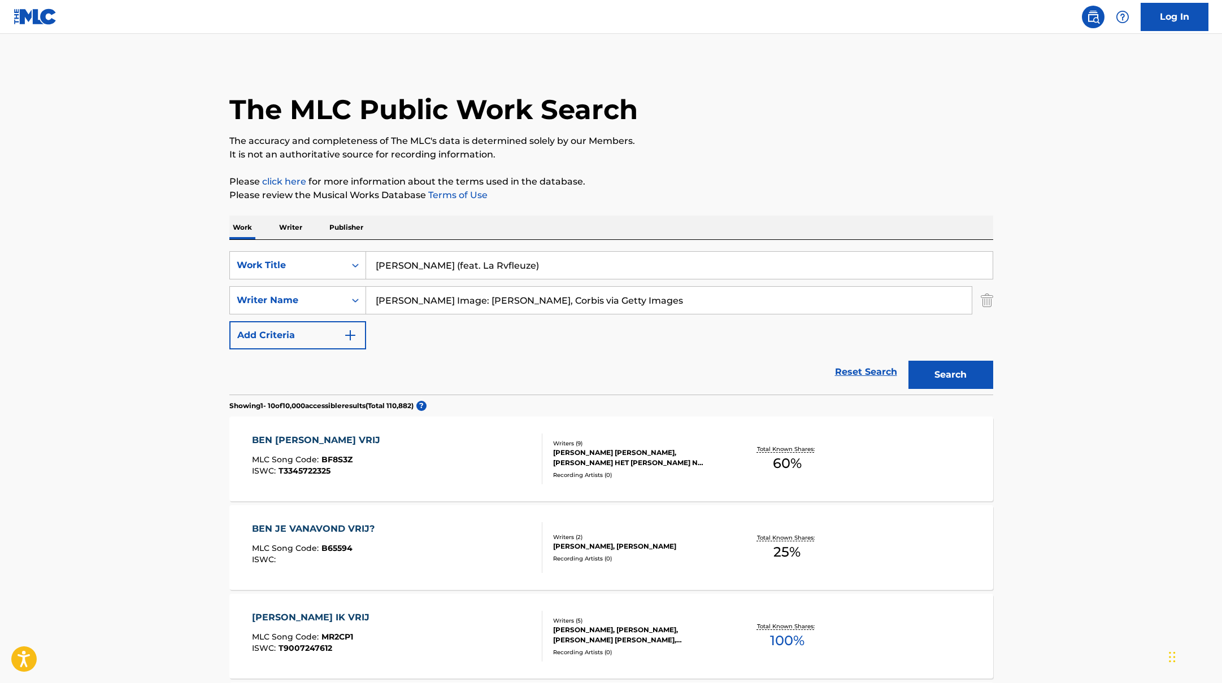
click at [462, 265] on input "KAT (feat. La Rvfleuze)" at bounding box center [679, 265] width 626 height 27
click at [470, 263] on input "KAT (feat. La Rvfleuze)" at bounding box center [679, 265] width 626 height 27
drag, startPoint x: 491, startPoint y: 265, endPoint x: 394, endPoint y: 268, distance: 96.6
click at [394, 268] on input "KAT (feat. La Rvfleuze)" at bounding box center [679, 265] width 626 height 27
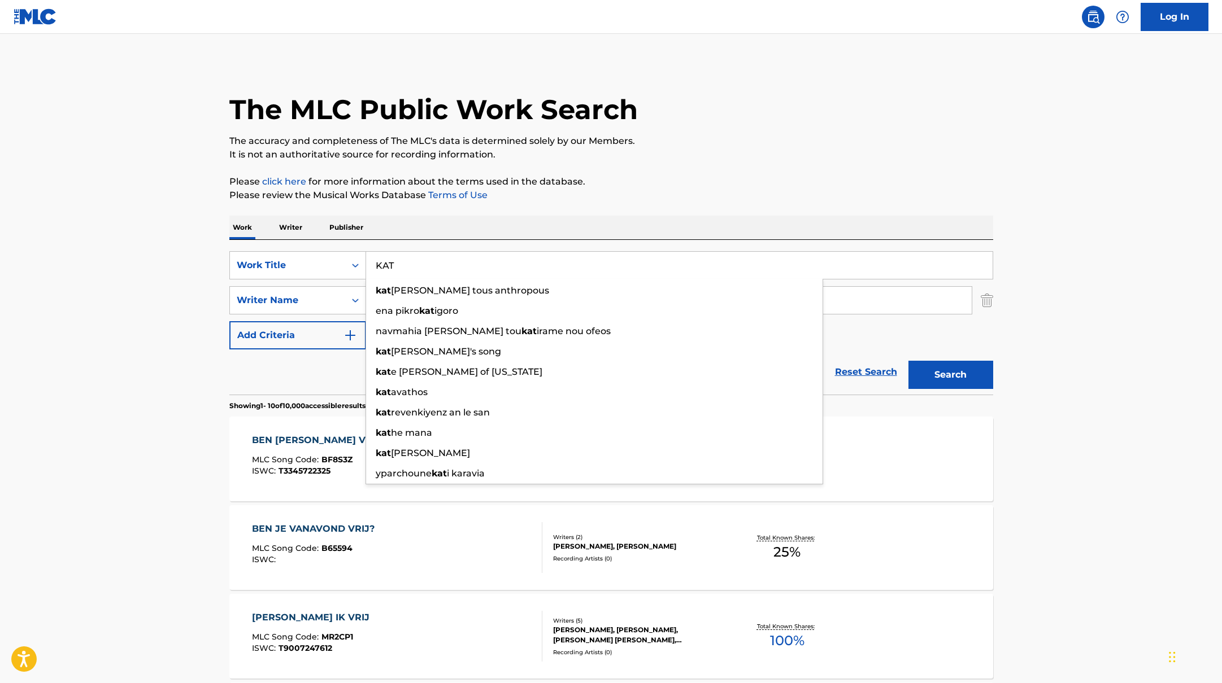
type input "KAT"
drag, startPoint x: 699, startPoint y: 217, endPoint x: 679, endPoint y: 228, distance: 22.8
click at [699, 216] on div "Work Writer Publisher" at bounding box center [611, 228] width 764 height 24
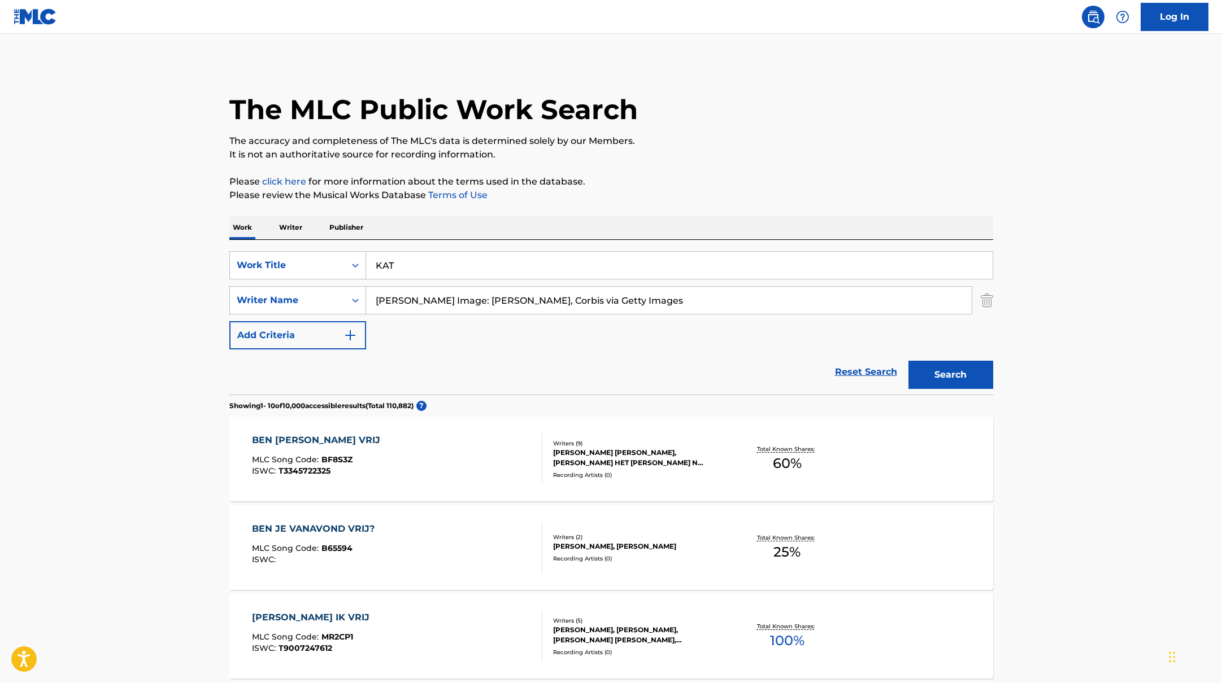
drag, startPoint x: 710, startPoint y: 304, endPoint x: 409, endPoint y: 303, distance: 301.0
click at [409, 303] on input "Diakité Image: Stephane Cardinale - Corbis, Corbis via Getty Images" at bounding box center [668, 300] width 605 height 27
click at [625, 190] on p "Please review the Musical Works Database Terms of Use" at bounding box center [611, 196] width 764 height 14
click at [918, 376] on button "Search" at bounding box center [950, 375] width 85 height 28
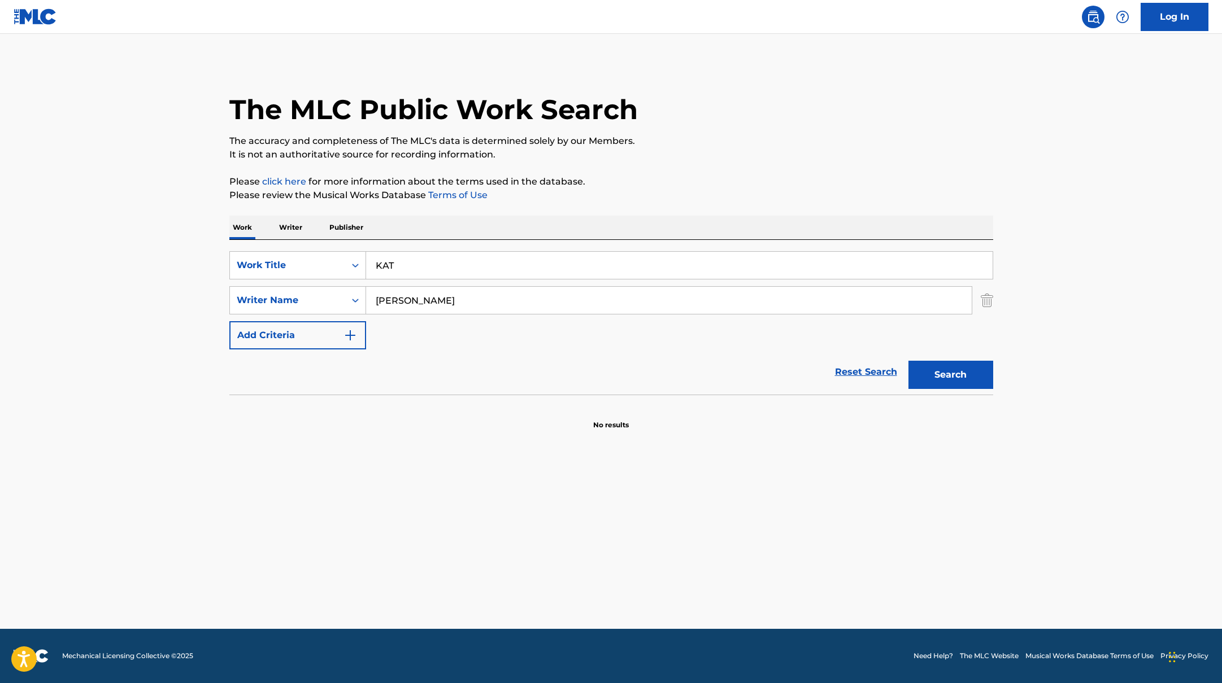
click at [443, 311] on input "Diakité" at bounding box center [668, 300] width 605 height 27
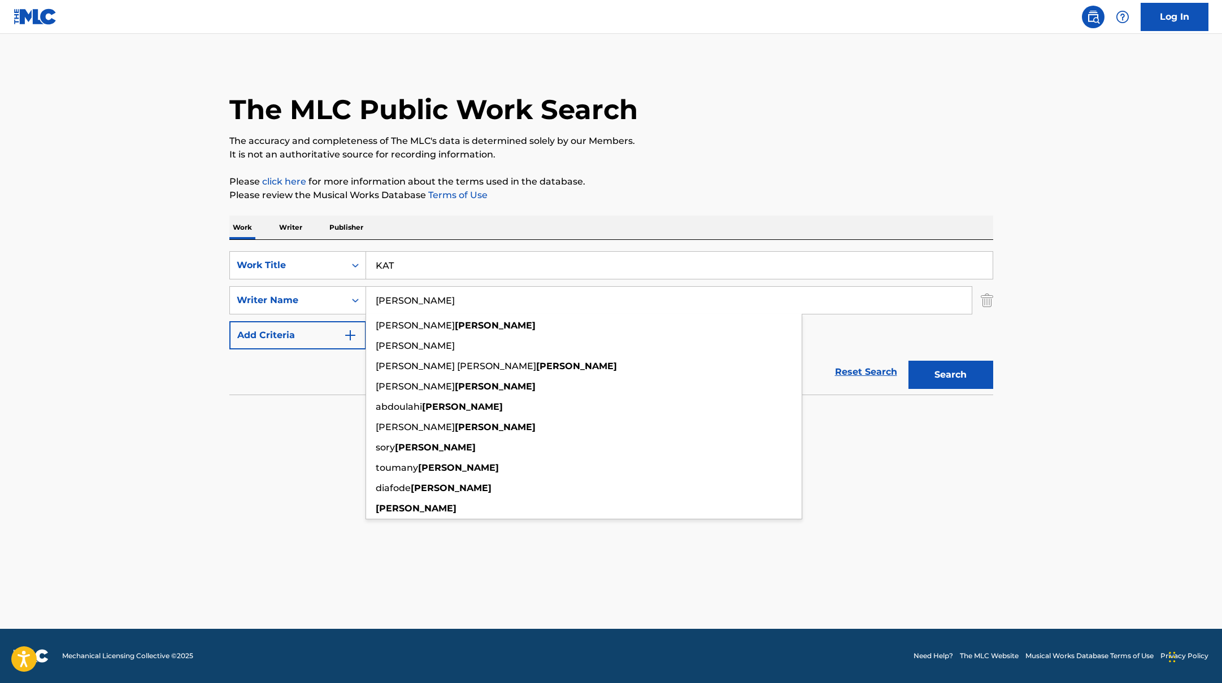
type input "Diakite"
click at [908, 361] on button "Search" at bounding box center [950, 375] width 85 height 28
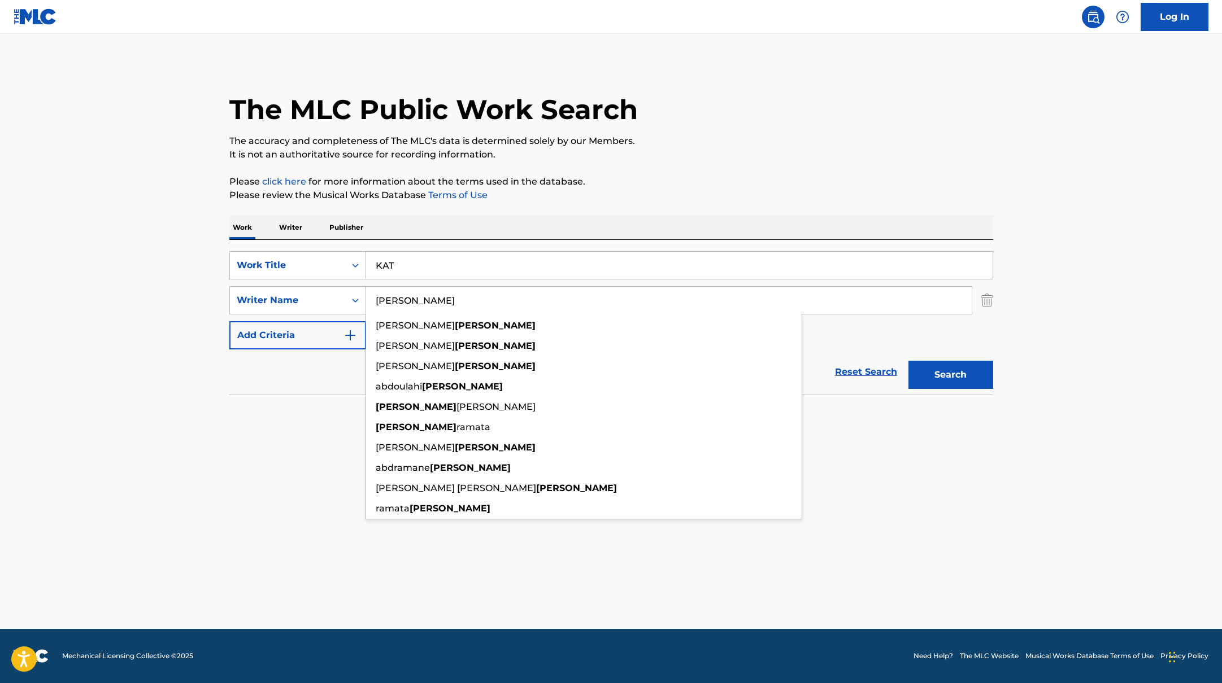
click at [908, 361] on button "Search" at bounding box center [950, 375] width 85 height 28
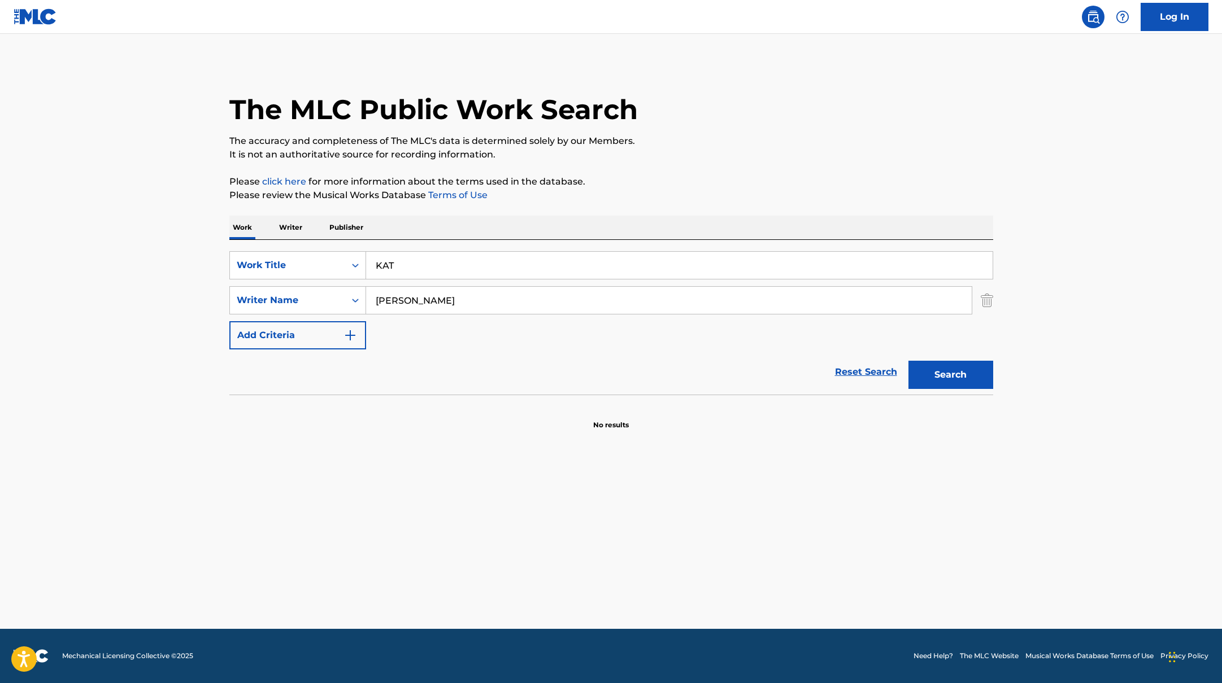
paste input "Baddies"
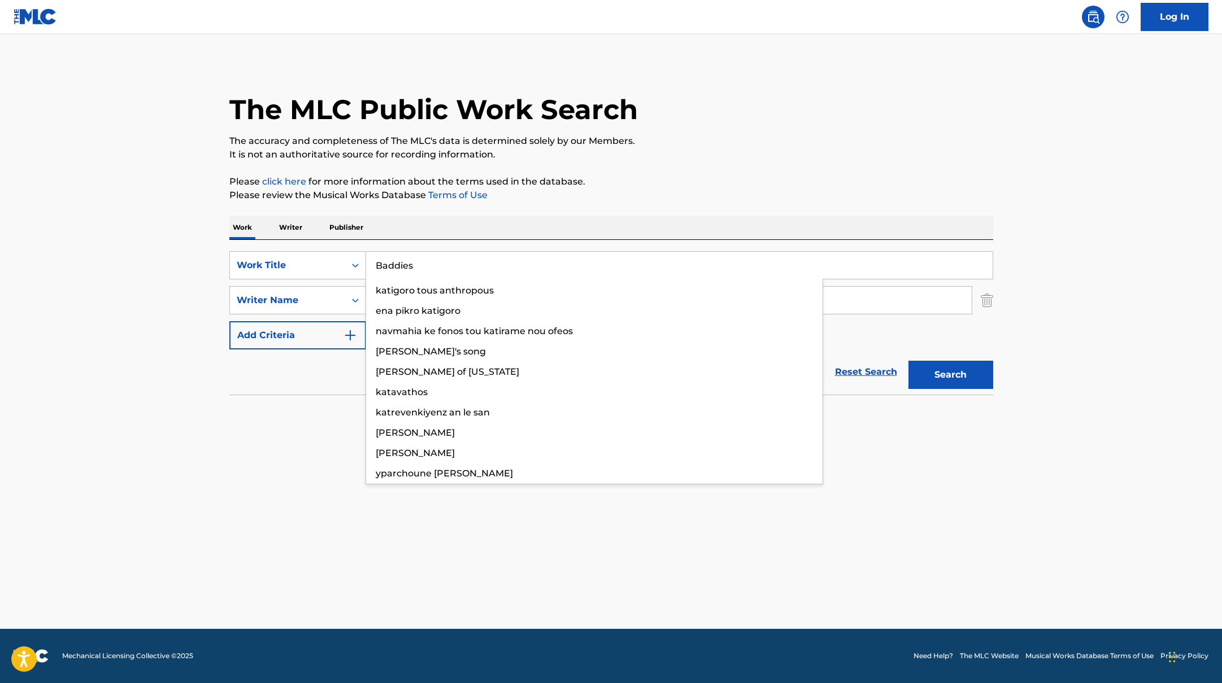
drag, startPoint x: 416, startPoint y: 267, endPoint x: 604, endPoint y: 157, distance: 217.7
click at [603, 157] on div "The MLC Public Work Search The accuracy and completeness of The MLC's data is d…" at bounding box center [611, 246] width 791 height 368
type input "Baddies"
click at [604, 157] on p "It is not an authoritative source for recording information." at bounding box center [611, 155] width 764 height 14
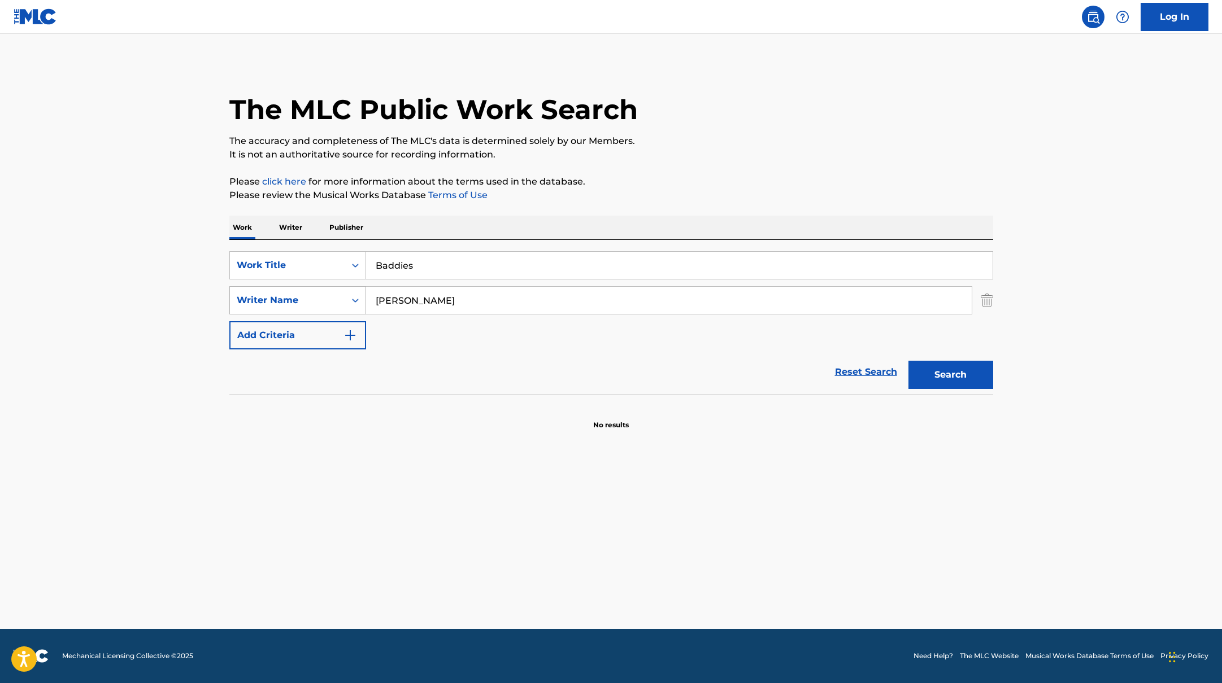
paste input "Filé"
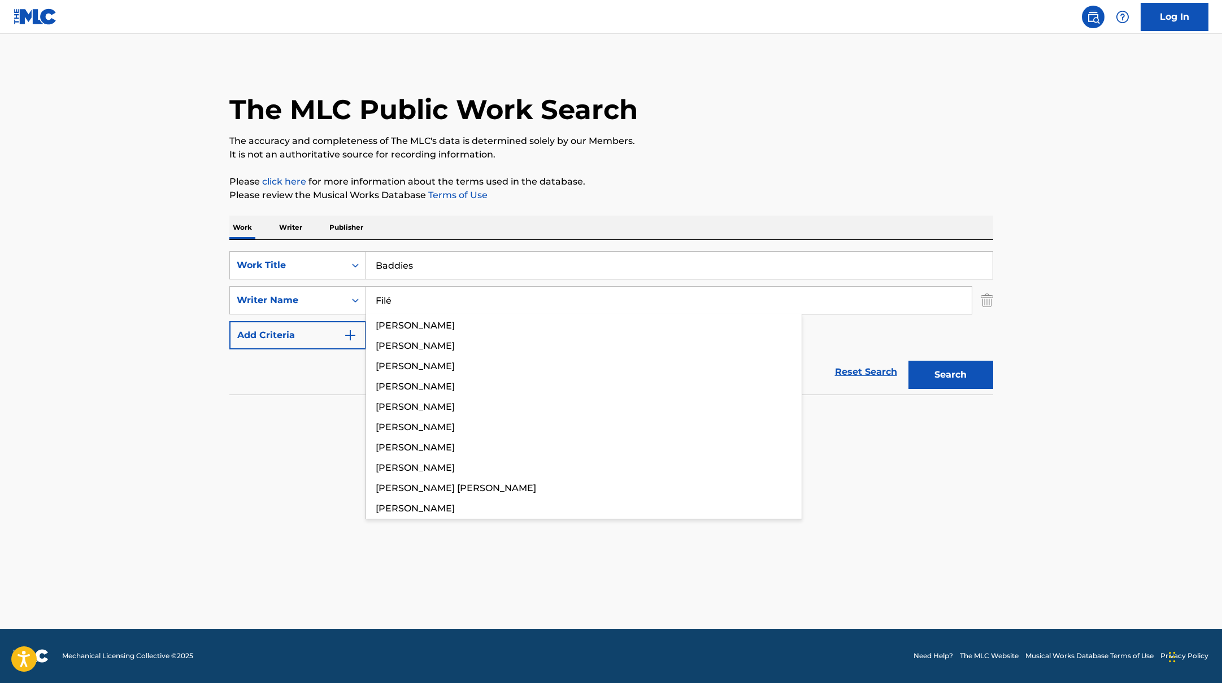
drag, startPoint x: 428, startPoint y: 299, endPoint x: 694, endPoint y: 163, distance: 298.3
click at [691, 164] on div "The MLC Public Work Search The accuracy and completeness of The MLC's data is d…" at bounding box center [611, 246] width 791 height 368
type input "Filé"
click at [694, 163] on div "The MLC Public Work Search The accuracy and completeness of The MLC's data is d…" at bounding box center [611, 246] width 791 height 368
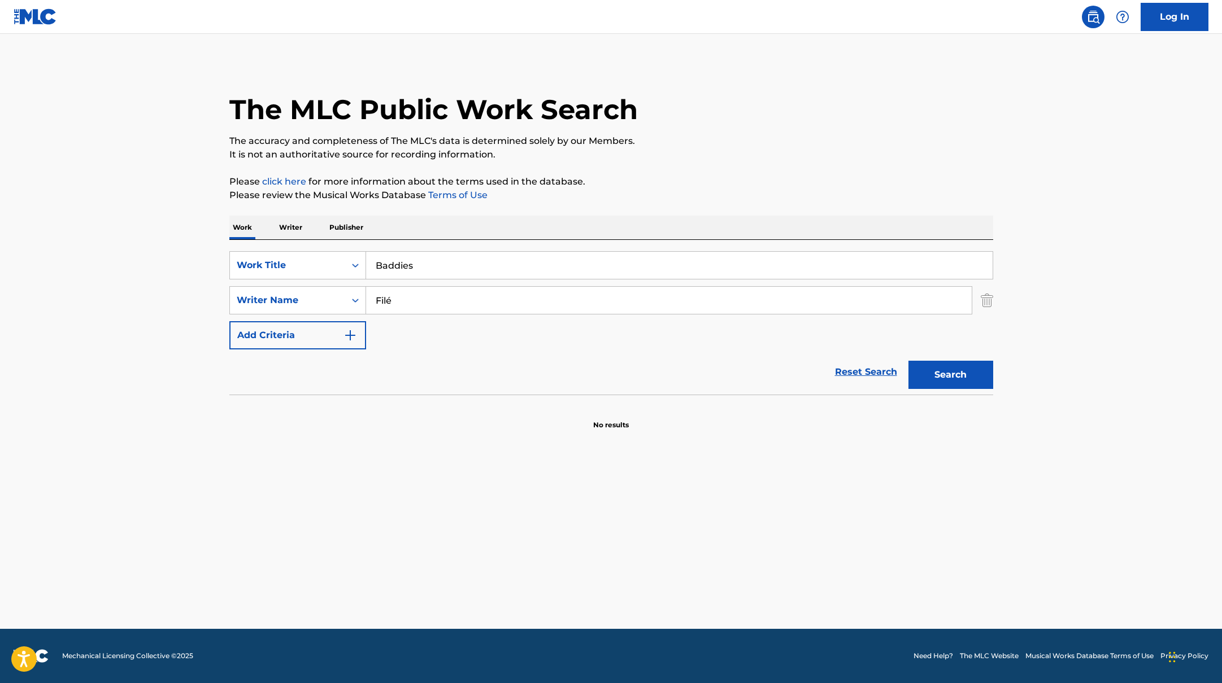
click at [935, 372] on button "Search" at bounding box center [950, 375] width 85 height 28
paste input "Oostende"
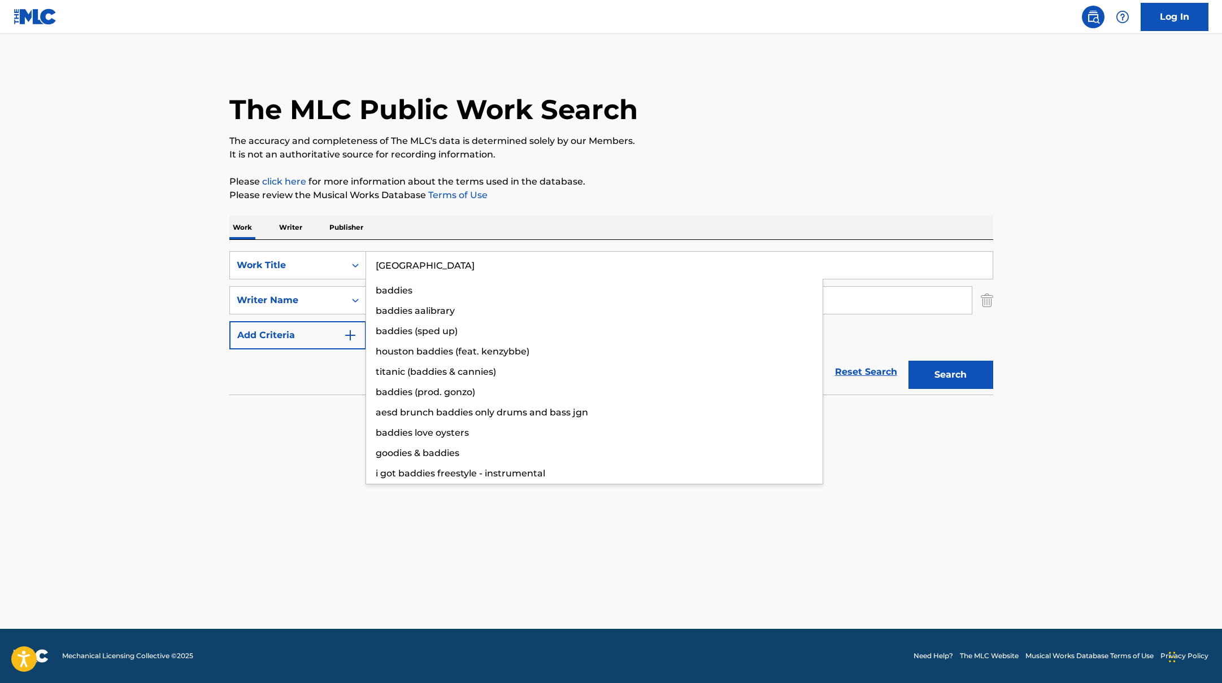
drag, startPoint x: 443, startPoint y: 268, endPoint x: 500, endPoint y: 211, distance: 80.7
click at [310, 247] on div "SearchWithCriteriab335d5b7-5ba0-43a8-9c5d-b3fbe2b10fcf Work Title Oostende badd…" at bounding box center [611, 317] width 764 height 155
type input "Oostende"
click at [605, 192] on p "Please review the Musical Works Database Terms of Use" at bounding box center [611, 196] width 764 height 14
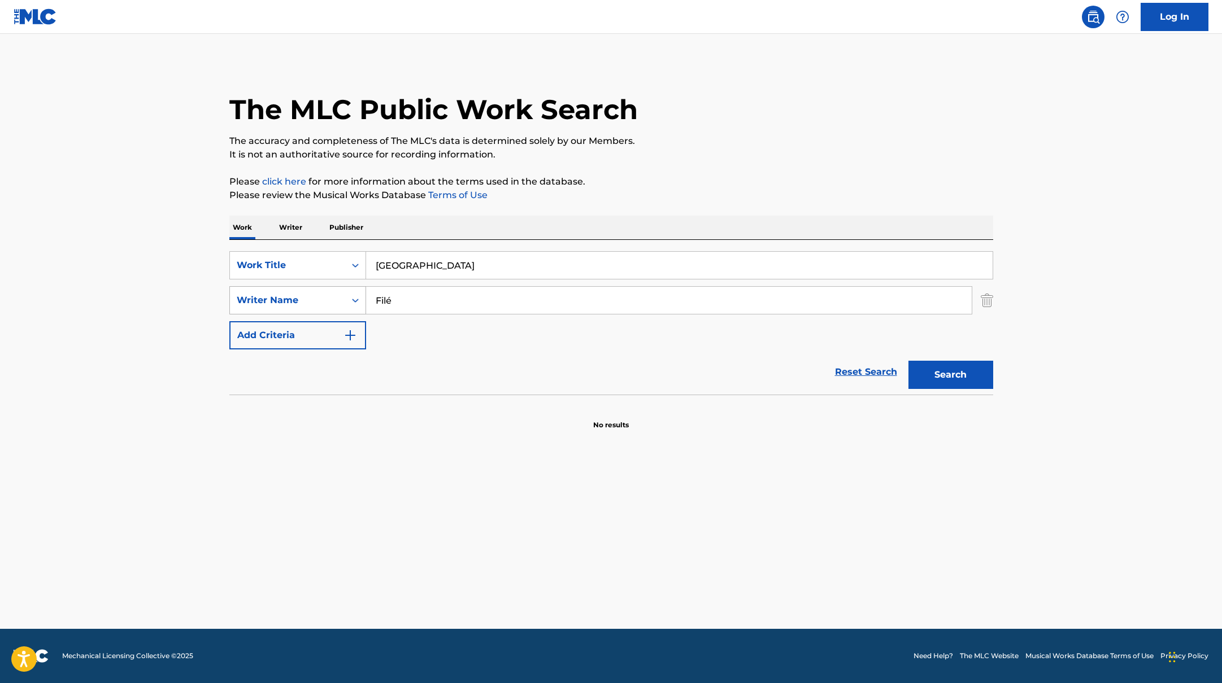
drag, startPoint x: 399, startPoint y: 304, endPoint x: 312, endPoint y: 301, distance: 86.5
click at [312, 301] on div "SearchWithCriteriabc7363e5-3b2b-47d7-9e26-821f073300c3 Writer Name Filé" at bounding box center [611, 300] width 764 height 28
paste input "Dhont"
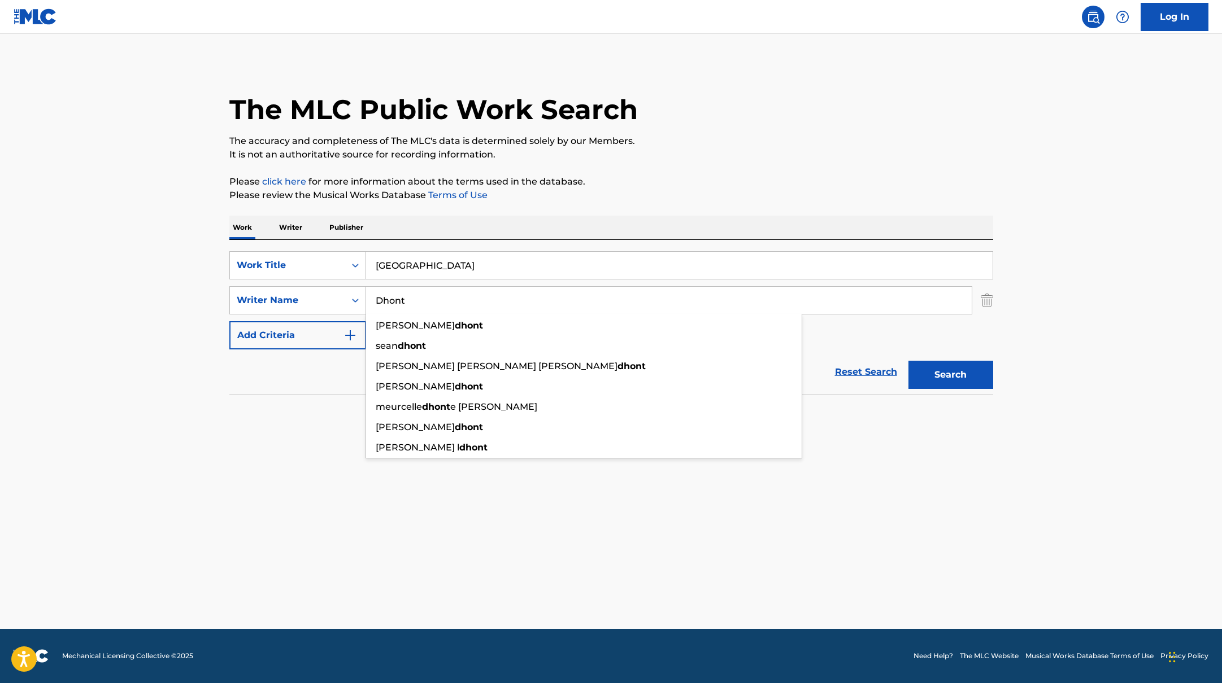
type input "Dhont"
click at [949, 373] on button "Search" at bounding box center [950, 375] width 85 height 28
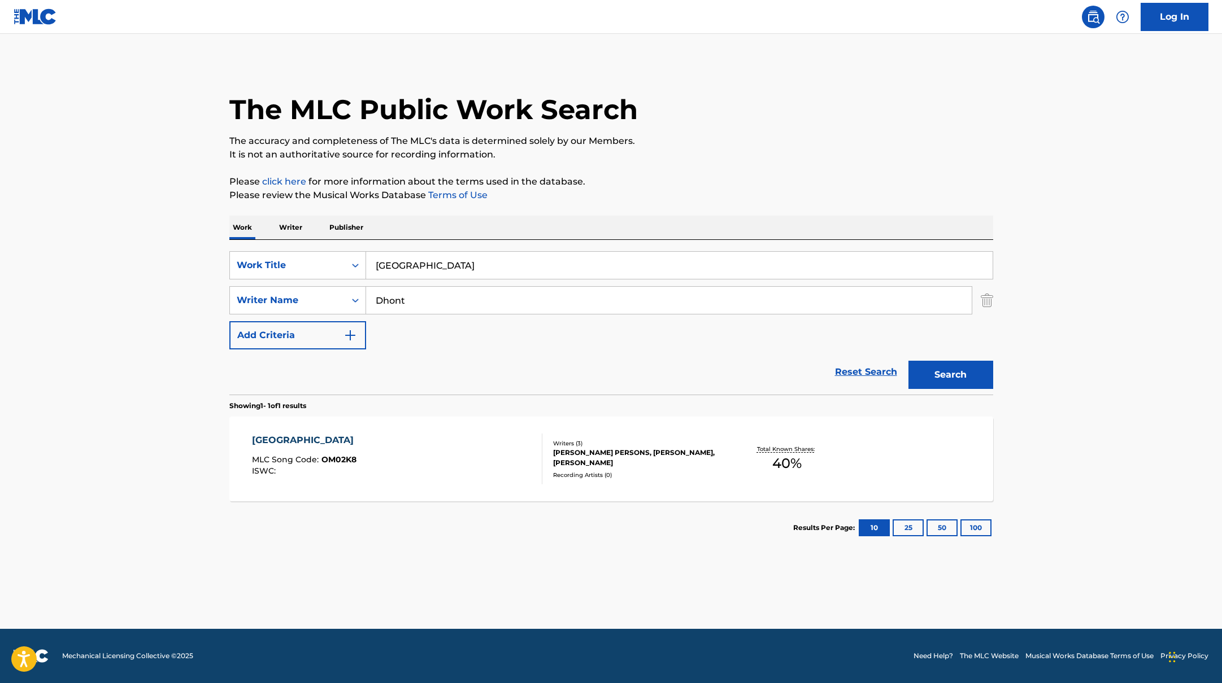
click at [474, 459] on div "OOSTENDE MLC Song Code : OM02K8 ISWC :" at bounding box center [397, 459] width 290 height 51
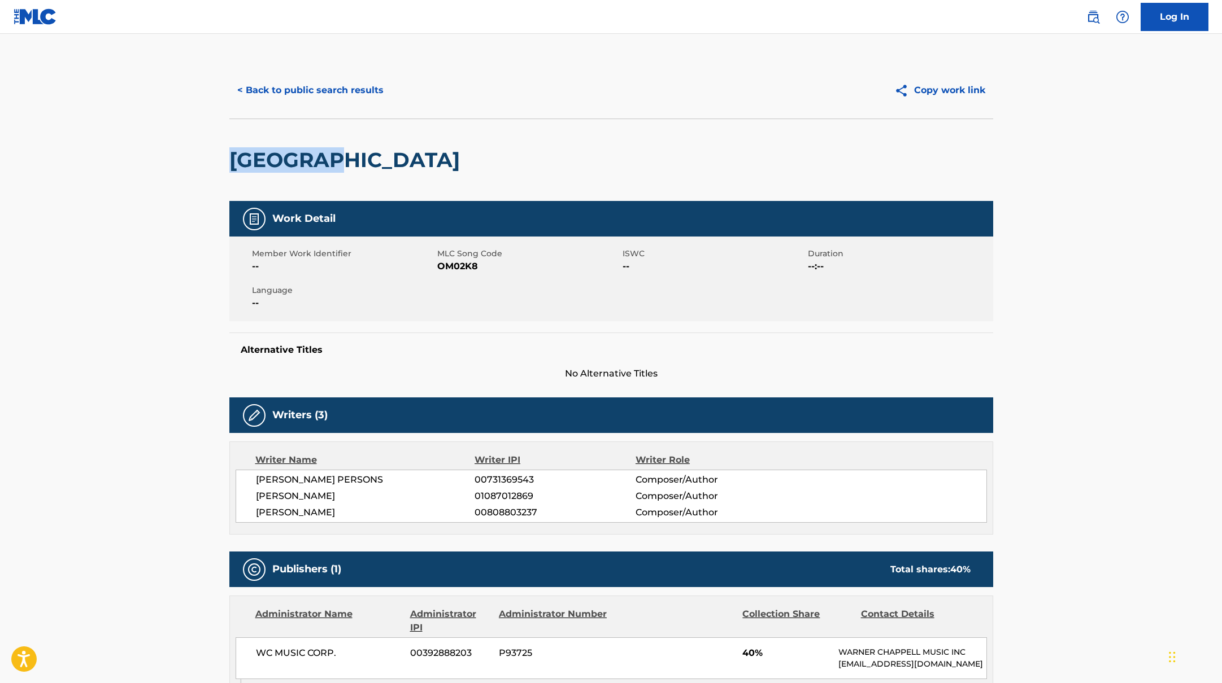
drag, startPoint x: 384, startPoint y: 162, endPoint x: 191, endPoint y: 154, distance: 192.7
click at [191, 154] on main "< Back to public search results Copy work link OOSTENDE Work Detail Member Work…" at bounding box center [611, 446] width 1222 height 825
copy h2 "OOSTENDE"
drag, startPoint x: 436, startPoint y: 266, endPoint x: 498, endPoint y: 266, distance: 62.1
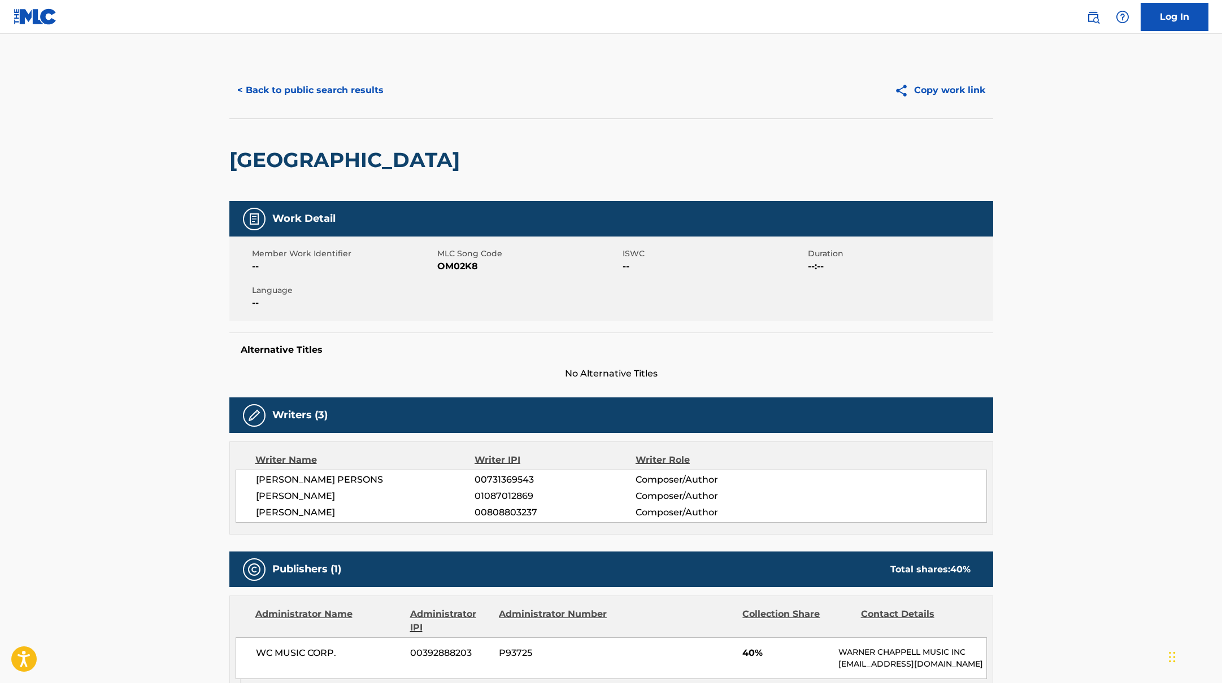
click at [499, 266] on span "OM02K8" at bounding box center [528, 267] width 182 height 14
drag, startPoint x: 478, startPoint y: 268, endPoint x: 437, endPoint y: 268, distance: 40.7
click at [437, 268] on span "OM02K8" at bounding box center [528, 267] width 182 height 14
copy span "OM02K8"
click at [343, 87] on button "< Back to public search results" at bounding box center [310, 90] width 162 height 28
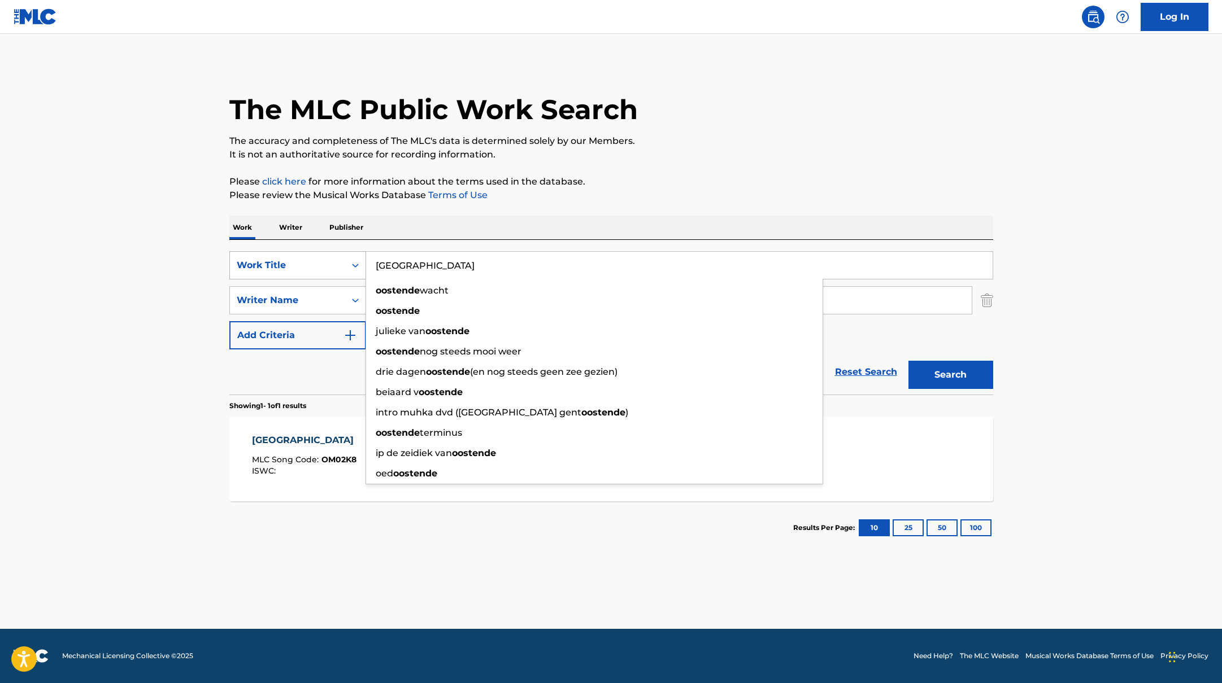
drag, startPoint x: 435, startPoint y: 272, endPoint x: 341, endPoint y: 256, distance: 95.6
click at [341, 256] on div "SearchWithCriteriab335d5b7-5ba0-43a8-9c5d-b3fbe2b10fcf Work Title Oostende oost…" at bounding box center [611, 265] width 764 height 28
paste input "Camill"
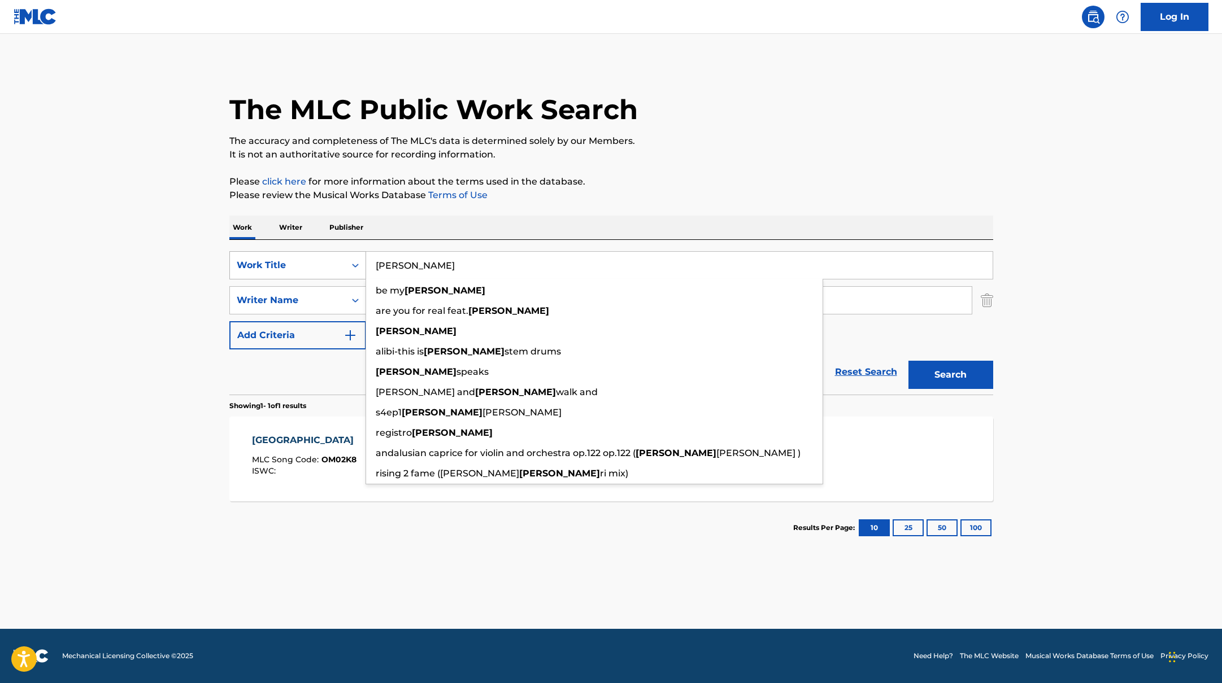
drag, startPoint x: 434, startPoint y: 265, endPoint x: 362, endPoint y: 254, distance: 73.2
click at [362, 254] on div "SearchWithCriteriab335d5b7-5ba0-43a8-9c5d-b3fbe2b10fcf Work Title Camille be my…" at bounding box center [611, 265] width 764 height 28
paste input "De Clown"
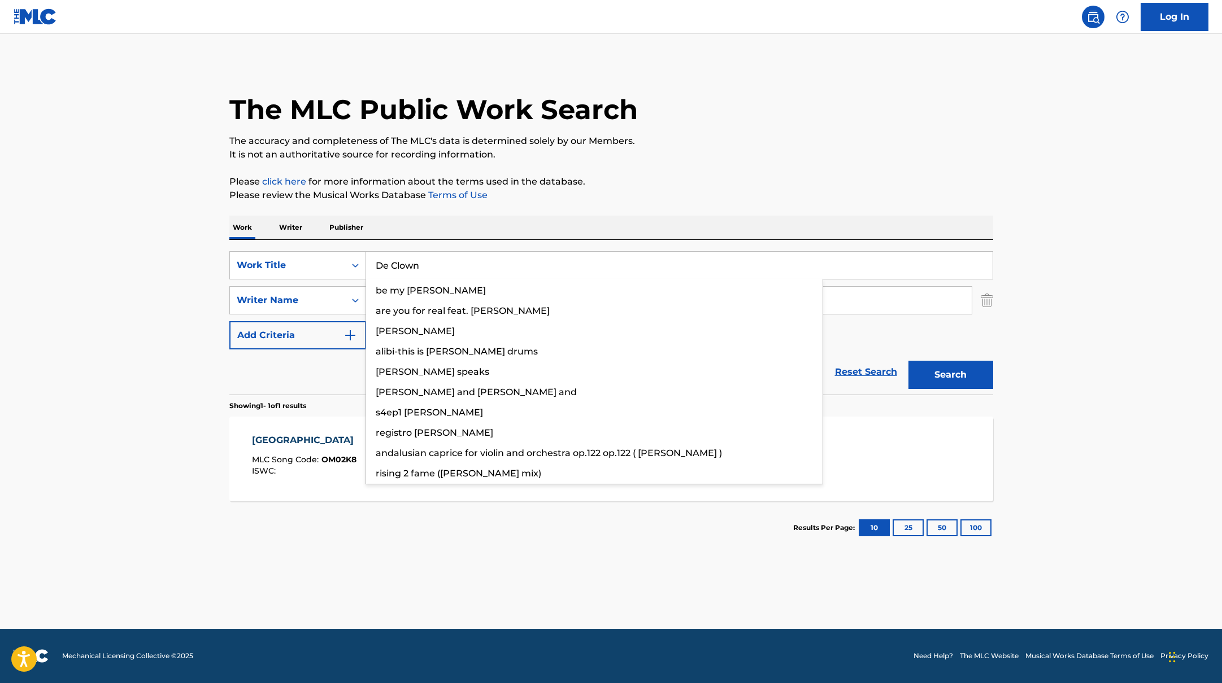
type input "De Clown"
click at [663, 181] on p "Please click here for more information about the terms used in the database." at bounding box center [611, 182] width 764 height 14
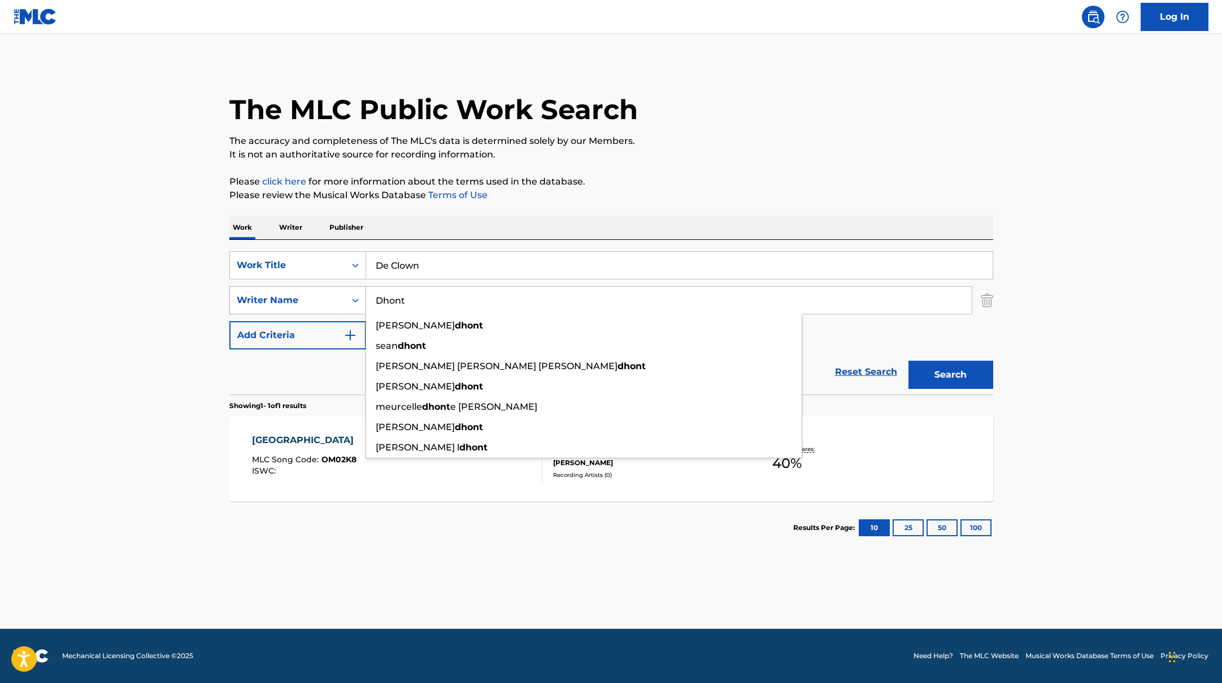
paste input "Kooreneef"
drag, startPoint x: 433, startPoint y: 312, endPoint x: 319, endPoint y: 298, distance: 115.0
click at [320, 297] on div "SearchWithCriteriabc7363e5-3b2b-47d7-9e26-821f073300c3 Writer Name Dhont bram d…" at bounding box center [611, 300] width 764 height 28
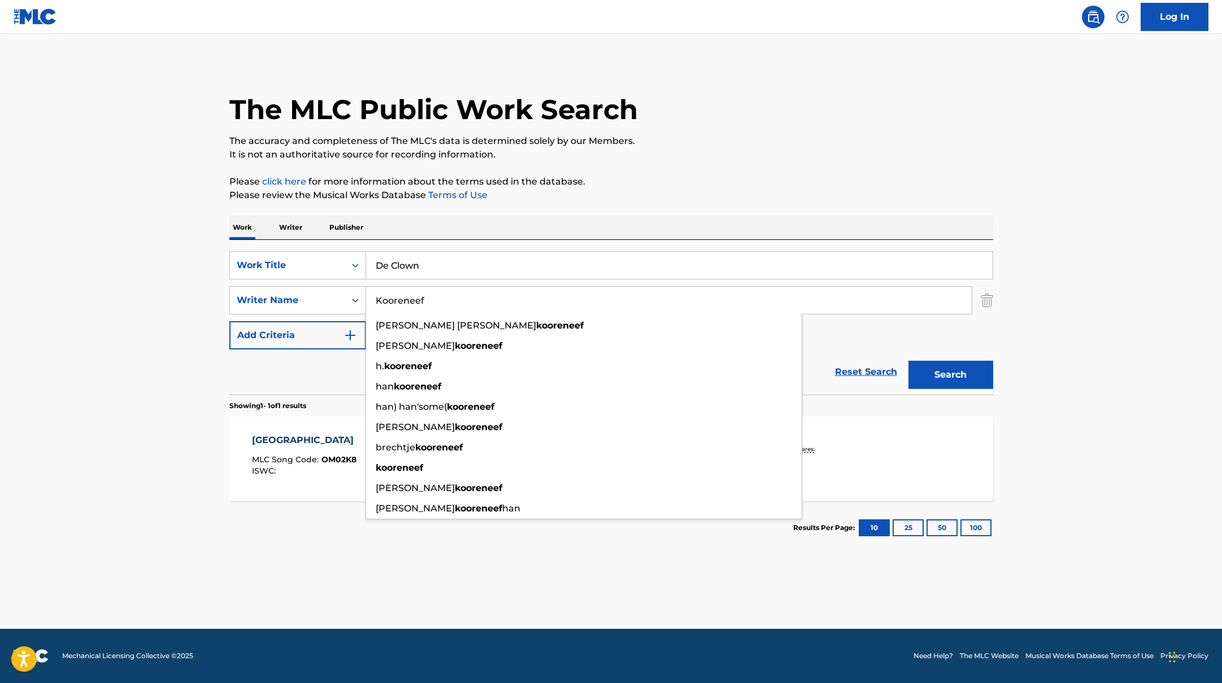
type input "Kooreneef"
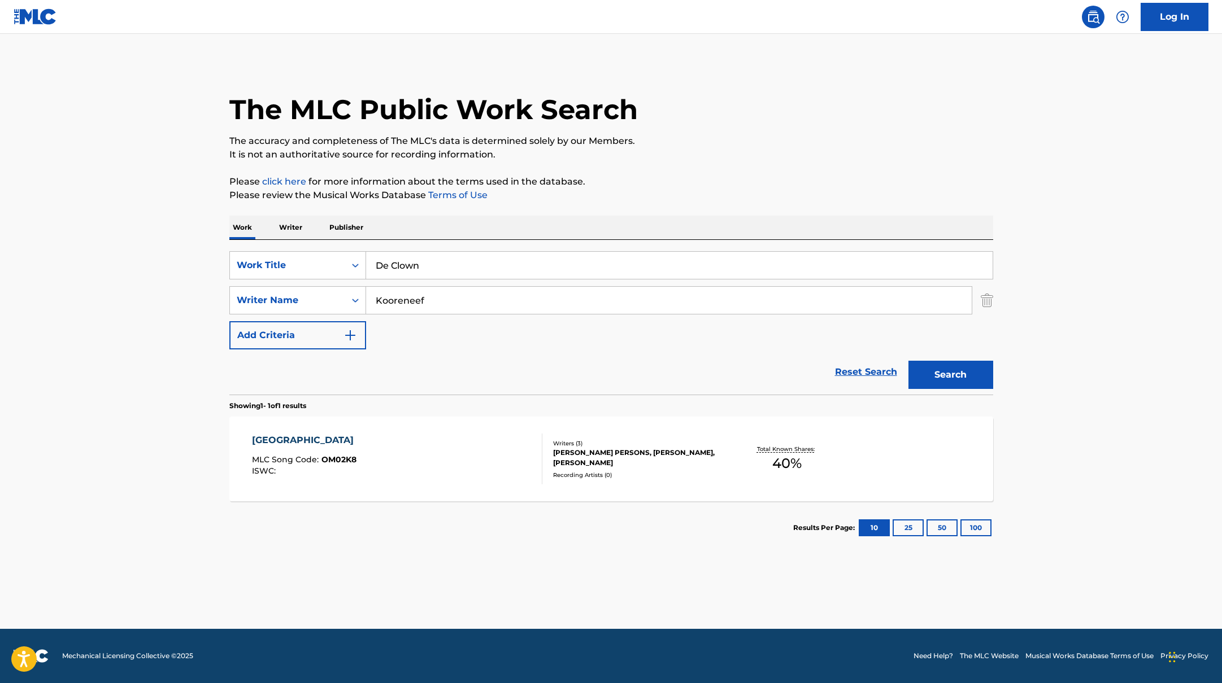
click at [957, 366] on button "Search" at bounding box center [950, 375] width 85 height 28
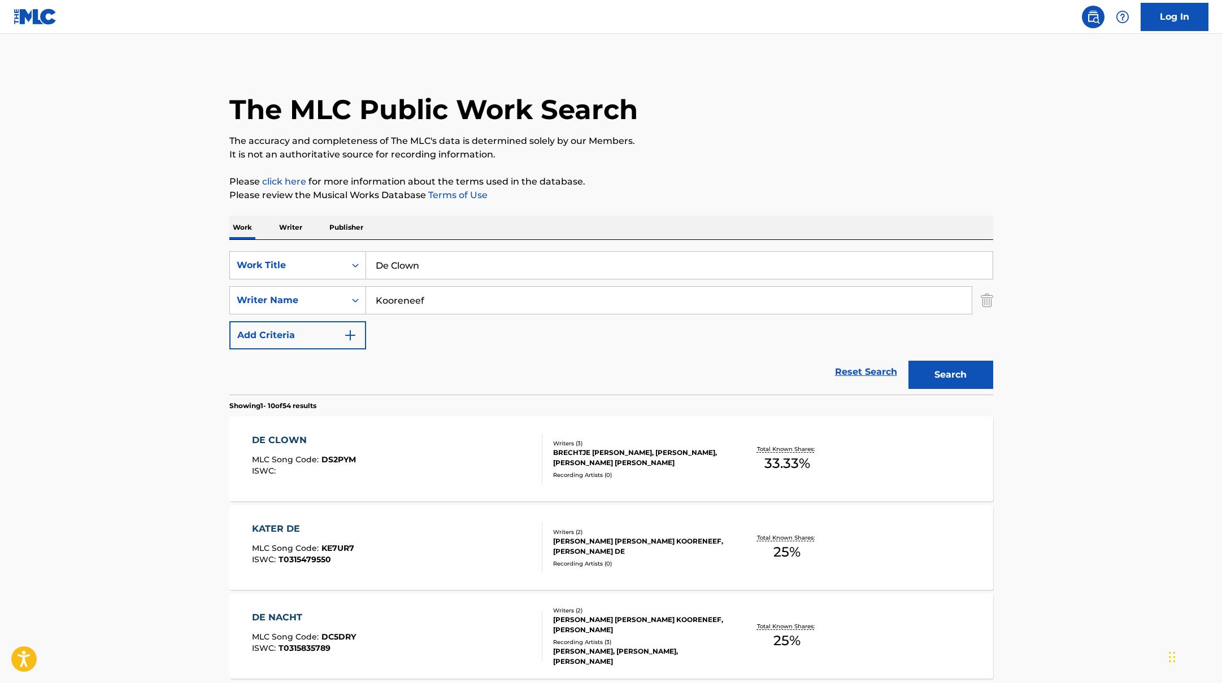
click at [504, 450] on div "DE CLOWN MLC Song Code : DS2PYM ISWC :" at bounding box center [397, 459] width 290 height 51
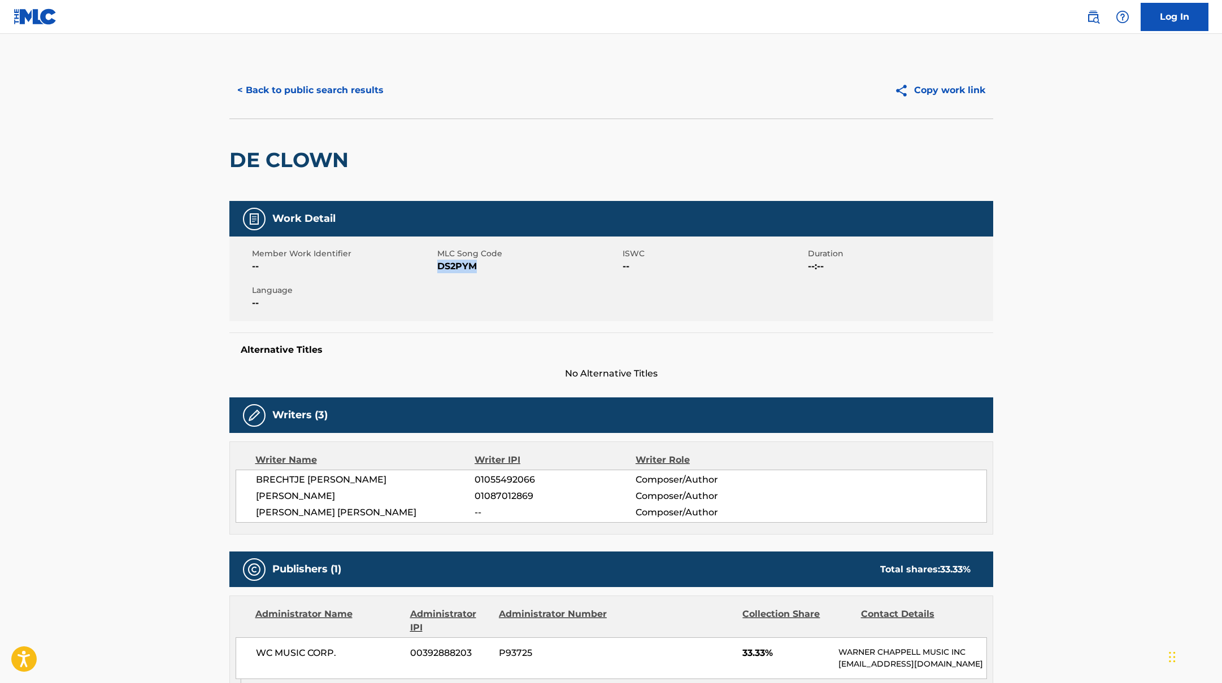
drag, startPoint x: 438, startPoint y: 268, endPoint x: 527, endPoint y: 268, distance: 89.2
click at [527, 268] on span "DS2PYM" at bounding box center [528, 267] width 182 height 14
copy span "DS2PYM"
click at [333, 93] on button "< Back to public search results" at bounding box center [310, 90] width 162 height 28
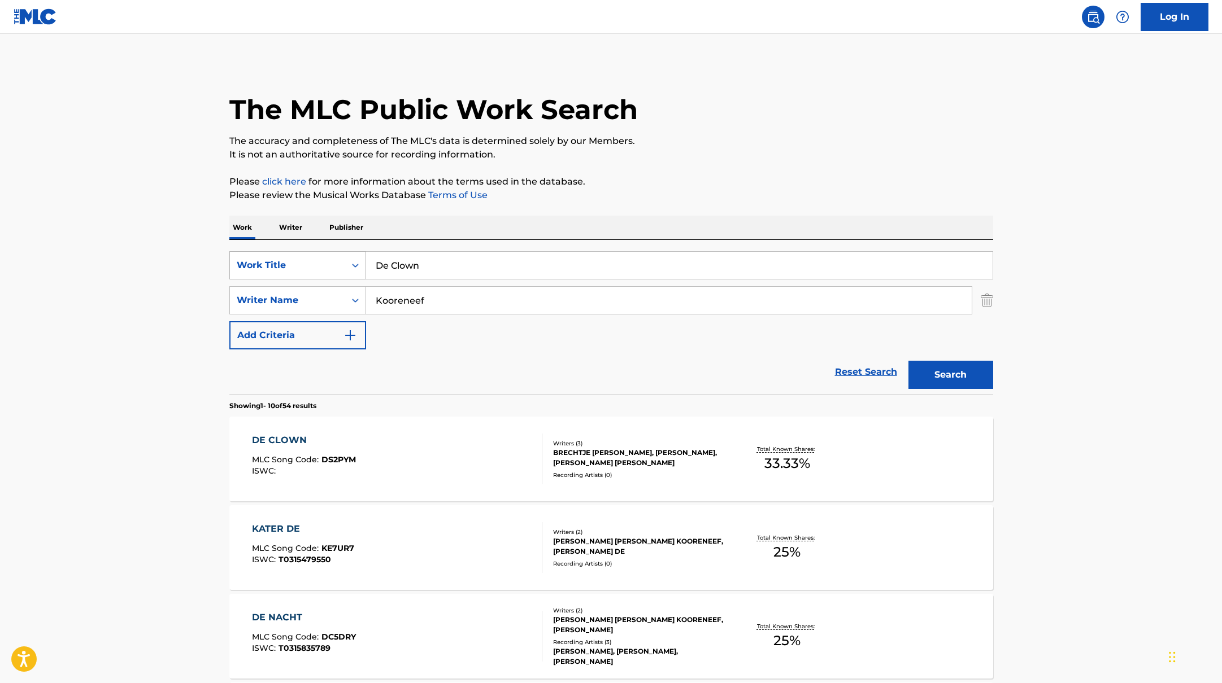
drag, startPoint x: 429, startPoint y: 268, endPoint x: 329, endPoint y: 259, distance: 101.0
click at [329, 259] on div "SearchWithCriteriab335d5b7-5ba0-43a8-9c5d-b3fbe2b10fcf Work Title De Clown" at bounding box center [611, 265] width 764 height 28
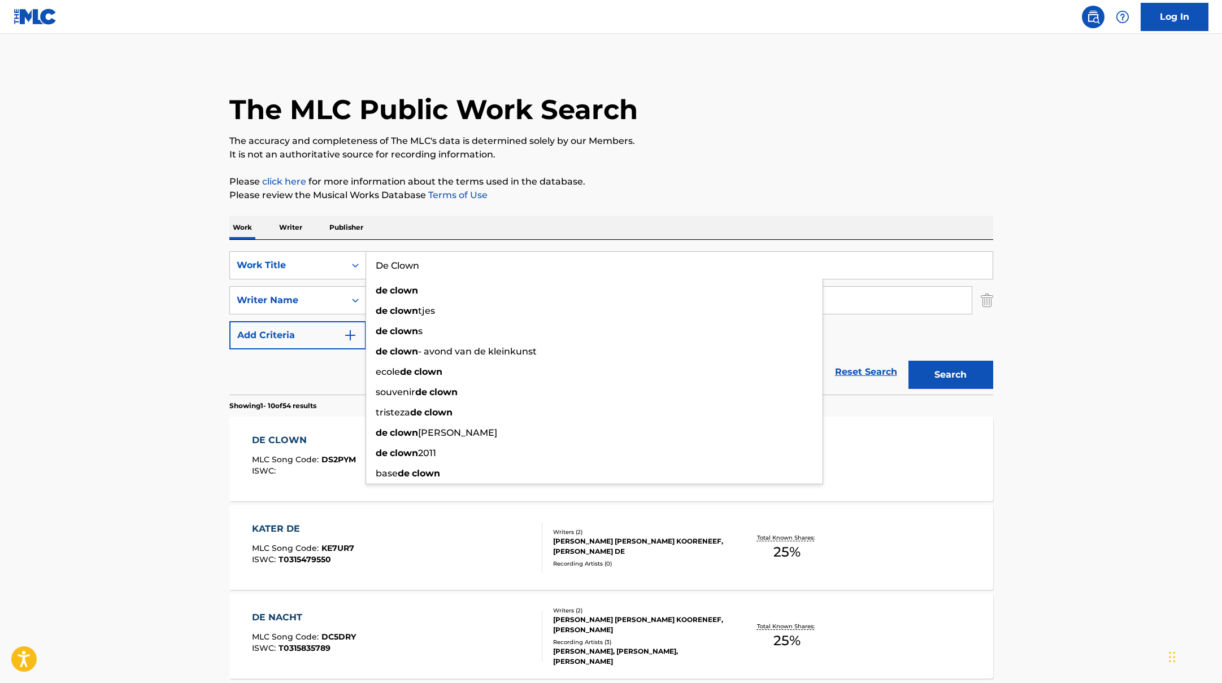
paste input "Freaky"
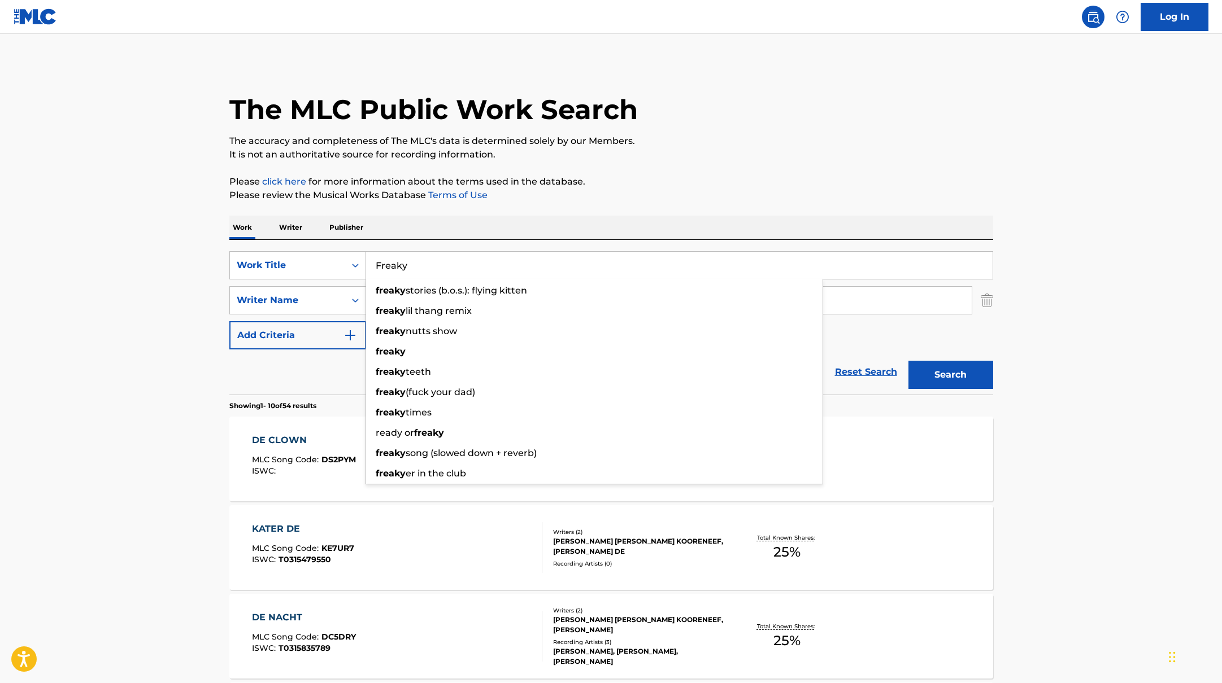
type input "Freaky"
click at [493, 221] on div "Work Writer Publisher" at bounding box center [611, 228] width 764 height 24
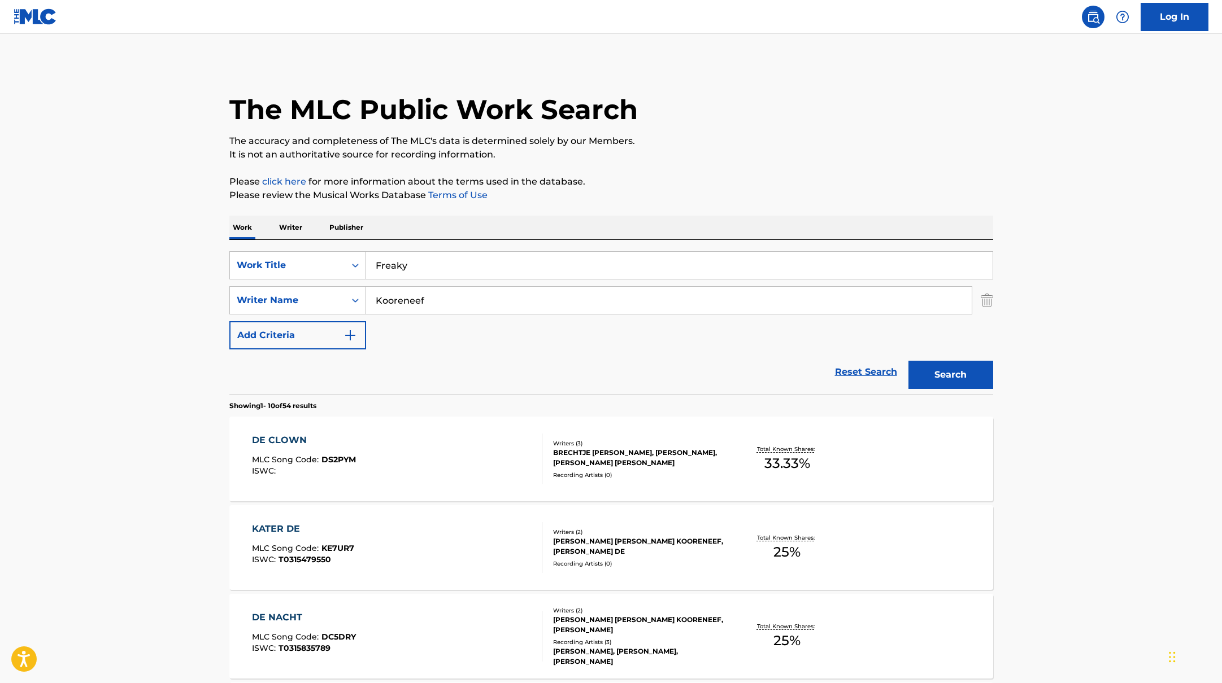
drag, startPoint x: 448, startPoint y: 300, endPoint x: 396, endPoint y: 298, distance: 52.0
click at [396, 298] on input "Kooreneef" at bounding box center [668, 300] width 605 height 27
click at [908, 361] on button "Search" at bounding box center [950, 375] width 85 height 28
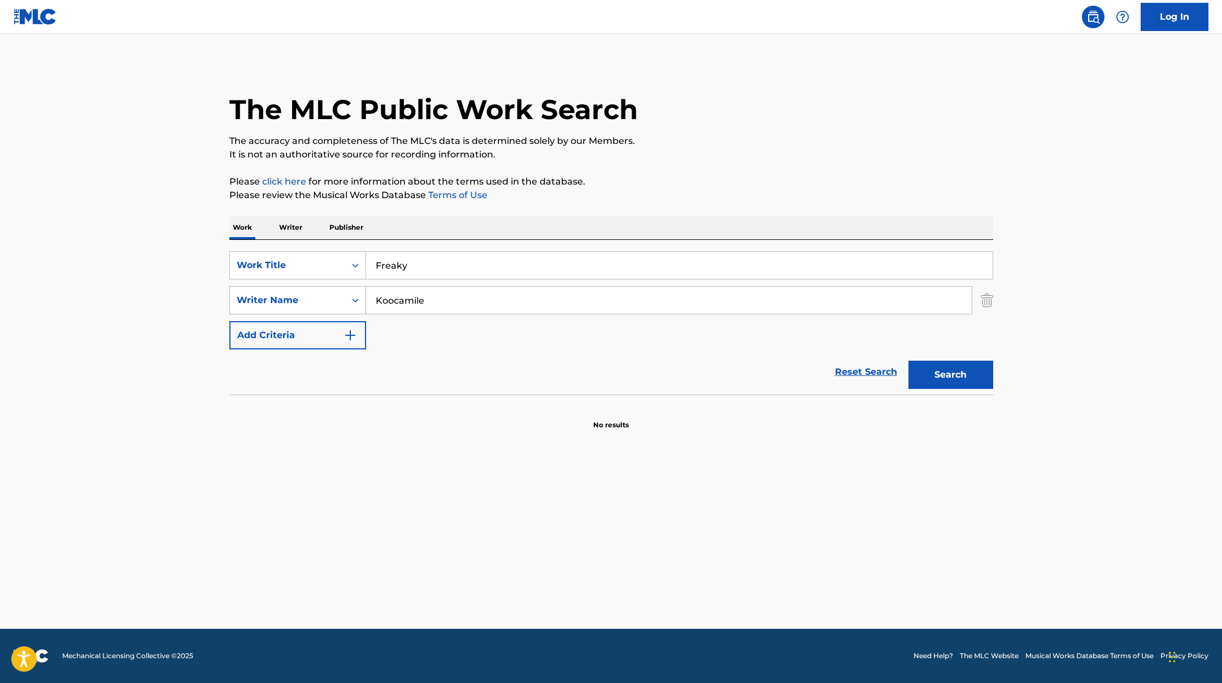
drag, startPoint x: 450, startPoint y: 300, endPoint x: 334, endPoint y: 298, distance: 115.2
click at [334, 298] on div "SearchWithCriteriabc7363e5-3b2b-47d7-9e26-821f073300c3 Writer Name Koocamile" at bounding box center [611, 300] width 764 height 28
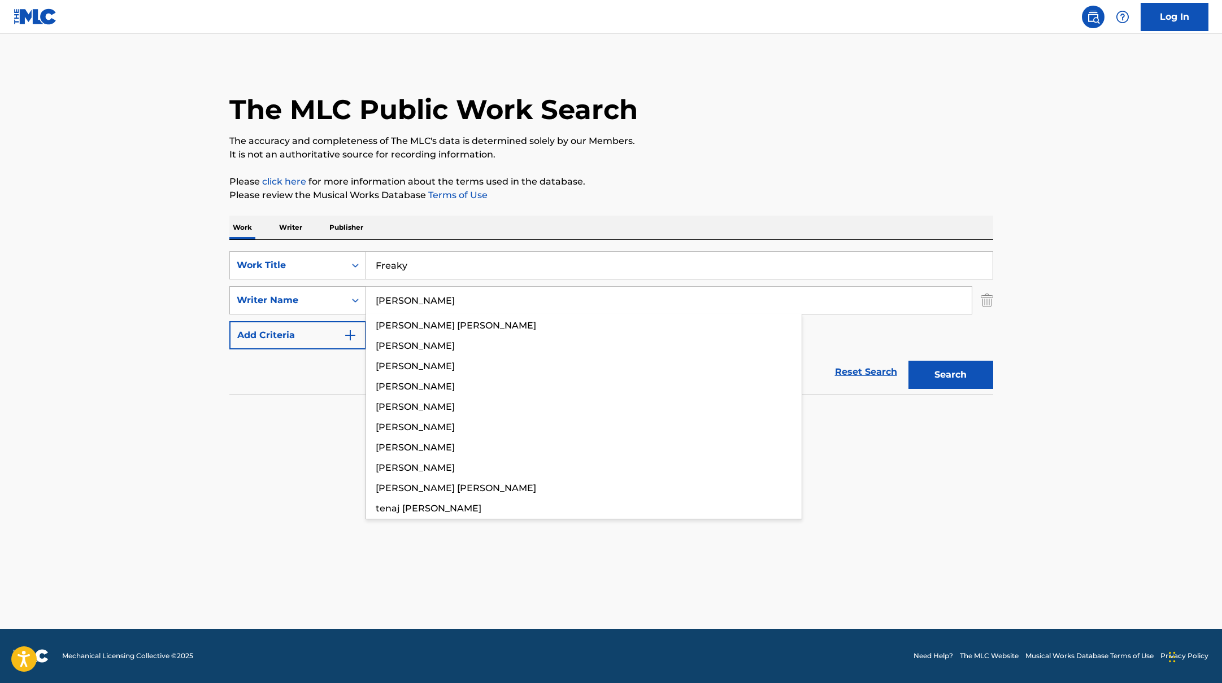
click at [908, 361] on button "Search" at bounding box center [950, 375] width 85 height 28
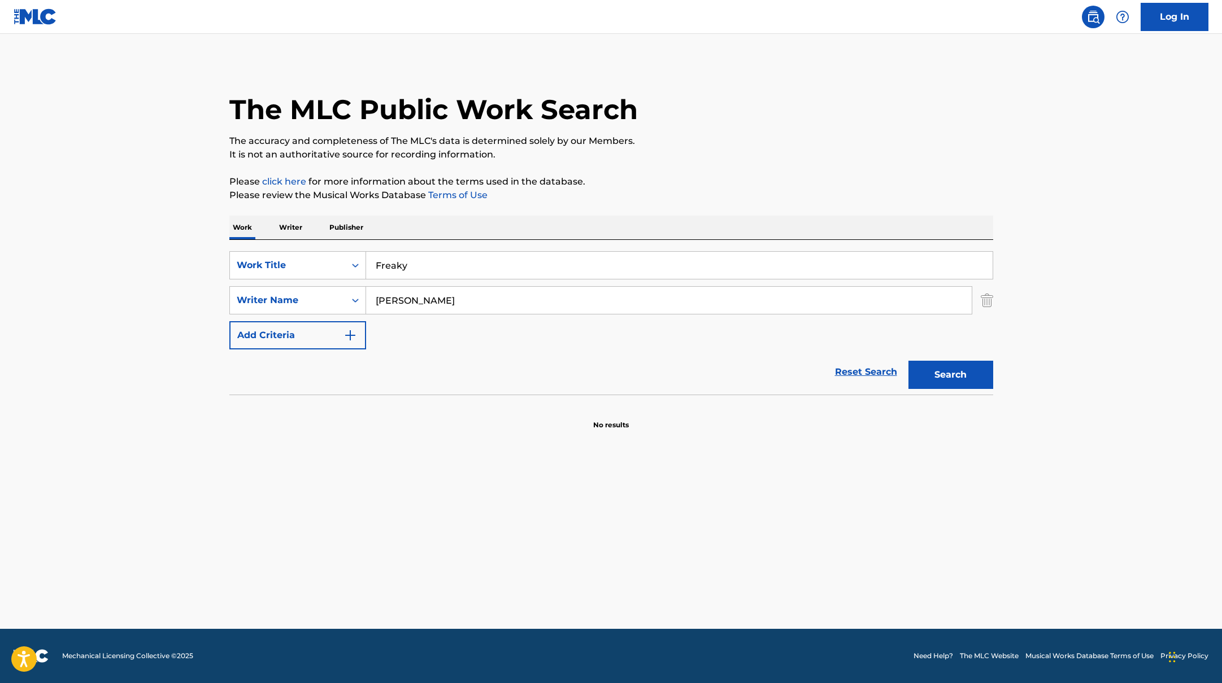
click at [402, 300] on input "camile" at bounding box center [668, 300] width 605 height 27
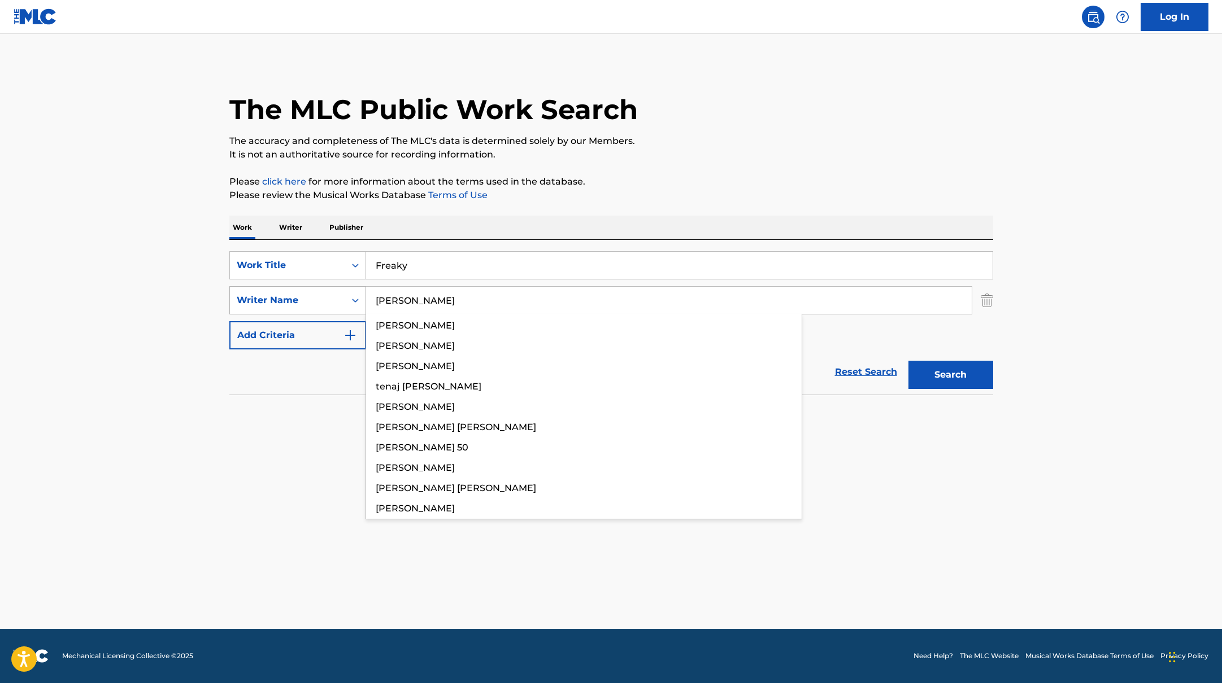
drag, startPoint x: 448, startPoint y: 302, endPoint x: 354, endPoint y: 298, distance: 94.4
click at [354, 298] on div "SearchWithCriteriabc7363e5-3b2b-47d7-9e26-821f073300c3 Writer Name keith camile…" at bounding box center [611, 300] width 764 height 28
type input "camille"
click at [908, 361] on button "Search" at bounding box center [950, 375] width 85 height 28
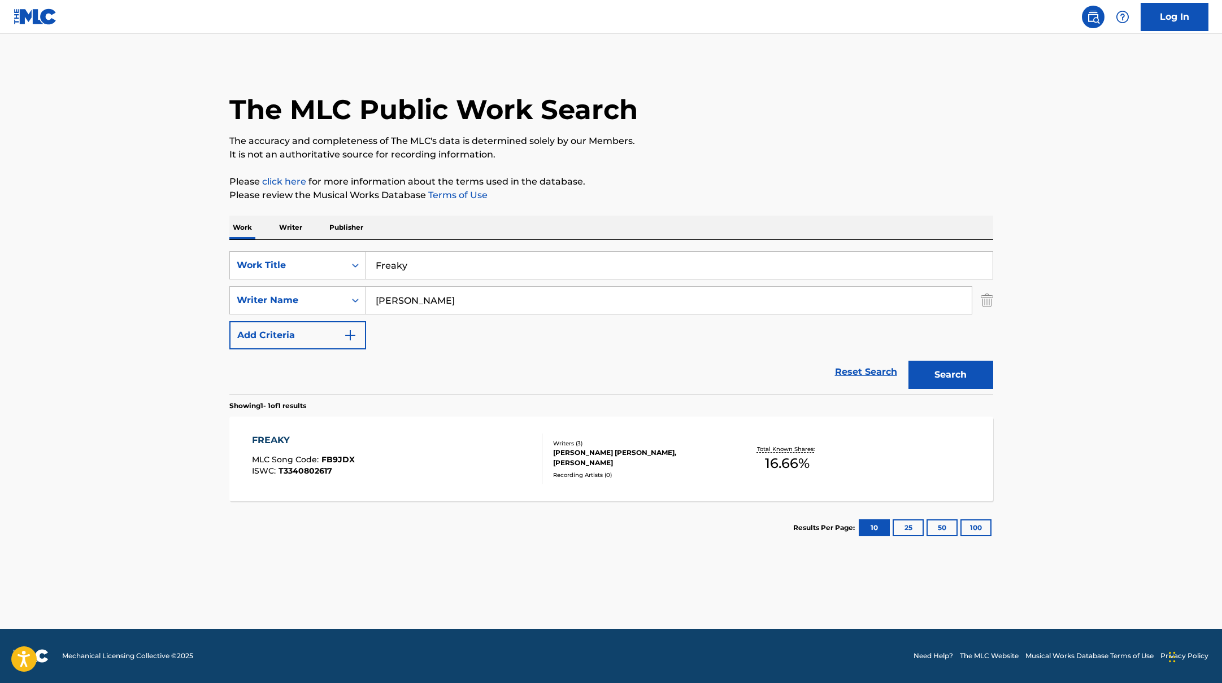
click at [510, 445] on div "FREAKY MLC Song Code : FB9JDX ISWC : T3340802617" at bounding box center [397, 459] width 290 height 51
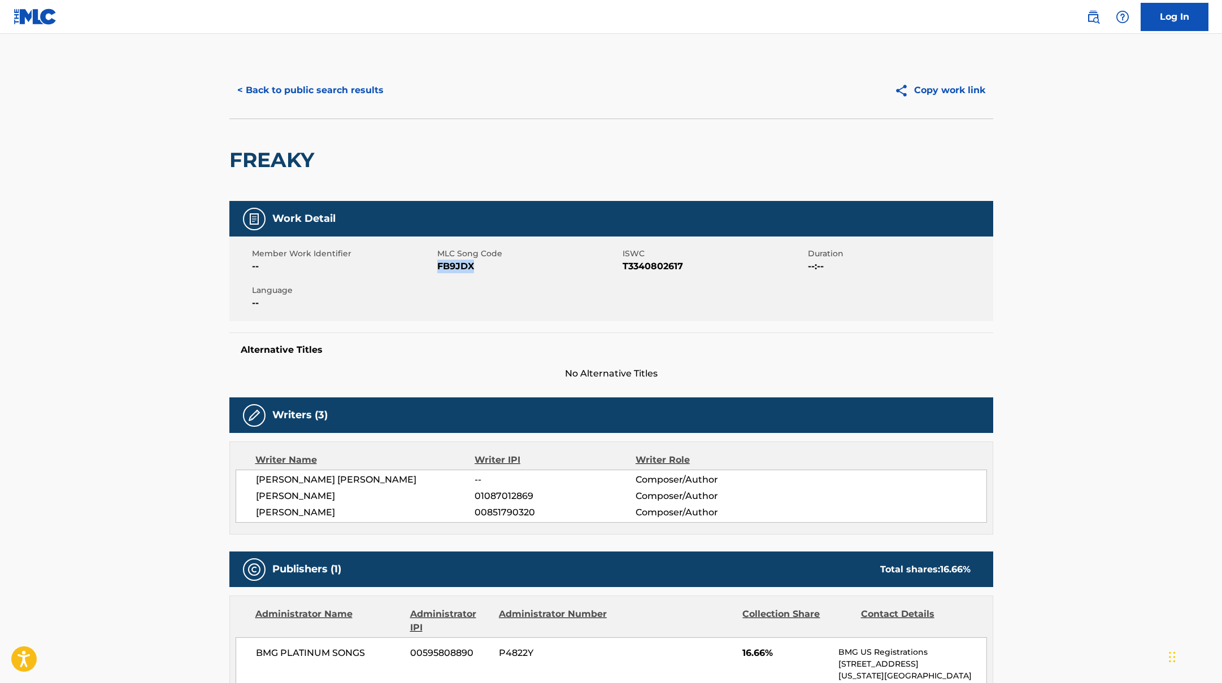
copy span "FB9JDX"
drag, startPoint x: 438, startPoint y: 269, endPoint x: 512, endPoint y: 269, distance: 74.6
click at [512, 269] on span "FB9JDX" at bounding box center [528, 267] width 182 height 14
click at [350, 86] on button "< Back to public search results" at bounding box center [310, 90] width 162 height 28
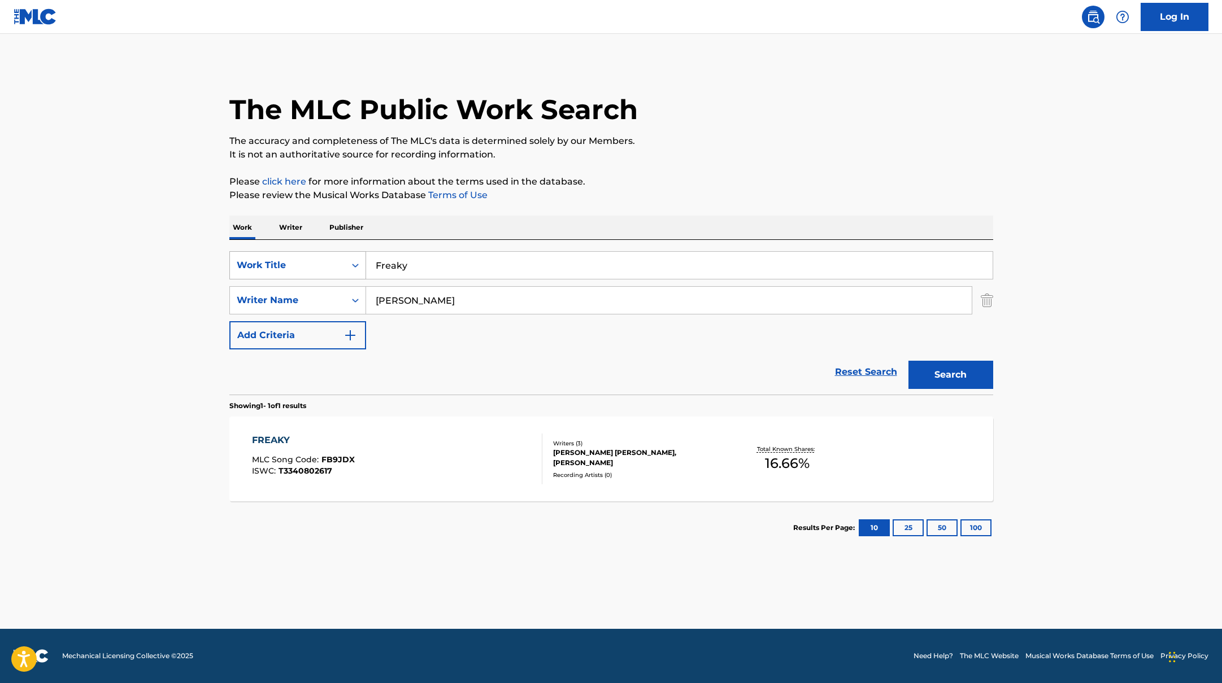
drag, startPoint x: 426, startPoint y: 267, endPoint x: 356, endPoint y: 255, distance: 70.5
click at [356, 255] on div "SearchWithCriteriab335d5b7-5ba0-43a8-9c5d-b3fbe2b10fcf Work Title Freaky" at bounding box center [611, 265] width 764 height 28
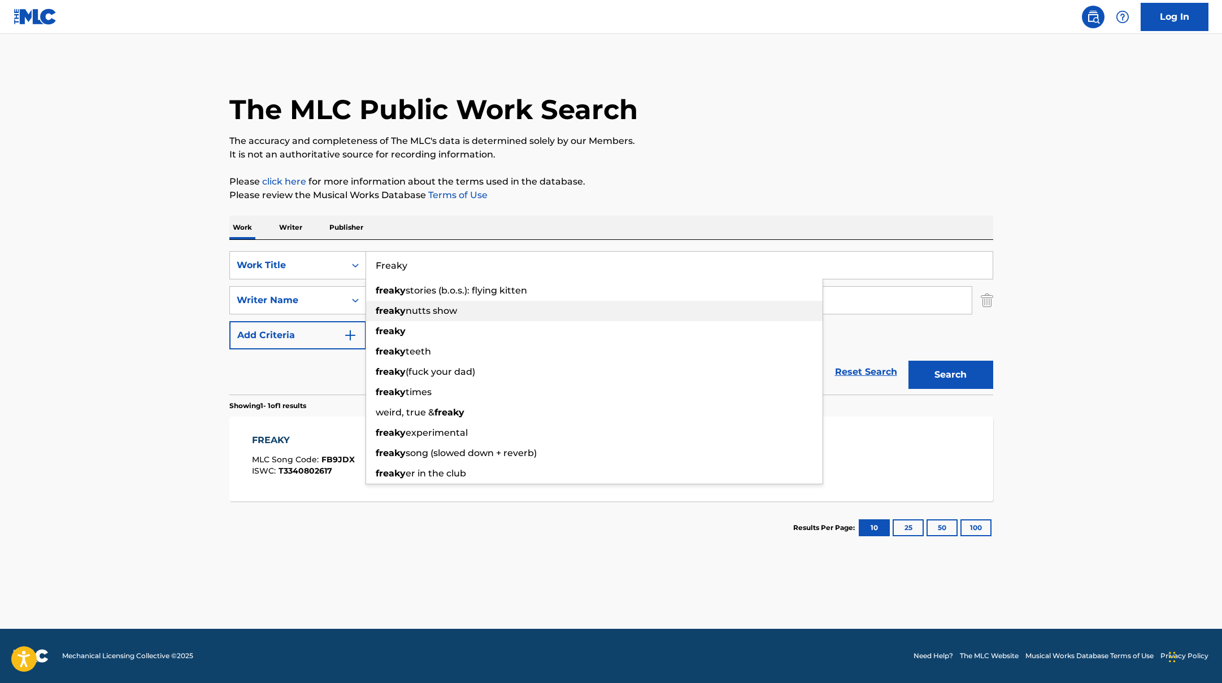
paste input "Hasta La Vista"
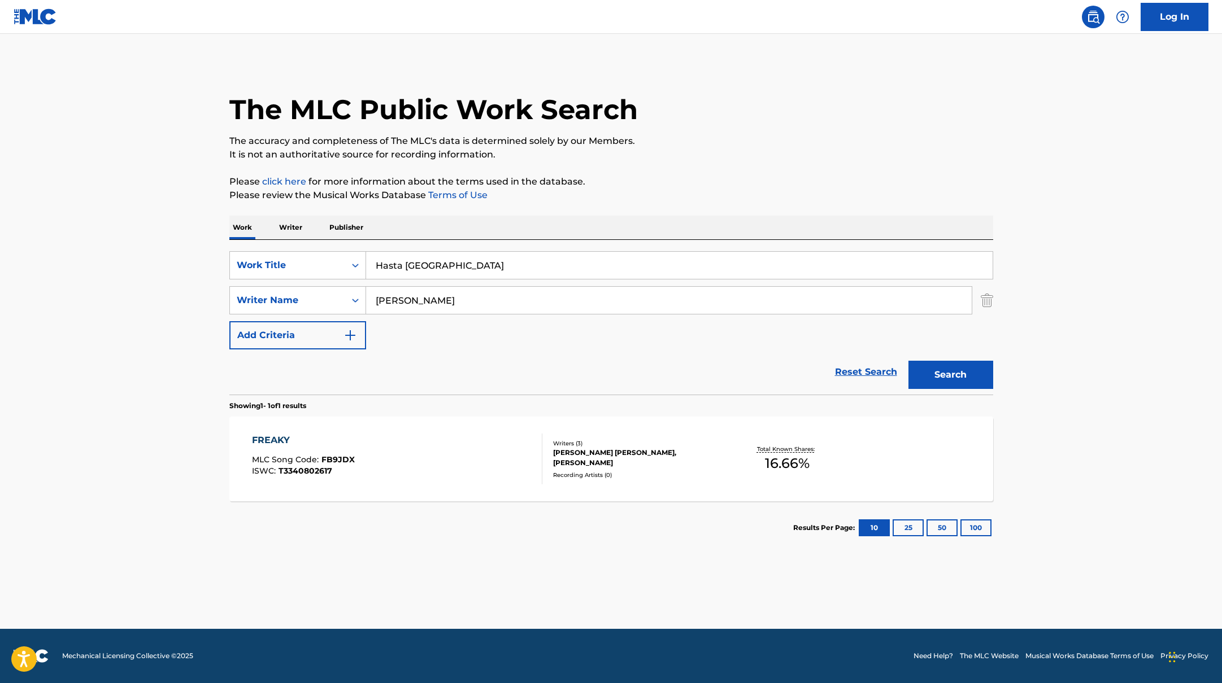
click at [694, 197] on p "Please review the Musical Works Database Terms of Use" at bounding box center [611, 196] width 764 height 14
click at [952, 376] on button "Search" at bounding box center [950, 375] width 85 height 28
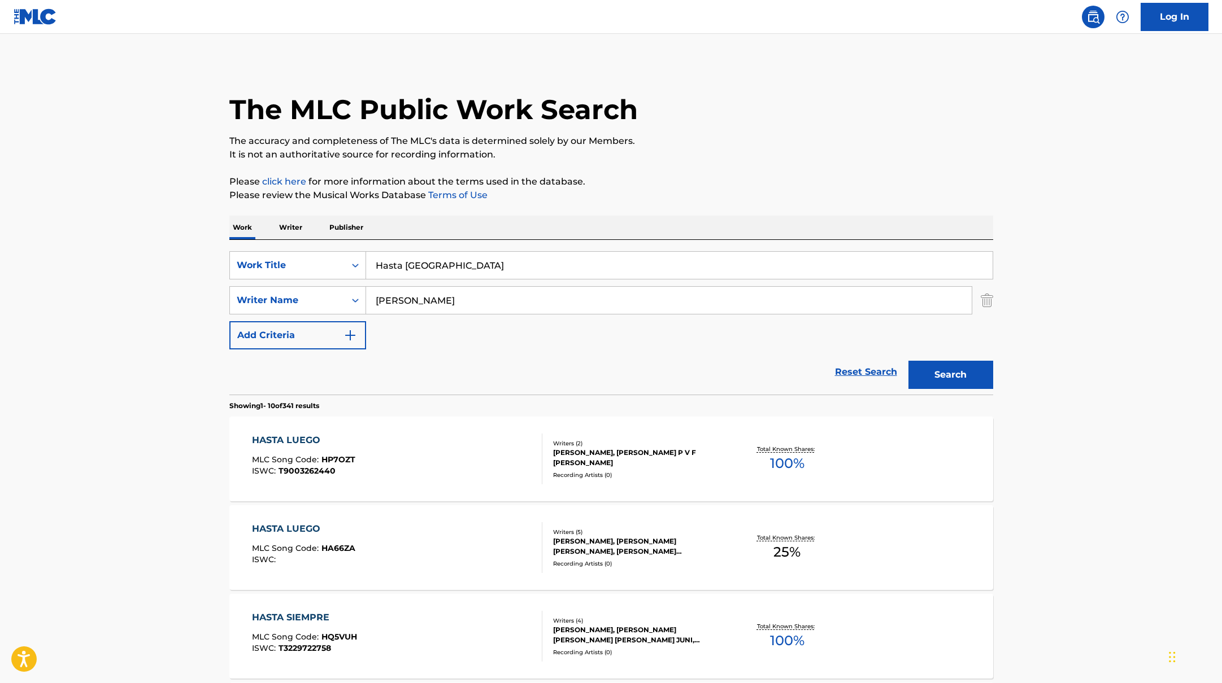
click at [461, 280] on div "SearchWithCriteriab335d5b7-5ba0-43a8-9c5d-b3fbe2b10fcf Work Title Hasta La Vist…" at bounding box center [611, 300] width 764 height 98
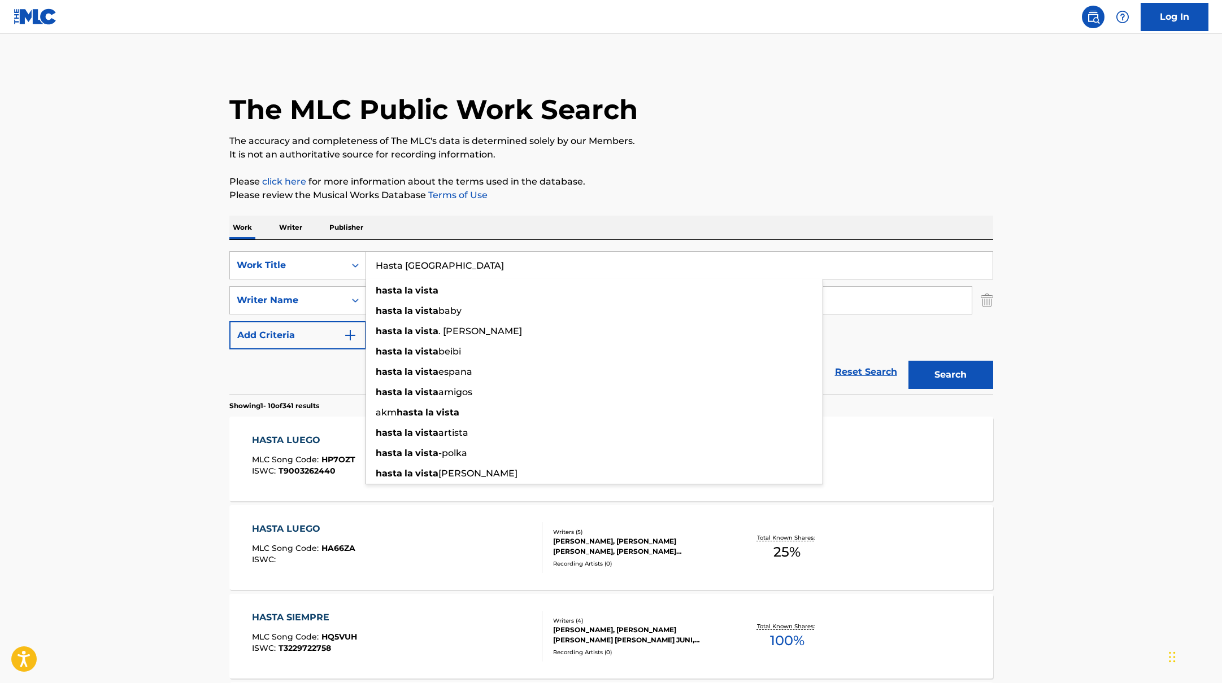
paste input "Ingewikkeld"
drag, startPoint x: 463, startPoint y: 269, endPoint x: 373, endPoint y: 260, distance: 89.6
click at [323, 269] on div "SearchWithCriteriab335d5b7-5ba0-43a8-9c5d-b3fbe2b10fcf Work Title Hasta La Vist…" at bounding box center [611, 265] width 764 height 28
type input "Ingewikkeld"
click at [681, 183] on p "Please click here for more information about the terms used in the database." at bounding box center [611, 182] width 764 height 14
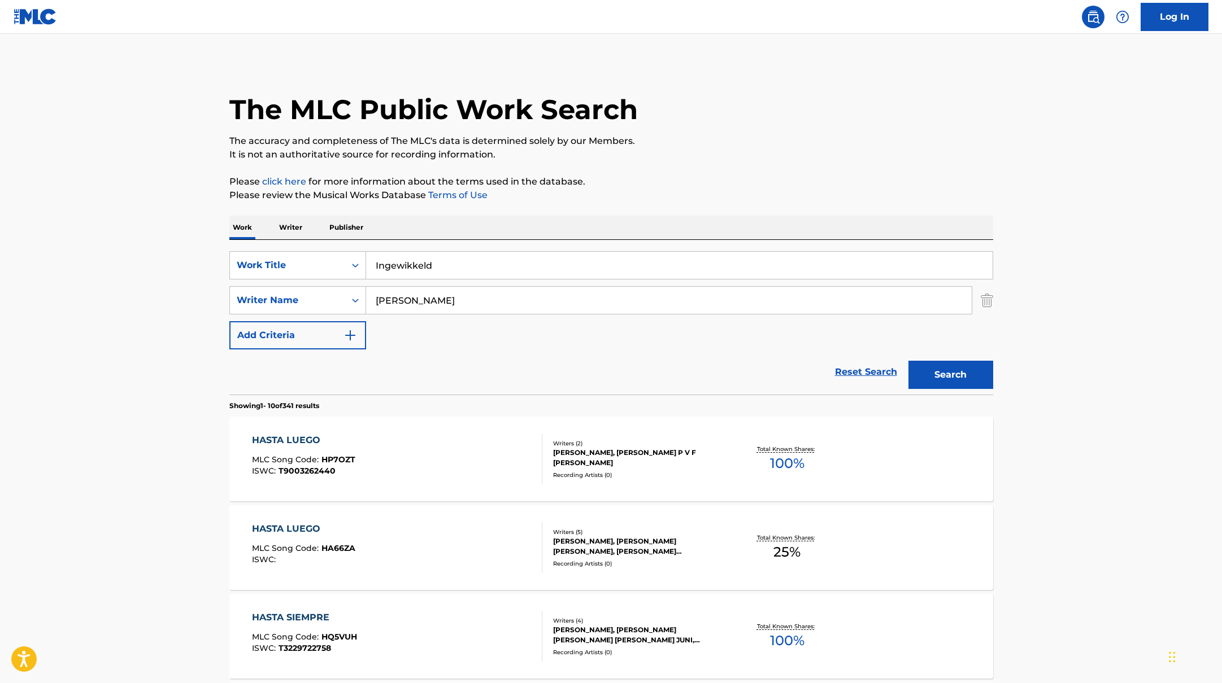
click at [939, 364] on button "Search" at bounding box center [950, 375] width 85 height 28
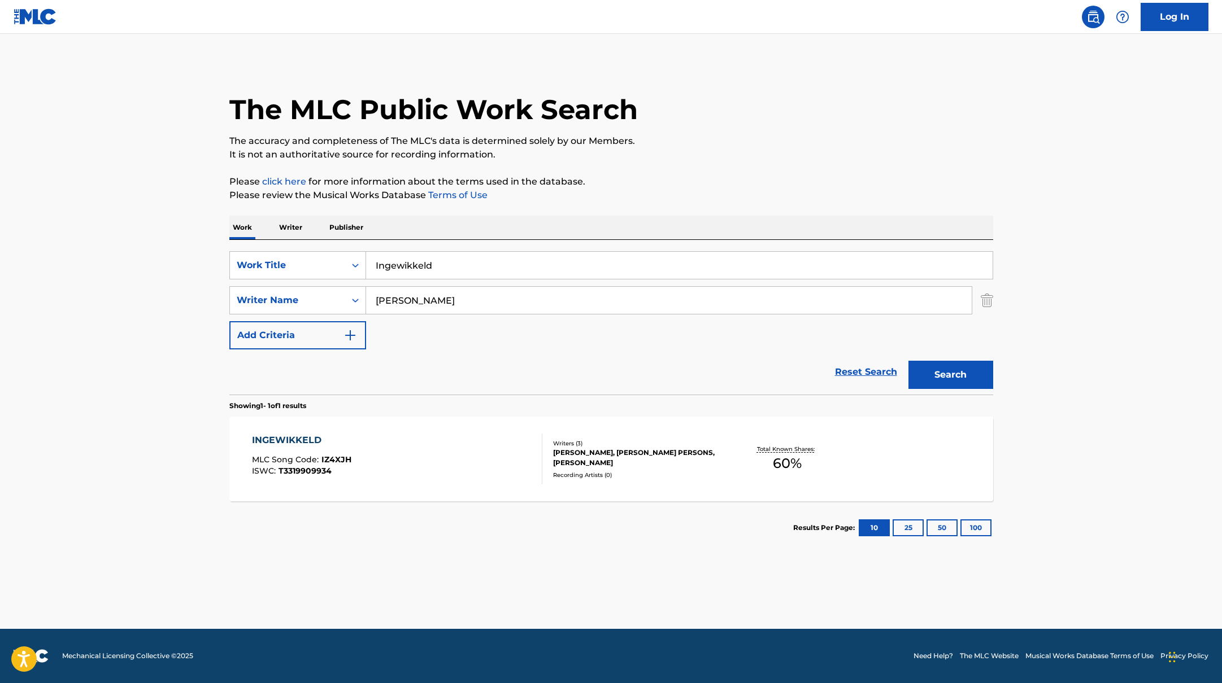
click at [495, 459] on div "INGEWIKKELD MLC Song Code : IZ4XJH ISWC : T3319909934" at bounding box center [397, 459] width 290 height 51
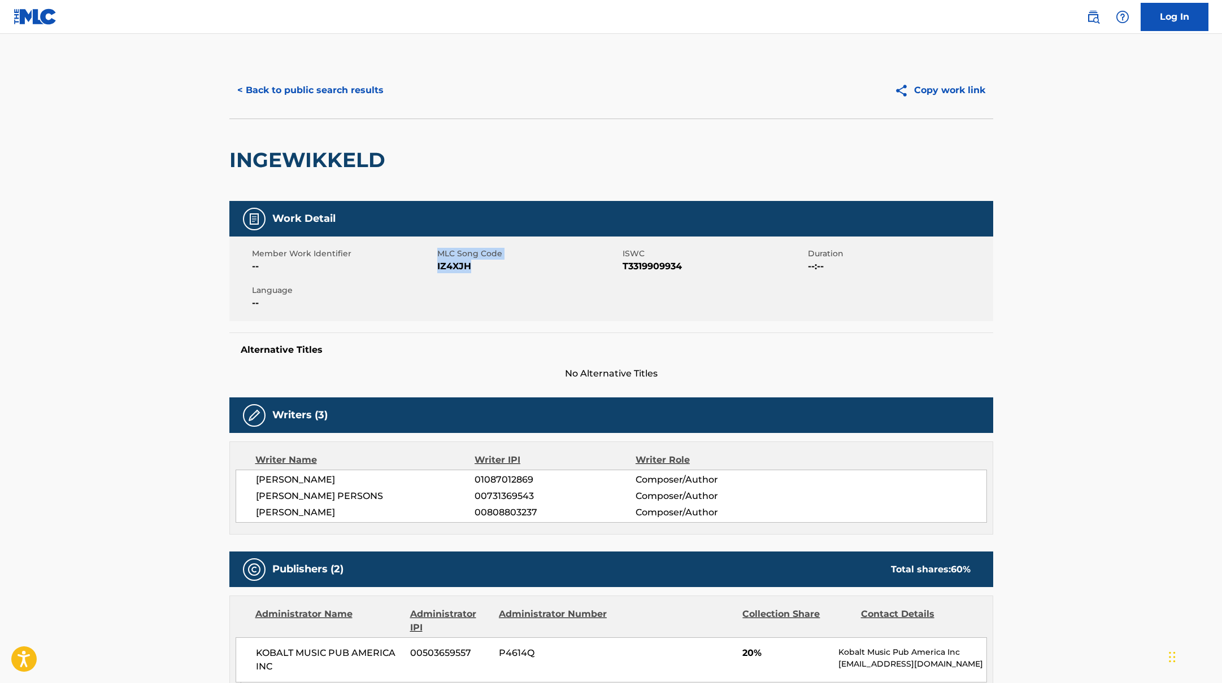
drag, startPoint x: 435, startPoint y: 267, endPoint x: 476, endPoint y: 267, distance: 40.7
click at [476, 267] on div "Member Work Identifier -- MLC Song Code IZ4XJH ISWC T3319909934 Duration --:-- …" at bounding box center [611, 279] width 764 height 85
click at [476, 267] on span "IZ4XJH" at bounding box center [528, 267] width 182 height 14
drag, startPoint x: 474, startPoint y: 267, endPoint x: 438, endPoint y: 267, distance: 36.7
click at [438, 267] on span "IZ4XJH" at bounding box center [528, 267] width 182 height 14
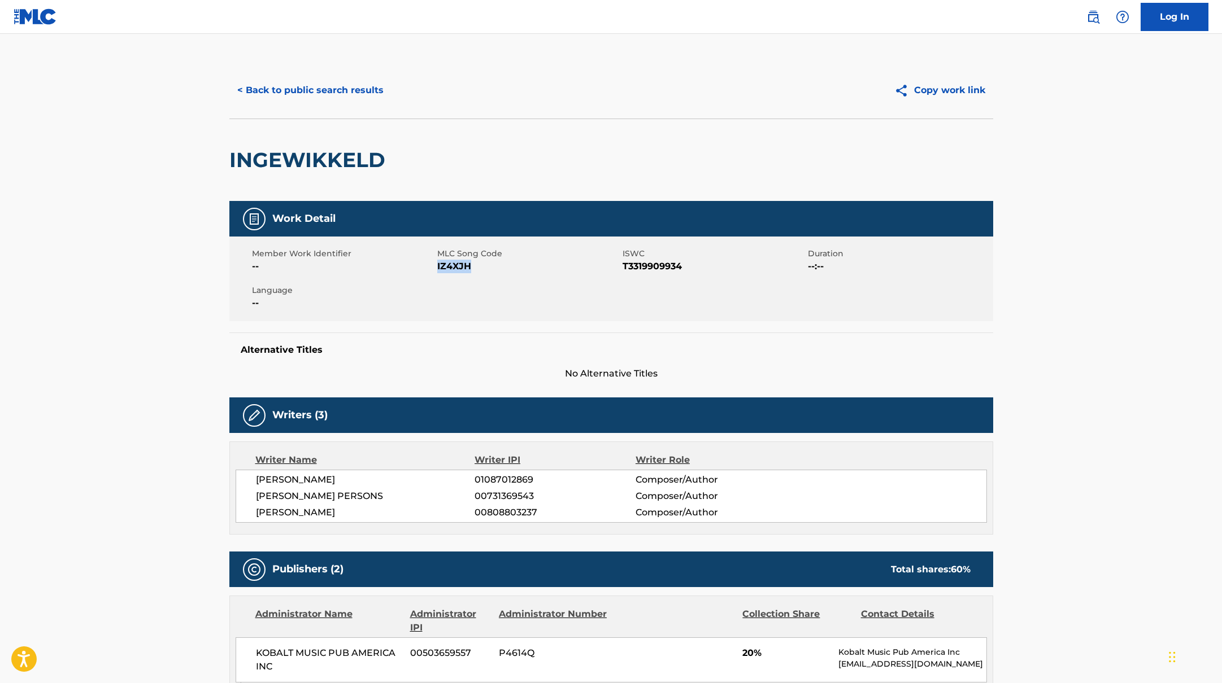
copy span "IZ4XJH"
click at [359, 91] on button "< Back to public search results" at bounding box center [310, 90] width 162 height 28
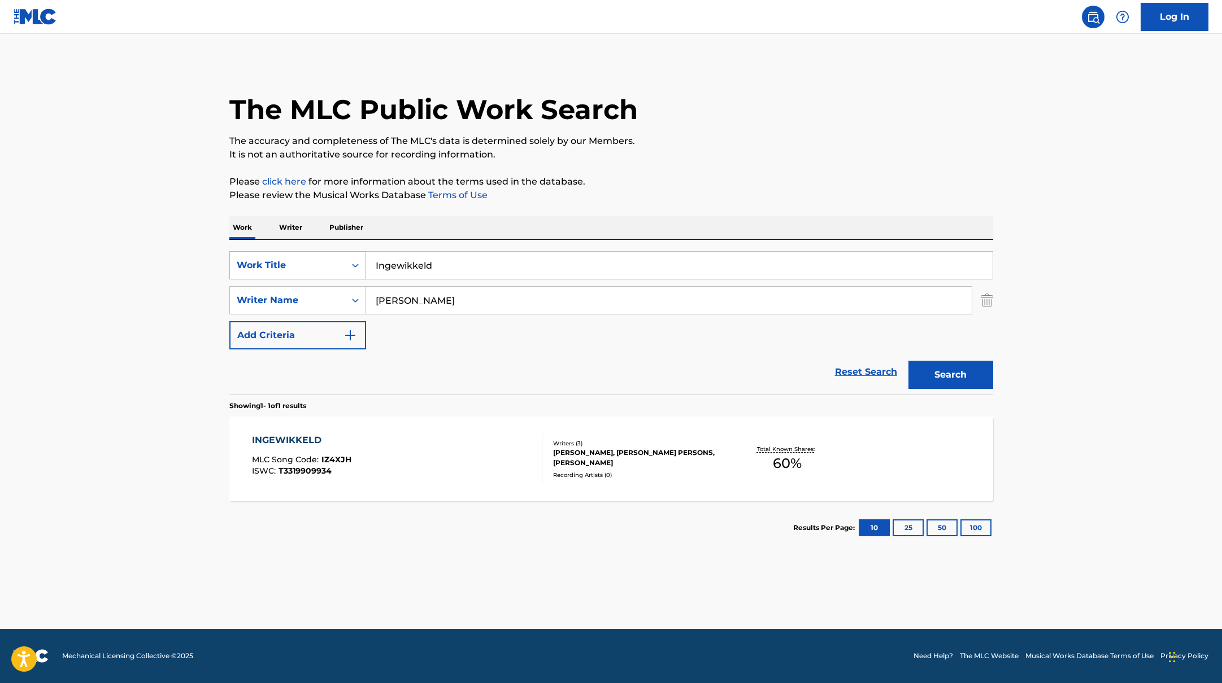
drag, startPoint x: 441, startPoint y: 262, endPoint x: 352, endPoint y: 256, distance: 88.3
click at [352, 256] on div "SearchWithCriteriab335d5b7-5ba0-43a8-9c5d-b3fbe2b10fcf Work Title Ingewikkeld" at bounding box center [611, 265] width 764 height 28
paste input "k Werk Eraan"
type input "Ik Werk Eraan"
click at [638, 178] on p "Please click here for more information about the terms used in the database." at bounding box center [611, 182] width 764 height 14
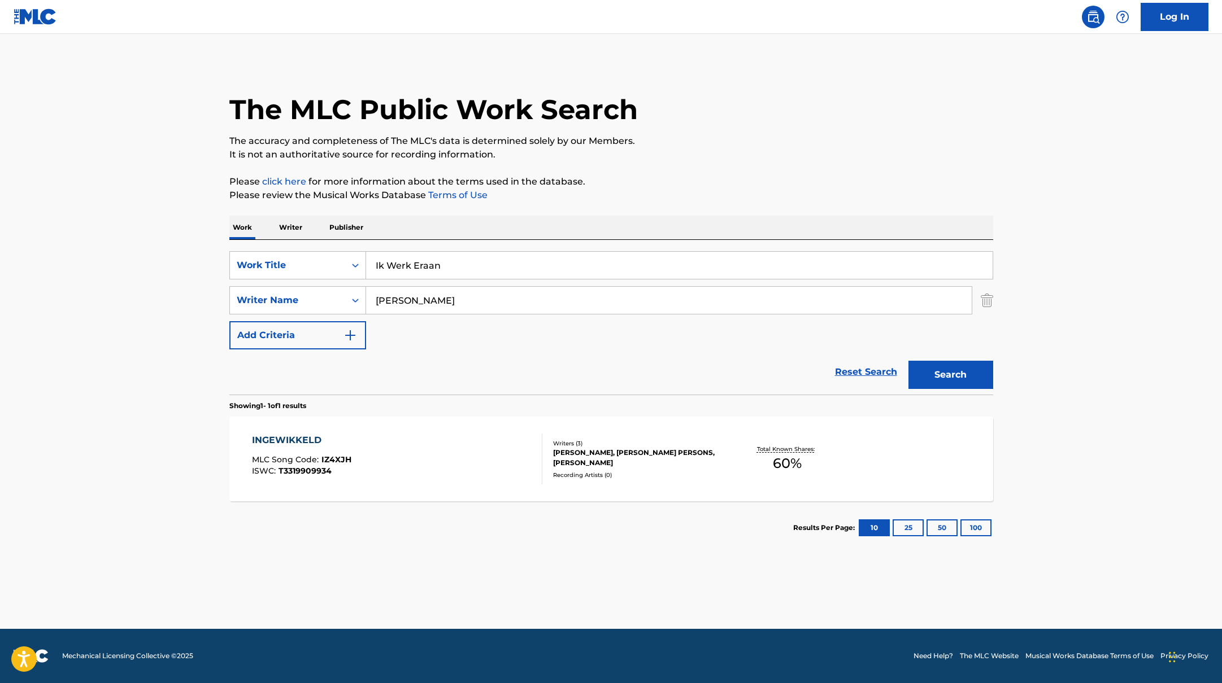
click at [939, 385] on button "Search" at bounding box center [950, 375] width 85 height 28
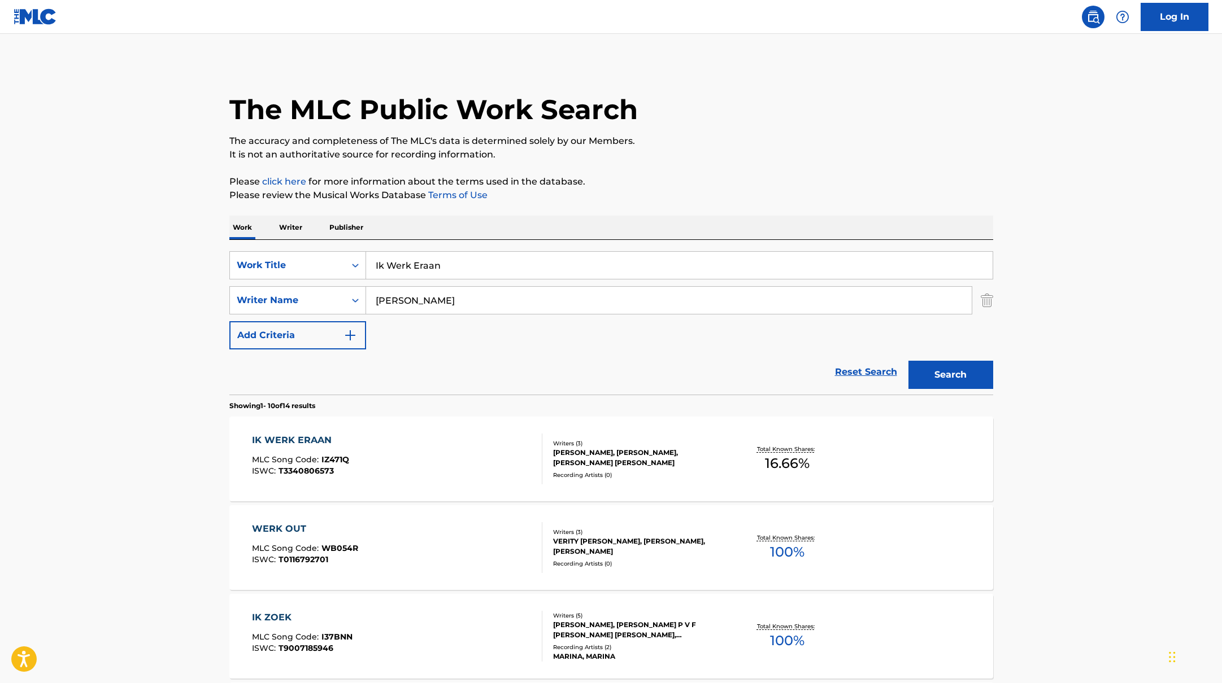
click at [467, 453] on div "IK WERK ERAAN MLC Song Code : IZ471Q ISWC : T3340806573" at bounding box center [397, 459] width 290 height 51
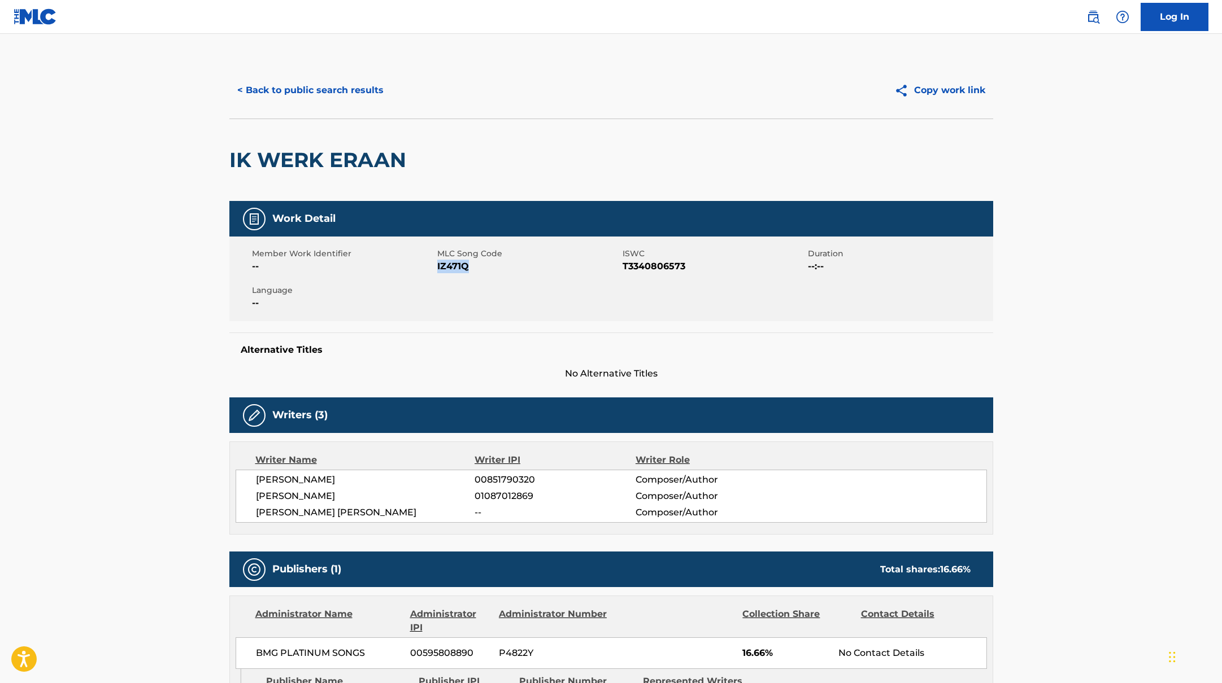
drag, startPoint x: 437, startPoint y: 267, endPoint x: 496, endPoint y: 268, distance: 59.3
click at [496, 268] on span "IZ471Q" at bounding box center [528, 267] width 182 height 14
copy span "IZ471Q"
click at [366, 89] on button "< Back to public search results" at bounding box center [310, 90] width 162 height 28
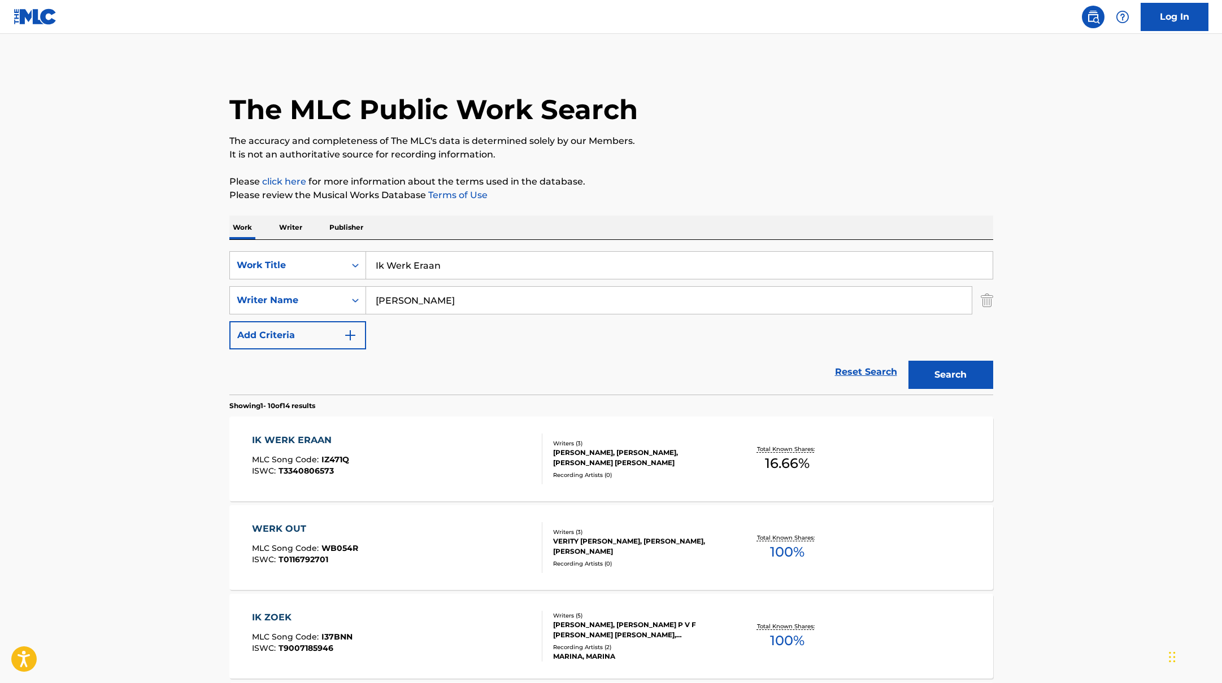
drag, startPoint x: 459, startPoint y: 271, endPoint x: 313, endPoint y: 248, distance: 148.0
click at [313, 248] on div "SearchWithCriteriab335d5b7-5ba0-43a8-9c5d-b3fbe2b10fcf Work Title Ik Werk Eraan…" at bounding box center [611, 317] width 764 height 155
paste input "Whine"
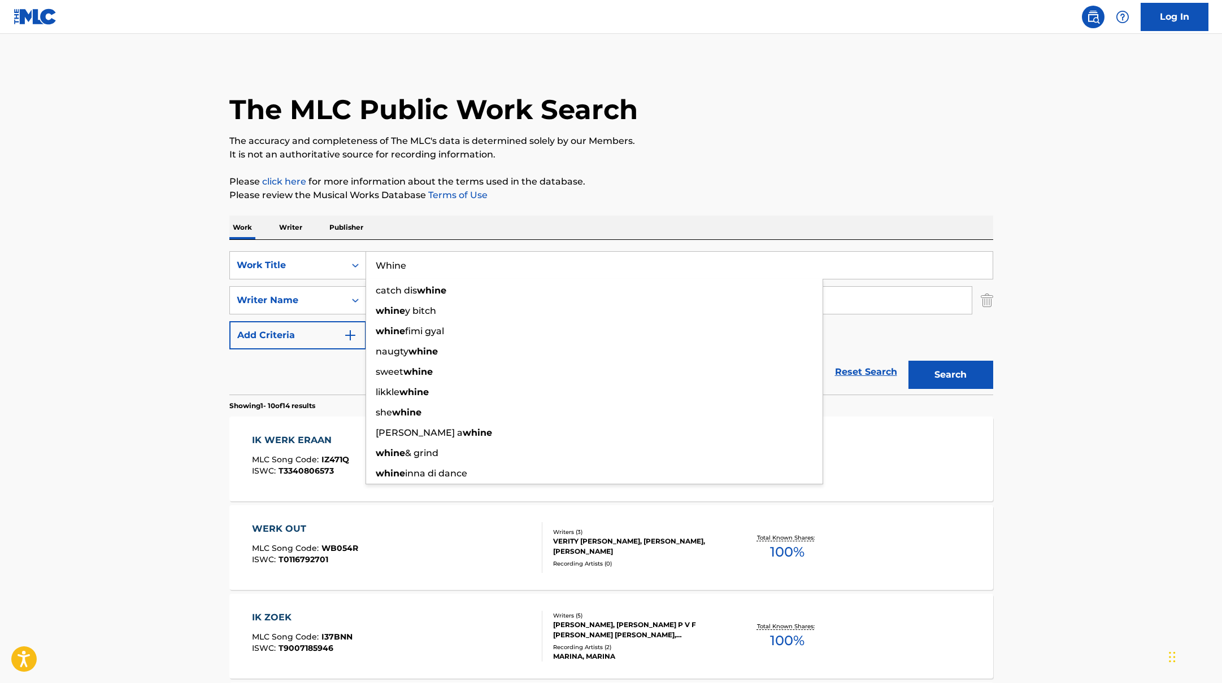
type input "Whine"
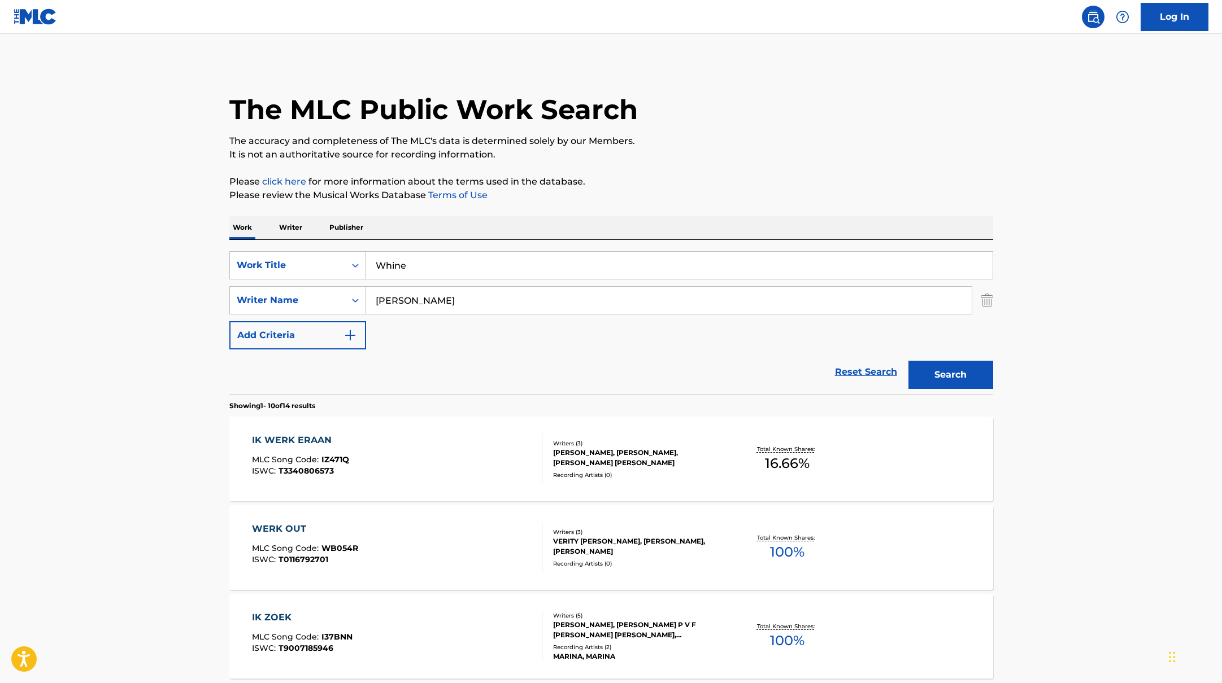
click at [678, 93] on div "The MLC Public Work Search" at bounding box center [611, 103] width 764 height 82
paste input "Alane"
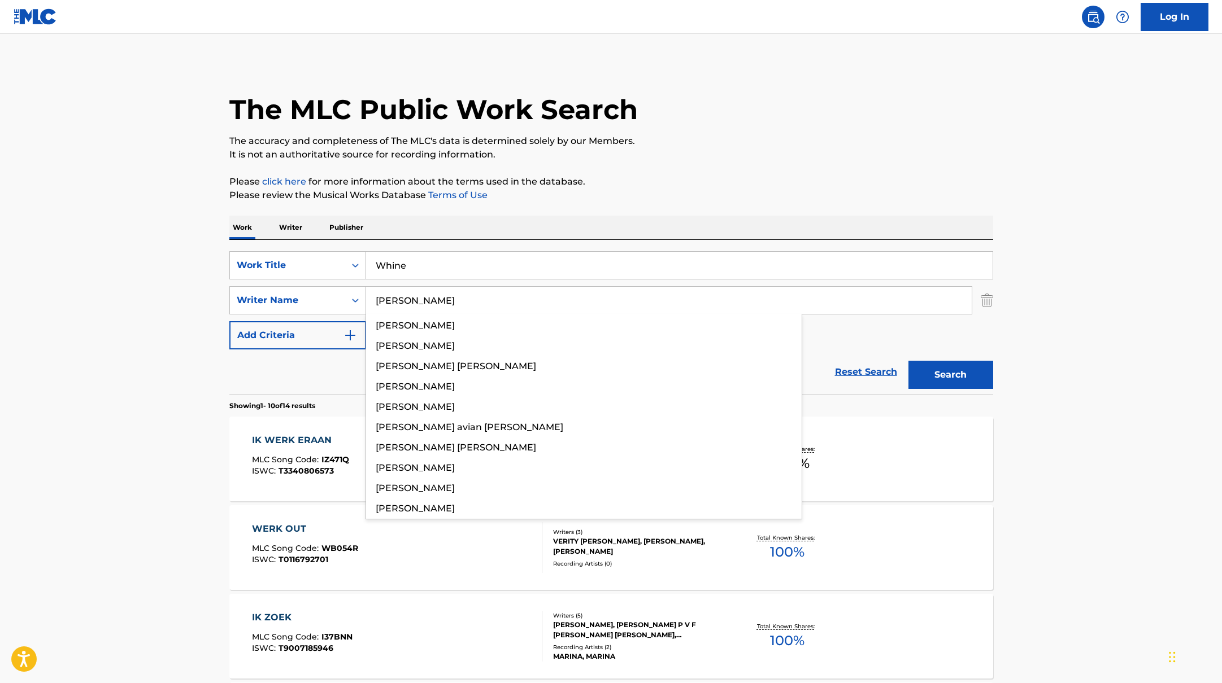
drag, startPoint x: 415, startPoint y: 302, endPoint x: 574, endPoint y: 213, distance: 182.6
type input "Alane"
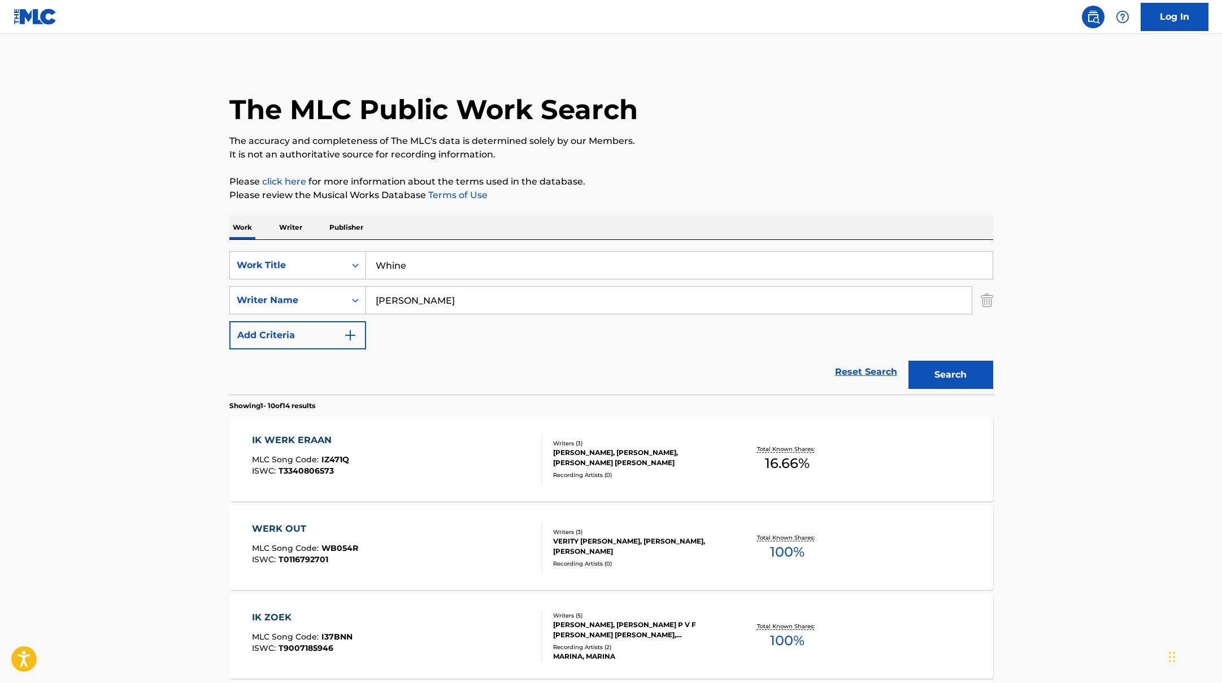
click at [920, 373] on button "Search" at bounding box center [950, 375] width 85 height 28
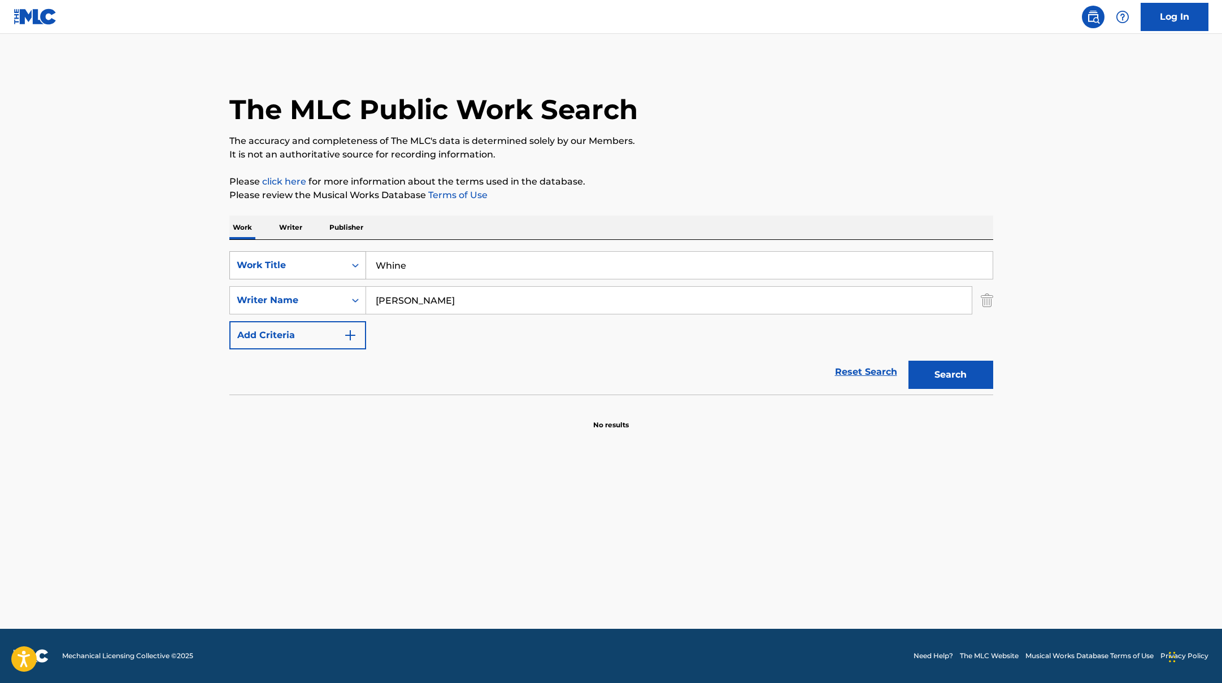
paste input "Schweinsteiger"
drag, startPoint x: 427, startPoint y: 268, endPoint x: 343, endPoint y: 264, distance: 83.7
click at [343, 264] on div "SearchWithCriteriab335d5b7-5ba0-43a8-9c5d-b3fbe2b10fcf Work Title Schweinsteiger" at bounding box center [611, 265] width 764 height 28
type input "Schweinsteiger"
click at [605, 208] on div "The MLC Public Work Search The accuracy and completeness of The MLC's data is d…" at bounding box center [611, 246] width 791 height 368
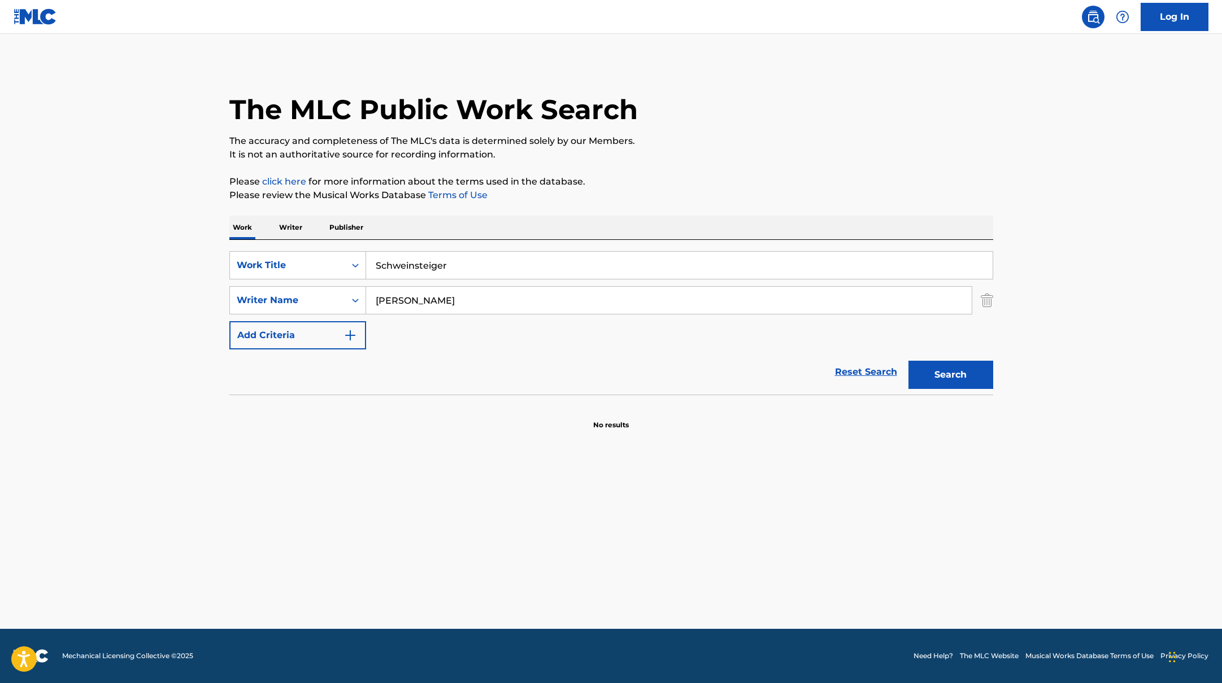
paste input "chahbar,"
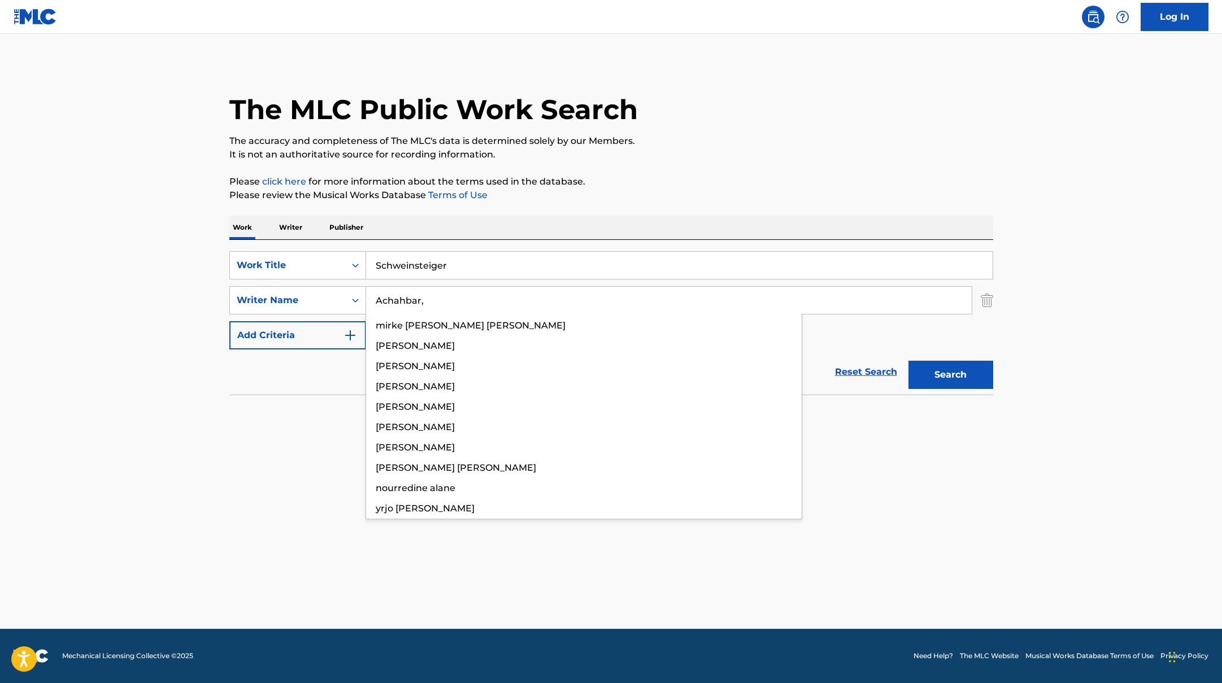
drag, startPoint x: 417, startPoint y: 302, endPoint x: 818, endPoint y: 123, distance: 438.7
click at [818, 123] on div "The MLC Public Work Search The accuracy and completeness of The MLC's data is d…" at bounding box center [611, 246] width 791 height 368
type input "Achahbar,"
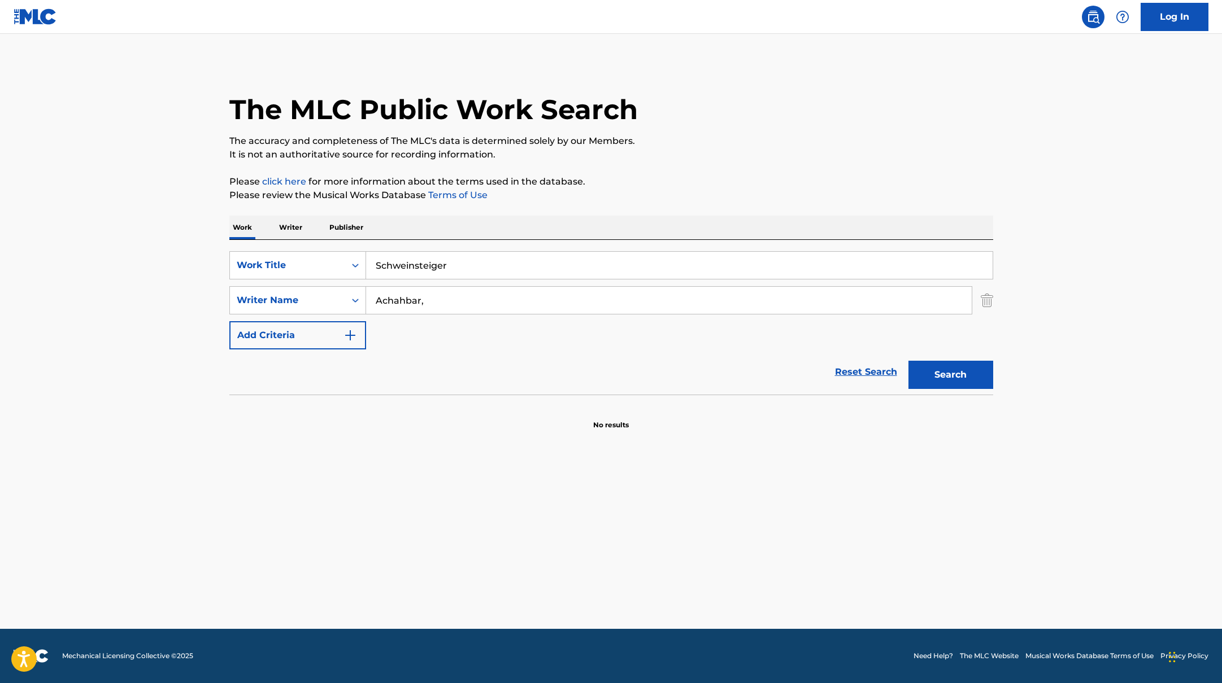
click at [818, 123] on div "The MLC Public Work Search" at bounding box center [611, 103] width 764 height 82
click at [954, 368] on button "Search" at bounding box center [950, 375] width 85 height 28
paste input "DRAGONS"
drag, startPoint x: 481, startPoint y: 271, endPoint x: 711, endPoint y: 112, distance: 279.3
click at [711, 112] on div "The MLC Public Work Search The accuracy and completeness of The MLC's data is d…" at bounding box center [611, 246] width 791 height 368
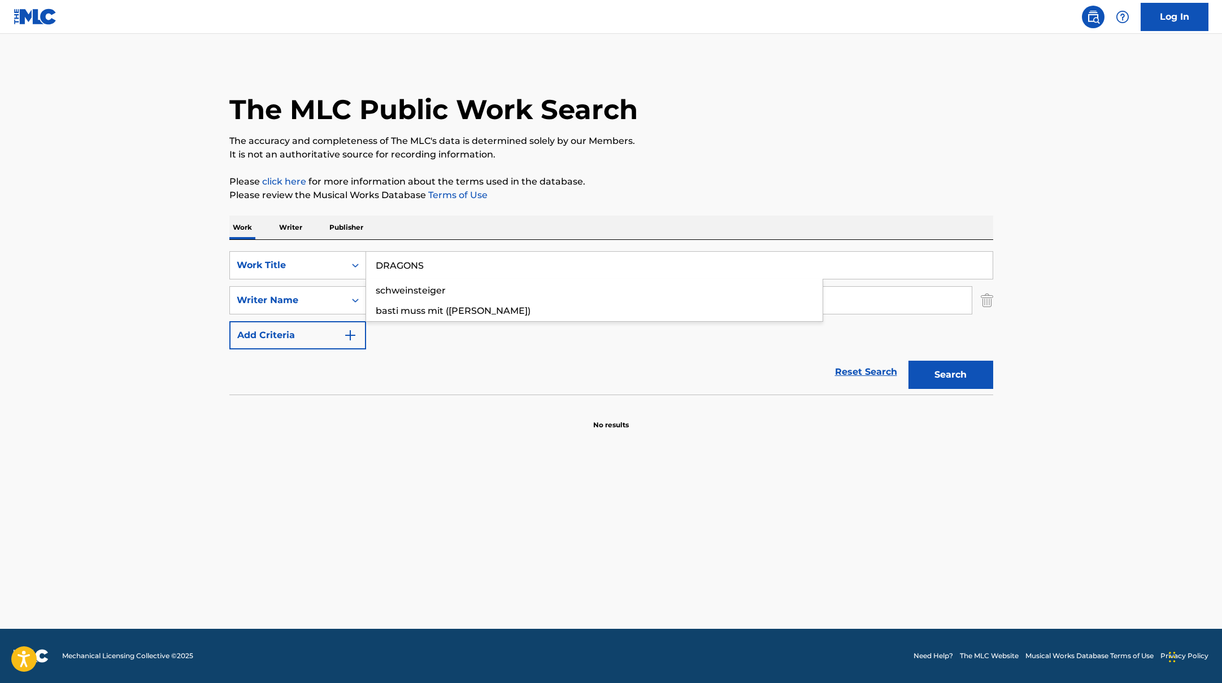
type input "DRAGONS"
click at [712, 113] on div "The MLC Public Work Search" at bounding box center [611, 103] width 764 height 82
paste input "Owona"
drag, startPoint x: 384, startPoint y: 298, endPoint x: 742, endPoint y: 161, distance: 383.3
click at [742, 161] on div "The MLC Public Work Search The accuracy and completeness of The MLC's data is d…" at bounding box center [611, 246] width 791 height 368
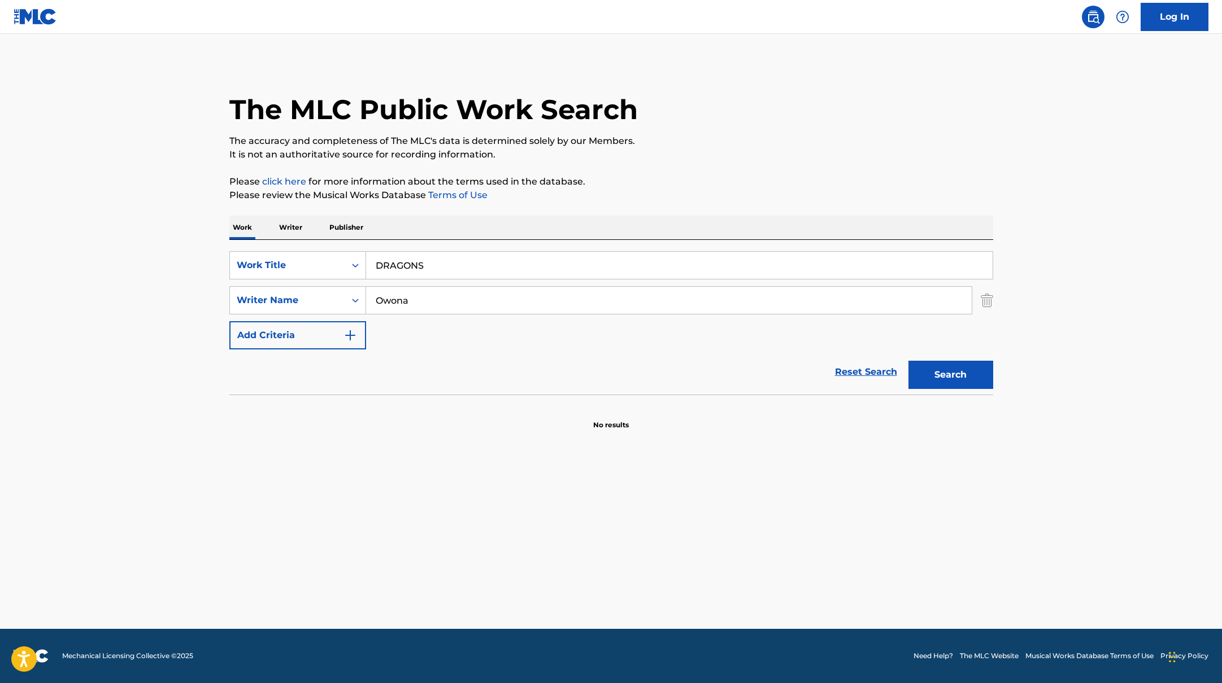
type input "Owona"
click at [743, 160] on p "It is not an authoritative source for recording information." at bounding box center [611, 155] width 764 height 14
click at [960, 378] on button "Search" at bounding box center [950, 375] width 85 height 28
